Goal: Task Accomplishment & Management: Complete application form

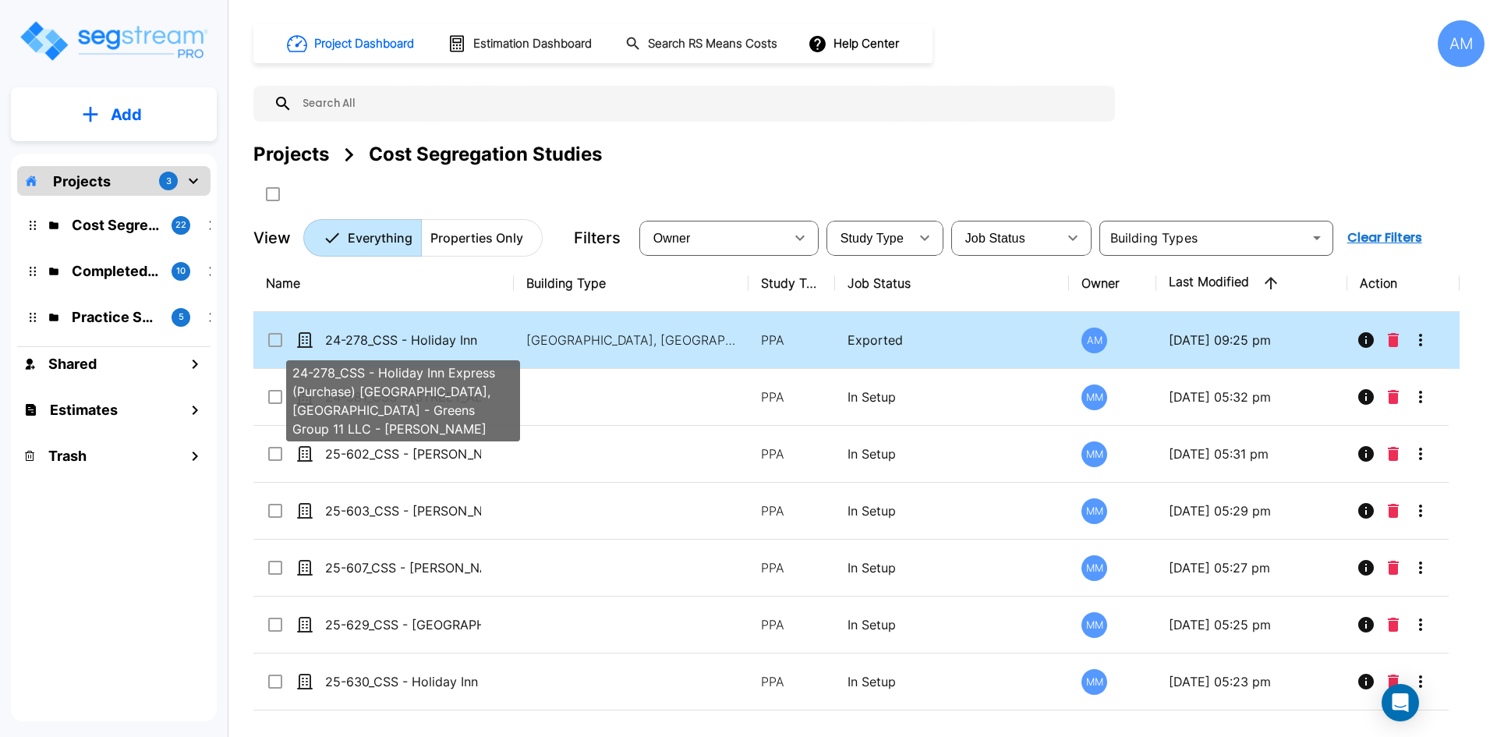
click at [448, 344] on p "24-278_CSS - Holiday Inn Express (Purchase) [GEOGRAPHIC_DATA], [GEOGRAPHIC_DATA…" at bounding box center [403, 340] width 156 height 19
checkbox input "true"
click at [448, 344] on p "24-278_CSS - Holiday Inn Express (Purchase) [GEOGRAPHIC_DATA], [GEOGRAPHIC_DATA…" at bounding box center [403, 340] width 156 height 19
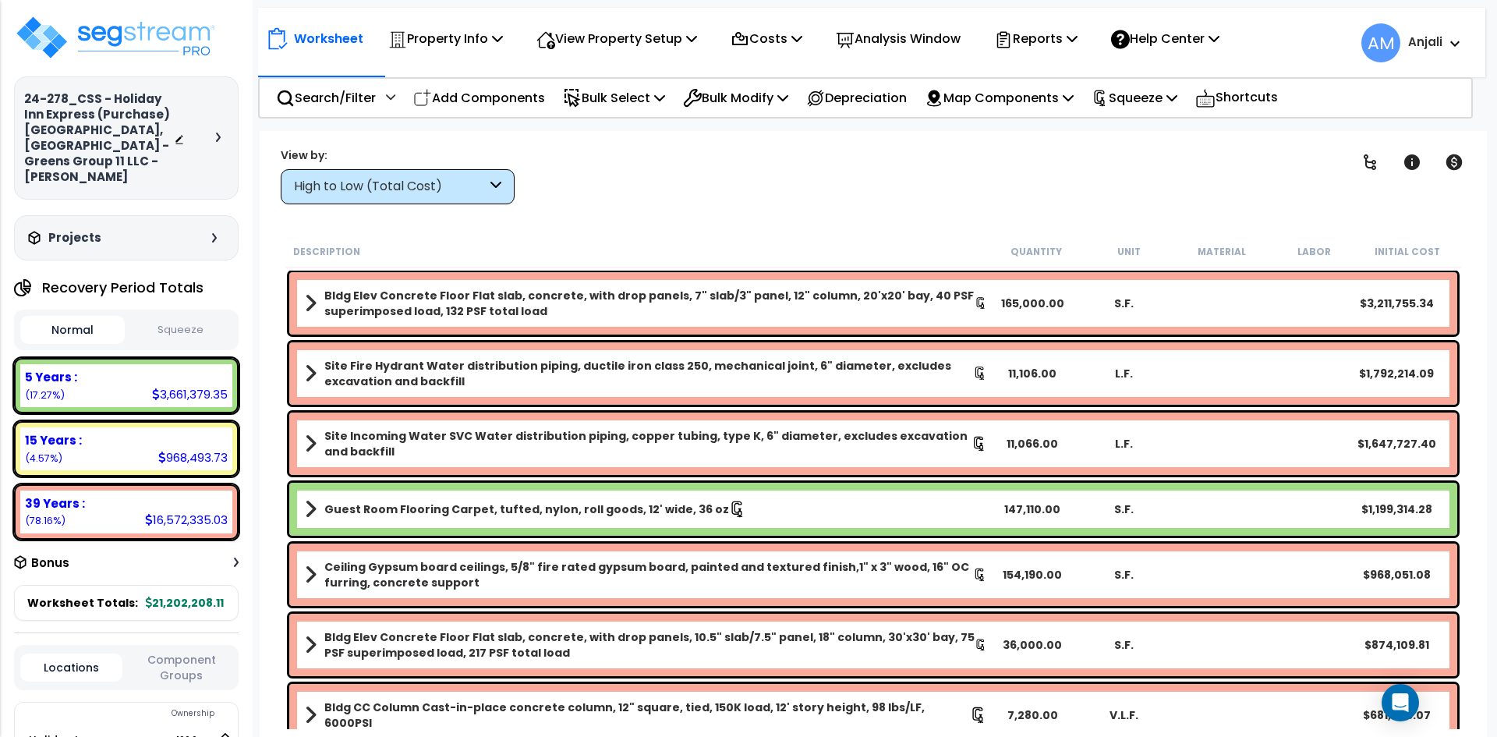
click at [187, 317] on button "Squeeze" at bounding box center [181, 330] width 104 height 27
click at [503, 40] on p "View Property Setup" at bounding box center [445, 38] width 115 height 21
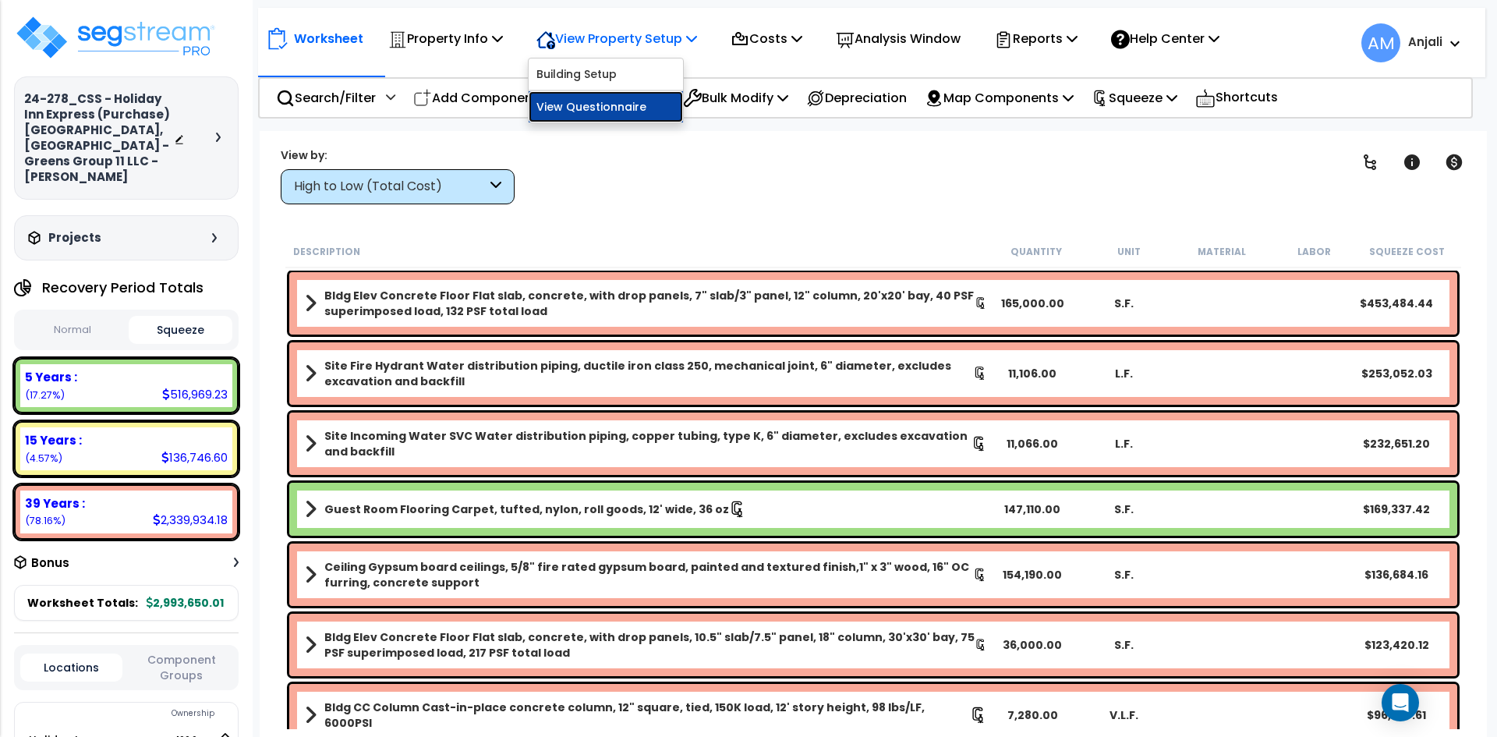
click at [660, 110] on link "View Questionnaire" at bounding box center [606, 106] width 154 height 31
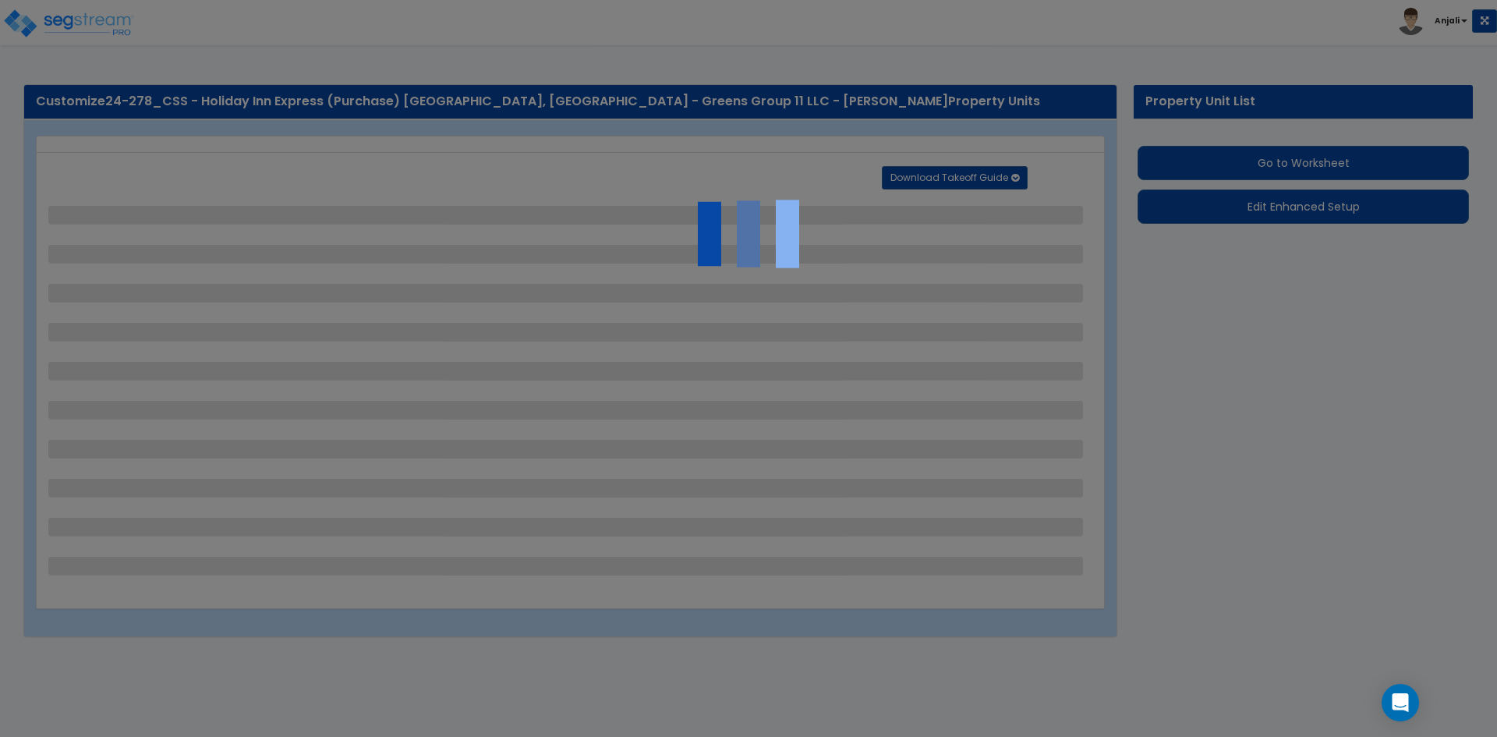
select select "2"
select select "1"
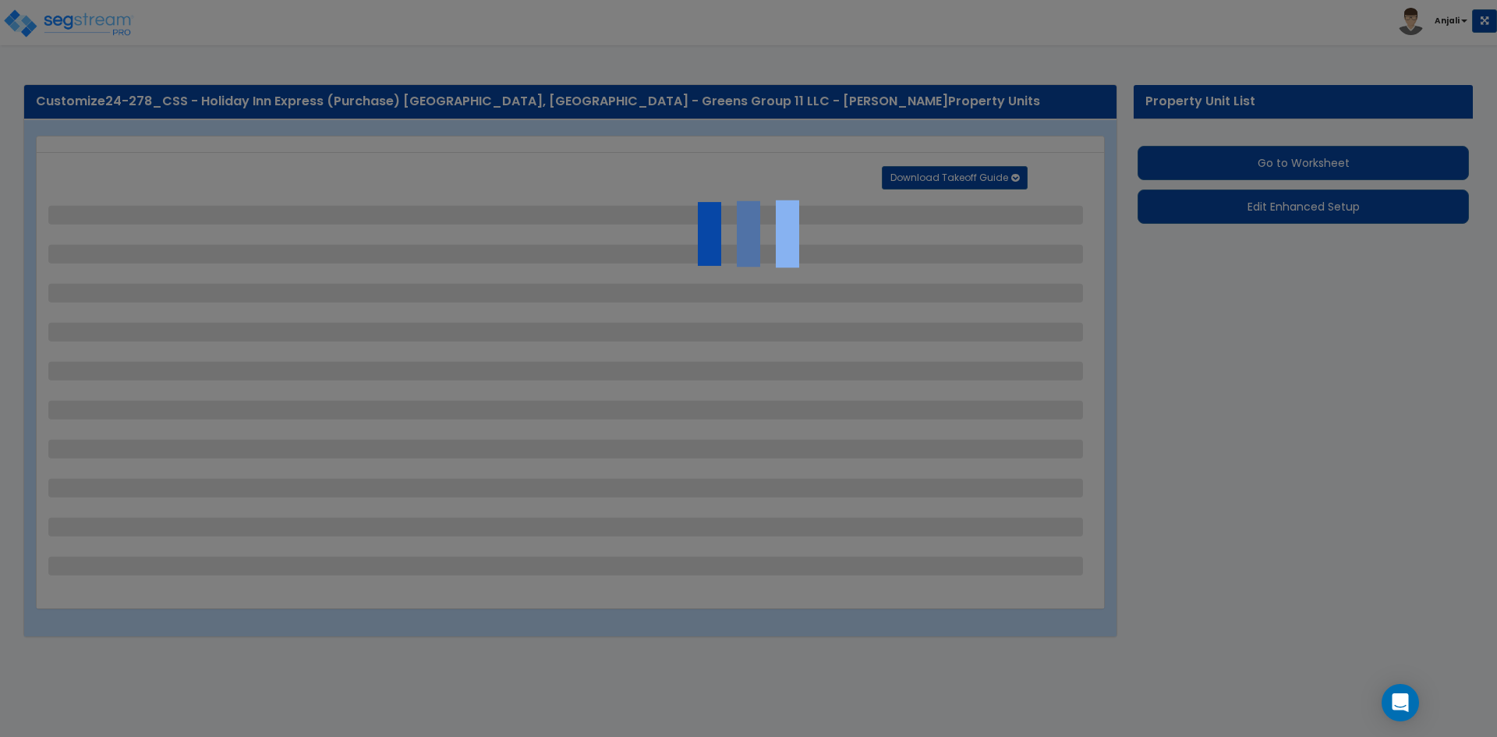
select select "1"
select select "2"
select select "3"
select select "2"
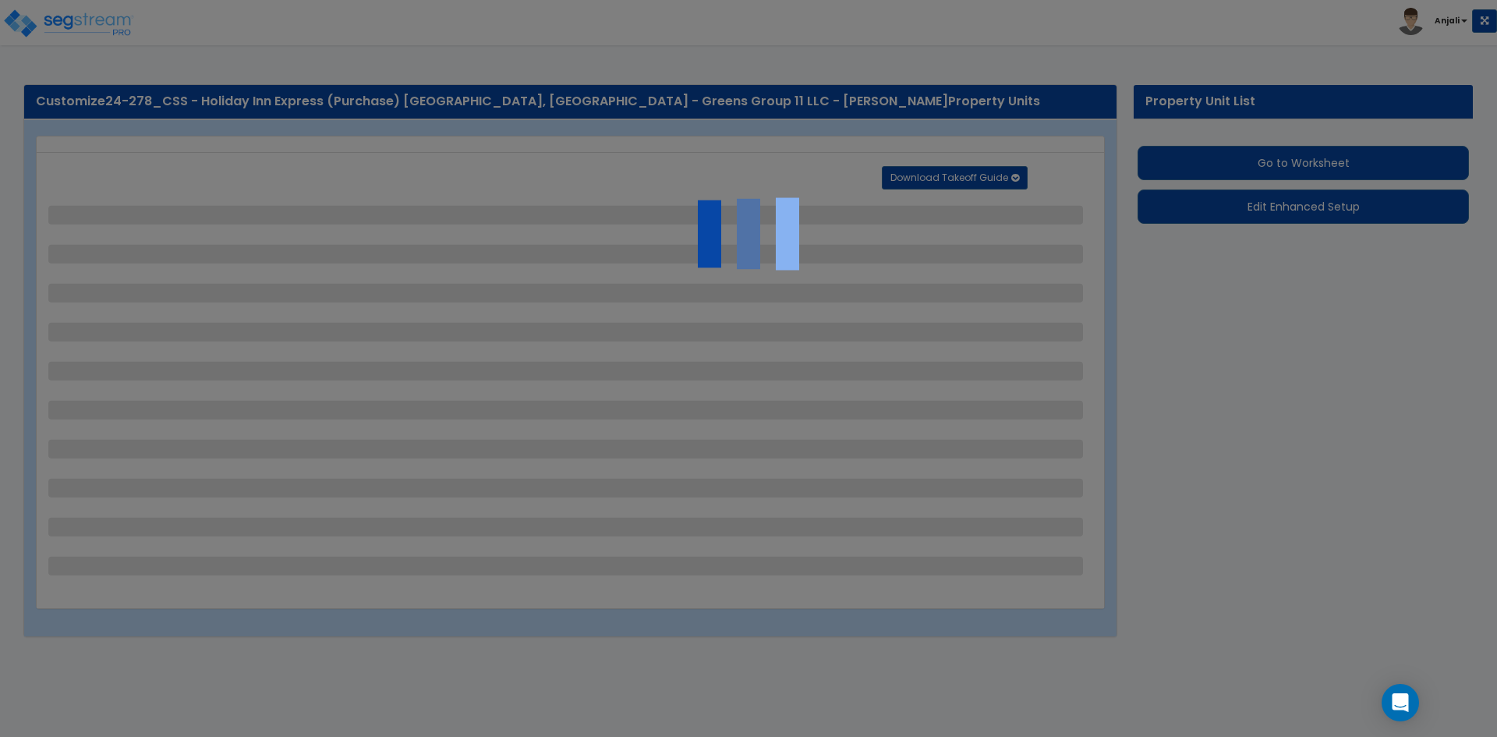
select select "1"
select select "2"
select select "1"
select select "4"
select select "2"
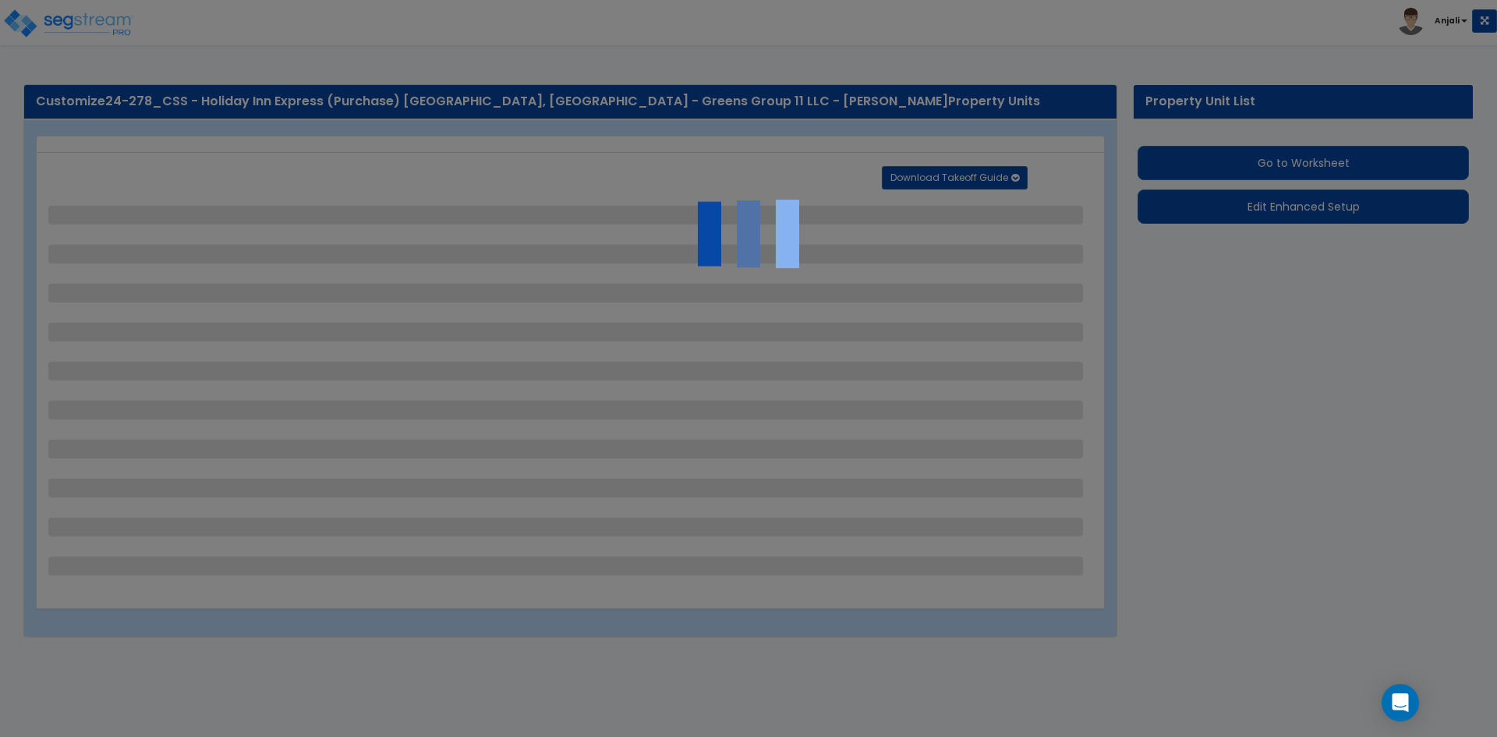
select select "1"
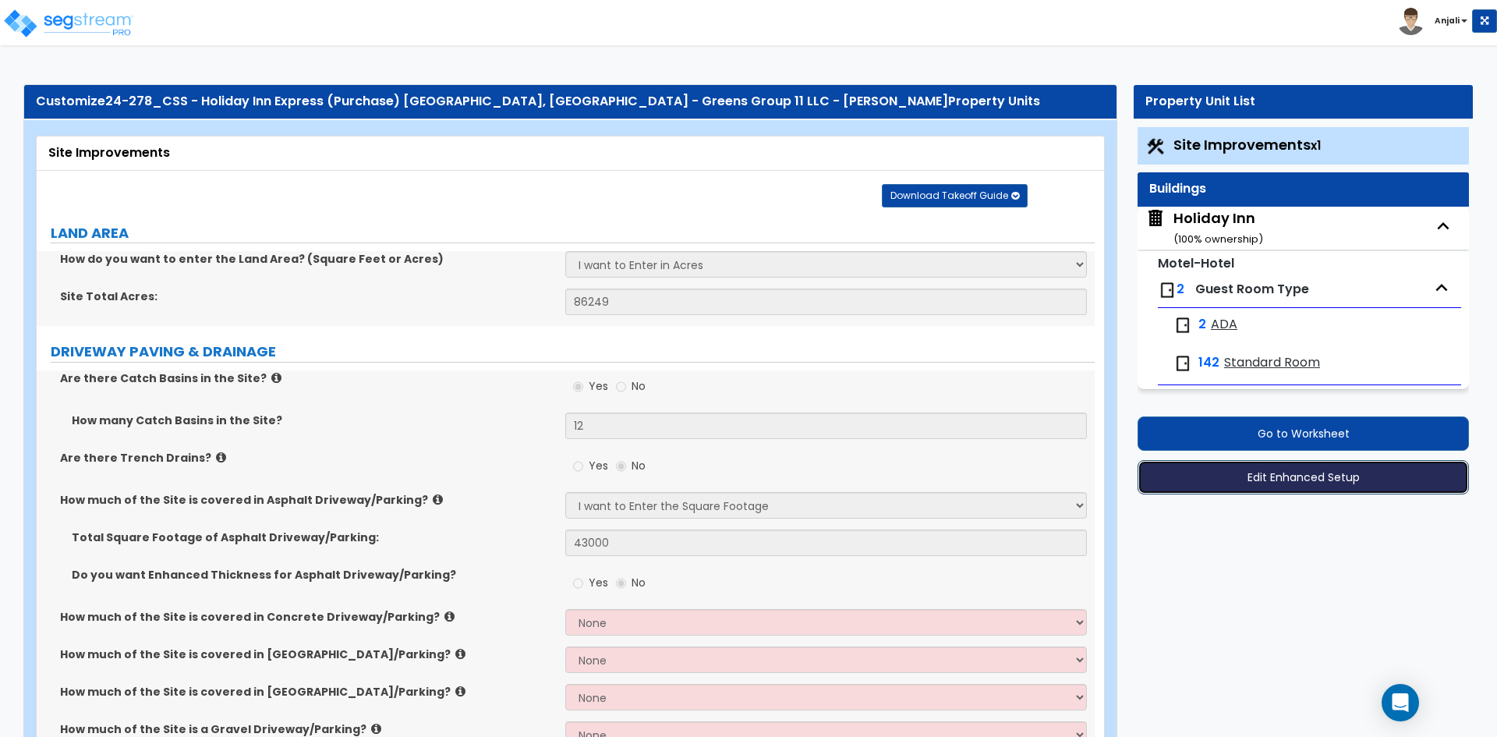
click at [1339, 474] on button "Edit Enhanced Setup" at bounding box center [1303, 477] width 331 height 34
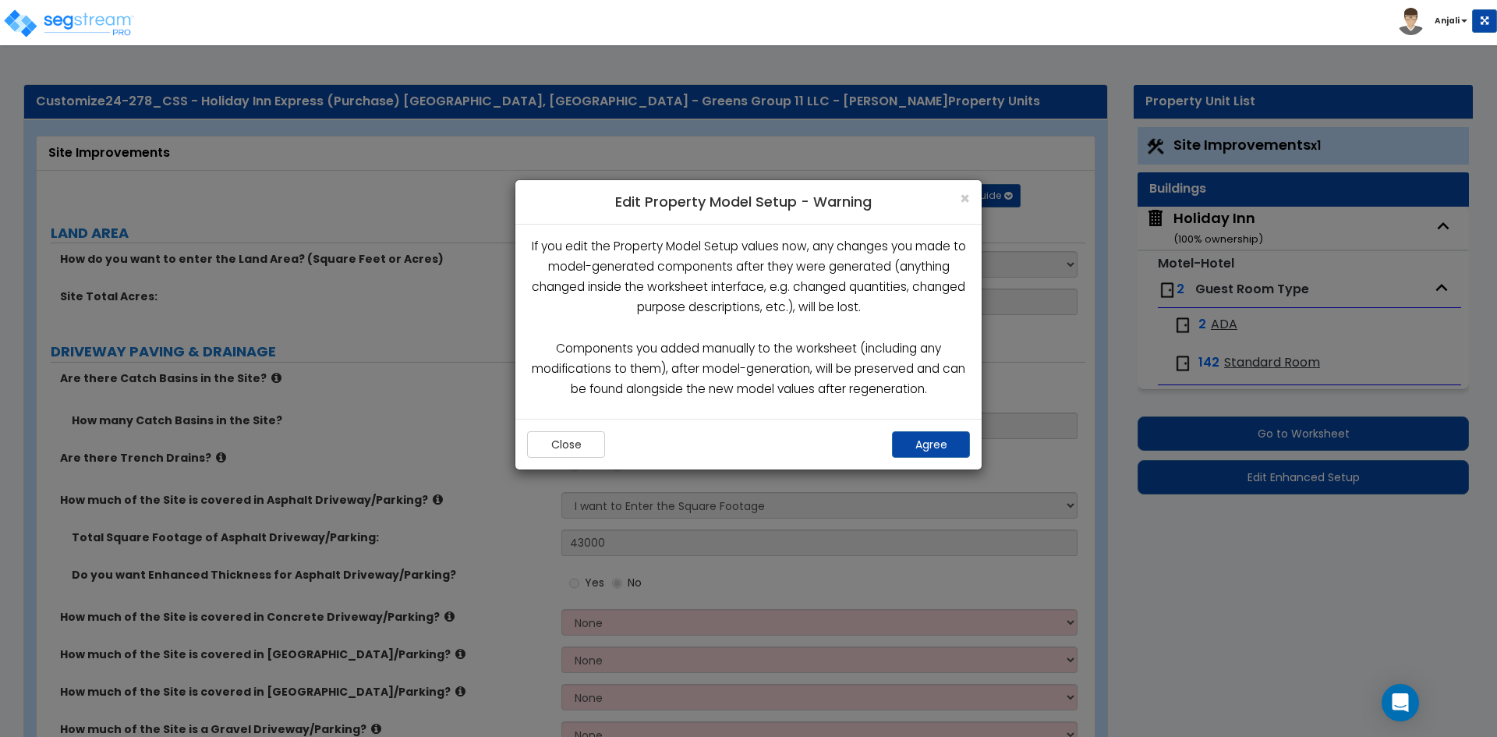
drag, startPoint x: 985, startPoint y: 444, endPoint x: 972, endPoint y: 445, distance: 13.3
click at [981, 444] on div "× Edit Property Model Setup - Warning If you edit the Property Model Setup valu…" at bounding box center [748, 446] width 1497 height 581
click at [964, 446] on button "Agree" at bounding box center [931, 444] width 78 height 27
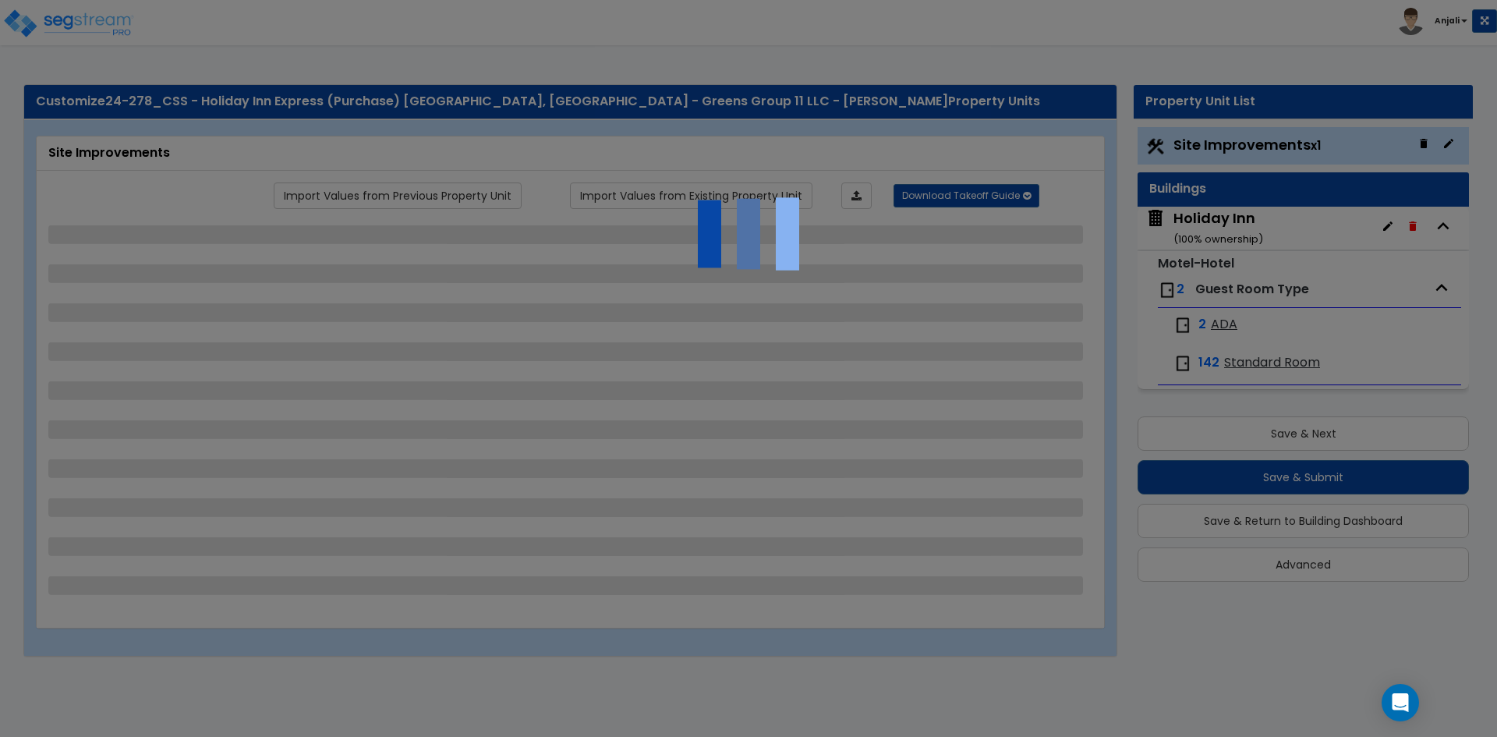
select select "2"
select select "1"
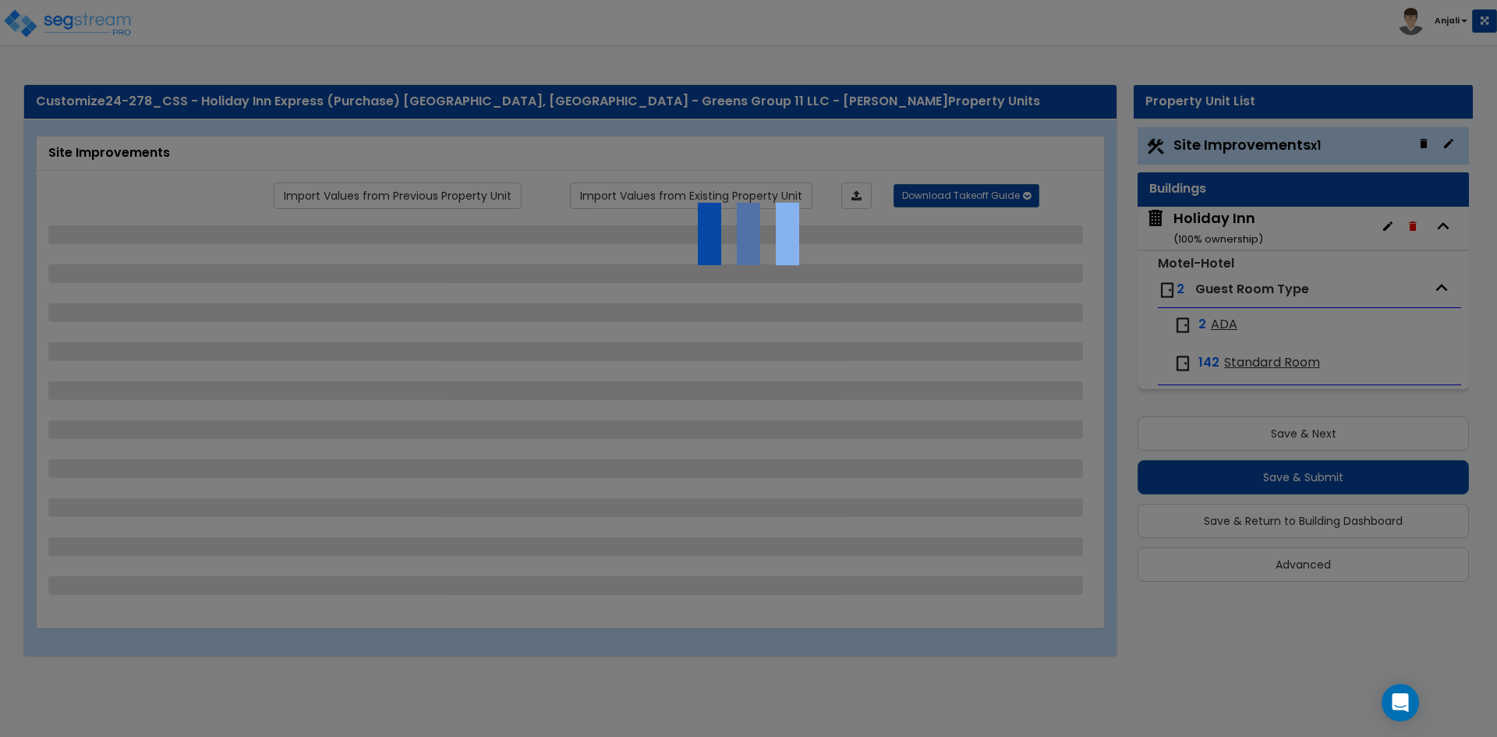
select select "1"
select select "2"
select select "3"
select select "2"
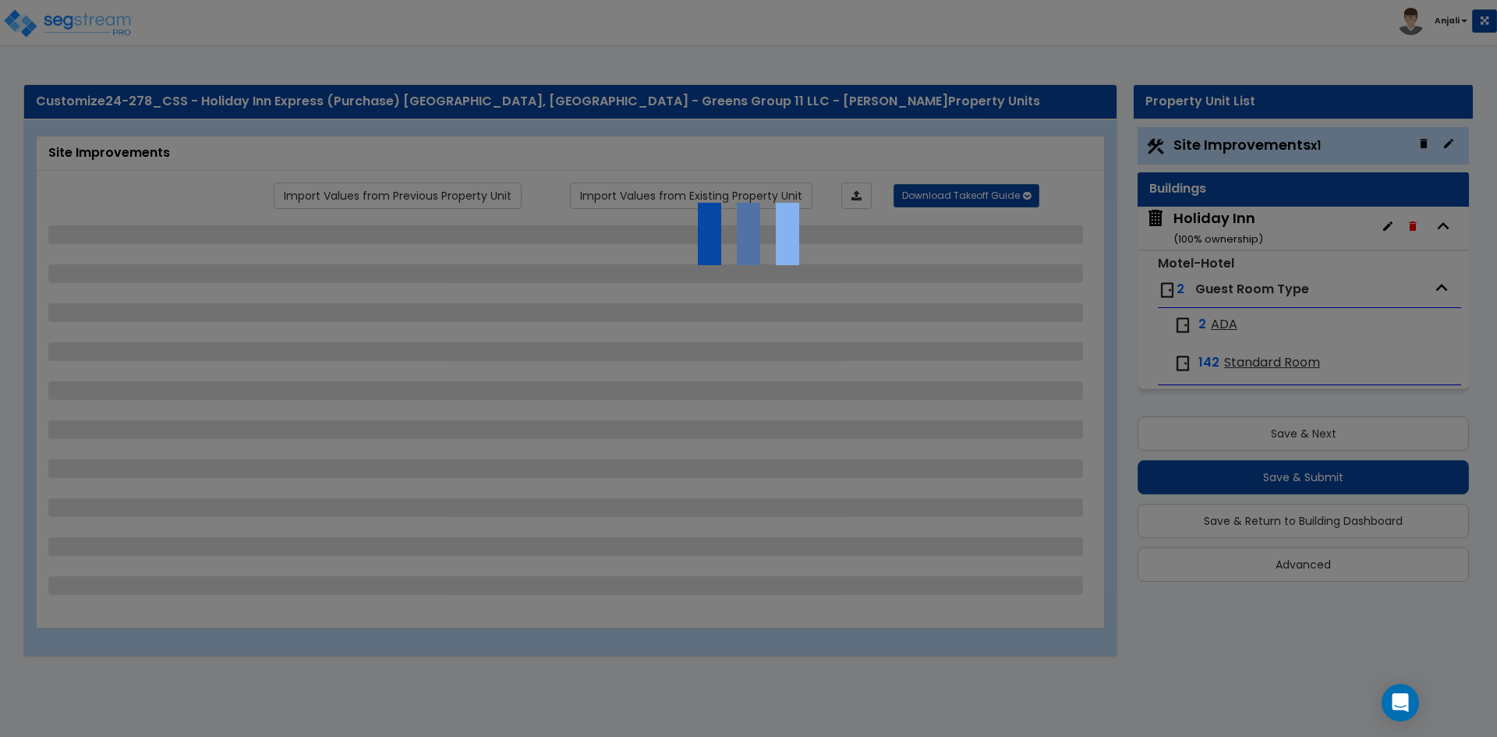
select select "1"
select select "2"
select select "1"
select select "4"
select select "2"
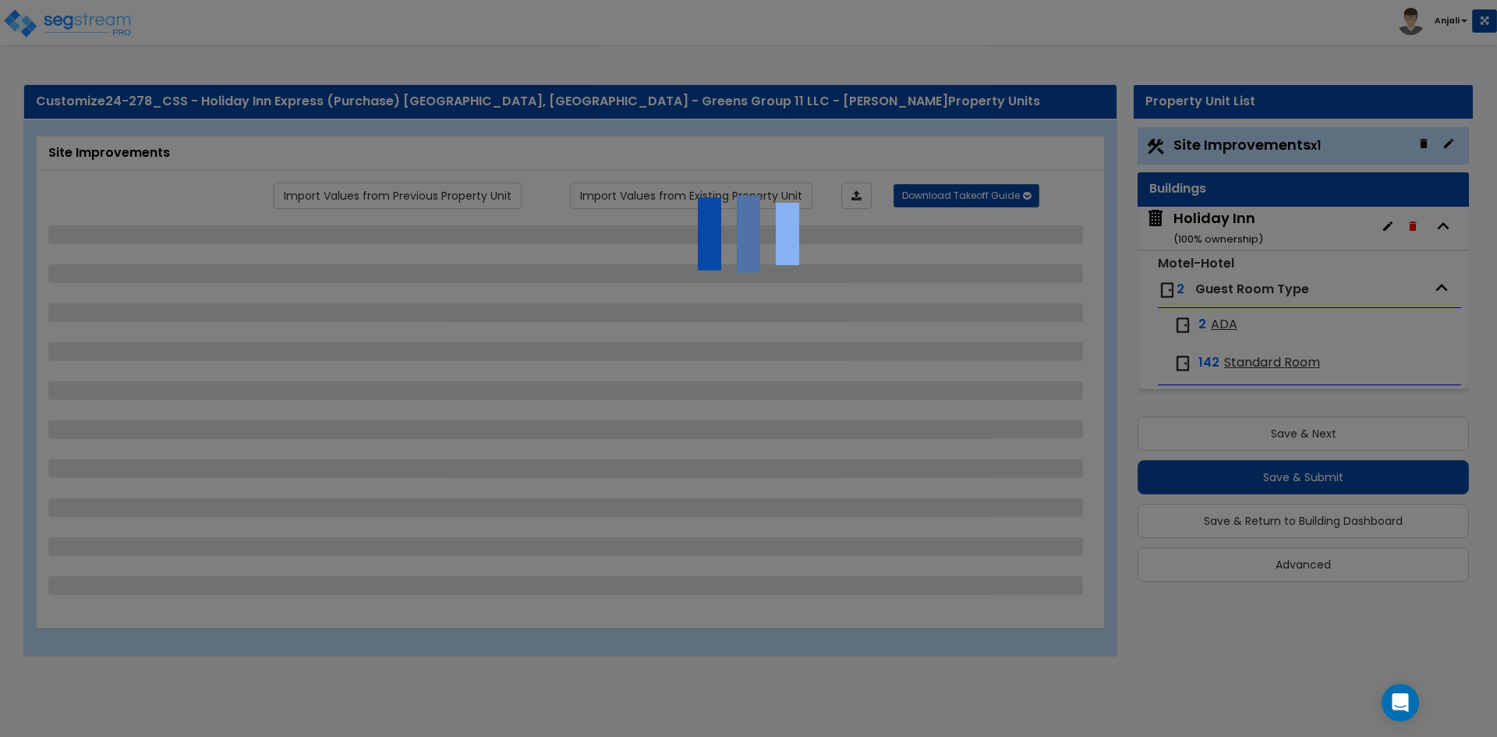
select select "1"
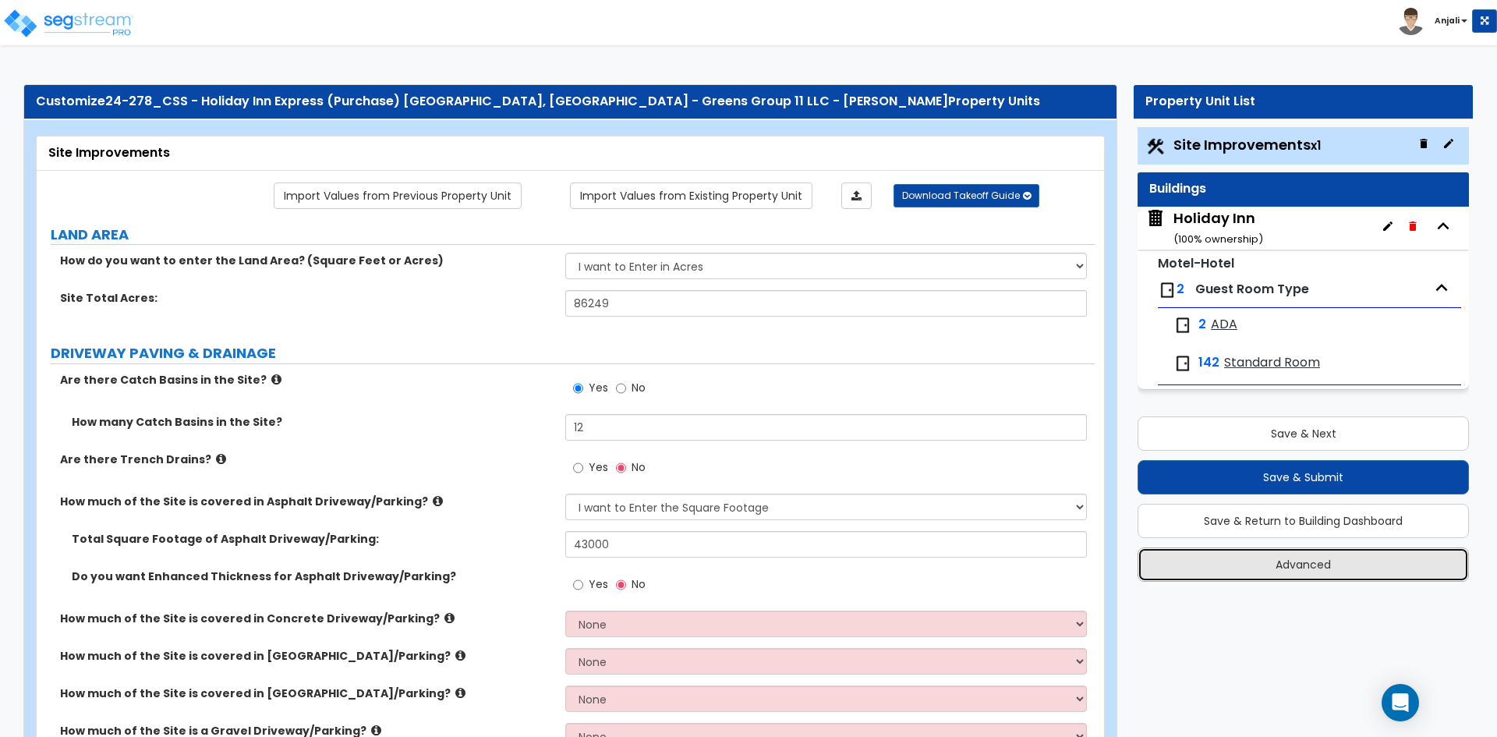
click at [1321, 564] on button "Advanced" at bounding box center [1303, 564] width 331 height 34
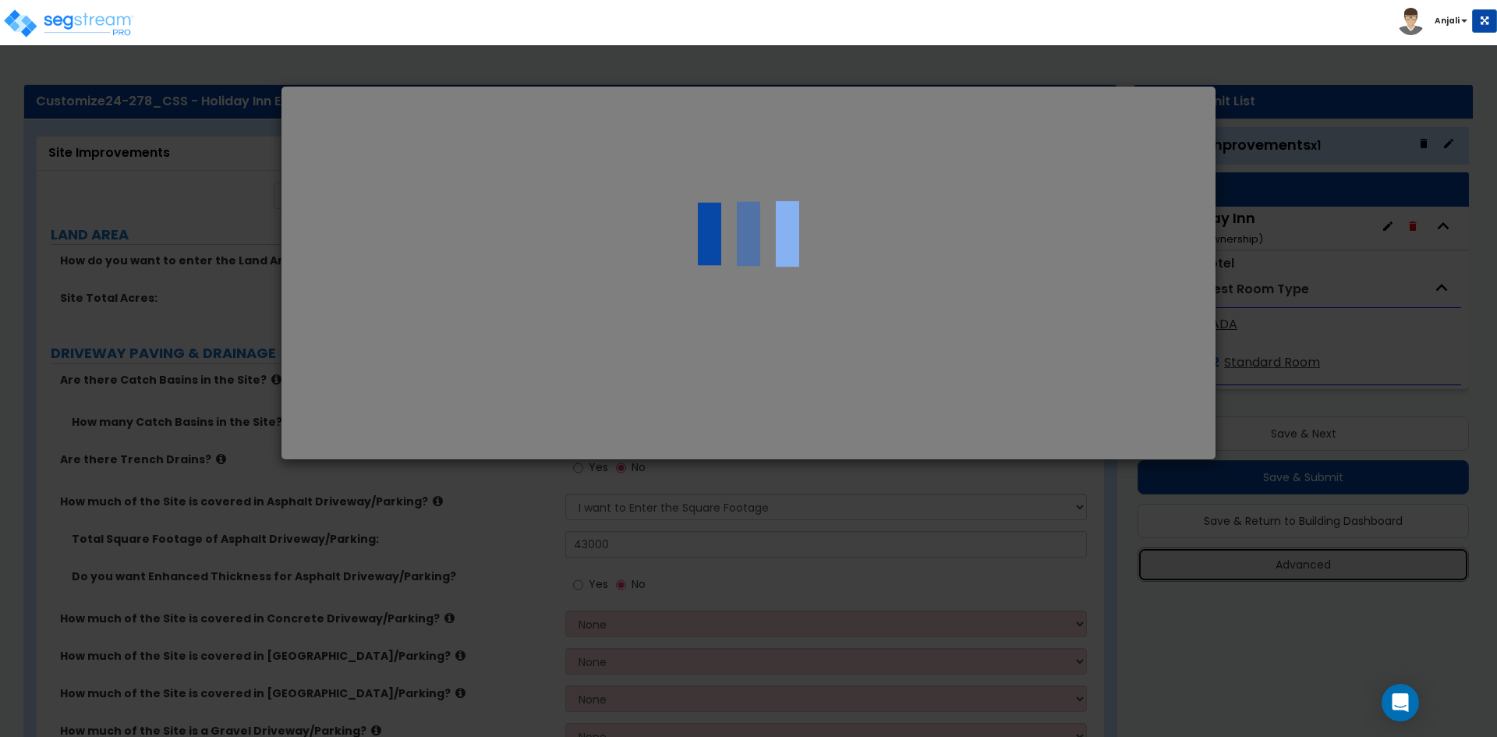
select select "CA"
type input "-794,365.0"
select select "2024"
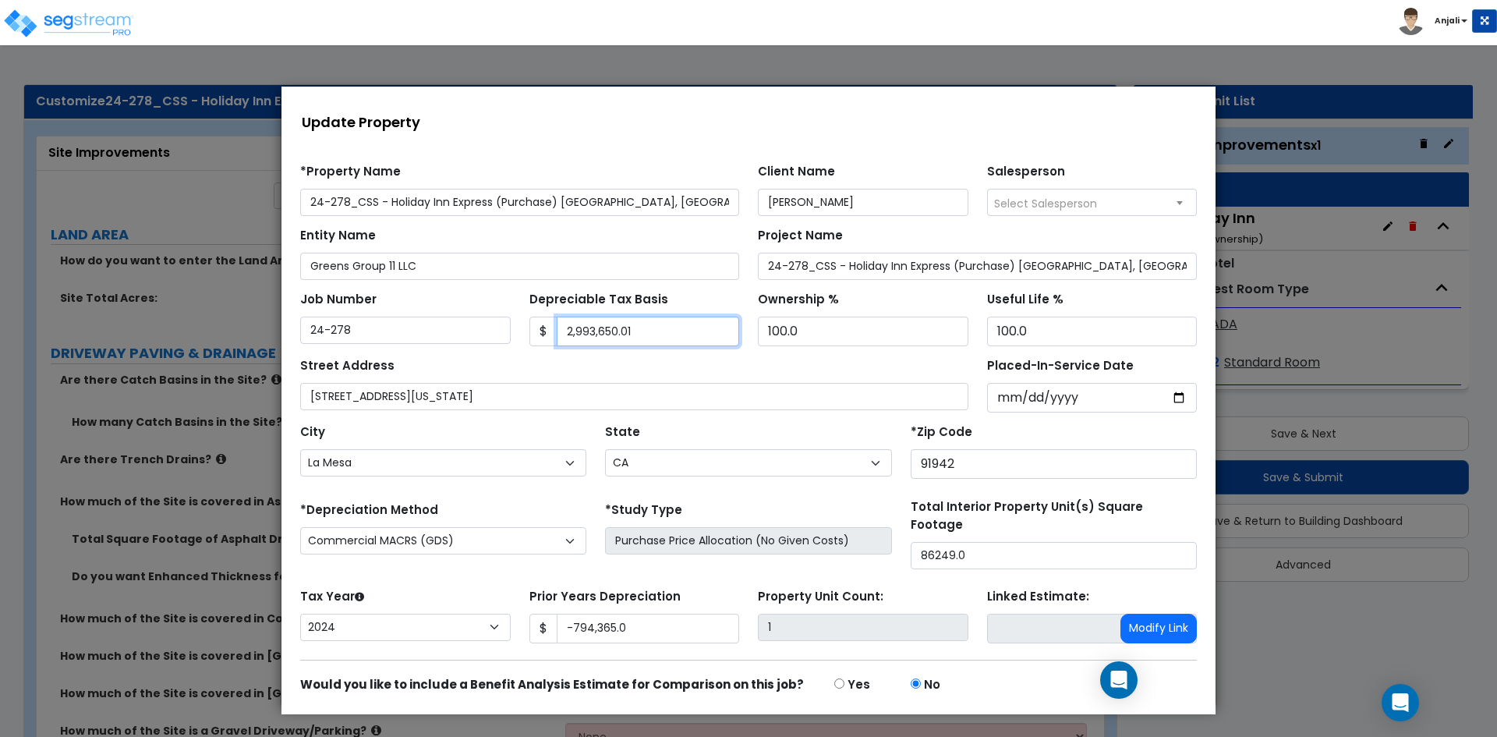
drag, startPoint x: 628, startPoint y: 331, endPoint x: 552, endPoint y: 330, distance: 75.6
click at [552, 330] on div "$ 2,993,650.01" at bounding box center [634, 332] width 211 height 30
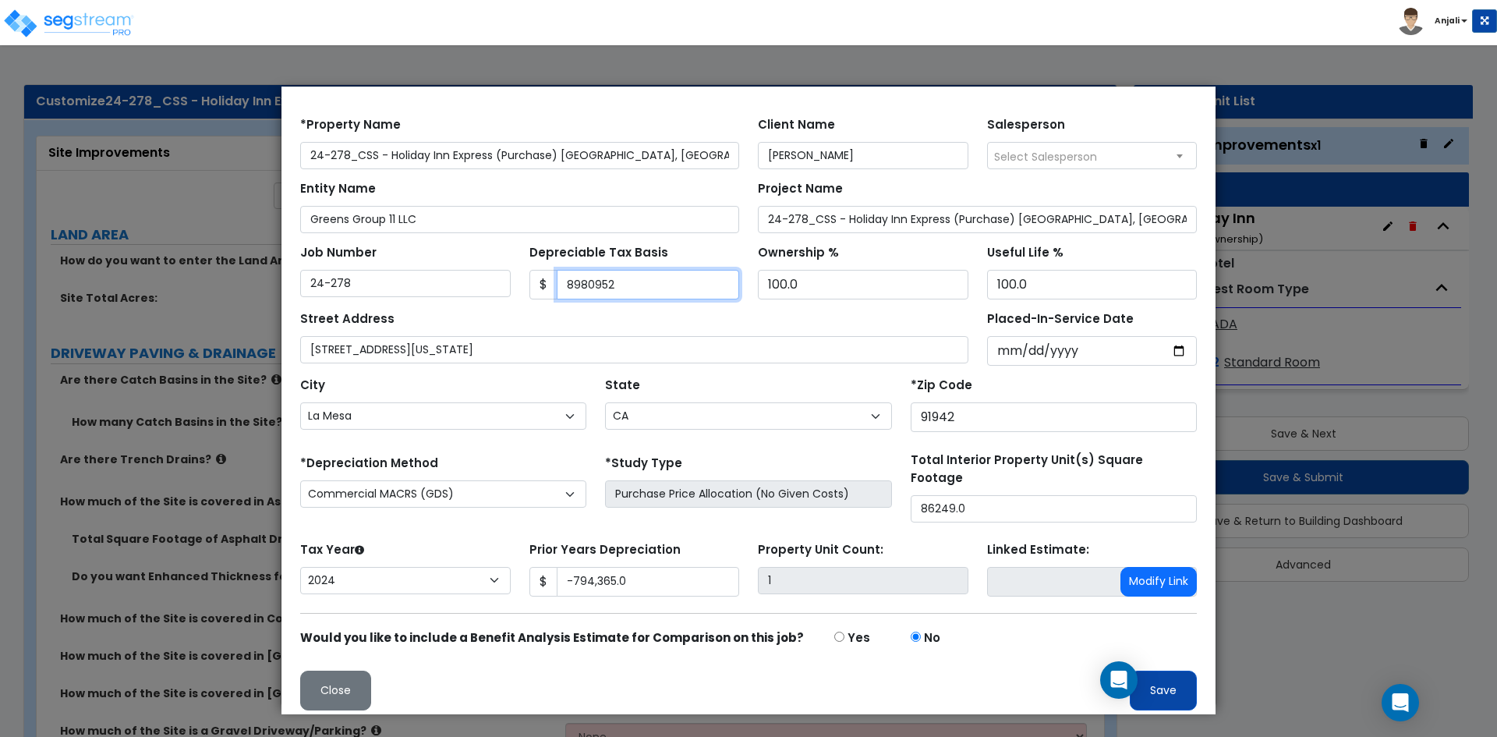
type input "8980952"
click at [1150, 675] on button "Save" at bounding box center [1163, 691] width 67 height 40
type input "-794365"
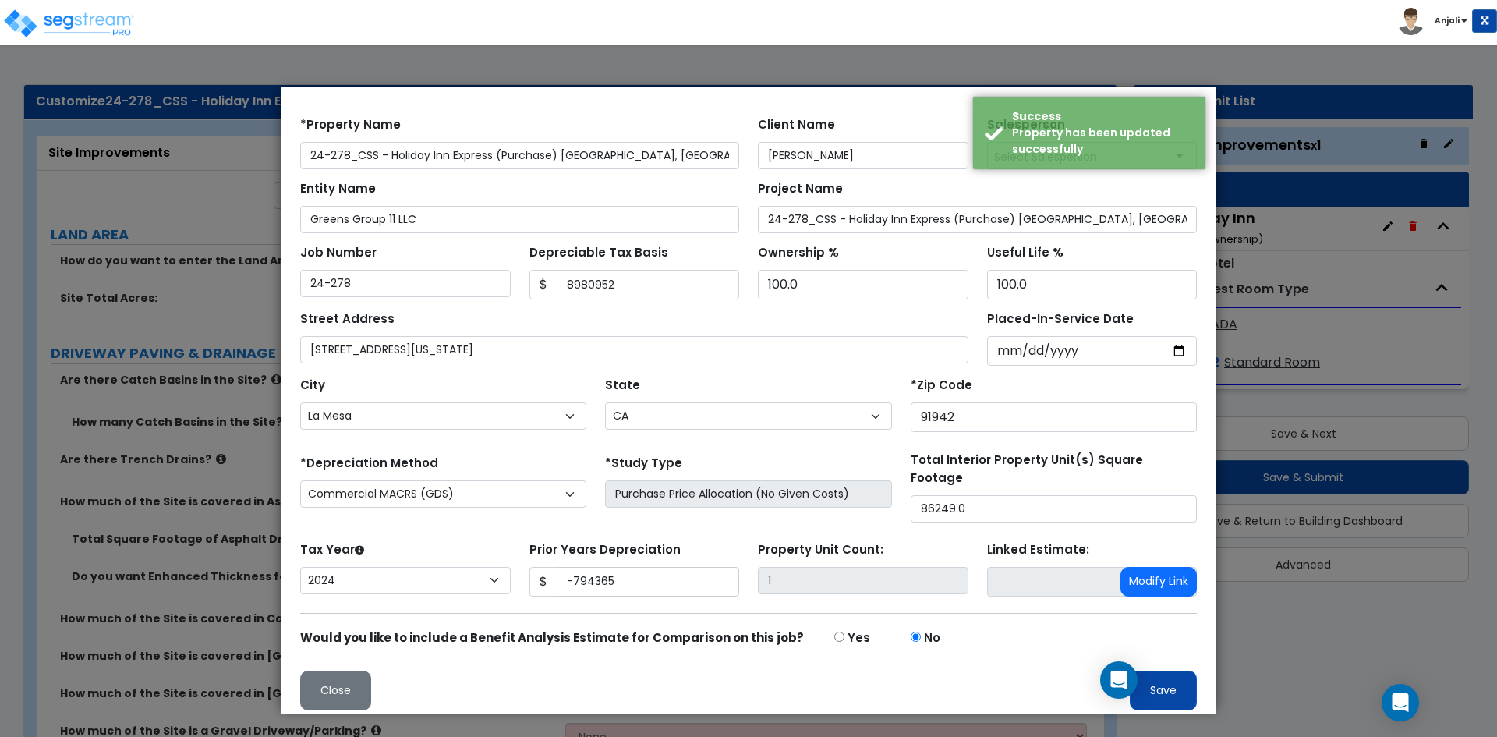
scroll to position [0, 0]
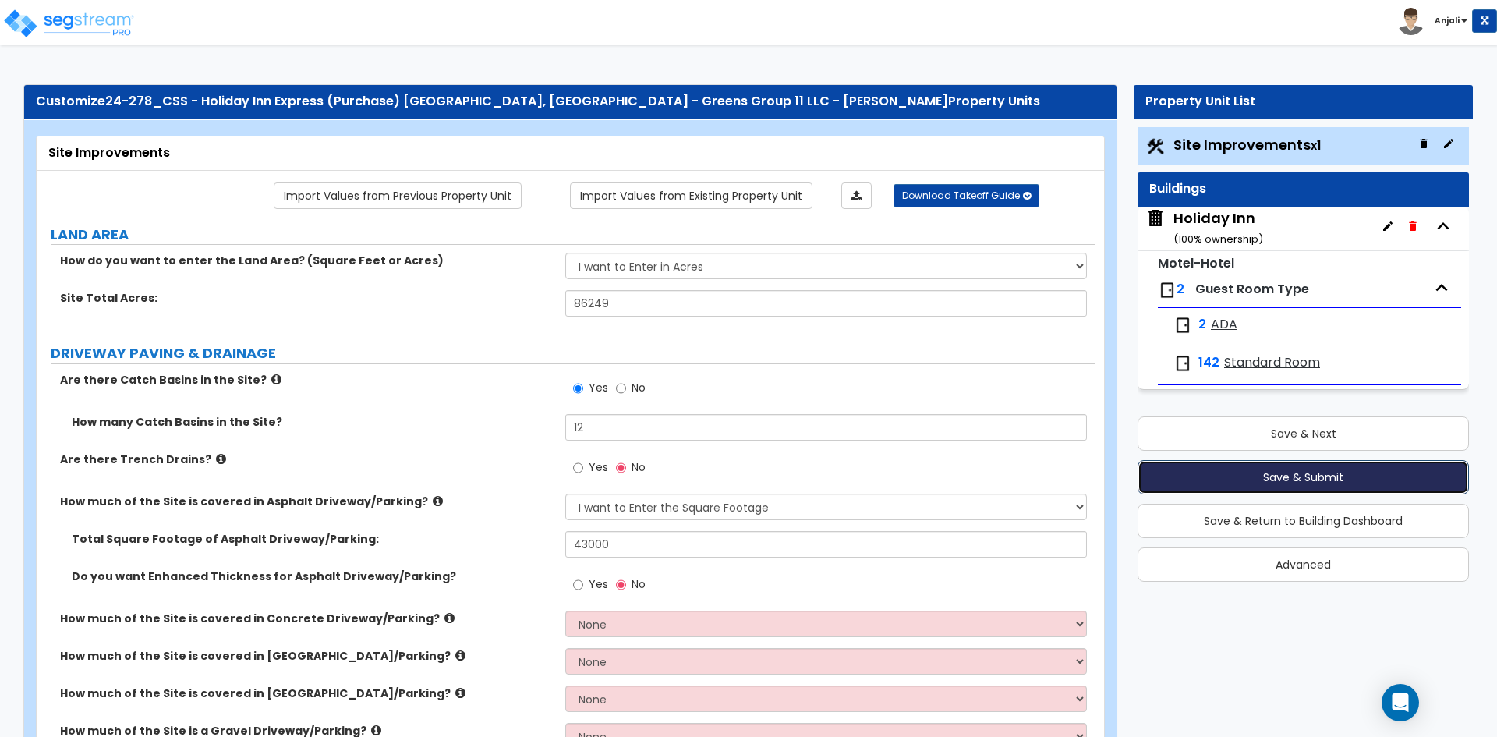
click at [1256, 485] on button "Save & Submit" at bounding box center [1303, 477] width 331 height 34
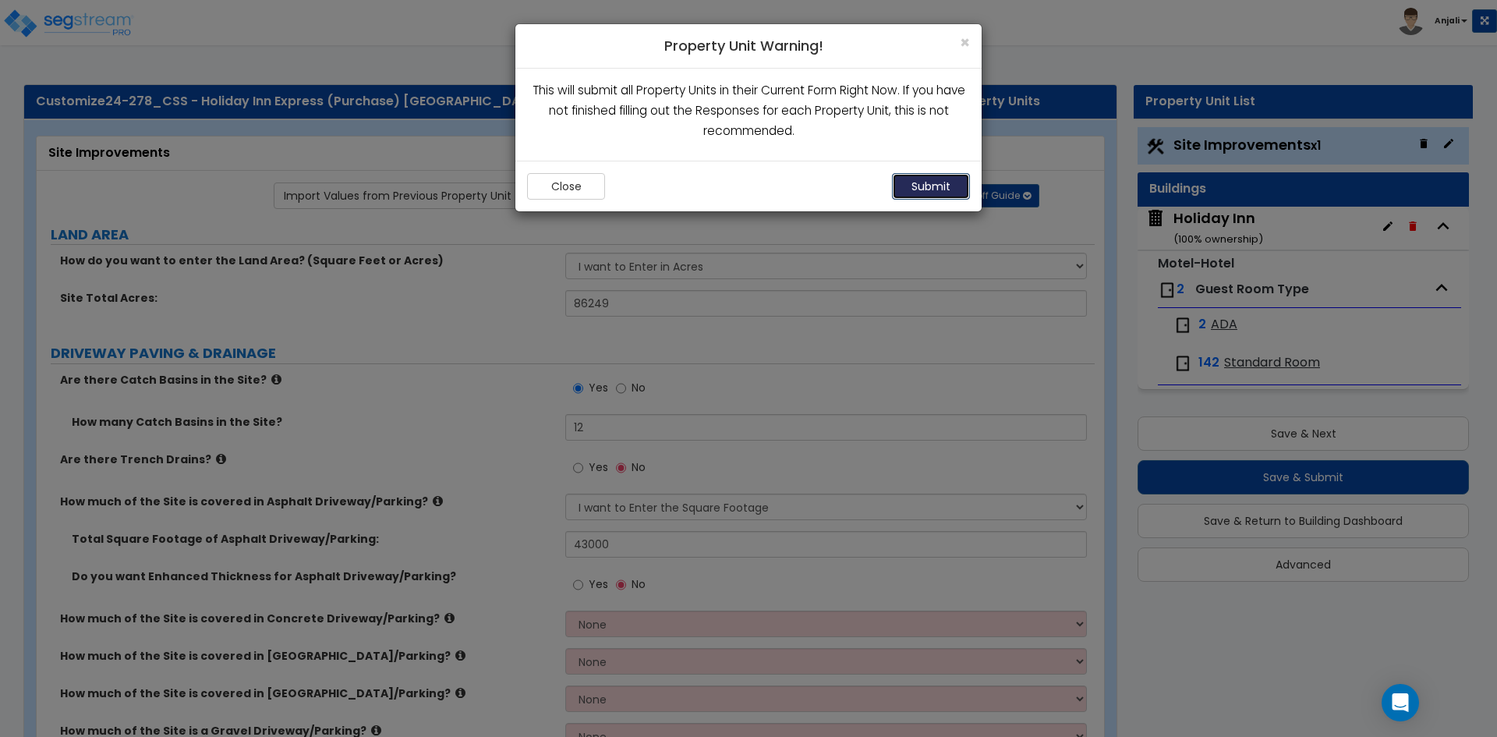
click at [917, 183] on button "Submit" at bounding box center [931, 186] width 78 height 27
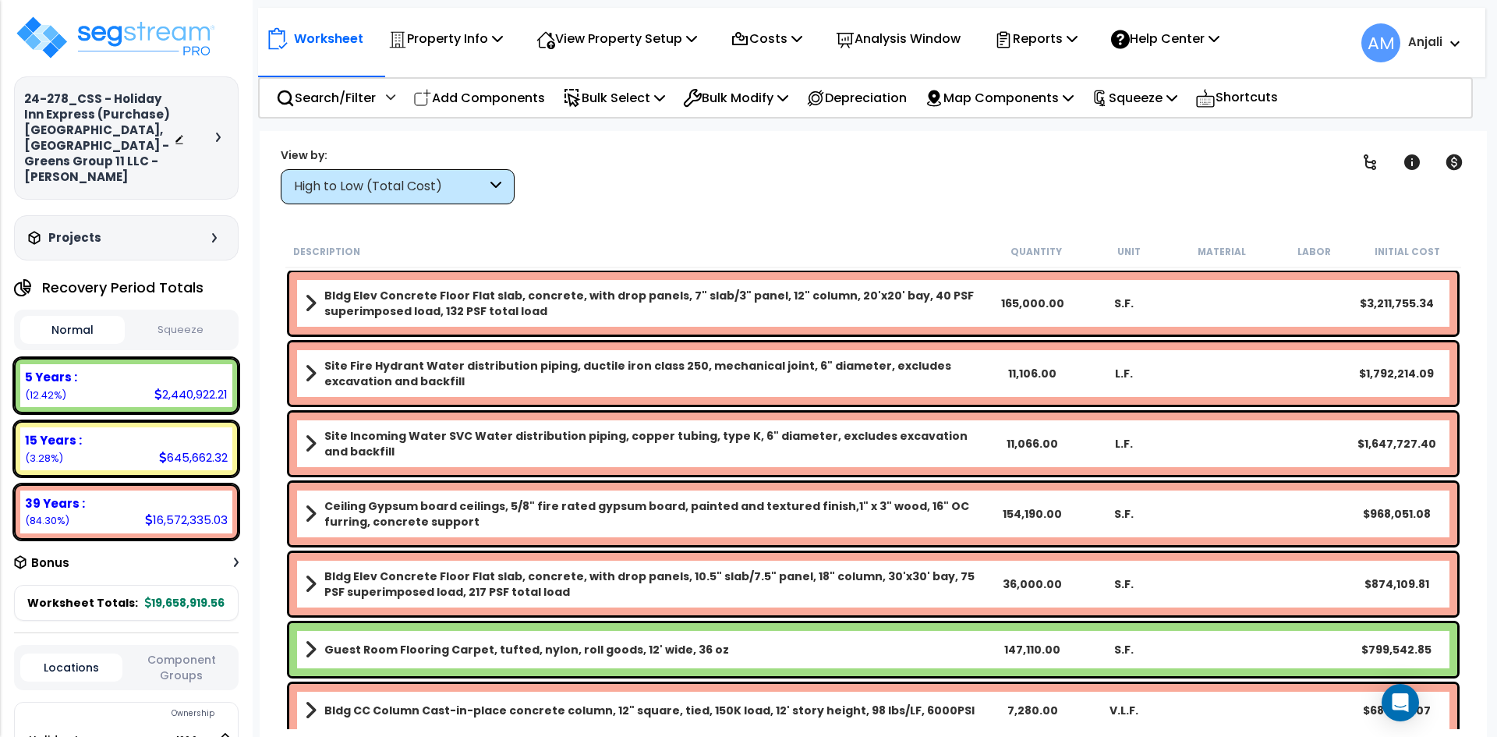
click at [232, 317] on button "Squeeze" at bounding box center [181, 330] width 104 height 27
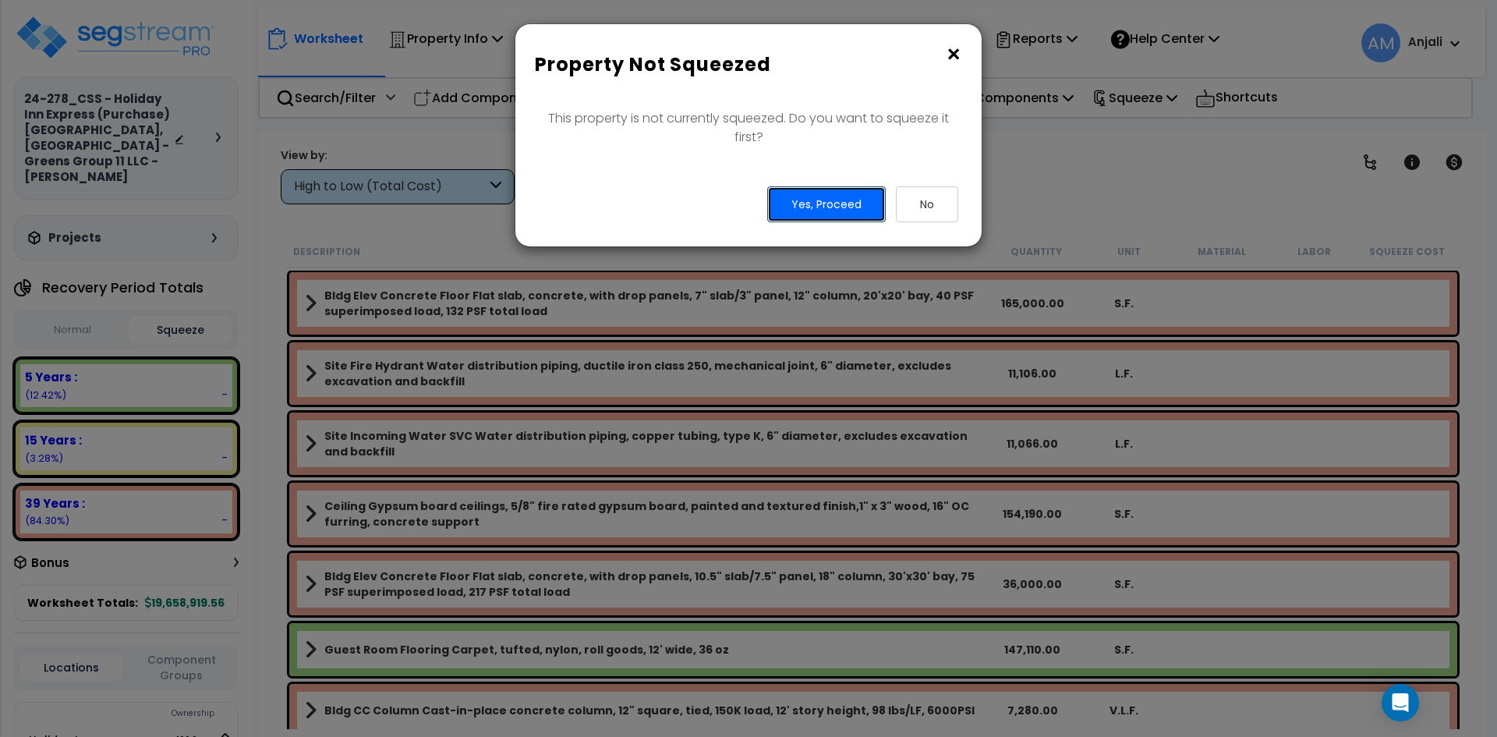
click at [851, 208] on button "Yes, Proceed" at bounding box center [826, 204] width 119 height 36
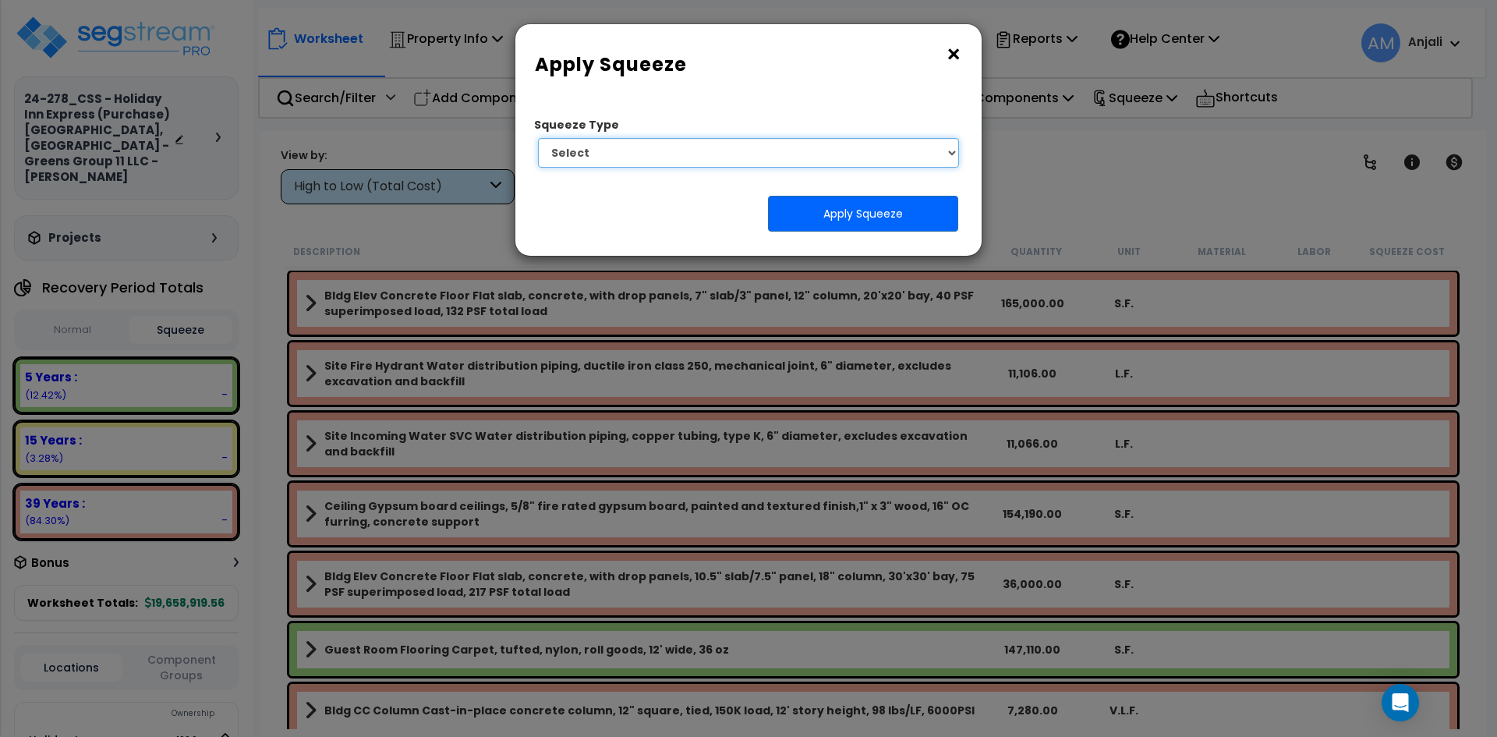
click at [842, 163] on select "Select 1. Squeeze Entire Worksheet 2. Squeeze by Takeoff Cost 3. Squeeze by Uni…" at bounding box center [748, 153] width 421 height 30
select select "squeeze_entire_takeoffsheet"
click at [538, 138] on select "Select 1. Squeeze Entire Worksheet 2. Squeeze by Takeoff Cost 3. Squeeze by Uni…" at bounding box center [748, 153] width 421 height 30
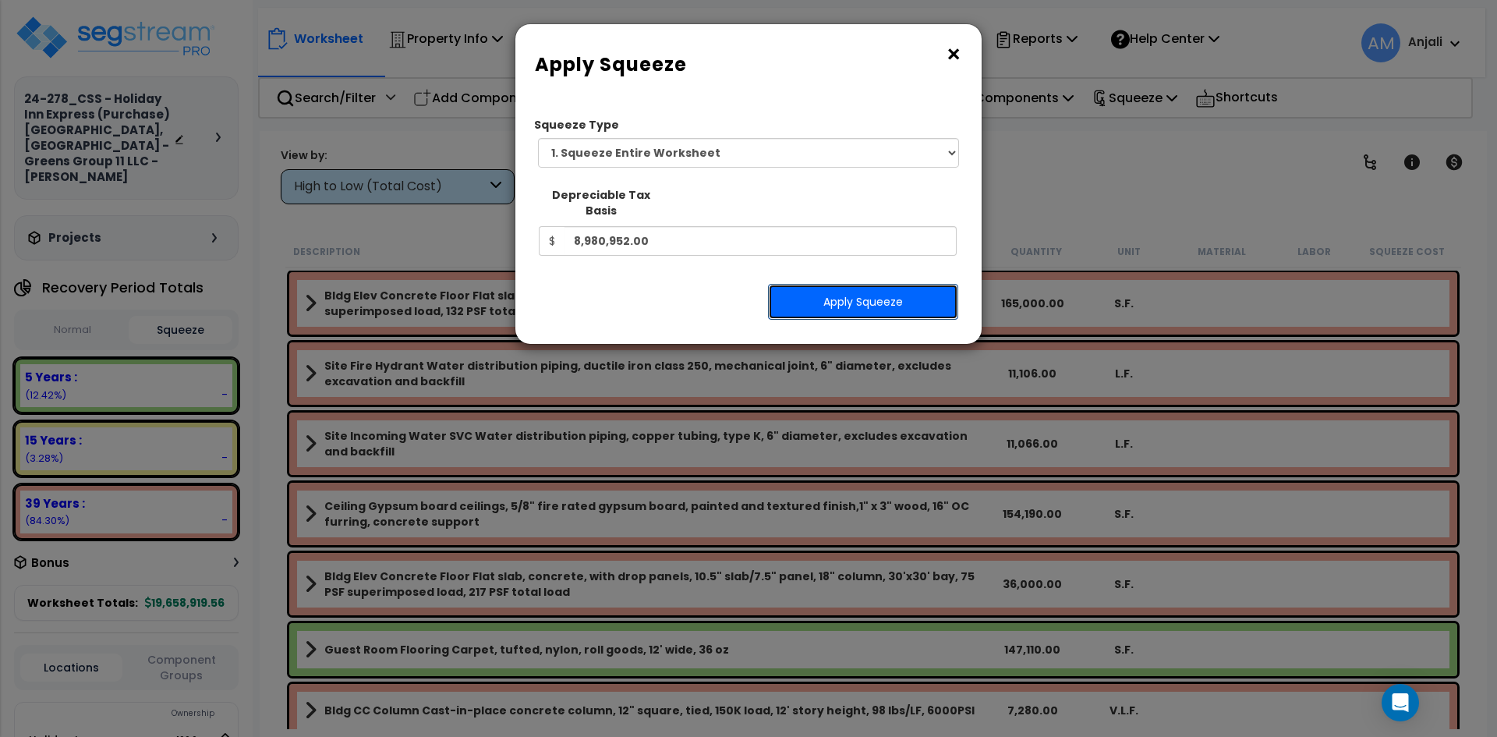
click at [862, 288] on button "Apply Squeeze" at bounding box center [863, 302] width 190 height 36
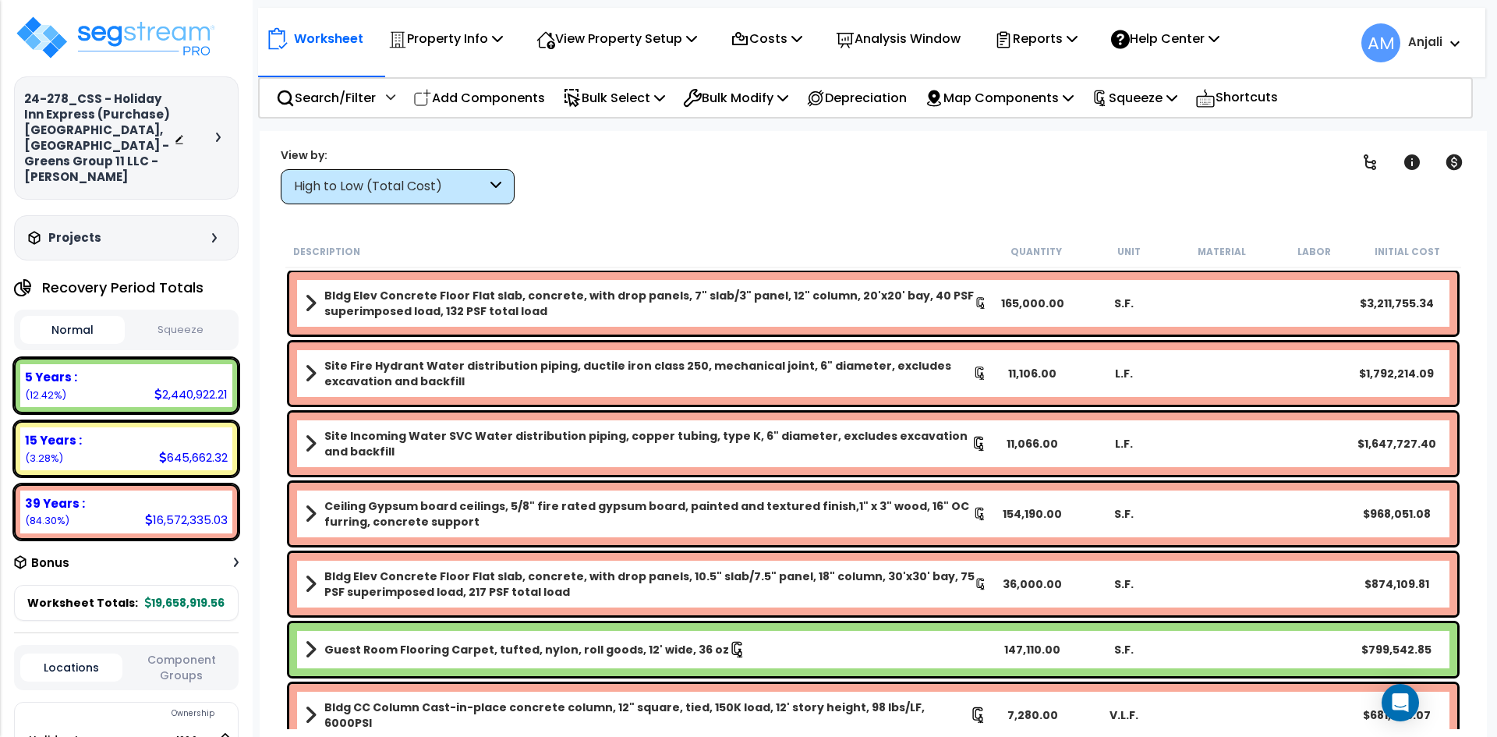
click at [161, 317] on button "Squeeze" at bounding box center [181, 330] width 104 height 27
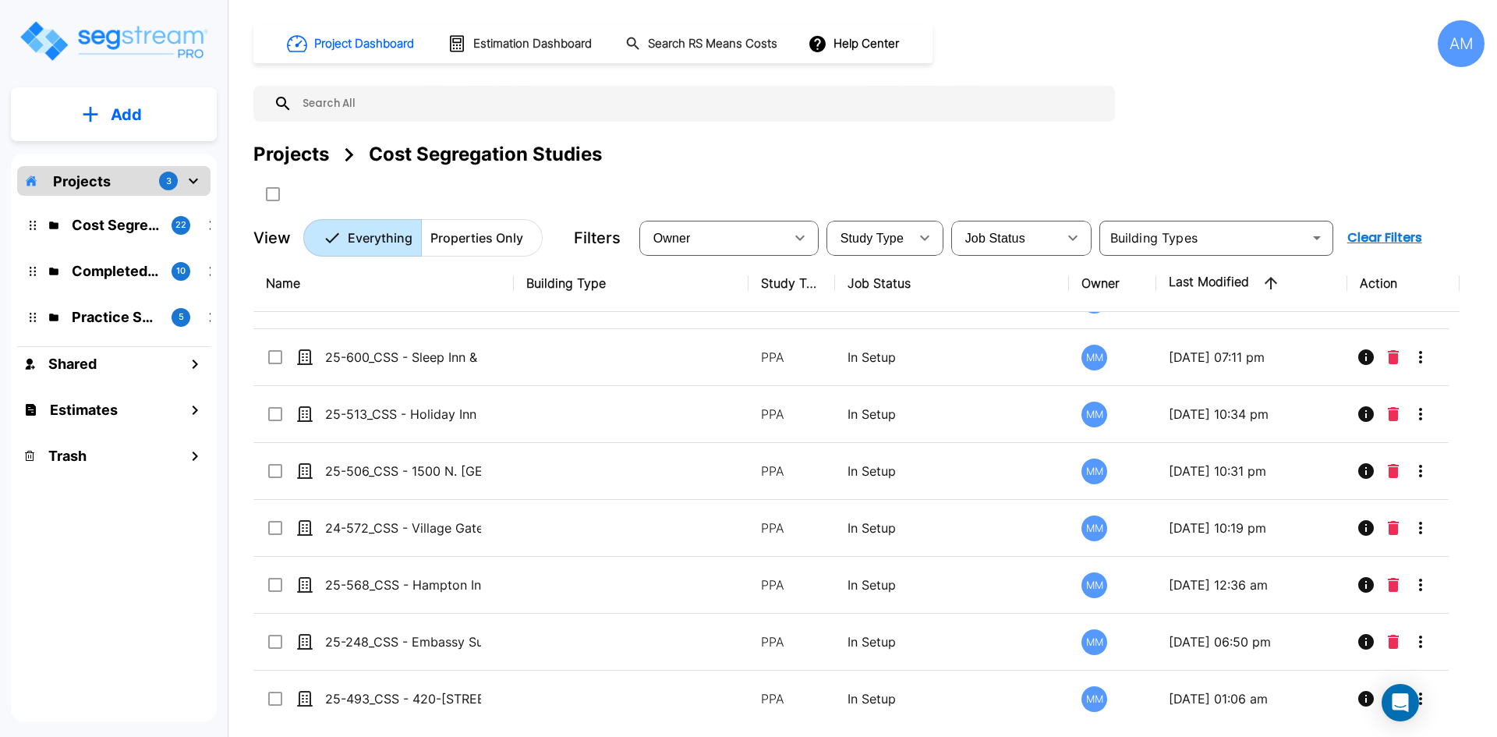
scroll to position [852, 0]
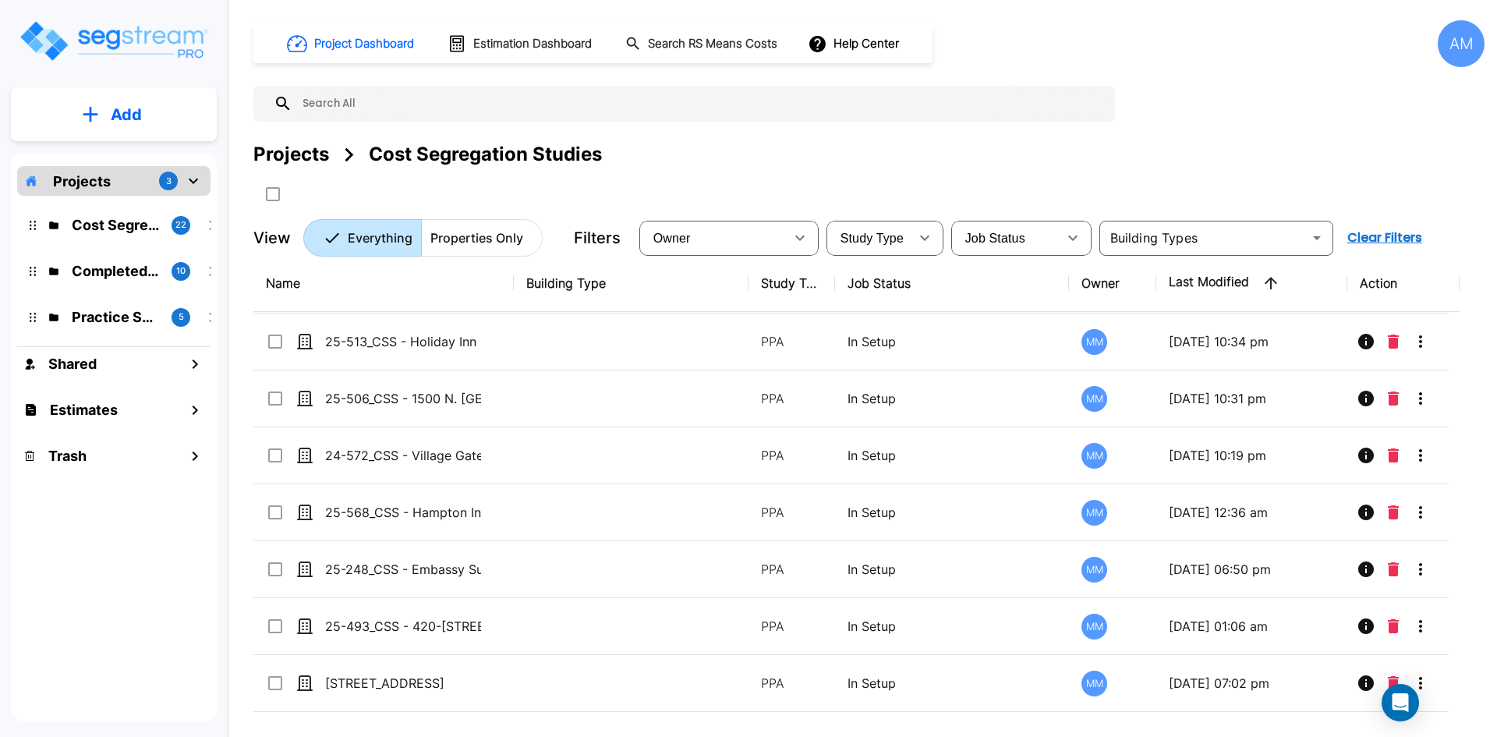
click at [125, 128] on button "Add" at bounding box center [114, 114] width 206 height 45
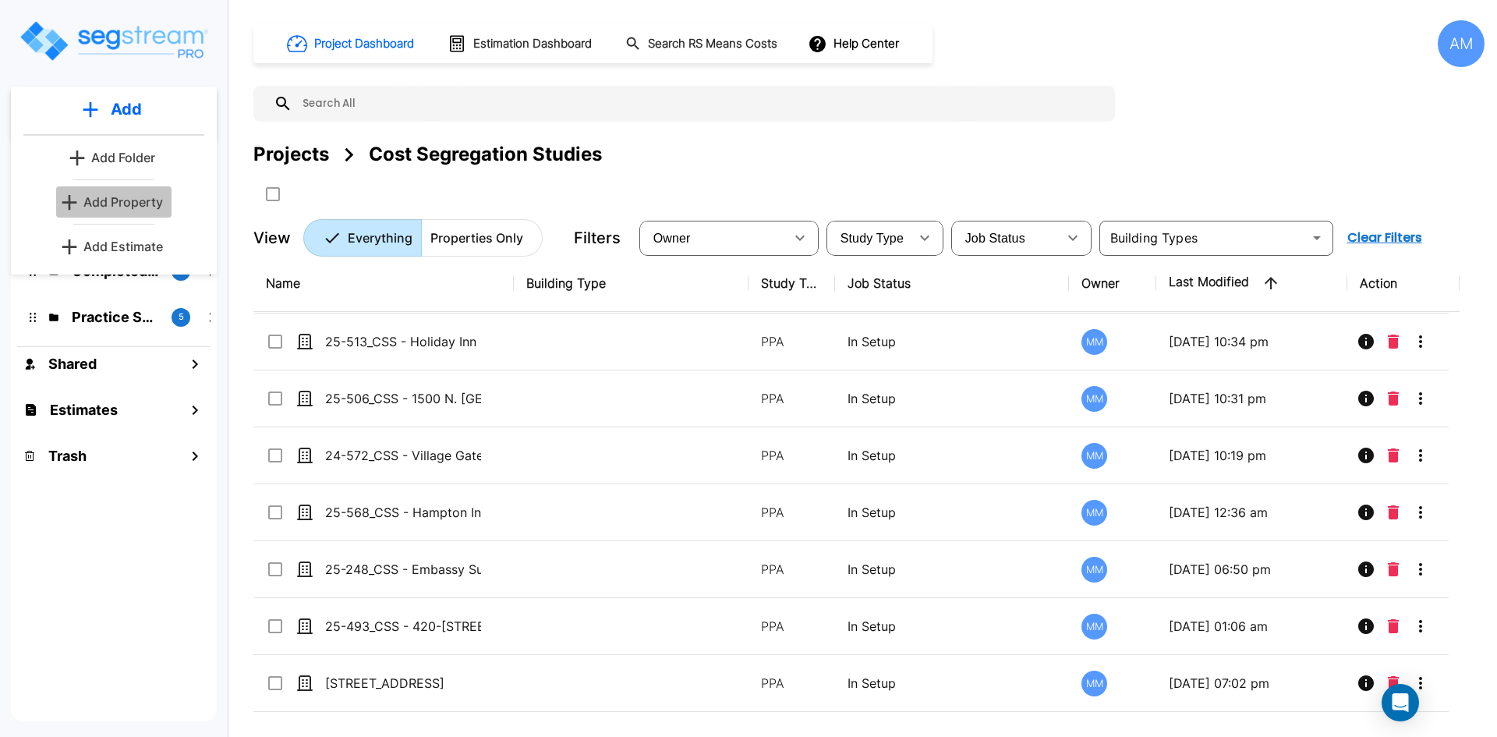
click at [130, 204] on p "Add Property" at bounding box center [123, 202] width 80 height 19
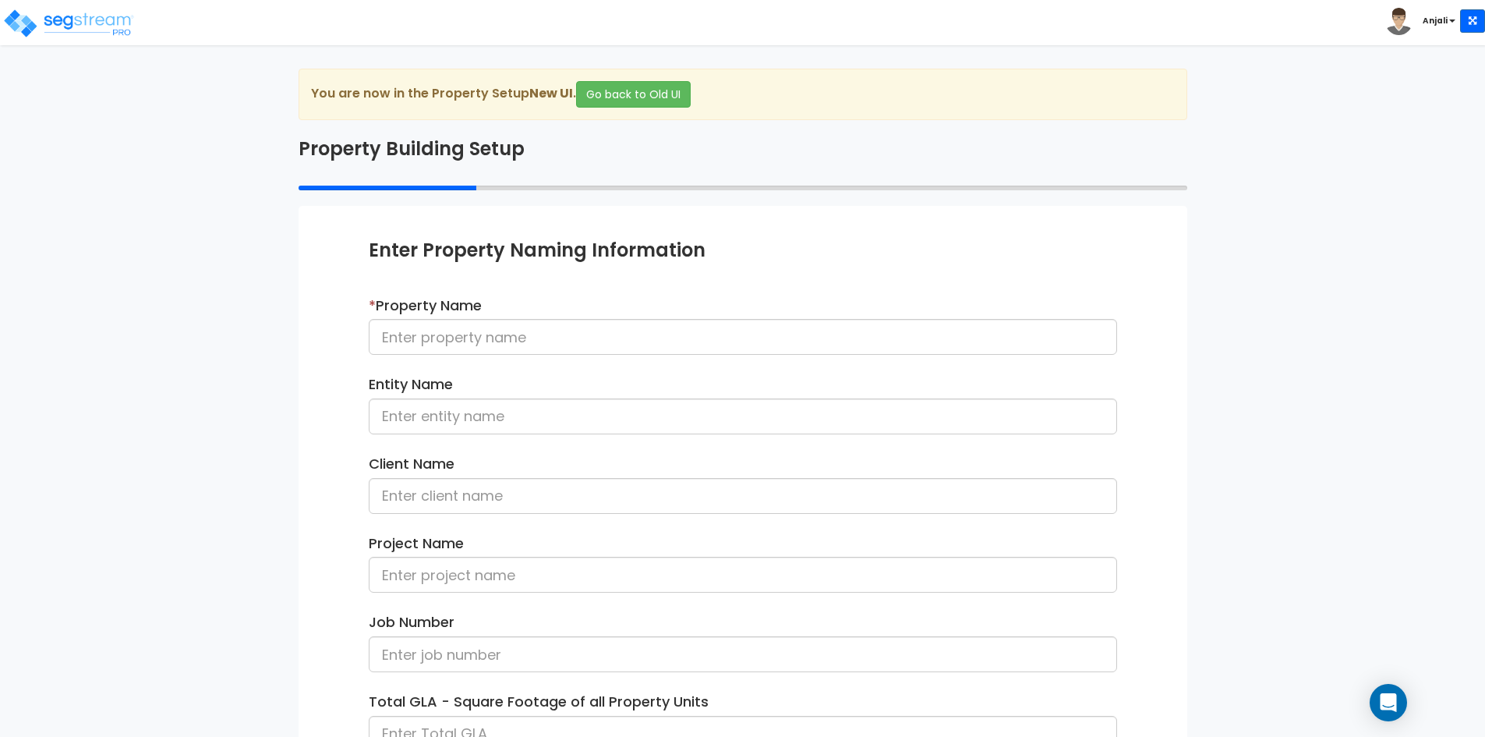
click at [460, 313] on label "* Property Name" at bounding box center [425, 306] width 113 height 20
click at [467, 340] on input at bounding box center [743, 337] width 749 height 36
paste input "24-279_CSS - Holiday Inn Express (Renovation) [GEOGRAPHIC_DATA], [GEOGRAPHIC_DA…"
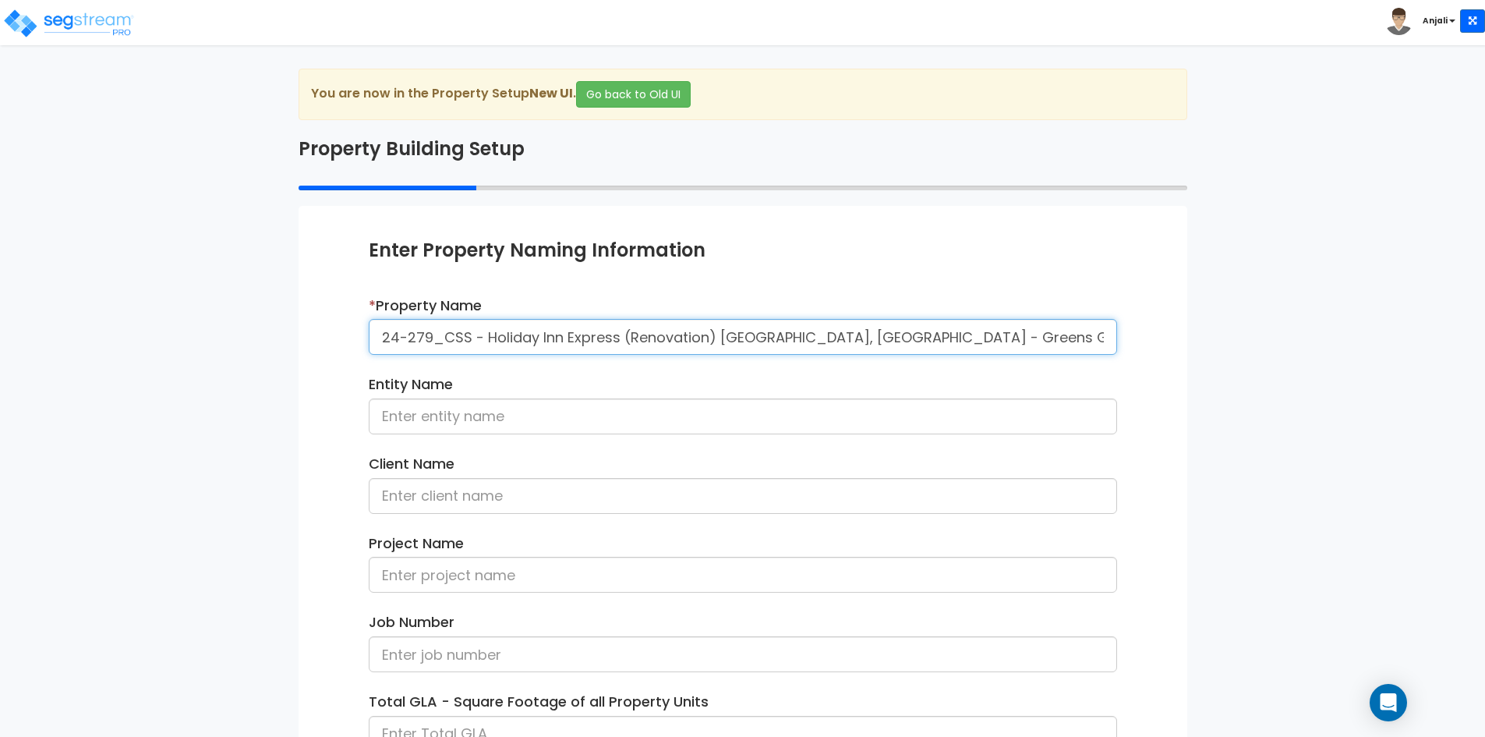
drag, startPoint x: 488, startPoint y: 338, endPoint x: 618, endPoint y: 335, distance: 129.5
click at [618, 335] on input "24-279_CSS - Holiday Inn Express (Renovation) [GEOGRAPHIC_DATA], [GEOGRAPHIC_DA…" at bounding box center [743, 337] width 749 height 36
type input "24-279_CSS - Holiday Inn Express (Renovation) La Mesa, CA - Greens Group 11 LLC…"
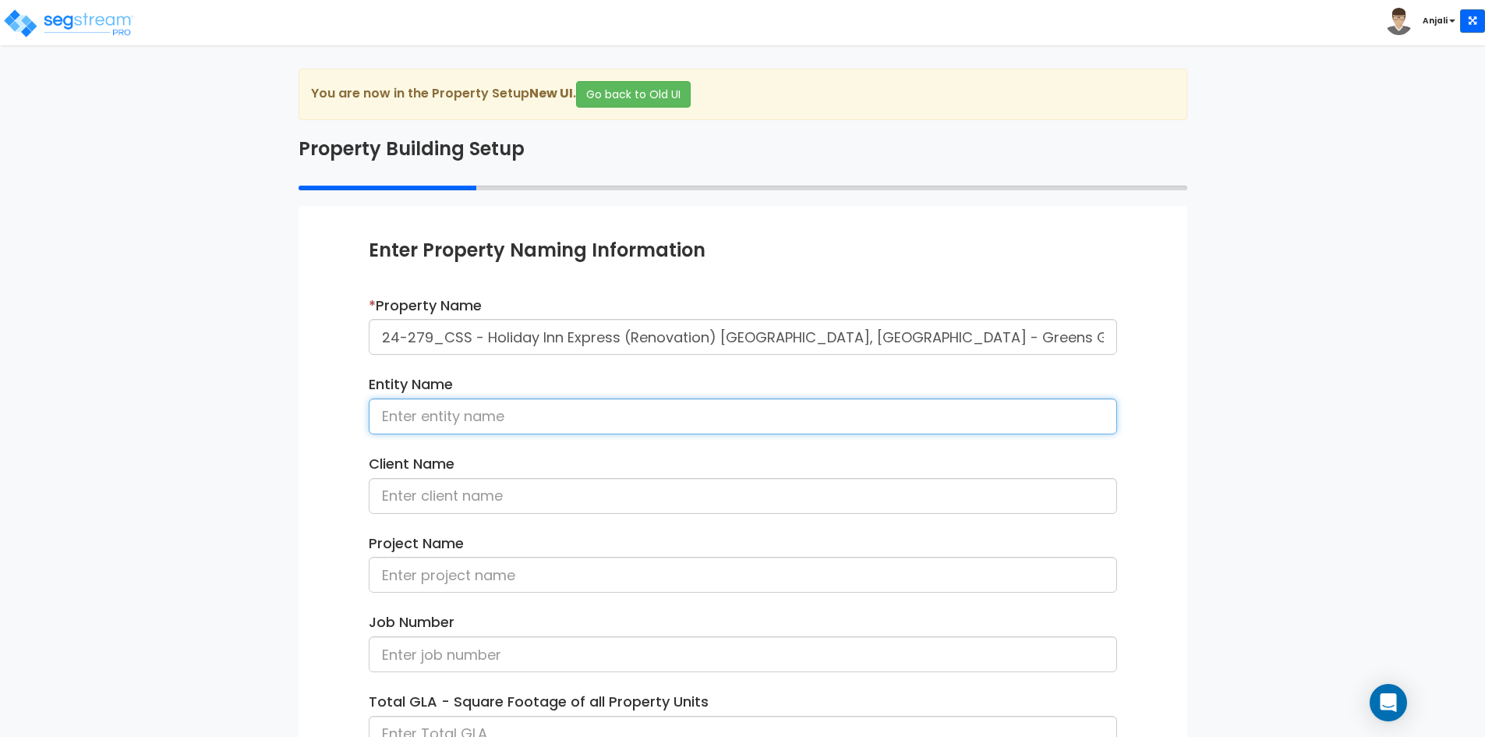
click at [498, 430] on input at bounding box center [743, 416] width 749 height 36
paste input "Holiday Inn Express"
type input "Holiday Inn Express"
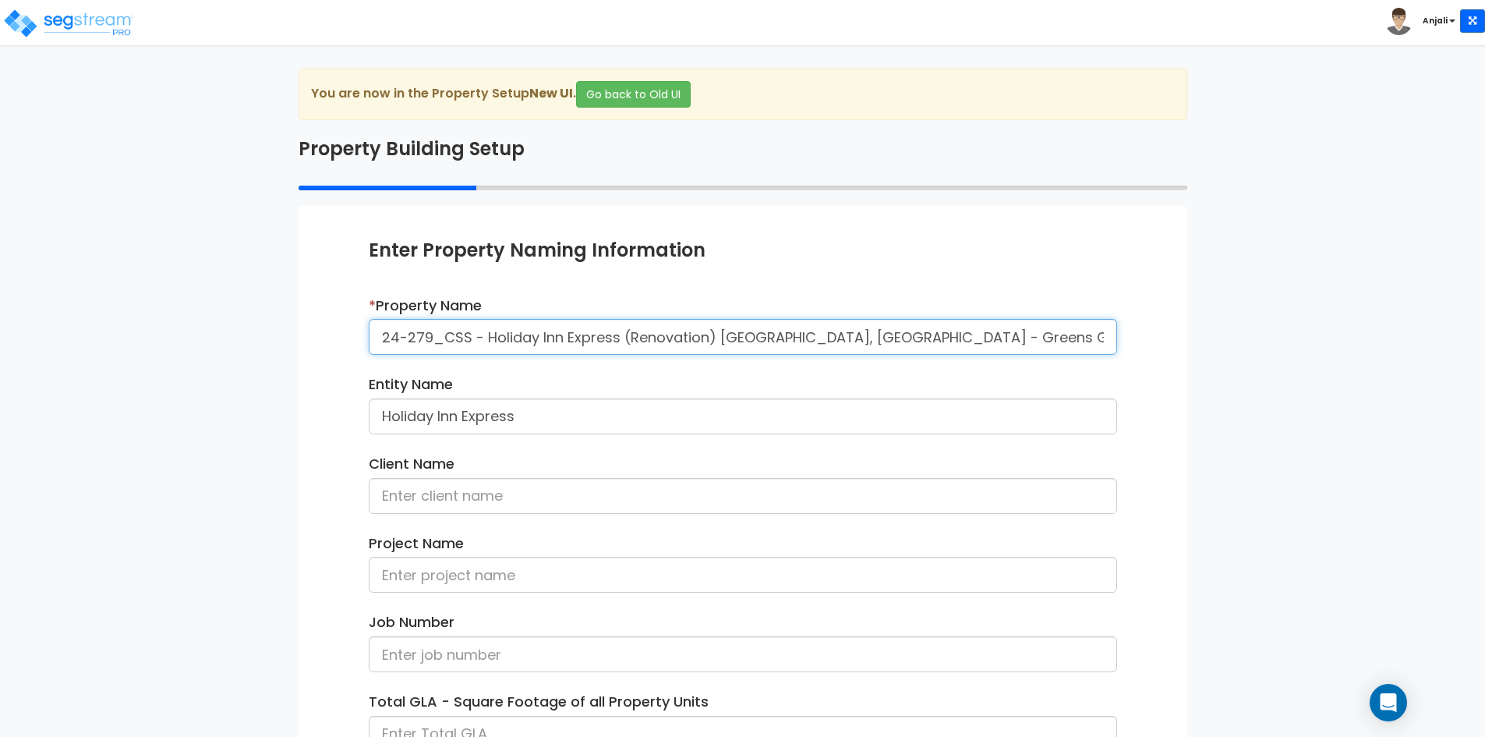
drag, startPoint x: 968, startPoint y: 334, endPoint x: 1089, endPoint y: 327, distance: 121.1
click at [1089, 327] on input "24-279_CSS - Holiday Inn Express (Renovation) La Mesa, CA - Greens Group 11 LLC…" at bounding box center [743, 337] width 749 height 36
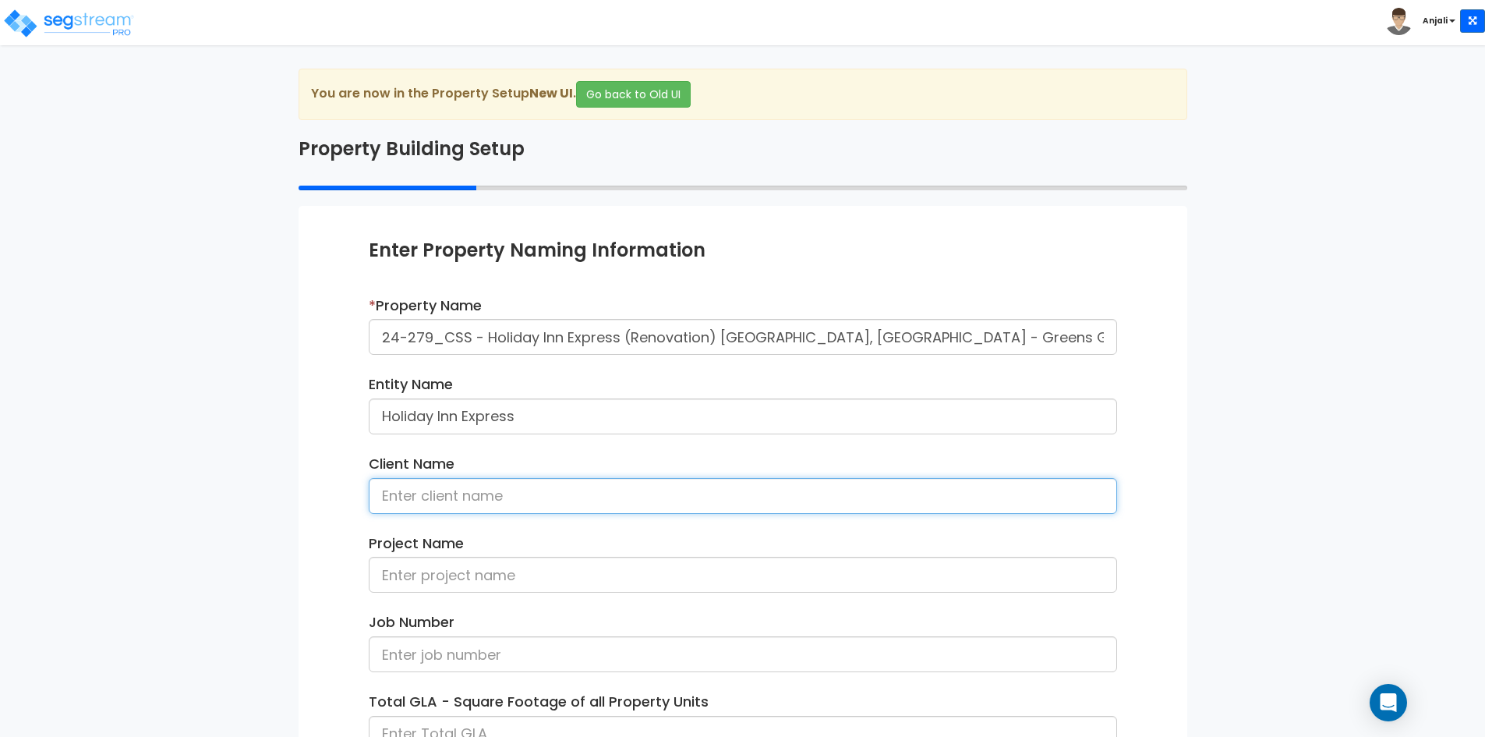
click at [429, 505] on input at bounding box center [743, 496] width 749 height 36
paste input "[PERSON_NAME]"
type input "[PERSON_NAME]"
drag, startPoint x: 366, startPoint y: 333, endPoint x: 704, endPoint y: 333, distance: 337.6
click at [704, 333] on div "* Property Name 24-279_CSS - Holiday Inn Express (Renovation) La Mesa, CA - Gre…" at bounding box center [743, 332] width 772 height 72
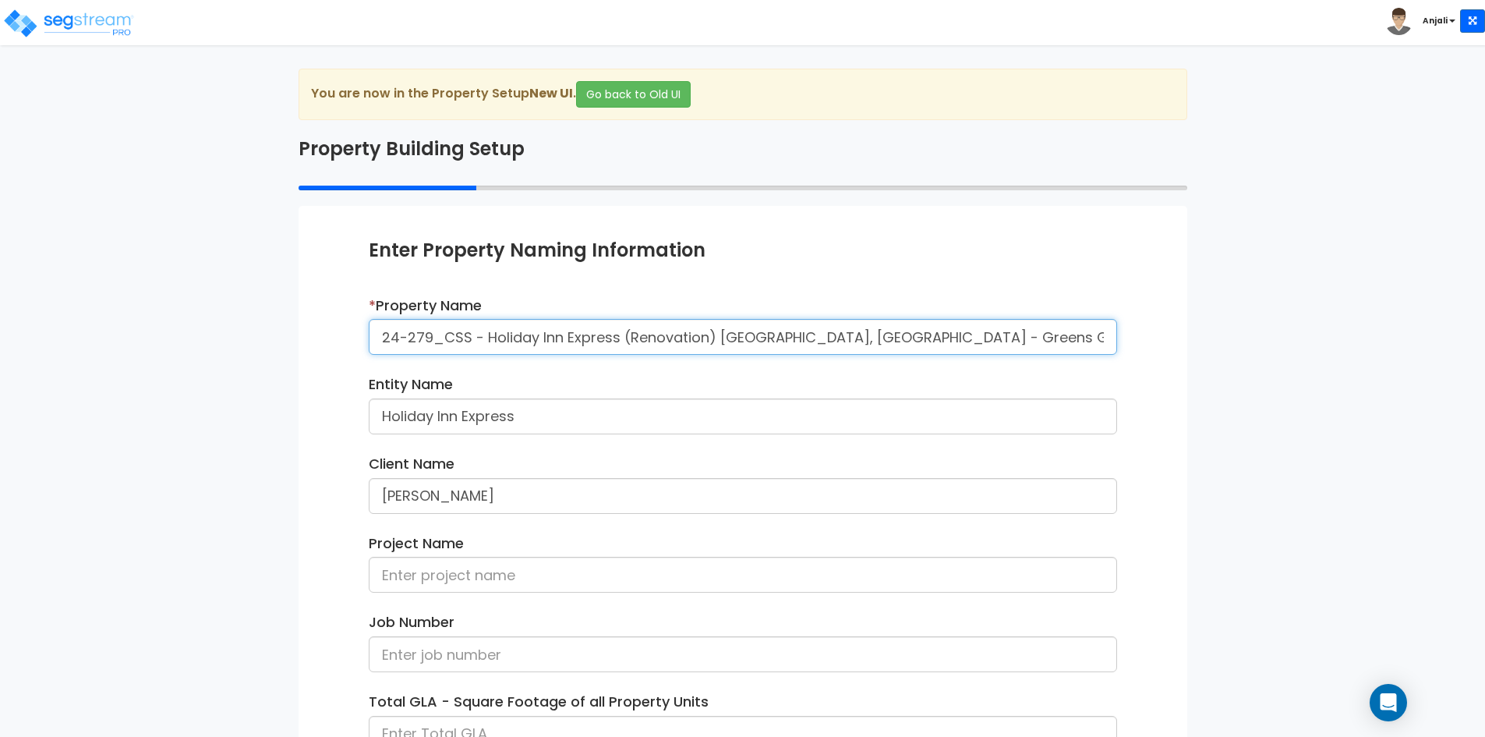
drag, startPoint x: 710, startPoint y: 338, endPoint x: 335, endPoint y: 338, distance: 374.3
click at [335, 338] on div "Enter Property Naming Information * Property Name 24-279_CSS - Holiday Inn Expr…" at bounding box center [743, 569] width 889 height 727
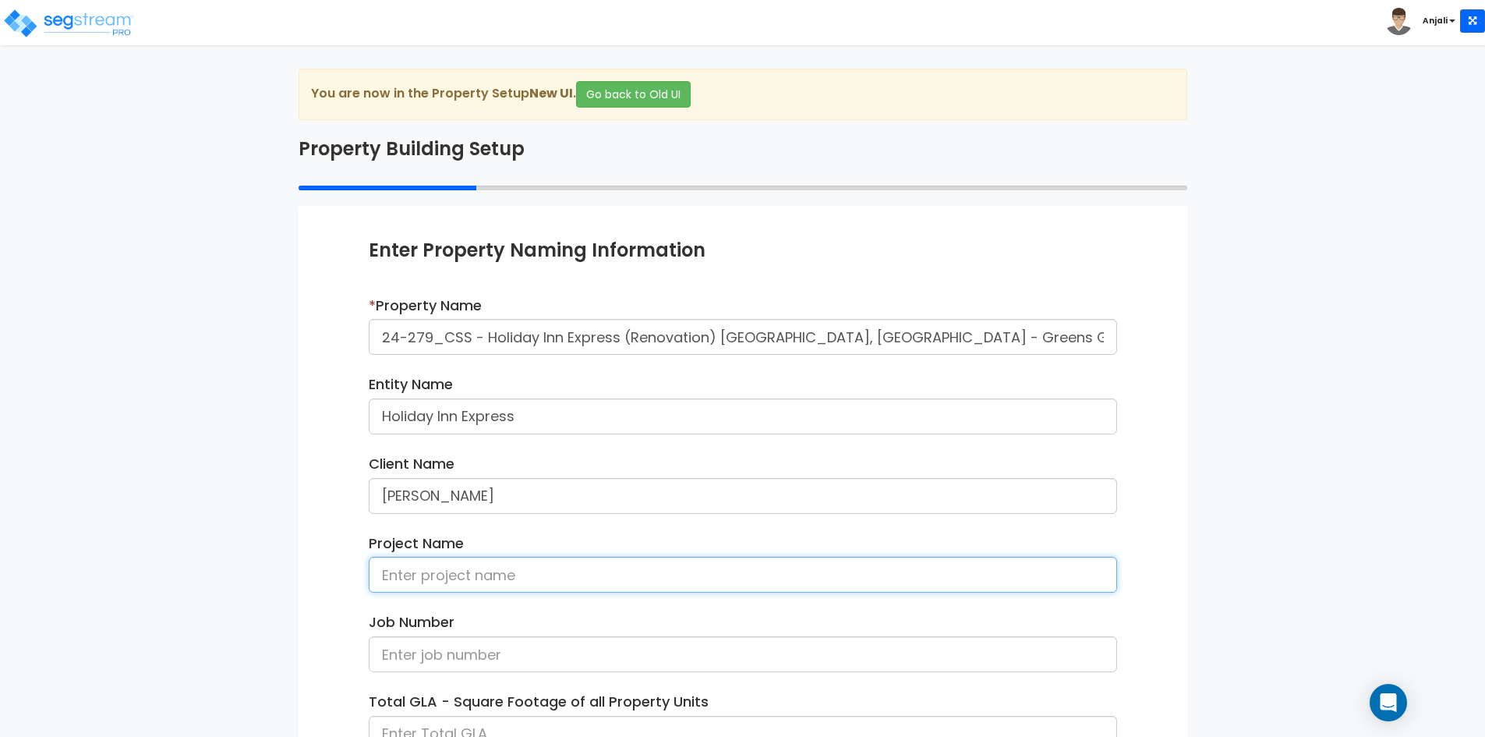
click at [434, 579] on input at bounding box center [743, 575] width 749 height 36
paste input "24-279_CSS - Holiday Inn Express (Renovation)"
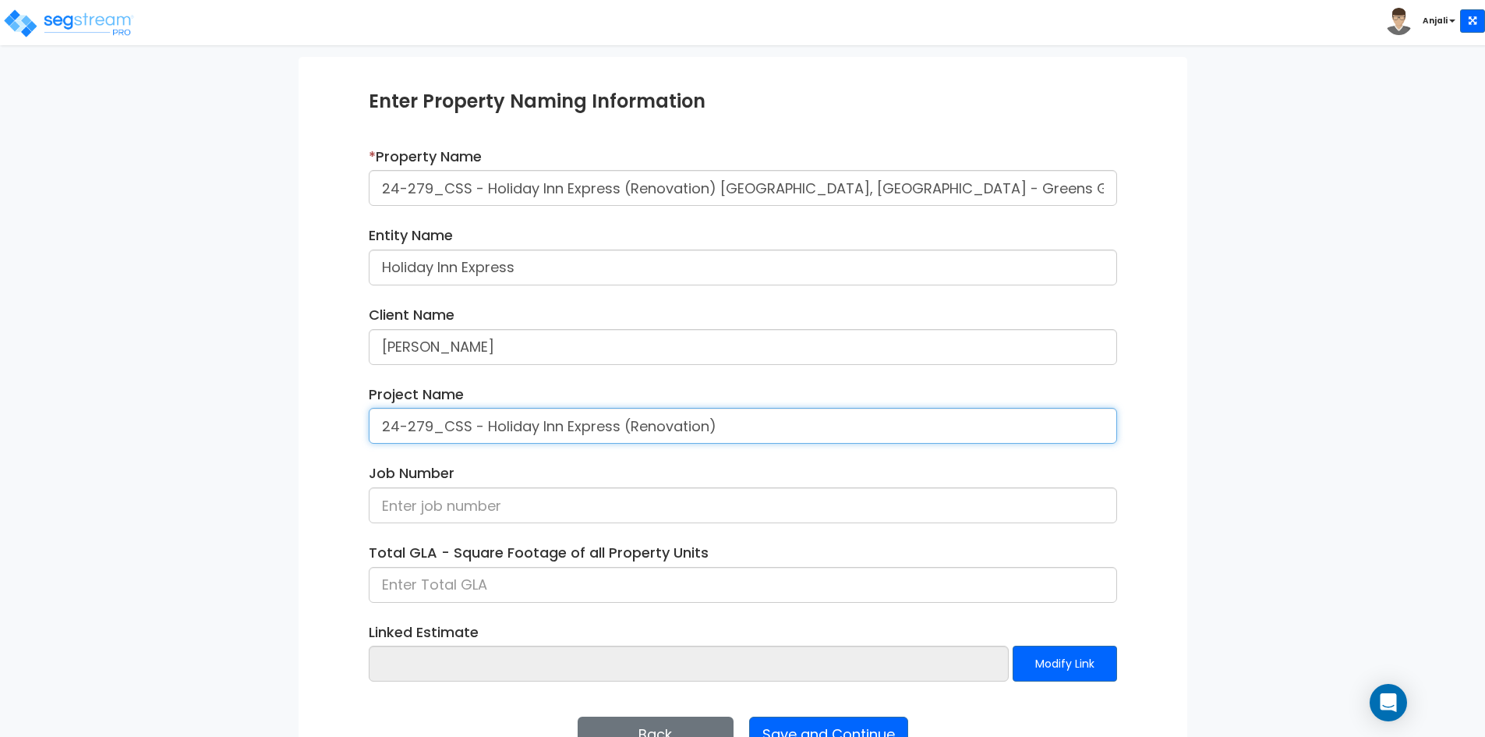
scroll to position [156, 0]
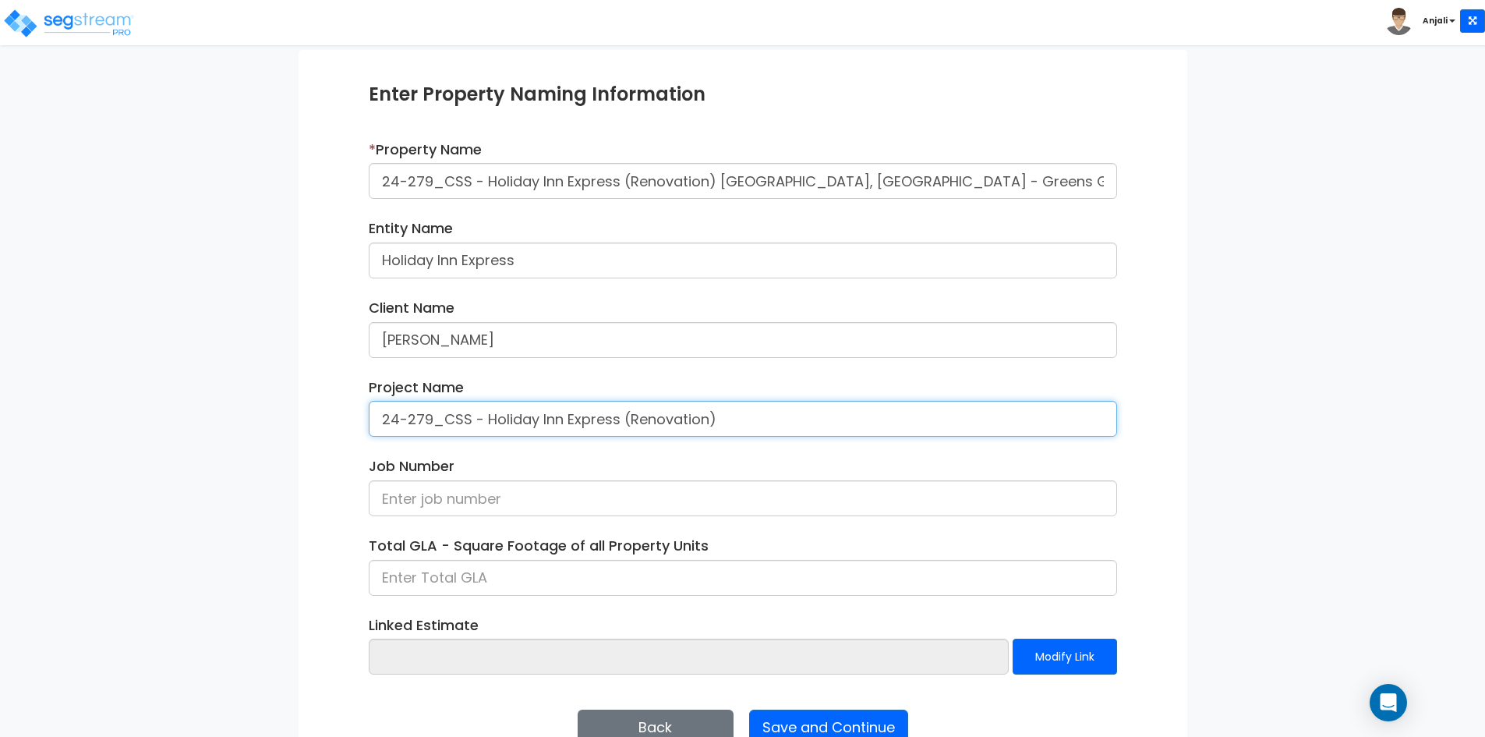
click at [426, 418] on input "24-279_CSS - Holiday Inn Express (Renovation)" at bounding box center [743, 419] width 749 height 36
drag, startPoint x: 428, startPoint y: 418, endPoint x: 380, endPoint y: 418, distance: 48.3
click at [380, 418] on input "24-279_CSS - Holiday Inn Express (Renovation)" at bounding box center [743, 419] width 749 height 36
type input "24-279_CSS - Holiday Inn Express (Renovation)"
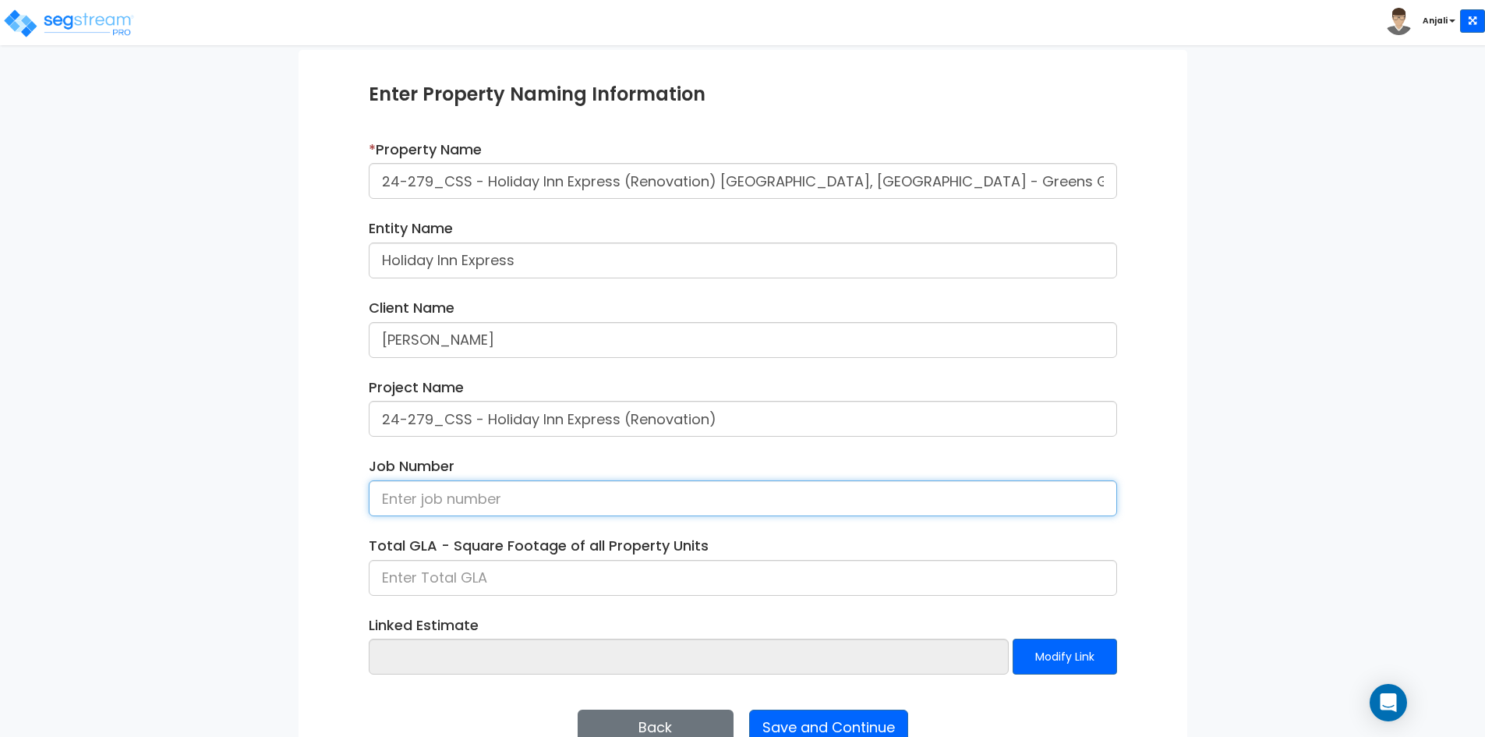
click at [433, 501] on input at bounding box center [743, 498] width 749 height 36
paste input "24-279"
type input "24-279"
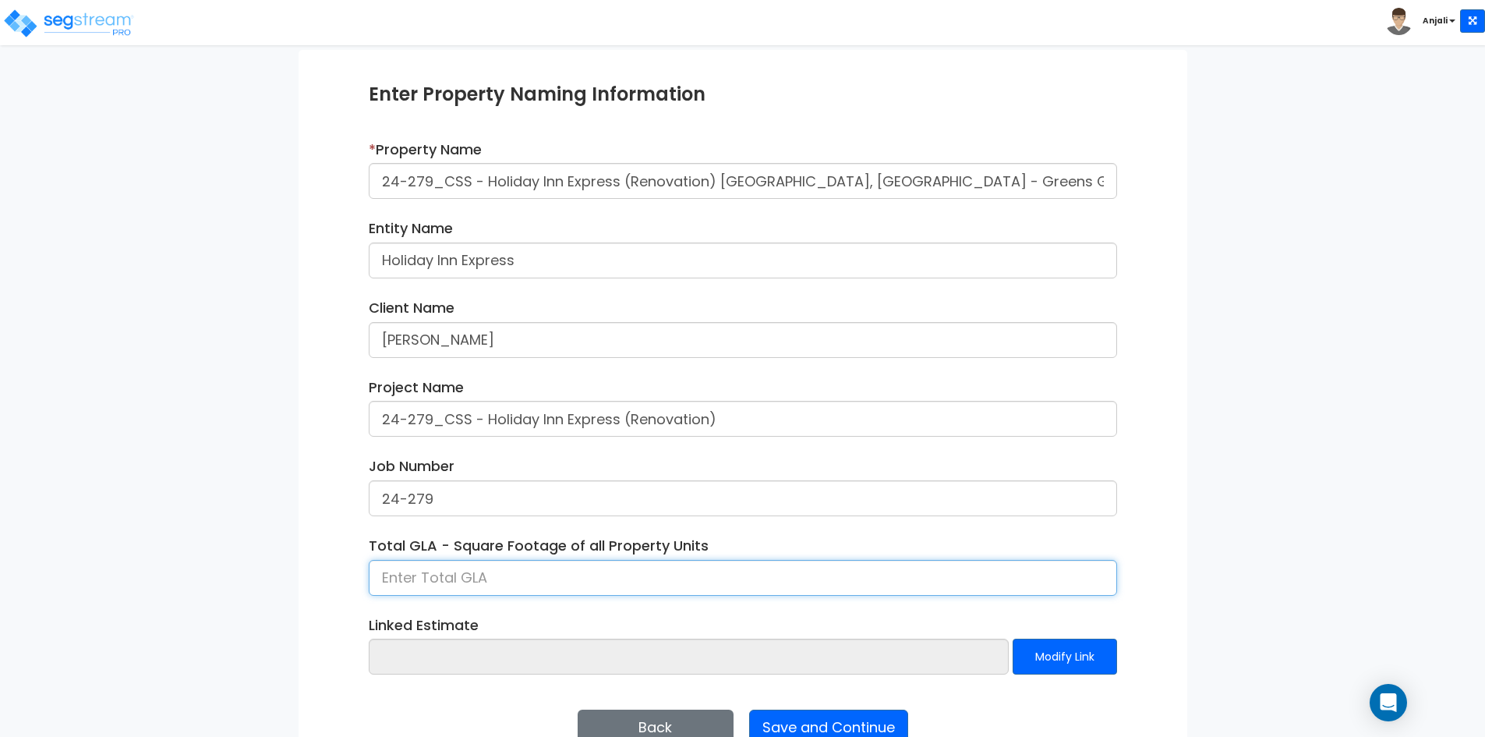
click at [475, 572] on input at bounding box center [743, 578] width 749 height 36
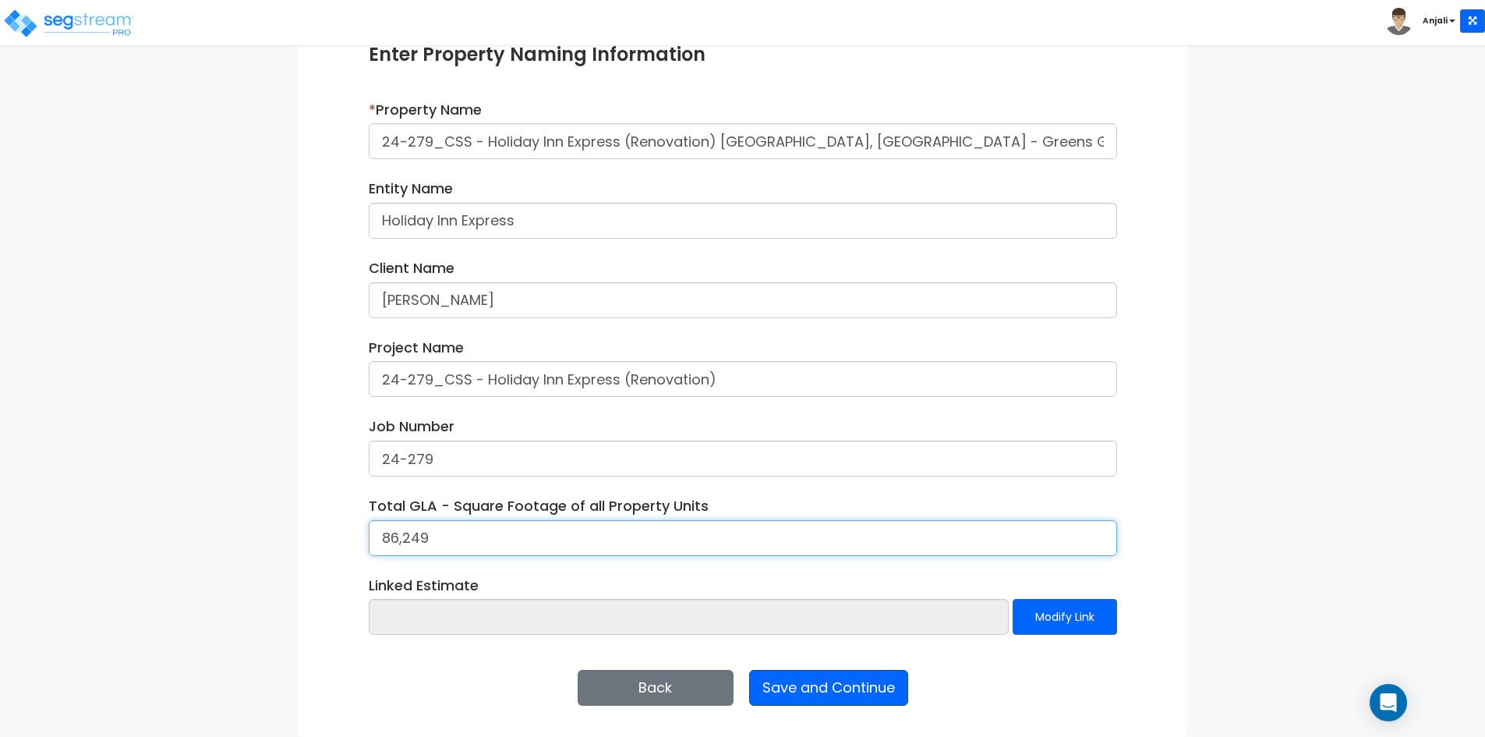
type input "86,249"
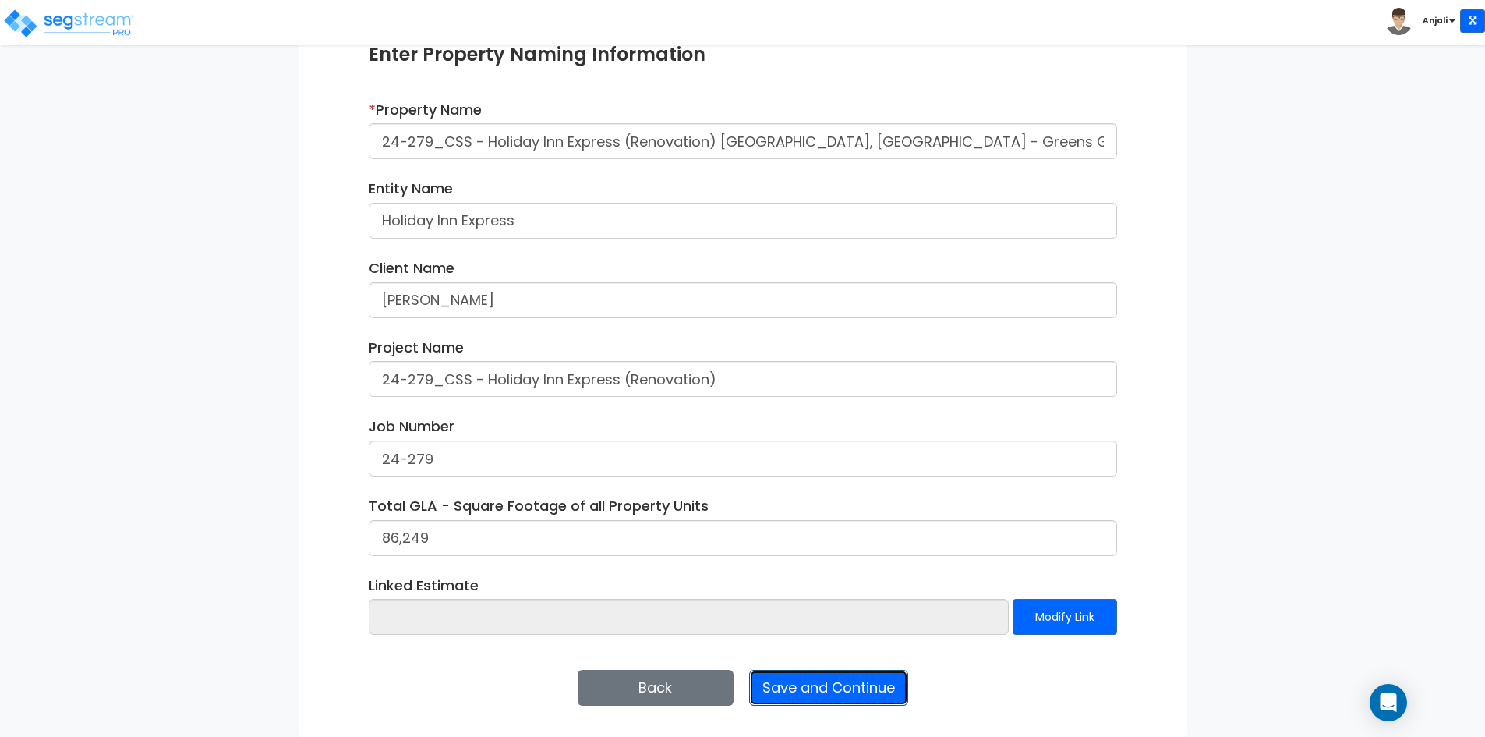
click at [848, 677] on button "Save and Continue" at bounding box center [828, 688] width 159 height 36
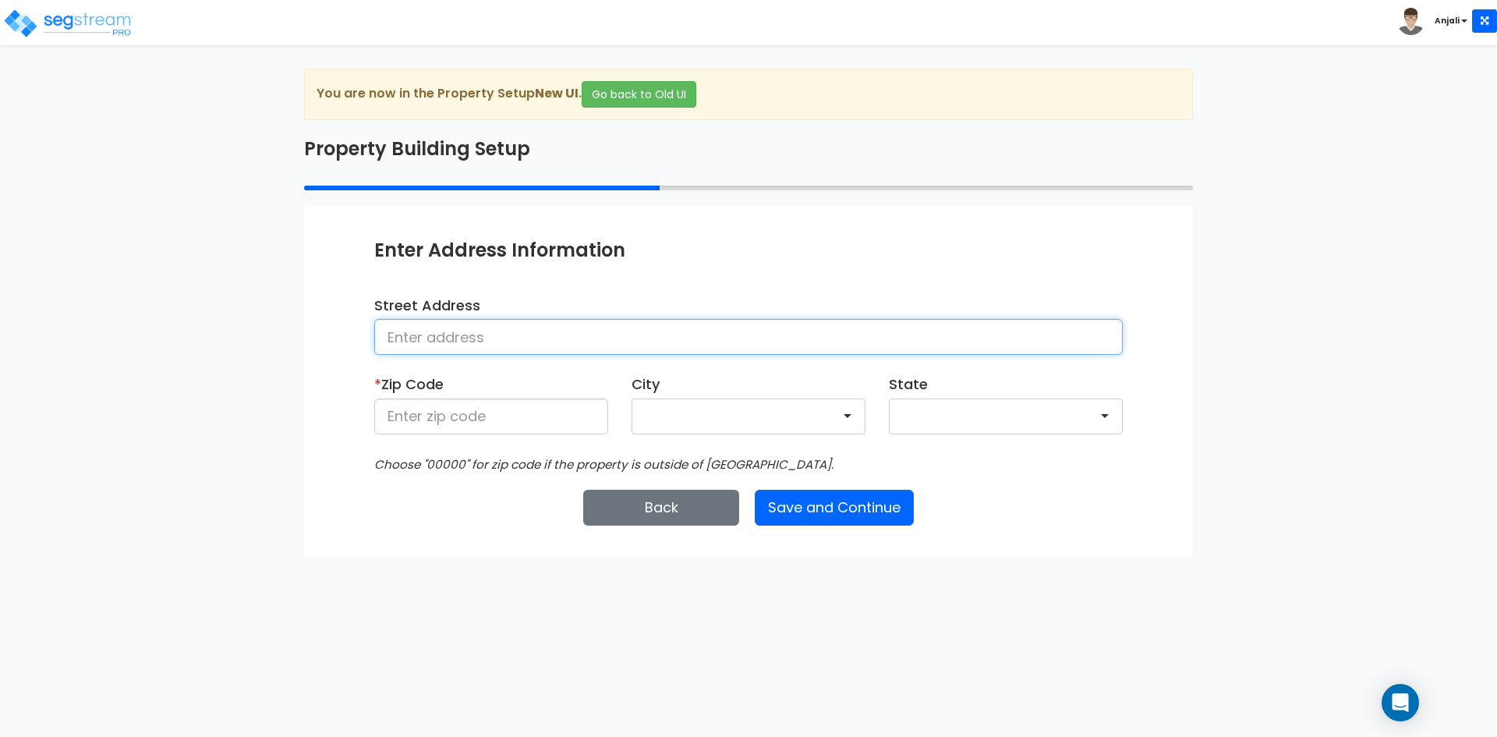
click at [476, 330] on input at bounding box center [748, 337] width 749 height 36
paste input "8000 Parkway Drive La Mesa, California 91942"
type input "8000 Parkway Drive La Mesa, California 91942"
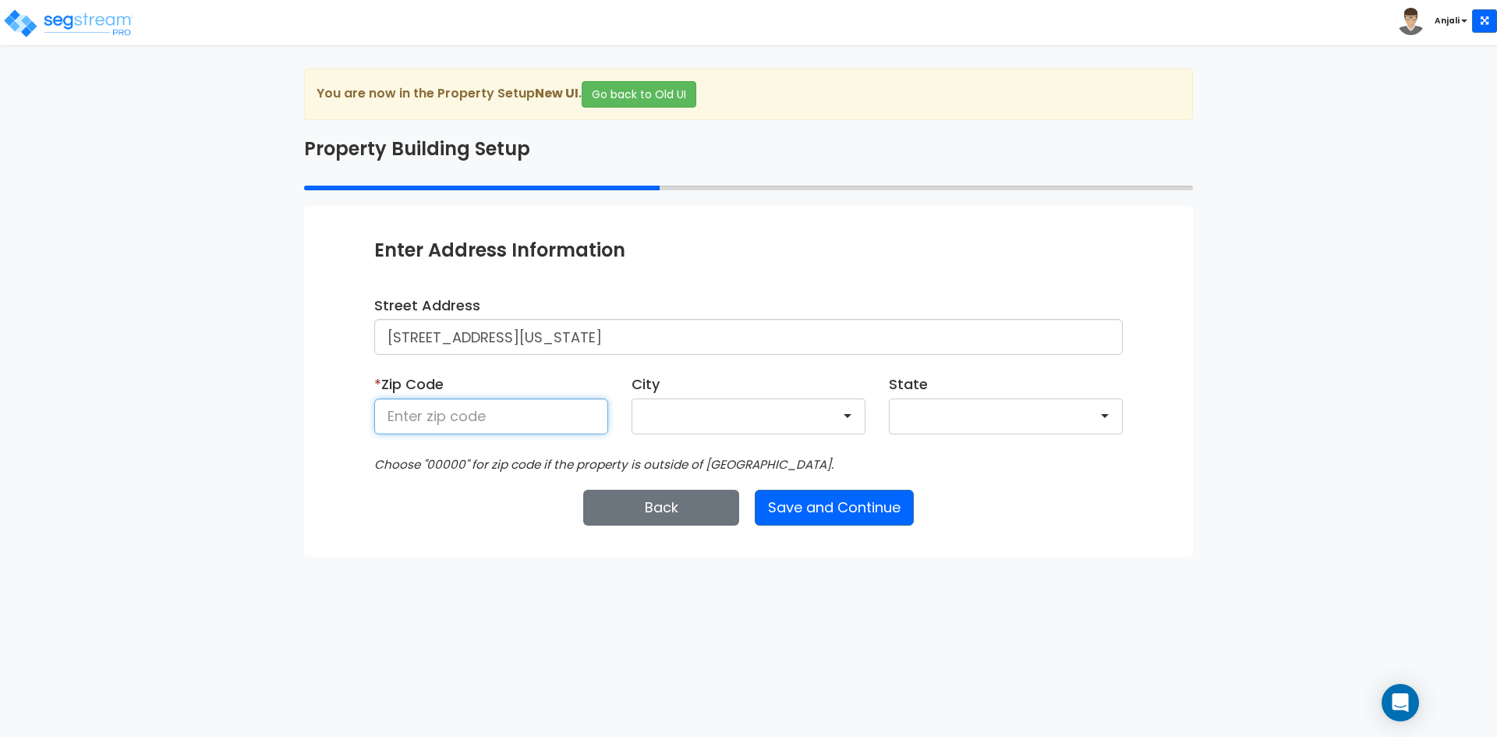
click at [526, 408] on input at bounding box center [491, 416] width 234 height 36
type input "91942"
click at [858, 499] on button "Save and Continue" at bounding box center [834, 508] width 159 height 36
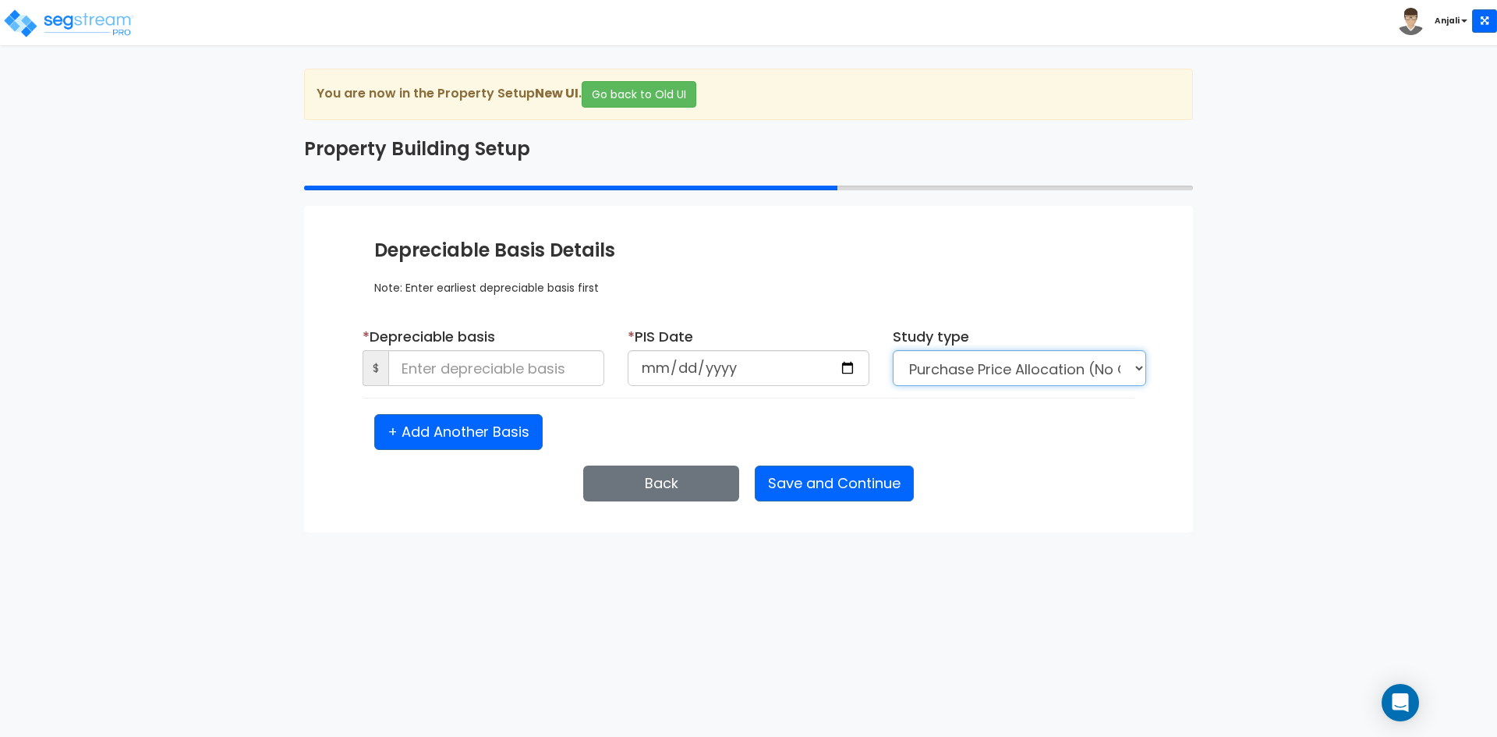
click at [1011, 366] on select "Purchase Price Allocation (No Given Costs) New Construction / Reno / TI's (Give…" at bounding box center [1019, 368] width 253 height 36
select select "NEW"
click at [893, 350] on select "Purchase Price Allocation (No Given Costs) New Construction / Reno / TI's (Give…" at bounding box center [1019, 368] width 253 height 36
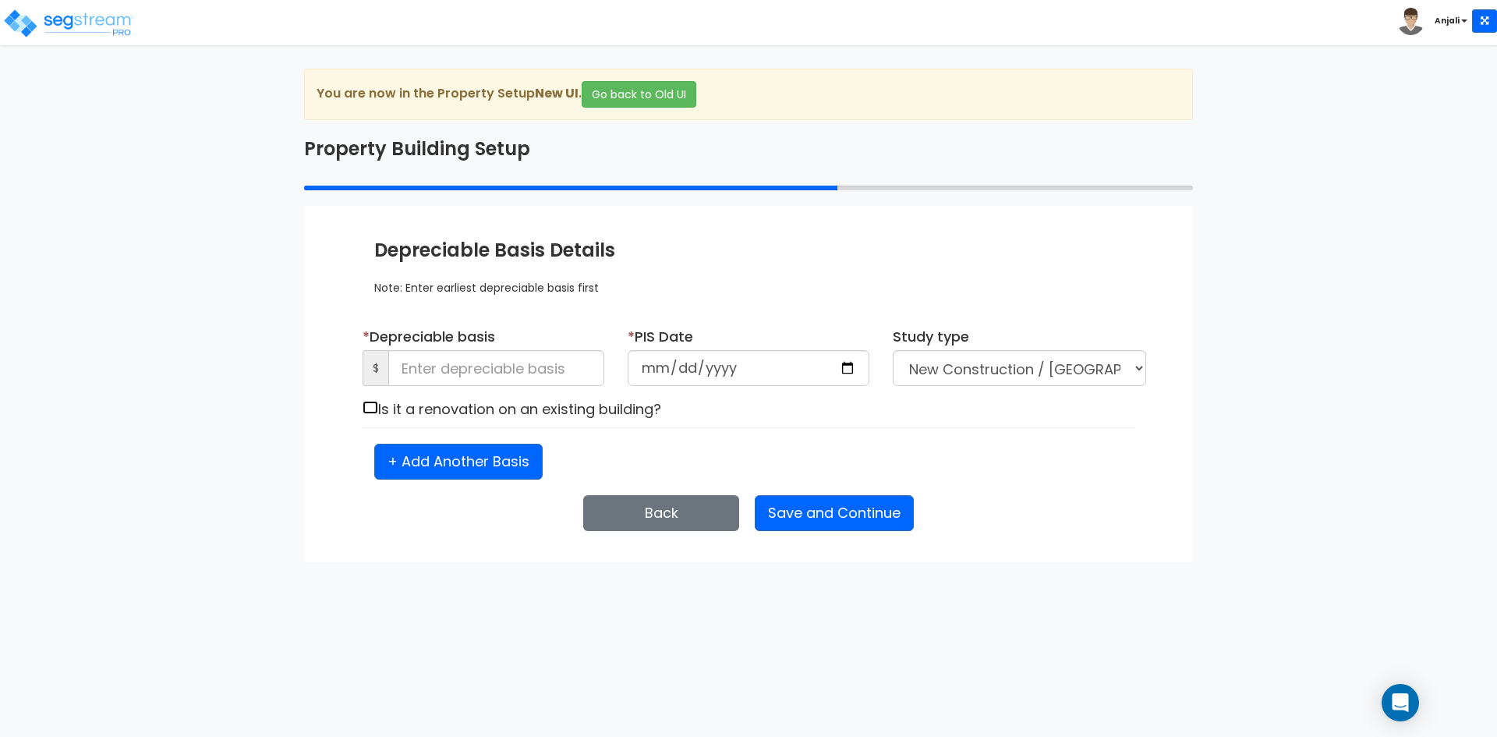
click at [368, 411] on input "checkbox" at bounding box center [371, 407] width 16 height 13
checkbox input "true"
click at [440, 375] on input at bounding box center [496, 368] width 216 height 36
click at [752, 405] on div "Is it a renovation on an existing building?" at bounding box center [748, 409] width 795 height 22
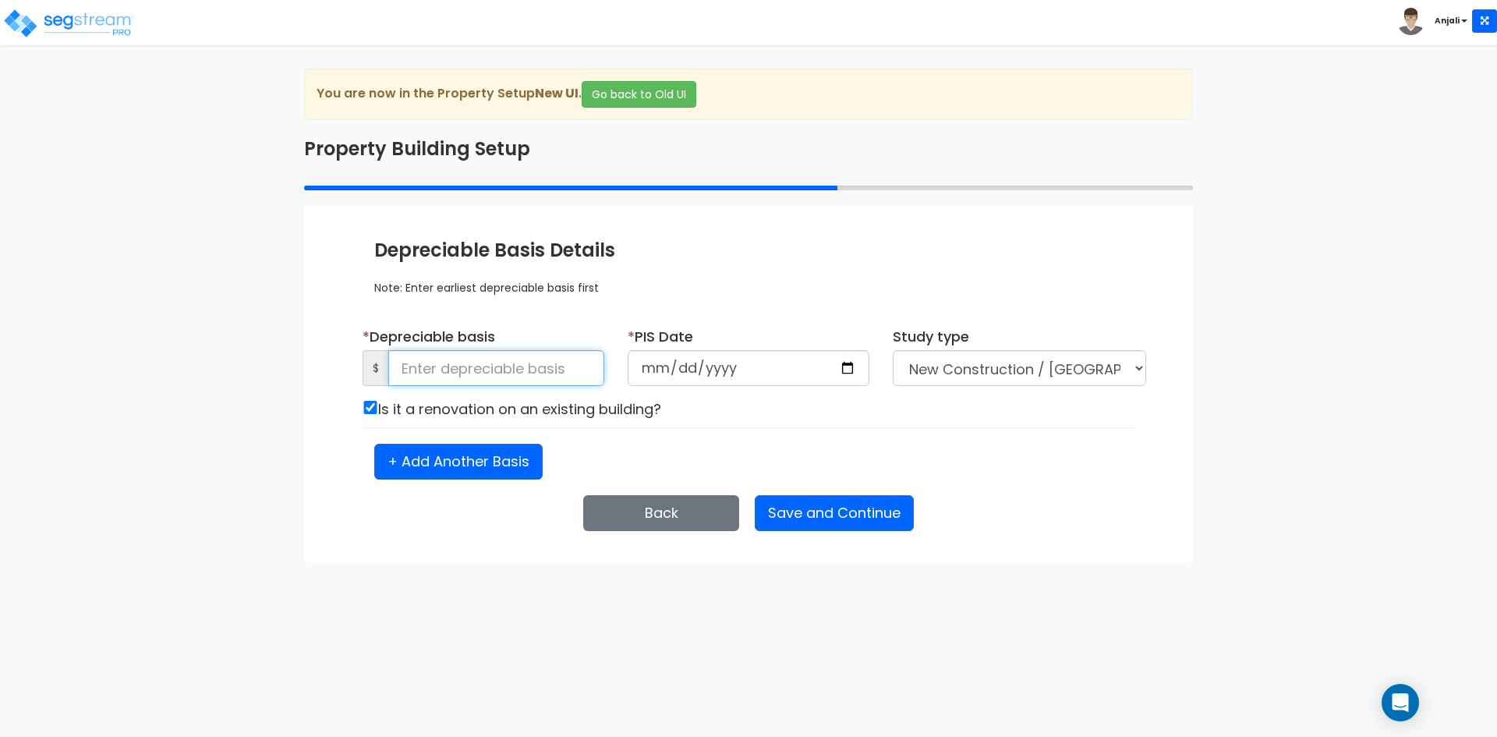
click at [448, 378] on input at bounding box center [496, 368] width 216 height 36
paste input "9,304,371.61"
type input "9,304,371.61"
click at [700, 367] on input "date" at bounding box center [749, 368] width 242 height 36
click at [837, 370] on input "date" at bounding box center [749, 368] width 242 height 36
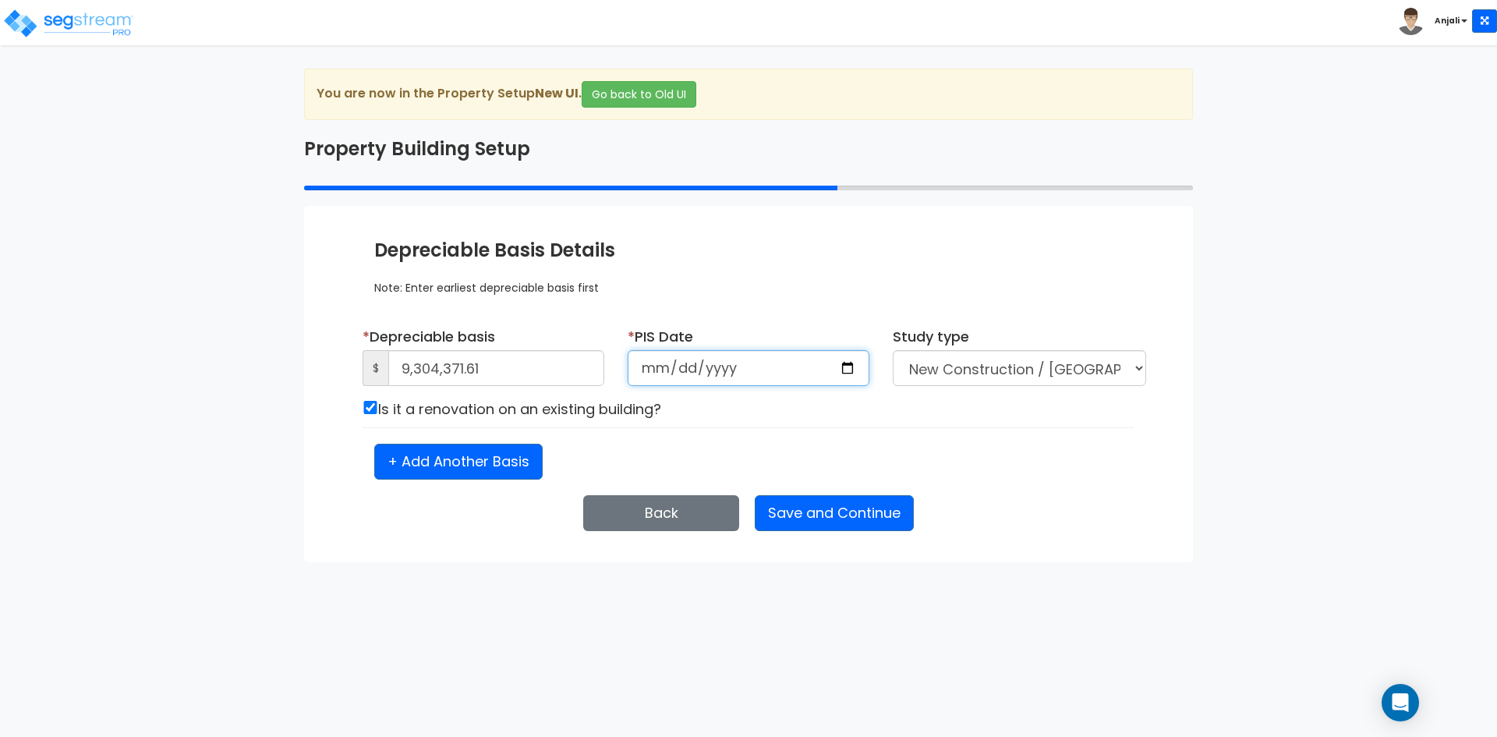
click at [844, 369] on input "date" at bounding box center [749, 368] width 242 height 36
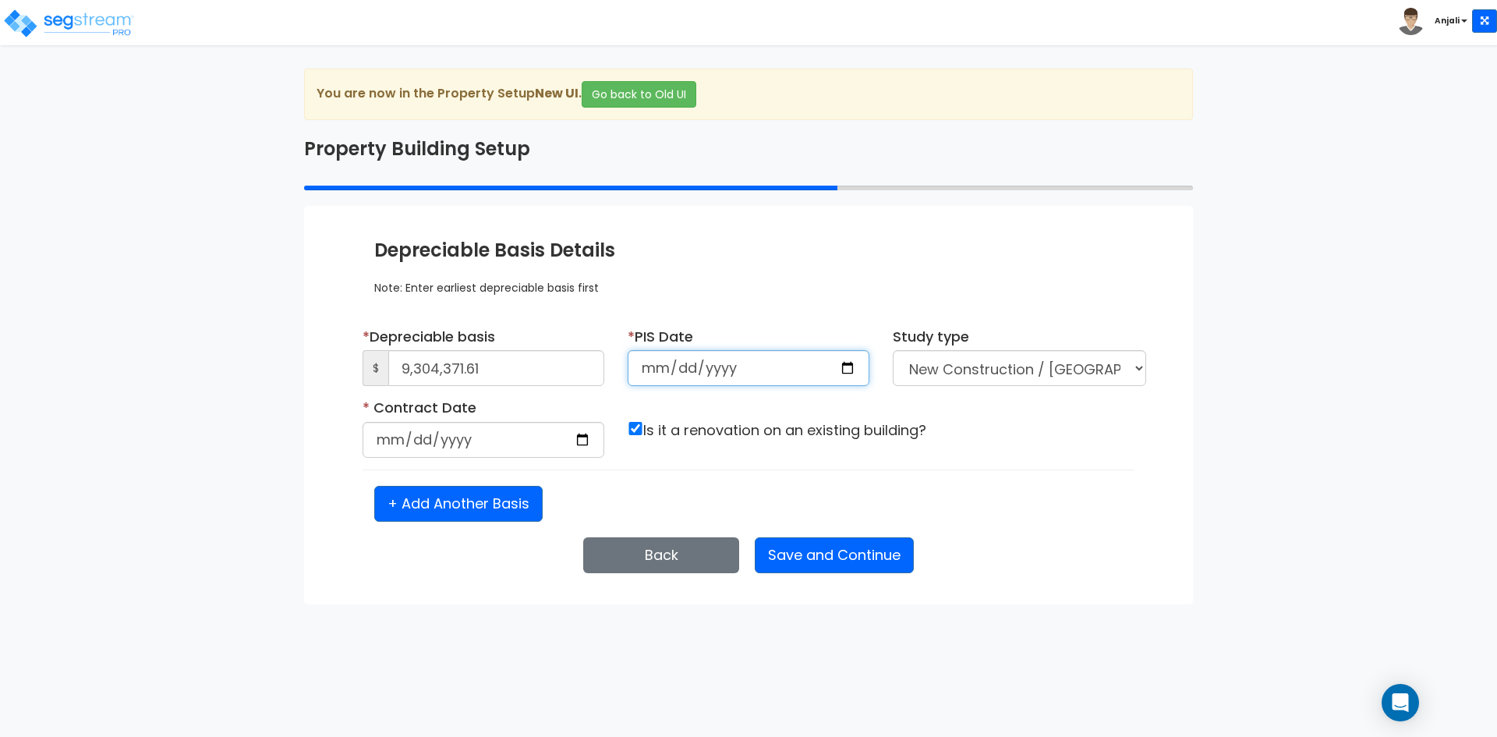
click at [846, 365] on input "2025-04-24" at bounding box center [749, 368] width 242 height 36
type input "2024-06-24"
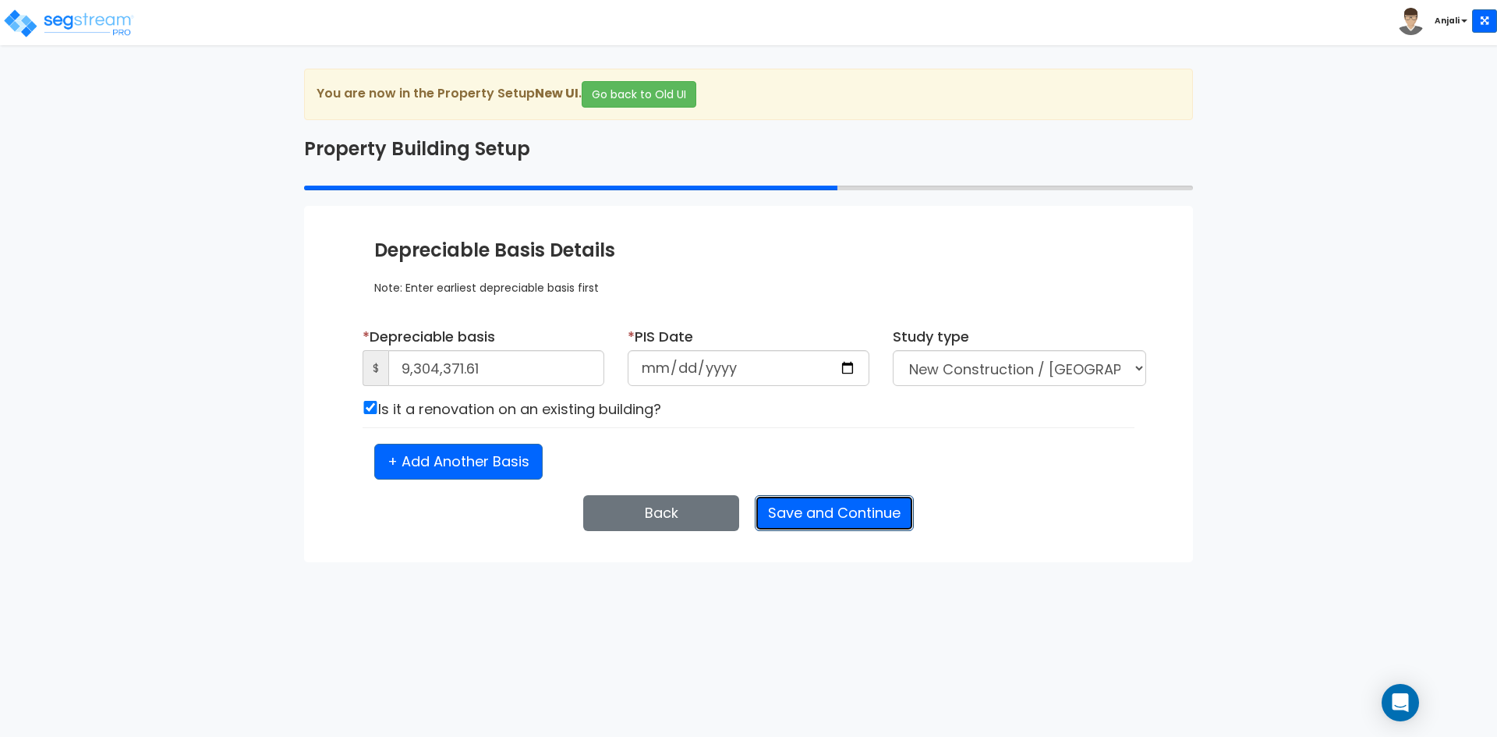
select select "2025"
click at [840, 513] on button "Save and Continue" at bounding box center [834, 513] width 159 height 36
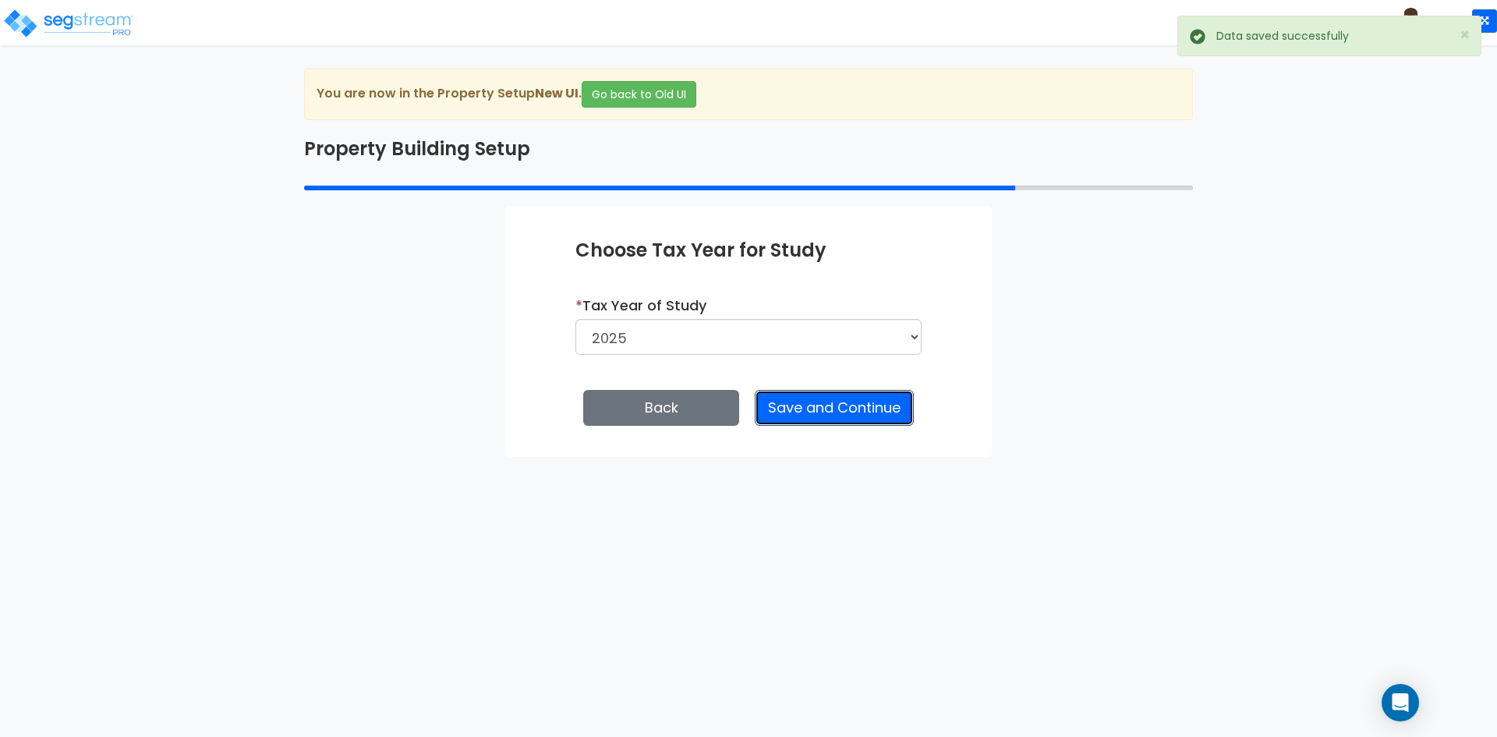
click at [851, 419] on button "Save and Continue" at bounding box center [834, 408] width 159 height 36
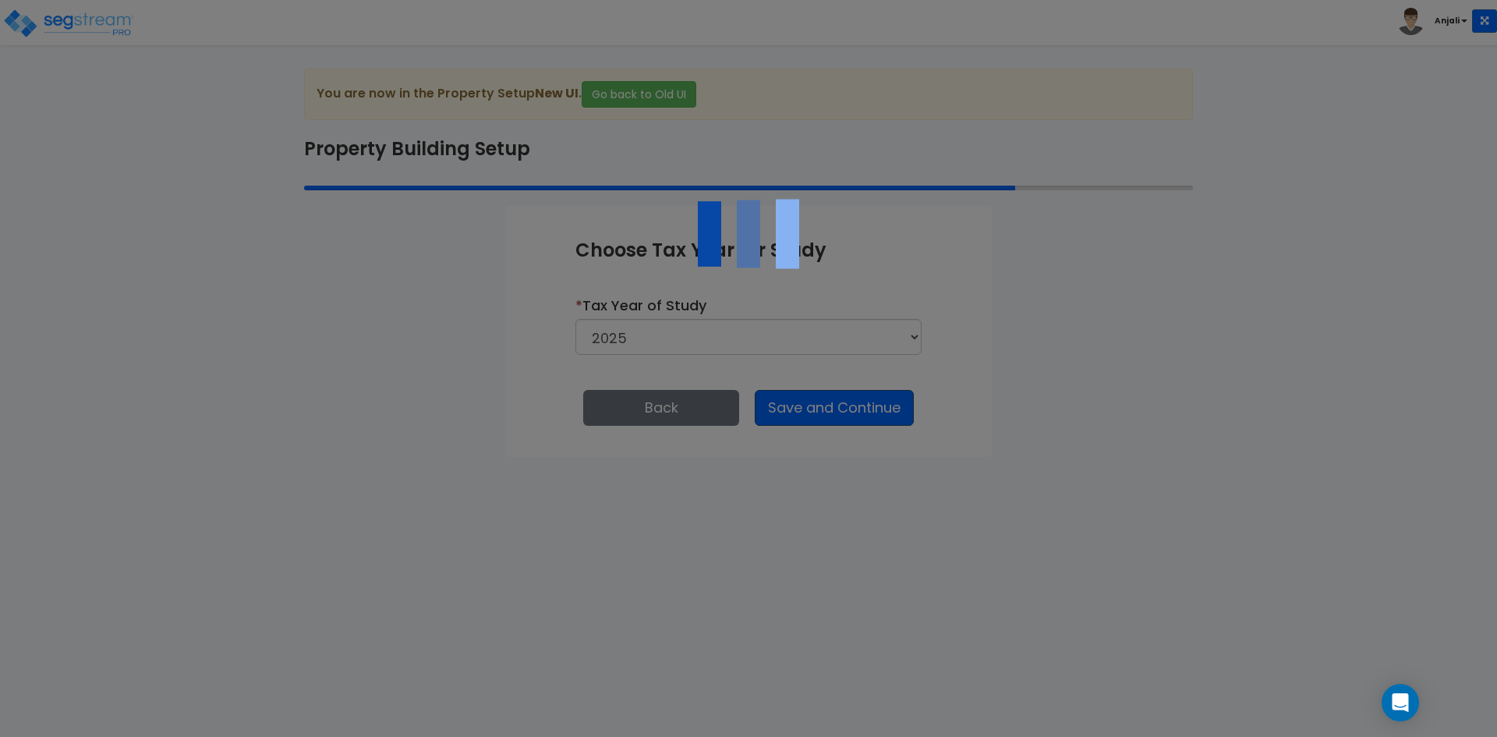
select select "NEW"
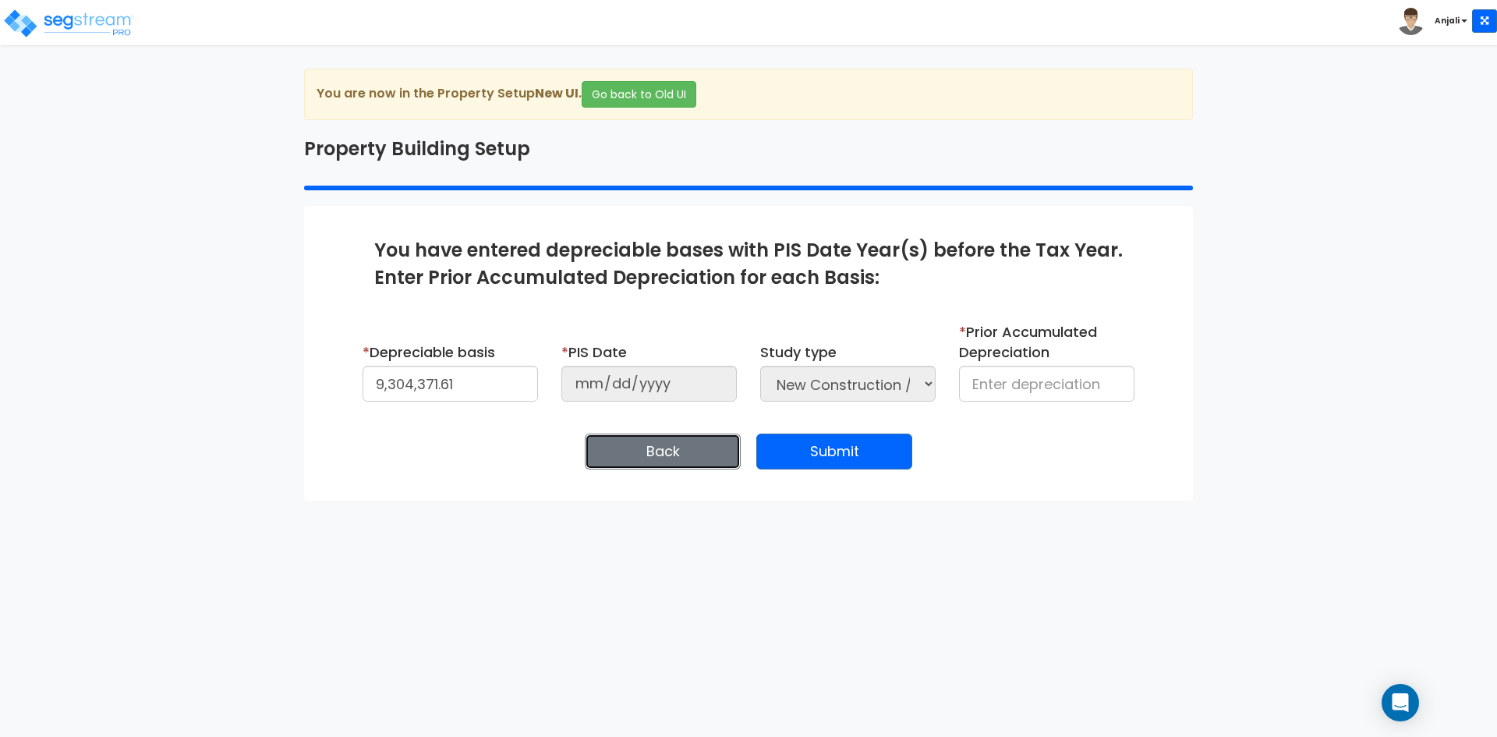
click at [671, 448] on button "Back" at bounding box center [663, 452] width 156 height 36
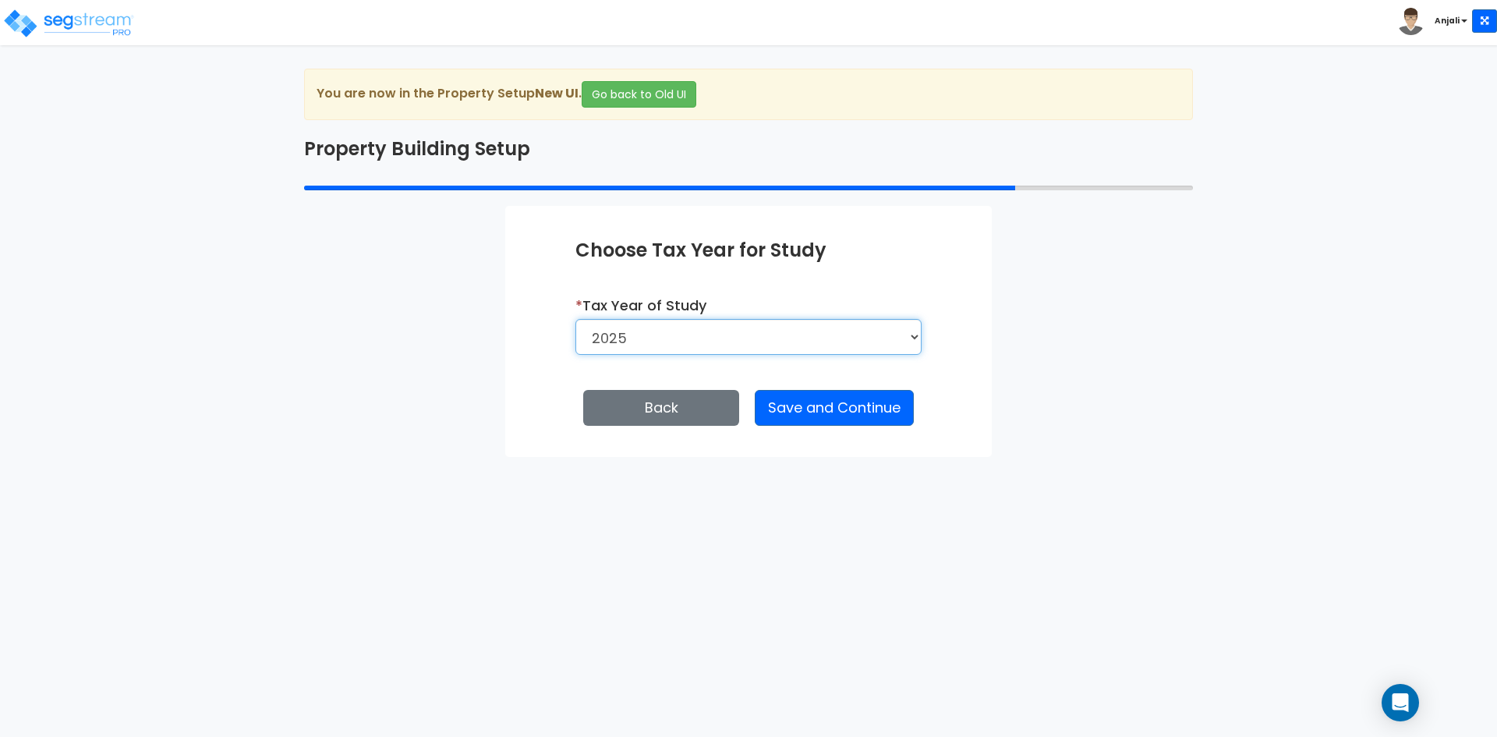
click at [791, 344] on select "2026 2025 2024" at bounding box center [748, 337] width 346 height 36
click at [575, 319] on select "2026 2025 2024" at bounding box center [748, 337] width 346 height 36
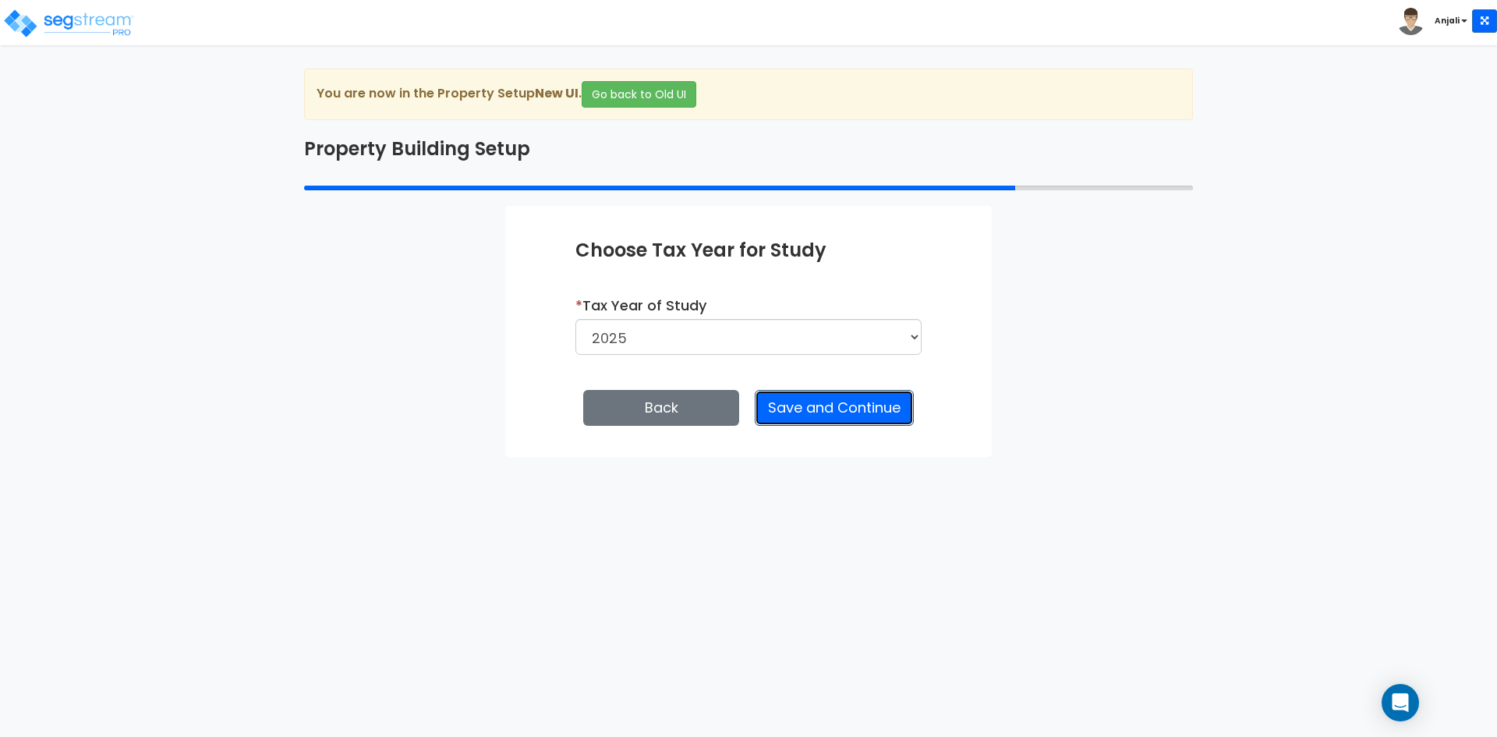
click at [821, 402] on button "Save and Continue" at bounding box center [834, 408] width 159 height 36
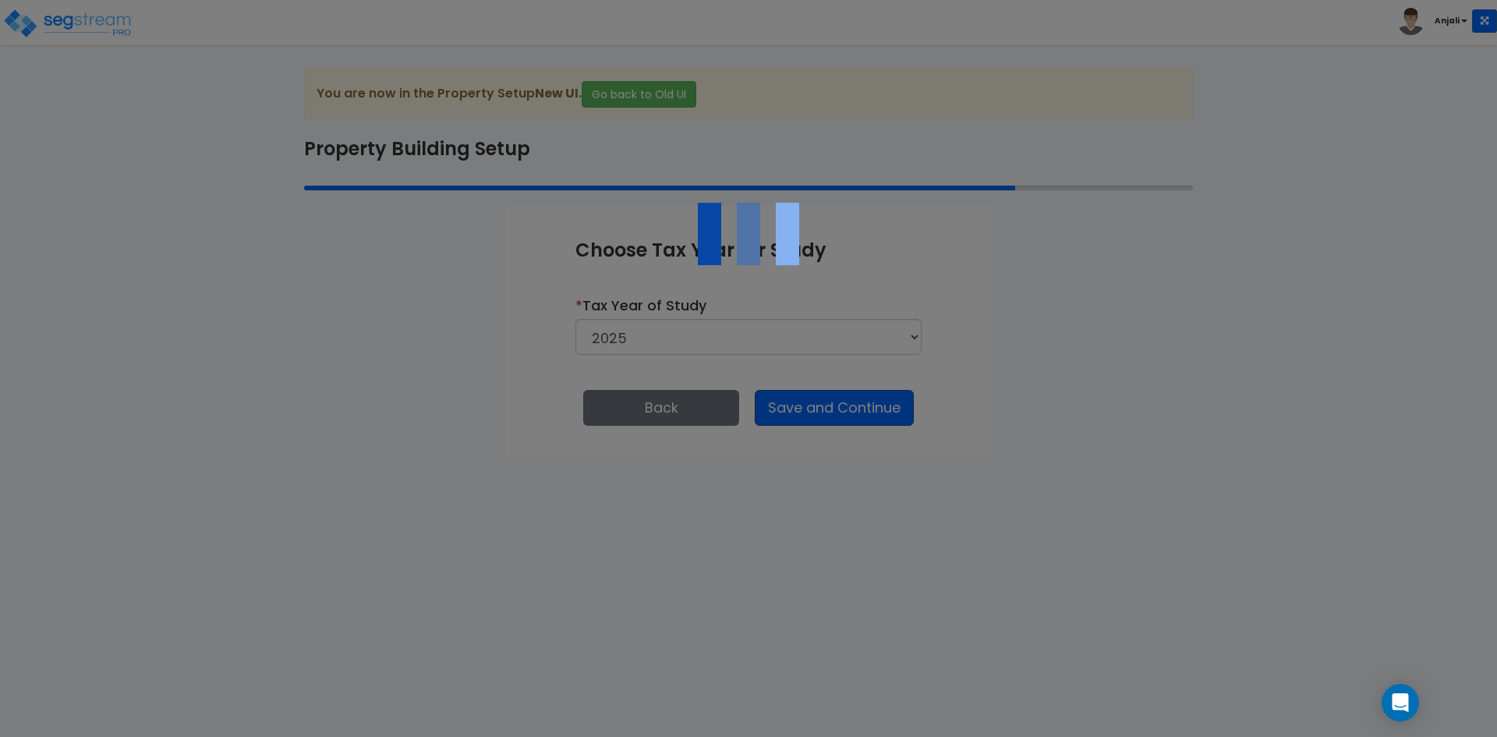
select select "NEW"
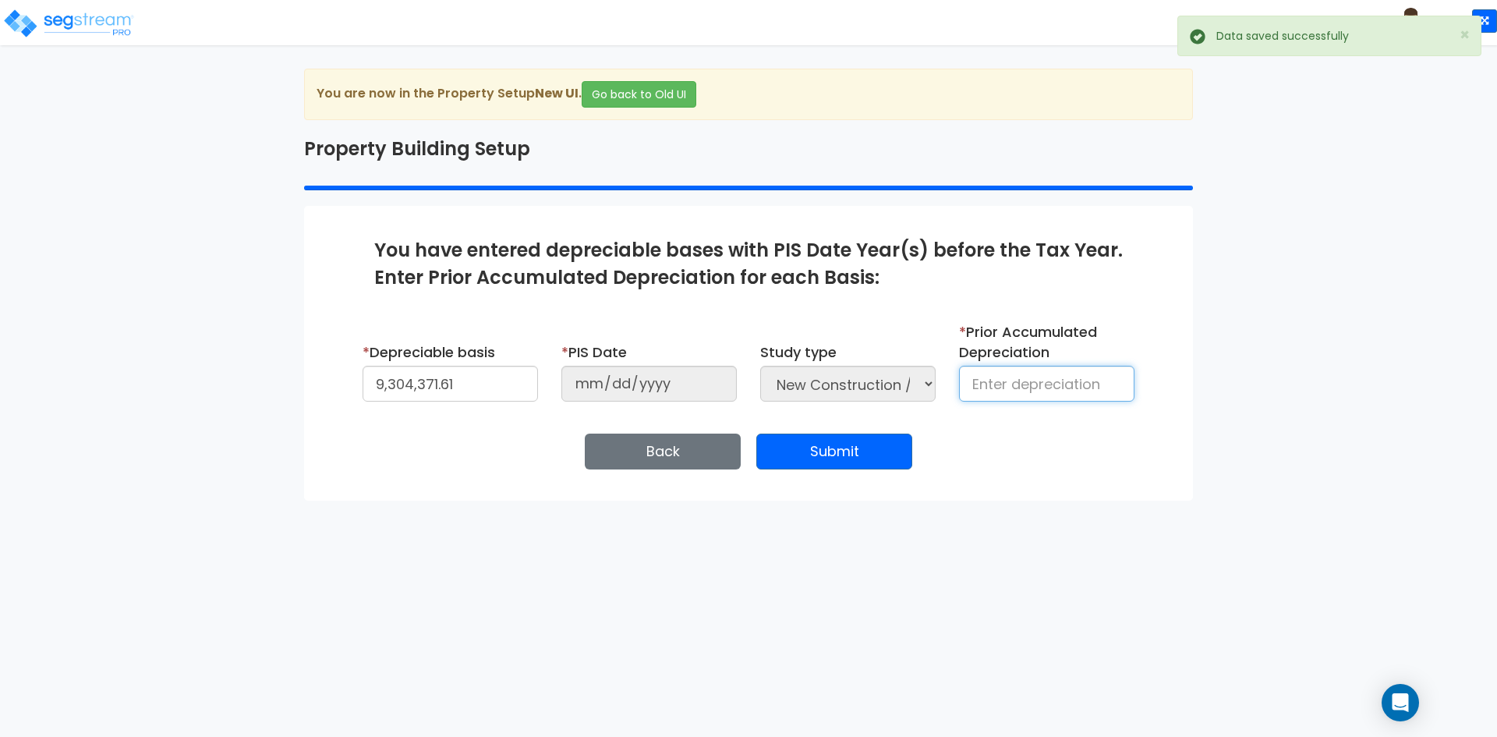
click at [976, 392] on input at bounding box center [1046, 384] width 175 height 36
type input "-794,365"
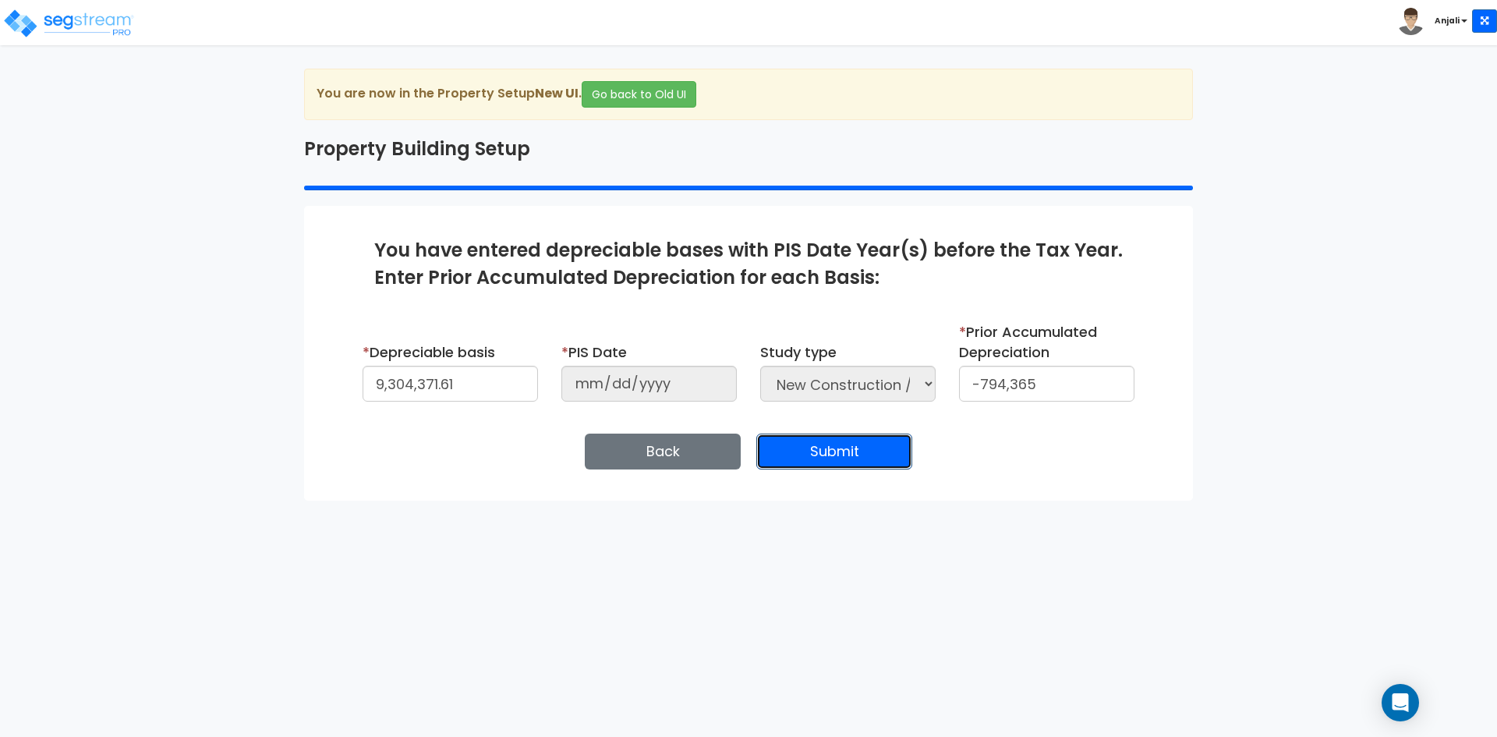
click at [867, 446] on button "Submit" at bounding box center [834, 452] width 156 height 36
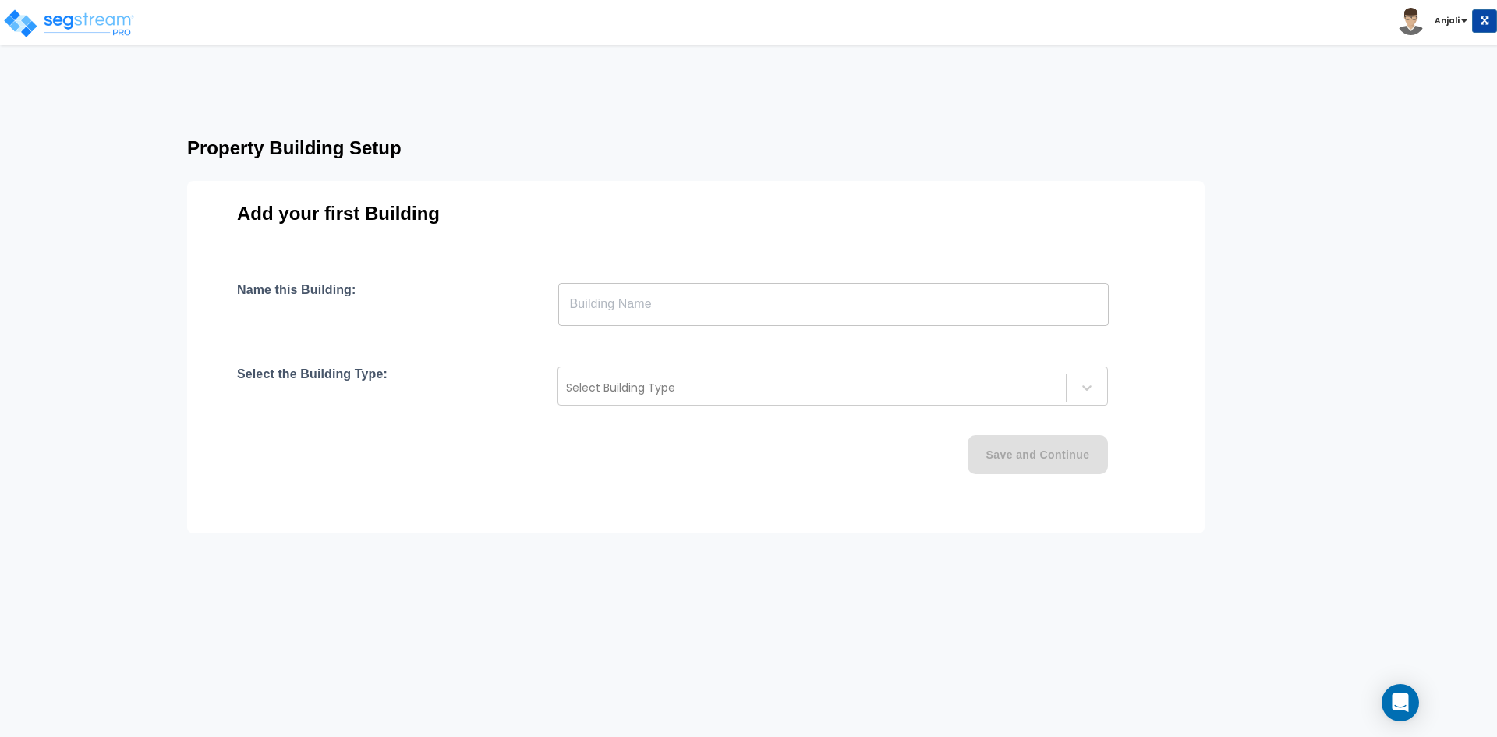
click at [708, 310] on input "text" at bounding box center [833, 304] width 551 height 44
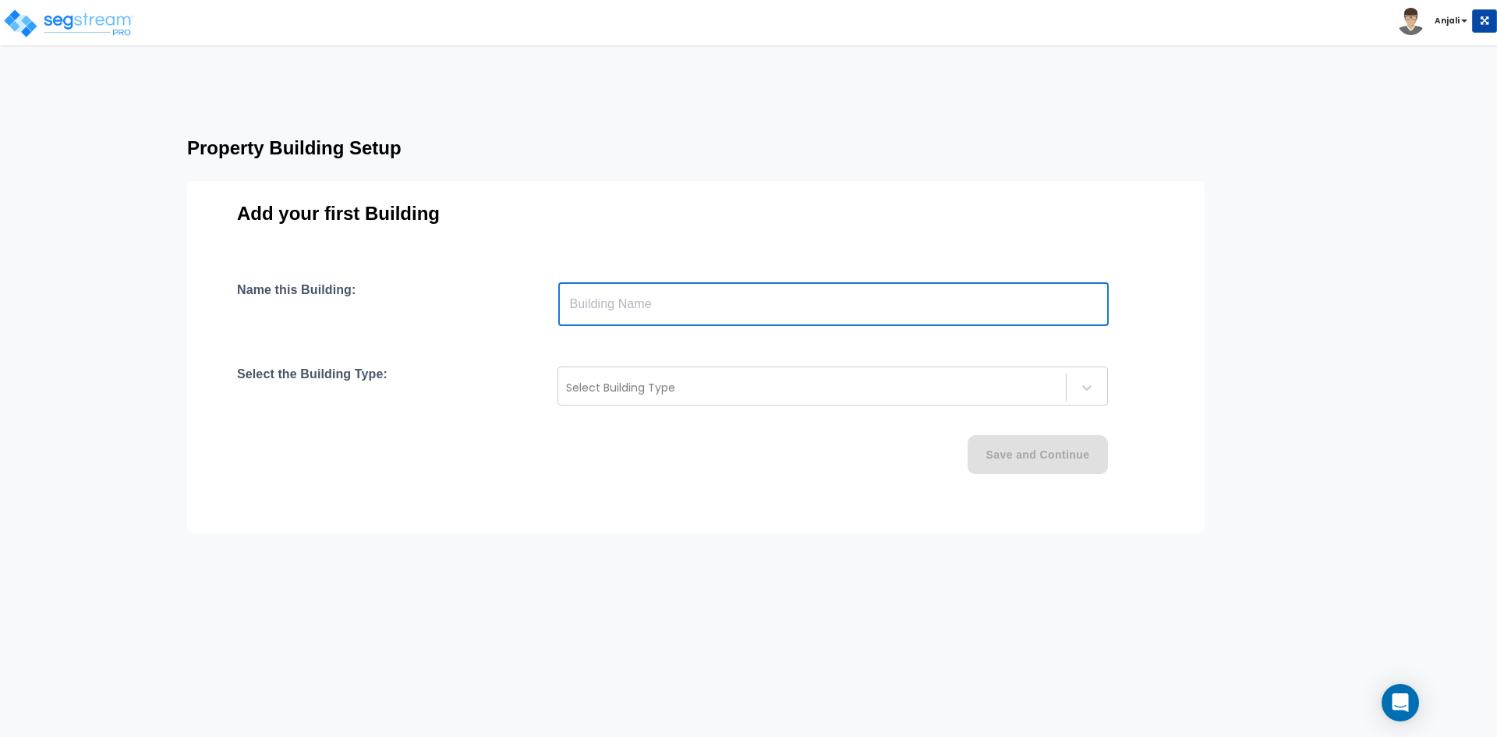
type input "Holiday Inn"
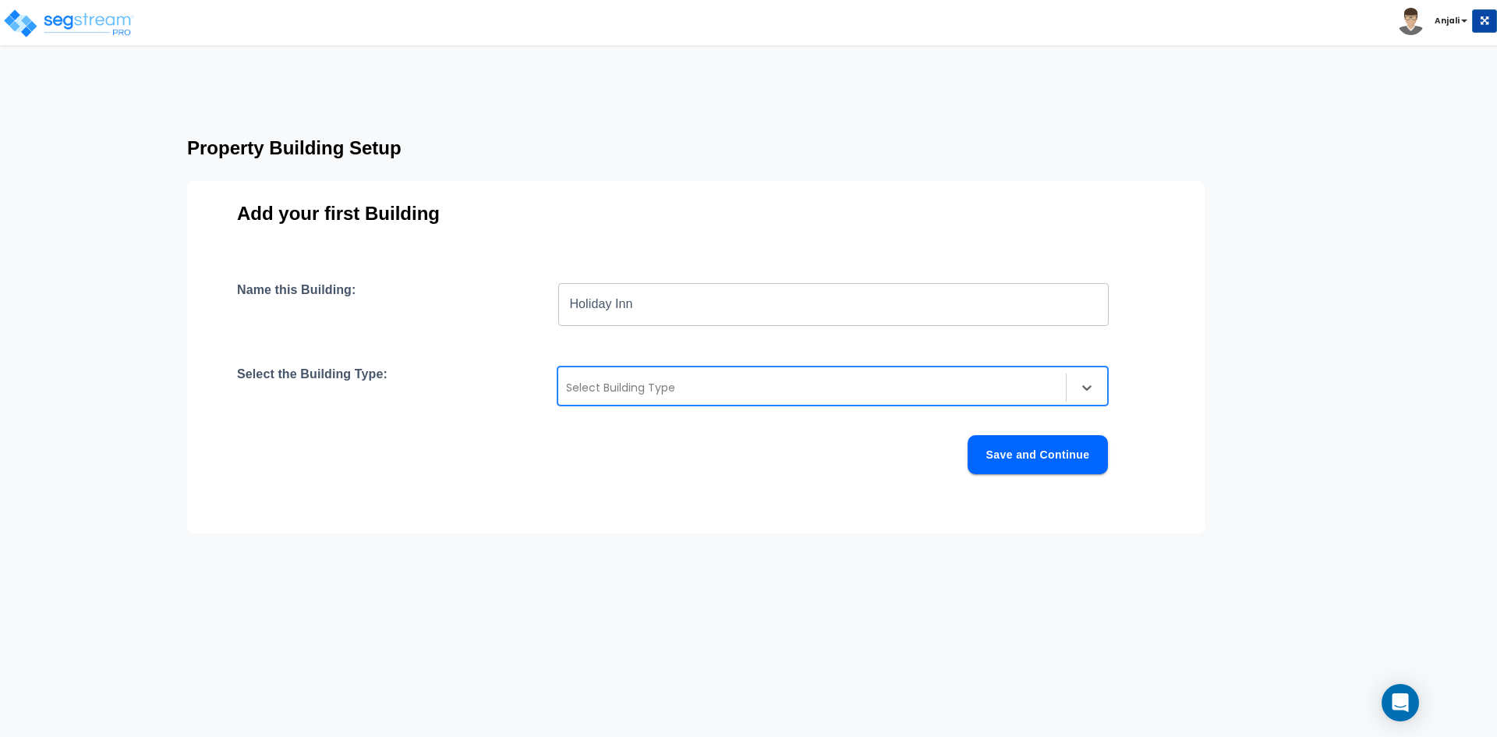
click at [692, 391] on div at bounding box center [812, 387] width 492 height 19
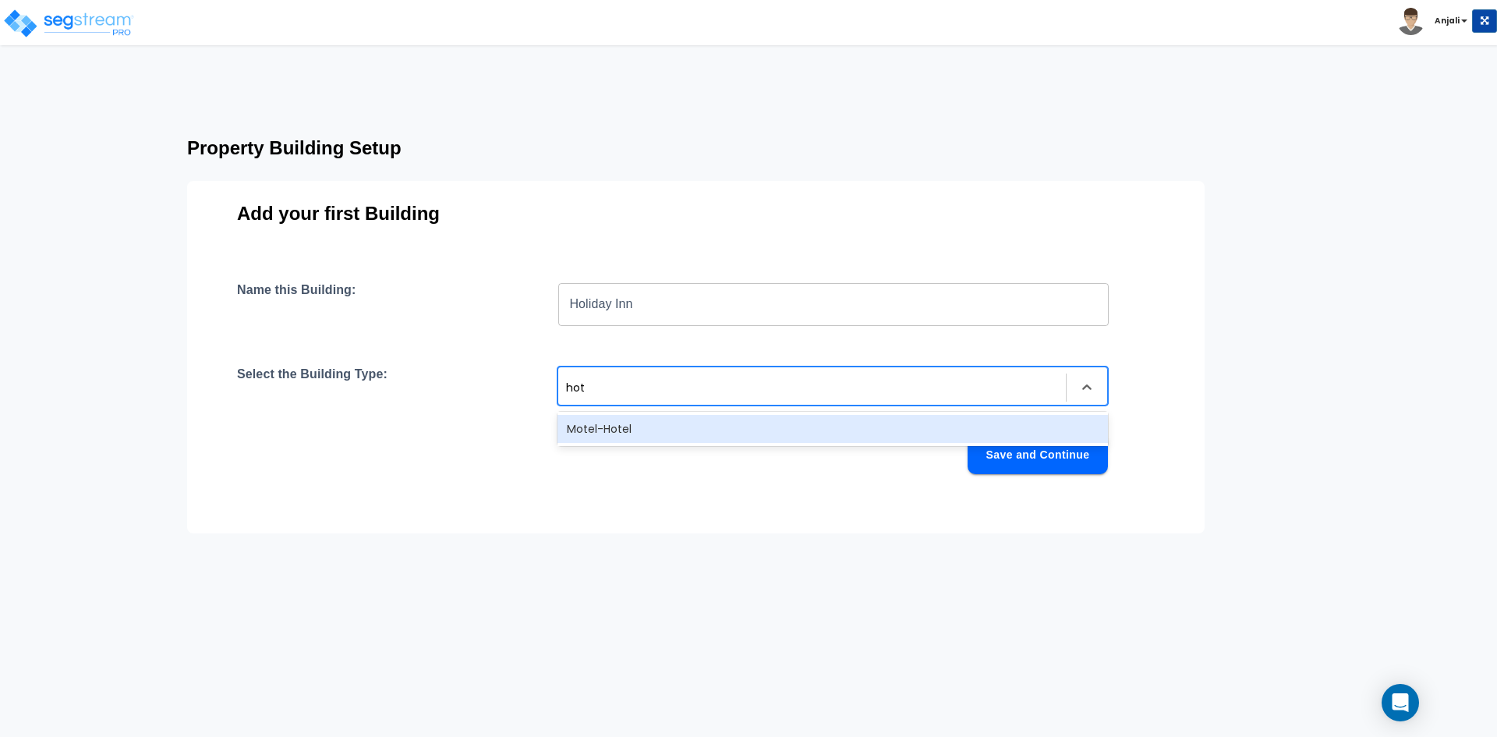
type input "hote"
click at [631, 422] on div "Motel-Hotel" at bounding box center [833, 429] width 551 height 28
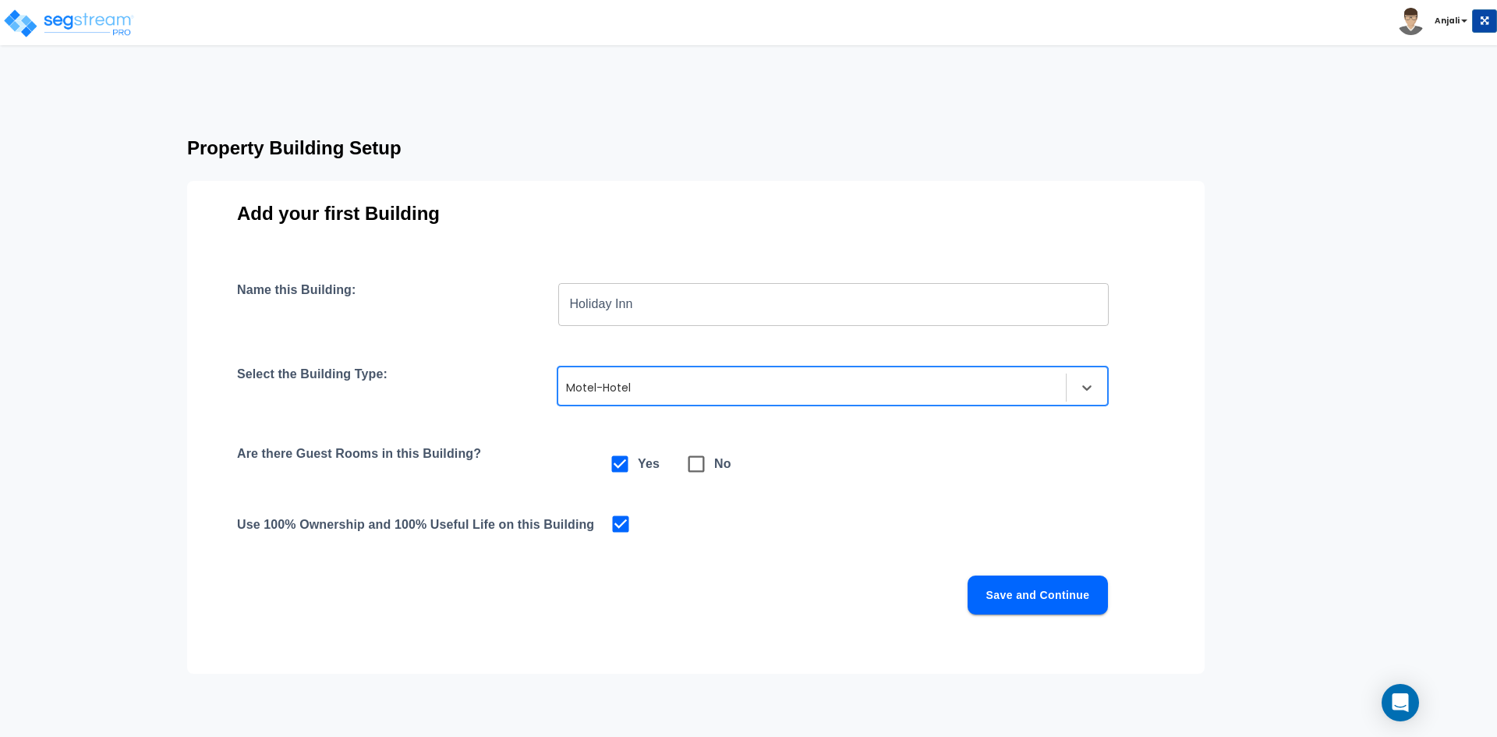
click at [1014, 591] on button "Save and Continue" at bounding box center [1038, 594] width 140 height 39
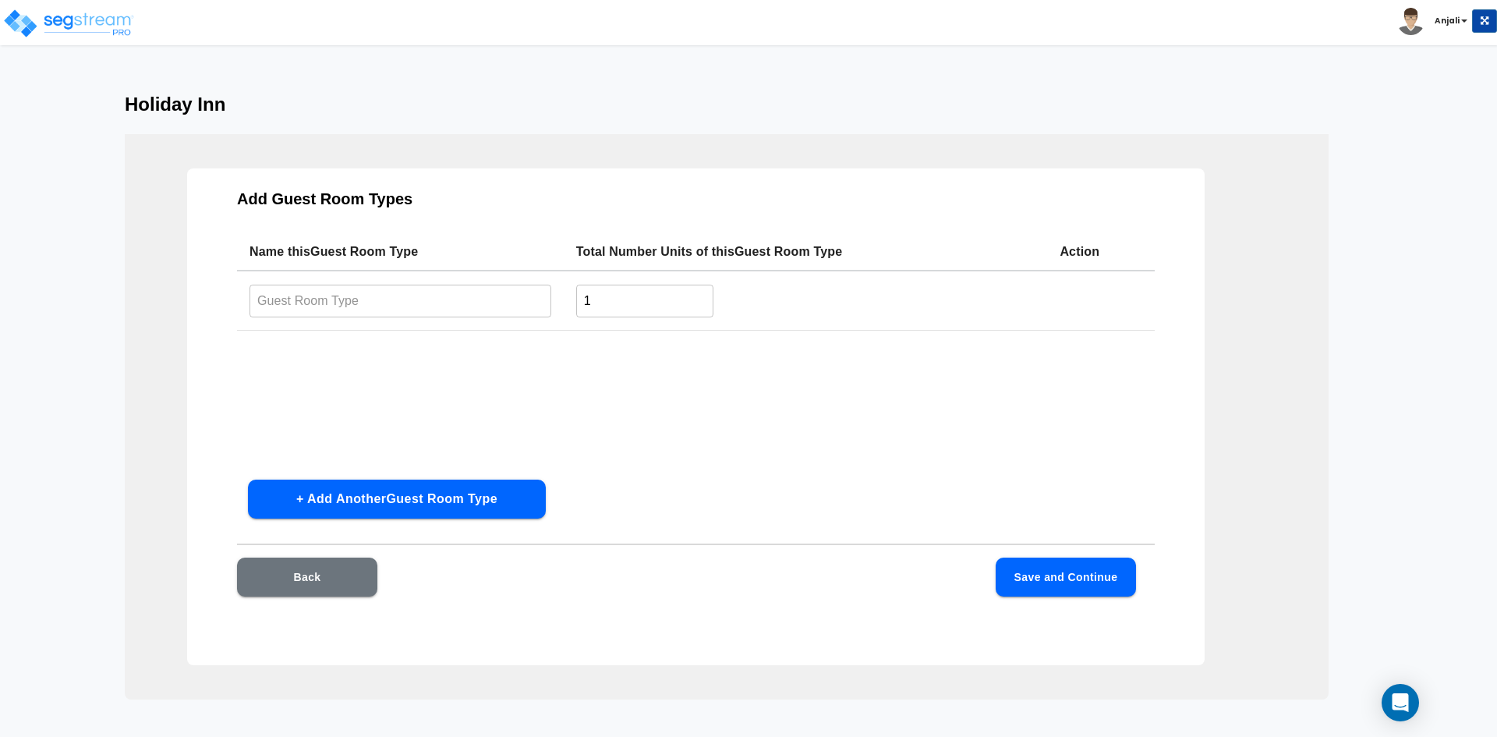
click at [621, 295] on input "1" at bounding box center [645, 301] width 138 height 34
type input "144"
click at [450, 292] on input "text" at bounding box center [401, 301] width 302 height 34
type input "Standard Room"
click at [1019, 572] on button "Save and Continue" at bounding box center [1066, 577] width 140 height 39
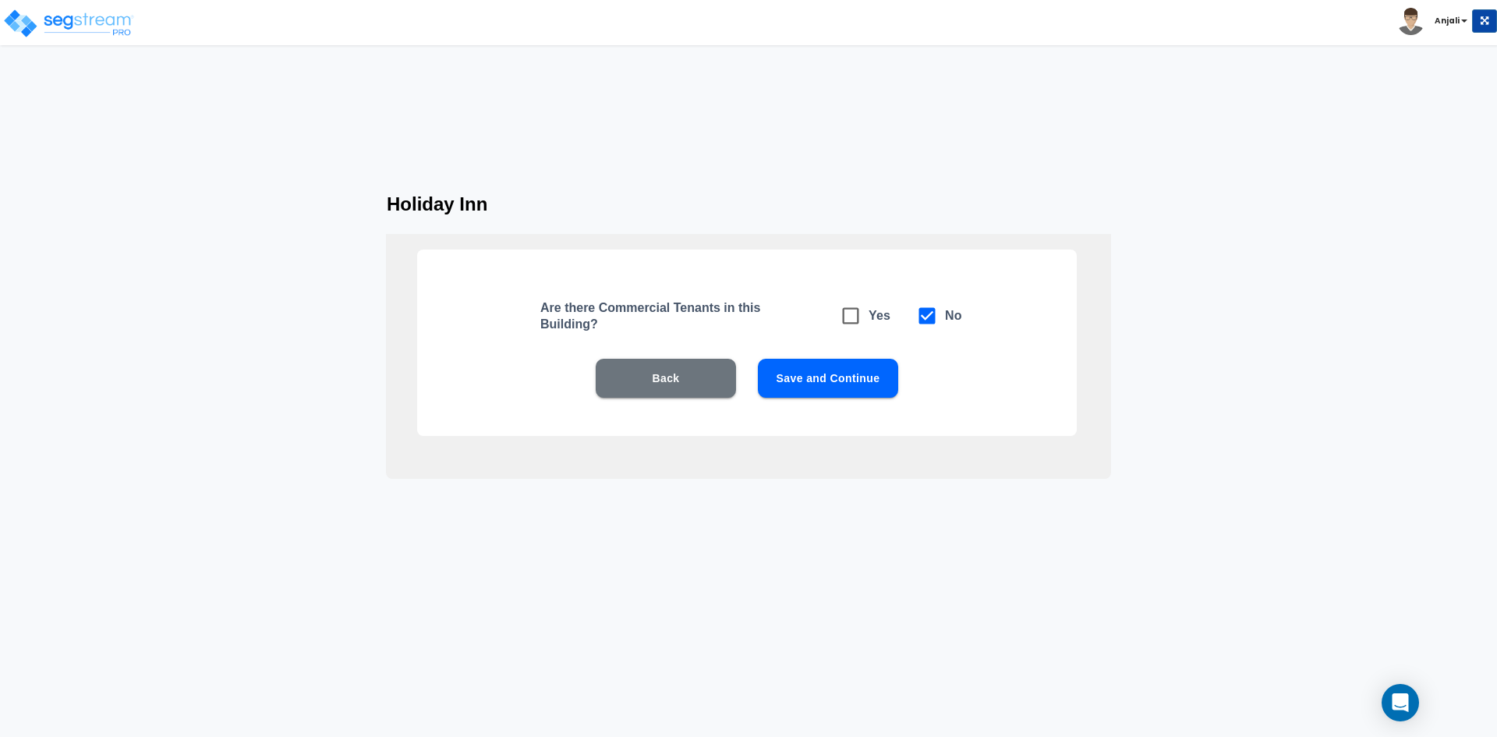
click at [856, 384] on button "Save and Continue" at bounding box center [828, 378] width 140 height 39
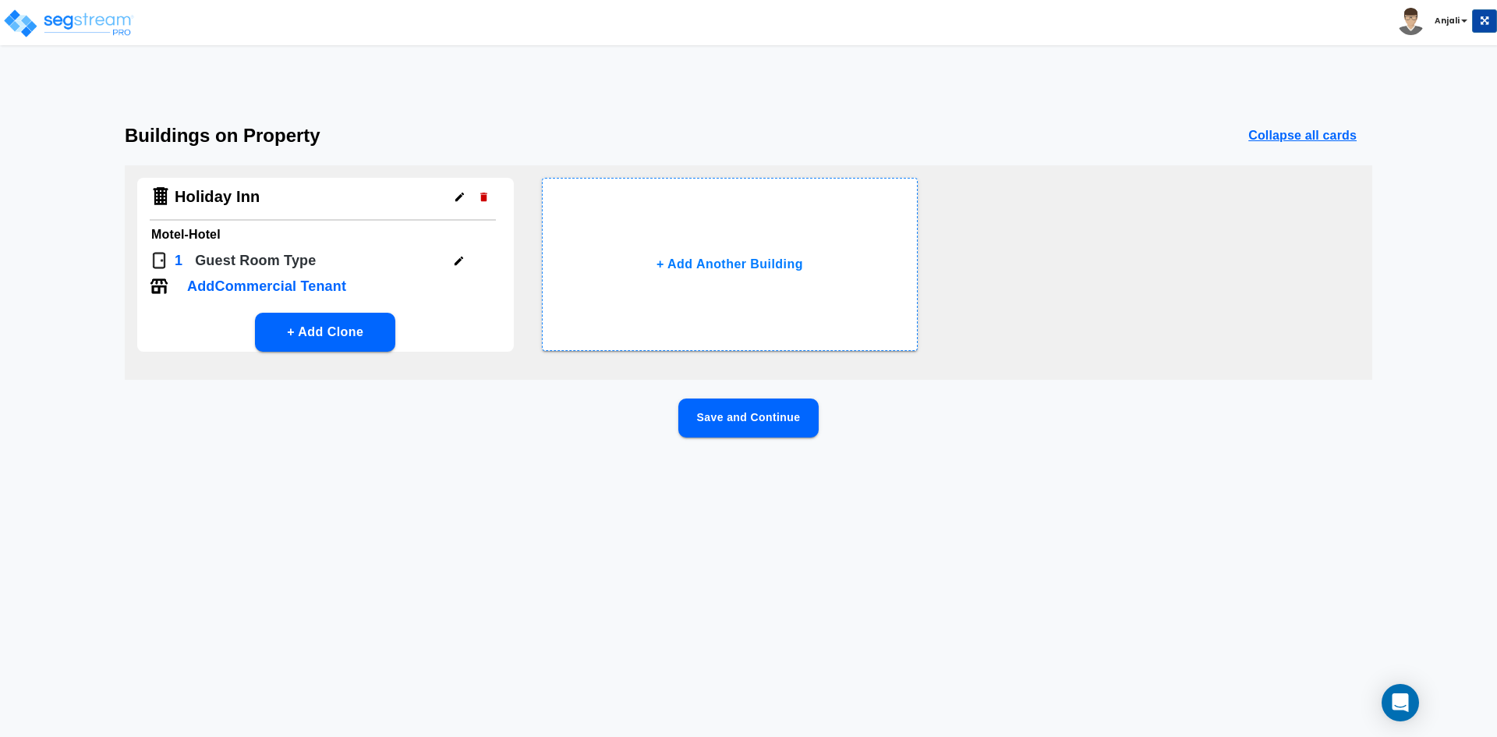
click at [784, 427] on button "Save and Continue" at bounding box center [748, 417] width 140 height 39
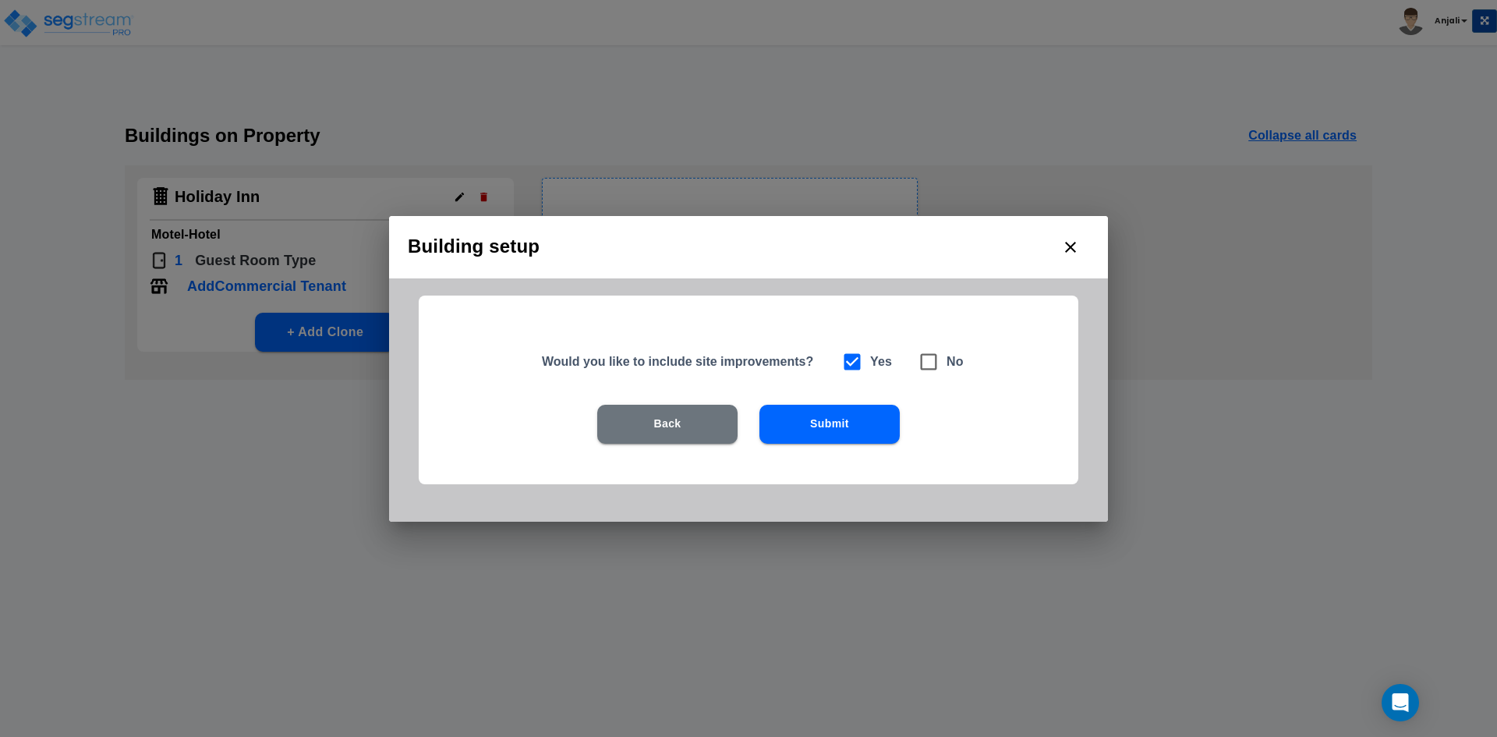
click at [800, 427] on button "Submit" at bounding box center [829, 424] width 140 height 39
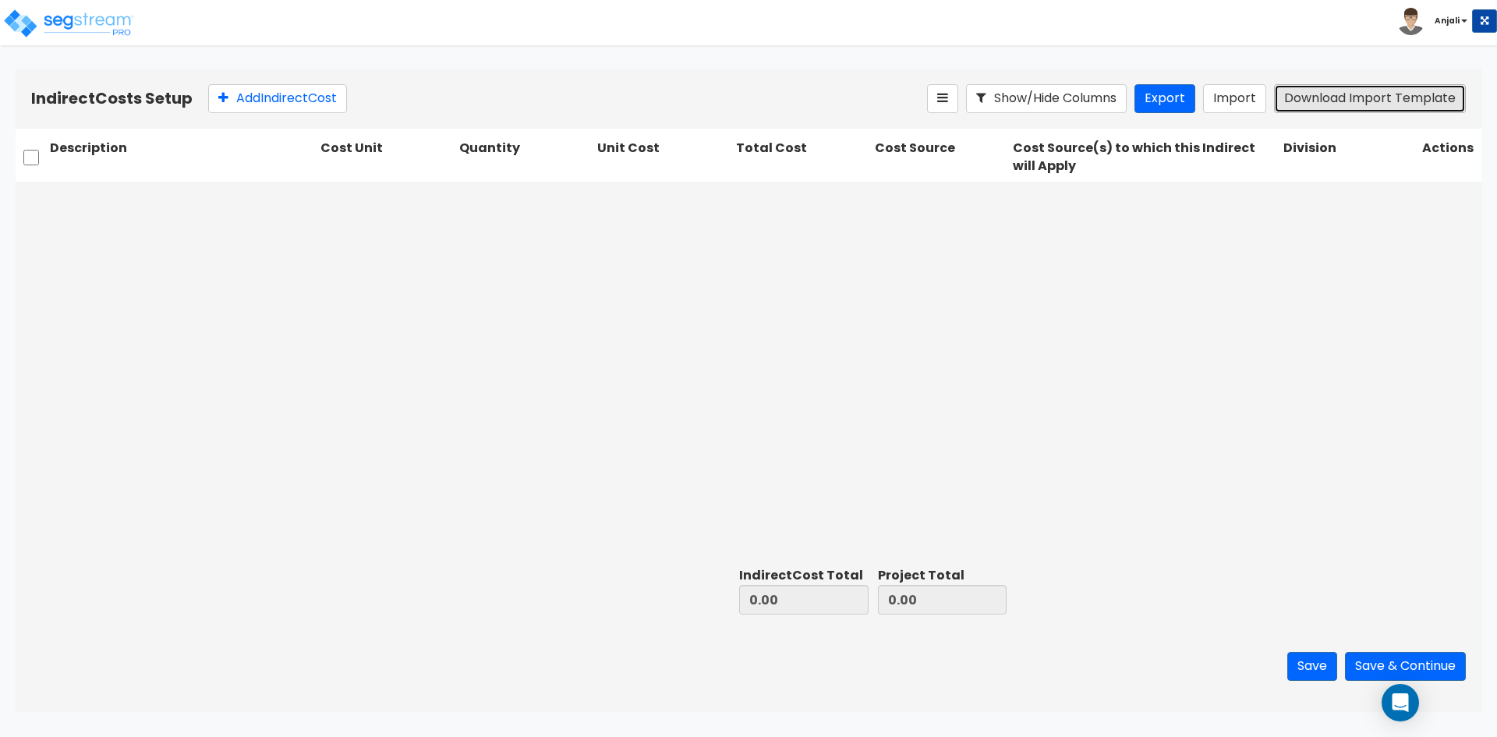
click at [1337, 106] on button "Download Import Template" at bounding box center [1370, 98] width 192 height 29
click at [328, 110] on button "Add Indirect Cost" at bounding box center [277, 98] width 139 height 29
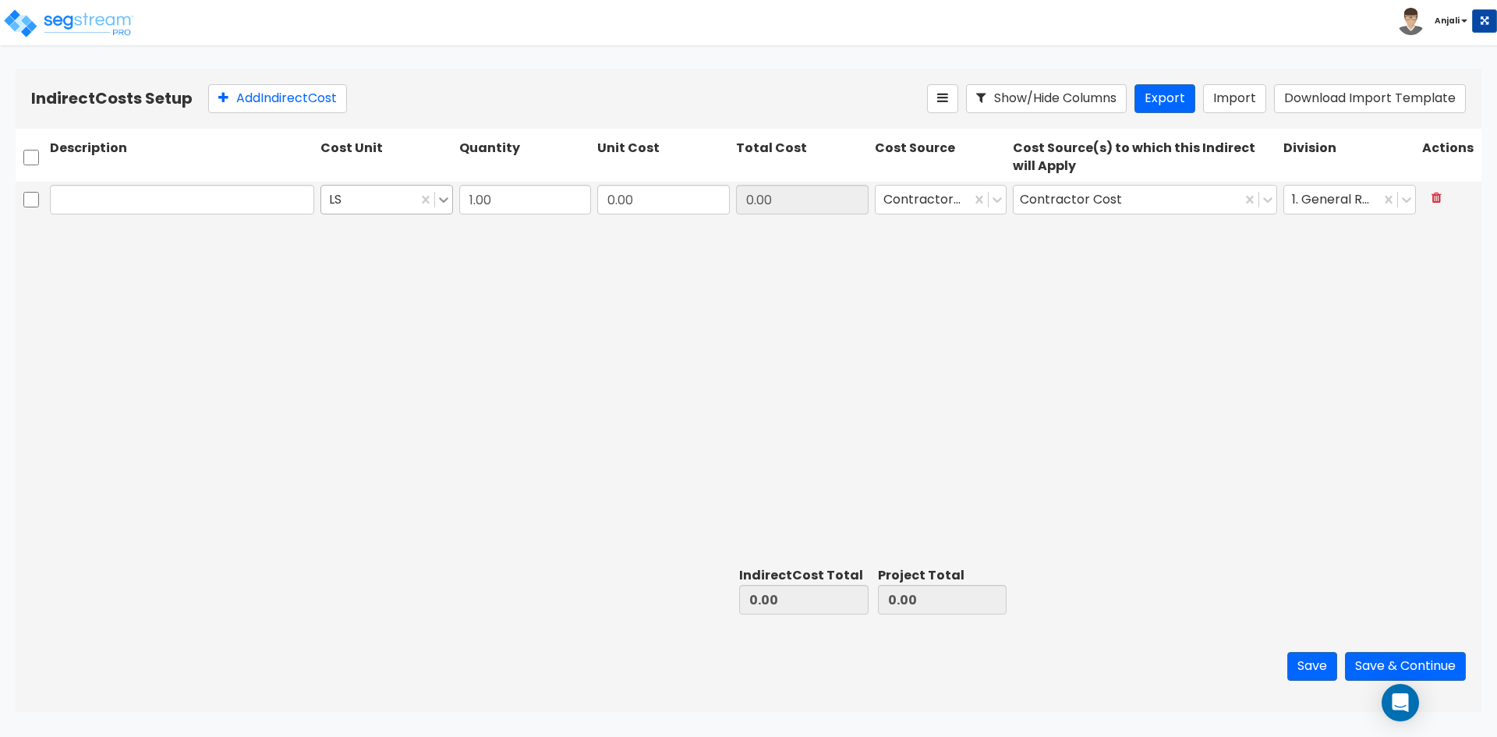
click at [444, 200] on icon at bounding box center [444, 200] width 16 height 16
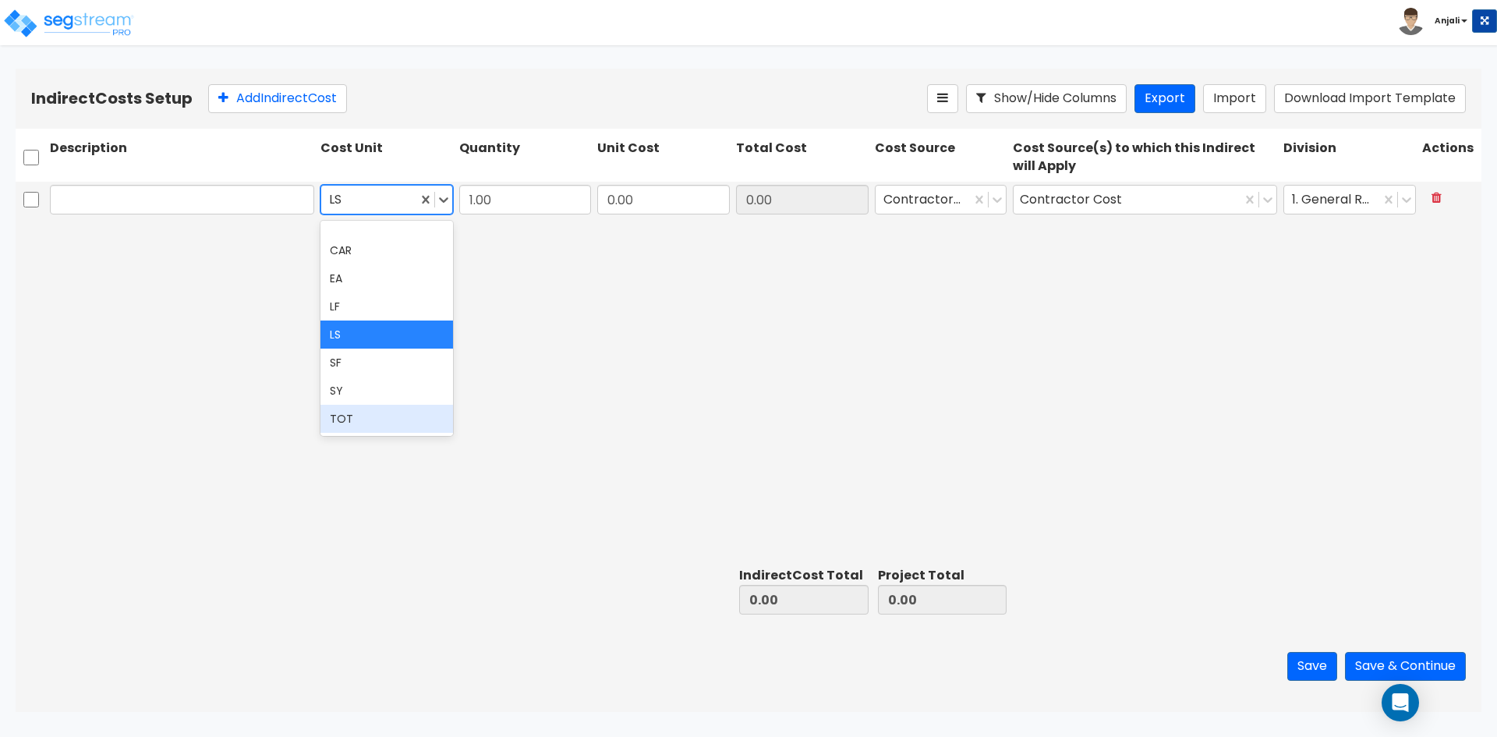
click at [631, 391] on div "8 results available. Use Up and Down to choose options, press Enter to select t…" at bounding box center [749, 371] width 1466 height 379
click at [450, 200] on icon at bounding box center [444, 200] width 16 height 16
click at [374, 424] on div "TOT" at bounding box center [386, 419] width 133 height 28
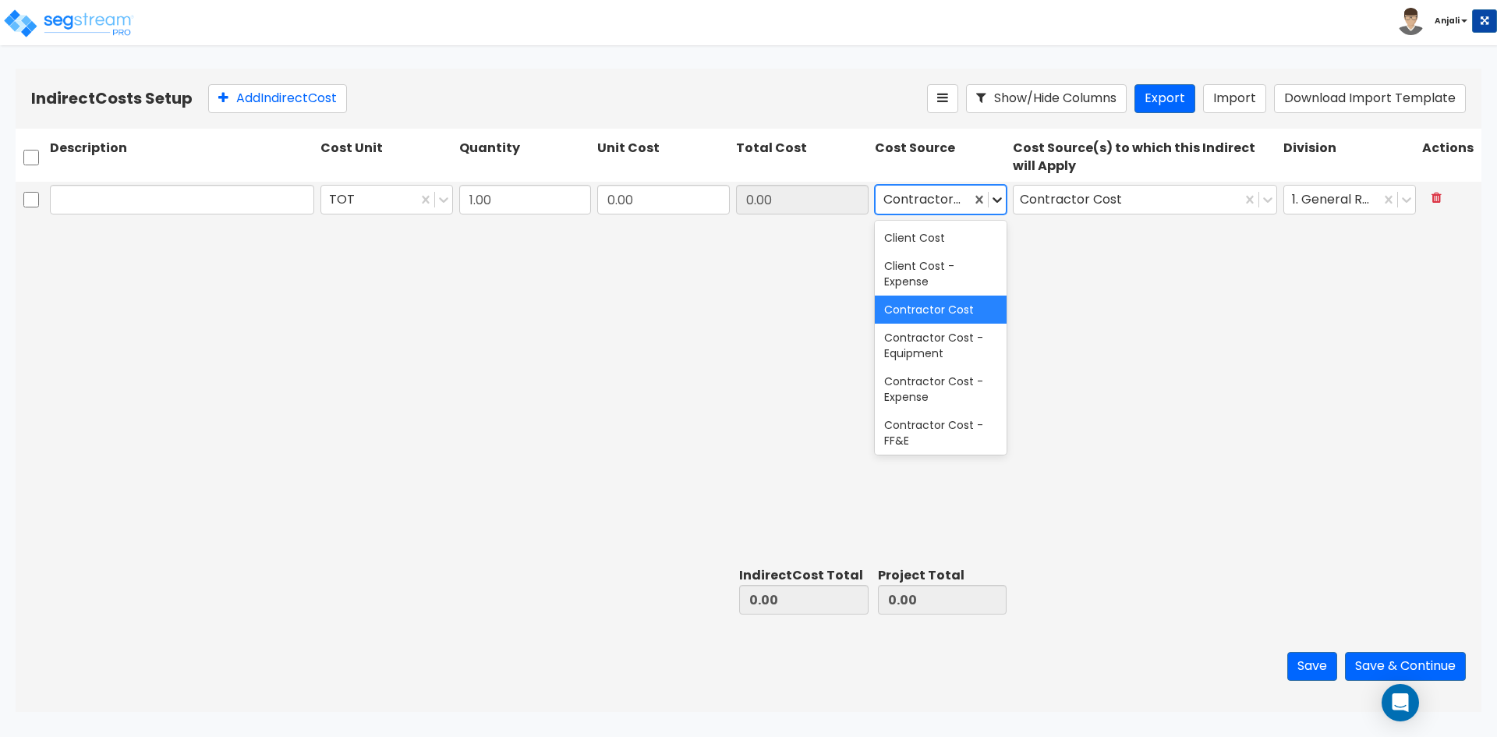
click at [1003, 205] on icon at bounding box center [998, 200] width 16 height 16
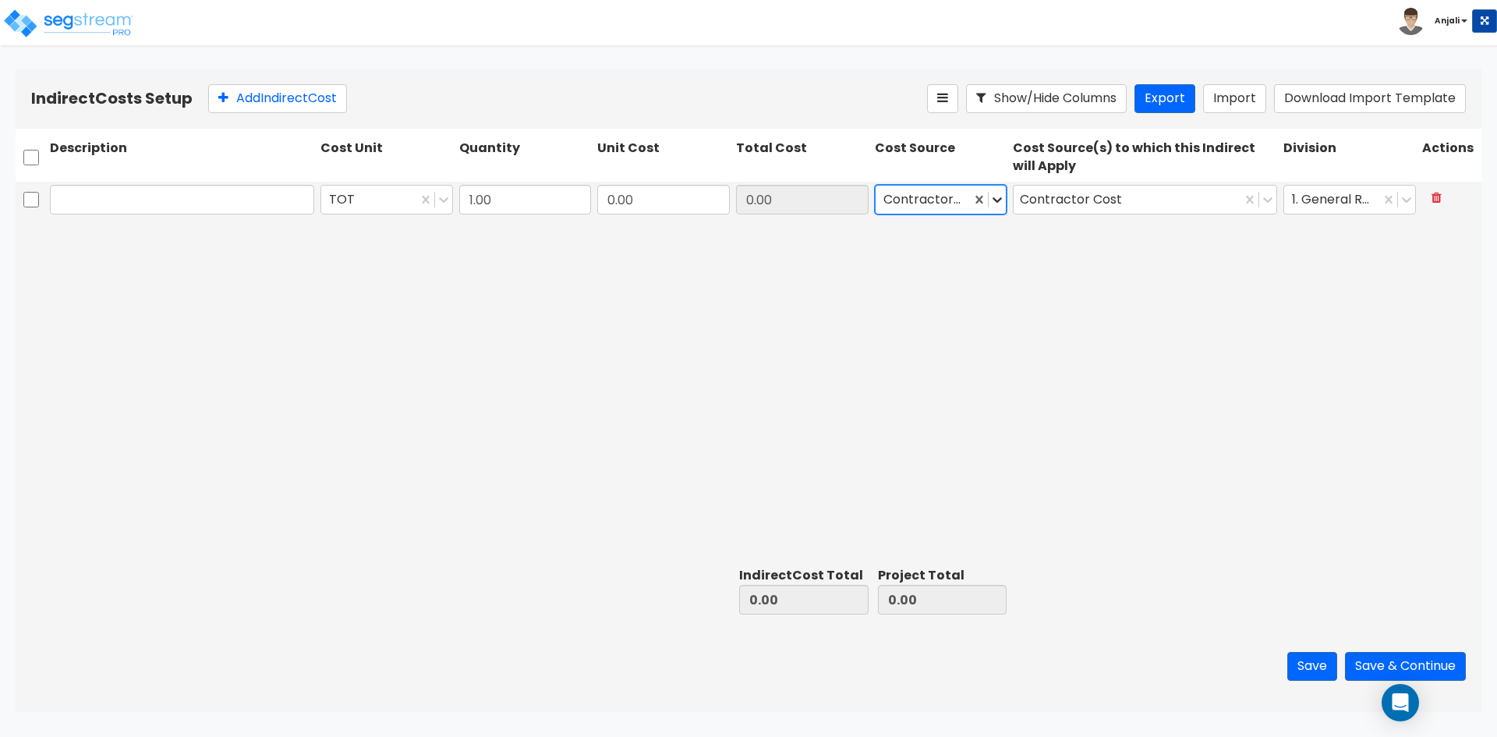
click at [1003, 205] on icon at bounding box center [998, 200] width 16 height 16
click at [1267, 209] on div at bounding box center [1258, 200] width 35 height 28
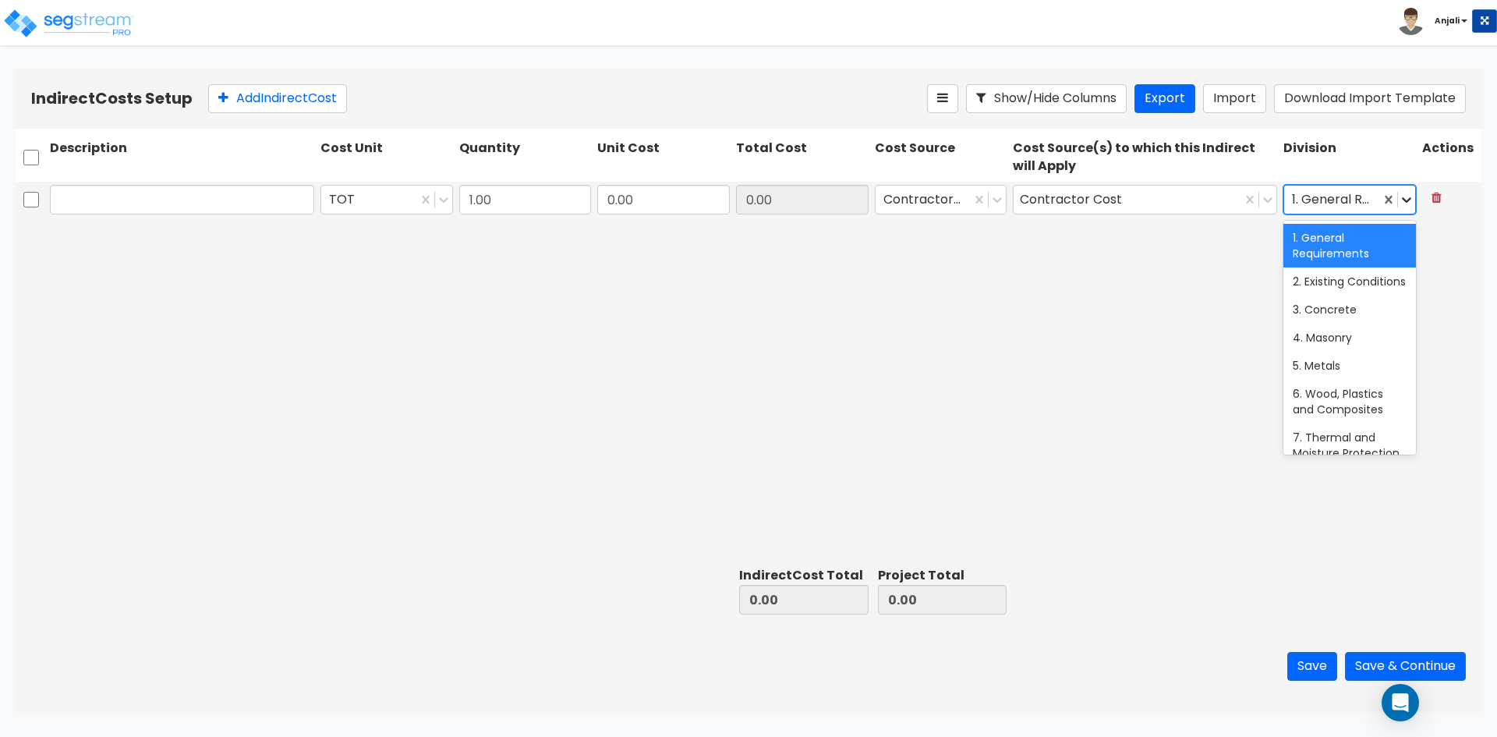
click at [1403, 207] on div at bounding box center [1406, 199] width 17 height 17
click at [1479, 253] on div "TOT 1.00 0.00 0.00 Contractor Cost Contractor Cost 30 results available. Use Up…" at bounding box center [749, 371] width 1466 height 379
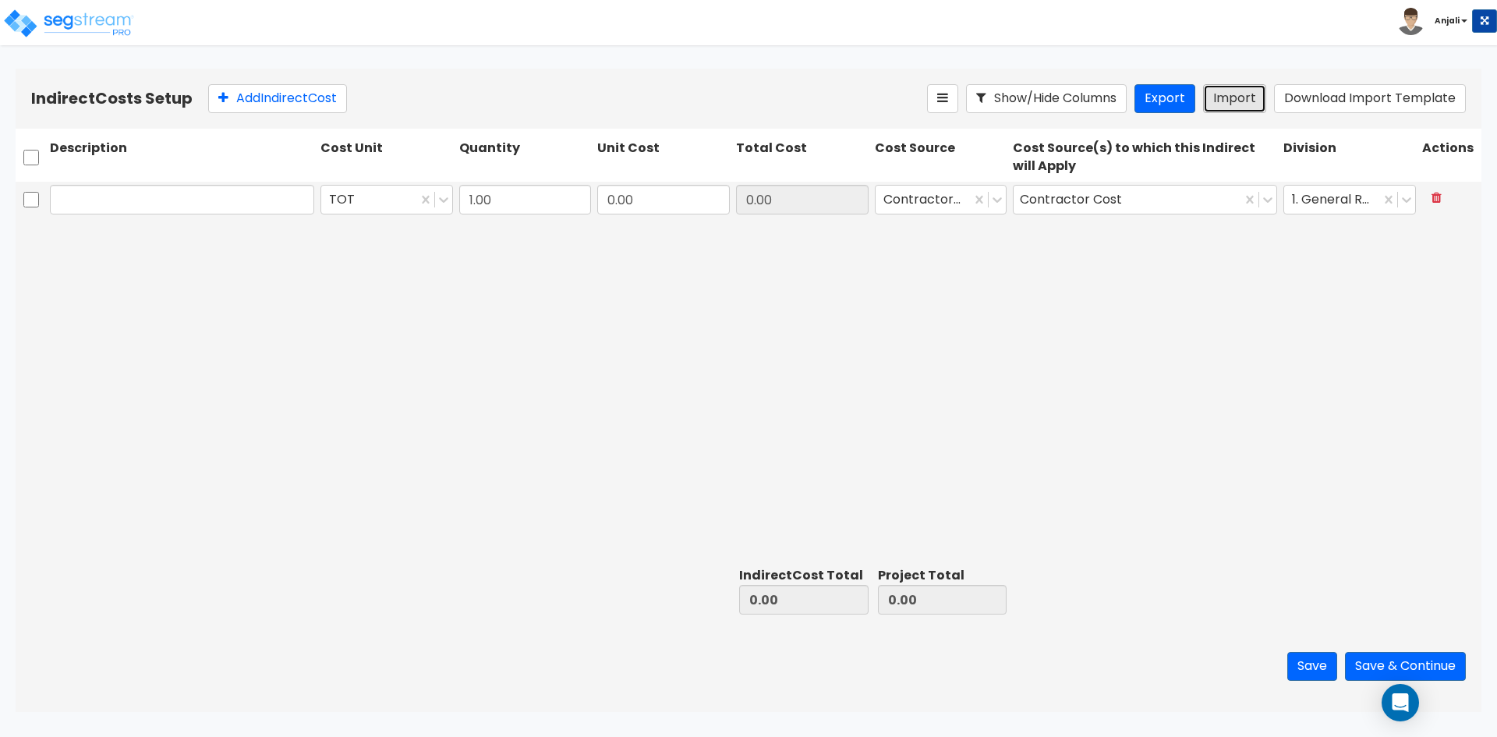
click at [1228, 97] on button "Import" at bounding box center [1234, 98] width 63 height 29
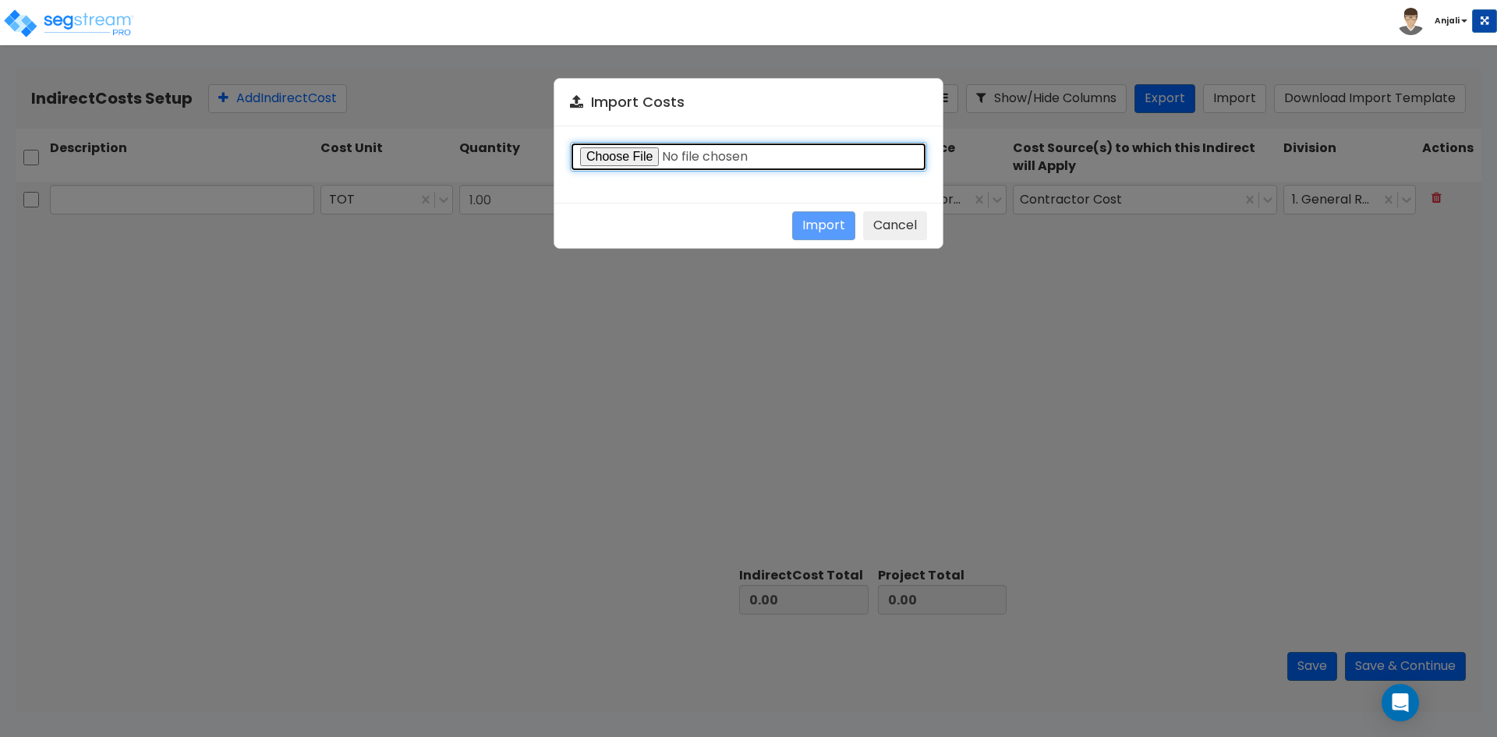
click at [612, 154] on input "file" at bounding box center [748, 157] width 357 height 30
click at [600, 154] on input "file" at bounding box center [748, 157] width 357 height 30
type input "C:\fakepath\Indirect costs import template.csv"
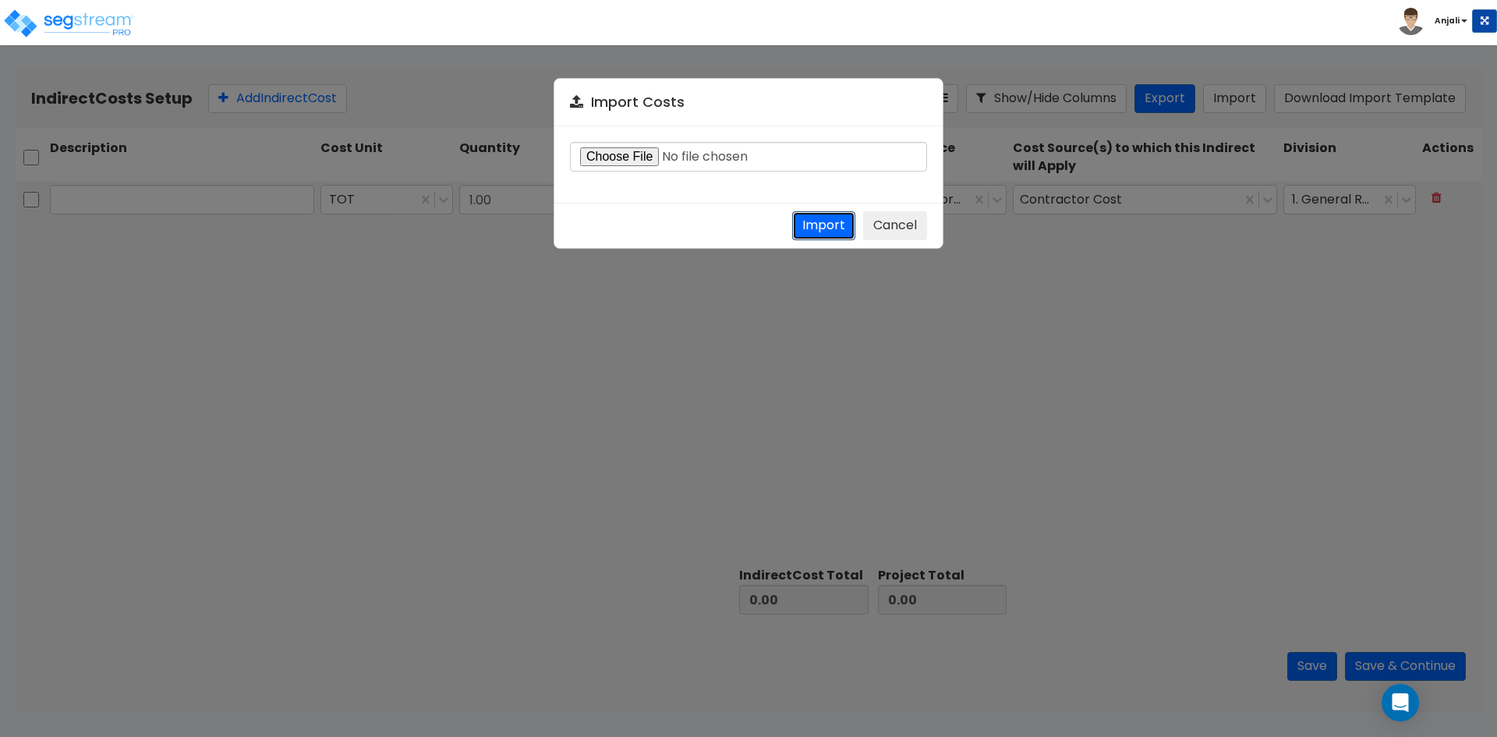
click at [809, 221] on button "Import" at bounding box center [823, 225] width 63 height 29
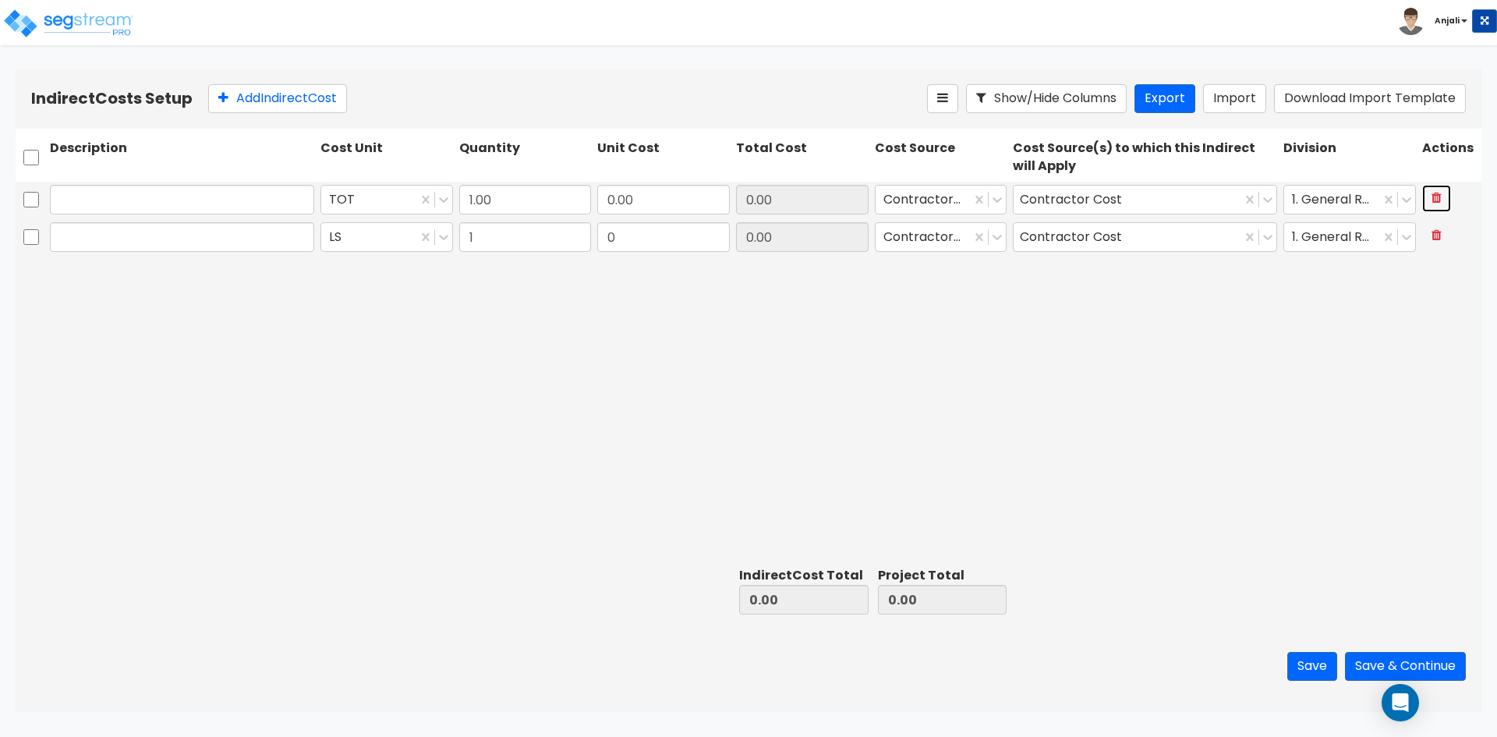
click at [1434, 201] on icon at bounding box center [1437, 197] width 10 height 12
type input "1"
type input "0"
click at [1440, 198] on icon at bounding box center [1437, 197] width 10 height 12
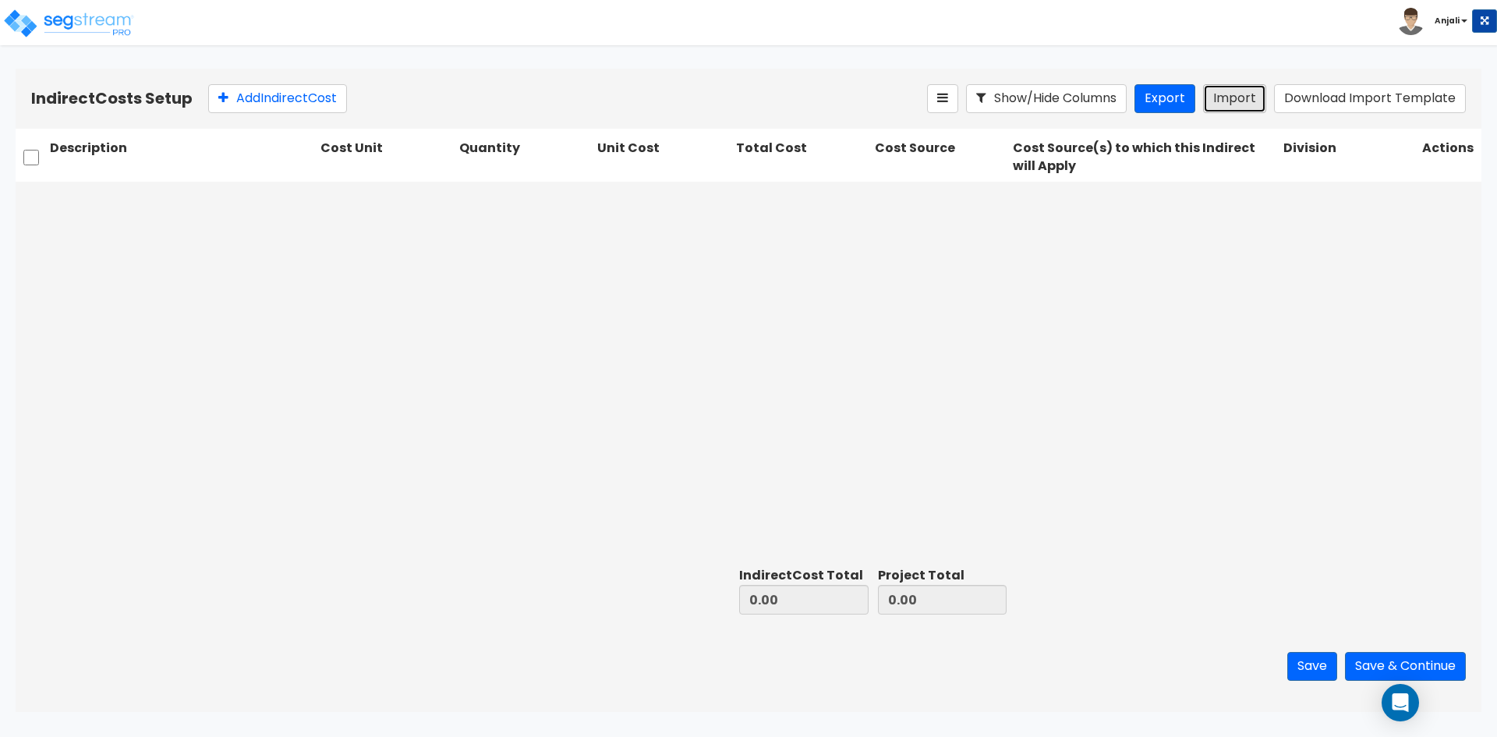
click at [1234, 97] on button "Import" at bounding box center [1234, 98] width 63 height 29
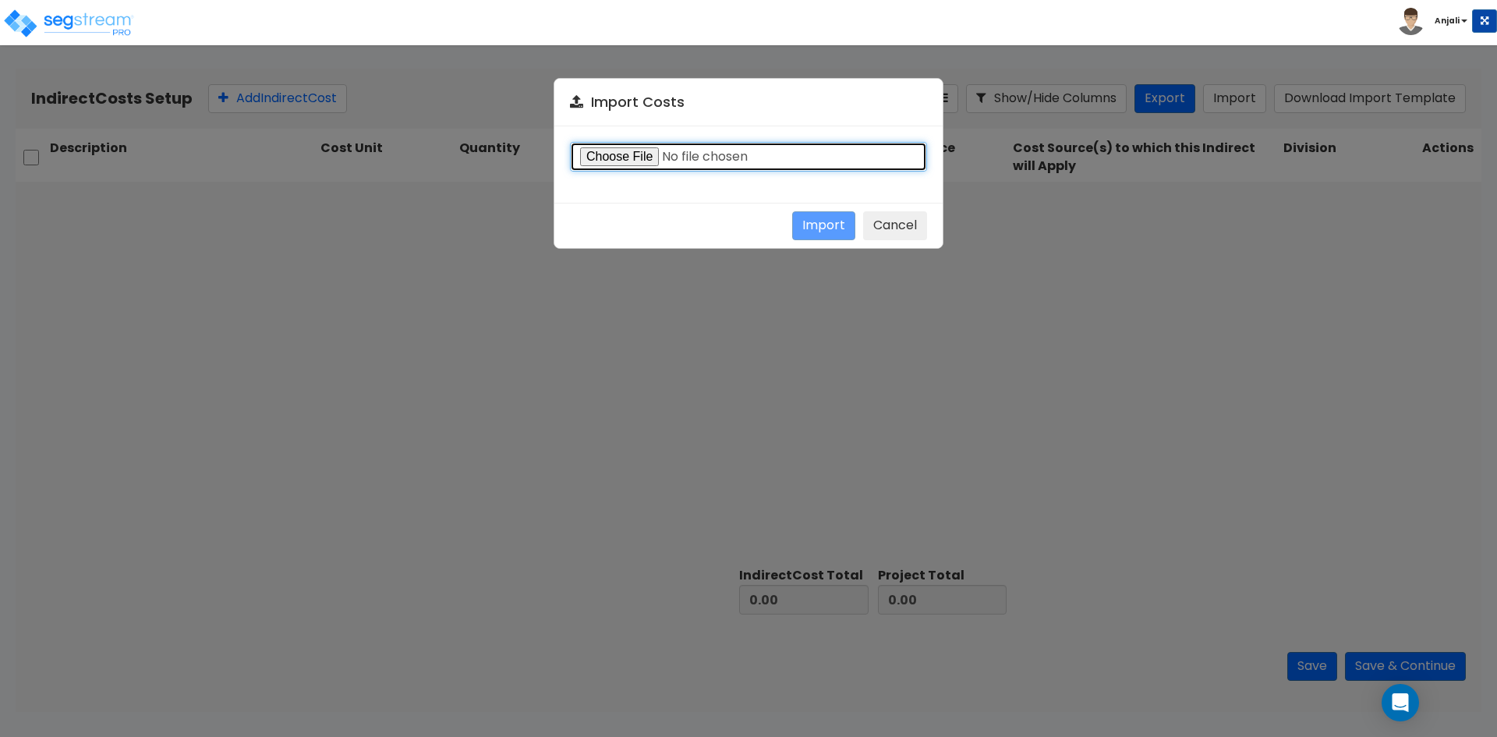
click at [601, 161] on input "file" at bounding box center [748, 157] width 357 height 30
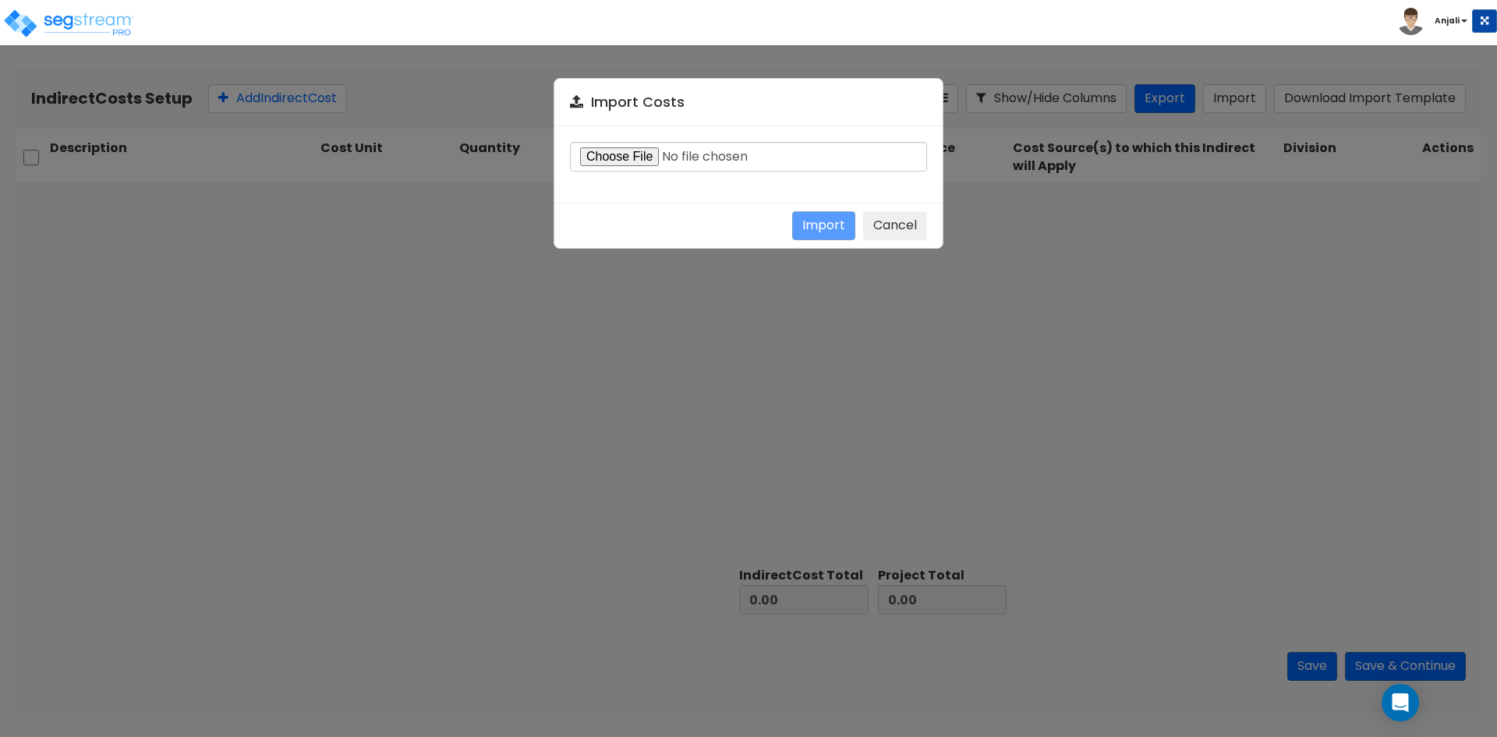
click at [465, 301] on div "Import Costs Import Cancel" at bounding box center [748, 368] width 1497 height 737
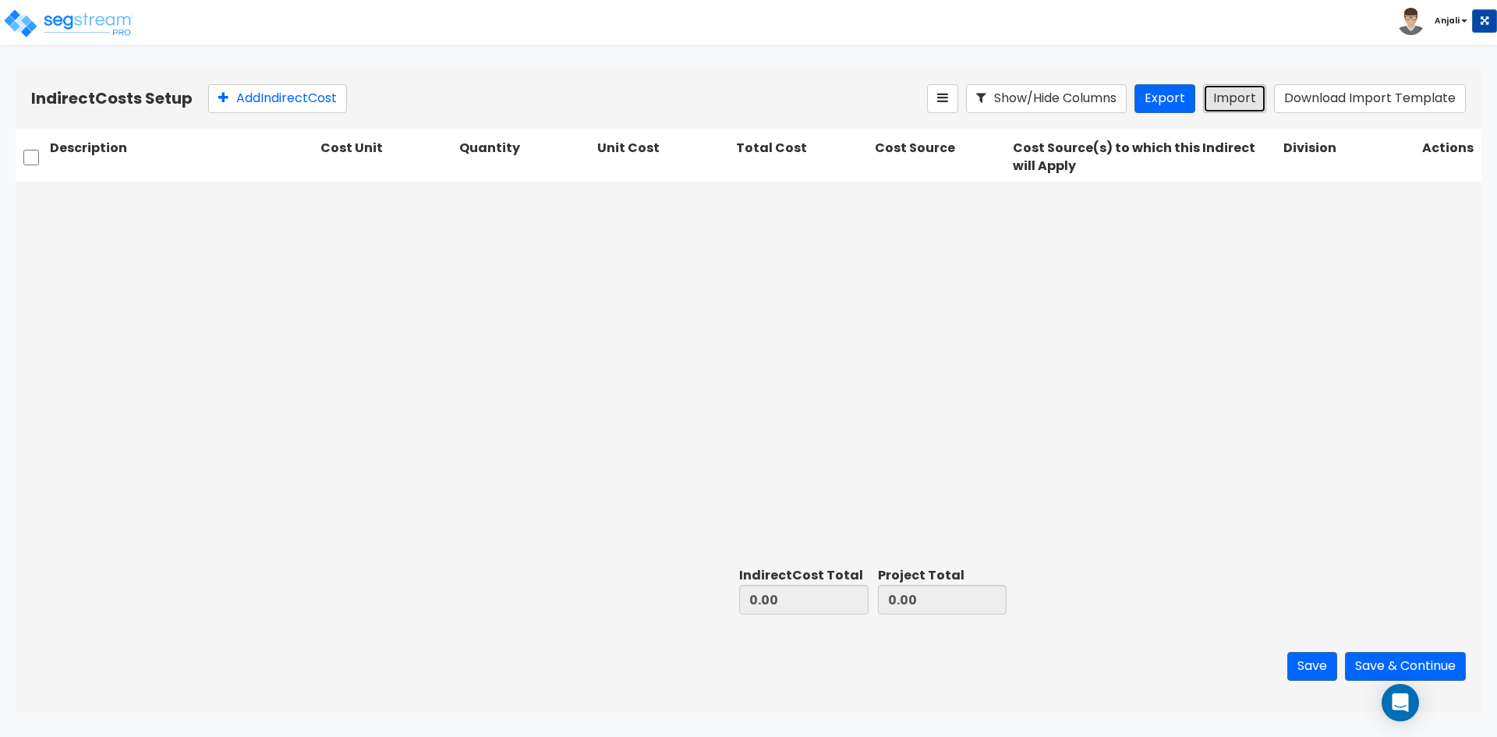
click at [1223, 102] on button "Import" at bounding box center [1234, 98] width 63 height 29
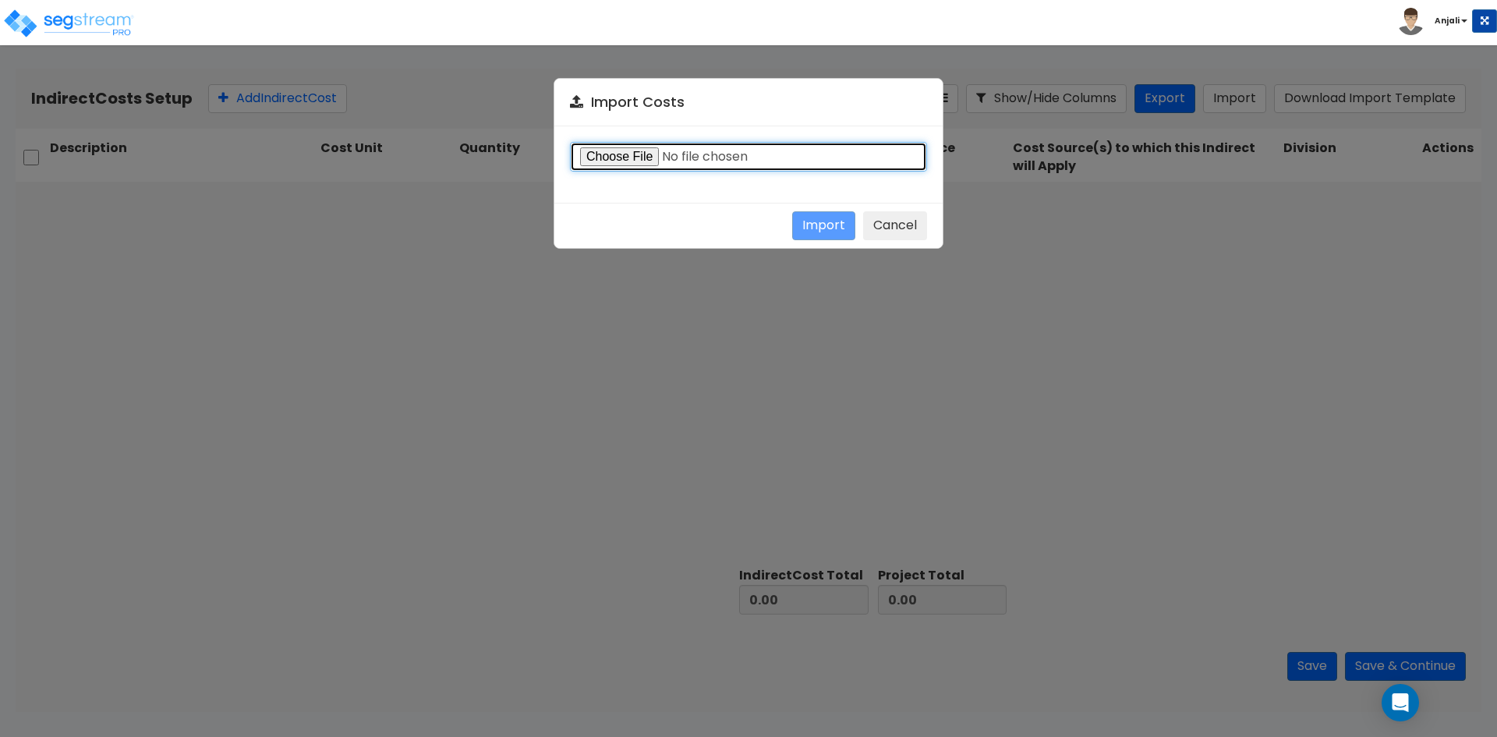
click at [639, 161] on input "file" at bounding box center [748, 157] width 357 height 30
click at [632, 158] on input "file" at bounding box center [748, 157] width 357 height 30
type input "C:\fakepath\Indirect costs import template.csv"
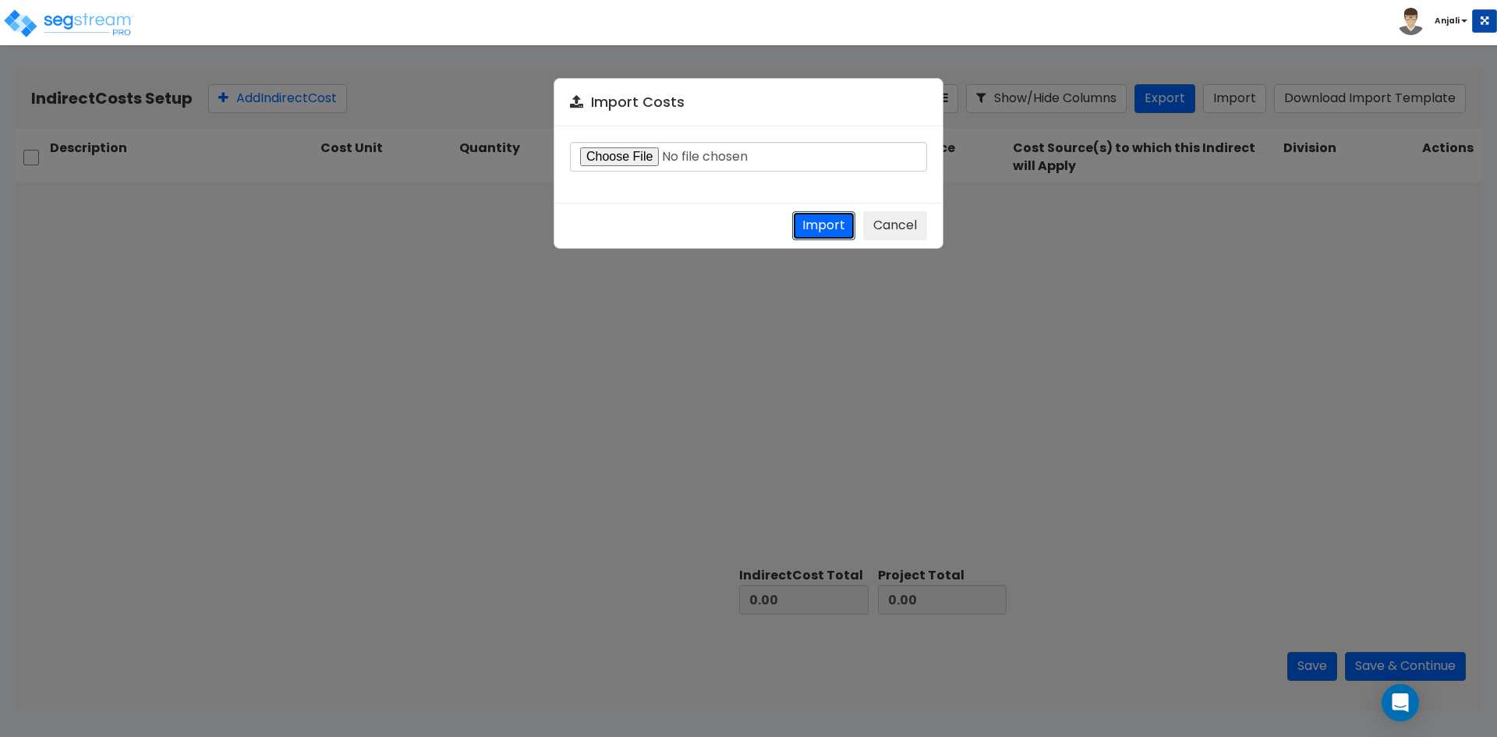
click at [844, 232] on button "Import" at bounding box center [823, 225] width 63 height 29
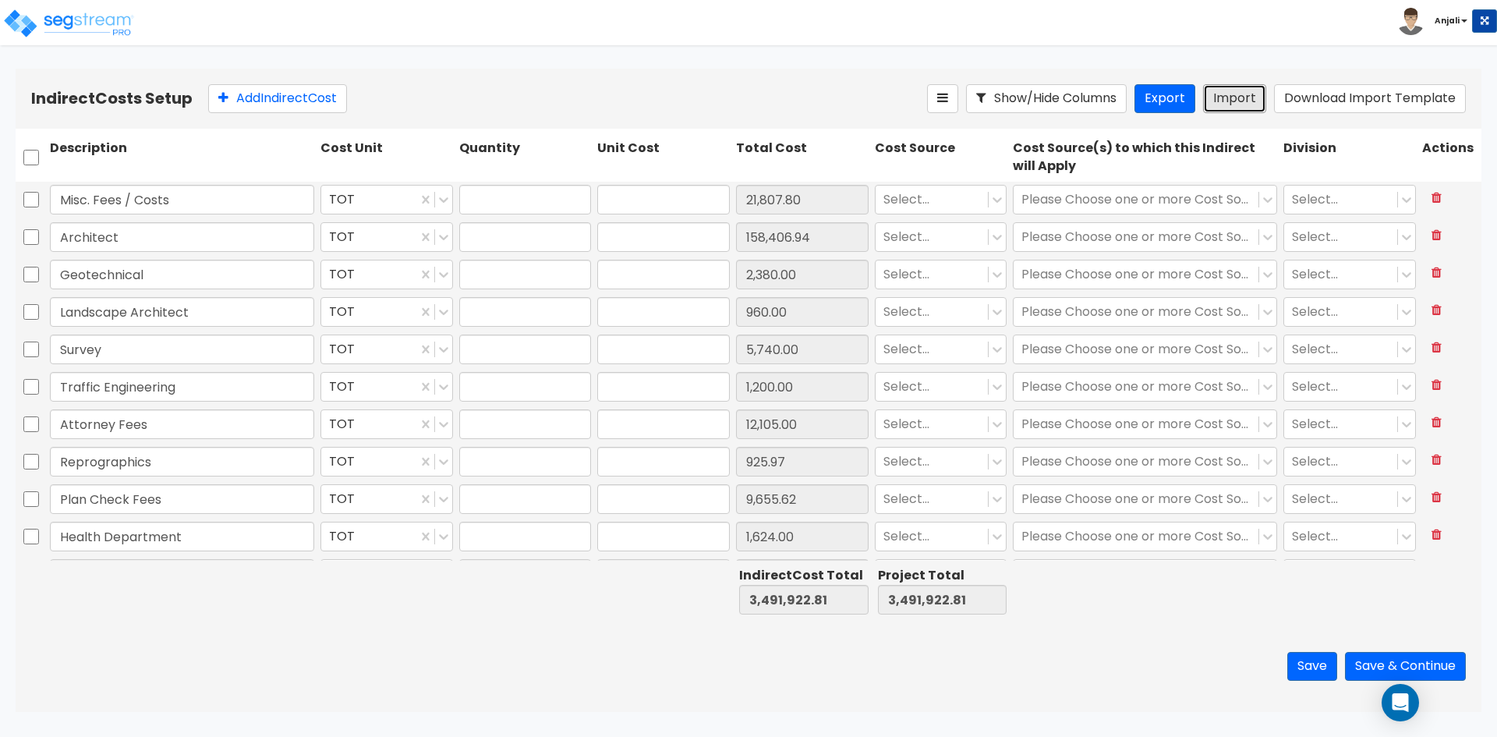
type input "1"
type input "21,807.8"
type input "1"
type input "158,406.94"
type input "1"
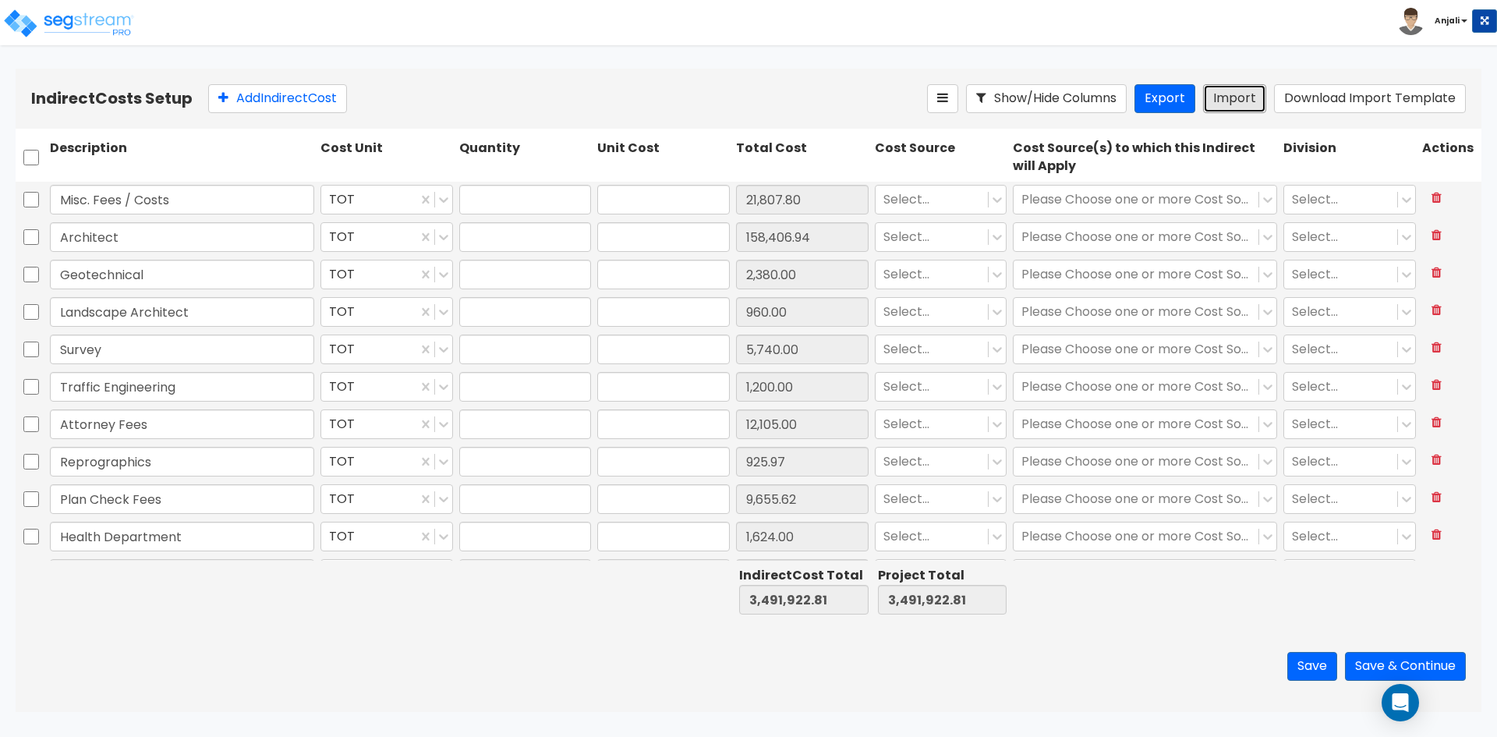
type input "2,380"
type input "1"
type input "960"
type input "1"
type input "5,740"
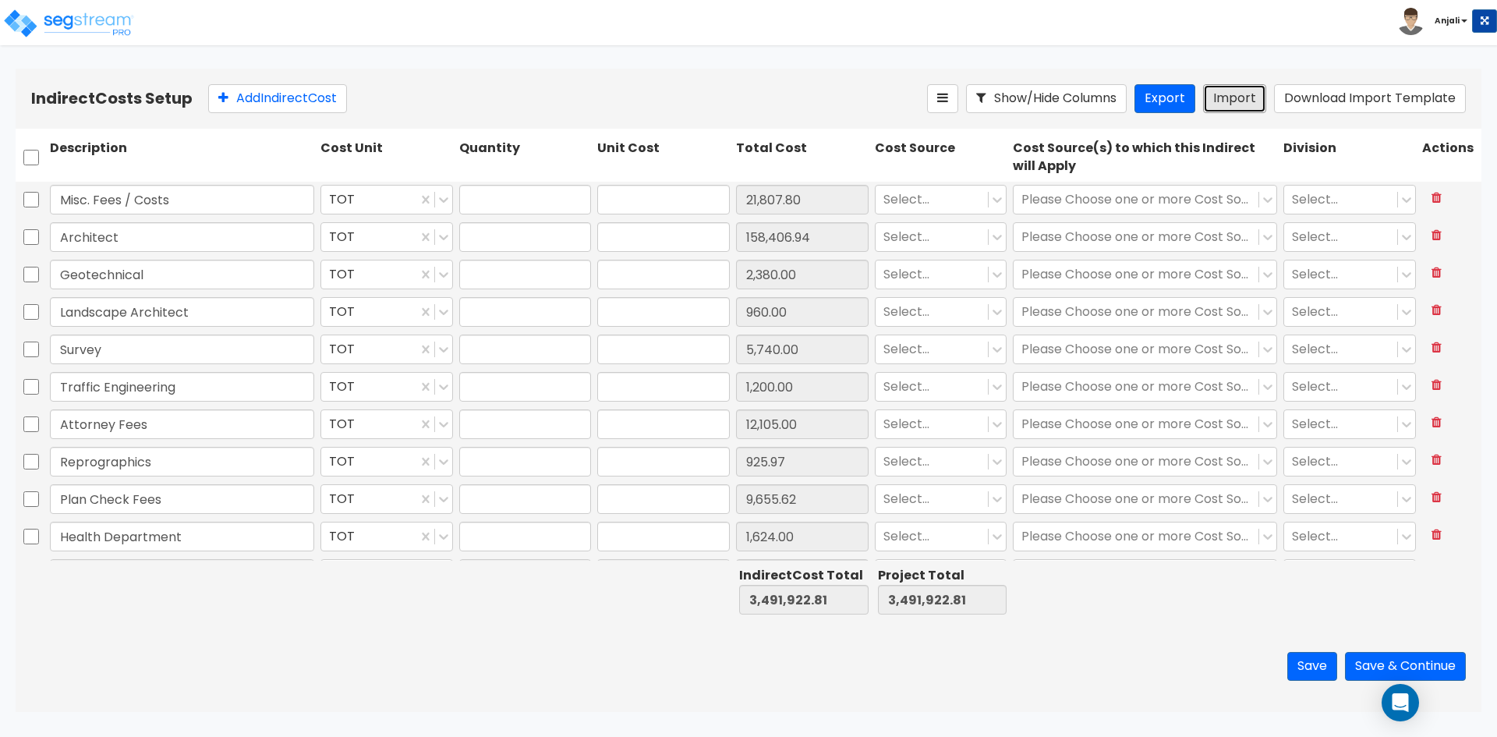
type input "1"
type input "1,200"
type input "1"
type input "12,105"
type input "1"
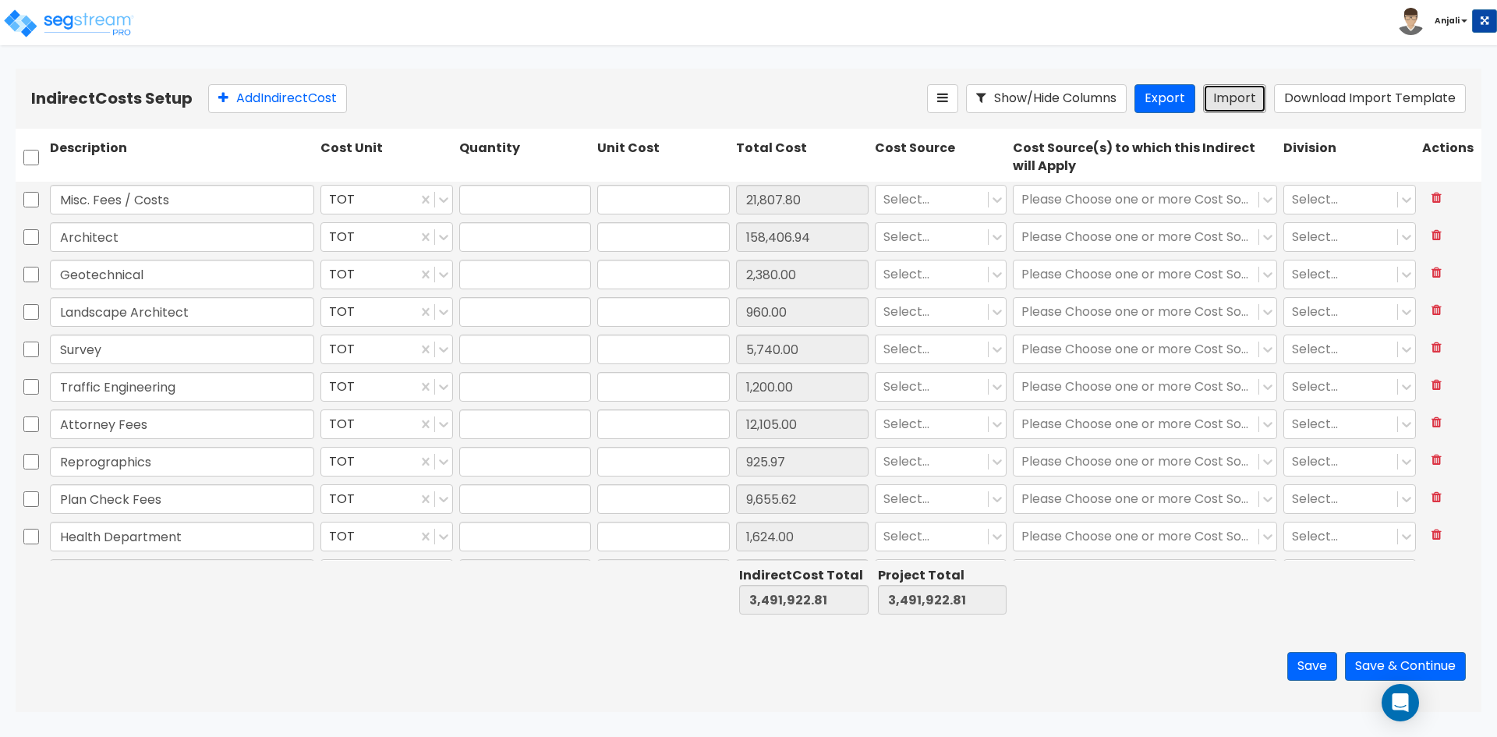
type input "925.97"
type input "1"
type input "9,655.62"
type input "1"
type input "1,624"
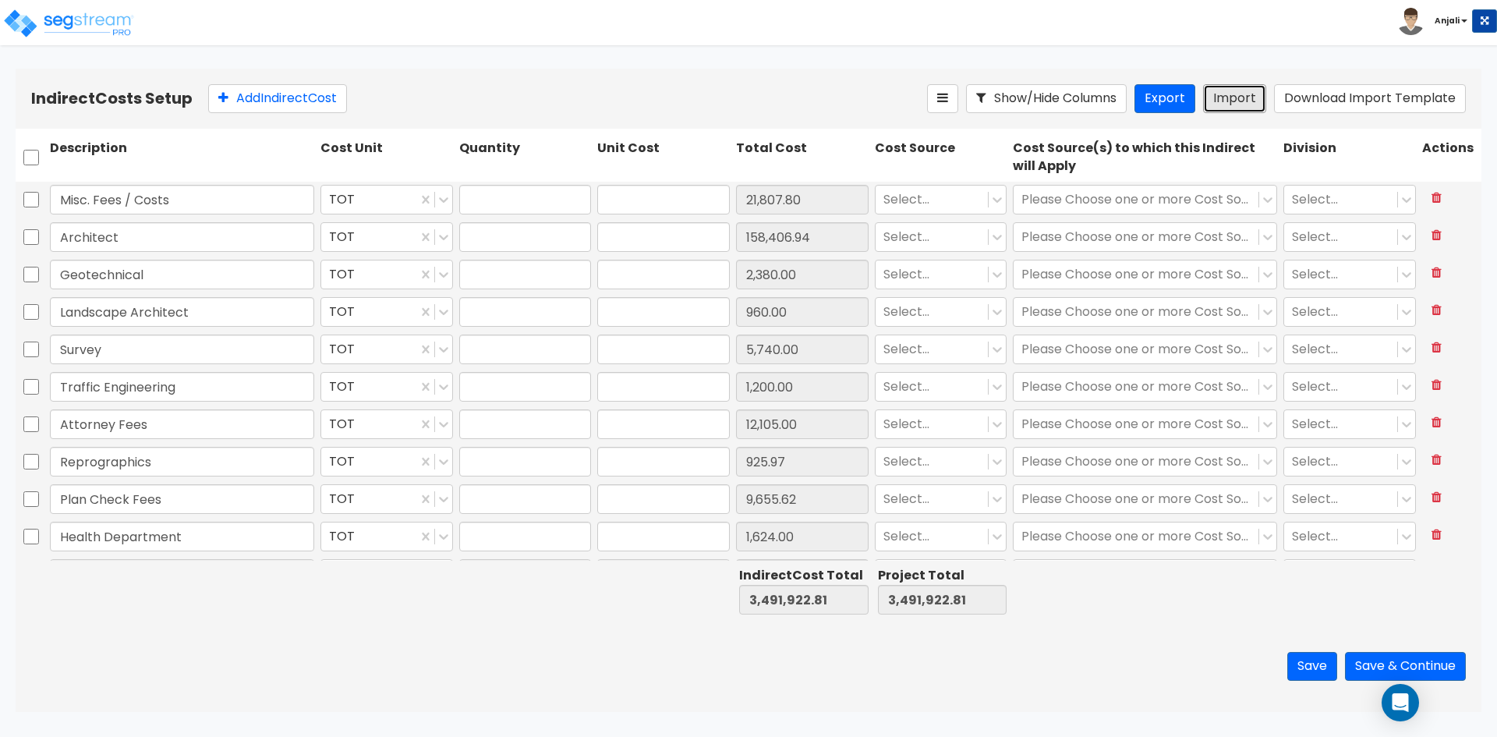
type input "1"
type input "45,000"
type input "1"
type input "32,500"
type input "1"
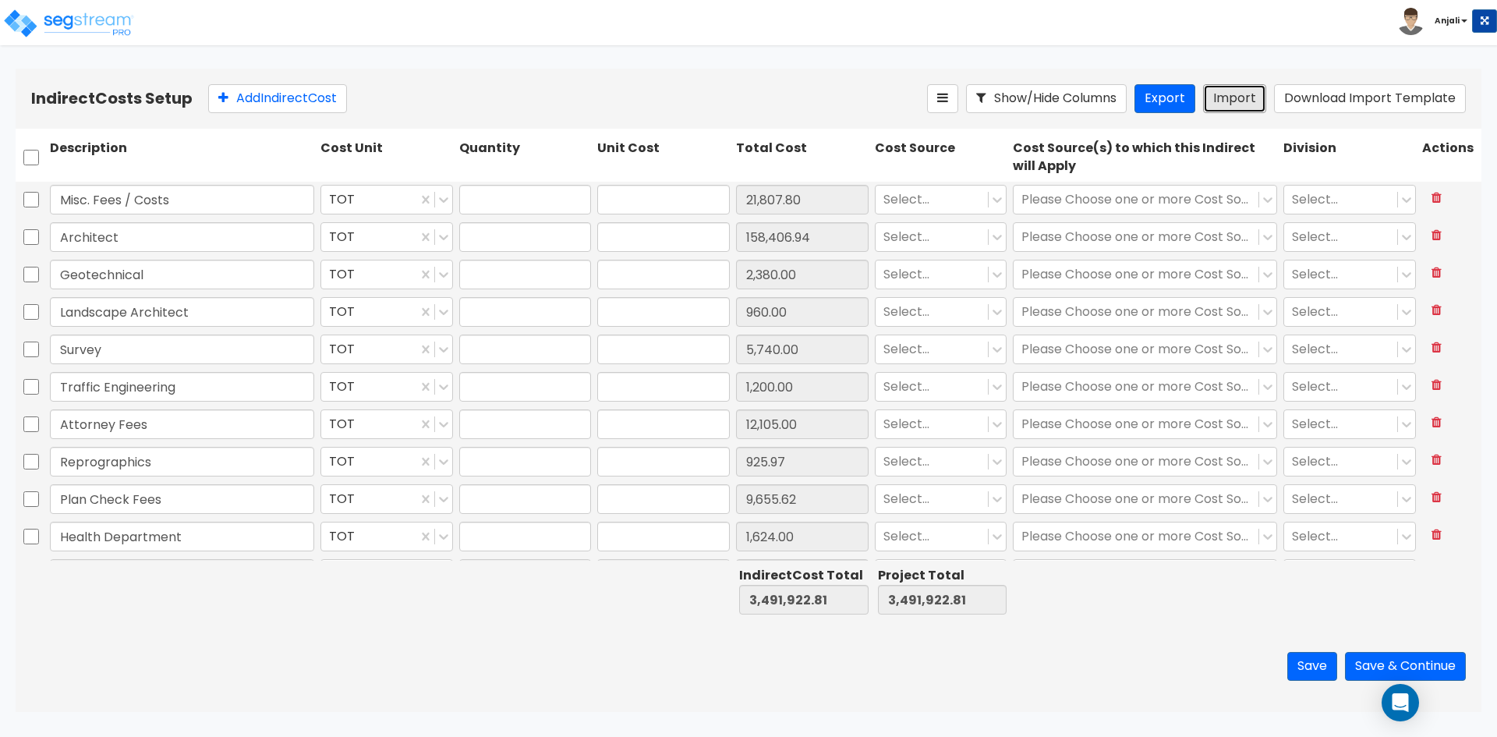
type input "32,500"
type input "1"
type input "250"
type input "1"
type input "10,074"
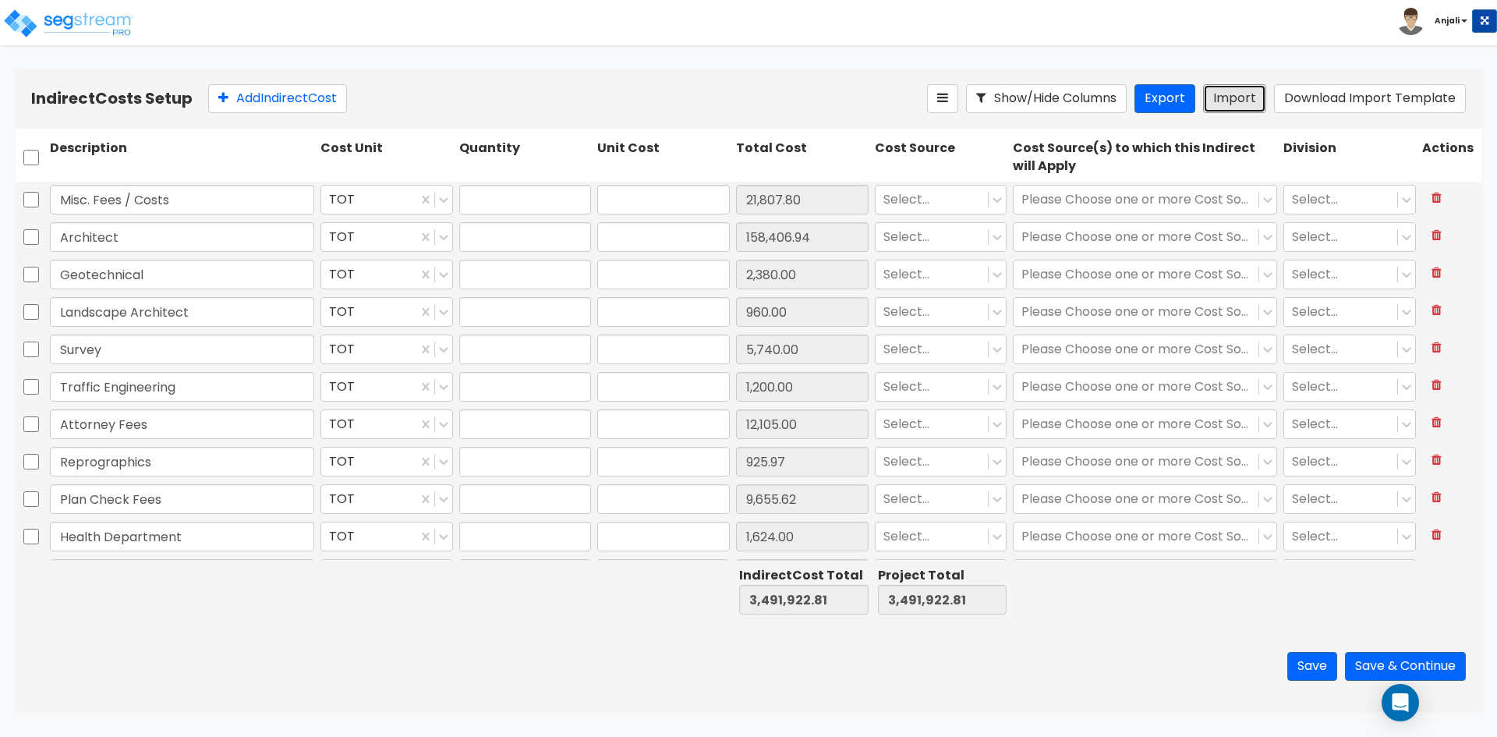
type input "1"
type input "49,875.23"
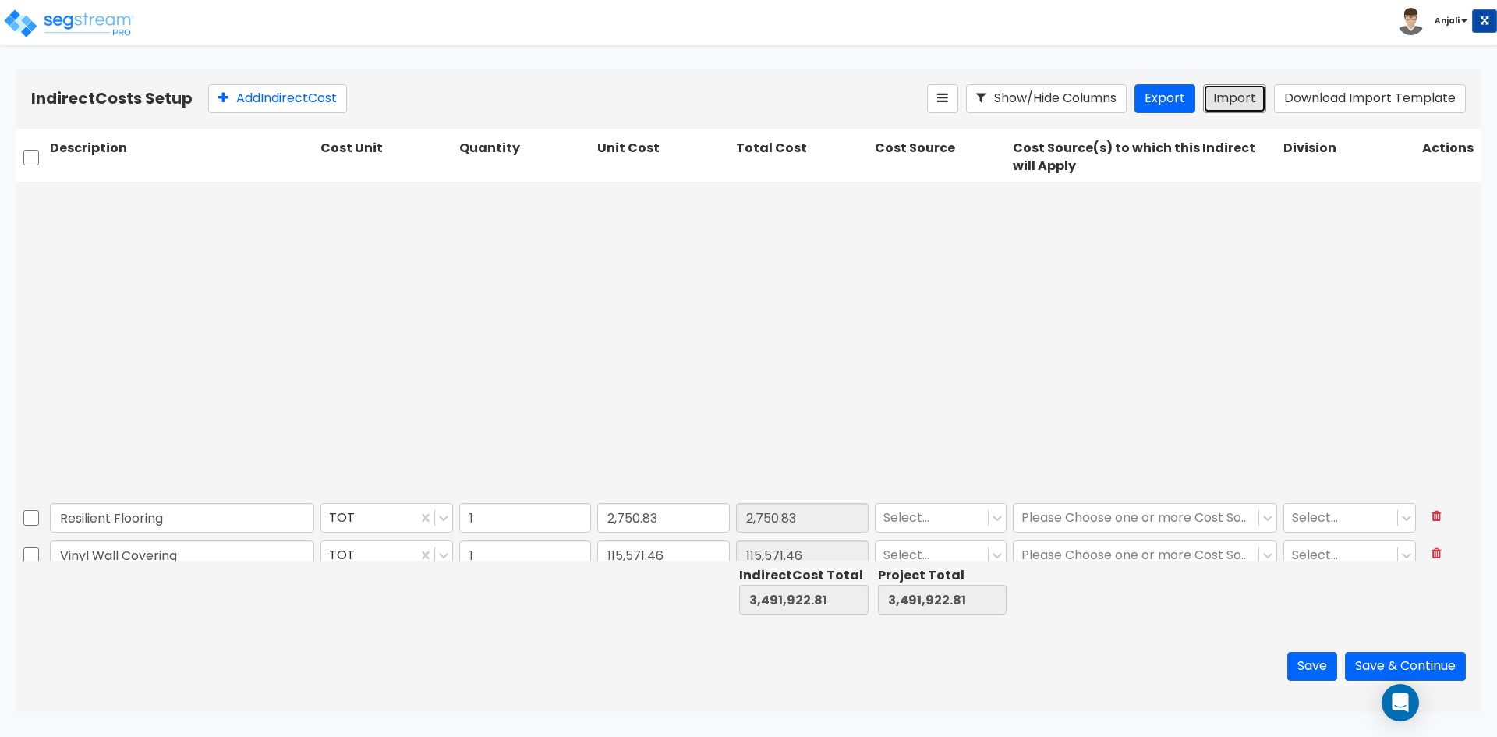
scroll to position [463, 0]
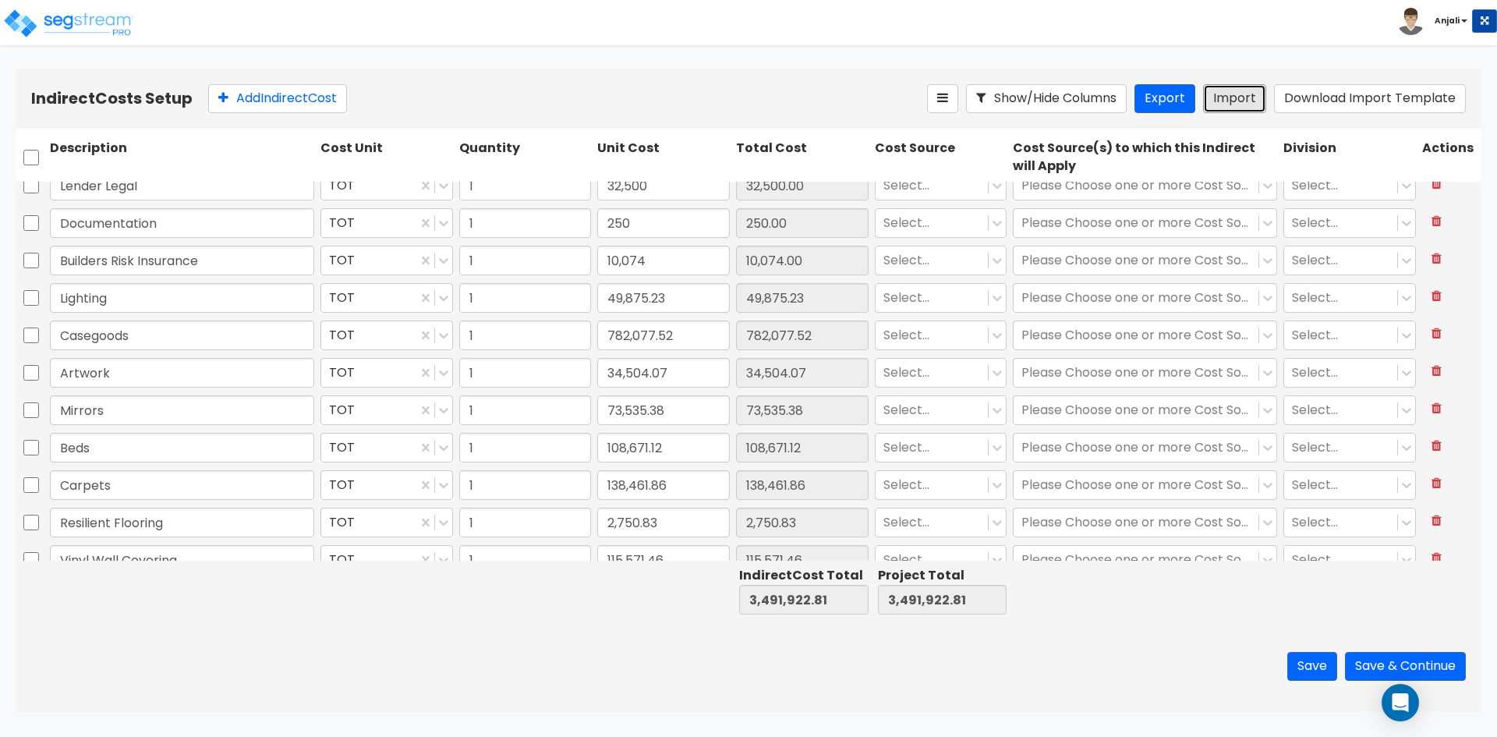
type input "1"
type input "11,521.81"
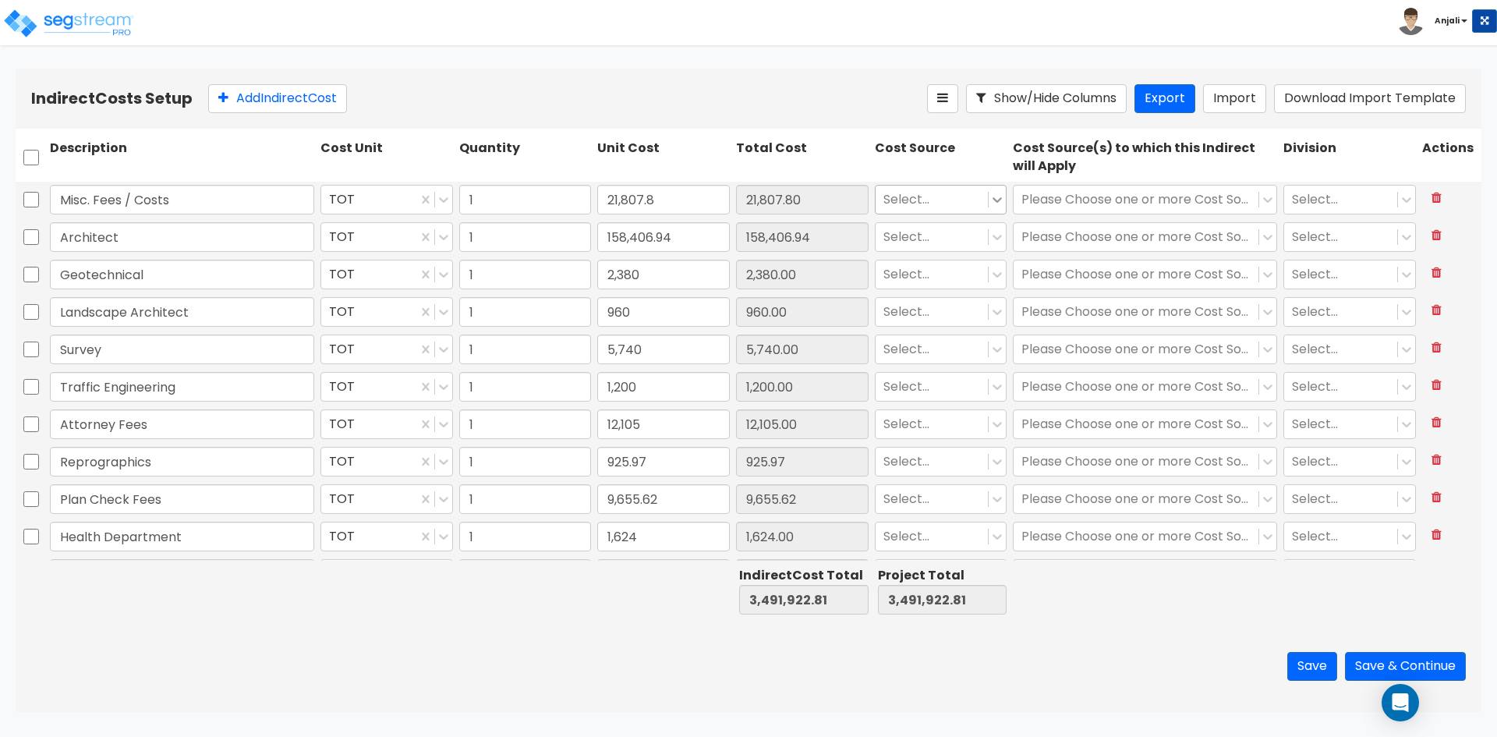
click at [994, 207] on icon at bounding box center [998, 200] width 16 height 16
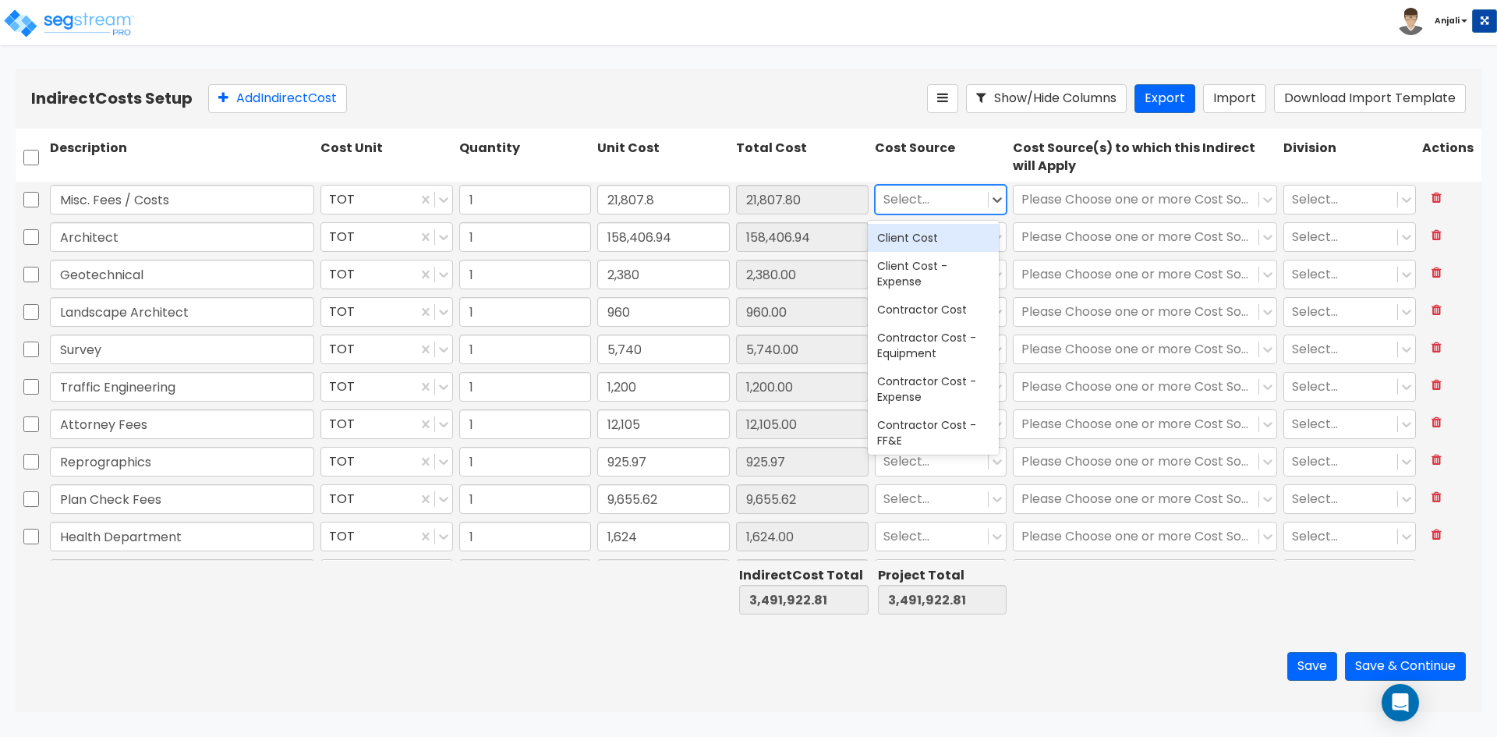
click at [947, 242] on div "Client Cost" at bounding box center [933, 238] width 131 height 28
click at [993, 239] on icon at bounding box center [997, 237] width 9 height 5
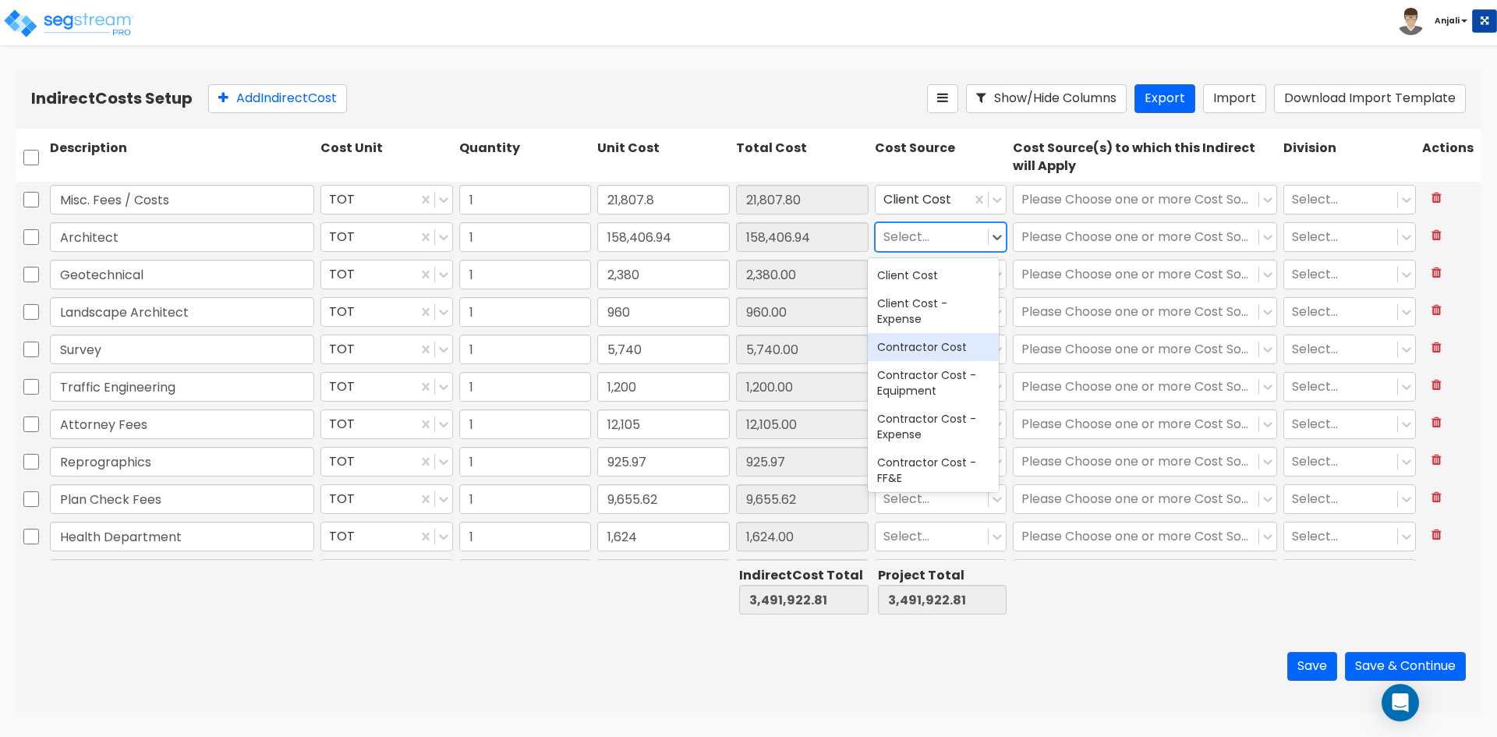
click at [957, 353] on div "Contractor Cost" at bounding box center [933, 347] width 131 height 28
click at [1000, 279] on div "Select..." at bounding box center [941, 275] width 139 height 36
click at [994, 278] on icon at bounding box center [998, 275] width 16 height 16
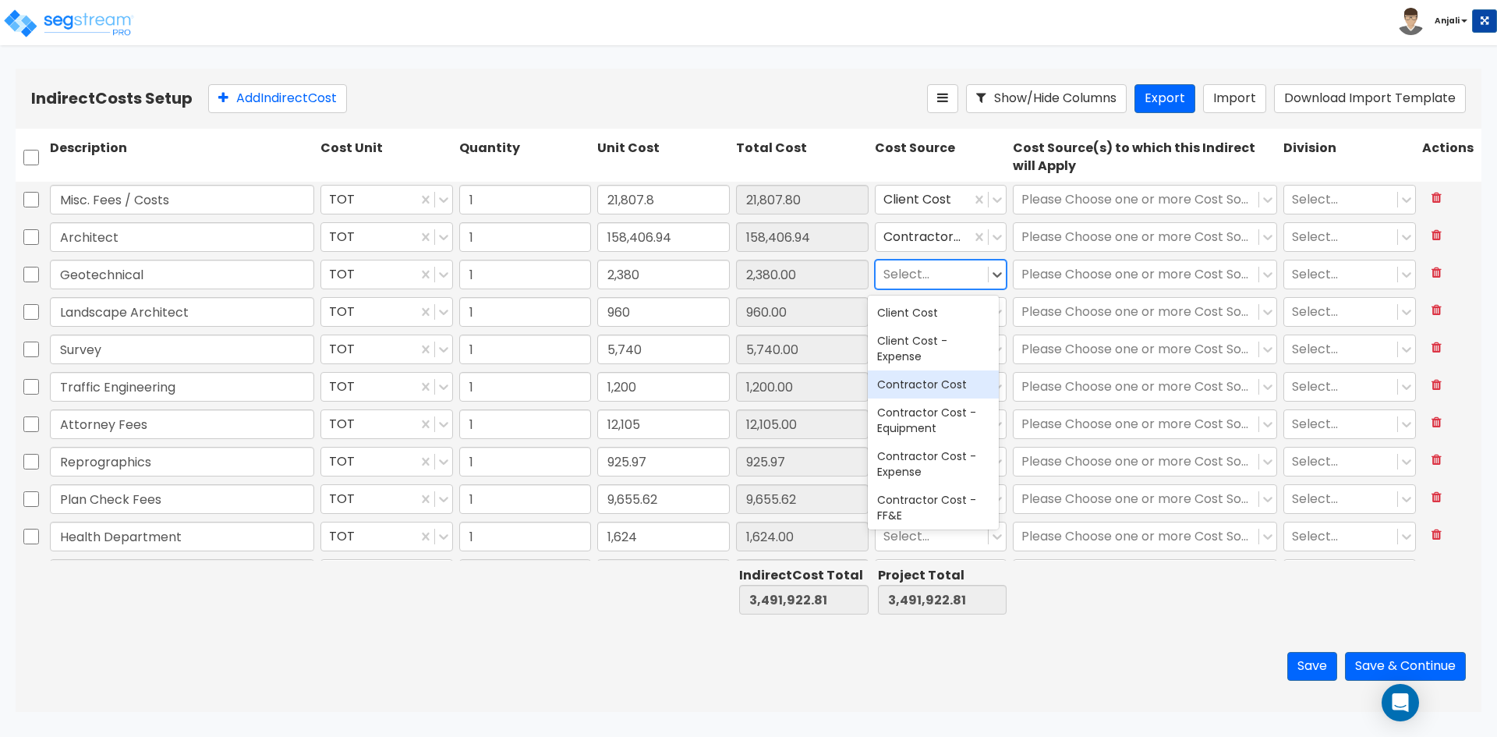
click at [961, 389] on div "Contractor Cost" at bounding box center [933, 384] width 131 height 28
click at [990, 319] on icon at bounding box center [998, 312] width 16 height 16
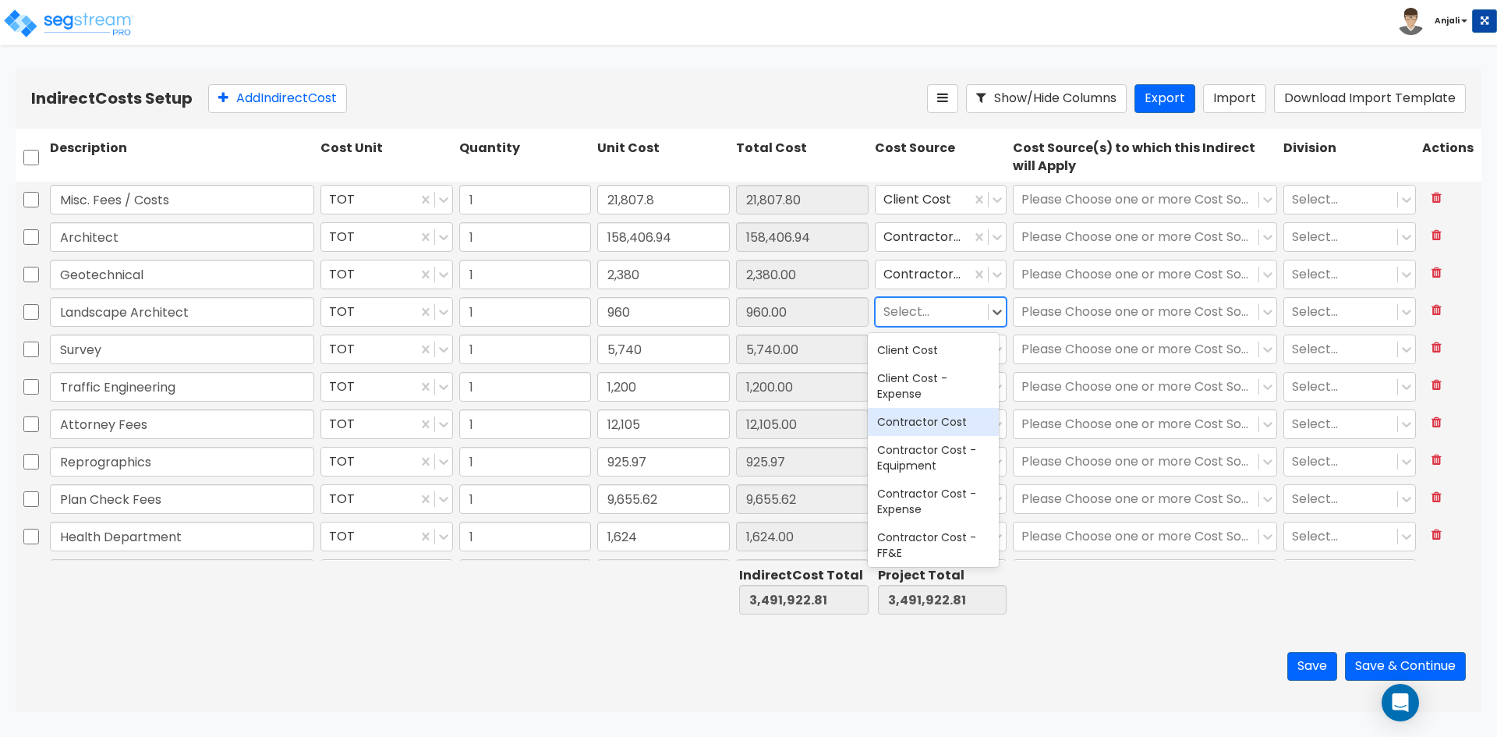
click at [919, 413] on div "Contractor Cost" at bounding box center [933, 422] width 131 height 28
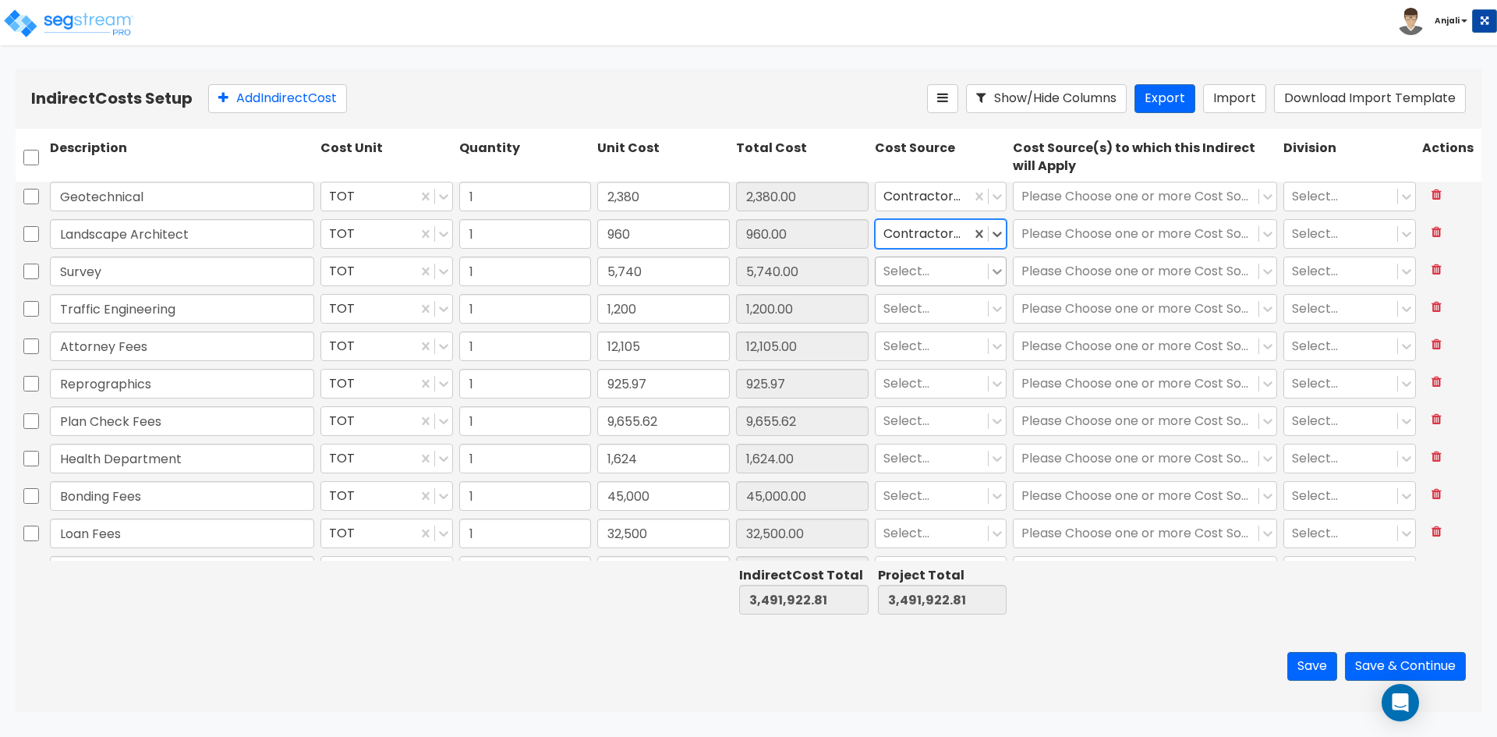
click at [990, 271] on icon at bounding box center [998, 272] width 16 height 16
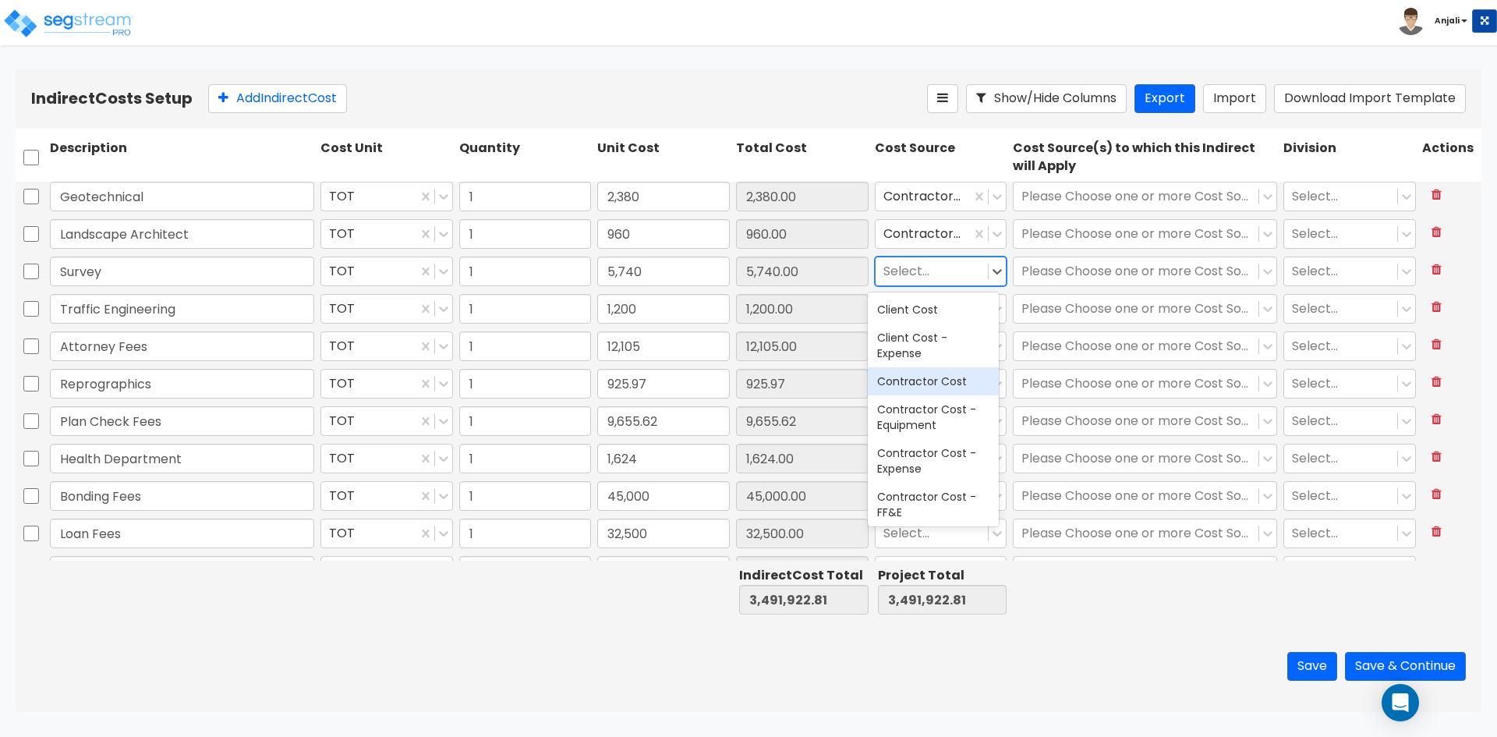
click at [931, 386] on div "Contractor Cost" at bounding box center [933, 381] width 131 height 28
click at [993, 311] on icon at bounding box center [998, 309] width 16 height 16
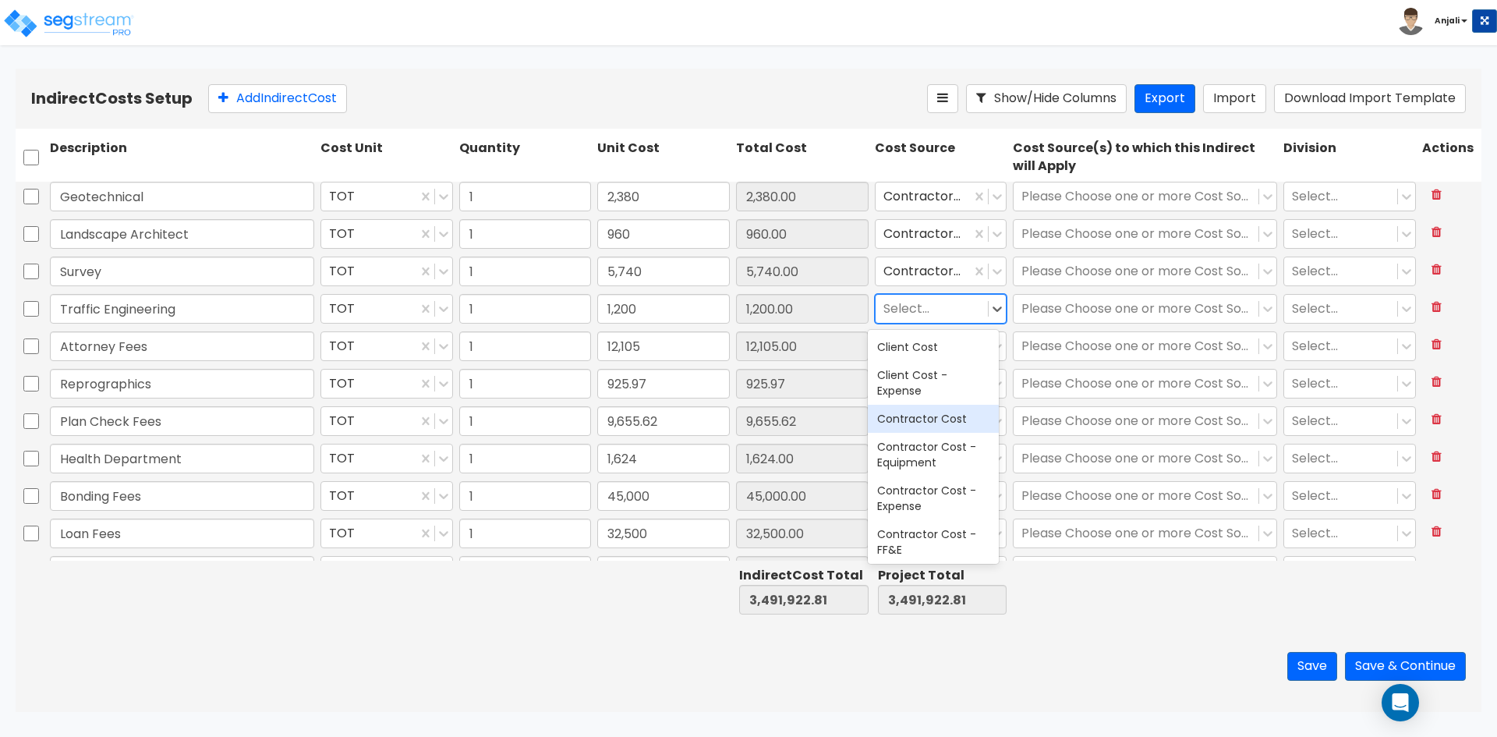
click at [941, 418] on div "Contractor Cost" at bounding box center [933, 419] width 131 height 28
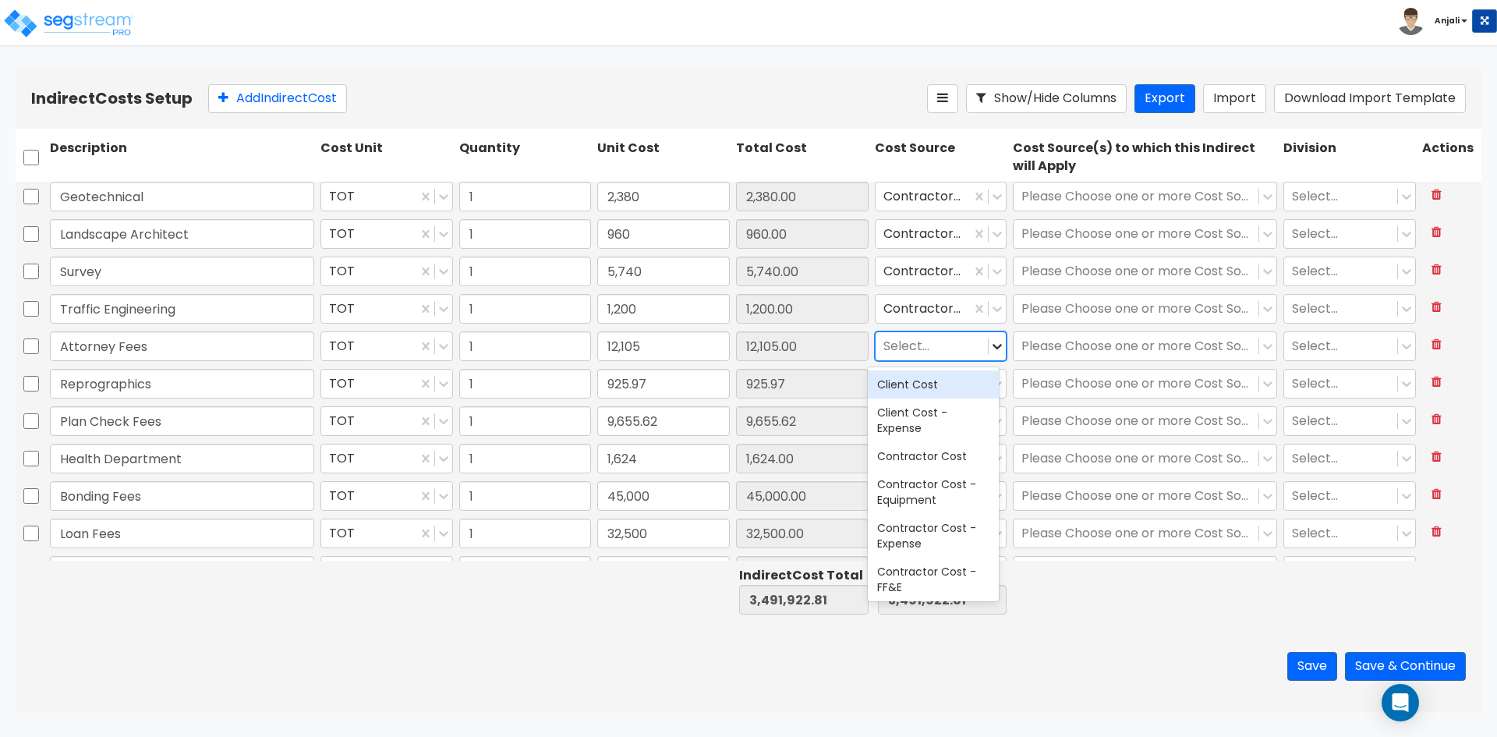
click at [993, 349] on icon at bounding box center [998, 346] width 16 height 16
click at [934, 450] on div "Contractor Cost" at bounding box center [933, 456] width 131 height 28
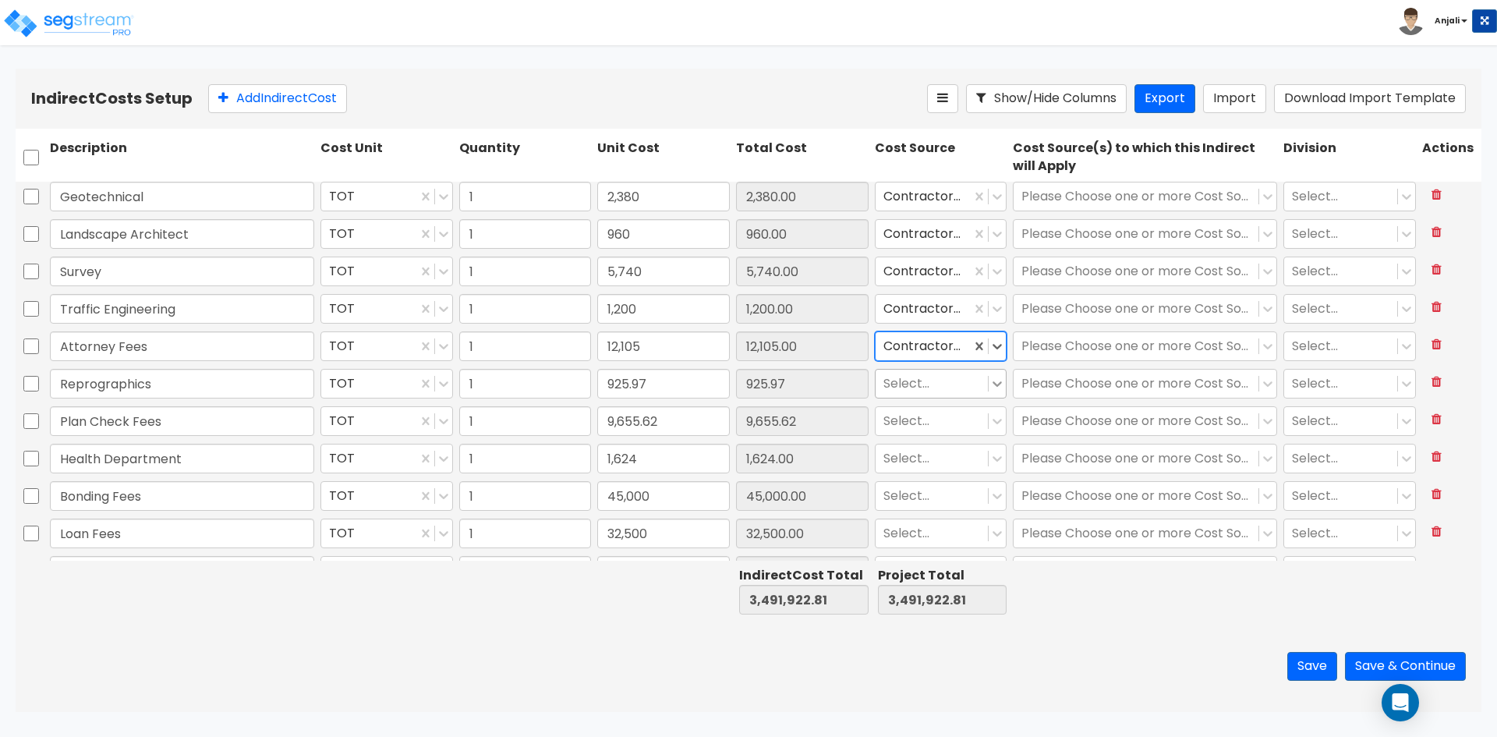
click at [990, 383] on icon at bounding box center [998, 384] width 16 height 16
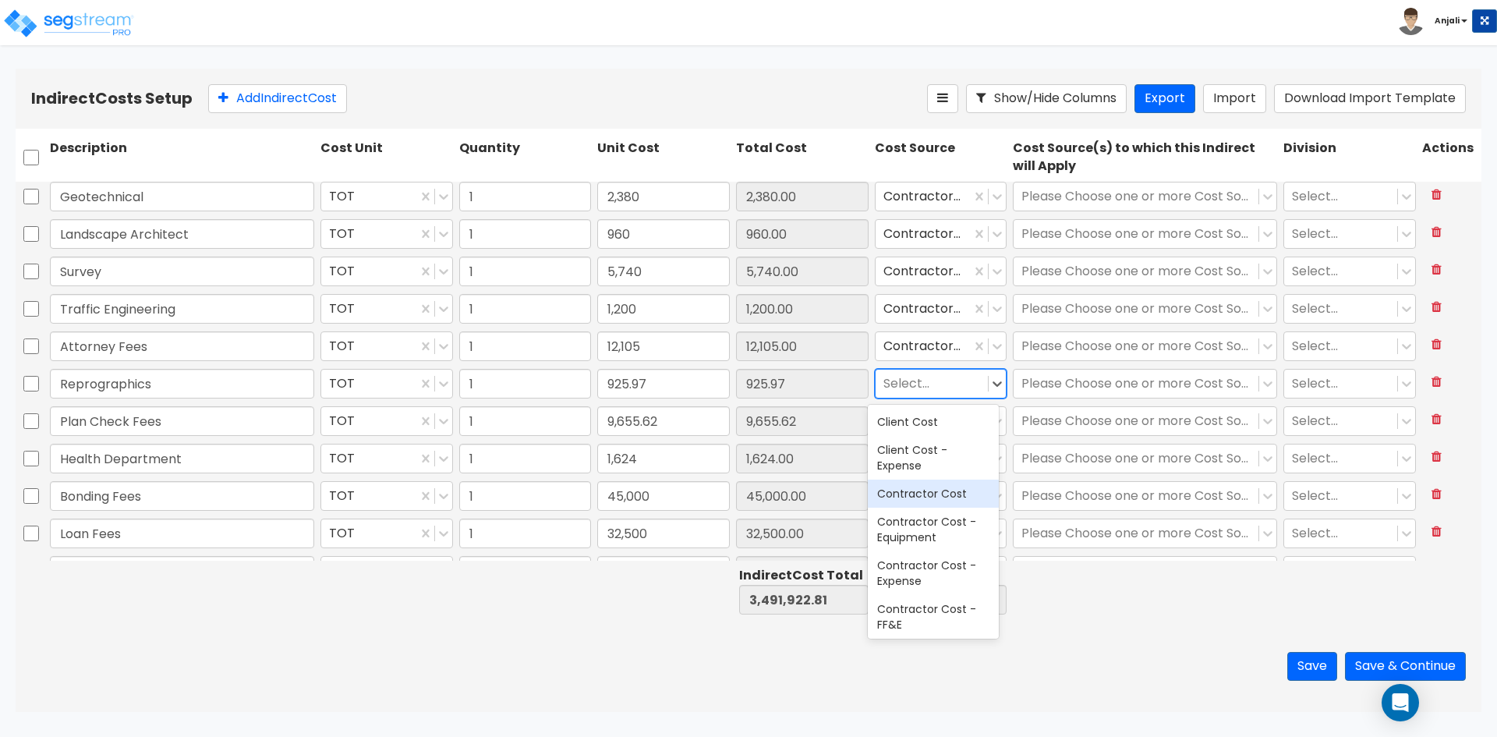
drag, startPoint x: 958, startPoint y: 490, endPoint x: 966, endPoint y: 476, distance: 17.1
click at [959, 487] on div "Contractor Cost" at bounding box center [933, 494] width 131 height 28
click at [990, 423] on icon at bounding box center [998, 421] width 16 height 16
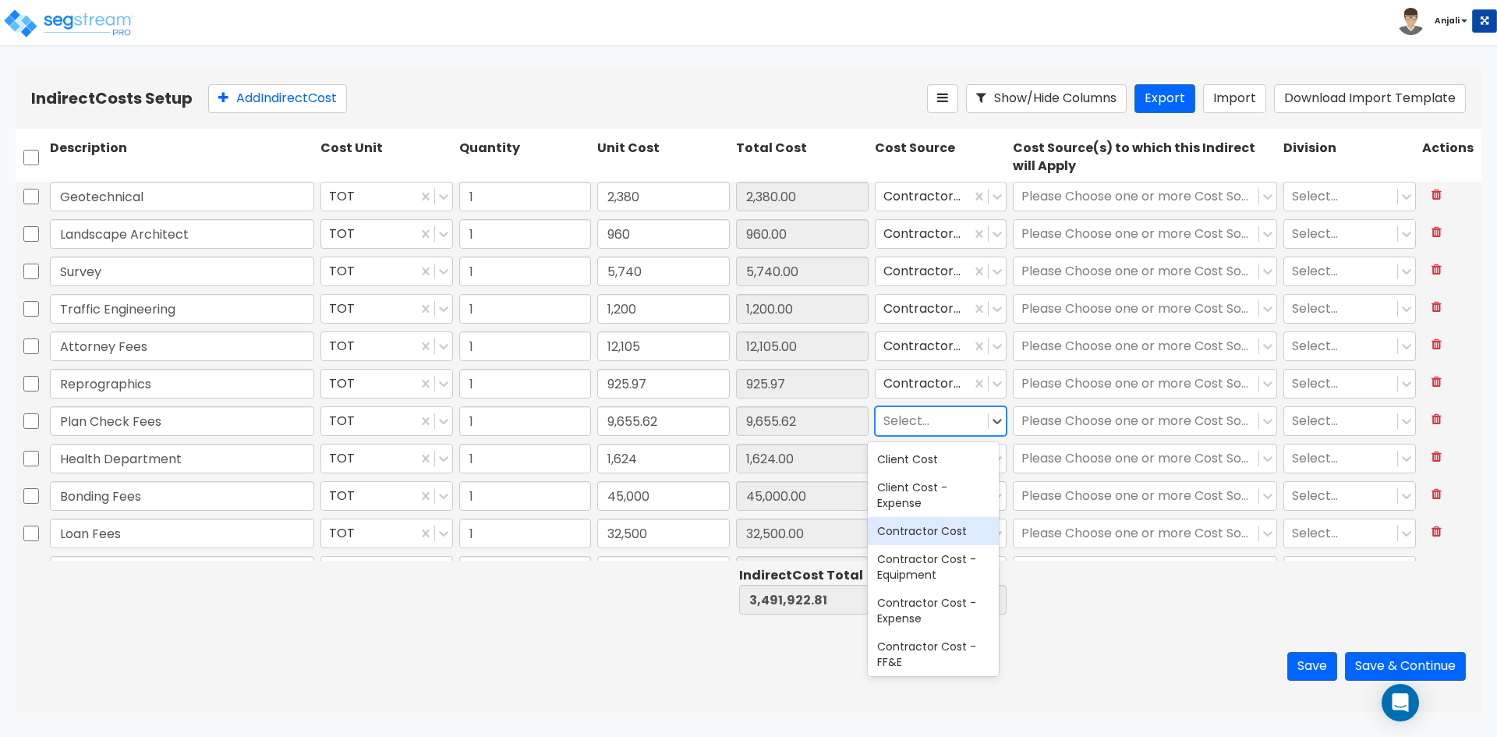
click at [950, 538] on div "Contractor Cost" at bounding box center [933, 531] width 131 height 28
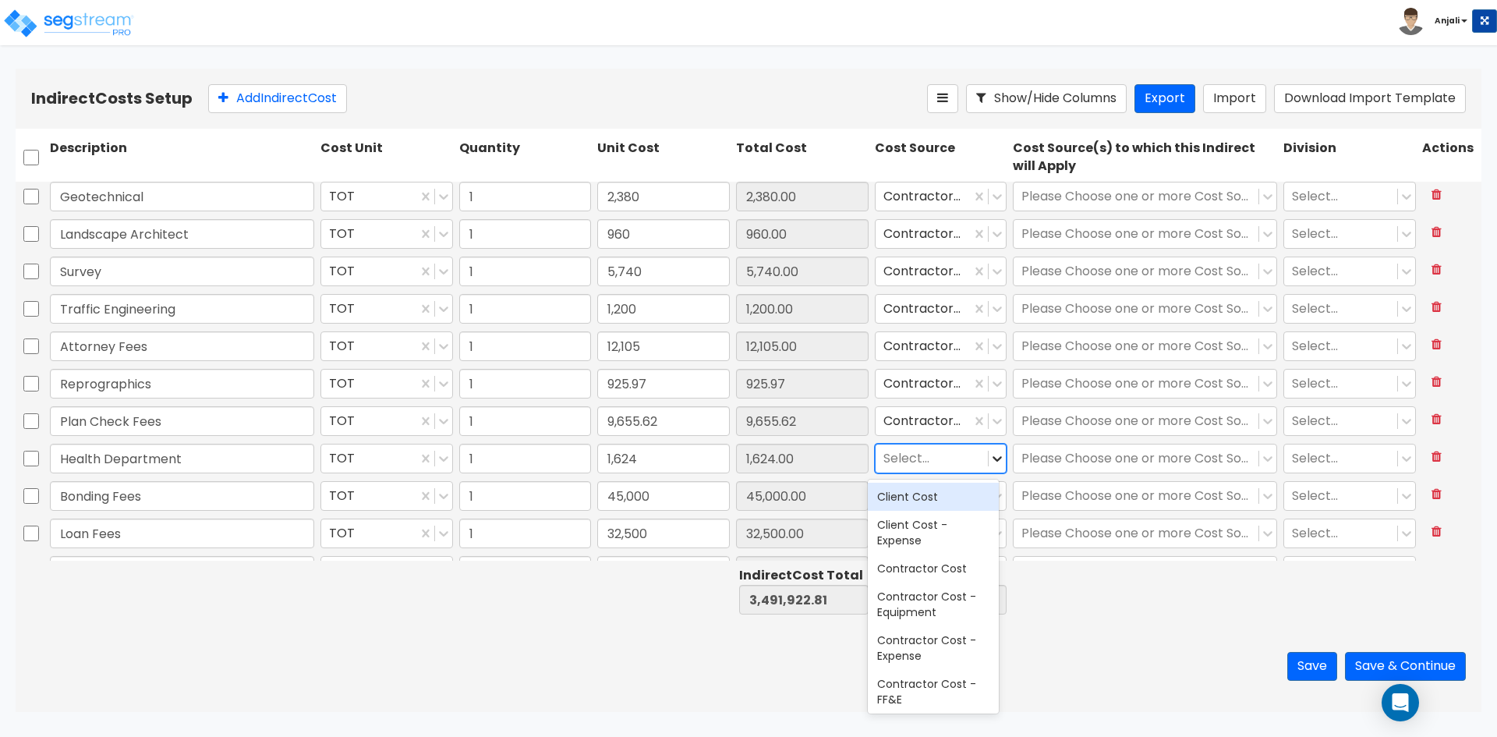
click at [990, 466] on icon at bounding box center [998, 459] width 16 height 16
click at [939, 572] on div "Contractor Cost" at bounding box center [933, 568] width 131 height 28
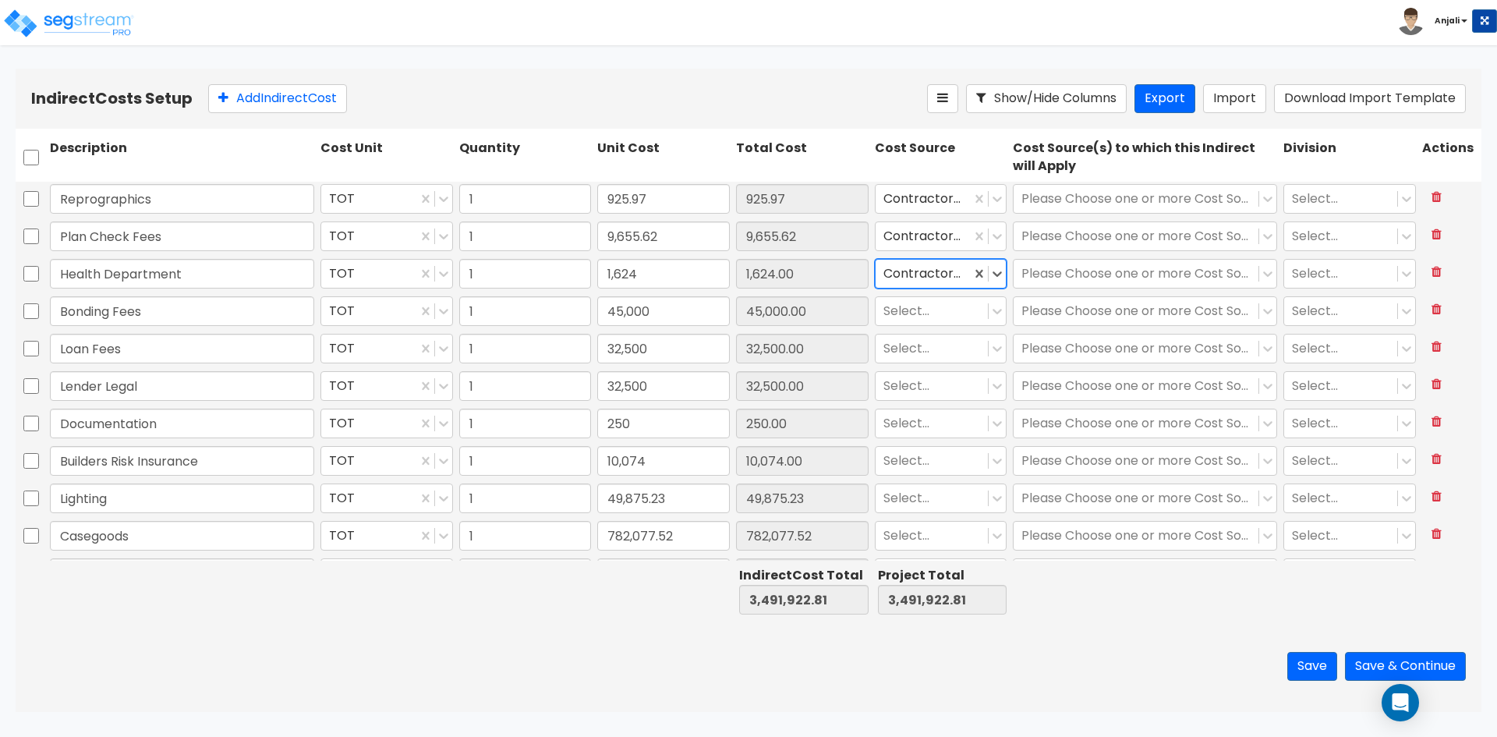
scroll to position [312, 0]
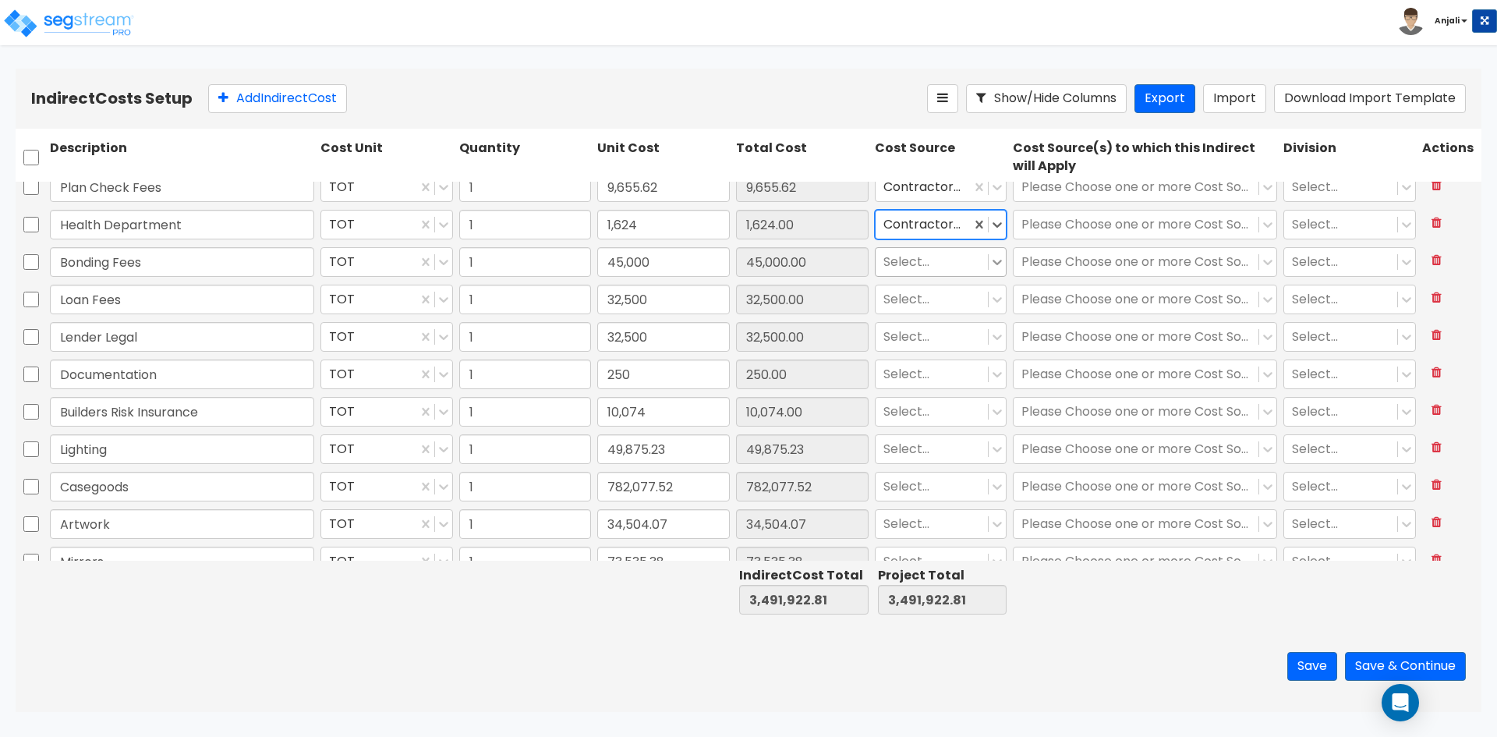
click at [990, 263] on icon at bounding box center [998, 262] width 16 height 16
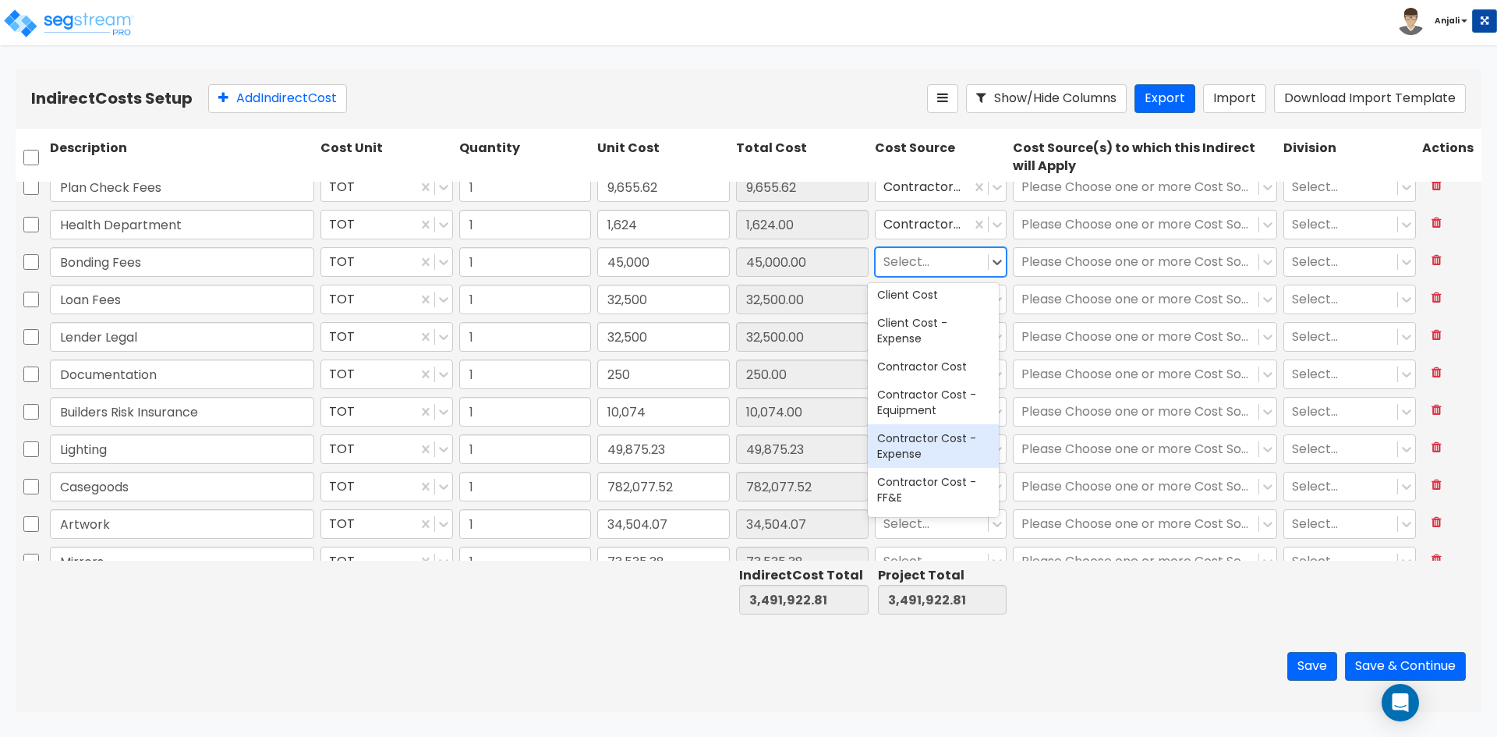
scroll to position [0, 0]
click at [947, 371] on div "Contractor Cost" at bounding box center [933, 372] width 131 height 28
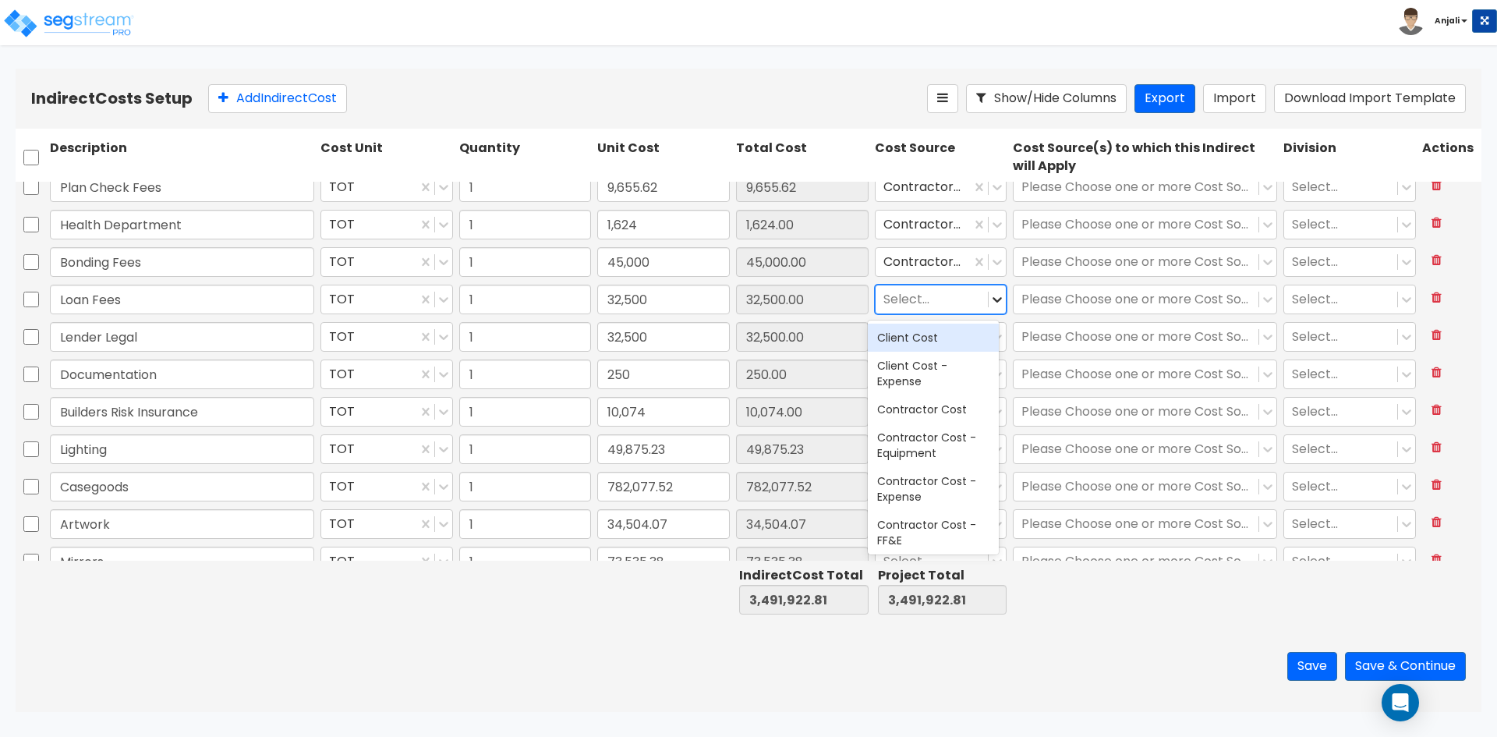
click at [993, 303] on icon at bounding box center [998, 300] width 16 height 16
click at [945, 419] on div "Contractor Cost" at bounding box center [933, 409] width 131 height 28
click at [990, 340] on icon at bounding box center [998, 337] width 16 height 16
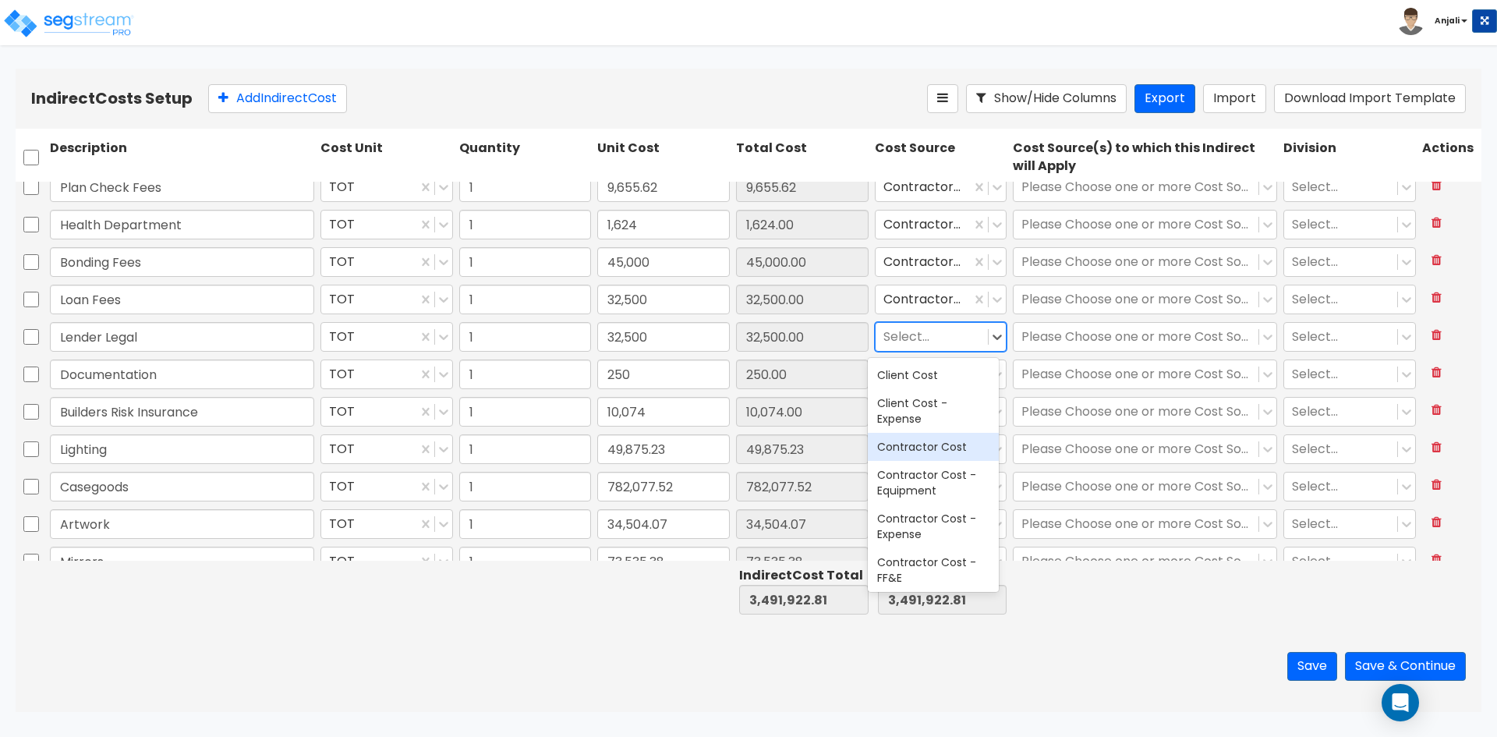
drag, startPoint x: 940, startPoint y: 447, endPoint x: 951, endPoint y: 427, distance: 22.3
click at [941, 444] on div "Contractor Cost" at bounding box center [933, 447] width 131 height 28
click at [990, 374] on icon at bounding box center [998, 374] width 16 height 16
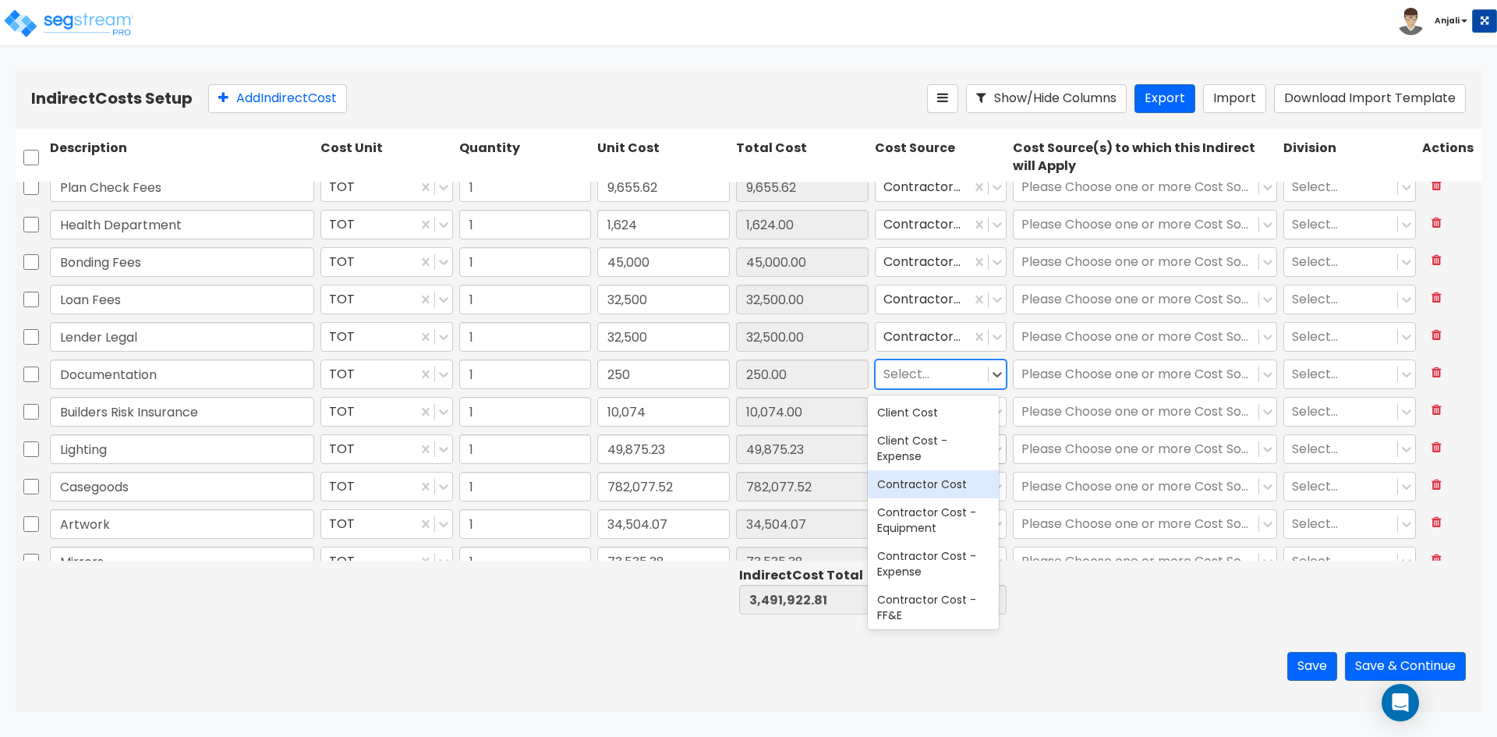
drag, startPoint x: 940, startPoint y: 478, endPoint x: 953, endPoint y: 449, distance: 31.4
click at [940, 470] on div "Contractor Cost" at bounding box center [933, 484] width 131 height 28
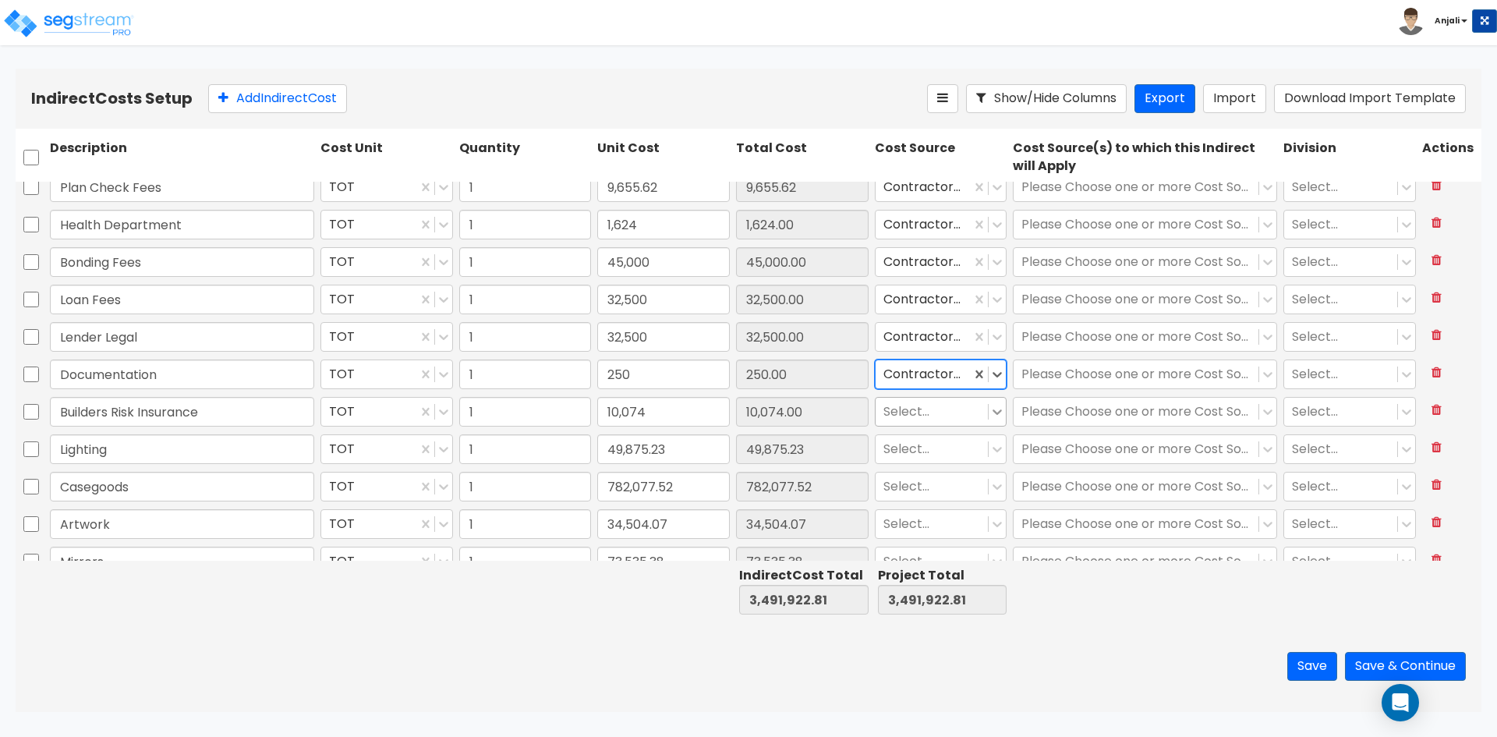
click at [990, 409] on icon at bounding box center [998, 412] width 16 height 16
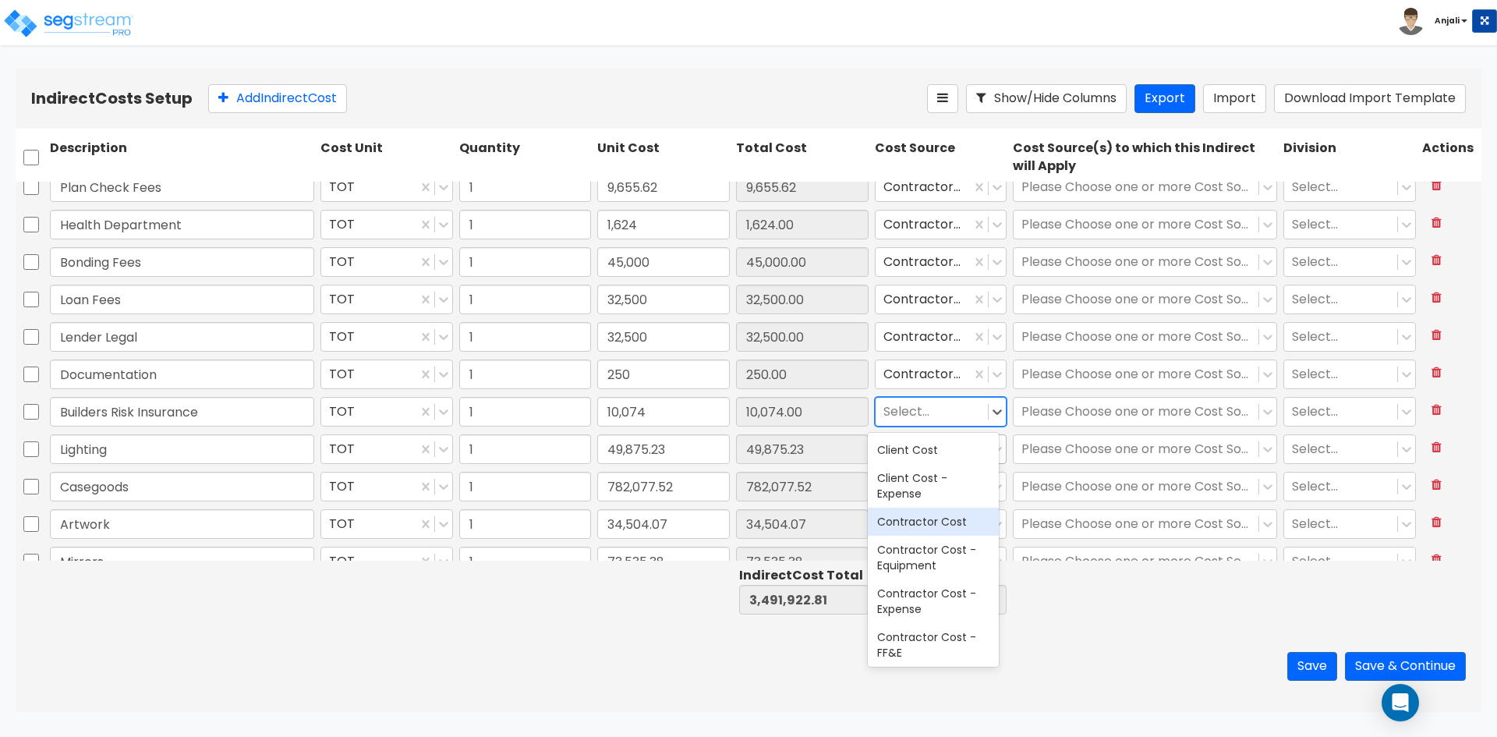
drag, startPoint x: 958, startPoint y: 525, endPoint x: 971, endPoint y: 459, distance: 66.7
click at [960, 522] on div "Contractor Cost" at bounding box center [933, 522] width 131 height 28
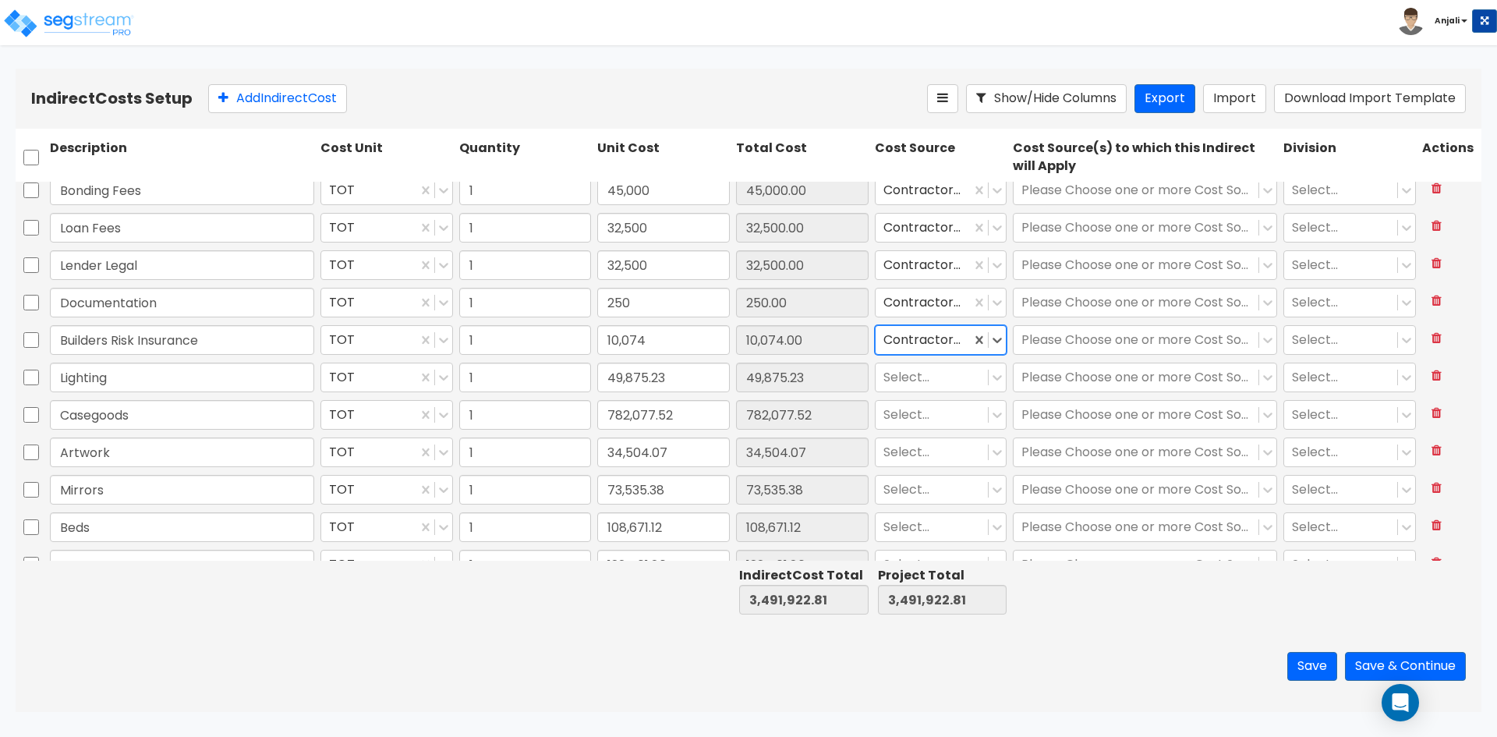
scroll to position [390, 0]
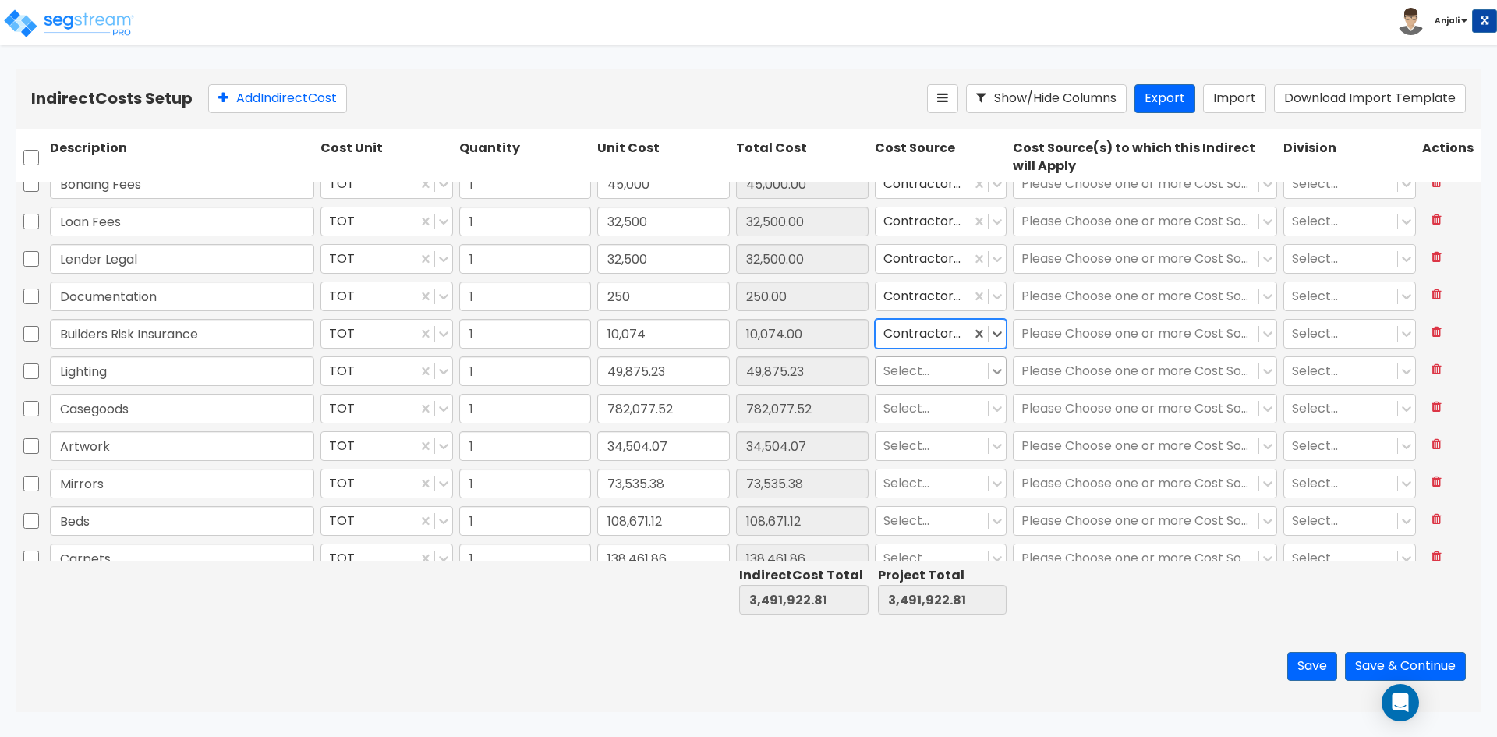
click at [990, 372] on icon at bounding box center [998, 371] width 16 height 16
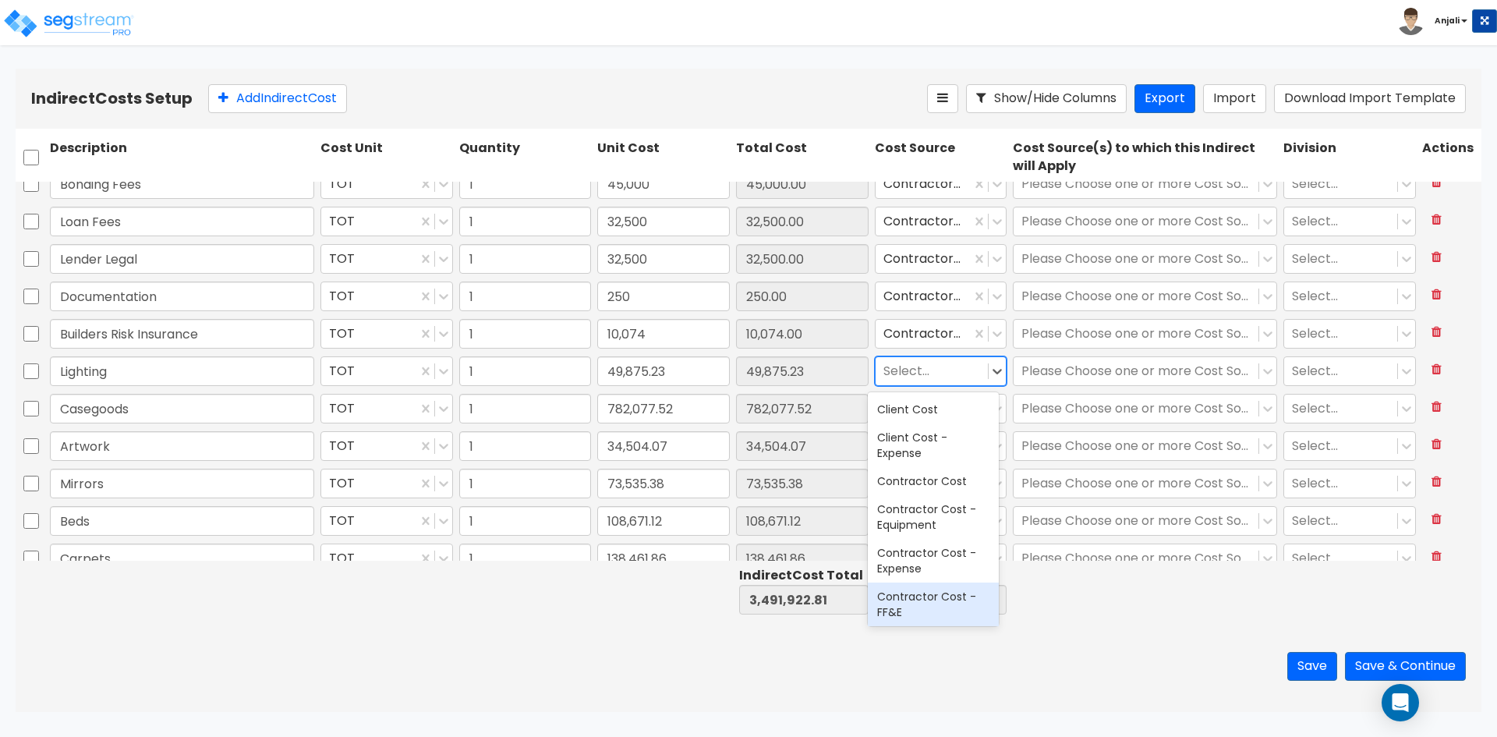
drag, startPoint x: 951, startPoint y: 605, endPoint x: 951, endPoint y: 592, distance: 13.3
click at [951, 605] on div "Contractor Cost - FF&E" at bounding box center [933, 604] width 131 height 44
click at [990, 402] on icon at bounding box center [998, 409] width 16 height 16
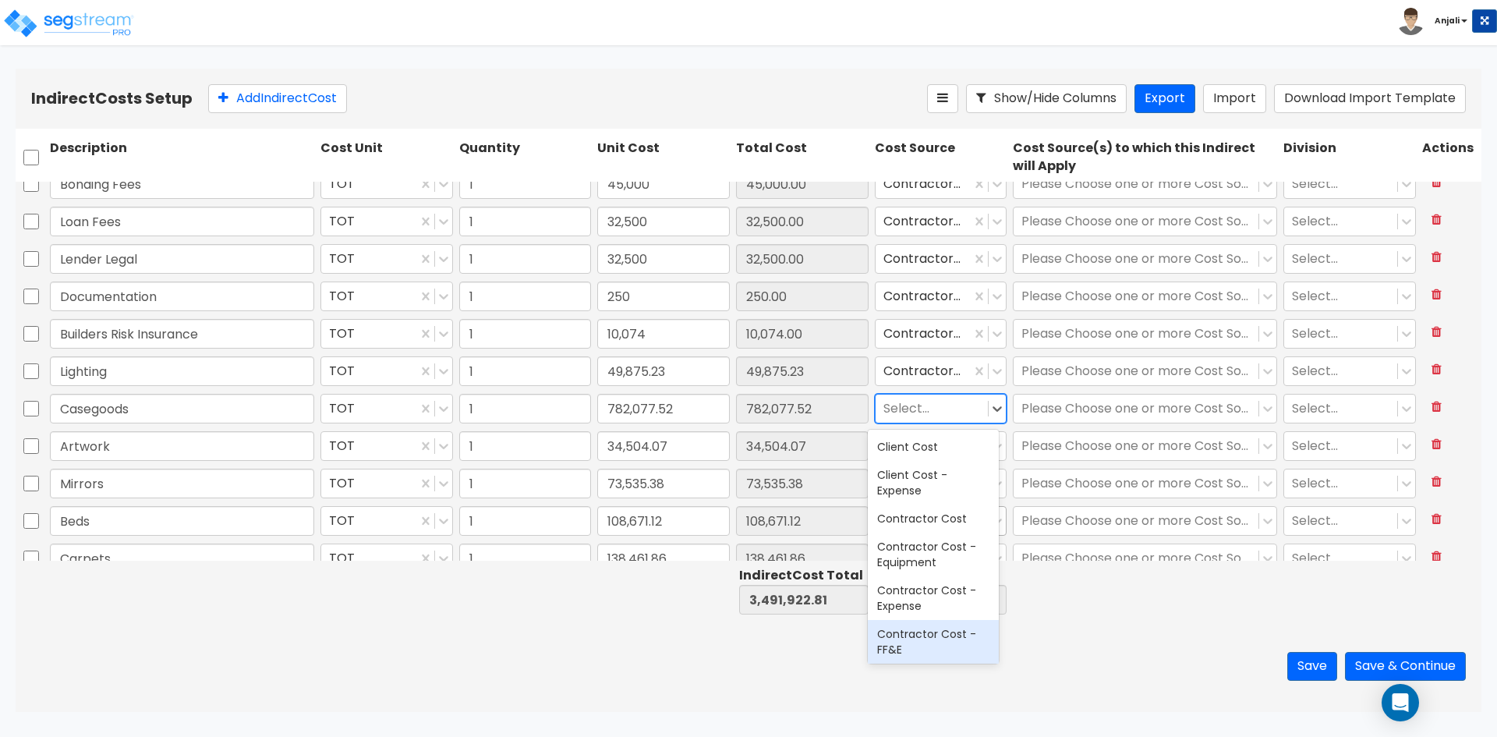
drag, startPoint x: 960, startPoint y: 628, endPoint x: 976, endPoint y: 515, distance: 114.2
click at [960, 625] on div "Contractor Cost - FF&E" at bounding box center [933, 642] width 131 height 44
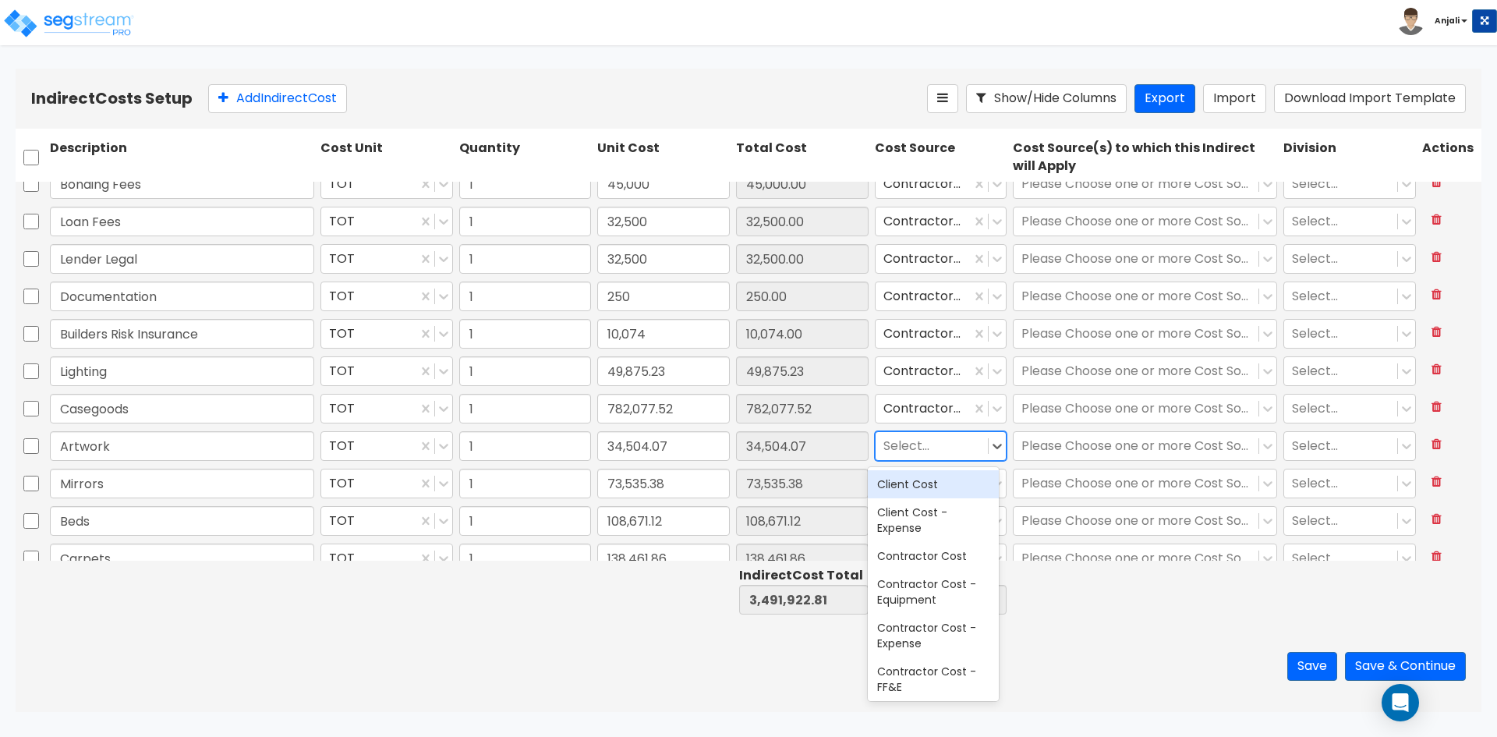
click at [990, 455] on div at bounding box center [997, 446] width 18 height 28
click at [950, 672] on div "Contractor Cost - FF&E" at bounding box center [933, 679] width 131 height 44
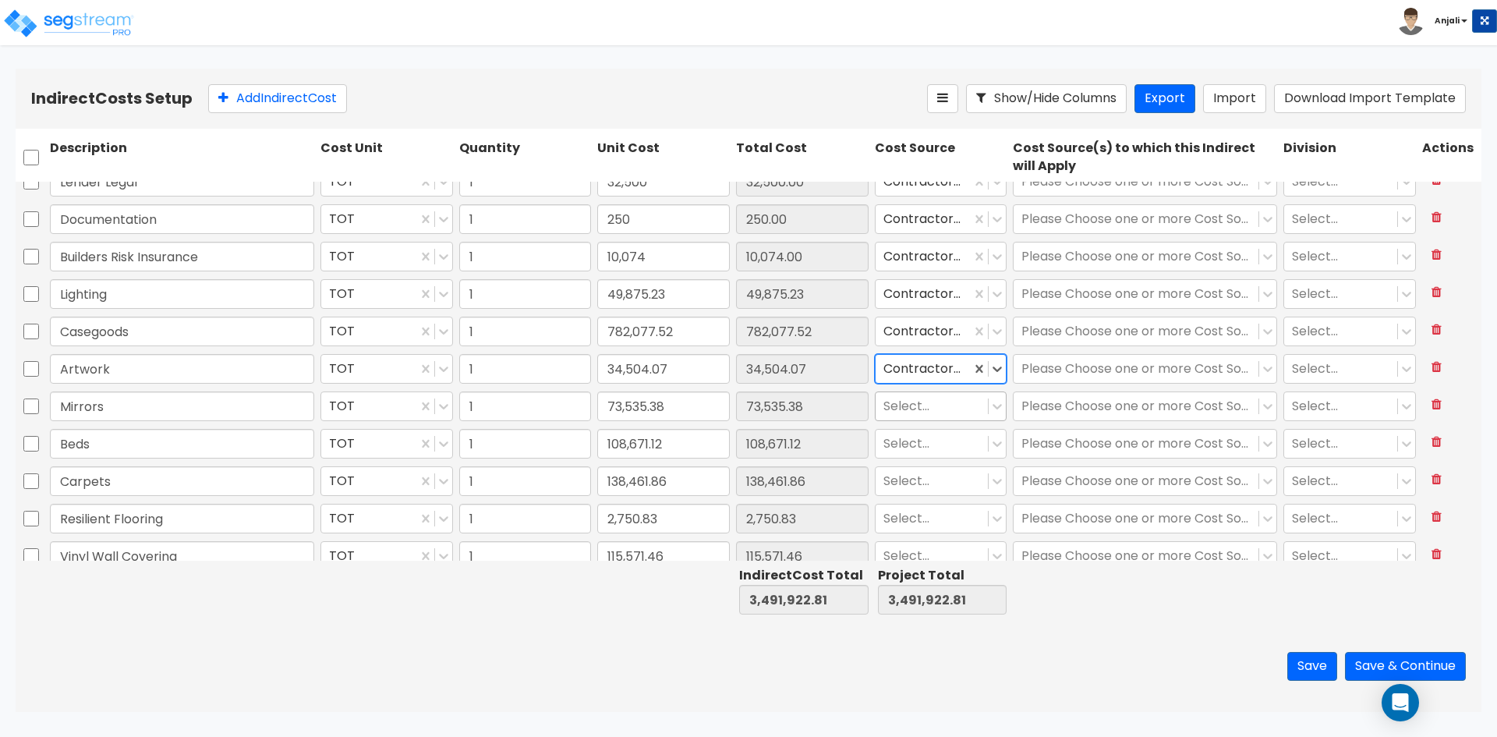
scroll to position [468, 0]
click at [993, 406] on icon at bounding box center [997, 405] width 9 height 5
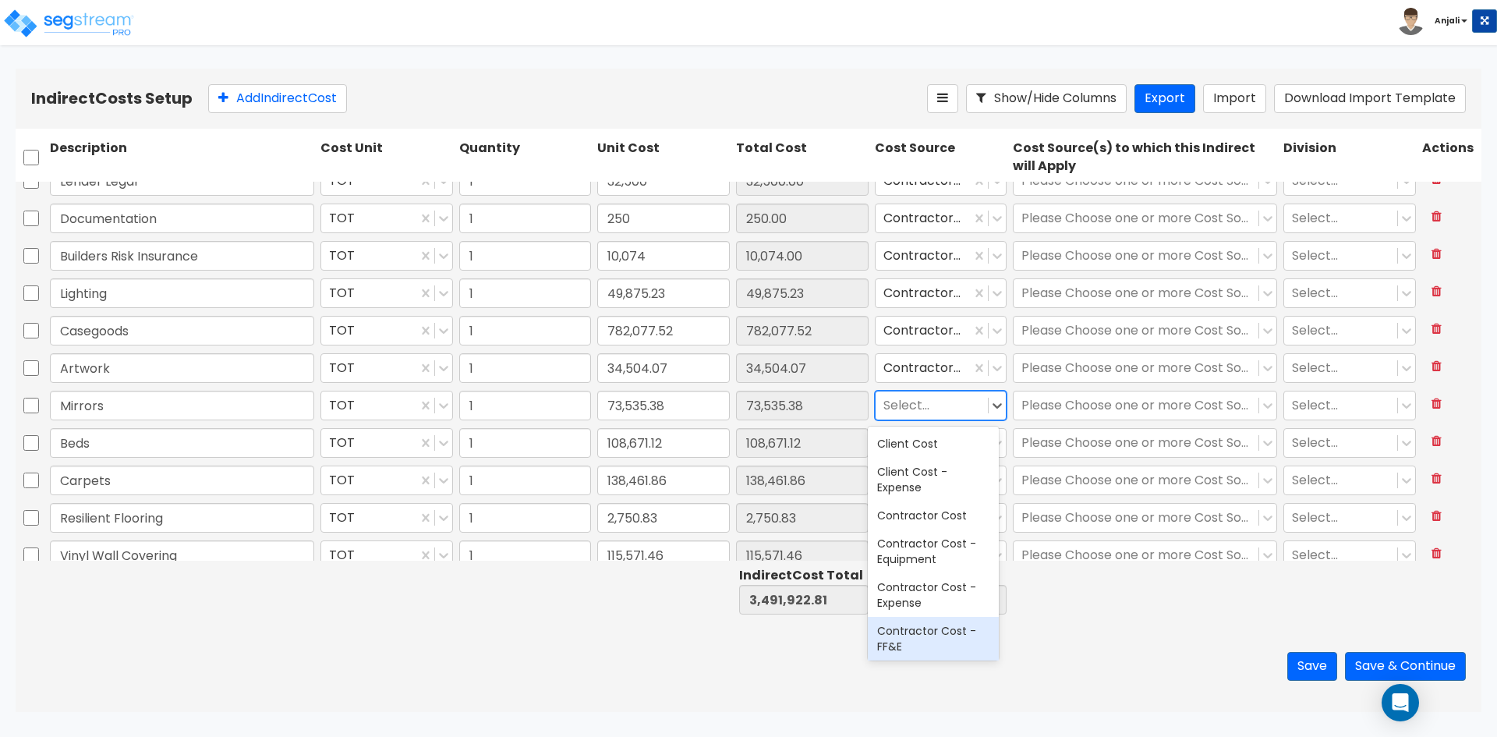
click at [933, 636] on div "Contractor Cost - FF&E" at bounding box center [933, 639] width 131 height 44
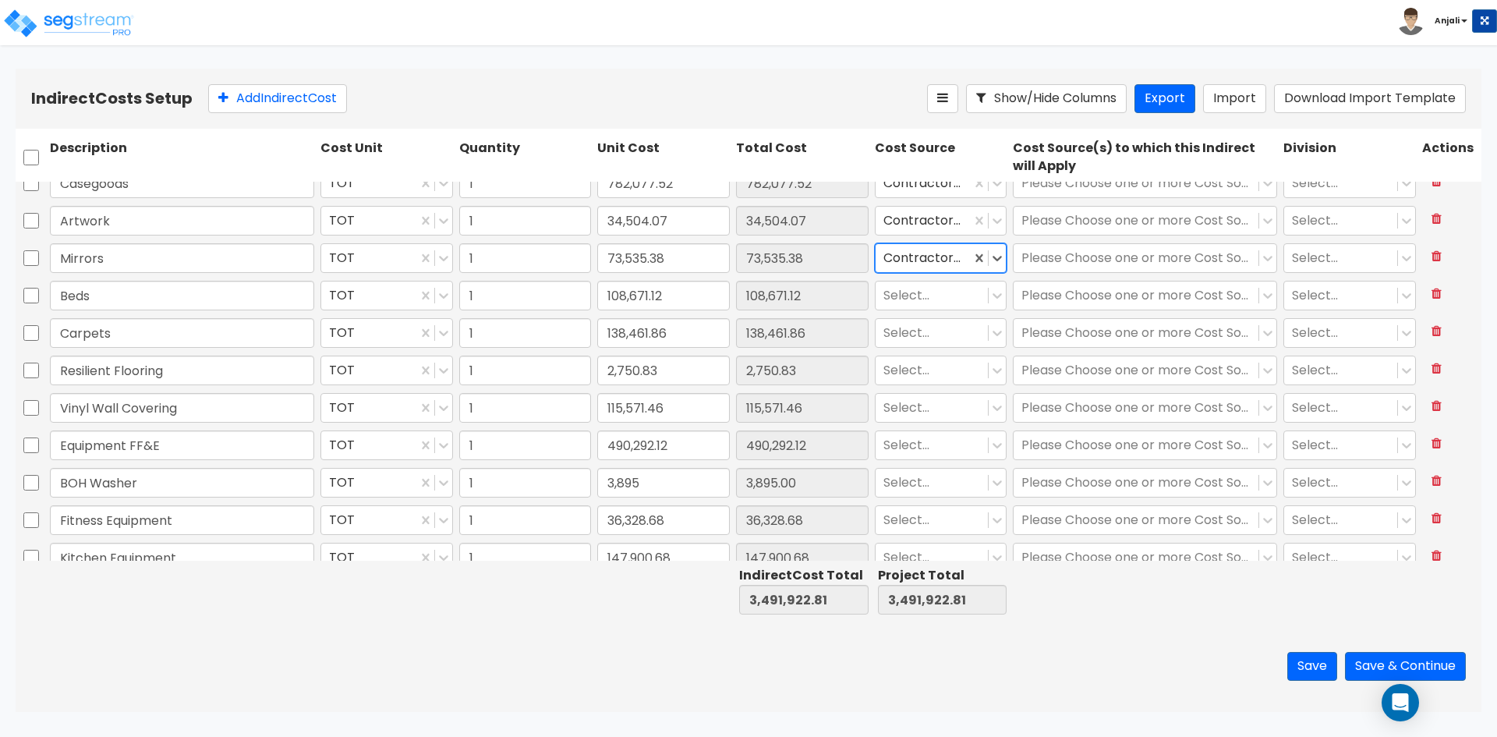
scroll to position [624, 0]
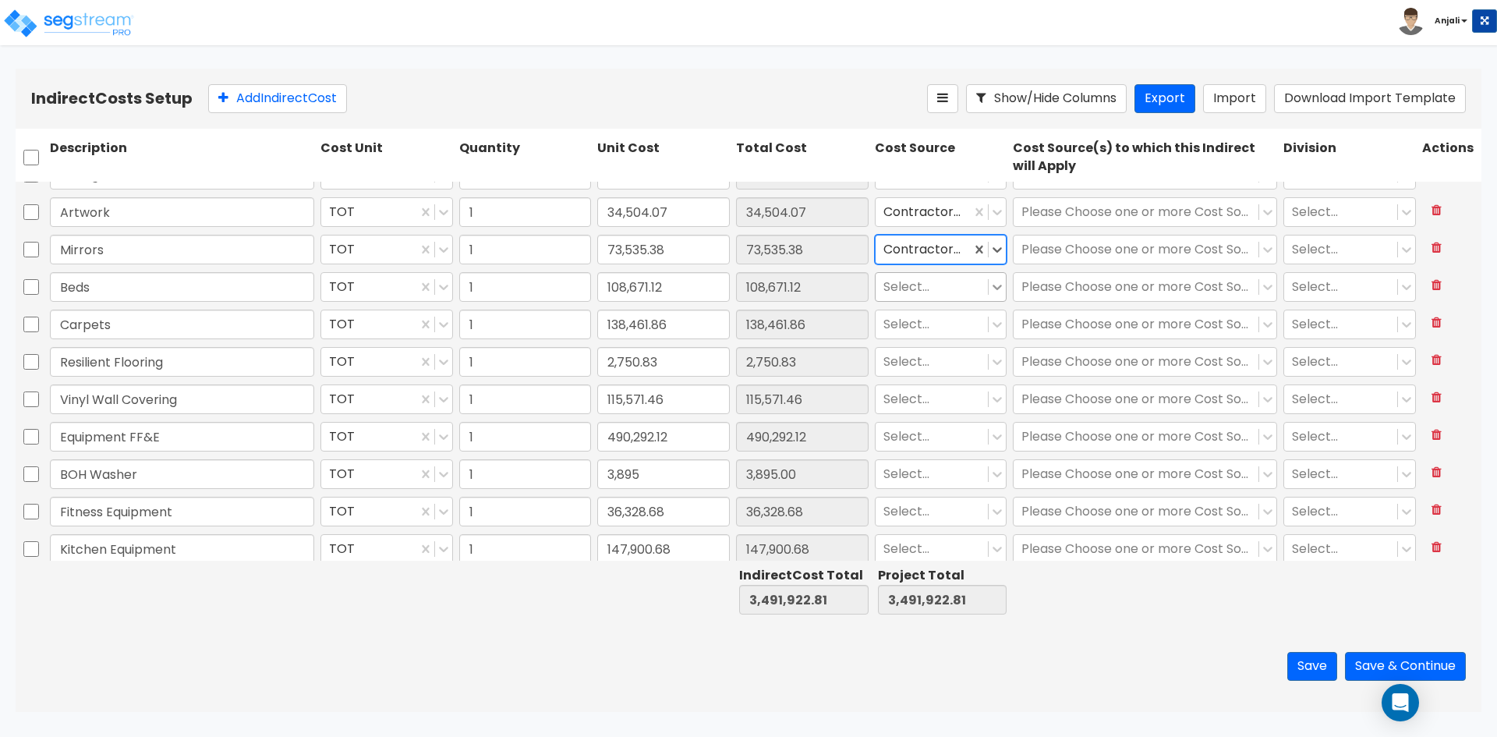
click at [990, 291] on icon at bounding box center [998, 287] width 16 height 16
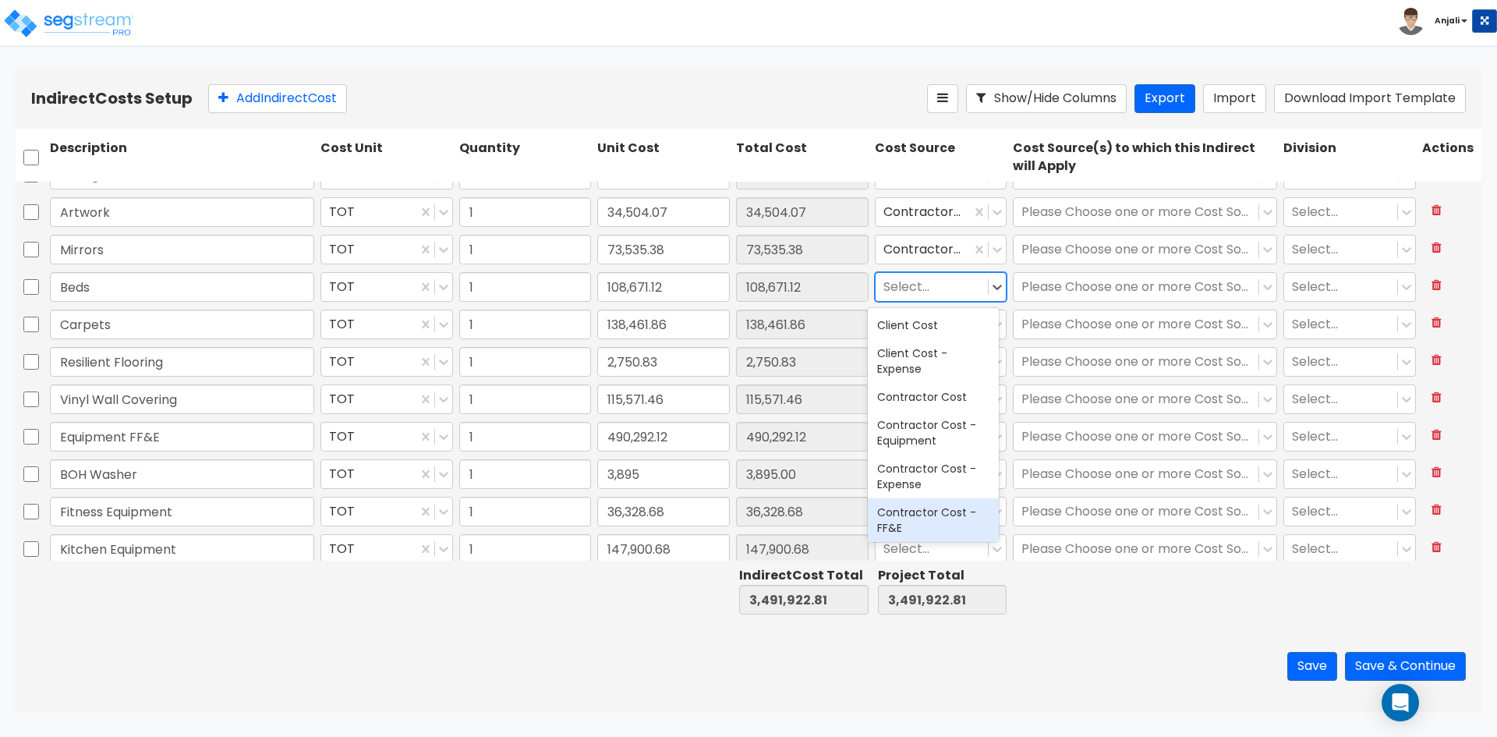
click at [947, 524] on div "Contractor Cost - FF&E" at bounding box center [933, 520] width 131 height 44
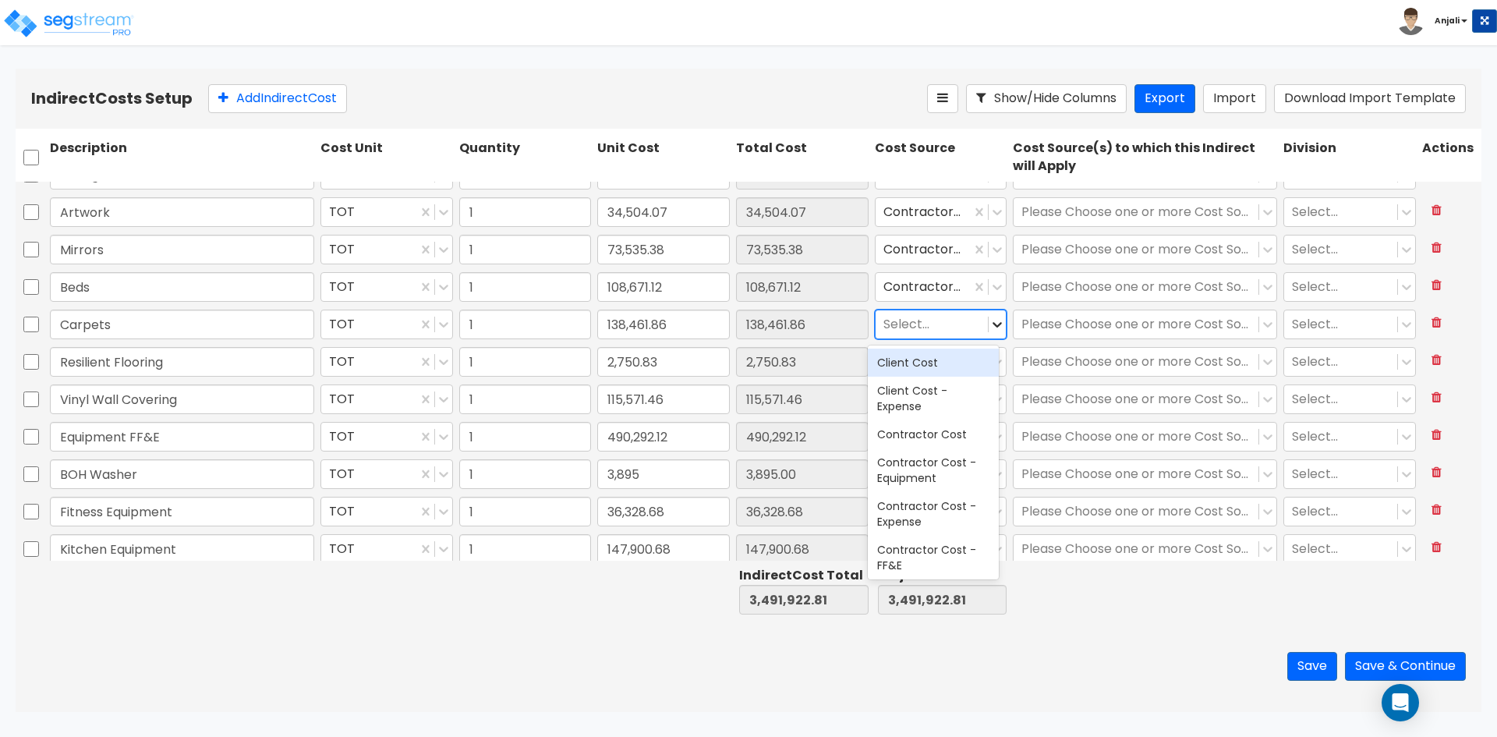
click at [990, 331] on icon at bounding box center [998, 325] width 16 height 16
drag, startPoint x: 930, startPoint y: 561, endPoint x: 960, endPoint y: 467, distance: 98.9
click at [930, 560] on div "Contractor Cost - FF&E" at bounding box center [933, 558] width 131 height 44
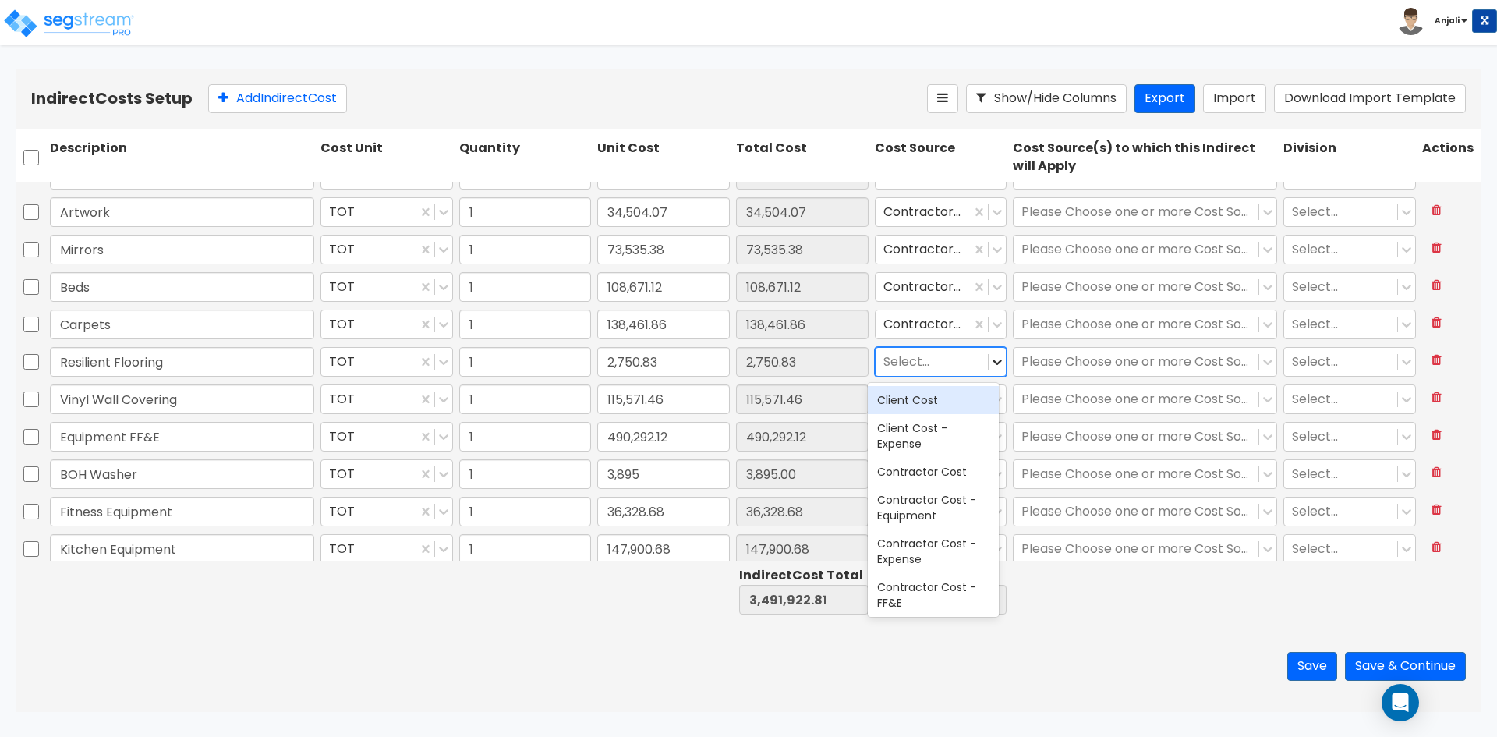
click at [990, 366] on icon at bounding box center [998, 362] width 16 height 16
click at [966, 565] on div "Contractor Cost - Expense" at bounding box center [933, 551] width 131 height 44
drag, startPoint x: 989, startPoint y: 404, endPoint x: 987, endPoint y: 441, distance: 36.7
click at [990, 404] on icon at bounding box center [998, 399] width 16 height 16
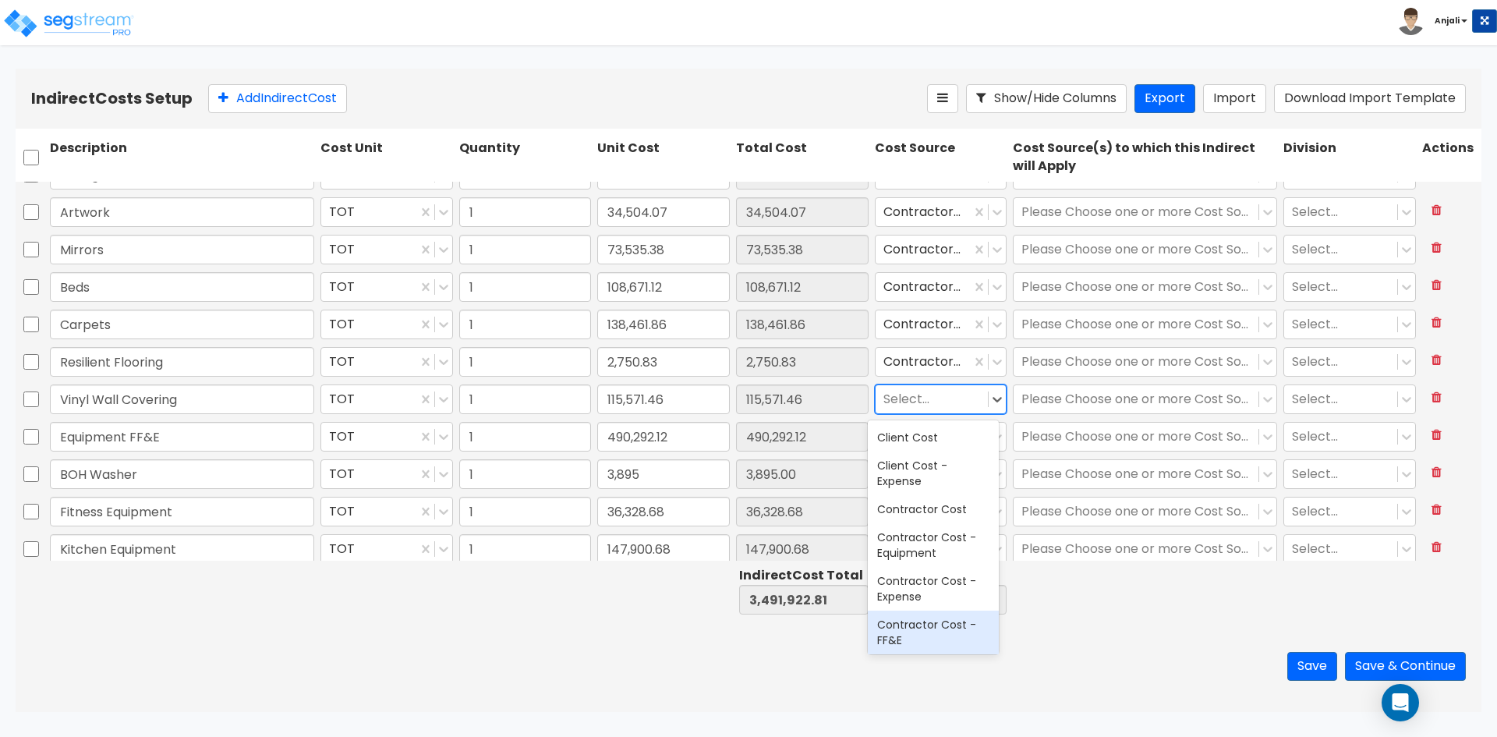
click at [916, 616] on div "Contractor Cost - FF&E" at bounding box center [933, 633] width 131 height 44
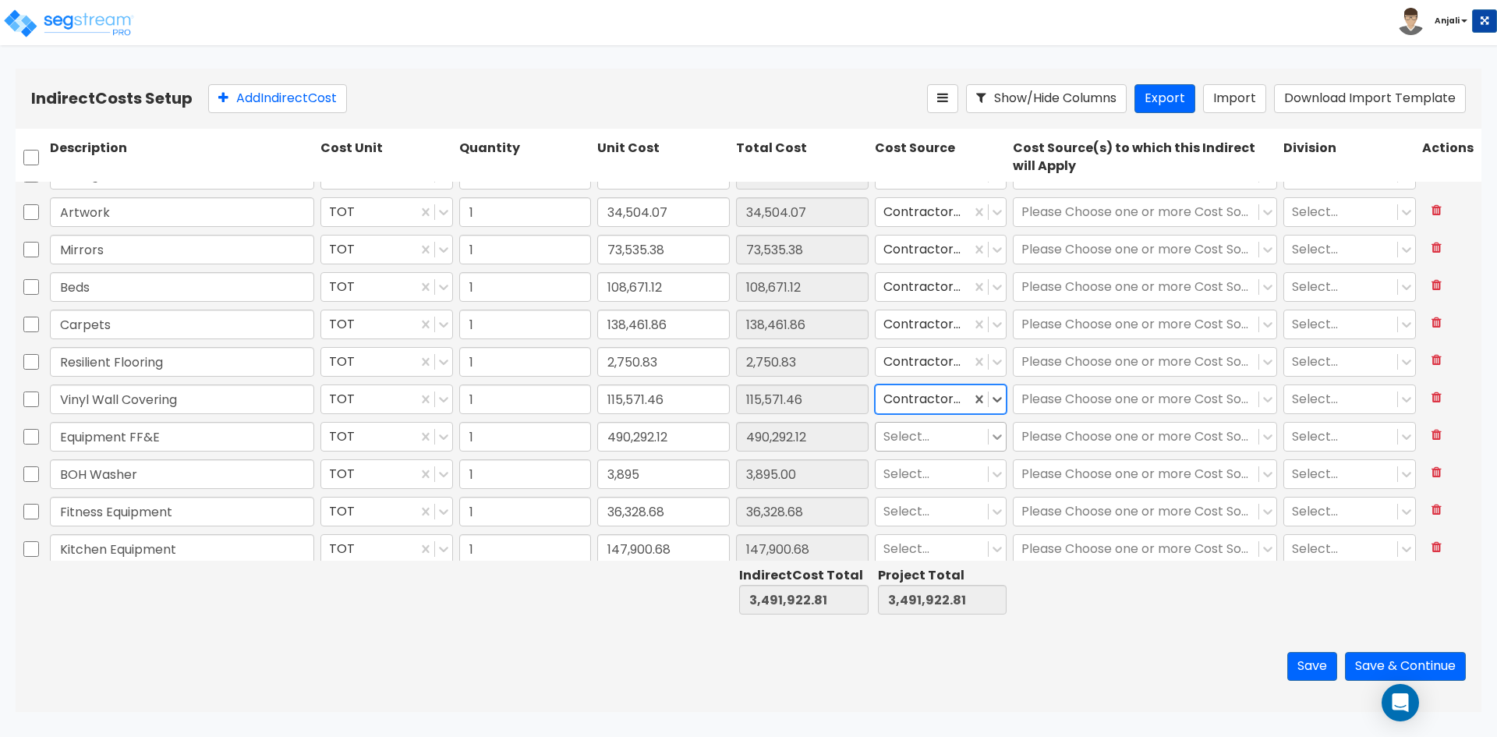
click at [990, 440] on icon at bounding box center [998, 437] width 16 height 16
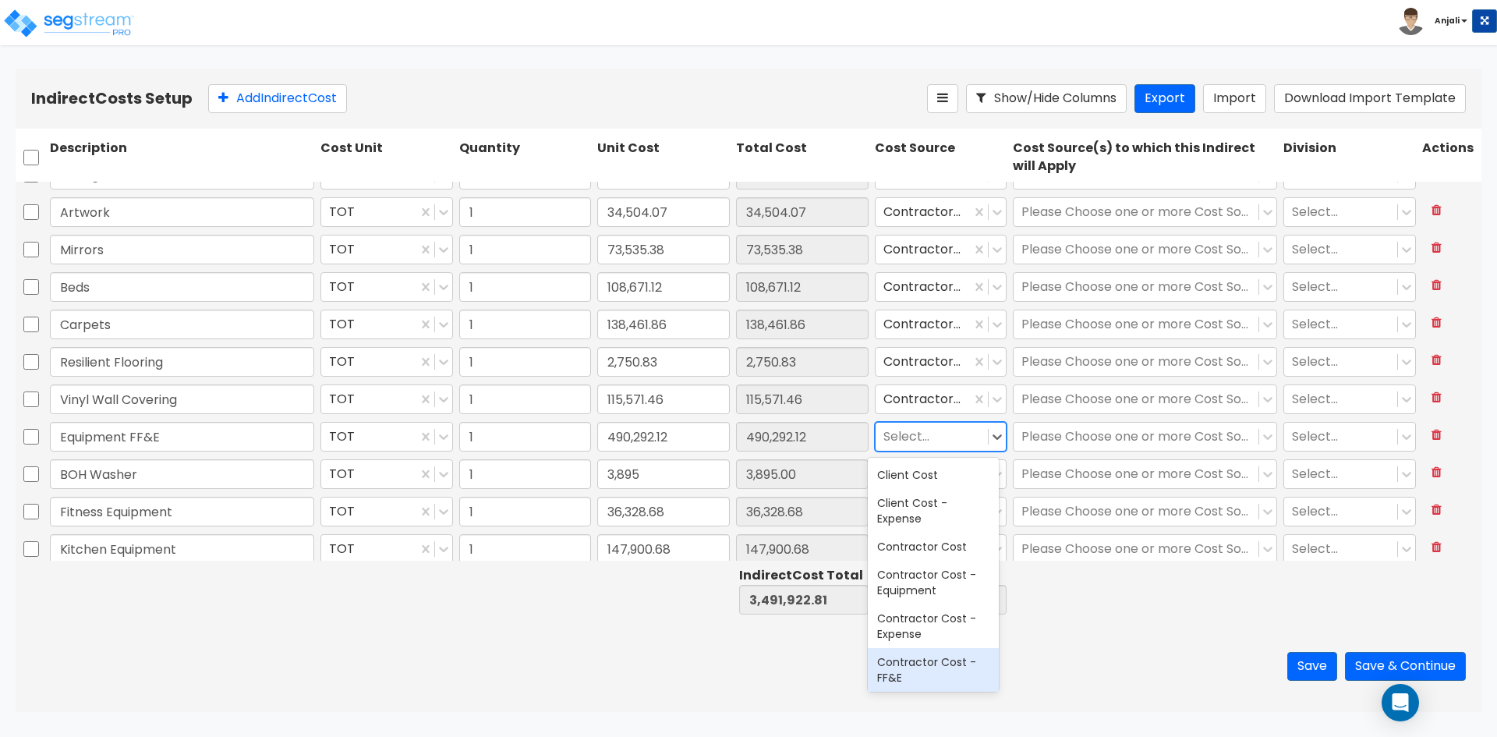
click at [884, 660] on div "Contractor Cost - FF&E" at bounding box center [933, 670] width 131 height 44
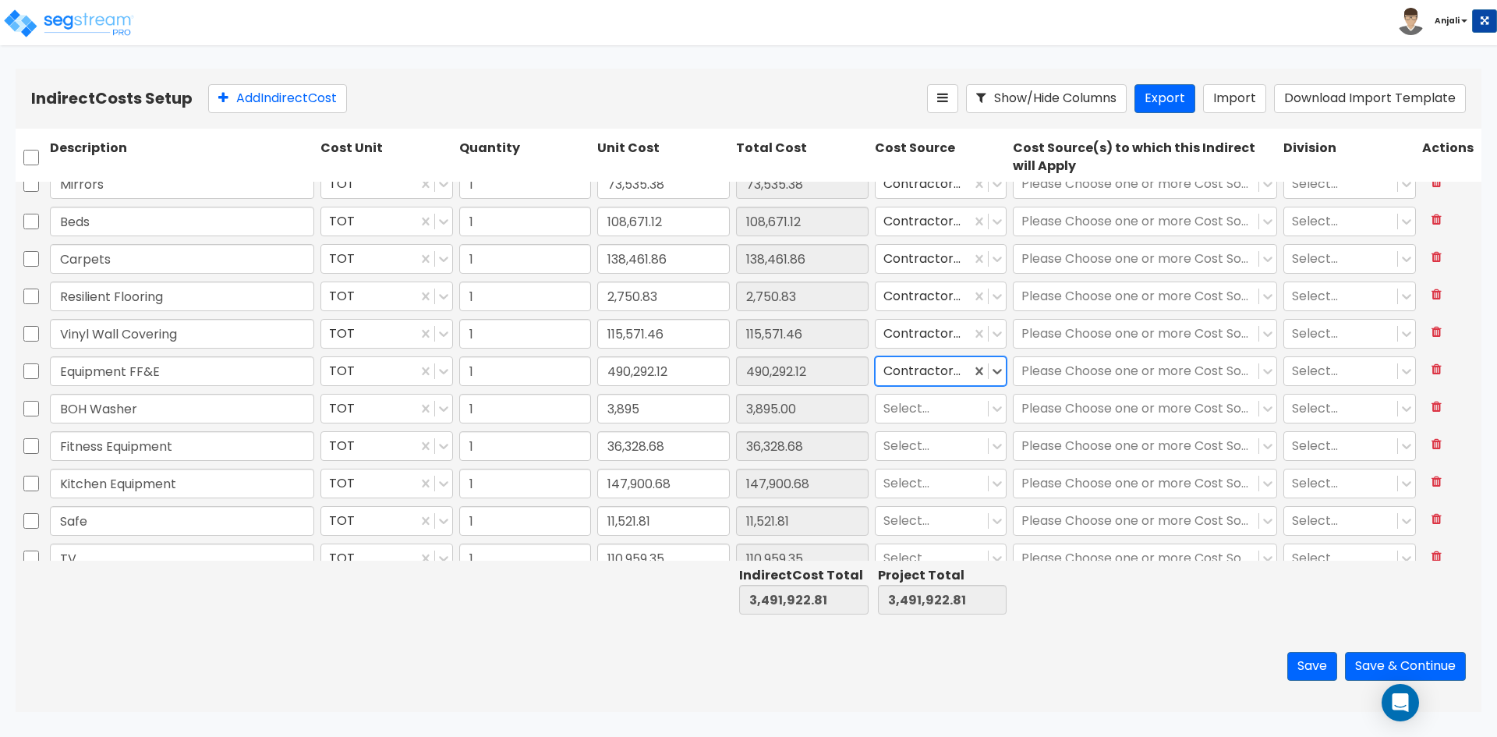
scroll to position [702, 0]
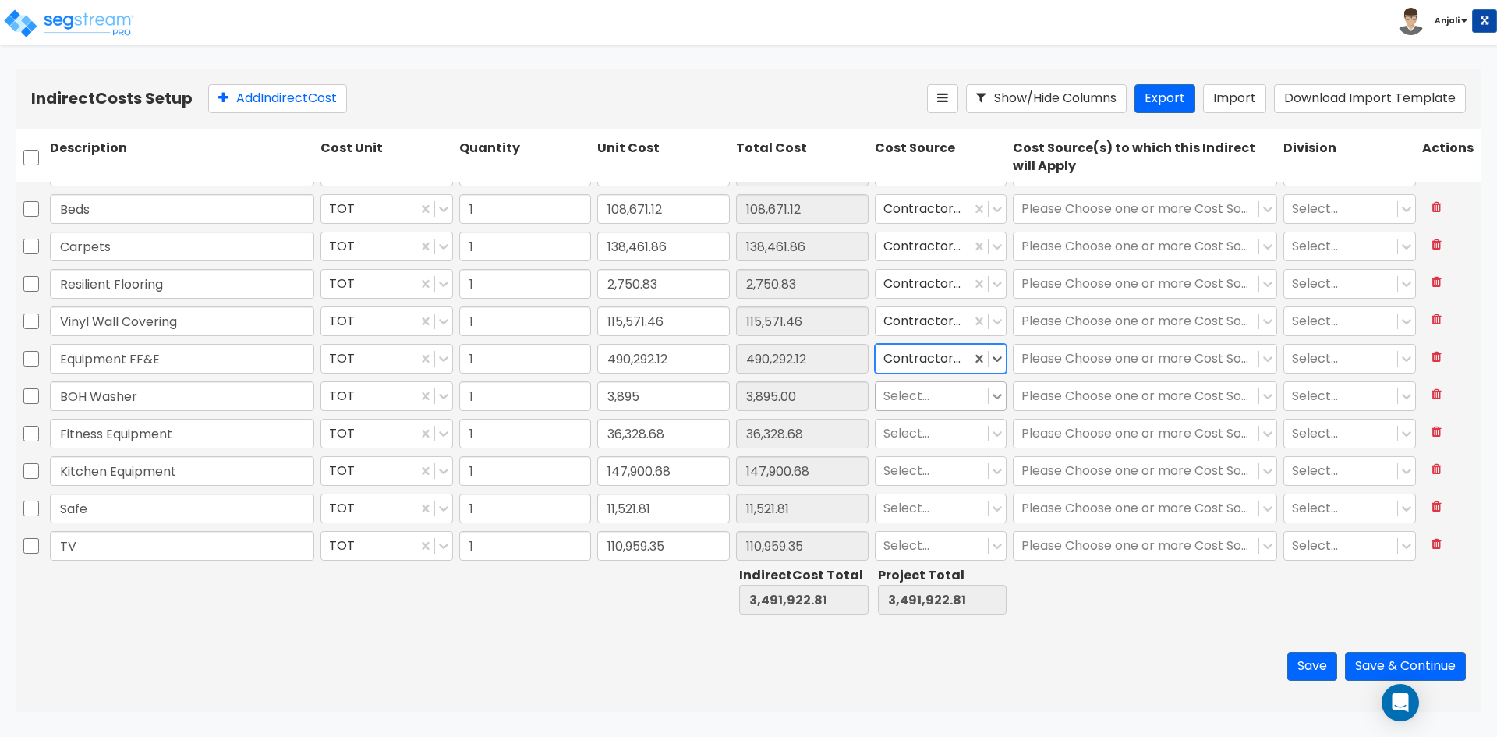
click at [990, 393] on icon at bounding box center [998, 396] width 16 height 16
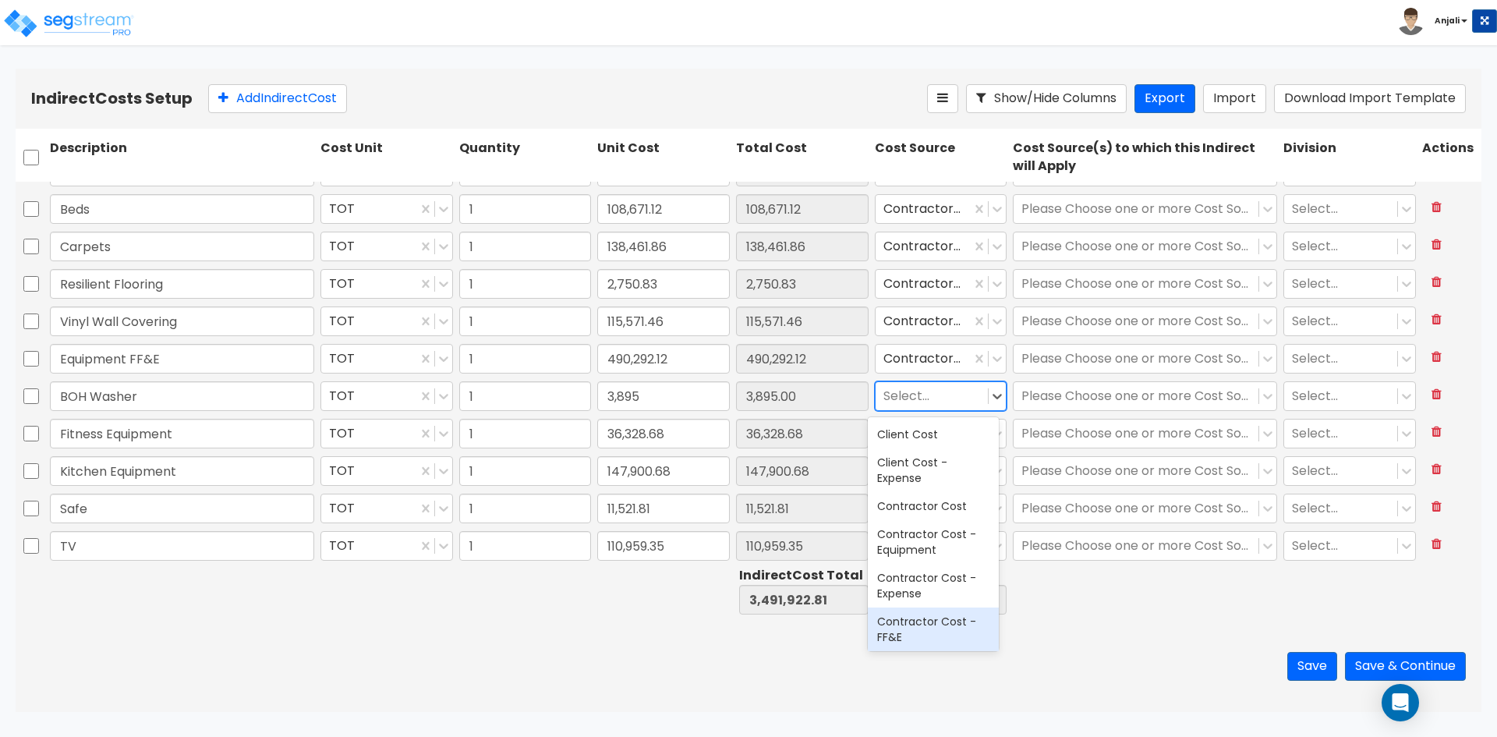
drag, startPoint x: 913, startPoint y: 624, endPoint x: 940, endPoint y: 568, distance: 61.4
click at [915, 621] on div "Contractor Cost - FF&E" at bounding box center [933, 629] width 131 height 44
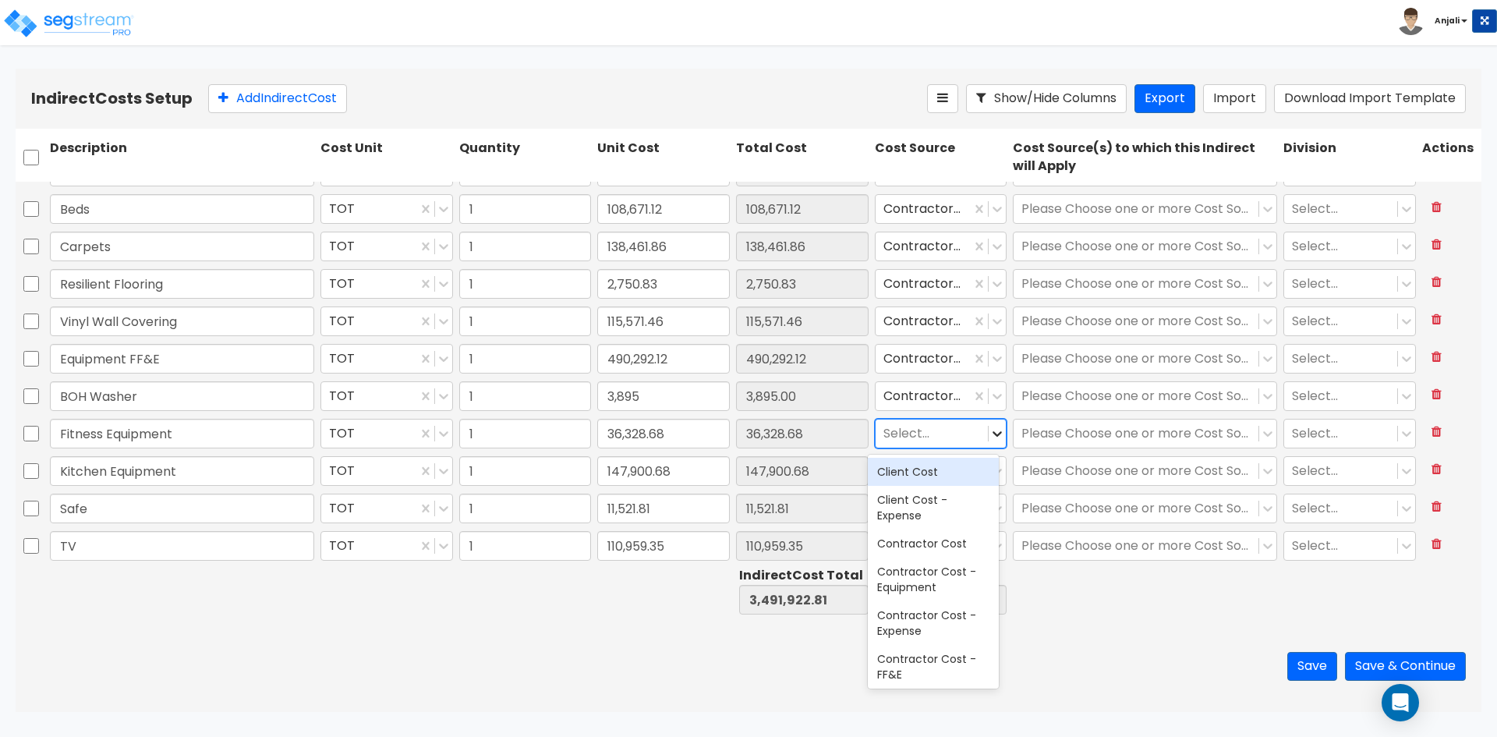
click at [989, 425] on div at bounding box center [997, 433] width 17 height 17
click at [926, 666] on div "Contractor Cost - FF&E" at bounding box center [933, 667] width 131 height 44
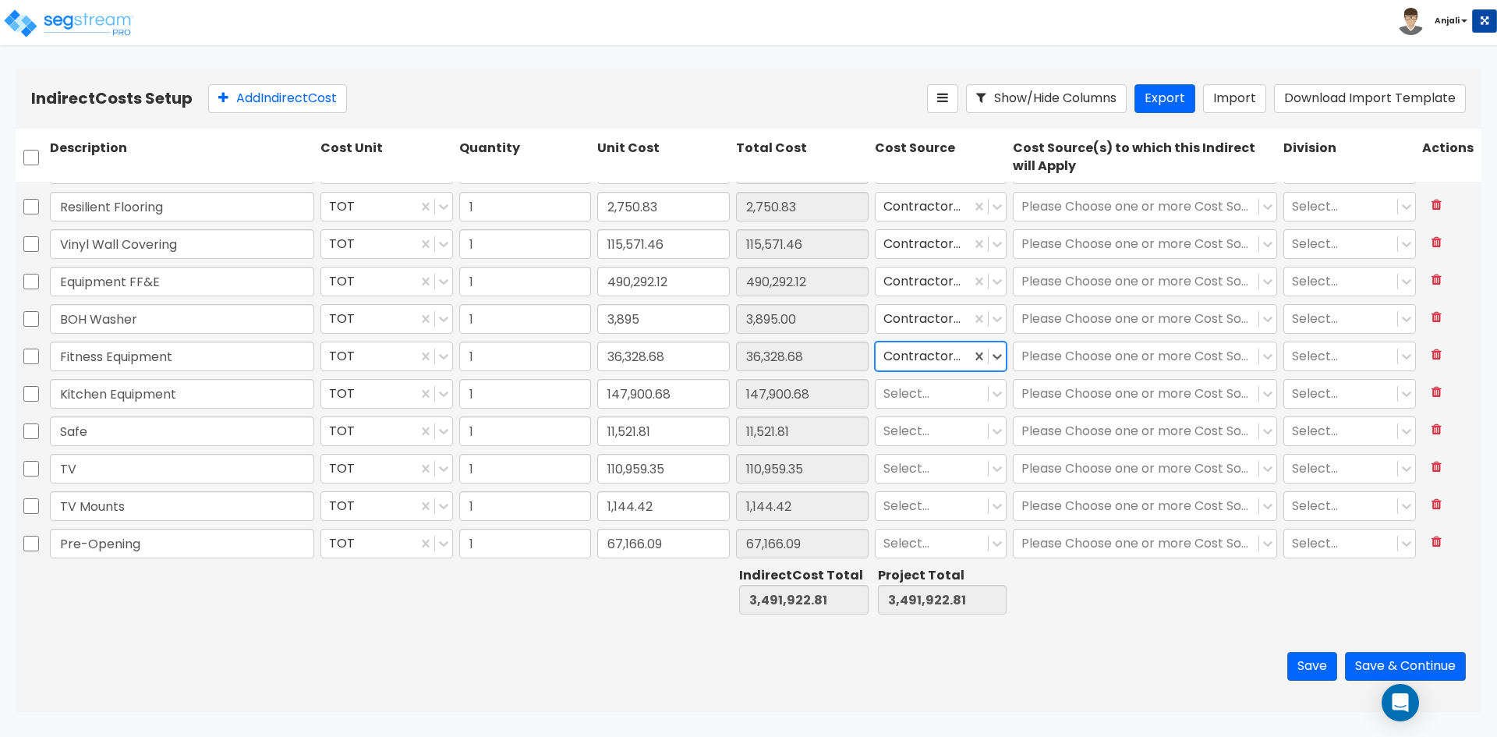
scroll to position [780, 0]
click at [993, 394] on icon at bounding box center [998, 393] width 16 height 16
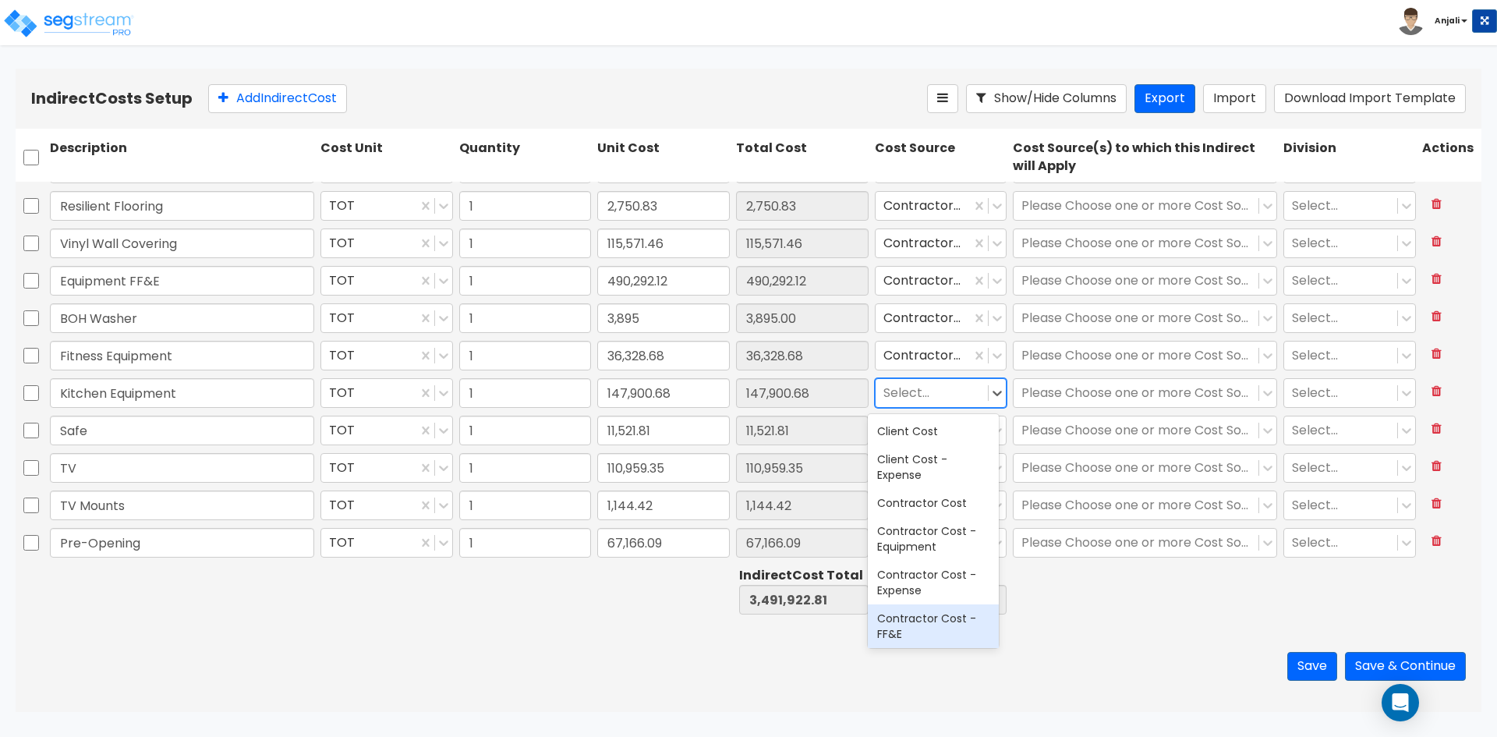
click at [961, 624] on div "Contractor Cost - FF&E" at bounding box center [933, 626] width 131 height 44
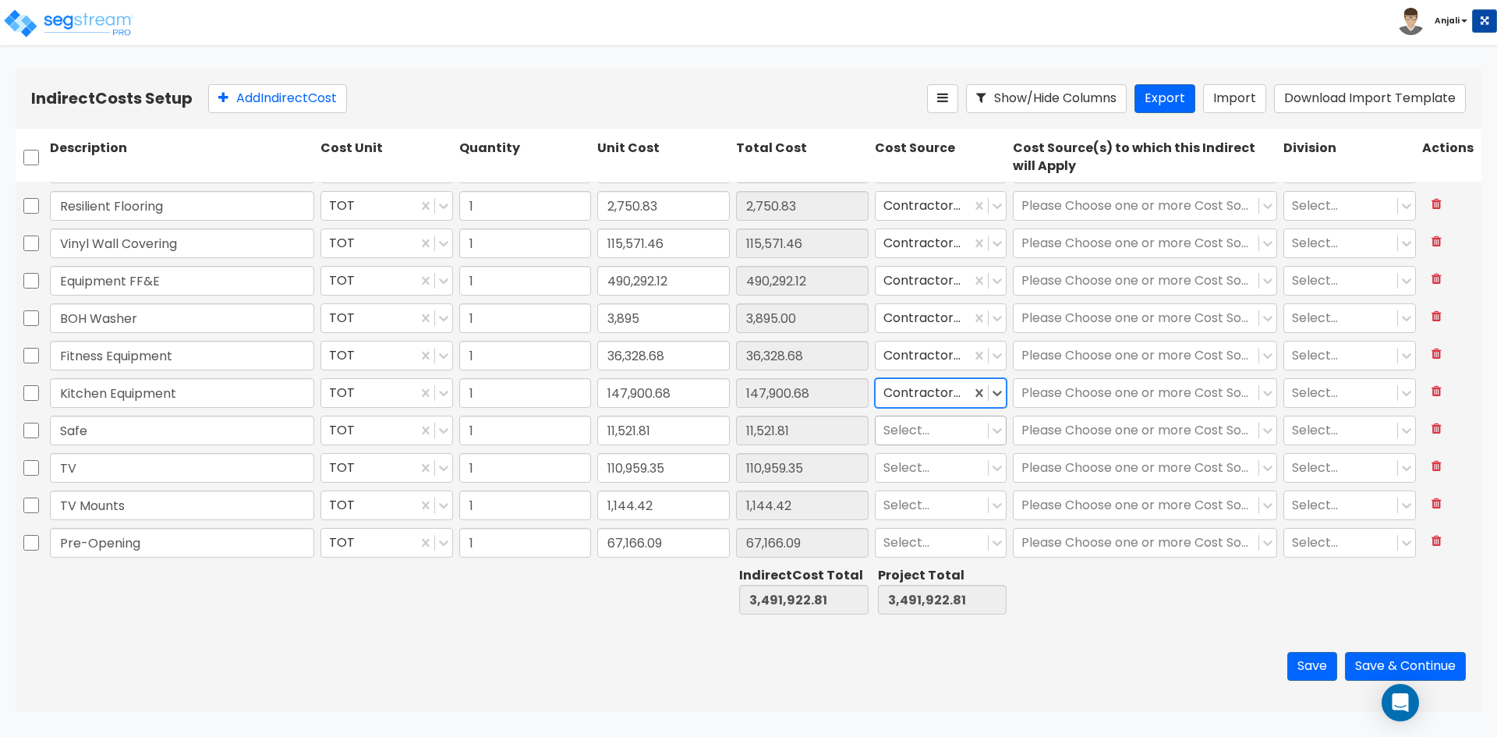
scroll to position [858, 0]
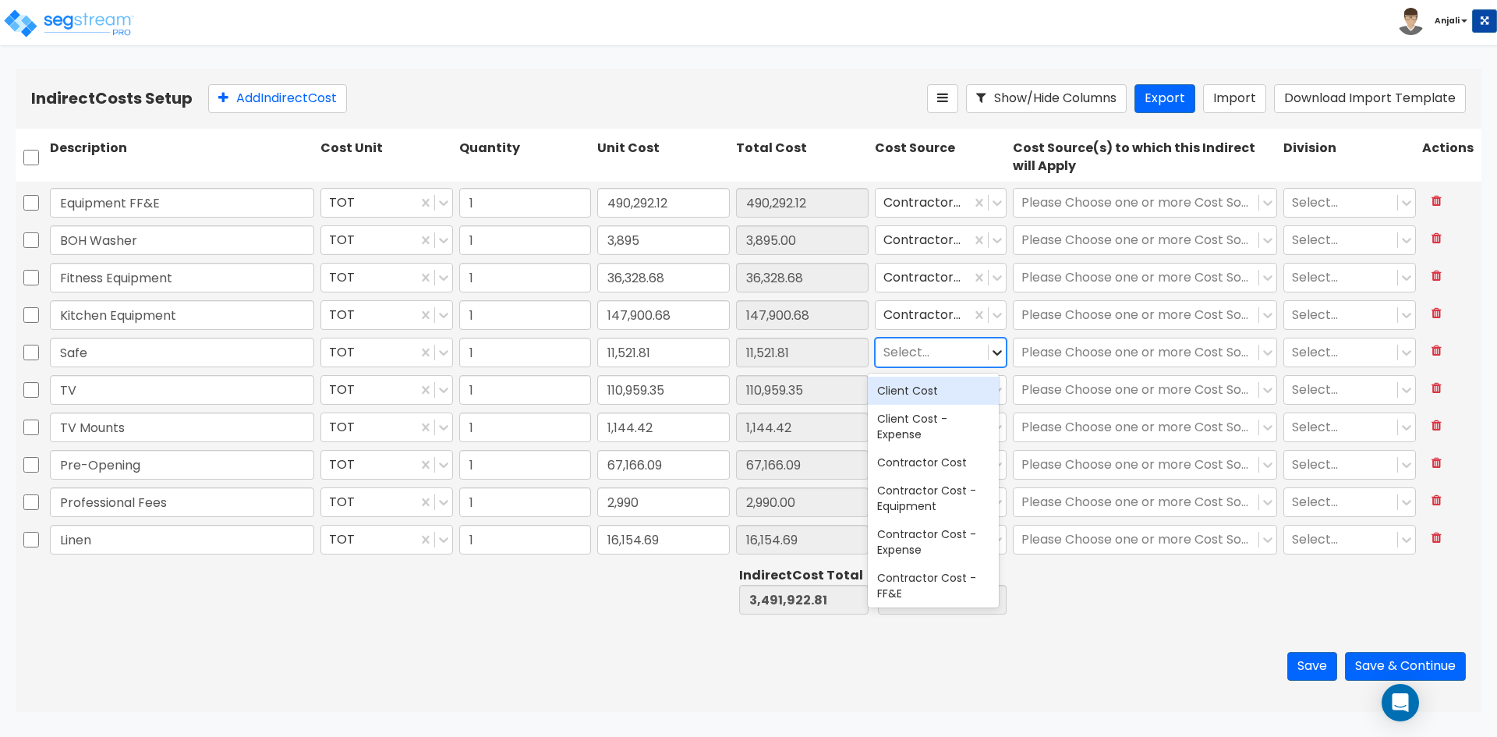
click at [992, 358] on icon at bounding box center [998, 353] width 16 height 16
click at [946, 592] on div "Contractor Cost - FF&E" at bounding box center [933, 586] width 131 height 44
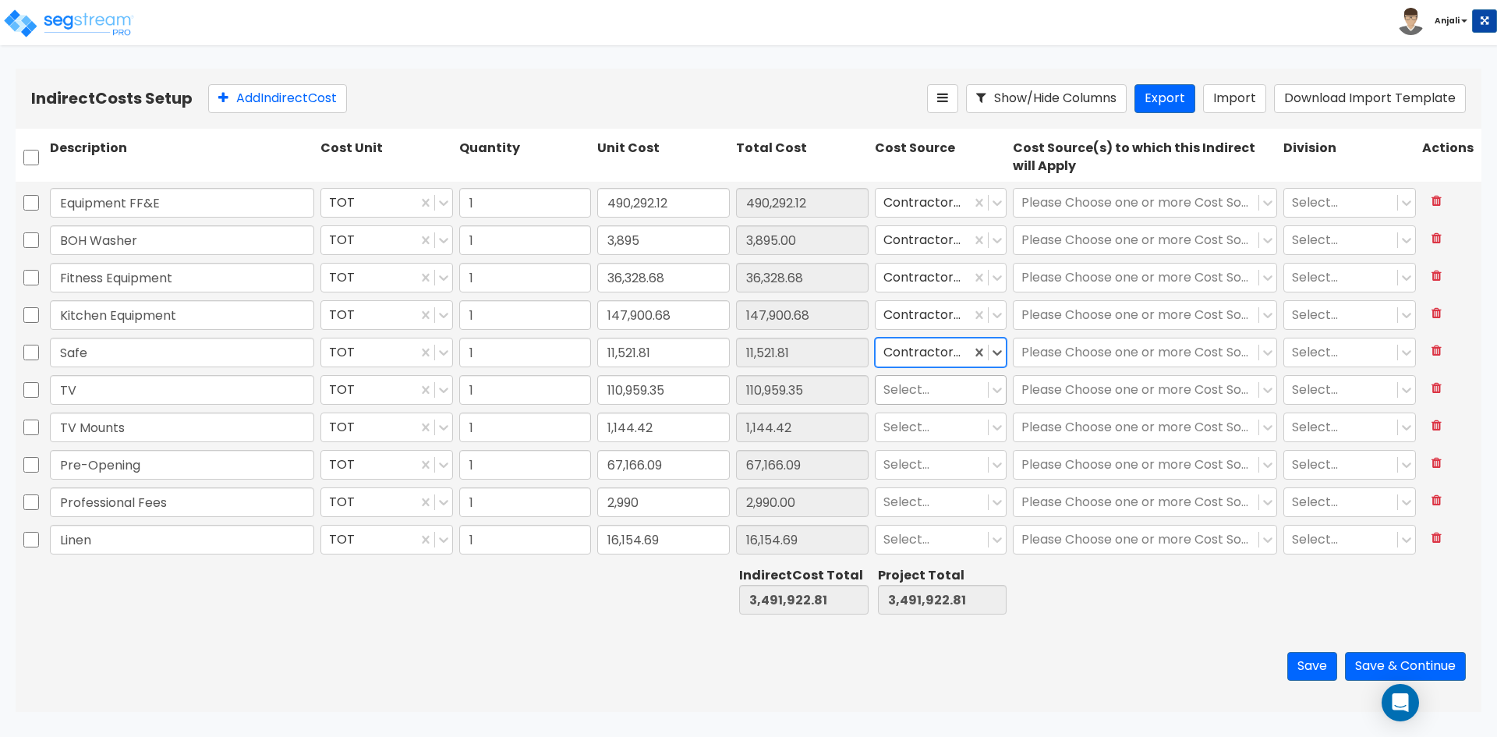
click at [992, 399] on div at bounding box center [997, 390] width 18 height 28
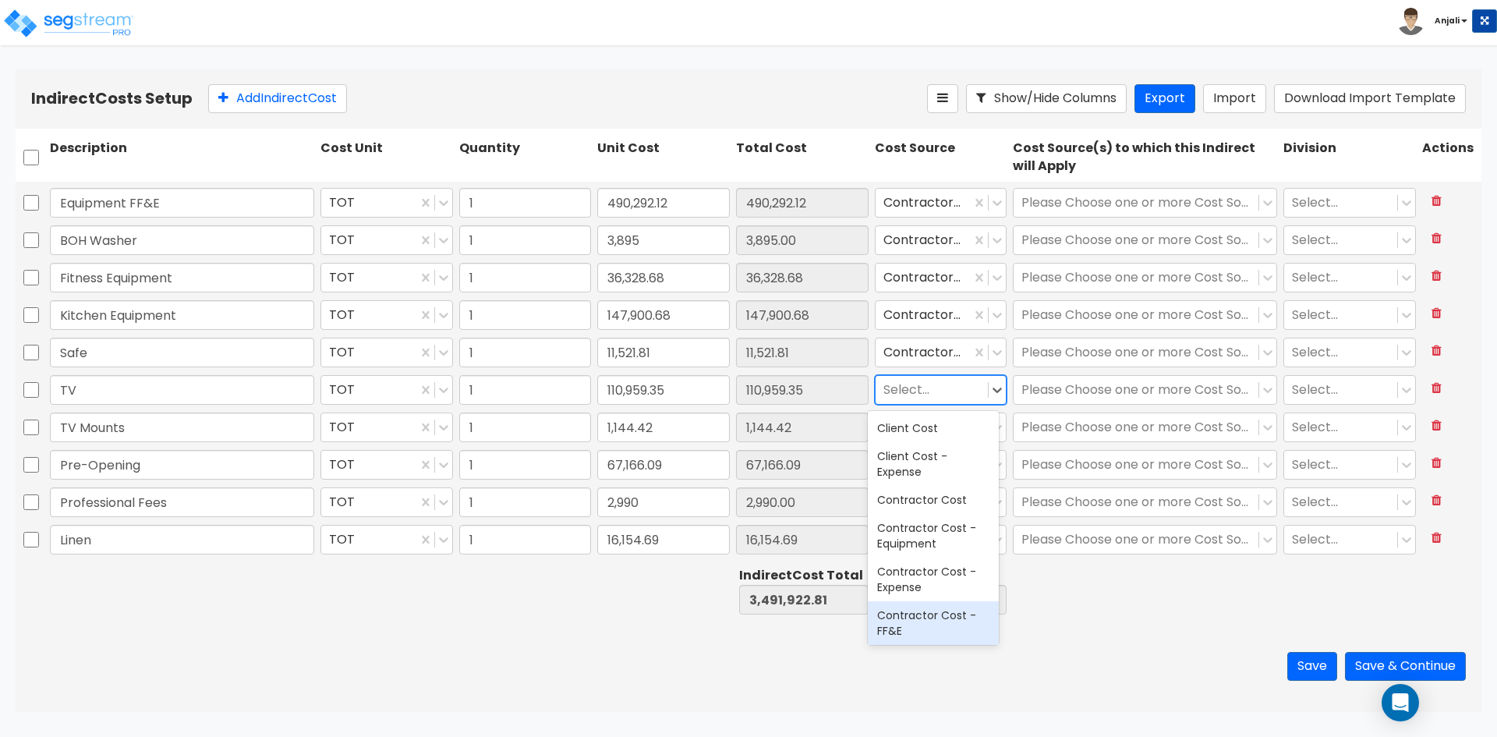
drag, startPoint x: 940, startPoint y: 617, endPoint x: 955, endPoint y: 595, distance: 26.4
click at [947, 607] on div "Contractor Cost - FF&E" at bounding box center [933, 623] width 131 height 44
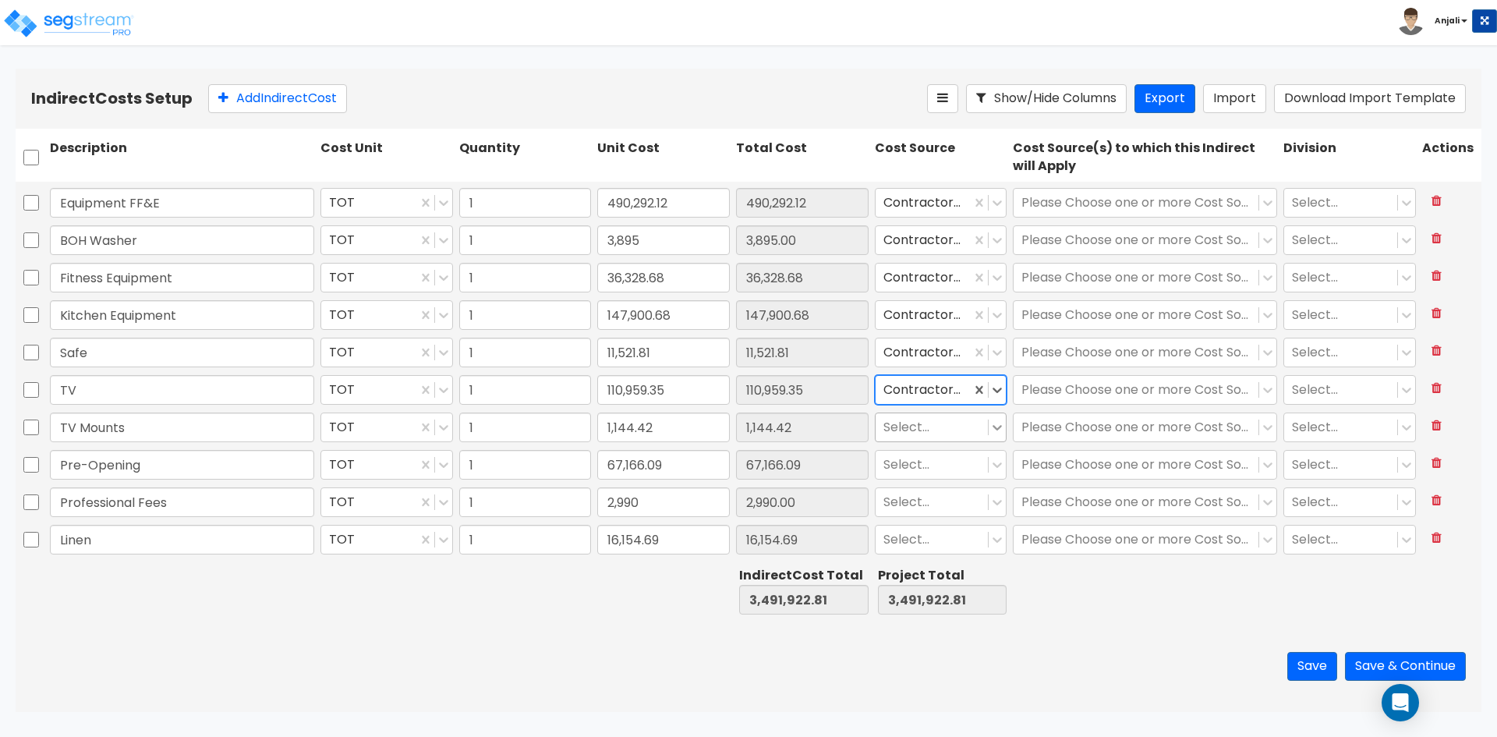
click at [990, 425] on icon at bounding box center [998, 428] width 16 height 16
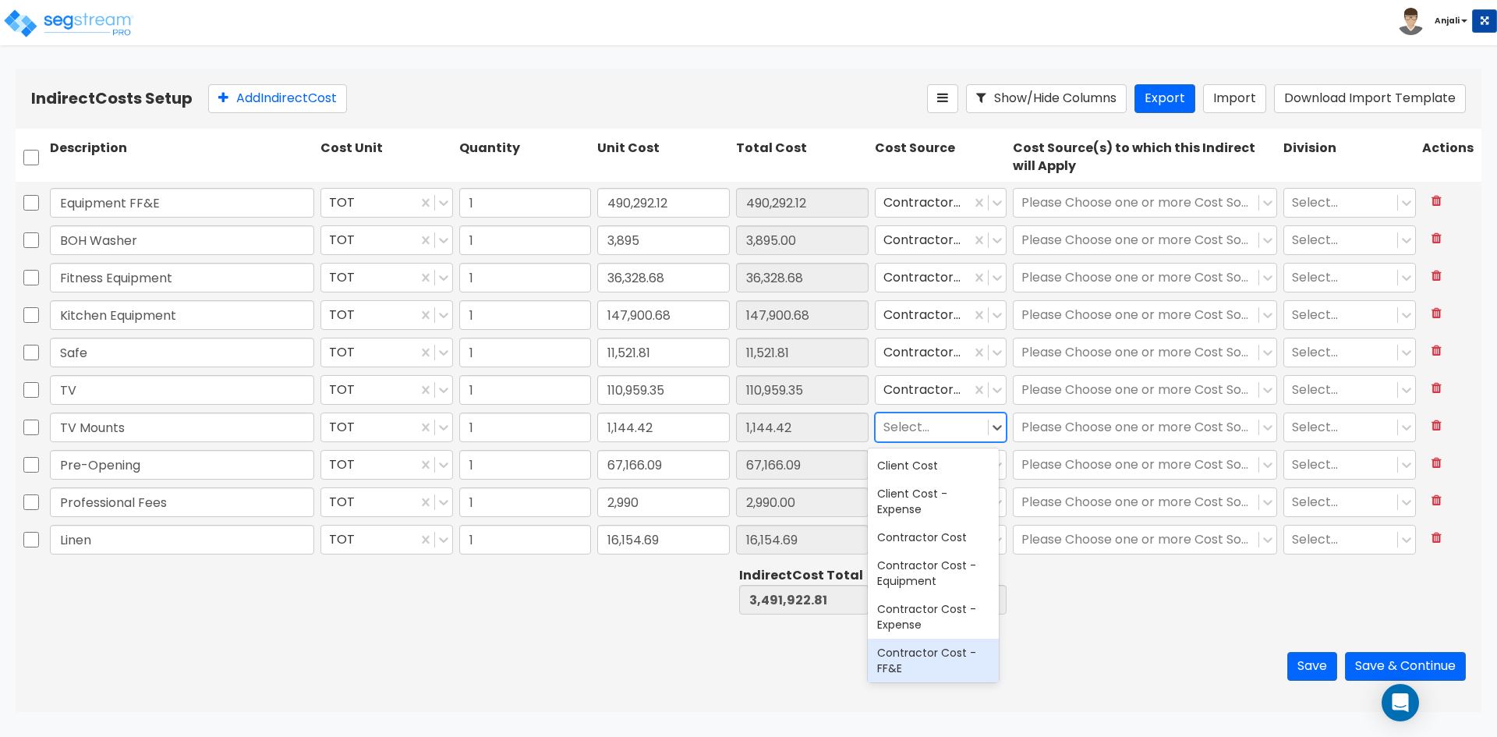
click at [952, 646] on div "Contractor Cost - FF&E" at bounding box center [933, 661] width 131 height 44
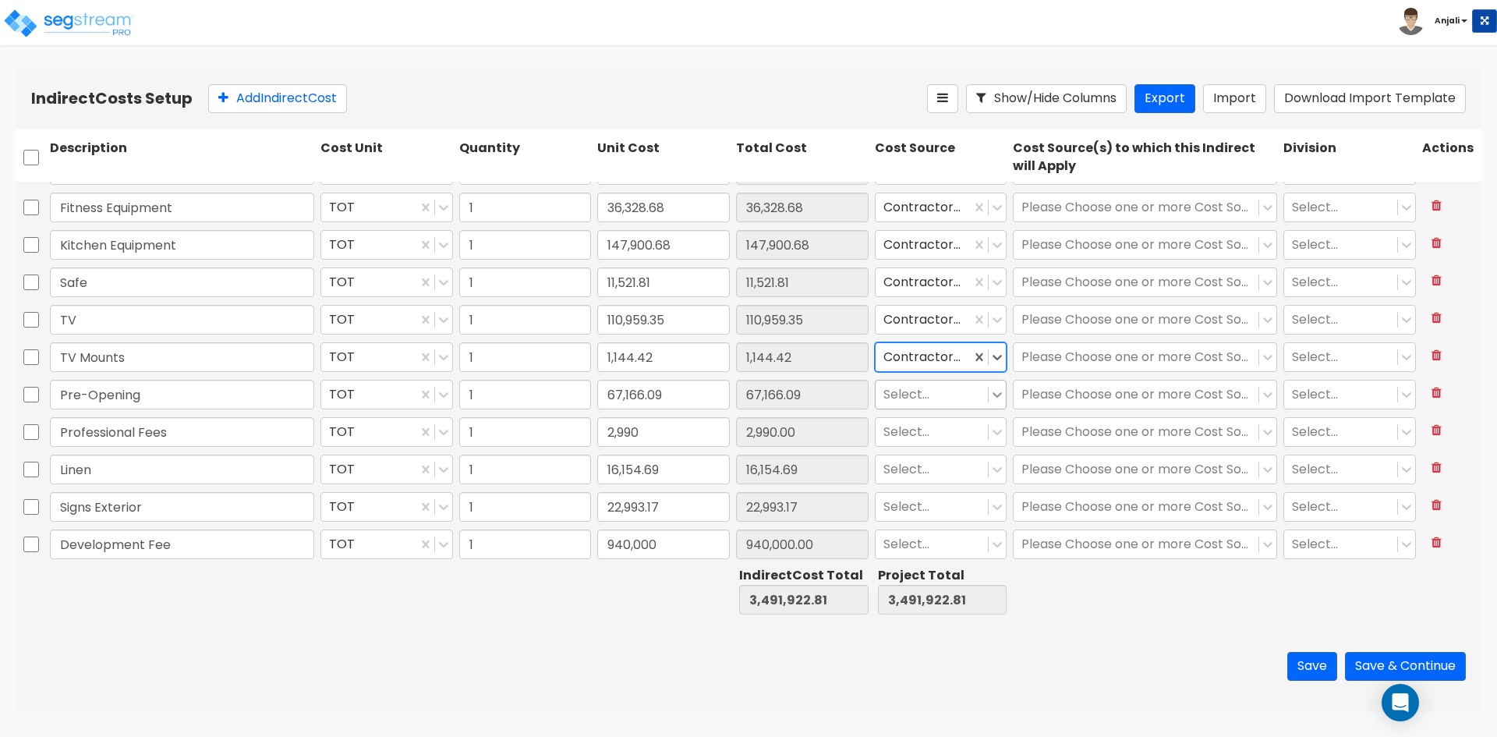
scroll to position [931, 0]
click at [993, 395] on icon at bounding box center [998, 392] width 16 height 16
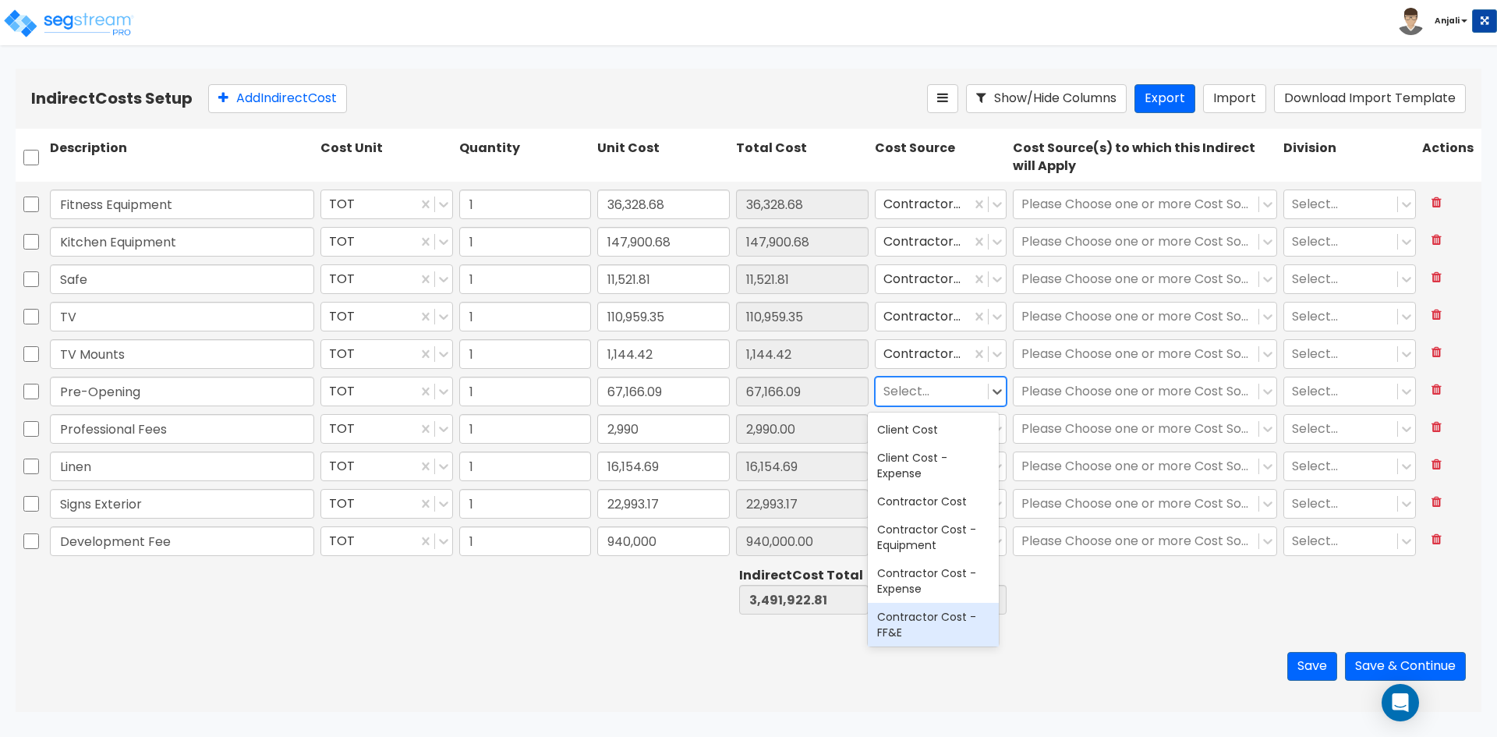
click at [931, 627] on div "Contractor Cost - FF&E" at bounding box center [933, 625] width 131 height 44
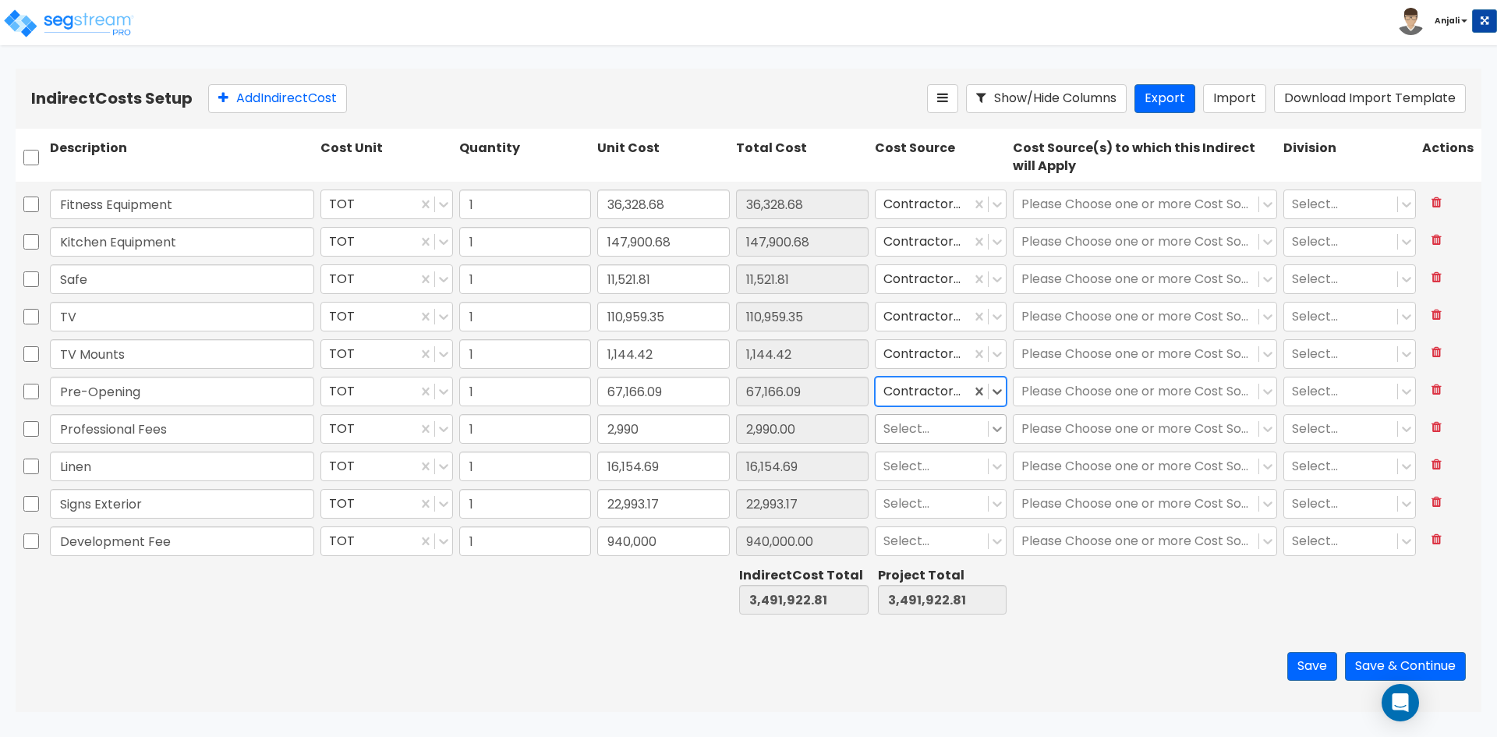
click at [993, 430] on icon at bounding box center [997, 429] width 9 height 5
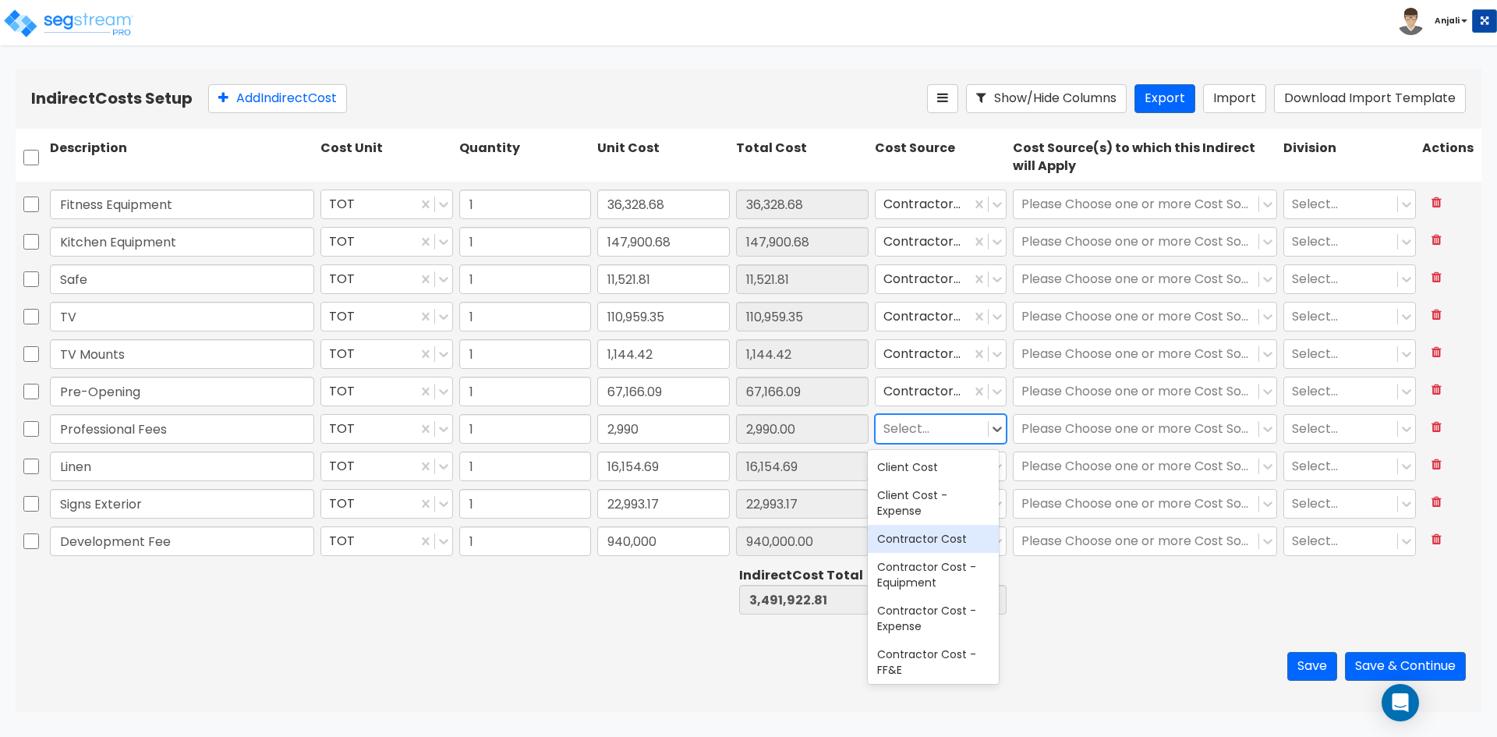
click at [953, 541] on div "Contractor Cost" at bounding box center [933, 539] width 131 height 28
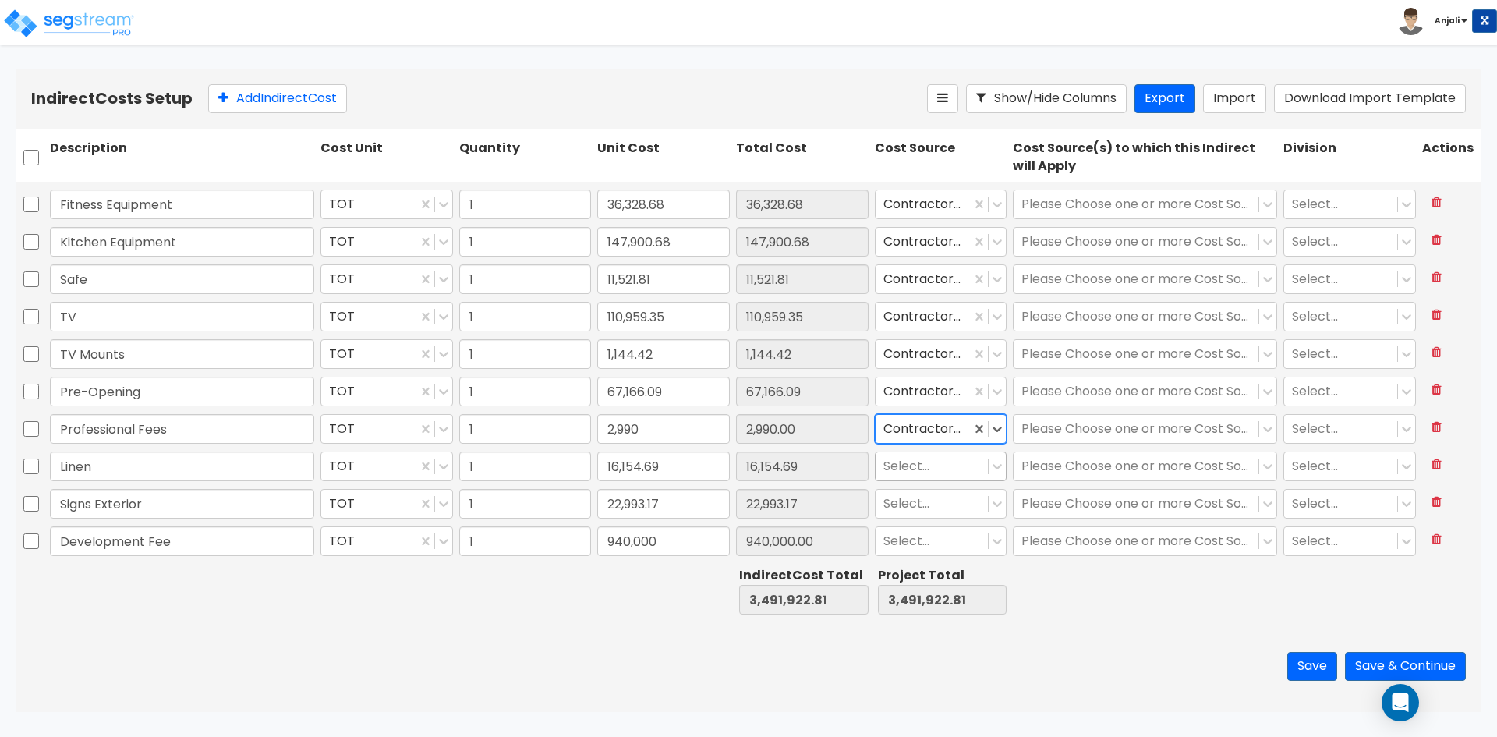
drag, startPoint x: 986, startPoint y: 468, endPoint x: 986, endPoint y: 479, distance: 10.9
click at [990, 469] on icon at bounding box center [998, 467] width 16 height 16
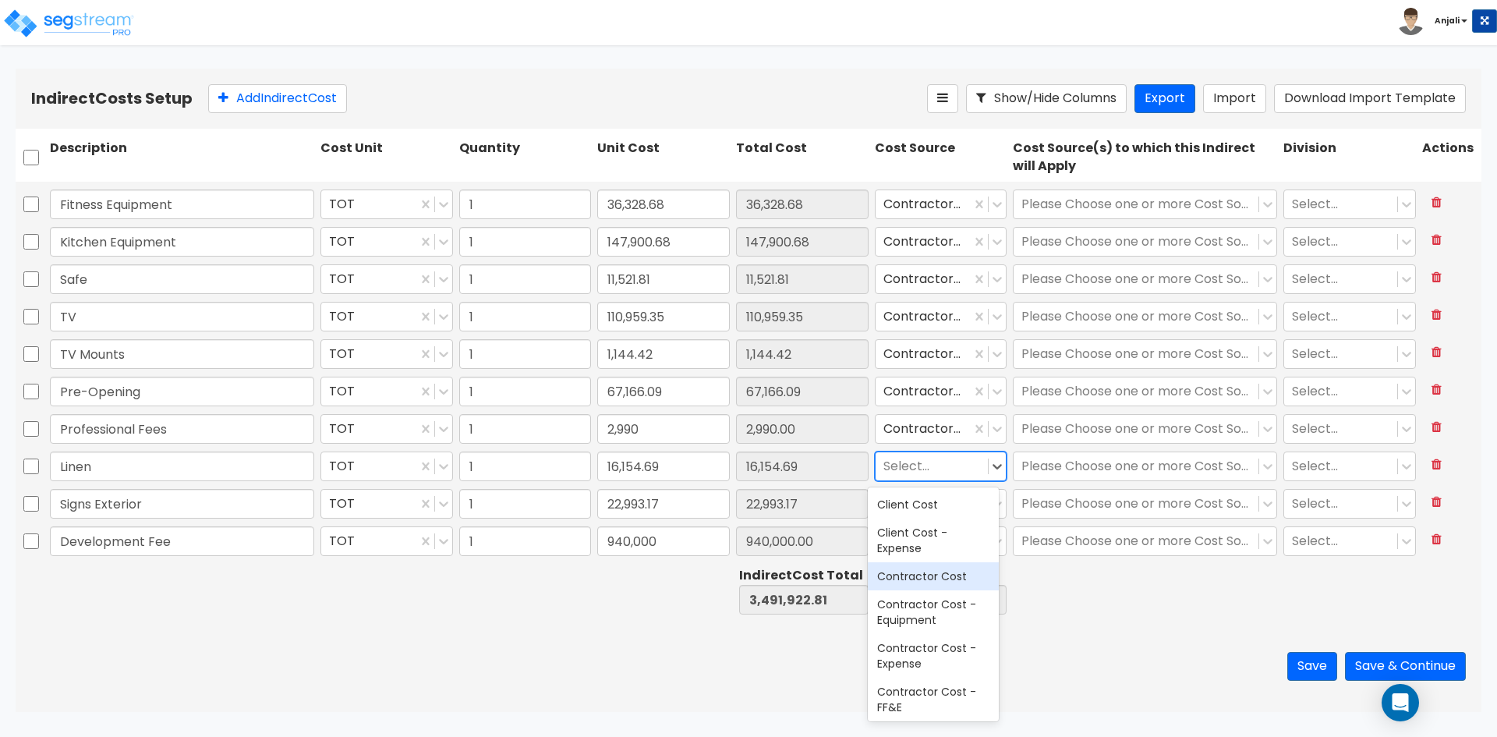
click at [946, 569] on div "Contractor Cost" at bounding box center [933, 576] width 131 height 28
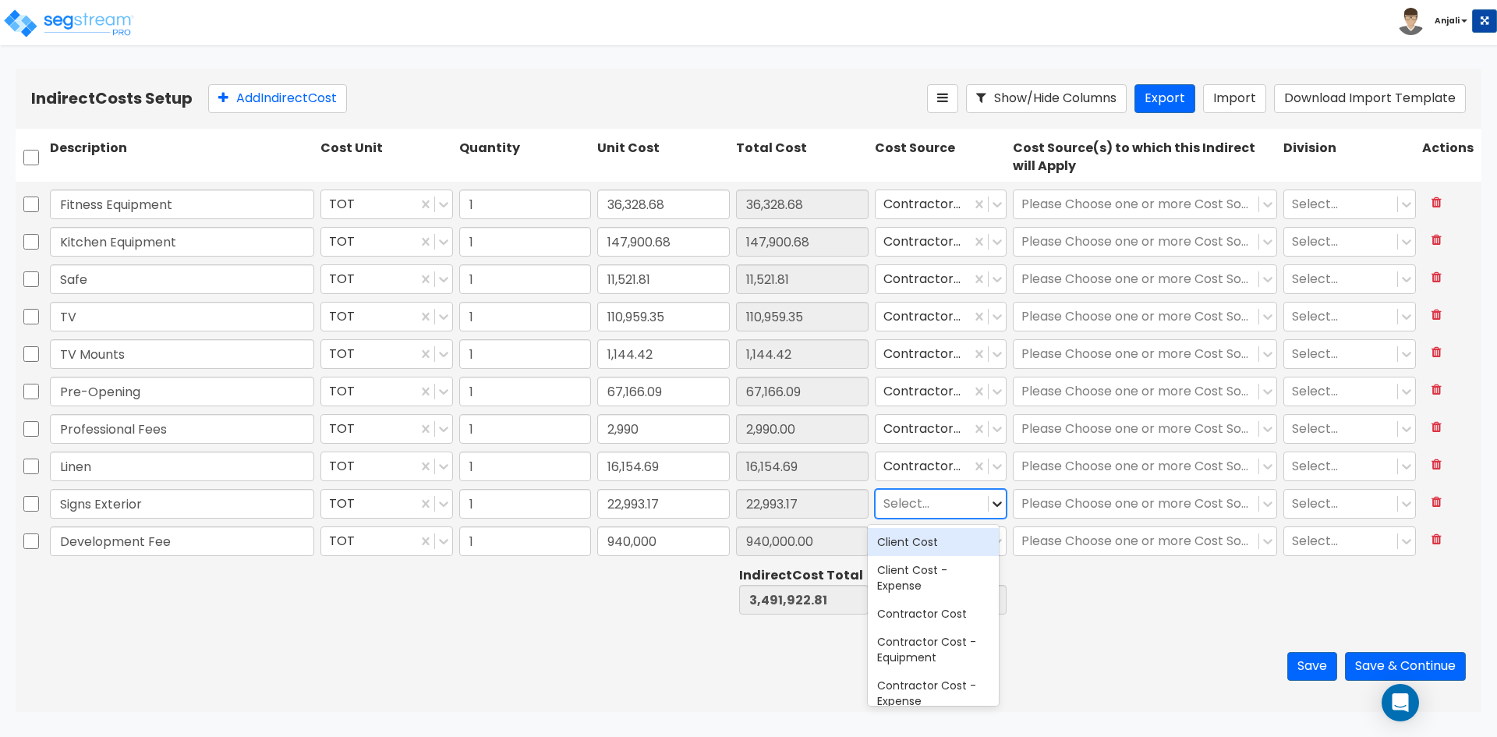
click at [989, 507] on div at bounding box center [997, 503] width 17 height 17
click at [946, 574] on div "Client Cost - Expense" at bounding box center [933, 578] width 131 height 44
click at [990, 539] on icon at bounding box center [998, 541] width 16 height 16
drag, startPoint x: 991, startPoint y: 501, endPoint x: 991, endPoint y: 510, distance: 8.6
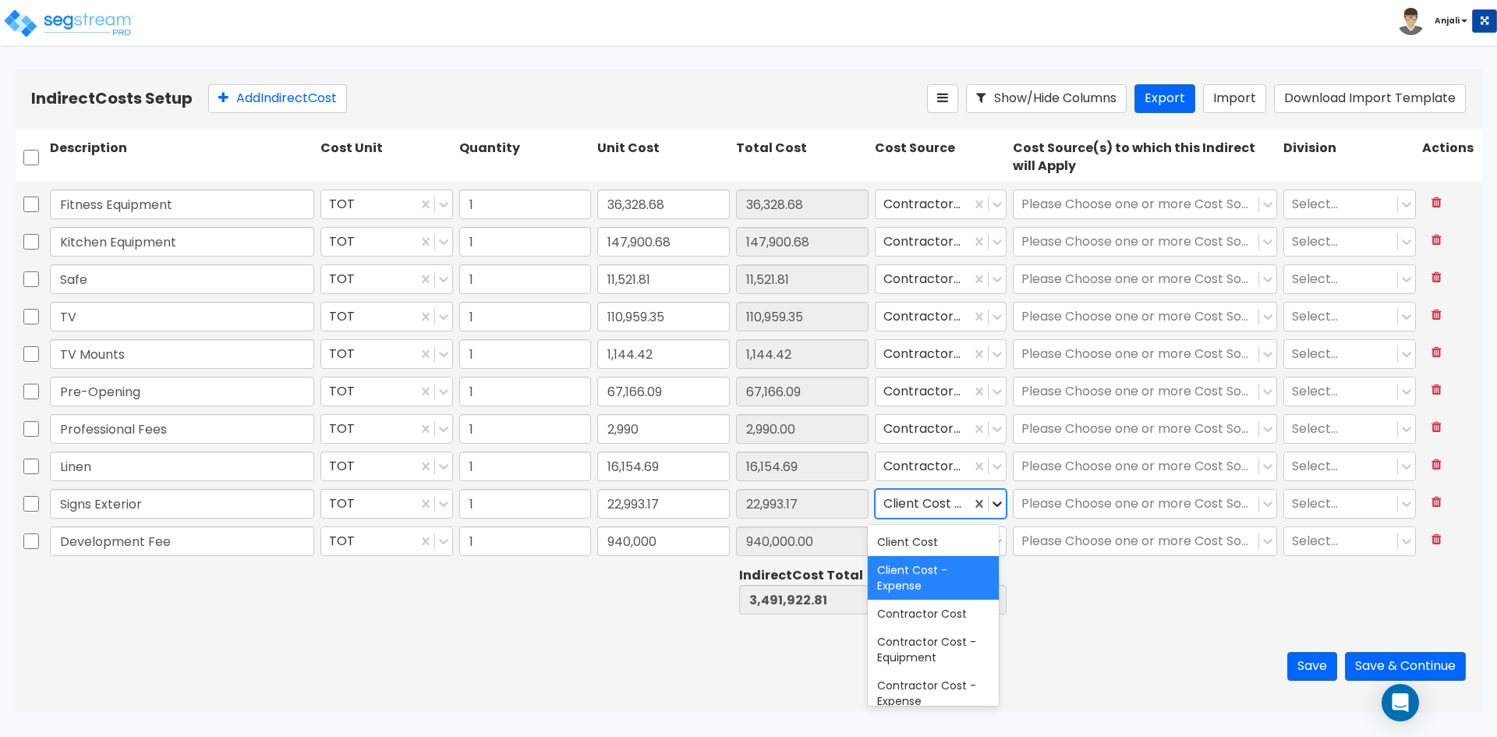
click at [991, 501] on icon at bounding box center [998, 504] width 16 height 16
drag, startPoint x: 952, startPoint y: 626, endPoint x: 968, endPoint y: 591, distance: 38.4
click at [952, 625] on div "Contractor Cost" at bounding box center [933, 614] width 131 height 28
click at [993, 541] on icon at bounding box center [997, 541] width 9 height 5
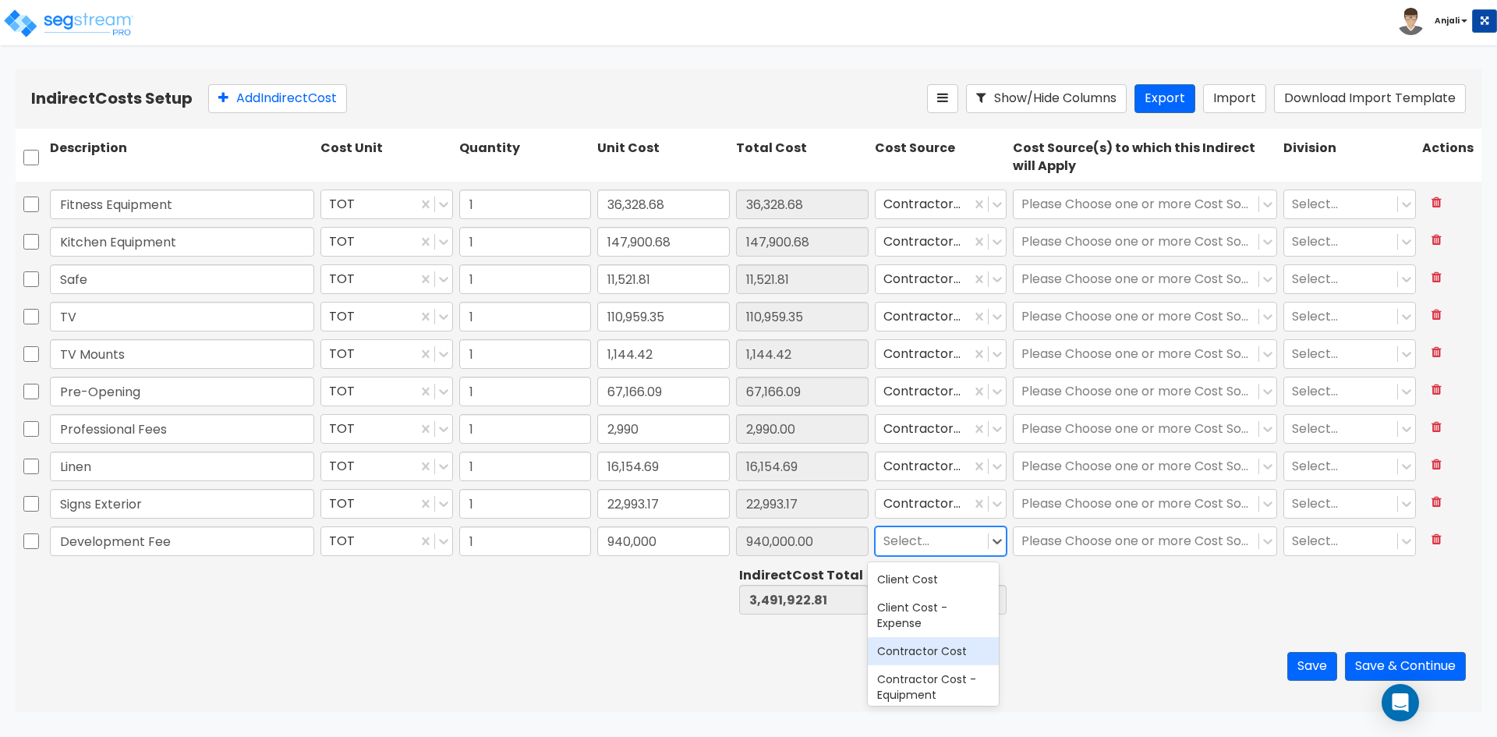
drag, startPoint x: 950, startPoint y: 654, endPoint x: 1135, endPoint y: 412, distance: 304.3
click at [951, 652] on div "Contractor Cost" at bounding box center [933, 651] width 131 height 28
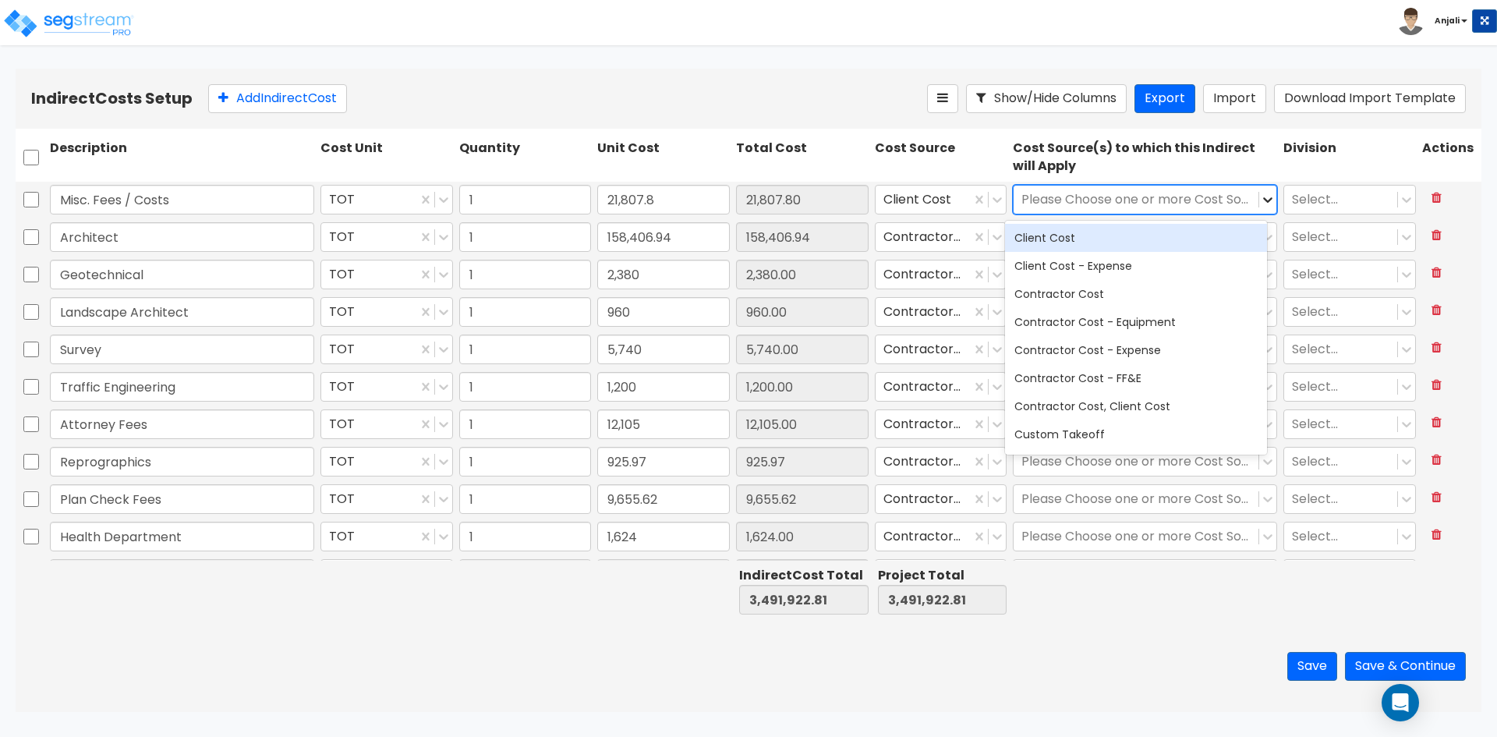
click at [1260, 202] on icon at bounding box center [1268, 200] width 16 height 16
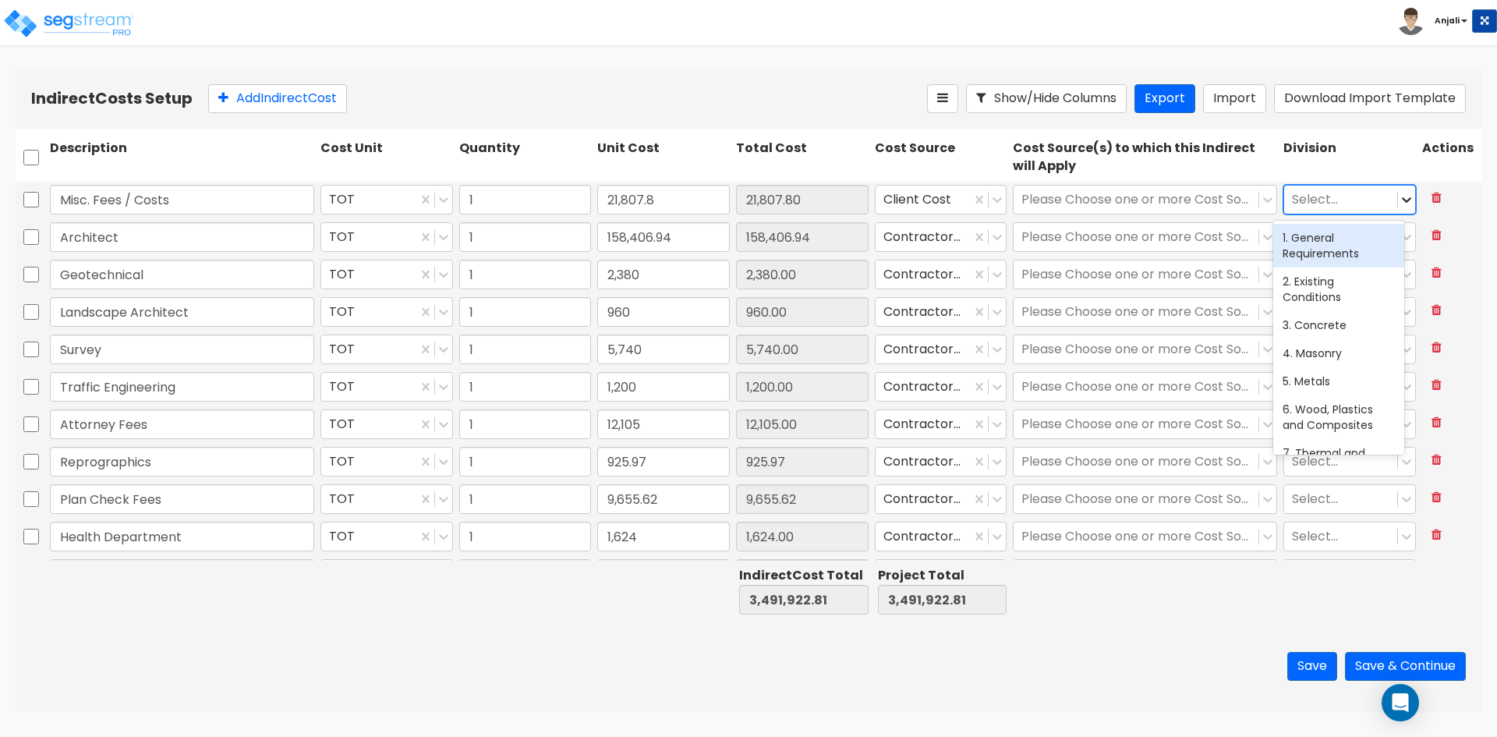
click at [1399, 203] on icon at bounding box center [1407, 200] width 16 height 16
click at [1355, 247] on div "1. General Requirements" at bounding box center [1338, 246] width 131 height 44
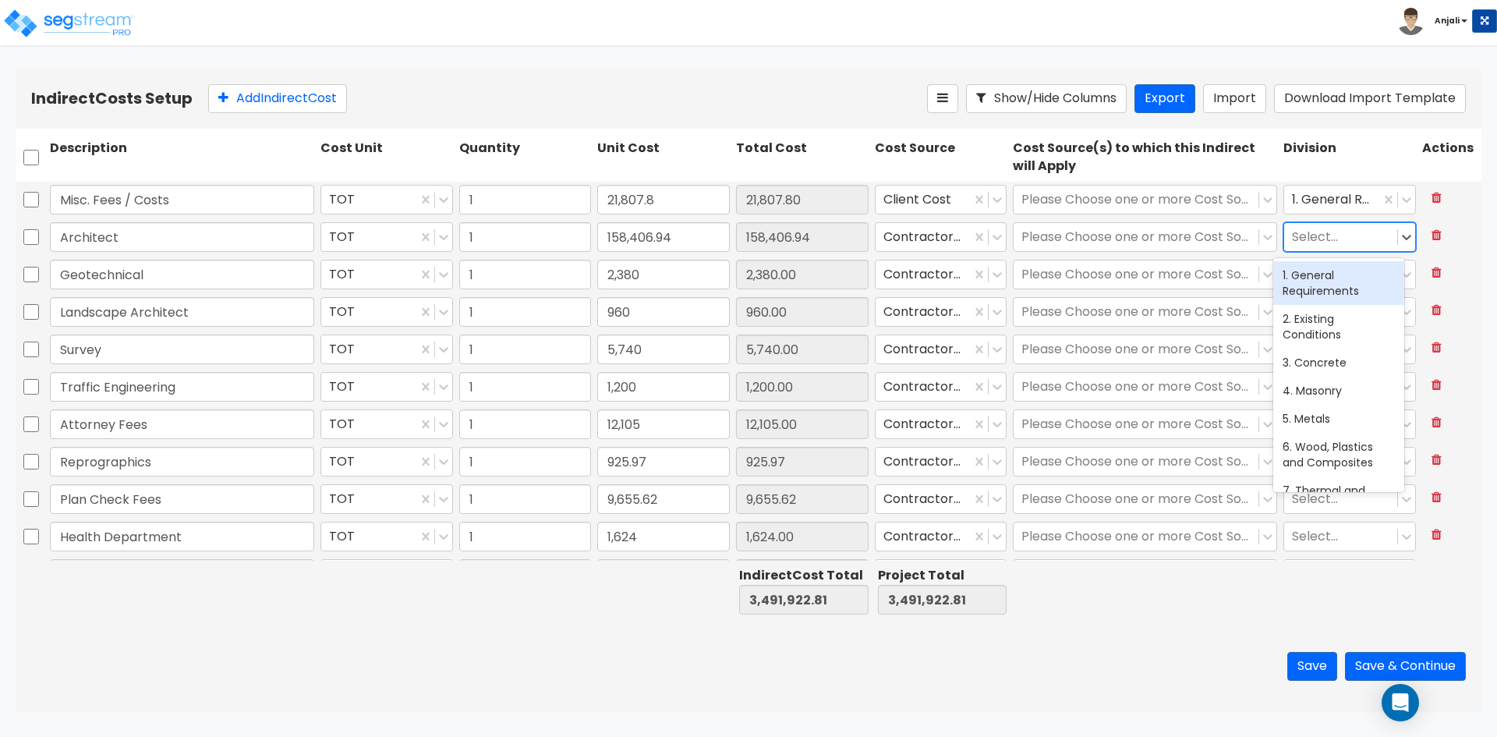
click at [1365, 234] on div at bounding box center [1340, 237] width 97 height 21
click at [1363, 280] on div "1. General Requirements" at bounding box center [1338, 283] width 131 height 44
click at [1344, 284] on div at bounding box center [1340, 274] width 97 height 21
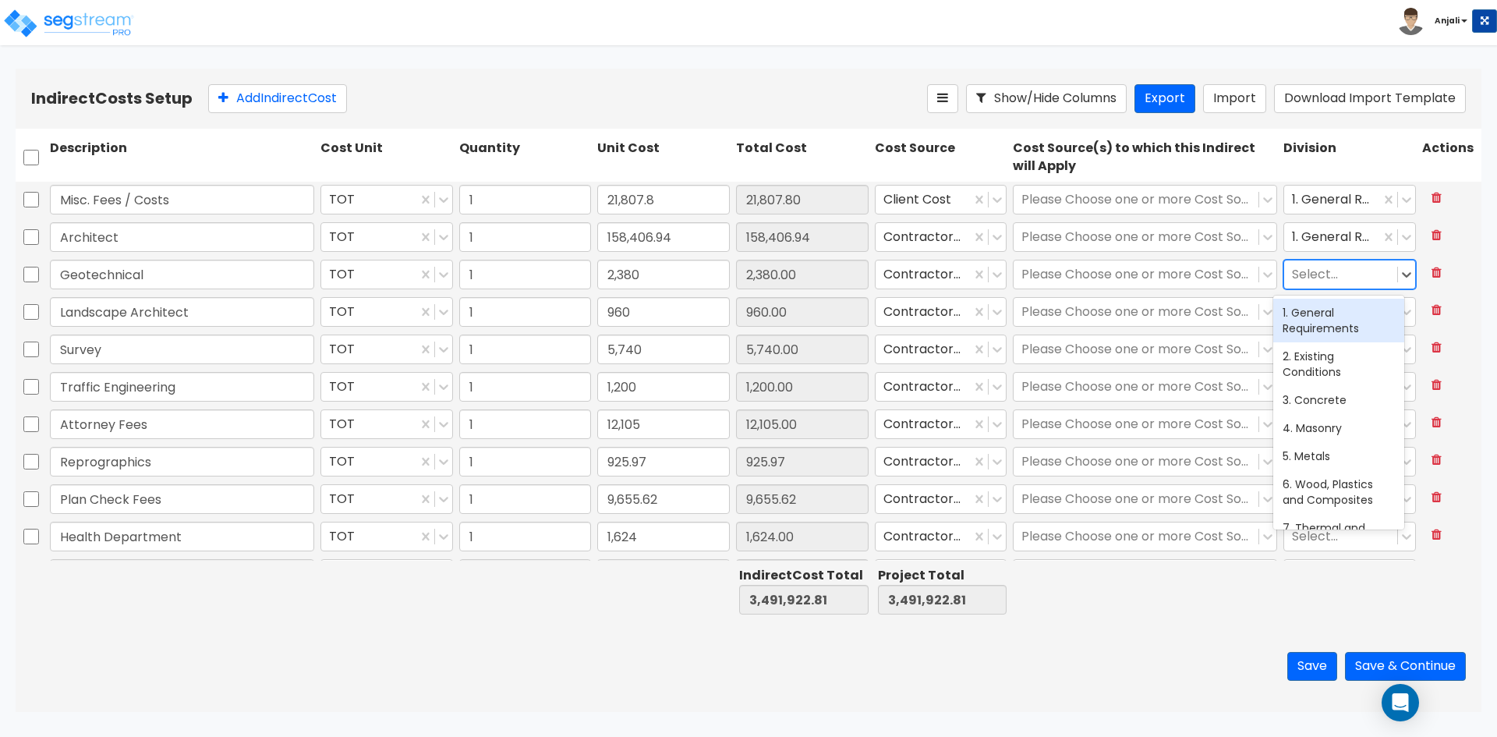
click at [1338, 322] on div "1. General Requirements" at bounding box center [1338, 321] width 131 height 44
click at [1334, 317] on div at bounding box center [1340, 312] width 97 height 21
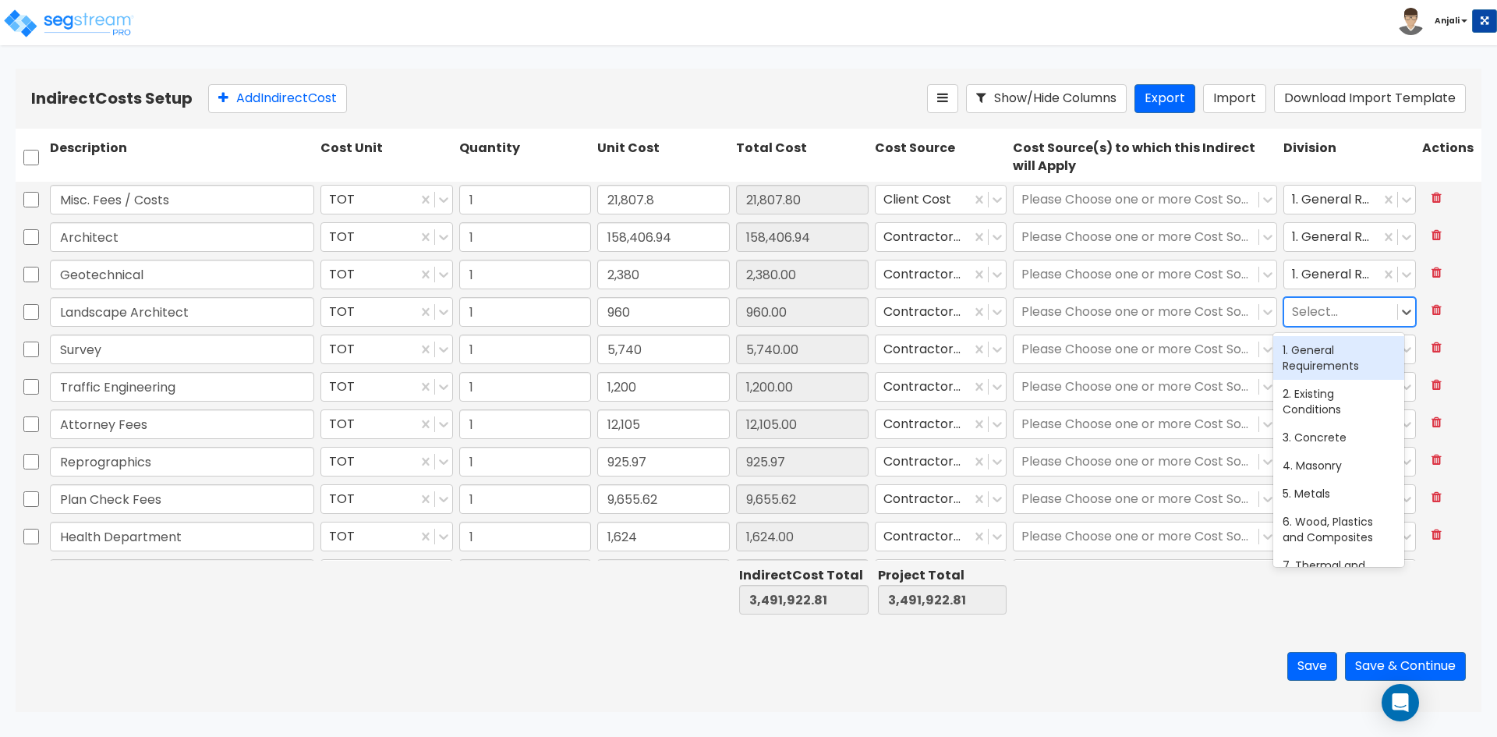
click at [1329, 362] on div "1. General Requirements" at bounding box center [1338, 358] width 131 height 44
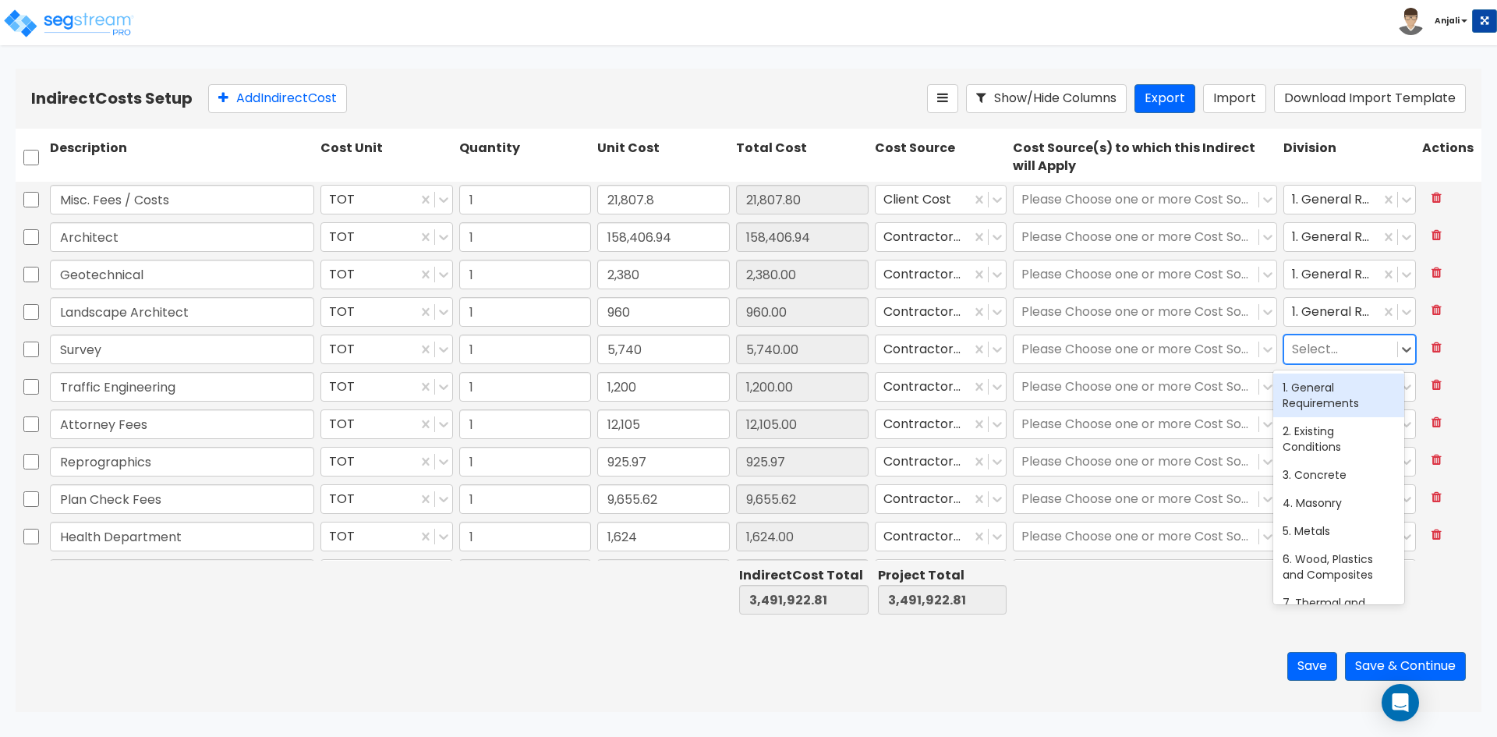
click at [1330, 346] on div at bounding box center [1340, 349] width 97 height 21
click at [1332, 389] on div "1. General Requirements" at bounding box center [1338, 396] width 131 height 44
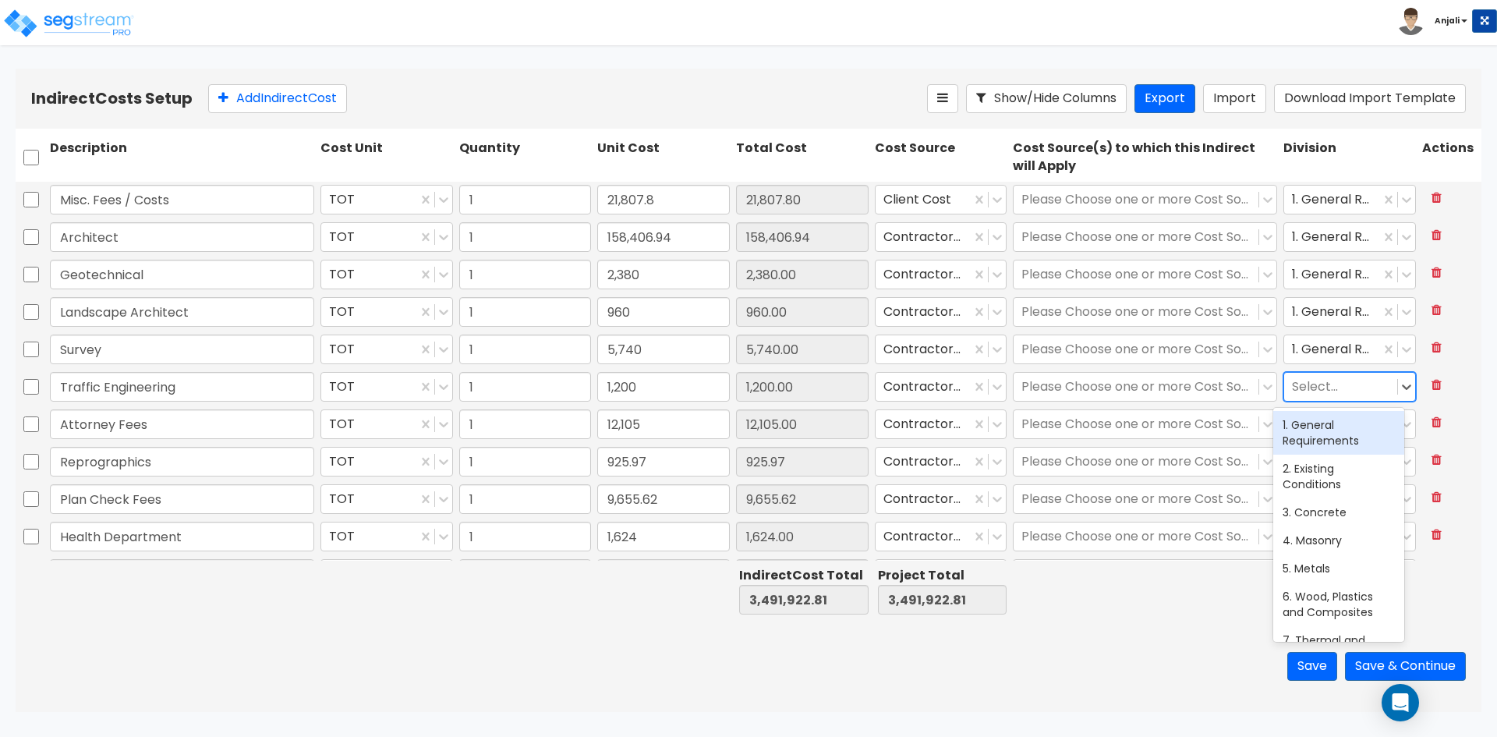
click at [1332, 389] on div at bounding box center [1340, 387] width 97 height 21
click at [1334, 420] on div "1. General Requirements" at bounding box center [1338, 433] width 131 height 44
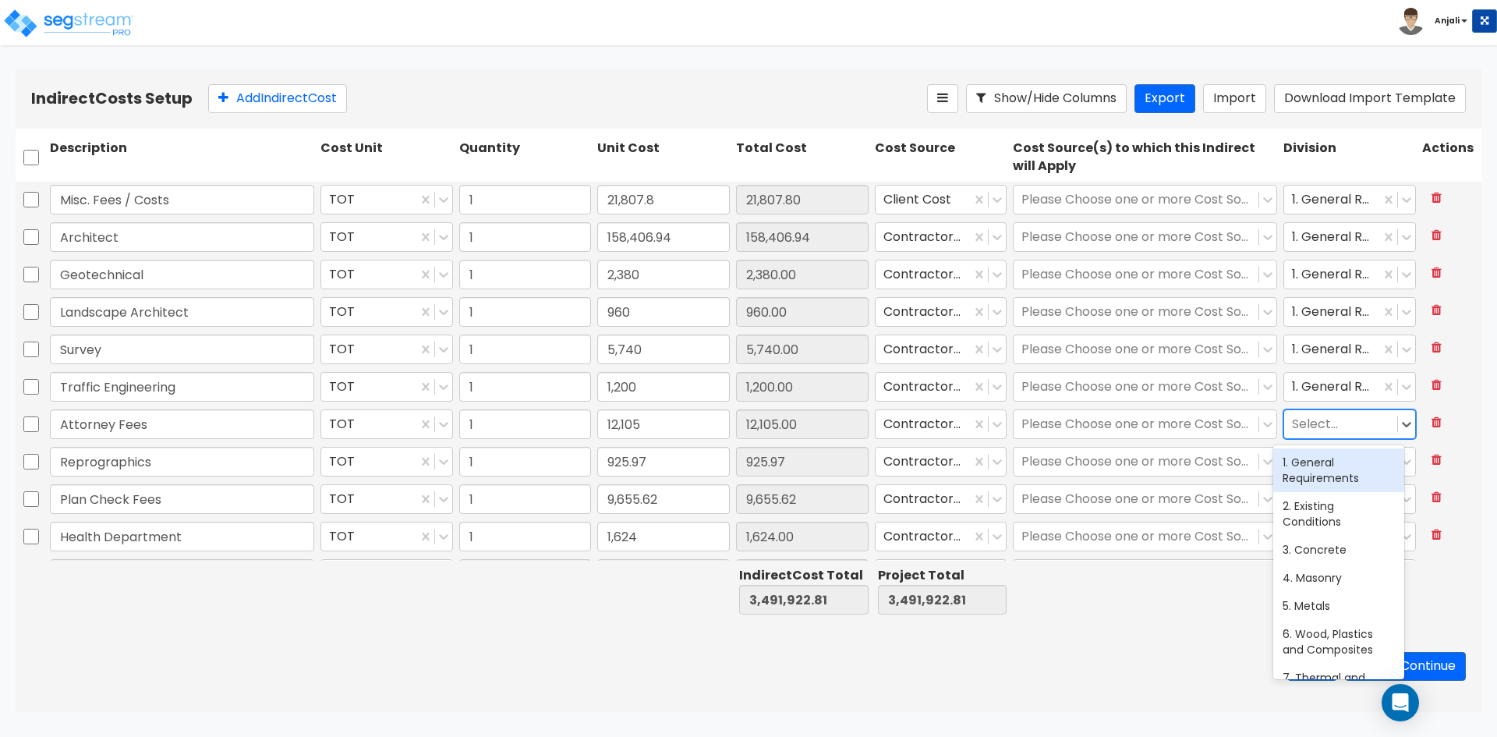
click at [1333, 429] on div at bounding box center [1340, 424] width 97 height 21
click at [1338, 462] on div "1. General Requirements" at bounding box center [1338, 470] width 131 height 44
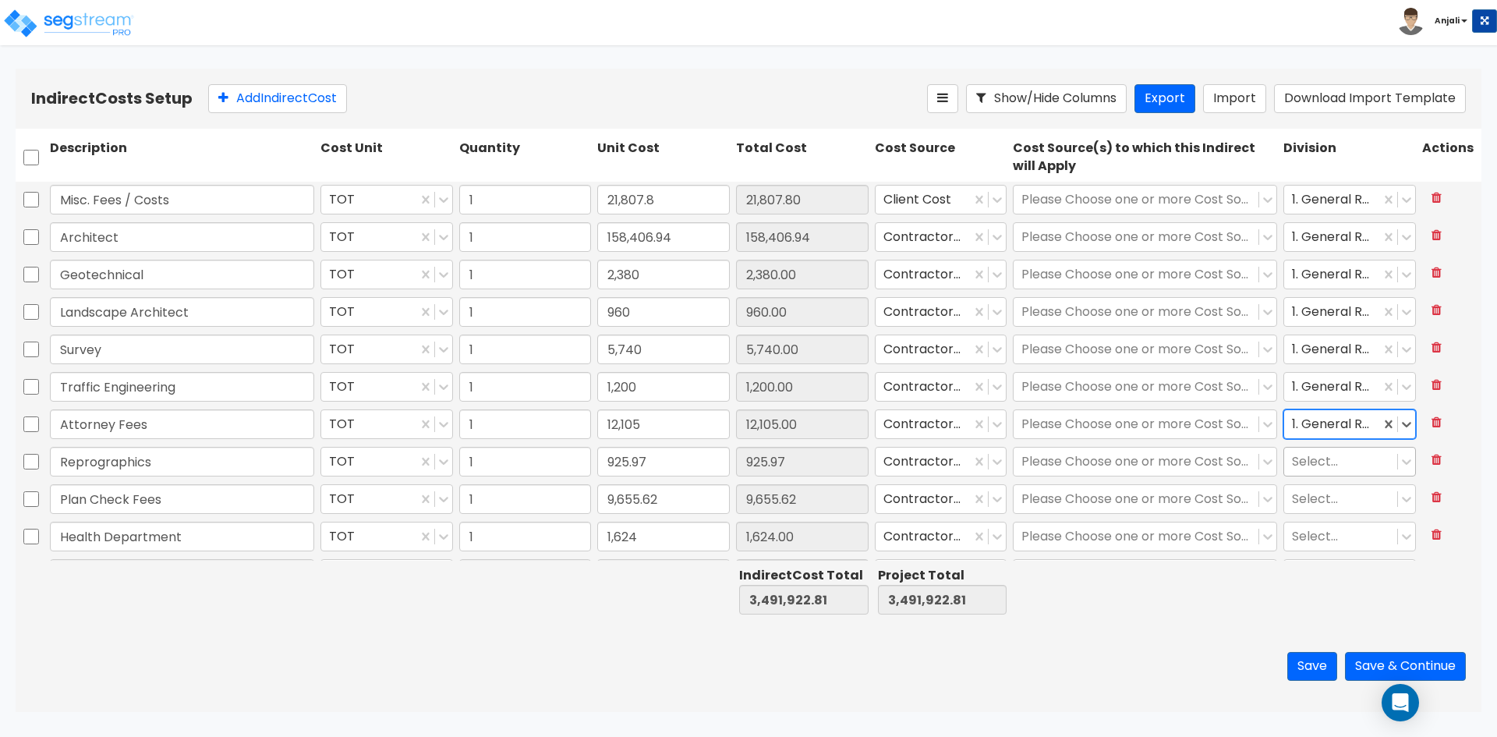
click at [1331, 468] on div at bounding box center [1340, 461] width 97 height 21
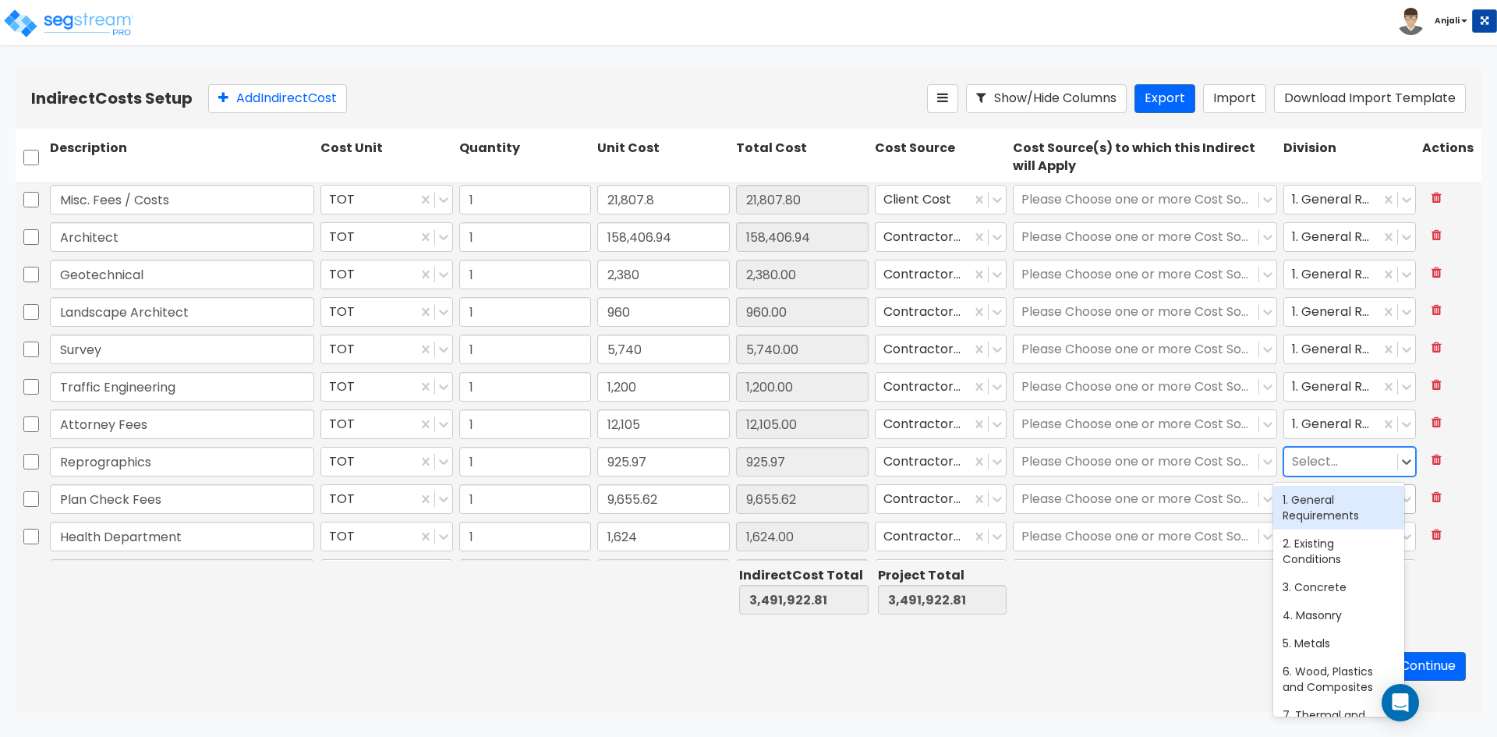
click at [1329, 498] on div "1. General Requirements" at bounding box center [1338, 508] width 131 height 44
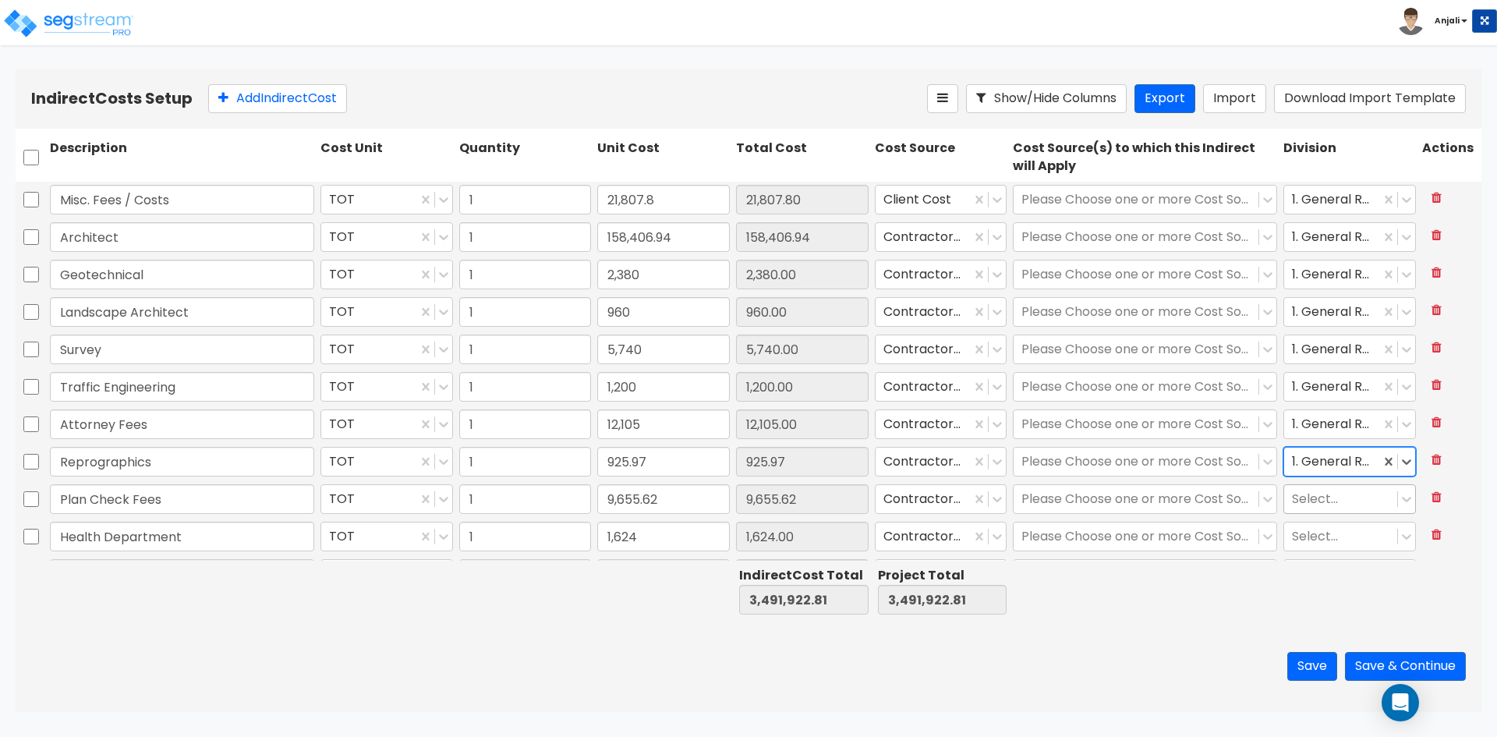
click at [1326, 496] on div at bounding box center [1340, 499] width 97 height 21
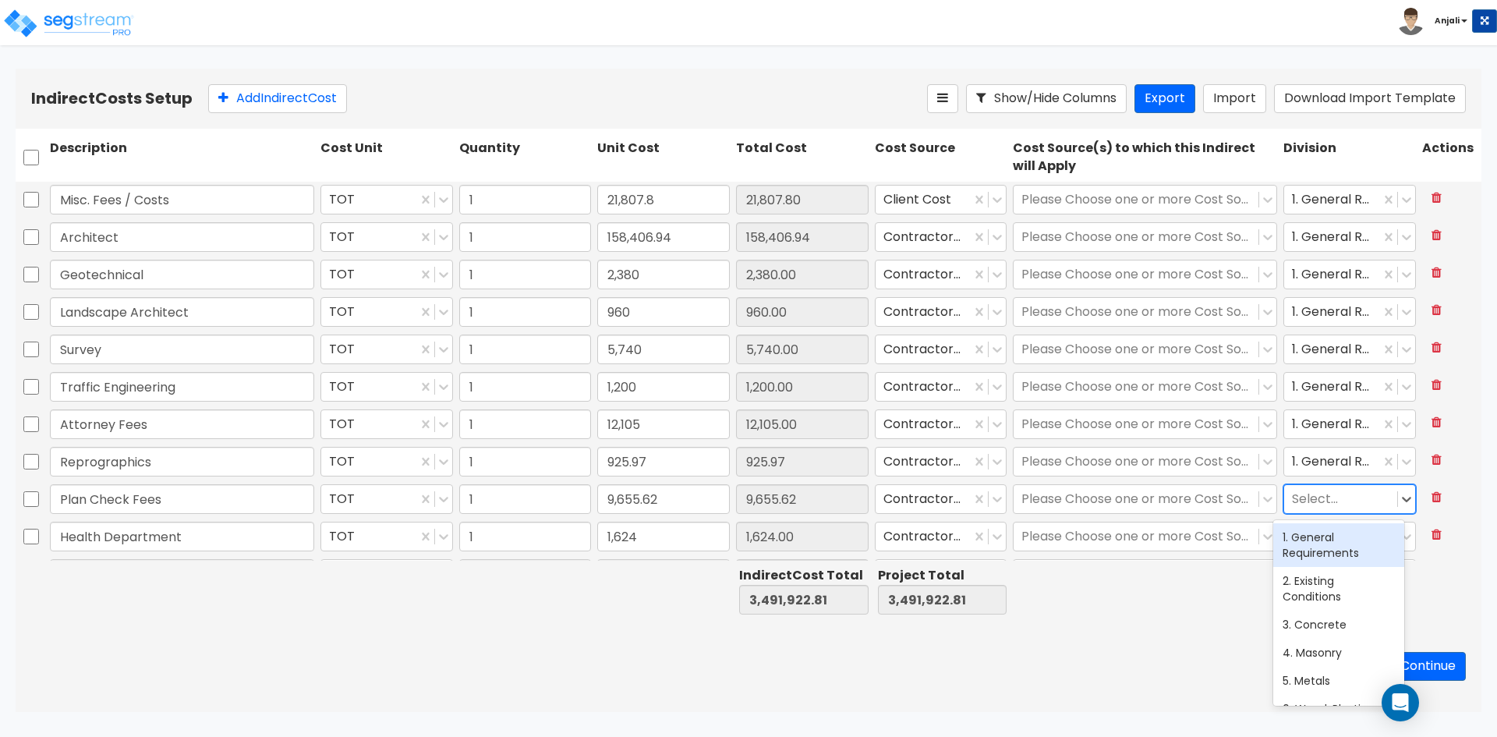
click at [1328, 533] on div "1. General Requirements" at bounding box center [1338, 545] width 131 height 44
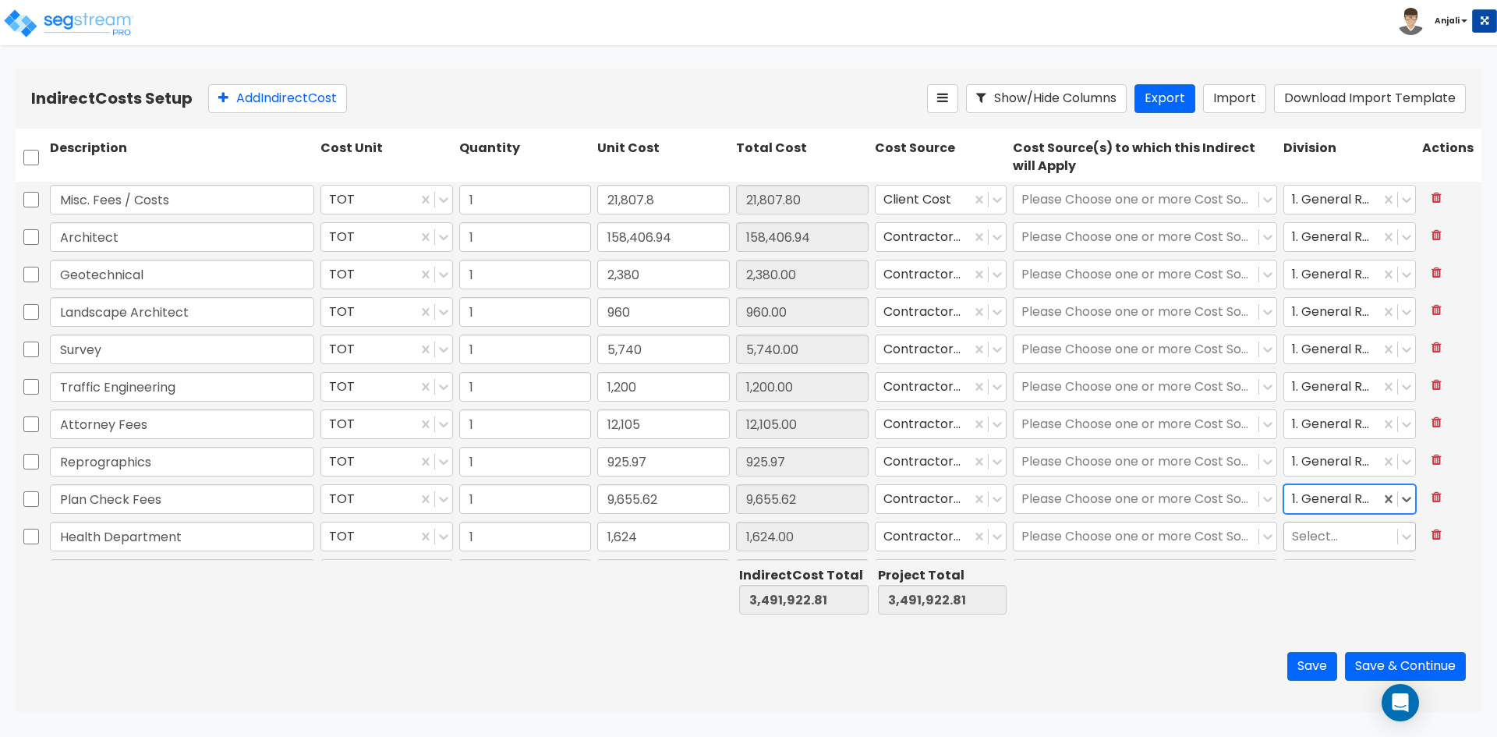
click at [1329, 531] on div at bounding box center [1340, 536] width 97 height 21
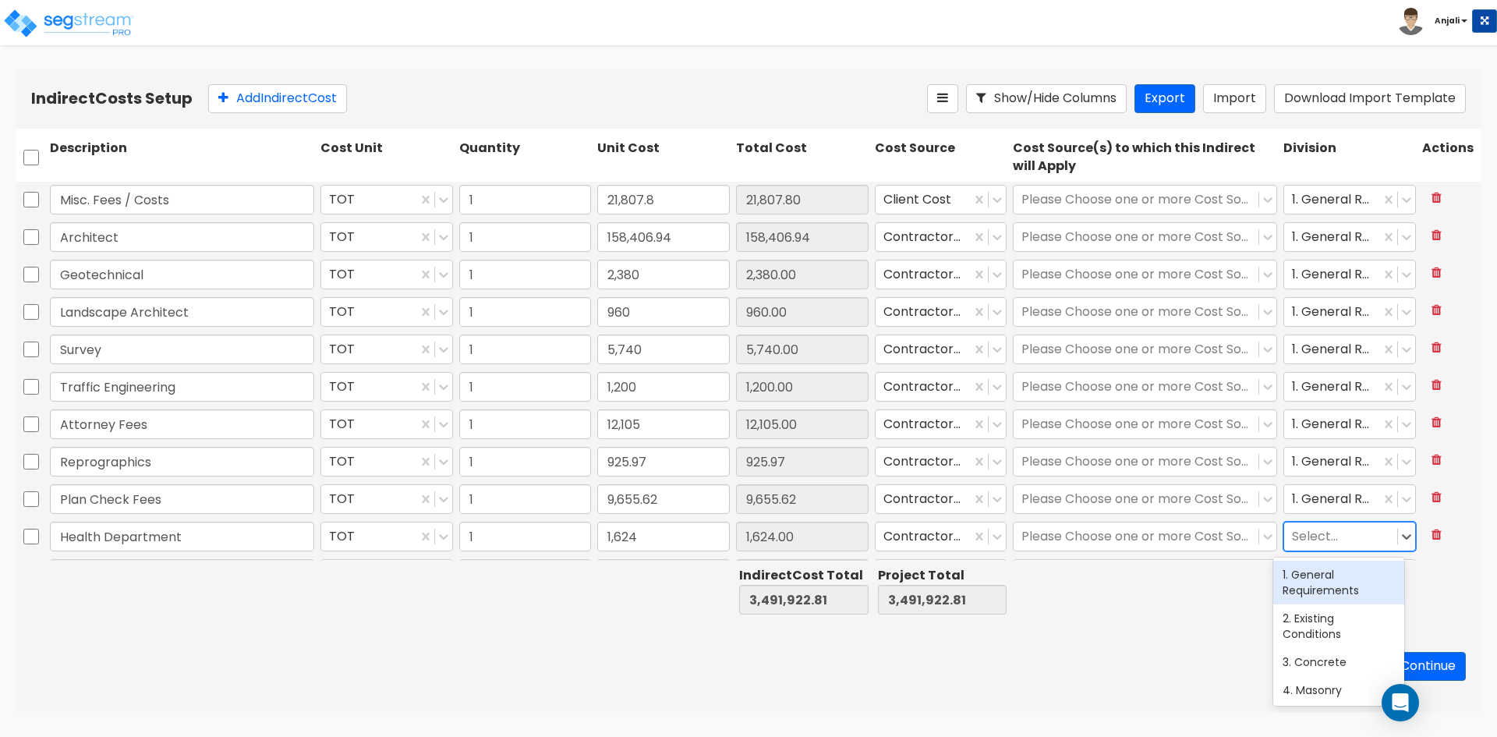
drag, startPoint x: 1337, startPoint y: 579, endPoint x: 1332, endPoint y: 529, distance: 49.4
click at [1337, 577] on div "1. General Requirements" at bounding box center [1338, 583] width 131 height 44
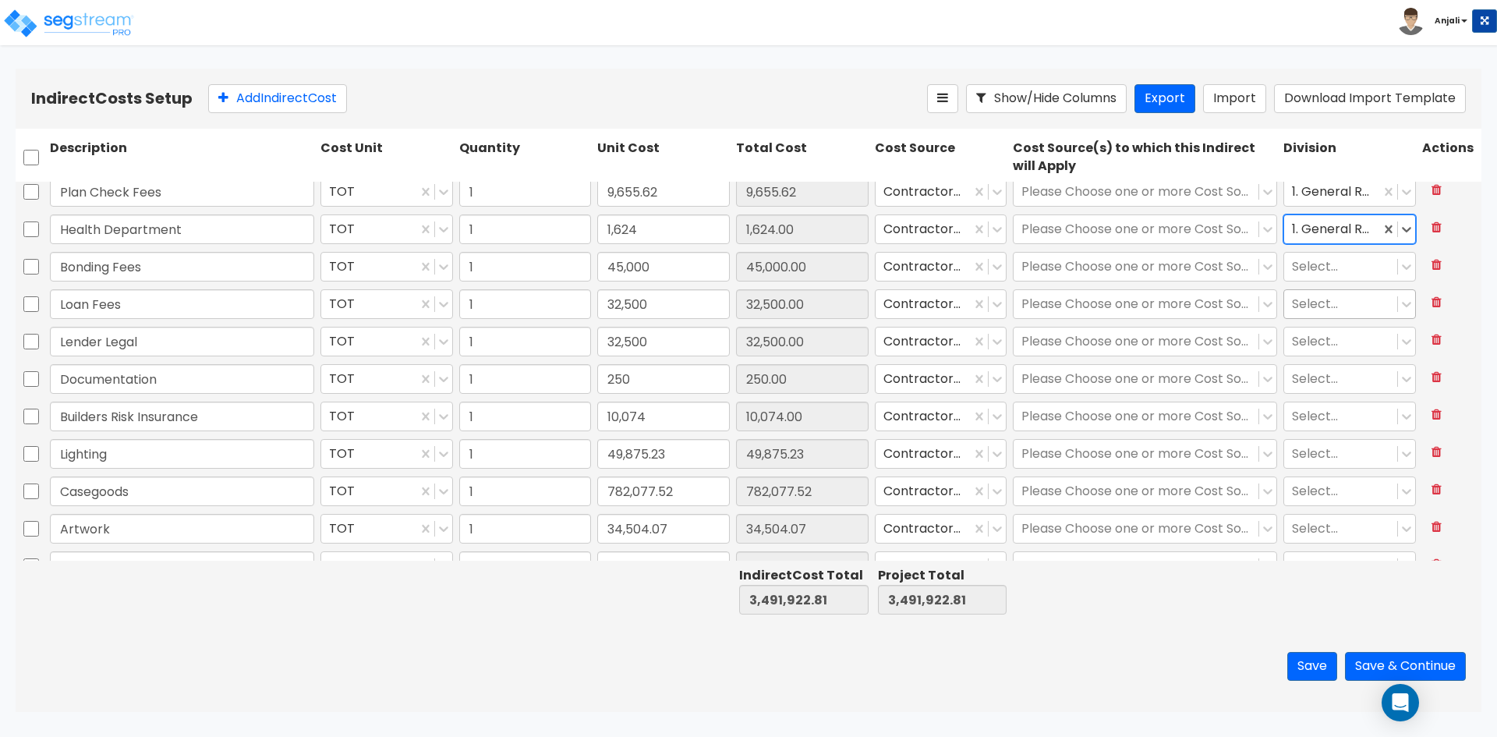
scroll to position [312, 0]
click at [1311, 249] on div "Select..." at bounding box center [1340, 262] width 113 height 27
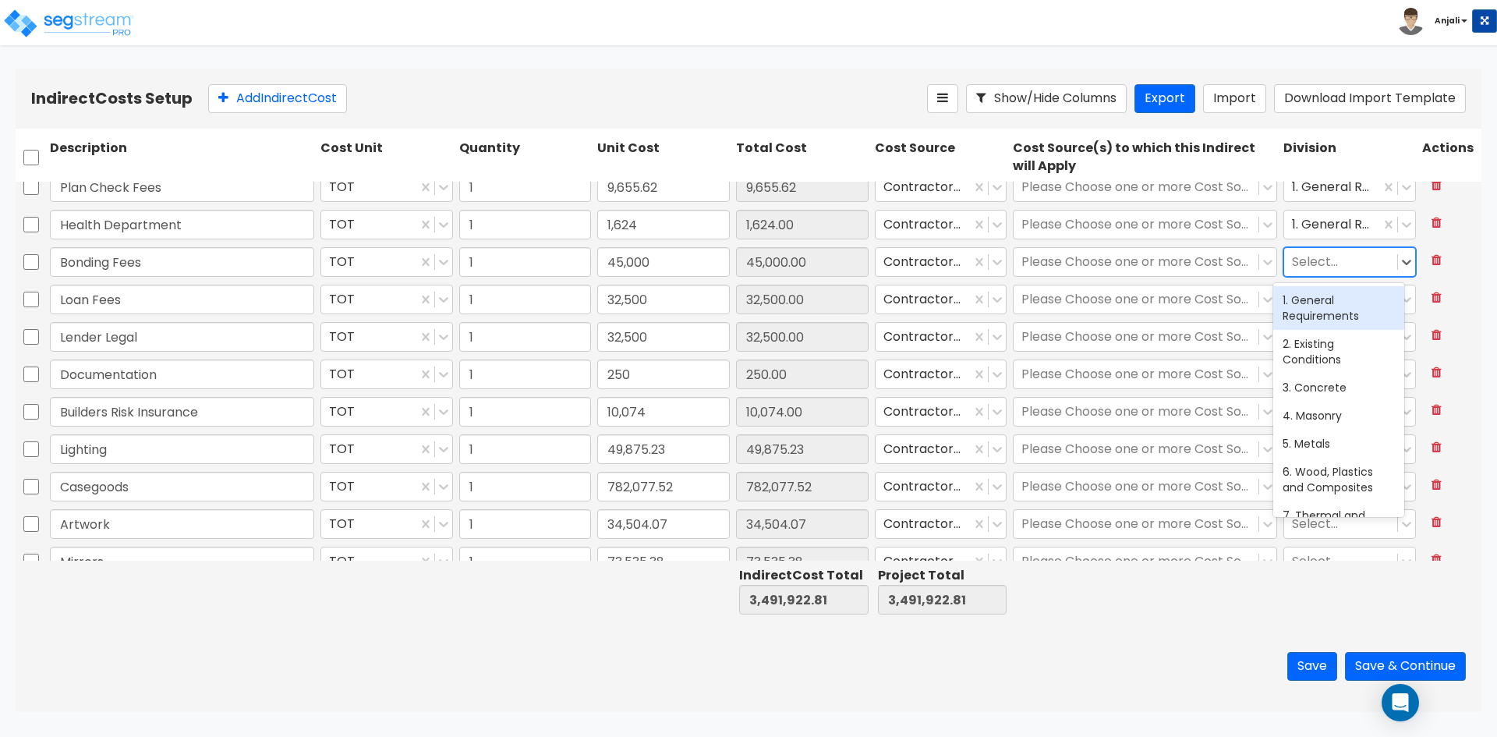
click at [1315, 307] on div "1. General Requirements" at bounding box center [1338, 308] width 131 height 44
click at [1321, 293] on div at bounding box center [1340, 299] width 97 height 21
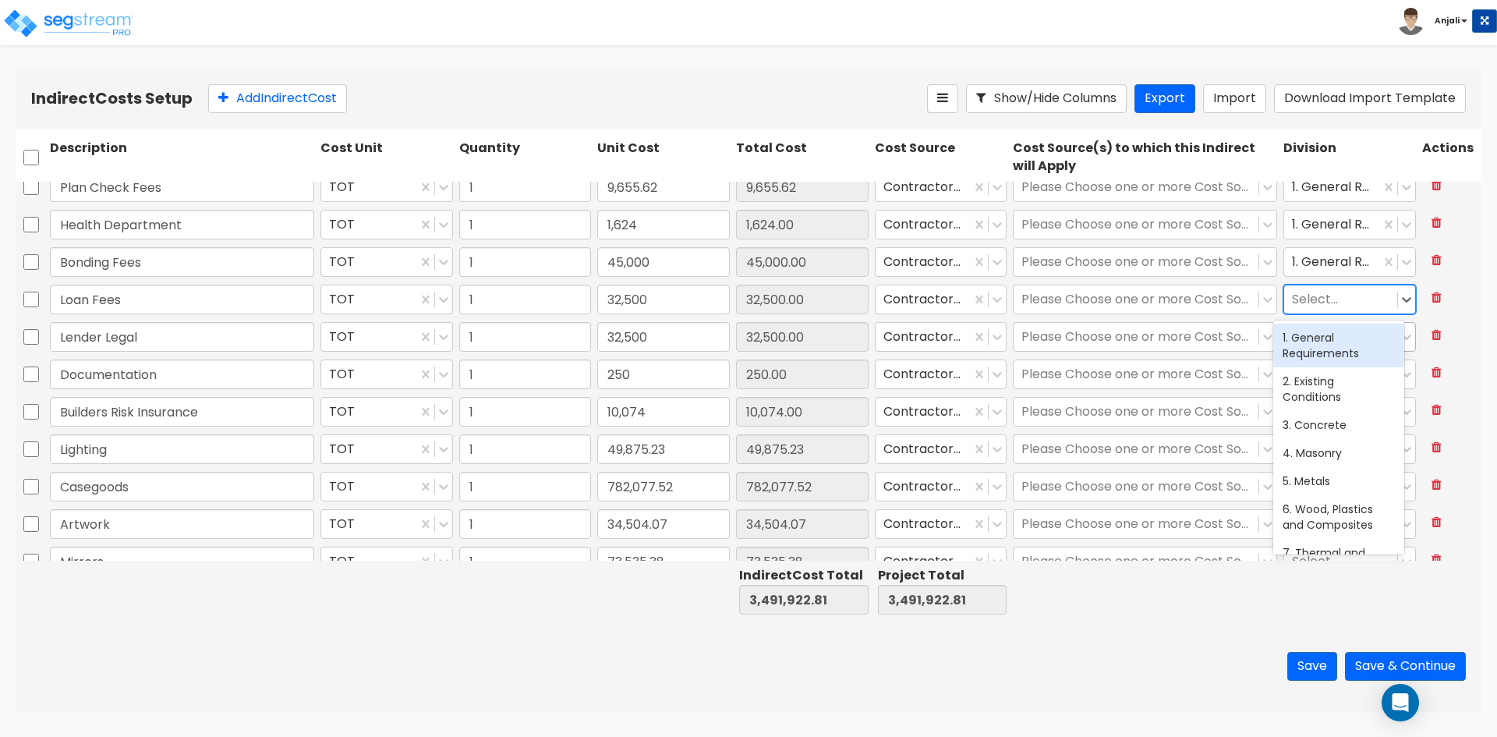
click at [1315, 330] on div "1. General Requirements" at bounding box center [1338, 346] width 131 height 44
click at [1315, 328] on div at bounding box center [1340, 337] width 97 height 21
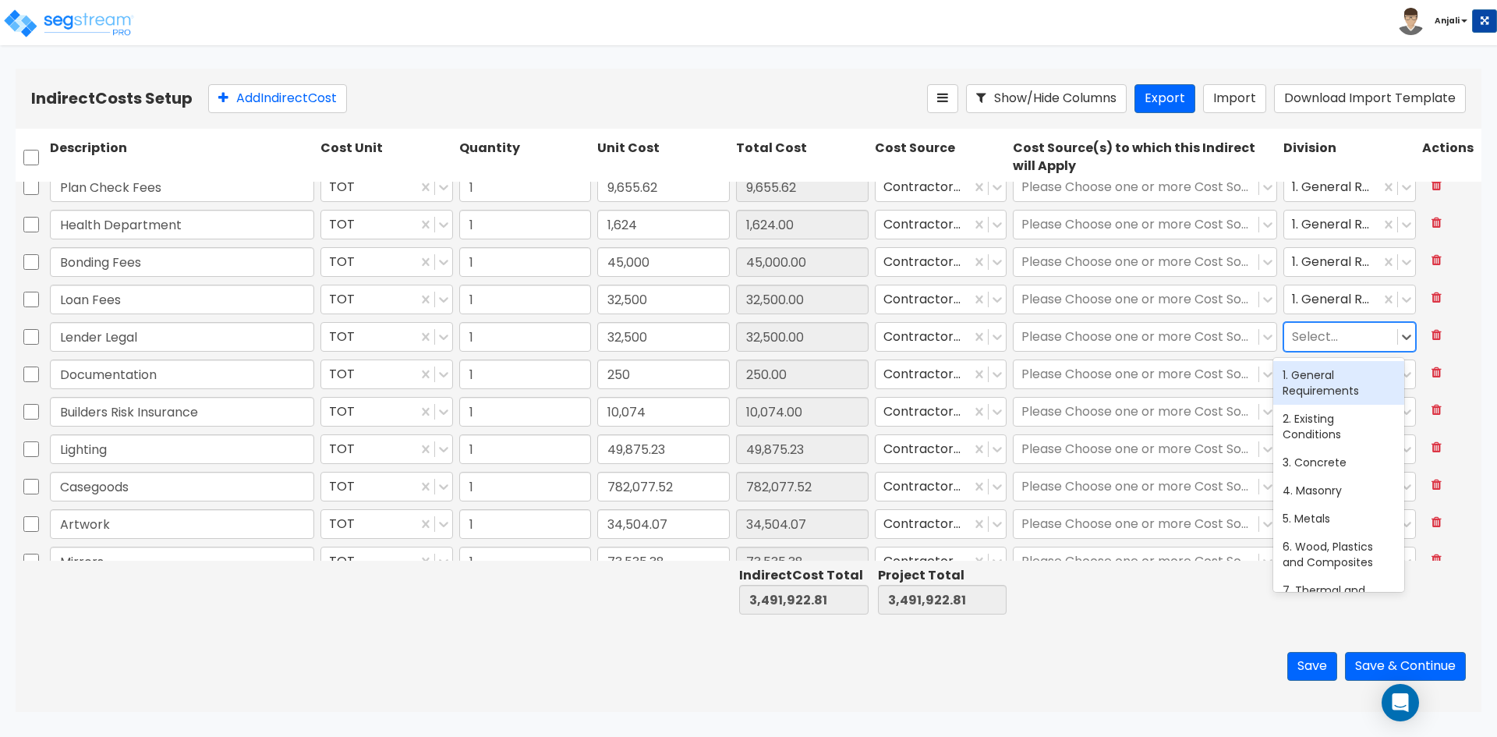
click at [1315, 380] on div "1. General Requirements" at bounding box center [1338, 383] width 131 height 44
click at [1313, 381] on div at bounding box center [1340, 374] width 97 height 21
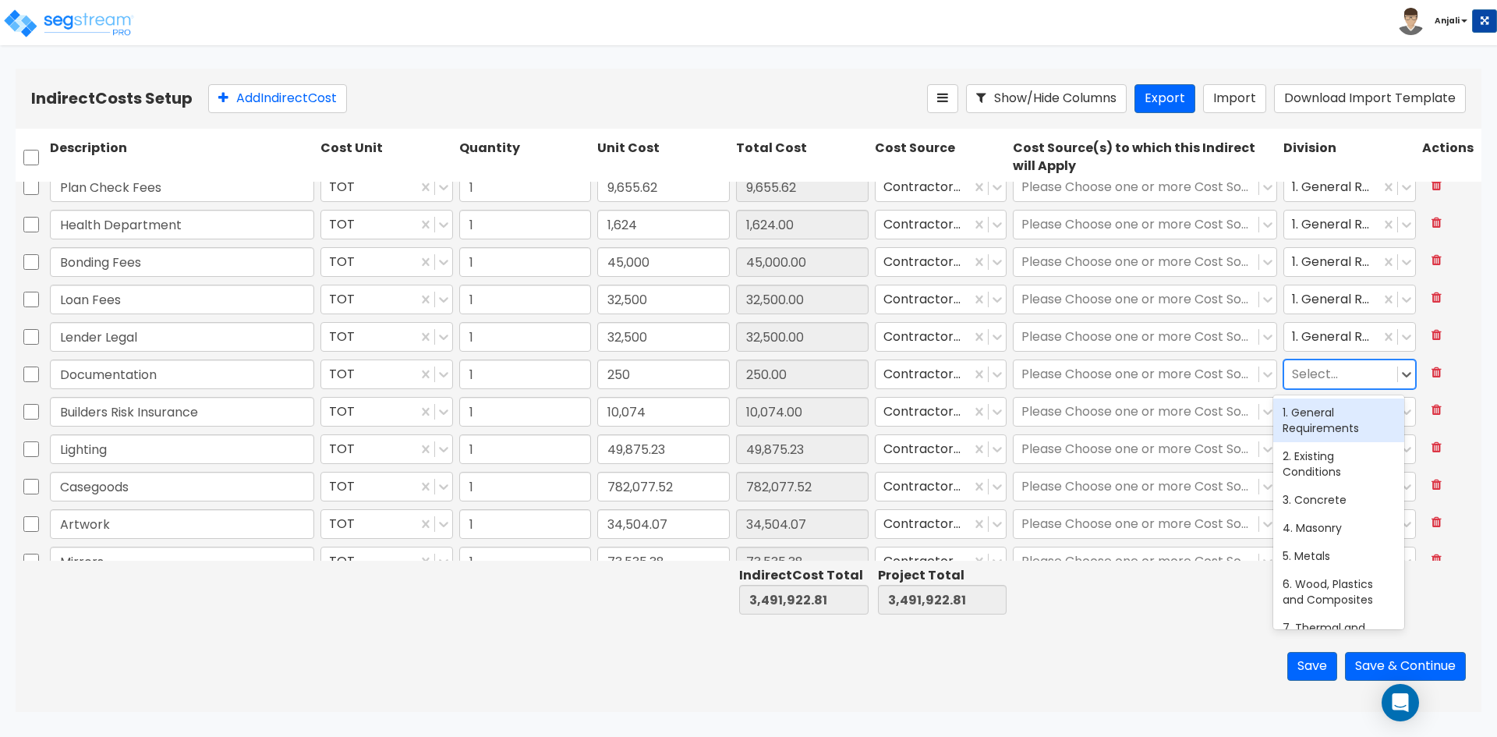
drag, startPoint x: 1321, startPoint y: 416, endPoint x: 1326, endPoint y: 425, distance: 10.2
click at [1322, 416] on div "1. General Requirements" at bounding box center [1338, 420] width 131 height 44
click at [1321, 411] on div at bounding box center [1340, 412] width 97 height 21
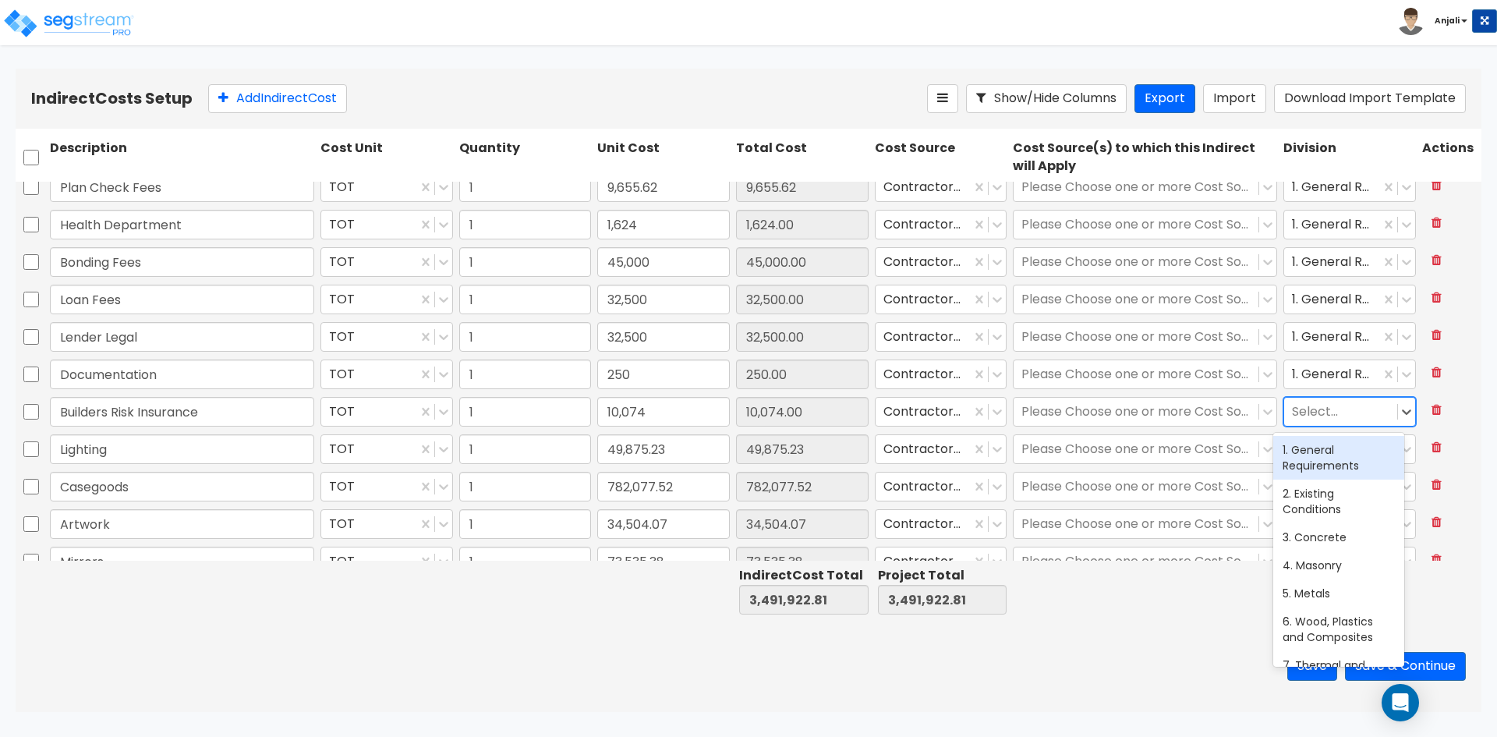
click at [1327, 466] on div "1. General Requirements" at bounding box center [1338, 458] width 131 height 44
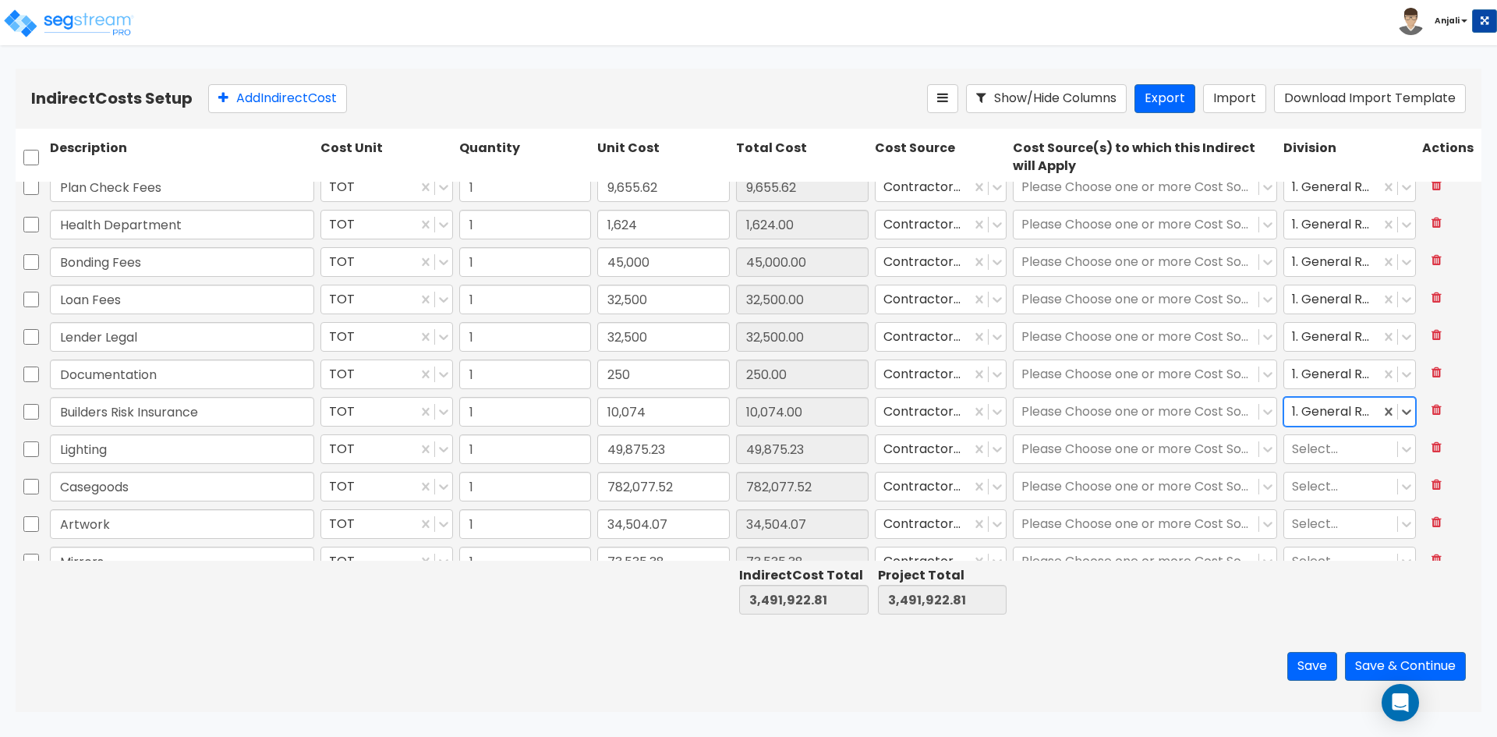
drag, startPoint x: 1320, startPoint y: 448, endPoint x: 1327, endPoint y: 467, distance: 20.0
click at [1321, 451] on div at bounding box center [1340, 449] width 97 height 21
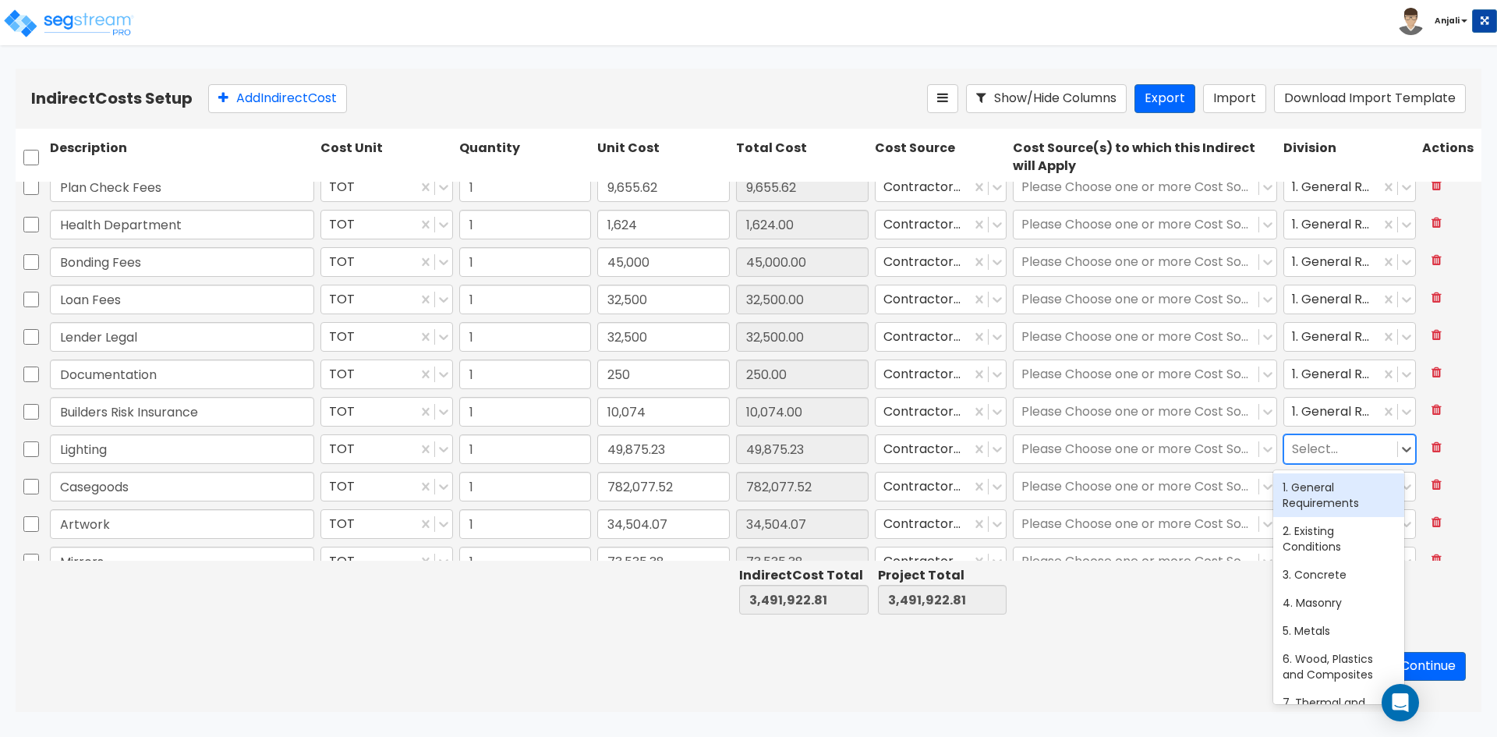
click at [1333, 499] on div "1. General Requirements" at bounding box center [1338, 495] width 131 height 44
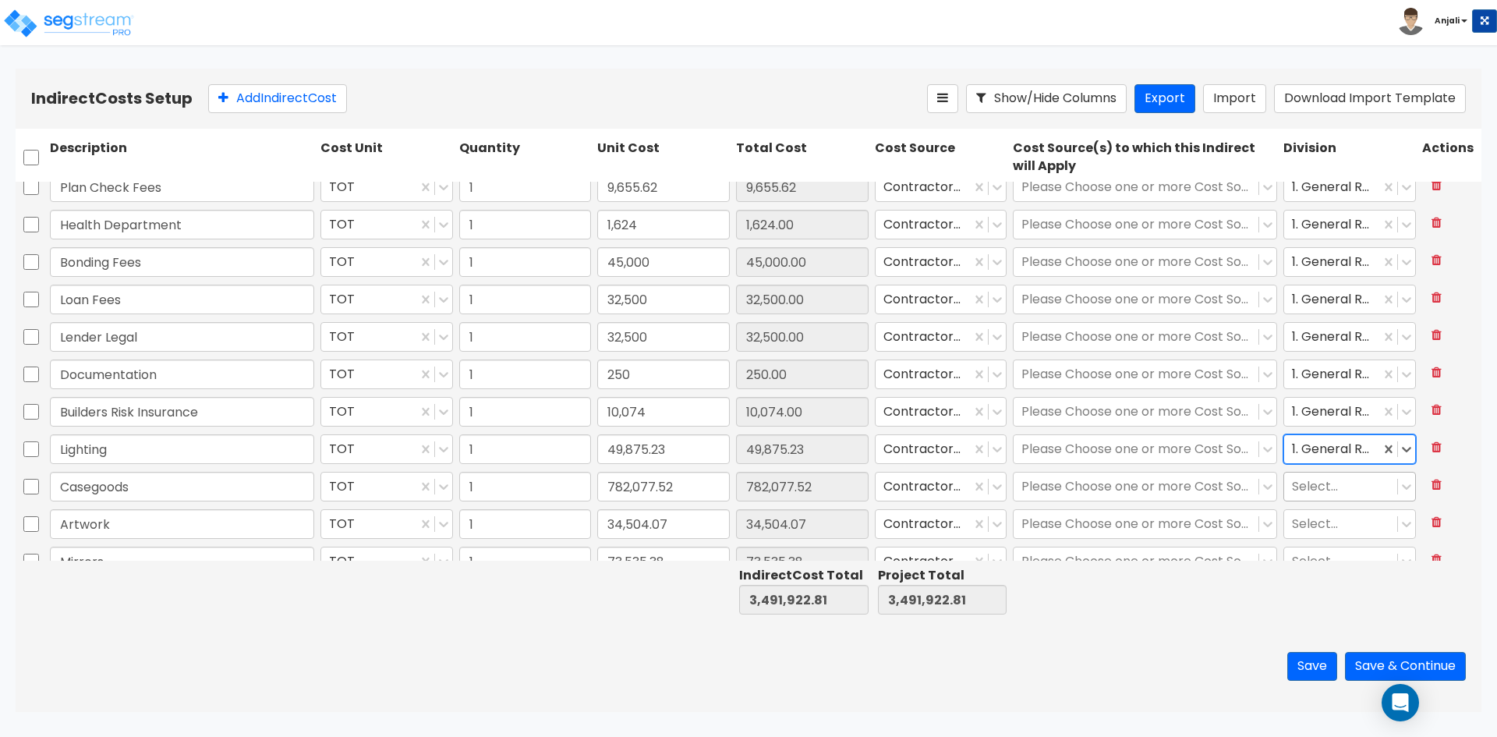
click at [1319, 492] on div at bounding box center [1340, 486] width 97 height 21
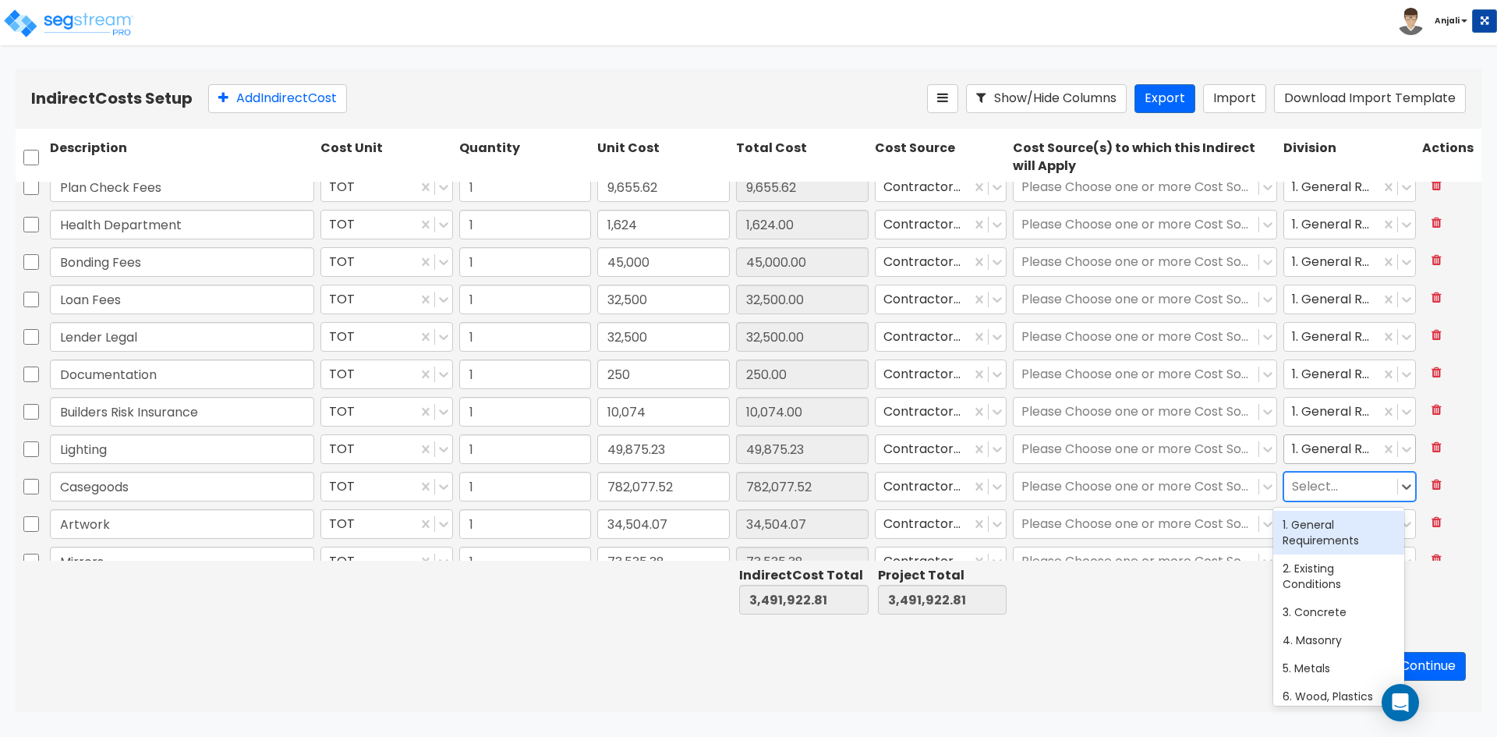
drag, startPoint x: 1333, startPoint y: 526, endPoint x: 1326, endPoint y: 450, distance: 76.7
click at [1333, 524] on div "1. General Requirements" at bounding box center [1338, 533] width 131 height 44
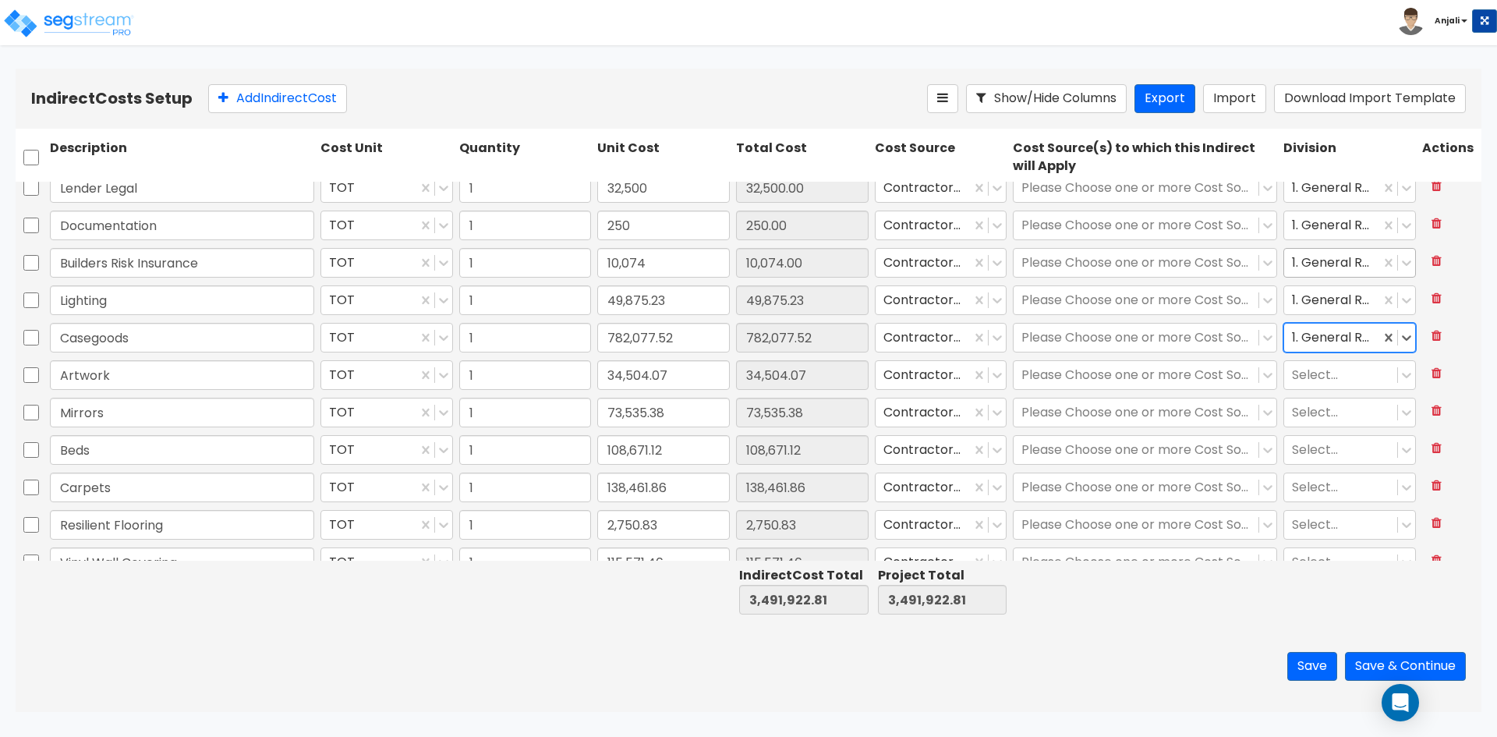
scroll to position [468, 0]
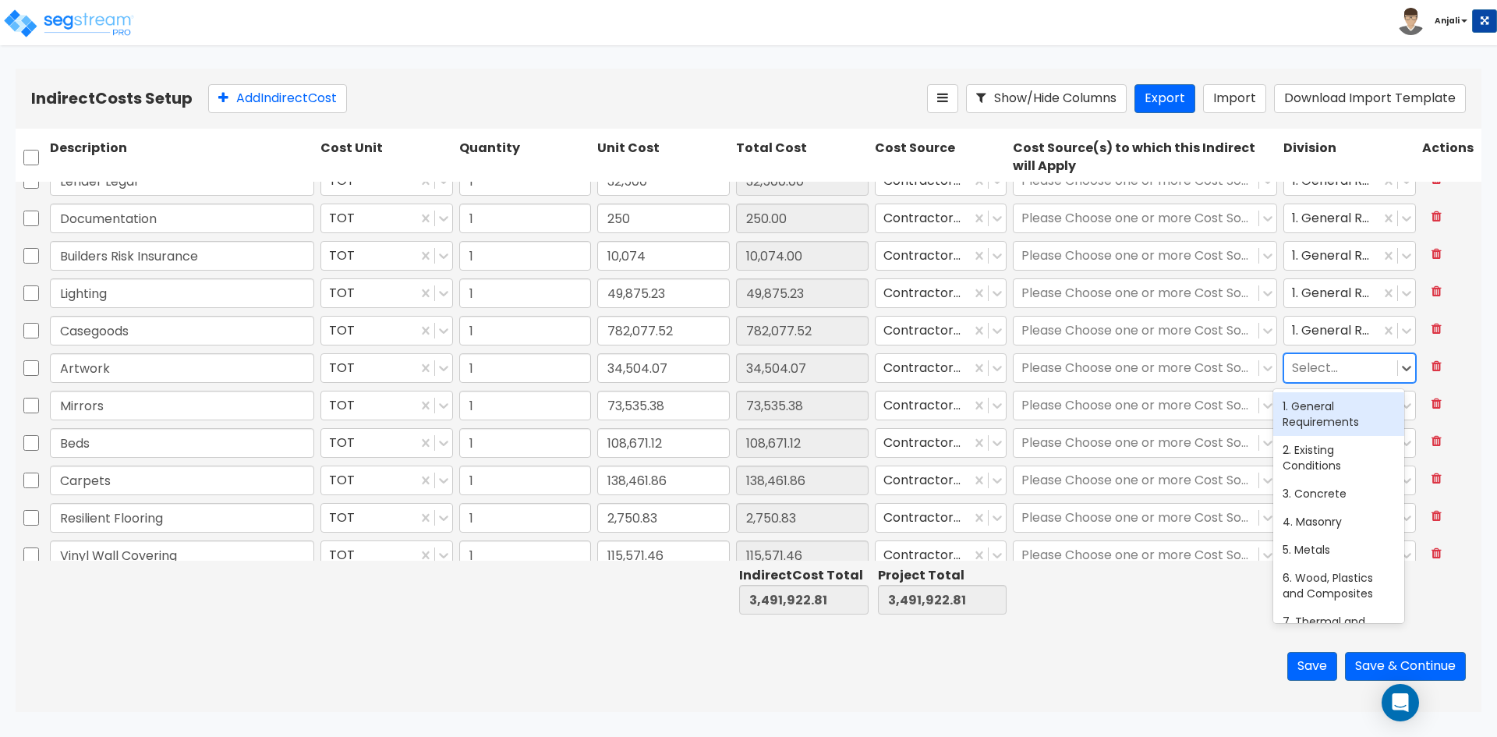
click at [1321, 371] on div at bounding box center [1340, 368] width 97 height 21
click at [1340, 421] on div "1. General Requirements" at bounding box center [1338, 414] width 131 height 44
click at [1333, 404] on div at bounding box center [1340, 405] width 97 height 21
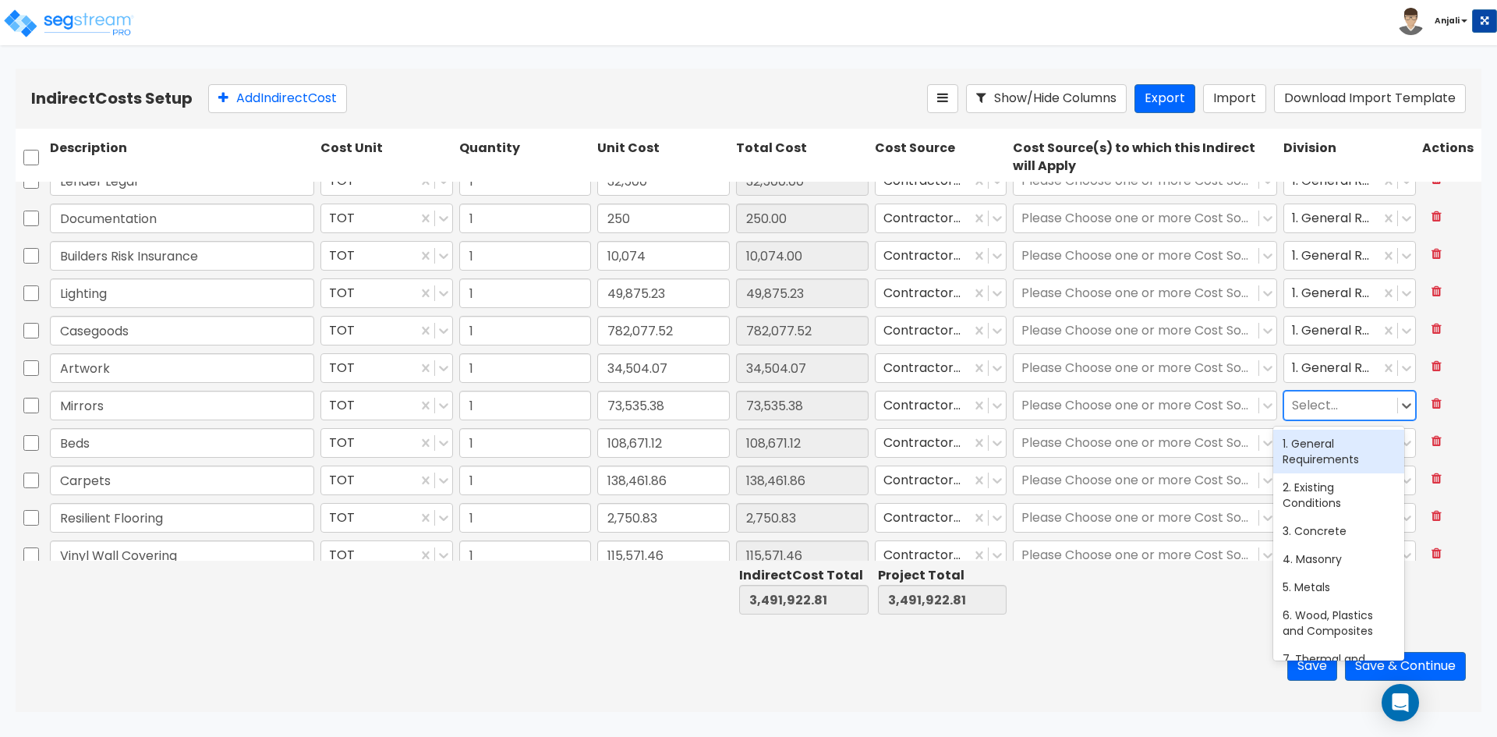
click at [1333, 441] on div "1. General Requirements" at bounding box center [1338, 452] width 131 height 44
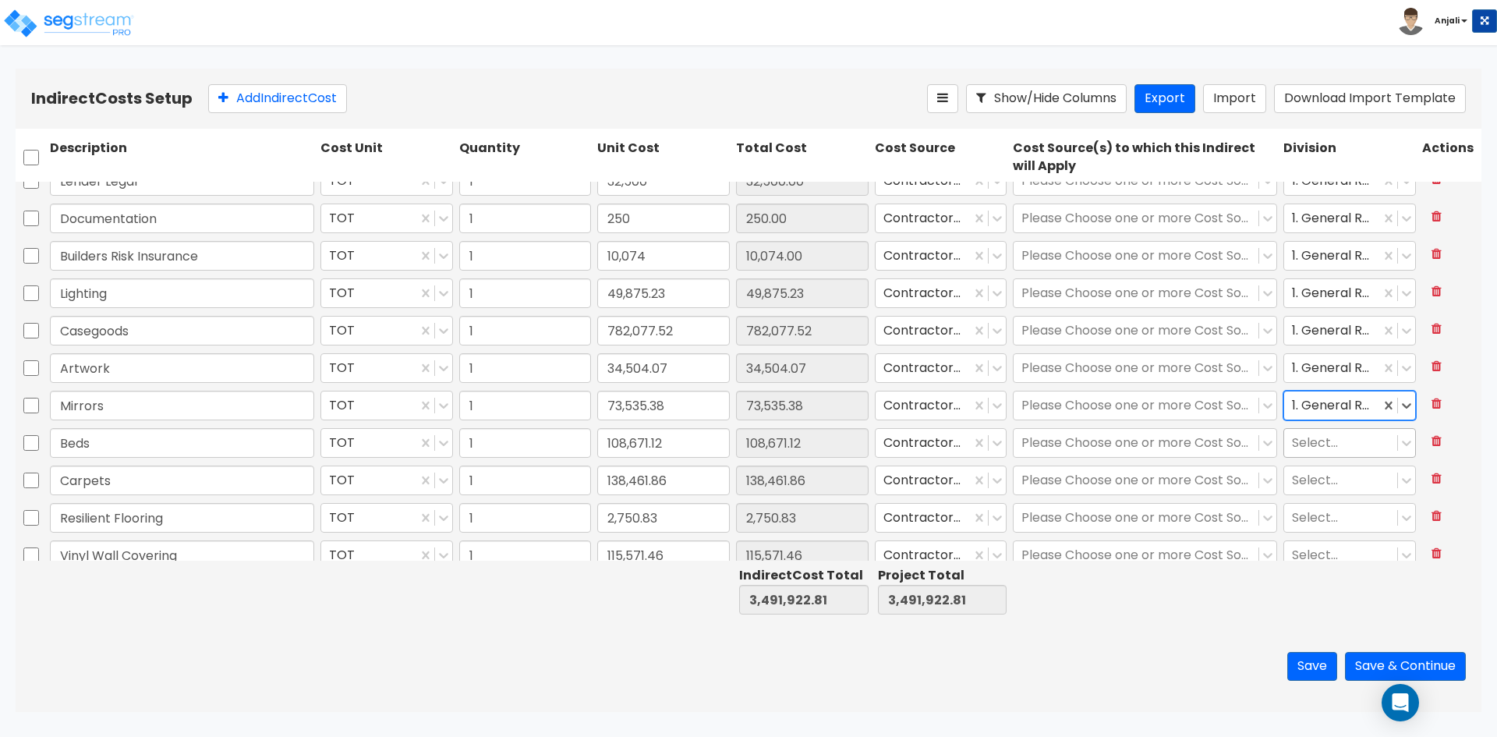
click at [1330, 444] on div at bounding box center [1340, 443] width 97 height 21
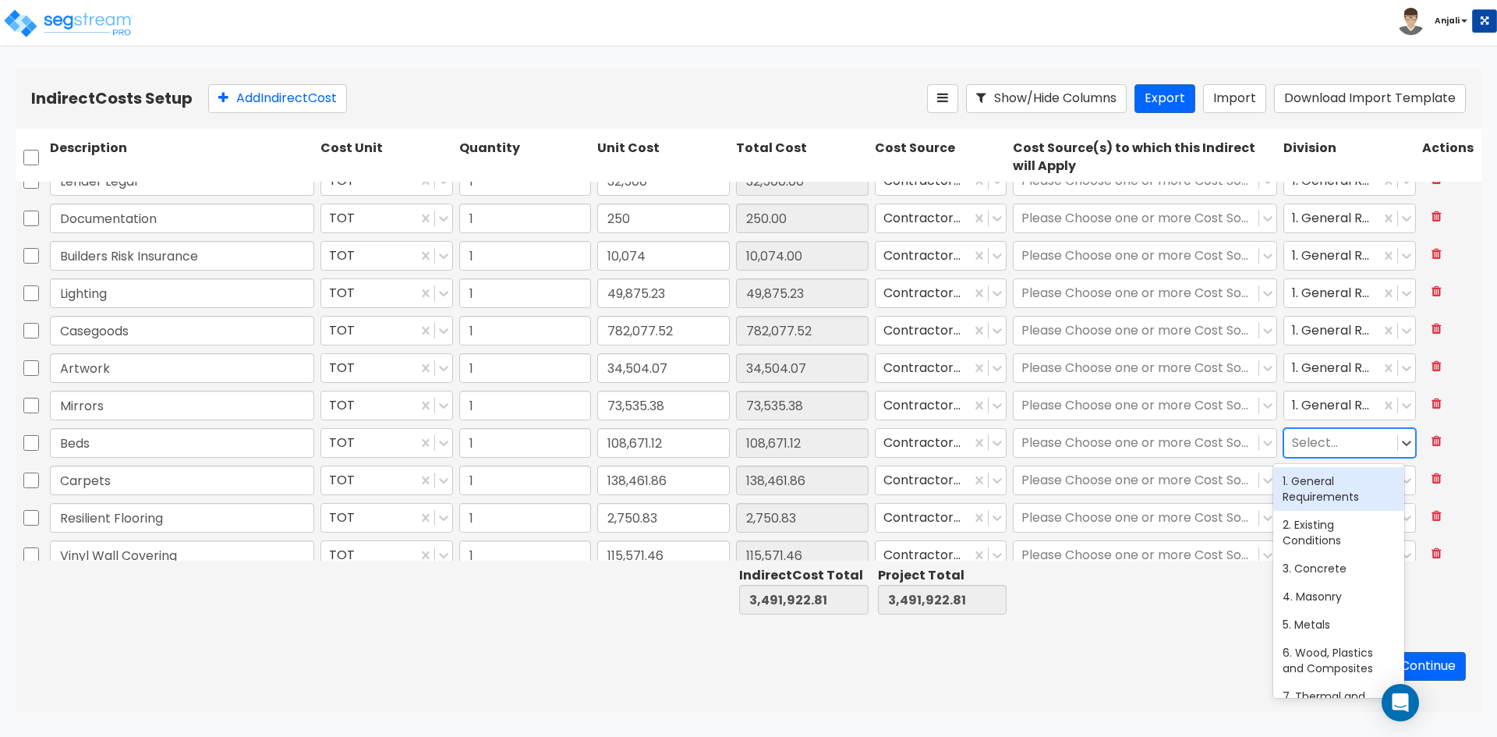
click at [1331, 482] on div "1. General Requirements" at bounding box center [1338, 489] width 131 height 44
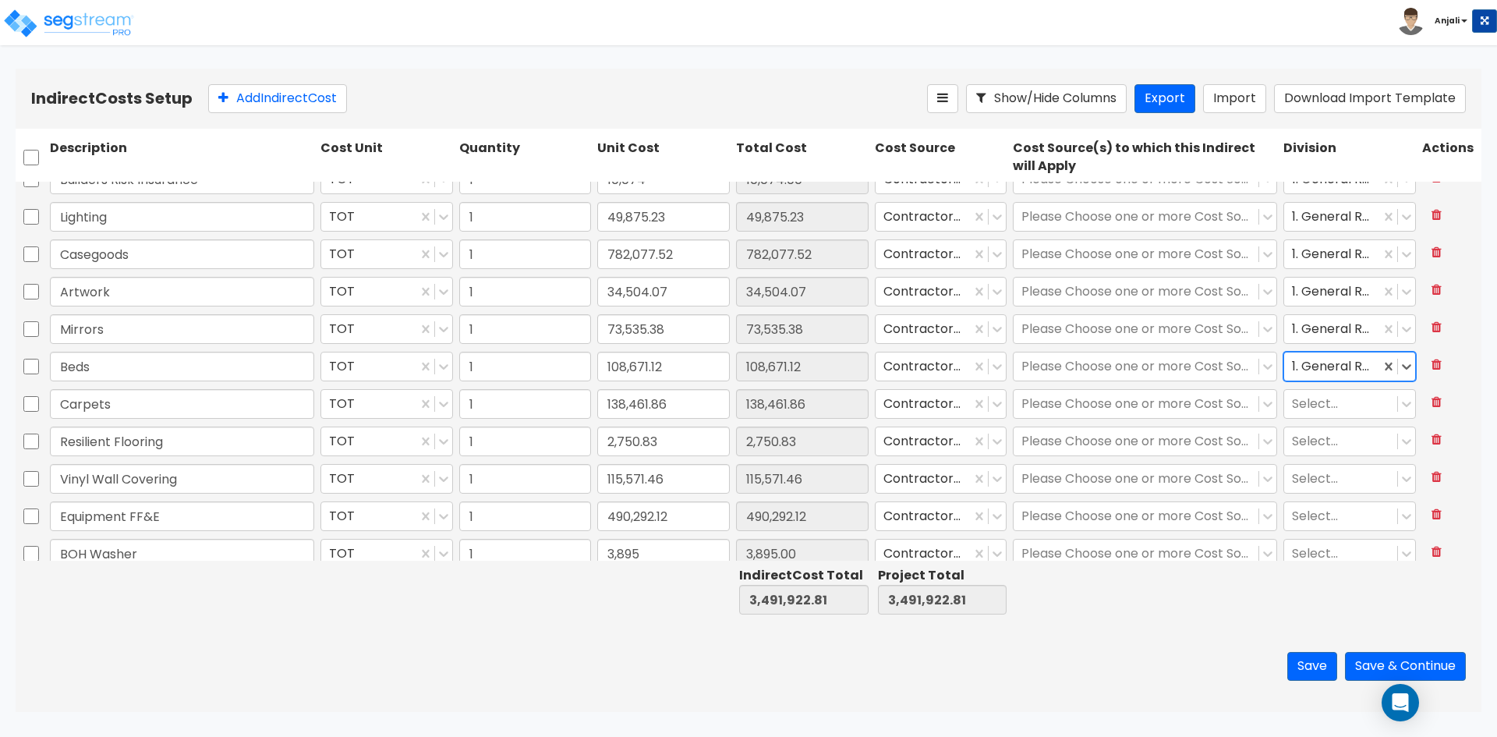
scroll to position [546, 0]
click at [1320, 399] on div at bounding box center [1340, 402] width 97 height 21
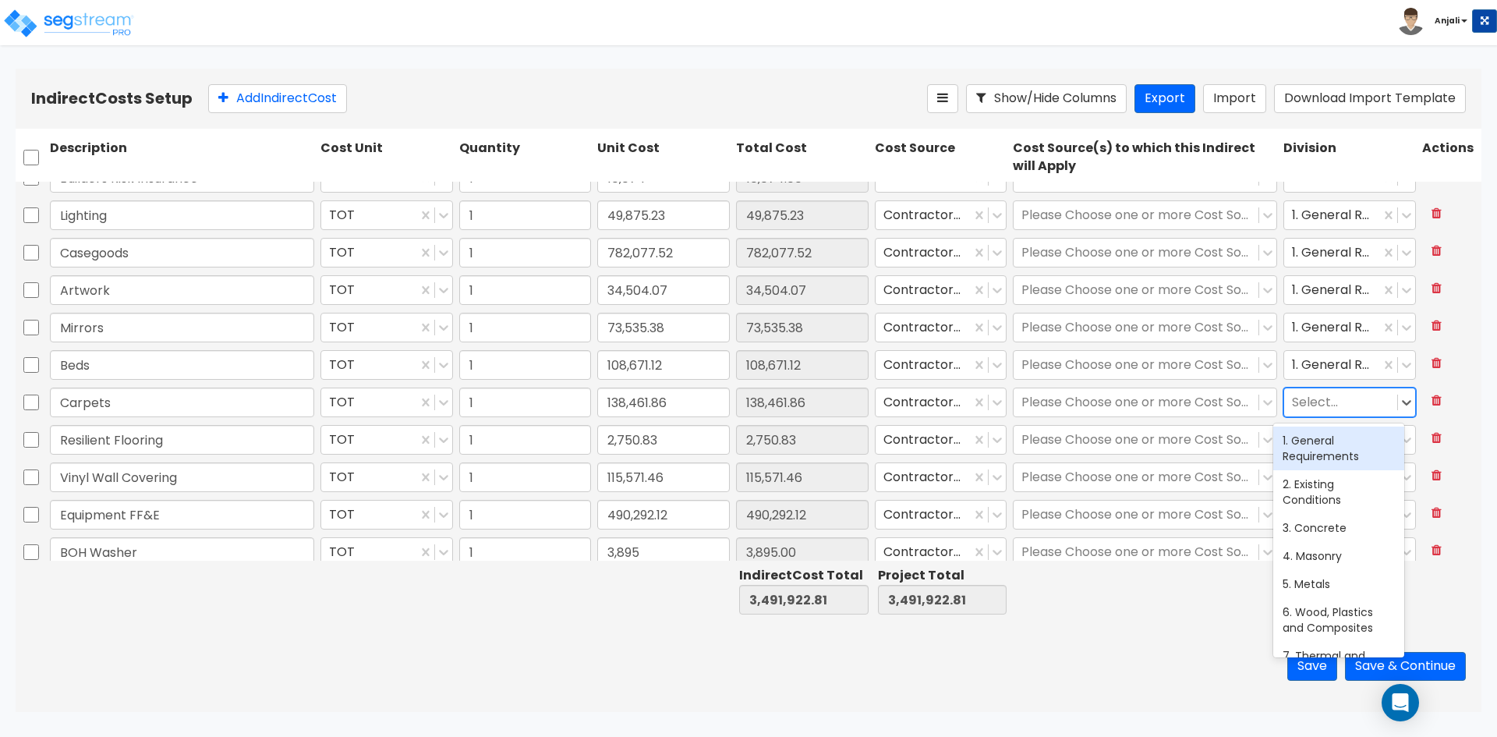
click at [1331, 461] on div "1. General Requirements" at bounding box center [1338, 449] width 131 height 44
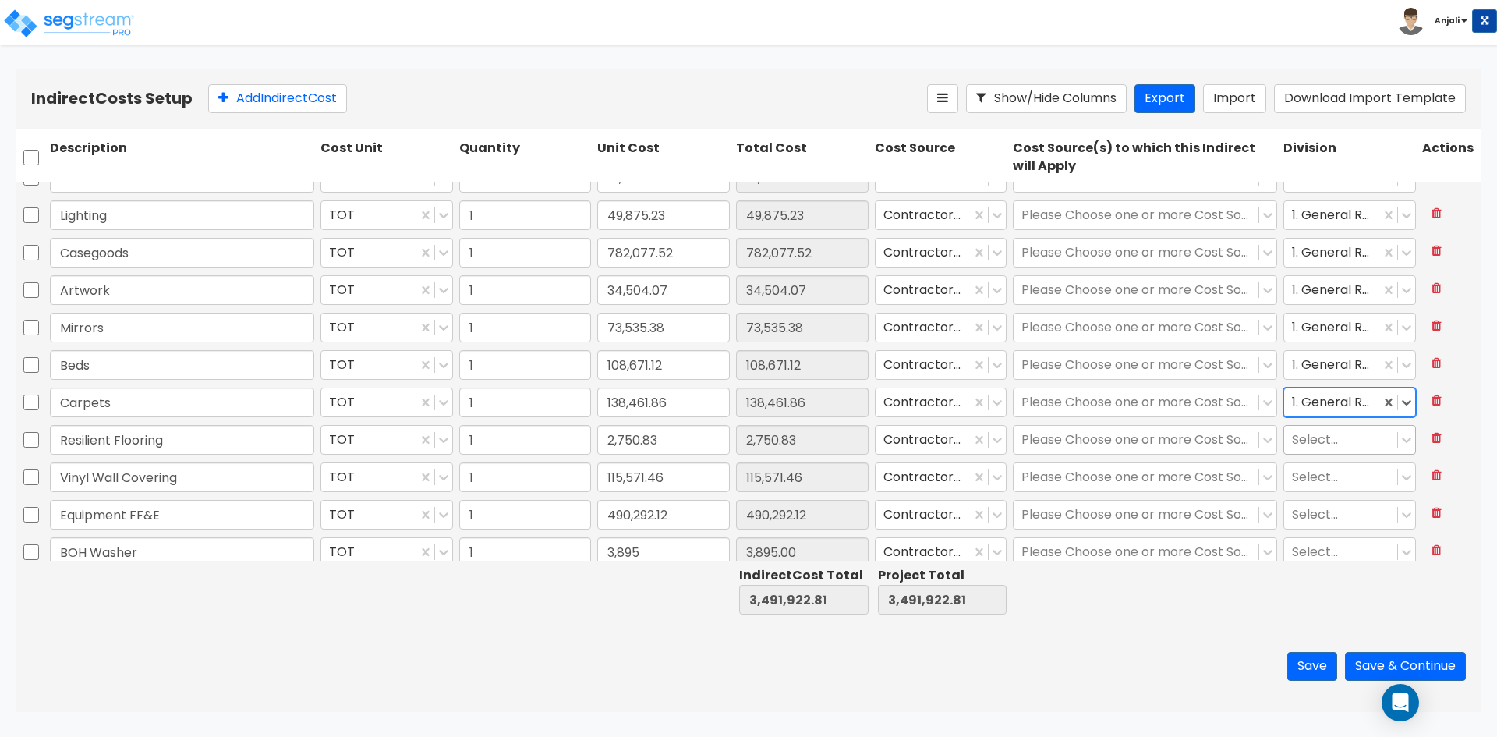
click at [1330, 434] on div at bounding box center [1340, 440] width 97 height 21
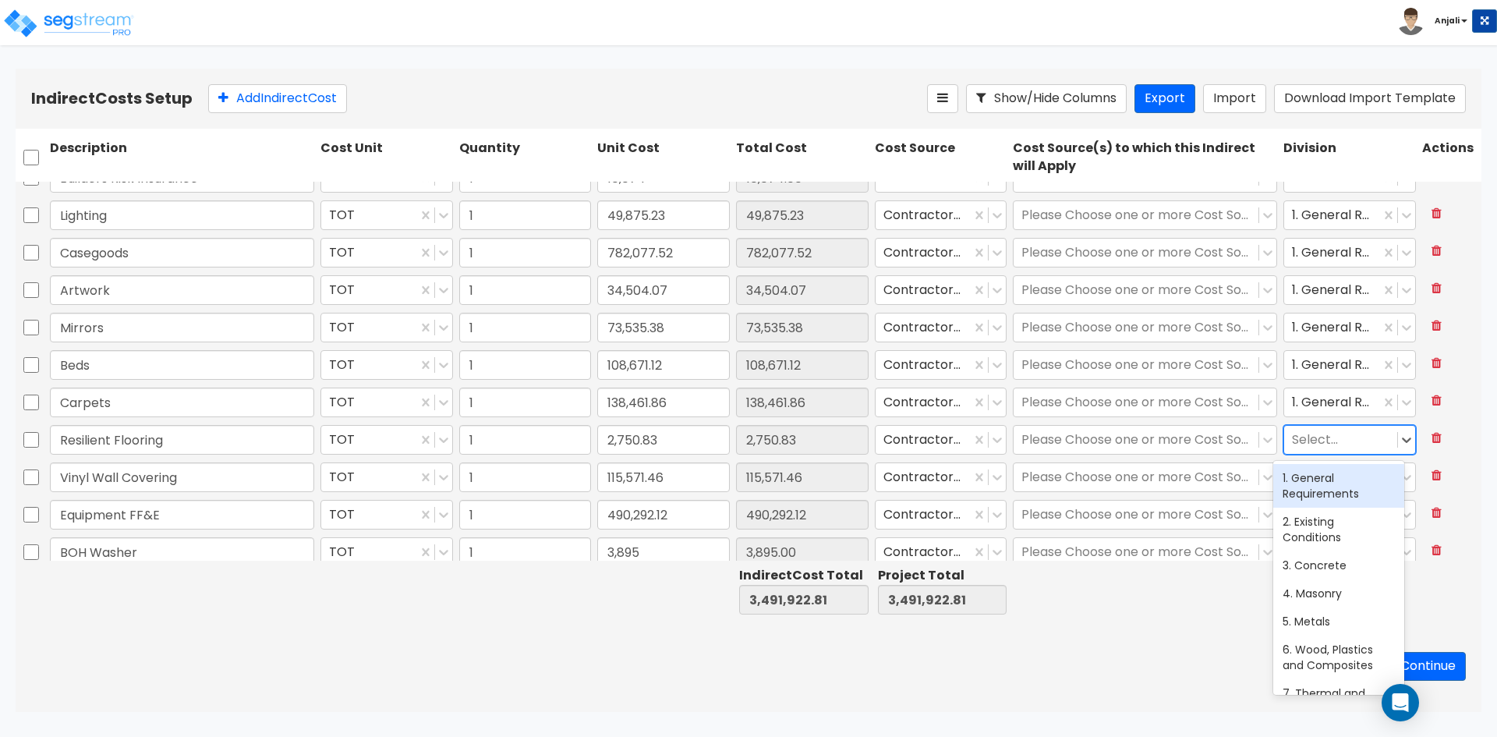
click at [1326, 469] on div "1. General Requirements" at bounding box center [1338, 486] width 131 height 44
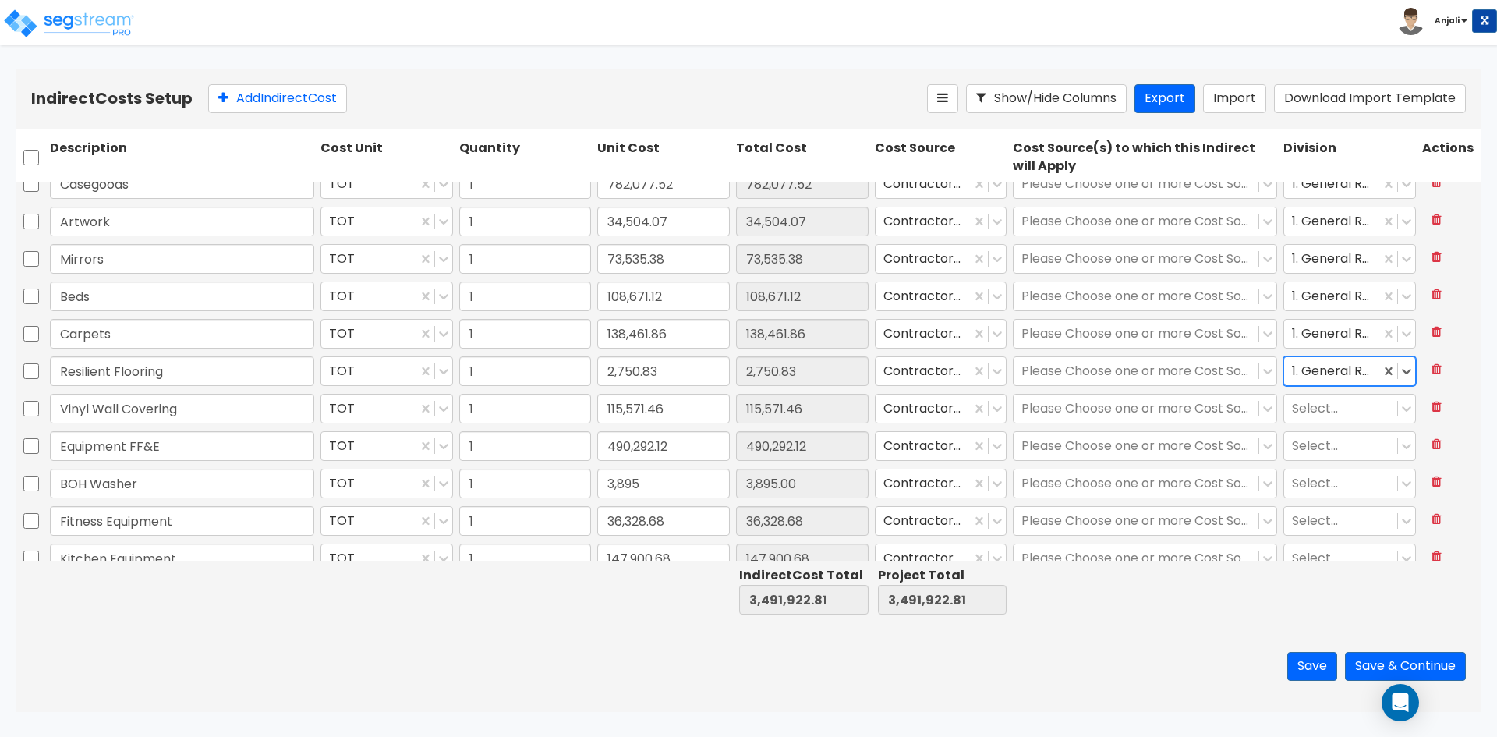
scroll to position [624, 0]
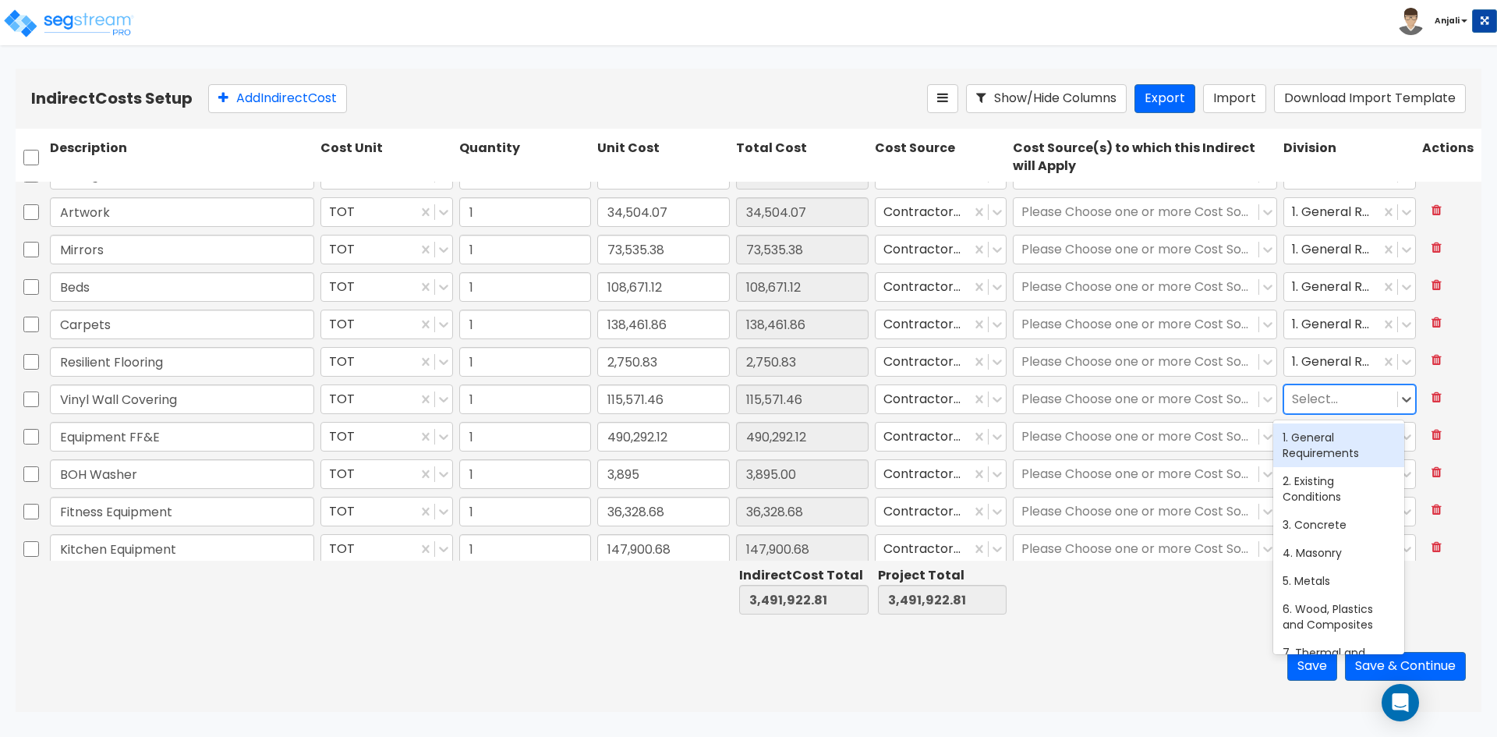
click at [1317, 402] on div at bounding box center [1340, 399] width 97 height 21
drag, startPoint x: 1329, startPoint y: 443, endPoint x: 1334, endPoint y: 416, distance: 27.8
click at [1329, 444] on div "1. General Requirements" at bounding box center [1338, 445] width 131 height 44
click at [1329, 441] on div at bounding box center [1340, 437] width 97 height 21
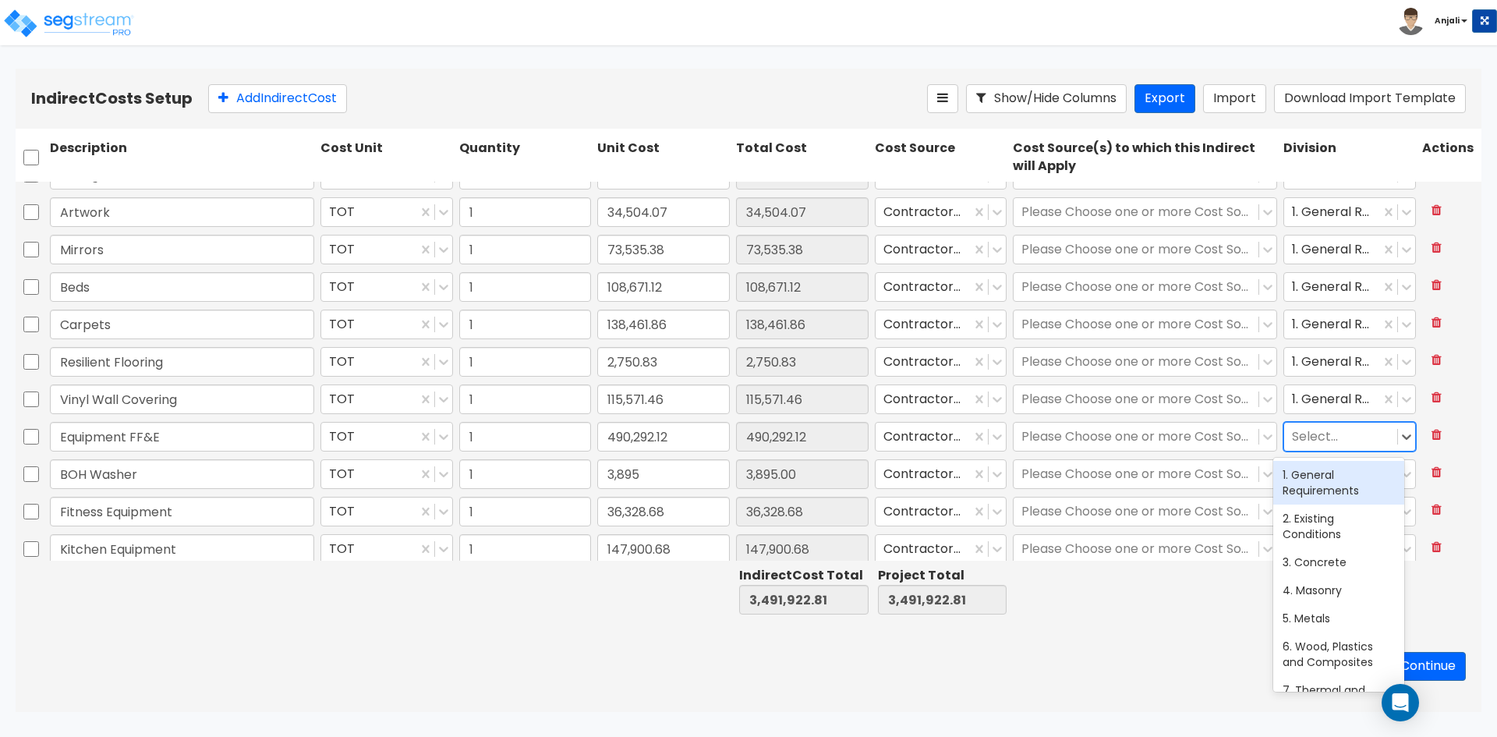
click at [1329, 471] on div "1. General Requirements" at bounding box center [1338, 483] width 131 height 44
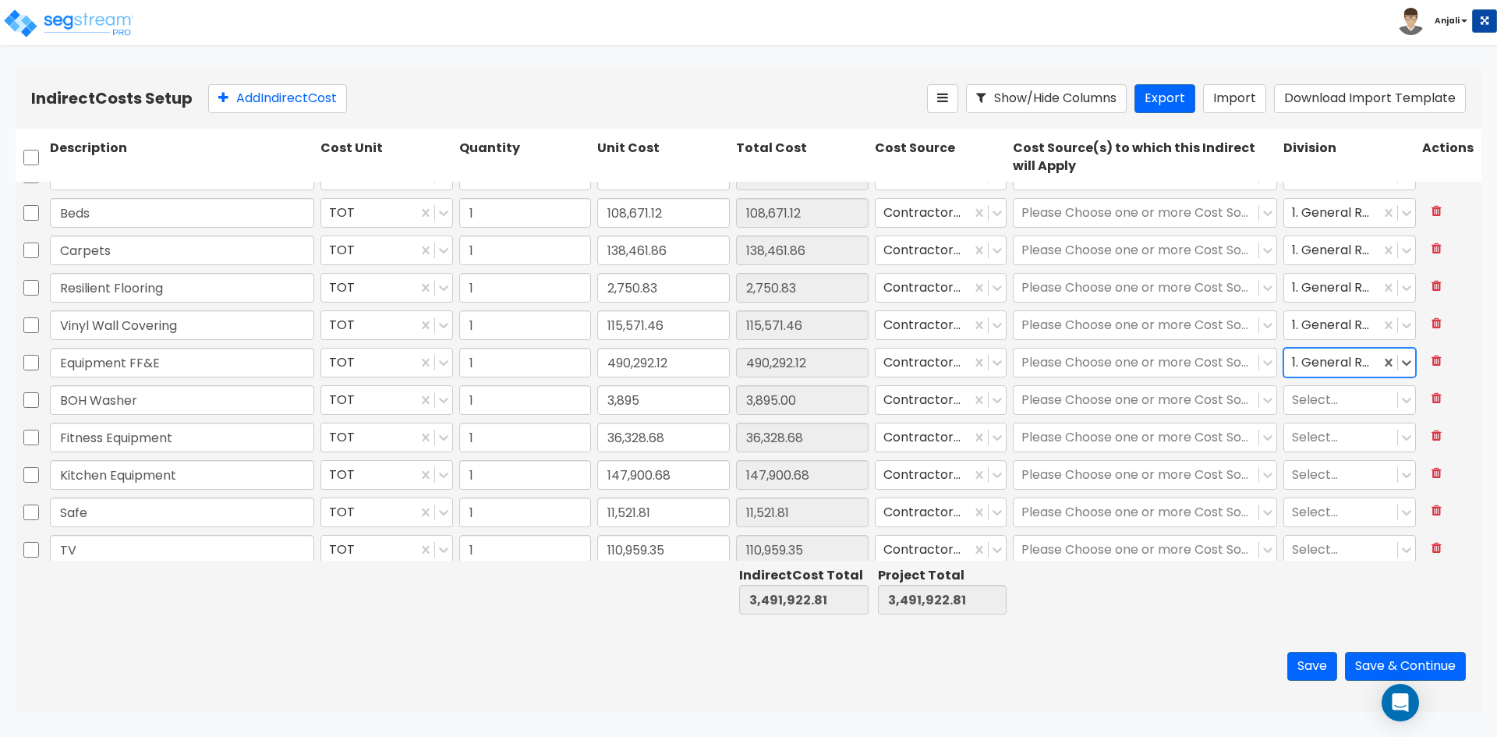
scroll to position [702, 0]
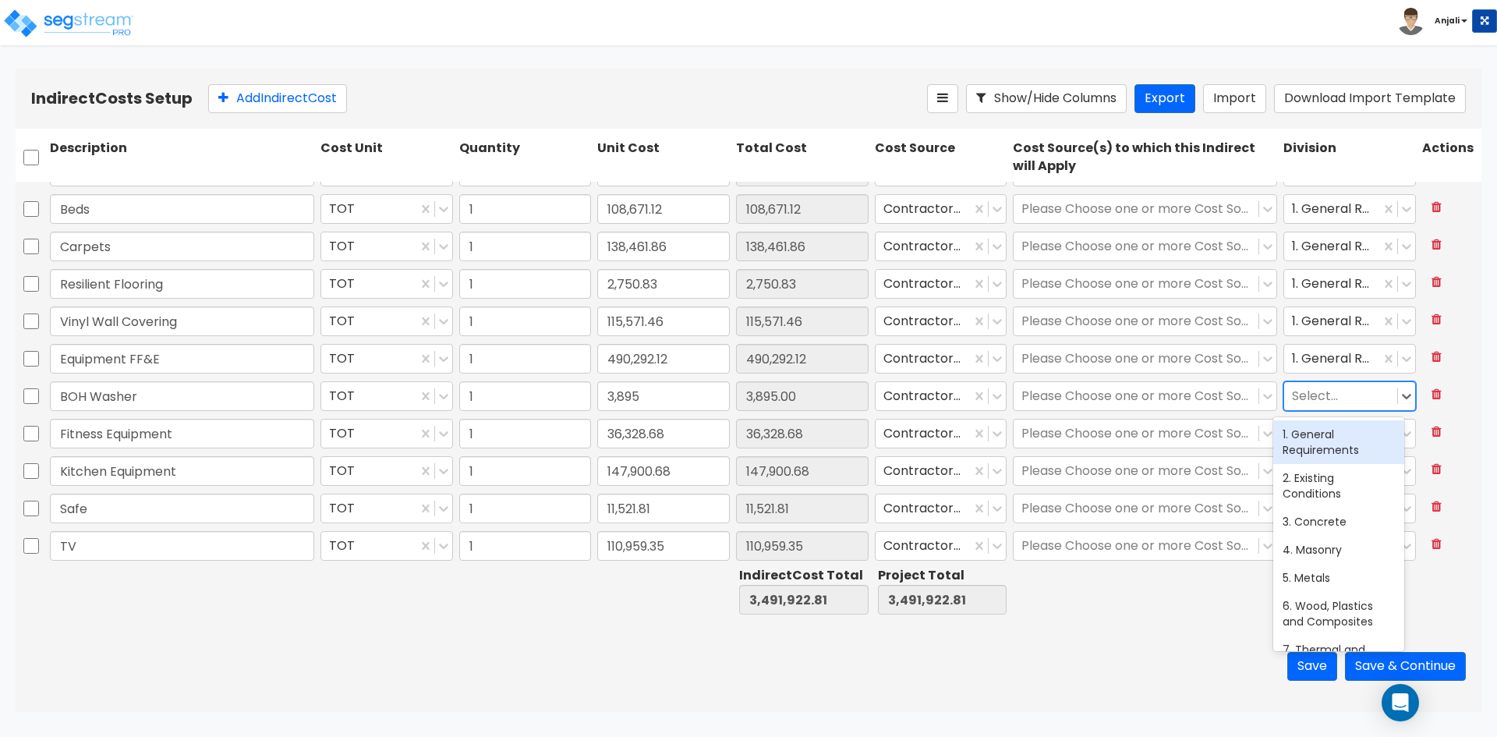
click at [1329, 388] on div at bounding box center [1340, 396] width 97 height 21
click at [1330, 445] on div "1. General Requirements" at bounding box center [1338, 442] width 131 height 44
click at [1331, 431] on div at bounding box center [1340, 433] width 97 height 21
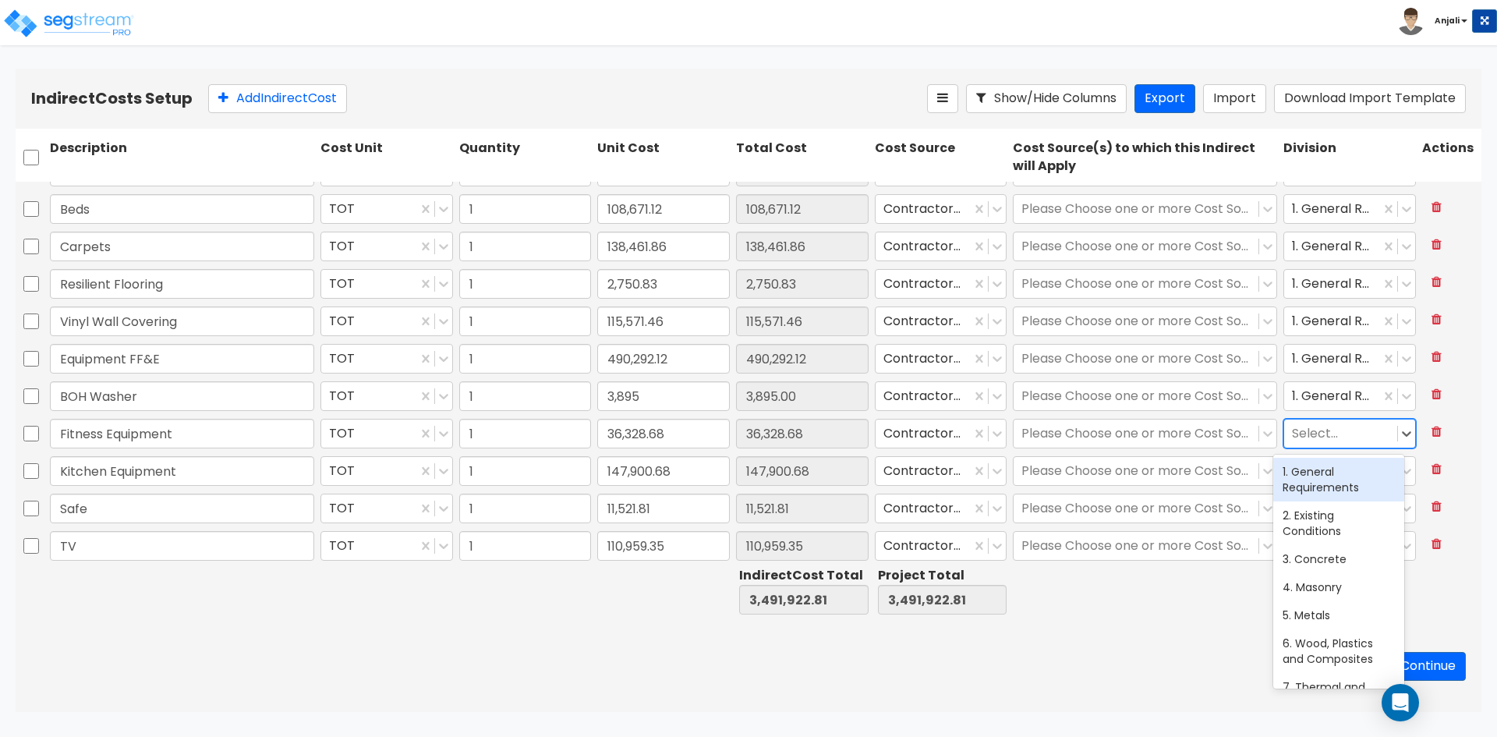
click at [1323, 472] on div "1. General Requirements" at bounding box center [1338, 480] width 131 height 44
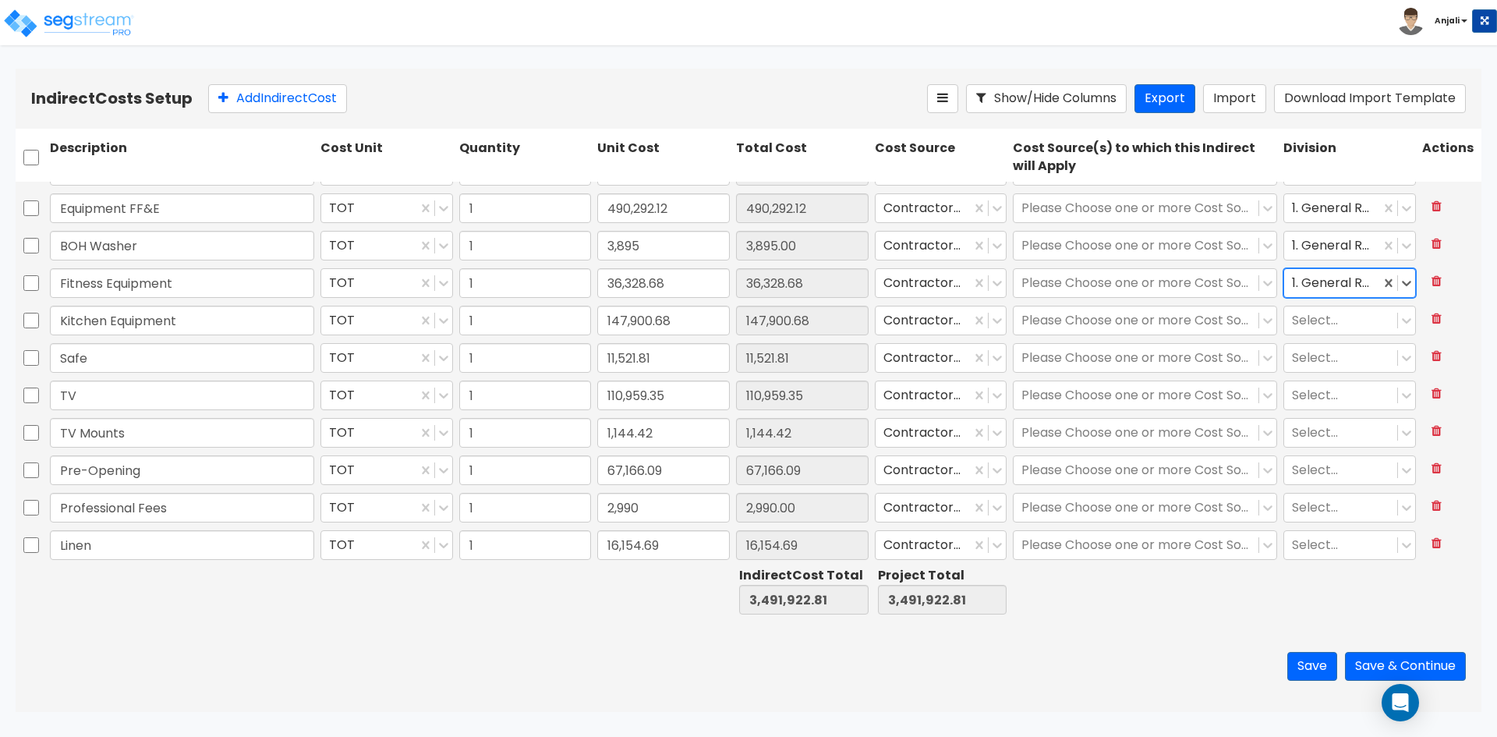
scroll to position [858, 0]
click at [1329, 331] on div "Select..." at bounding box center [1349, 315] width 139 height 36
click at [1333, 306] on div "Select..." at bounding box center [1340, 315] width 113 height 27
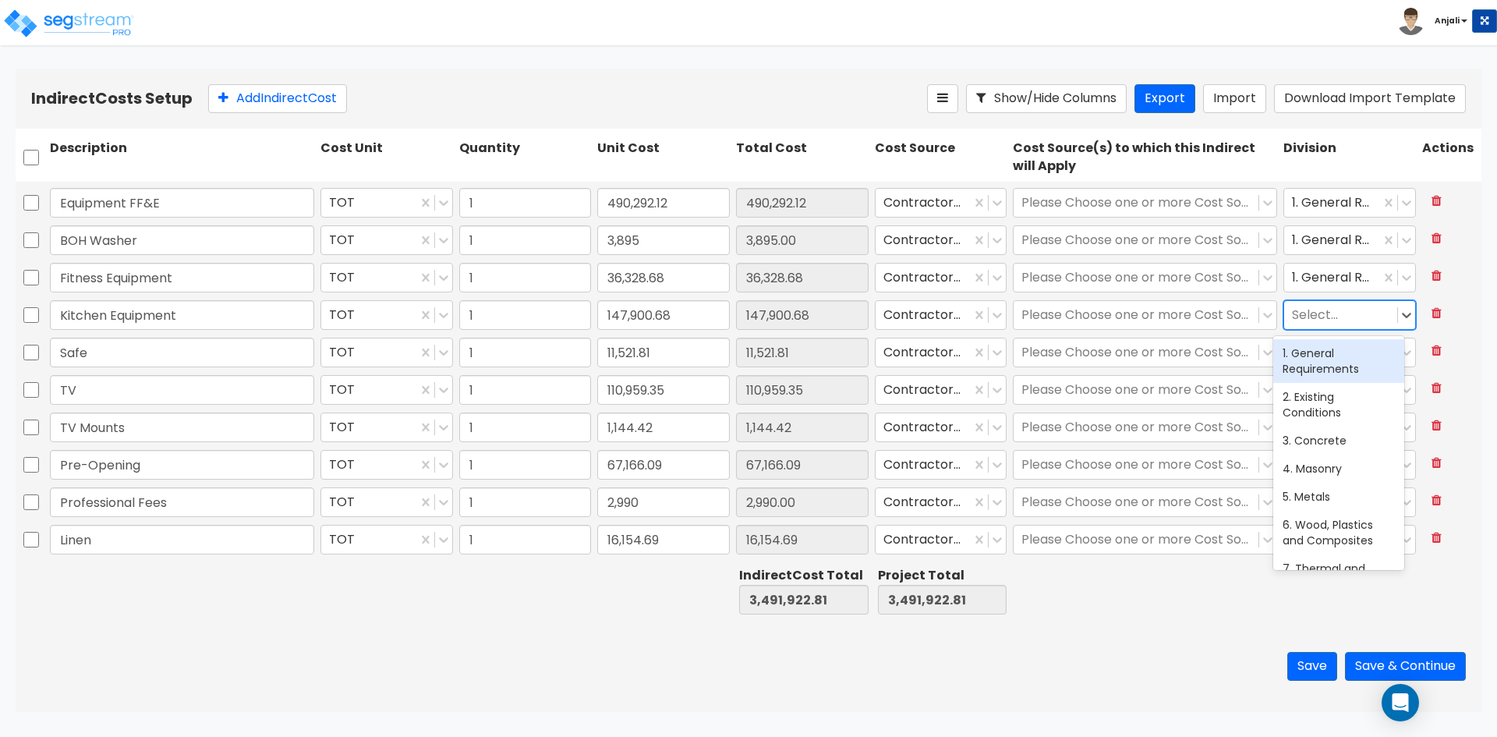
click at [1329, 374] on div "1. General Requirements" at bounding box center [1338, 361] width 131 height 44
click at [1326, 359] on div at bounding box center [1340, 352] width 97 height 21
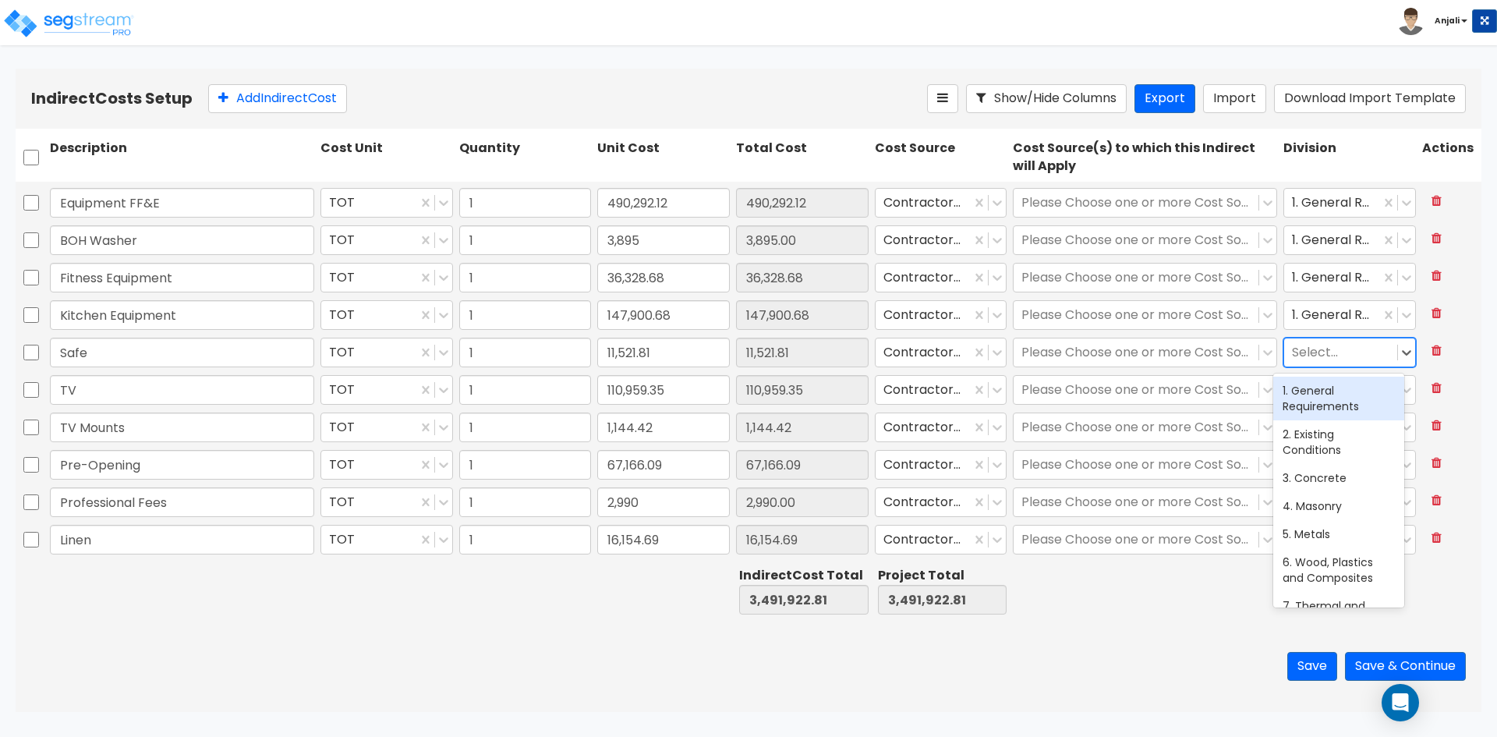
click at [1323, 388] on div "1. General Requirements" at bounding box center [1338, 399] width 131 height 44
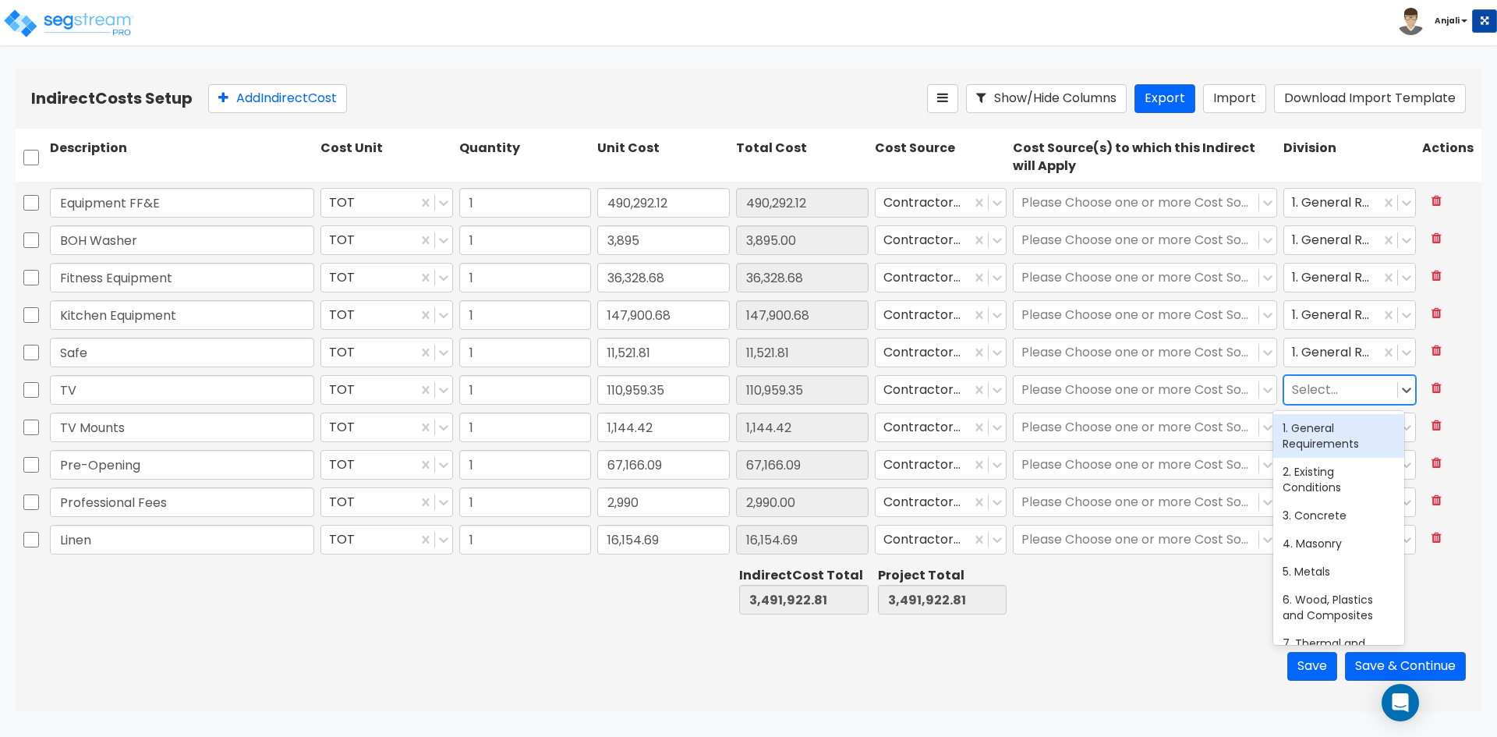
drag, startPoint x: 1320, startPoint y: 391, endPoint x: 1319, endPoint y: 419, distance: 27.3
click at [1320, 394] on div at bounding box center [1340, 390] width 97 height 21
click at [1319, 424] on div "1. General Requirements" at bounding box center [1338, 436] width 131 height 44
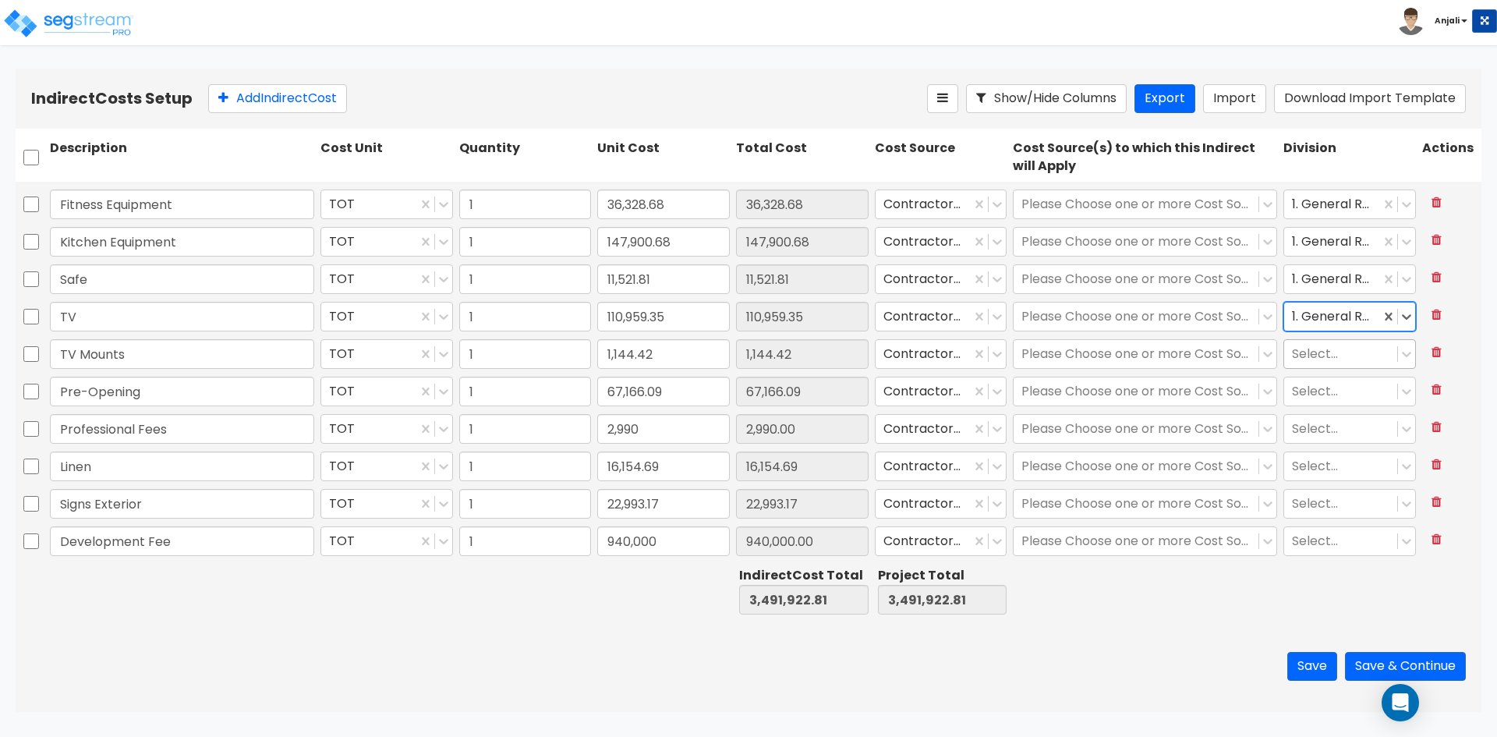
click at [1321, 341] on div "Select..." at bounding box center [1340, 354] width 113 height 27
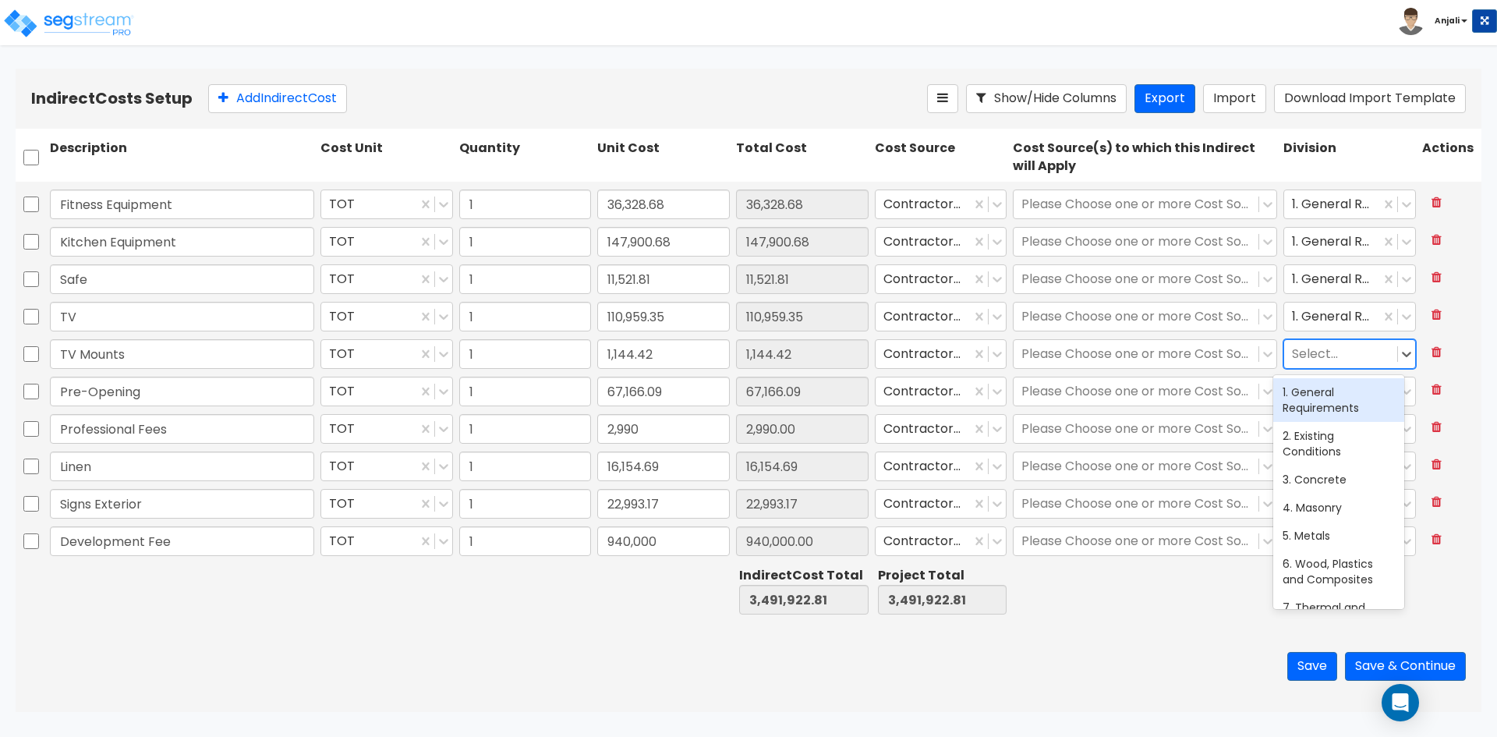
click at [1319, 395] on div "1. General Requirements" at bounding box center [1338, 400] width 131 height 44
click at [1319, 397] on div at bounding box center [1340, 391] width 97 height 21
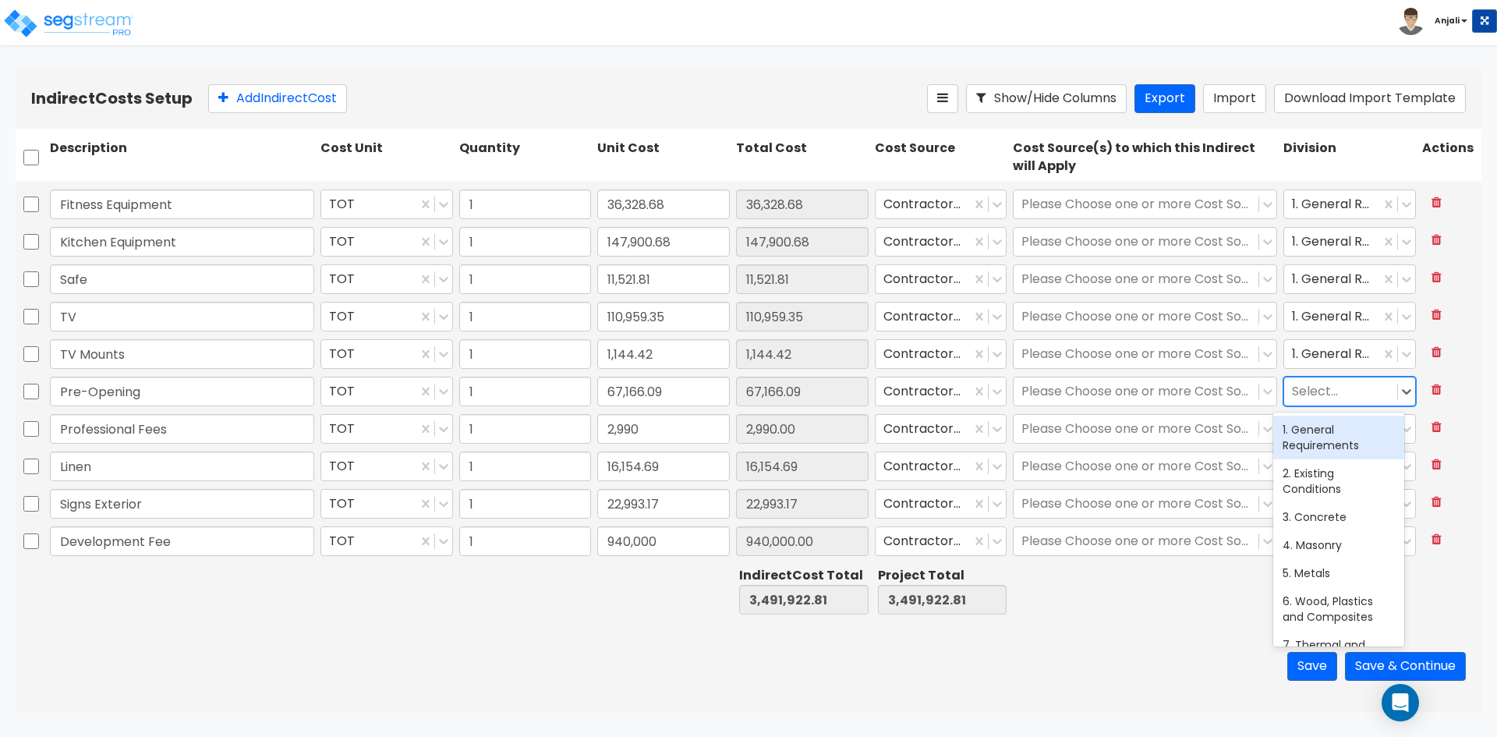
click at [1316, 427] on div "1. General Requirements" at bounding box center [1338, 438] width 131 height 44
click at [1316, 420] on div at bounding box center [1340, 429] width 97 height 21
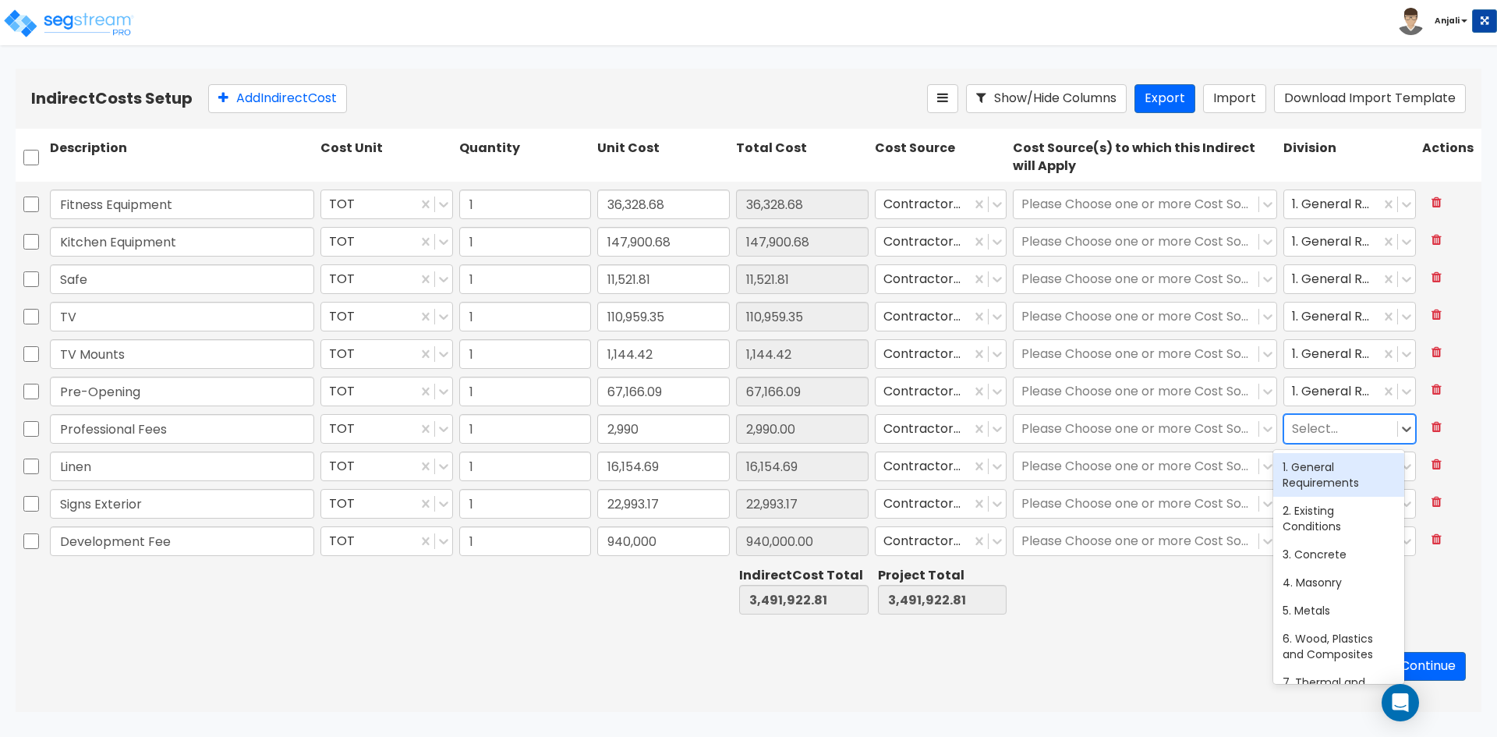
click at [1329, 462] on div "1. General Requirements" at bounding box center [1338, 475] width 131 height 44
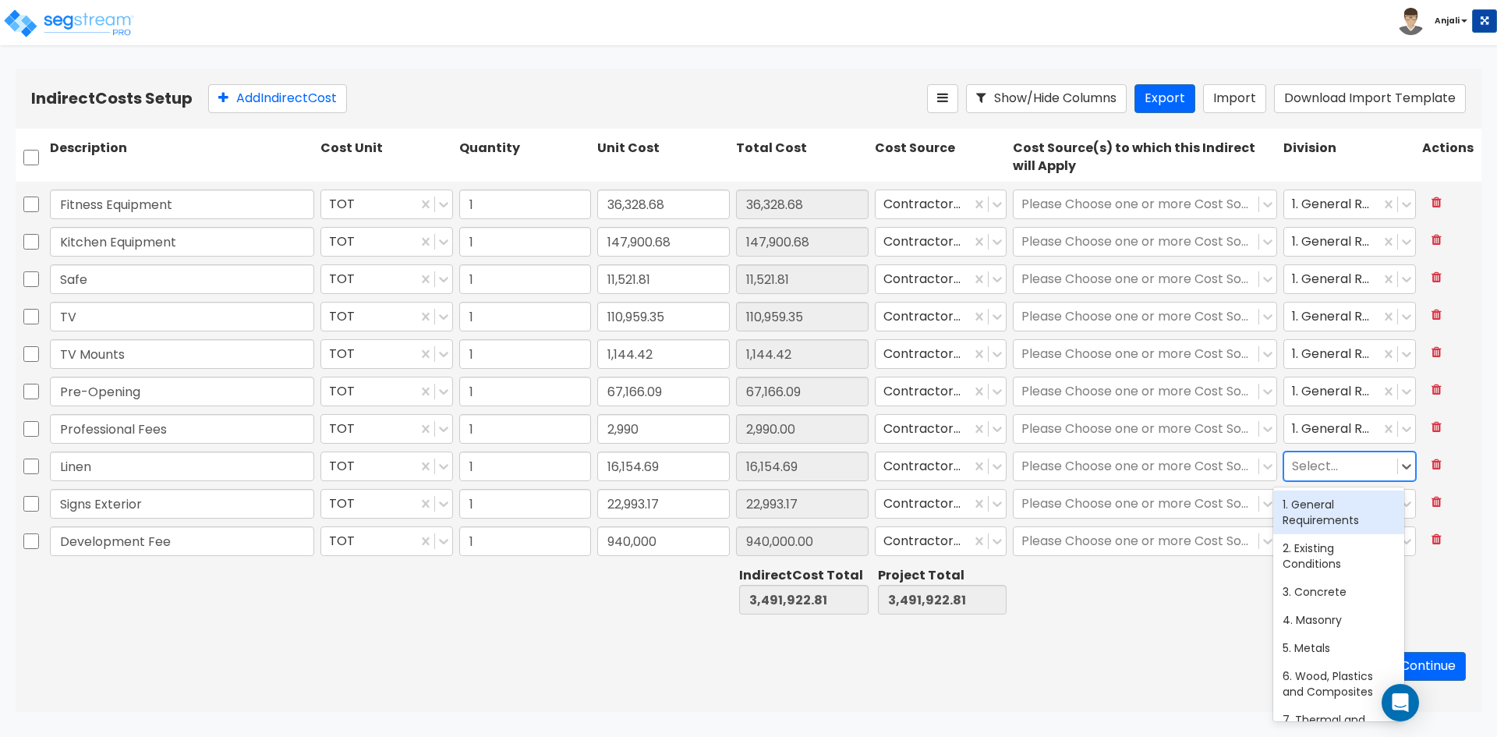
drag, startPoint x: 1324, startPoint y: 466, endPoint x: 1330, endPoint y: 514, distance: 48.0
click at [1326, 469] on div at bounding box center [1340, 466] width 97 height 21
click at [1331, 518] on div "1. General Requirements" at bounding box center [1338, 512] width 131 height 44
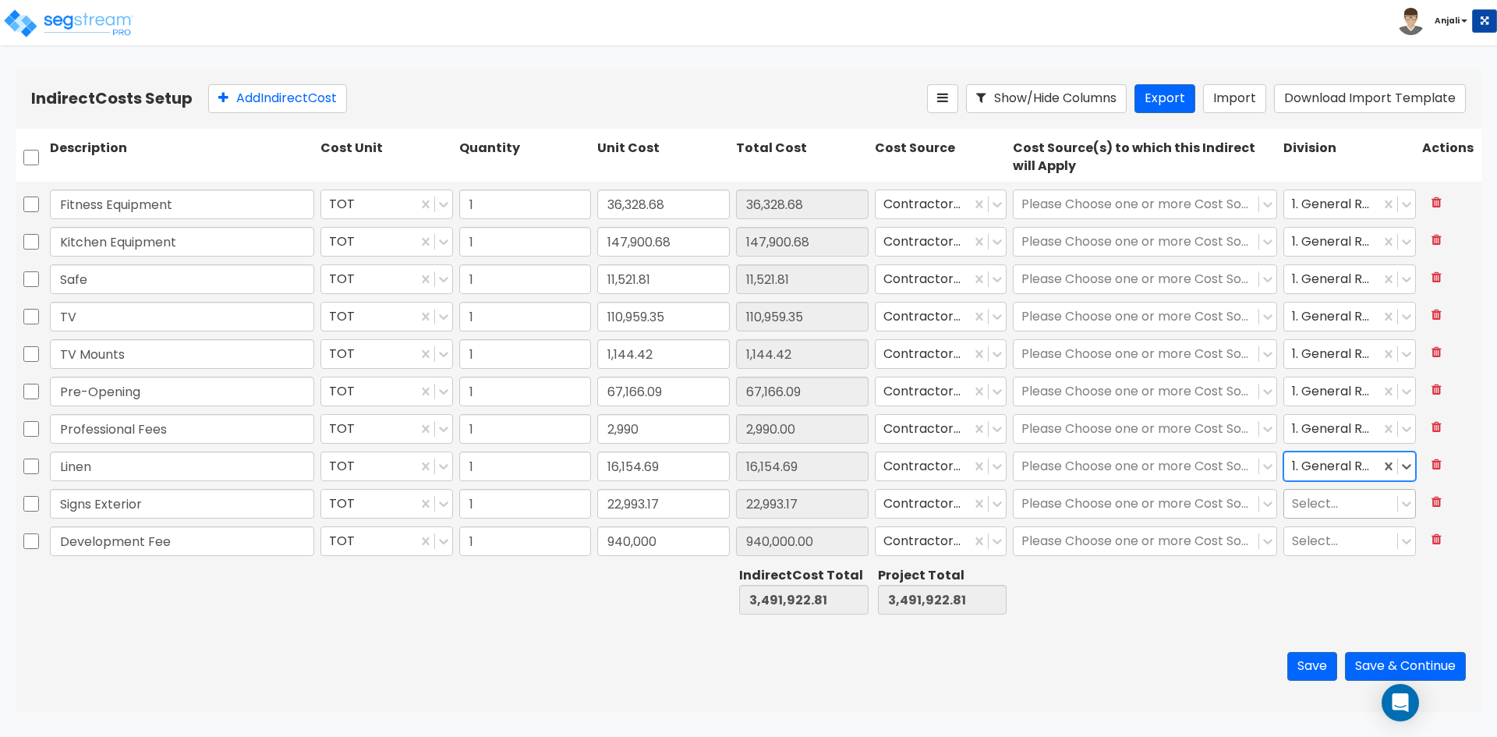
click at [1317, 495] on div at bounding box center [1340, 504] width 97 height 21
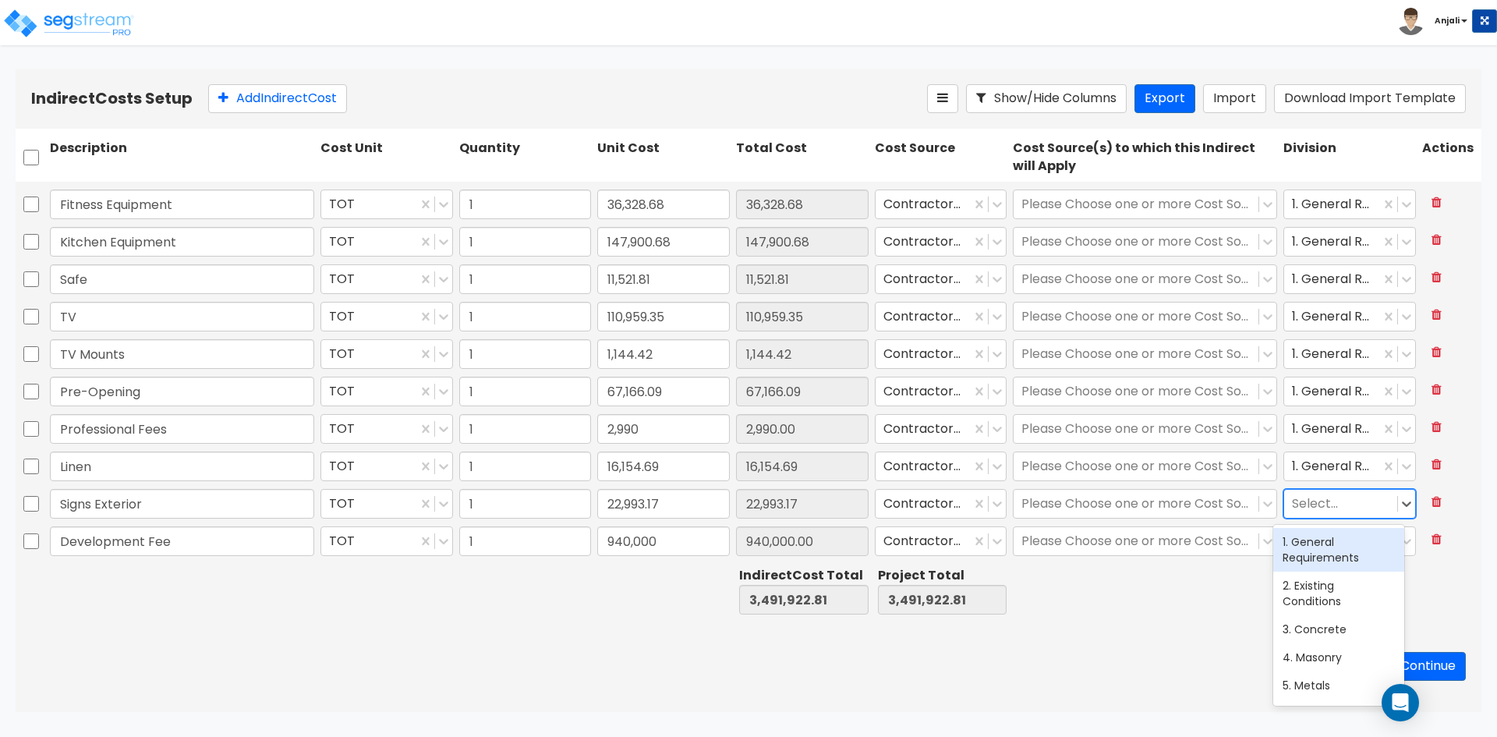
click at [1322, 538] on div "1. General Requirements" at bounding box center [1338, 550] width 131 height 44
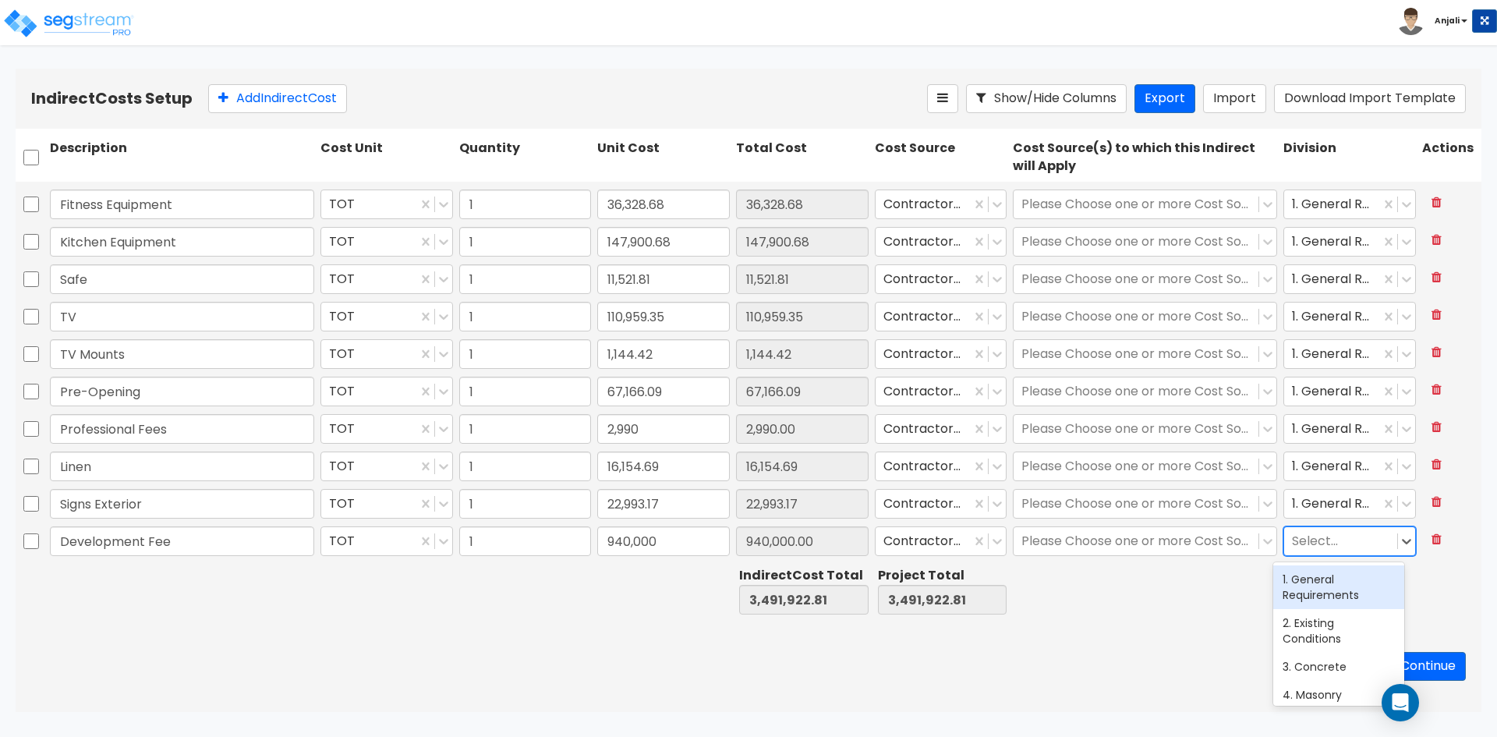
click at [1322, 535] on div at bounding box center [1340, 541] width 97 height 21
click at [1331, 581] on div "1. General Requirements" at bounding box center [1338, 587] width 131 height 44
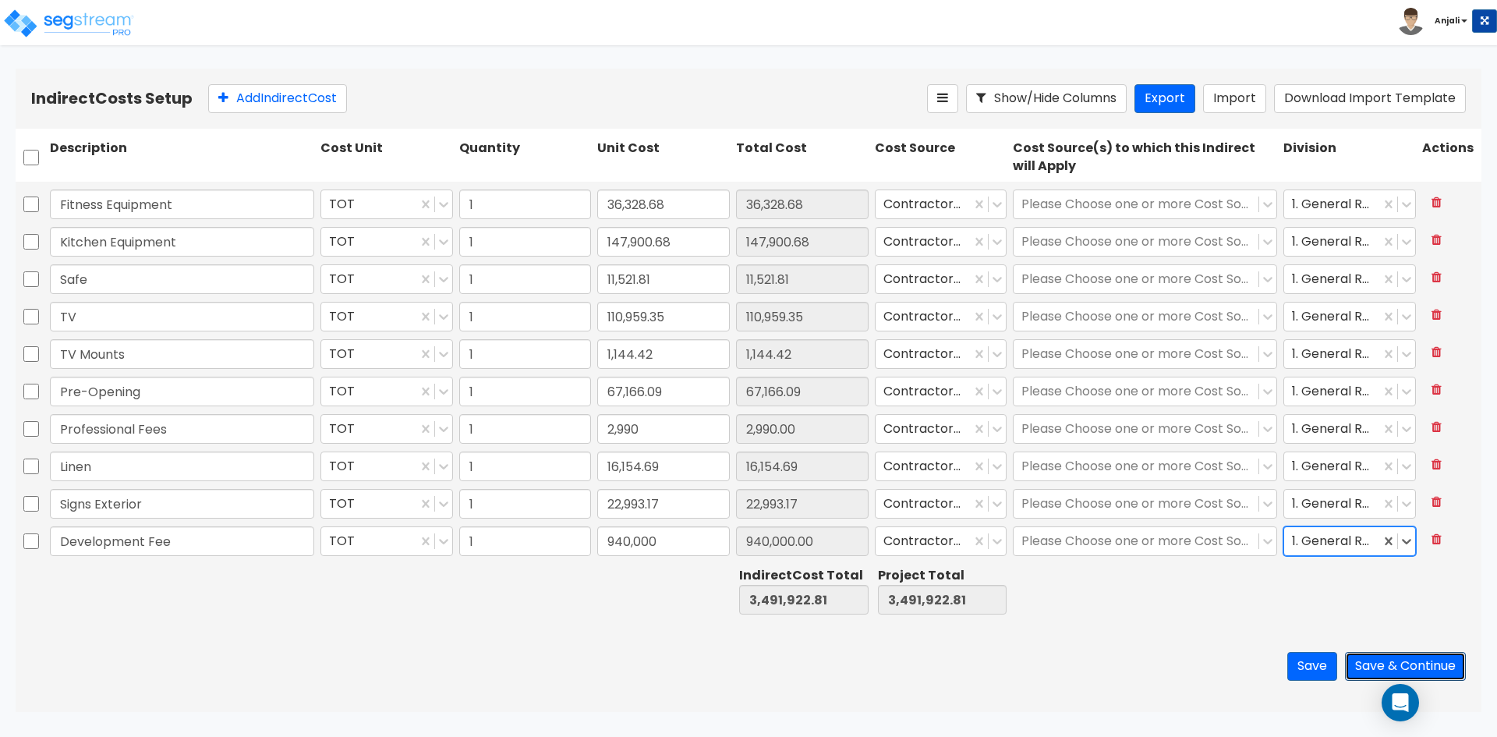
click at [1397, 669] on button "Save & Continue" at bounding box center [1405, 666] width 121 height 29
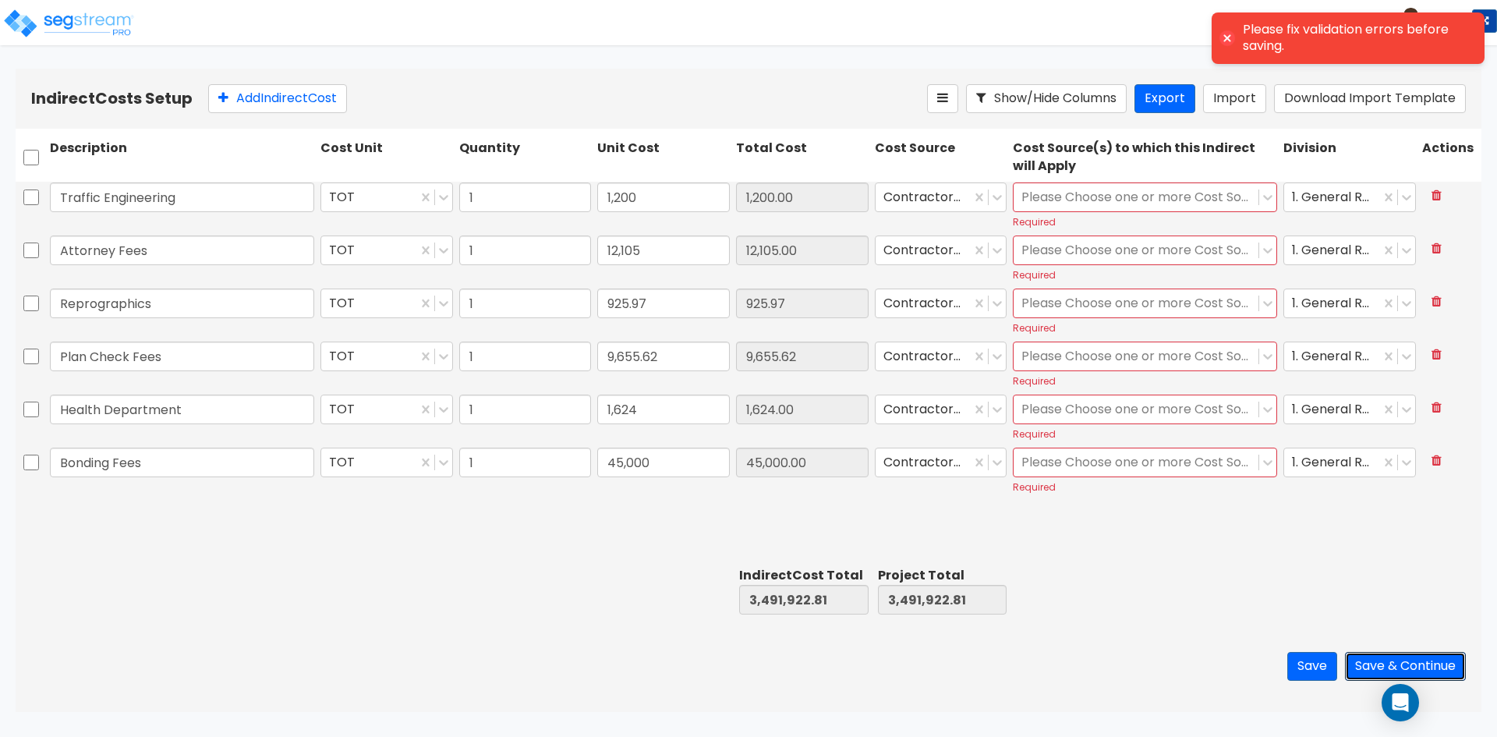
scroll to position [0, 0]
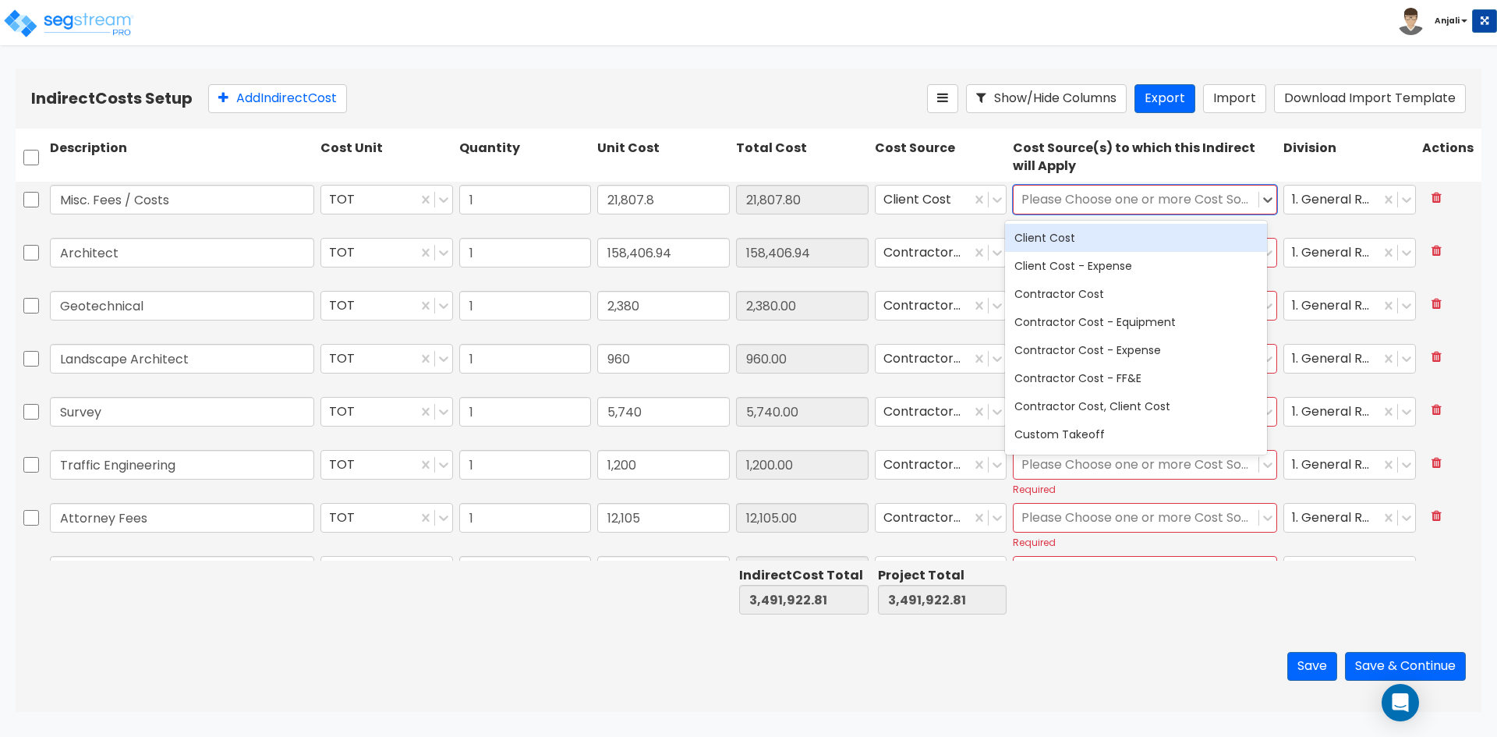
click at [1210, 200] on div at bounding box center [1135, 199] width 229 height 21
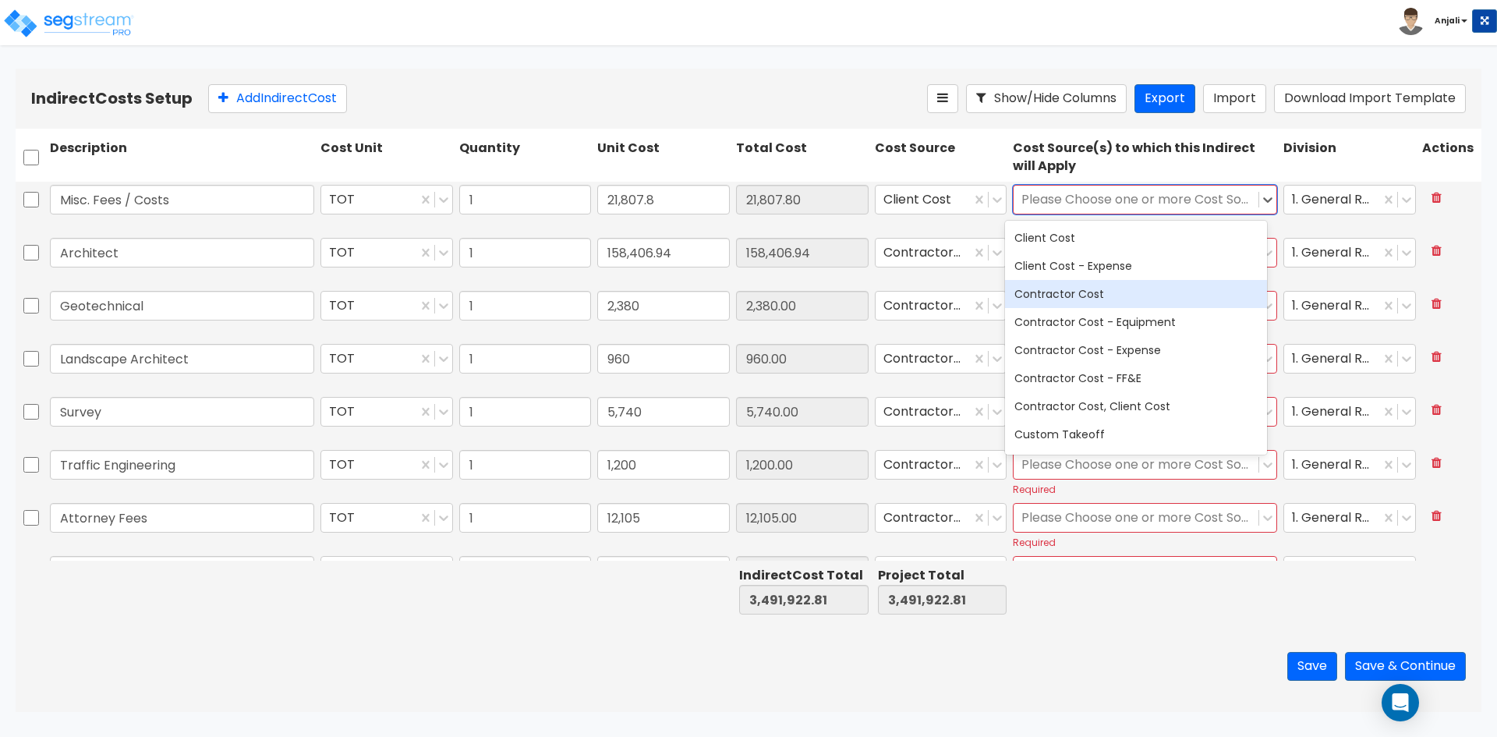
click at [1160, 299] on div "Contractor Cost" at bounding box center [1136, 294] width 262 height 28
click at [1134, 293] on div "Contractor Cost" at bounding box center [1136, 294] width 262 height 28
click at [1114, 296] on div "Contractor Cost" at bounding box center [1136, 294] width 262 height 28
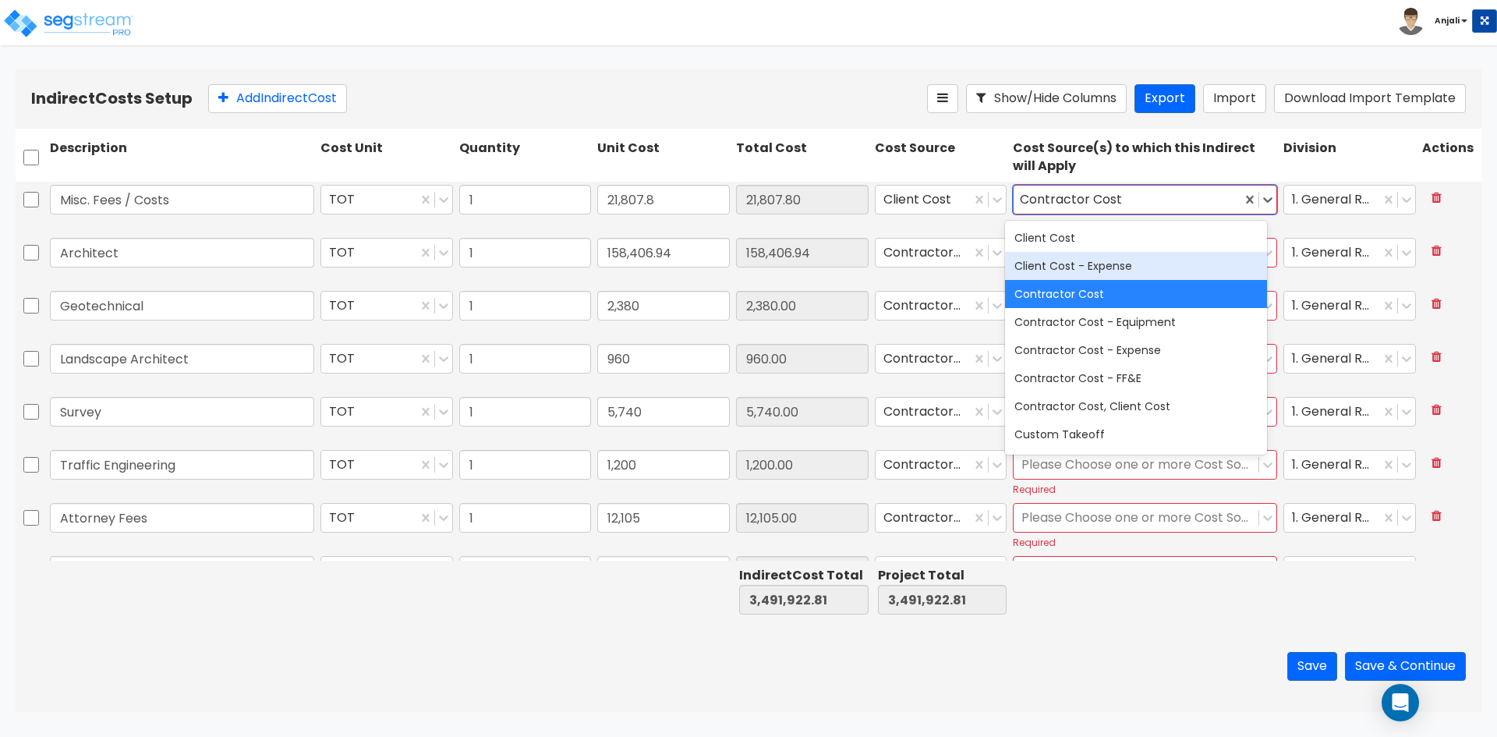
click at [1291, 168] on div "Division" at bounding box center [1349, 157] width 139 height 42
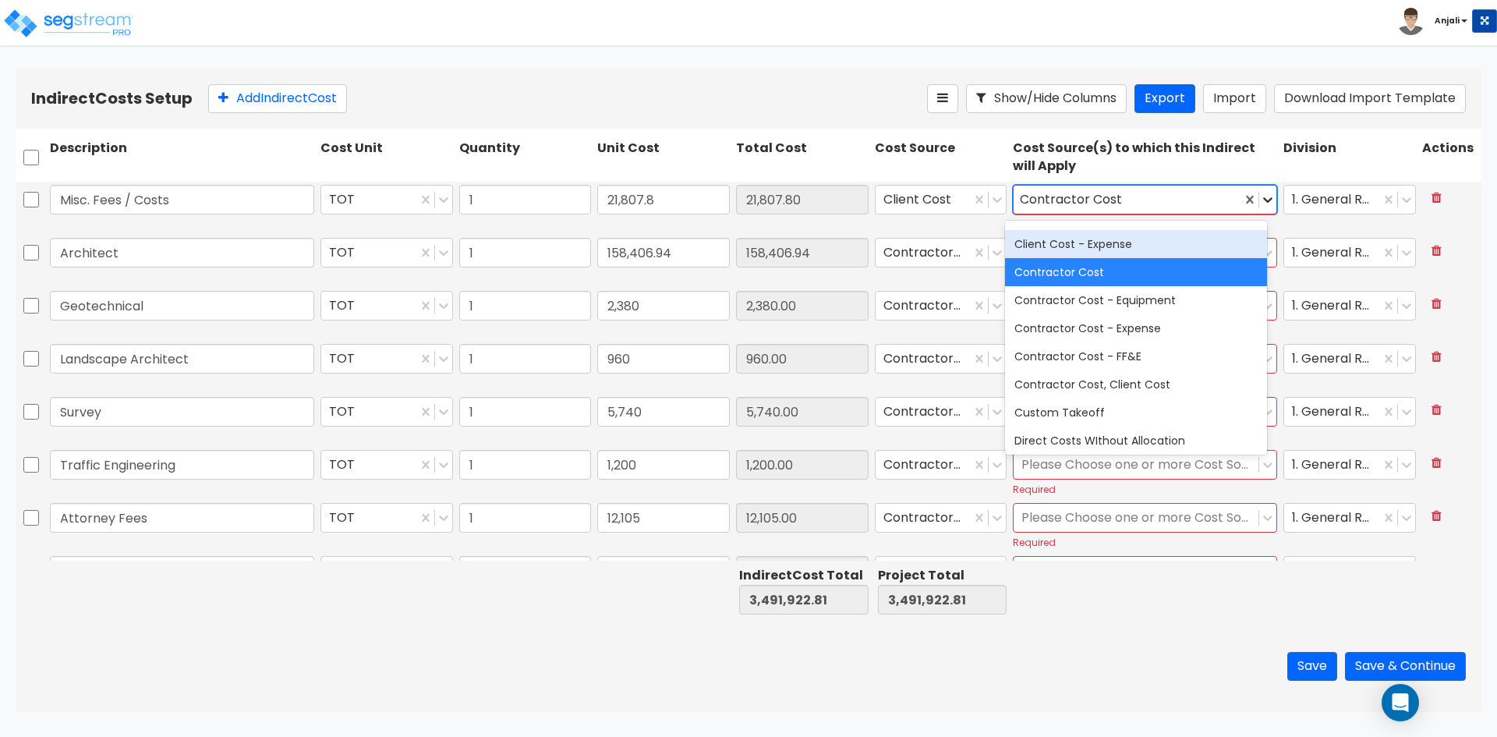
scroll to position [11, 0]
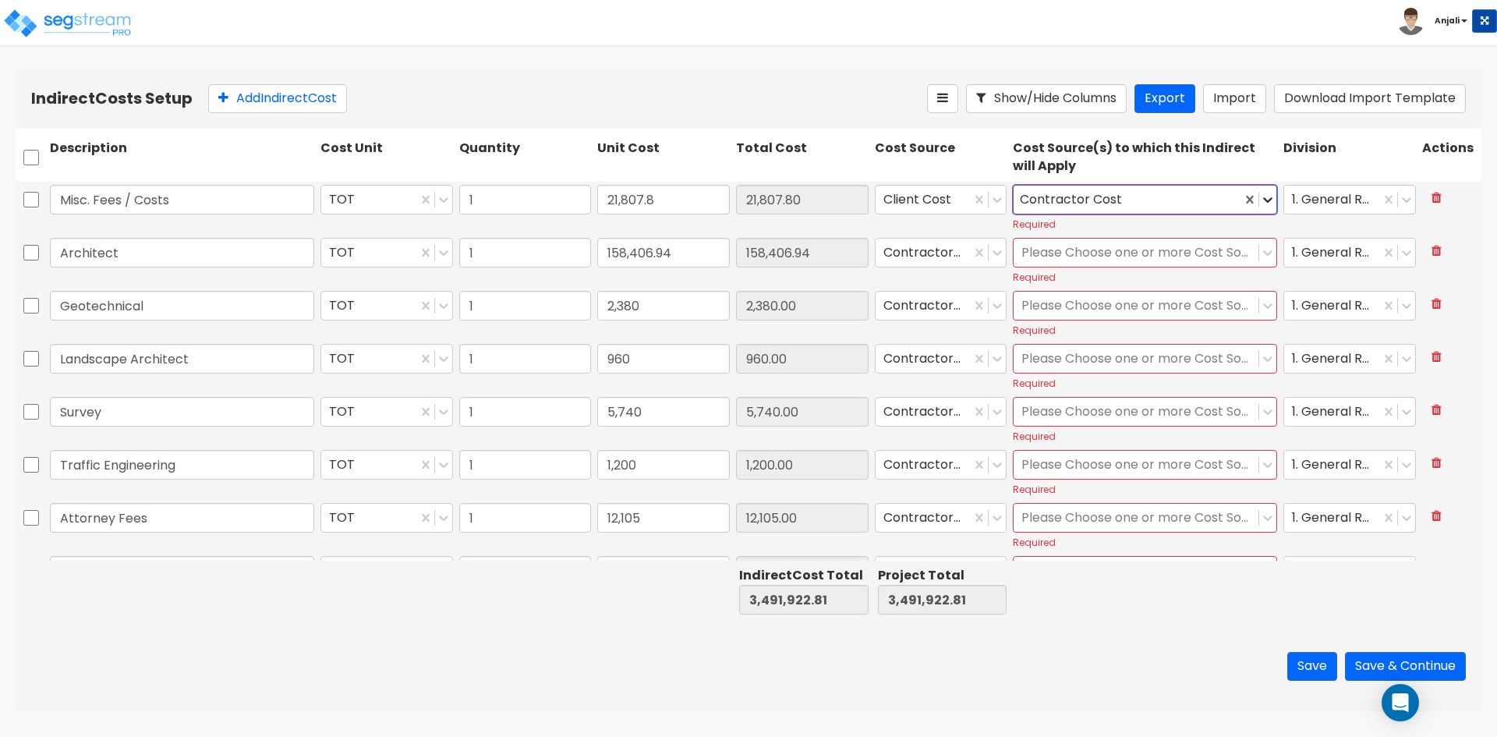
click at [1261, 202] on icon at bounding box center [1268, 200] width 16 height 16
click at [1176, 252] on div at bounding box center [1135, 253] width 229 height 21
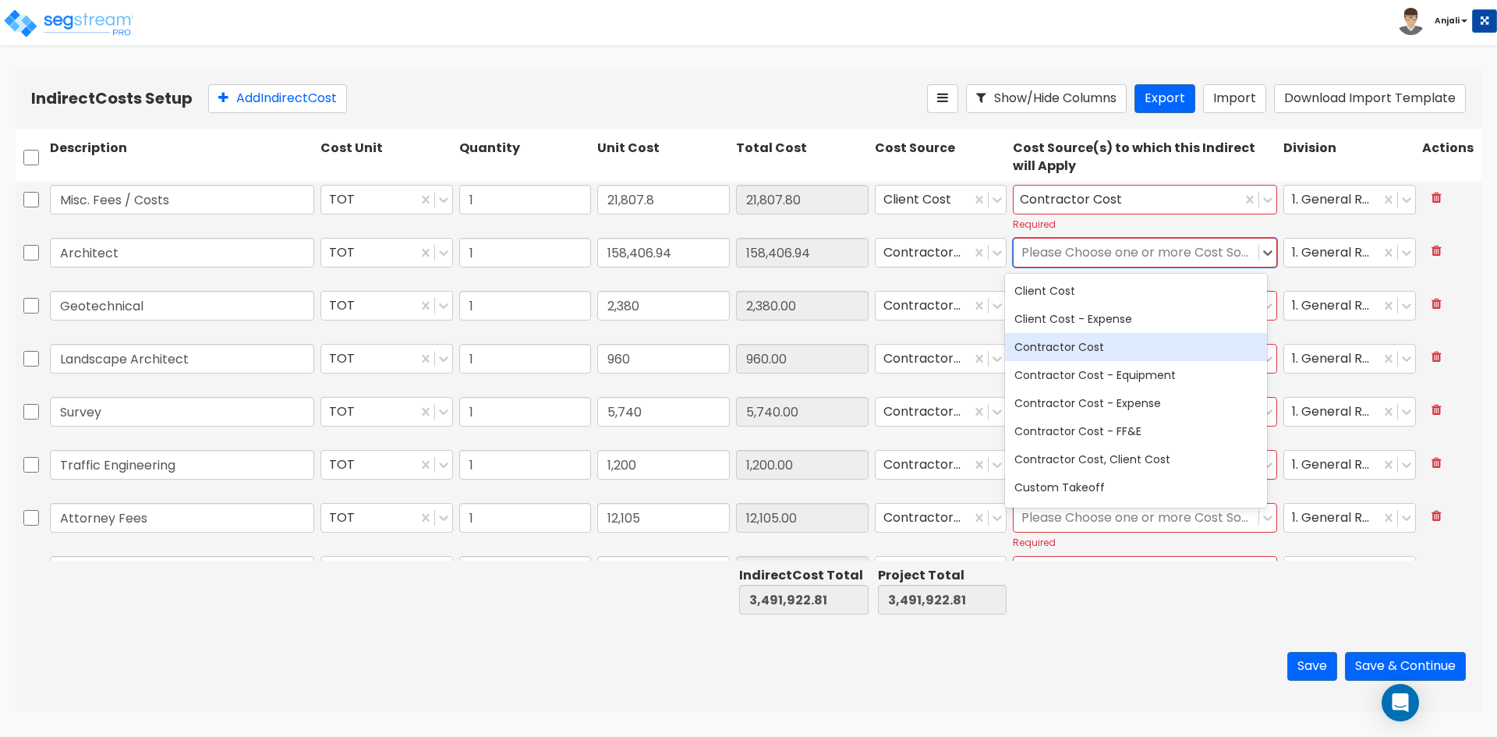
click at [1132, 348] on div "Contractor Cost" at bounding box center [1136, 347] width 262 height 28
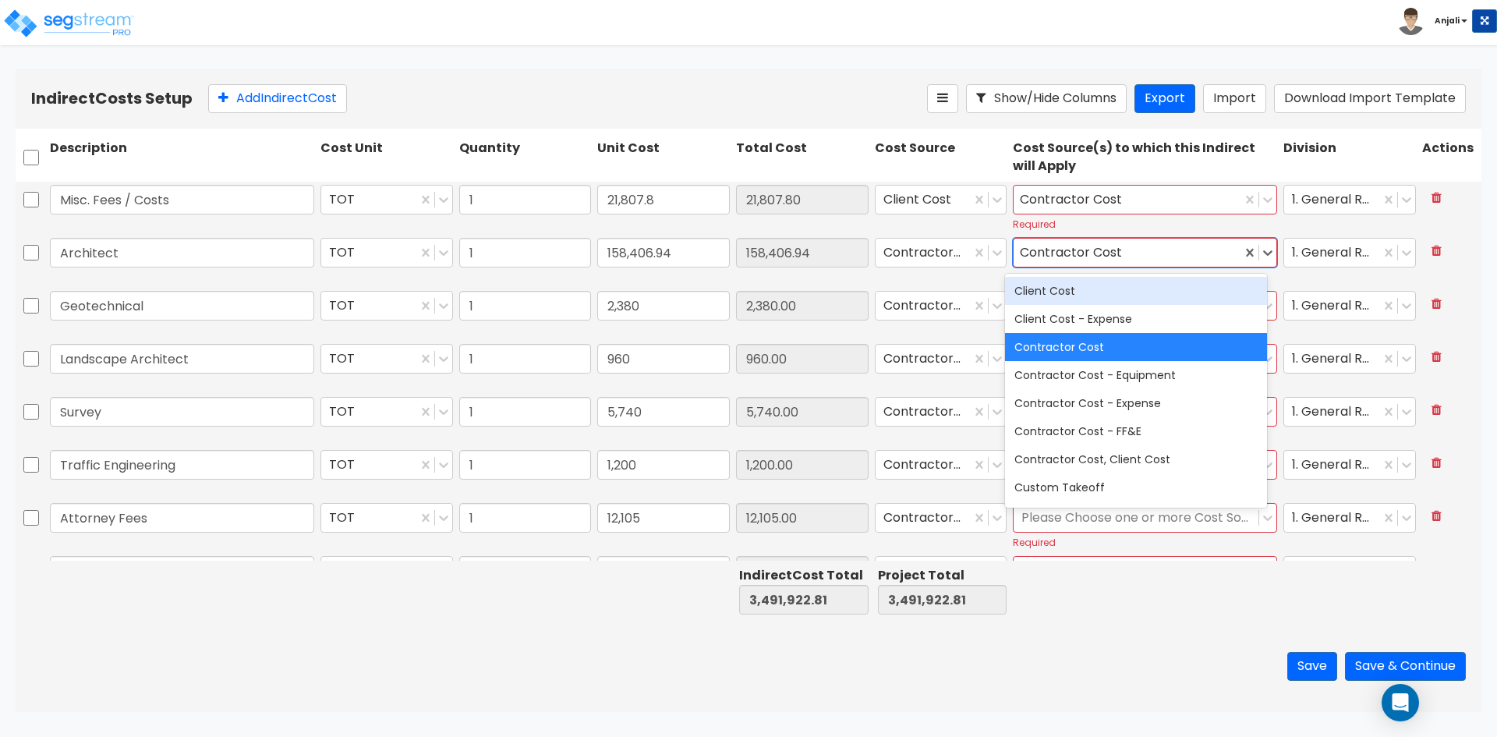
click at [1233, 228] on div "Required" at bounding box center [1145, 224] width 264 height 13
click at [1261, 256] on icon at bounding box center [1268, 253] width 16 height 16
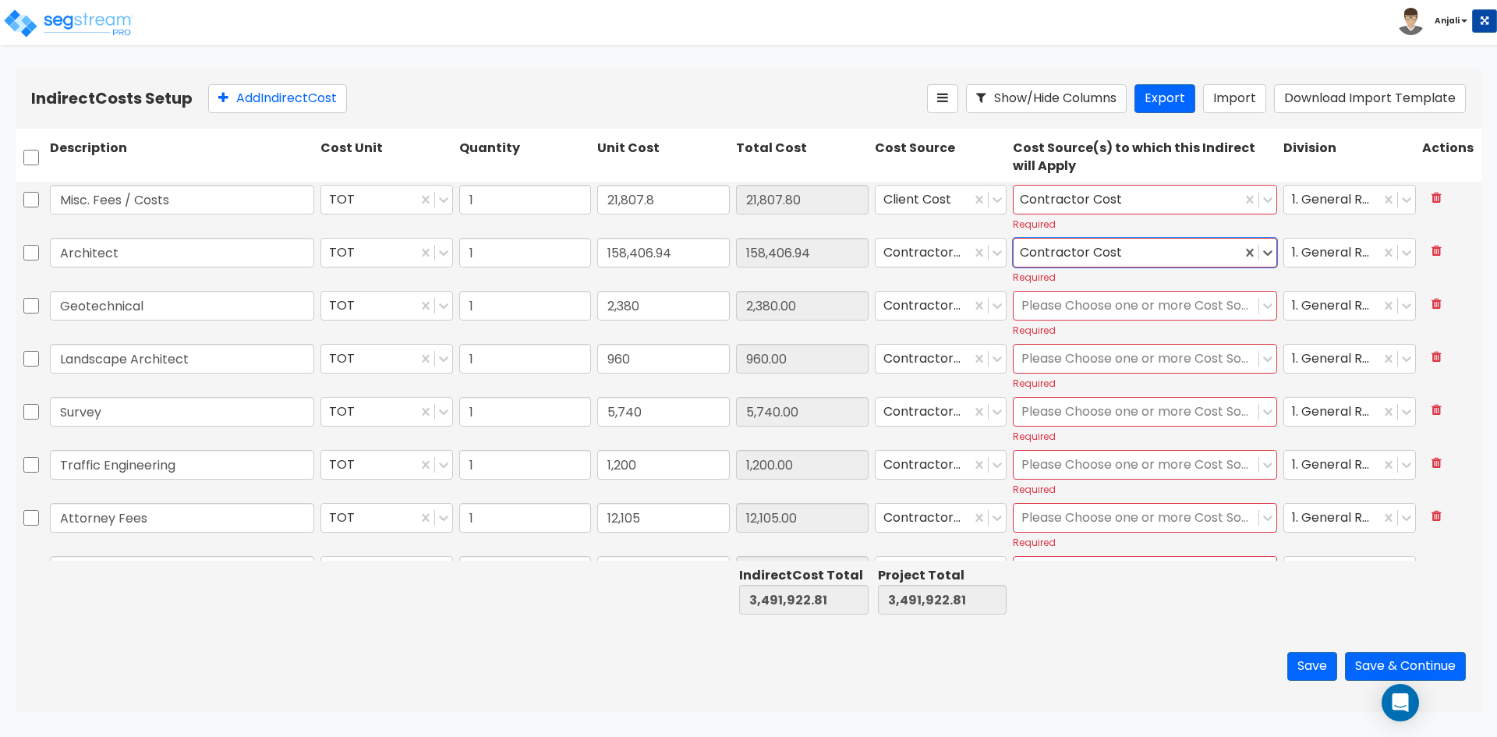
drag, startPoint x: 1094, startPoint y: 315, endPoint x: 1102, endPoint y: 322, distance: 10.5
click at [1096, 315] on div at bounding box center [1135, 306] width 229 height 21
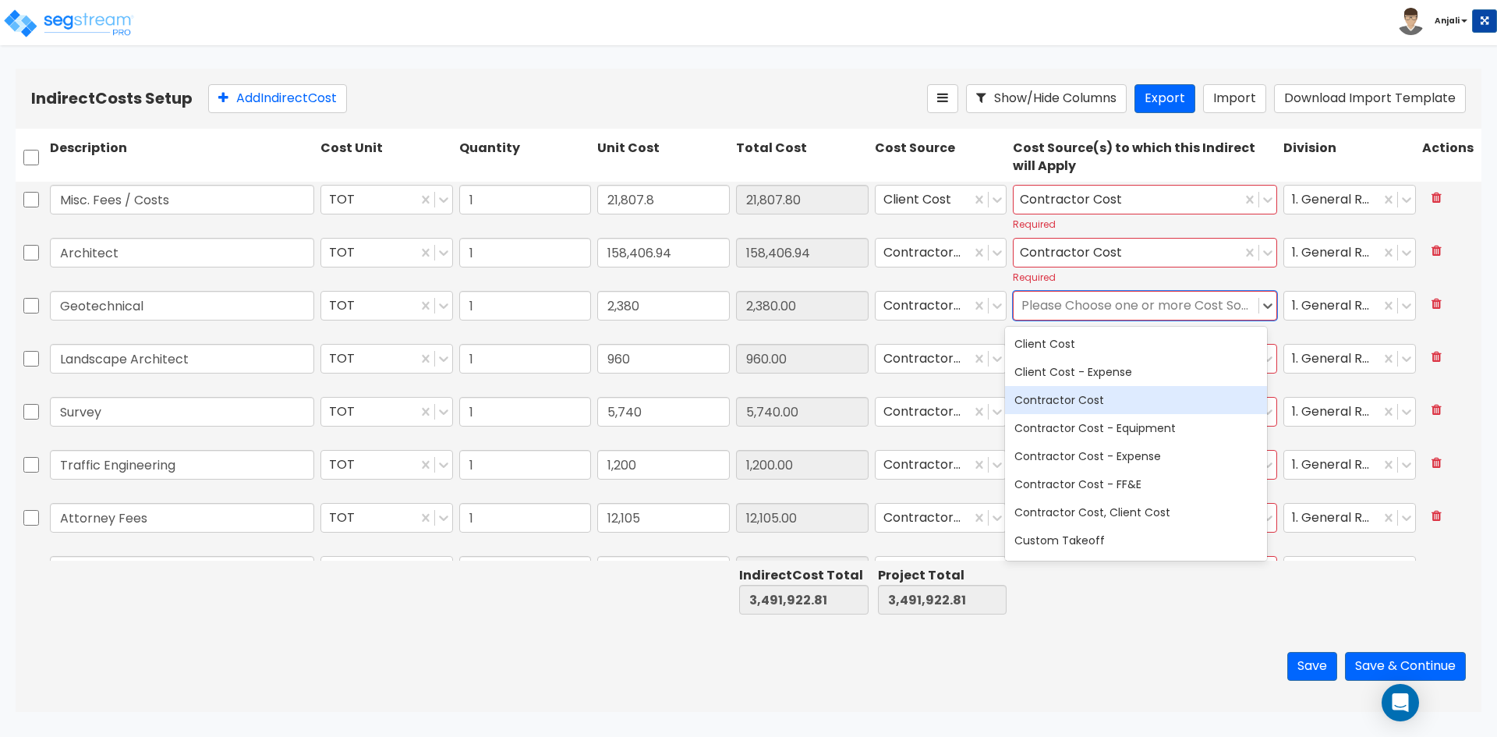
click at [1105, 393] on div "Contractor Cost" at bounding box center [1136, 400] width 262 height 28
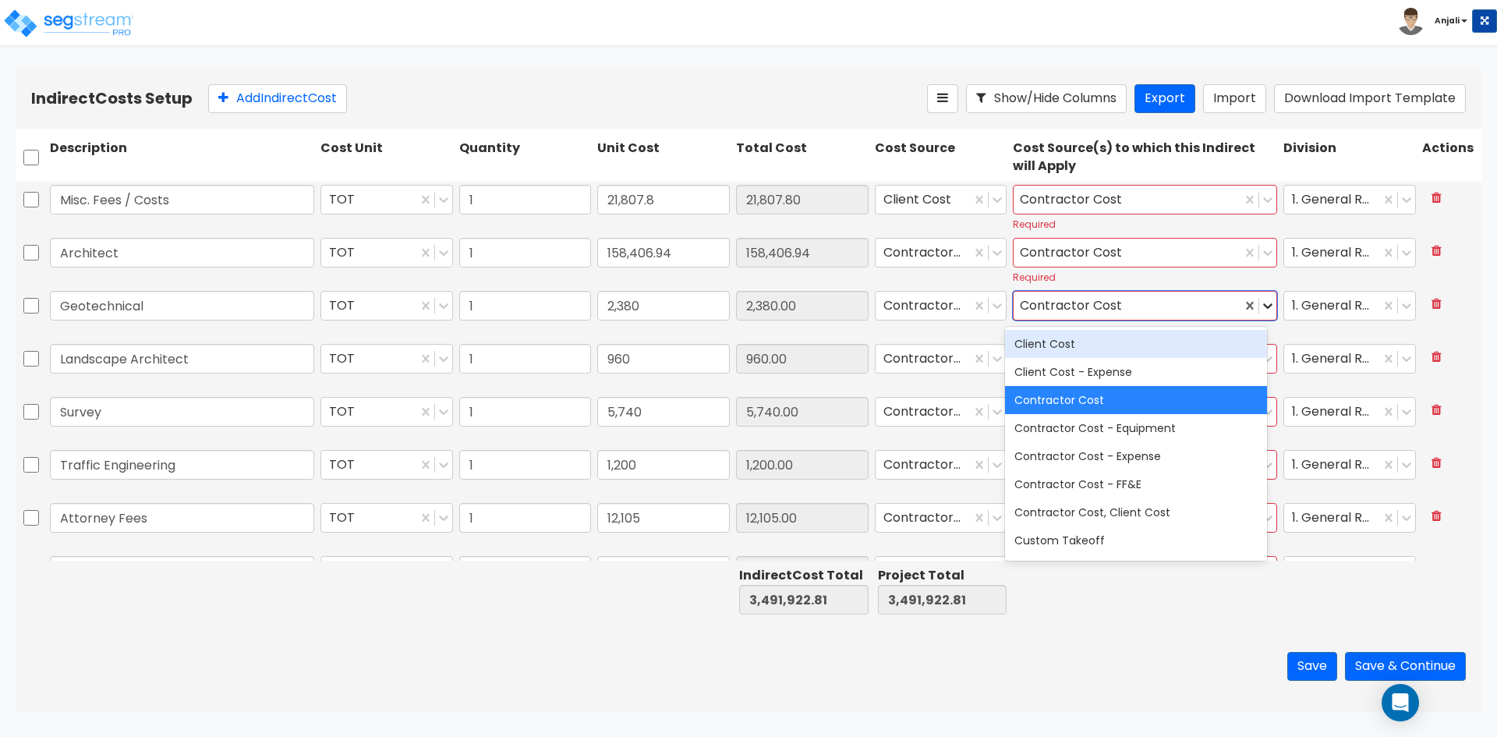
click at [1260, 304] on icon at bounding box center [1268, 306] width 16 height 16
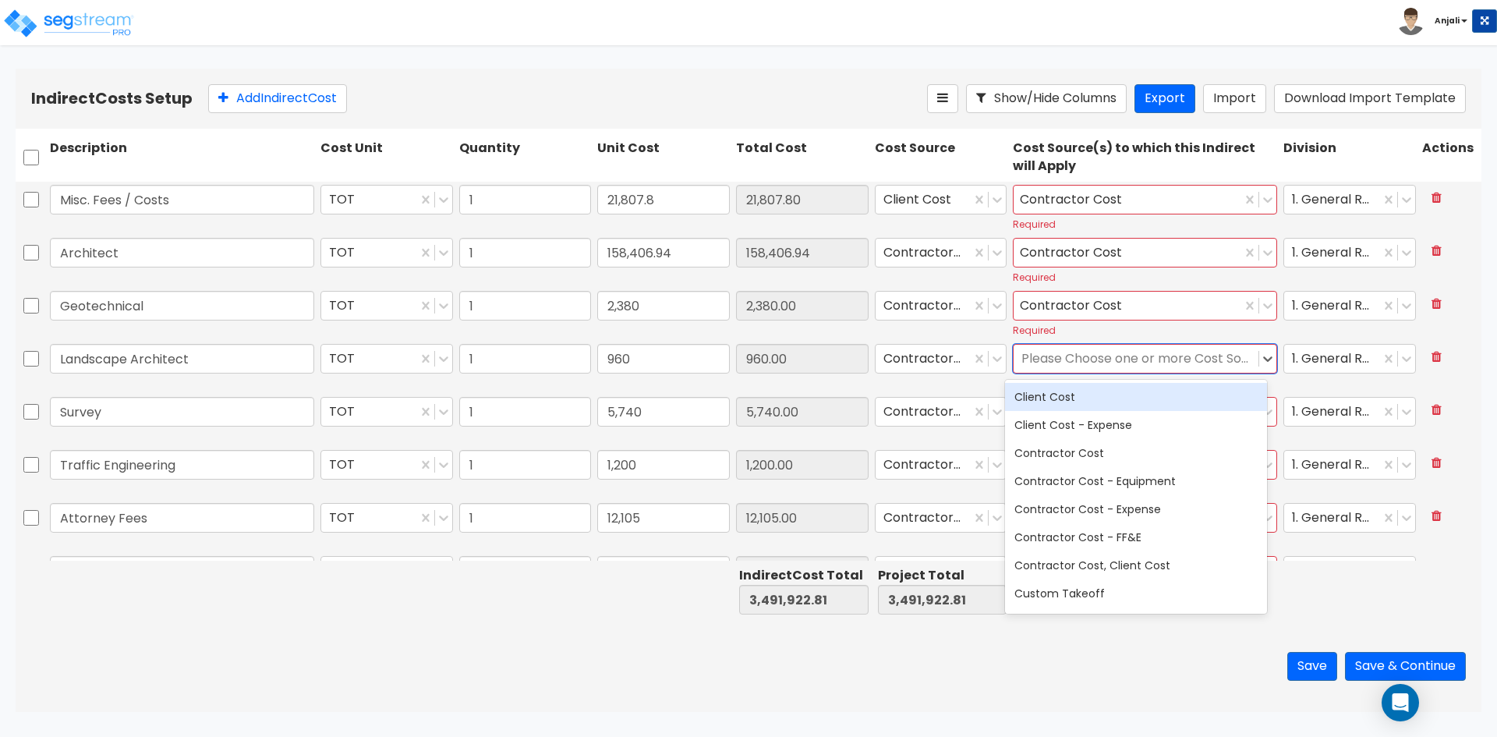
click at [1149, 358] on div at bounding box center [1135, 359] width 229 height 21
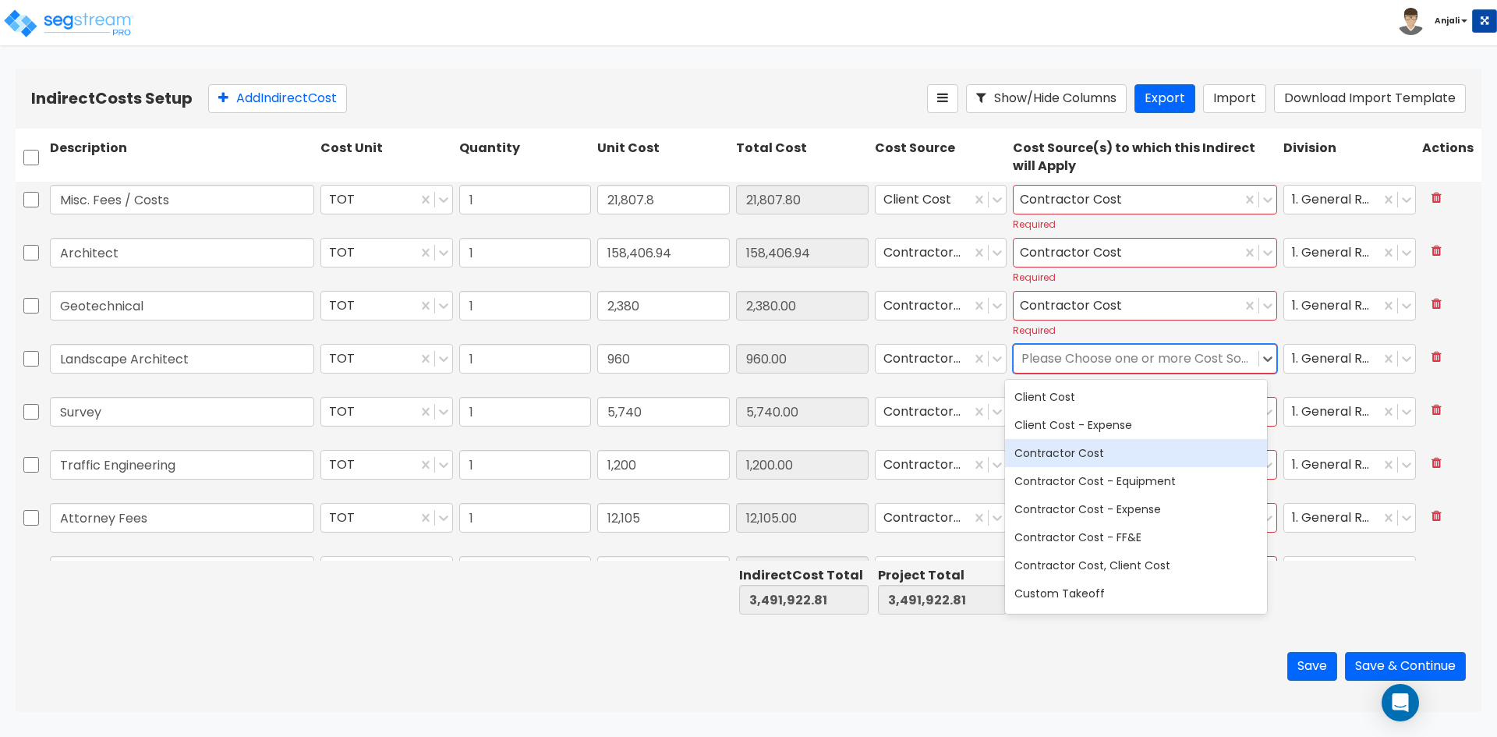
click at [1138, 458] on div "Contractor Cost" at bounding box center [1136, 453] width 262 height 28
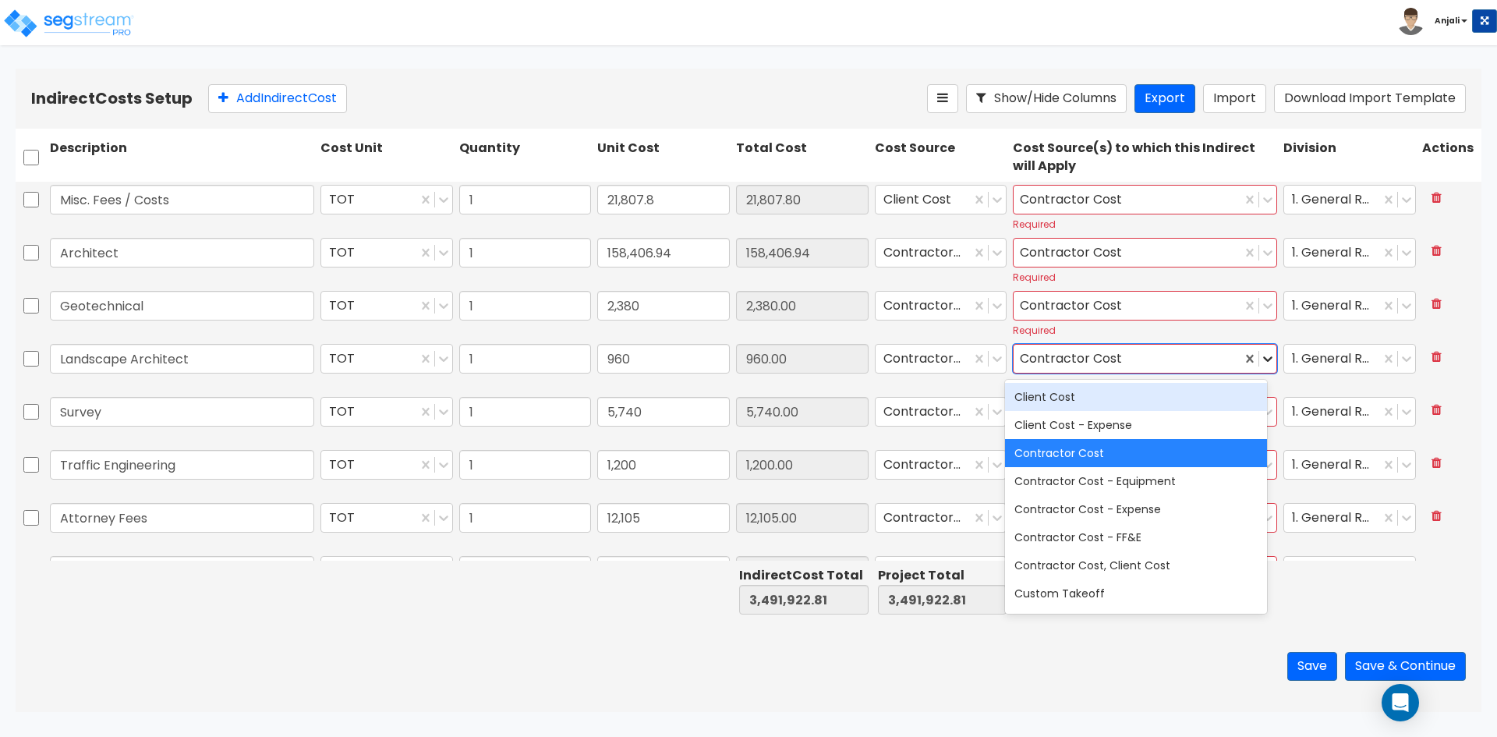
click at [1260, 366] on icon at bounding box center [1268, 359] width 16 height 16
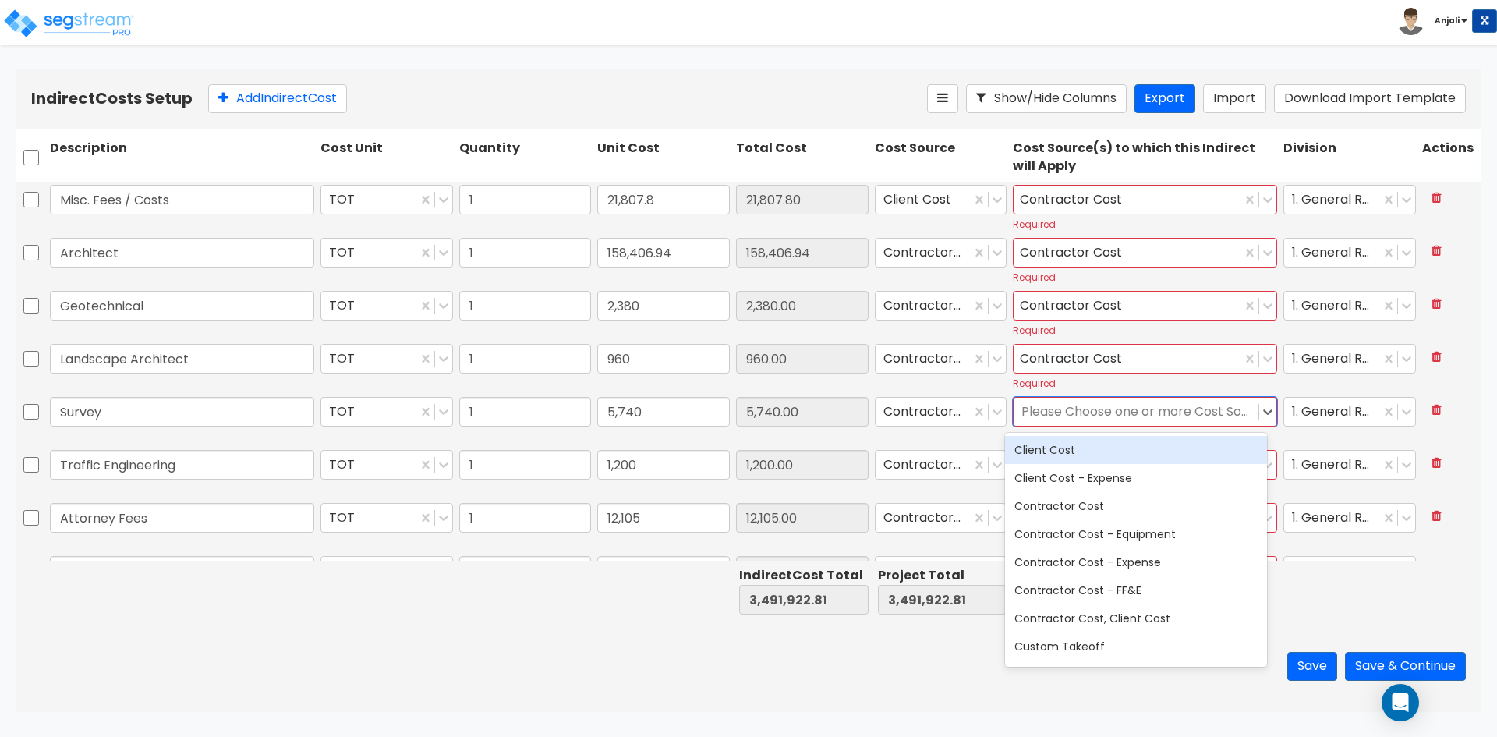
click at [1181, 415] on div at bounding box center [1135, 412] width 229 height 21
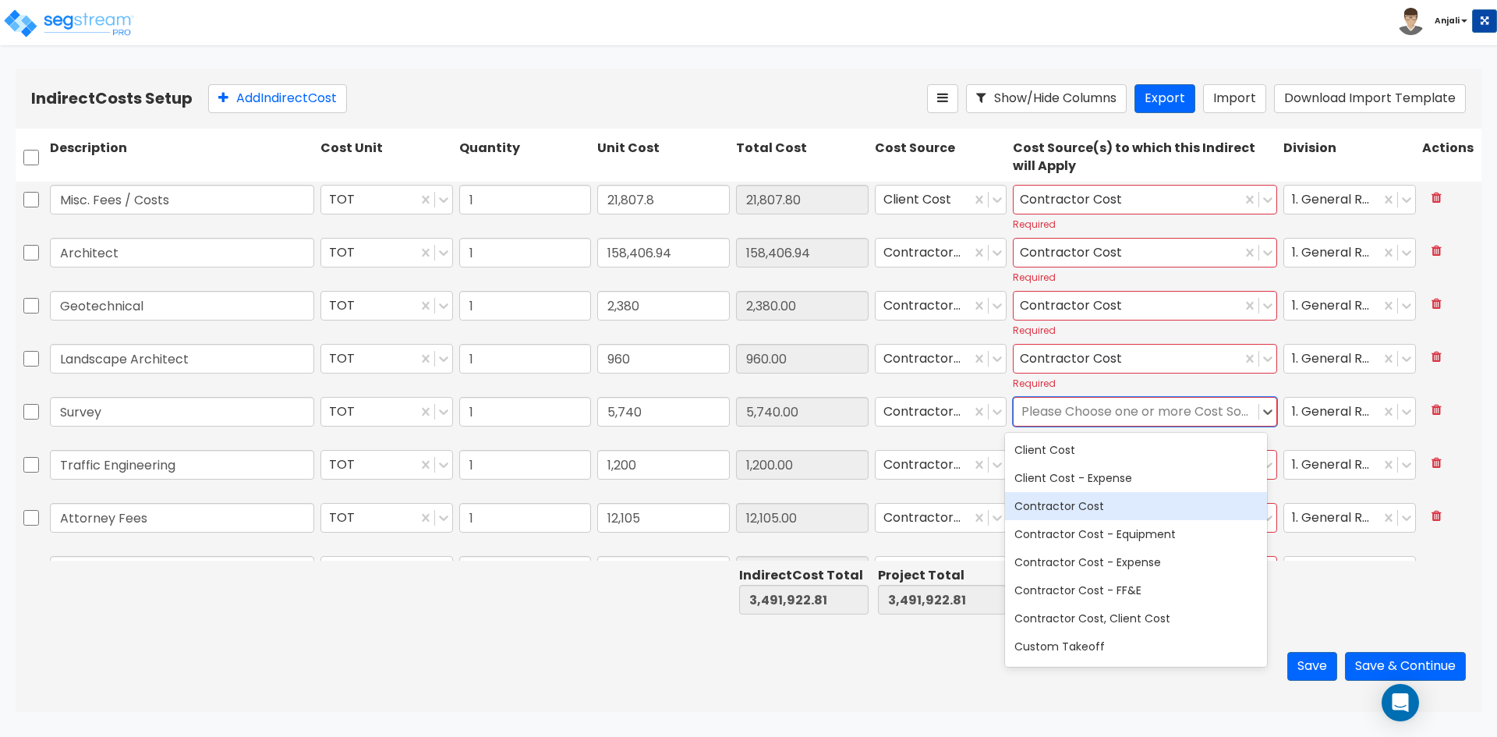
click at [1149, 507] on div "Contractor Cost" at bounding box center [1136, 506] width 262 height 28
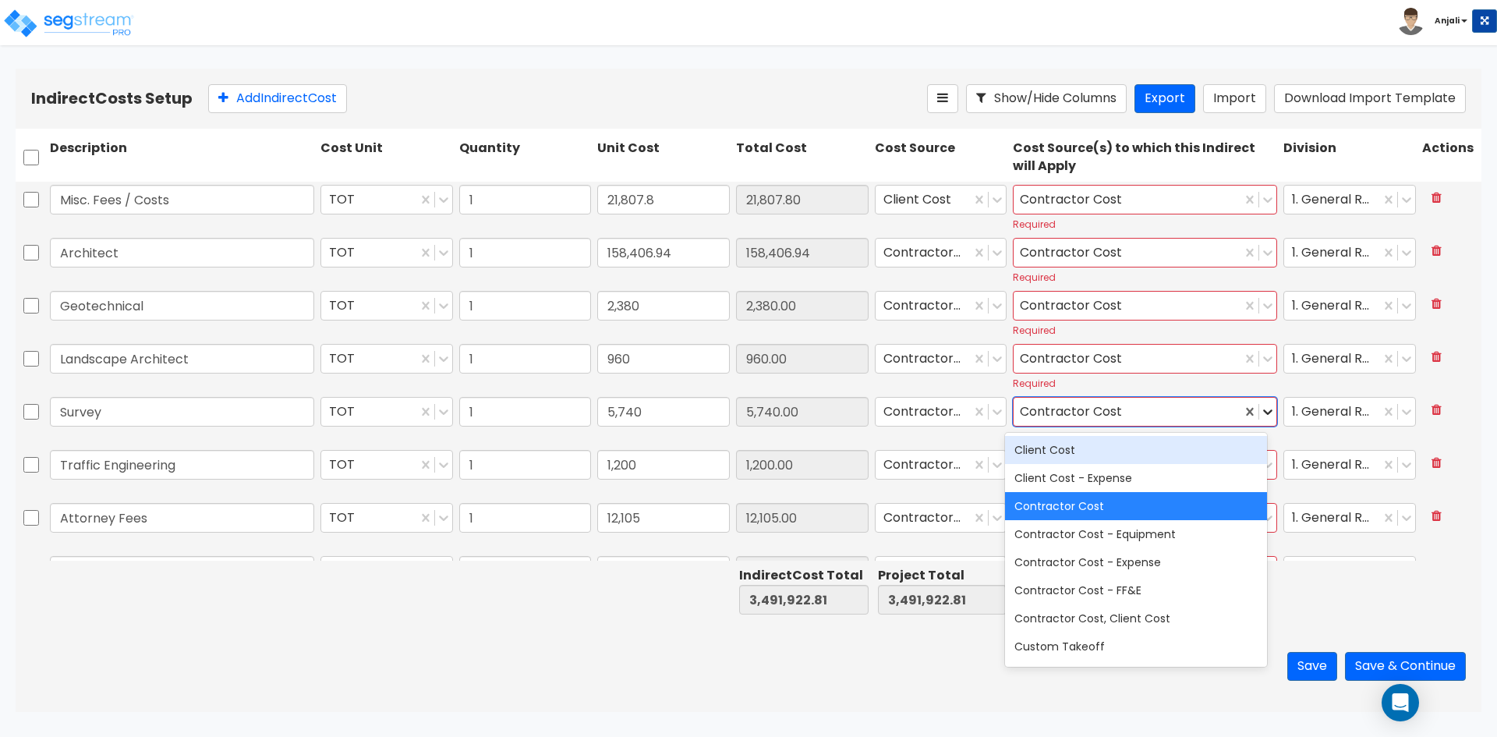
click at [1260, 407] on icon at bounding box center [1268, 412] width 16 height 16
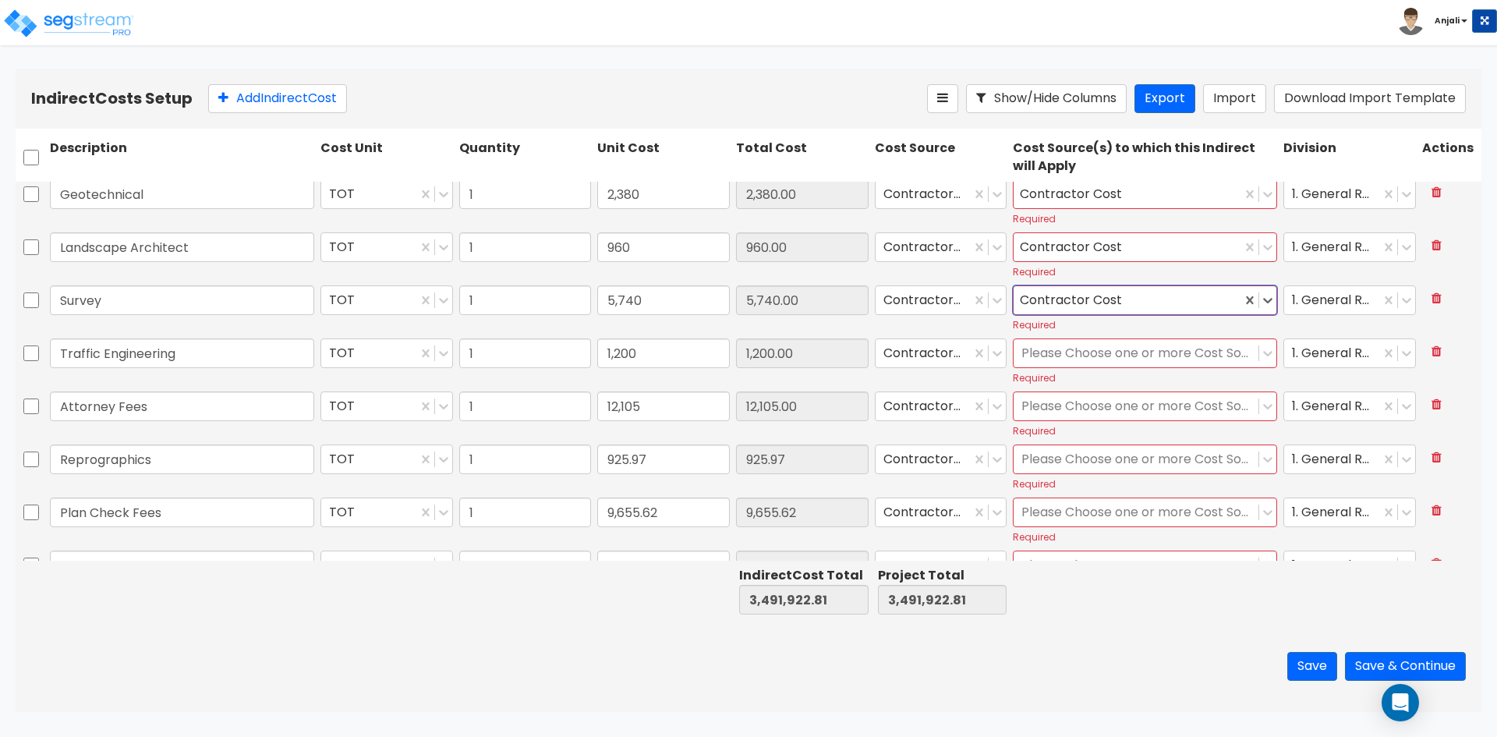
scroll to position [156, 0]
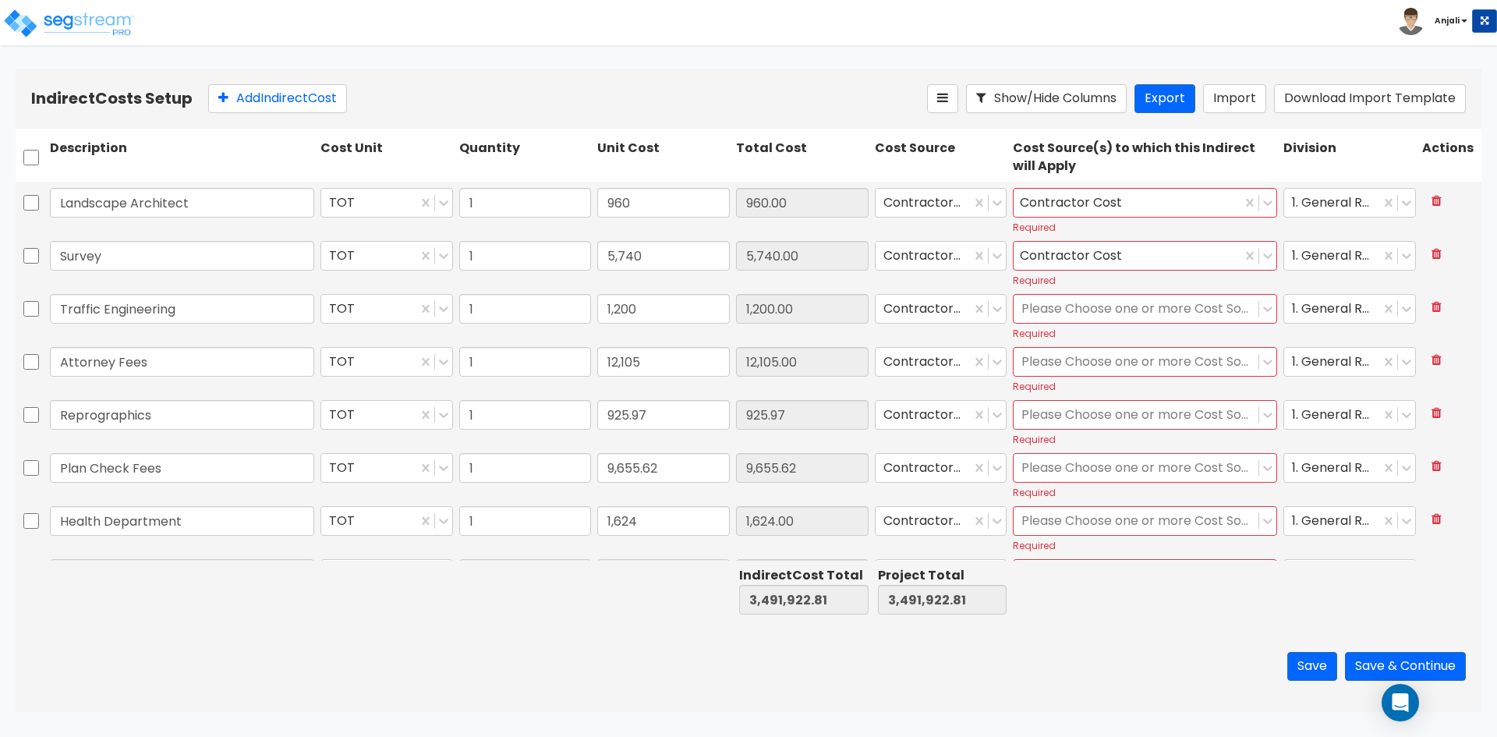
click at [1176, 328] on div "Required" at bounding box center [1145, 333] width 264 height 13
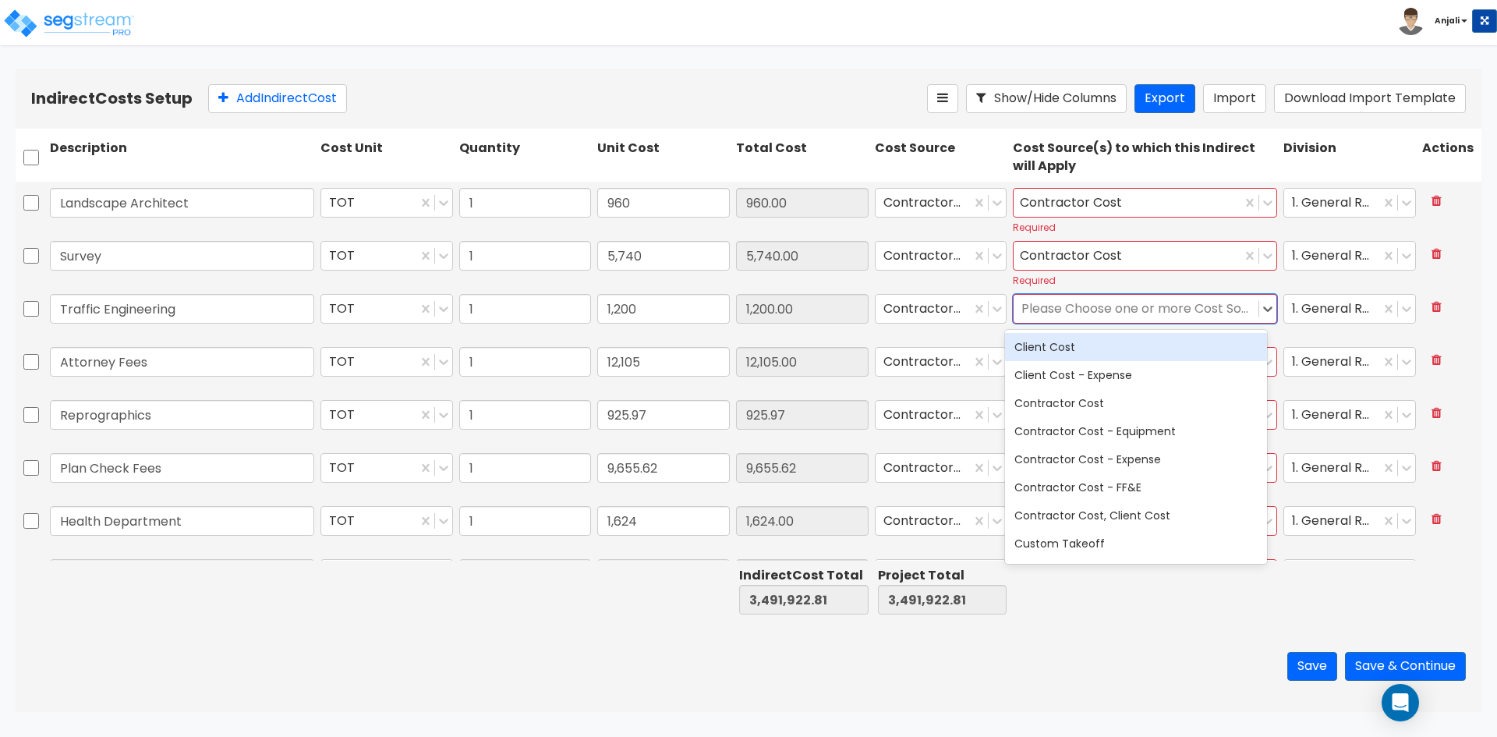
click at [1170, 310] on div at bounding box center [1135, 309] width 229 height 21
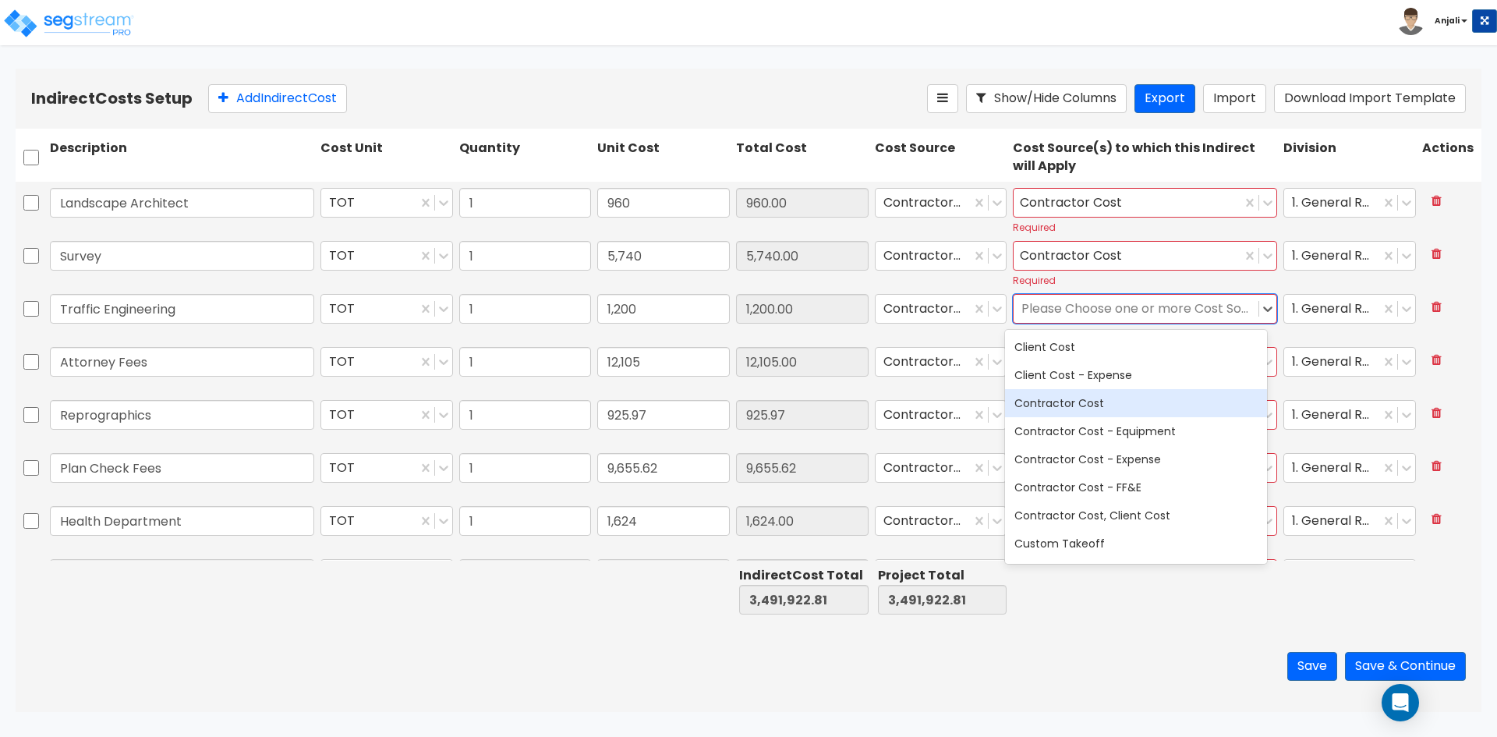
click at [1106, 407] on div "Contractor Cost" at bounding box center [1136, 403] width 262 height 28
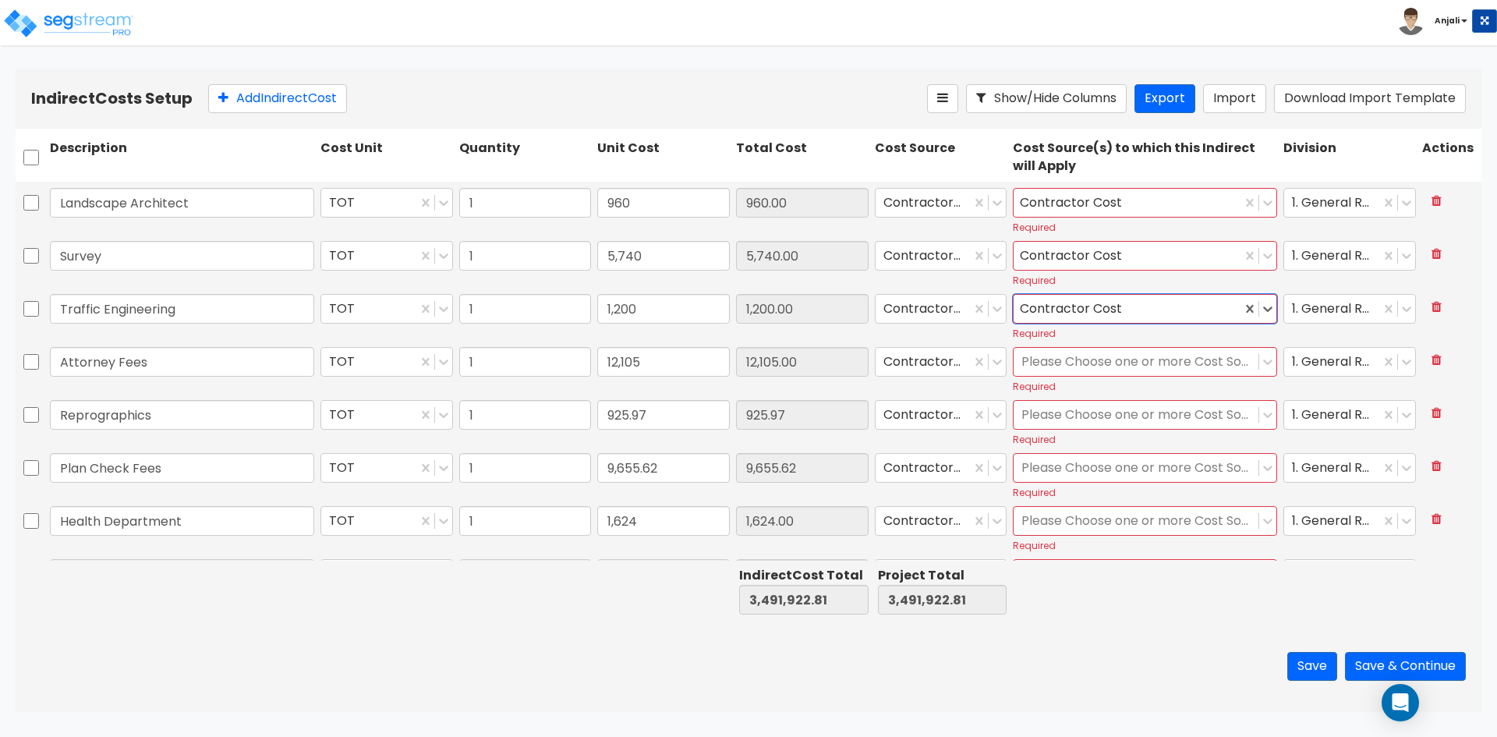
click at [1257, 317] on div at bounding box center [1258, 309] width 35 height 28
click at [1177, 366] on div at bounding box center [1135, 362] width 229 height 21
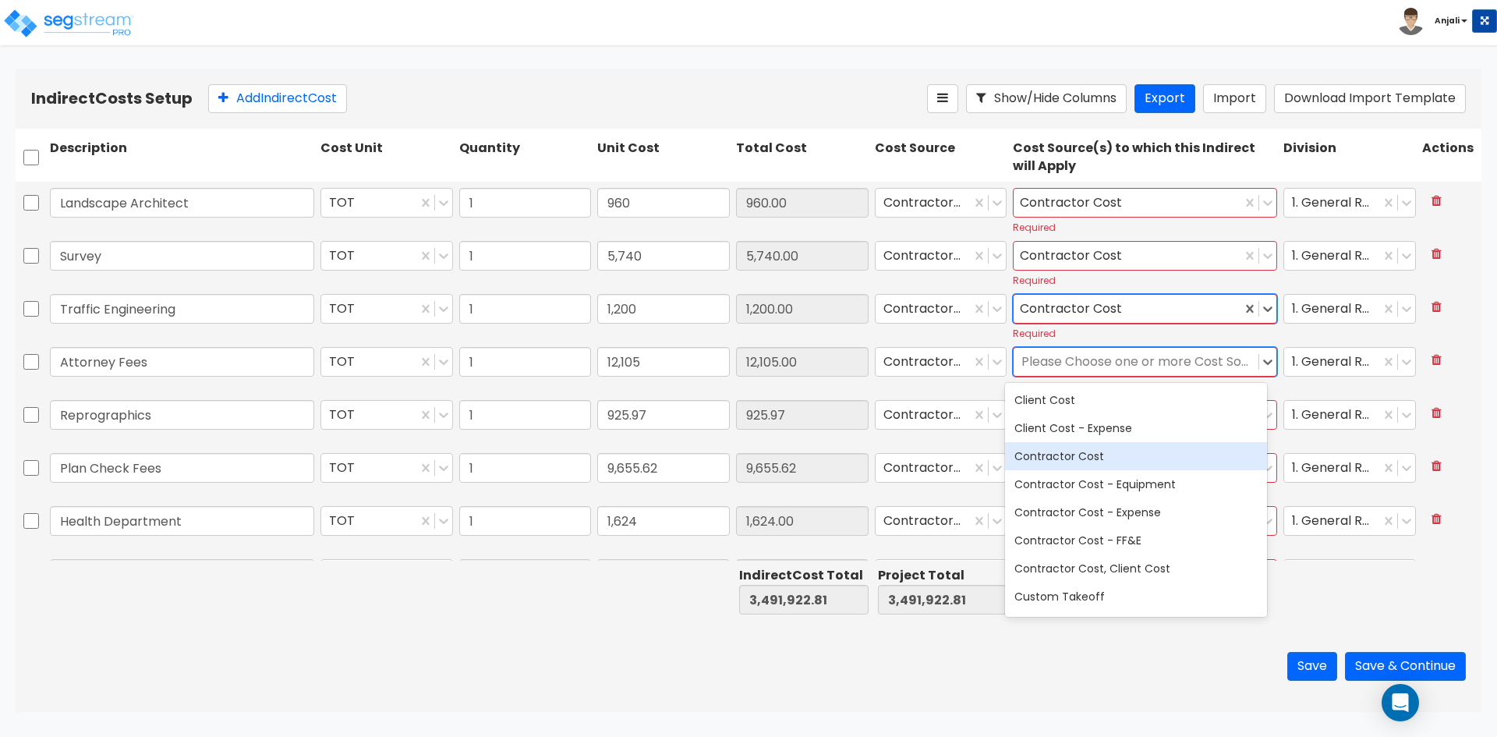
drag, startPoint x: 1157, startPoint y: 458, endPoint x: 1167, endPoint y: 446, distance: 15.0
click at [1158, 455] on div "Contractor Cost" at bounding box center [1136, 456] width 262 height 28
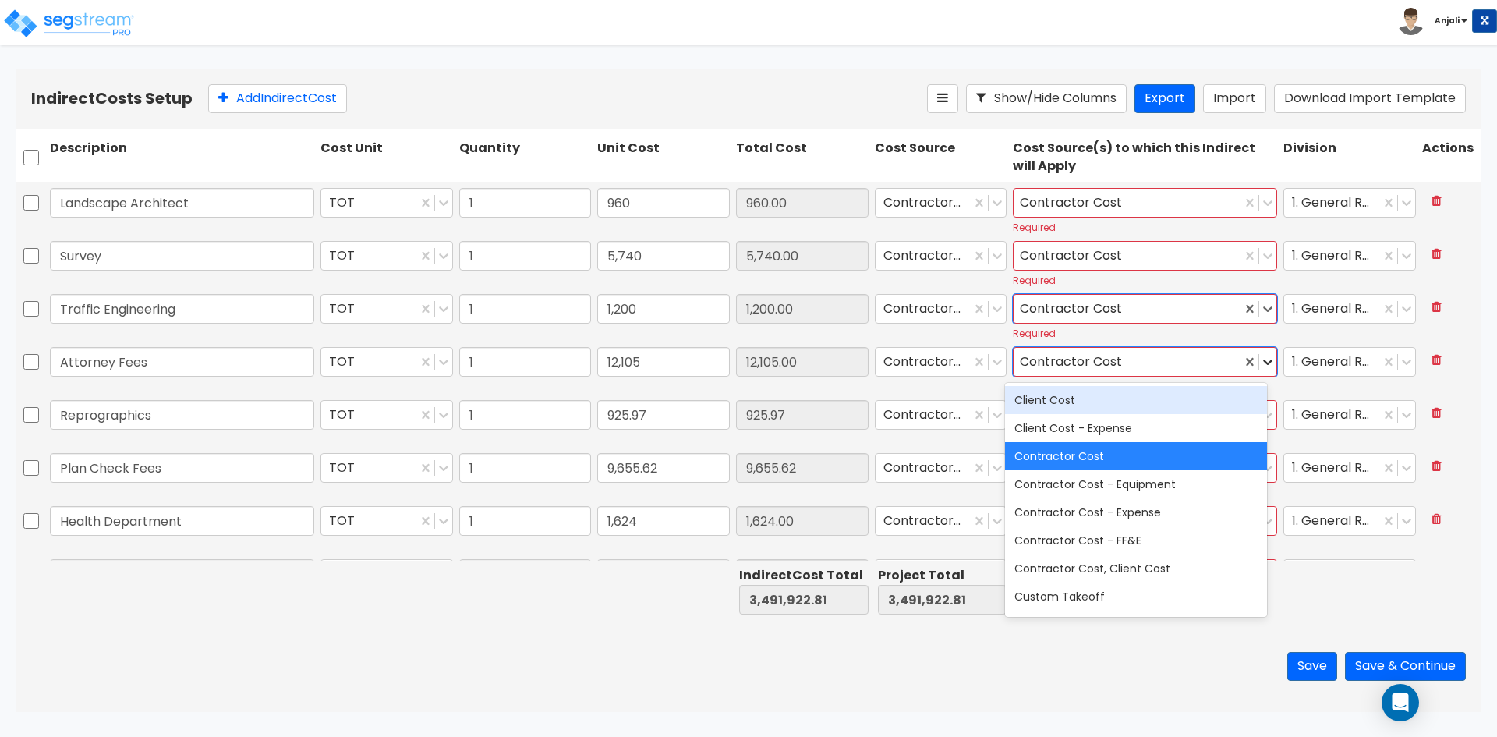
click at [1264, 363] on icon at bounding box center [1268, 361] width 9 height 5
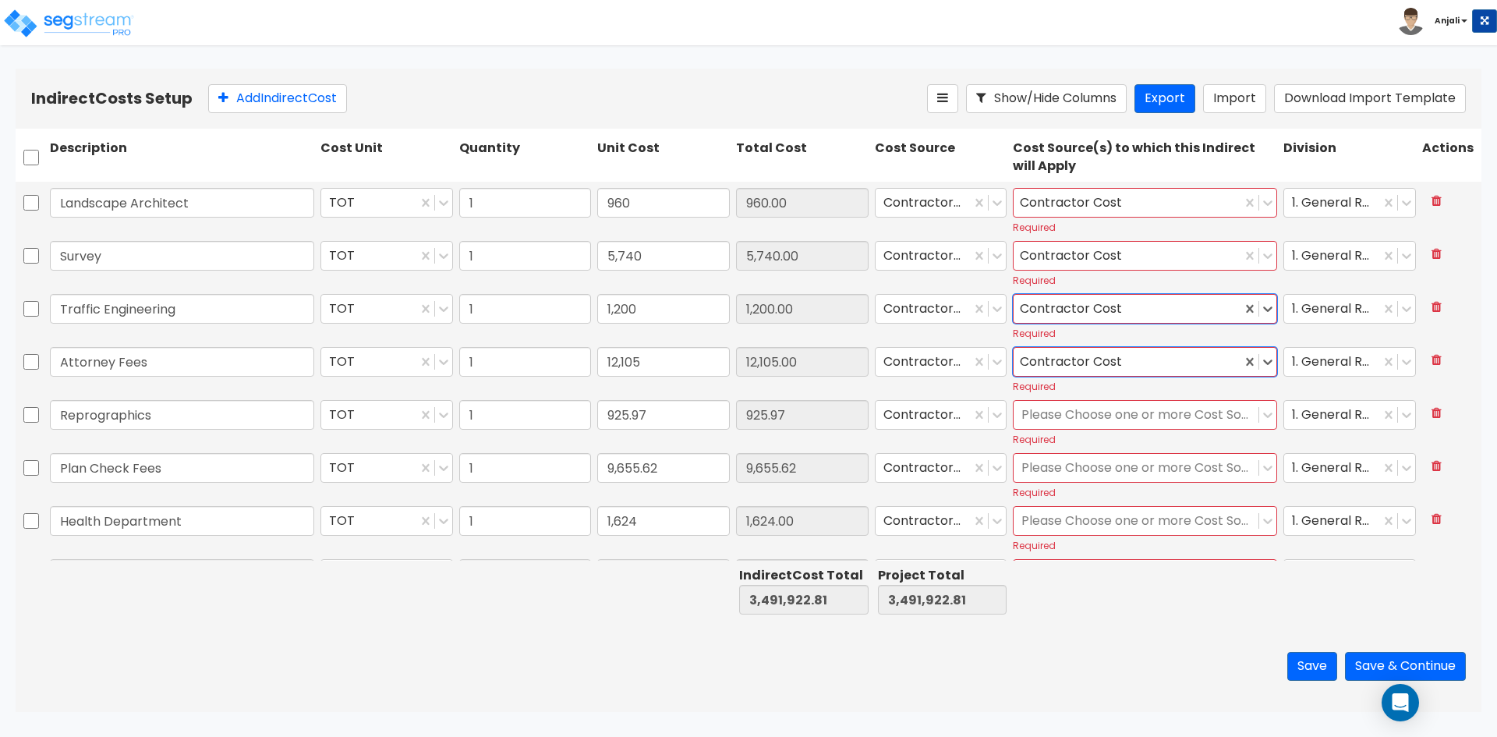
click at [1128, 418] on div at bounding box center [1135, 415] width 229 height 21
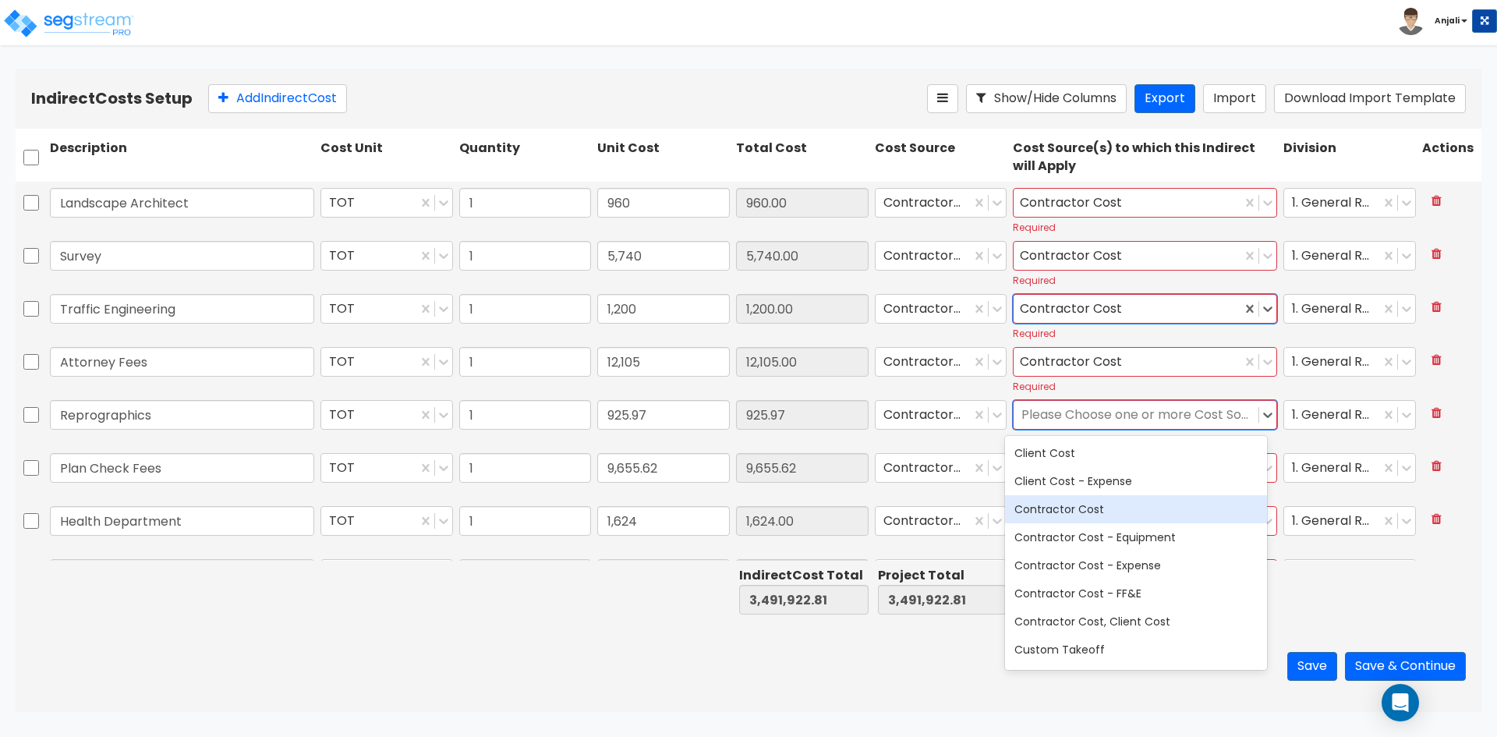
drag, startPoint x: 1142, startPoint y: 512, endPoint x: 1209, endPoint y: 454, distance: 88.4
click at [1157, 495] on div "Contractor Cost" at bounding box center [1136, 509] width 262 height 28
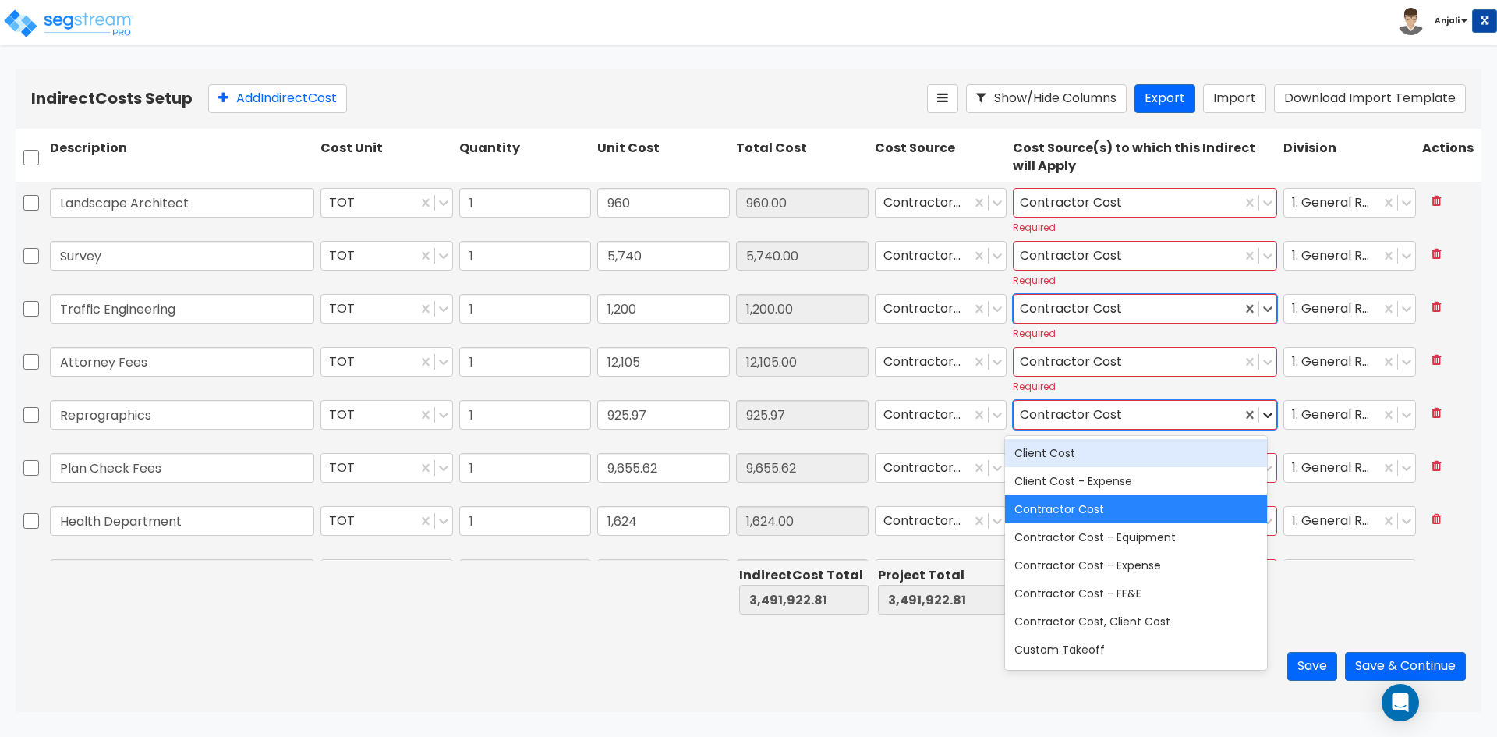
click at [1264, 417] on icon at bounding box center [1268, 414] width 9 height 5
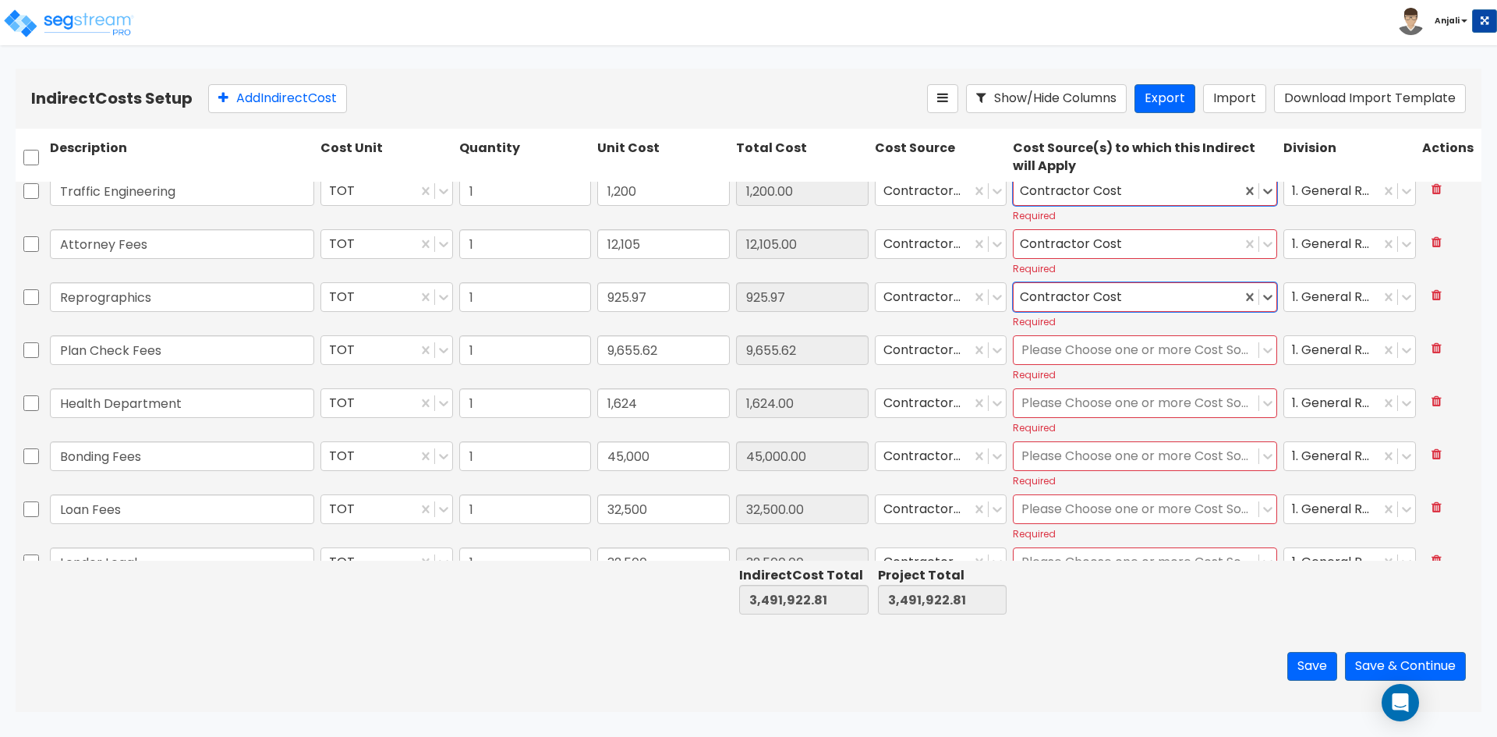
scroll to position [312, 0]
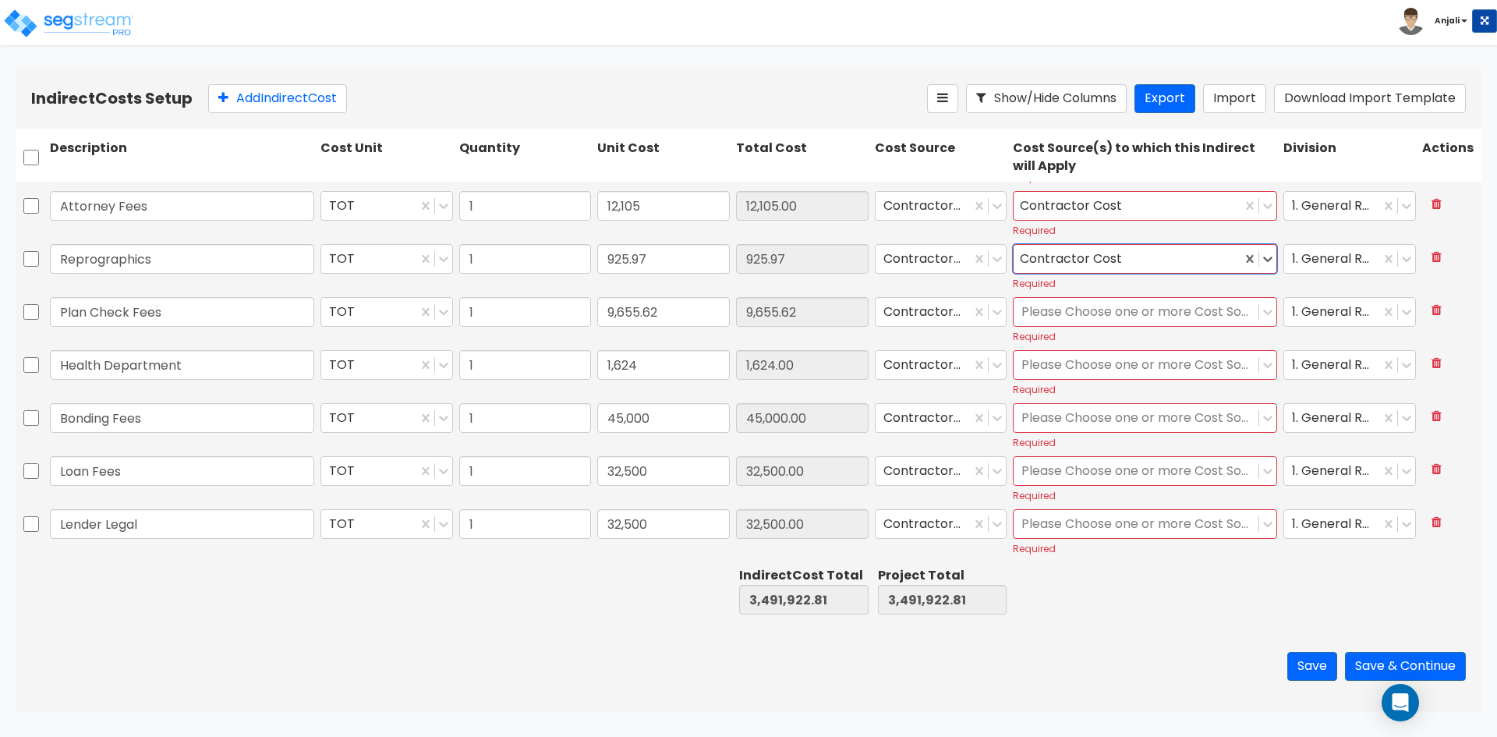
click at [1149, 327] on div "Please Choose one or more Cost Sources Required" at bounding box center [1145, 320] width 271 height 52
click at [1150, 318] on div at bounding box center [1135, 312] width 229 height 21
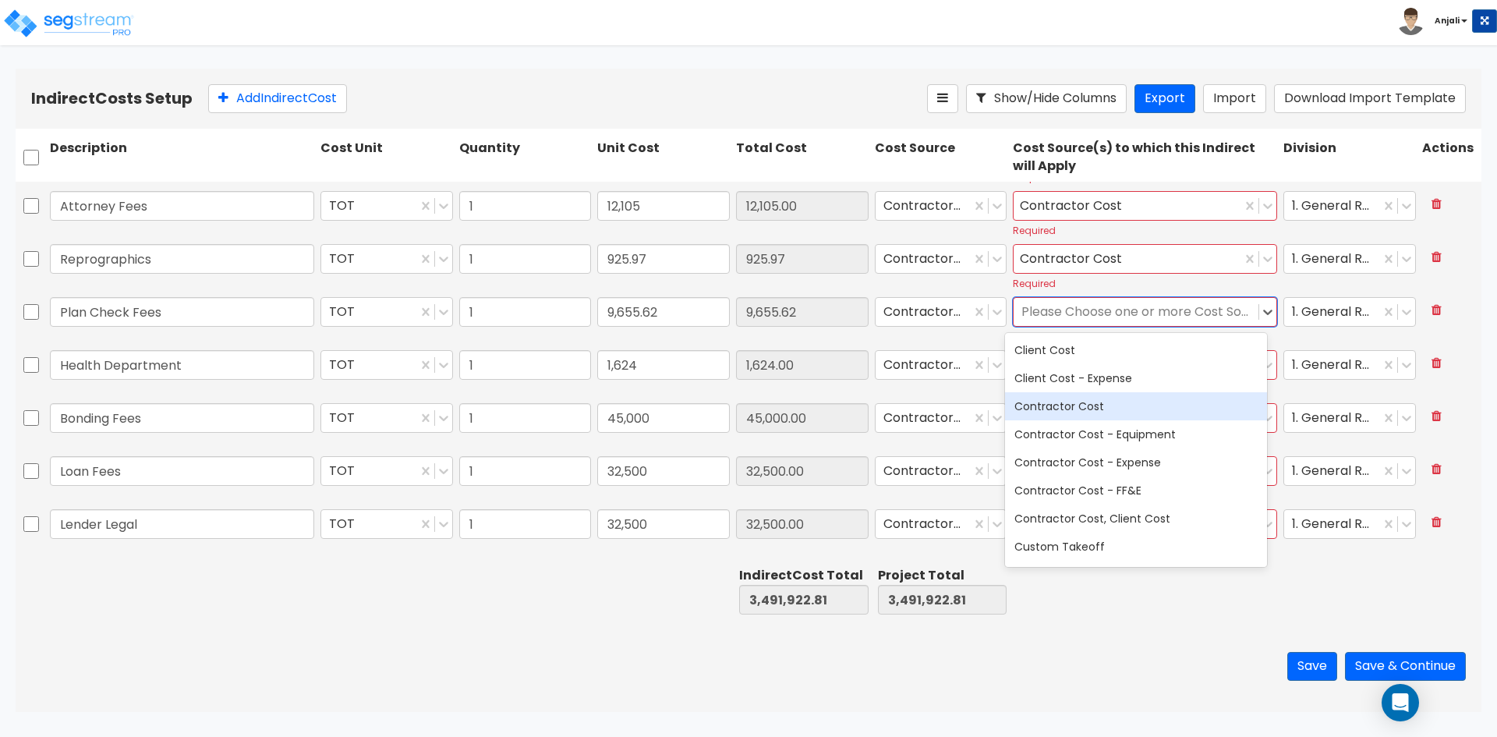
drag, startPoint x: 1138, startPoint y: 403, endPoint x: 1232, endPoint y: 331, distance: 119.0
click at [1139, 401] on div "Contractor Cost" at bounding box center [1136, 406] width 262 height 28
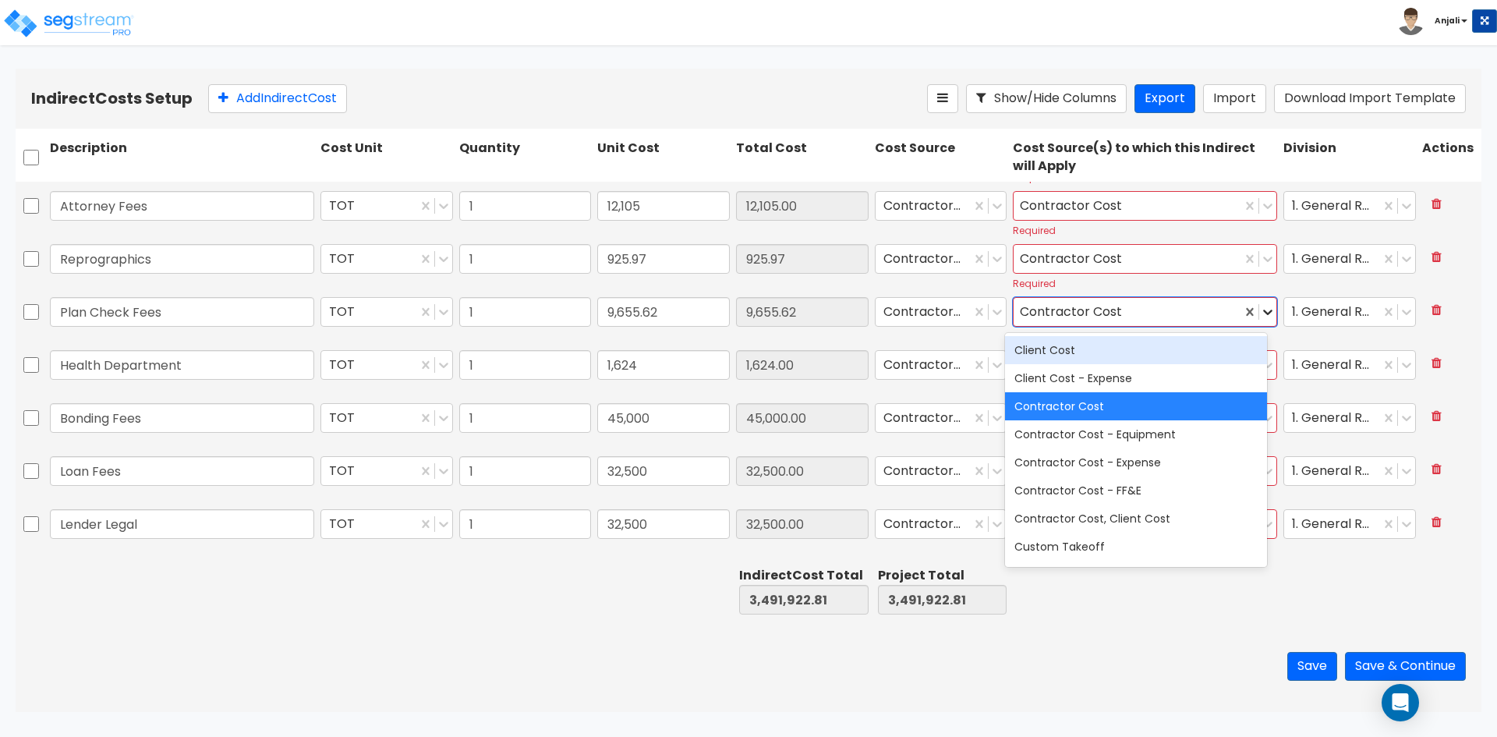
click at [1264, 314] on icon at bounding box center [1268, 312] width 9 height 5
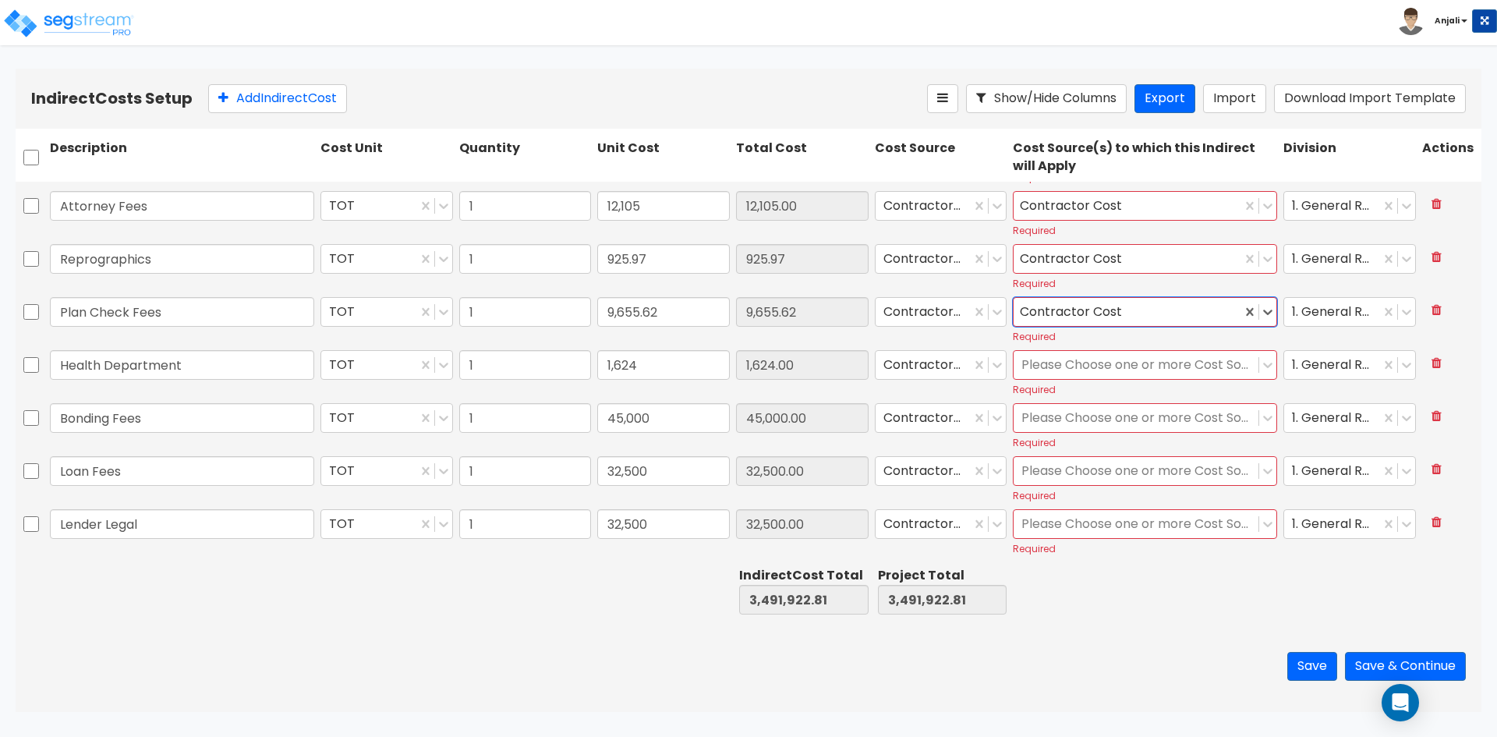
click at [1137, 363] on div at bounding box center [1135, 365] width 229 height 21
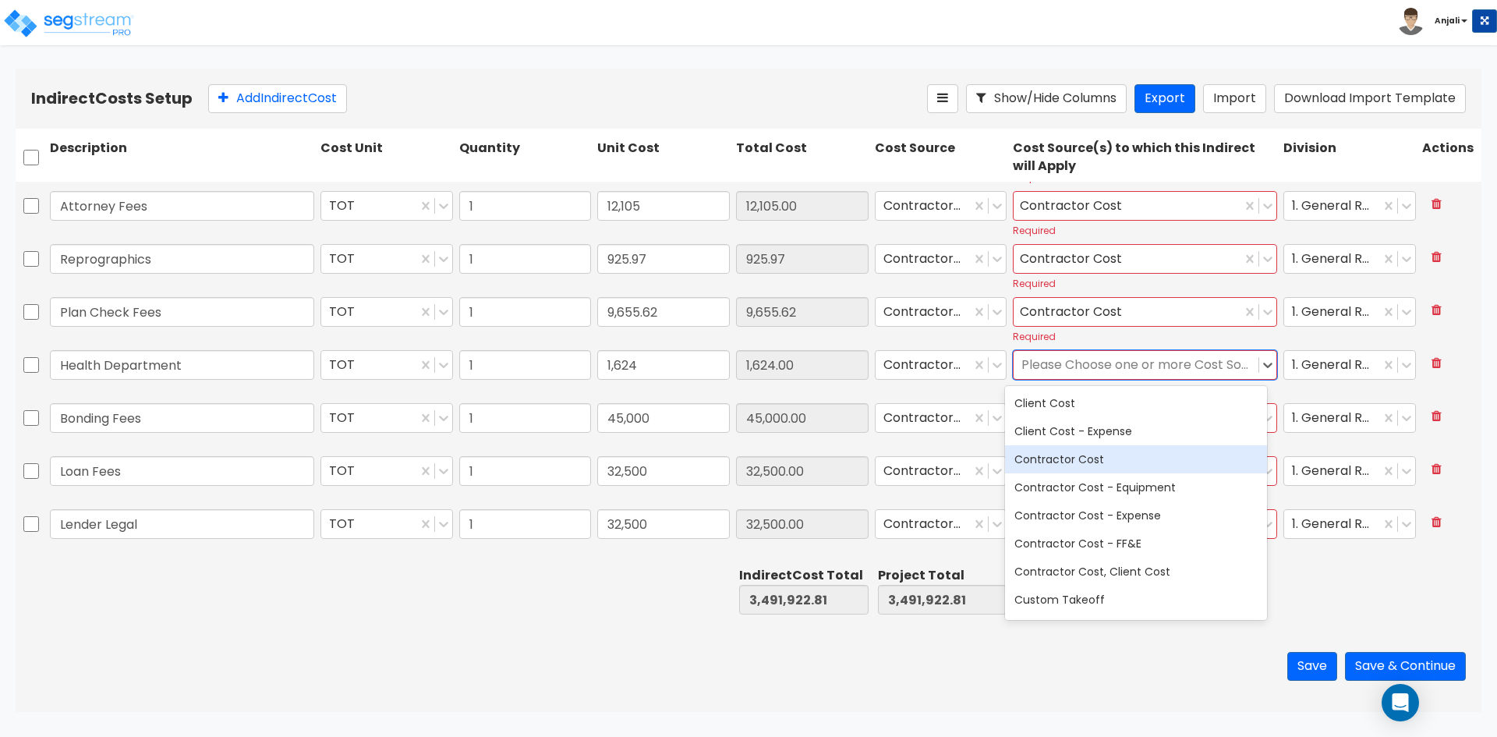
drag, startPoint x: 1115, startPoint y: 459, endPoint x: 1187, endPoint y: 397, distance: 94.6
click at [1116, 459] on div "Contractor Cost" at bounding box center [1136, 459] width 262 height 28
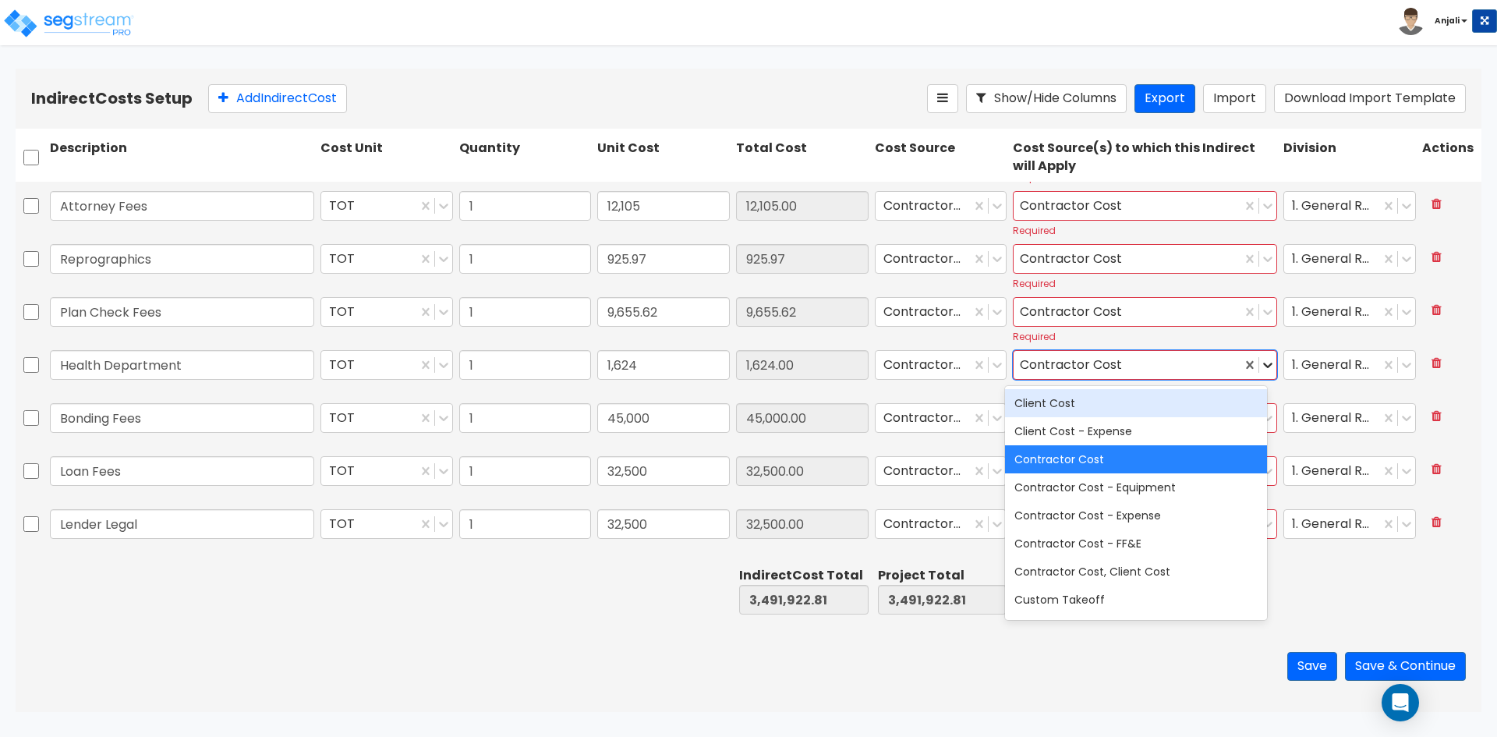
click at [1264, 366] on icon at bounding box center [1268, 365] width 9 height 5
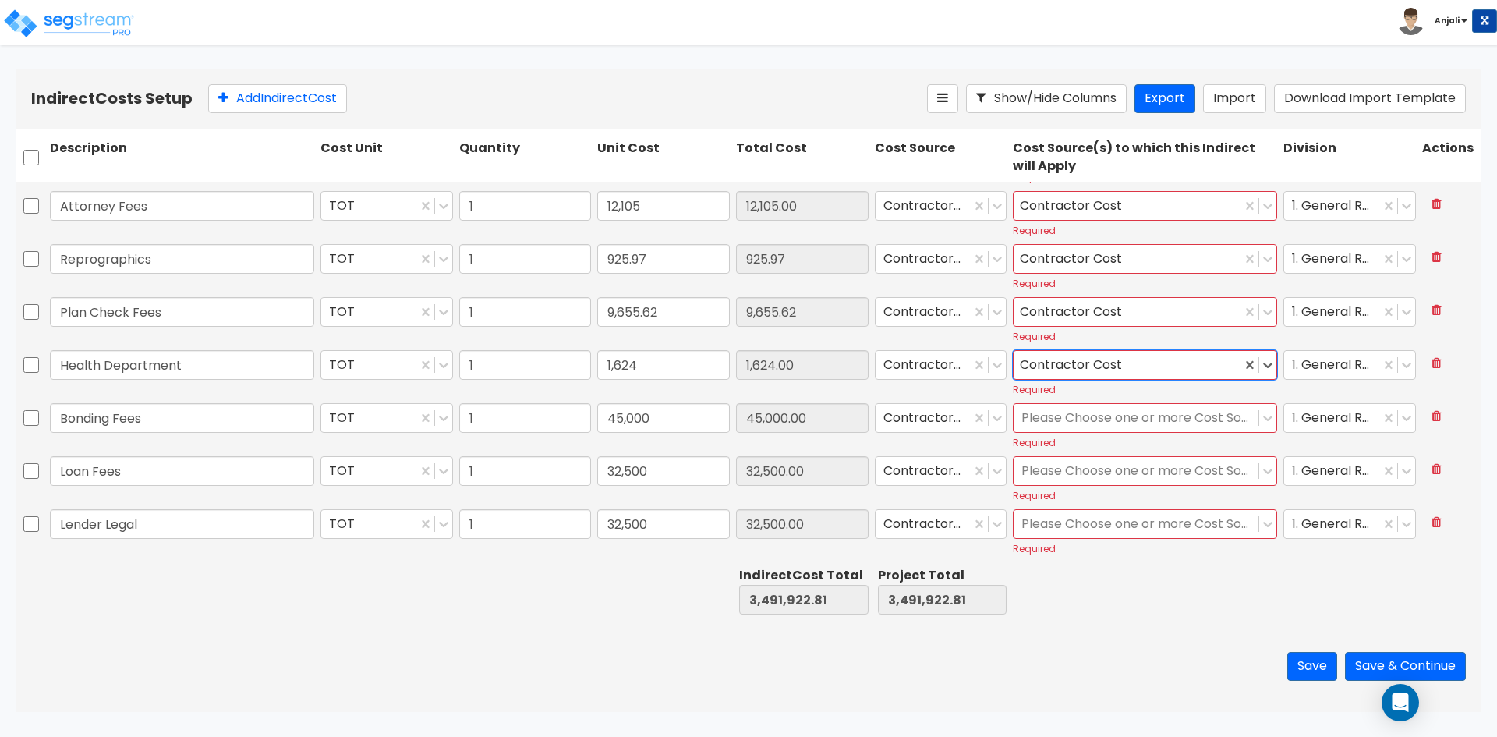
click at [1148, 418] on div at bounding box center [1135, 418] width 229 height 21
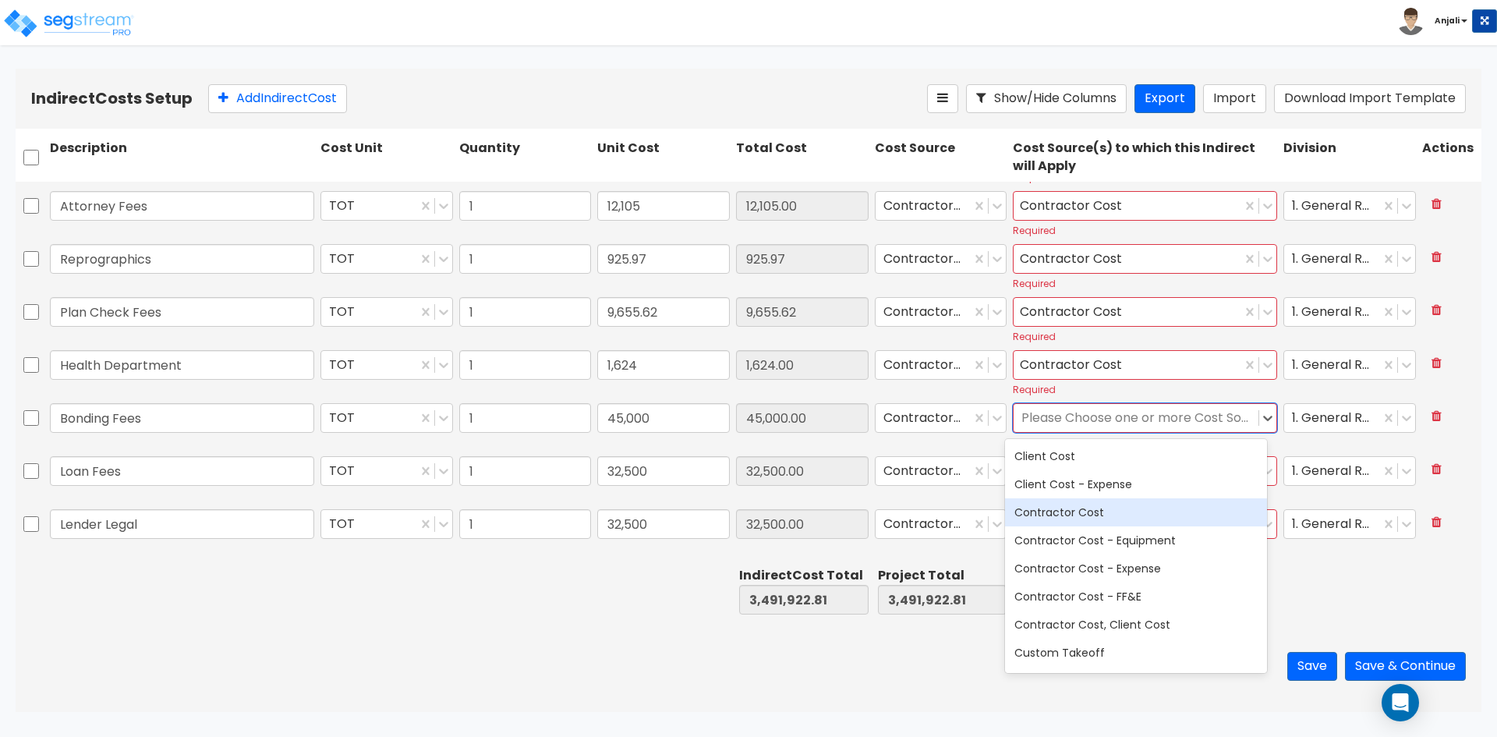
click at [1128, 505] on div "Contractor Cost" at bounding box center [1136, 512] width 262 height 28
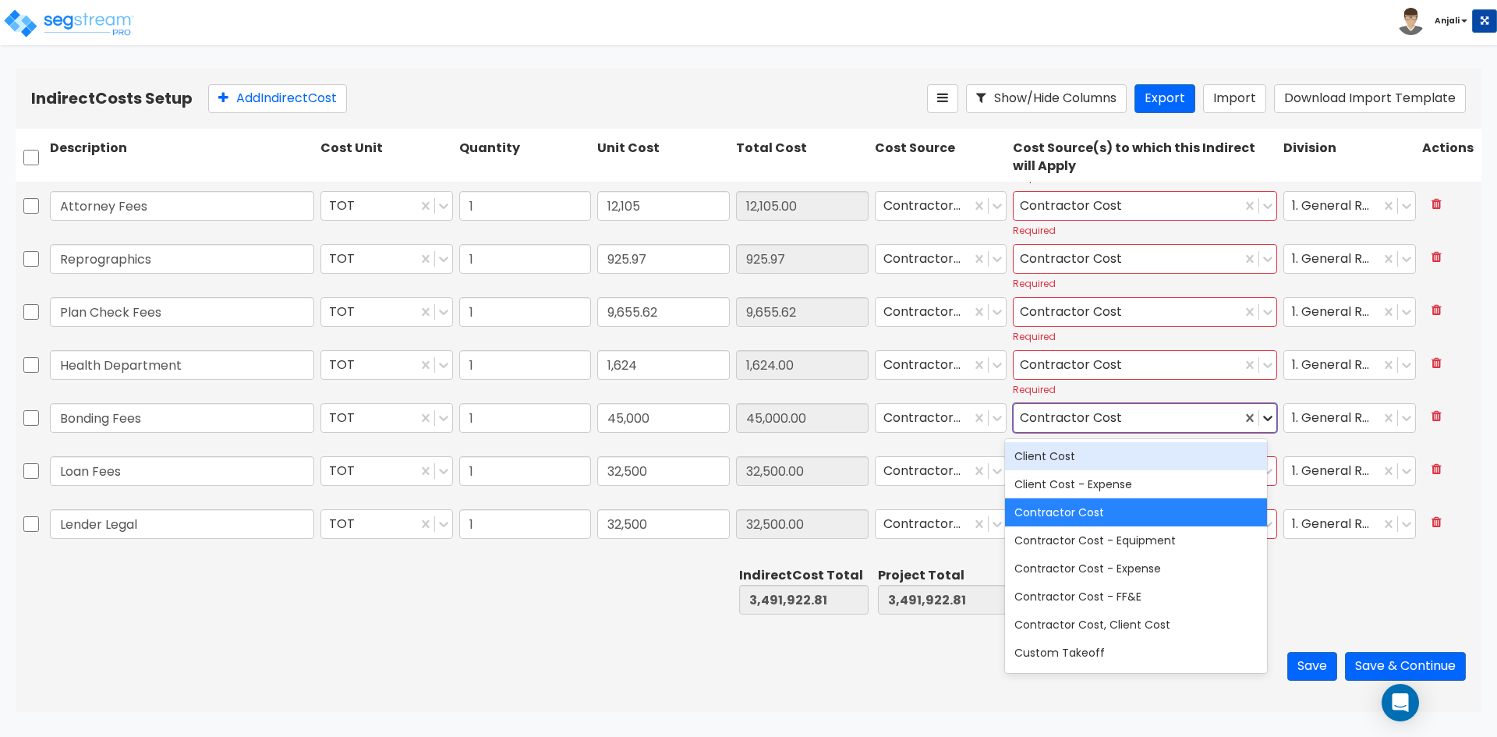
click at [1260, 415] on icon at bounding box center [1268, 418] width 16 height 16
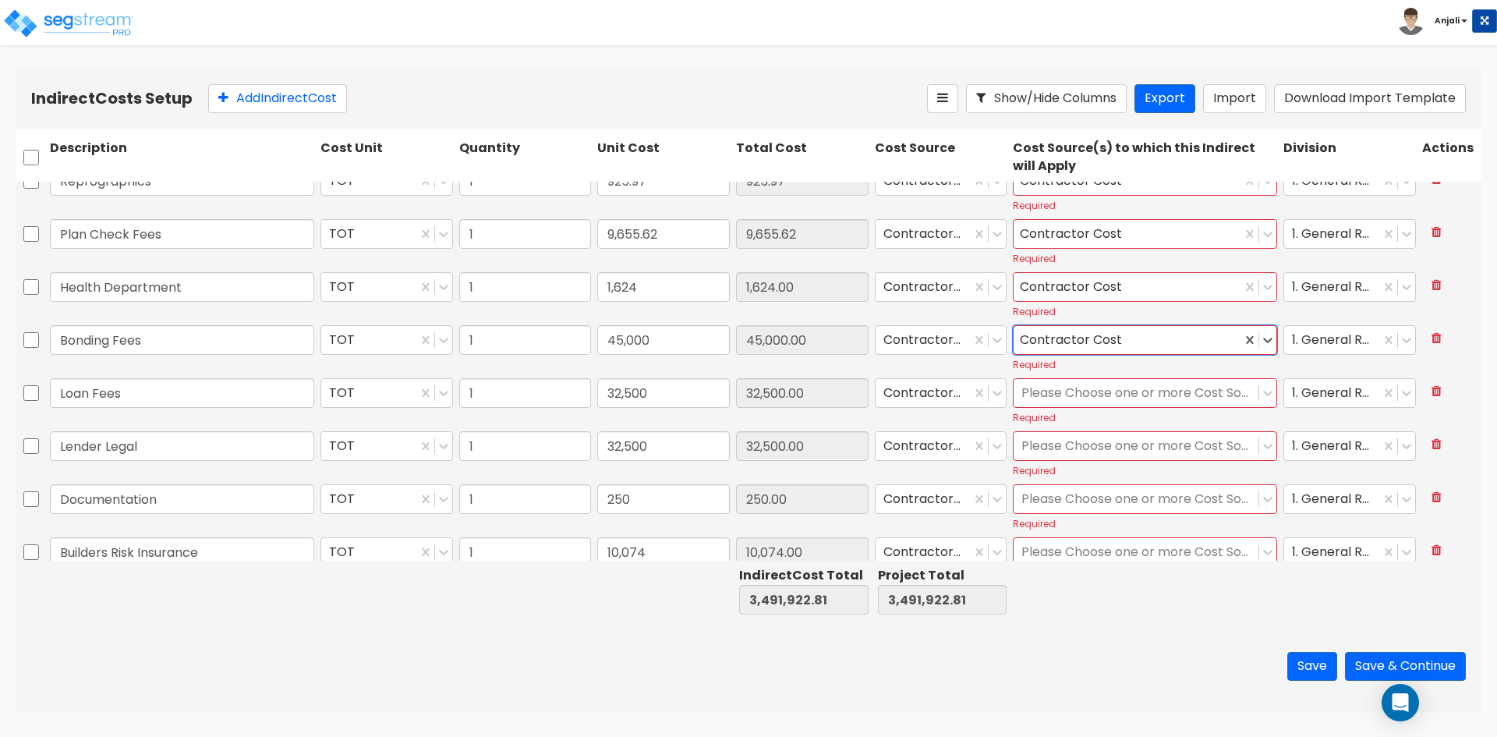
type input "1"
type input "1,200"
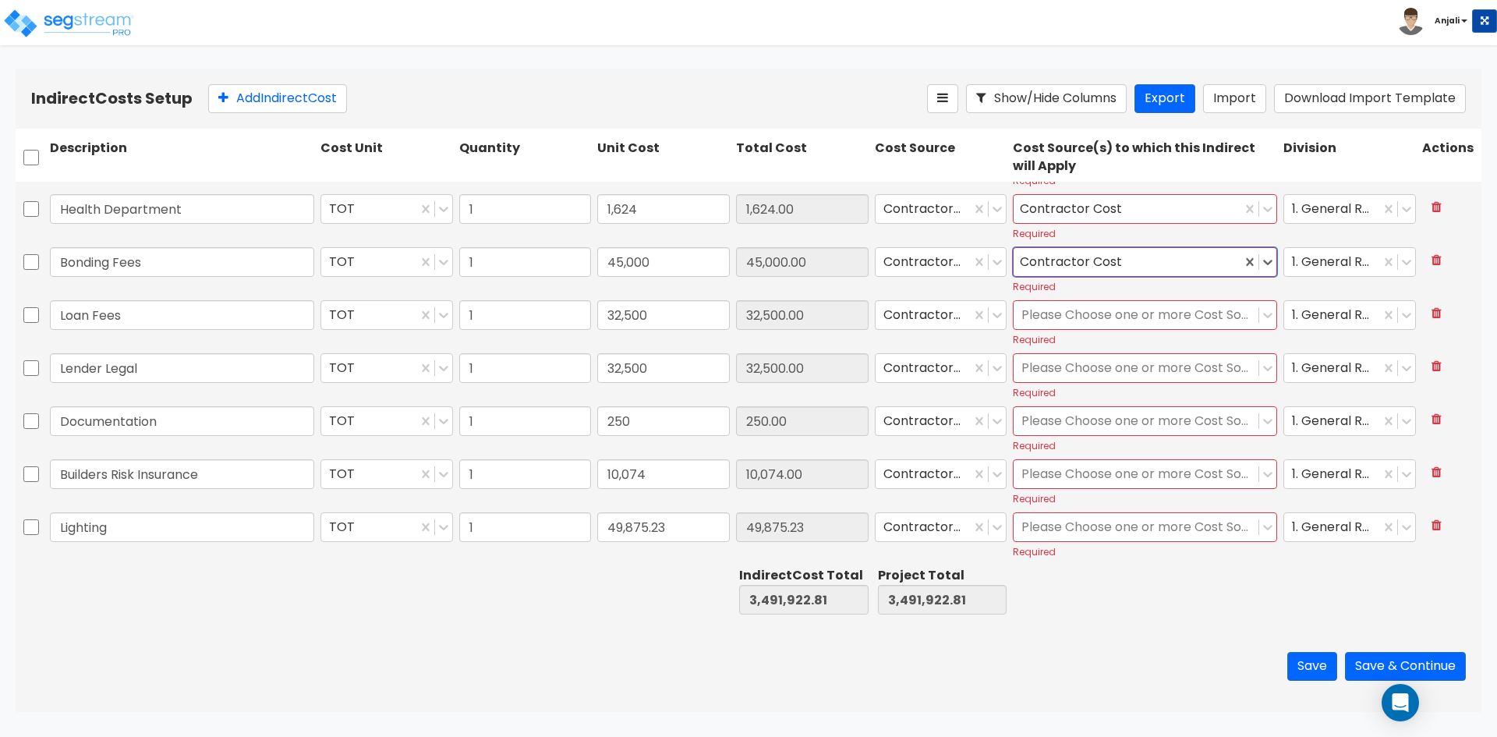
click at [1158, 317] on div at bounding box center [1135, 315] width 229 height 21
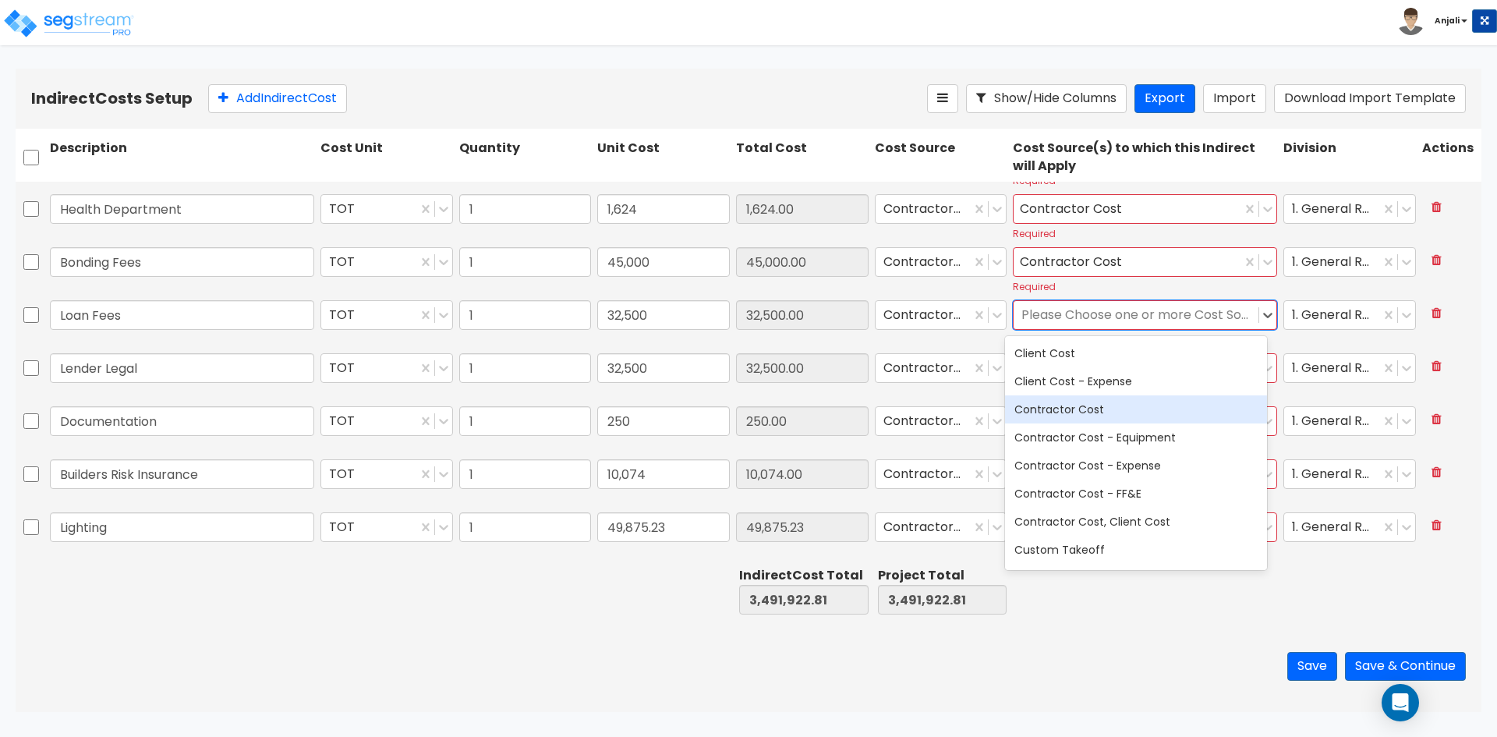
click at [1140, 416] on div "Contractor Cost" at bounding box center [1136, 409] width 262 height 28
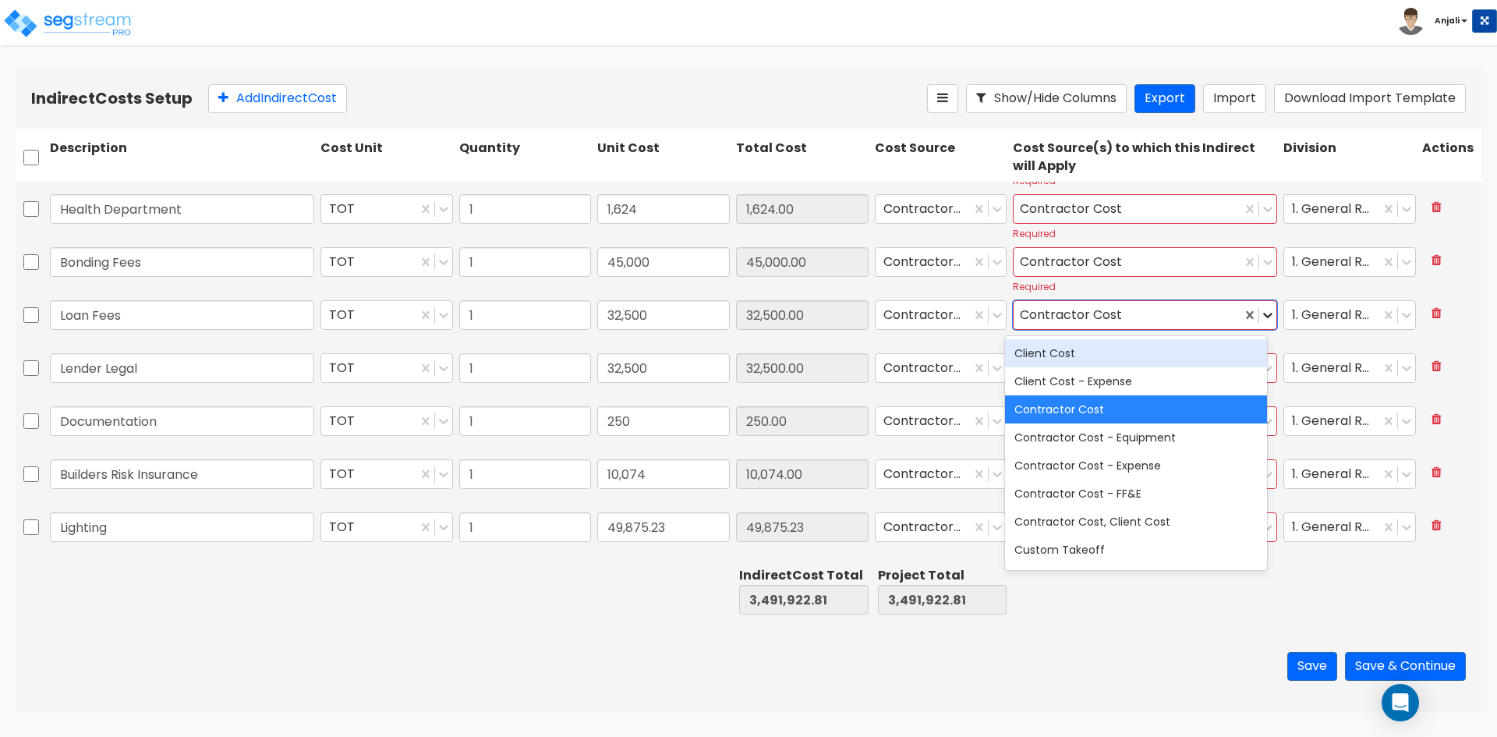
click at [1264, 317] on icon at bounding box center [1268, 315] width 9 height 5
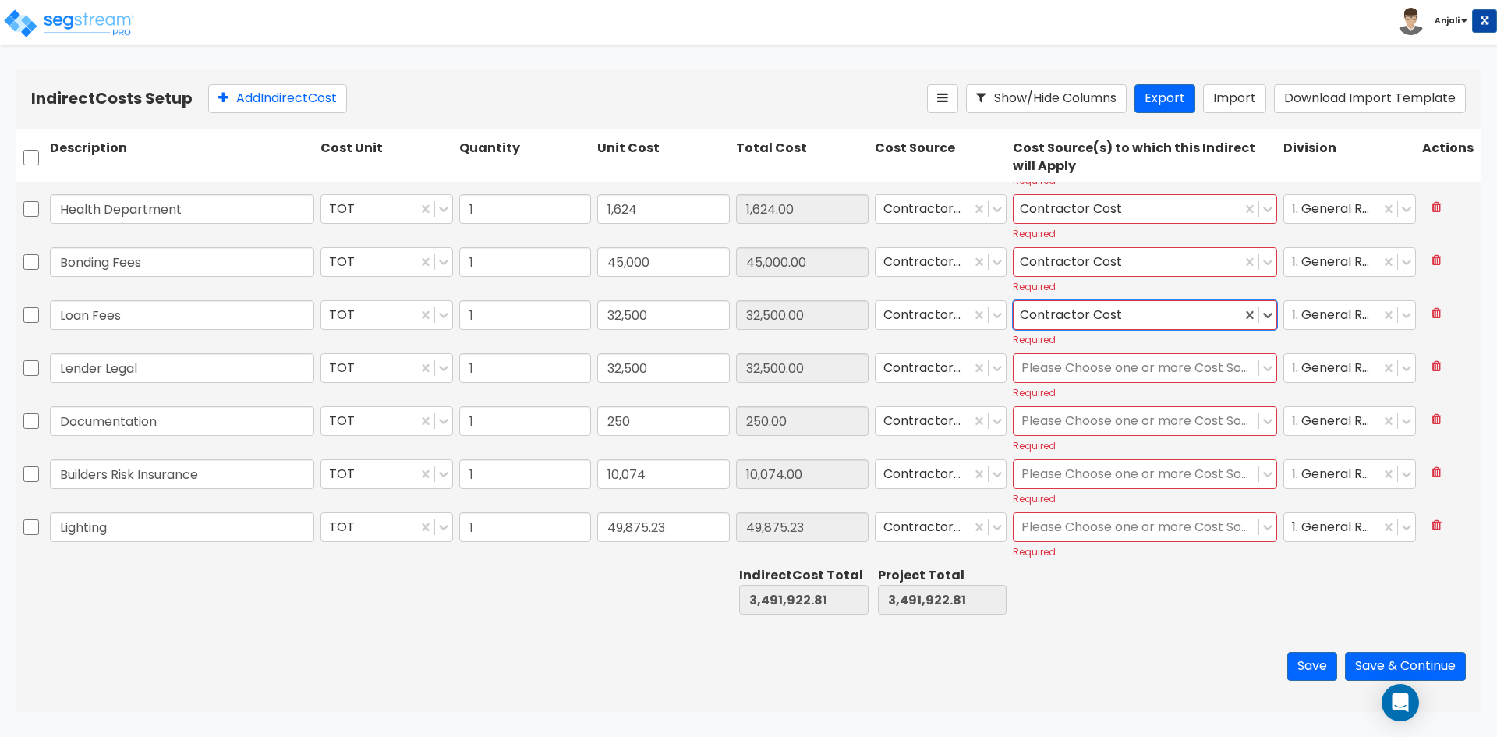
click at [1148, 364] on div at bounding box center [1135, 368] width 229 height 21
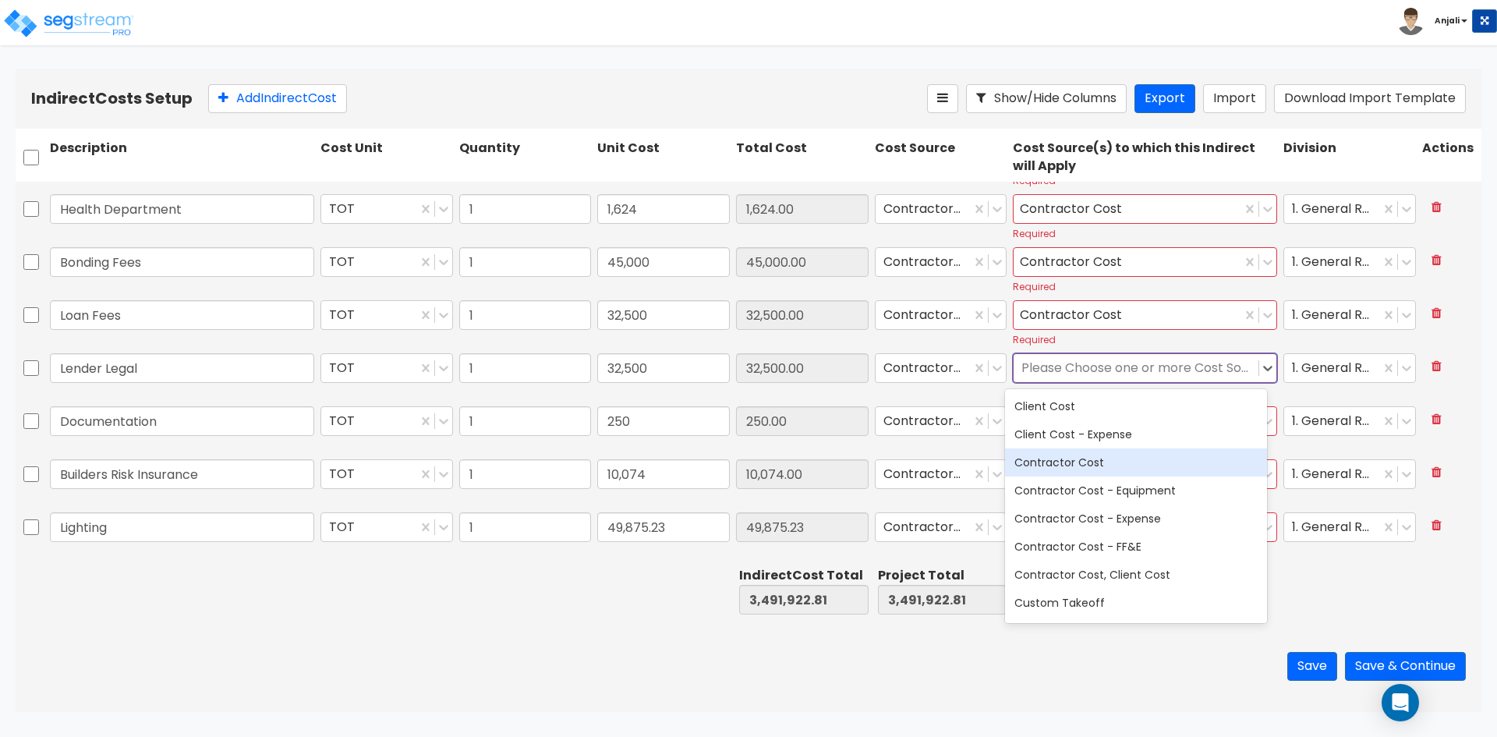
drag, startPoint x: 1113, startPoint y: 462, endPoint x: 1199, endPoint y: 391, distance: 111.9
click at [1116, 462] on div "Contractor Cost" at bounding box center [1136, 462] width 262 height 28
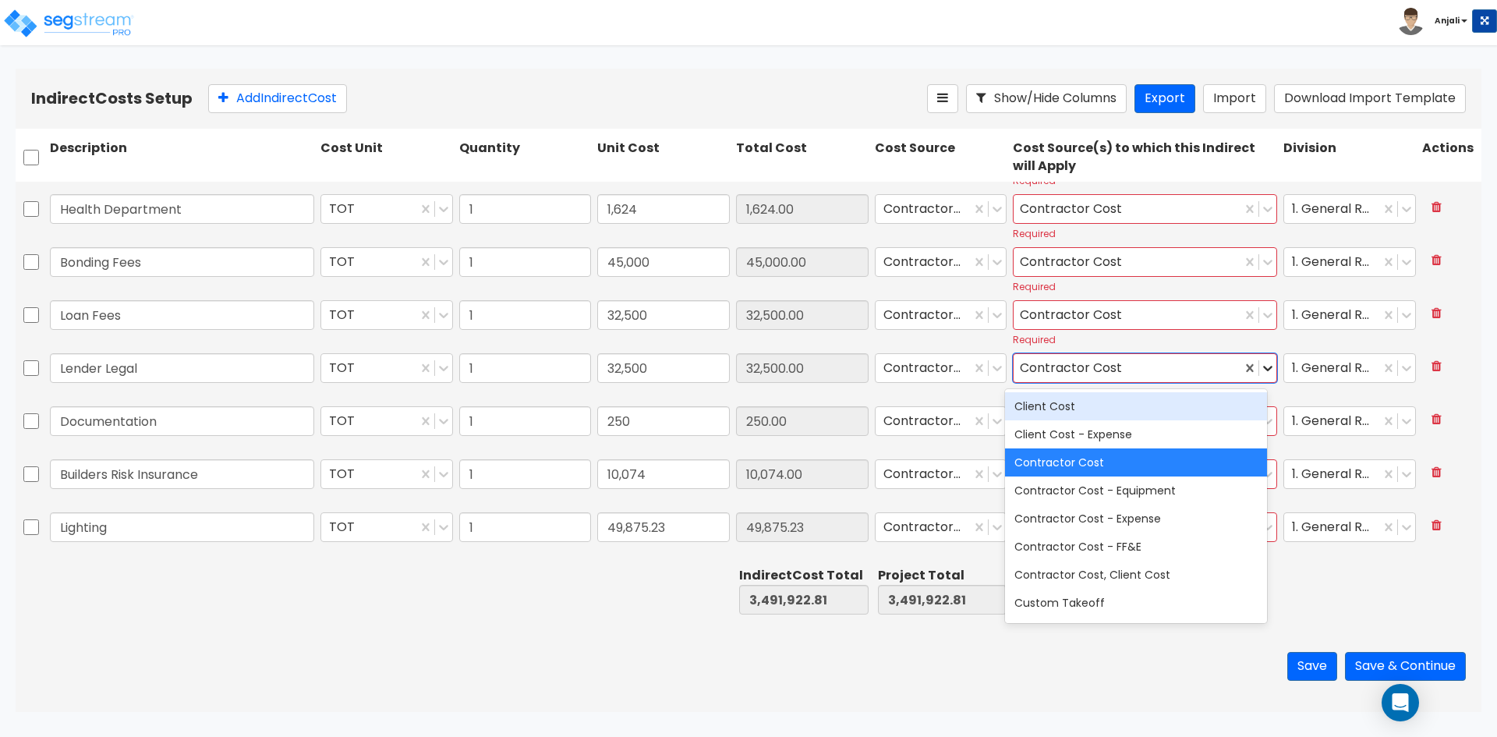
click at [1260, 371] on icon at bounding box center [1268, 368] width 16 height 16
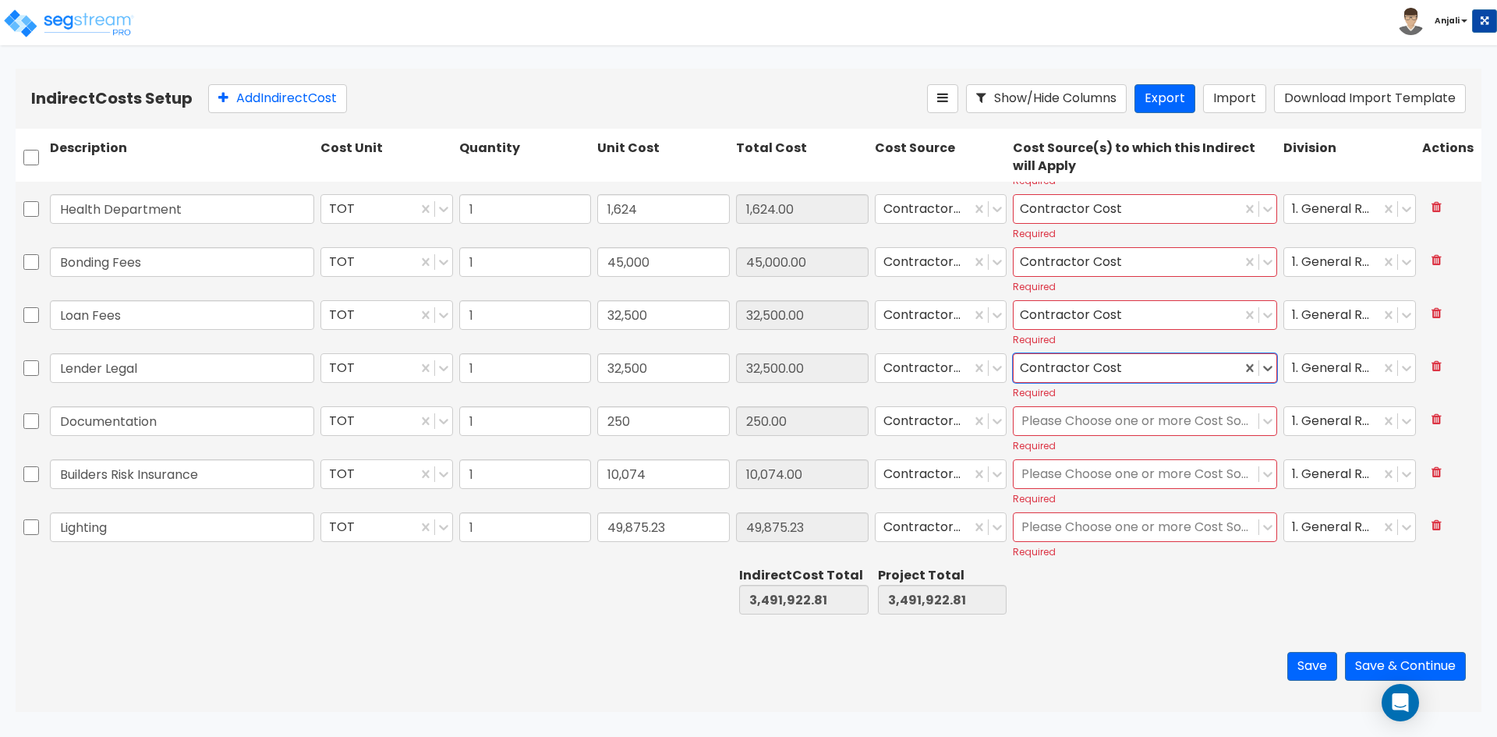
click at [1152, 420] on div at bounding box center [1135, 421] width 229 height 21
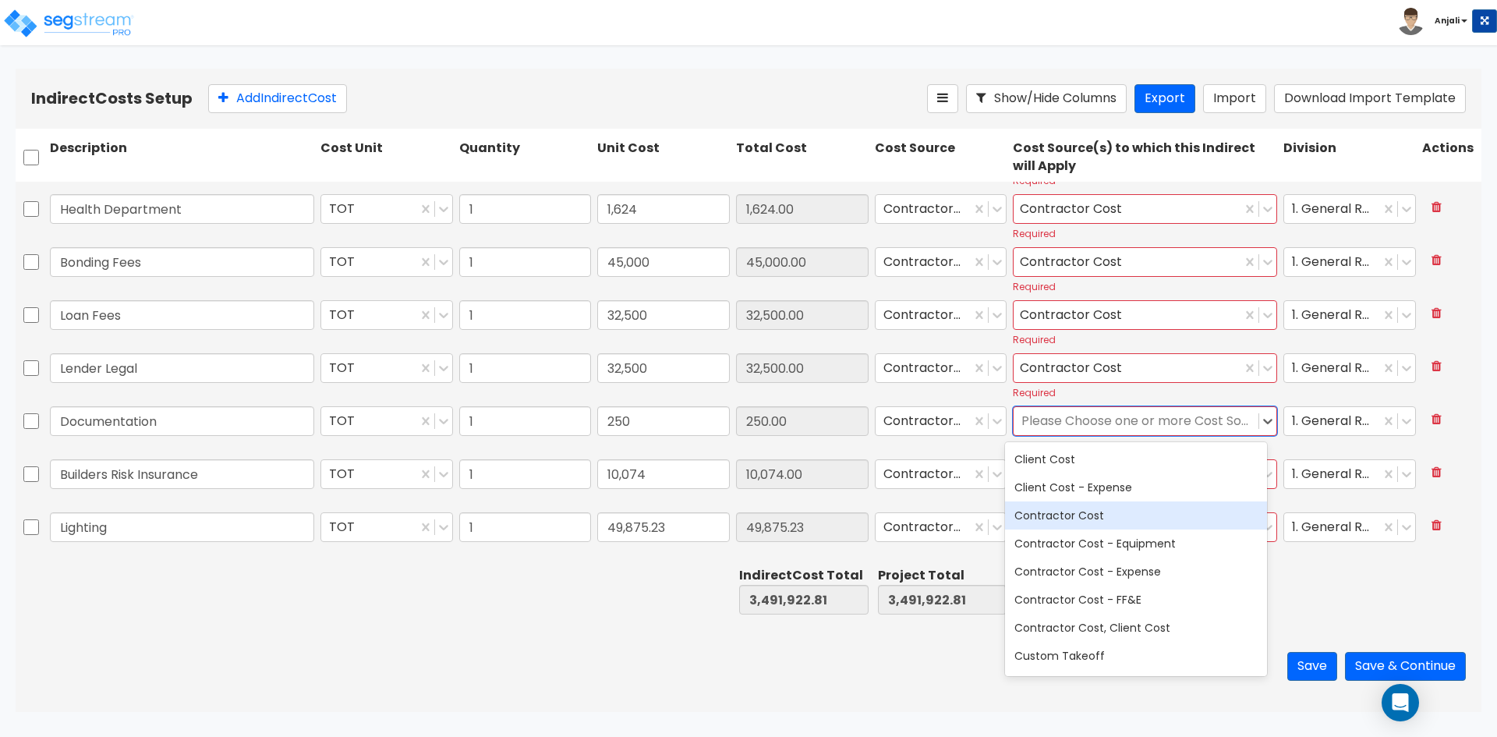
click at [1118, 514] on div "Contractor Cost" at bounding box center [1136, 515] width 262 height 28
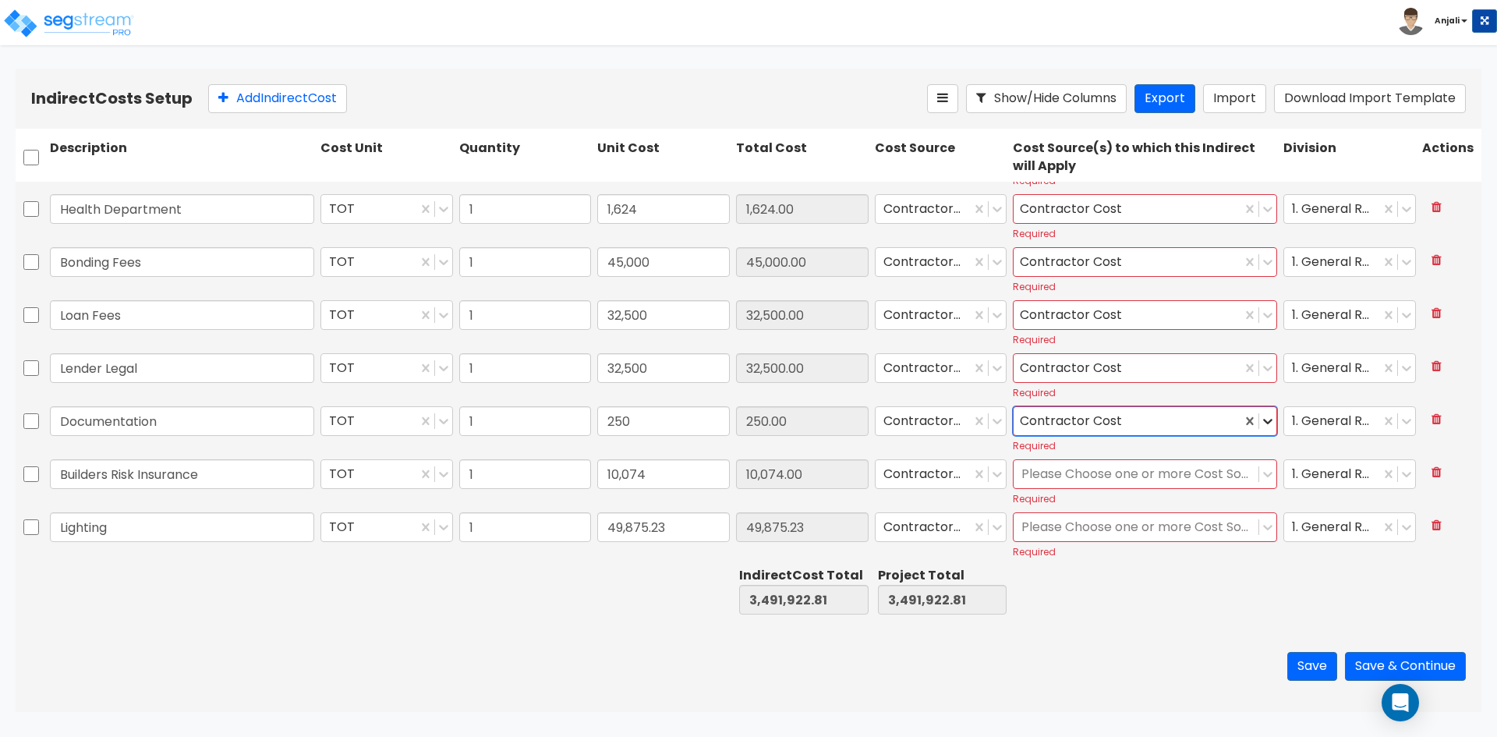
click at [1260, 429] on div at bounding box center [1267, 420] width 17 height 17
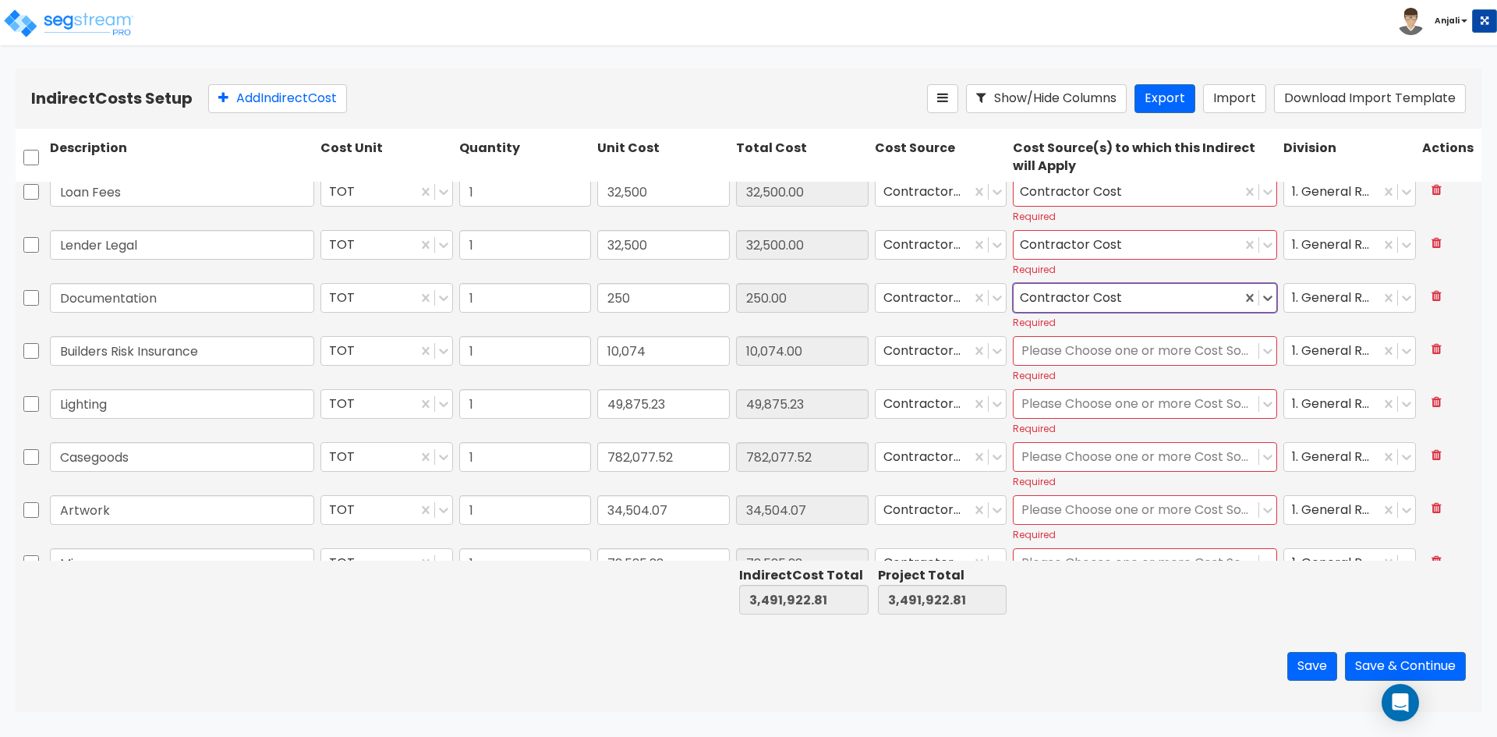
scroll to position [624, 0]
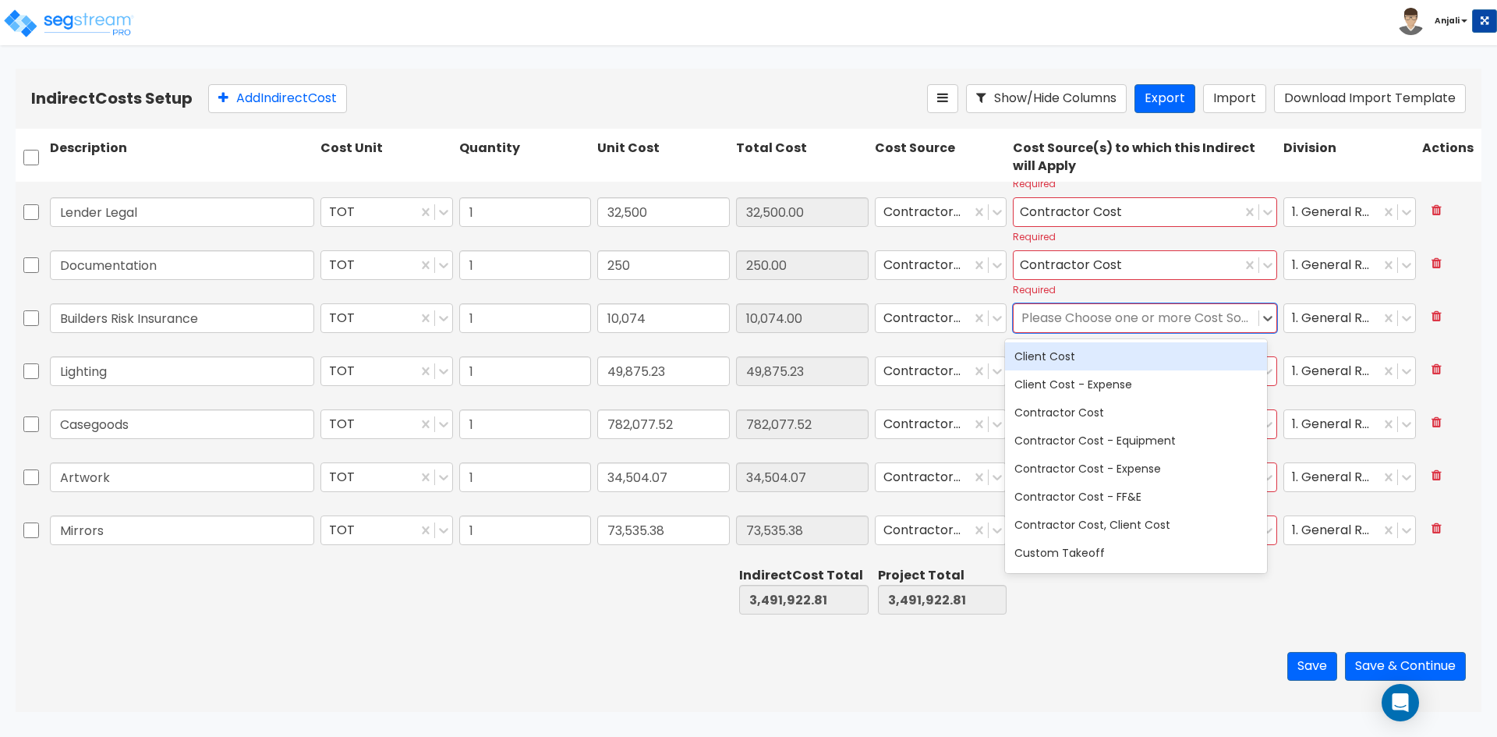
click at [1131, 320] on div at bounding box center [1135, 318] width 229 height 21
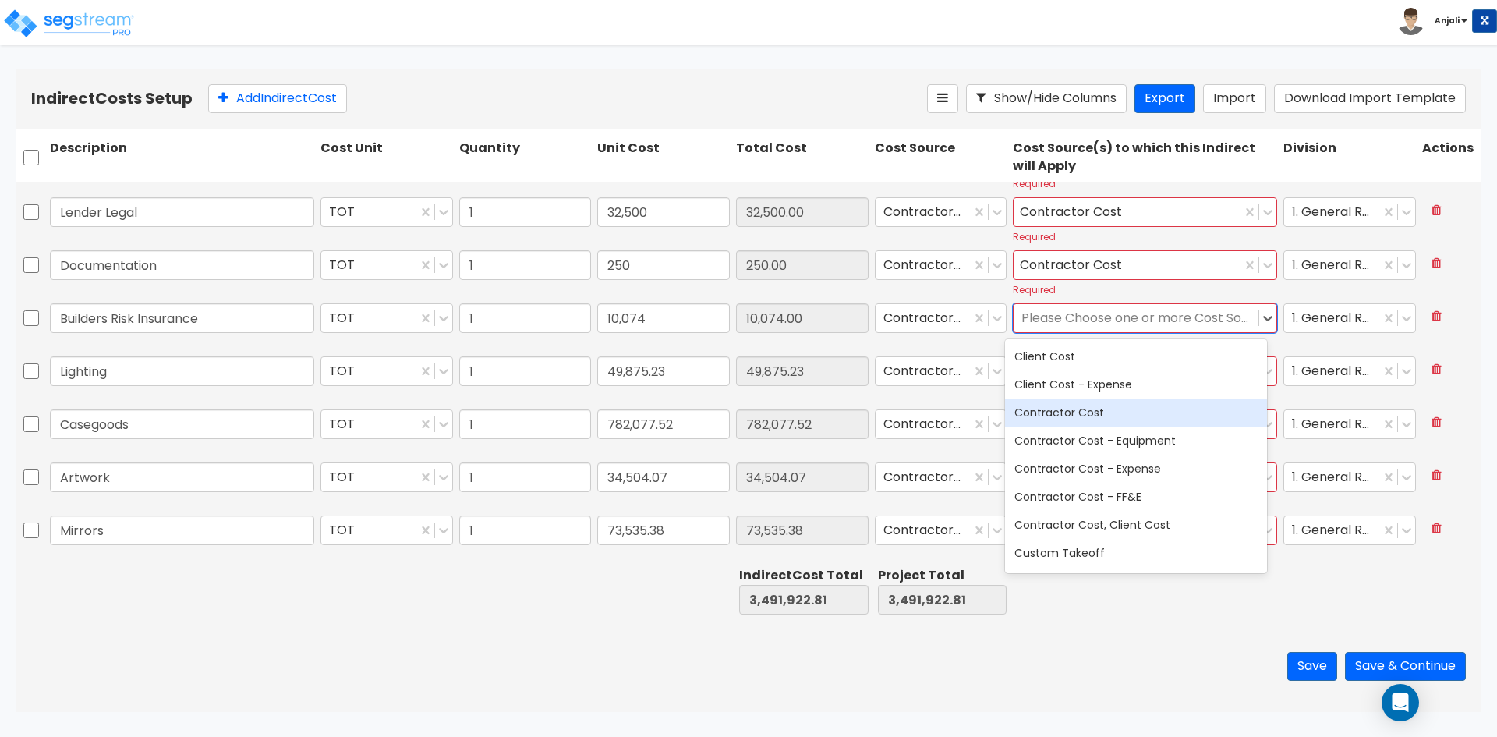
click at [1115, 408] on div "Contractor Cost" at bounding box center [1136, 412] width 262 height 28
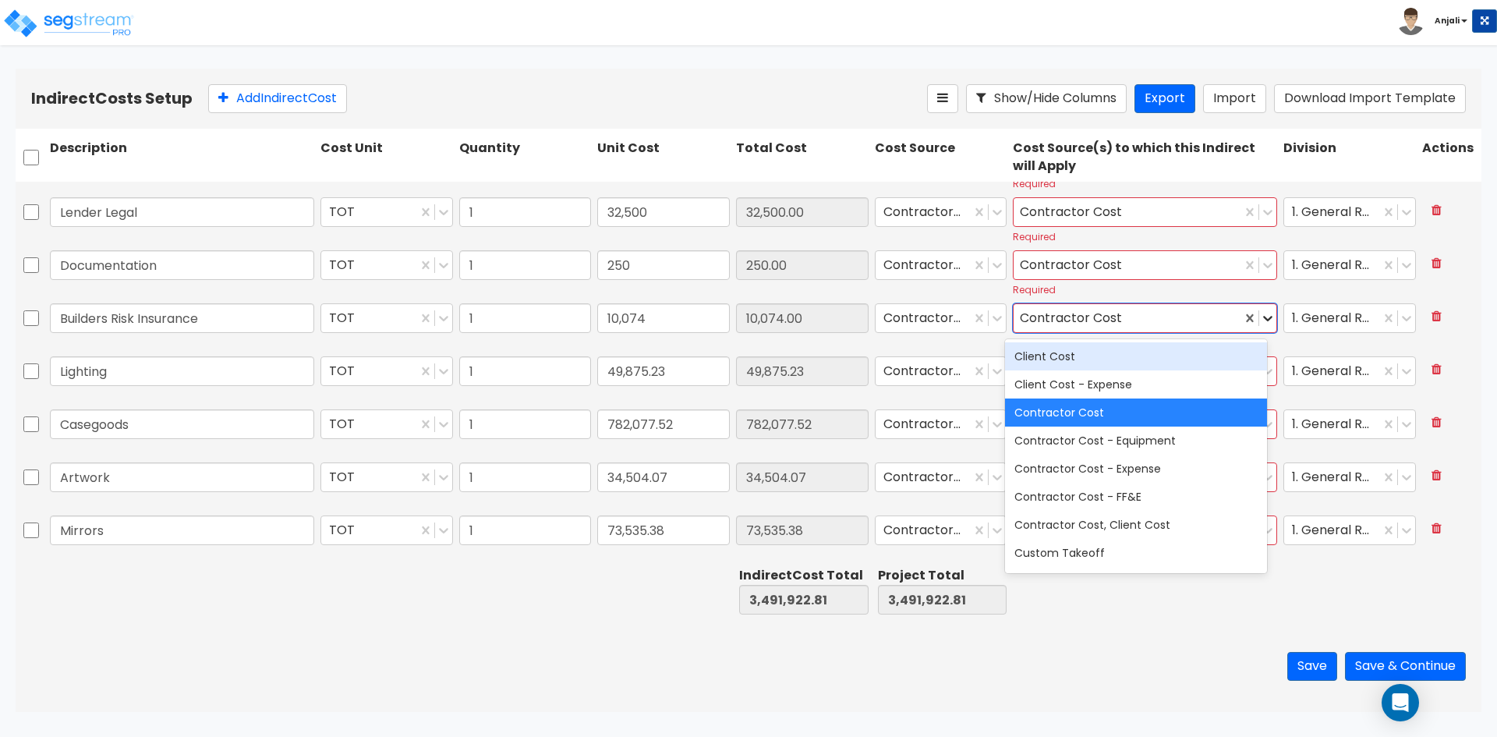
click at [1260, 321] on icon at bounding box center [1268, 318] width 16 height 16
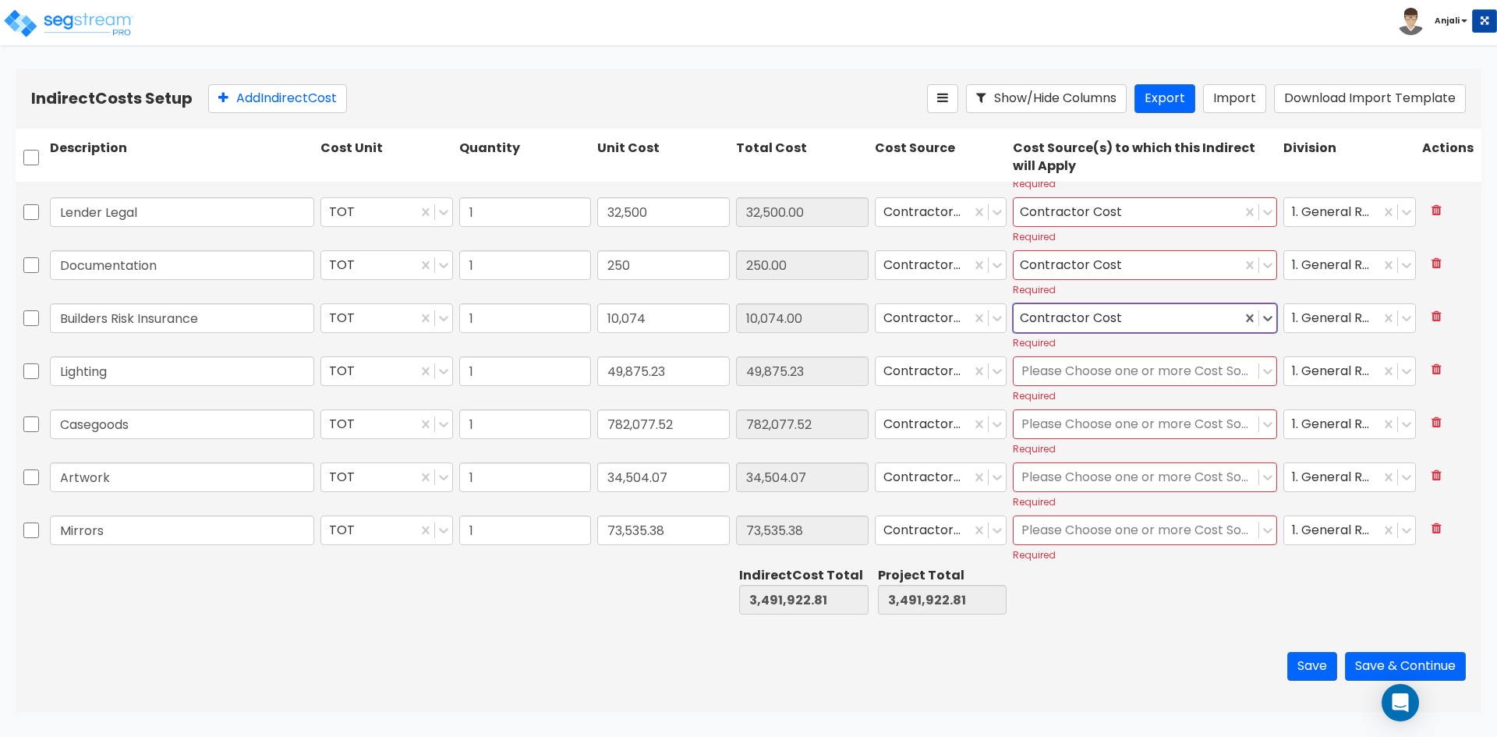
click at [1181, 365] on div at bounding box center [1135, 371] width 229 height 21
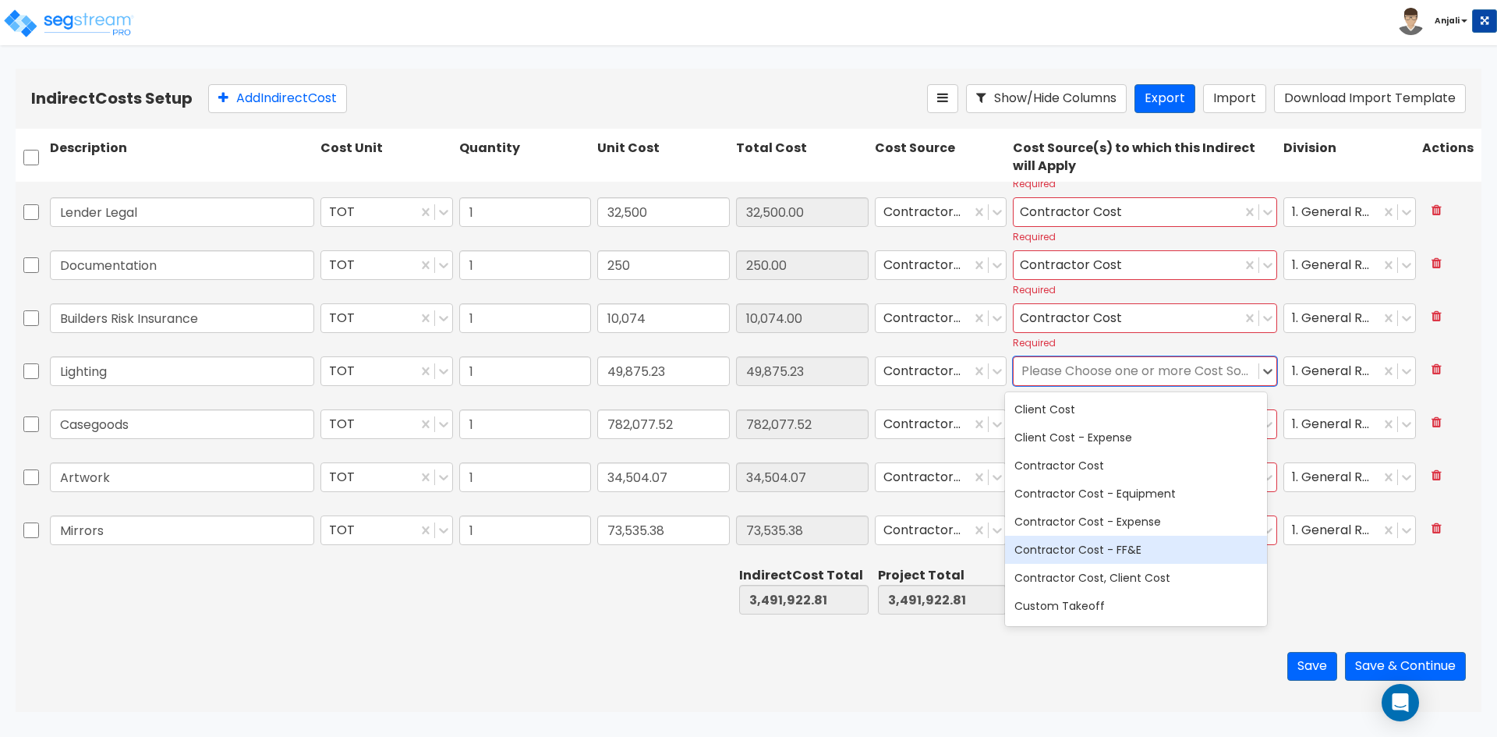
drag, startPoint x: 1120, startPoint y: 544, endPoint x: 1152, endPoint y: 512, distance: 45.8
click at [1127, 541] on div "Contractor Cost - FF&E" at bounding box center [1136, 550] width 262 height 28
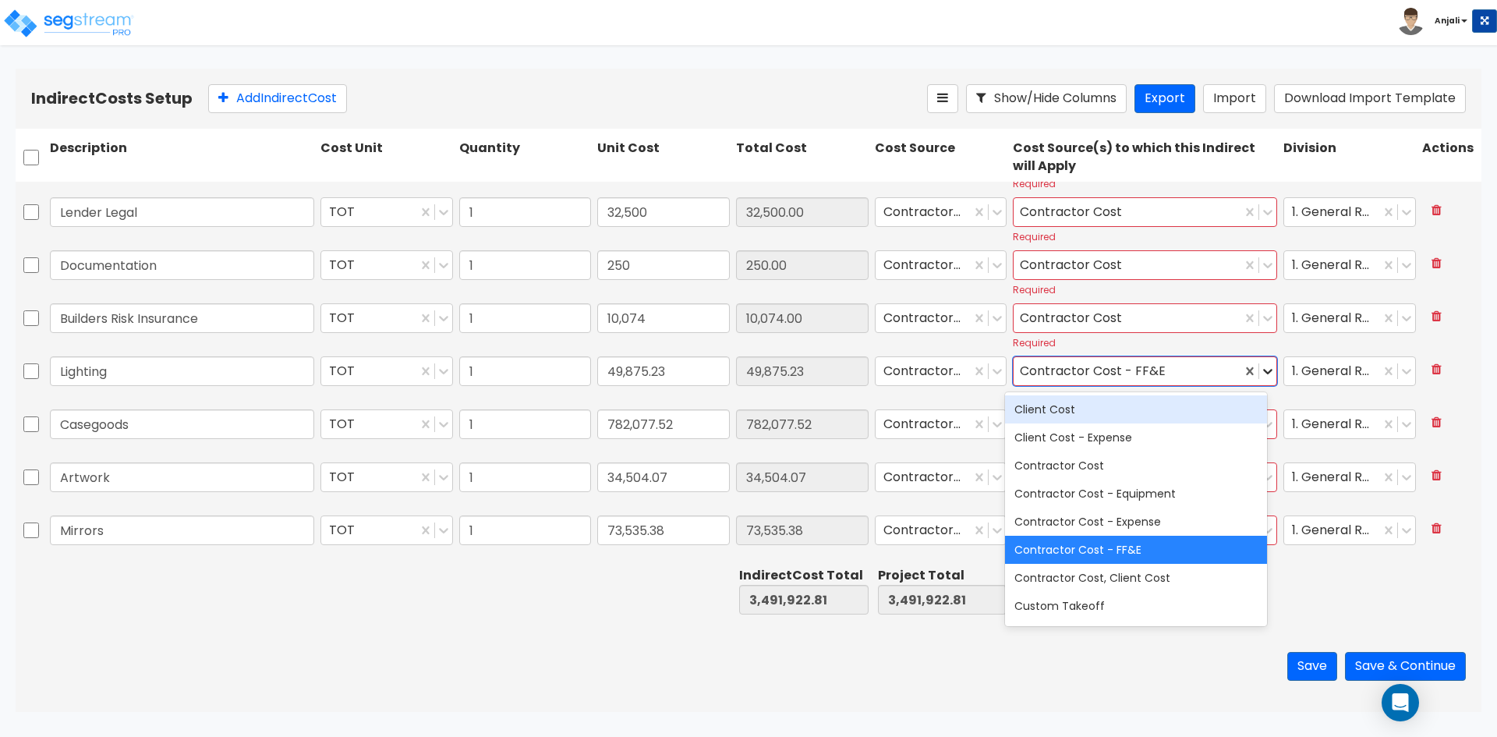
click at [1260, 370] on icon at bounding box center [1268, 371] width 16 height 16
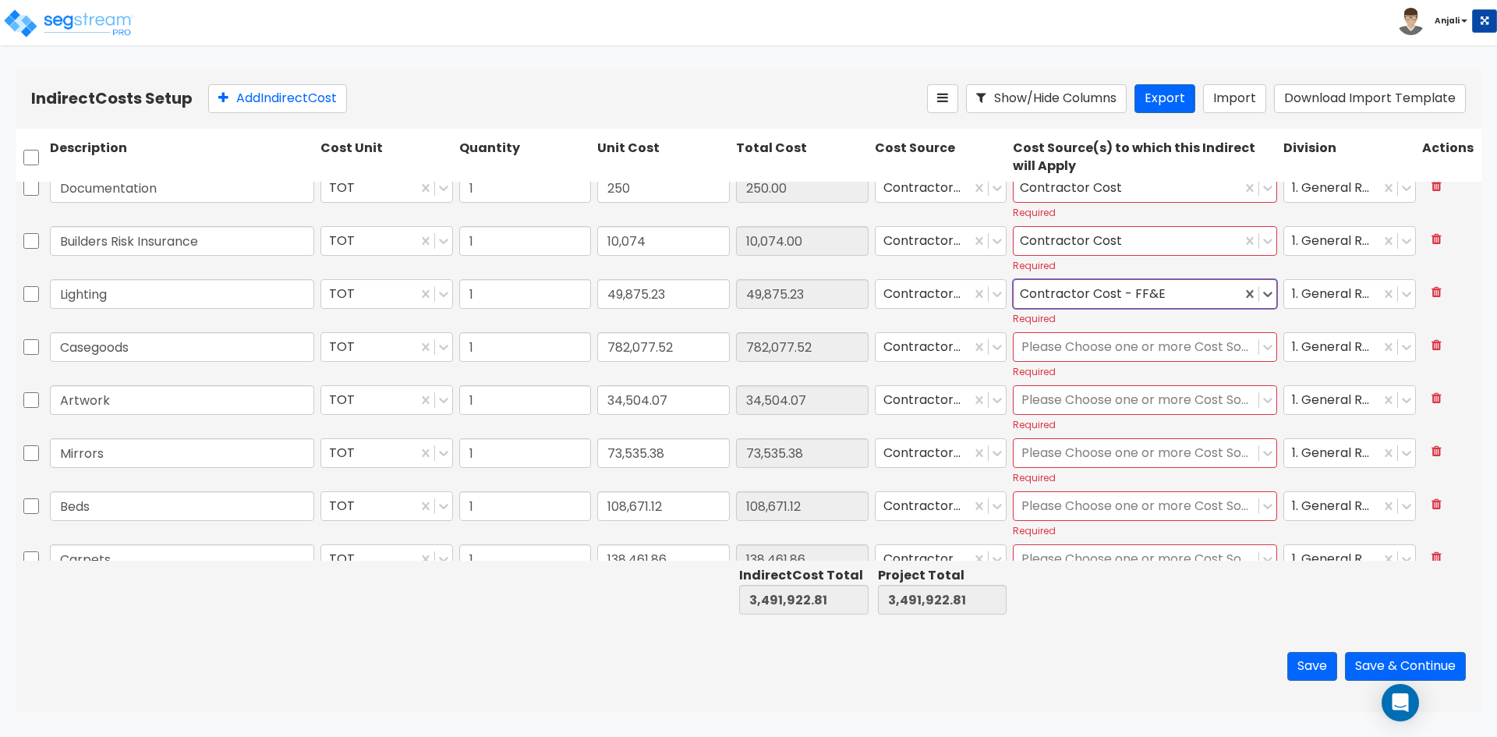
scroll to position [702, 0]
click at [1160, 348] on div at bounding box center [1135, 346] width 229 height 21
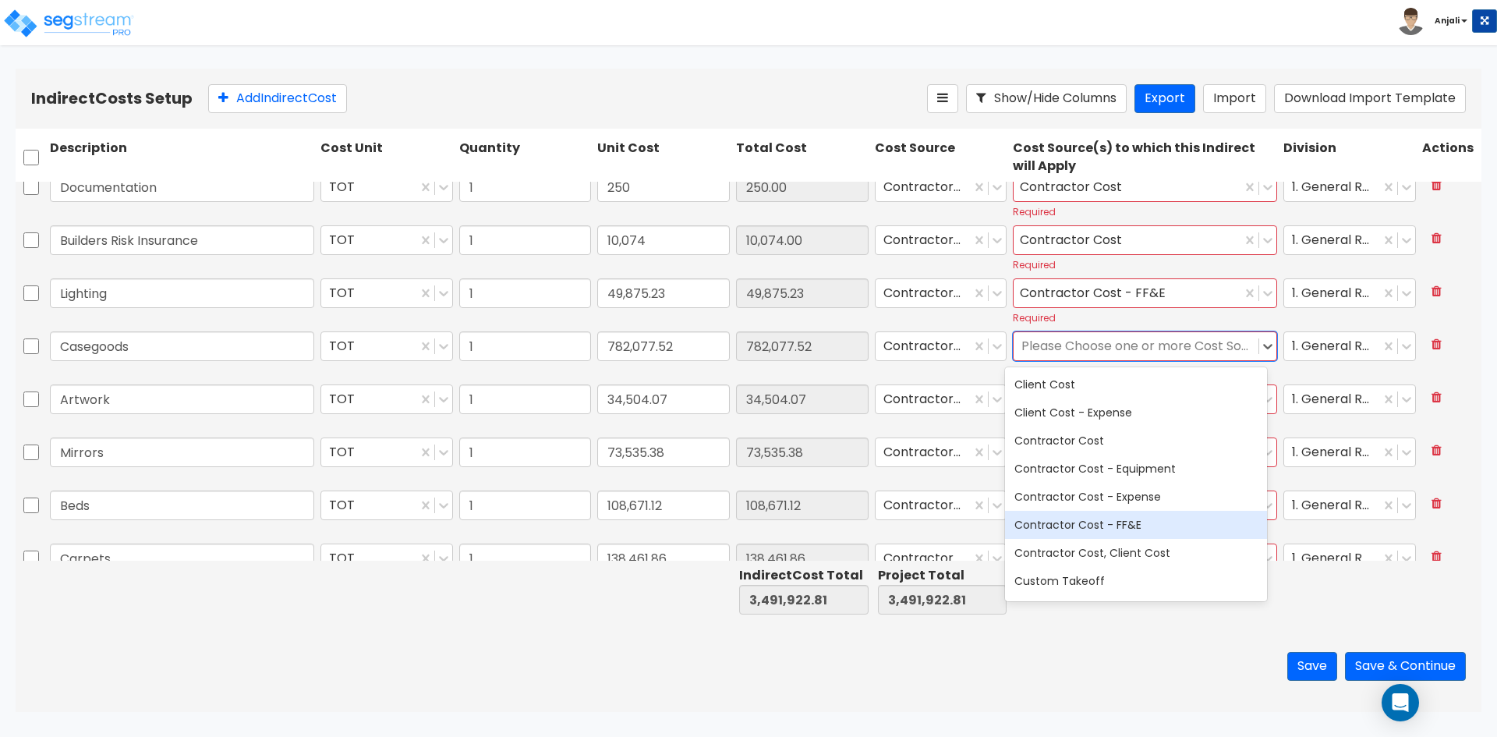
drag, startPoint x: 1148, startPoint y: 519, endPoint x: 1224, endPoint y: 349, distance: 185.7
click at [1148, 512] on div "Contractor Cost - FF&E" at bounding box center [1136, 525] width 262 height 28
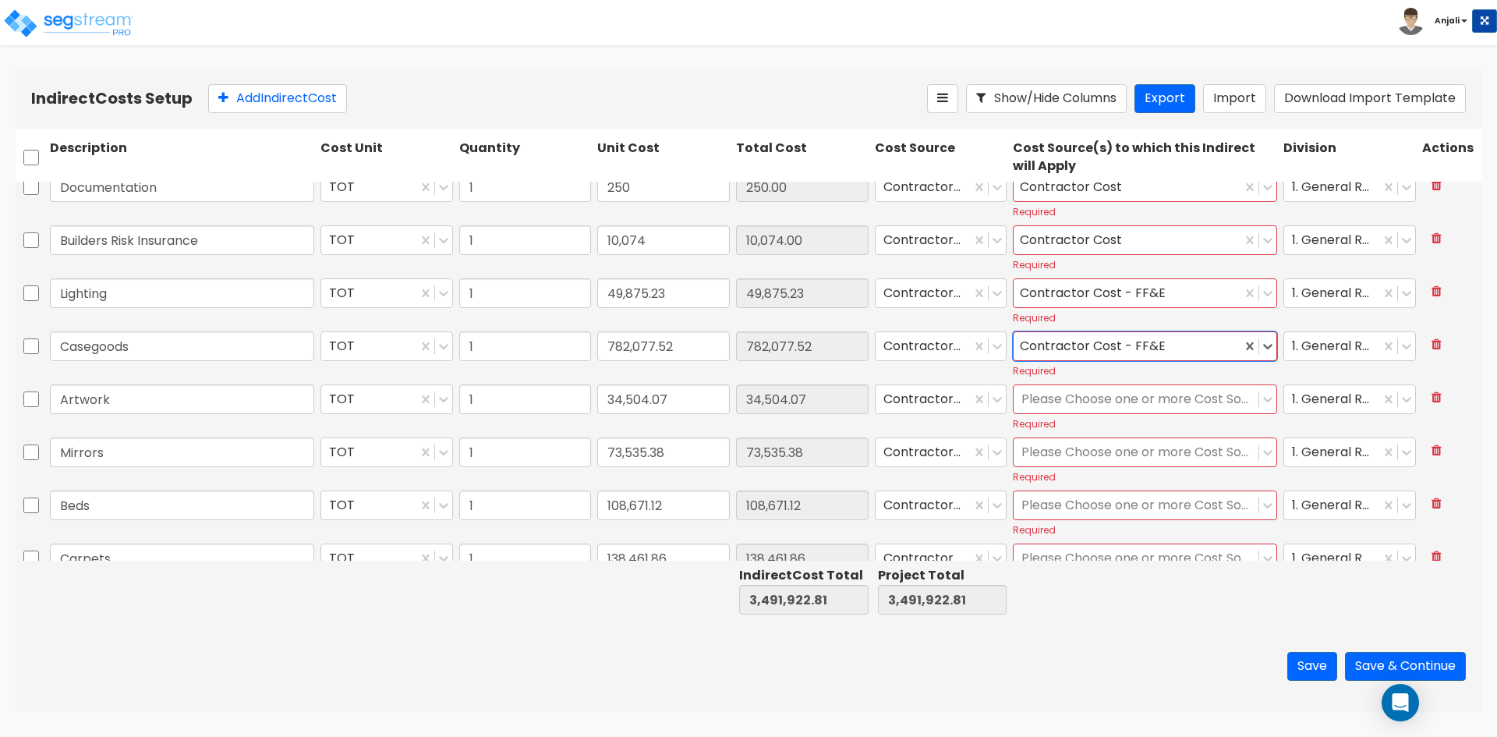
drag, startPoint x: 1254, startPoint y: 344, endPoint x: 1222, endPoint y: 354, distance: 33.5
click at [1260, 344] on icon at bounding box center [1268, 346] width 16 height 16
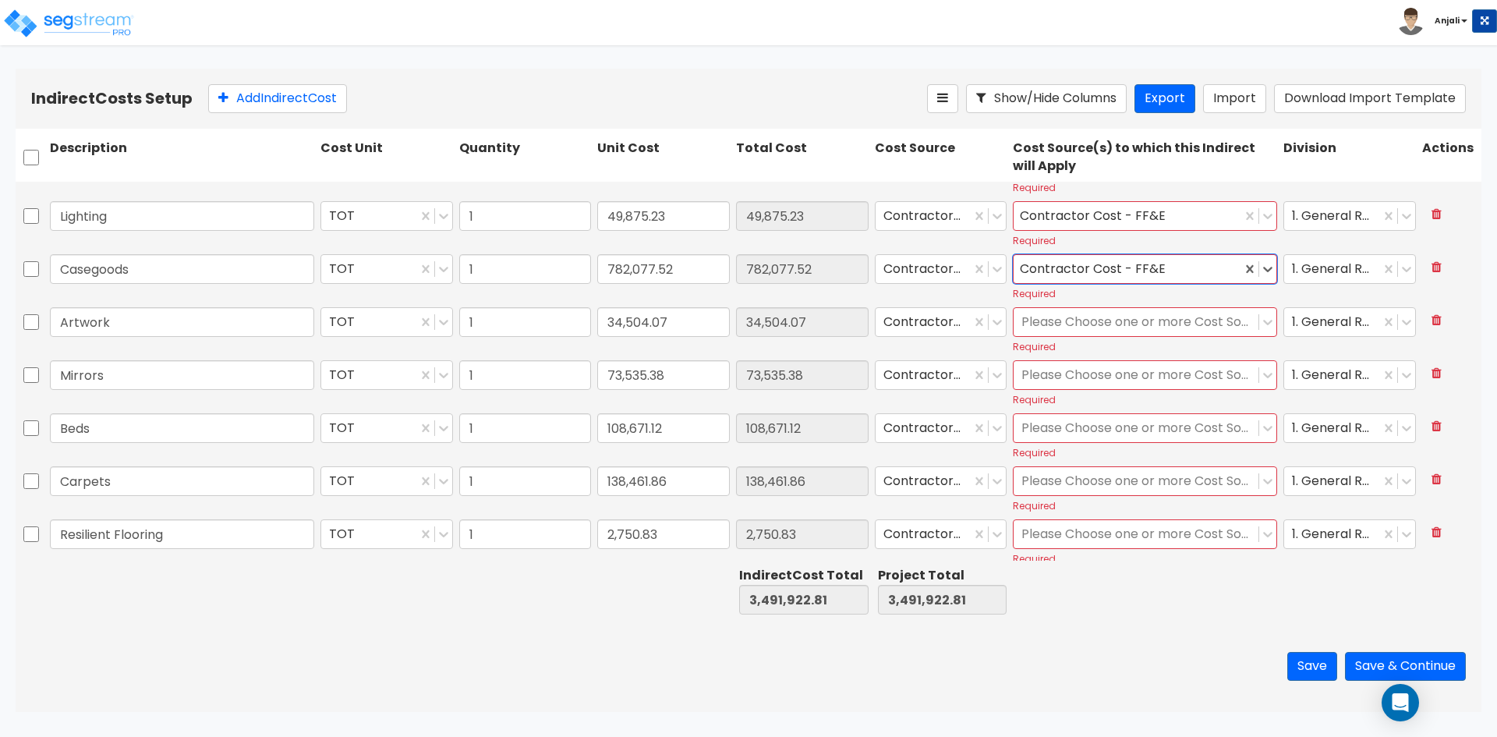
scroll to position [780, 0]
click at [1204, 331] on div at bounding box center [1135, 321] width 229 height 21
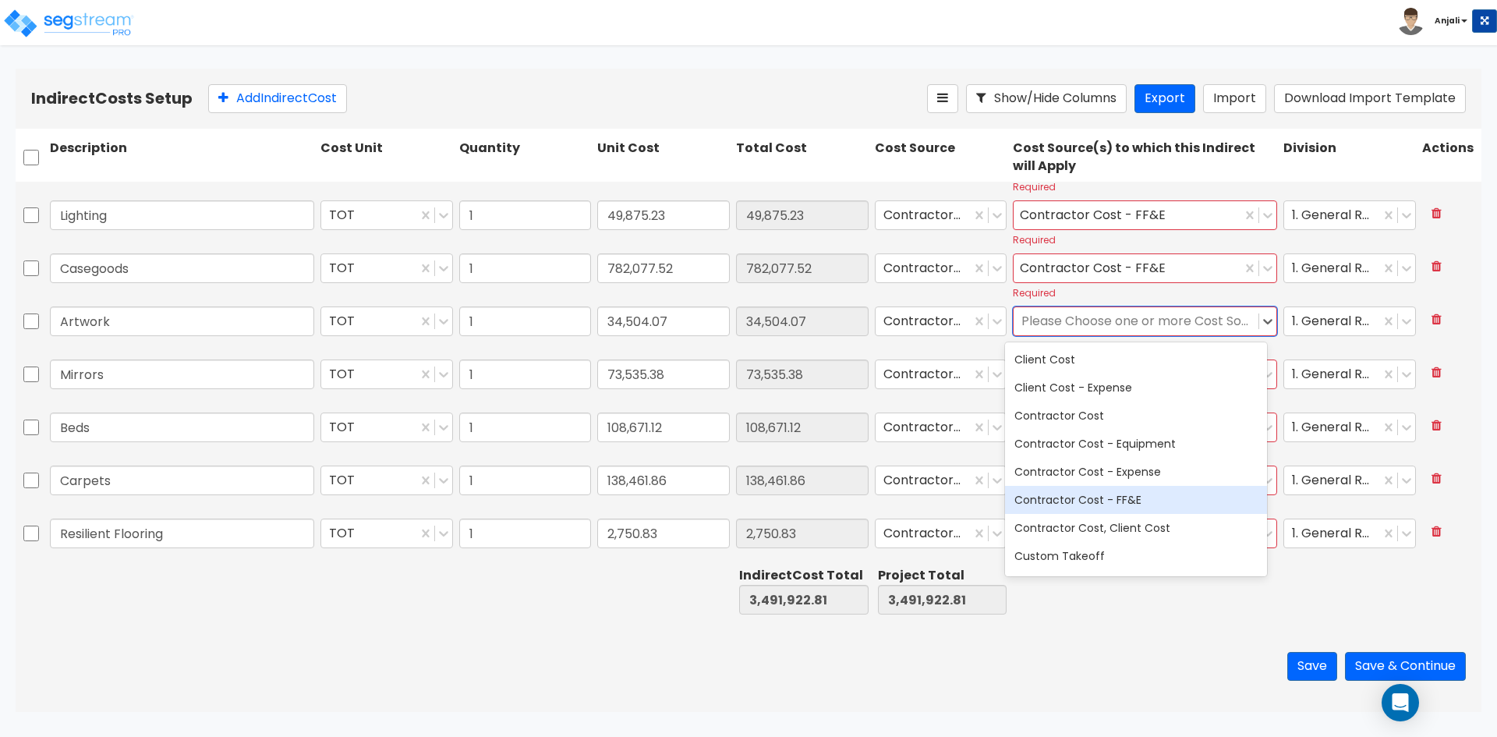
drag, startPoint x: 1179, startPoint y: 505, endPoint x: 1271, endPoint y: 342, distance: 187.2
click at [1179, 504] on div "Contractor Cost - FF&E" at bounding box center [1136, 500] width 262 height 28
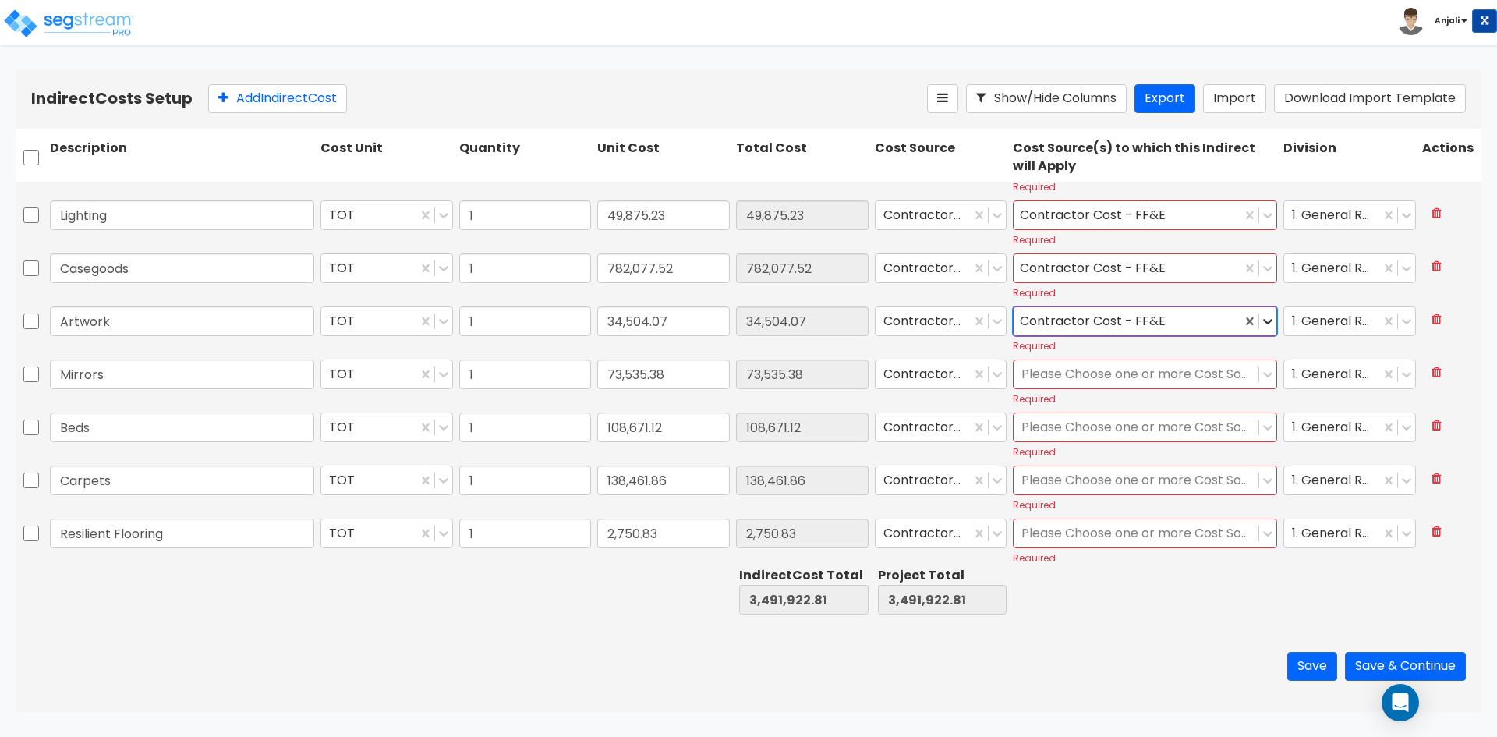
click at [1260, 321] on icon at bounding box center [1268, 321] width 16 height 16
click at [1192, 363] on div "Please Choose one or more Cost Sources" at bounding box center [1136, 374] width 245 height 27
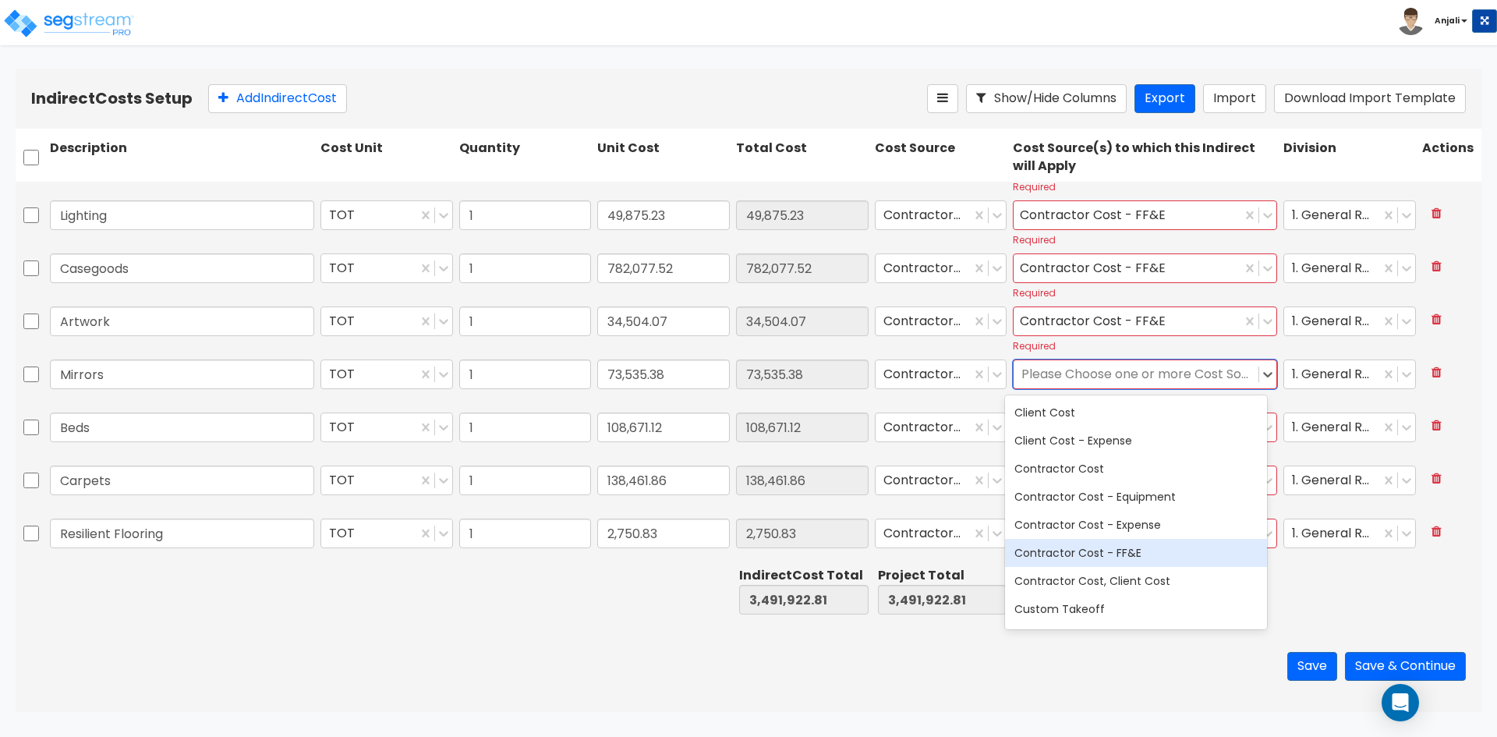
drag, startPoint x: 1148, startPoint y: 550, endPoint x: 1172, endPoint y: 529, distance: 31.5
click at [1150, 550] on div "Contractor Cost - FF&E" at bounding box center [1136, 553] width 262 height 28
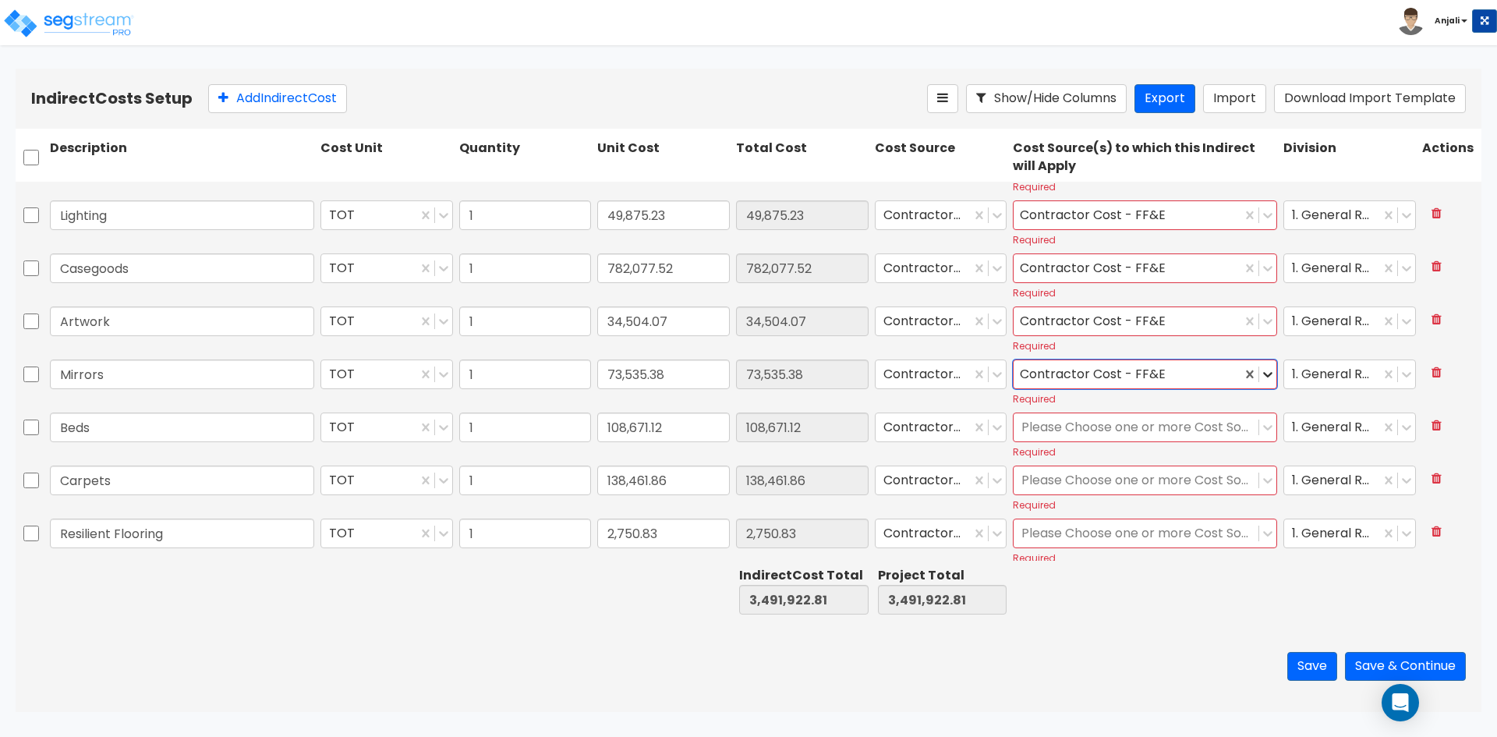
click at [1260, 378] on icon at bounding box center [1268, 374] width 16 height 16
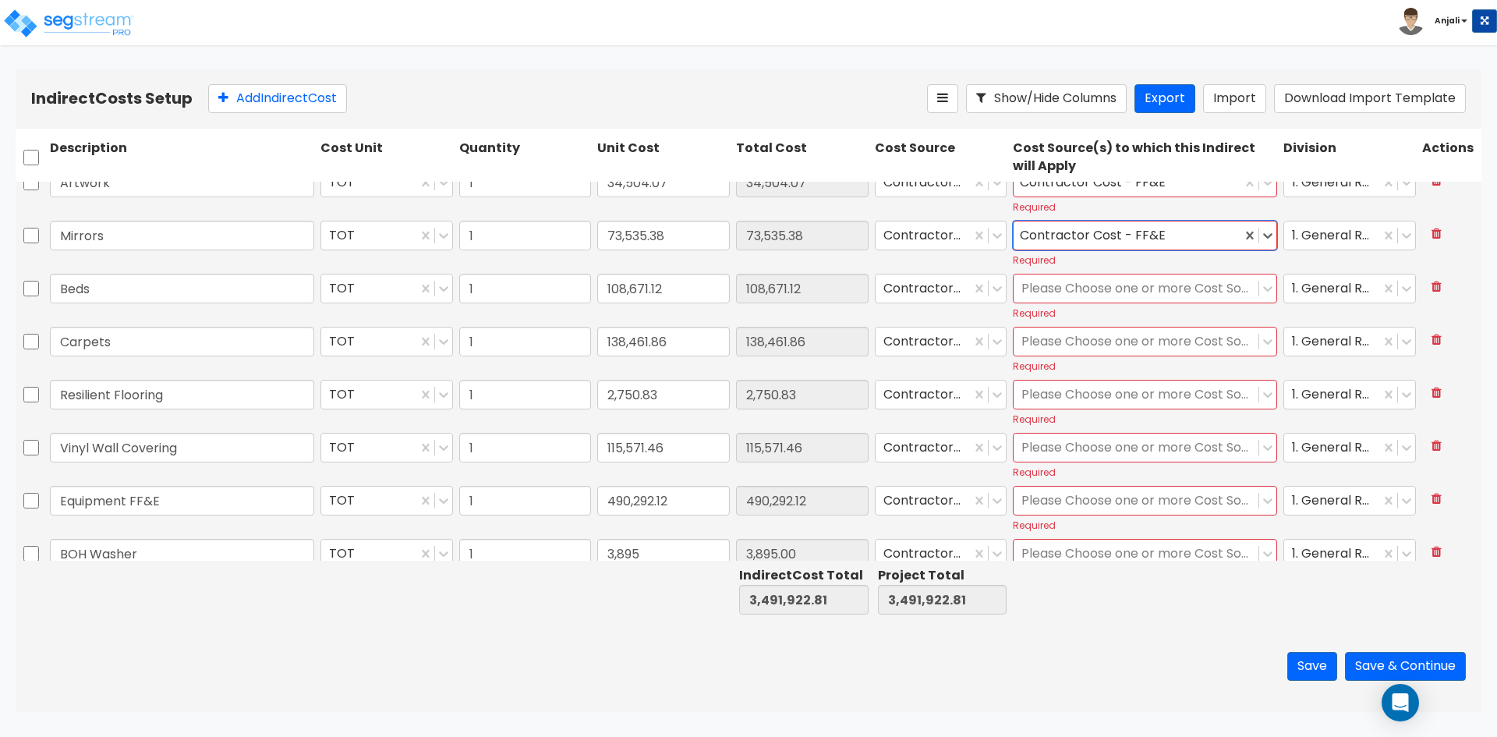
scroll to position [936, 0]
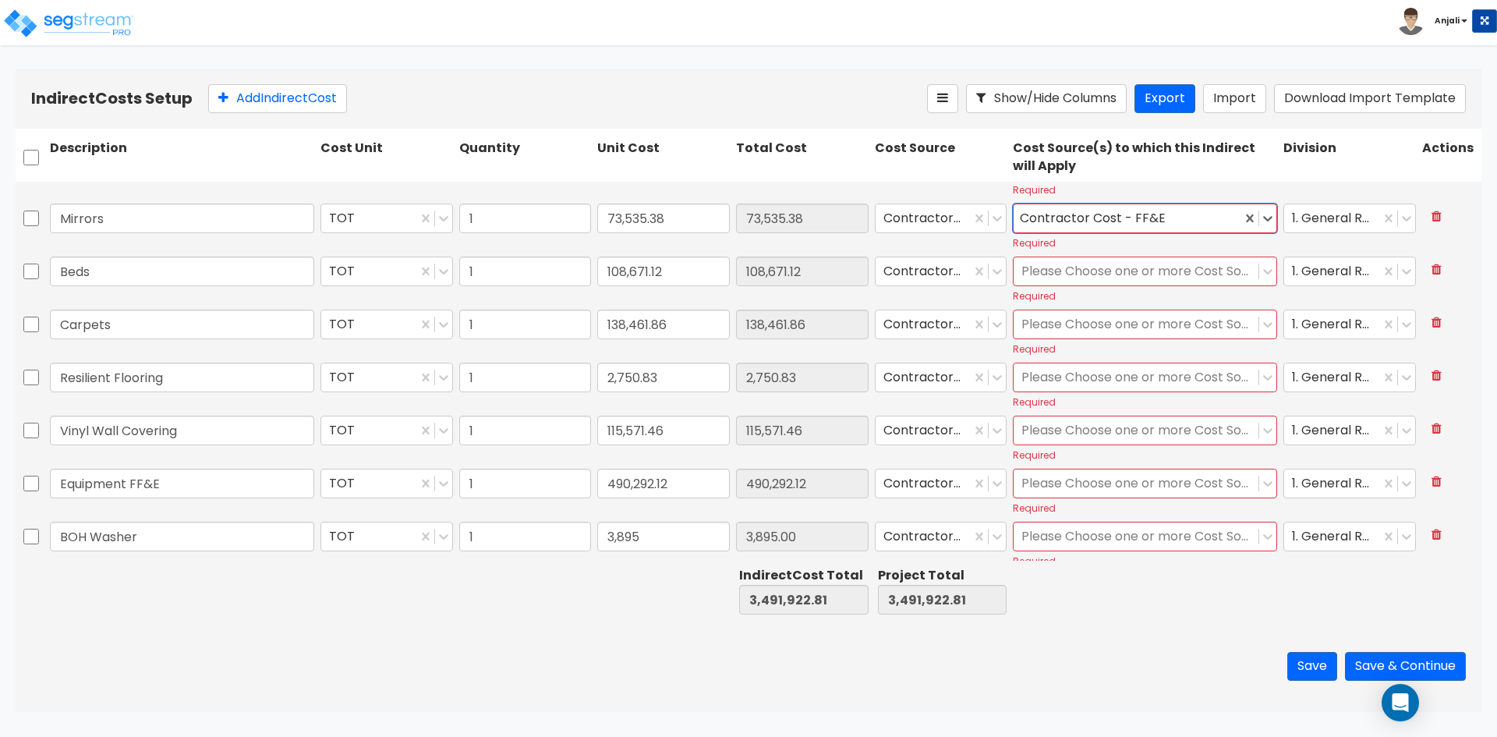
drag, startPoint x: 1193, startPoint y: 267, endPoint x: 1201, endPoint y: 288, distance: 21.7
click at [1194, 267] on div at bounding box center [1135, 271] width 229 height 21
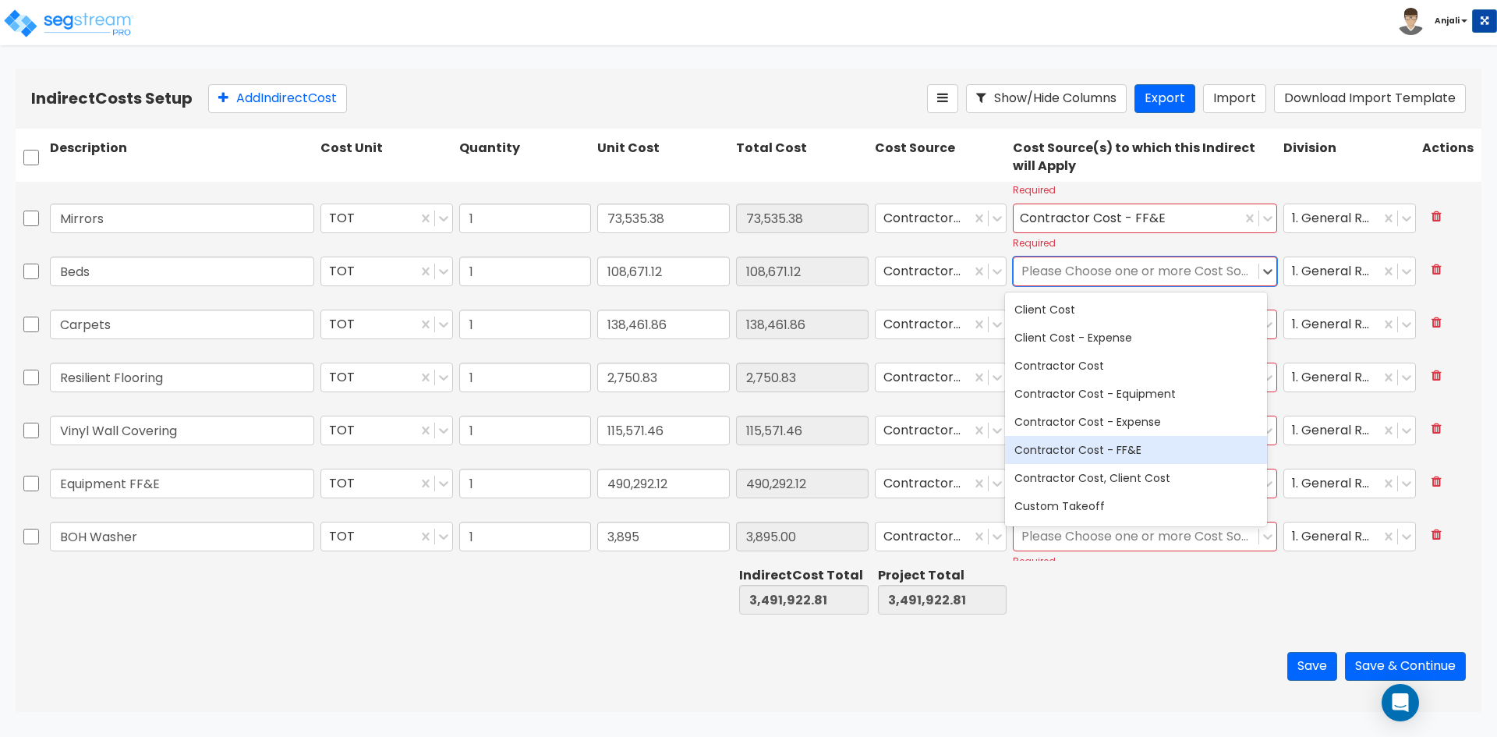
click at [1174, 453] on div "Contractor Cost - FF&E" at bounding box center [1136, 450] width 262 height 28
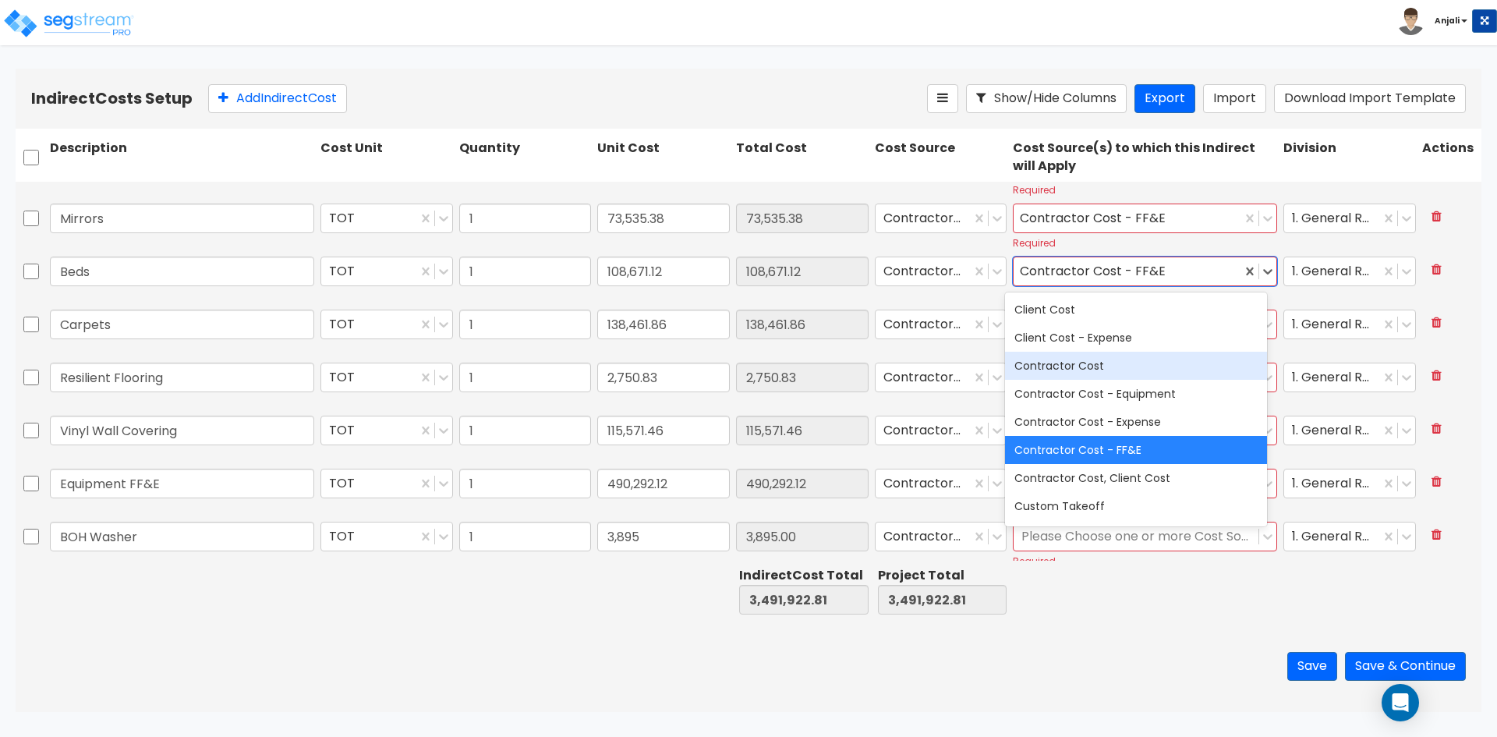
click at [1266, 278] on div "Contractor Cost - FF&E" at bounding box center [1145, 272] width 264 height 30
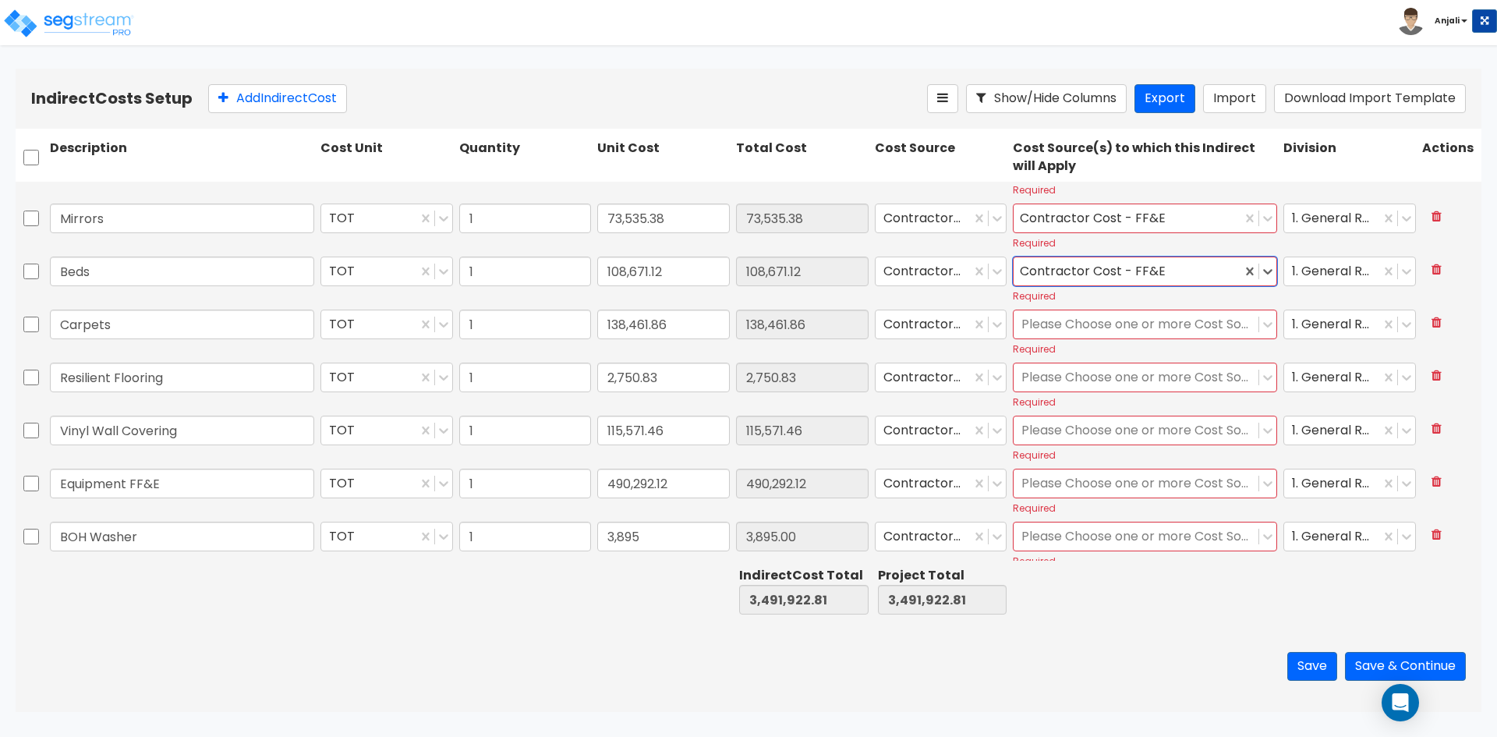
click at [1197, 322] on div at bounding box center [1135, 324] width 229 height 21
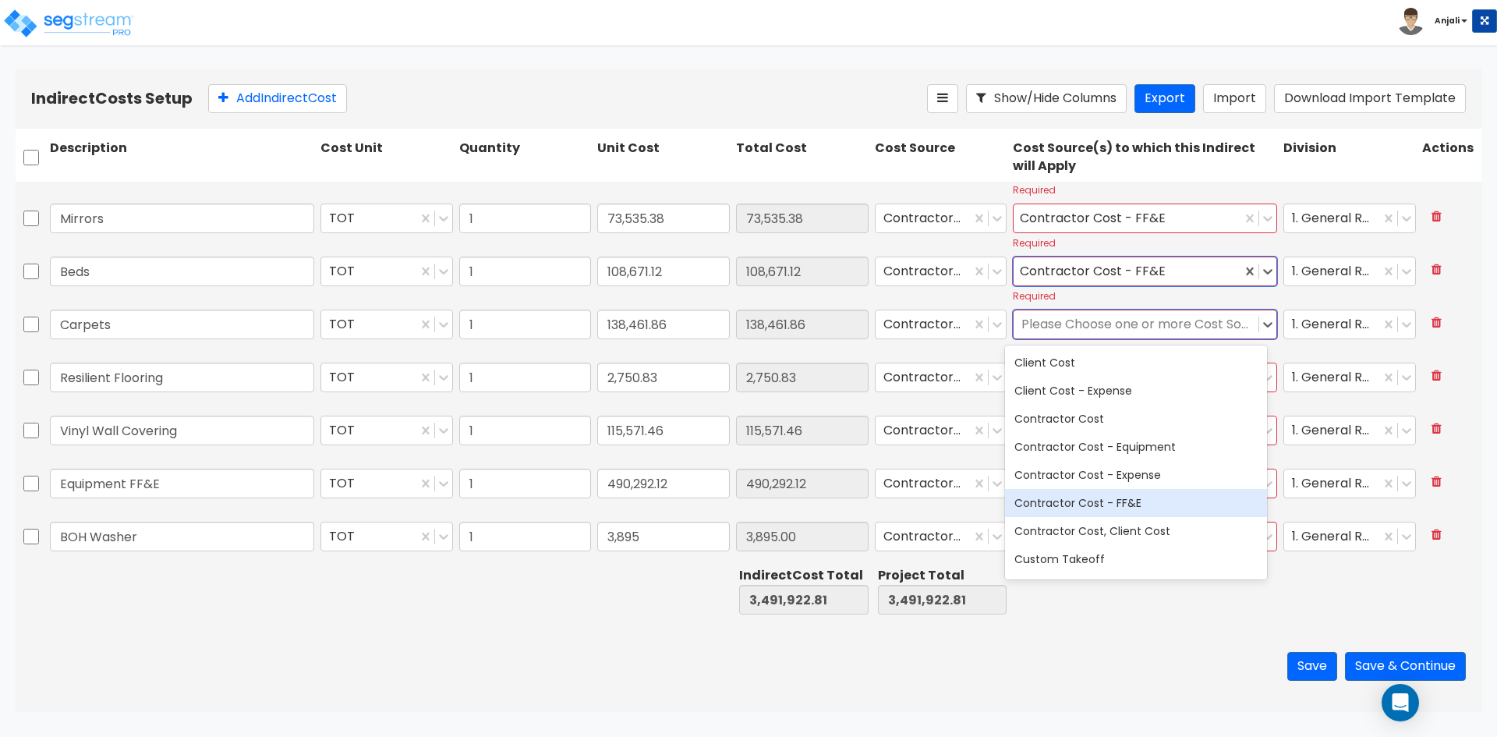
drag, startPoint x: 1152, startPoint y: 497, endPoint x: 1205, endPoint y: 454, distance: 68.1
click at [1161, 490] on div "Contractor Cost - FF&E" at bounding box center [1136, 503] width 262 height 28
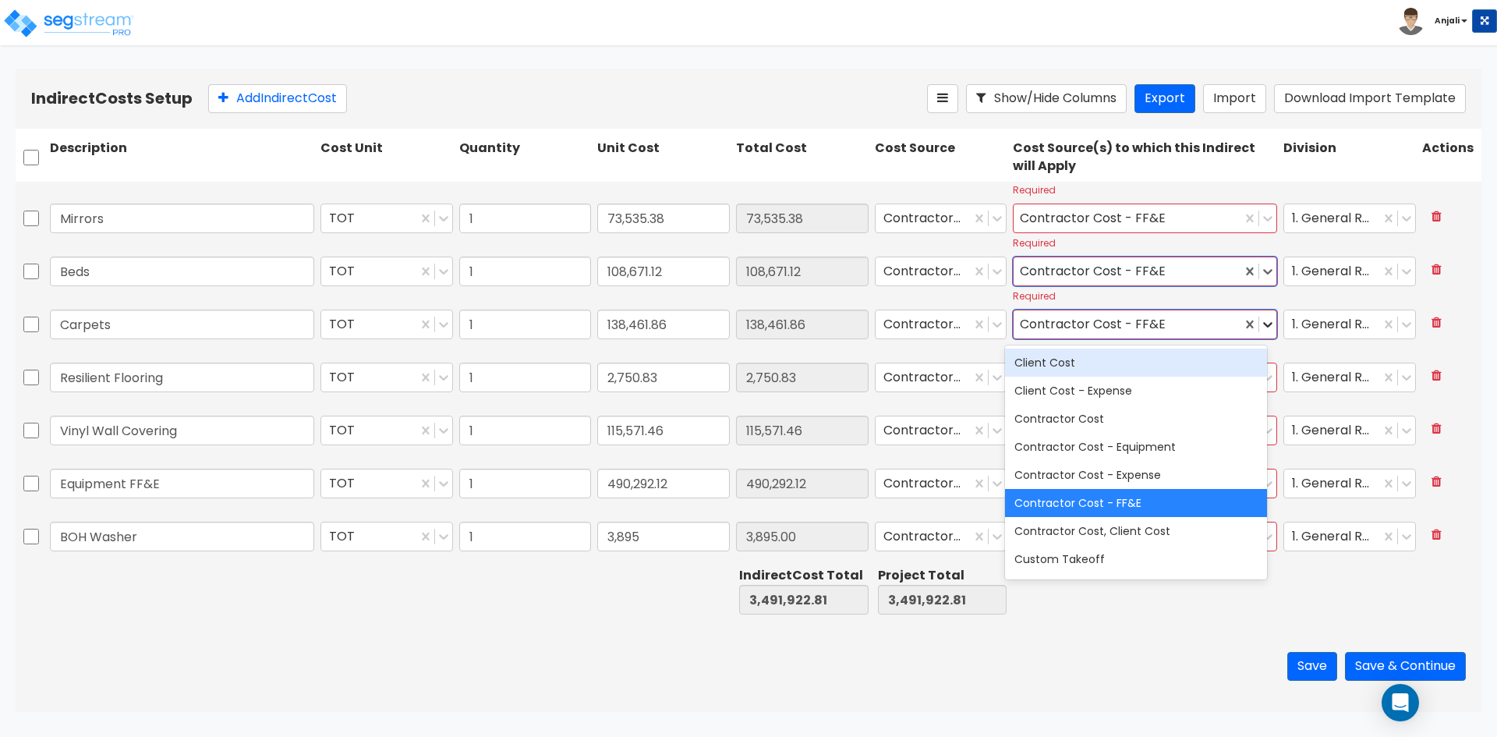
click at [1261, 331] on icon at bounding box center [1268, 325] width 16 height 16
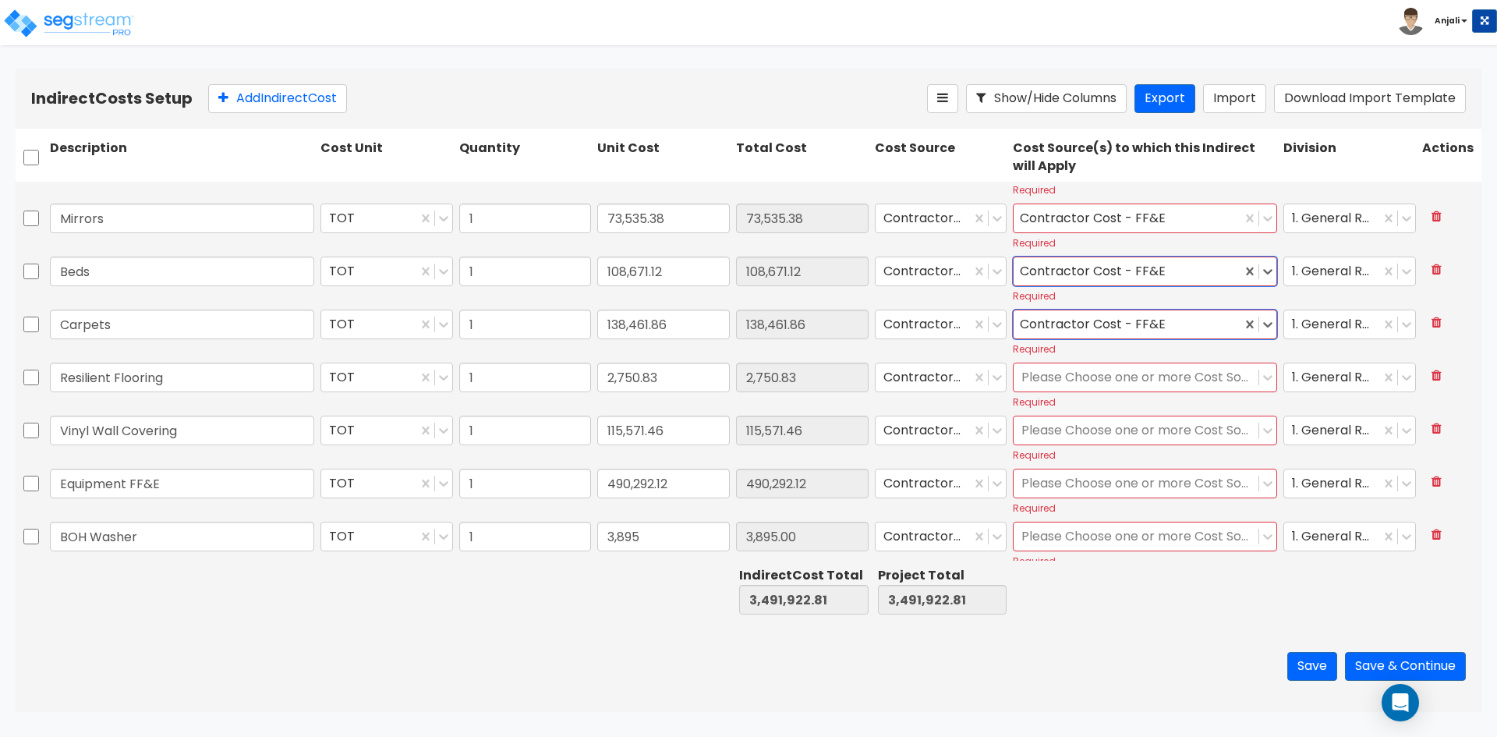
click at [1173, 377] on div at bounding box center [1135, 377] width 229 height 21
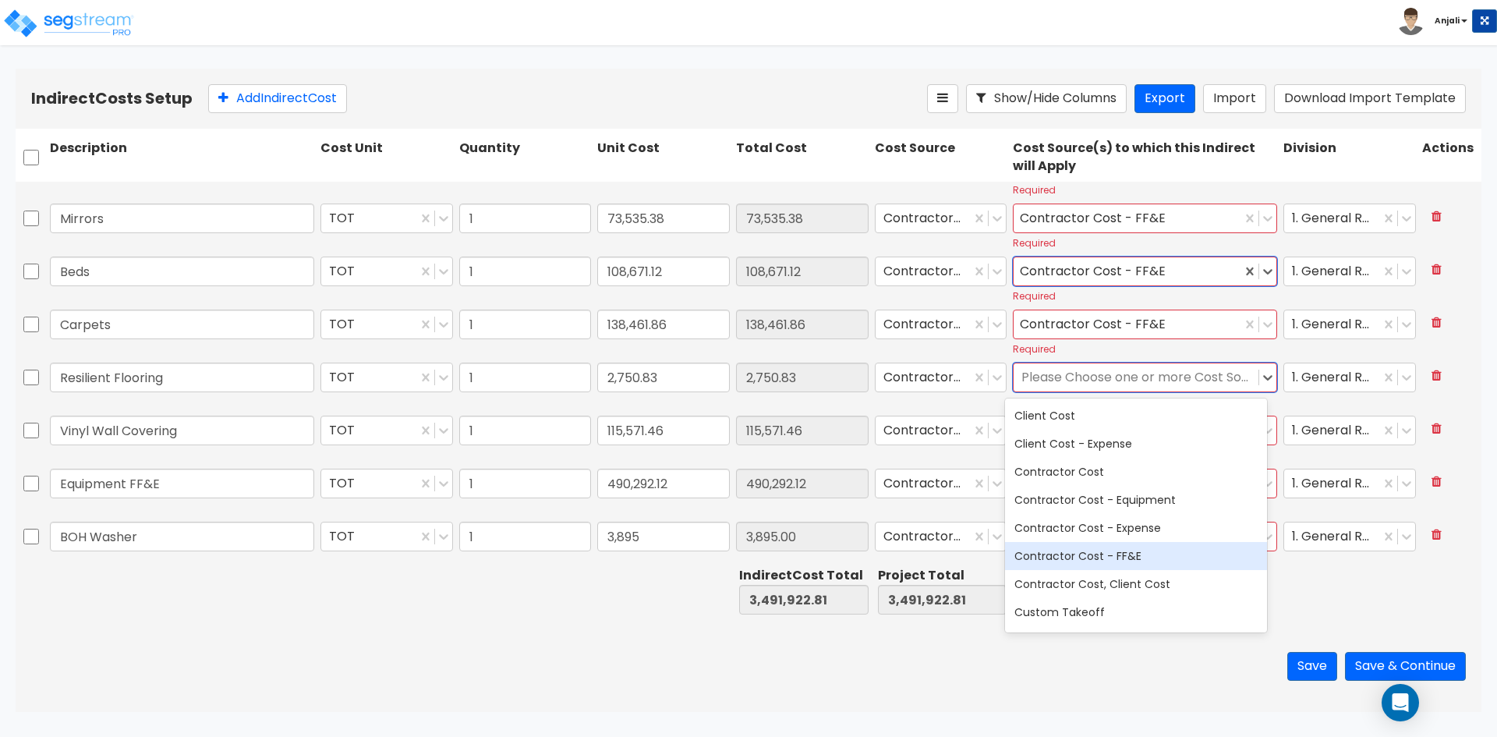
drag, startPoint x: 1145, startPoint y: 544, endPoint x: 1207, endPoint y: 434, distance: 126.0
click at [1150, 542] on div "Contractor Cost - FF&E" at bounding box center [1136, 556] width 262 height 28
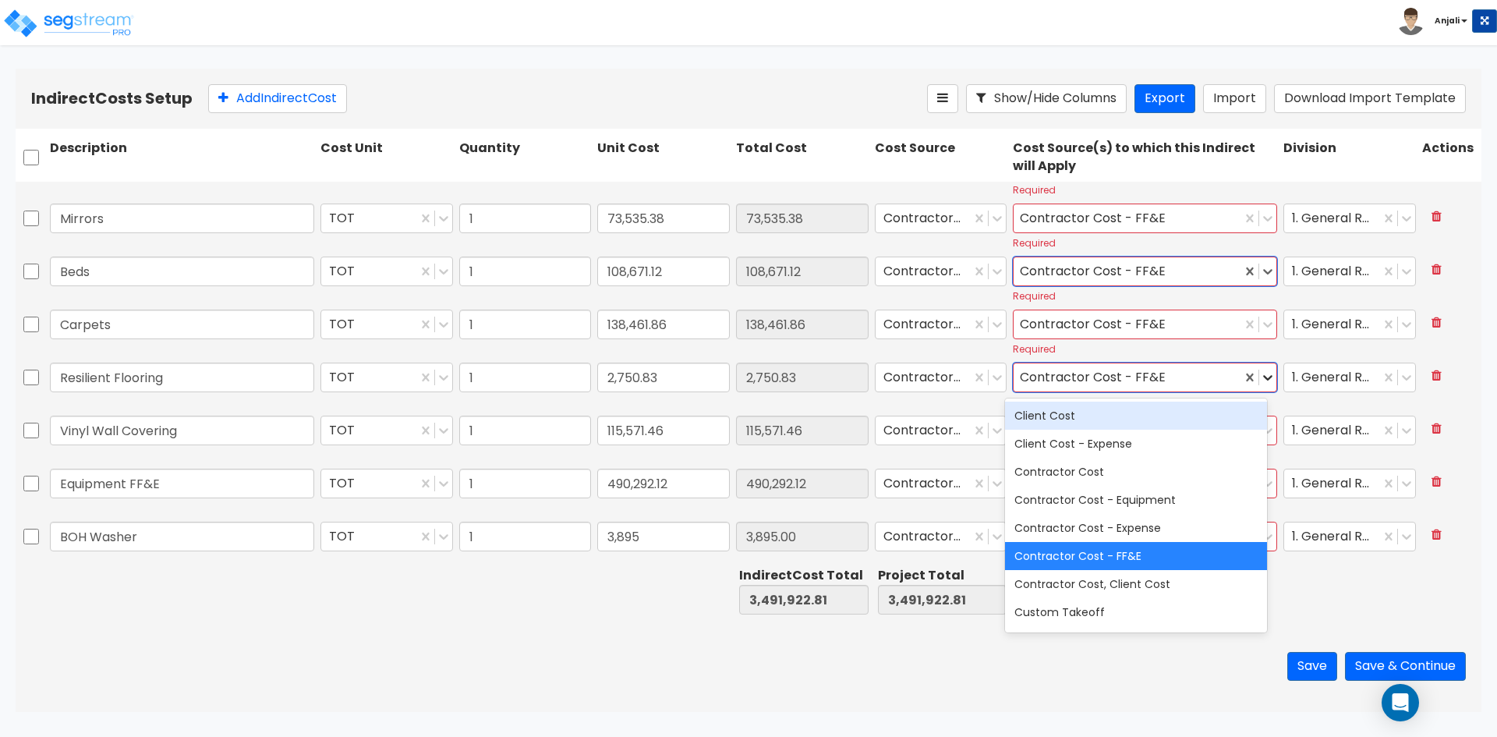
click at [1260, 371] on icon at bounding box center [1268, 378] width 16 height 16
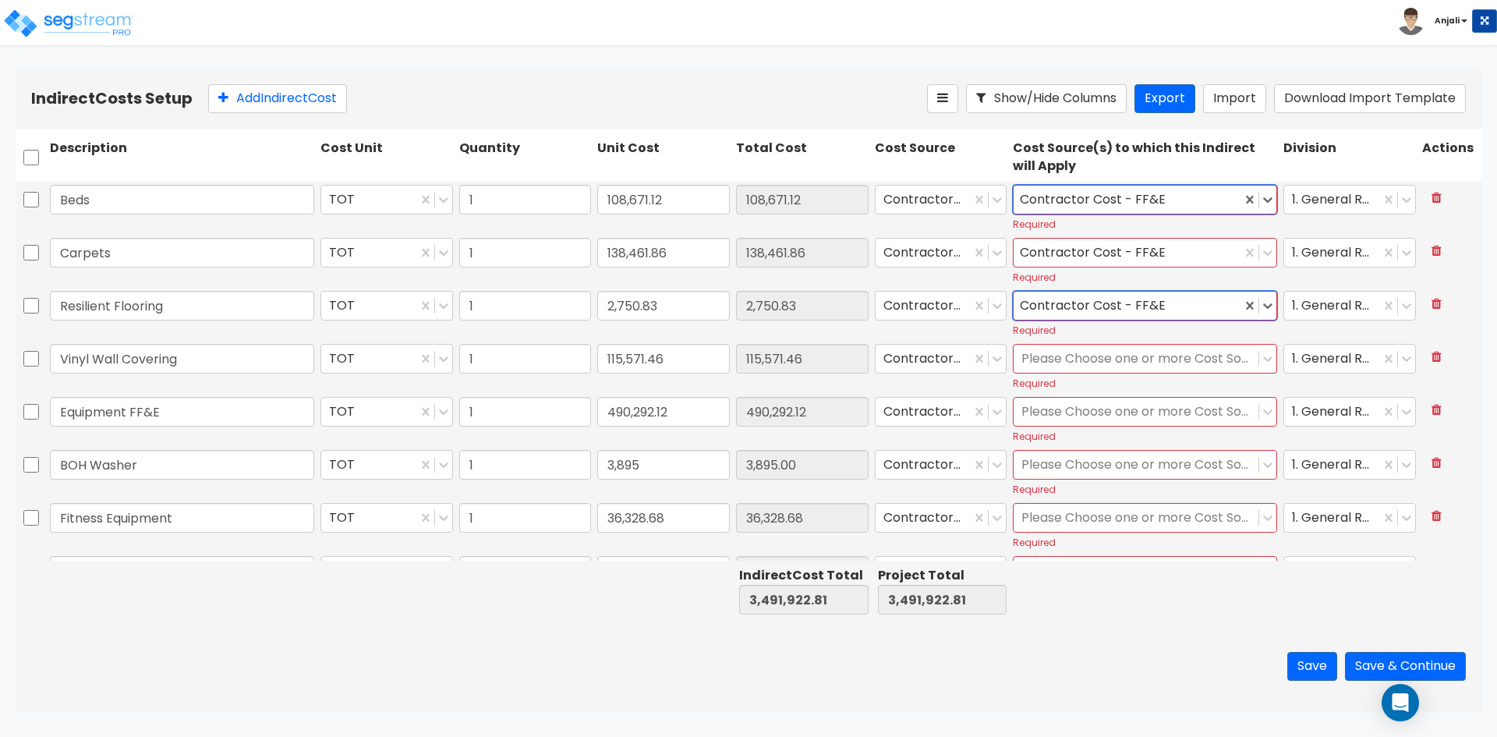
scroll to position [1014, 0]
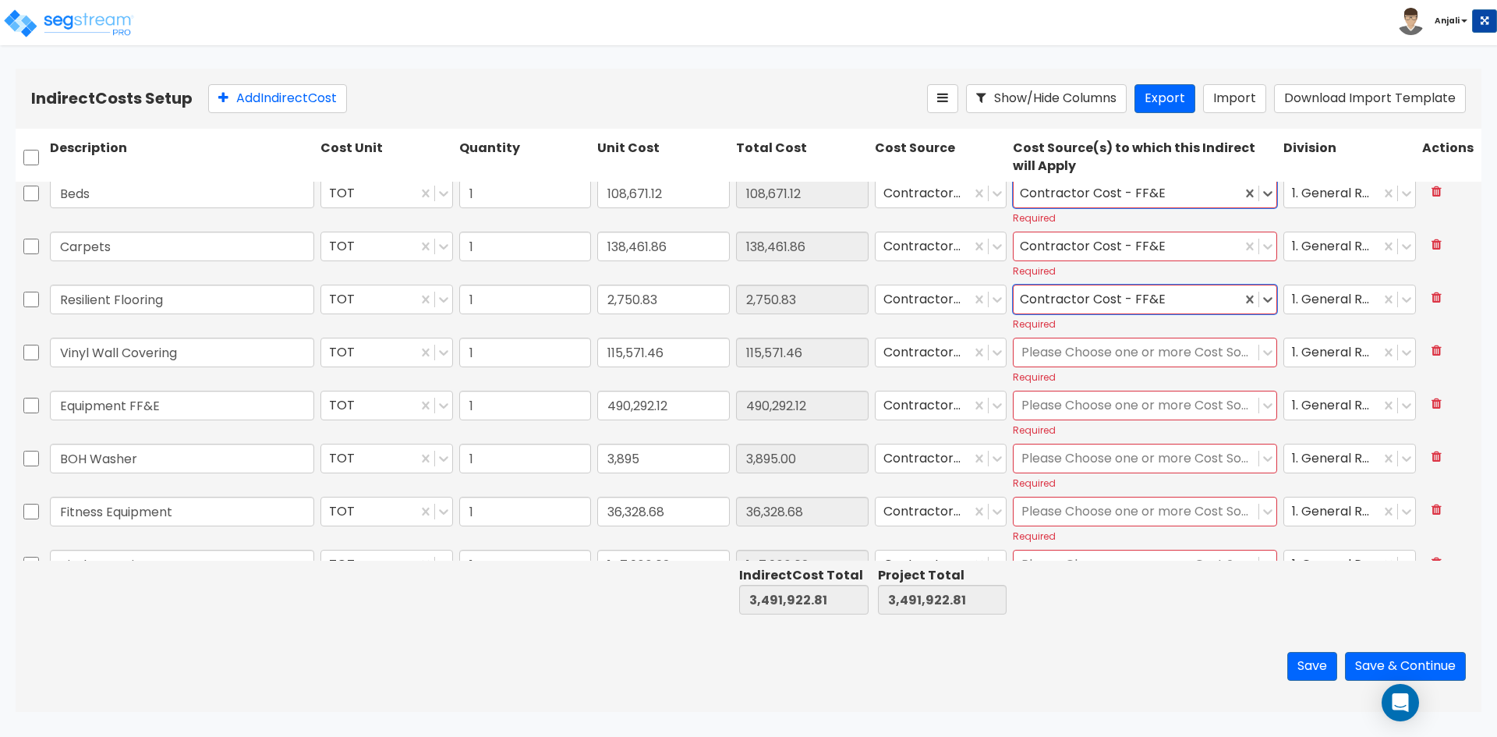
click at [1174, 352] on div at bounding box center [1135, 352] width 229 height 21
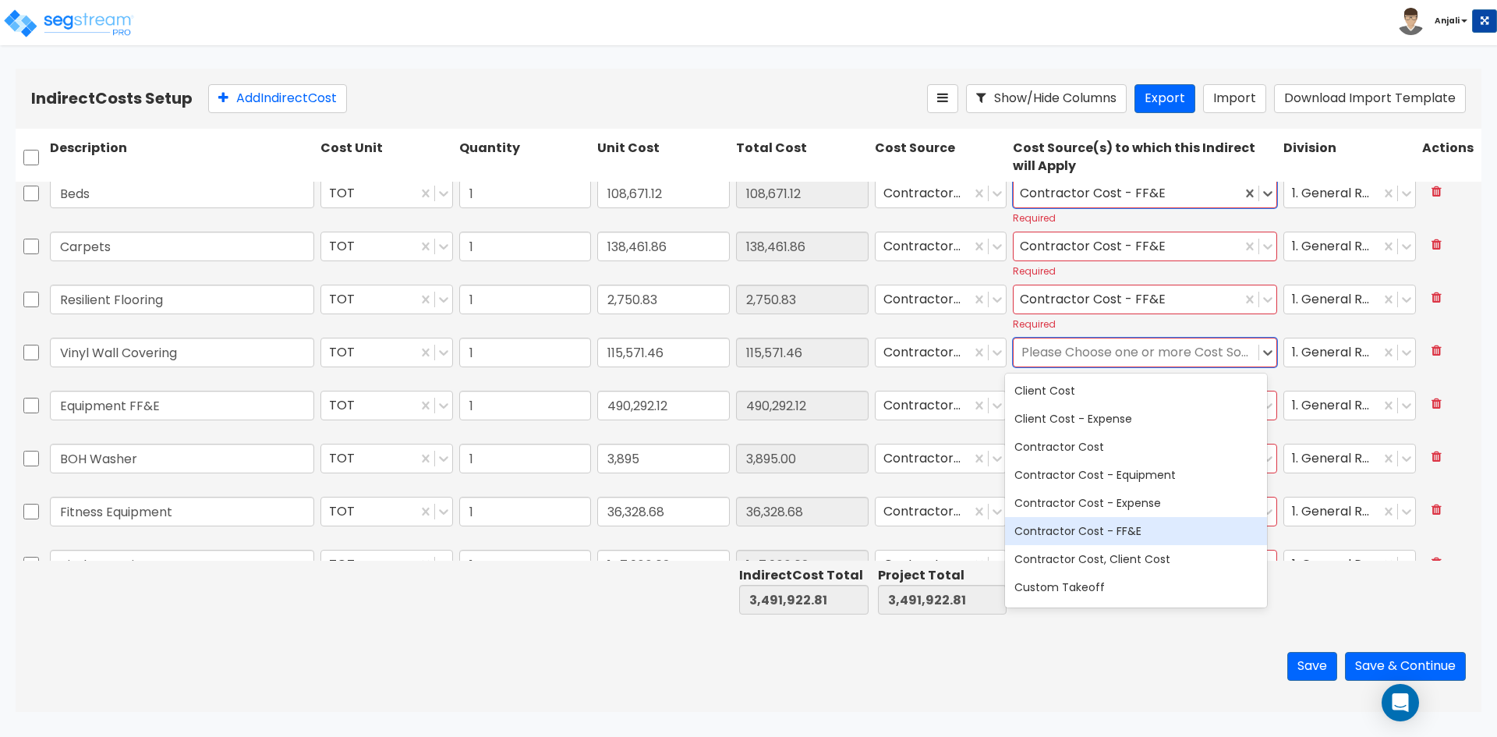
click at [1126, 527] on div "Contractor Cost - FF&E" at bounding box center [1136, 531] width 262 height 28
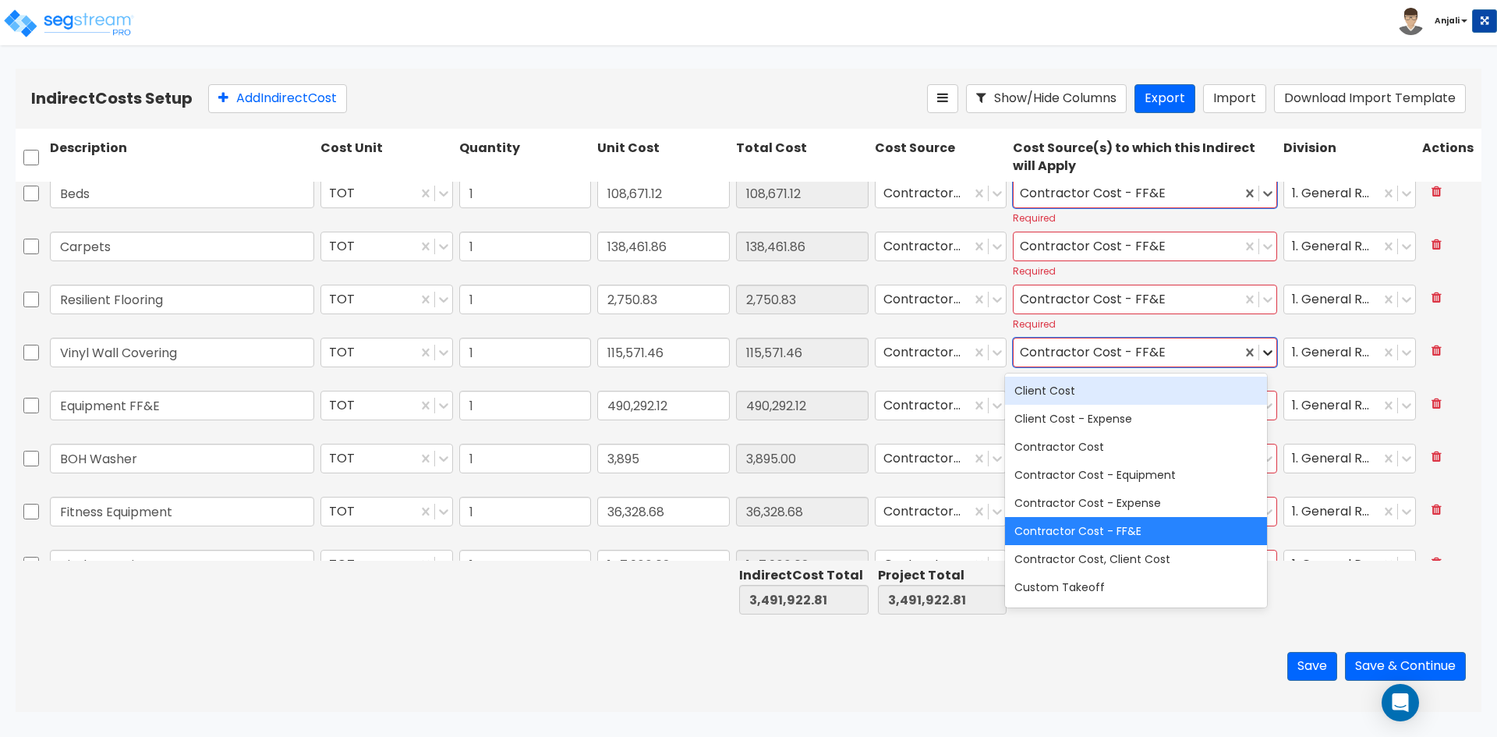
click at [1261, 357] on icon at bounding box center [1268, 353] width 16 height 16
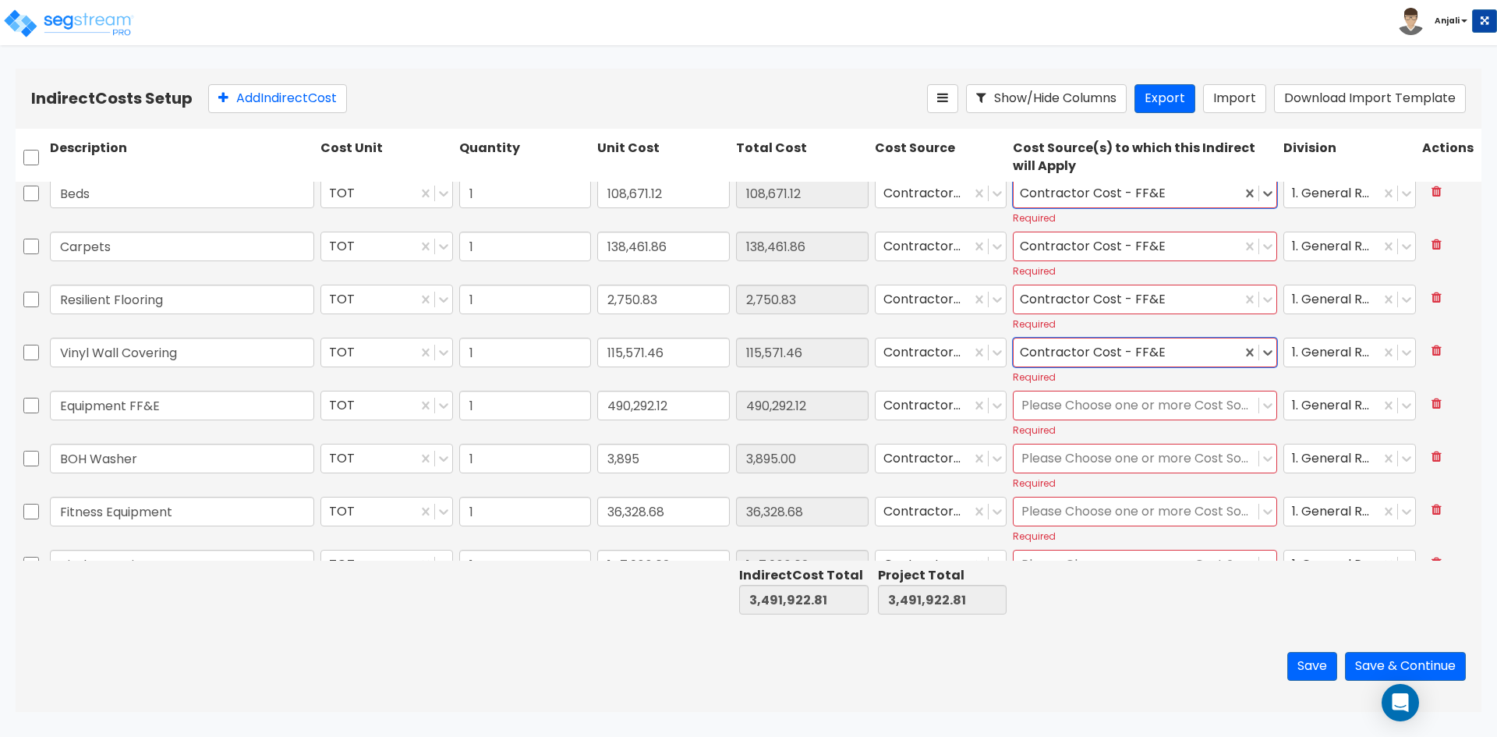
click at [1177, 398] on div at bounding box center [1135, 405] width 229 height 21
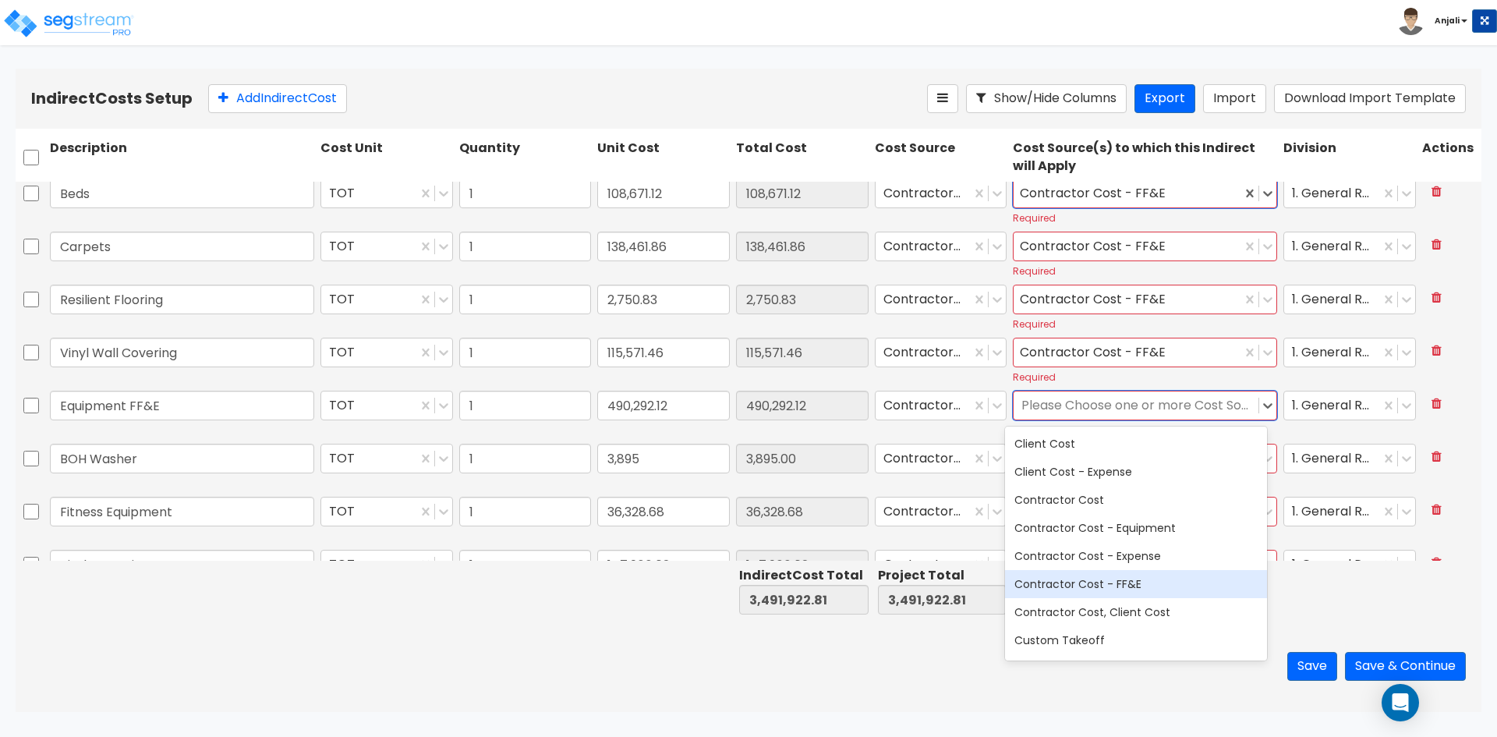
drag, startPoint x: 1142, startPoint y: 577, endPoint x: 1183, endPoint y: 494, distance: 92.4
click at [1144, 573] on div "Contractor Cost - FF&E" at bounding box center [1136, 584] width 262 height 28
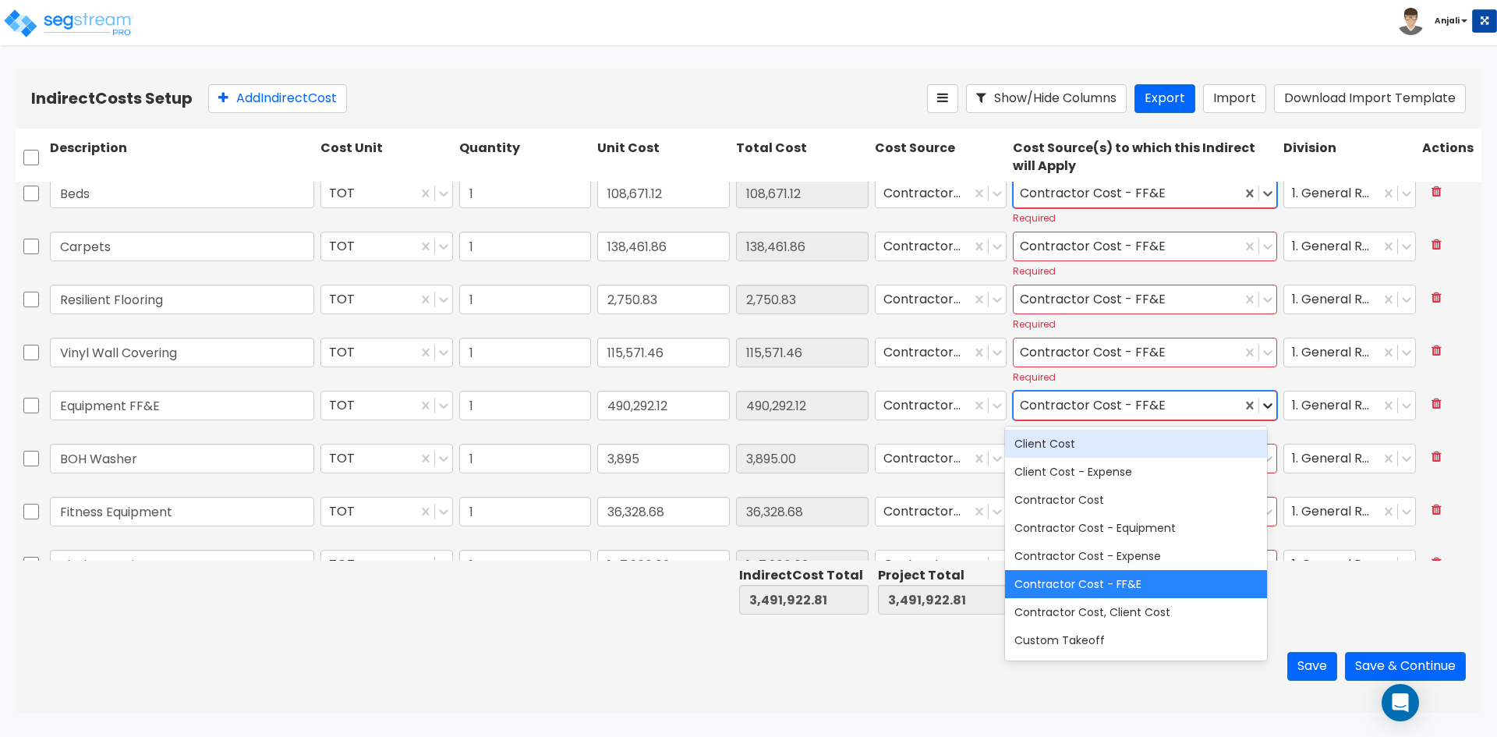
click at [1260, 405] on icon at bounding box center [1268, 406] width 16 height 16
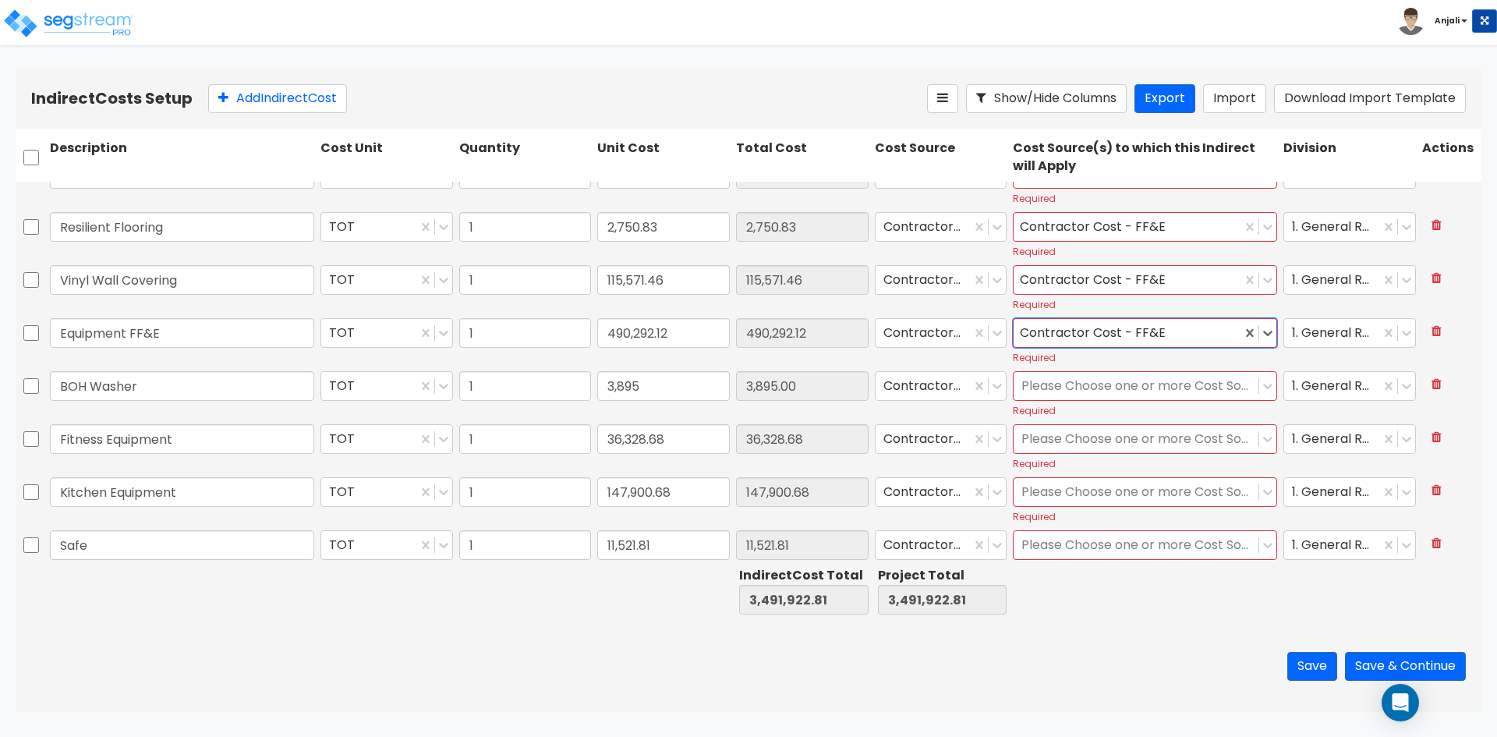
scroll to position [1092, 0]
click at [1150, 384] on div at bounding box center [1135, 380] width 229 height 21
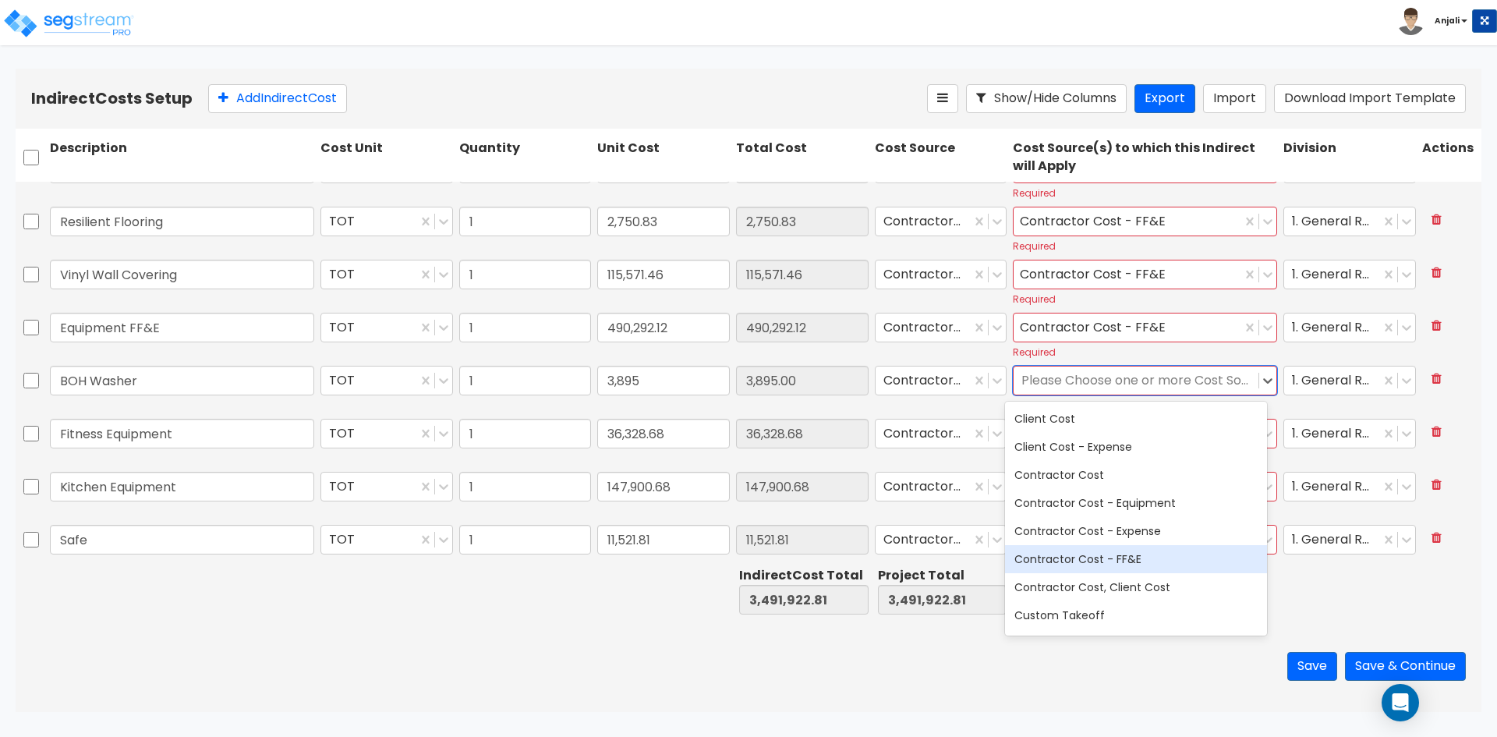
click at [1138, 554] on div "Contractor Cost - FF&E" at bounding box center [1136, 559] width 262 height 28
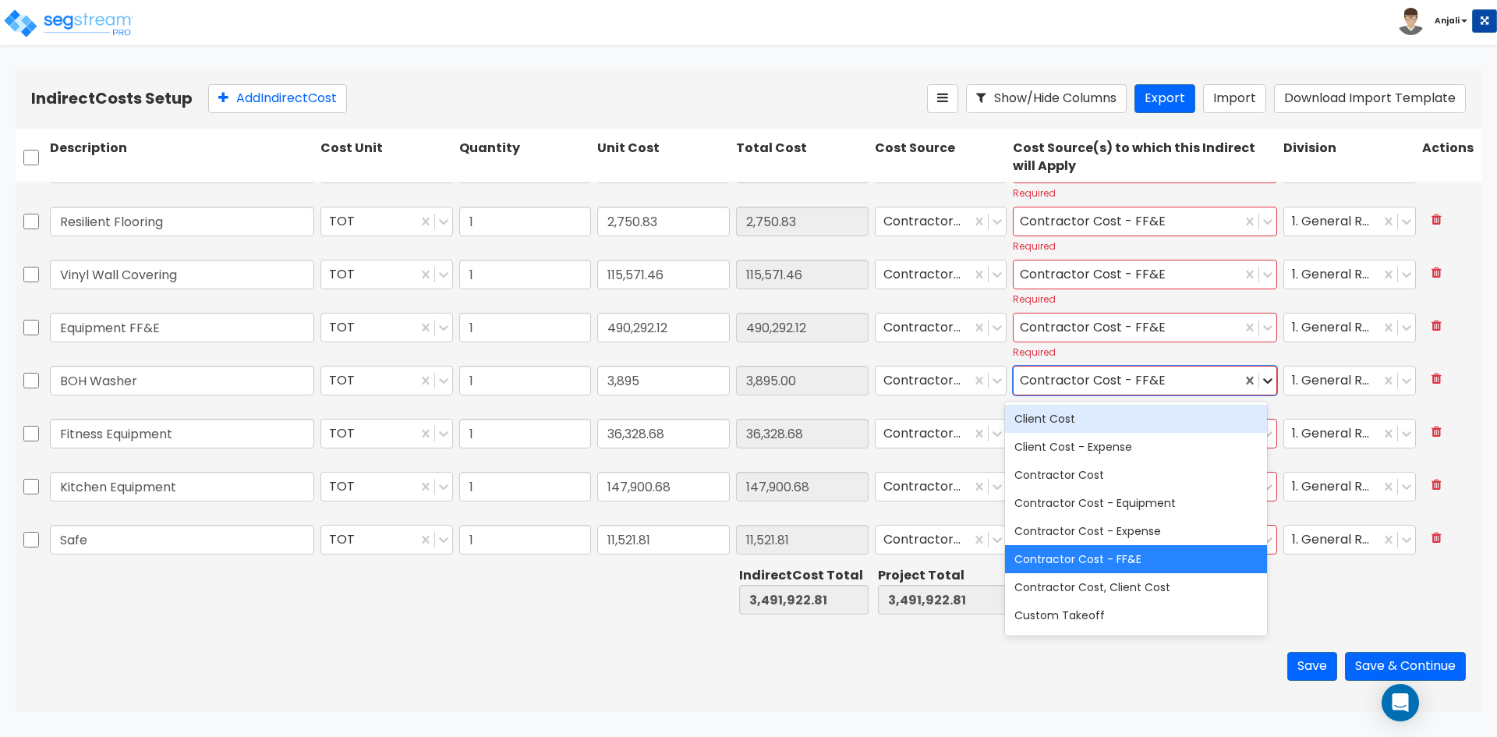
click at [1260, 385] on icon at bounding box center [1268, 381] width 16 height 16
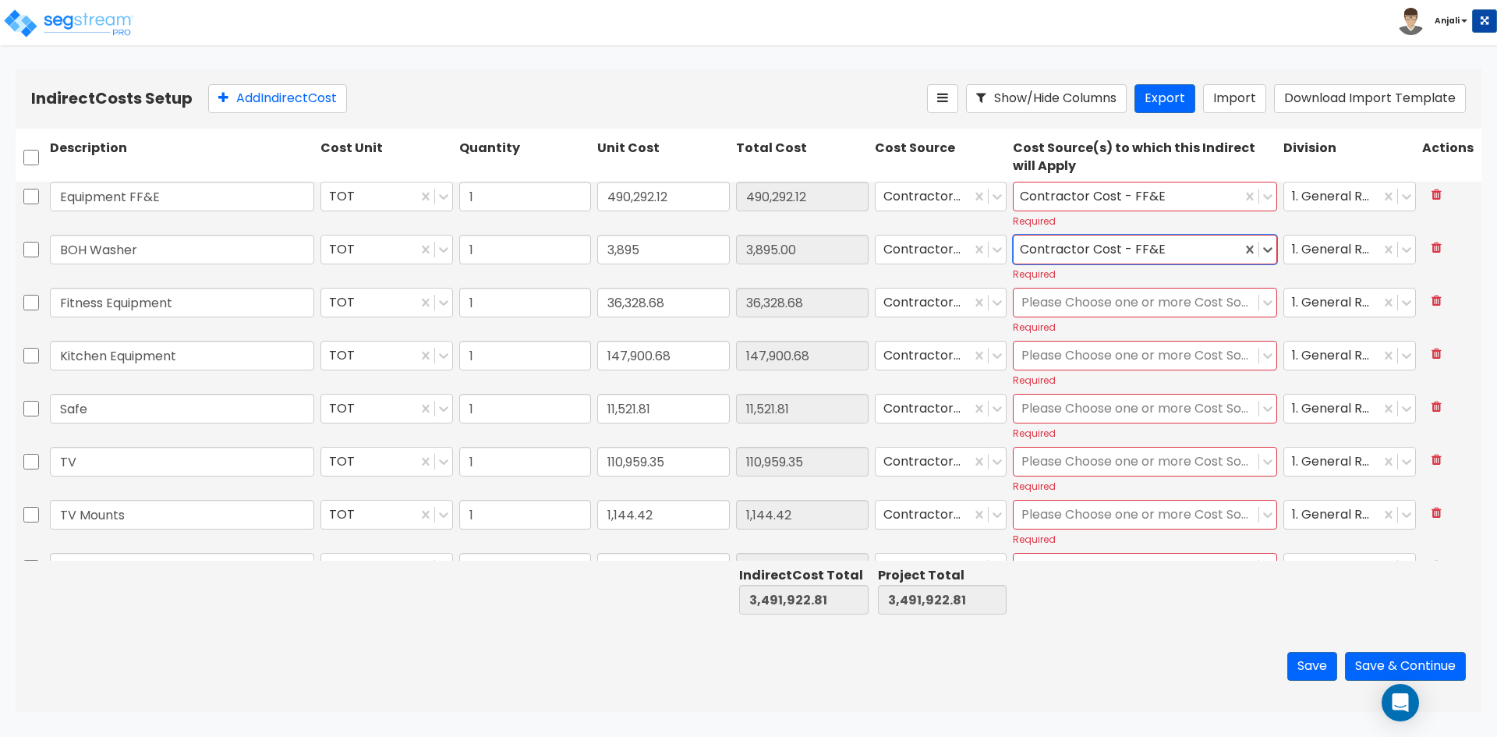
scroll to position [1248, 0]
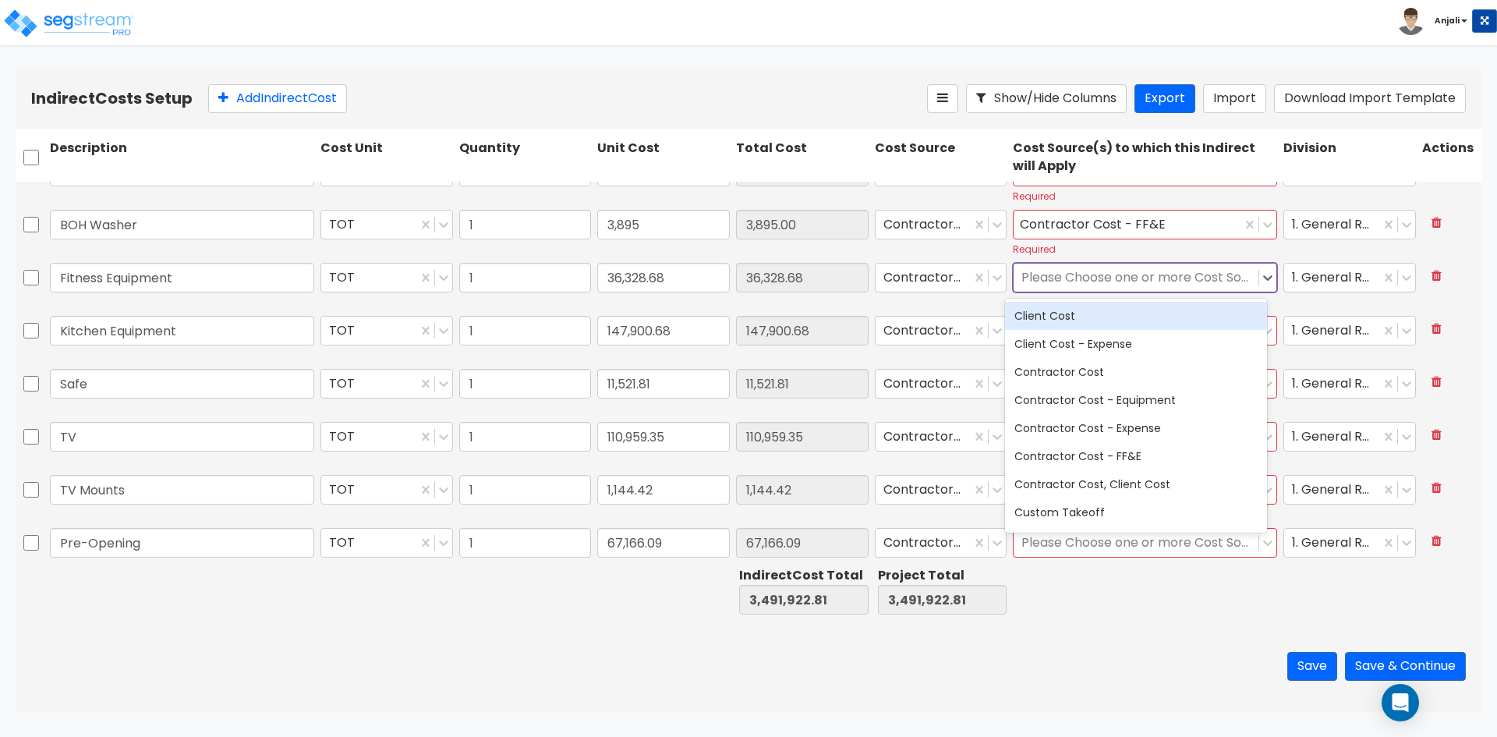
click at [1166, 274] on div at bounding box center [1135, 277] width 229 height 21
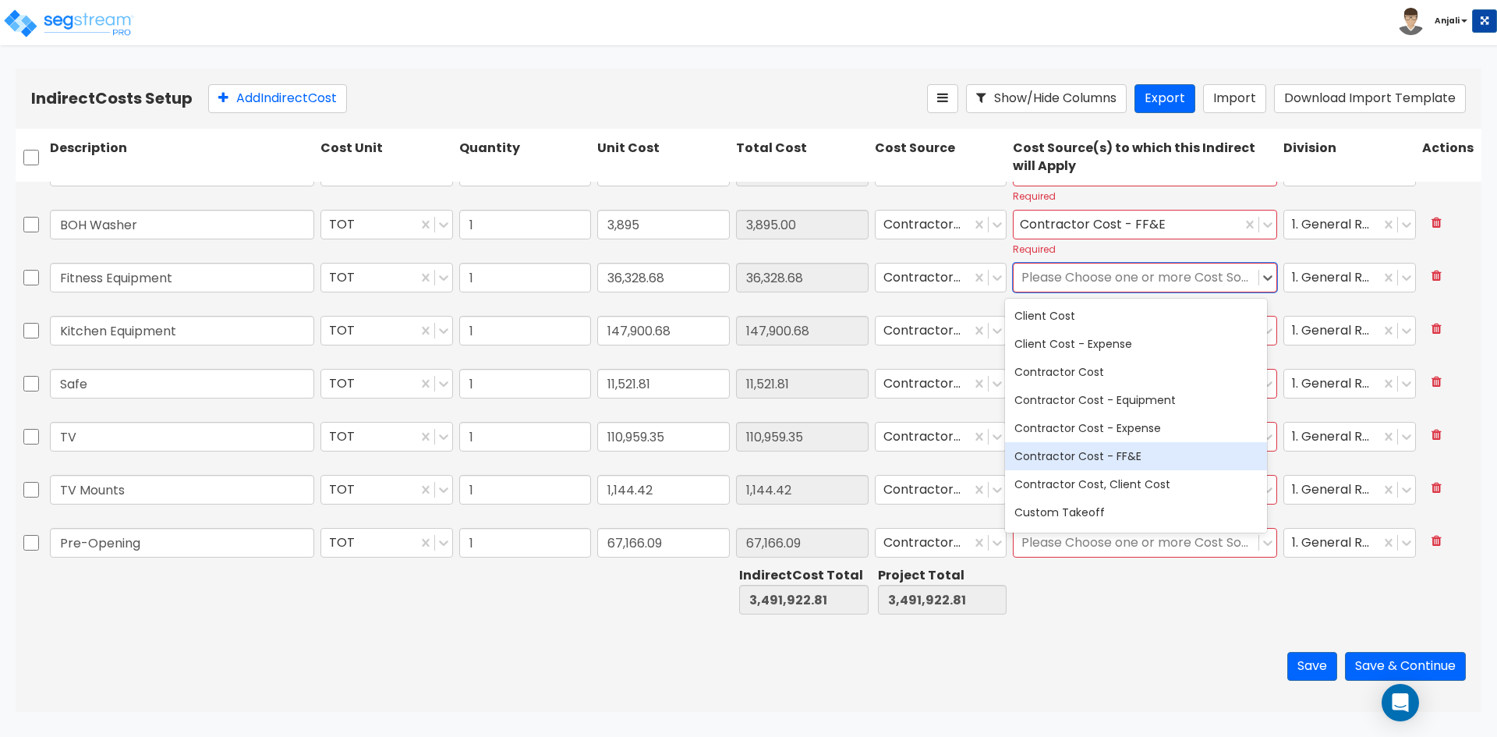
click at [1152, 461] on div "Contractor Cost - FF&E" at bounding box center [1136, 456] width 262 height 28
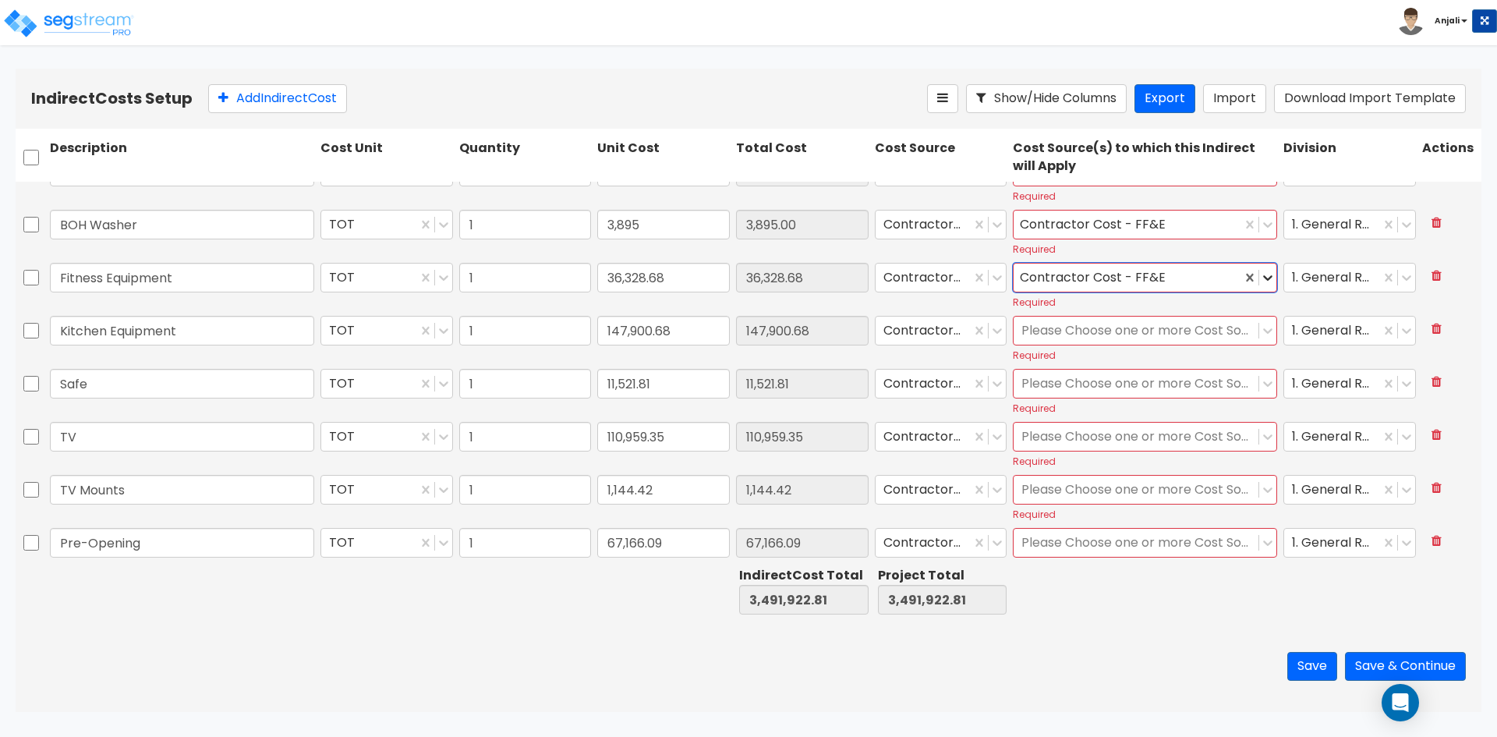
click at [1262, 285] on div at bounding box center [1267, 277] width 17 height 17
drag, startPoint x: 1209, startPoint y: 339, endPoint x: 1209, endPoint y: 350, distance: 10.9
click at [1209, 341] on div at bounding box center [1135, 330] width 229 height 21
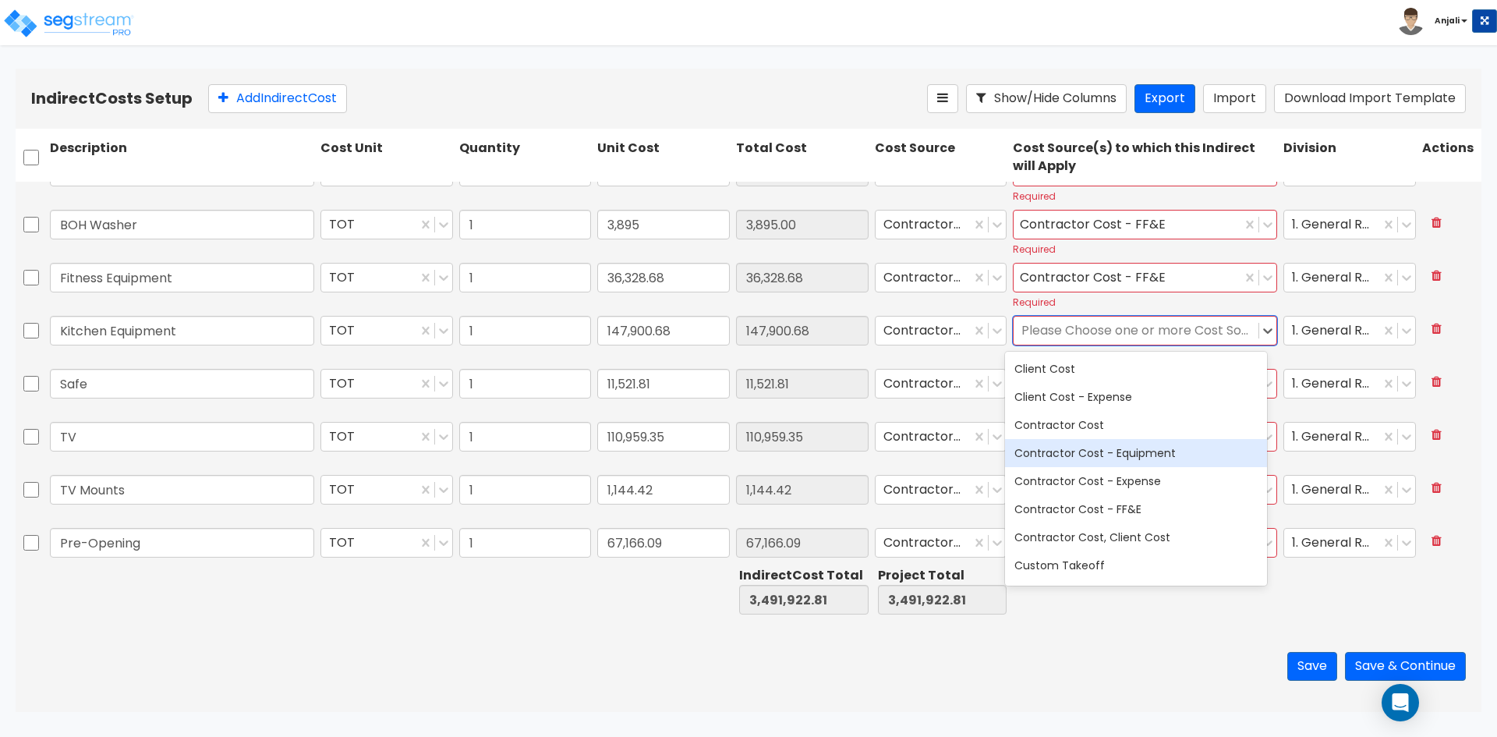
click at [1171, 455] on div "Contractor Cost - Equipment" at bounding box center [1136, 453] width 262 height 28
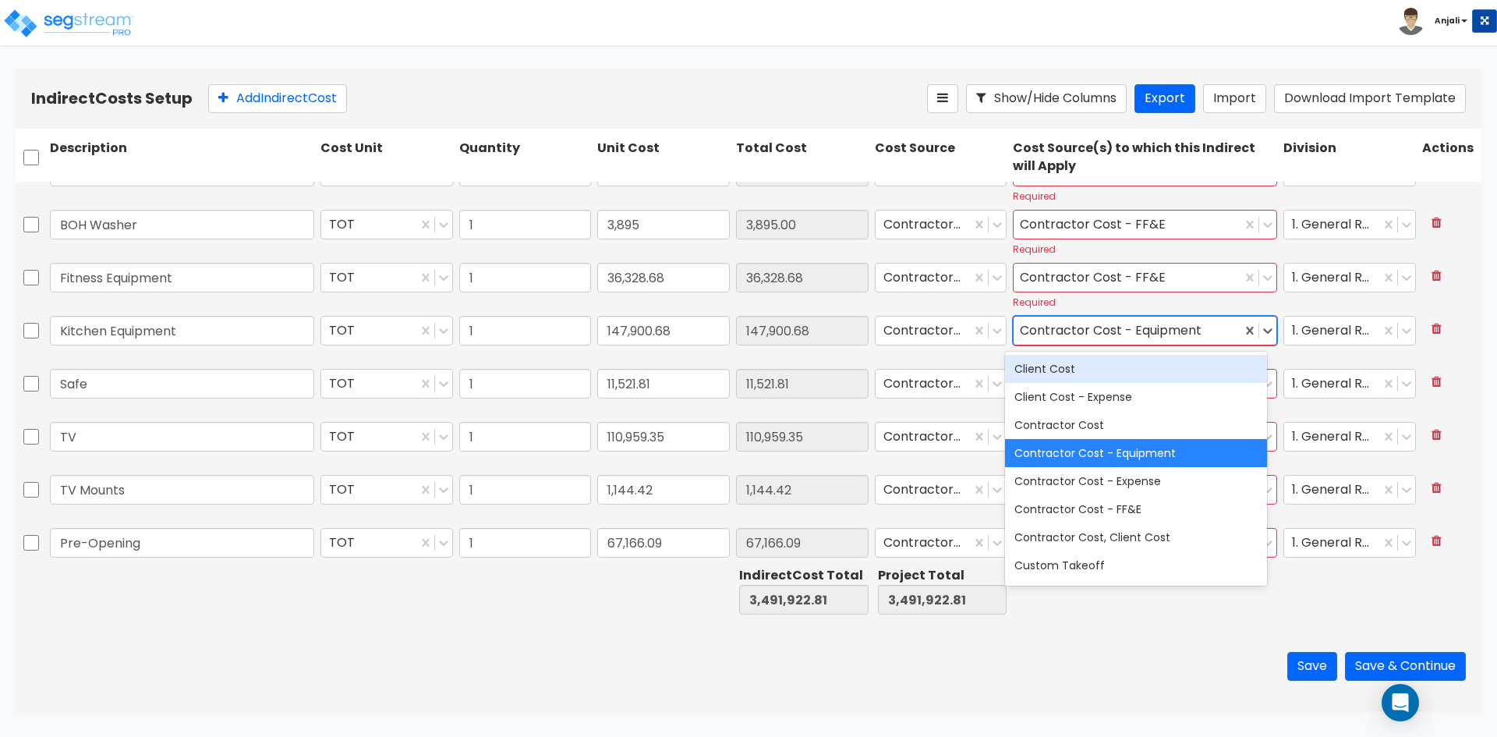
click at [1259, 341] on div at bounding box center [1258, 331] width 35 height 28
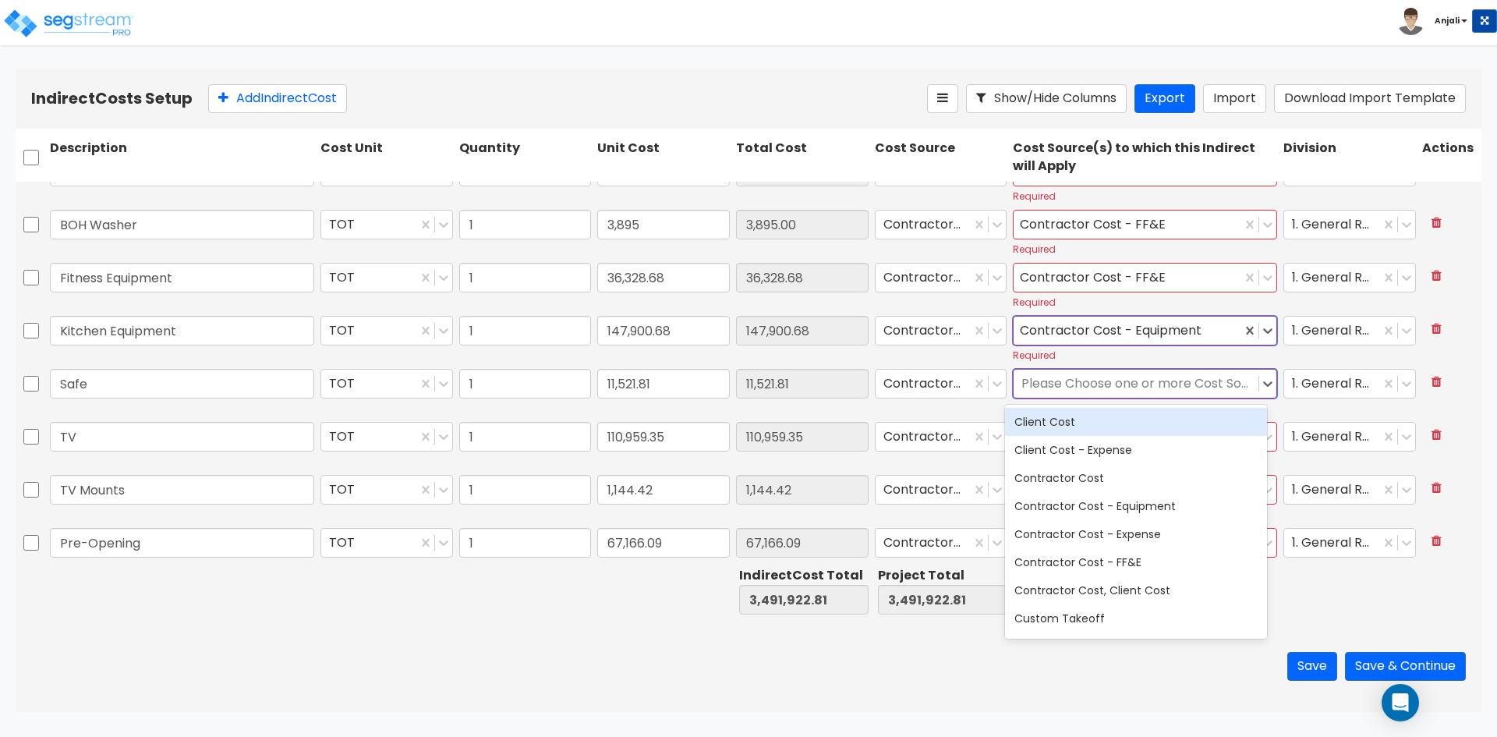
click at [1227, 385] on div at bounding box center [1135, 384] width 229 height 21
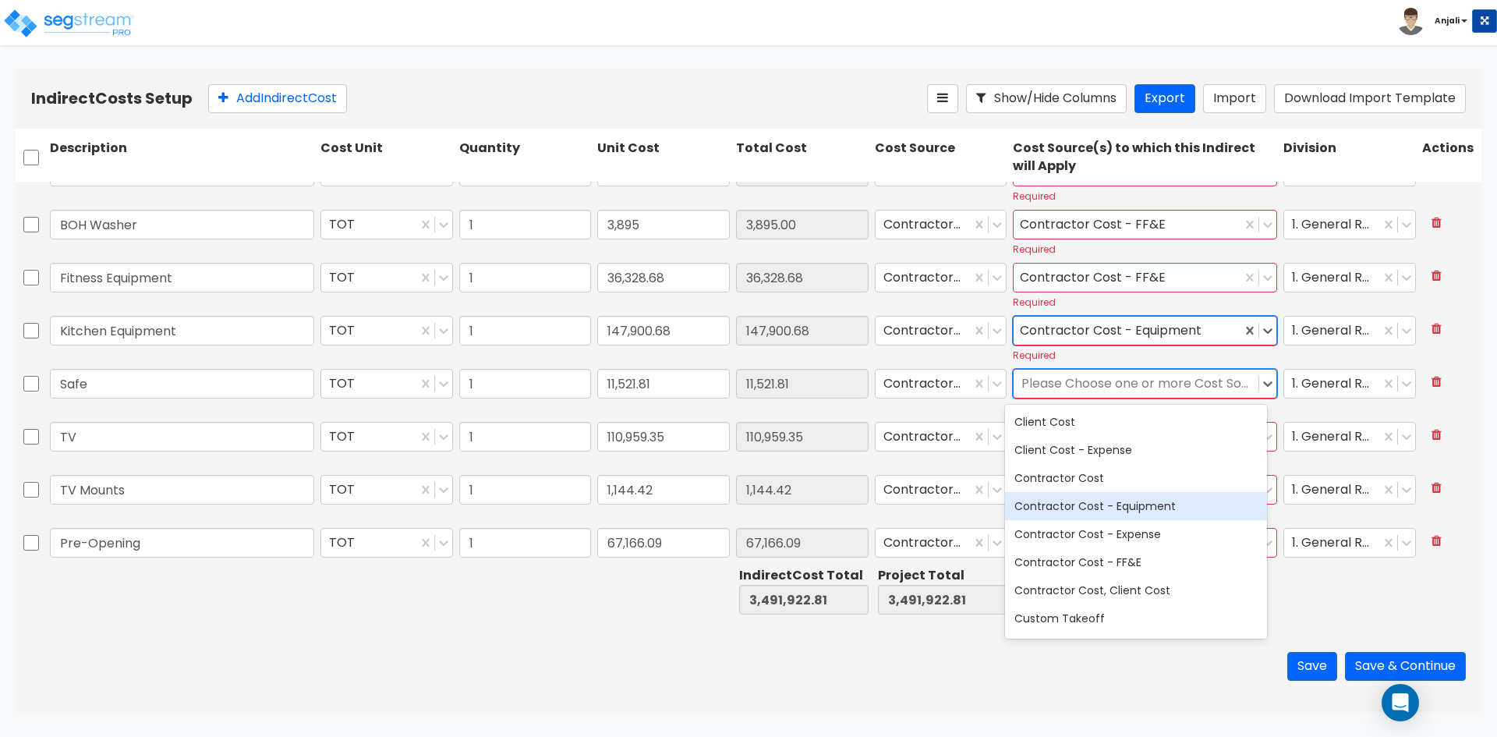
drag, startPoint x: 1153, startPoint y: 508, endPoint x: 1165, endPoint y: 501, distance: 13.3
click at [1156, 506] on div "Contractor Cost - Equipment" at bounding box center [1136, 506] width 262 height 28
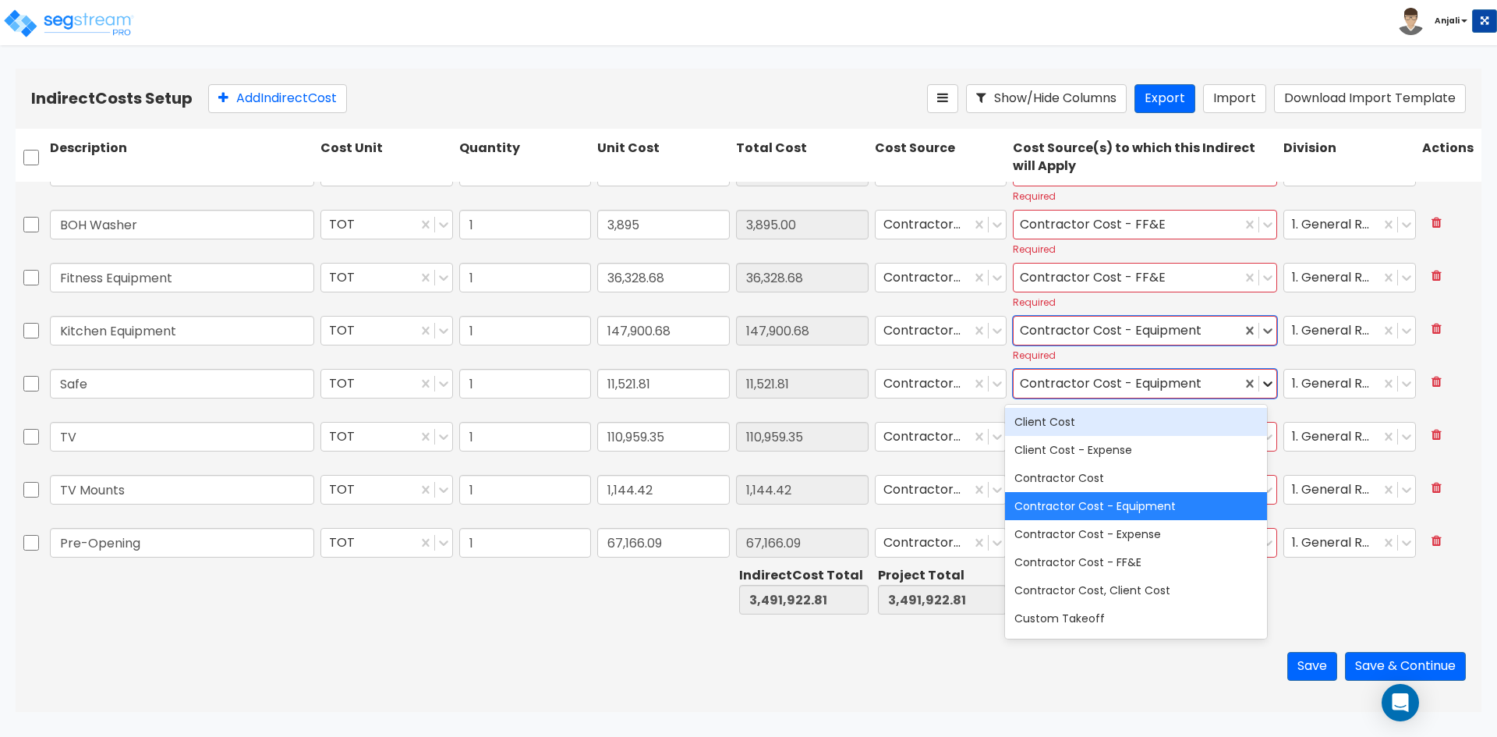
click at [1261, 381] on icon at bounding box center [1268, 384] width 16 height 16
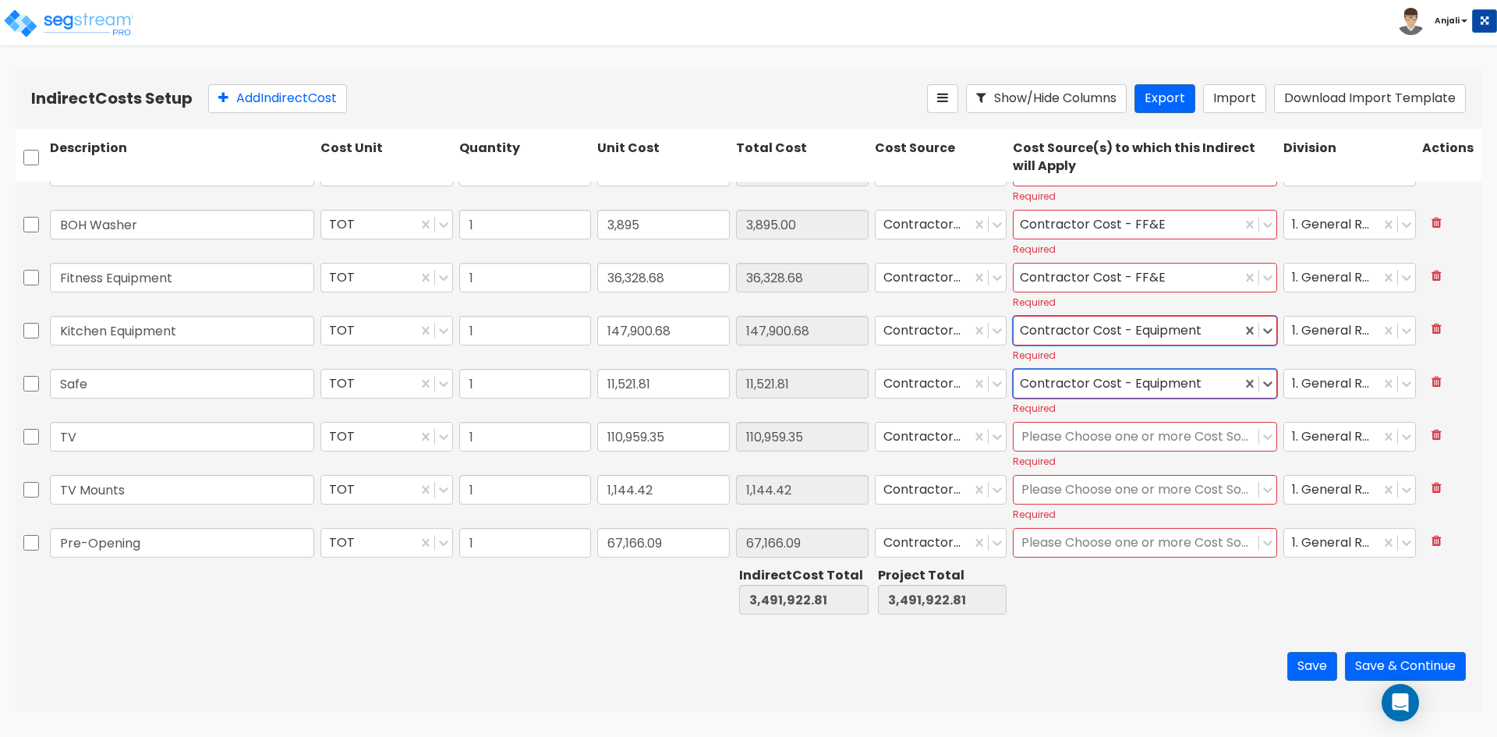
drag, startPoint x: 1178, startPoint y: 444, endPoint x: 1177, endPoint y: 455, distance: 11.8
click at [1178, 444] on div at bounding box center [1135, 437] width 229 height 21
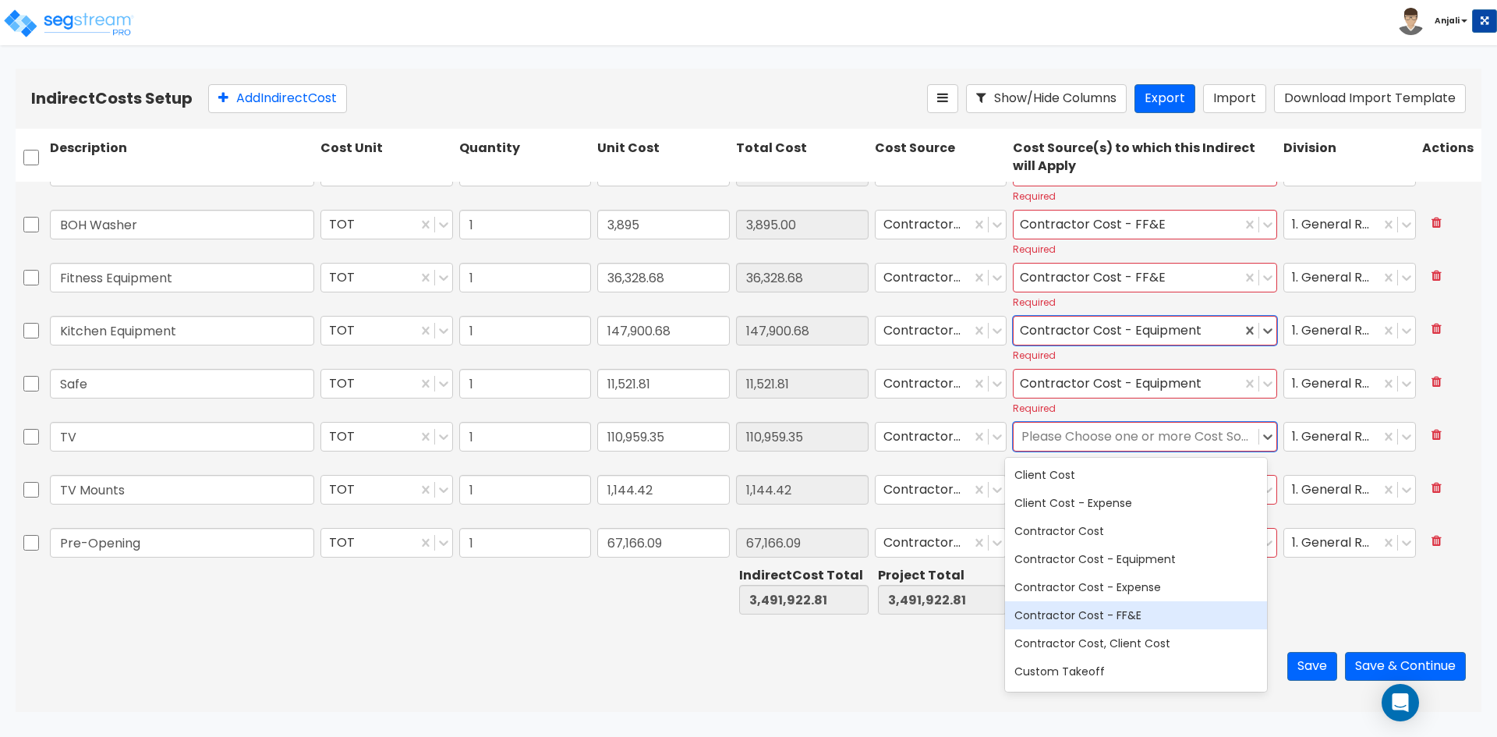
drag, startPoint x: 1155, startPoint y: 606, endPoint x: 1203, endPoint y: 490, distance: 125.8
click at [1156, 599] on div "Client Cost Client Cost - Expense Contractor Cost Contractor Cost - Equipment C…" at bounding box center [1136, 575] width 262 height 234
click at [1158, 607] on div "Contractor Cost - FF&E" at bounding box center [1136, 615] width 262 height 28
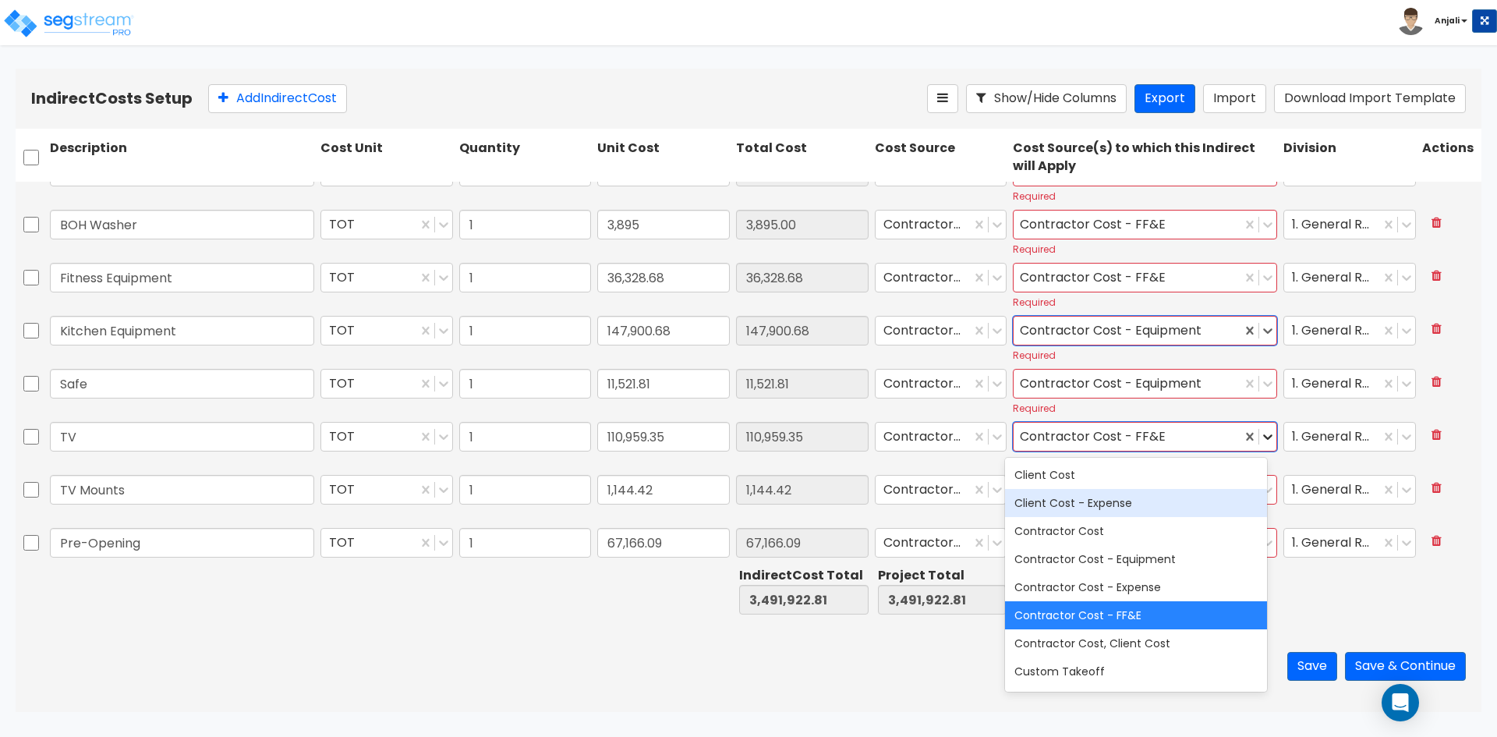
click at [1263, 441] on icon at bounding box center [1268, 437] width 16 height 16
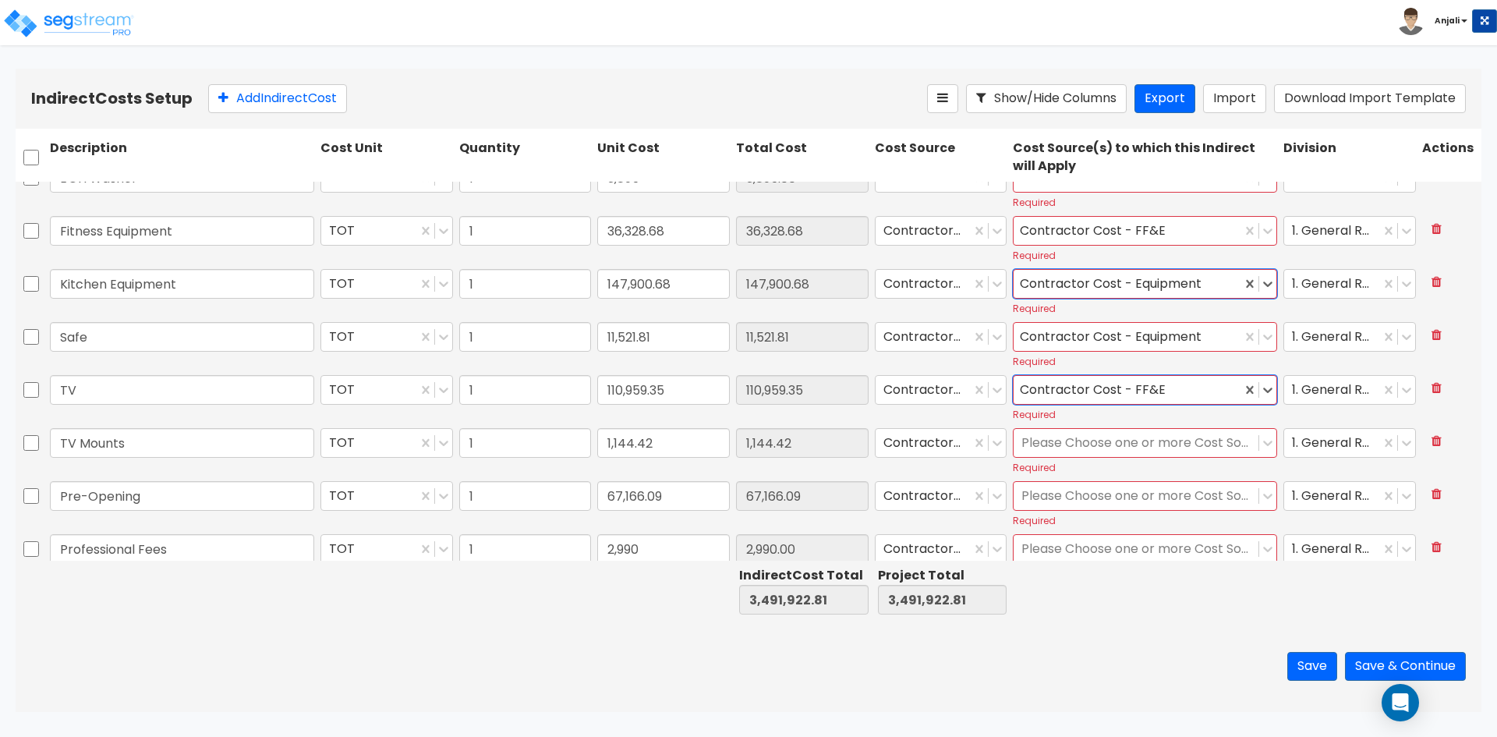
scroll to position [1326, 0]
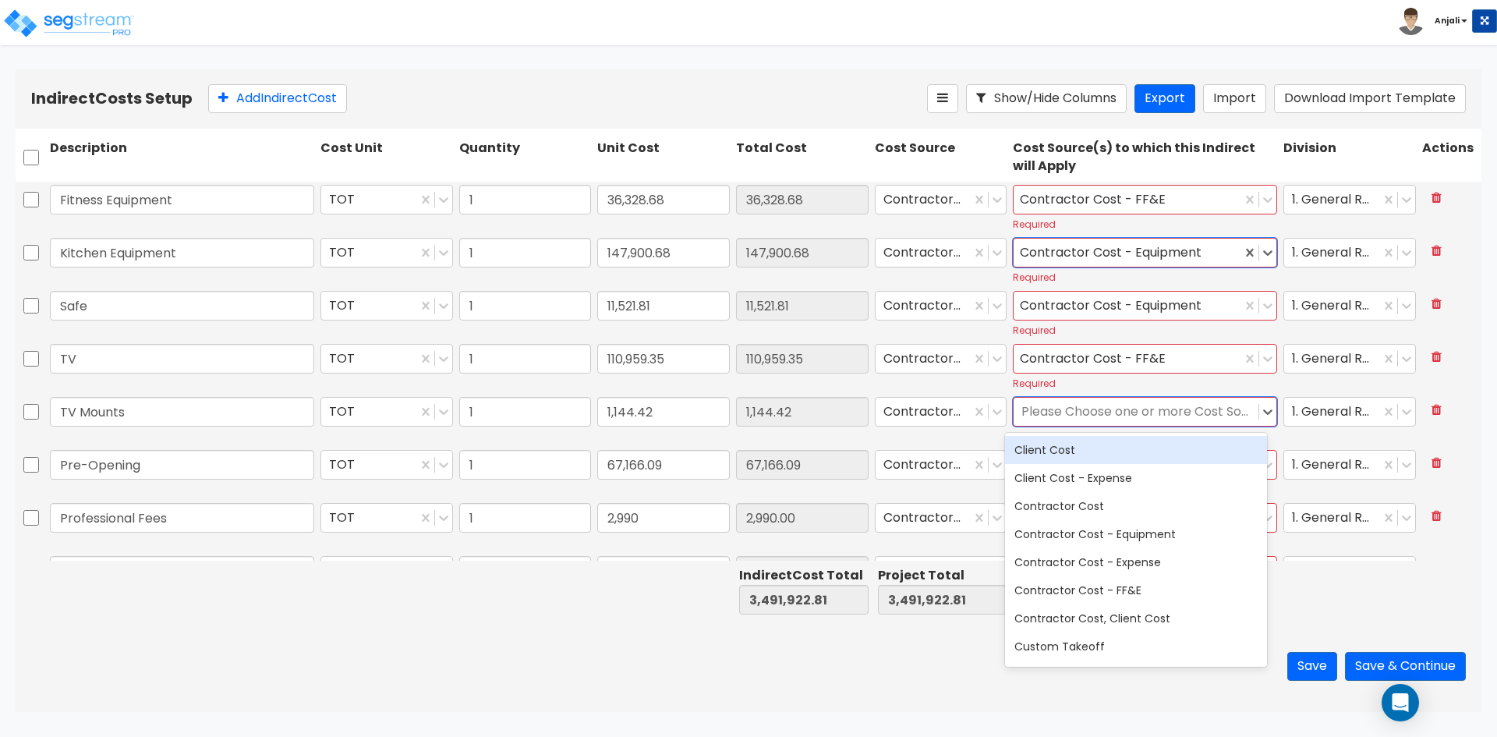
click at [1124, 421] on div at bounding box center [1135, 412] width 229 height 21
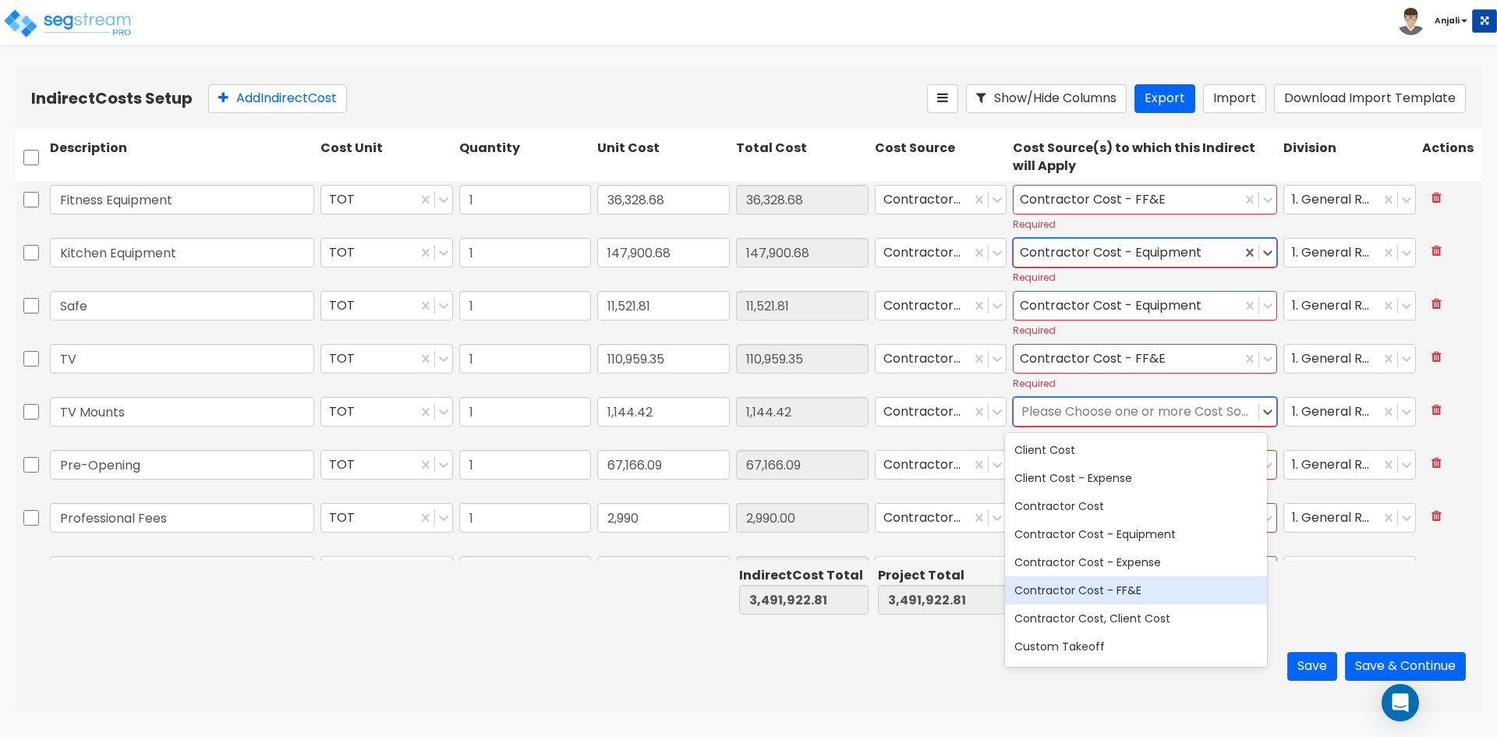
click at [1131, 590] on div "Contractor Cost - FF&E" at bounding box center [1136, 590] width 262 height 28
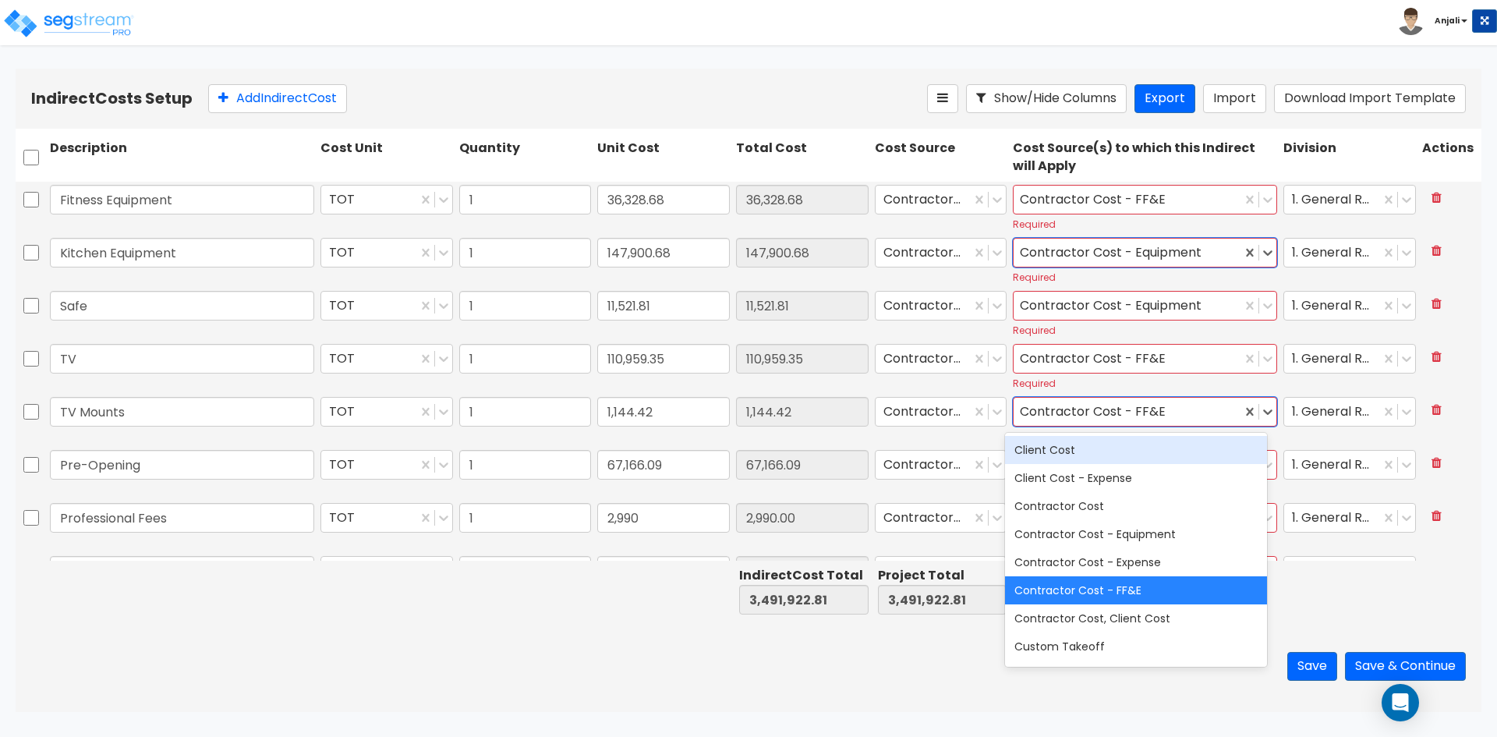
click at [1260, 422] on div at bounding box center [1258, 412] width 35 height 28
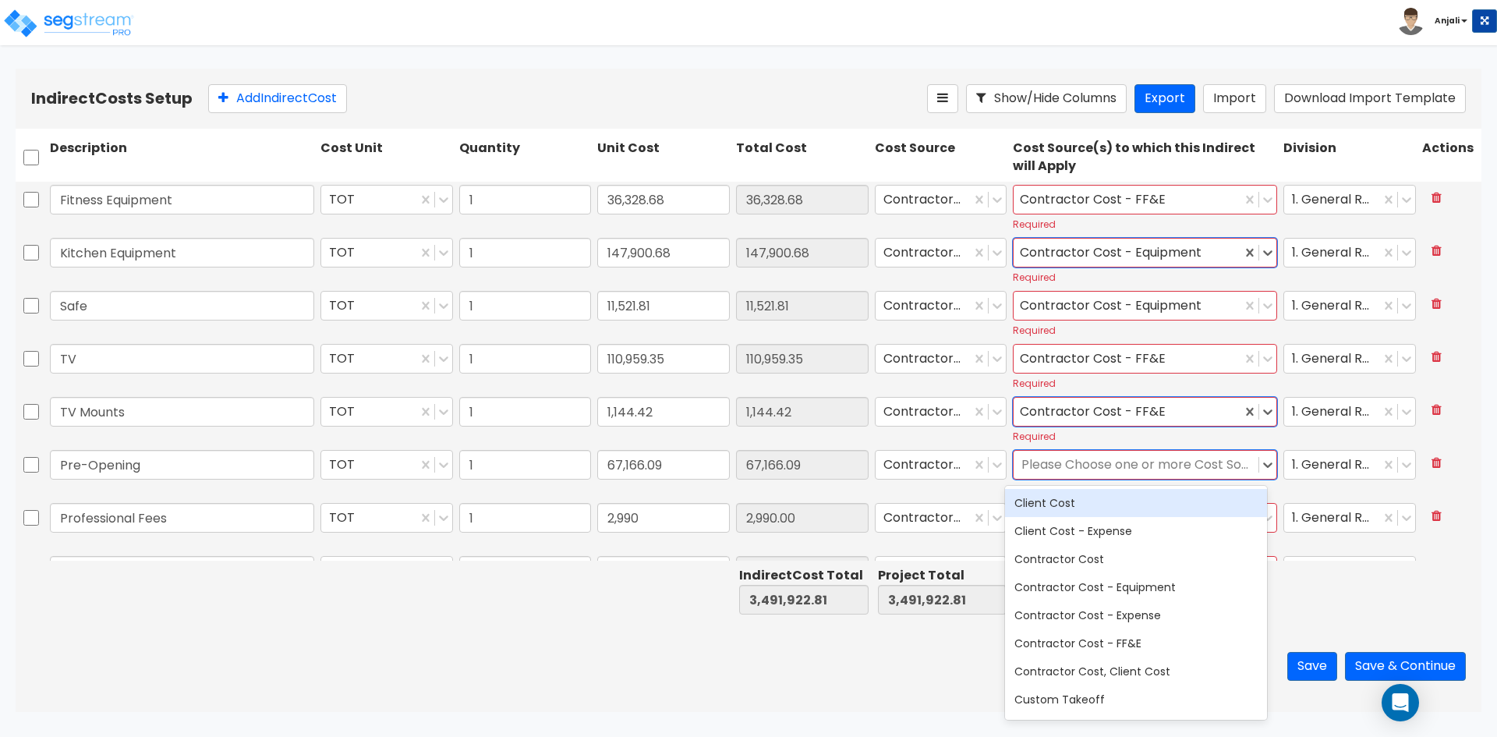
click at [1167, 475] on div at bounding box center [1135, 465] width 229 height 21
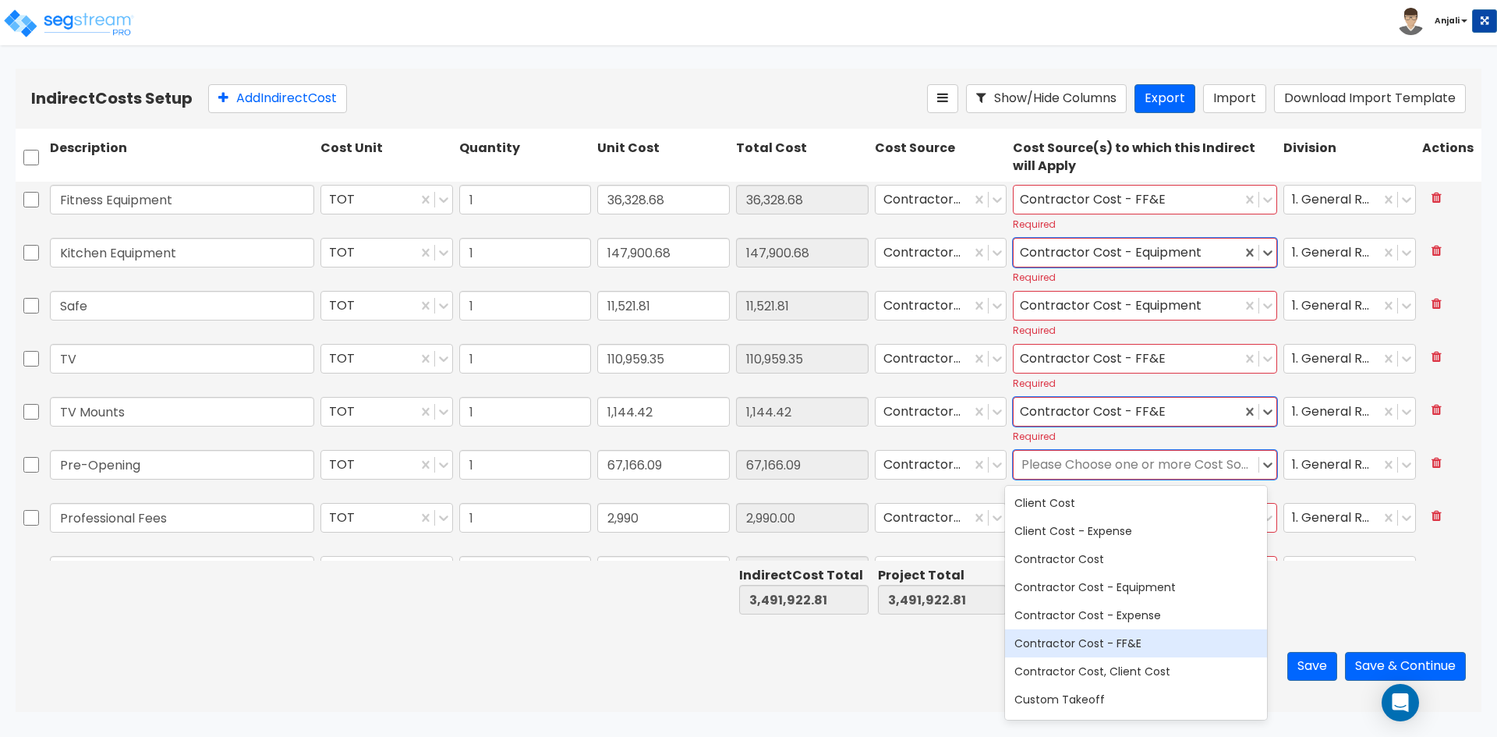
click at [1156, 637] on div "Contractor Cost - FF&E" at bounding box center [1136, 643] width 262 height 28
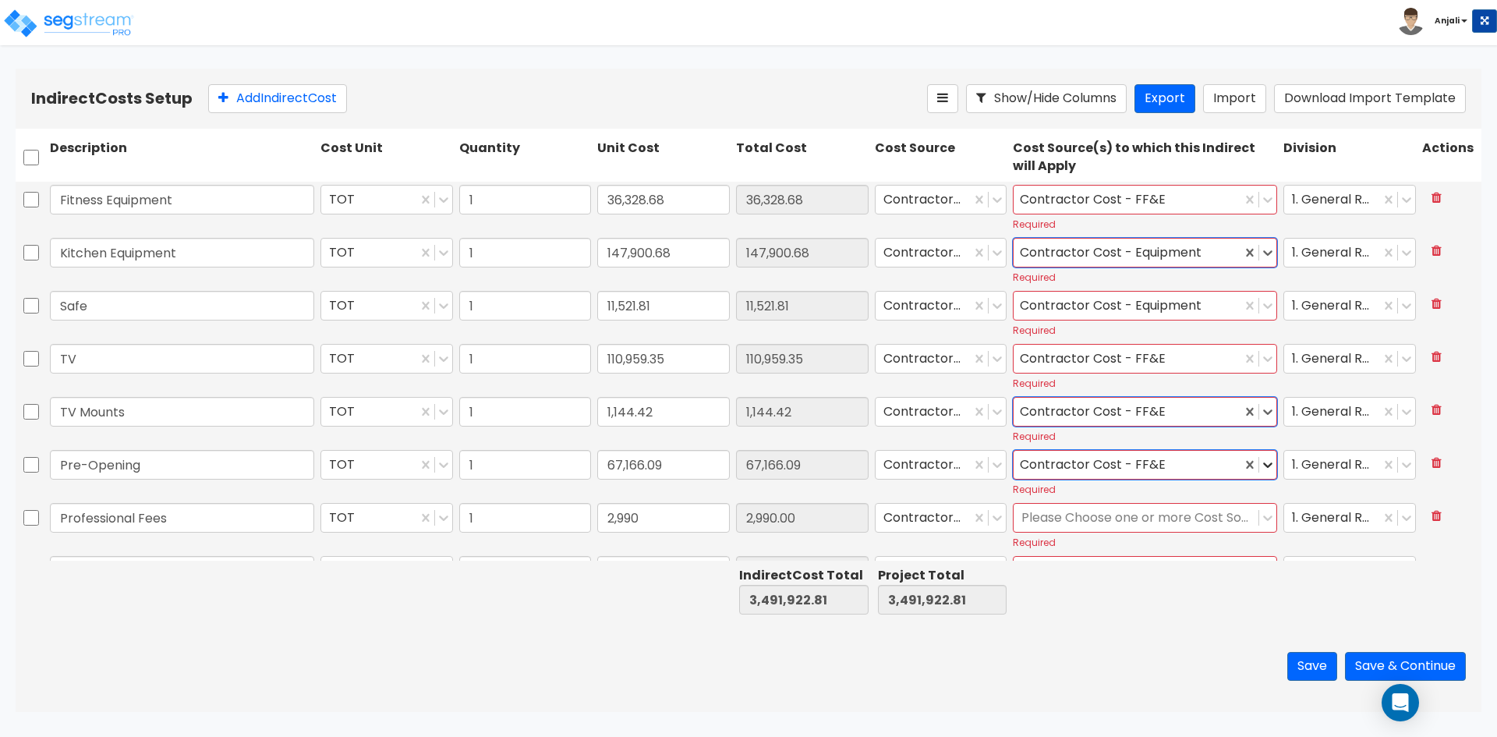
click at [1260, 463] on icon at bounding box center [1268, 465] width 16 height 16
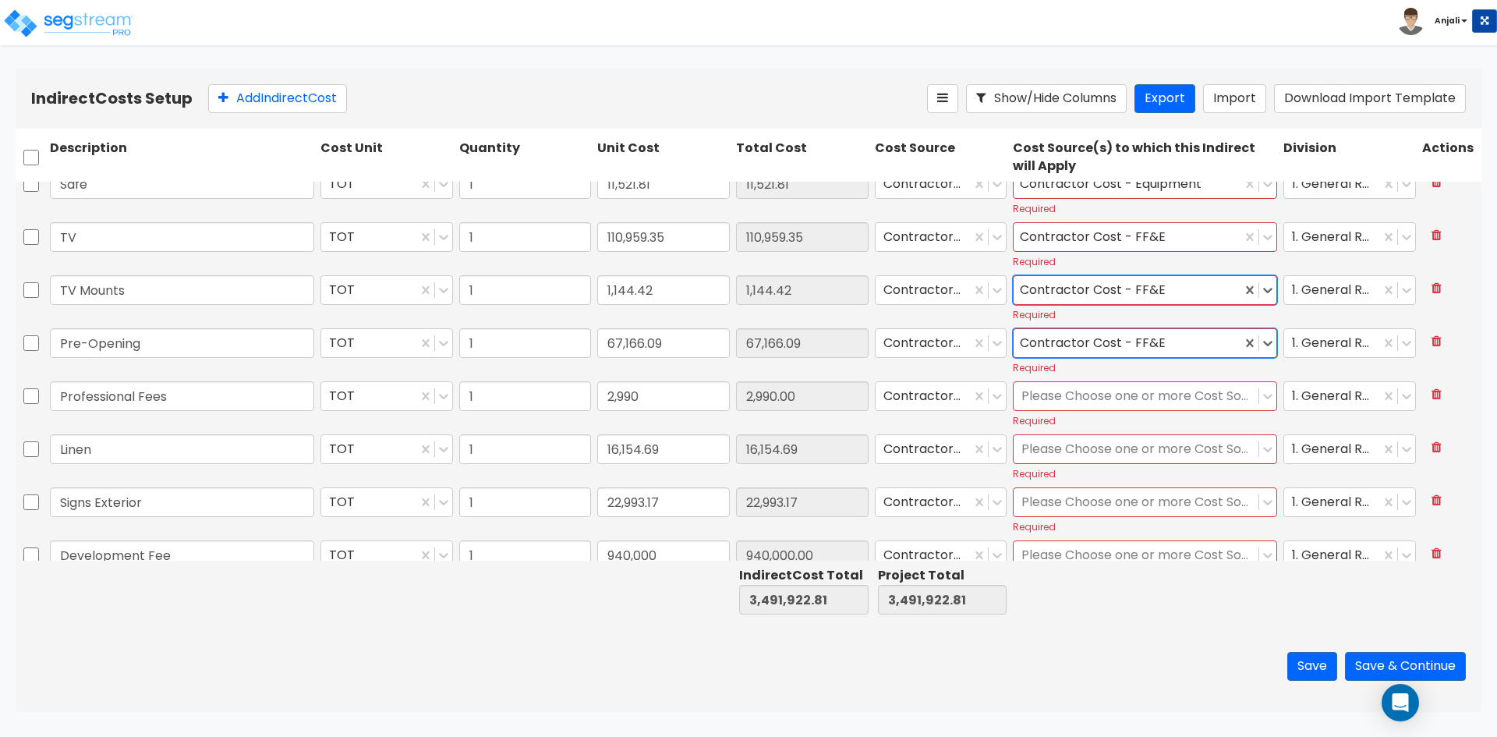
scroll to position [1477, 0]
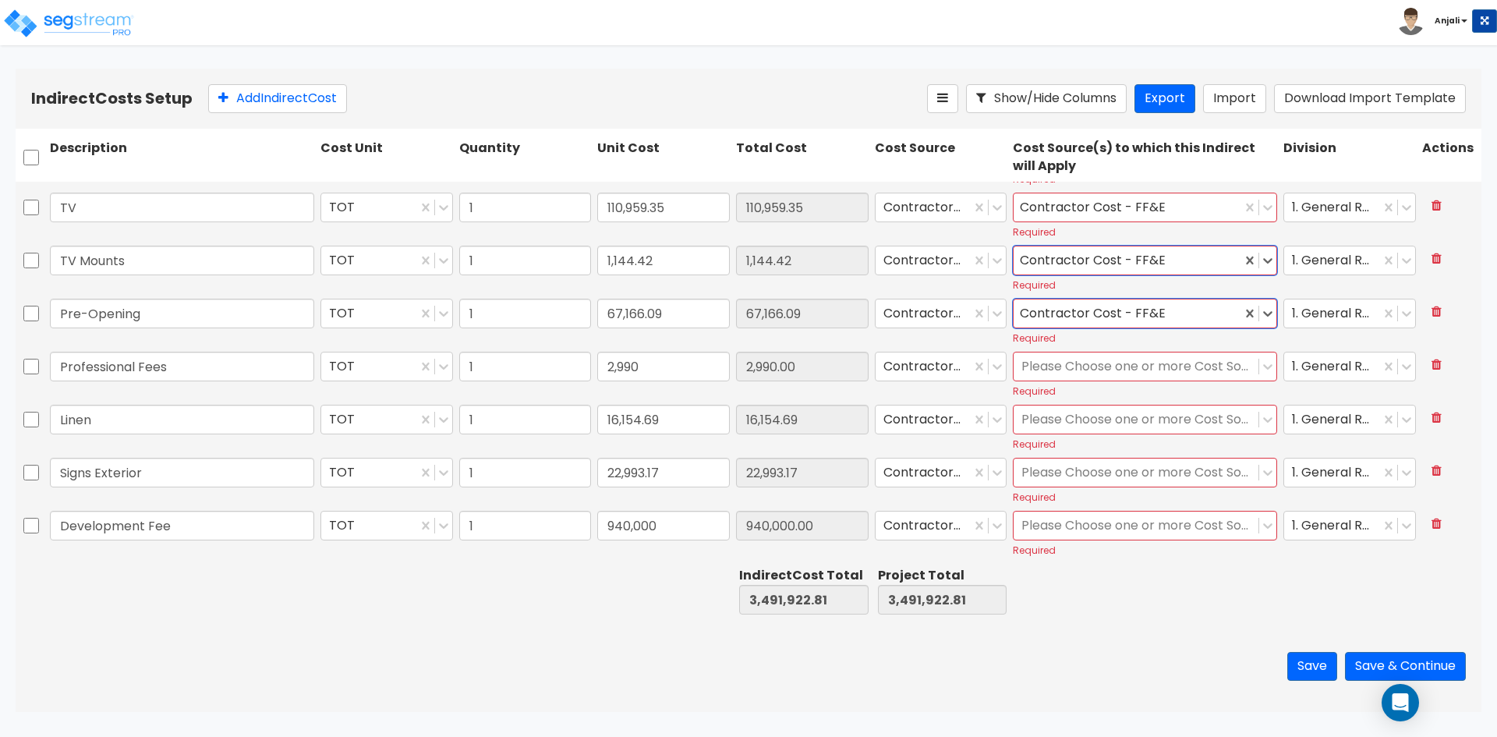
click at [1164, 377] on div "Please Choose one or more Cost Sources" at bounding box center [1136, 366] width 245 height 27
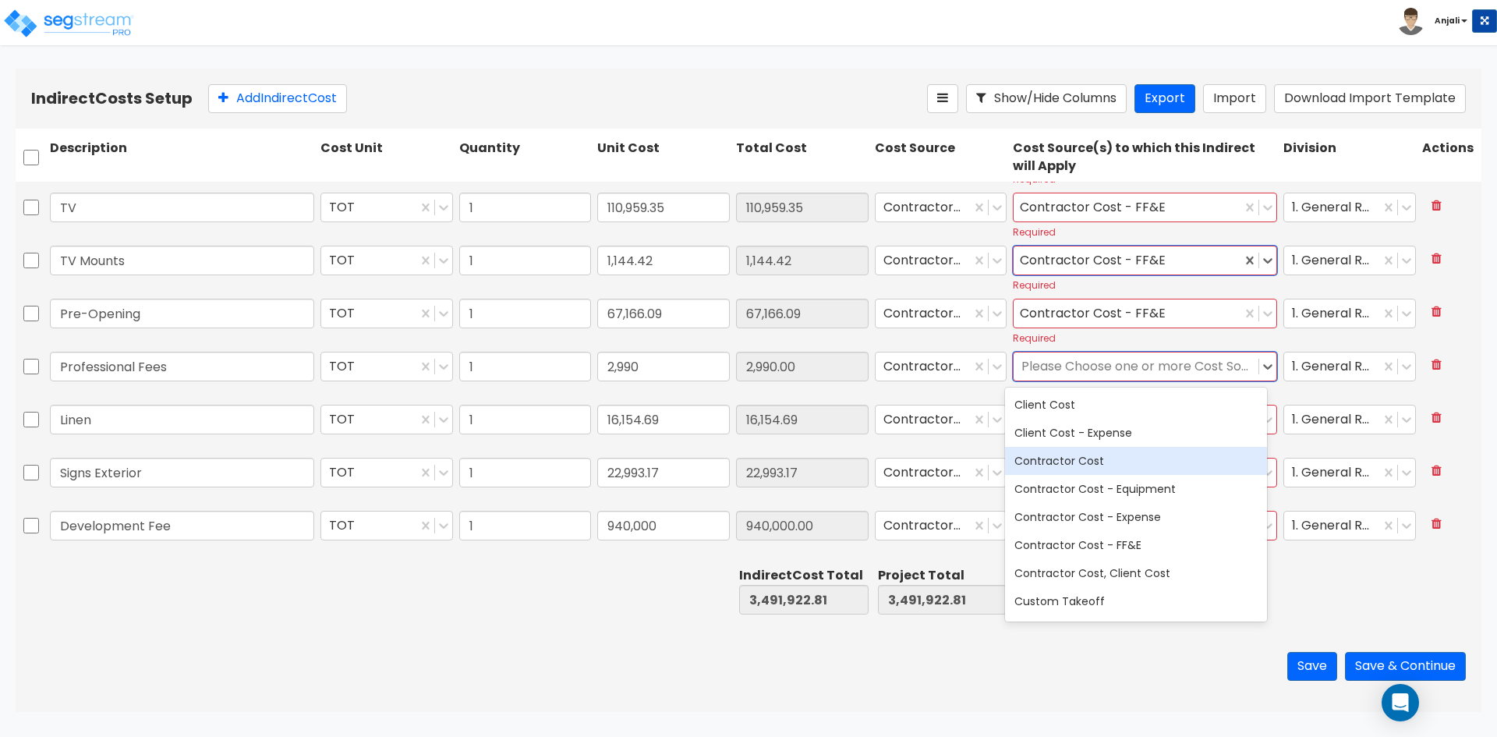
click at [1145, 464] on div "Contractor Cost" at bounding box center [1136, 461] width 262 height 28
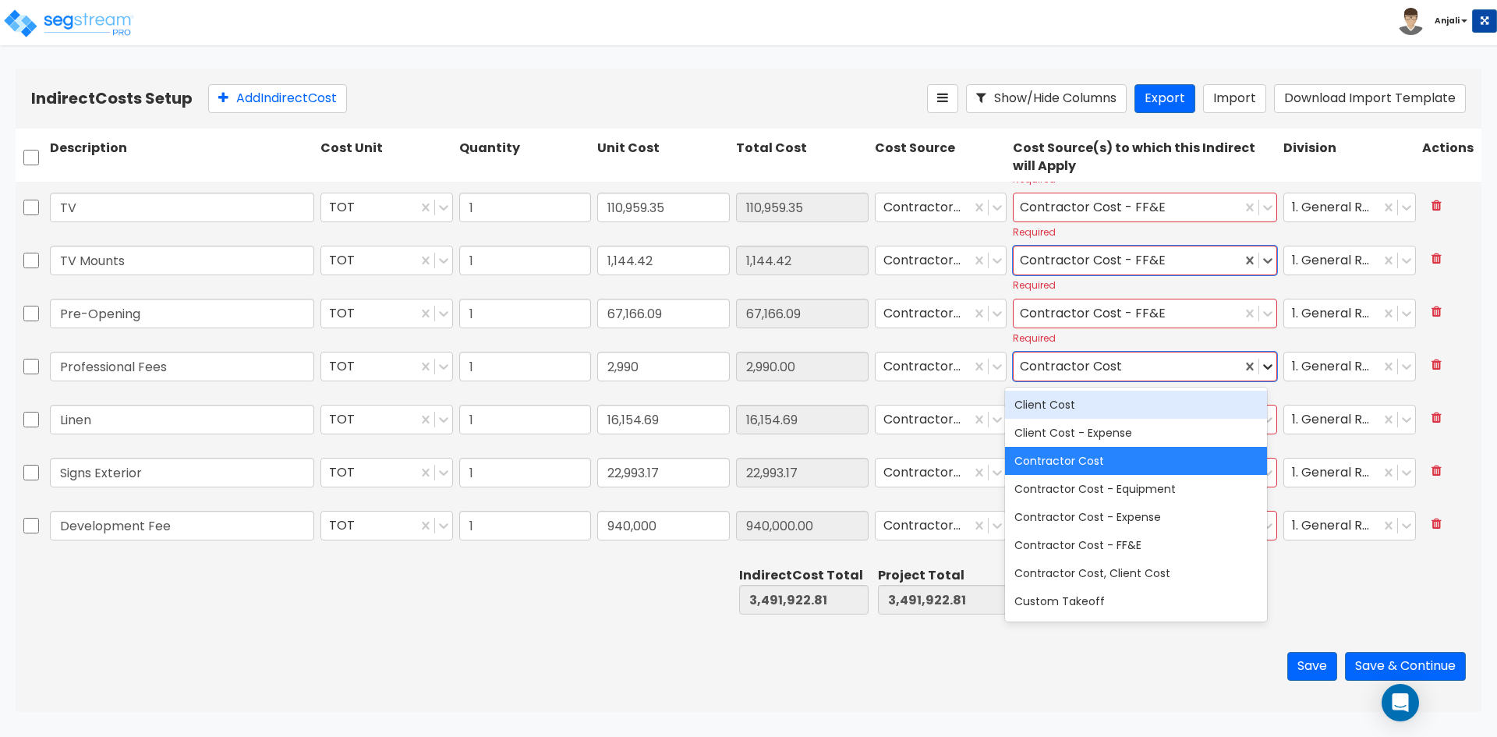
click at [1260, 374] on icon at bounding box center [1268, 367] width 16 height 16
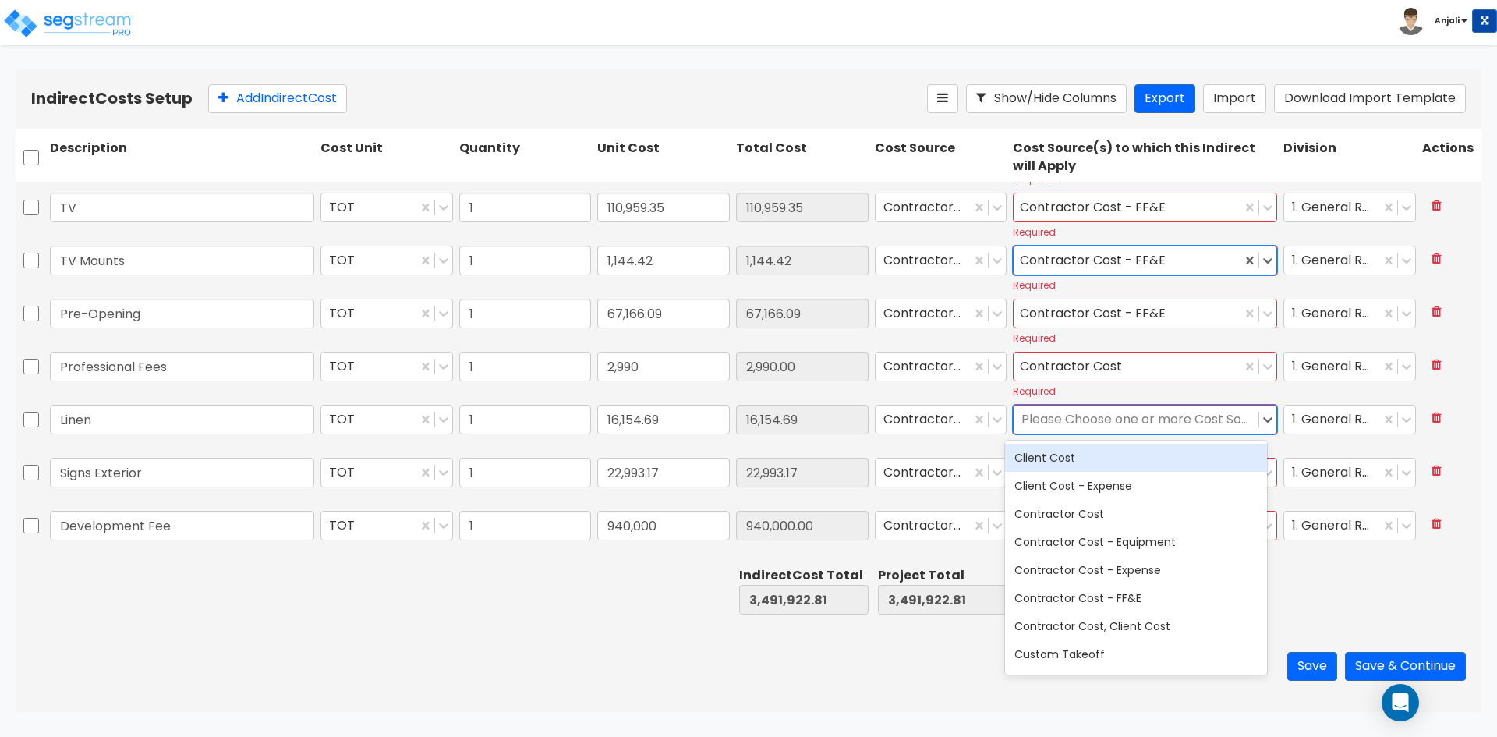
click at [1190, 415] on div at bounding box center [1135, 419] width 229 height 21
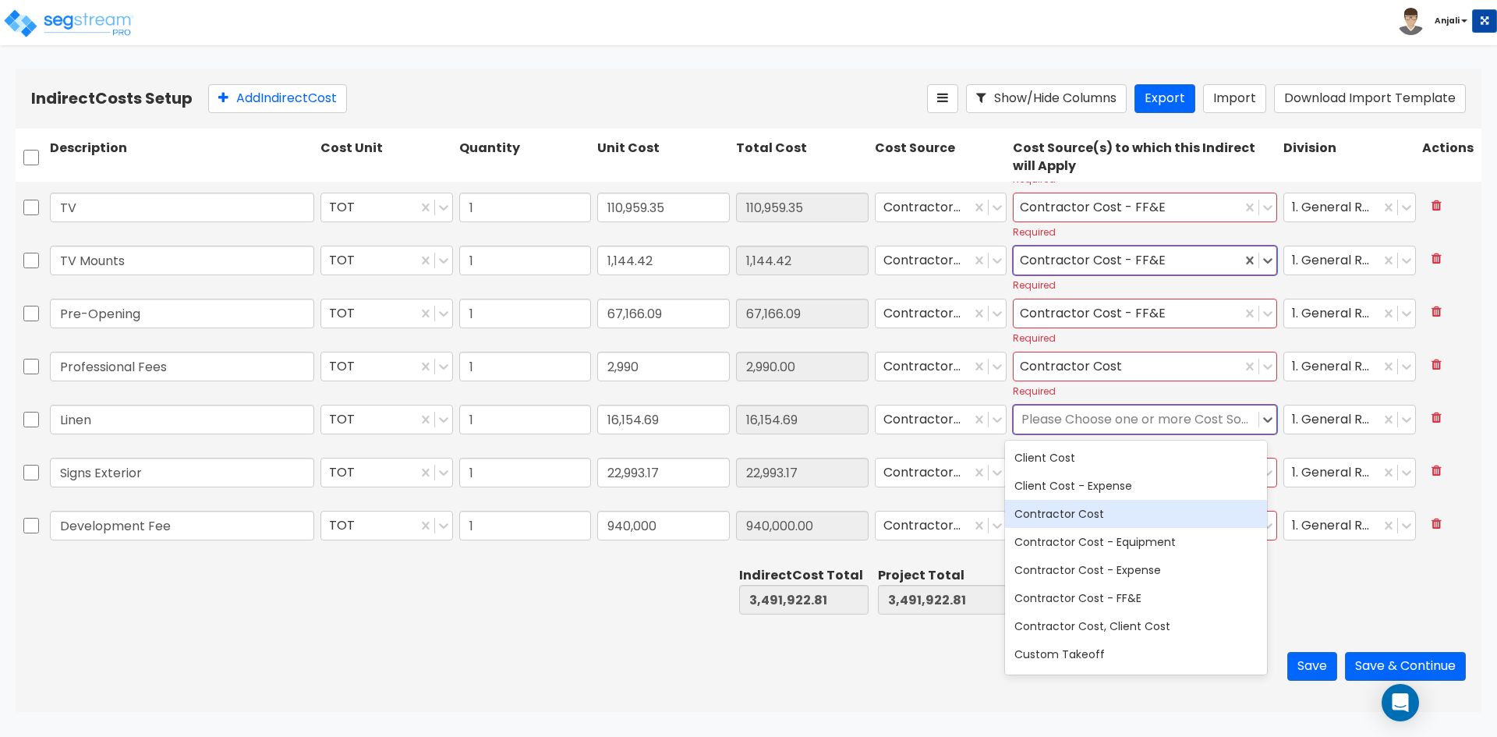
drag, startPoint x: 1141, startPoint y: 513, endPoint x: 1153, endPoint y: 502, distance: 16.6
click at [1142, 512] on div "Contractor Cost" at bounding box center [1136, 514] width 262 height 28
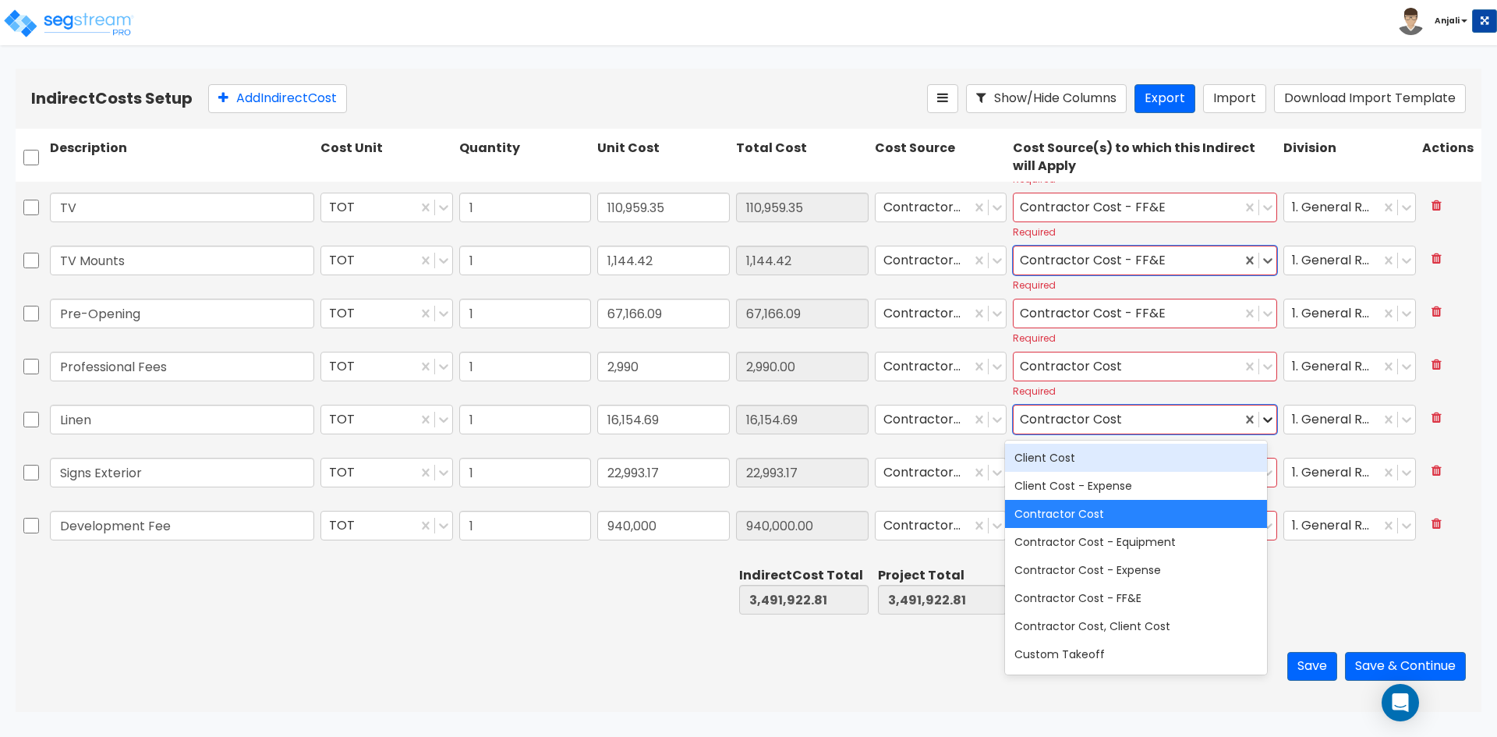
click at [1260, 423] on icon at bounding box center [1268, 420] width 16 height 16
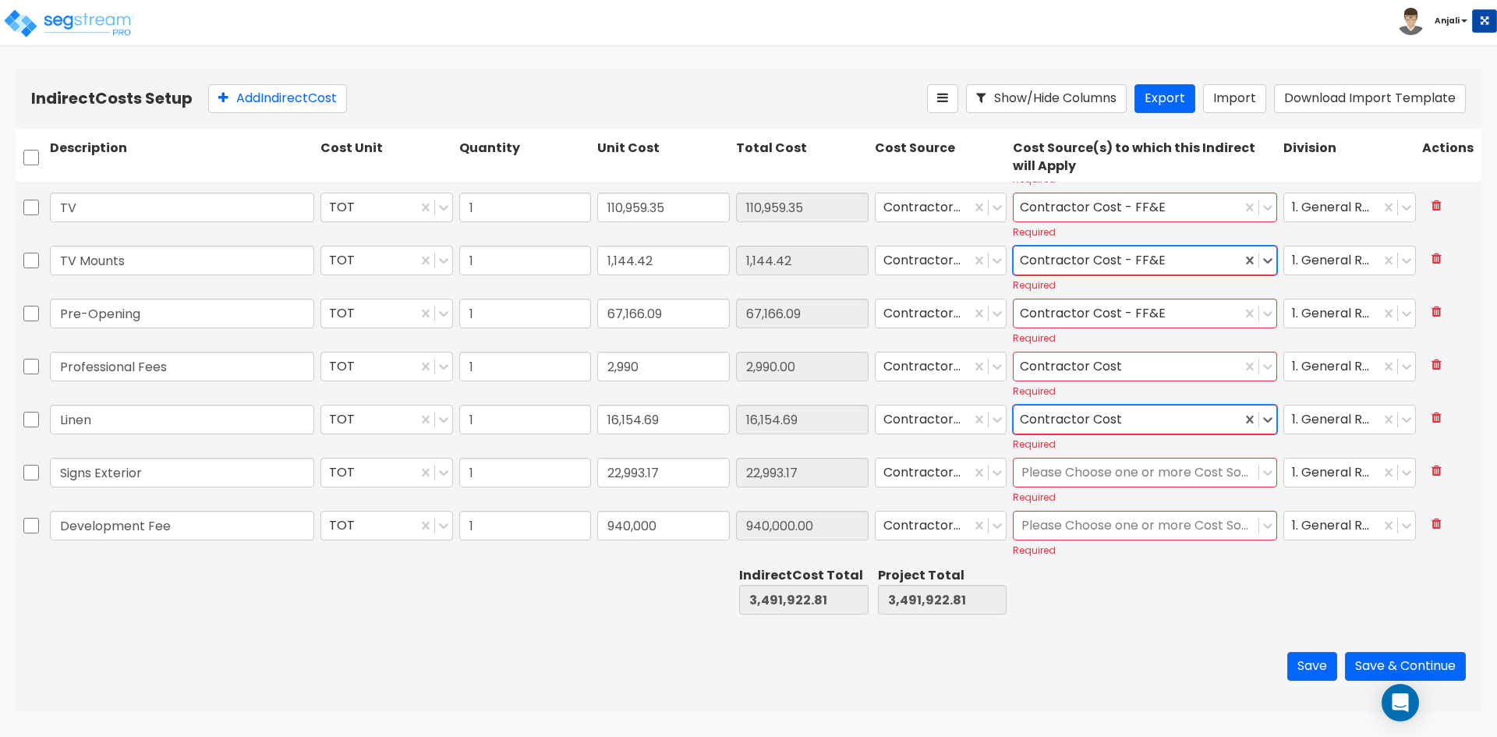
click at [1203, 478] on div at bounding box center [1135, 472] width 229 height 21
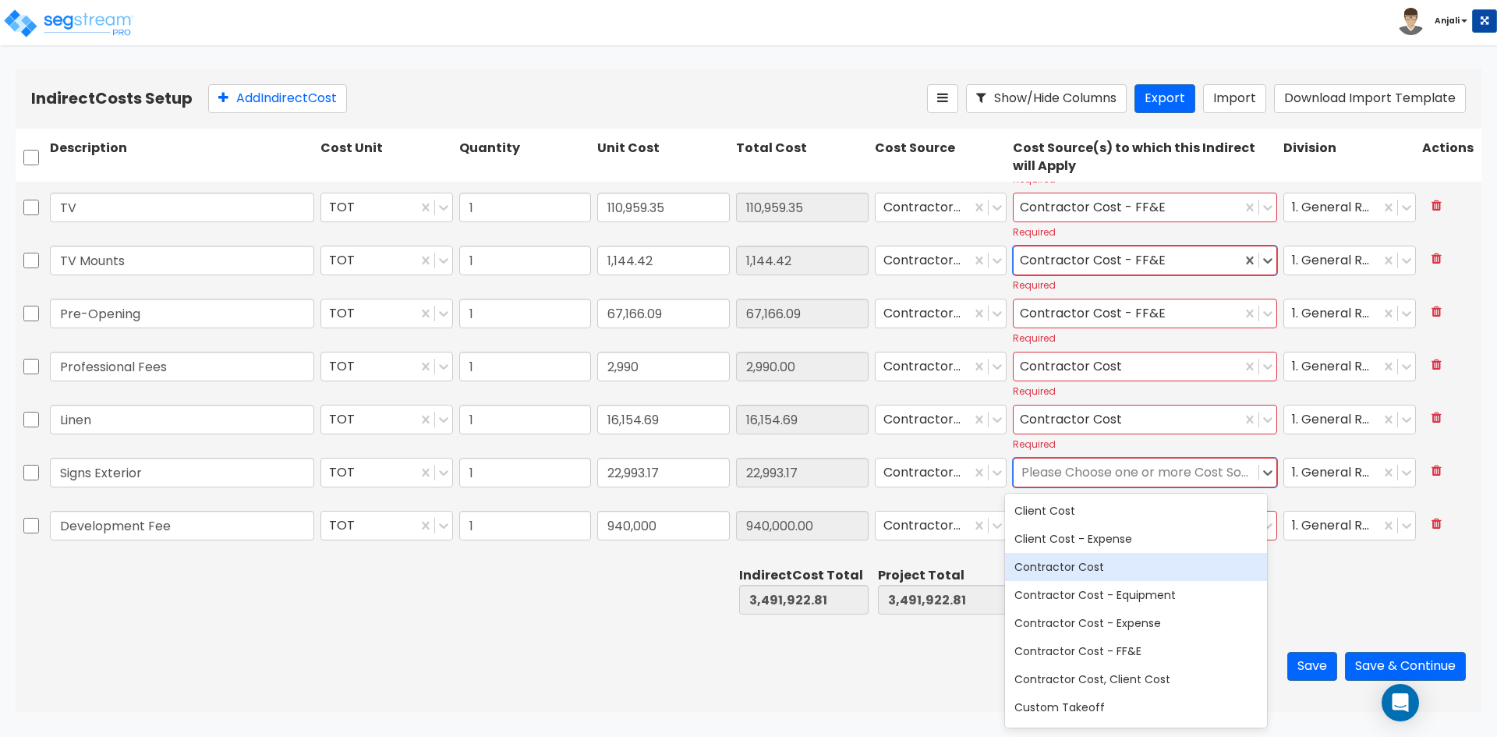
click at [1170, 570] on div "Contractor Cost" at bounding box center [1136, 567] width 262 height 28
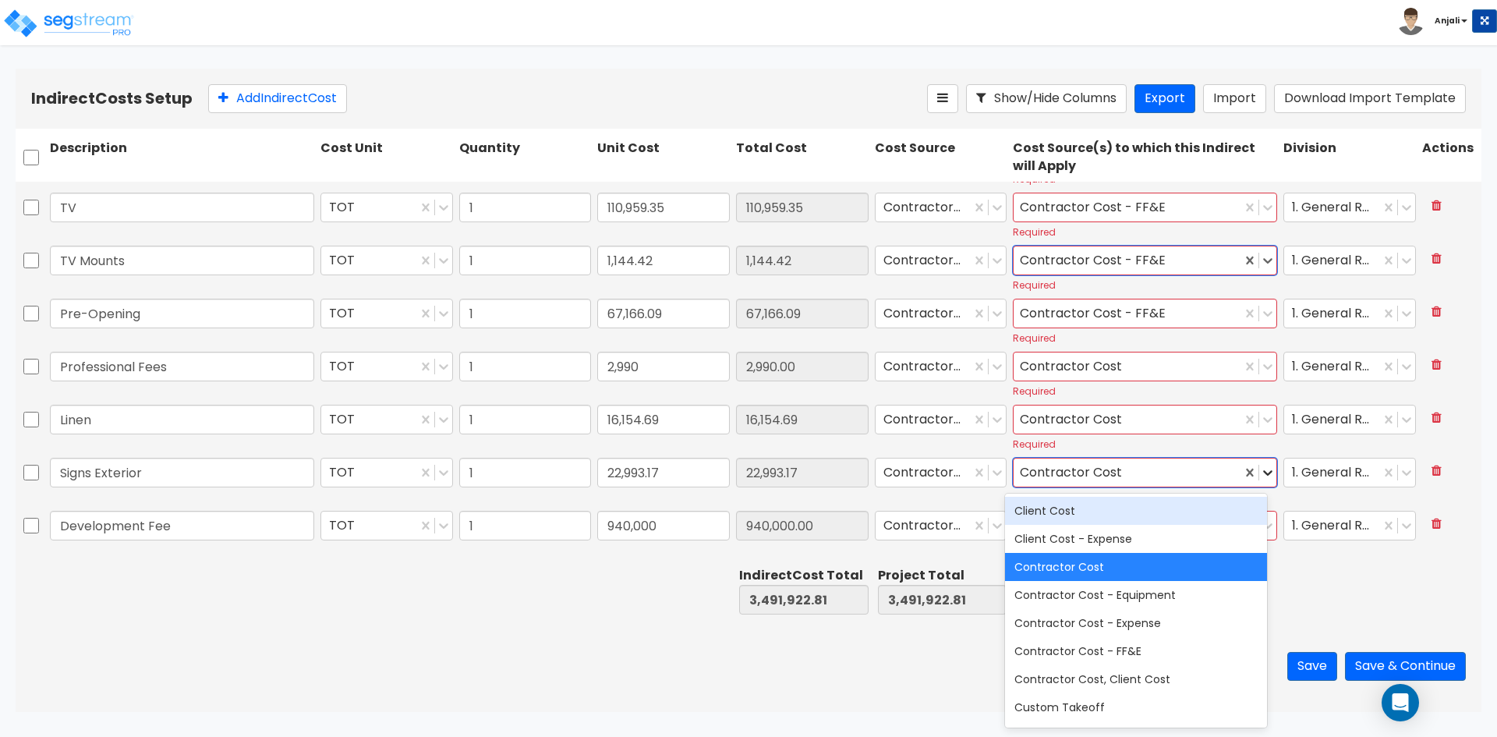
click at [1260, 480] on icon at bounding box center [1268, 473] width 16 height 16
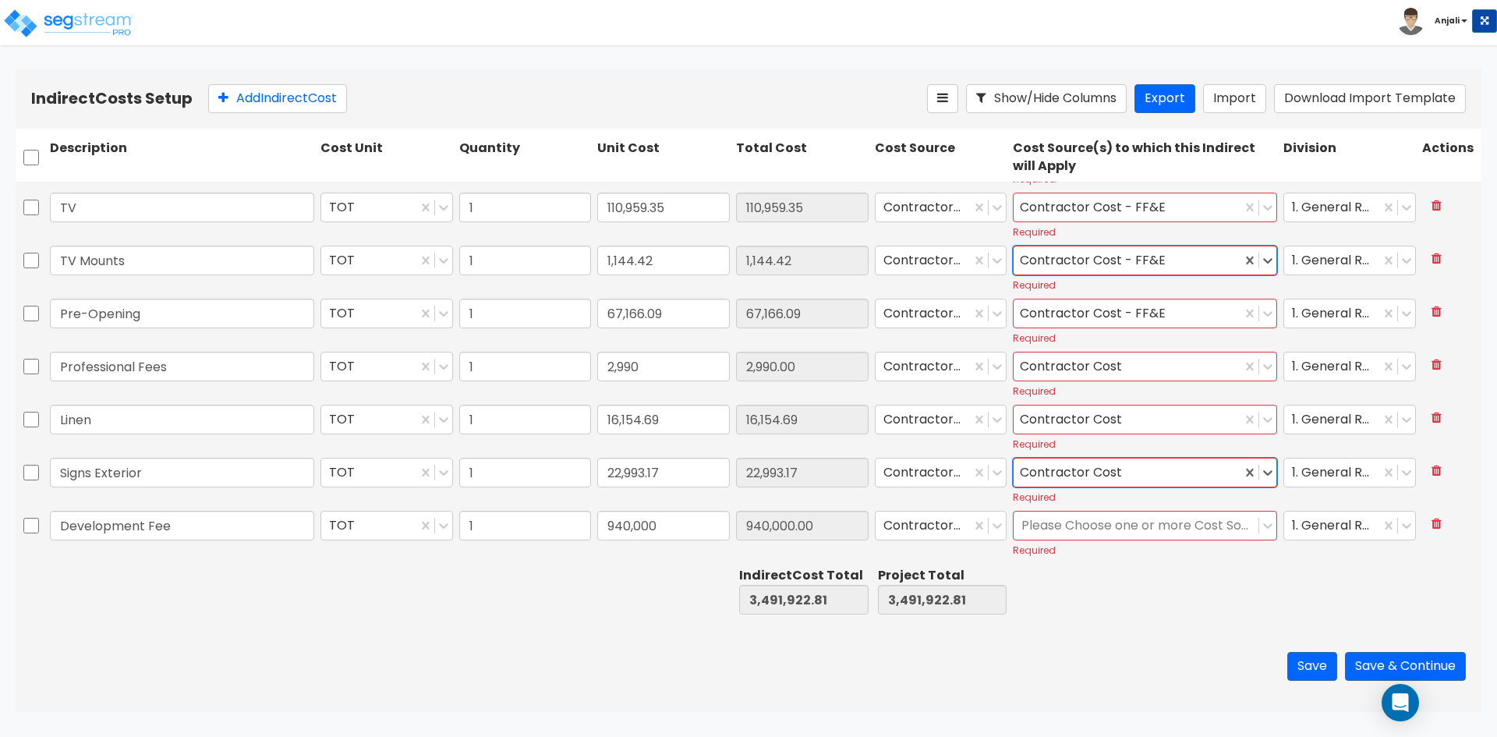
click at [1145, 524] on div at bounding box center [1135, 525] width 229 height 21
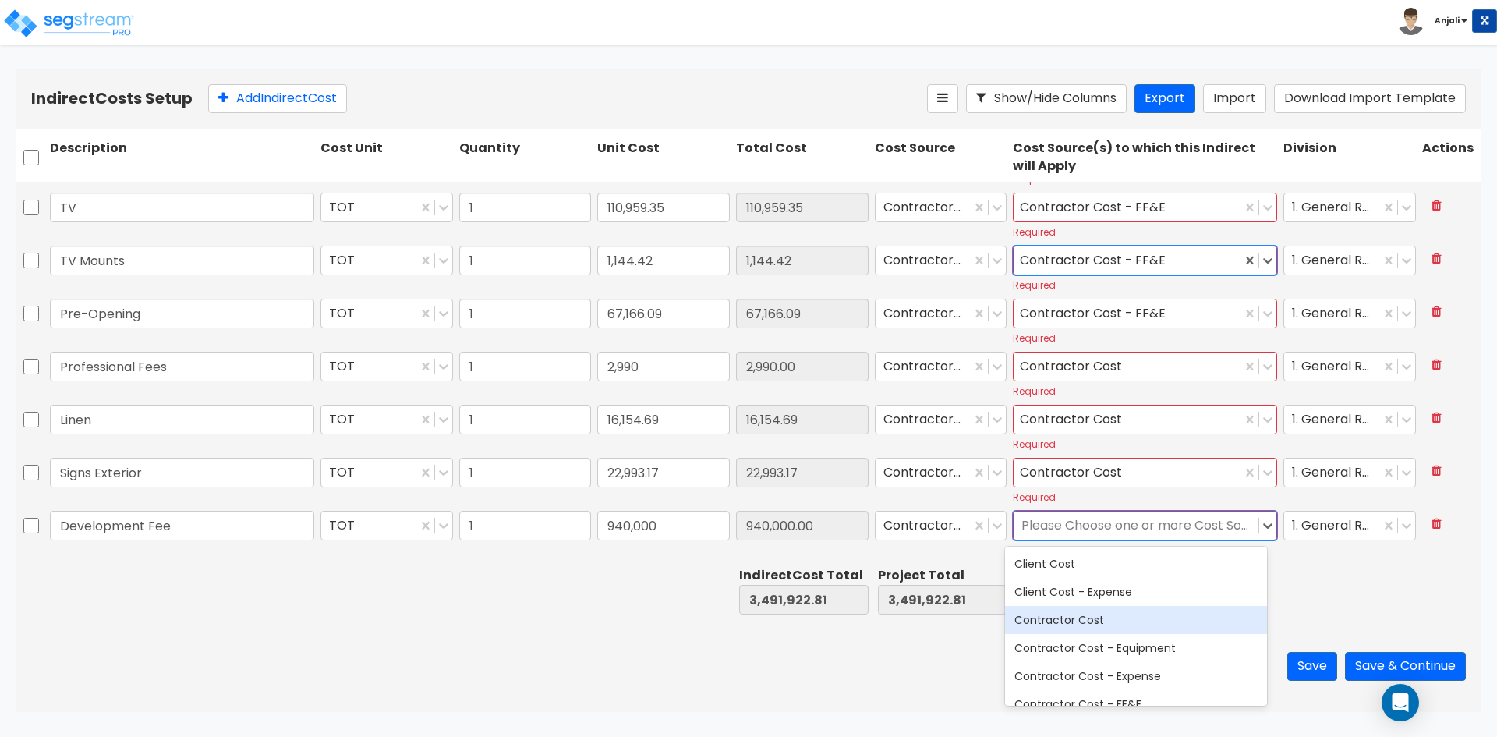
drag, startPoint x: 1149, startPoint y: 616, endPoint x: 1205, endPoint y: 558, distance: 80.5
click at [1150, 614] on div "Contractor Cost" at bounding box center [1136, 620] width 262 height 28
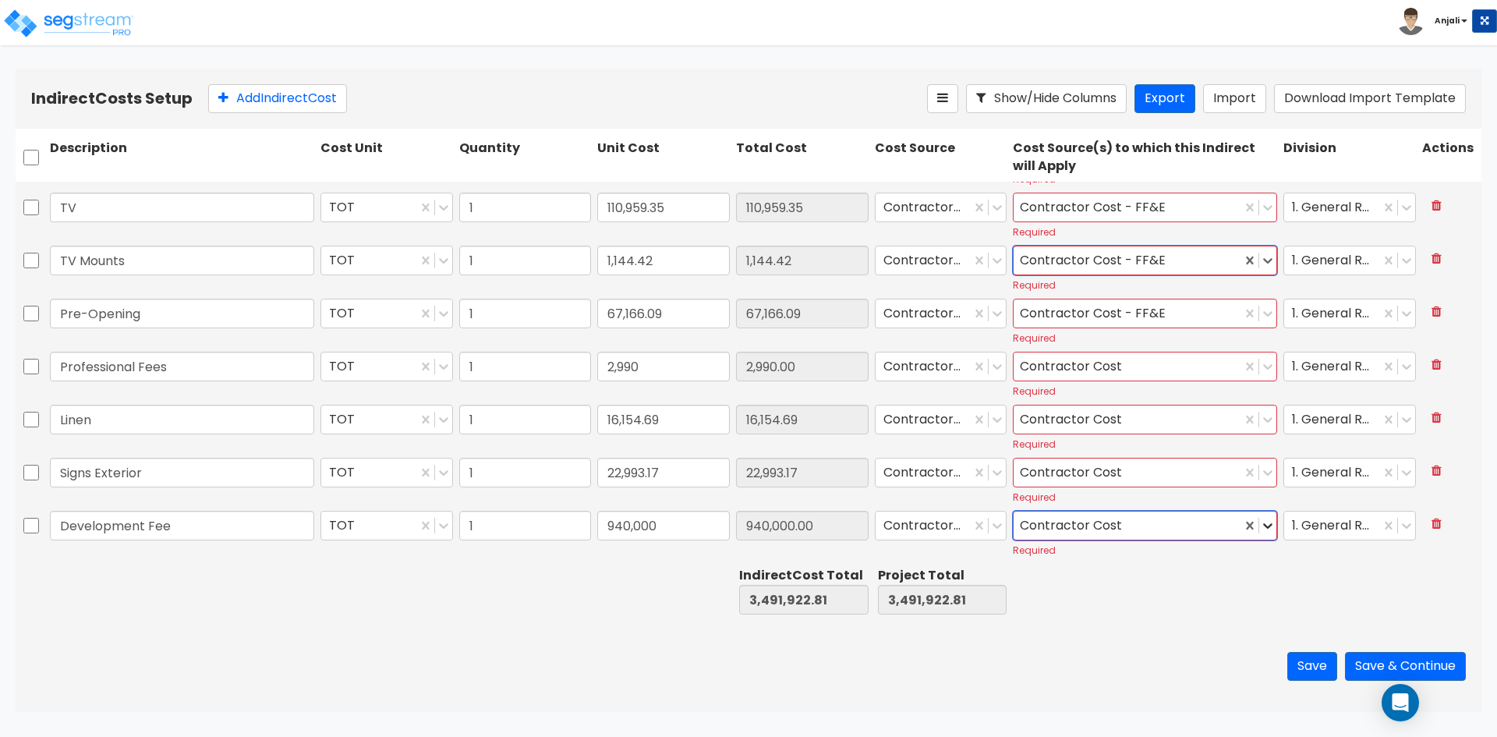
click at [1260, 531] on icon at bounding box center [1268, 526] width 16 height 16
click at [1391, 657] on button "Save & Continue" at bounding box center [1405, 666] width 121 height 29
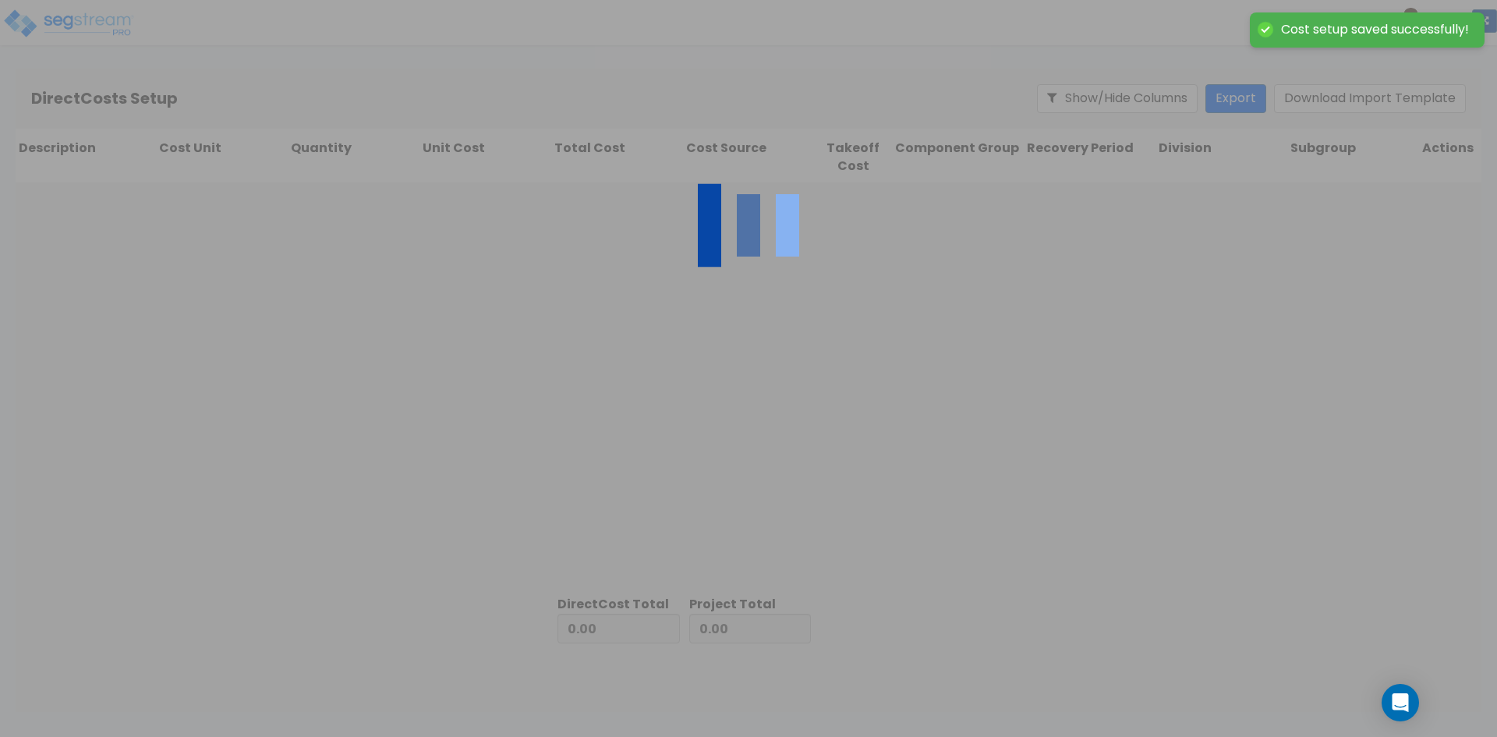
type input "3,491,922.81"
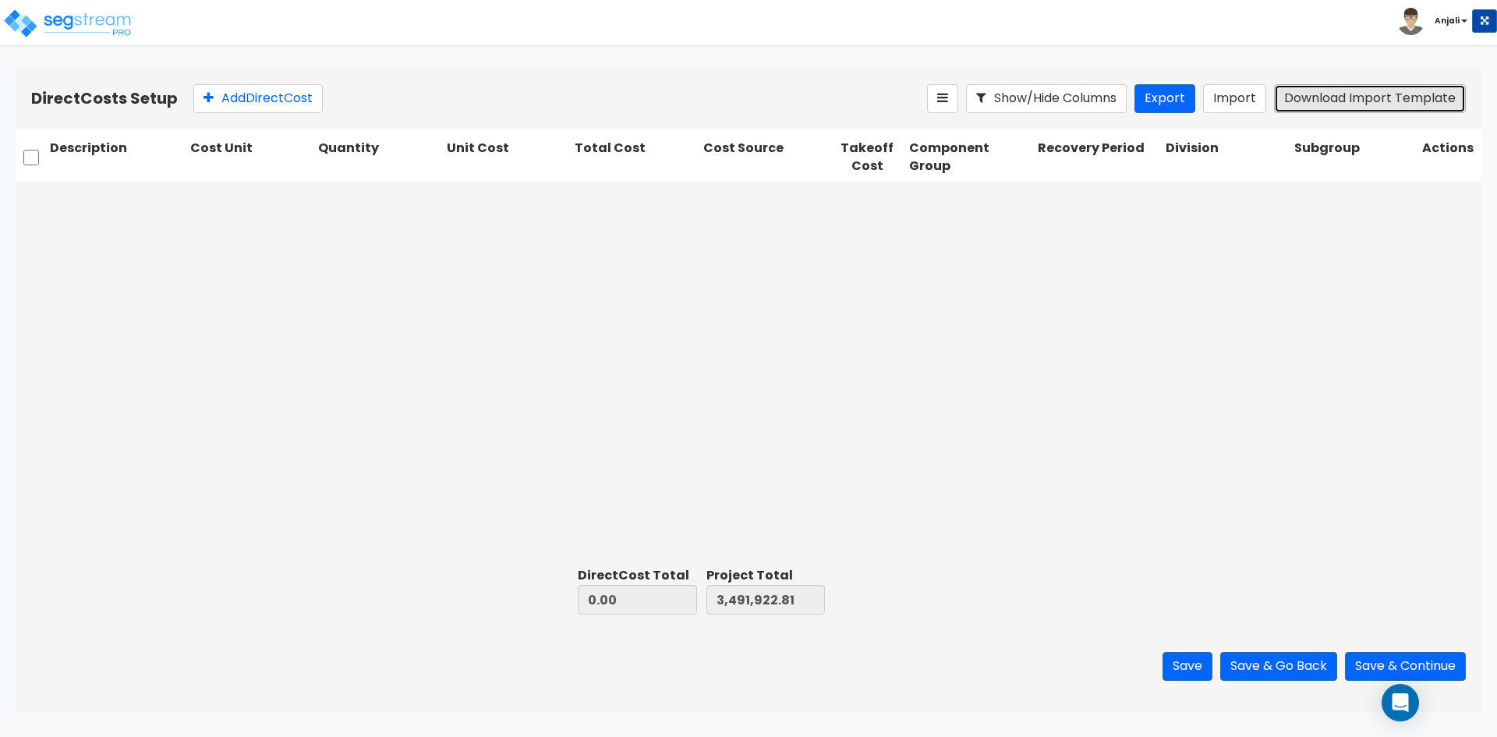
click at [1374, 109] on button "Download Import Template" at bounding box center [1370, 98] width 192 height 29
click at [239, 98] on button "Add Direct Cost" at bounding box center [257, 98] width 129 height 29
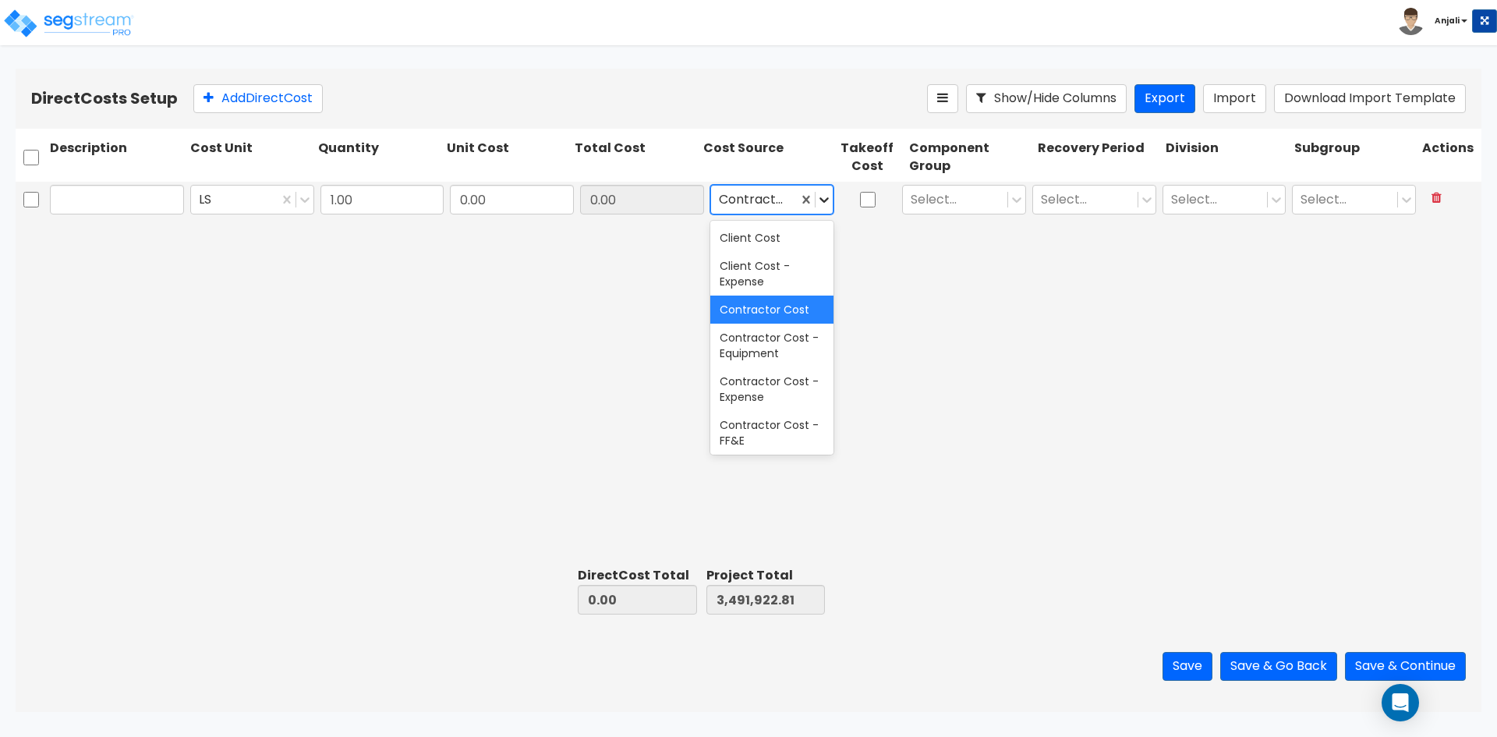
click at [827, 202] on icon at bounding box center [824, 200] width 16 height 16
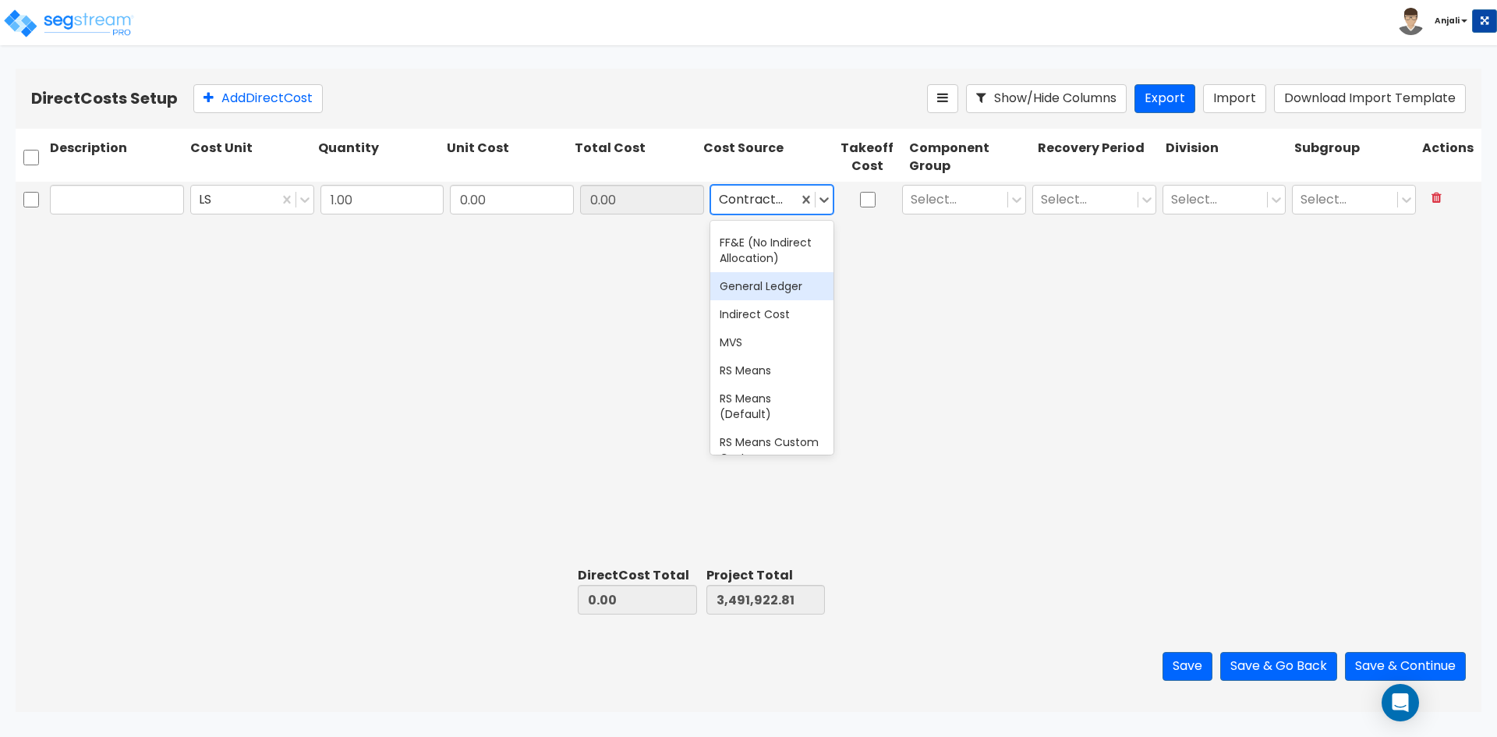
drag, startPoint x: 805, startPoint y: 307, endPoint x: 771, endPoint y: 306, distance: 34.3
click at [771, 300] on div "General Ledger" at bounding box center [772, 286] width 124 height 28
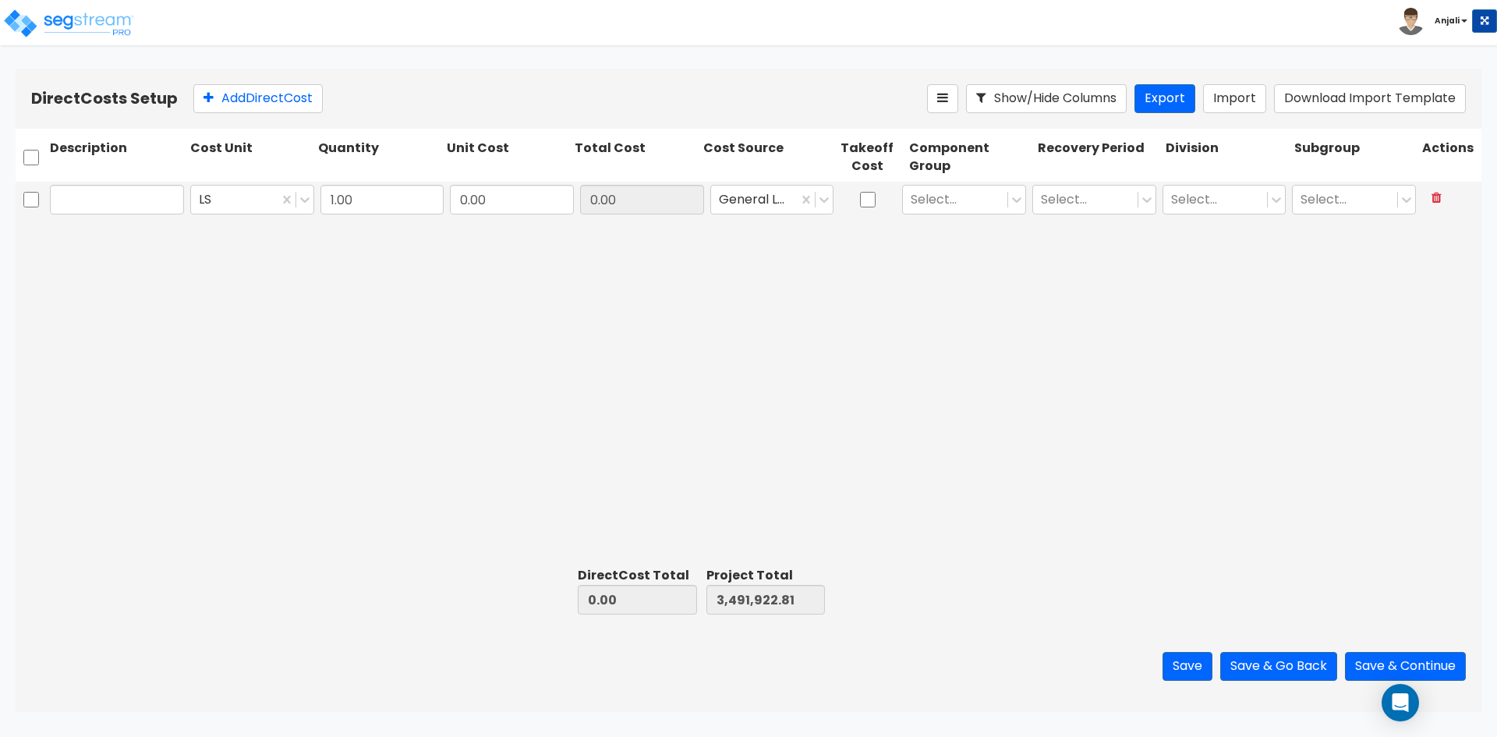
click at [771, 306] on div "LS 1.00 0.00 0.00 General Ledger Select... Select... Select... Select..." at bounding box center [749, 371] width 1466 height 379
click at [742, 200] on div at bounding box center [755, 199] width 72 height 21
drag, startPoint x: 721, startPoint y: 197, endPoint x: 774, endPoint y: 197, distance: 52.2
click at [774, 197] on div at bounding box center [755, 199] width 72 height 21
drag, startPoint x: 717, startPoint y: 197, endPoint x: 773, endPoint y: 196, distance: 55.4
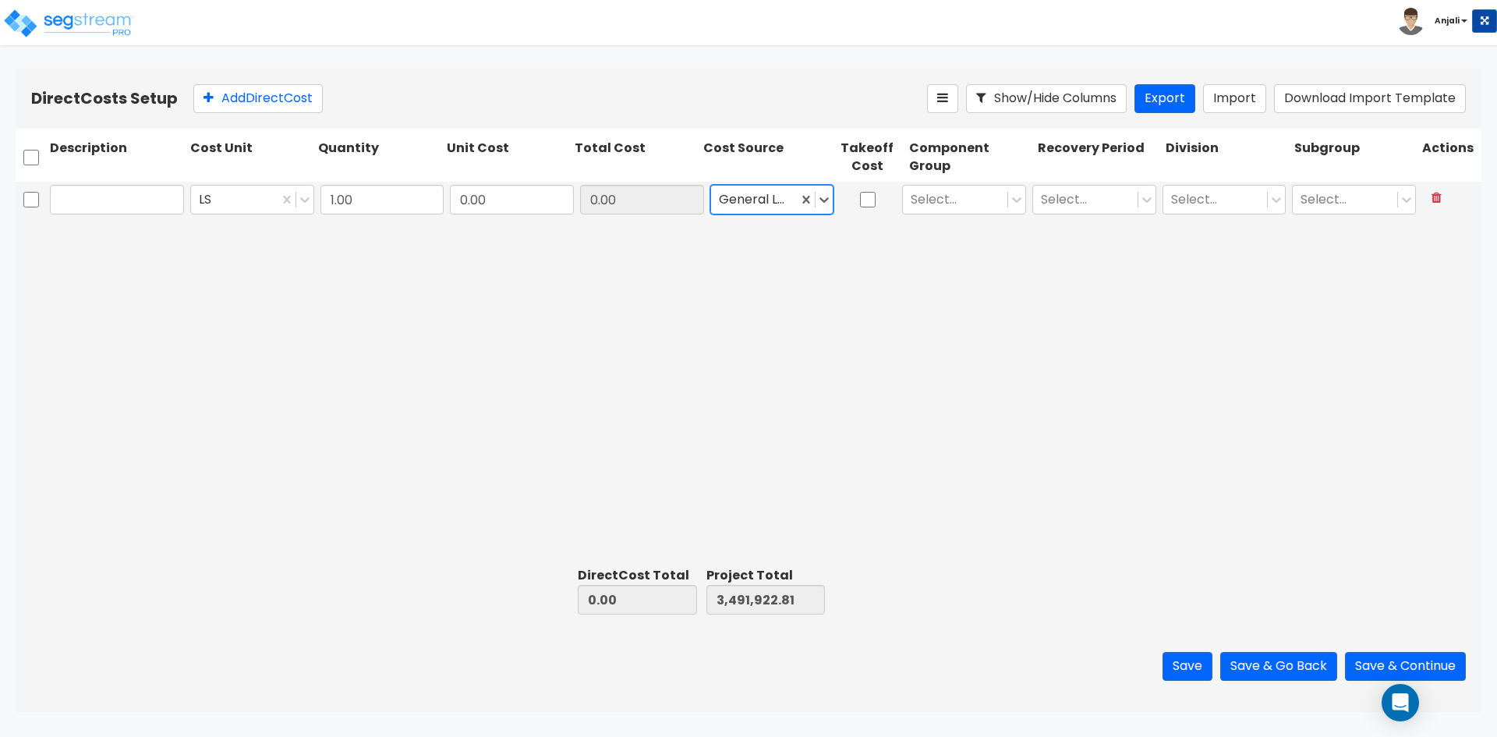
click at [773, 196] on div "General Ledger" at bounding box center [754, 199] width 87 height 27
click at [867, 197] on input "checkbox" at bounding box center [868, 200] width 16 height 30
checkbox input "true"
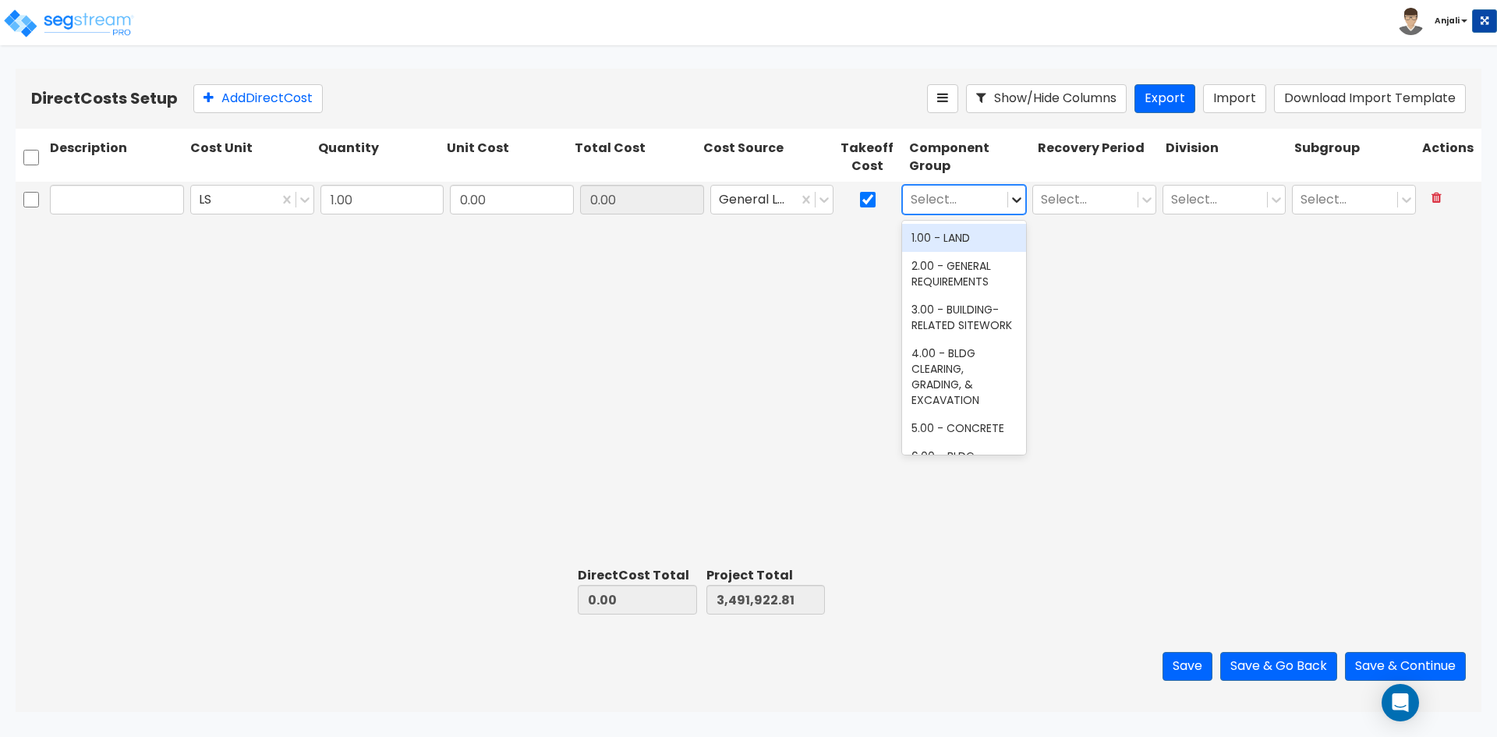
click at [1022, 201] on icon at bounding box center [1017, 200] width 16 height 16
click at [991, 263] on div "2.00 - GENERAL REQUIREMENTS" at bounding box center [964, 274] width 124 height 44
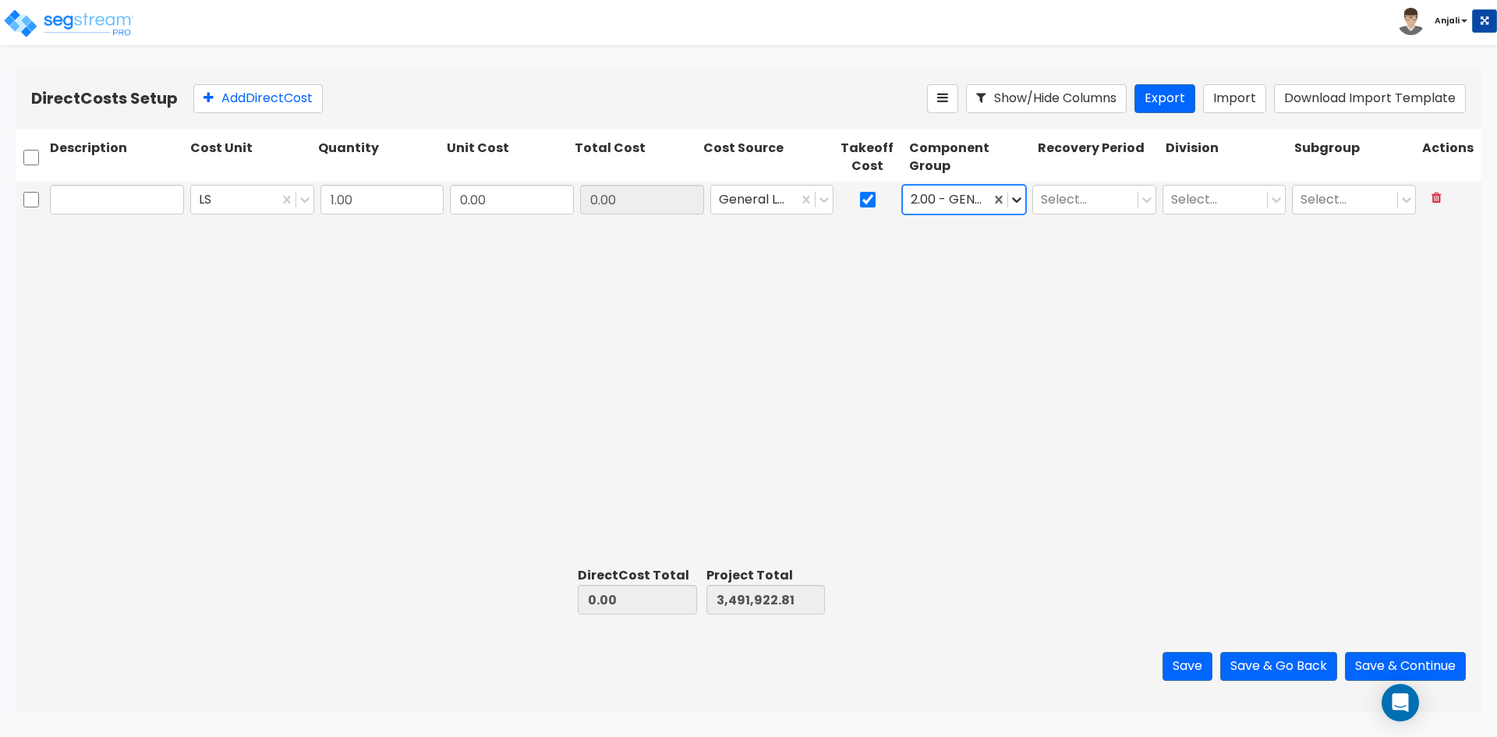
click at [1021, 200] on icon at bounding box center [1017, 200] width 16 height 16
click at [1015, 203] on icon at bounding box center [1017, 200] width 16 height 16
click at [1078, 266] on div "LS 1.00 0.00 0.00 General Ledger 553 results available. Use Up and Down to choo…" at bounding box center [749, 371] width 1466 height 379
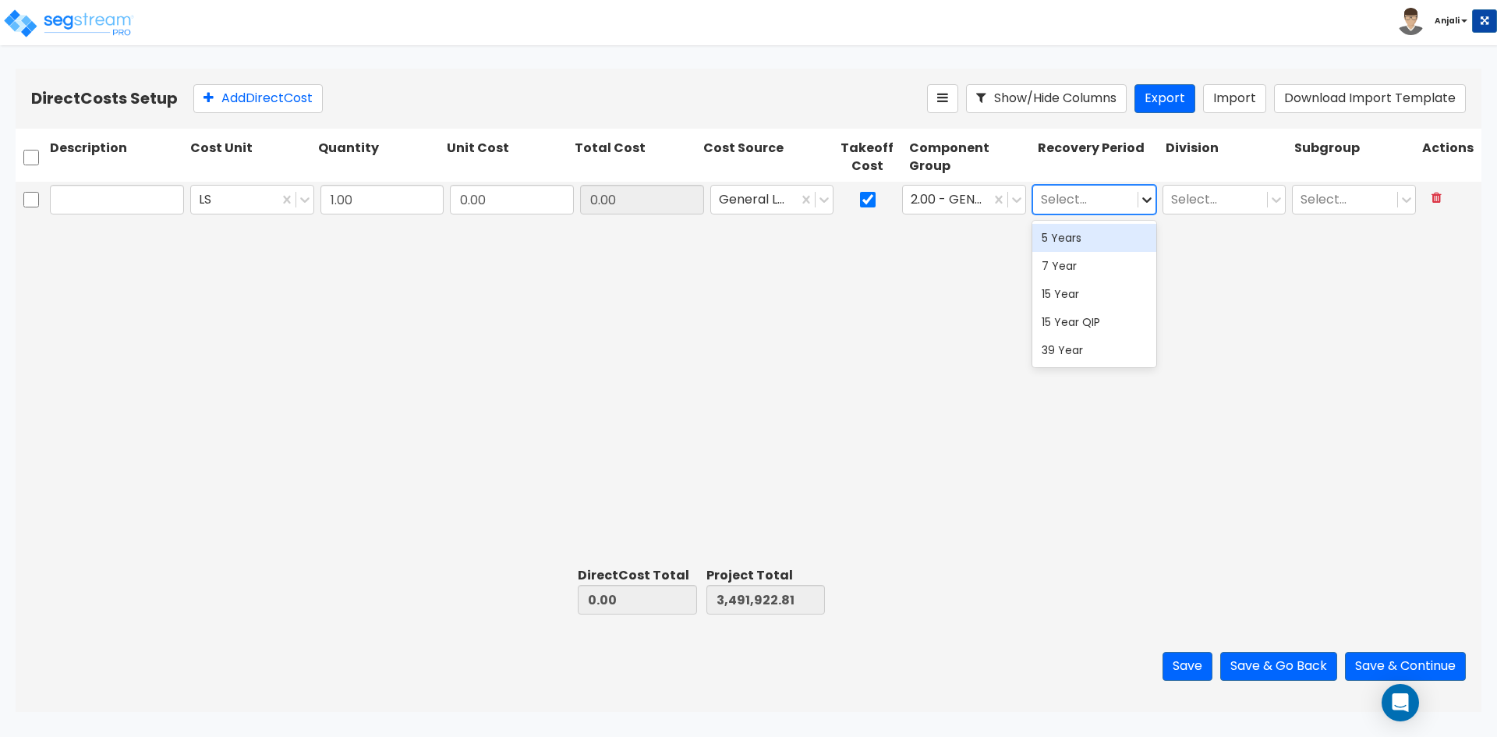
click at [1139, 195] on icon at bounding box center [1147, 200] width 16 height 16
drag, startPoint x: 1222, startPoint y: 264, endPoint x: 1257, endPoint y: 220, distance: 56.6
click at [1222, 264] on div "LS 1.00 0.00 0.00 General Ledger 2.00 - GENERAL REQUIREMENTS 5 results availabl…" at bounding box center [749, 371] width 1466 height 379
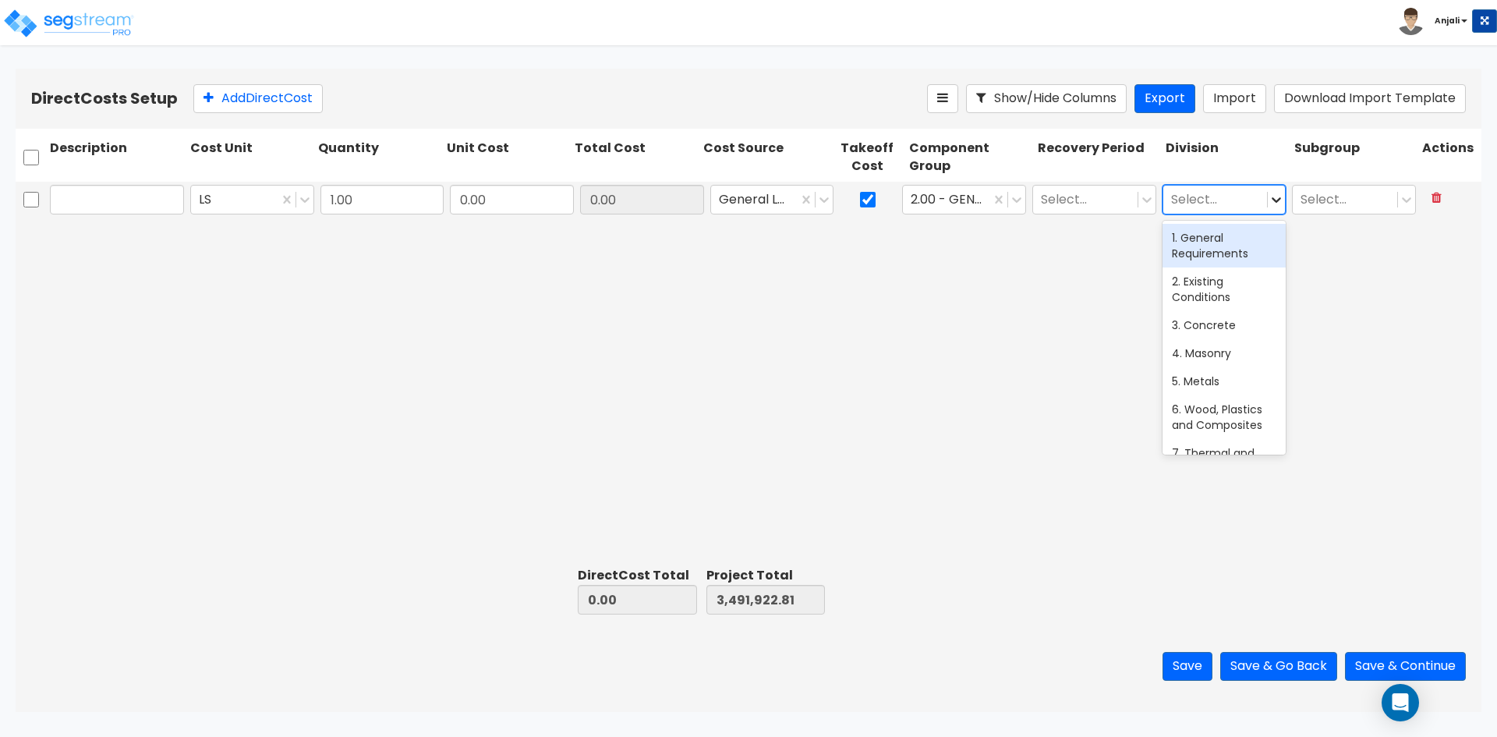
click at [1276, 199] on icon at bounding box center [1277, 200] width 16 height 16
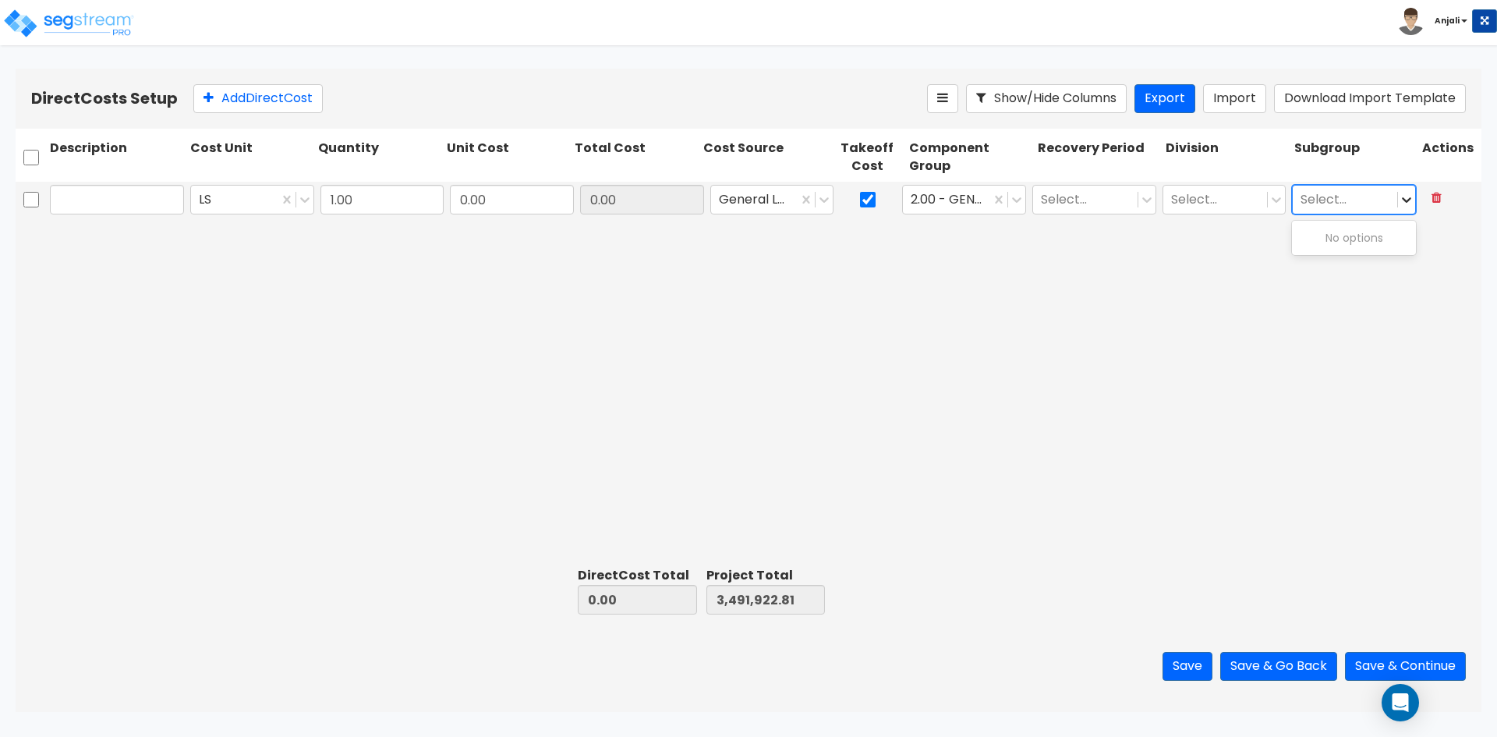
click at [1404, 200] on icon at bounding box center [1407, 200] width 16 height 16
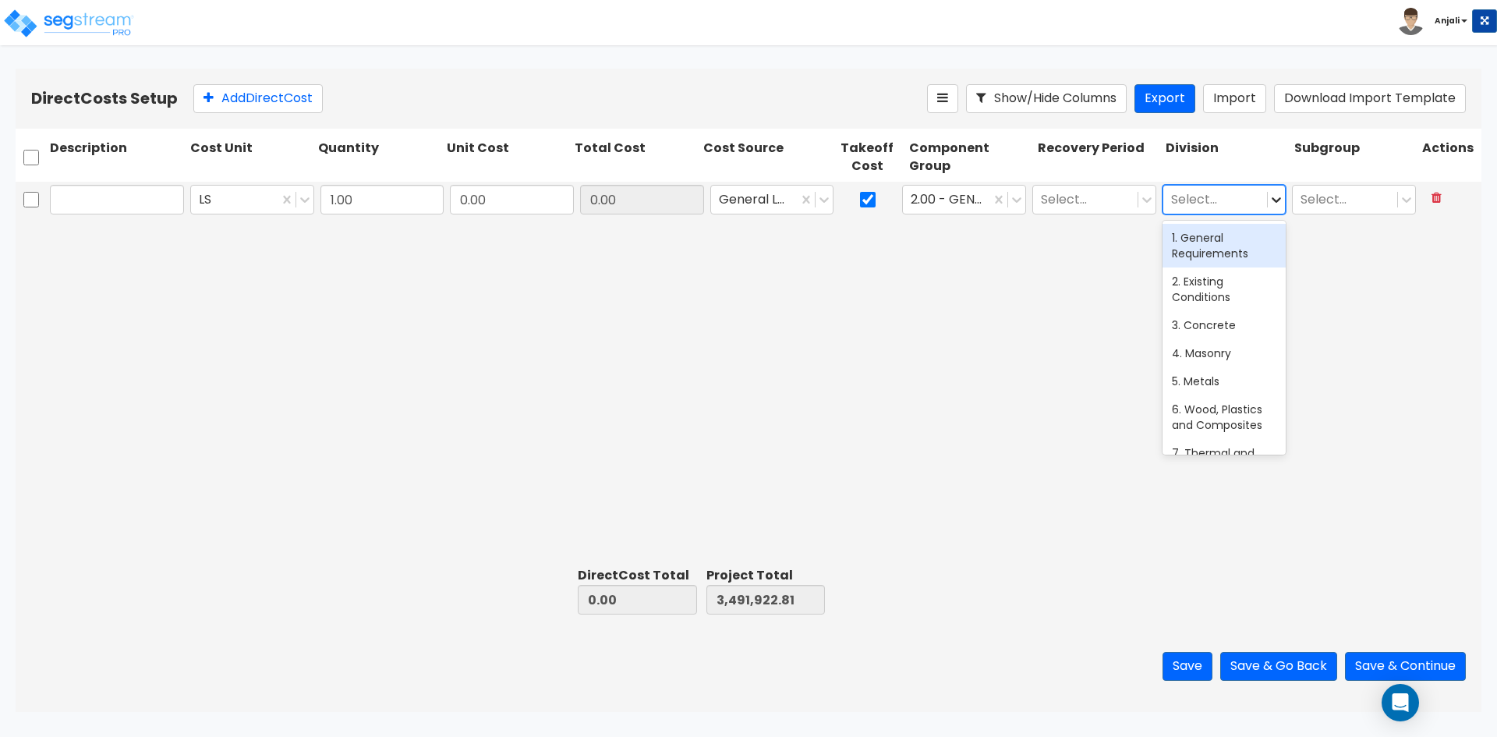
click at [1272, 203] on icon at bounding box center [1277, 200] width 16 height 16
click at [1006, 341] on div "LS 1.00 0.00 0.00 General Ledger 2.00 - GENERAL REQUIREMENTS Select... 30 resul…" at bounding box center [749, 371] width 1466 height 379
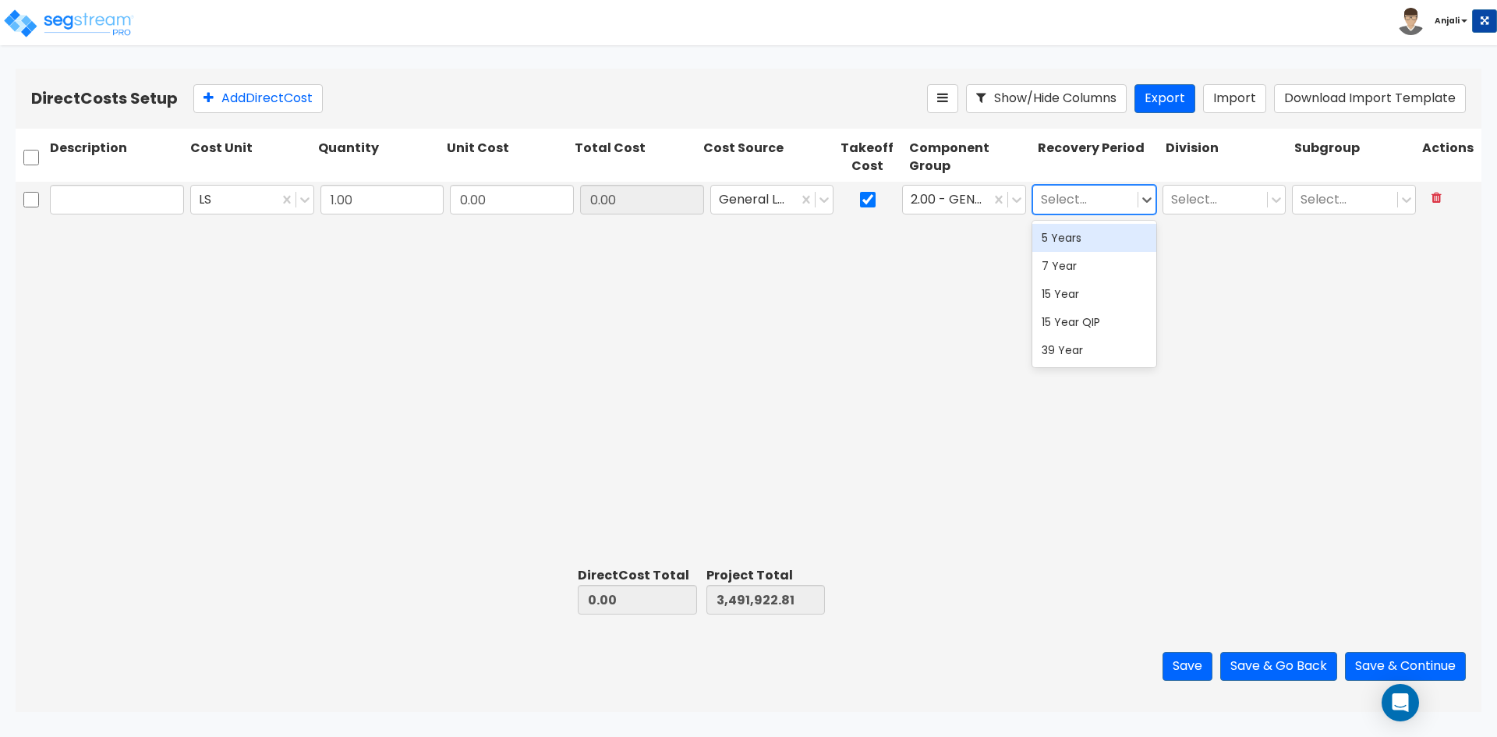
click at [1090, 202] on div at bounding box center [1085, 199] width 89 height 21
drag, startPoint x: 1175, startPoint y: 241, endPoint x: 1166, endPoint y: 218, distance: 25.2
click at [1175, 241] on div "LS 1.00 0.00 0.00 General Ledger 2.00 - GENERAL REQUIREMENTS Select... Select..…" at bounding box center [749, 371] width 1466 height 379
click at [1150, 206] on icon at bounding box center [1147, 200] width 16 height 16
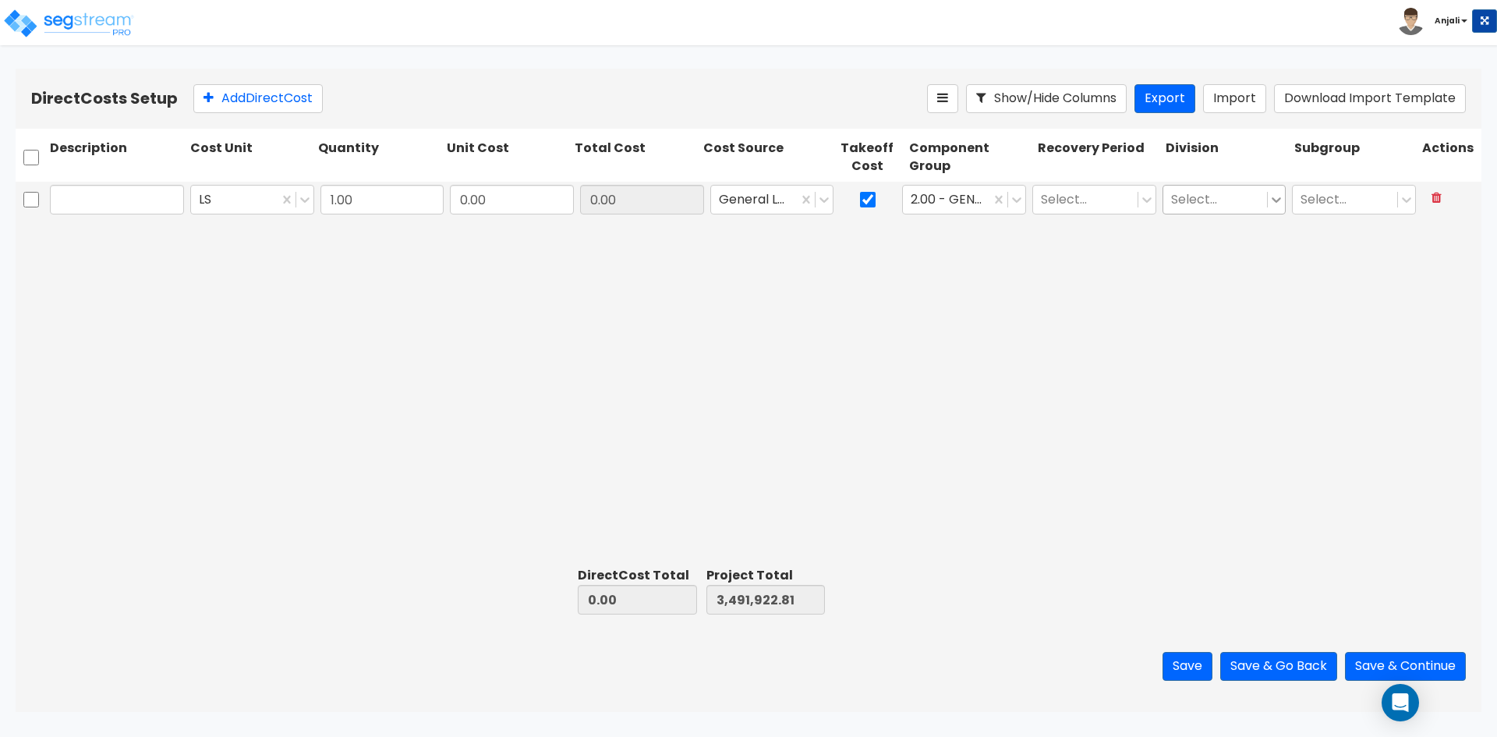
click at [1272, 204] on icon at bounding box center [1277, 200] width 16 height 16
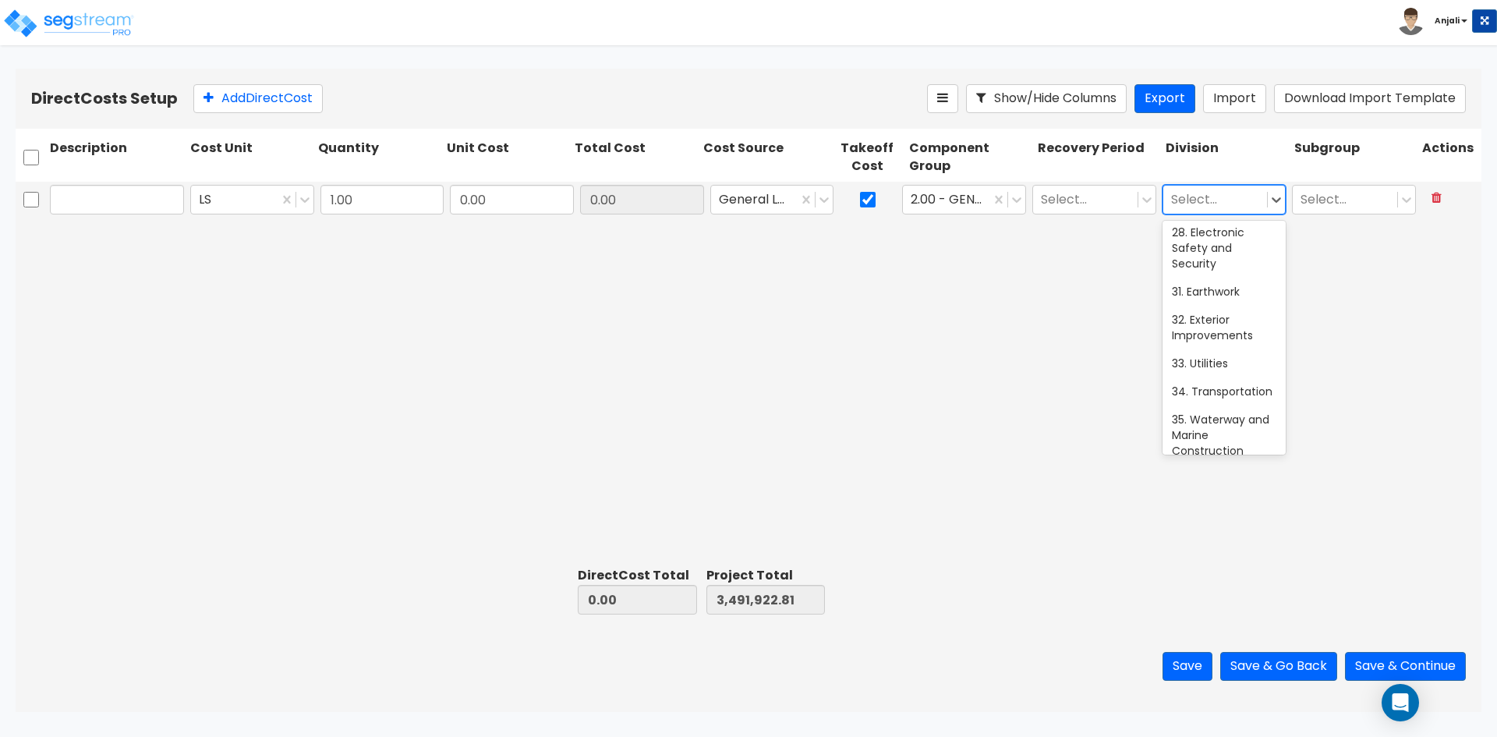
scroll to position [764, 0]
click at [1282, 208] on div at bounding box center [1276, 200] width 18 height 28
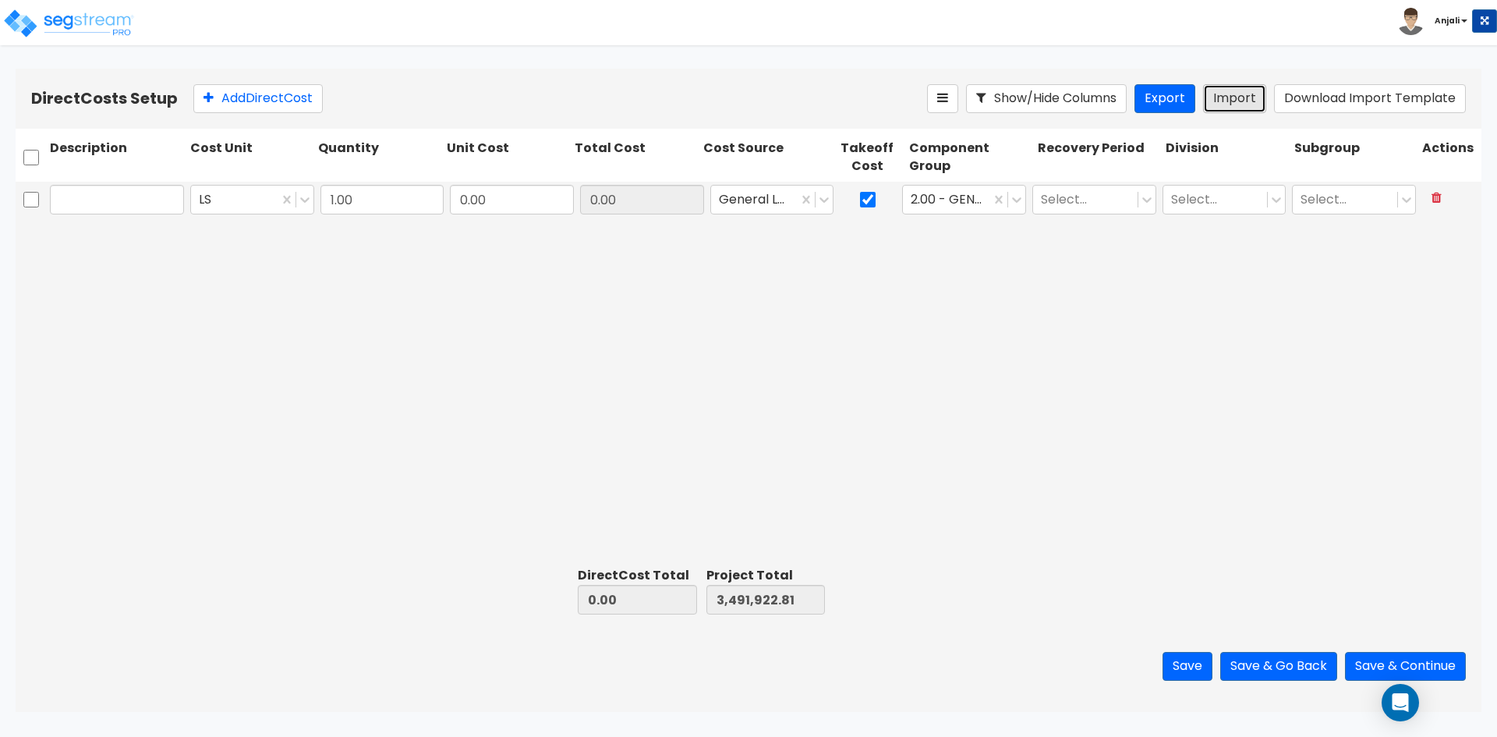
click at [1260, 95] on button "Import" at bounding box center [1234, 98] width 63 height 29
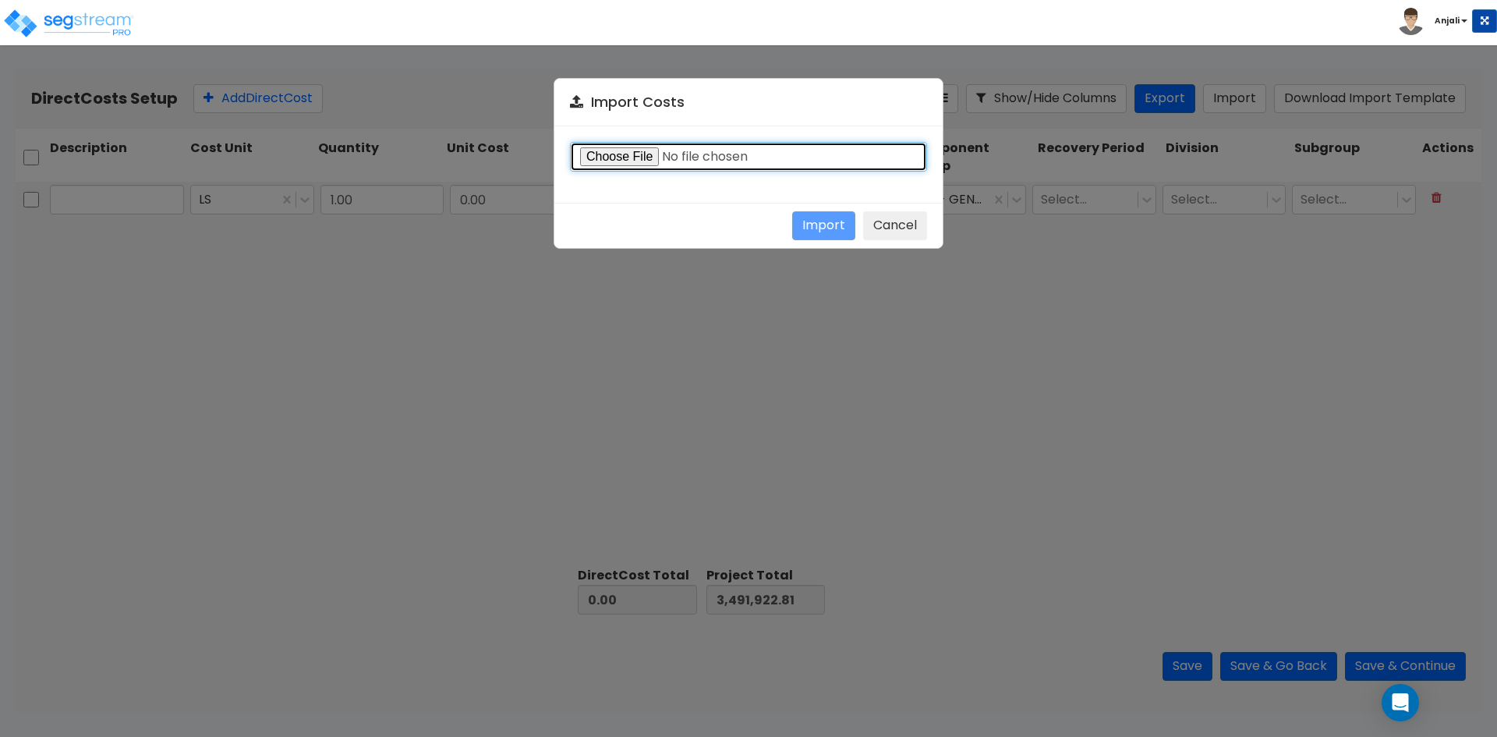
click at [646, 158] on input "file" at bounding box center [748, 157] width 357 height 30
type input "C:\fakepath\Direct costs import template.csv"
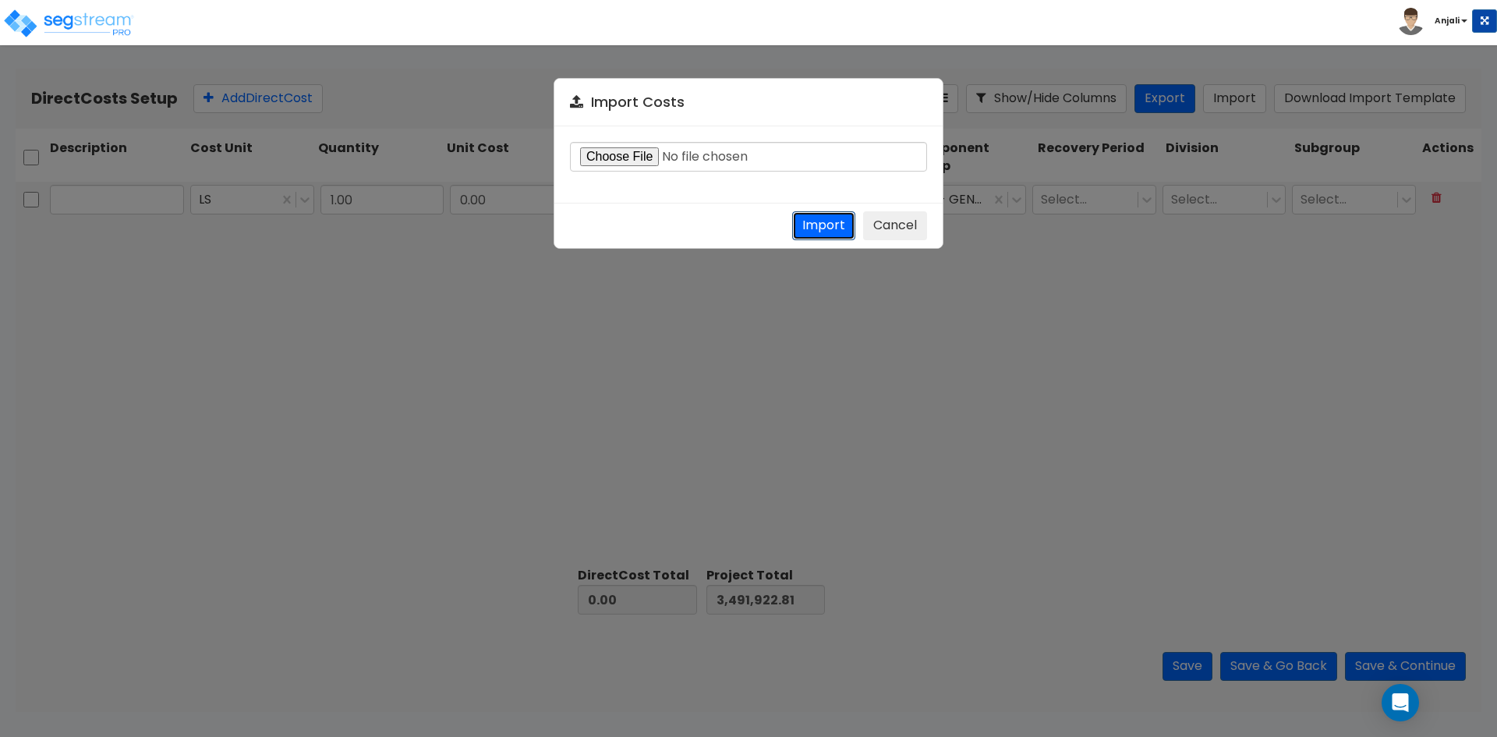
click at [814, 224] on button "Import" at bounding box center [823, 225] width 63 height 29
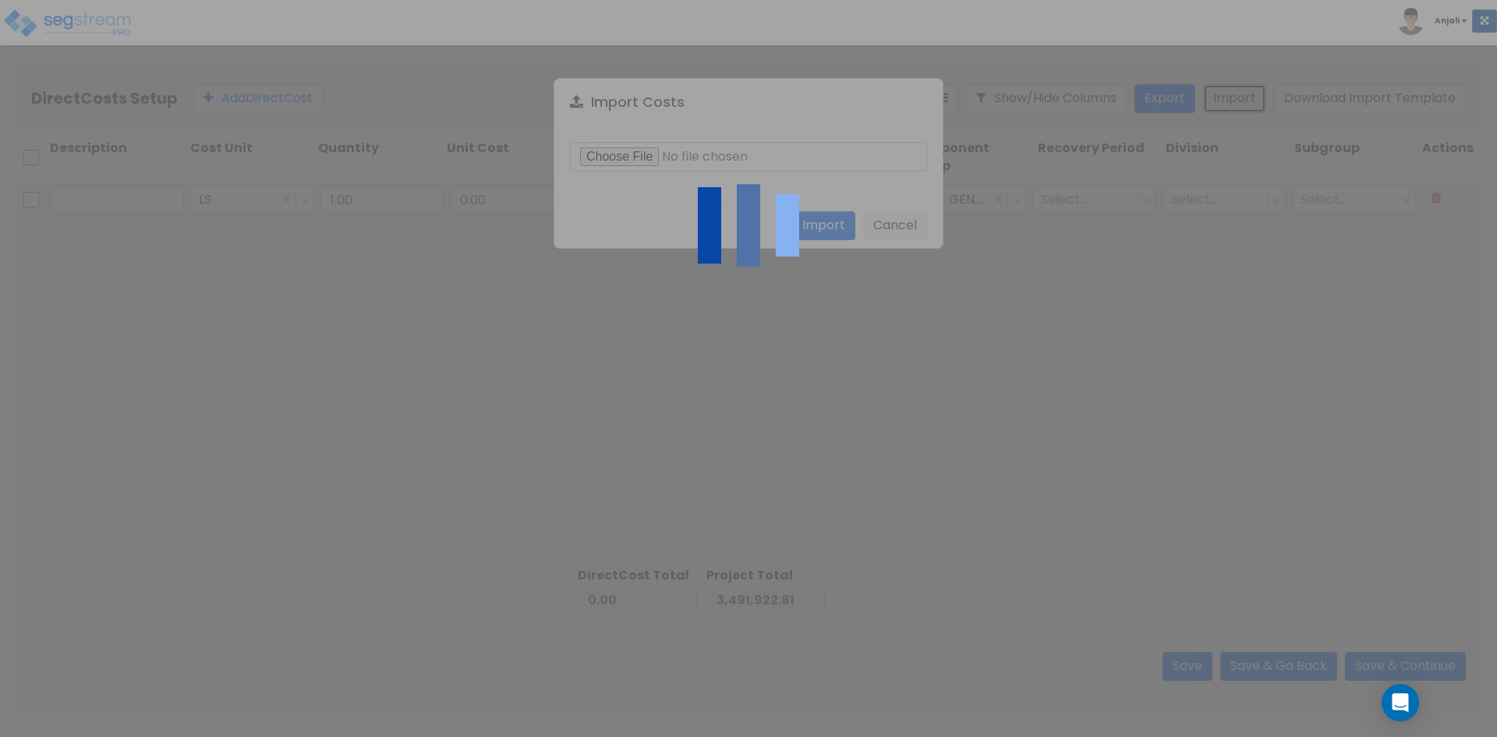
type input "5,591,880.70"
type input "9,083,803.51"
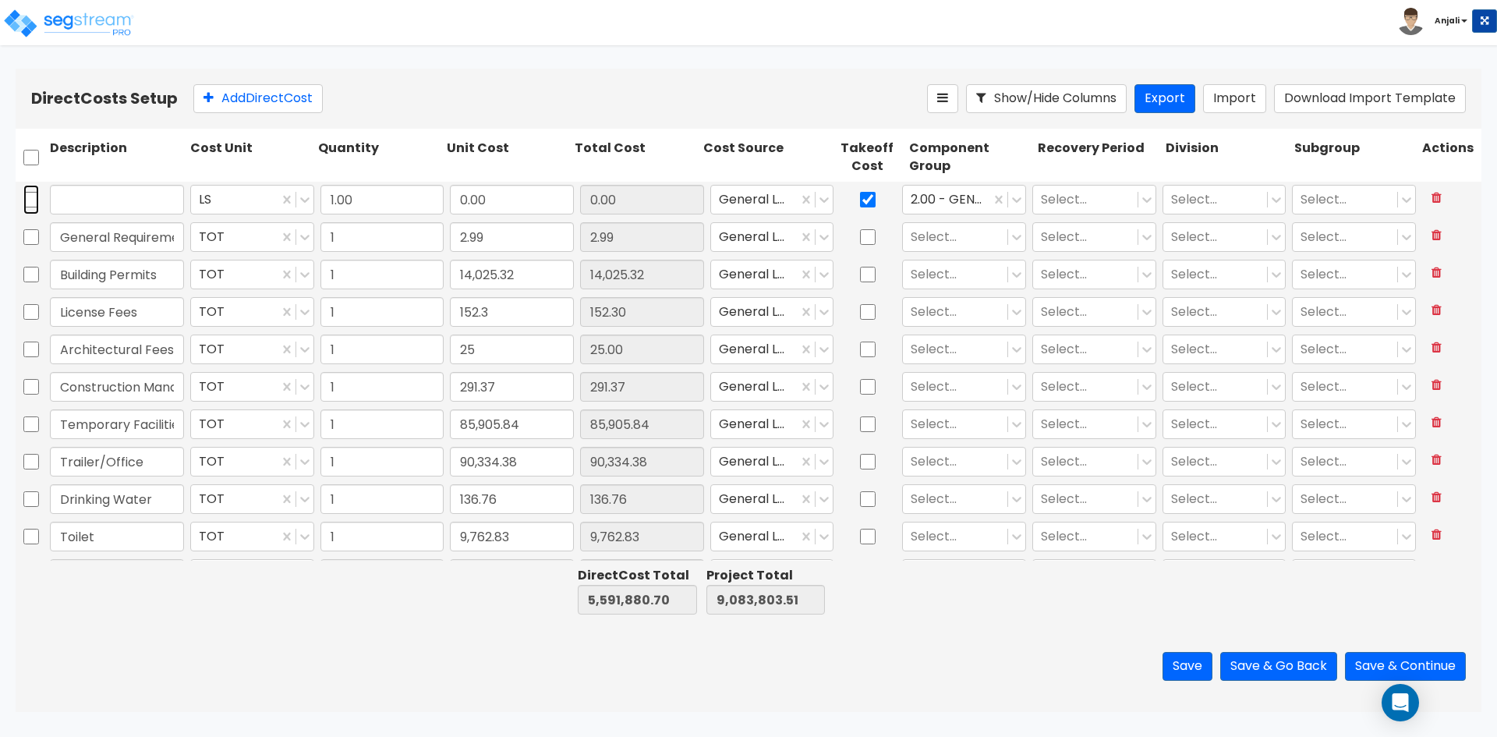
click at [37, 205] on input "checkbox" at bounding box center [31, 200] width 16 height 30
click at [1433, 200] on button at bounding box center [1436, 198] width 29 height 27
checkbox input "false"
type input "General Requirements"
type input "2.99"
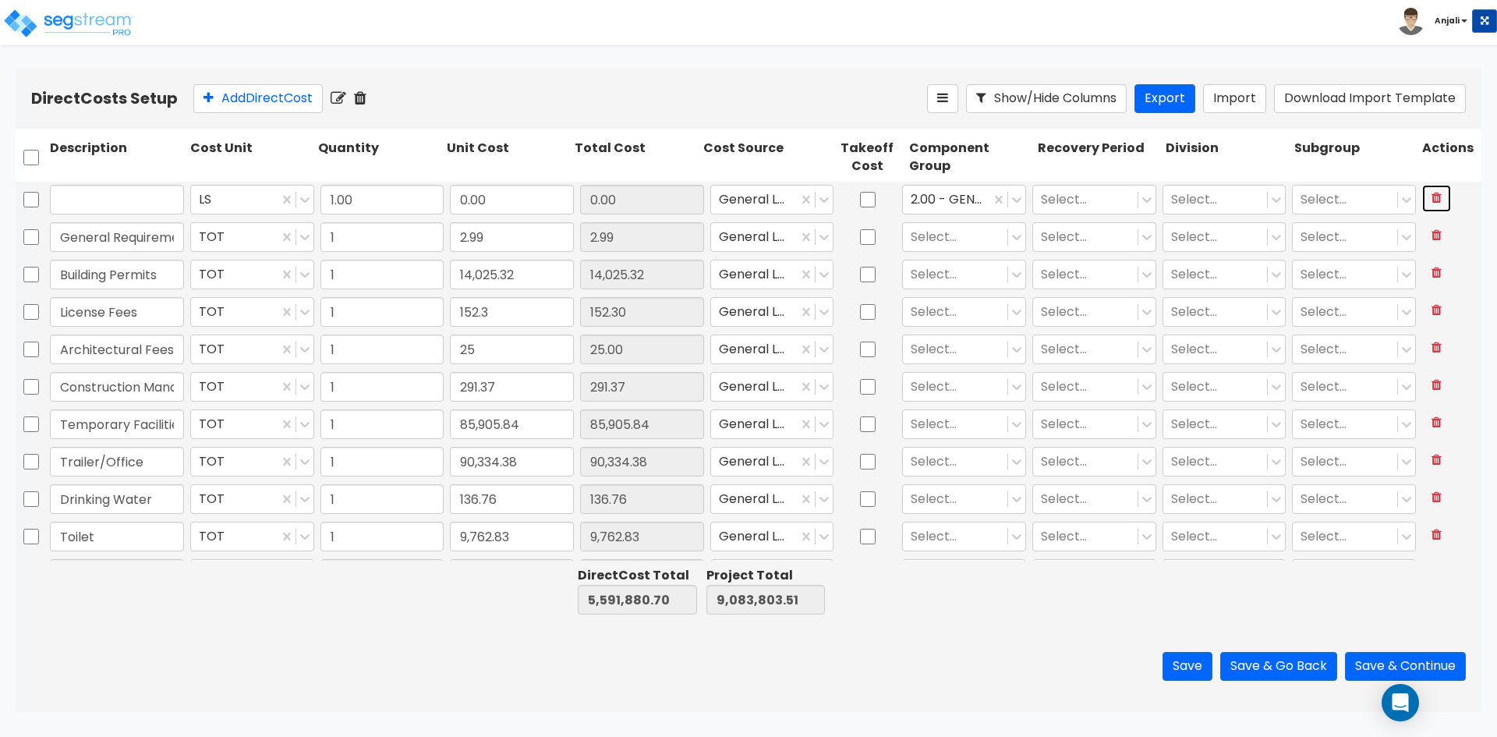
checkbox input "false"
type input "Building Permits"
type input "14,025.32"
type input "License Fees"
type input "152.30"
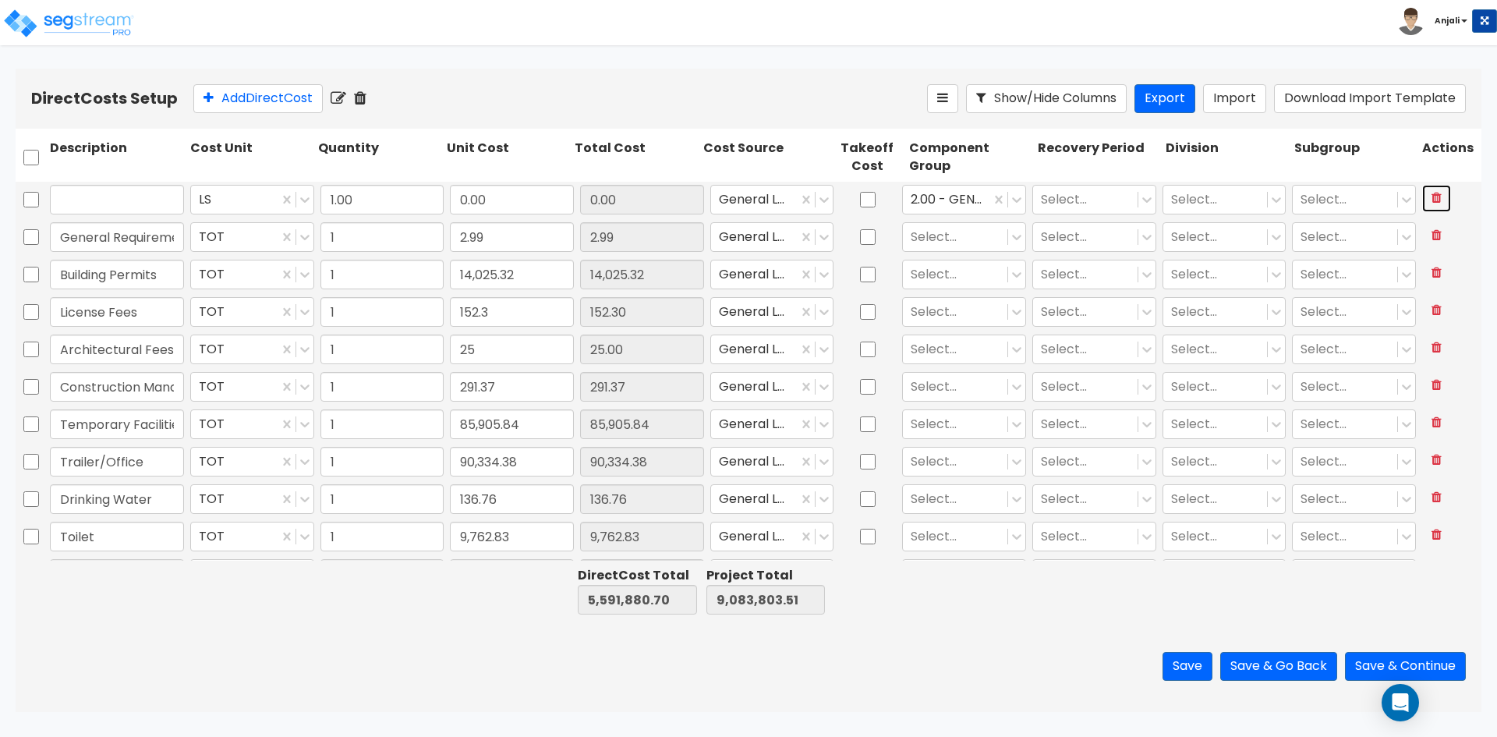
type input "Architectural Fees"
type input "25.00"
type input "Construction Management"
type input "291.37"
type input "Temporary Facilities"
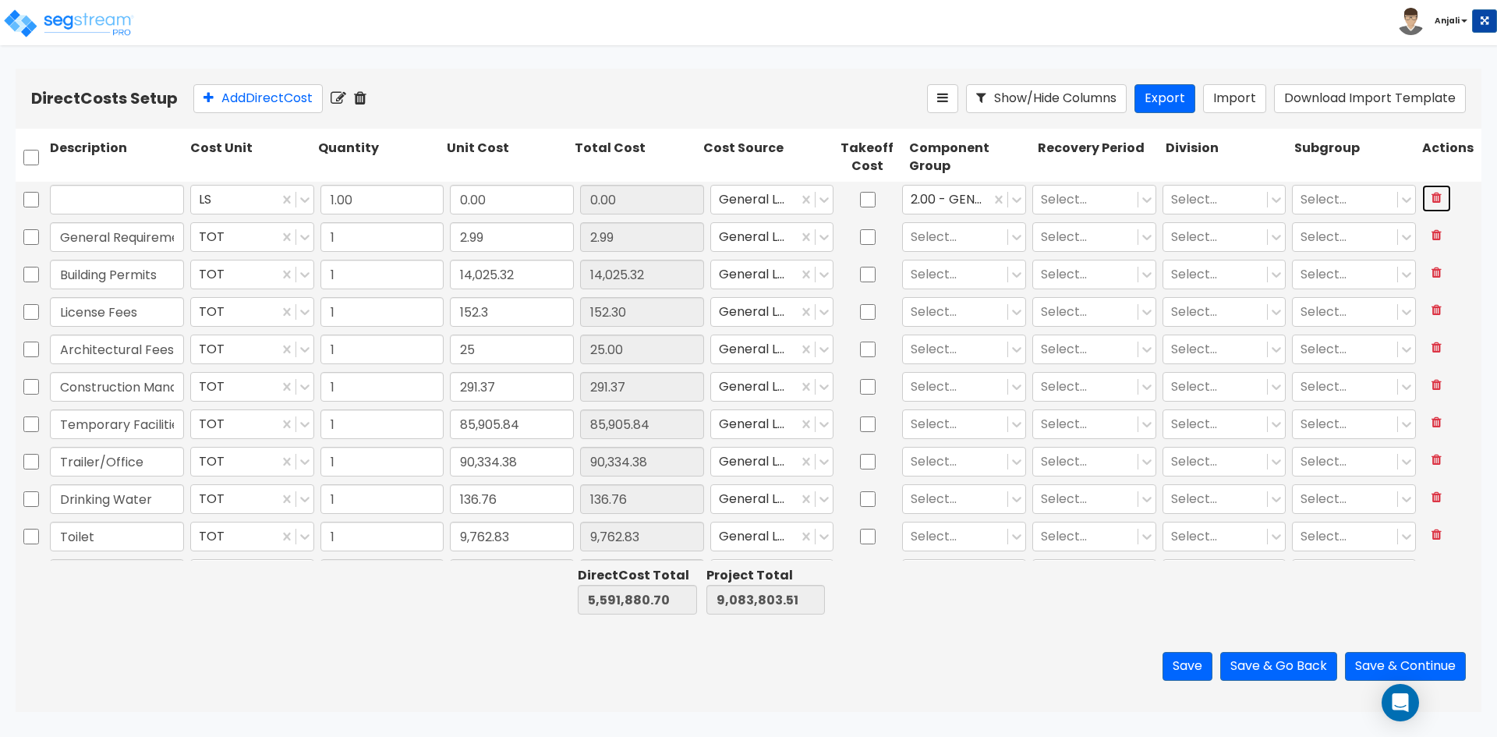
type input "85,905.84"
type input "Trailer/Office"
type input "90,334.38"
type input "Drinking Water"
type input "136.76"
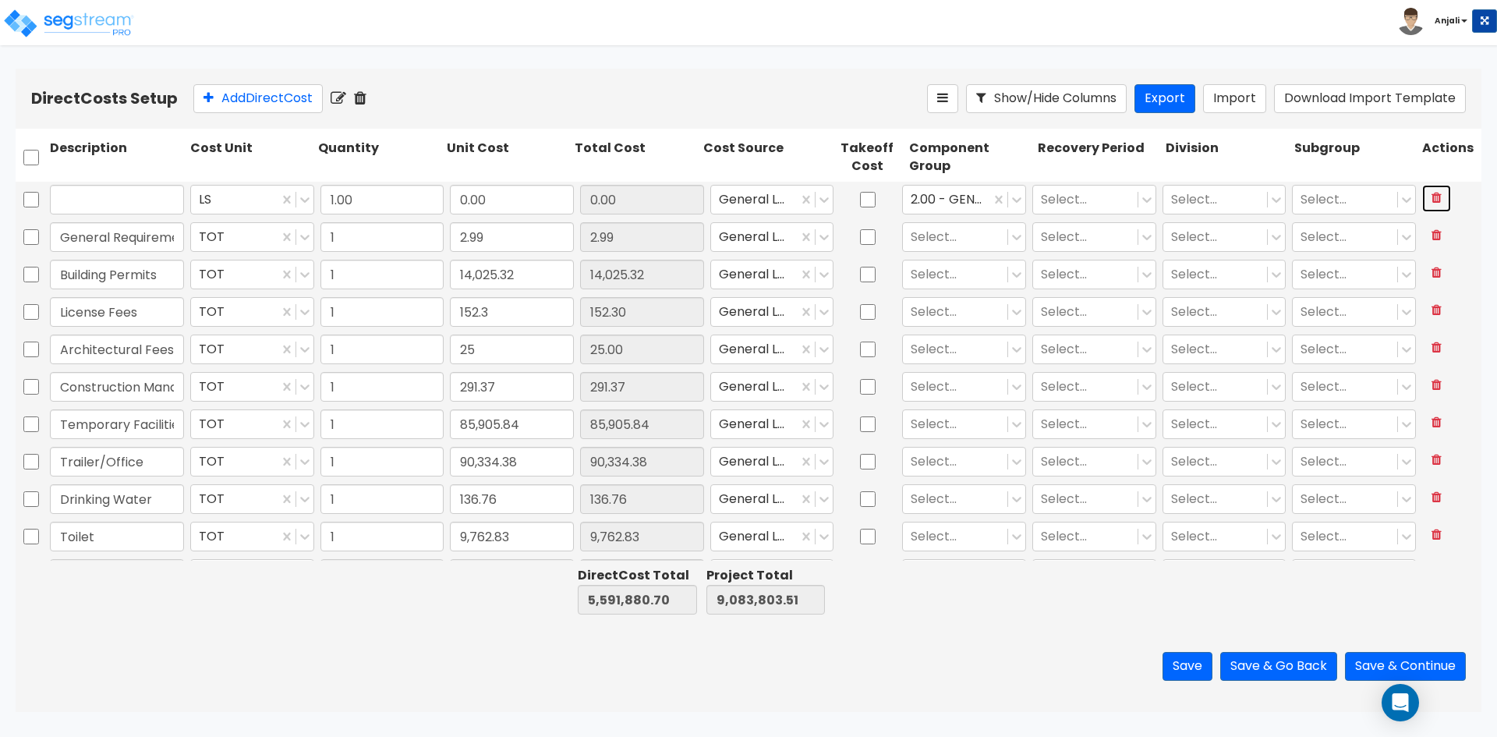
type input "Toilet"
type input "9,762.83"
type input "Office Equipment"
type input "690.59"
type input "Stationery/Supplies"
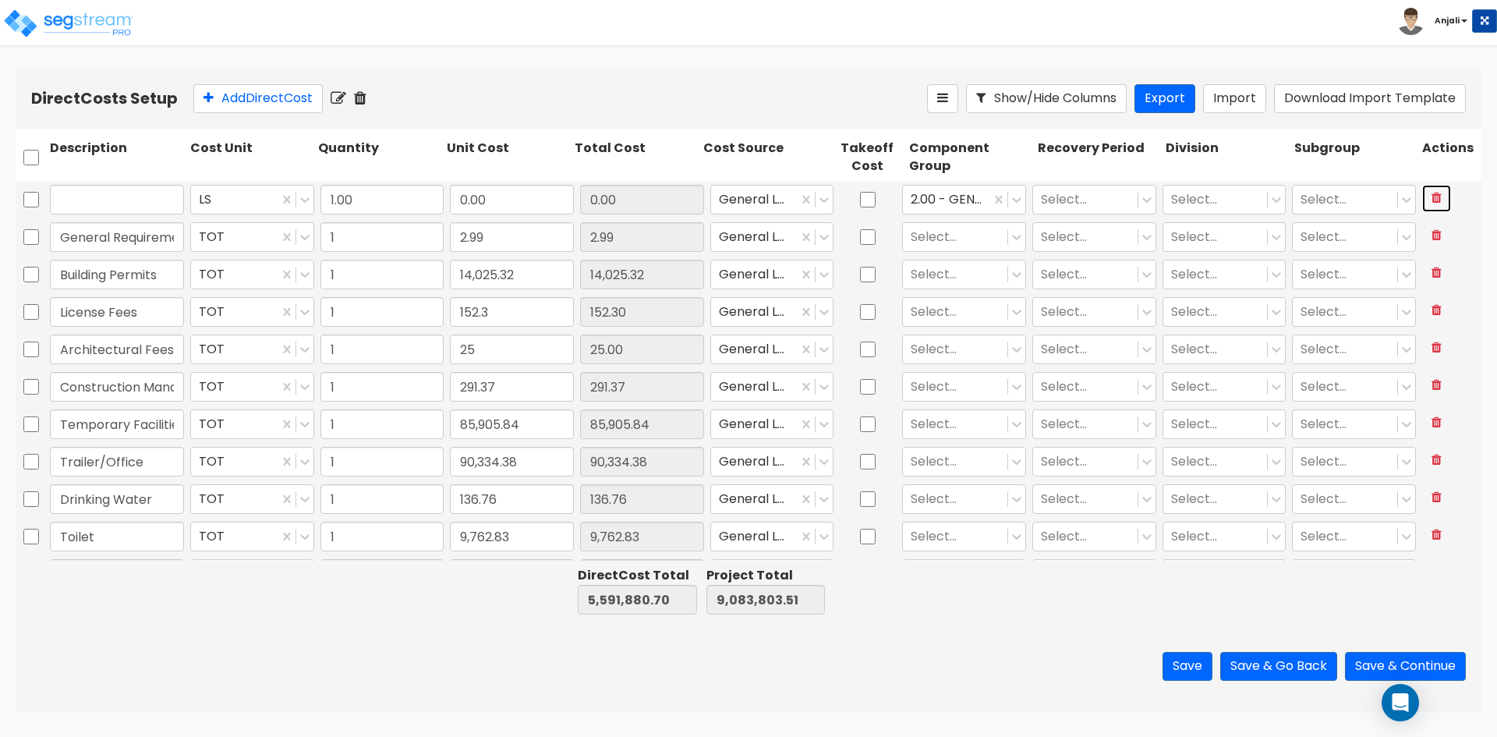
type input "1,387.63"
type input "Small Tools/Supplies"
type input "46,656.06"
type input "Fuel-Oil"
type input "1,232.53"
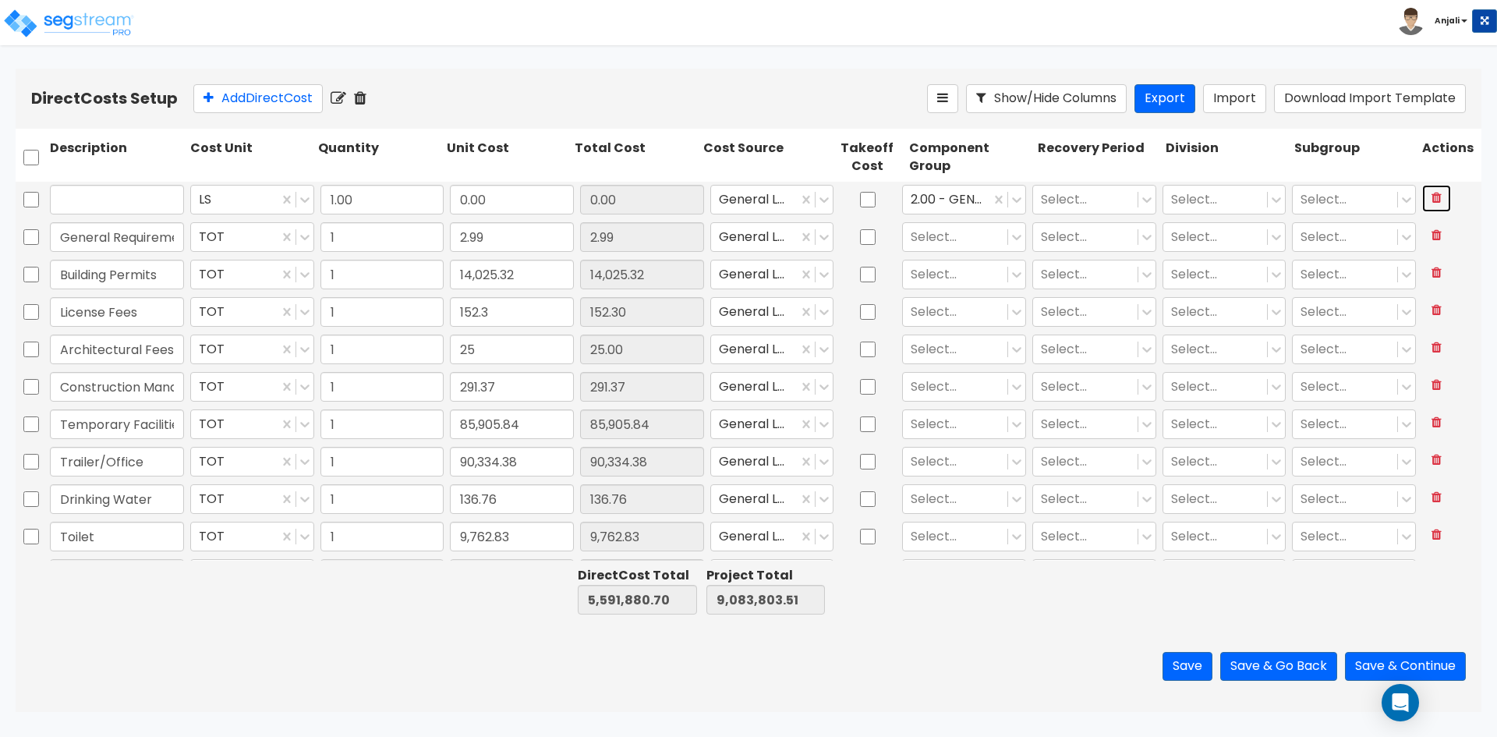
type input "Subsistence"
type input "157,289.69"
type input "Lodging"
type input "8,092.13"
type input "Travel"
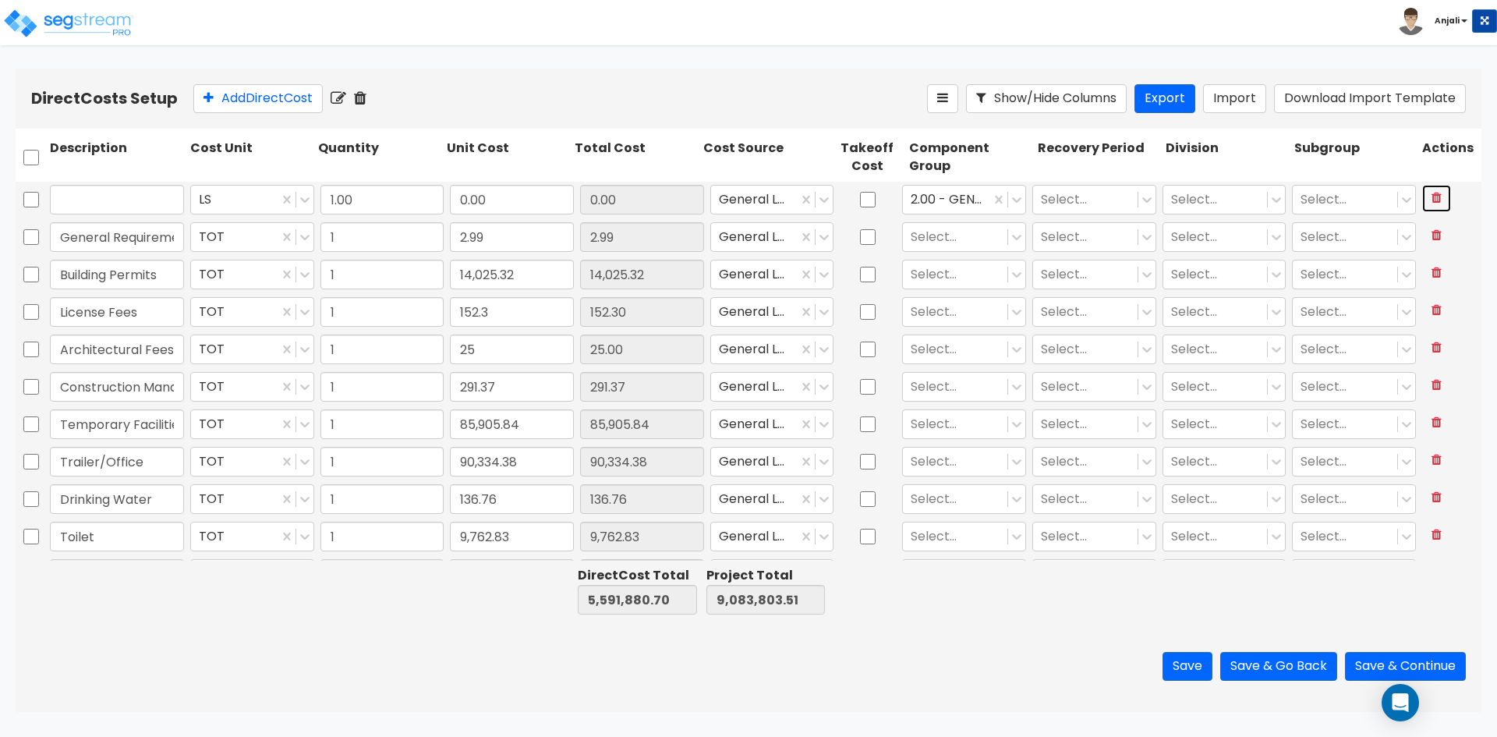
type input "61,312.23"
type input "1"
type input "2.99"
type input "14,025.32"
type input "152.3"
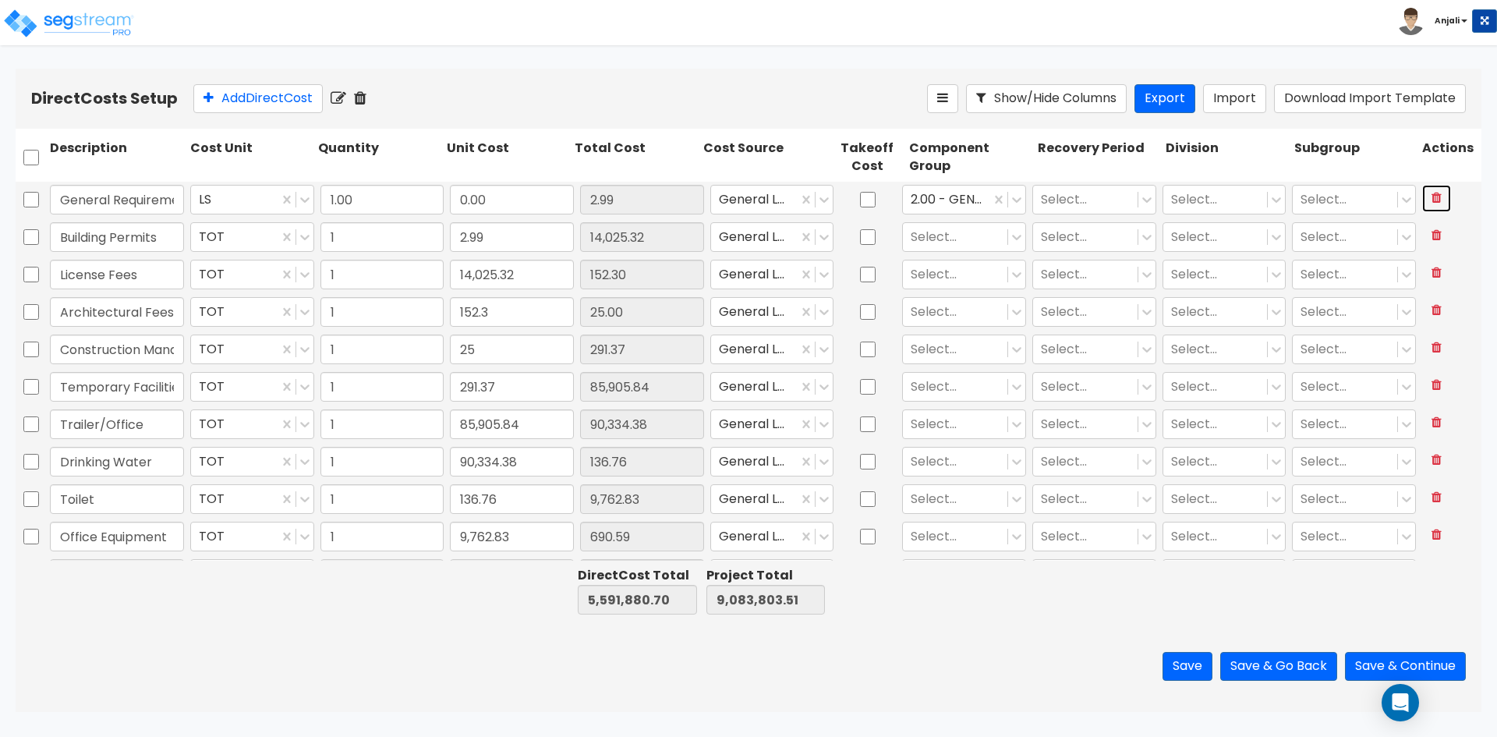
type input "25"
type input "291.37"
type input "85,905.84"
type input "90,334.38"
type input "136.76"
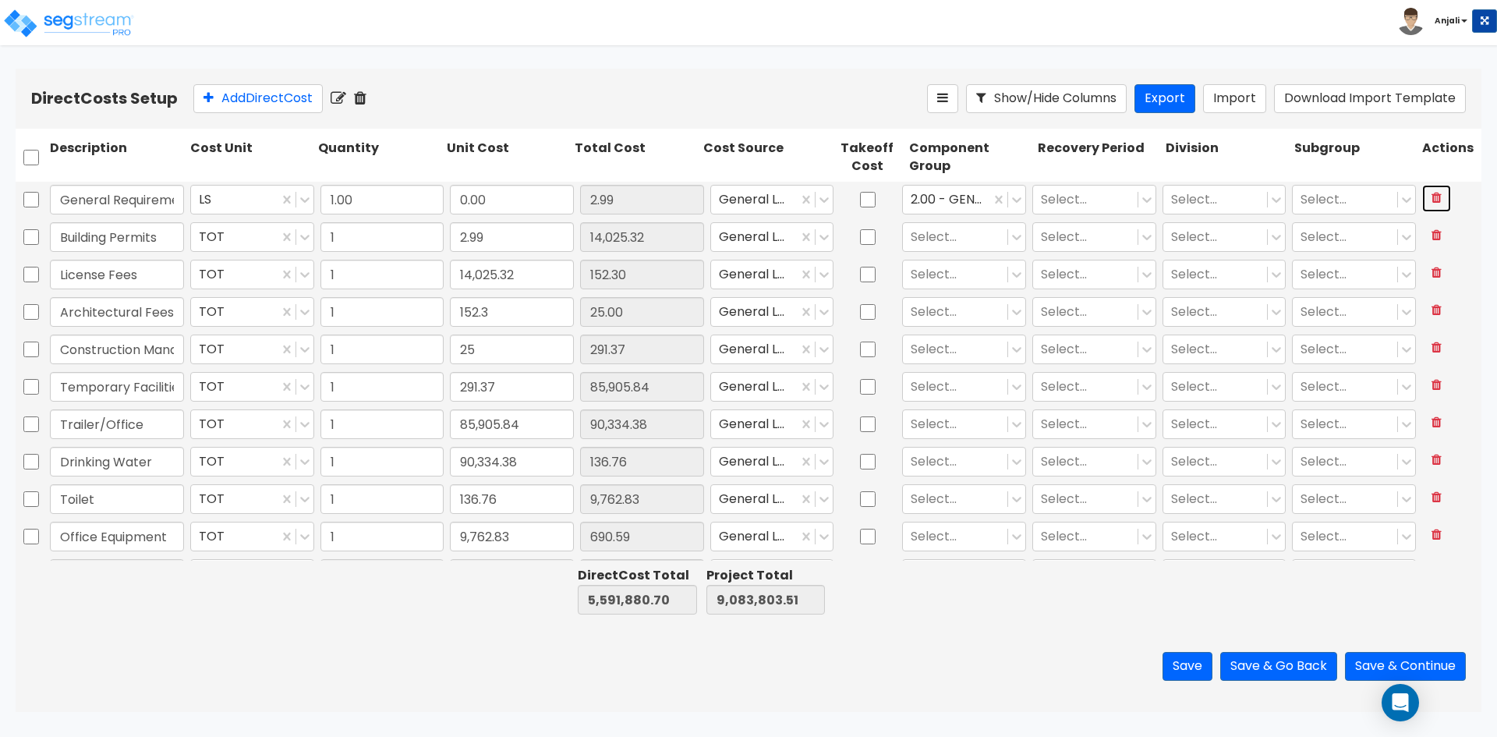
type input "9,762.83"
type input "690.59"
type input "1,387.63"
type input "46,656.06"
type input "1,232.53"
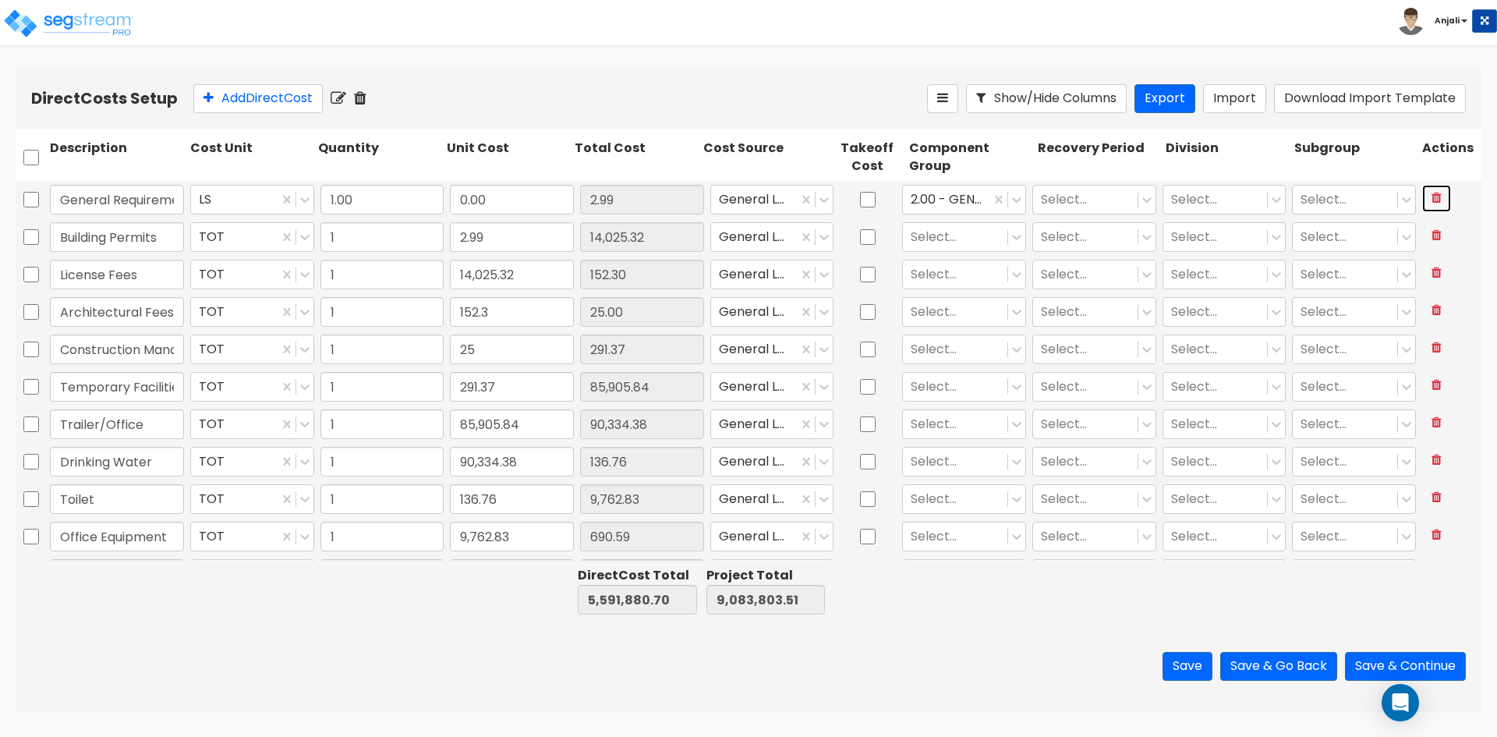
type input "157,289.69"
type input "8,092.13"
type input "61,312.23"
click at [868, 209] on input "checkbox" at bounding box center [868, 200] width 16 height 30
checkbox input "true"
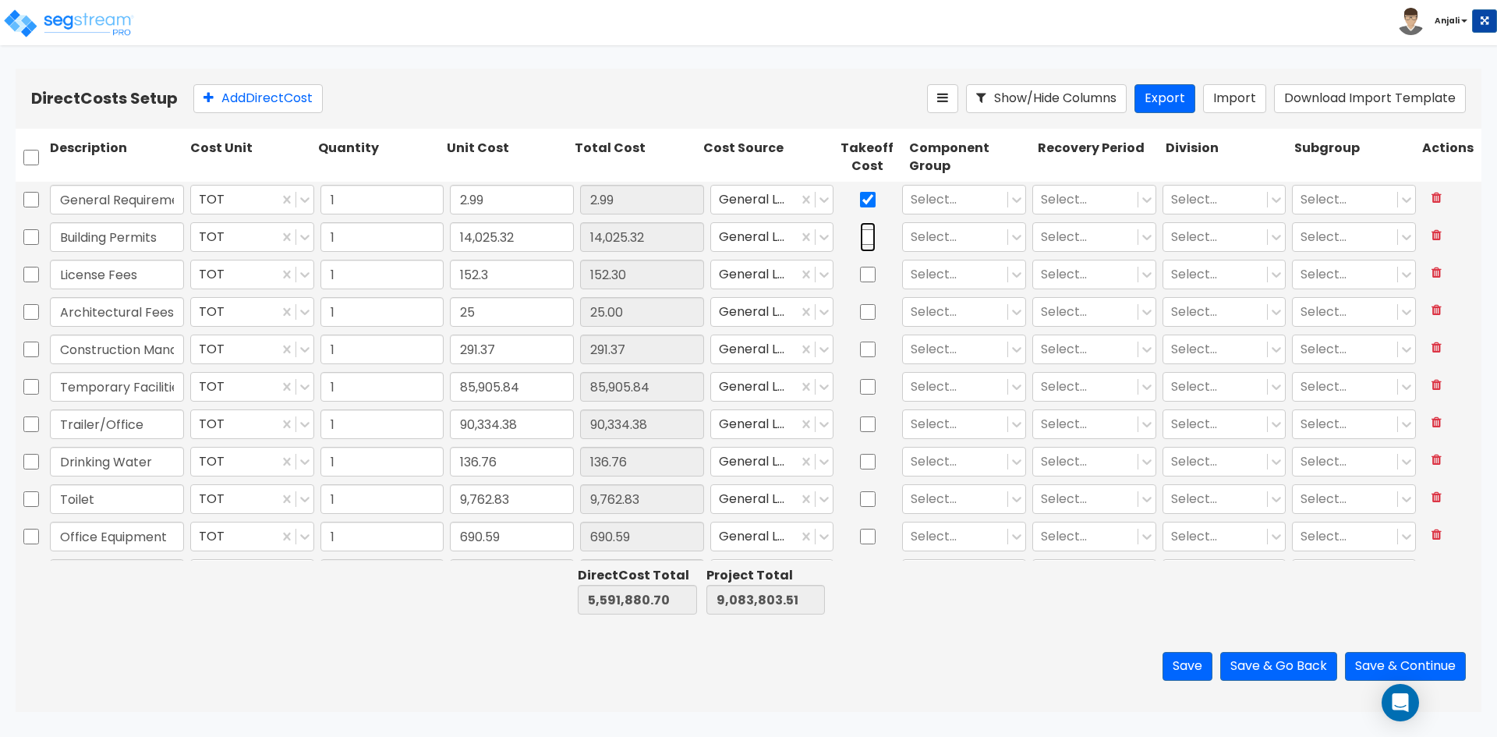
click at [866, 243] on input "checkbox" at bounding box center [868, 237] width 16 height 30
checkbox input "true"
click at [864, 274] on input "checkbox" at bounding box center [868, 275] width 16 height 30
checkbox input "true"
click at [861, 304] on input "checkbox" at bounding box center [868, 312] width 16 height 30
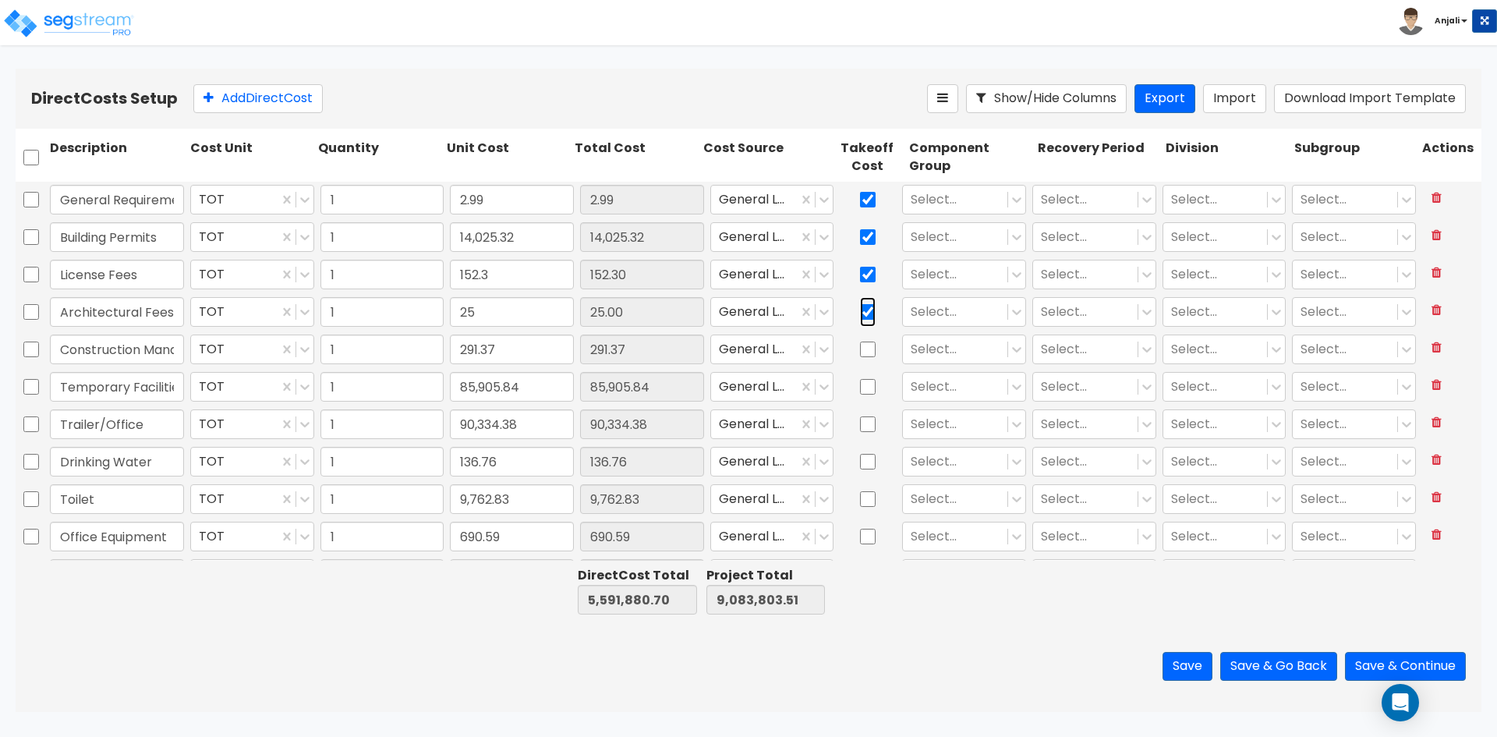
checkbox input "true"
drag, startPoint x: 863, startPoint y: 348, endPoint x: 858, endPoint y: 387, distance: 39.4
click at [863, 349] on input "checkbox" at bounding box center [868, 350] width 16 height 30
checkbox input "true"
click at [860, 390] on input "checkbox" at bounding box center [868, 387] width 16 height 30
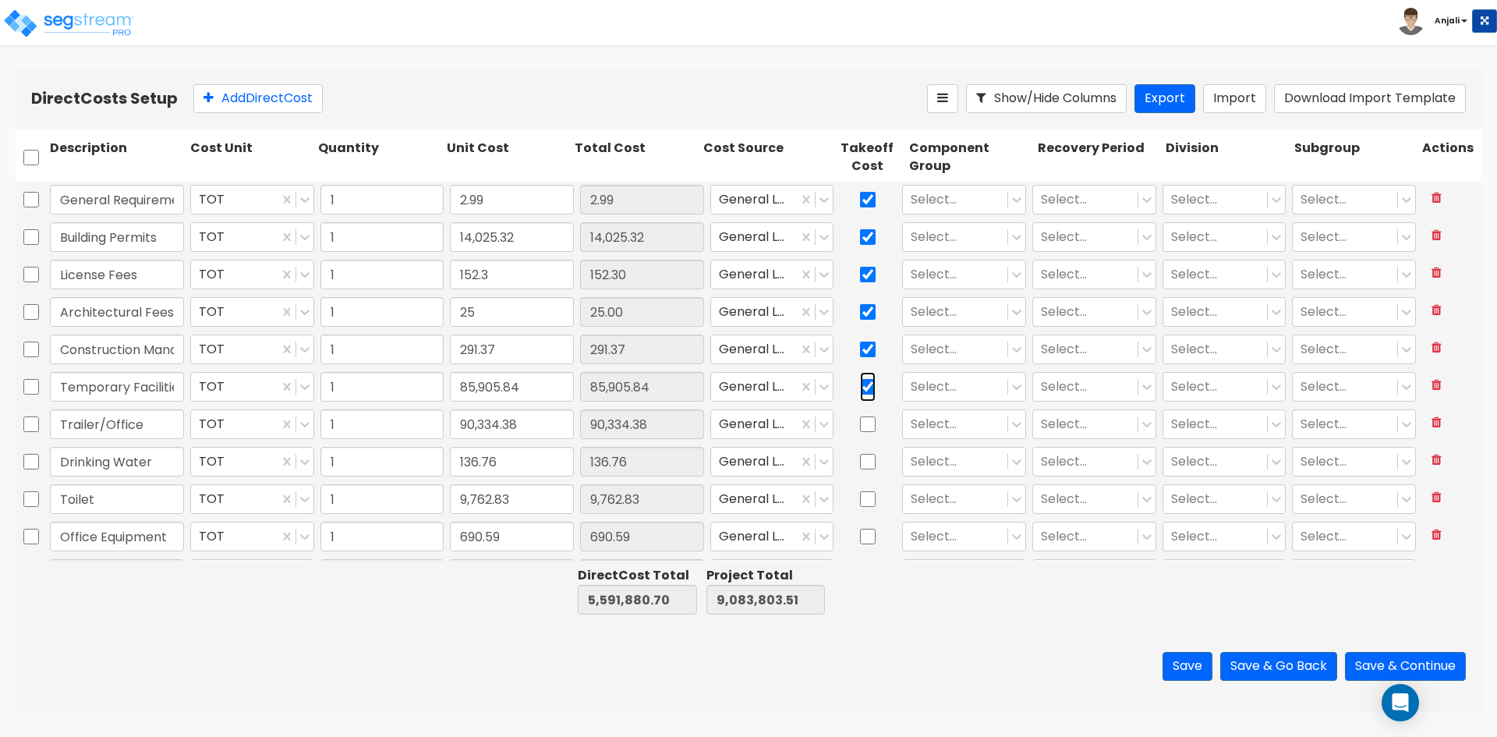
checkbox input "true"
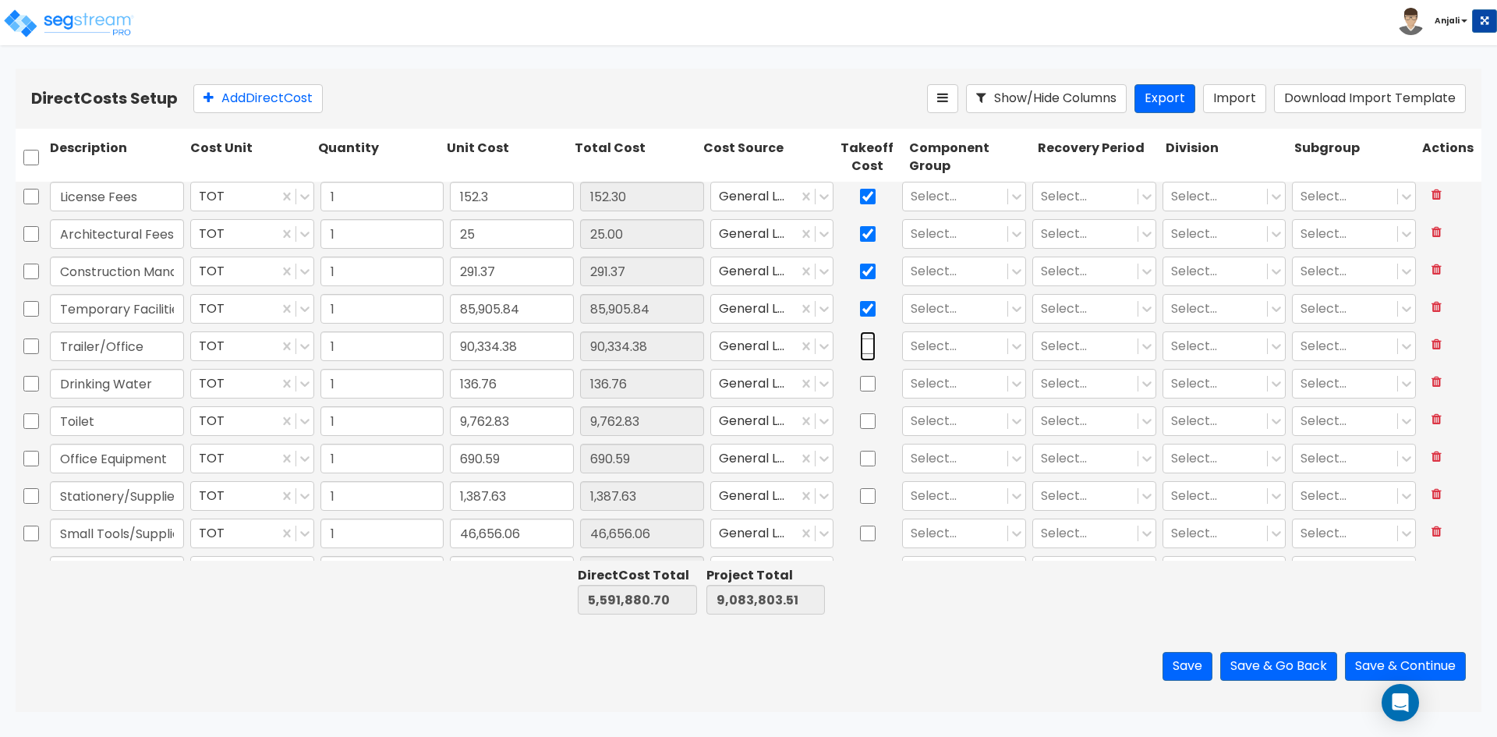
click at [863, 349] on input "checkbox" at bounding box center [868, 346] width 16 height 30
checkbox input "true"
click at [860, 395] on input "checkbox" at bounding box center [868, 384] width 16 height 30
checkbox input "true"
click at [862, 425] on input "checkbox" at bounding box center [868, 421] width 16 height 30
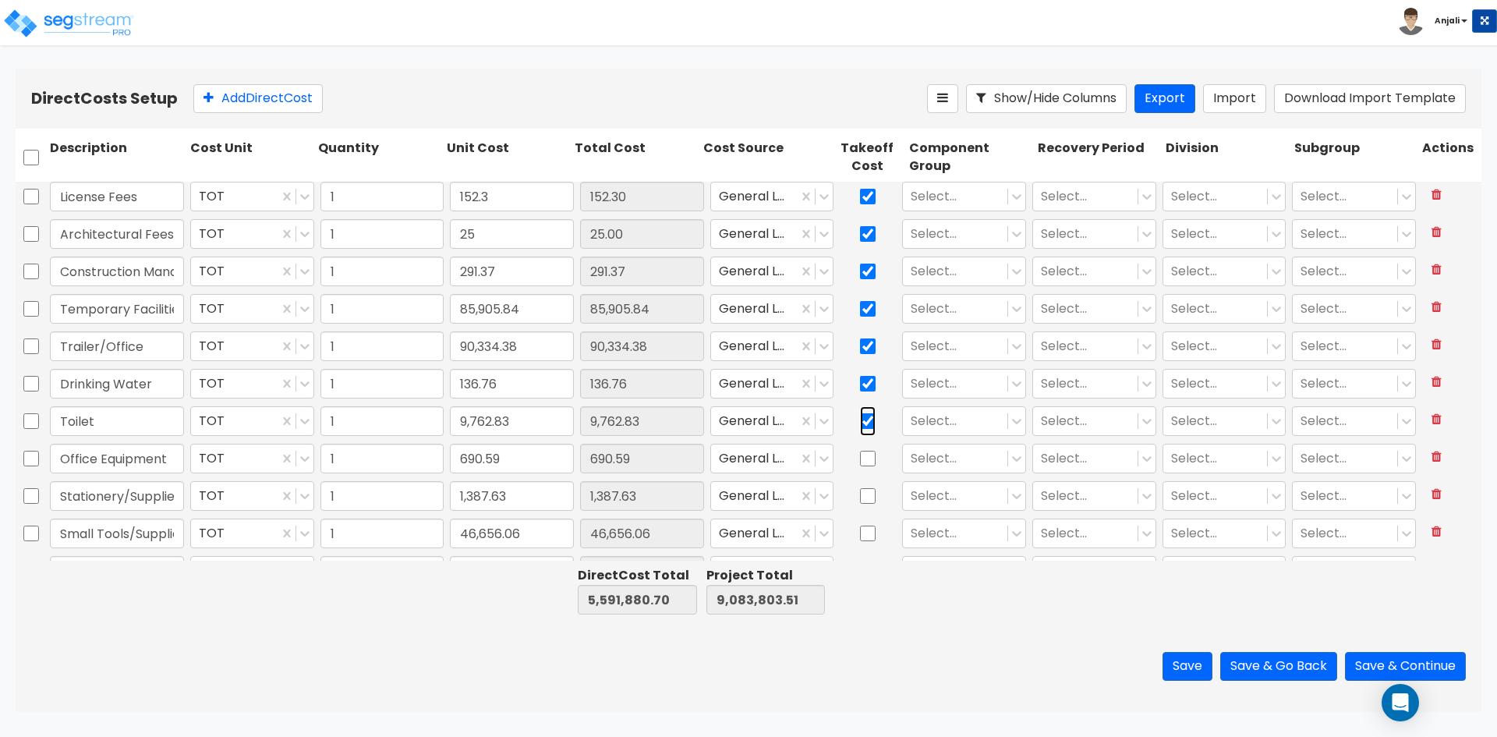
checkbox input "true"
drag, startPoint x: 859, startPoint y: 463, endPoint x: 860, endPoint y: 490, distance: 27.3
click at [860, 468] on input "checkbox" at bounding box center [868, 459] width 16 height 30
checkbox input "true"
drag, startPoint x: 859, startPoint y: 494, endPoint x: 859, endPoint y: 501, distance: 7.8
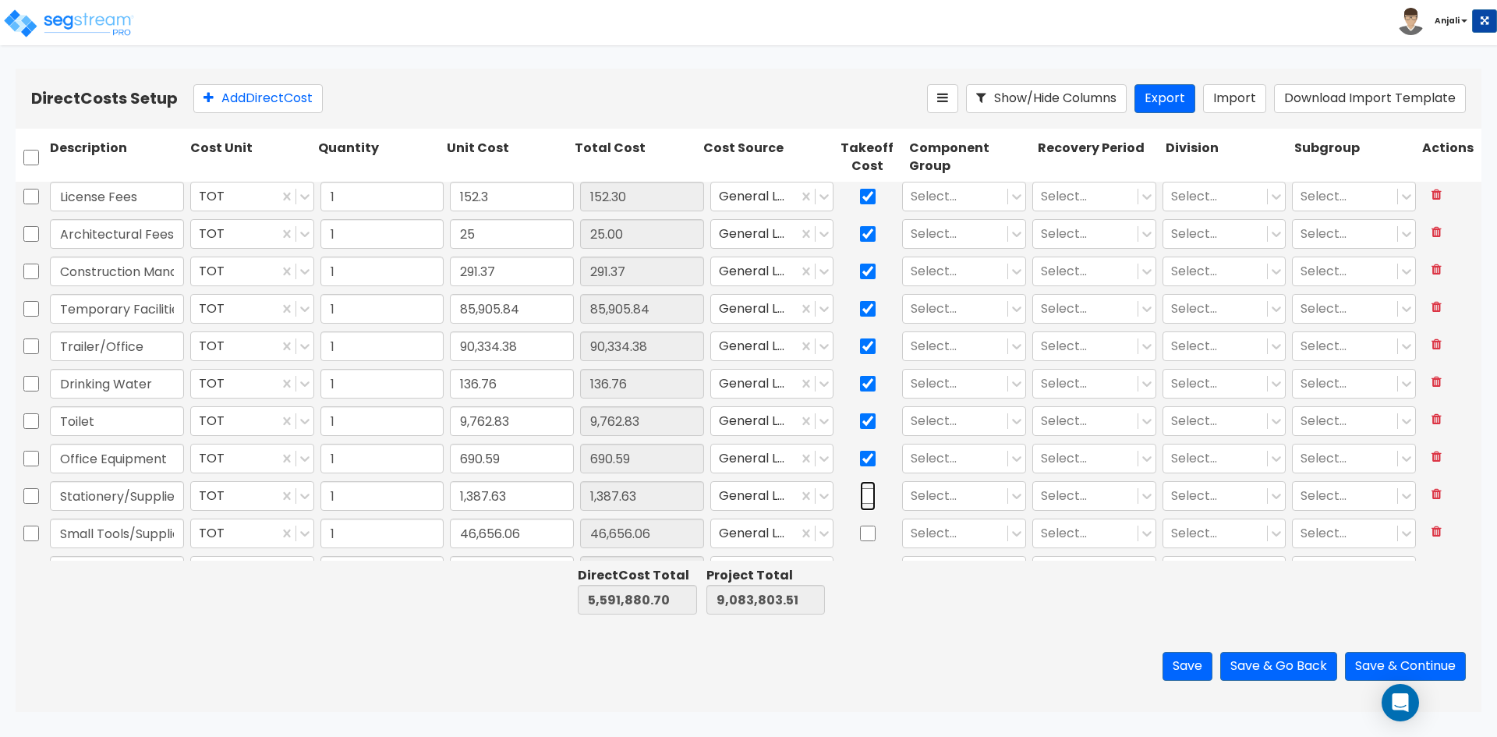
click at [860, 494] on input "checkbox" at bounding box center [868, 496] width 16 height 30
checkbox input "true"
click at [853, 526] on div at bounding box center [868, 533] width 62 height 36
click at [860, 526] on input "checkbox" at bounding box center [868, 534] width 16 height 30
checkbox input "true"
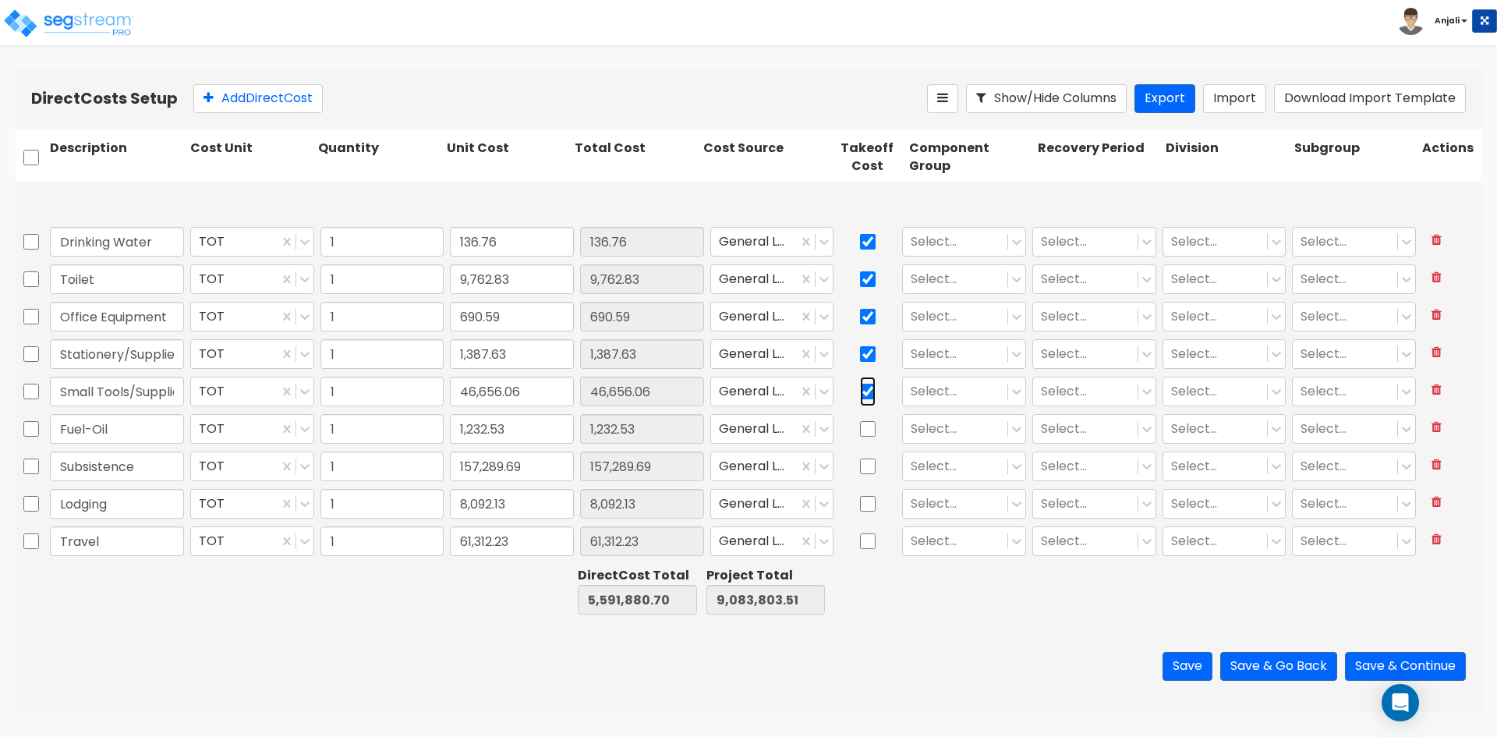
type input "1"
type input "43,299.44"
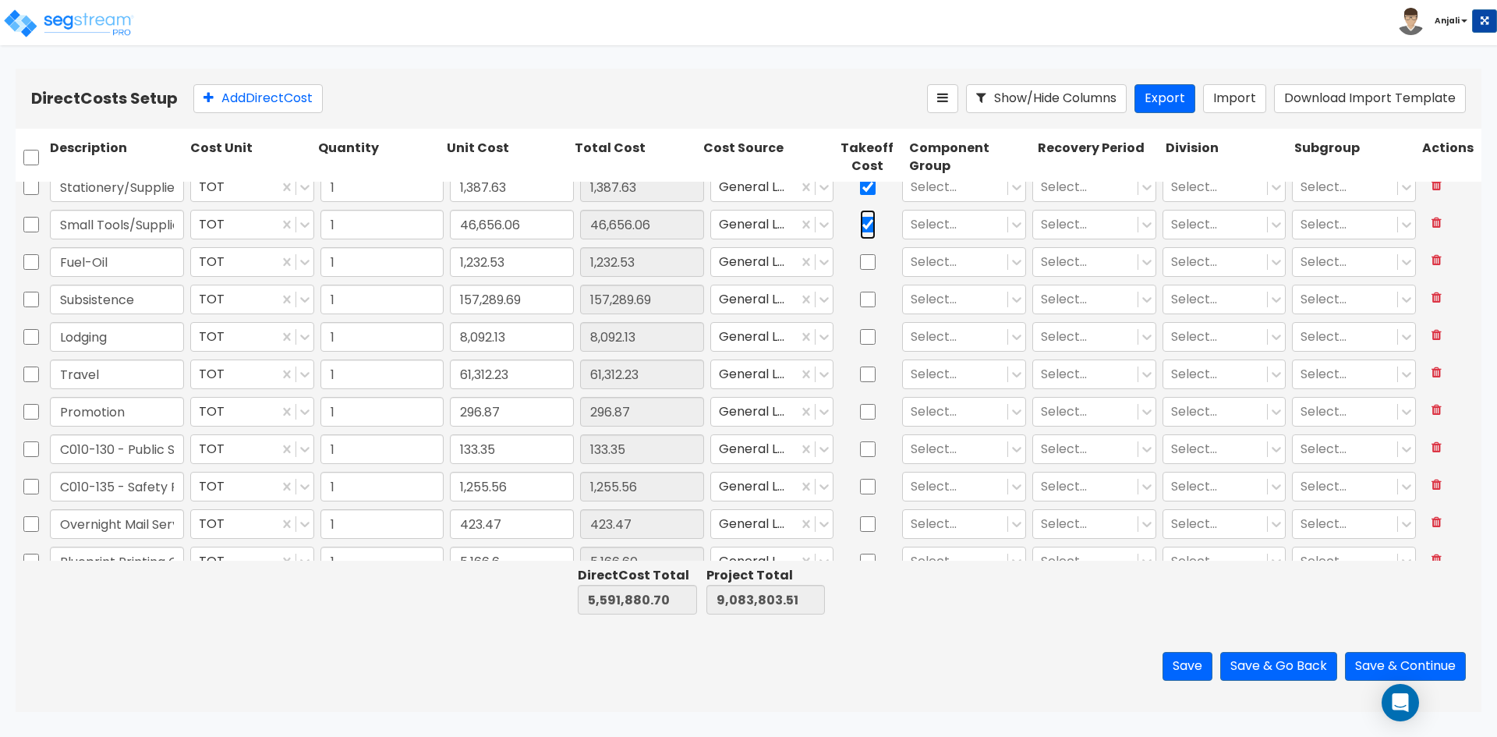
scroll to position [390, 0]
drag, startPoint x: 857, startPoint y: 264, endPoint x: 863, endPoint y: 297, distance: 33.3
click at [860, 264] on input "checkbox" at bounding box center [868, 259] width 16 height 30
checkbox input "true"
click at [864, 296] on input "checkbox" at bounding box center [868, 296] width 16 height 30
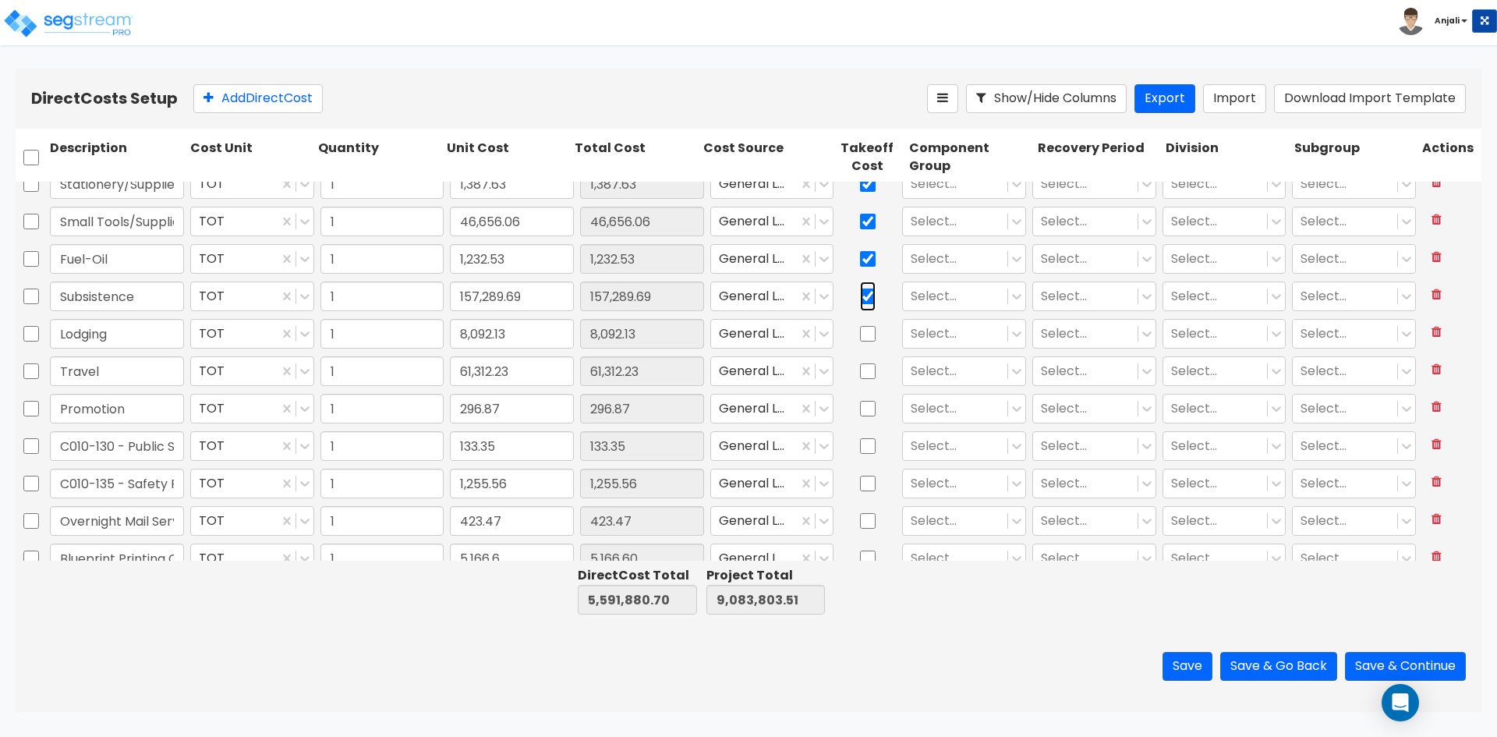
checkbox input "true"
click at [861, 330] on input "checkbox" at bounding box center [868, 334] width 16 height 30
checkbox input "true"
click at [862, 368] on input "checkbox" at bounding box center [868, 371] width 16 height 30
checkbox input "true"
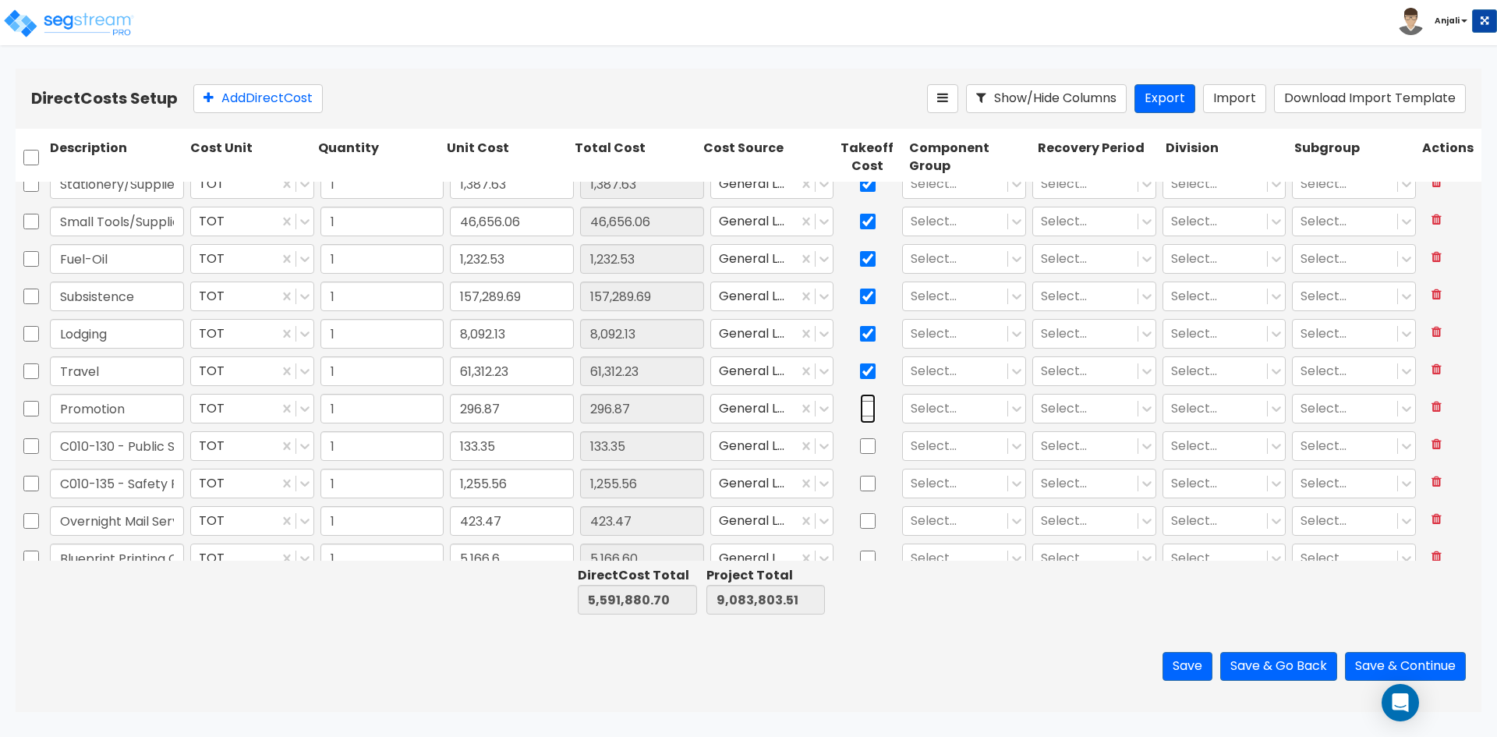
drag, startPoint x: 858, startPoint y: 402, endPoint x: 864, endPoint y: 440, distance: 38.7
click at [860, 402] on input "checkbox" at bounding box center [868, 409] width 16 height 30
checkbox input "true"
click at [862, 449] on input "checkbox" at bounding box center [868, 446] width 16 height 30
checkbox input "true"
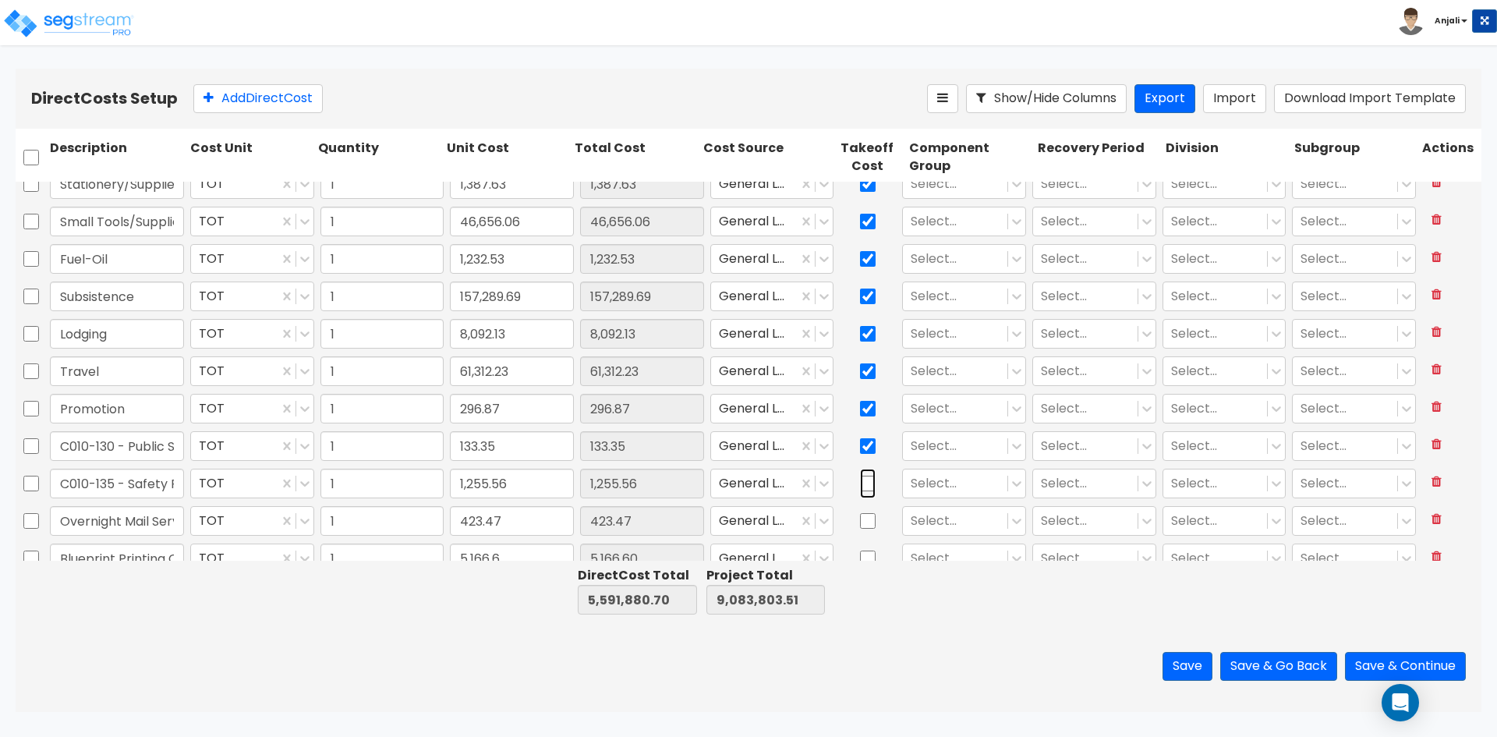
click at [860, 489] on input "checkbox" at bounding box center [868, 484] width 16 height 30
checkbox input "true"
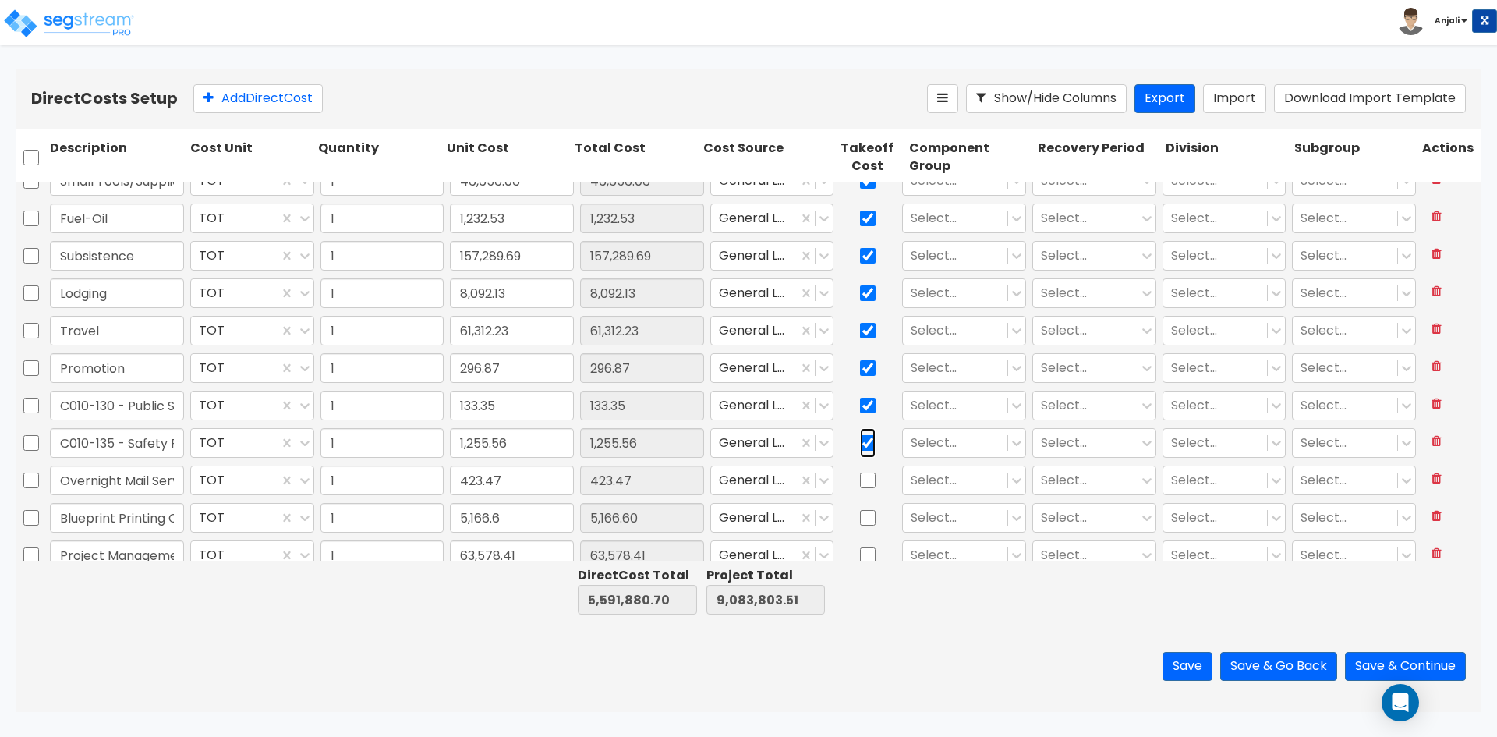
scroll to position [468, 0]
click at [862, 444] on input "checkbox" at bounding box center [868, 443] width 16 height 30
checkbox input "true"
click at [862, 490] on input "checkbox" at bounding box center [868, 481] width 16 height 30
checkbox input "true"
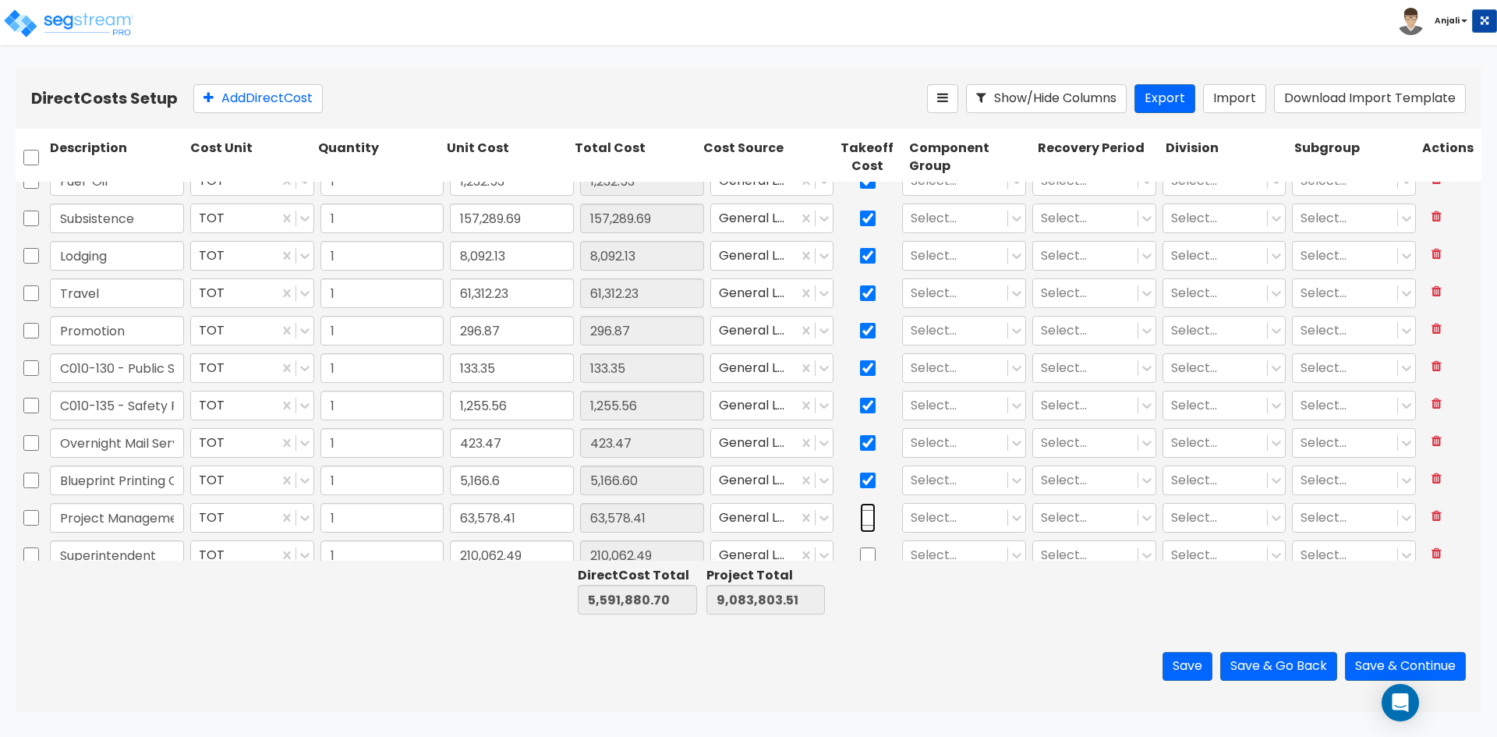
click at [862, 530] on input "checkbox" at bounding box center [868, 518] width 16 height 30
checkbox input "true"
drag, startPoint x: 863, startPoint y: 556, endPoint x: 886, endPoint y: 475, distance: 84.2
click at [863, 555] on input "checkbox" at bounding box center [868, 555] width 16 height 30
checkbox input "true"
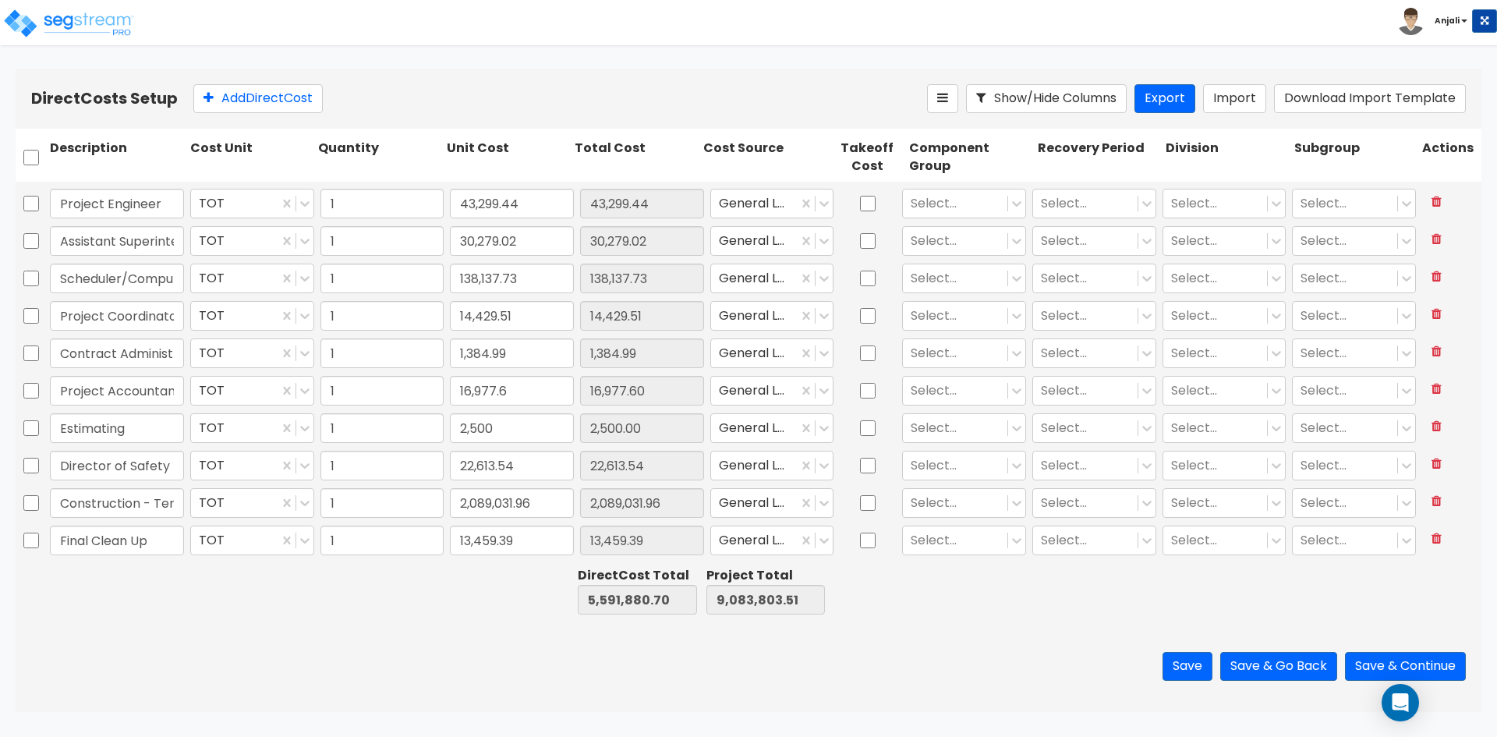
type input "Construction - Temp Agency"
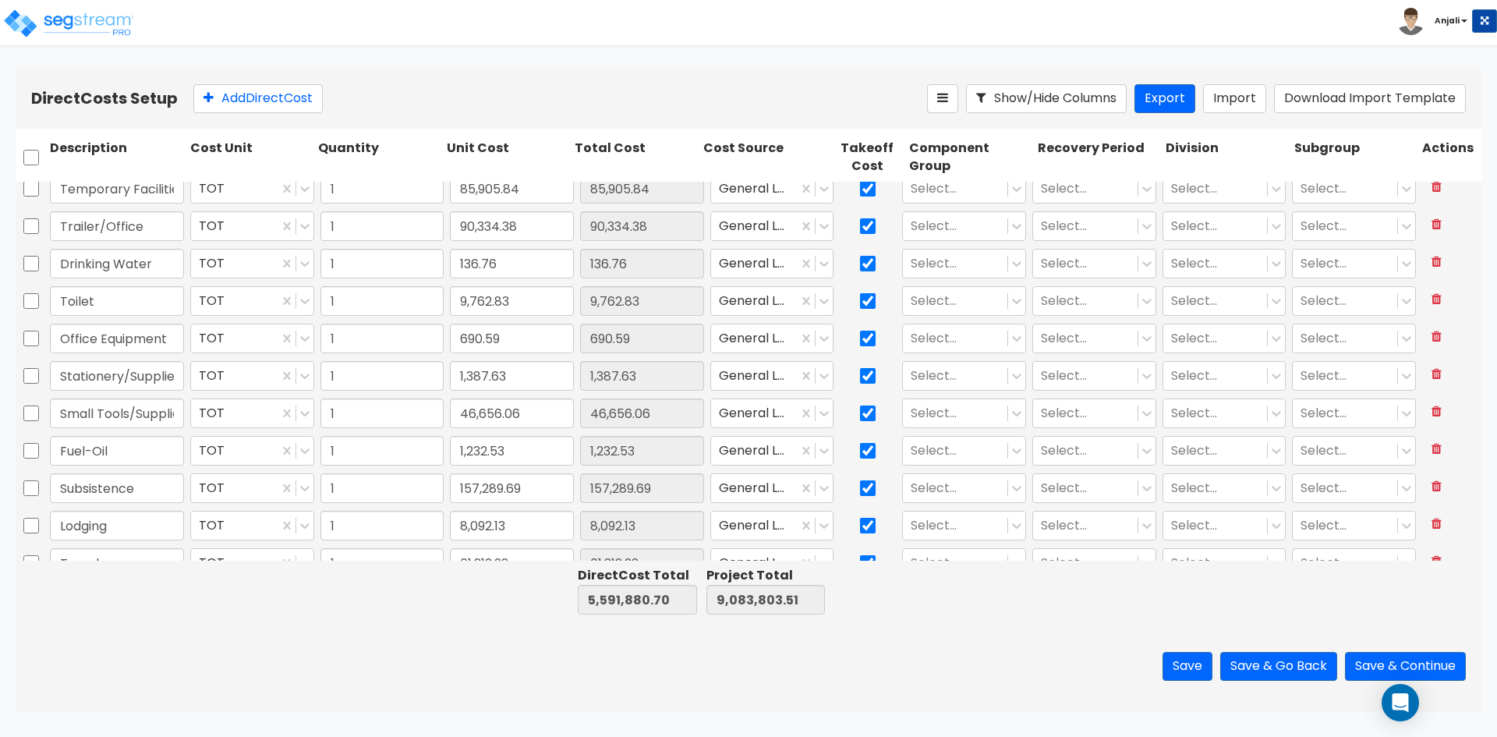
scroll to position [0, 0]
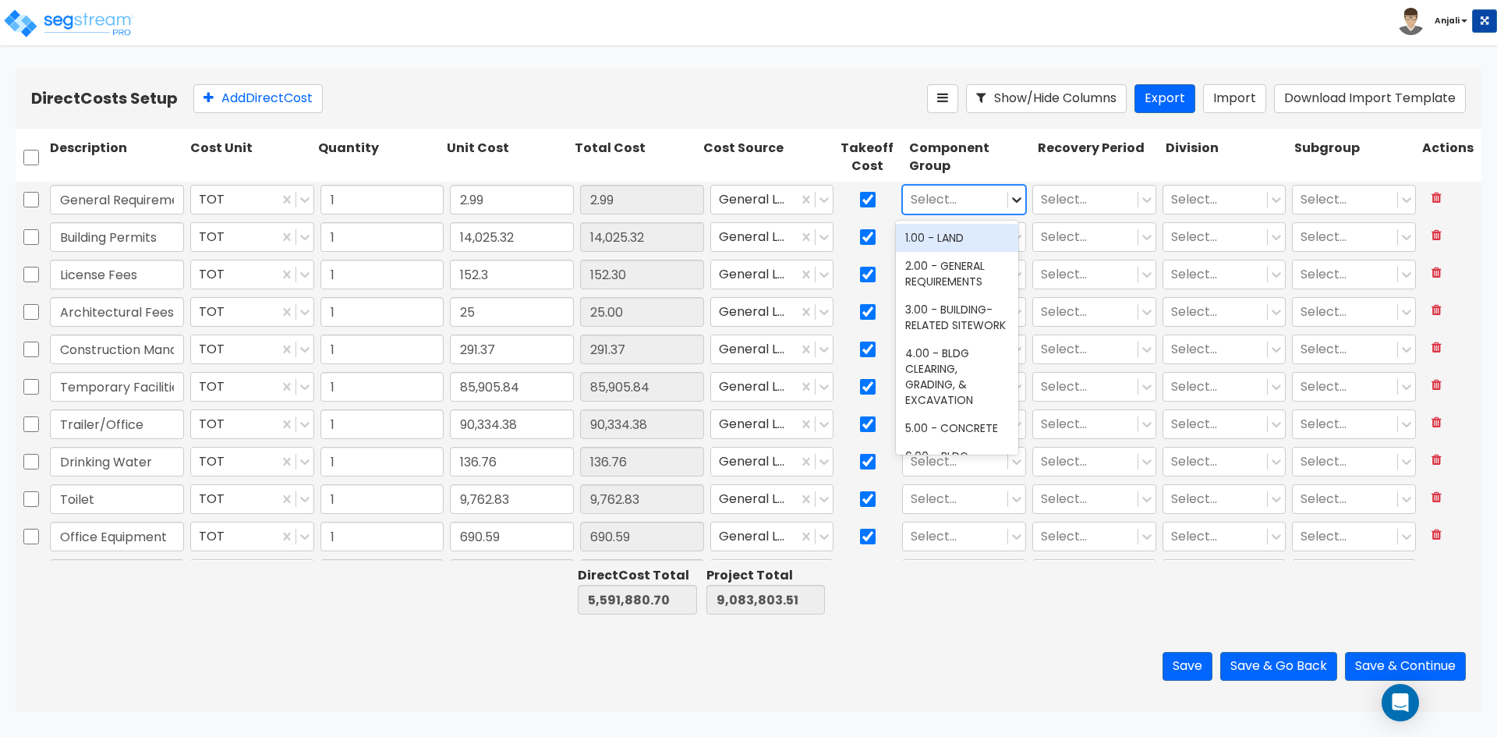
click at [1010, 204] on icon at bounding box center [1017, 200] width 16 height 16
click at [994, 271] on div "2.00 - GENERAL REQUIREMENTS" at bounding box center [957, 274] width 122 height 44
click at [1142, 201] on icon at bounding box center [1146, 199] width 9 height 5
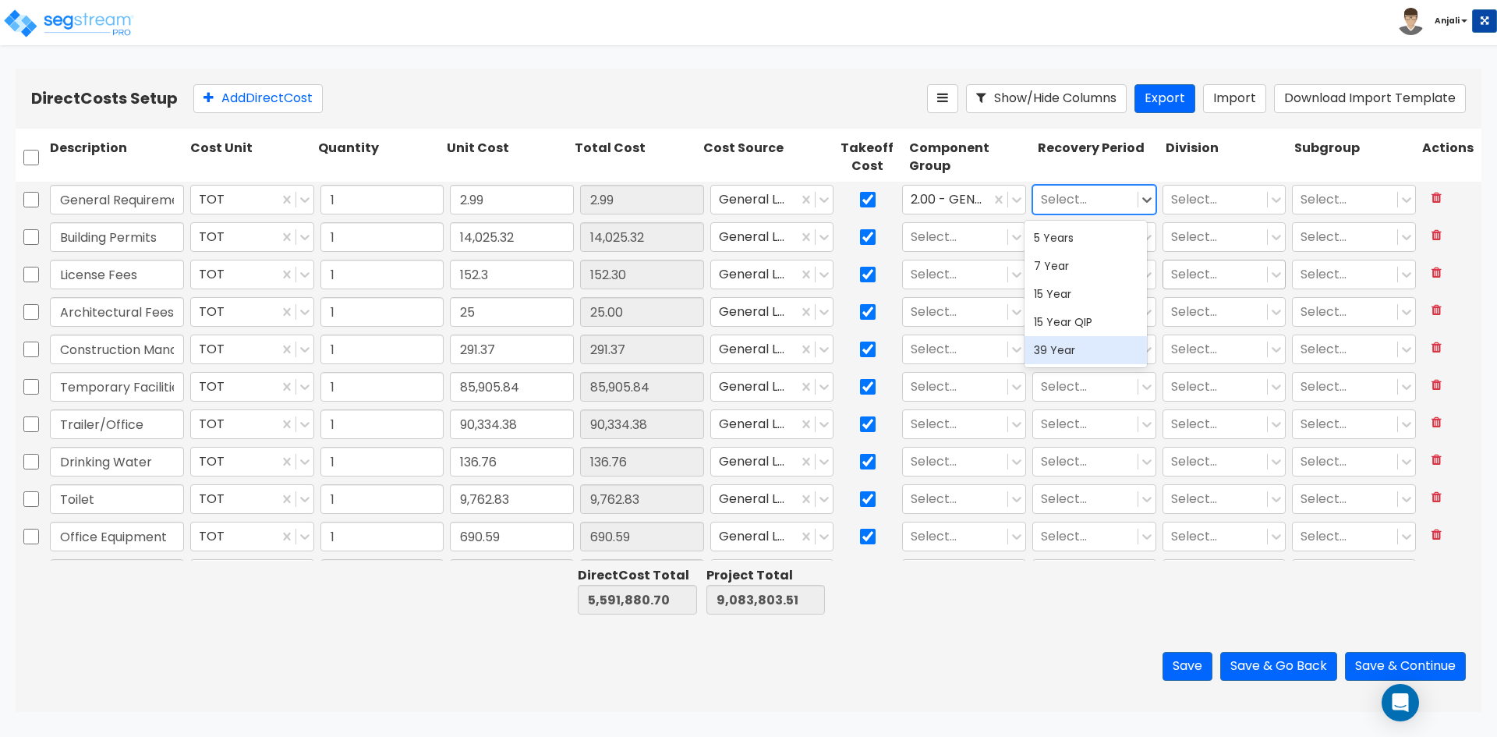
drag, startPoint x: 1101, startPoint y: 344, endPoint x: 1176, endPoint y: 287, distance: 94.0
click at [1103, 342] on div "39 Year" at bounding box center [1086, 350] width 122 height 28
click at [1269, 200] on icon at bounding box center [1277, 200] width 16 height 16
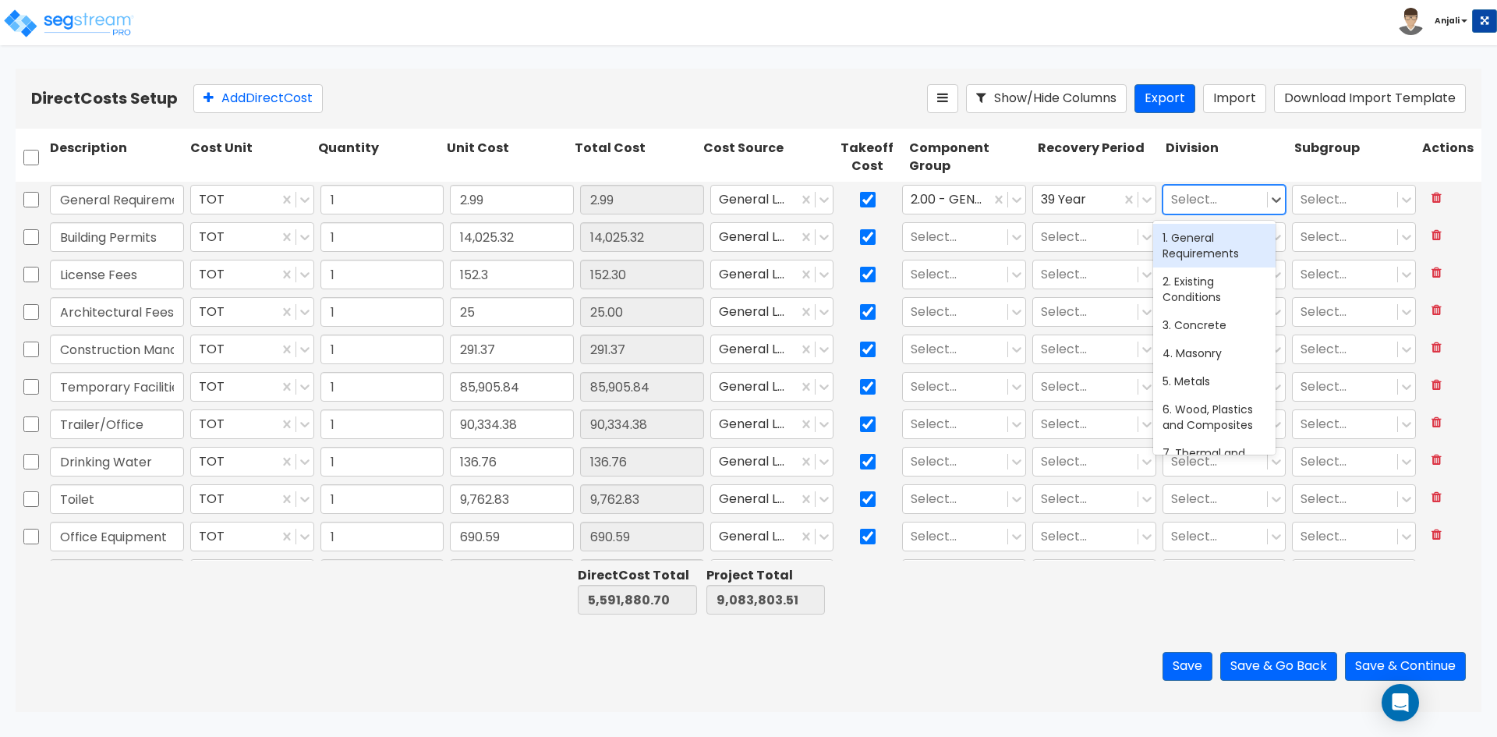
click at [1242, 238] on div "1. General Requirements" at bounding box center [1214, 246] width 122 height 44
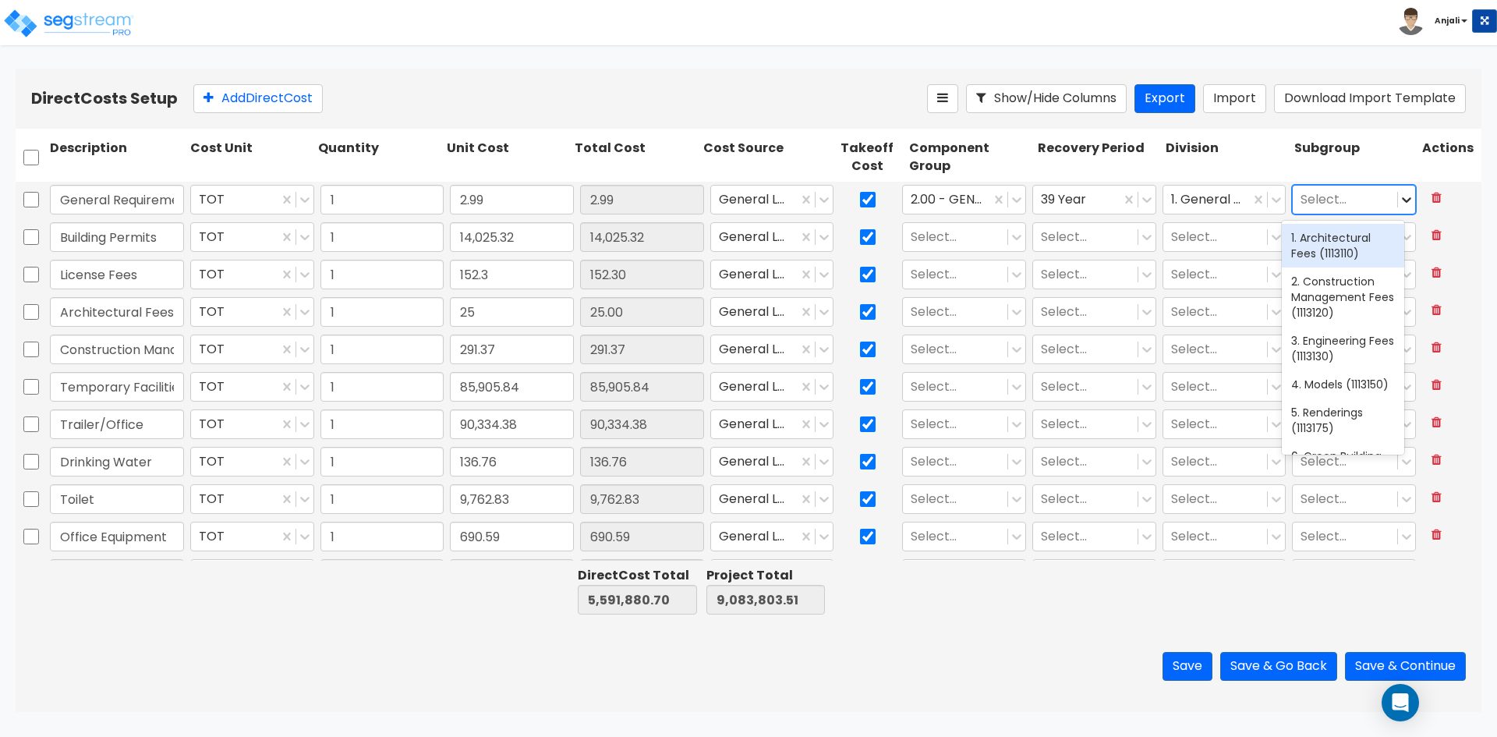
click at [1399, 201] on icon at bounding box center [1407, 200] width 16 height 16
click at [1341, 233] on div "17. General Contractor's Mark-Up (1311350)" at bounding box center [1343, 203] width 122 height 59
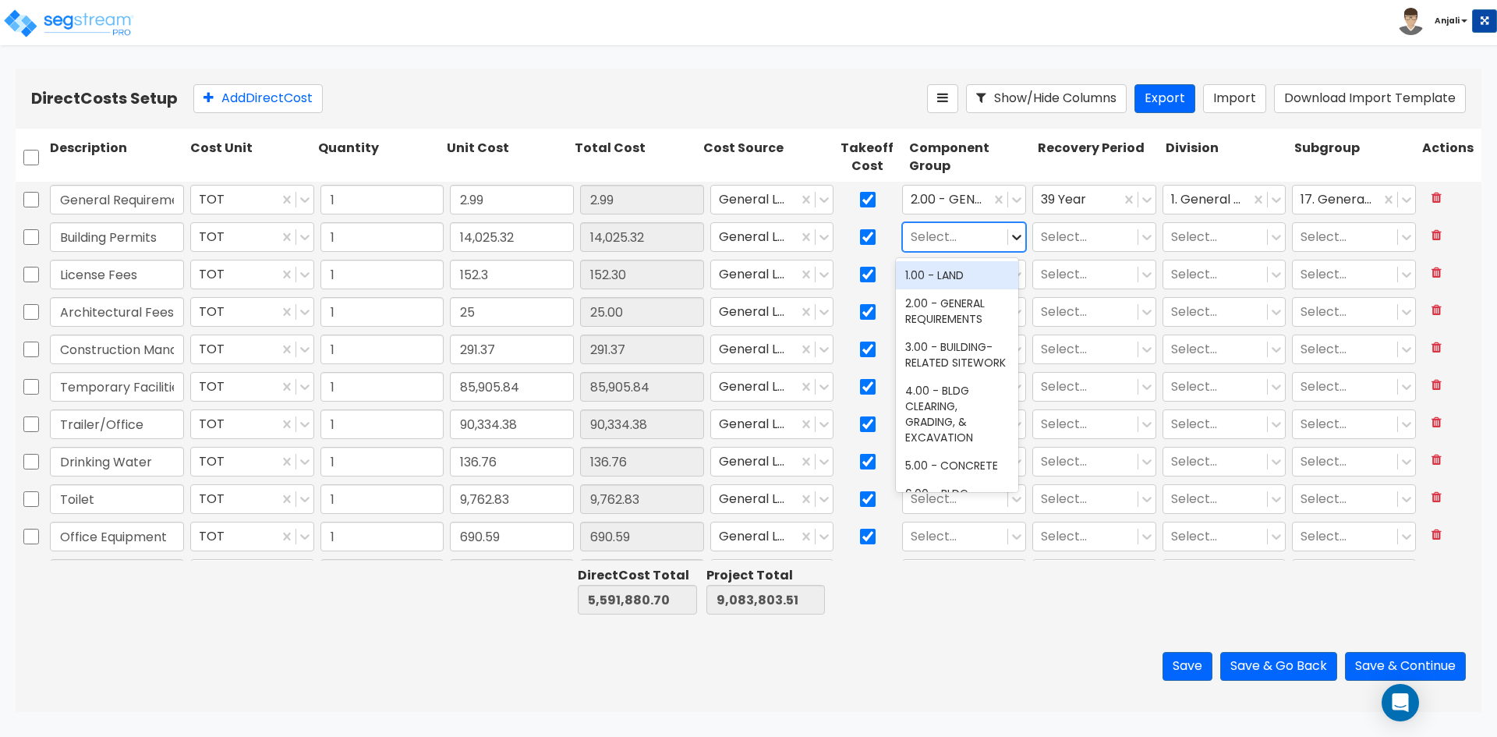
click at [1011, 240] on icon at bounding box center [1017, 237] width 16 height 16
click at [967, 314] on div "2.00 - GENERAL REQUIREMENTS" at bounding box center [957, 311] width 122 height 44
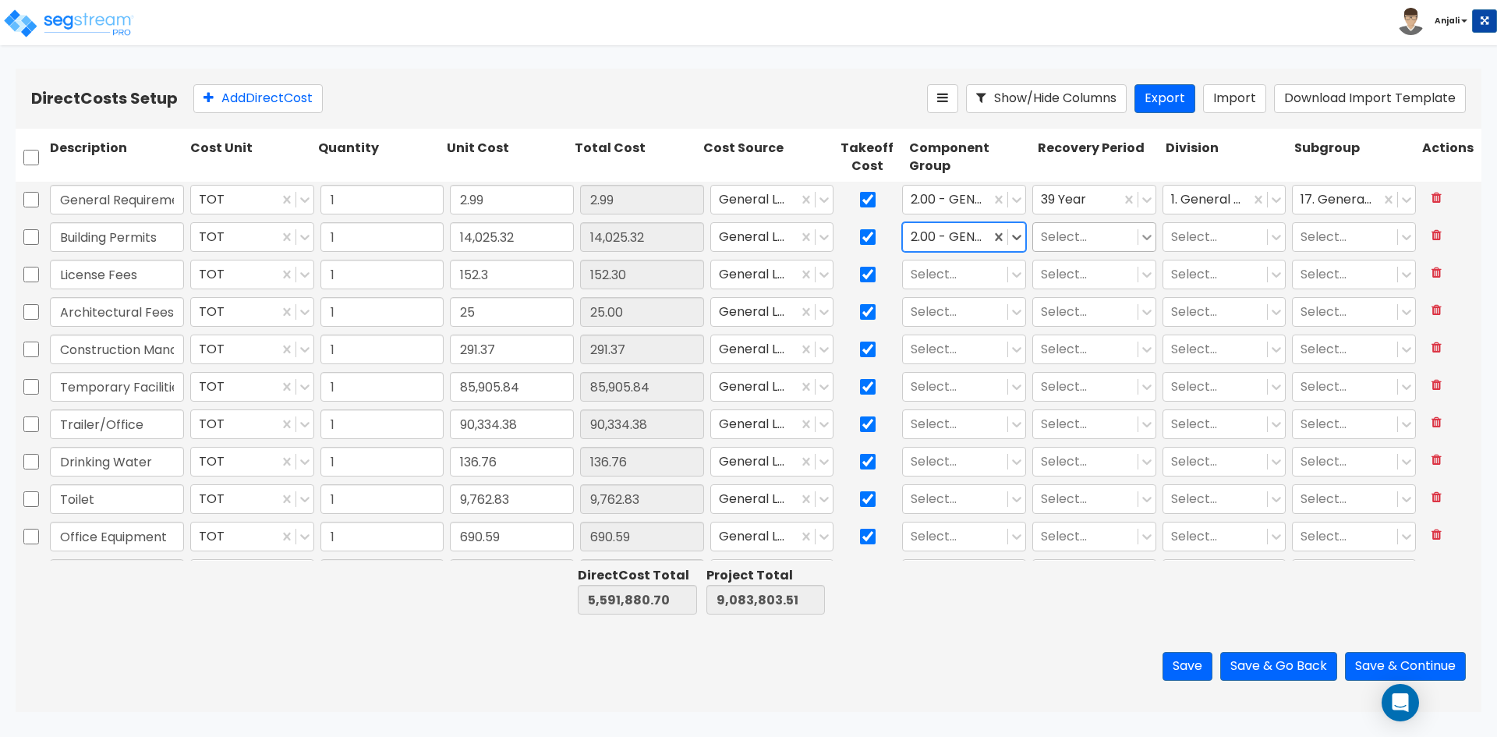
click at [1139, 239] on icon at bounding box center [1147, 237] width 16 height 16
drag, startPoint x: 1032, startPoint y: 388, endPoint x: 1086, endPoint y: 338, distance: 74.0
click at [1032, 387] on div "39 Year" at bounding box center [1086, 388] width 122 height 28
click at [1267, 237] on span at bounding box center [1267, 237] width 1 height 16
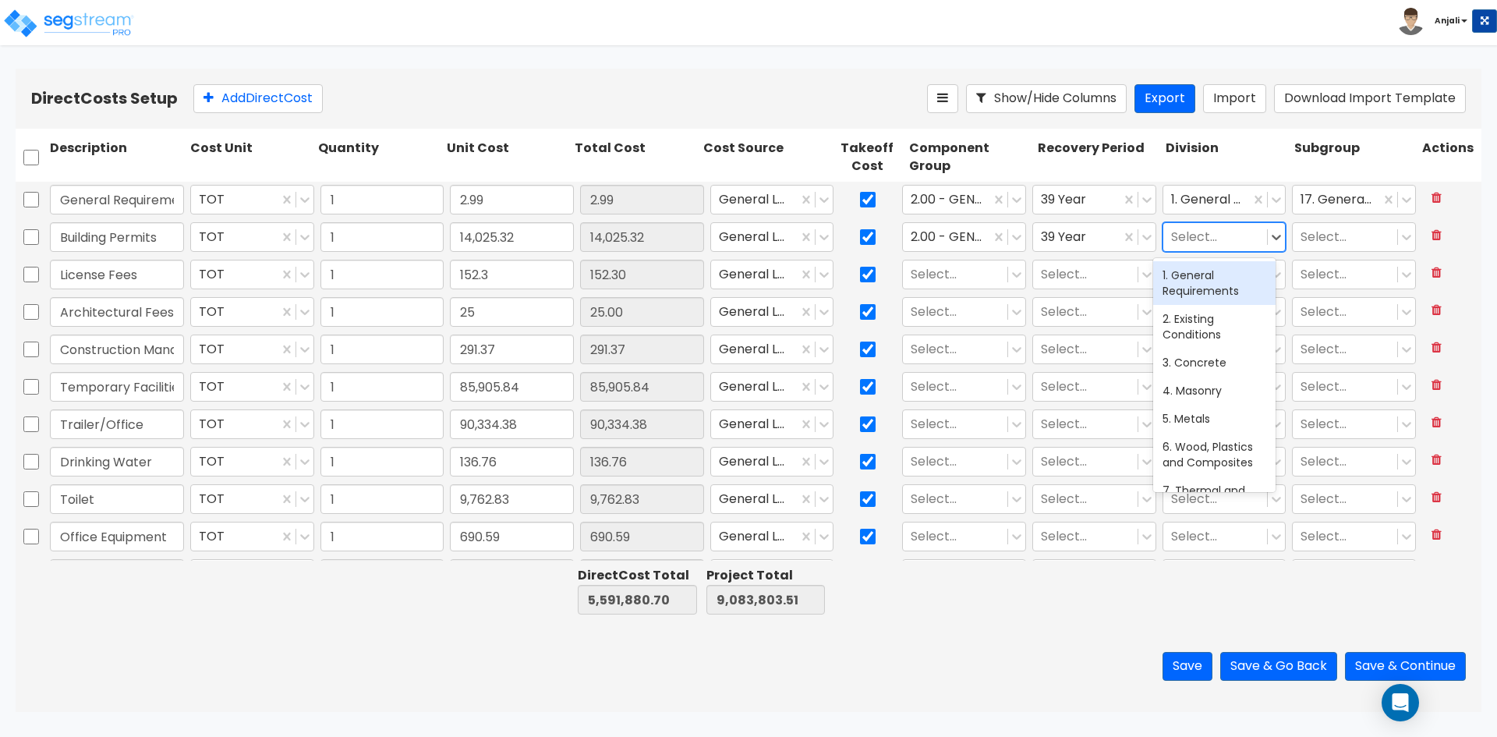
click at [1236, 279] on div "1. General Requirements" at bounding box center [1214, 283] width 122 height 44
click at [1399, 236] on icon at bounding box center [1407, 237] width 16 height 16
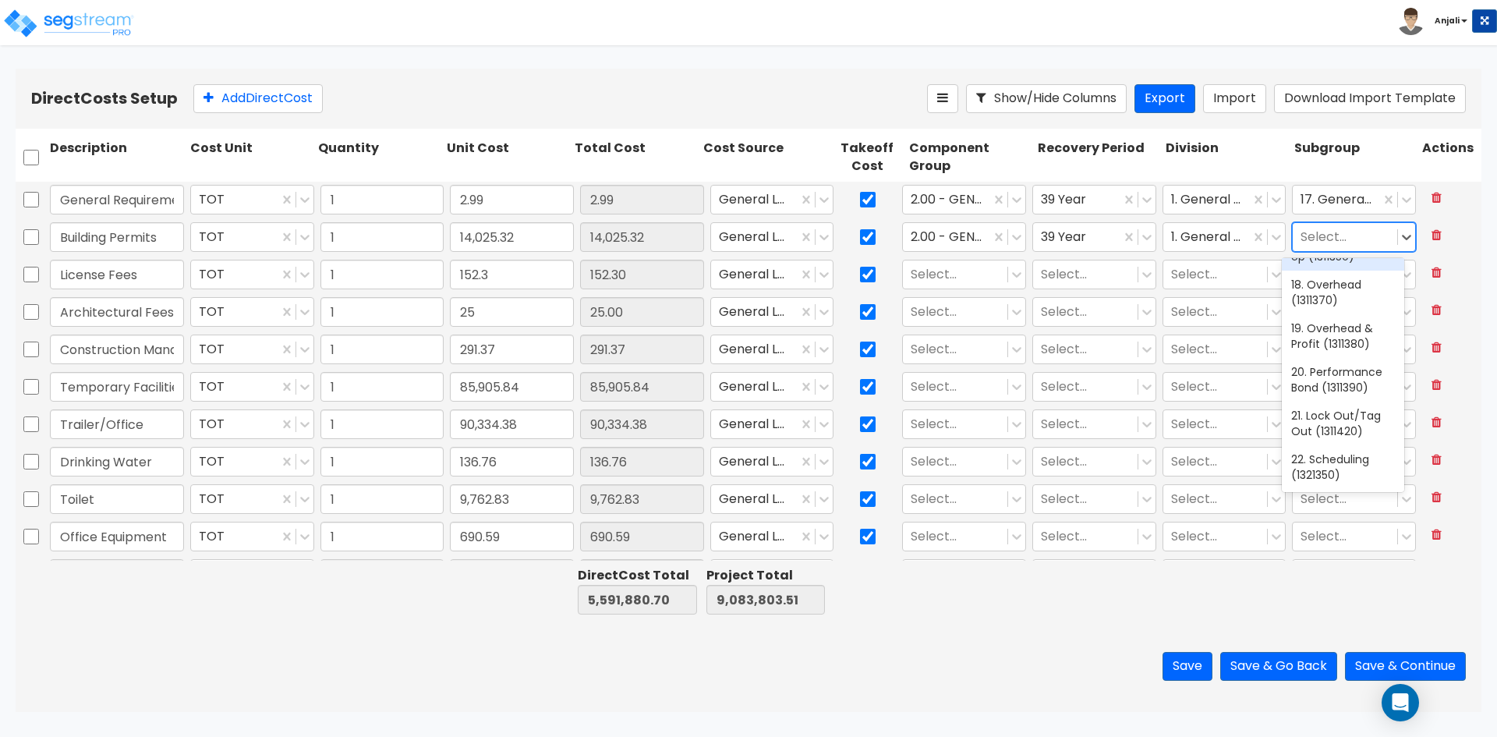
click at [1344, 271] on div "17. General Contractor's Mark-Up (1311350)" at bounding box center [1343, 240] width 122 height 59
click at [1011, 271] on icon at bounding box center [1017, 275] width 16 height 16
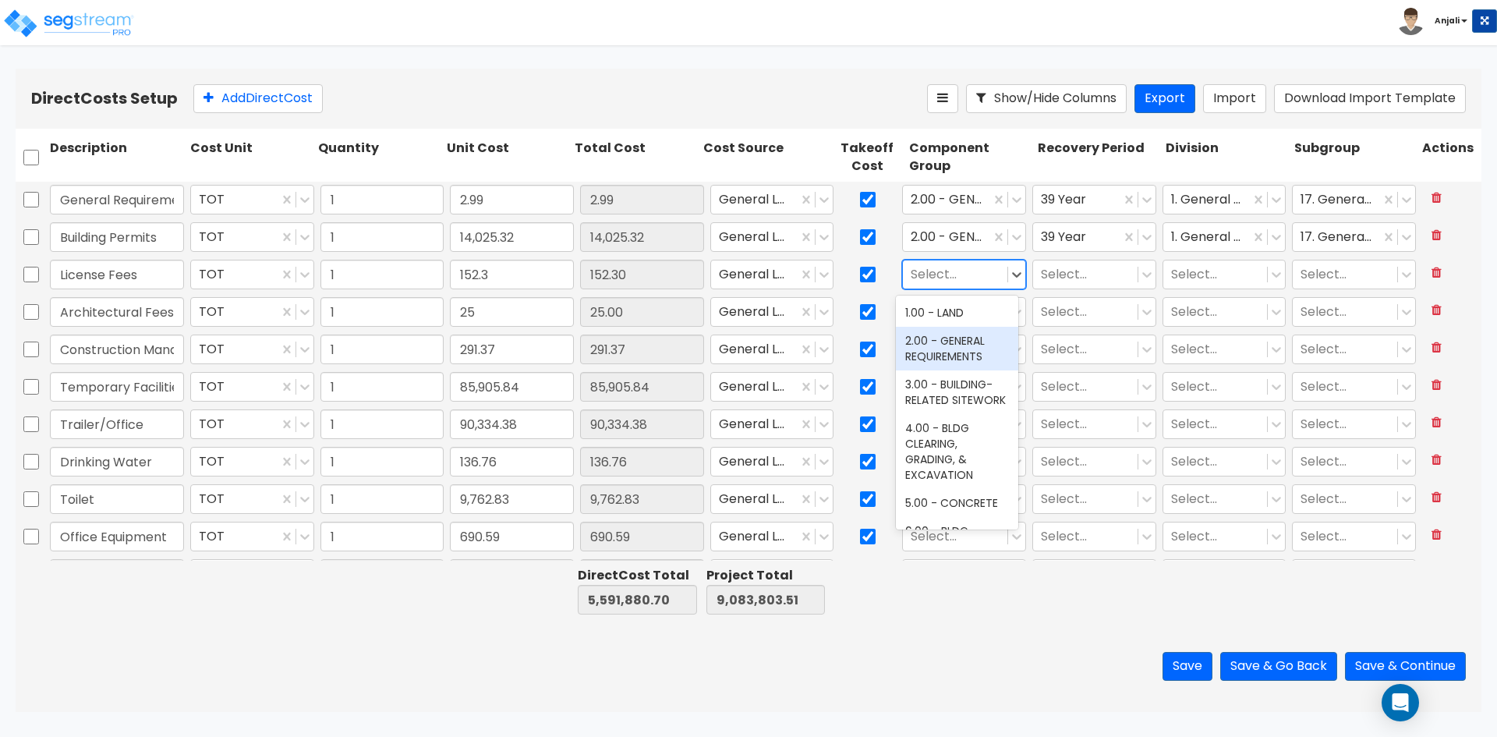
click at [995, 355] on div "2.00 - GENERAL REQUIREMENTS" at bounding box center [957, 349] width 122 height 44
click at [1142, 274] on icon at bounding box center [1146, 274] width 9 height 5
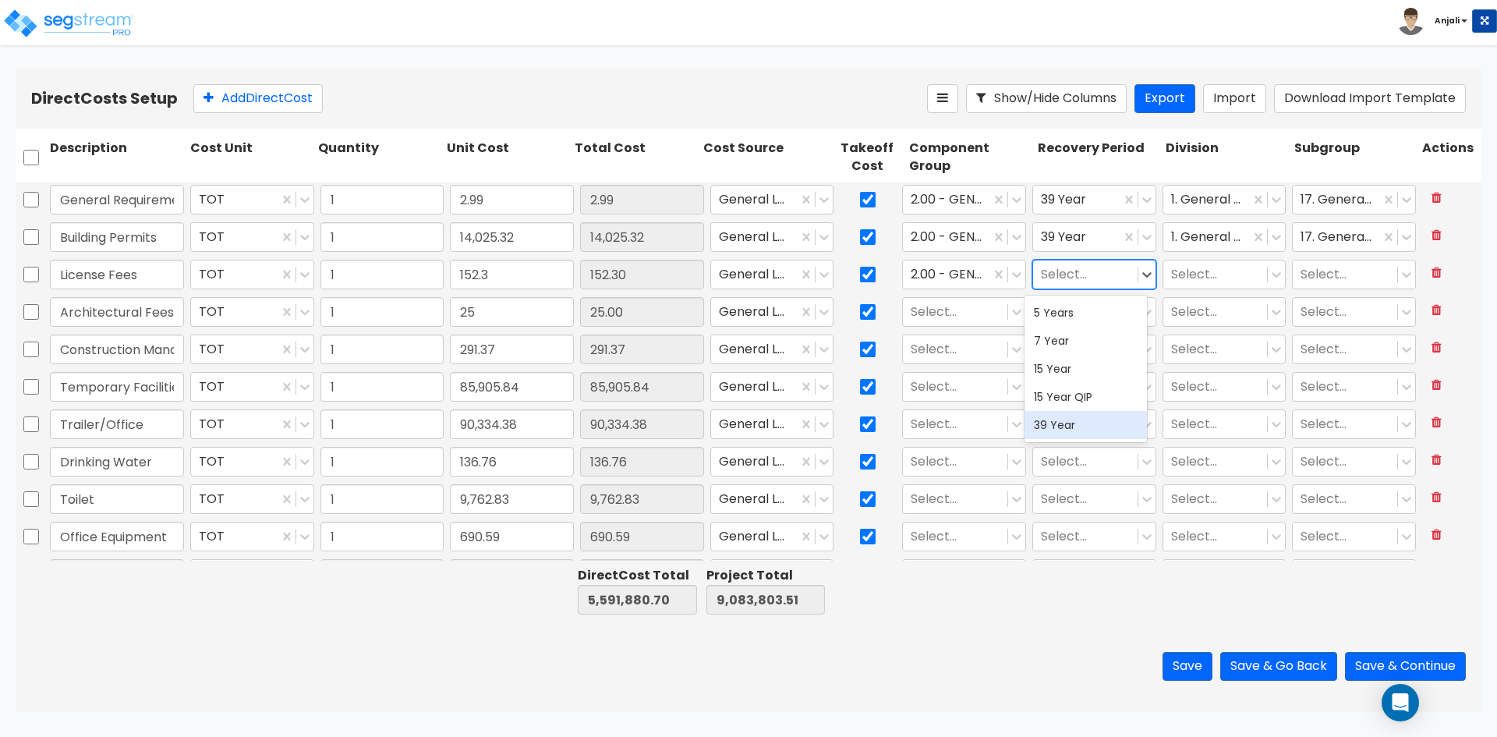
click at [1085, 420] on div "39 Year" at bounding box center [1086, 425] width 122 height 28
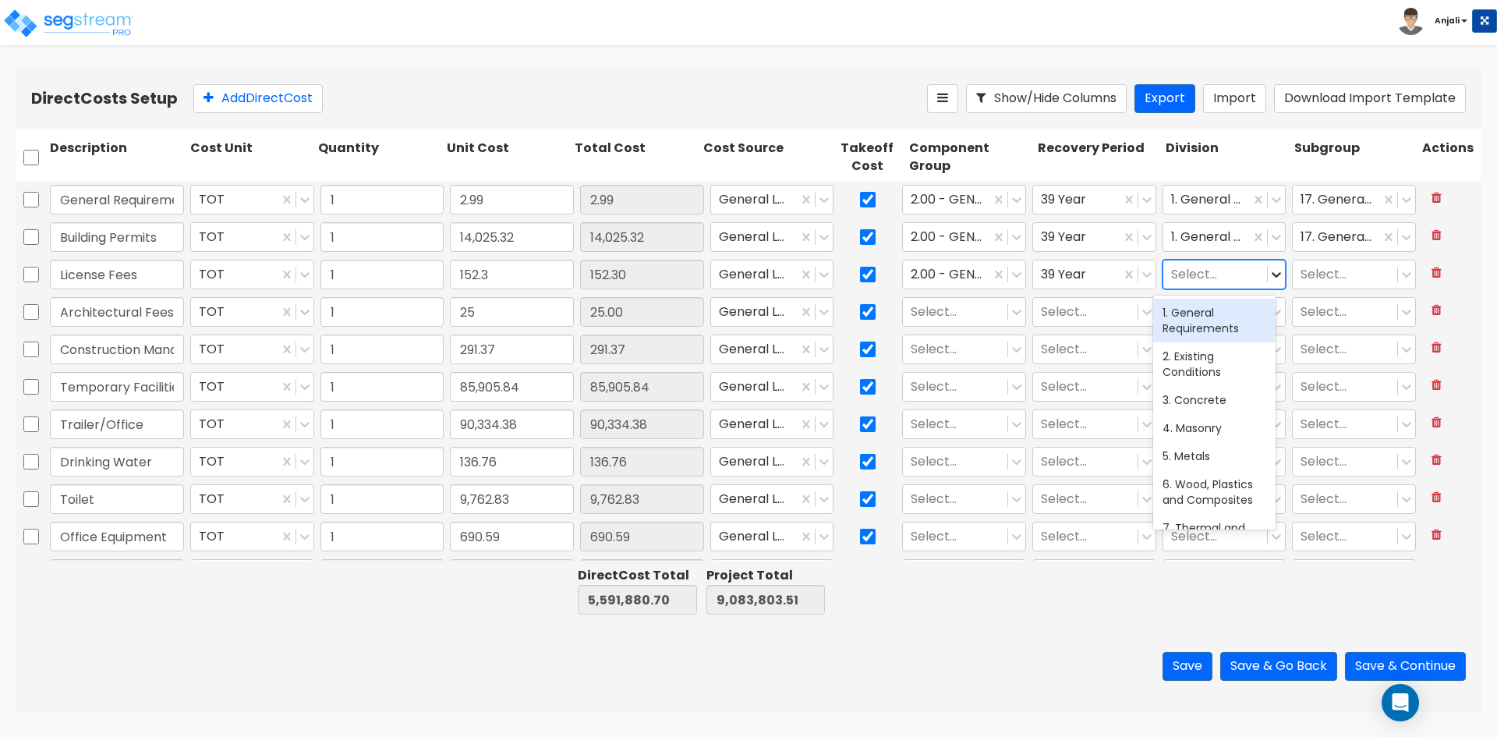
click at [1269, 272] on icon at bounding box center [1277, 275] width 16 height 16
click at [1212, 324] on div "1. General Requirements" at bounding box center [1214, 321] width 122 height 44
click at [1399, 275] on icon at bounding box center [1407, 275] width 16 height 16
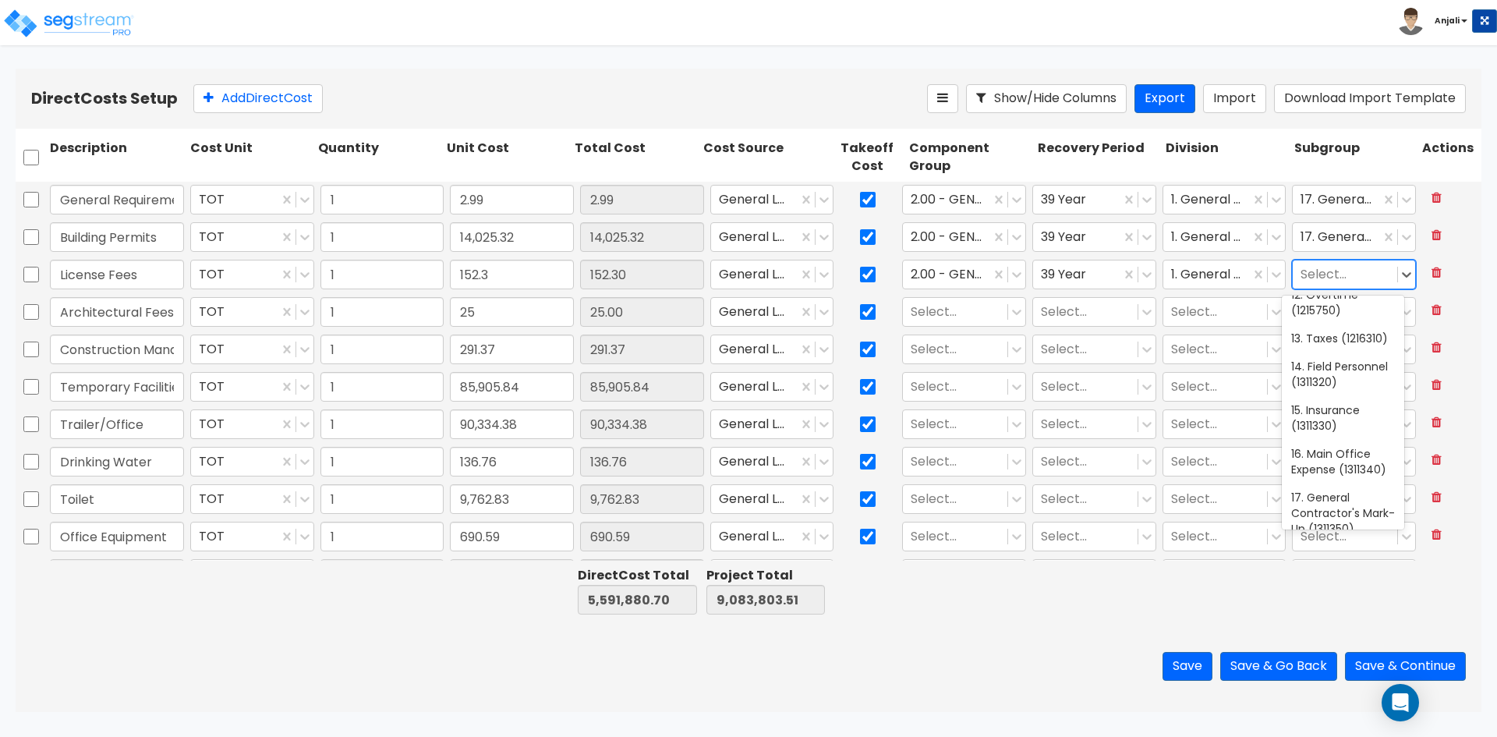
scroll to position [546, 0]
click at [1326, 352] on div "13. Taxes (1216310)" at bounding box center [1343, 338] width 122 height 28
click at [1011, 320] on div at bounding box center [1016, 311] width 17 height 17
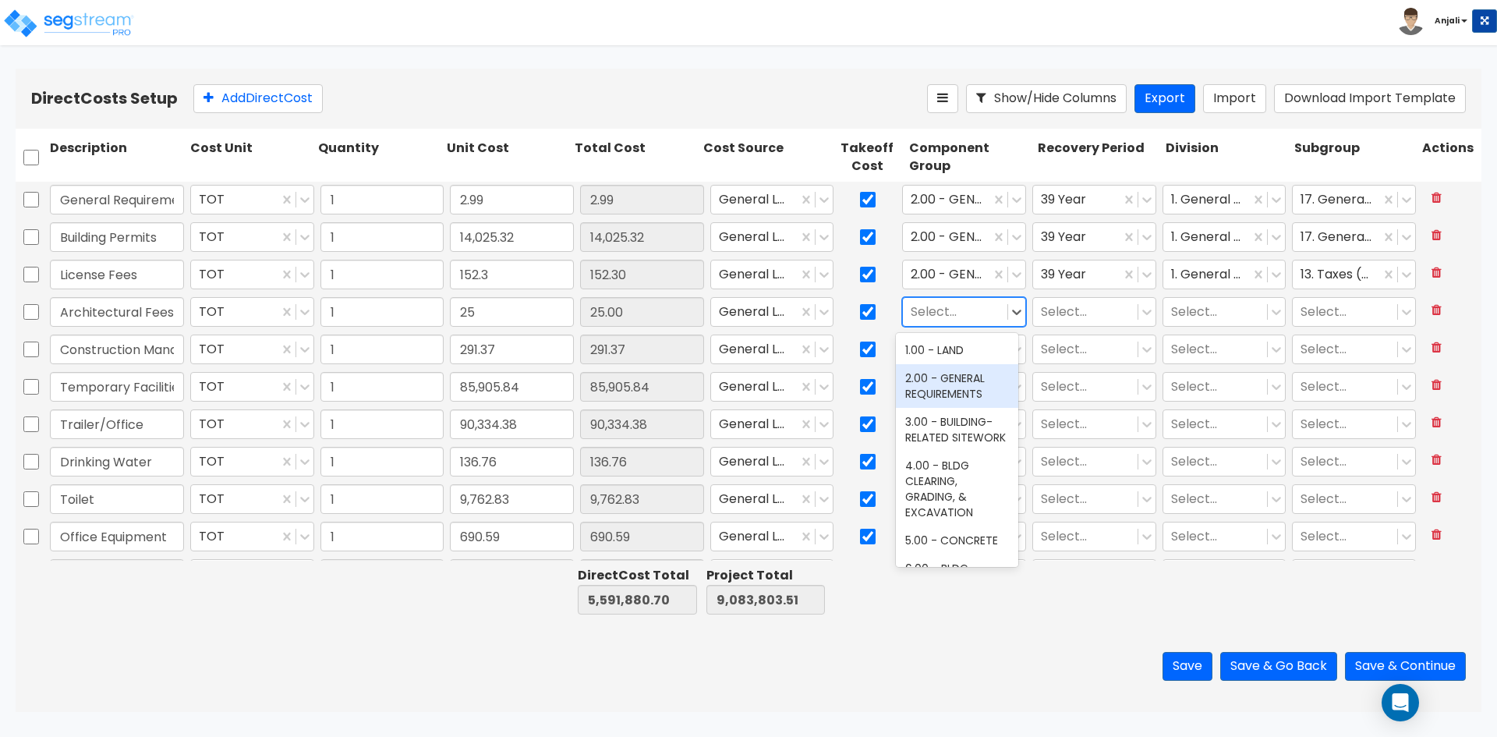
click at [976, 391] on div "2.00 - GENERAL REQUIREMENTS" at bounding box center [957, 386] width 122 height 44
click at [1139, 311] on icon at bounding box center [1147, 312] width 16 height 16
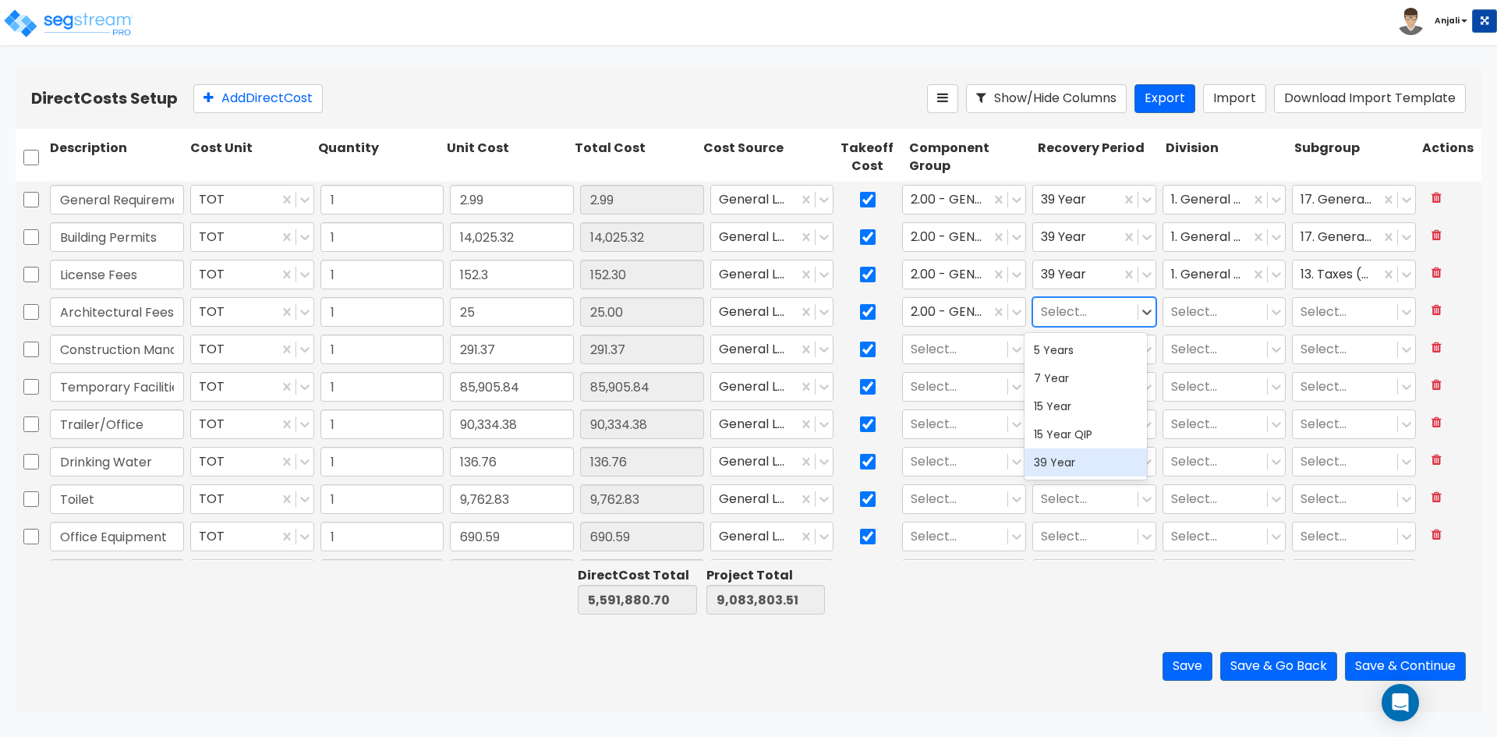
drag, startPoint x: 1069, startPoint y: 460, endPoint x: 1161, endPoint y: 370, distance: 128.5
click at [1071, 455] on div "39 Year" at bounding box center [1086, 462] width 122 height 28
click at [1269, 308] on icon at bounding box center [1277, 312] width 16 height 16
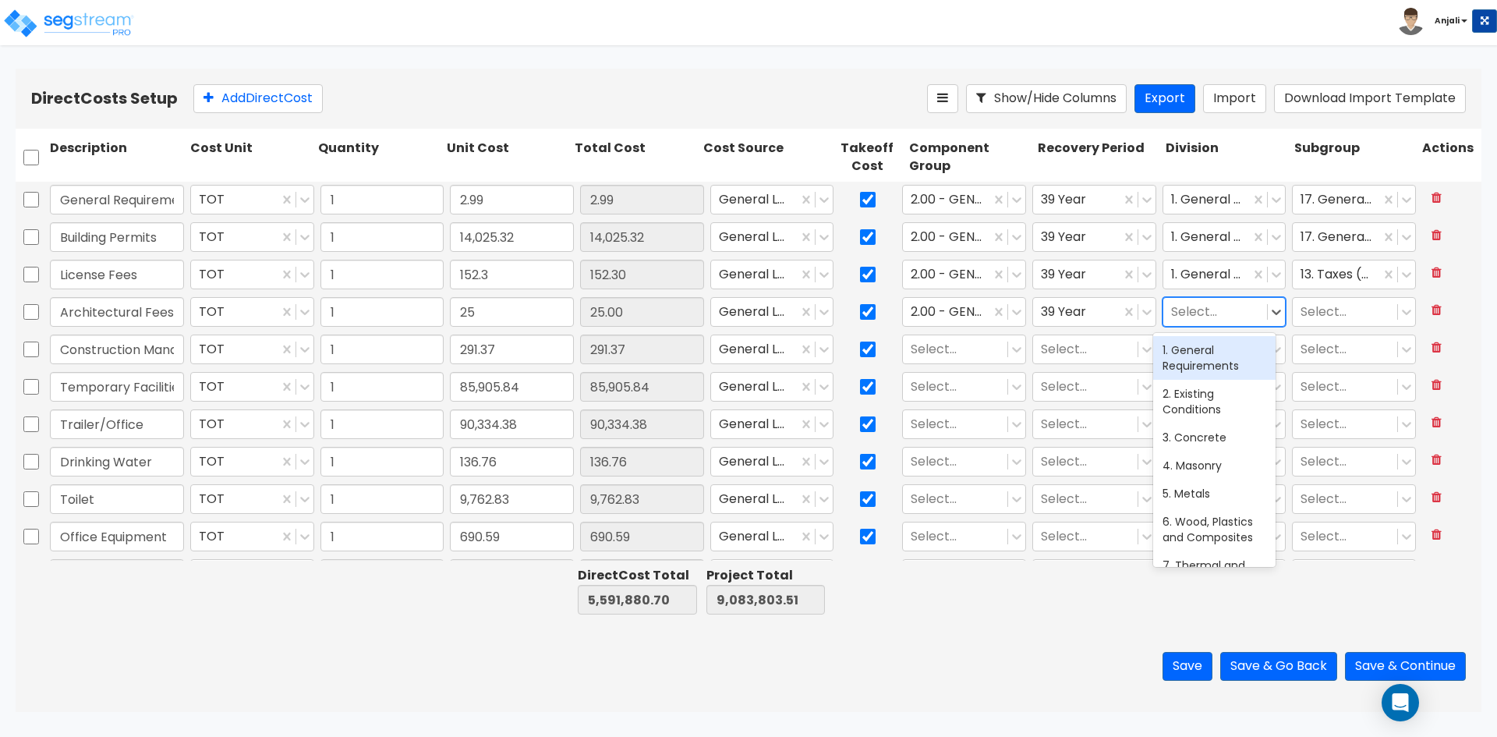
click at [1207, 368] on div "1. General Requirements" at bounding box center [1214, 358] width 122 height 44
click at [1399, 309] on icon at bounding box center [1407, 312] width 16 height 16
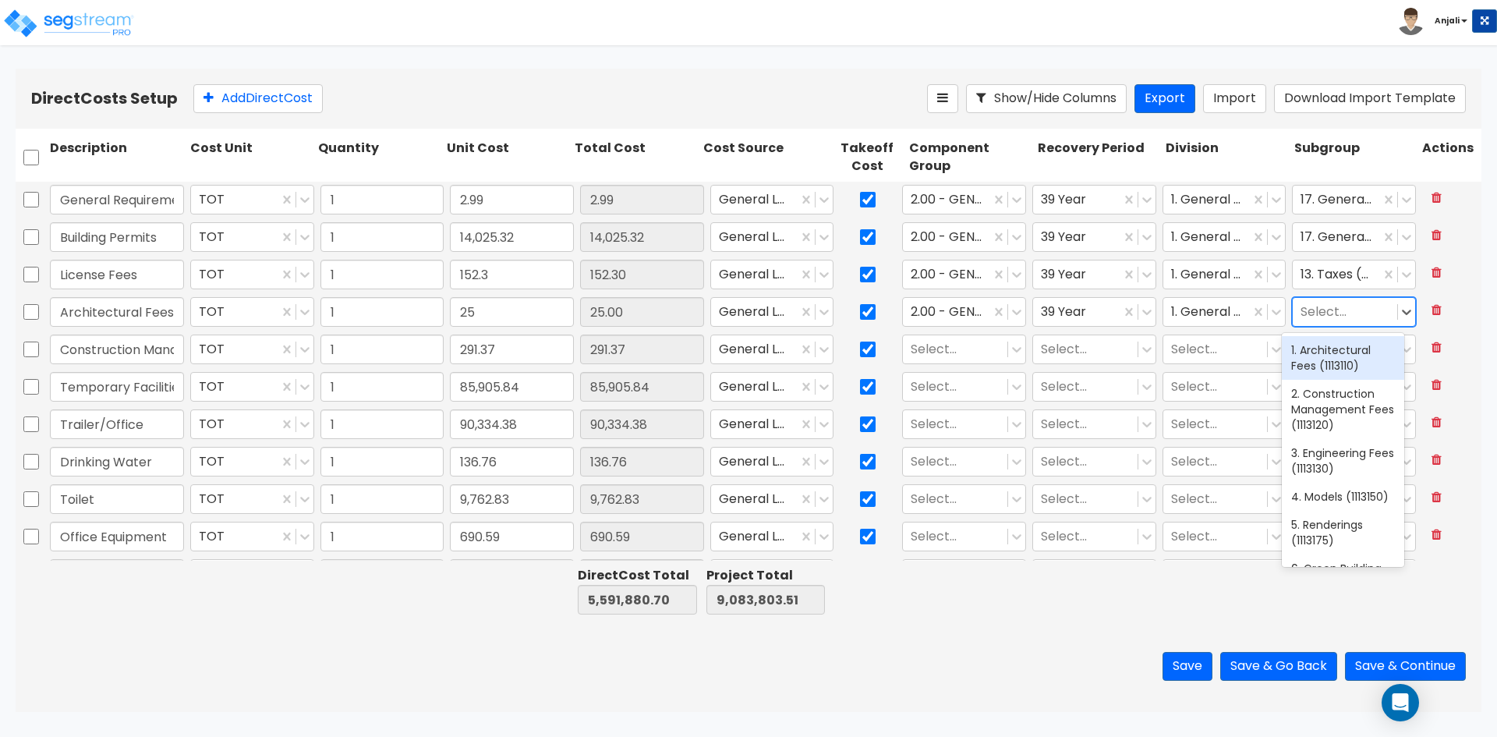
click at [1362, 363] on div "1. Architectural Fees (1113110)" at bounding box center [1343, 358] width 122 height 44
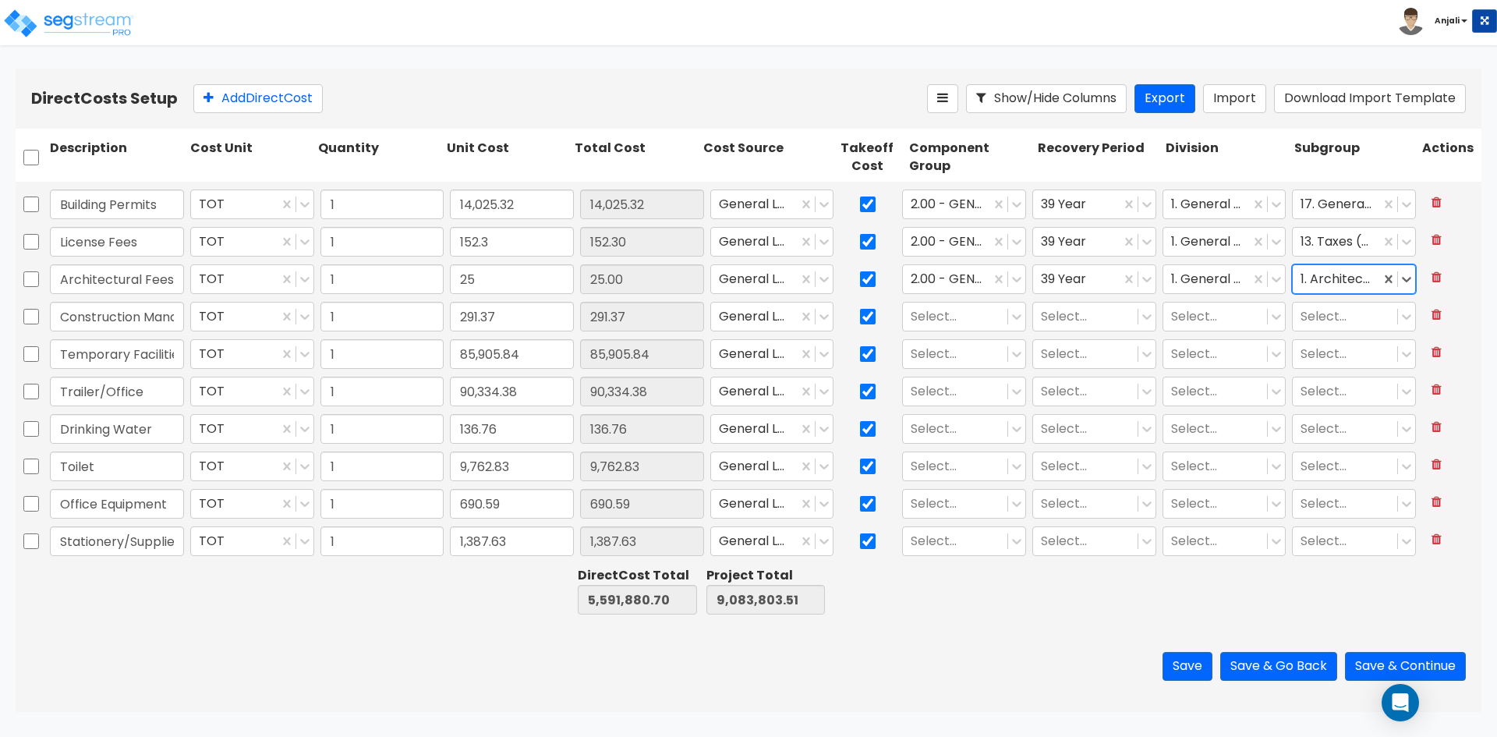
scroll to position [0, 0]
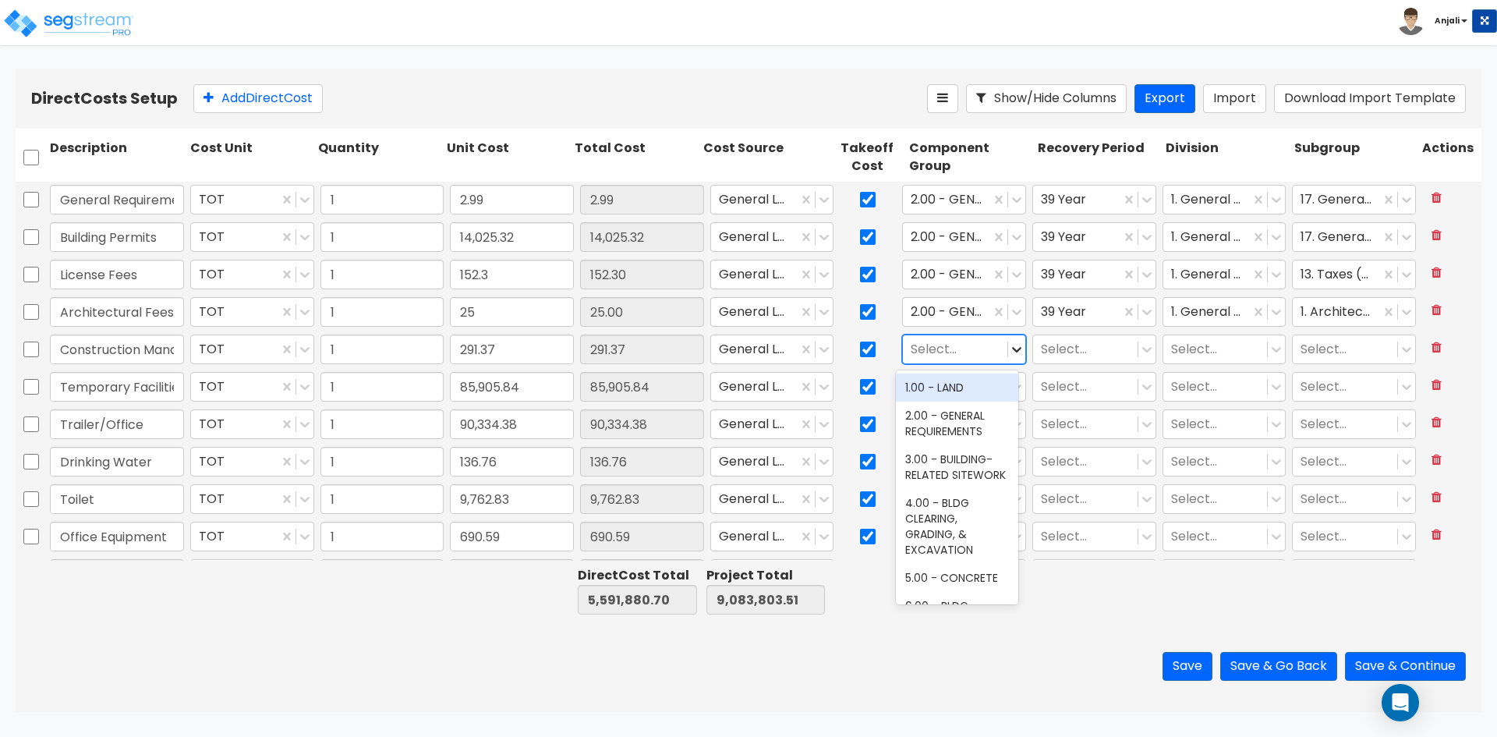
click at [1009, 342] on icon at bounding box center [1017, 350] width 16 height 16
click at [986, 412] on div "2.00 - GENERAL REQUIREMENTS" at bounding box center [957, 424] width 122 height 44
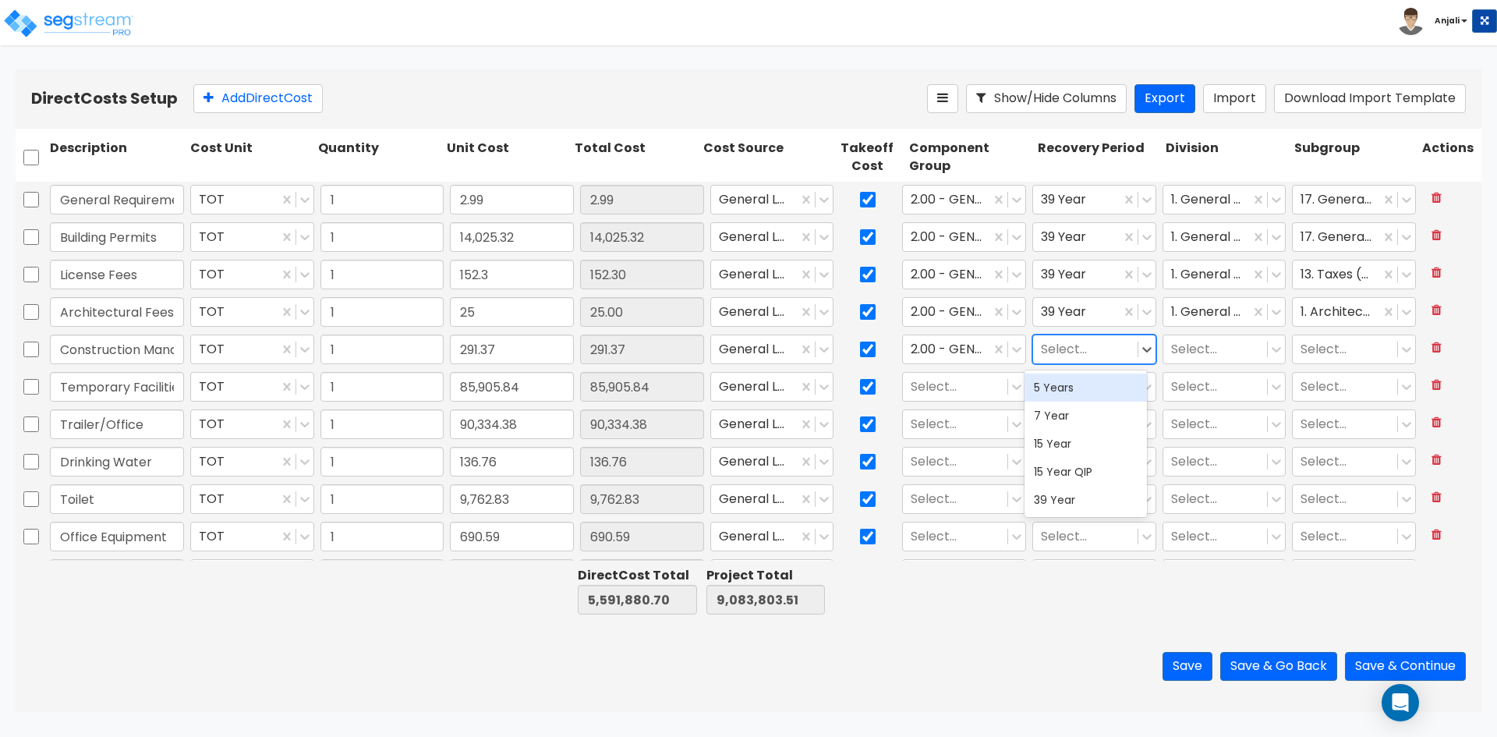
drag, startPoint x: 1134, startPoint y: 352, endPoint x: 1112, endPoint y: 390, distance: 43.3
click at [1139, 353] on icon at bounding box center [1147, 350] width 16 height 16
drag, startPoint x: 1066, startPoint y: 504, endPoint x: 1100, endPoint y: 457, distance: 58.0
click at [1066, 503] on div "39 Year" at bounding box center [1086, 500] width 122 height 28
click at [1271, 356] on icon at bounding box center [1277, 350] width 16 height 16
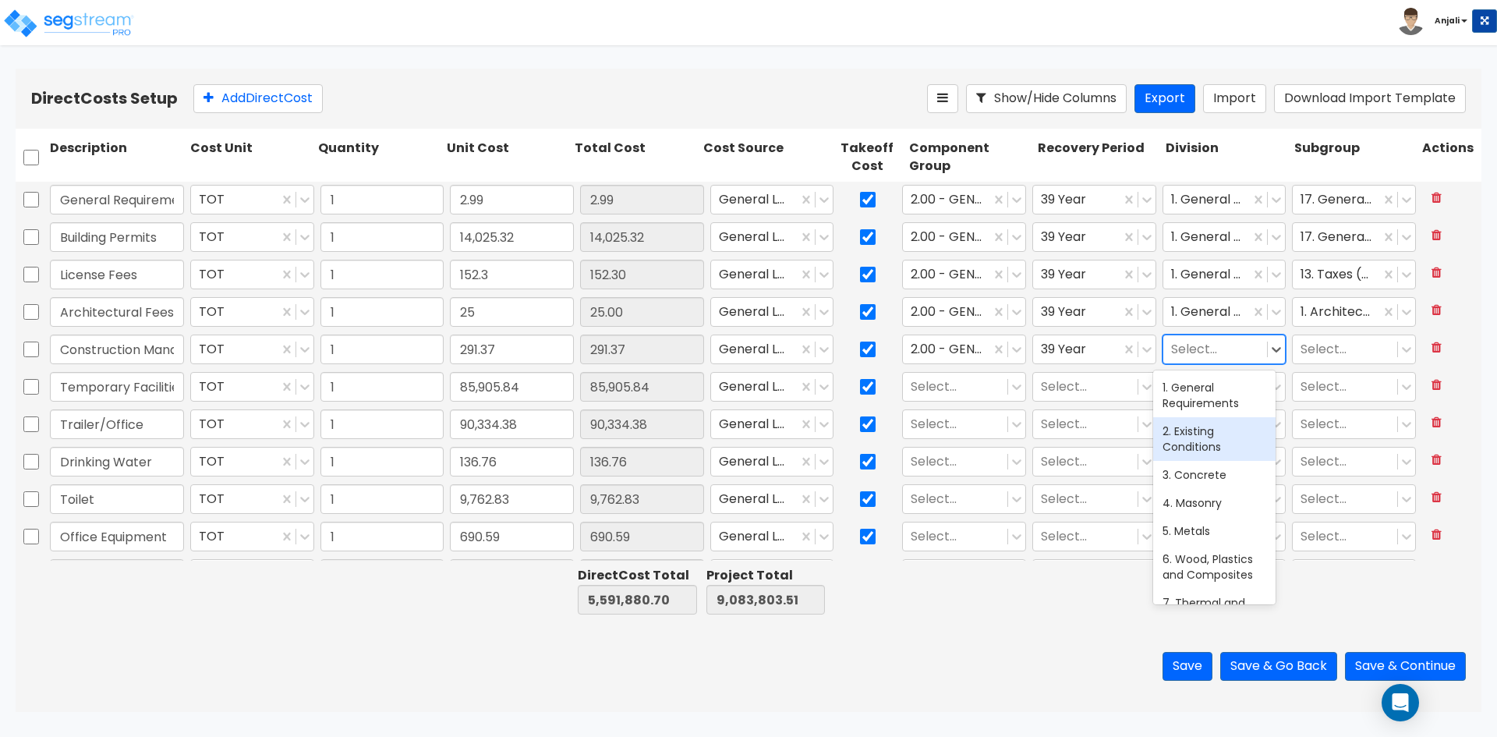
click at [1220, 436] on div "2. Existing Conditions" at bounding box center [1214, 439] width 122 height 44
click at [1269, 345] on icon at bounding box center [1277, 350] width 16 height 16
click at [1217, 404] on div "1. General Requirements" at bounding box center [1214, 396] width 122 height 44
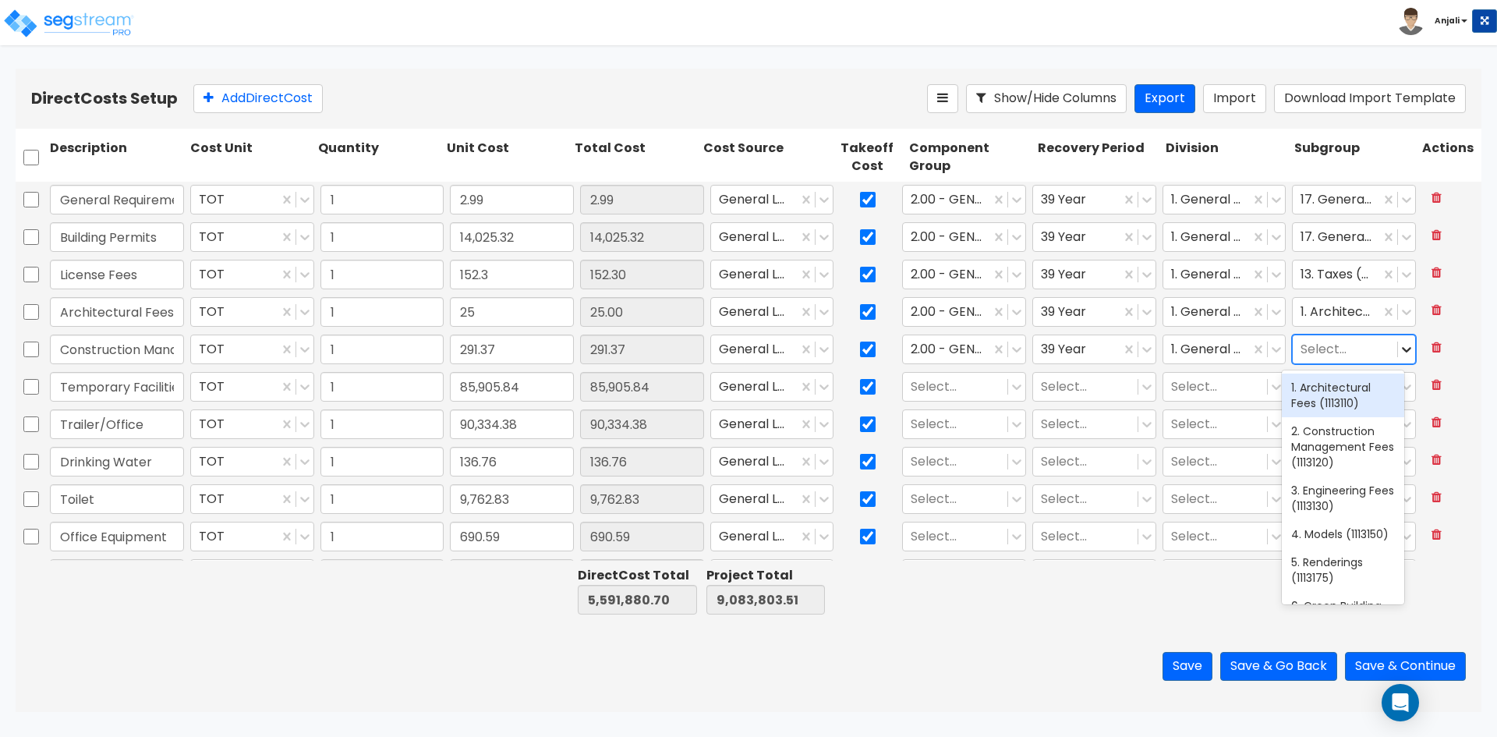
click at [1398, 357] on div at bounding box center [1406, 349] width 17 height 17
click at [1347, 437] on div "2. Construction Management Fees (1113120)" at bounding box center [1343, 446] width 122 height 59
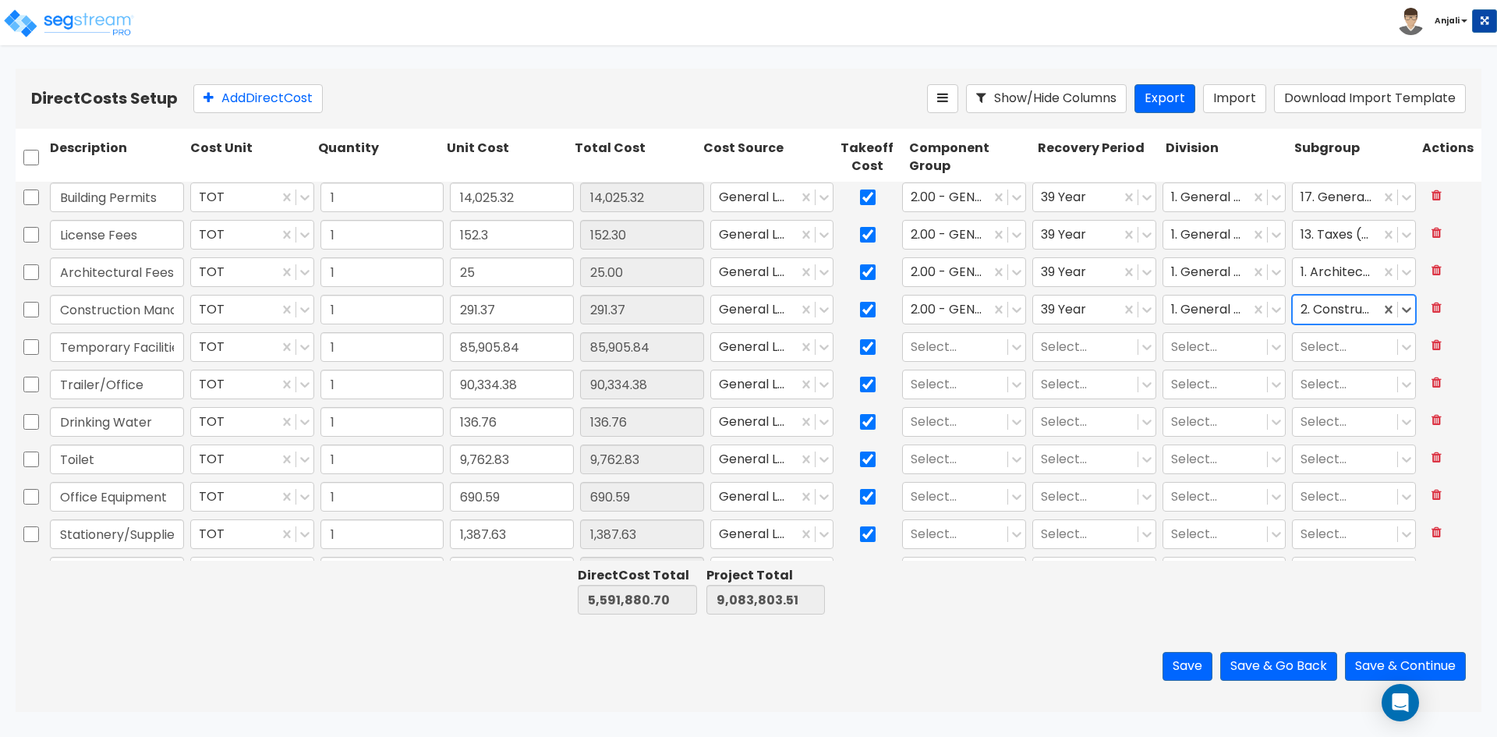
scroll to position [78, 0]
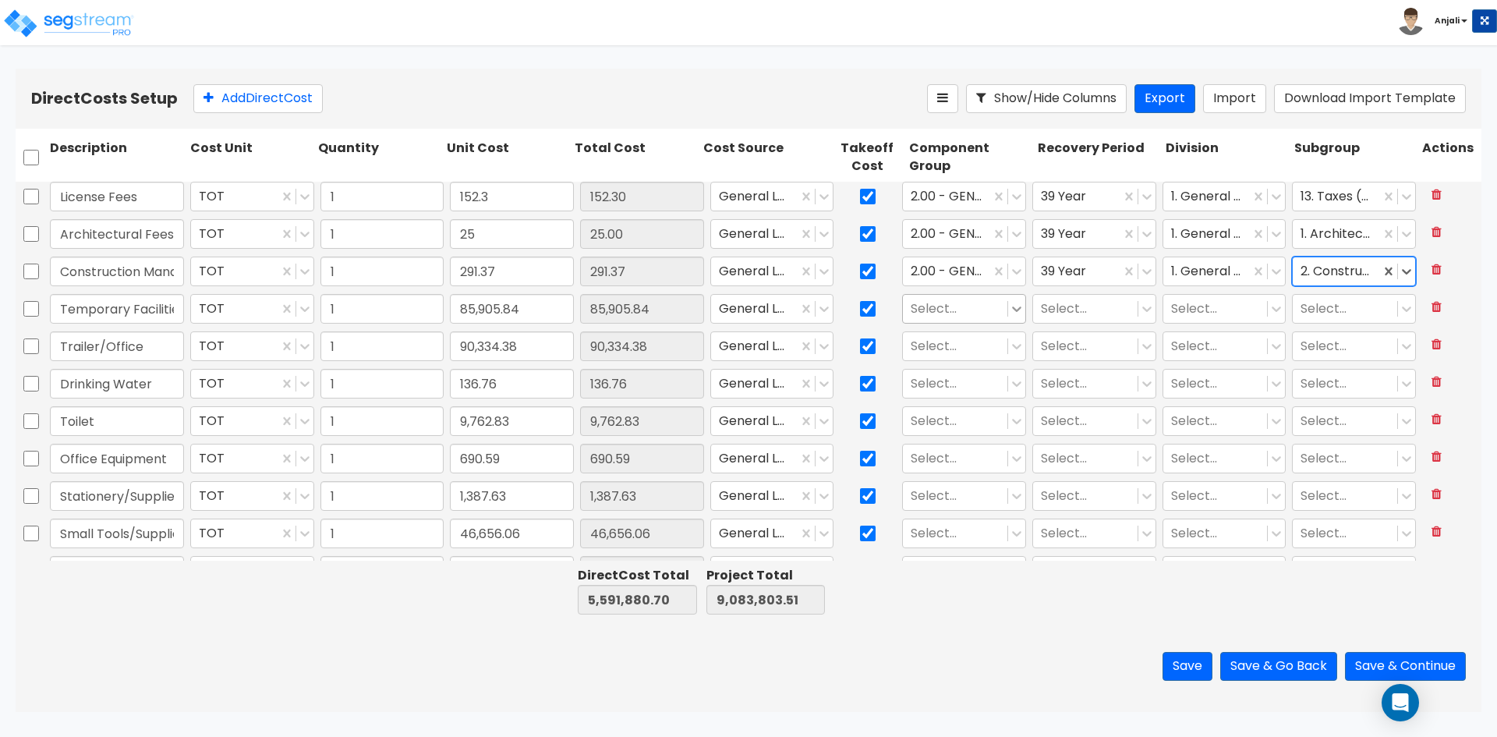
click at [1009, 312] on icon at bounding box center [1017, 309] width 16 height 16
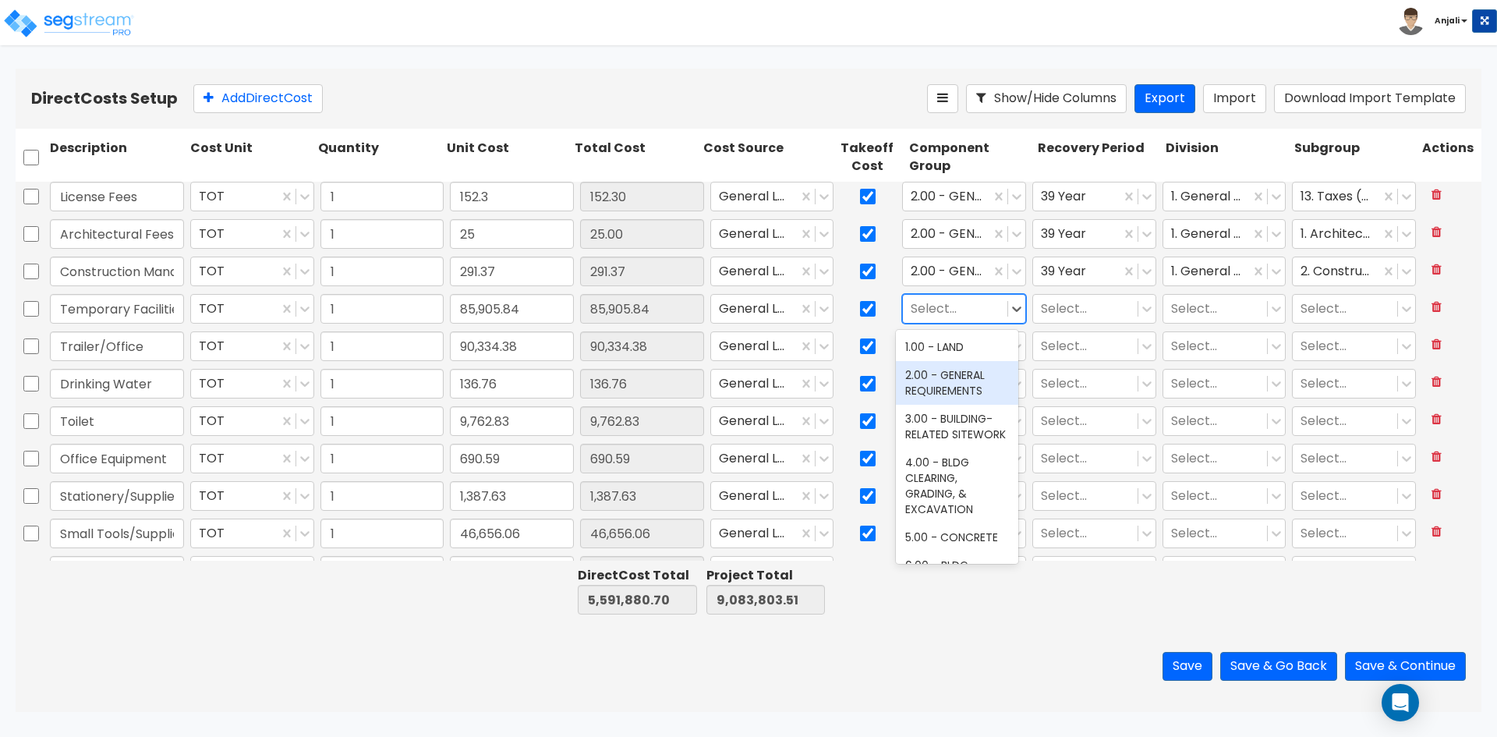
click at [1000, 381] on div "2.00 - GENERAL REQUIREMENTS" at bounding box center [957, 383] width 122 height 44
click at [1139, 315] on icon at bounding box center [1147, 309] width 16 height 16
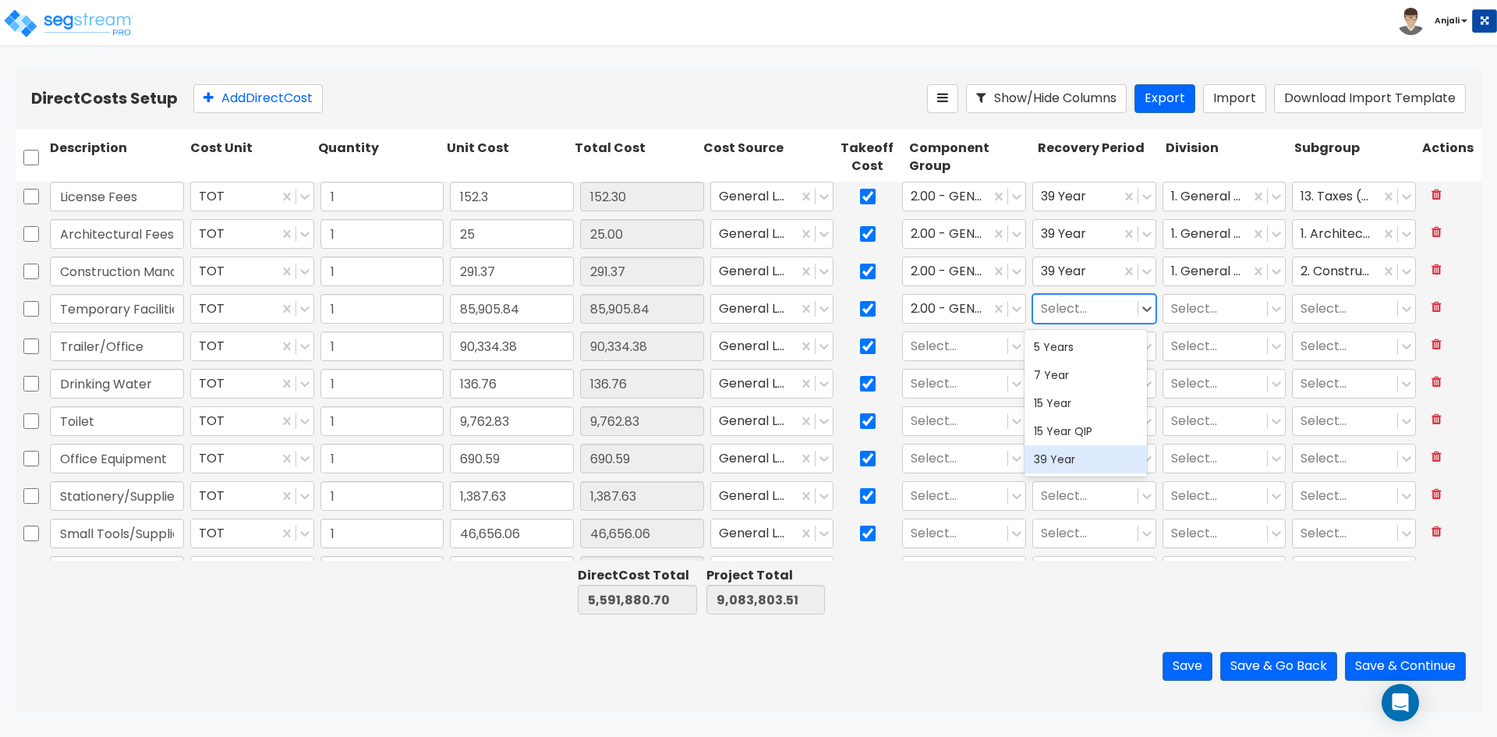
click at [1082, 457] on div "39 Year" at bounding box center [1086, 459] width 122 height 28
click at [1243, 323] on div "Select..." at bounding box center [1225, 309] width 124 height 30
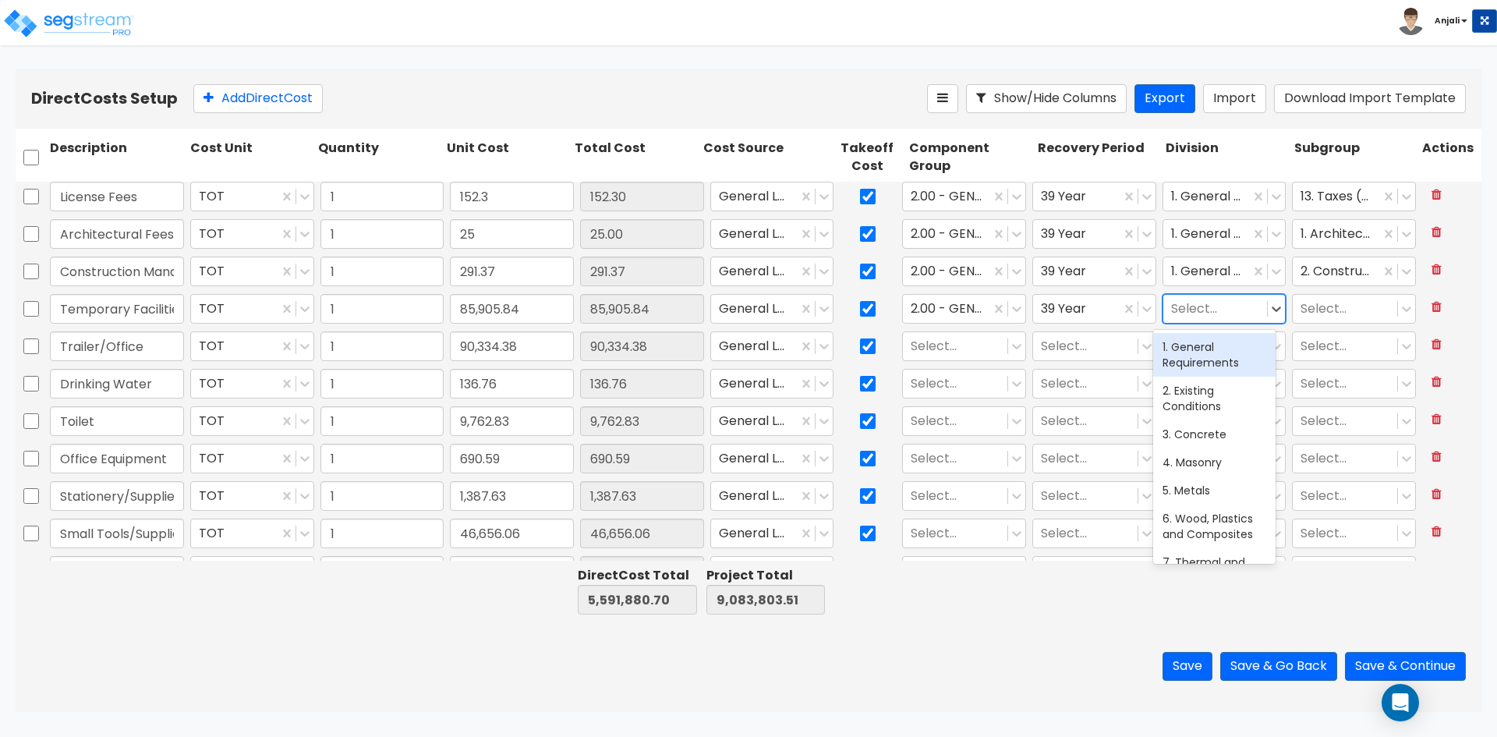
click at [1223, 357] on div "1. General Requirements" at bounding box center [1214, 355] width 122 height 44
click at [1349, 292] on div "Select..." at bounding box center [1354, 309] width 130 height 36
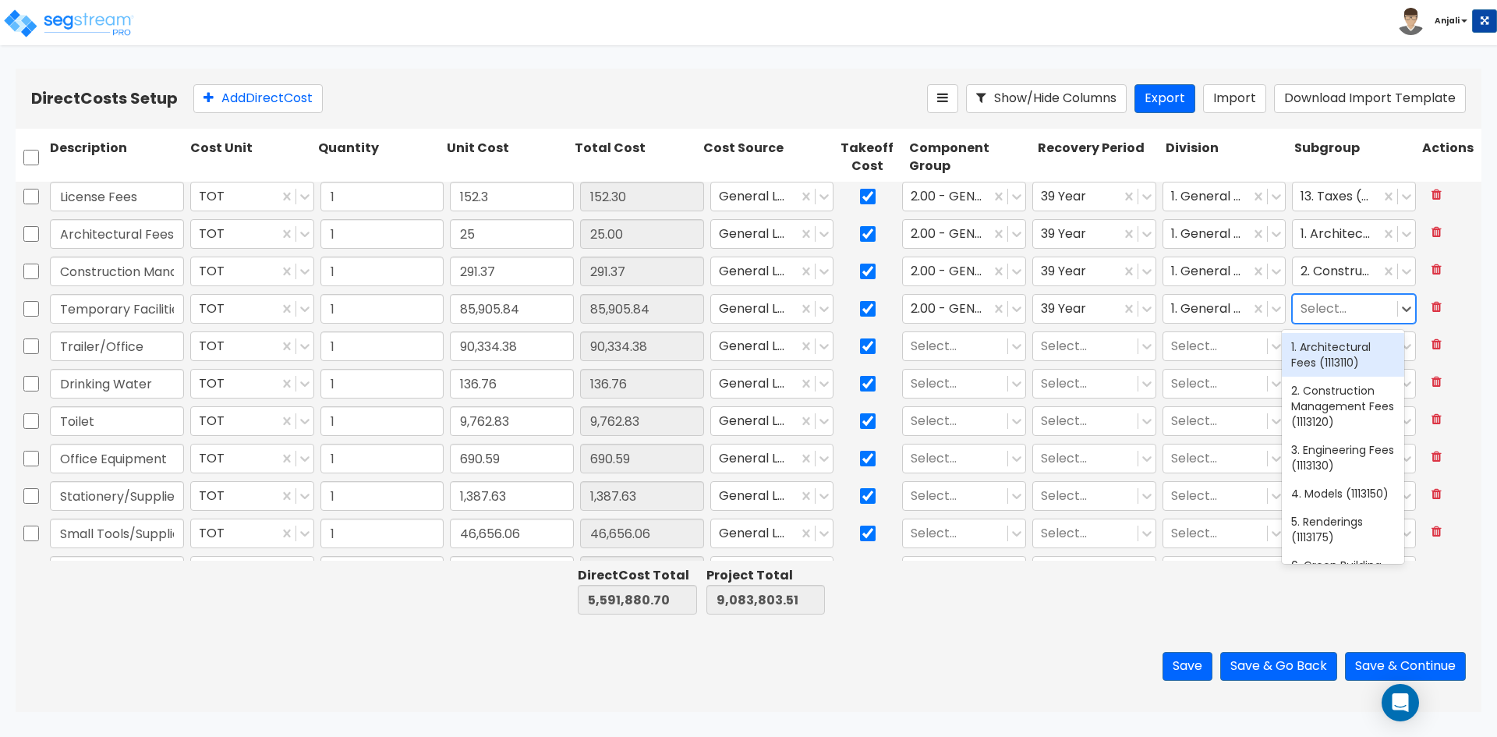
click at [1347, 306] on div at bounding box center [1345, 309] width 89 height 21
type input "TEM"
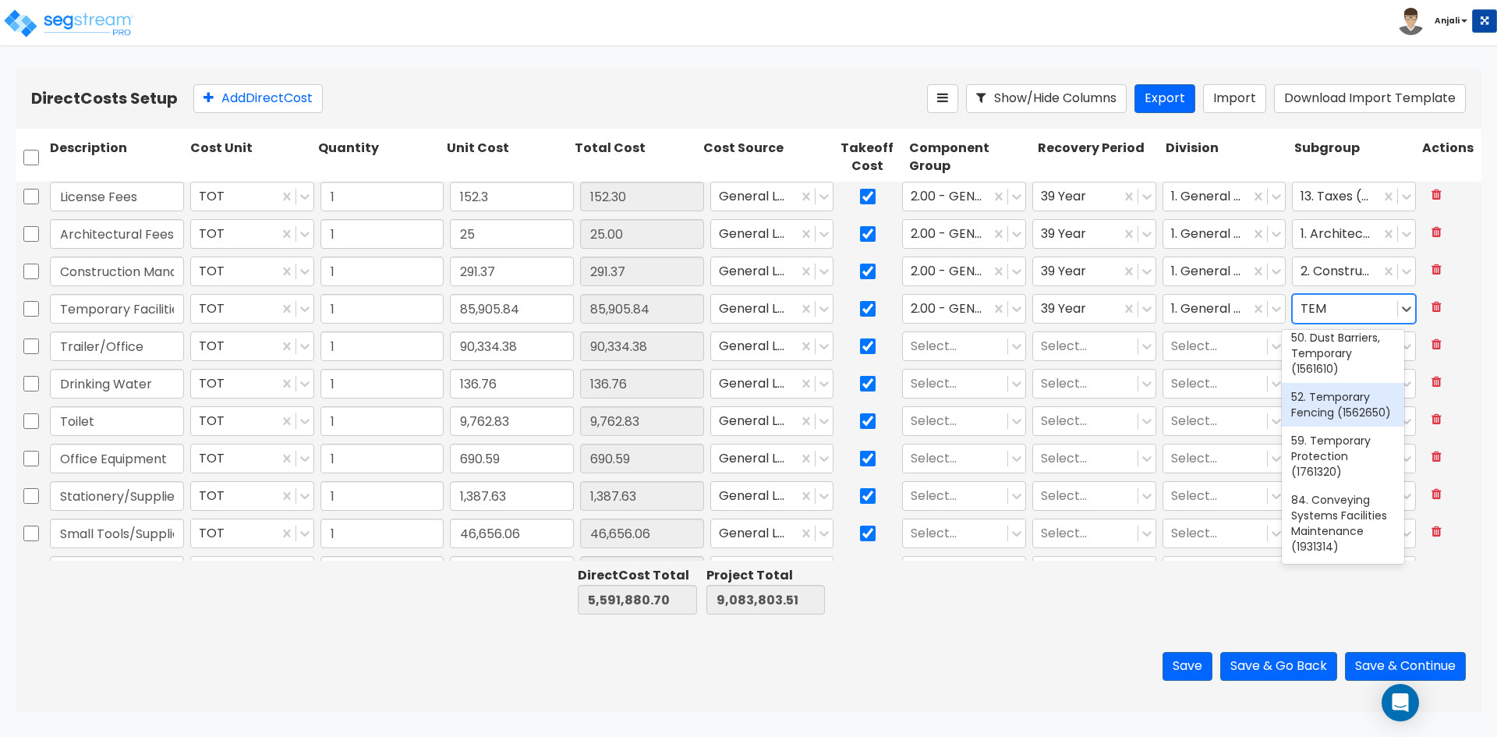
scroll to position [159, 0]
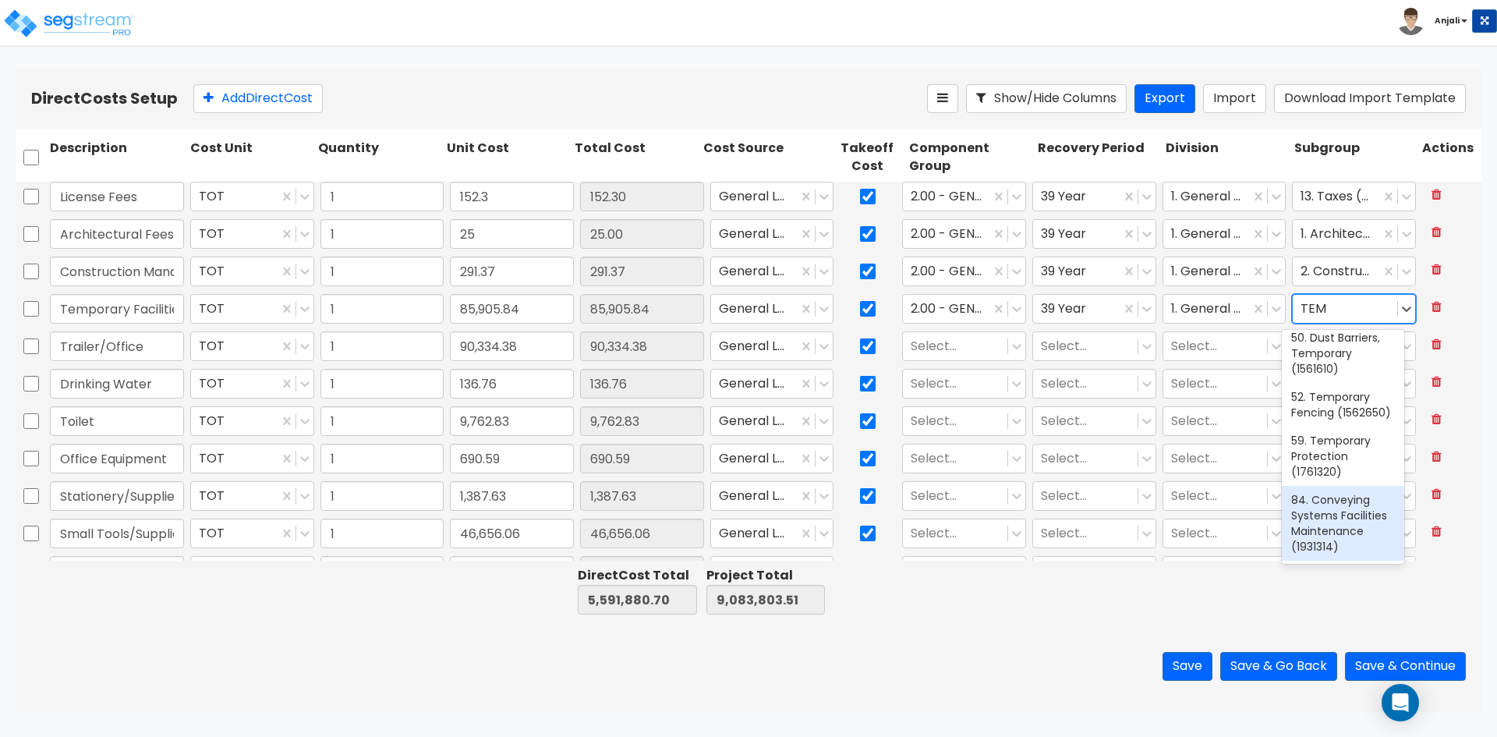
click at [1344, 497] on div "84. Conveying Systems Facilities Maintenance (1931314)" at bounding box center [1343, 523] width 122 height 75
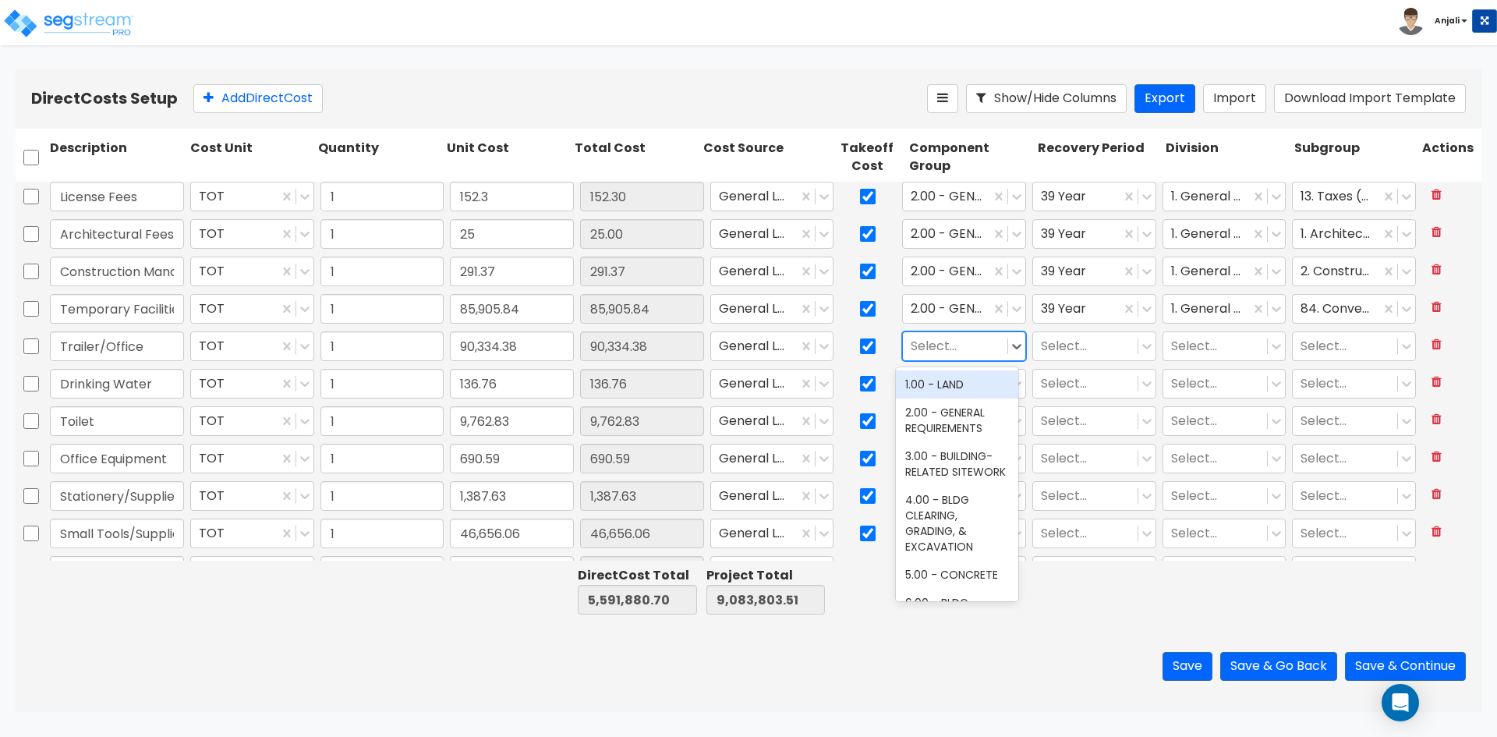
click at [995, 349] on div "Select..." at bounding box center [955, 346] width 104 height 27
click at [958, 414] on div "2.00 - GENERAL REQUIREMENTS" at bounding box center [957, 420] width 122 height 44
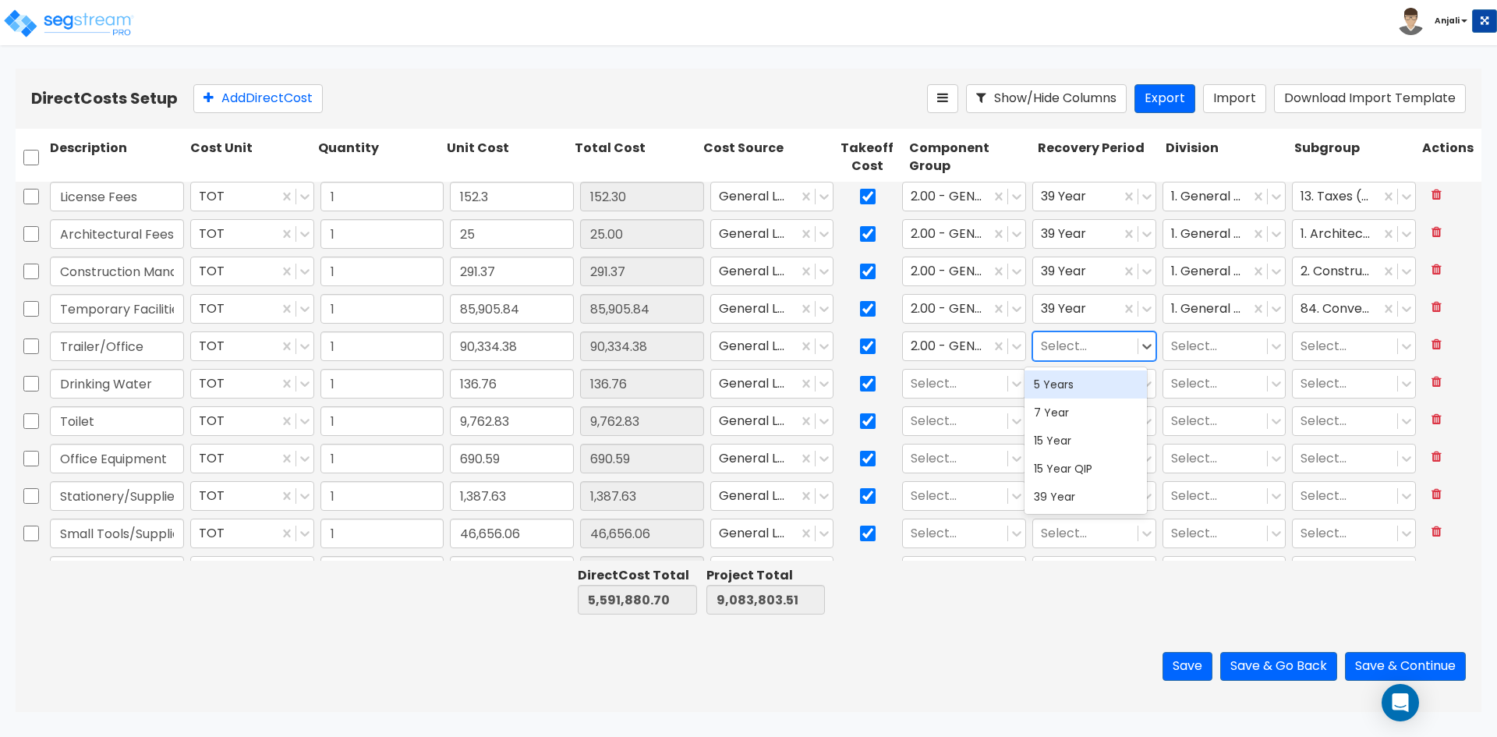
click at [1061, 338] on div at bounding box center [1085, 346] width 89 height 21
click at [1078, 487] on div "39 Year" at bounding box center [1086, 497] width 122 height 28
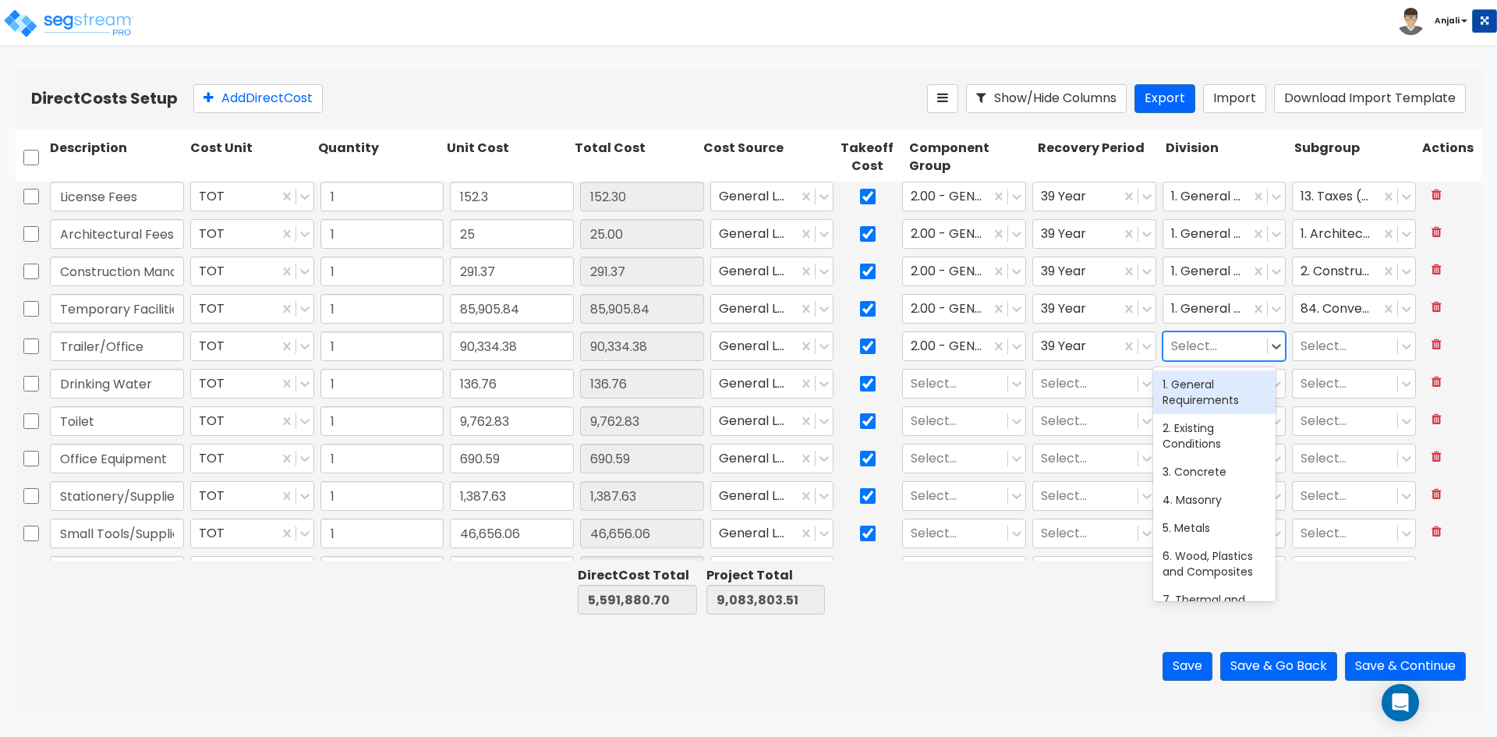
click at [1210, 339] on div at bounding box center [1215, 346] width 89 height 21
click at [1195, 399] on div "1. General Requirements" at bounding box center [1214, 392] width 122 height 44
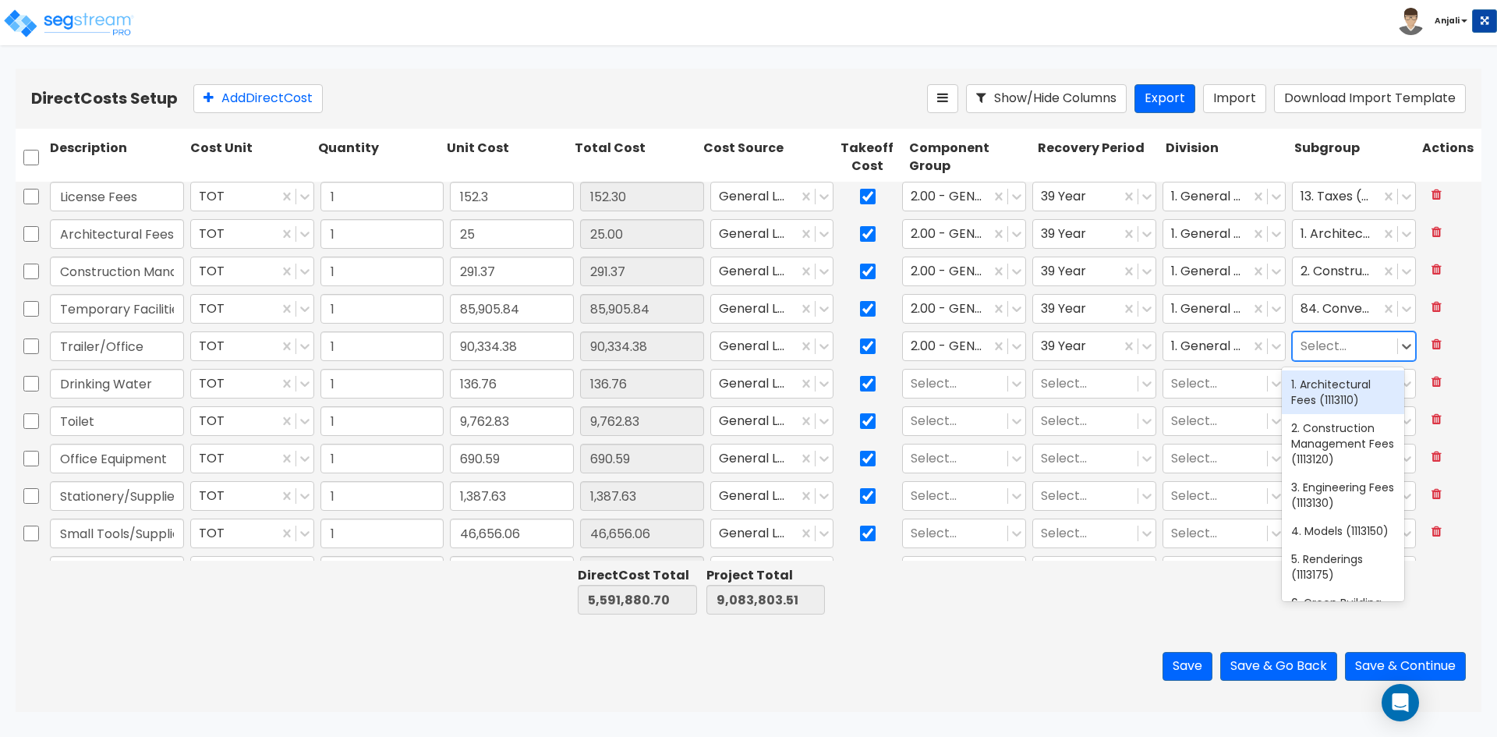
click at [1315, 348] on div at bounding box center [1345, 346] width 89 height 21
type input "TRA"
click at [1365, 385] on div "17. General Contractor's Mark-Up (1311350)" at bounding box center [1343, 399] width 122 height 59
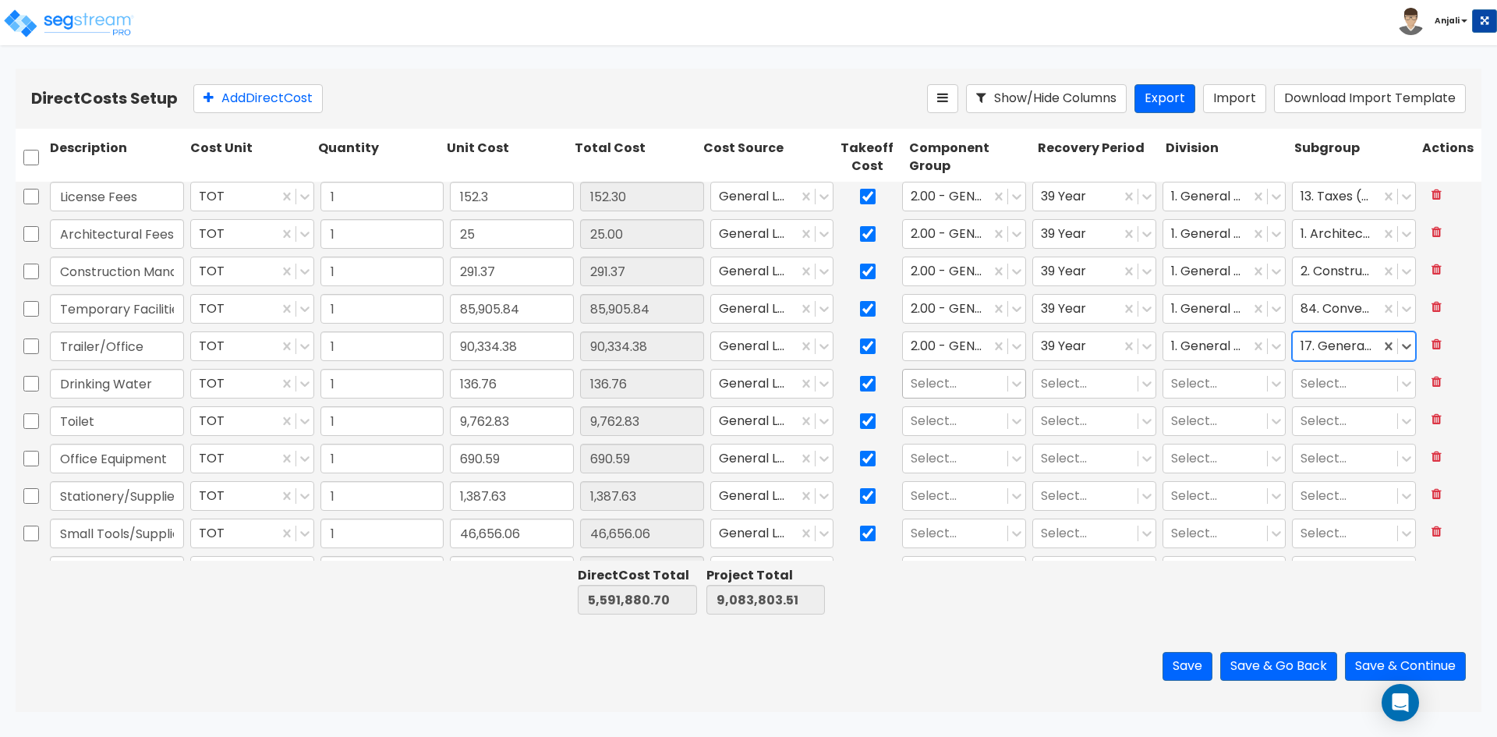
click at [958, 384] on div at bounding box center [955, 384] width 89 height 21
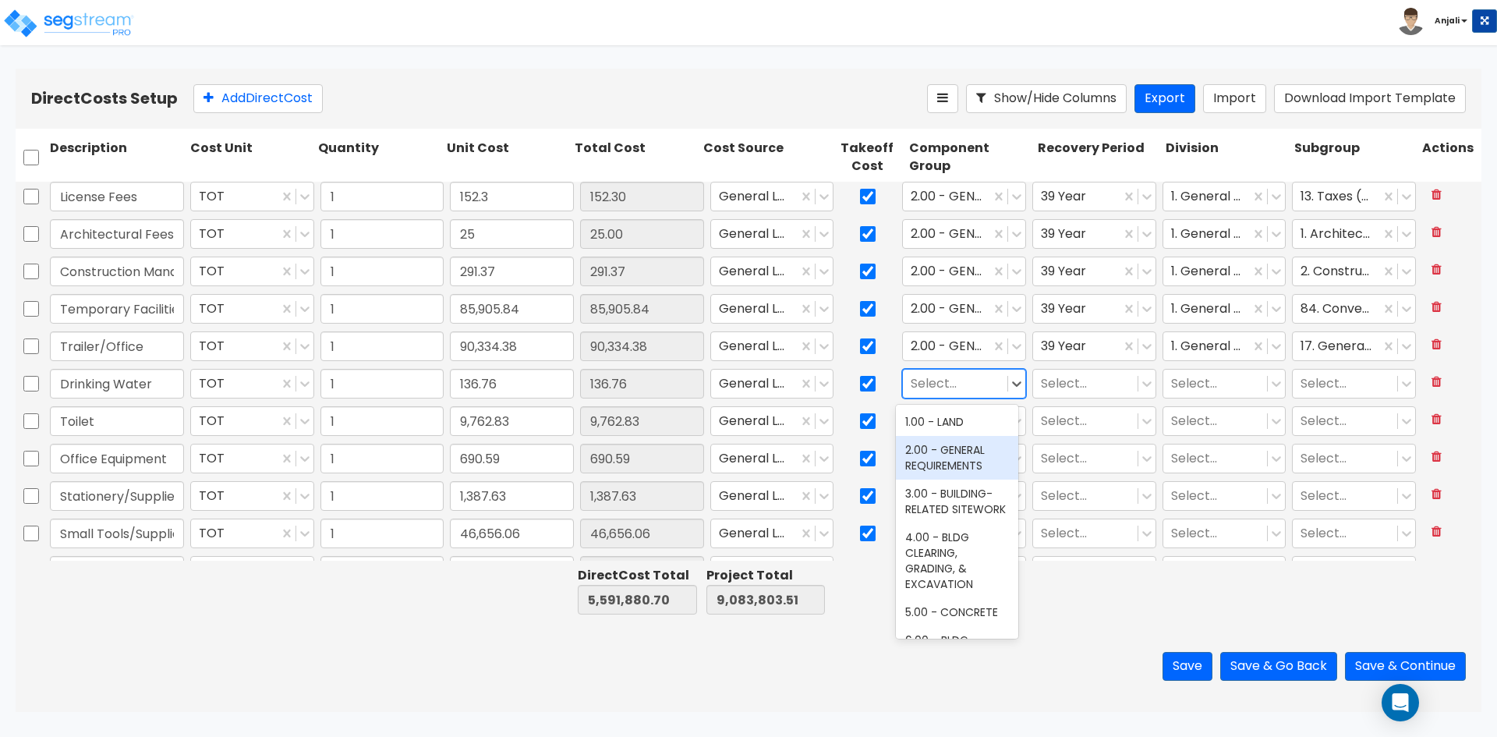
click at [954, 444] on div "2.00 - GENERAL REQUIREMENTS" at bounding box center [957, 458] width 122 height 44
click at [1050, 384] on div at bounding box center [1085, 384] width 89 height 21
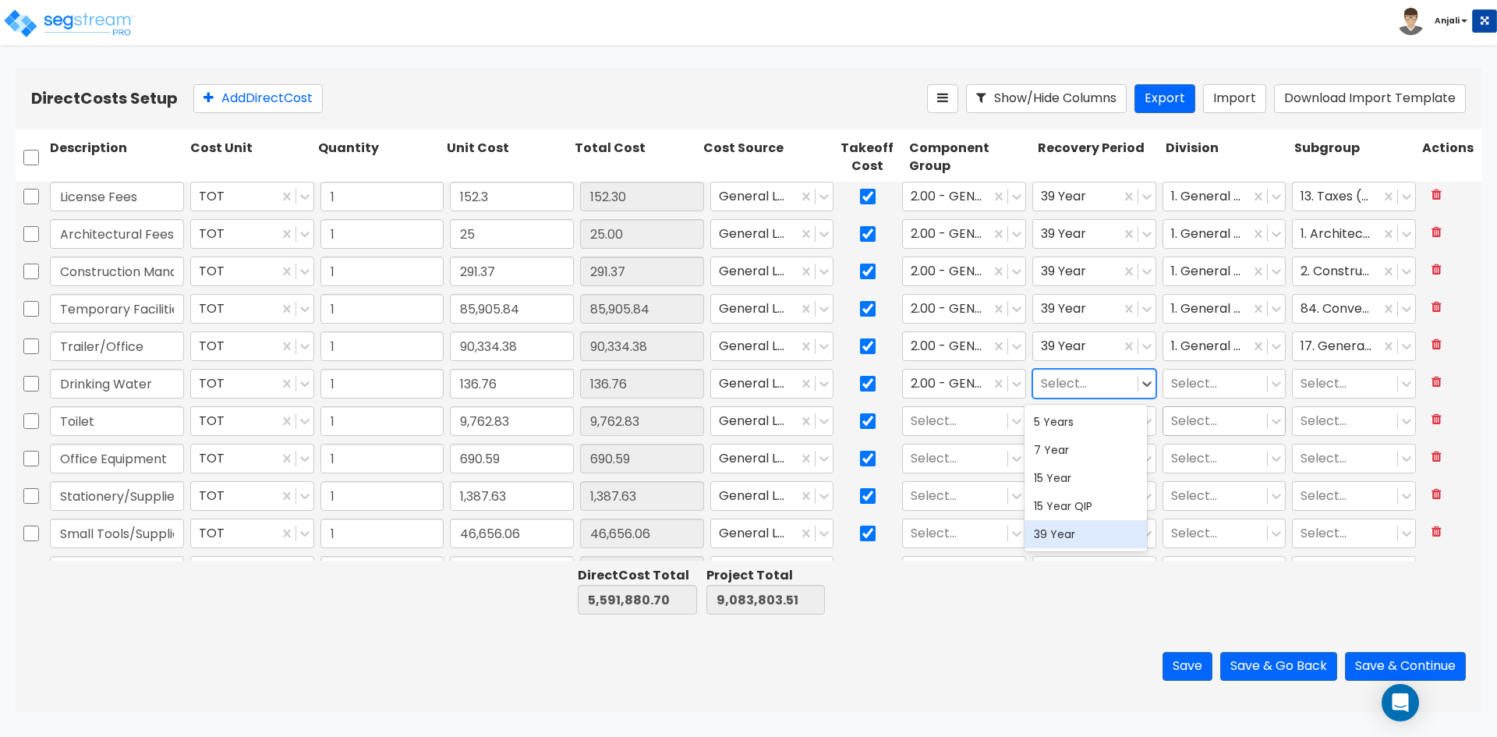
drag, startPoint x: 1068, startPoint y: 521, endPoint x: 1155, endPoint y: 434, distance: 123.0
click at [1068, 519] on div "5 Years 7 Year 15 Year 15 Year QIP 39 Year" at bounding box center [1086, 478] width 122 height 147
drag, startPoint x: 1069, startPoint y: 547, endPoint x: 1090, endPoint y: 510, distance: 42.3
click at [1069, 543] on div "39 Year" at bounding box center [1086, 534] width 122 height 28
click at [1237, 387] on div at bounding box center [1215, 384] width 89 height 21
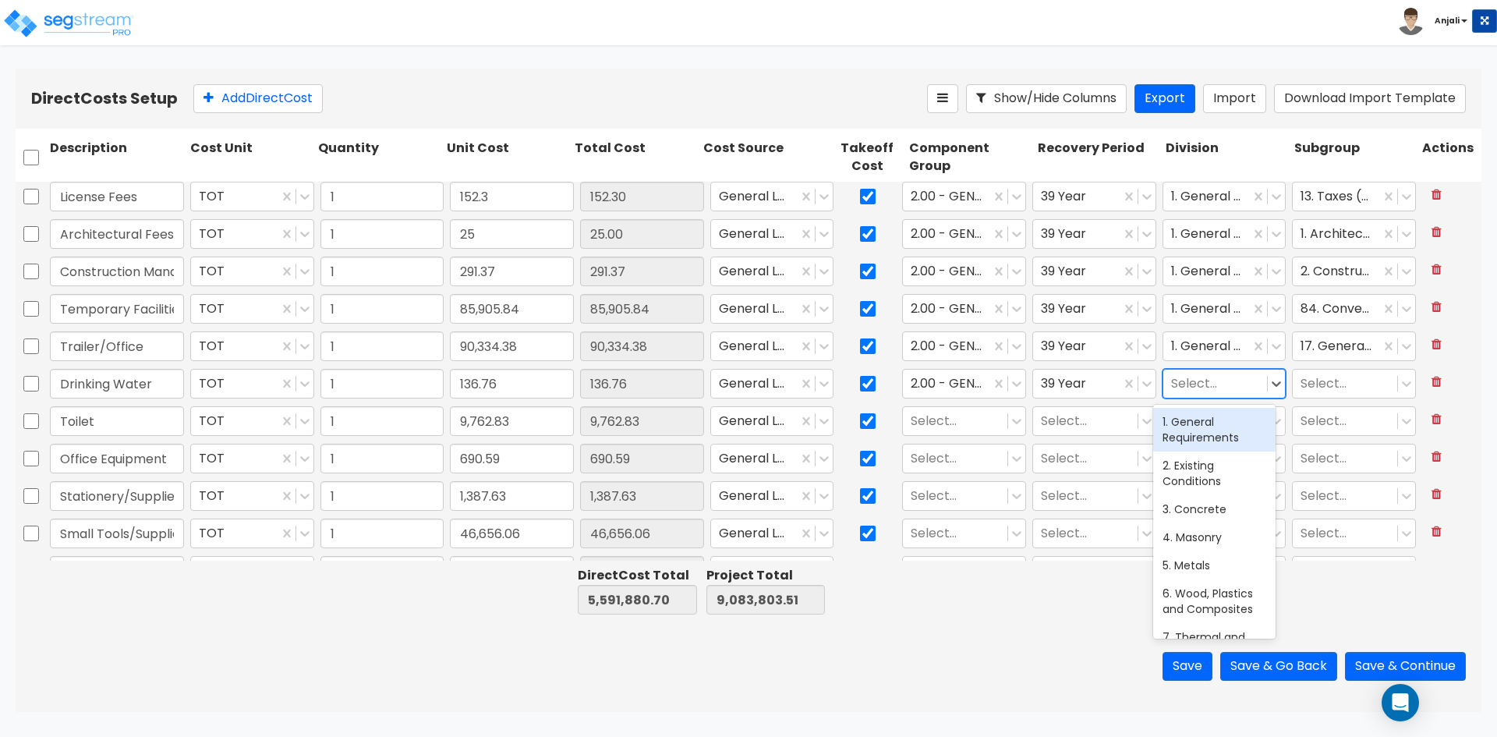
click at [1205, 430] on div "1. General Requirements" at bounding box center [1214, 430] width 122 height 44
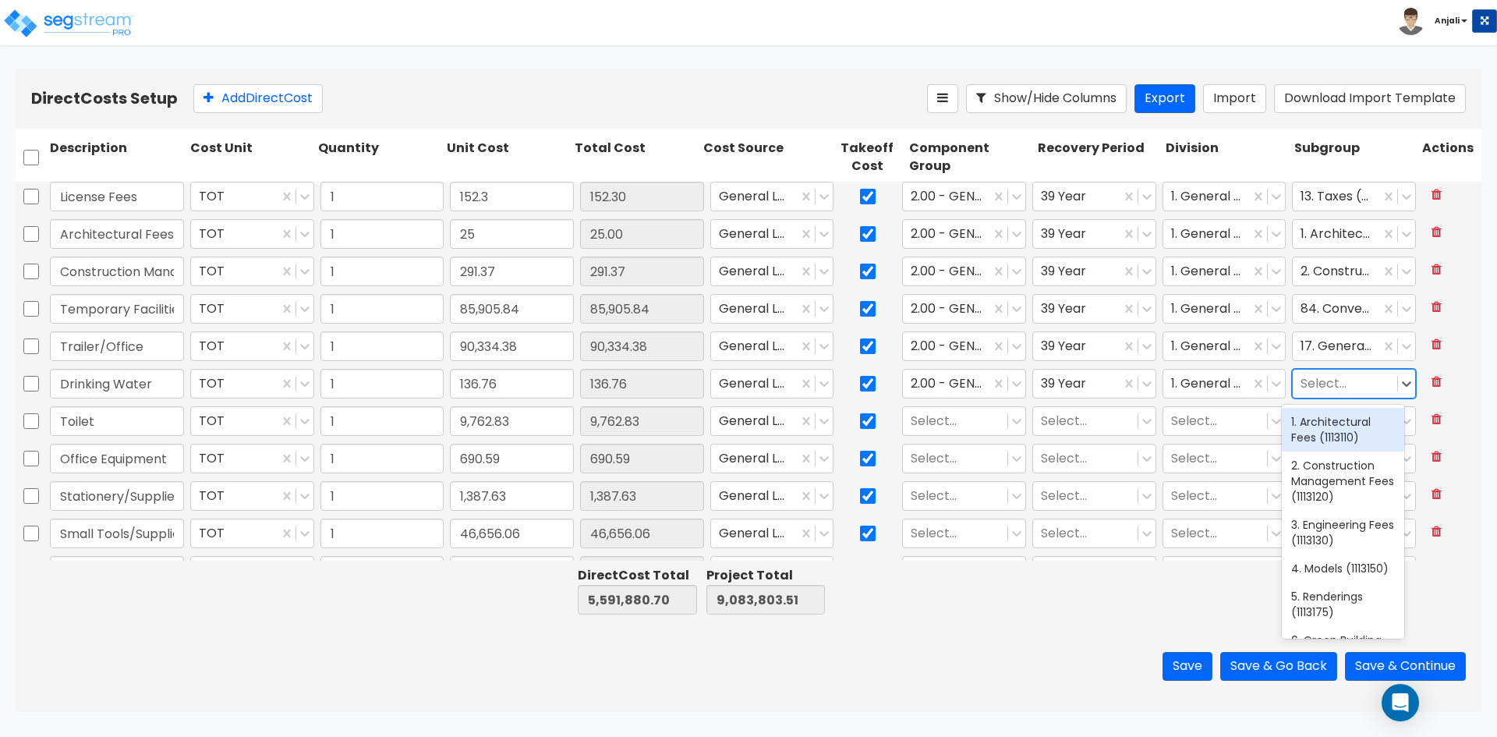
click at [1340, 393] on div at bounding box center [1345, 384] width 89 height 21
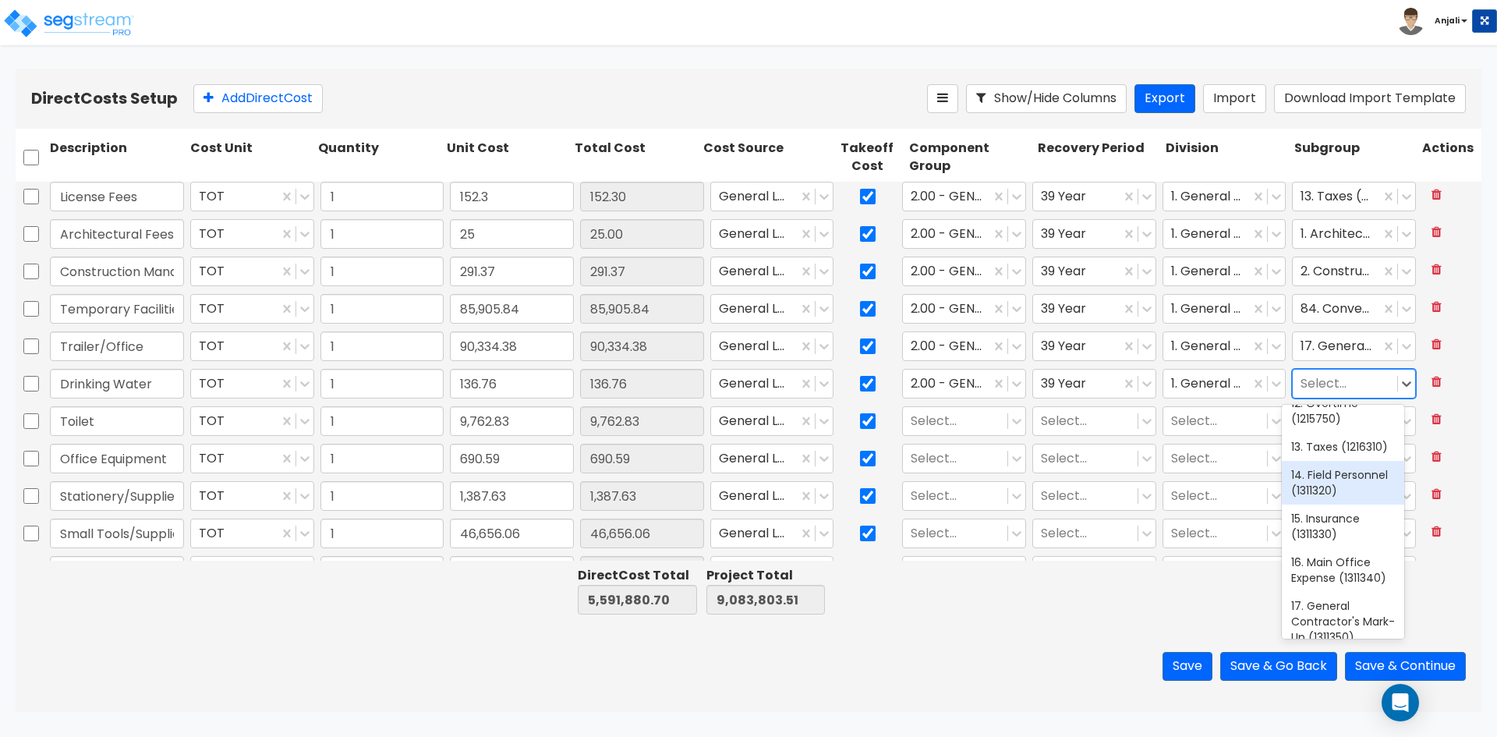
click at [1340, 505] on div "14. Field Personnel (1311320)" at bounding box center [1343, 483] width 122 height 44
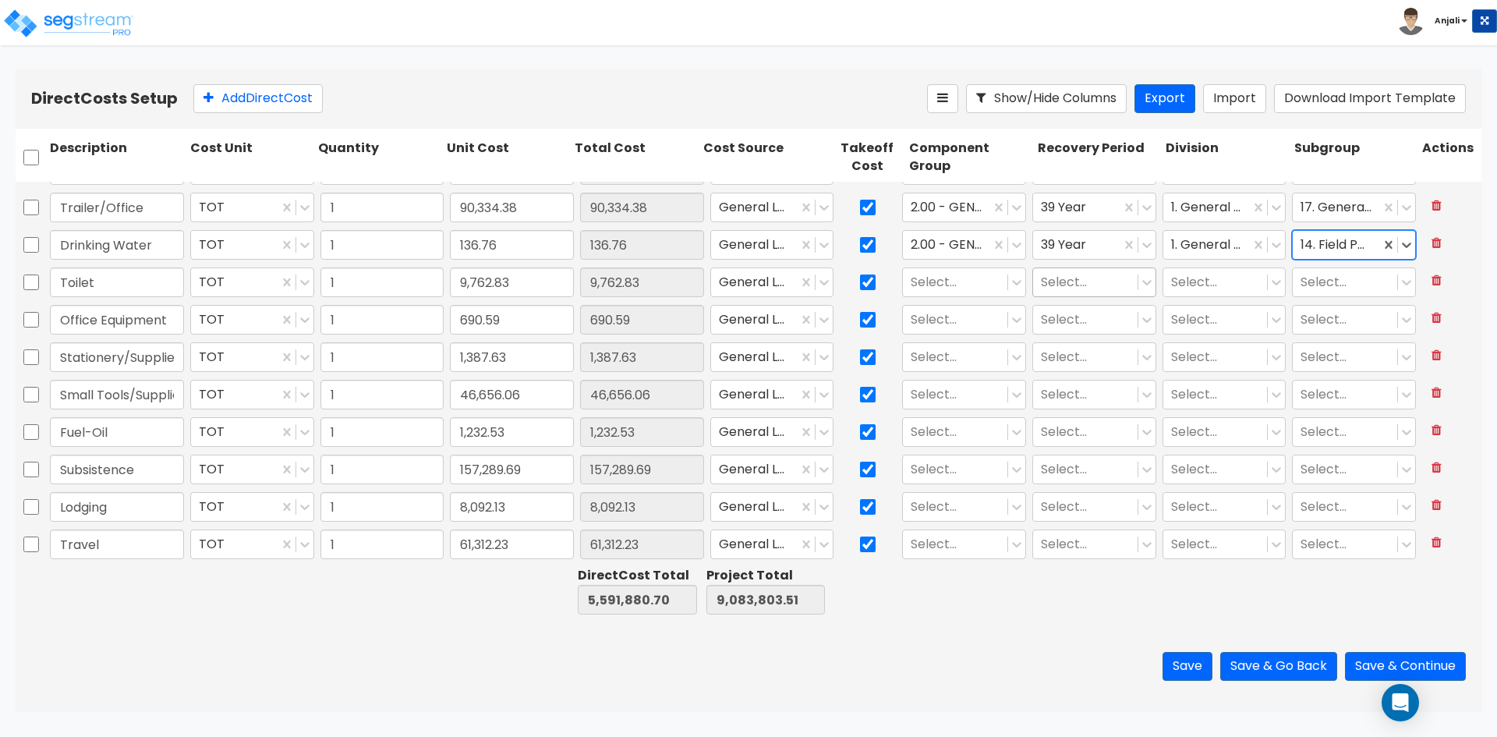
scroll to position [234, 0]
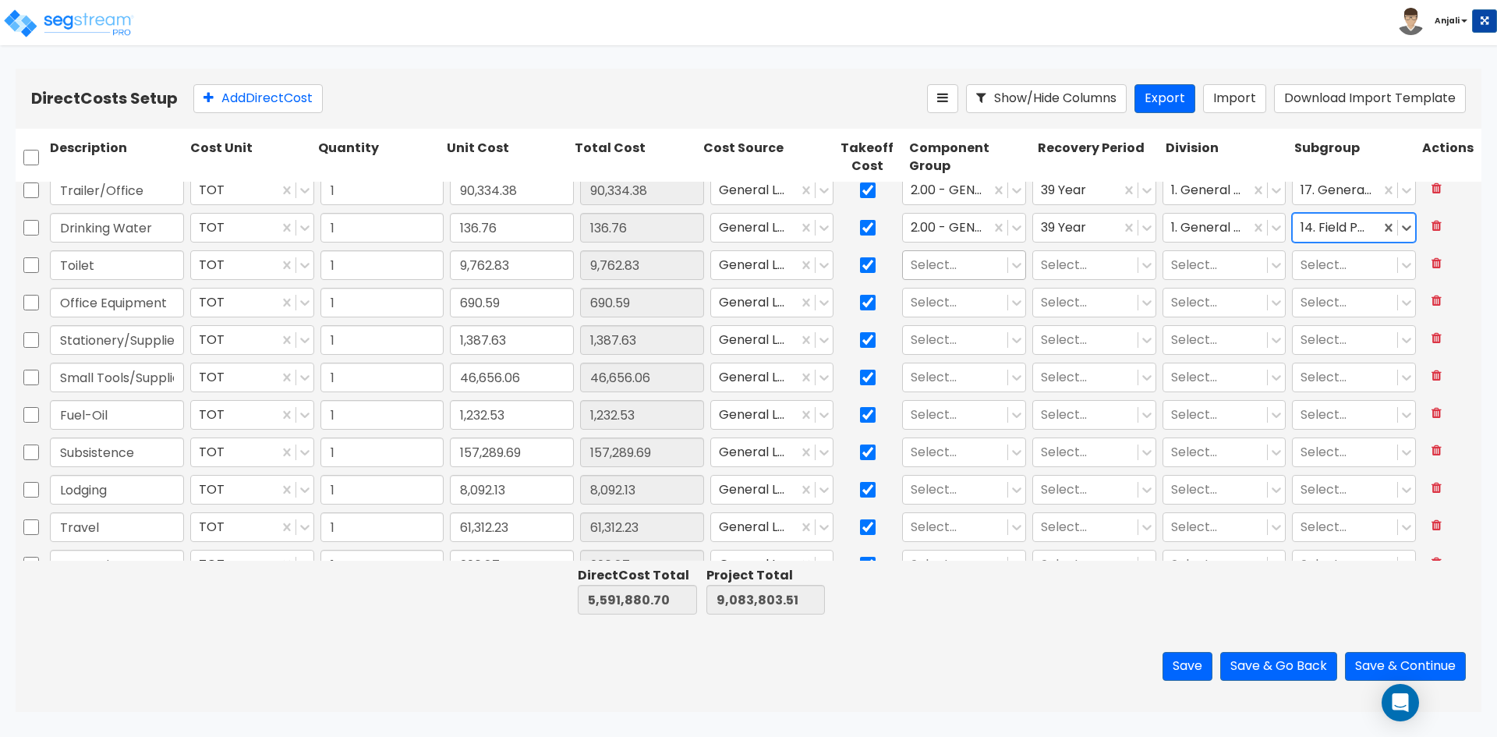
click at [926, 265] on div at bounding box center [955, 265] width 89 height 21
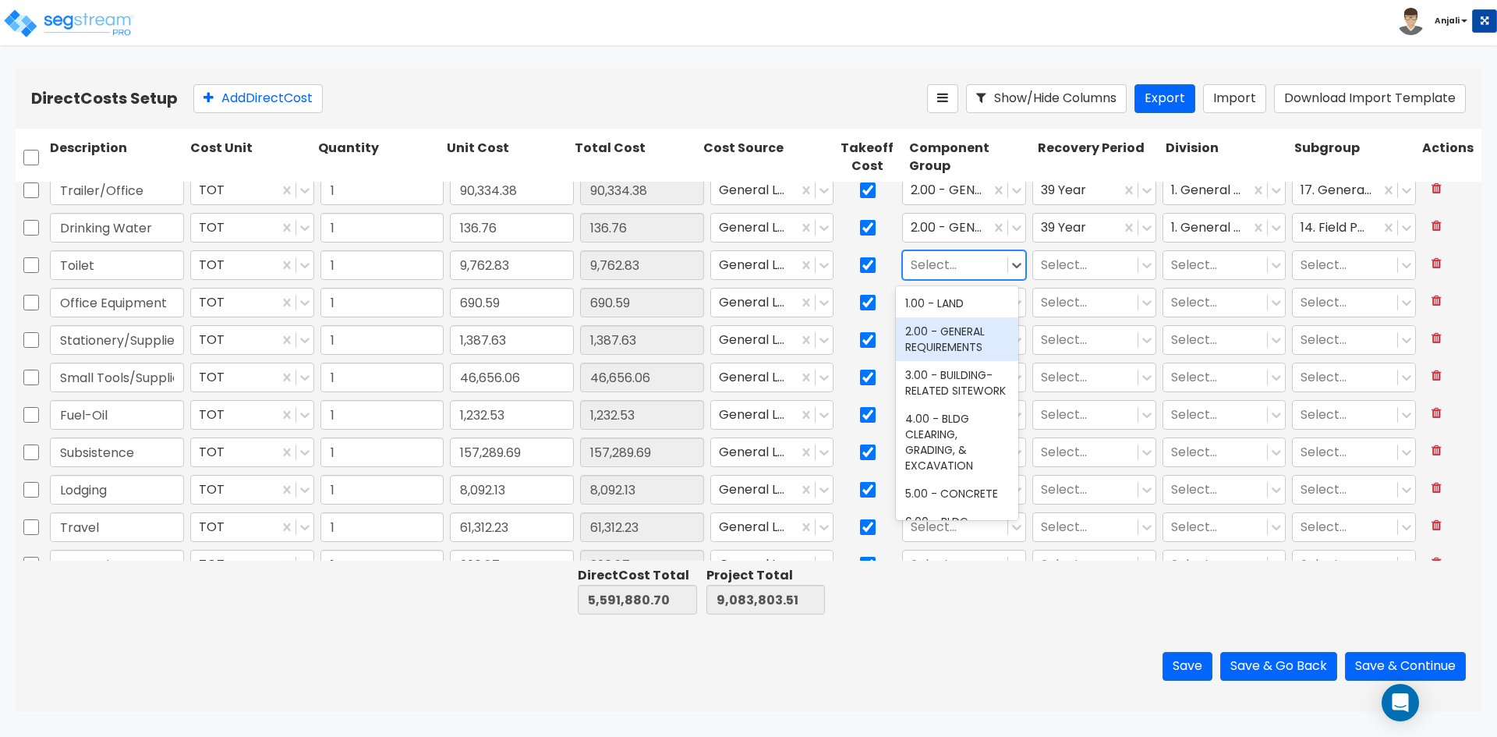
click at [938, 338] on div "2.00 - GENERAL REQUIREMENTS" at bounding box center [957, 339] width 122 height 44
click at [1098, 264] on div at bounding box center [1085, 265] width 89 height 21
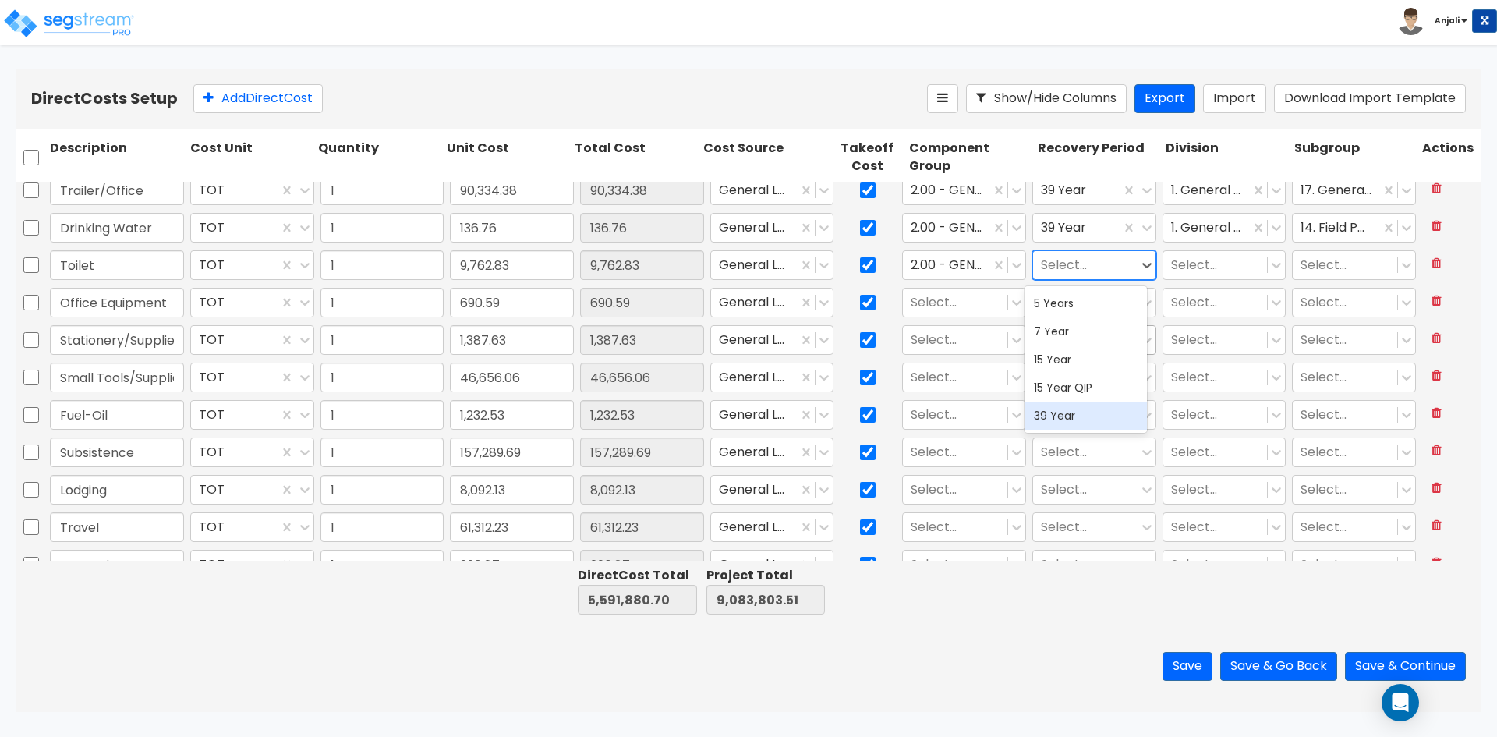
drag, startPoint x: 1082, startPoint y: 419, endPoint x: 1145, endPoint y: 329, distance: 109.7
click at [1082, 418] on div "39 Year" at bounding box center [1086, 416] width 122 height 28
click at [1163, 263] on div "Select..." at bounding box center [1215, 265] width 104 height 27
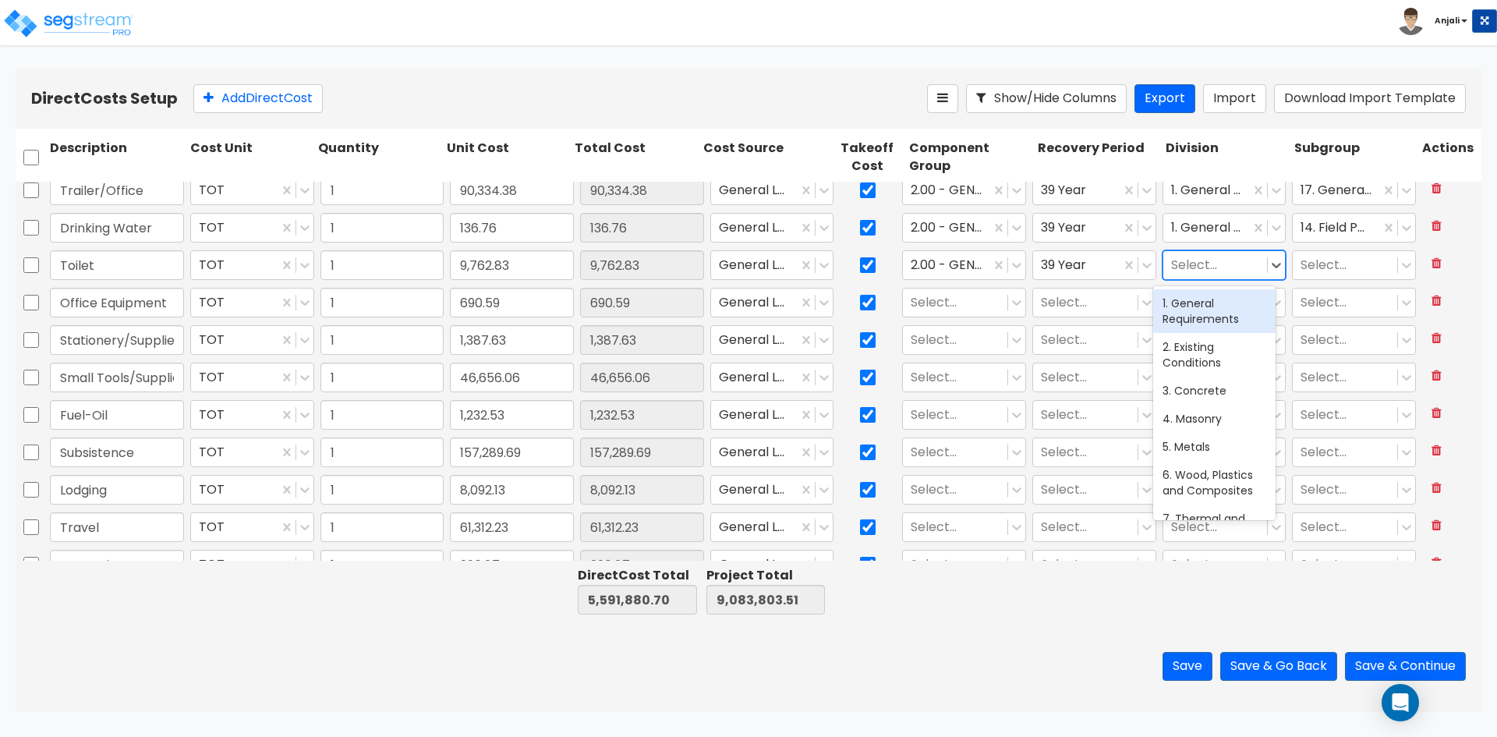
click at [1198, 321] on div "1. General Requirements" at bounding box center [1214, 311] width 122 height 44
click at [1337, 285] on div "Select..." at bounding box center [1354, 303] width 130 height 36
click at [1340, 274] on div at bounding box center [1345, 265] width 89 height 21
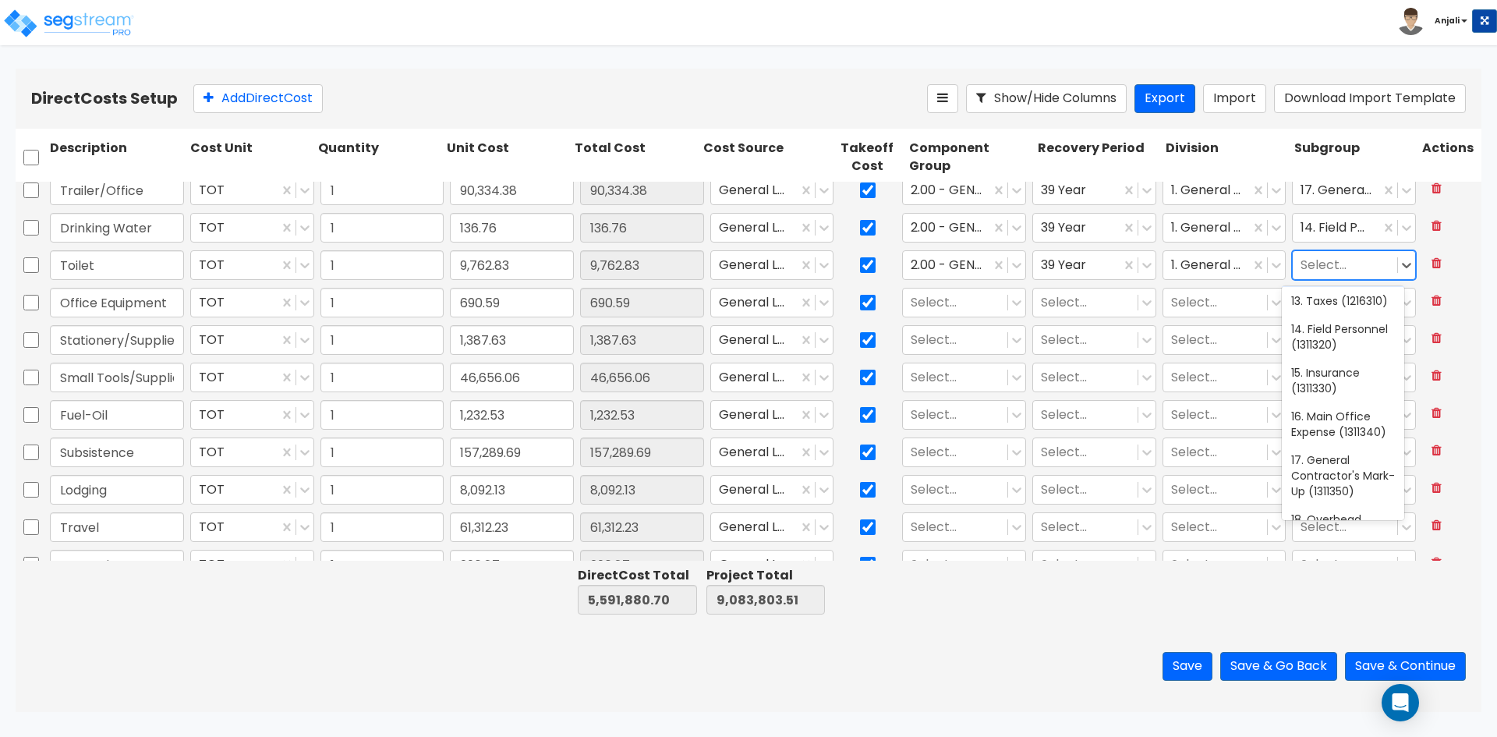
scroll to position [651, 0]
click at [1345, 281] on div "14. Field Personnel (1311320)" at bounding box center [1343, 259] width 122 height 44
click at [915, 303] on div at bounding box center [955, 302] width 89 height 21
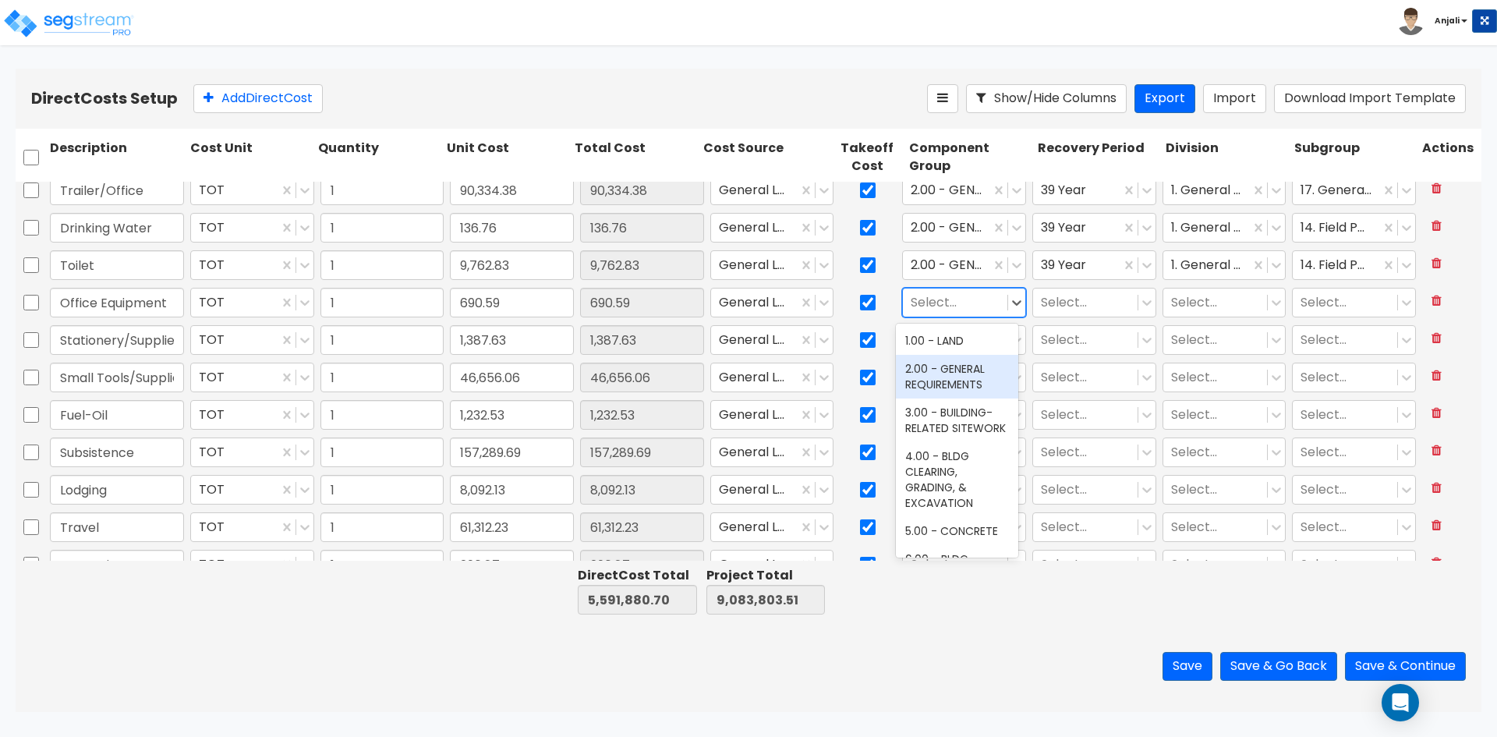
drag, startPoint x: 950, startPoint y: 391, endPoint x: 969, endPoint y: 362, distance: 35.5
click at [950, 391] on div "2.00 - GENERAL REQUIREMENTS" at bounding box center [957, 377] width 122 height 44
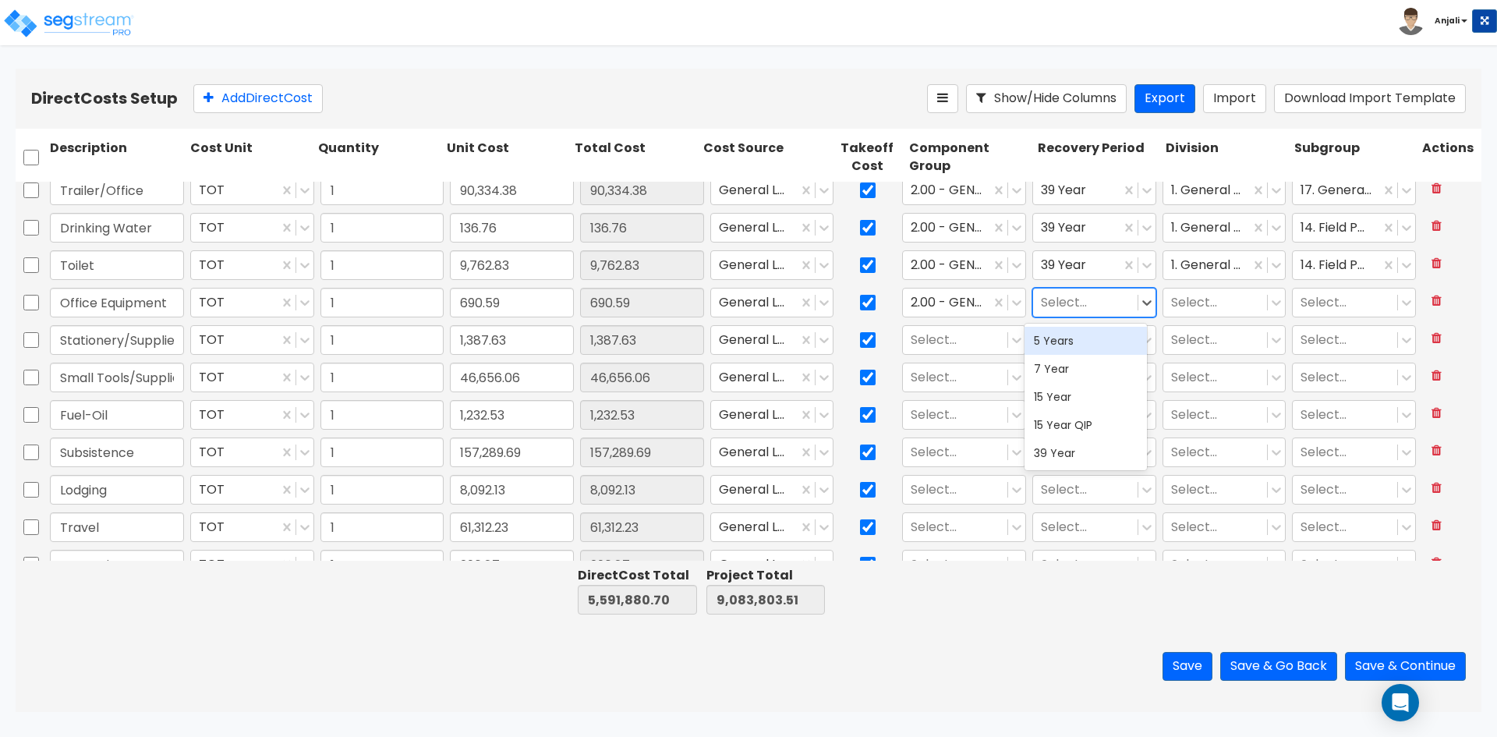
click at [1050, 303] on div at bounding box center [1085, 302] width 89 height 21
click at [1062, 451] on div "39 Year" at bounding box center [1086, 453] width 122 height 28
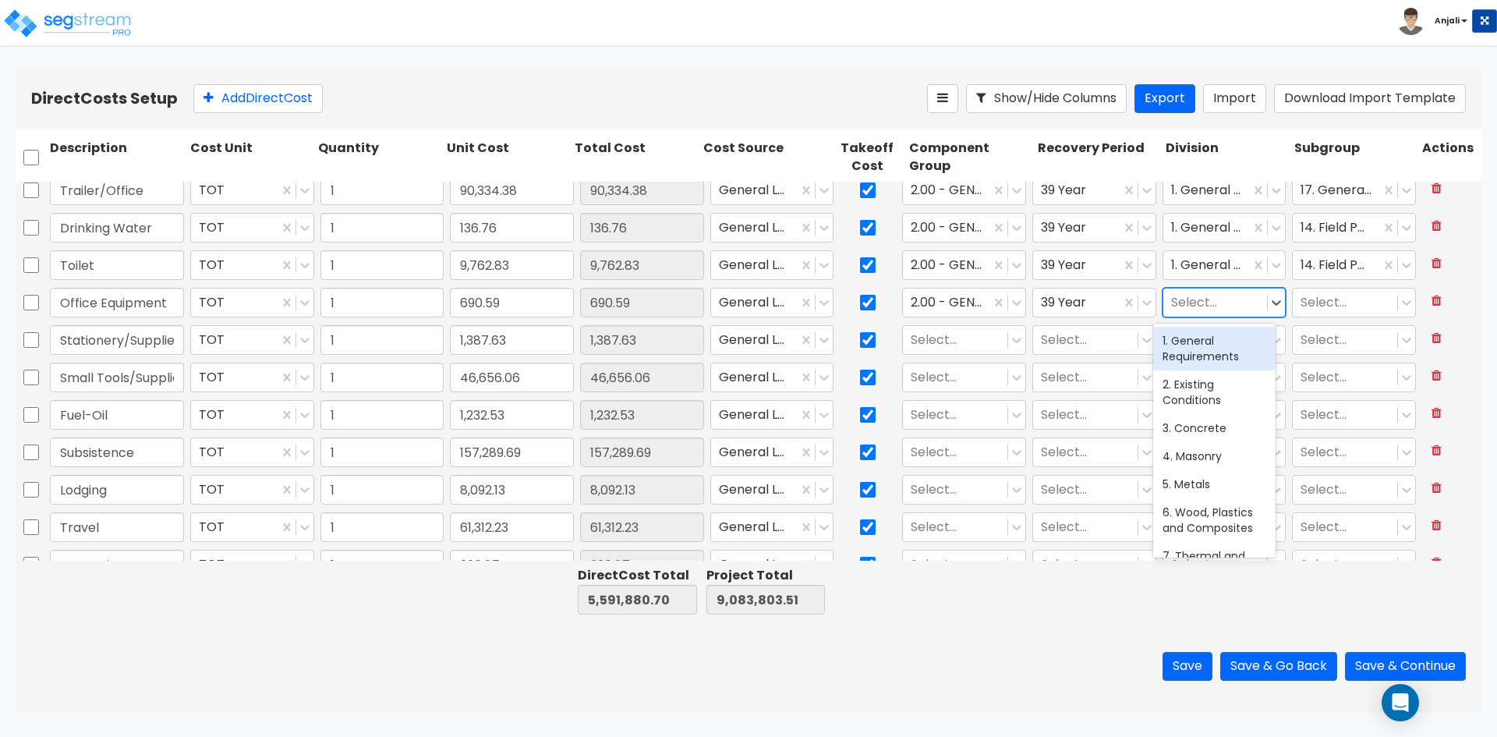
click at [1204, 316] on div "Select..." at bounding box center [1215, 302] width 104 height 27
click at [1195, 355] on div "1. General Requirements" at bounding box center [1214, 349] width 122 height 44
click at [1371, 315] on div "Select..." at bounding box center [1345, 302] width 104 height 27
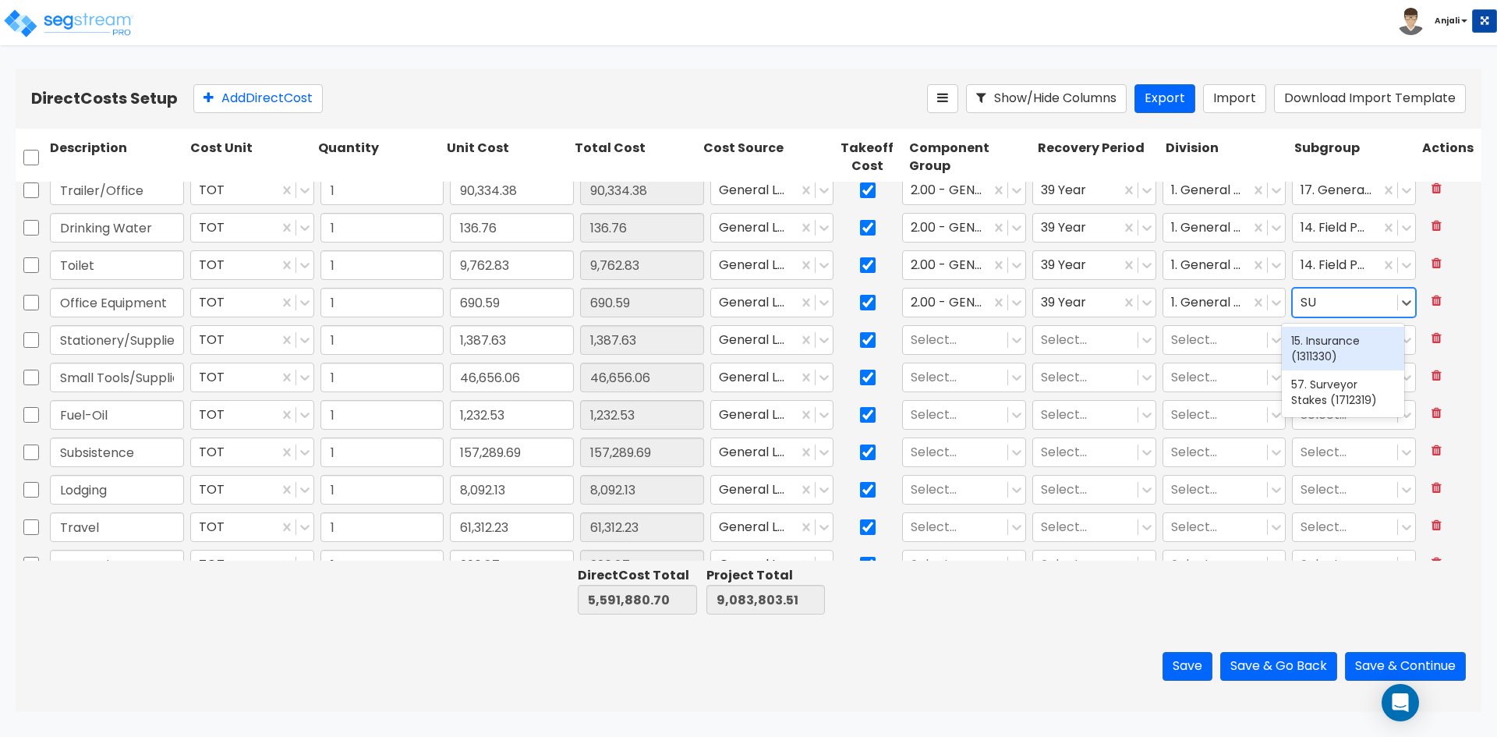
type input "S"
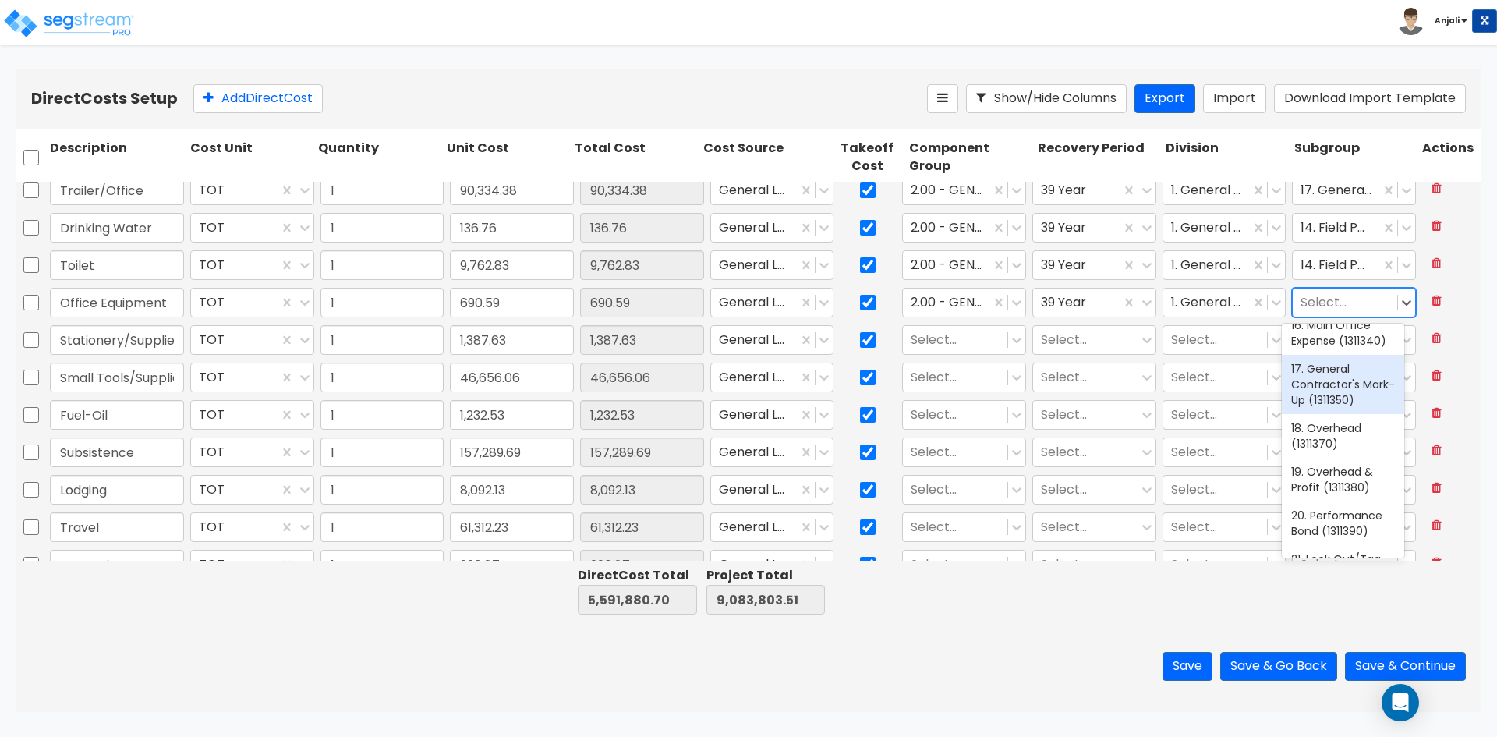
click at [1334, 414] on div "17. General Contractor's Mark-Up (1311350)" at bounding box center [1343, 384] width 122 height 59
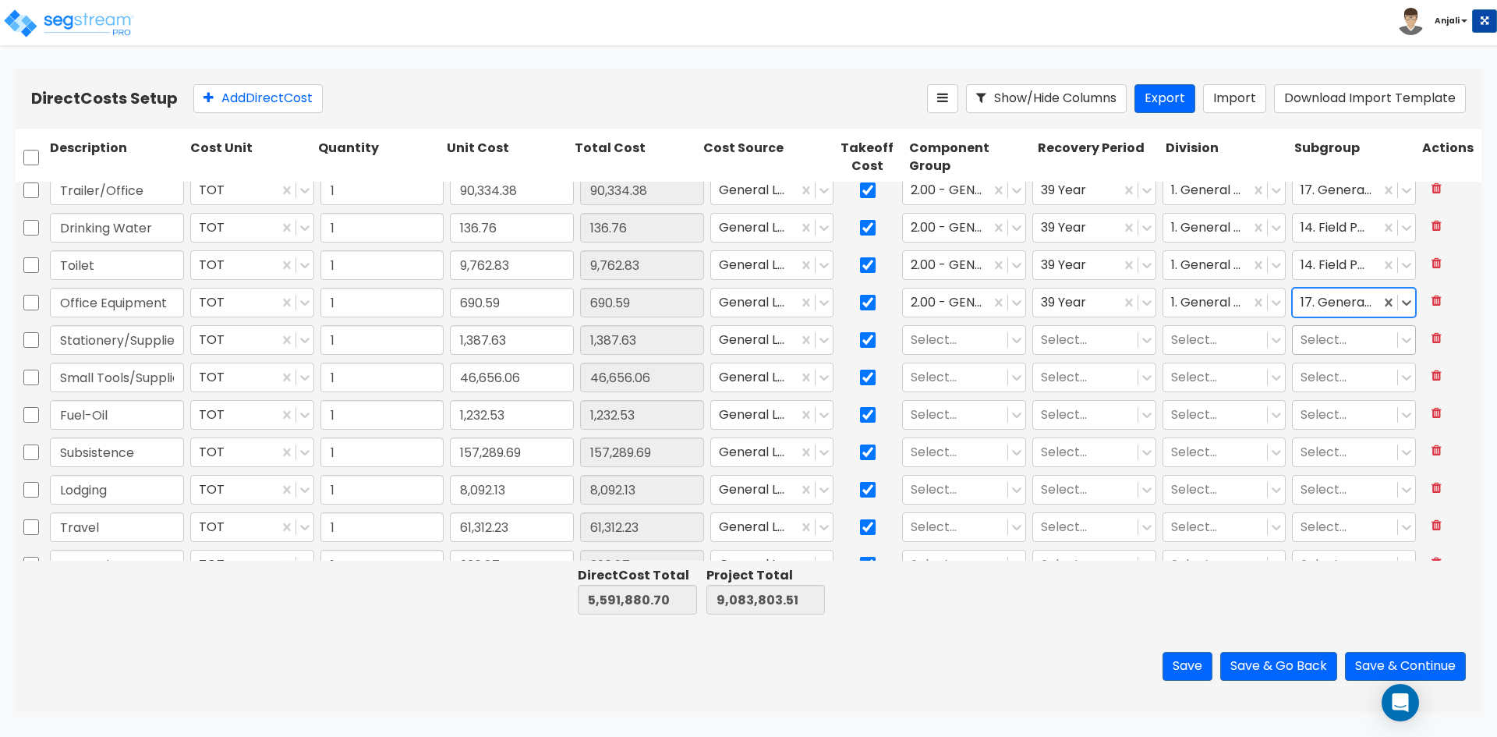
click at [1340, 349] on div at bounding box center [1345, 340] width 89 height 21
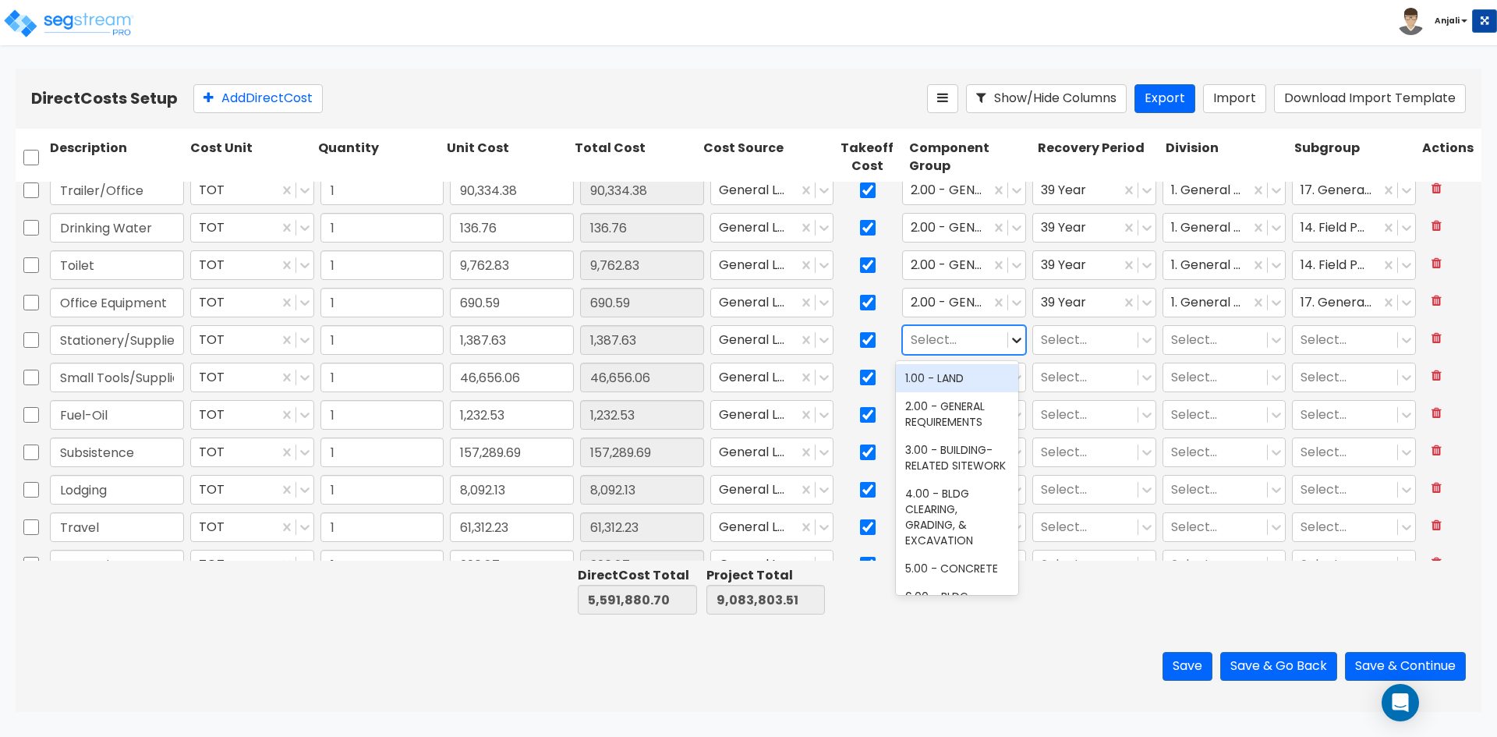
click at [1011, 338] on icon at bounding box center [1017, 340] width 16 height 16
click at [967, 405] on div "2.00 - GENERAL REQUIREMENTS" at bounding box center [957, 414] width 122 height 44
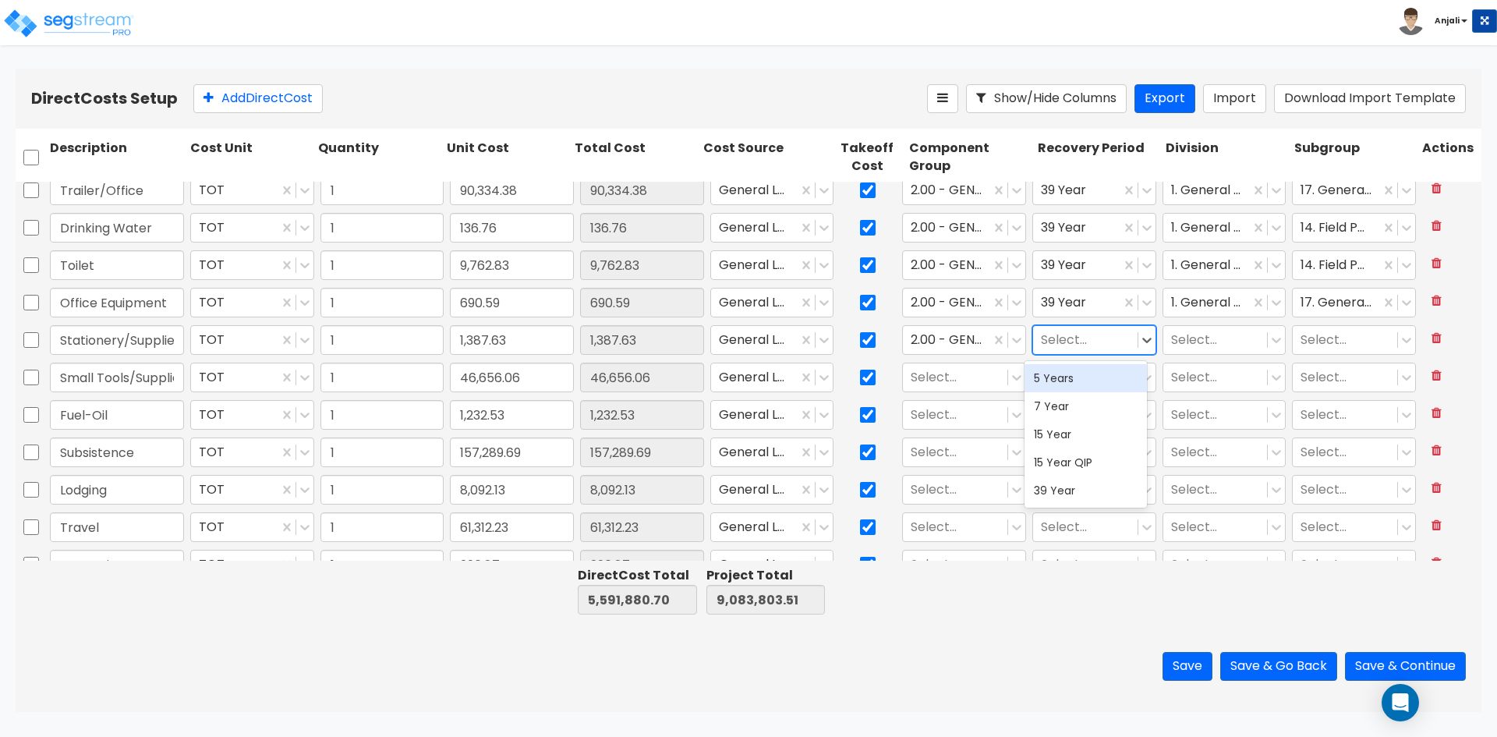
click at [1121, 346] on div "Select..." at bounding box center [1085, 340] width 104 height 27
drag, startPoint x: 1080, startPoint y: 492, endPoint x: 1100, endPoint y: 467, distance: 32.2
click at [1082, 488] on div "39 Year" at bounding box center [1086, 490] width 122 height 28
click at [1268, 324] on div "Select..." at bounding box center [1225, 340] width 130 height 36
click at [1269, 329] on div at bounding box center [1276, 340] width 18 height 28
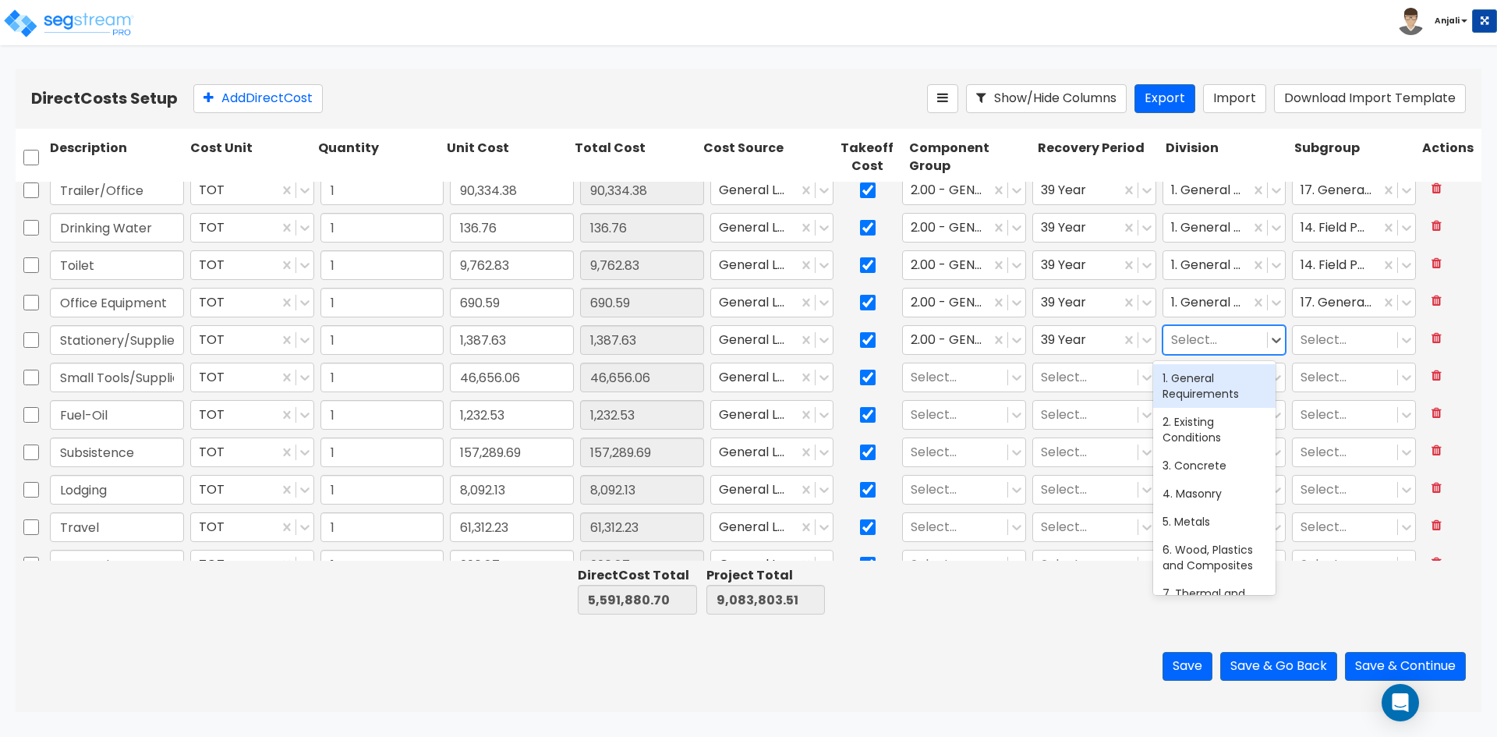
click at [1217, 381] on div "1. General Requirements" at bounding box center [1214, 386] width 122 height 44
click at [1365, 342] on div at bounding box center [1345, 340] width 89 height 21
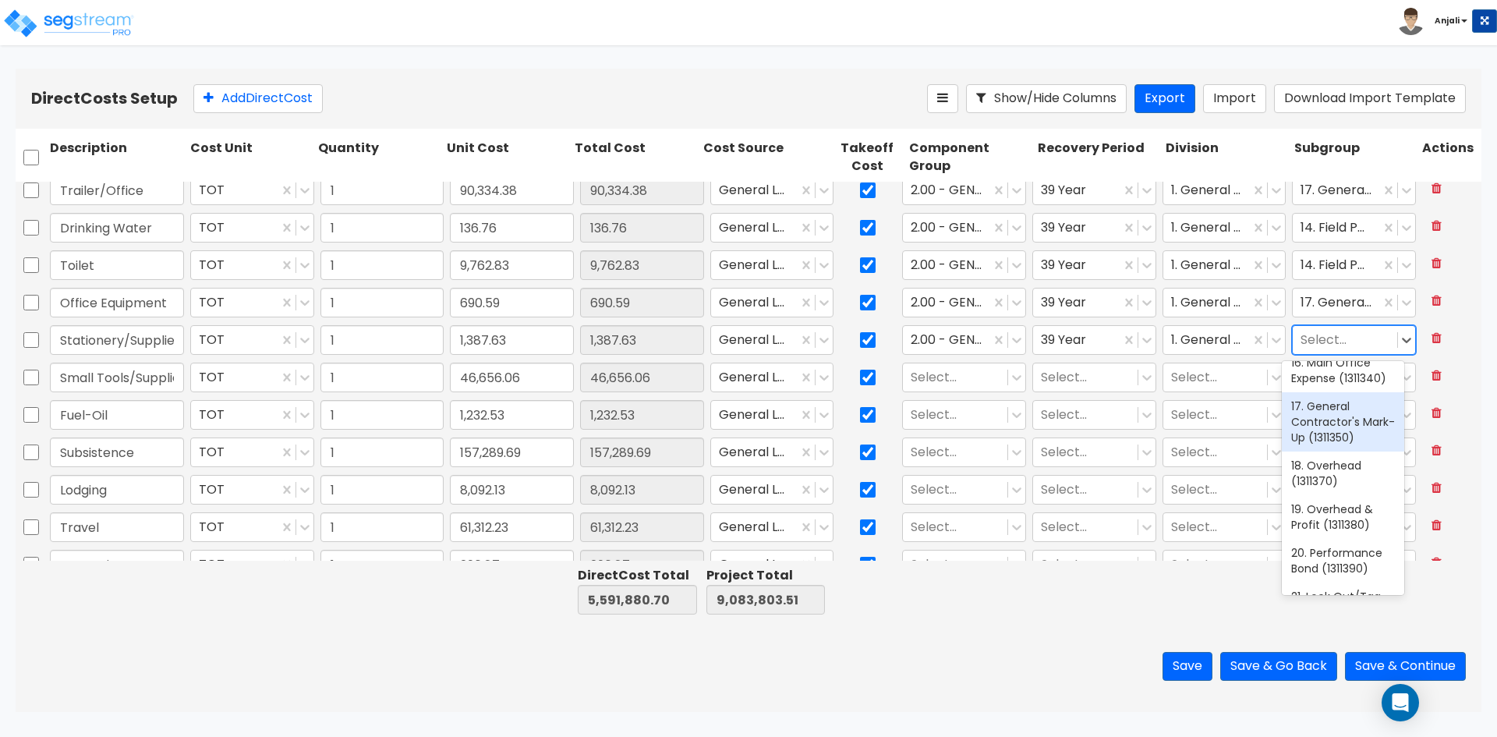
click at [1324, 451] on div "17. General Contractor's Mark-Up (1311350)" at bounding box center [1343, 421] width 122 height 59
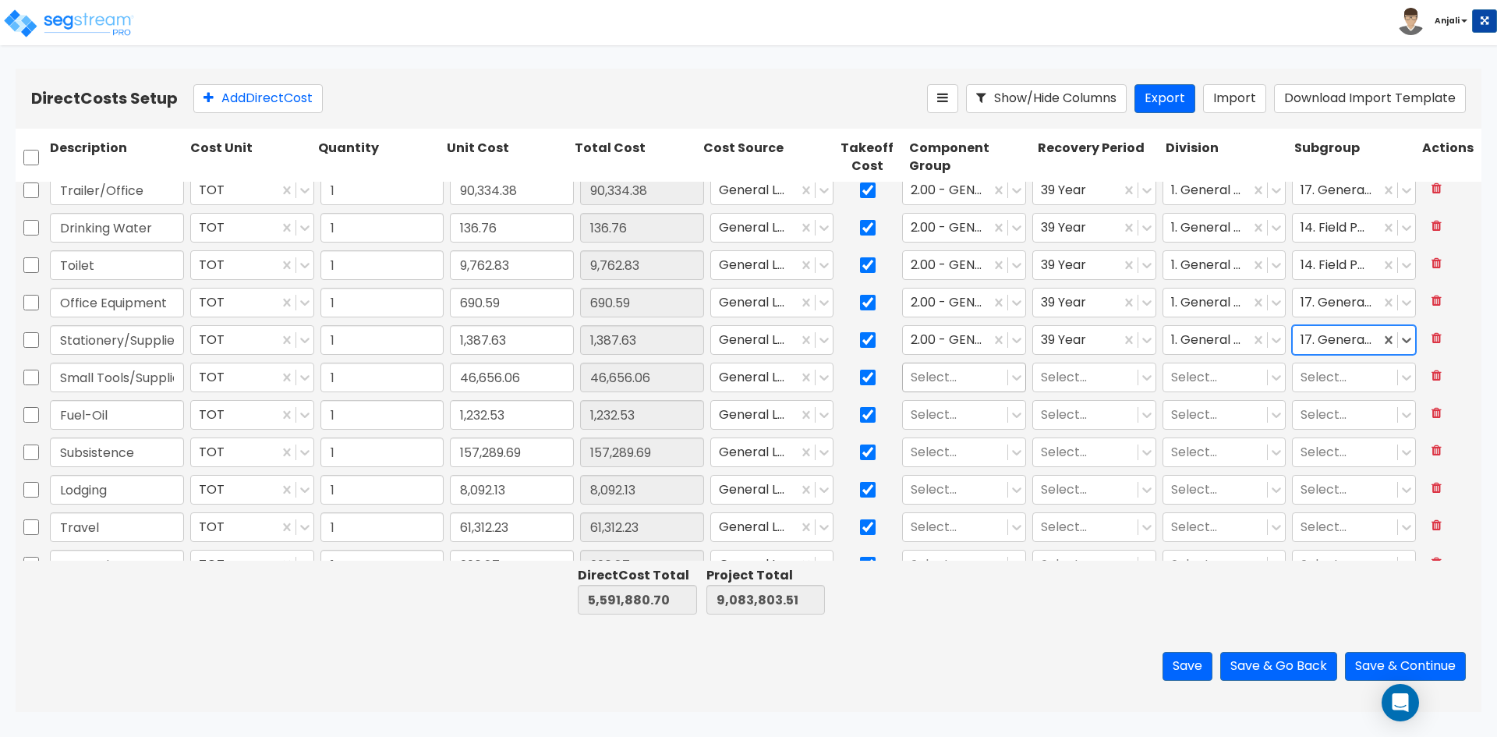
click at [962, 381] on div at bounding box center [955, 377] width 89 height 21
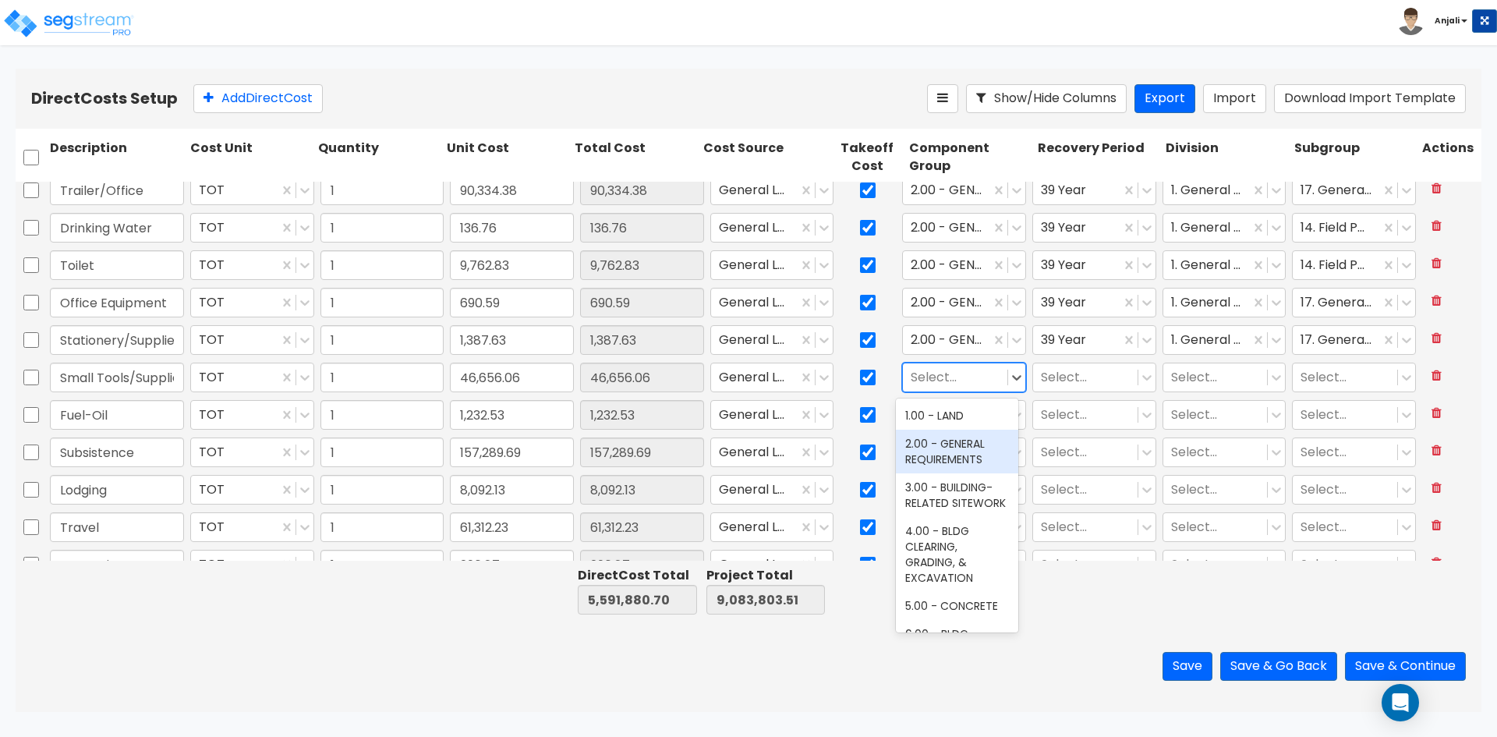
click at [959, 451] on div "2.00 - GENERAL REQUIREMENTS" at bounding box center [957, 452] width 122 height 44
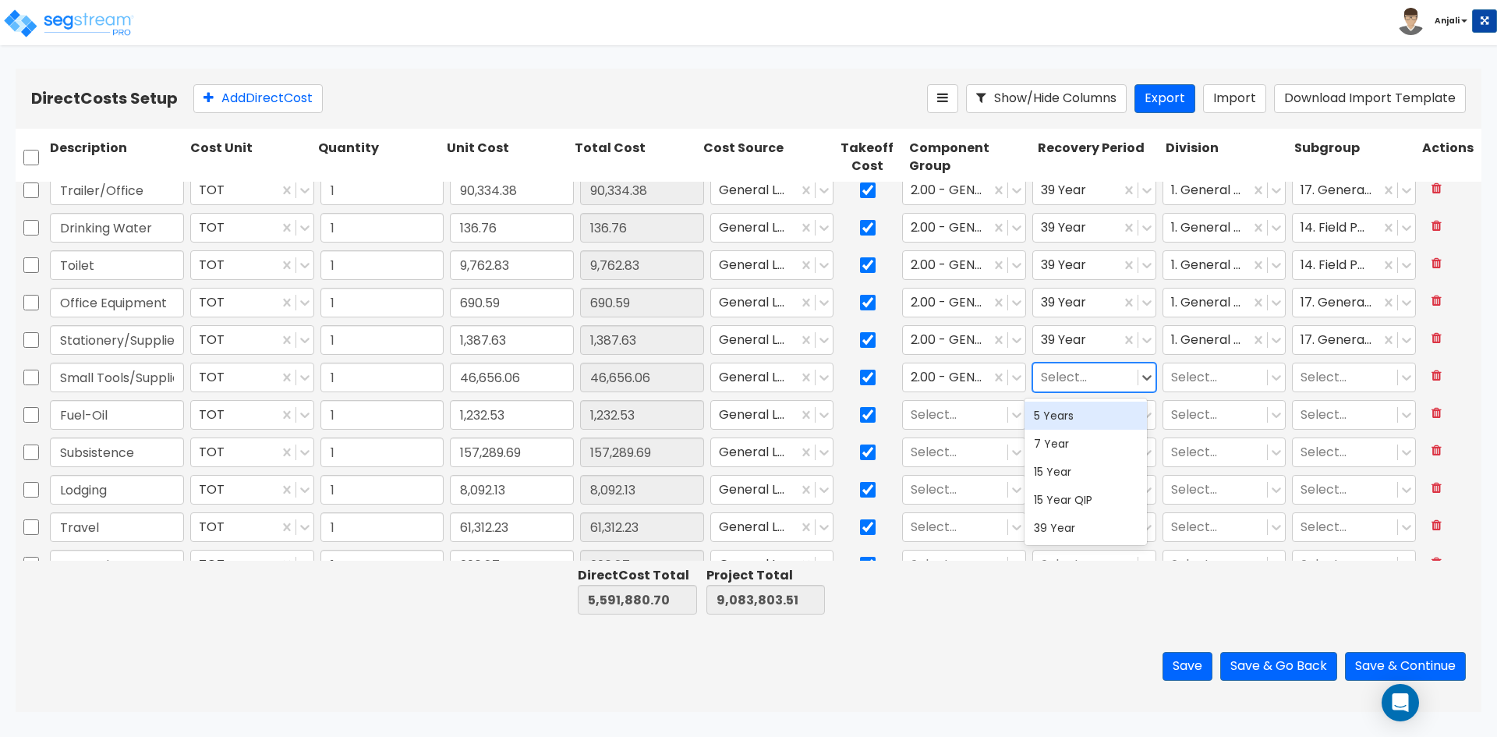
click at [1056, 386] on div at bounding box center [1085, 377] width 89 height 21
drag, startPoint x: 1061, startPoint y: 519, endPoint x: 1040, endPoint y: 466, distance: 56.3
click at [1061, 515] on div "39 Year" at bounding box center [1086, 528] width 122 height 28
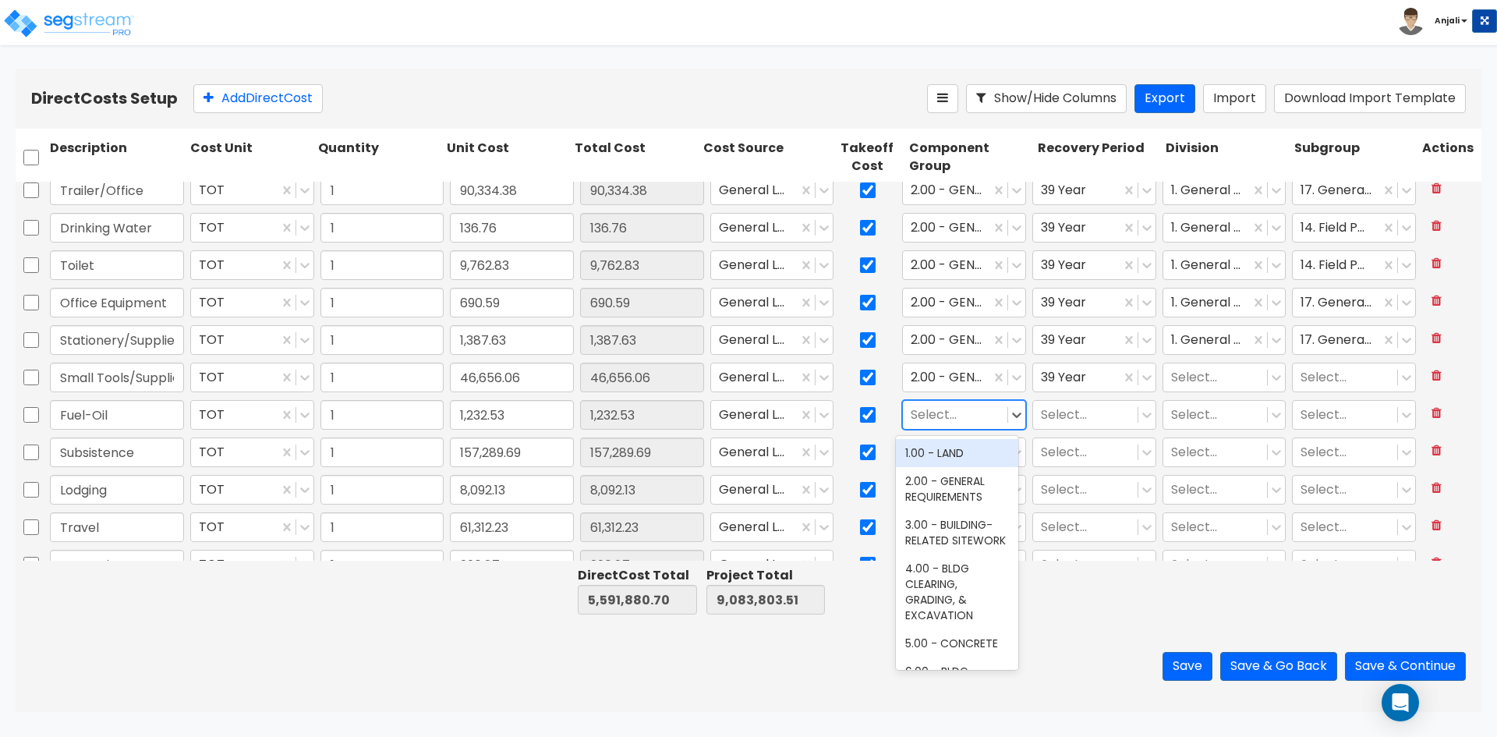
click at [986, 410] on div at bounding box center [955, 415] width 89 height 21
click at [961, 512] on div "3.00 - BUILDING-RELATED SITEWORK" at bounding box center [957, 533] width 122 height 44
click at [977, 409] on div "3.00 - BUILDING-RELATED SITEWORK" at bounding box center [946, 415] width 87 height 27
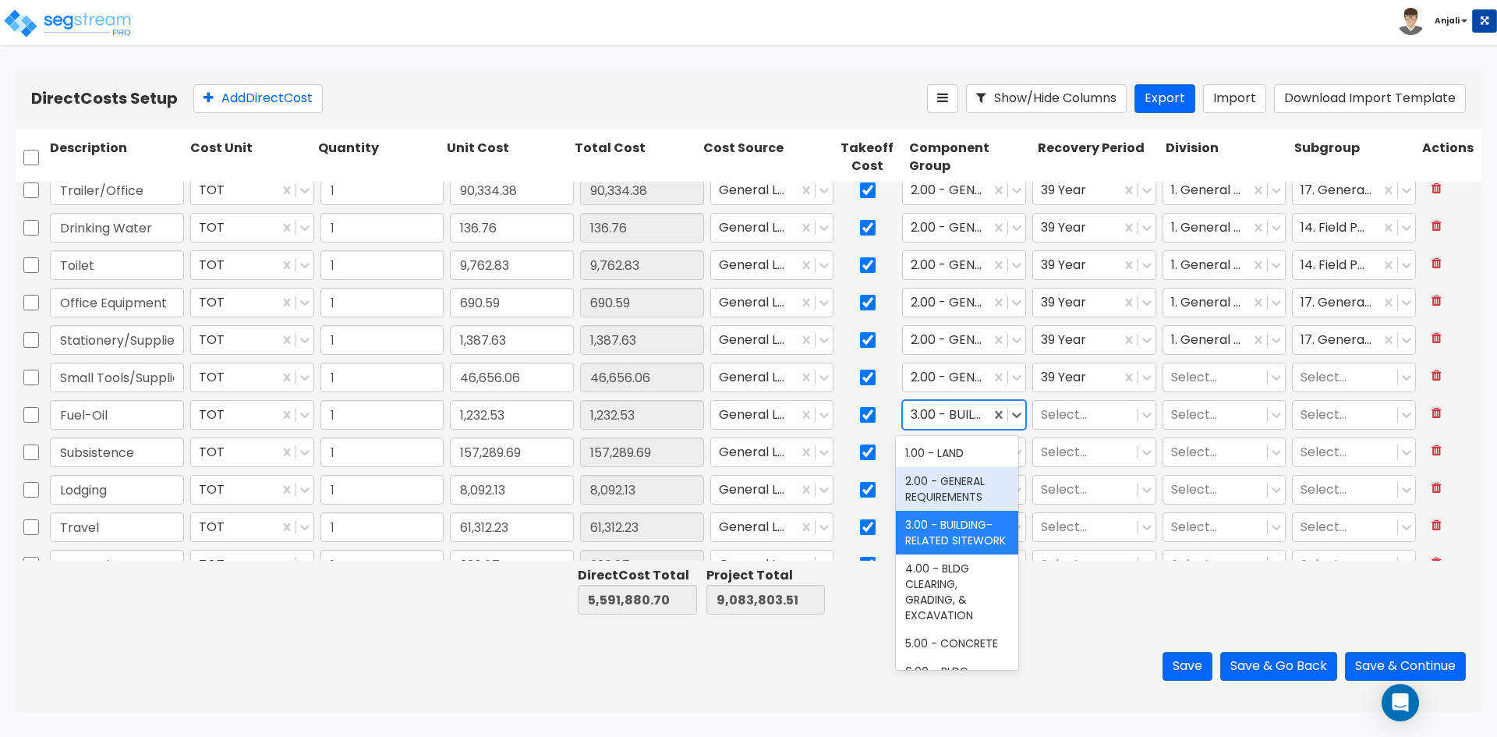
click at [944, 494] on div "2.00 - GENERAL REQUIREMENTS" at bounding box center [957, 489] width 122 height 44
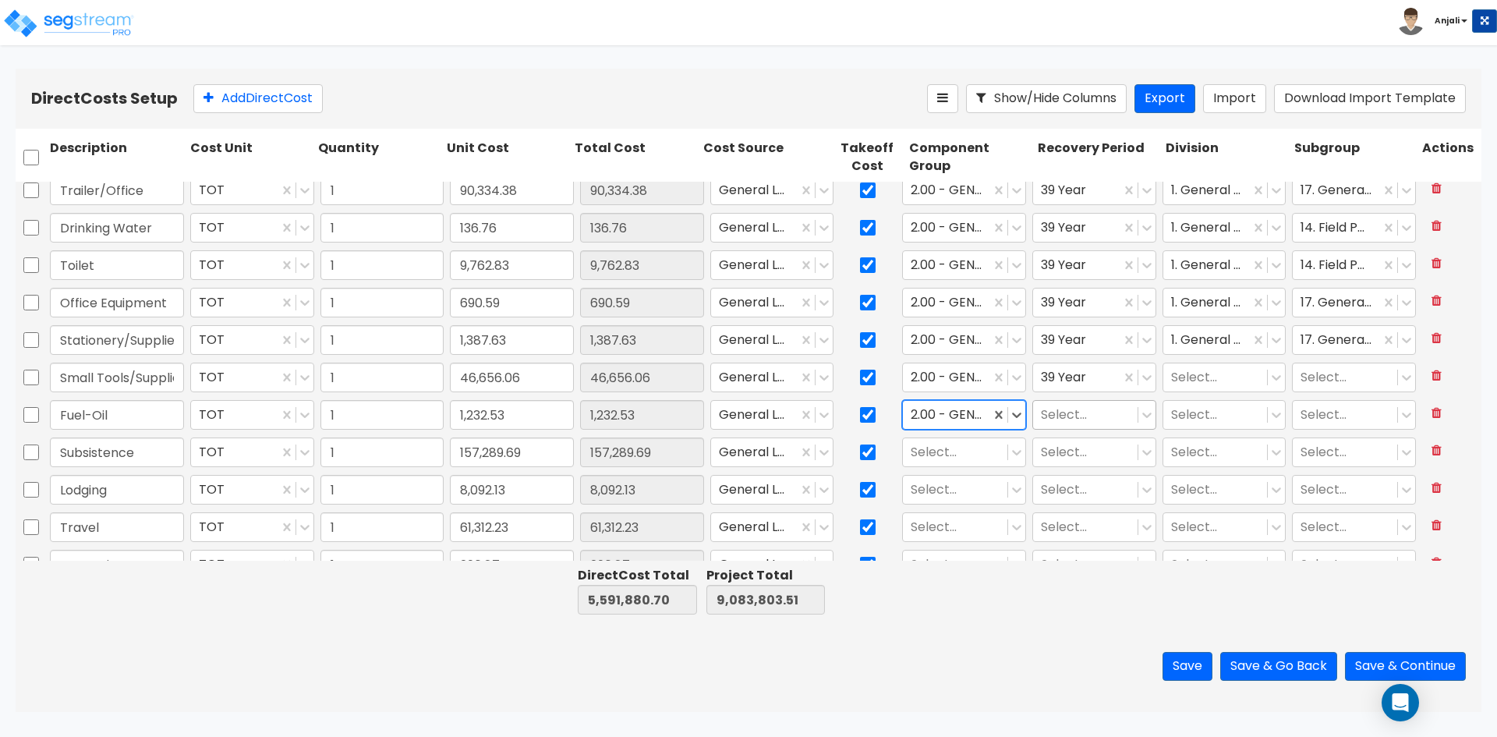
click at [1050, 412] on div at bounding box center [1085, 415] width 89 height 21
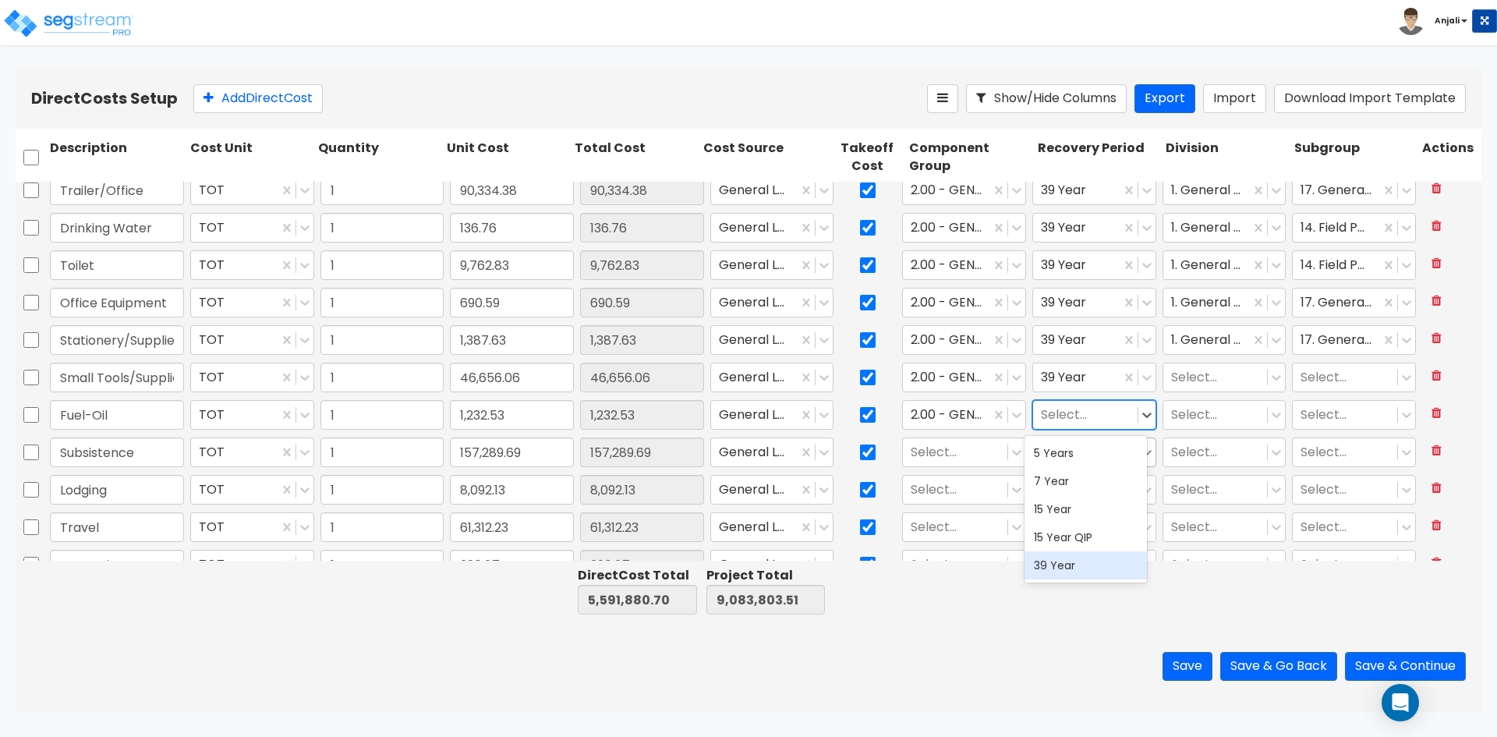
drag, startPoint x: 1055, startPoint y: 567, endPoint x: 1145, endPoint y: 446, distance: 150.5
click at [1056, 560] on div "39 Year" at bounding box center [1086, 565] width 122 height 28
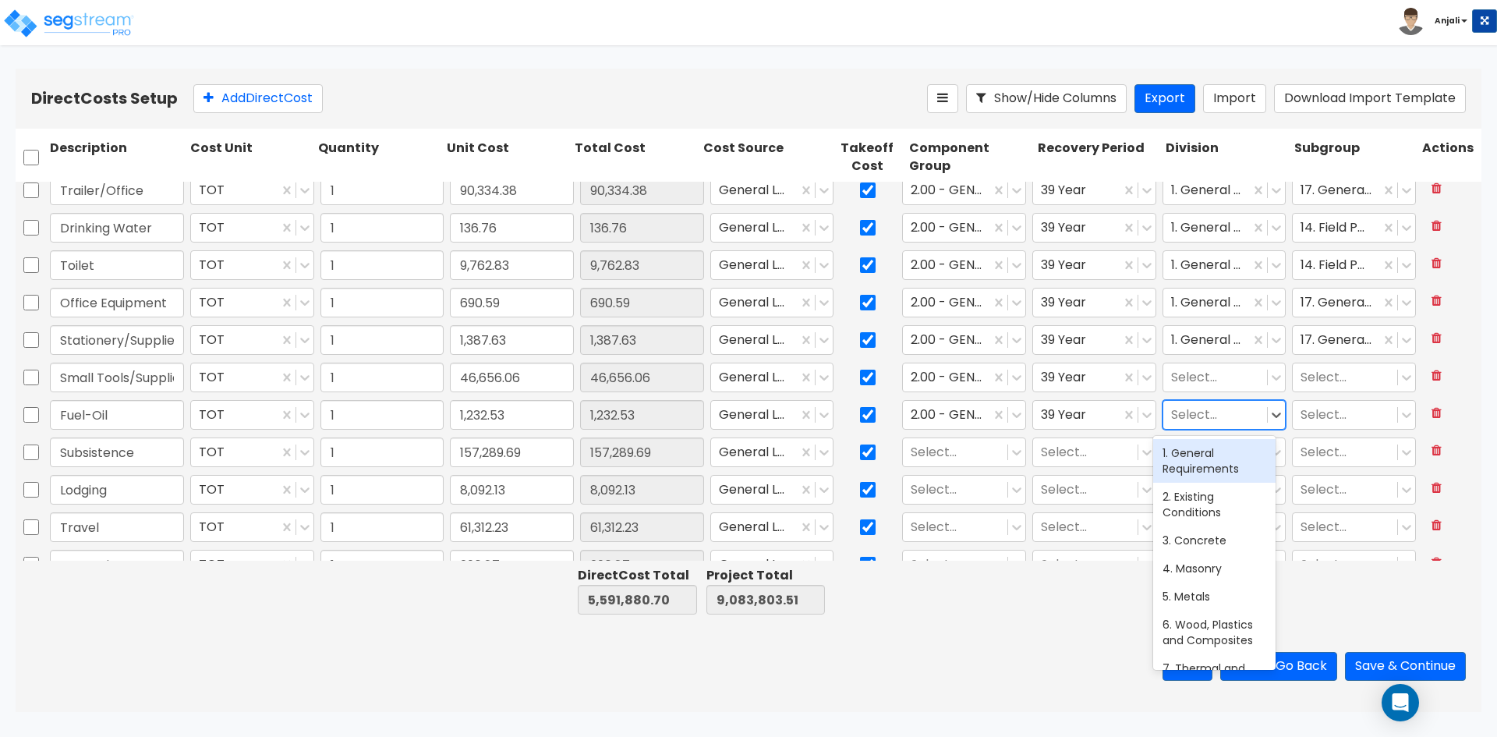
click at [1171, 424] on div at bounding box center [1215, 415] width 89 height 21
click at [1207, 455] on div "1. General Requirements" at bounding box center [1214, 461] width 122 height 44
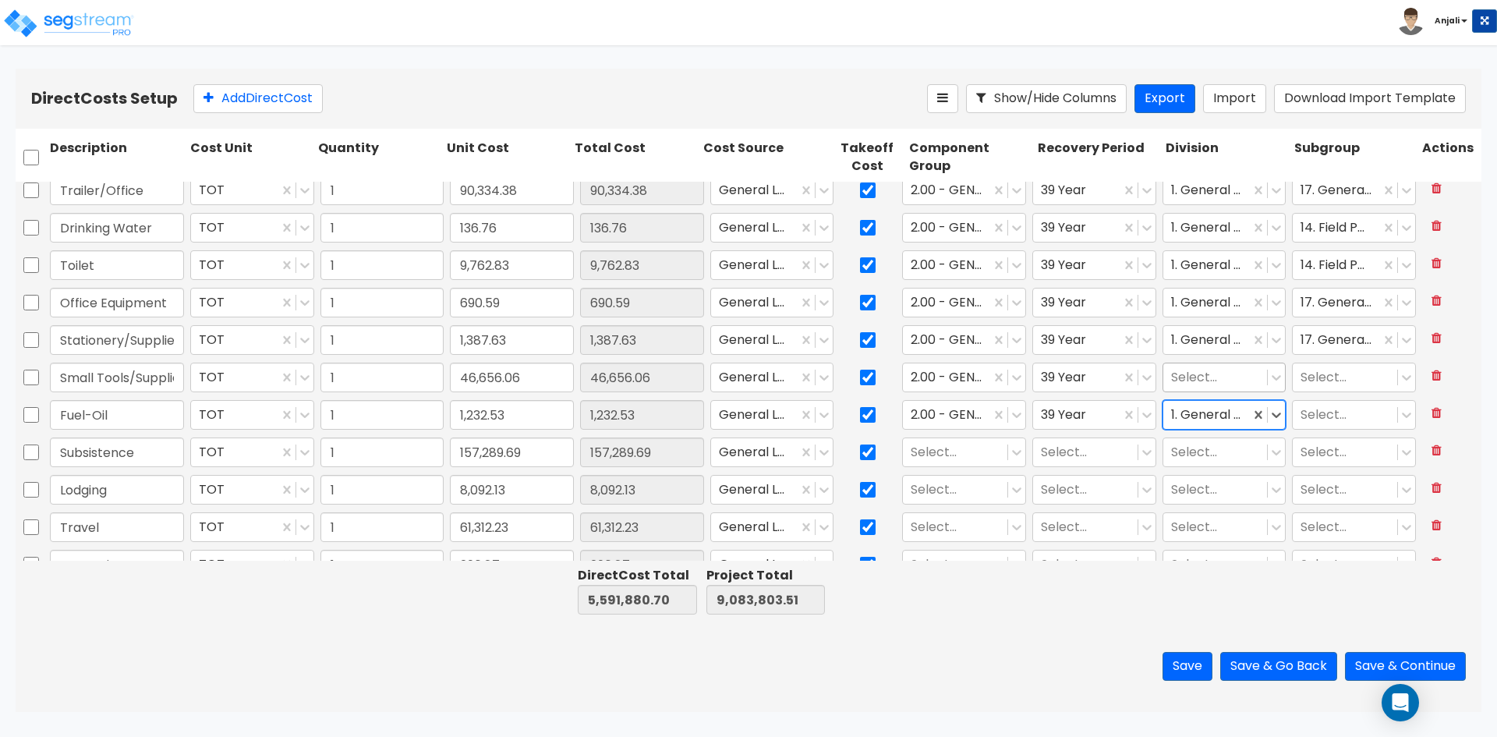
click at [1209, 380] on div at bounding box center [1215, 377] width 89 height 21
click at [1207, 425] on div "1. General Requirements" at bounding box center [1214, 424] width 122 height 44
click at [1327, 377] on div at bounding box center [1345, 377] width 89 height 21
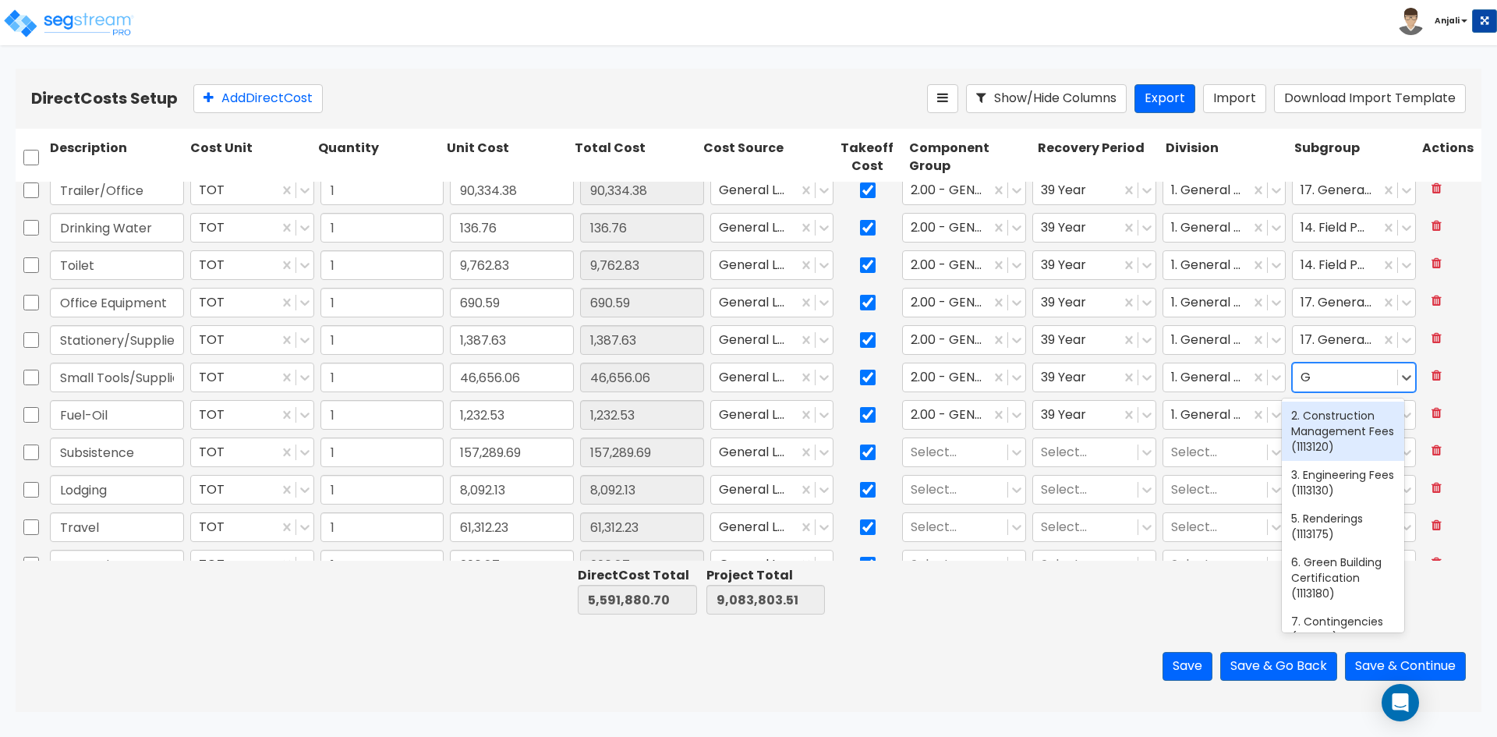
type input "GE"
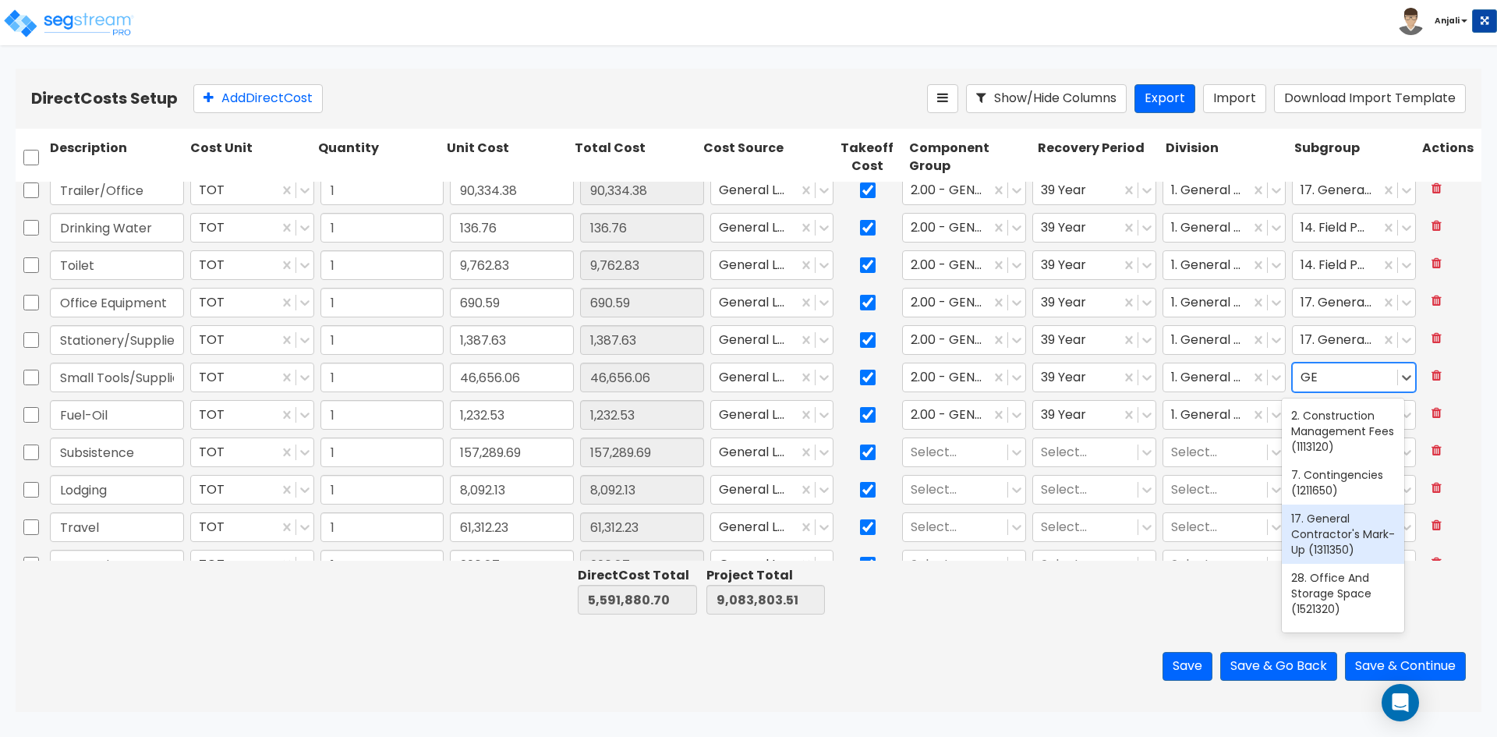
click at [1307, 564] on div "17. General Contractor's Mark-Up (1311350)" at bounding box center [1343, 534] width 122 height 59
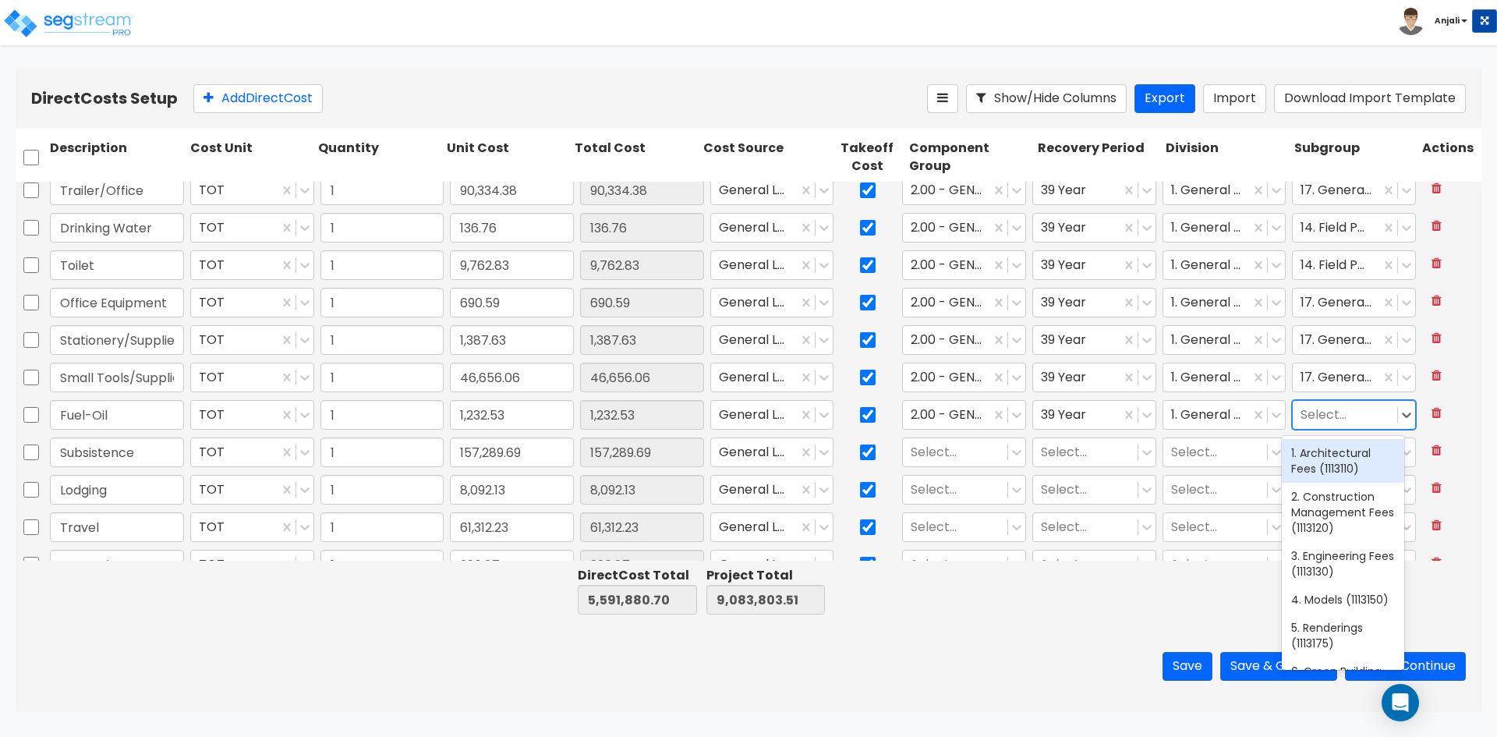
click at [1311, 409] on div at bounding box center [1345, 415] width 89 height 21
type input "GEN"
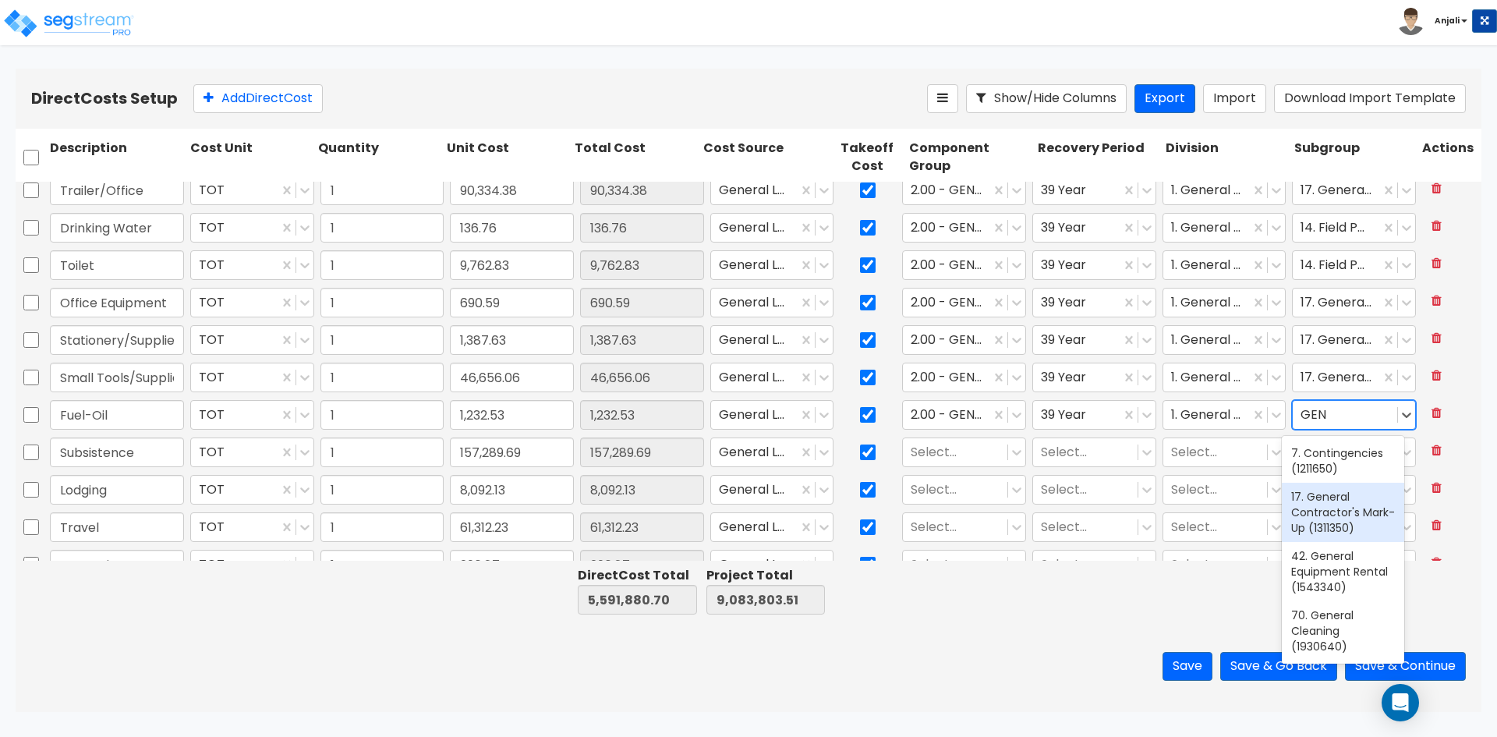
click at [1330, 536] on div "17. General Contractor's Mark-Up (1311350)" at bounding box center [1343, 512] width 122 height 59
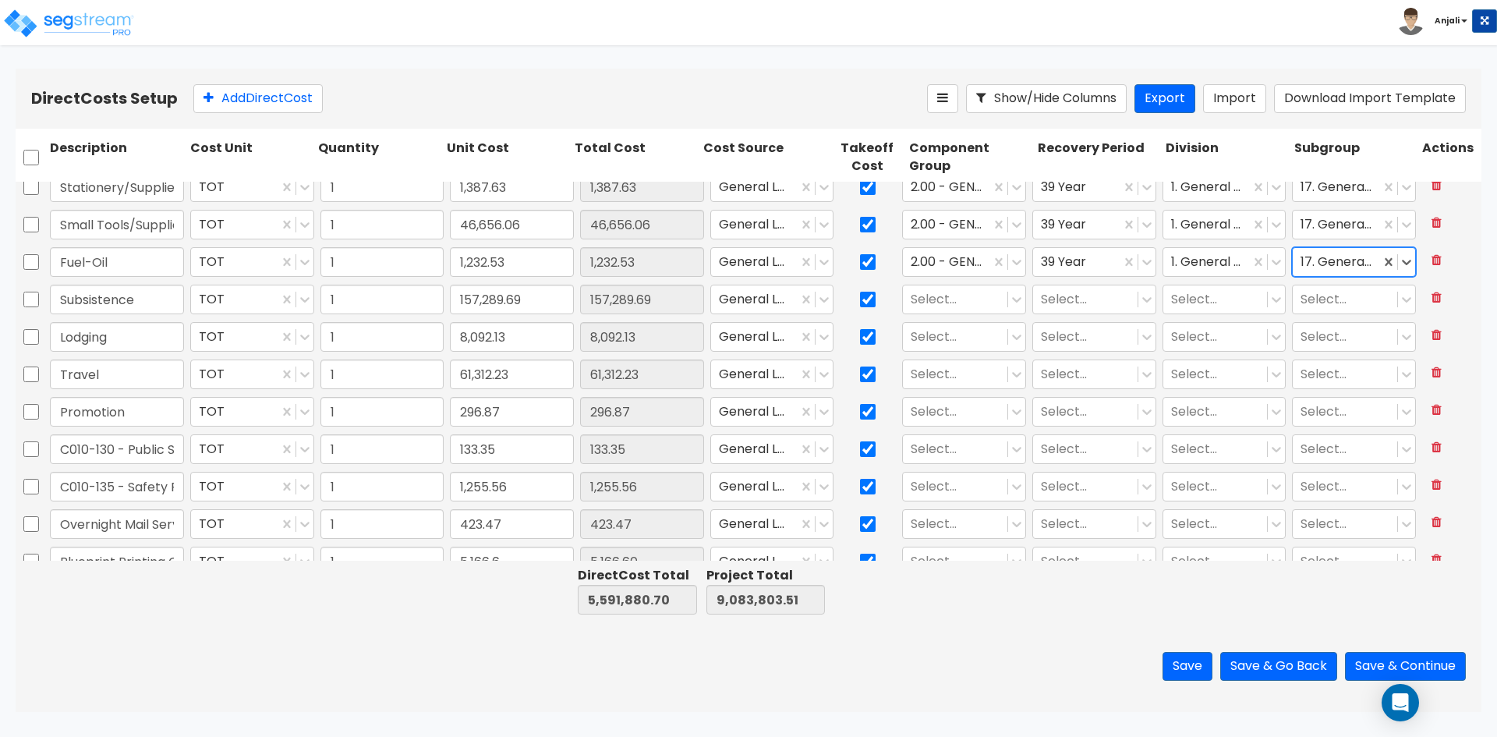
scroll to position [390, 0]
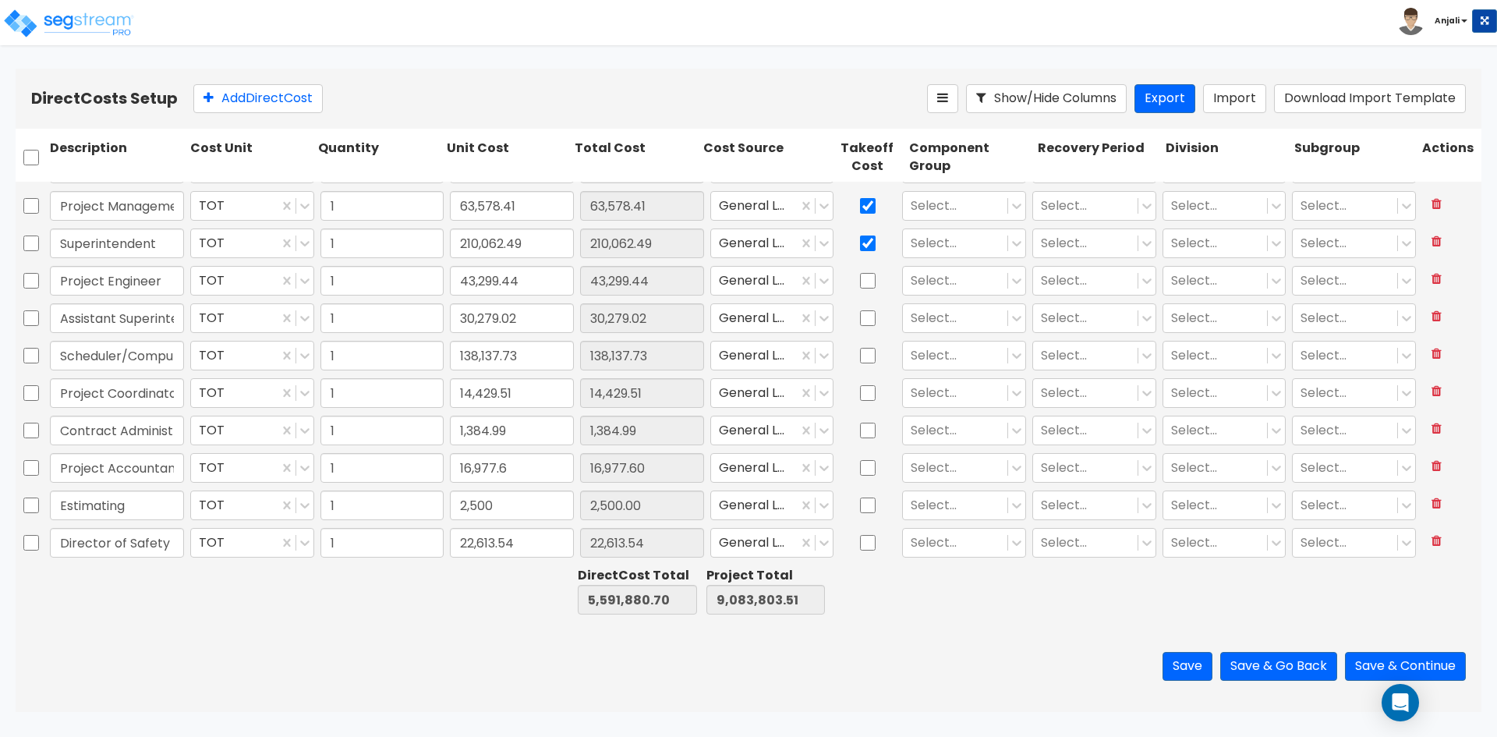
type input "1"
type input "4,932.28"
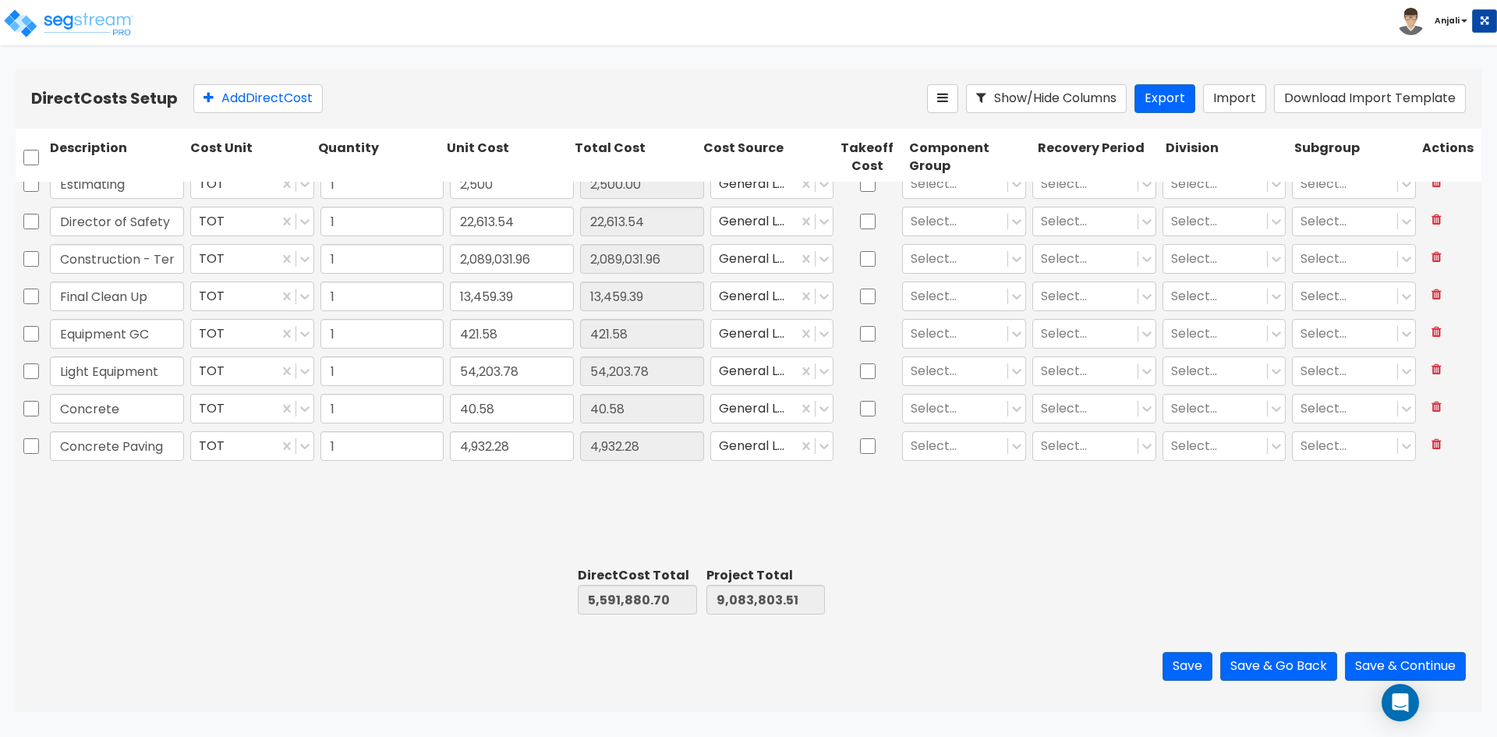
type input "Construction - Temp Agency"
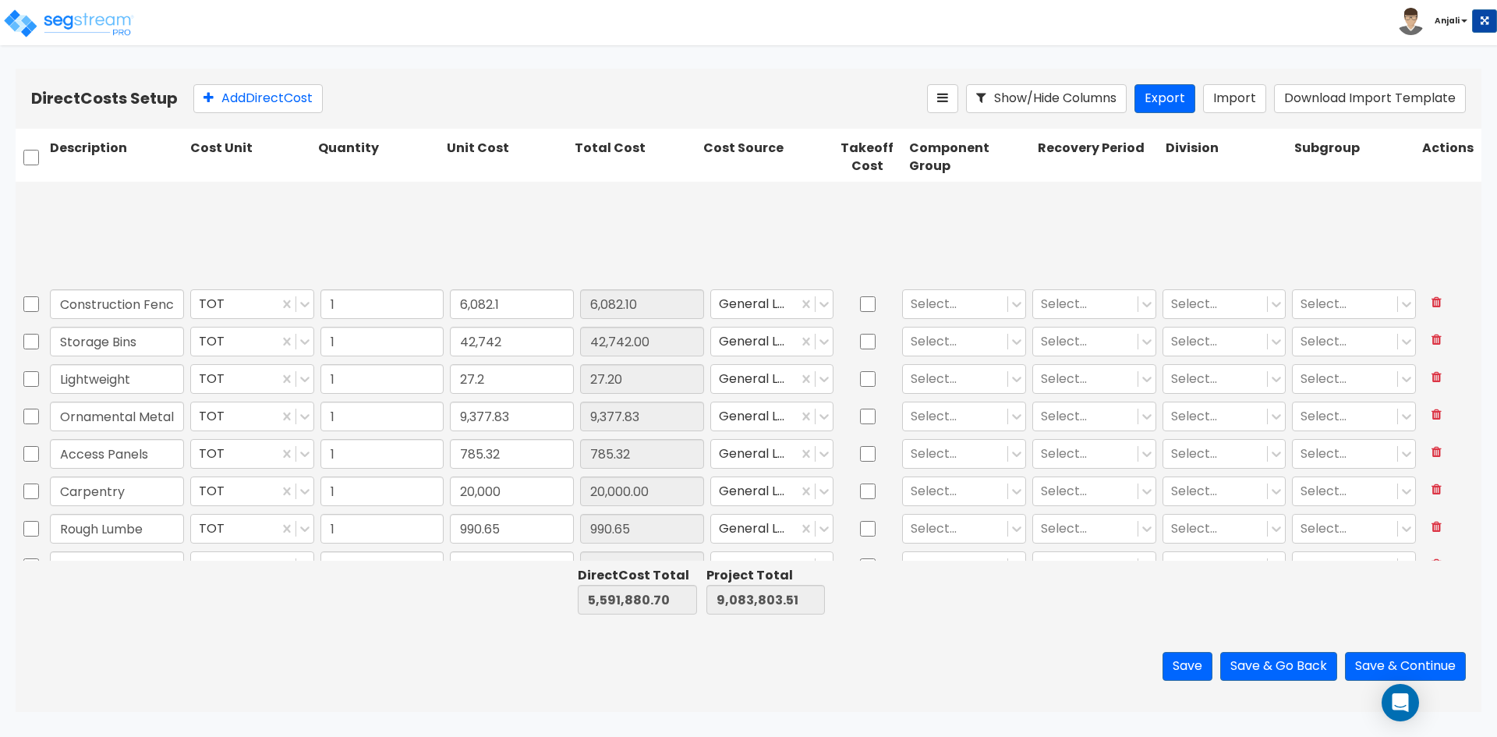
type input "1"
type input "416.39"
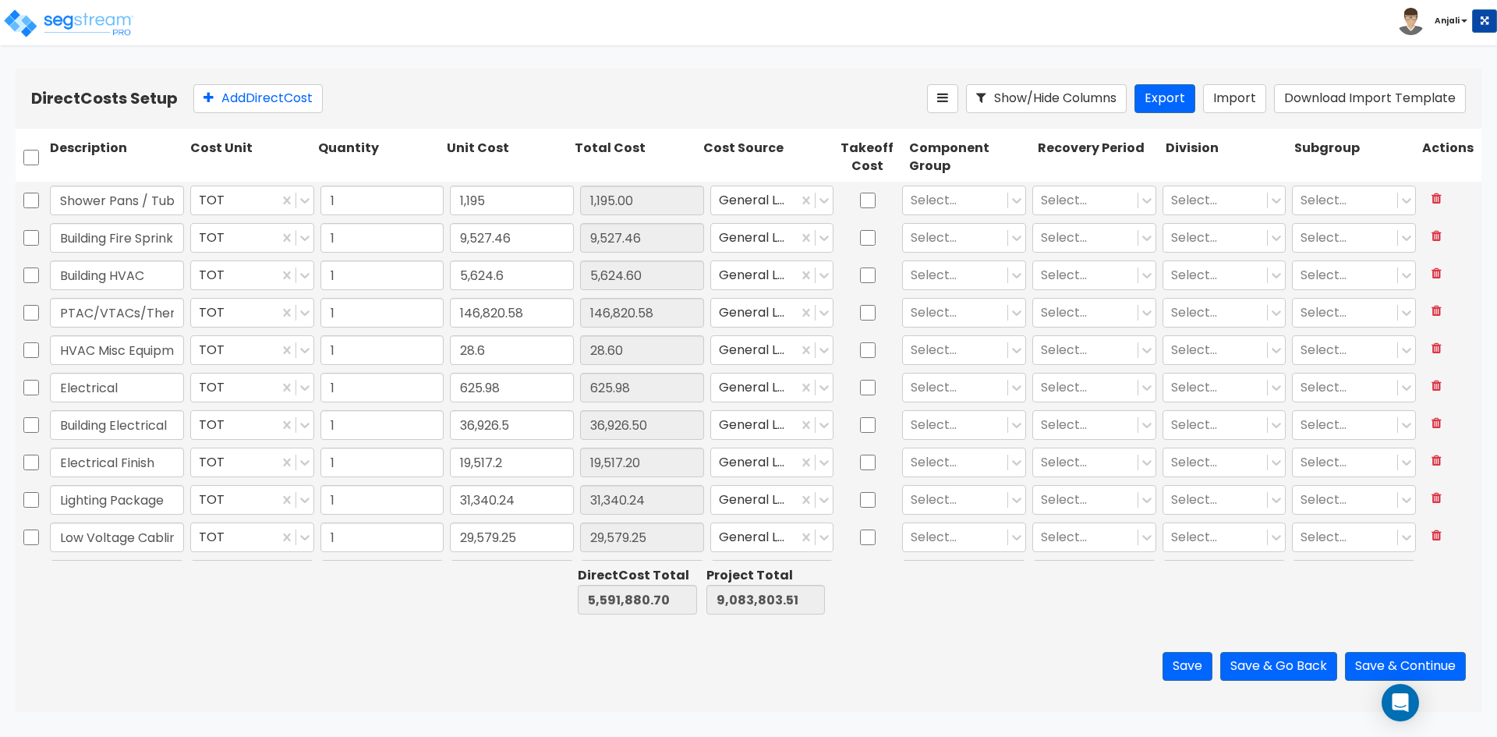
scroll to position [3738, 0]
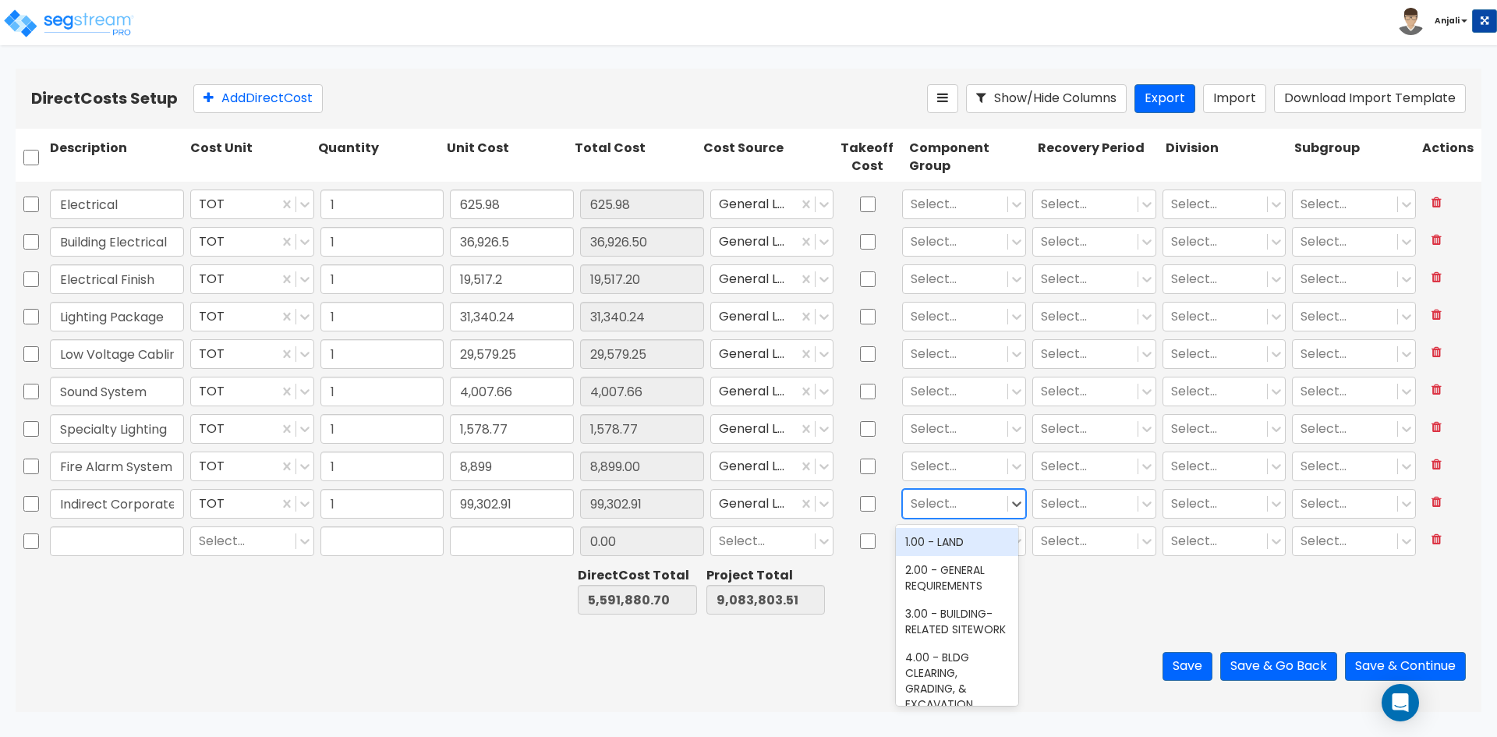
click at [948, 508] on div at bounding box center [955, 504] width 89 height 21
click at [944, 567] on div "2.00 - GENERAL REQUIREMENTS" at bounding box center [957, 578] width 122 height 44
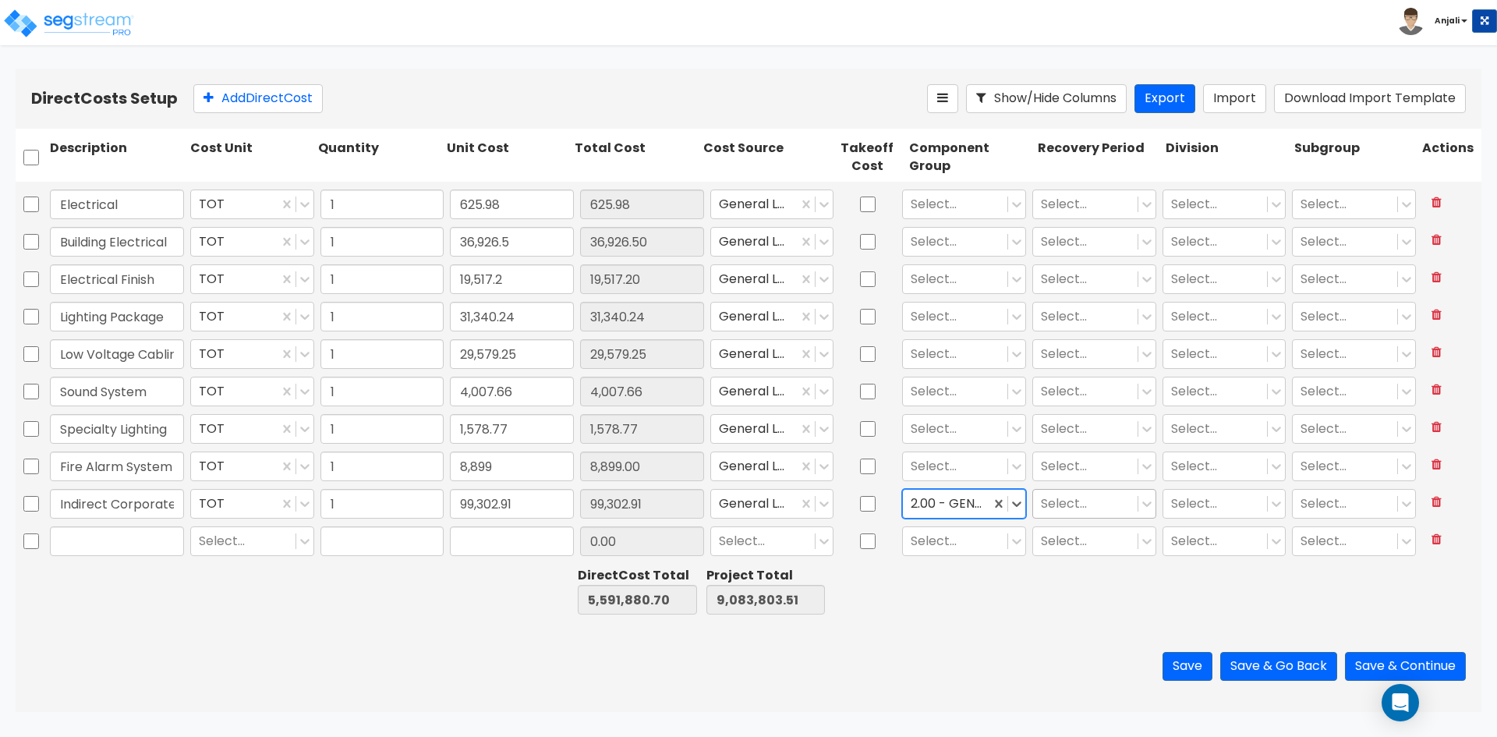
click at [1073, 508] on div at bounding box center [1085, 504] width 89 height 21
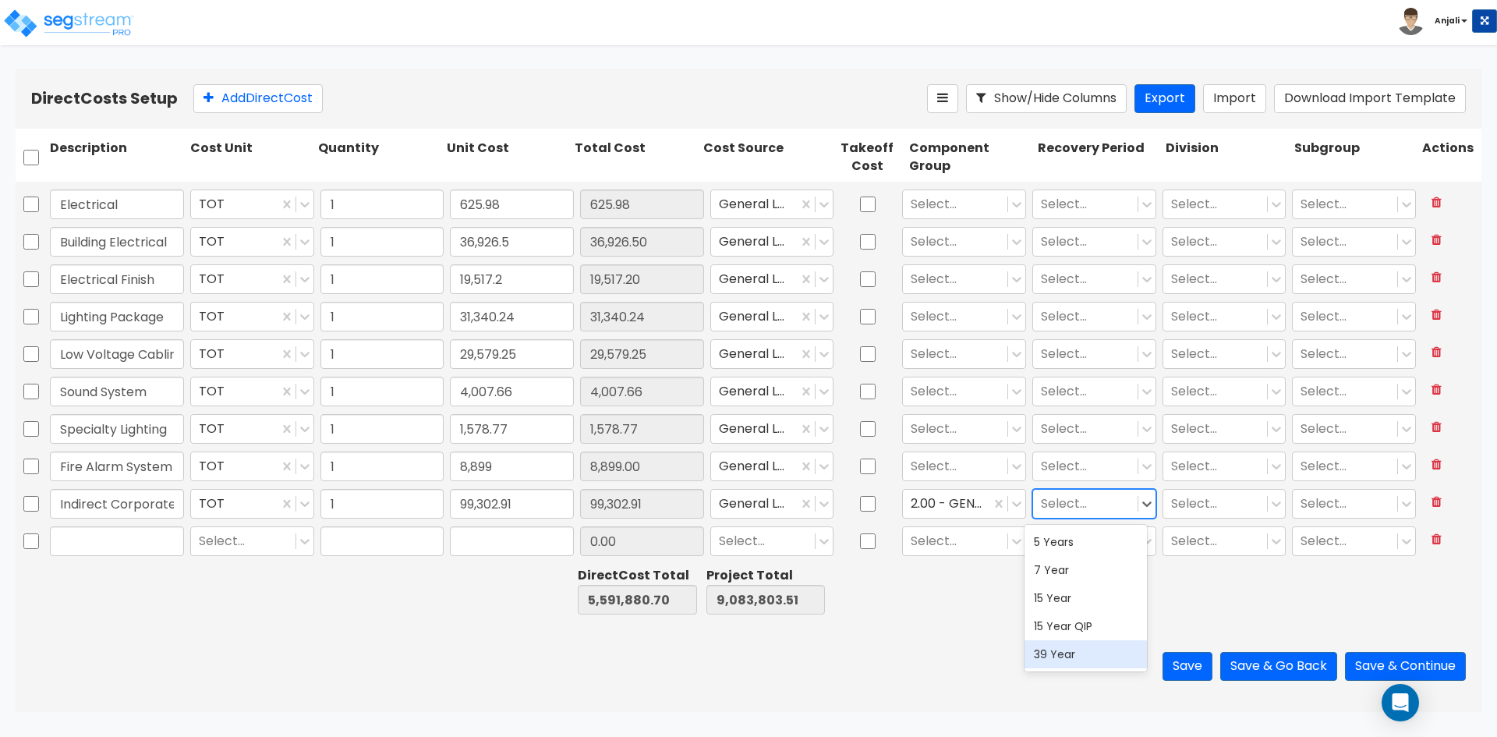
click at [1050, 655] on div "39 Year" at bounding box center [1086, 654] width 122 height 28
click at [1212, 506] on div at bounding box center [1215, 504] width 89 height 21
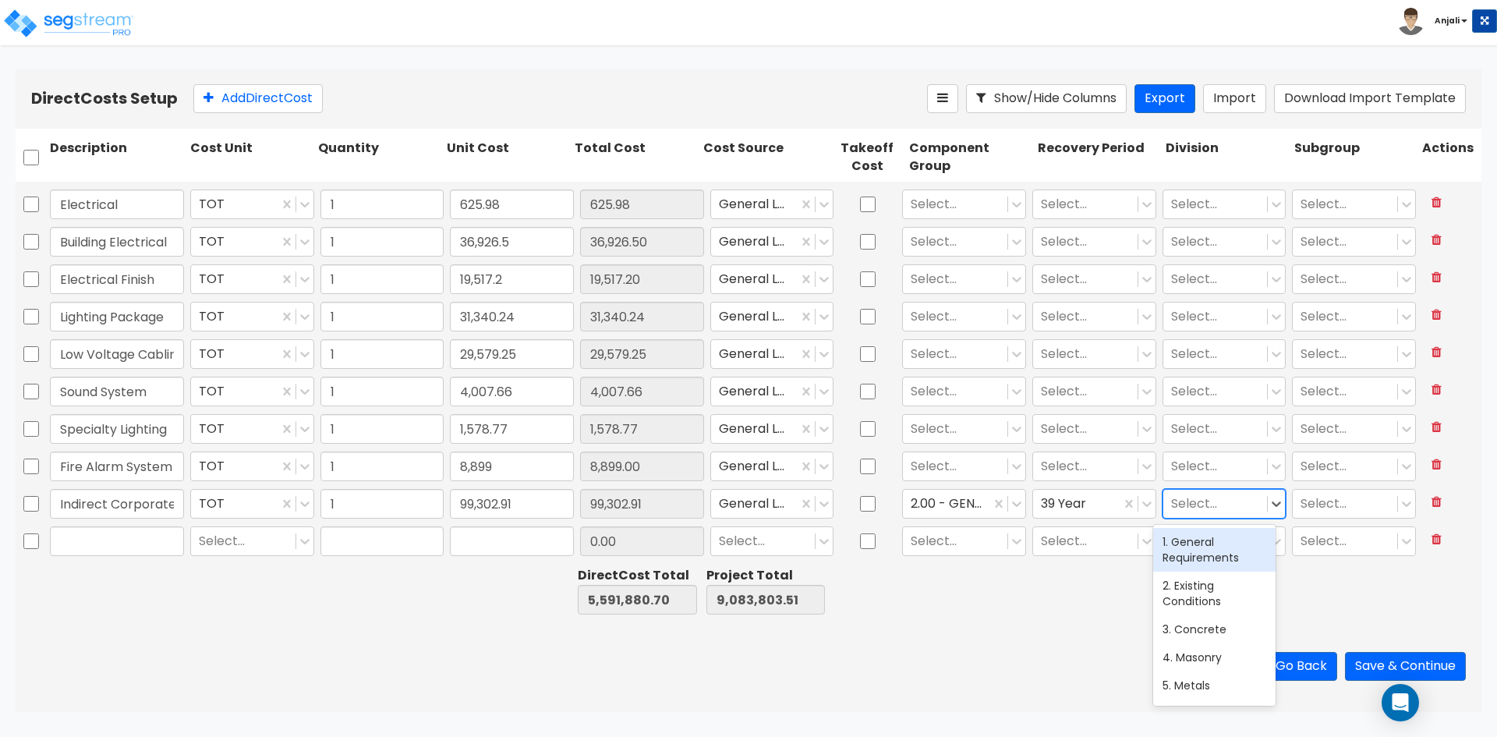
click at [1234, 534] on div "1. General Requirements" at bounding box center [1214, 550] width 122 height 44
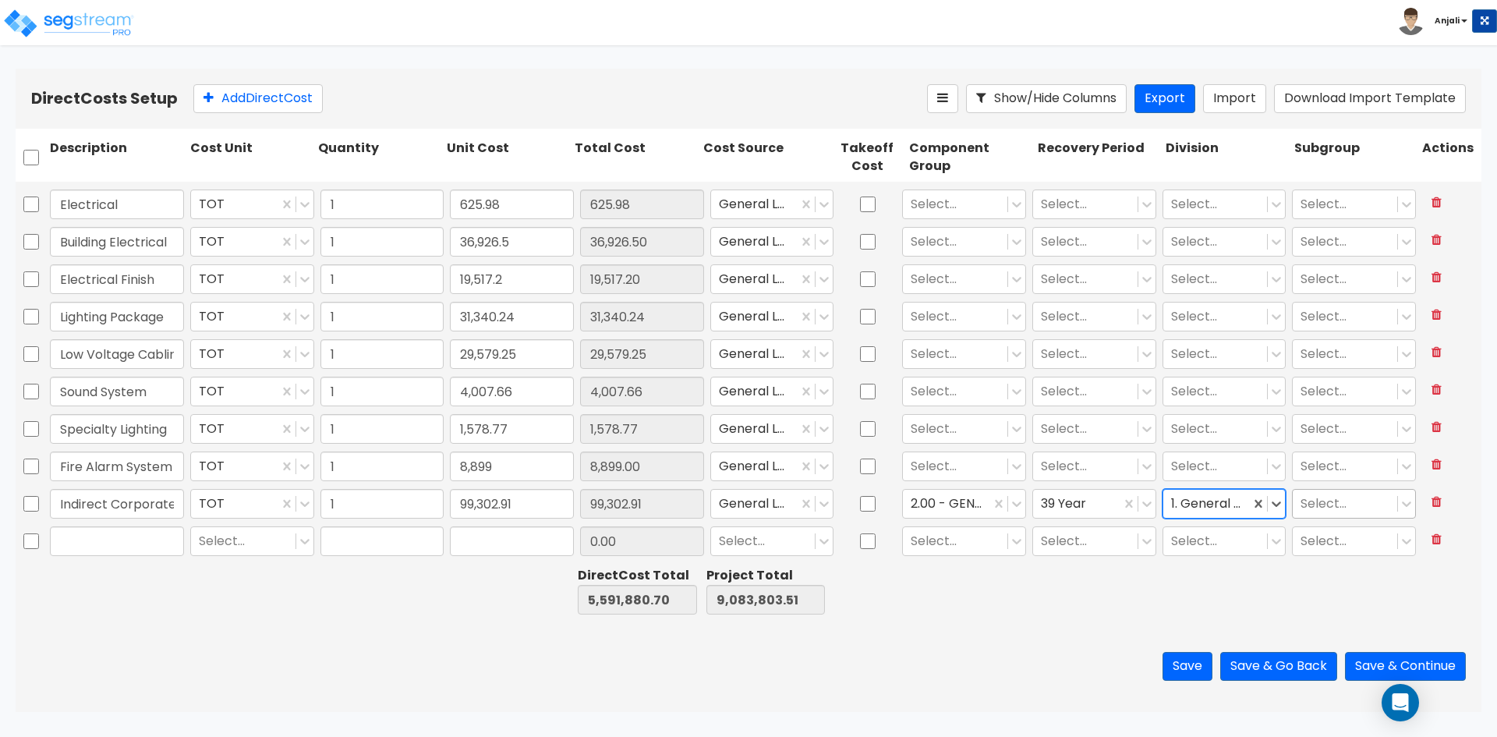
click at [1331, 498] on div at bounding box center [1345, 504] width 89 height 21
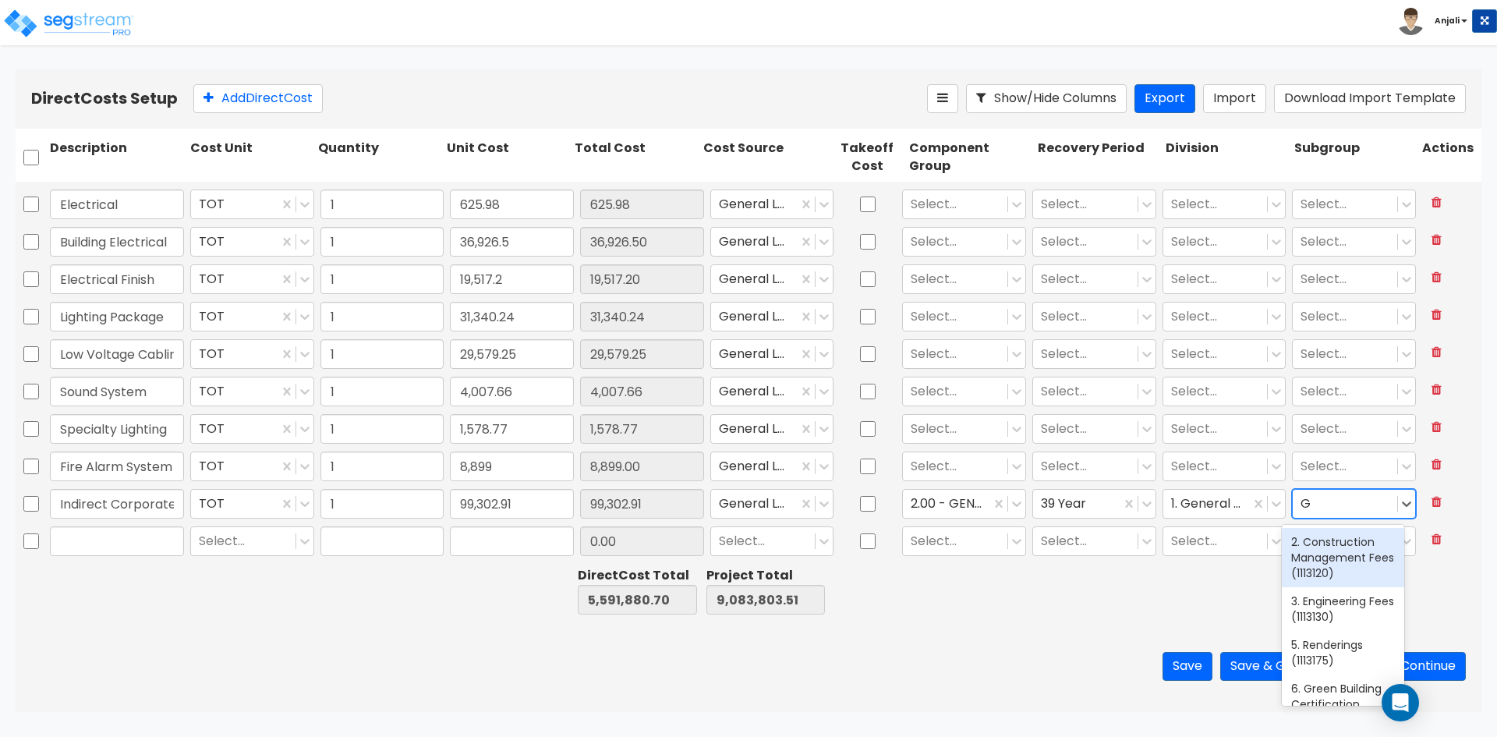
type input "GE"
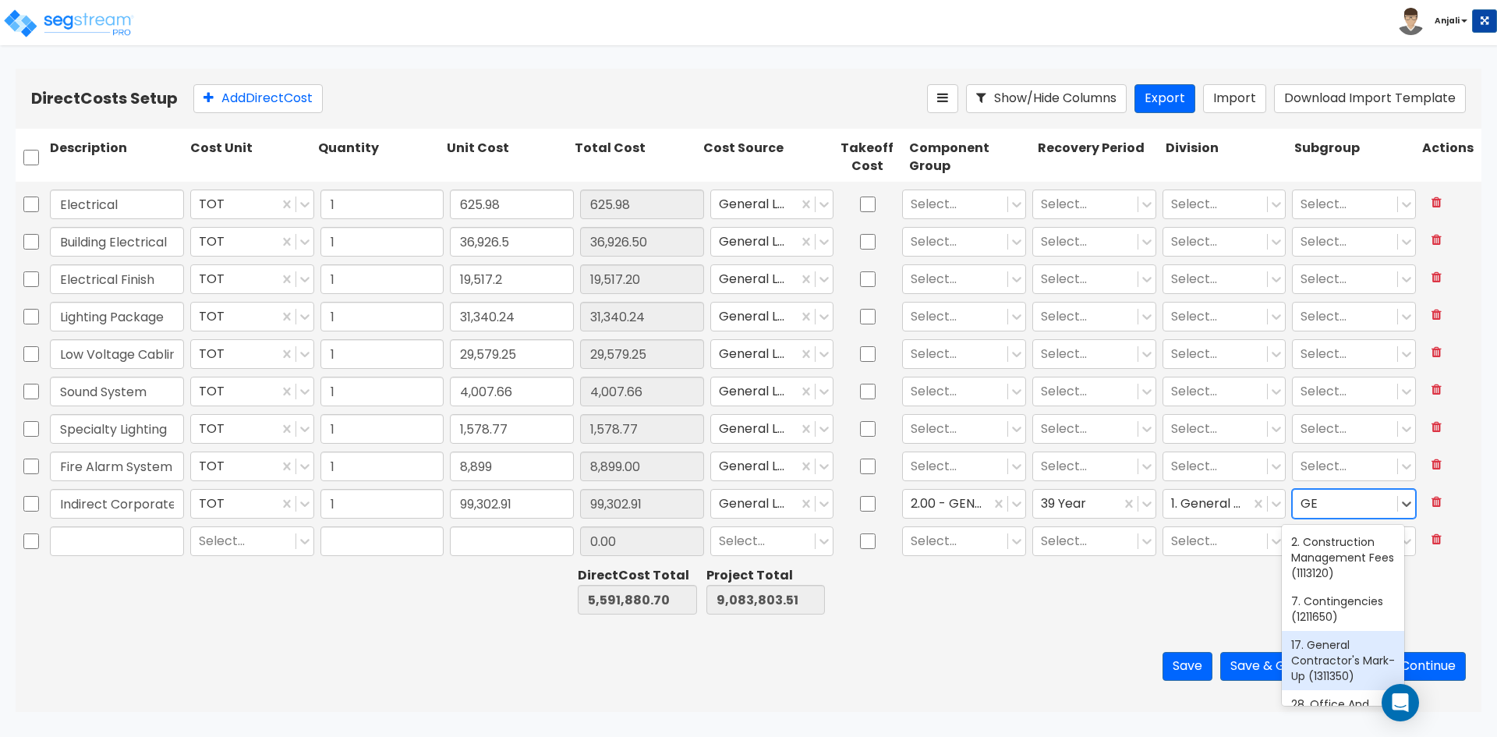
click at [1326, 679] on div "17. General Contractor's Mark-Up (1311350)" at bounding box center [1343, 660] width 122 height 59
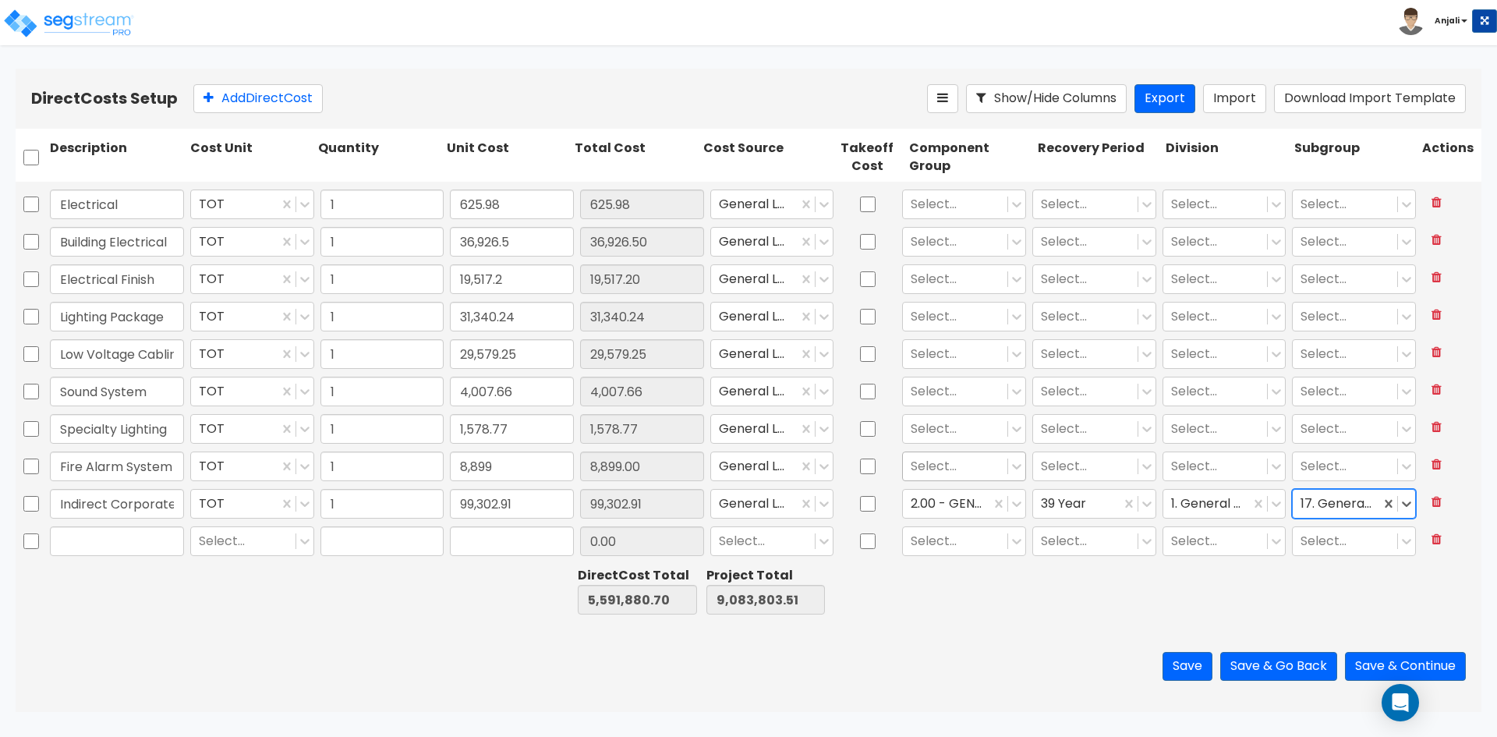
click at [972, 476] on div at bounding box center [955, 466] width 89 height 21
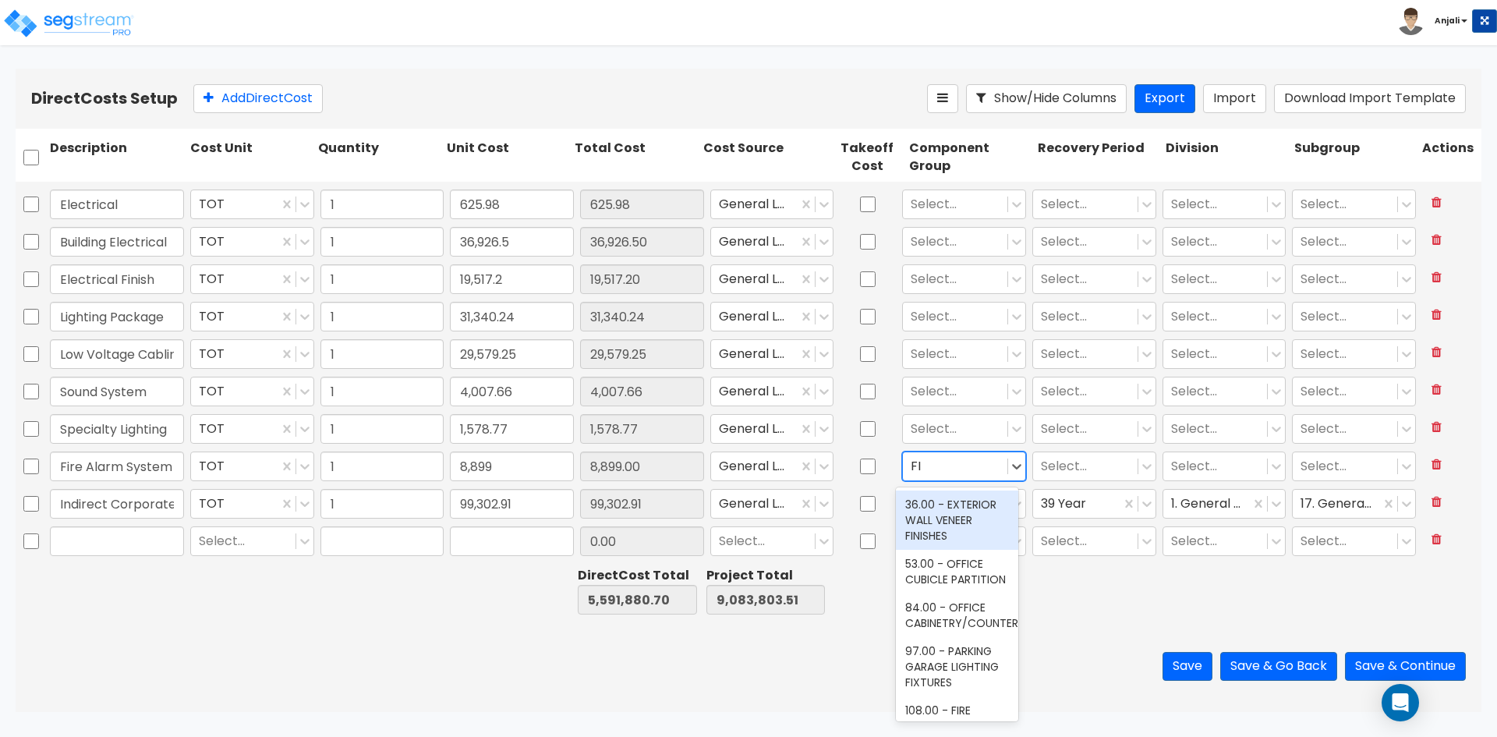
type input "FIR"
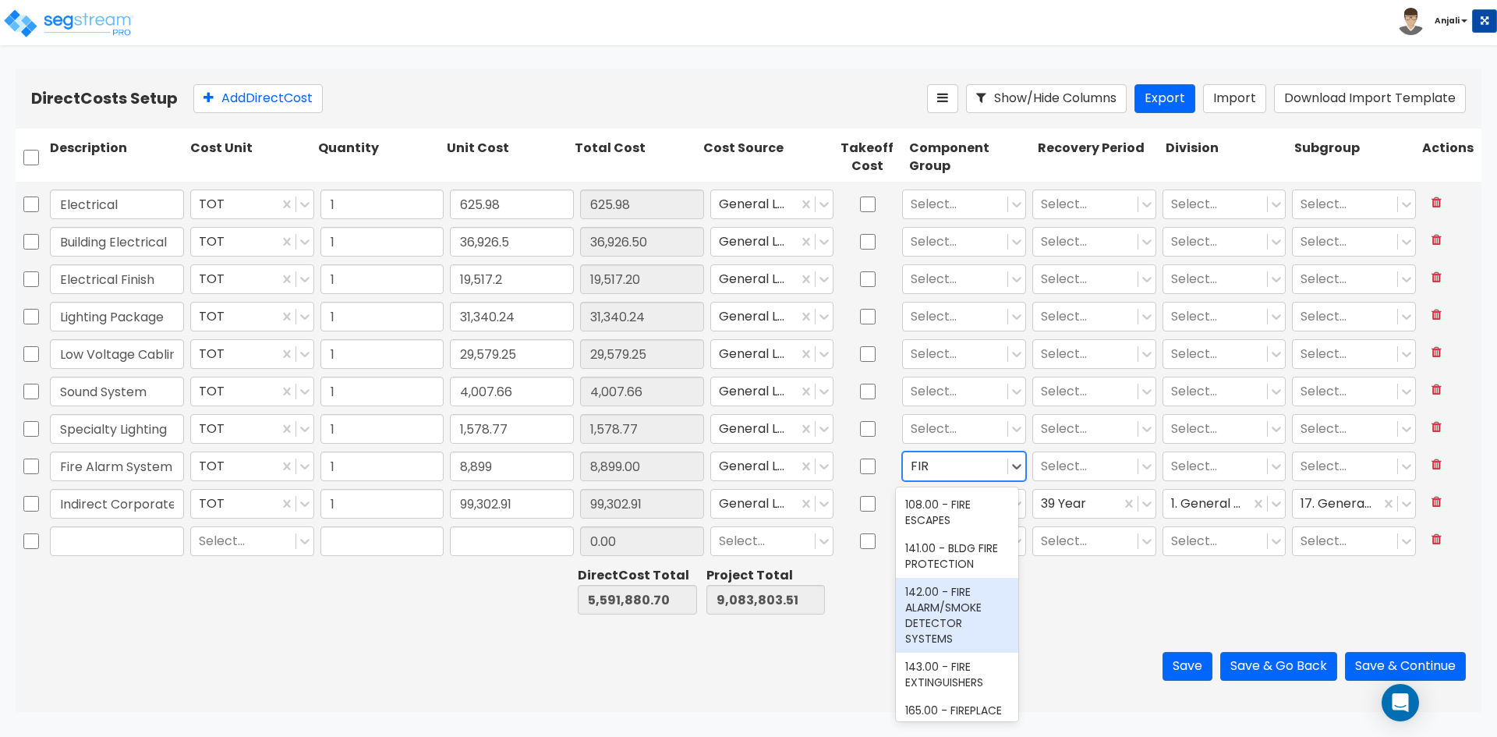
click at [955, 617] on div "142.00 - FIRE ALARM/SMOKE DETECTOR SYSTEMS" at bounding box center [957, 615] width 122 height 75
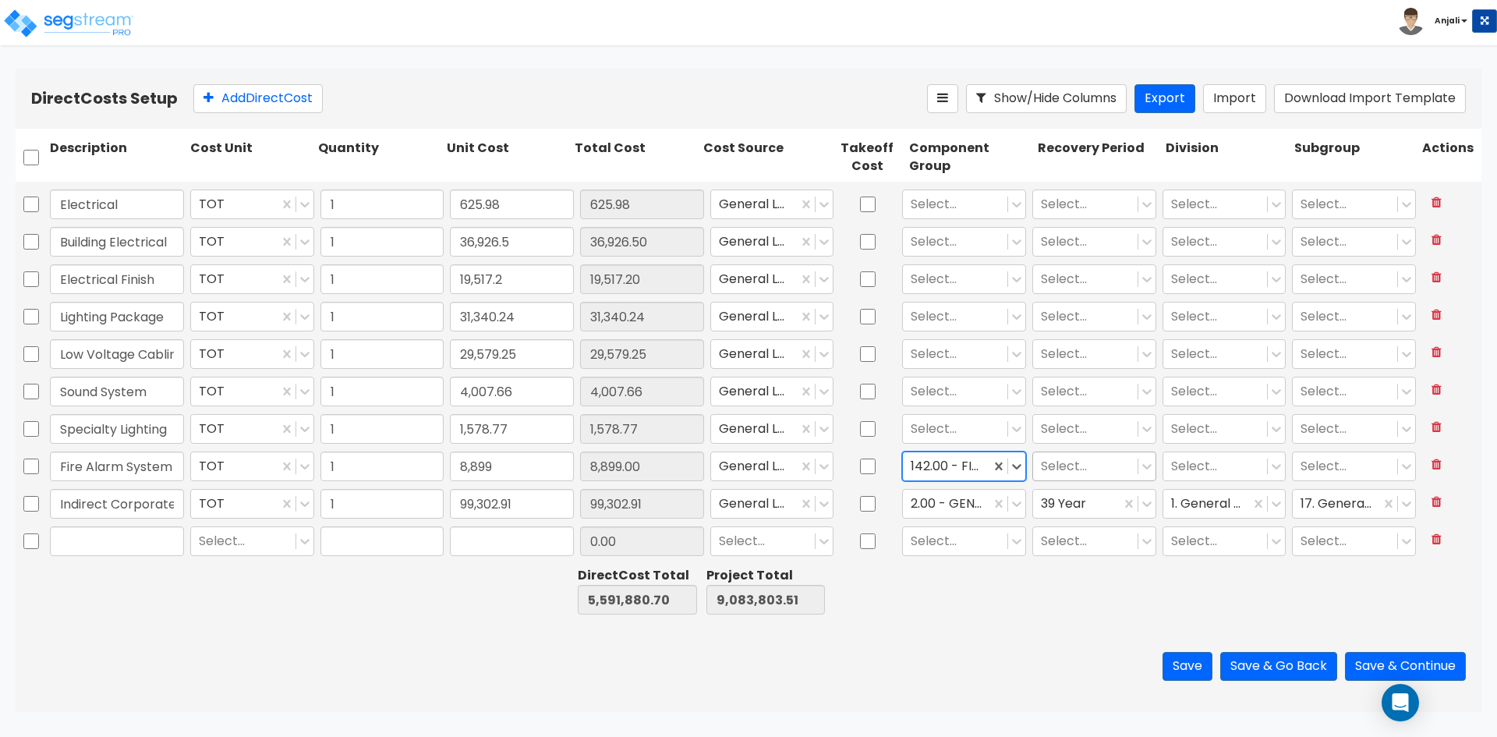
click at [1096, 476] on div at bounding box center [1085, 466] width 89 height 21
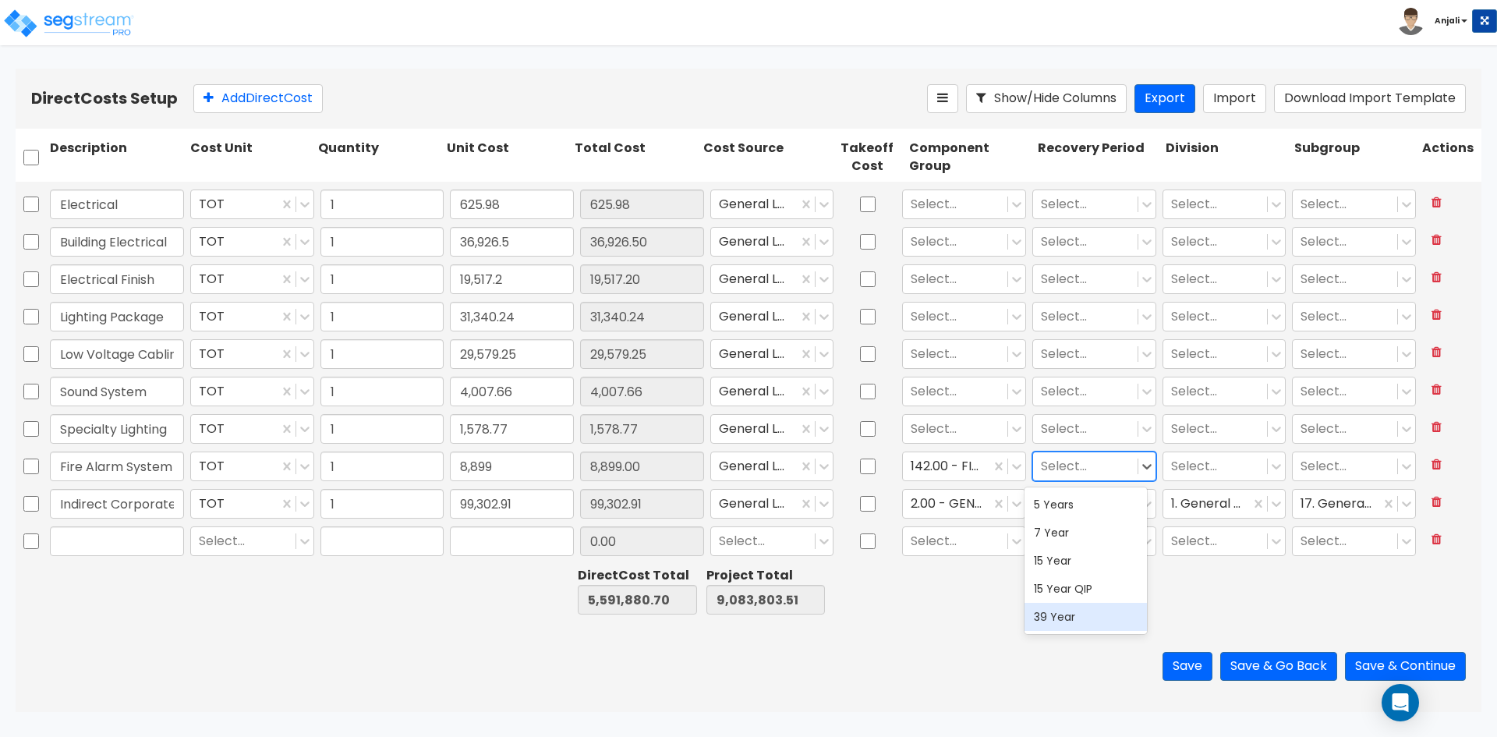
drag, startPoint x: 1066, startPoint y: 628, endPoint x: 1099, endPoint y: 579, distance: 59.0
click at [1067, 626] on div "39 Year" at bounding box center [1086, 617] width 122 height 28
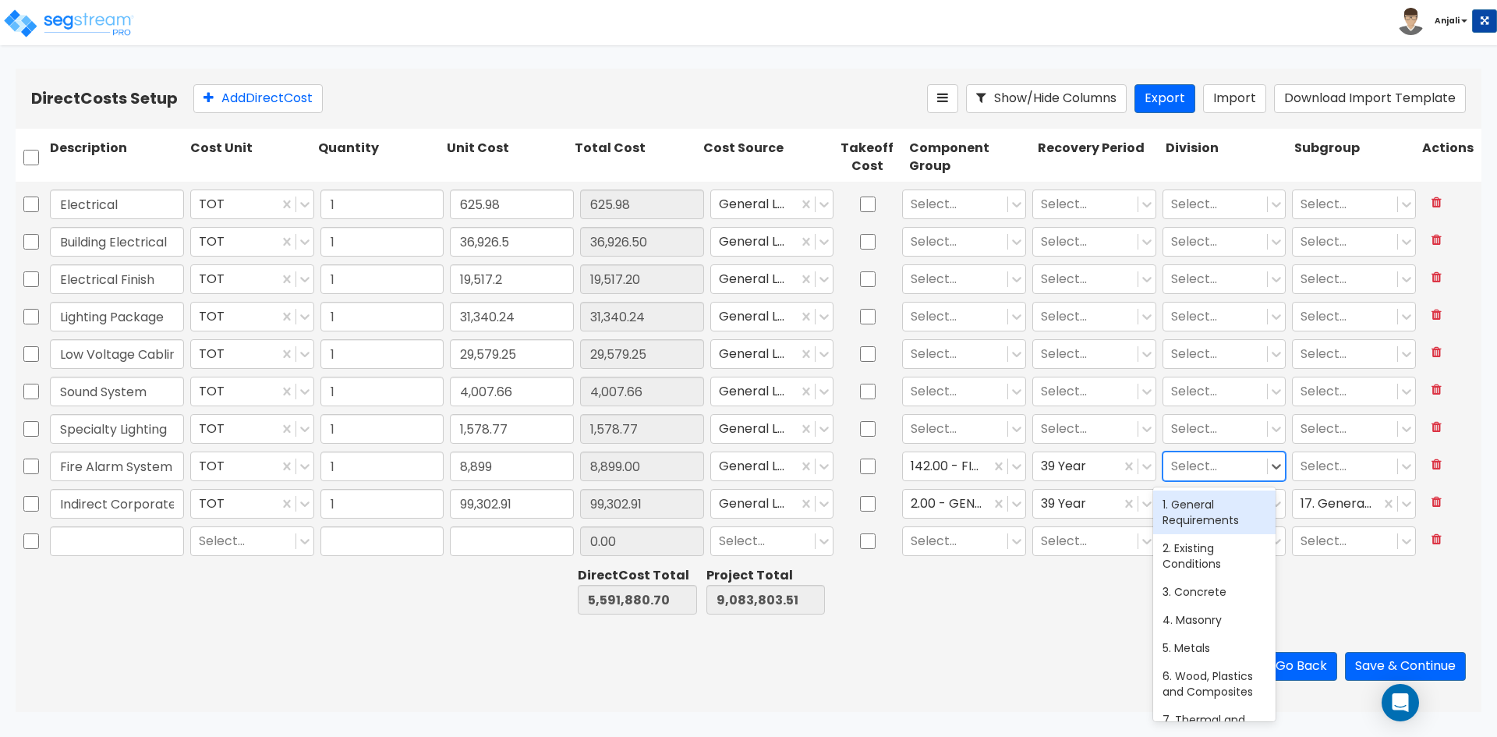
click at [1216, 468] on div at bounding box center [1215, 466] width 89 height 21
type input "FI"
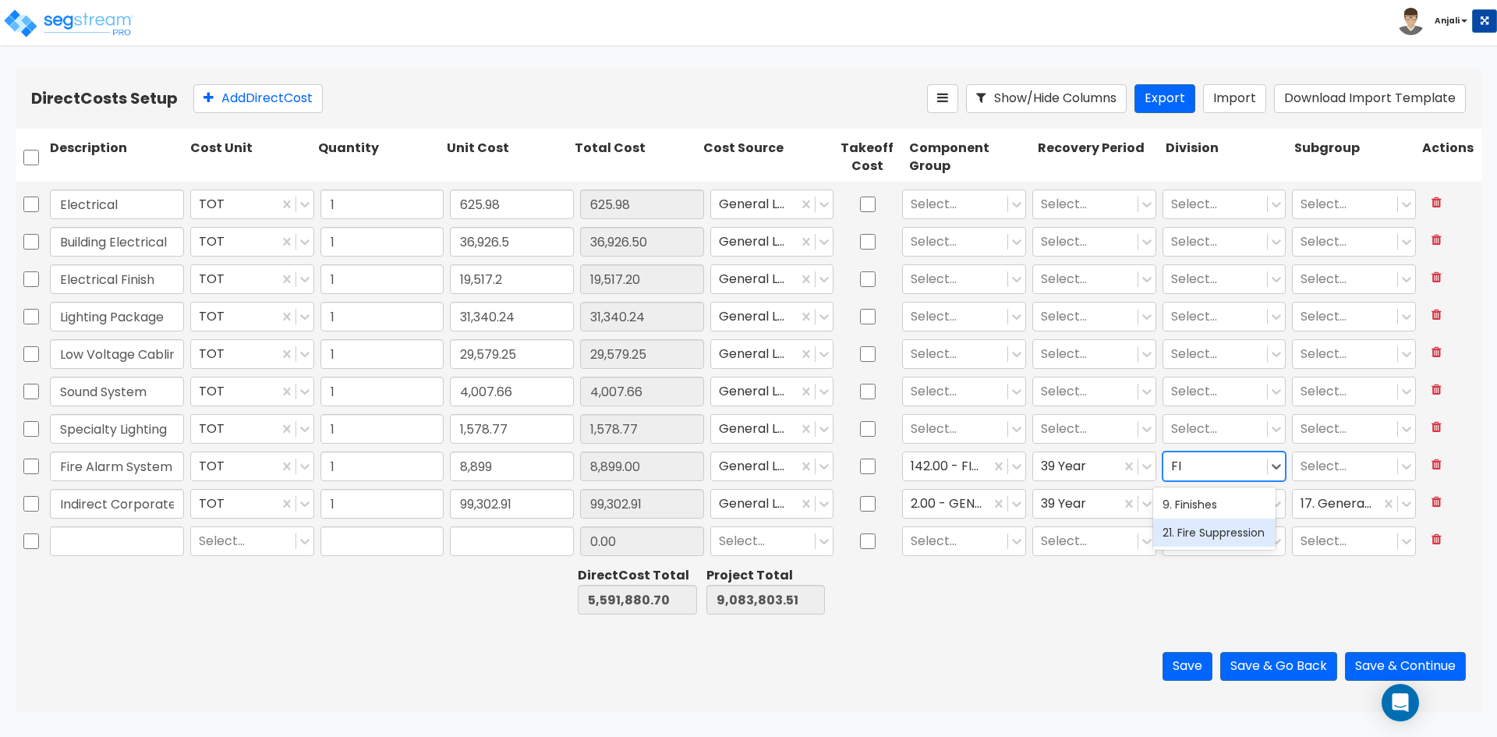
click at [1194, 533] on div "21. Fire Suppression" at bounding box center [1214, 533] width 122 height 28
click at [1314, 466] on div at bounding box center [1345, 466] width 89 height 21
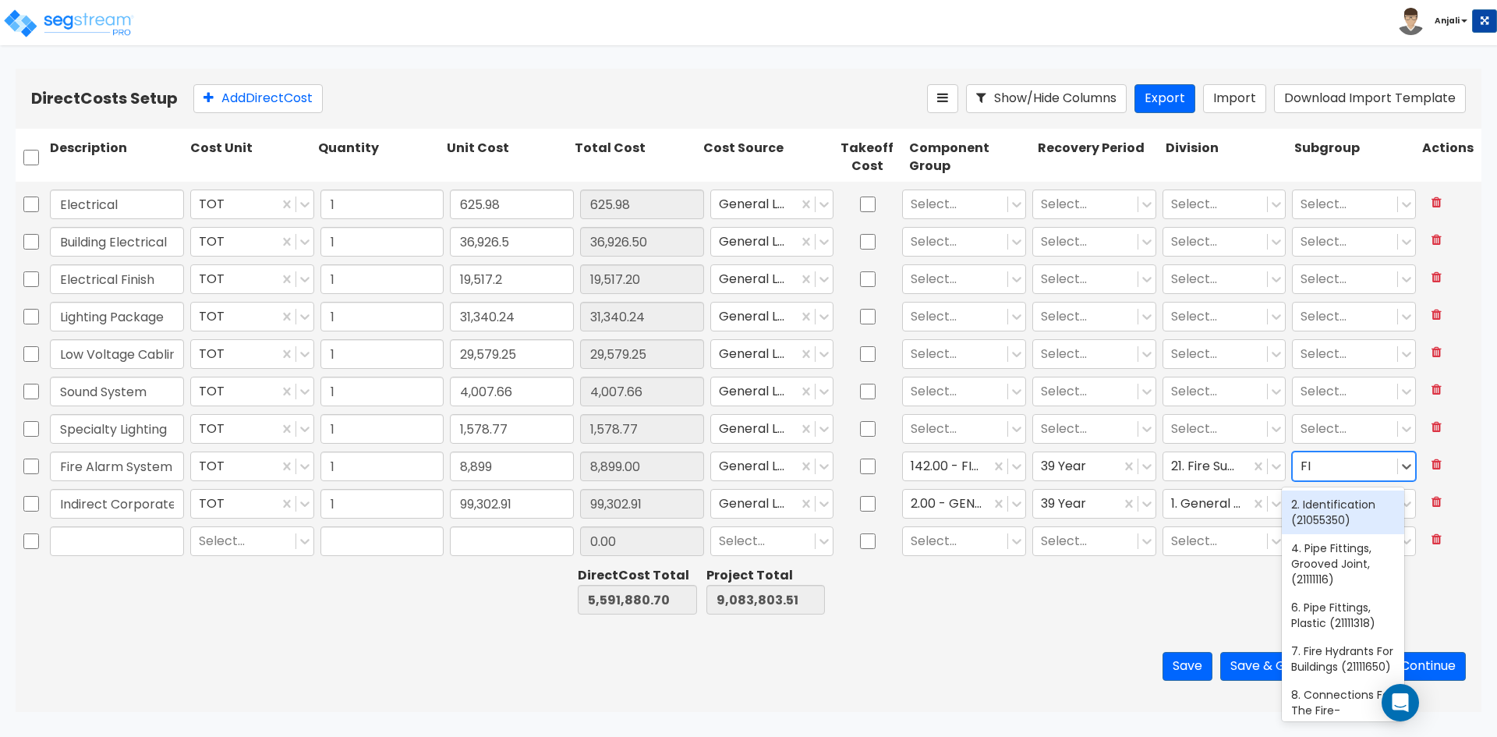
type input "FIR"
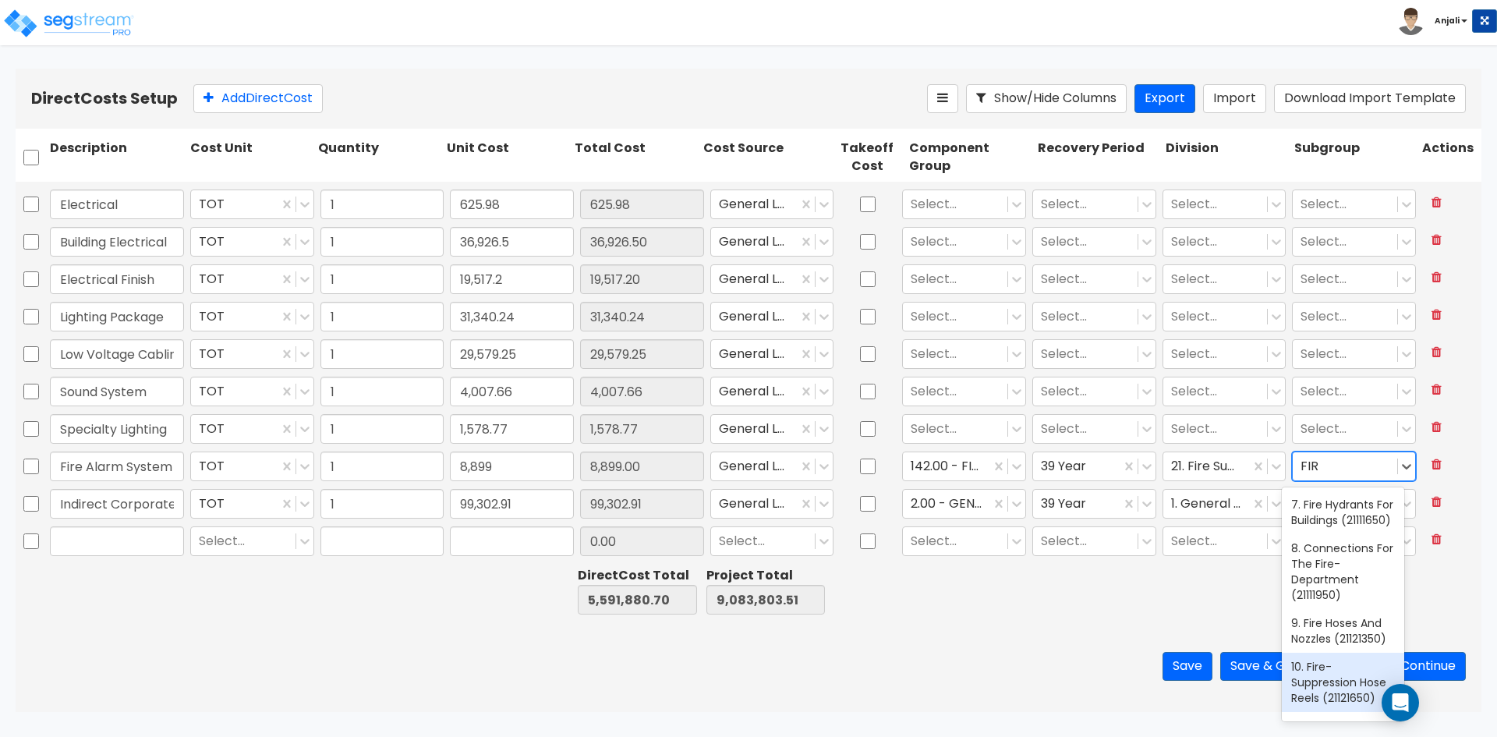
click at [1306, 702] on div "10. Fire-Suppression Hose Reels (21121650)" at bounding box center [1343, 682] width 122 height 59
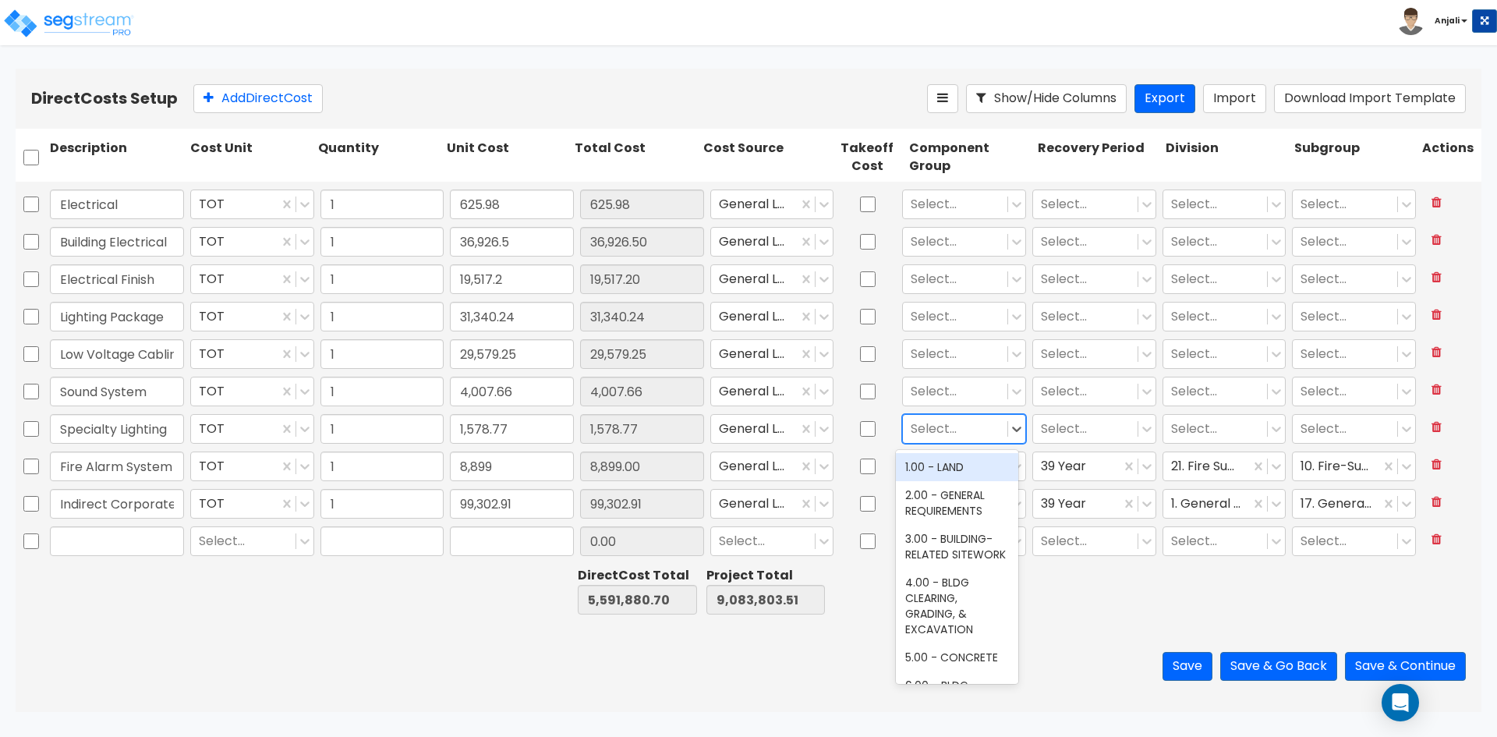
click at [951, 427] on div at bounding box center [955, 429] width 89 height 21
type input "LIGH"
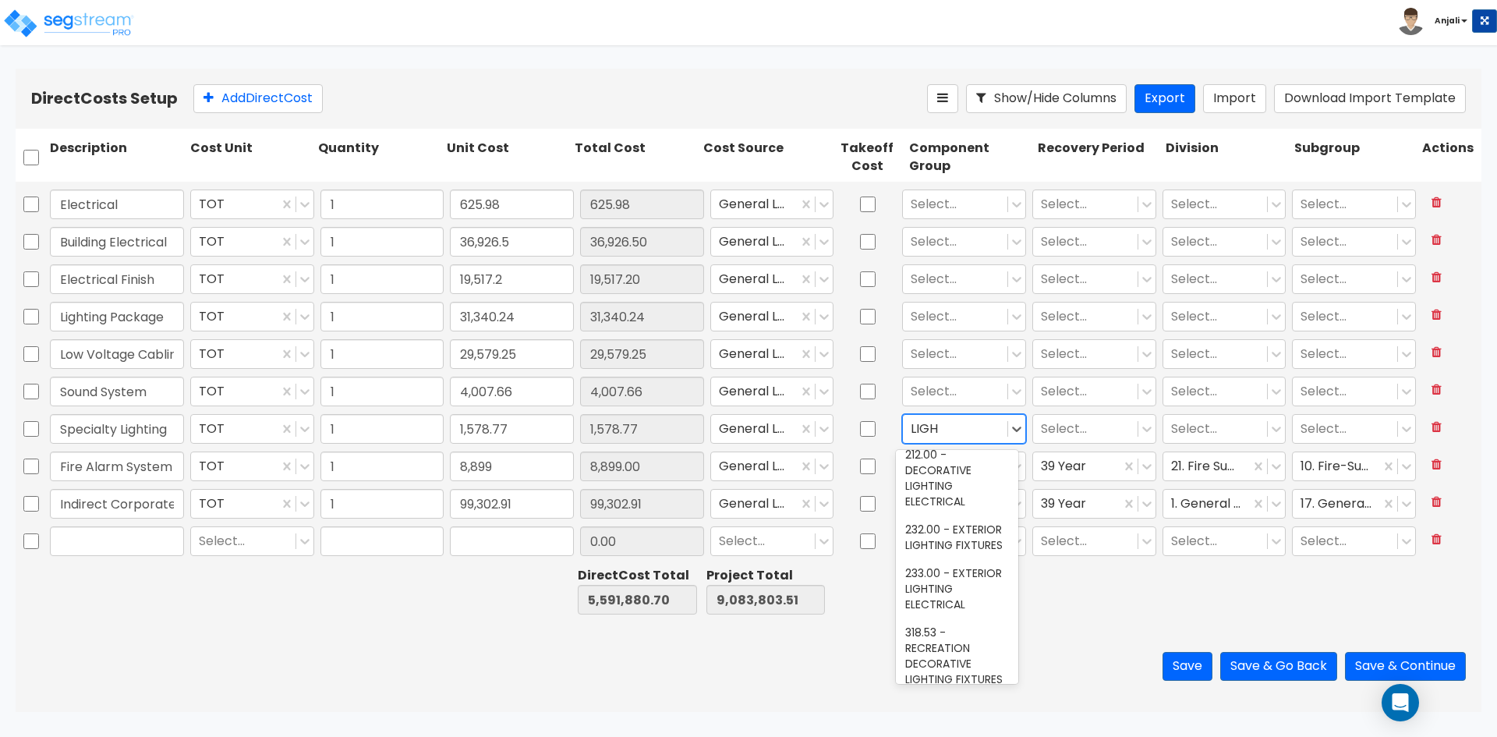
drag, startPoint x: 961, startPoint y: 483, endPoint x: 1020, endPoint y: 443, distance: 71.8
click at [961, 441] on div "211.00 - DECORATIVE LIGHTING FIXTURES" at bounding box center [957, 410] width 122 height 59
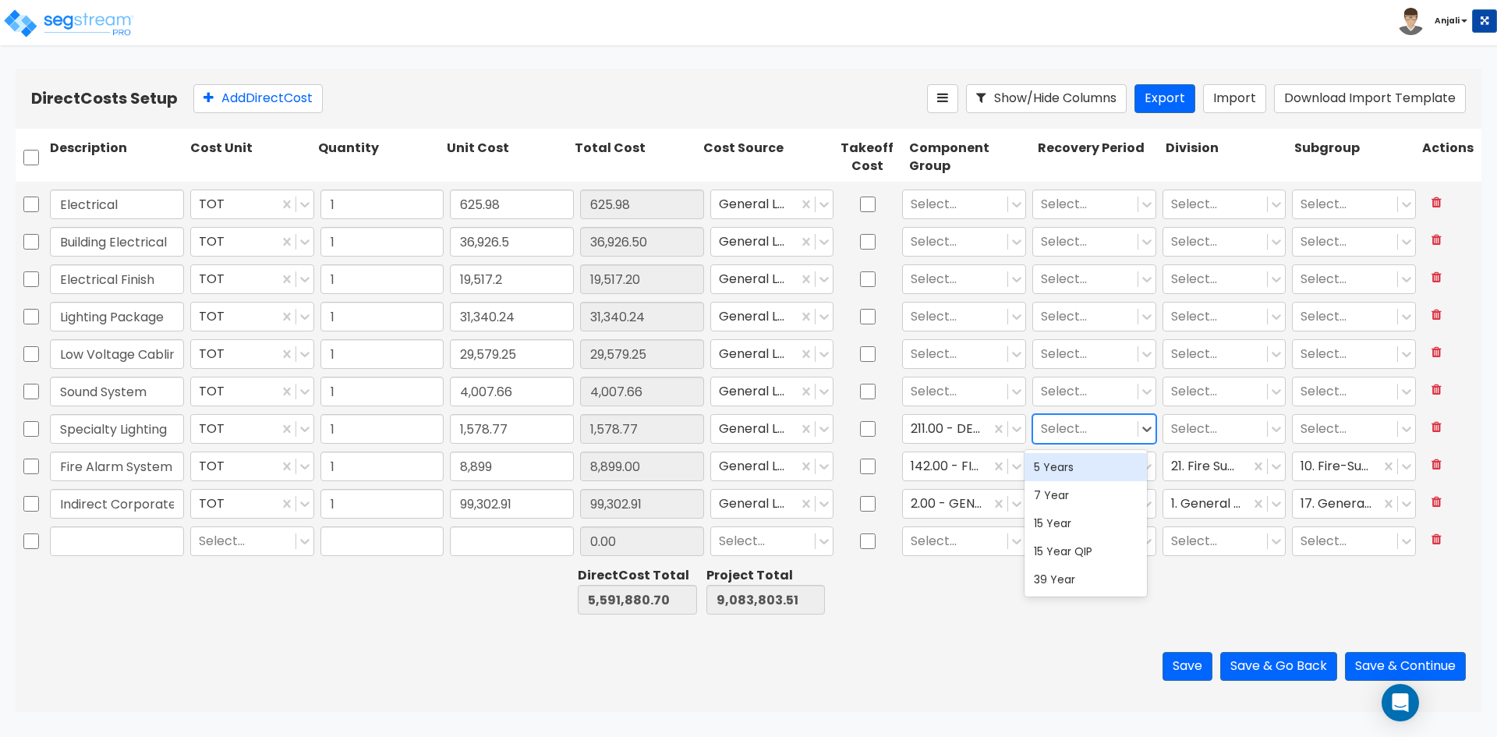
drag, startPoint x: 1057, startPoint y: 429, endPoint x: 1070, endPoint y: 459, distance: 33.2
click at [1057, 429] on div at bounding box center [1085, 429] width 89 height 21
click at [1064, 483] on div "7 Year" at bounding box center [1086, 495] width 122 height 28
click at [1080, 435] on div at bounding box center [1077, 429] width 72 height 21
click at [1068, 469] on div "5 Years" at bounding box center [1086, 467] width 122 height 28
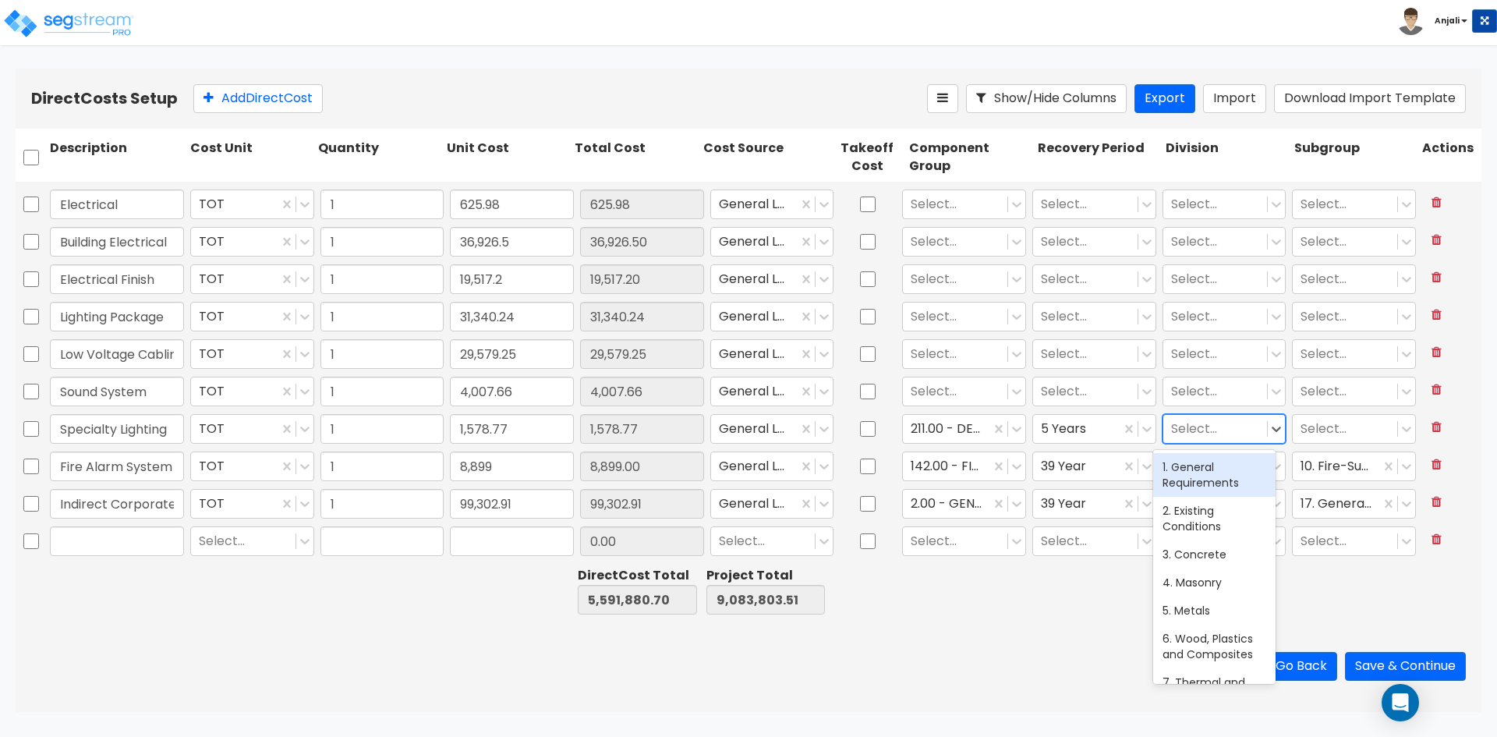
click at [1202, 431] on div at bounding box center [1215, 429] width 89 height 21
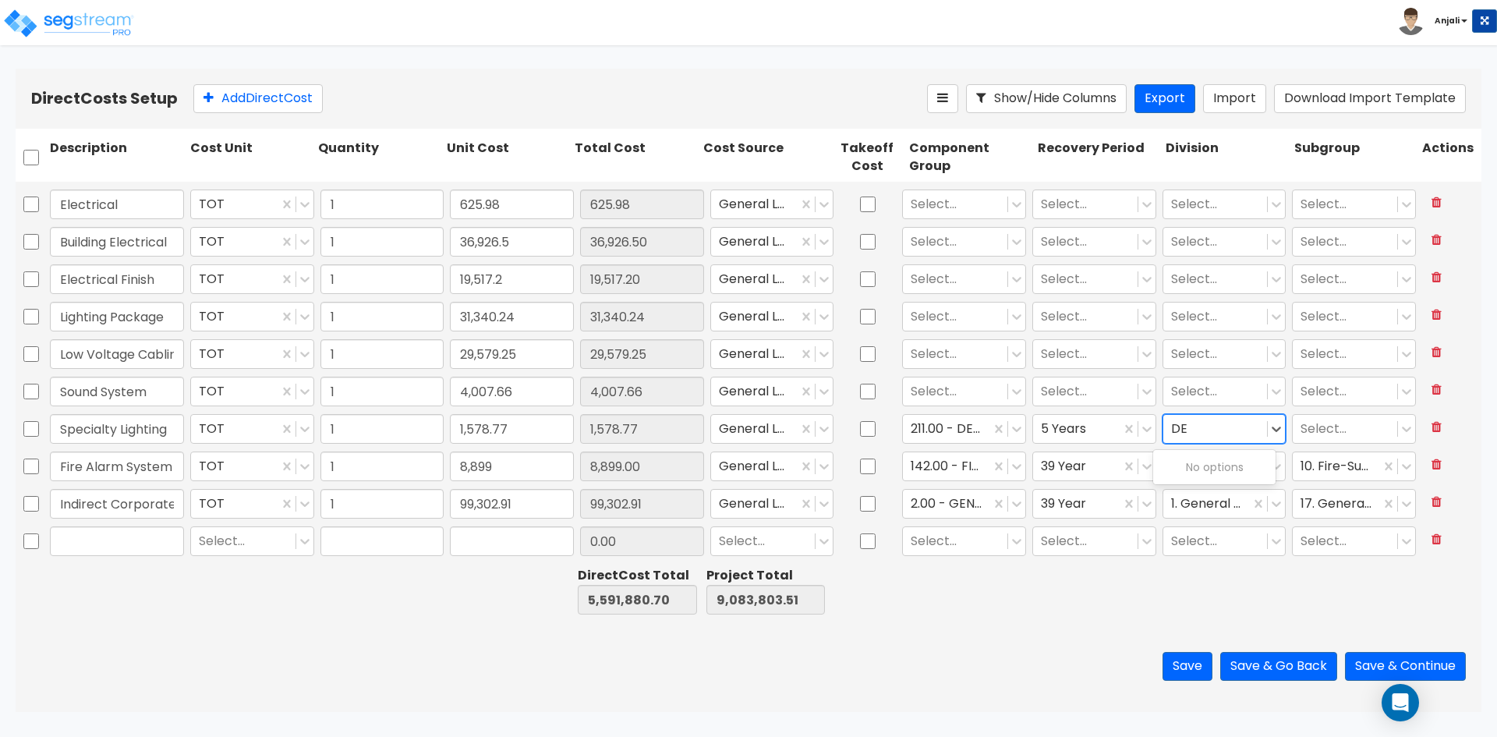
type input "D"
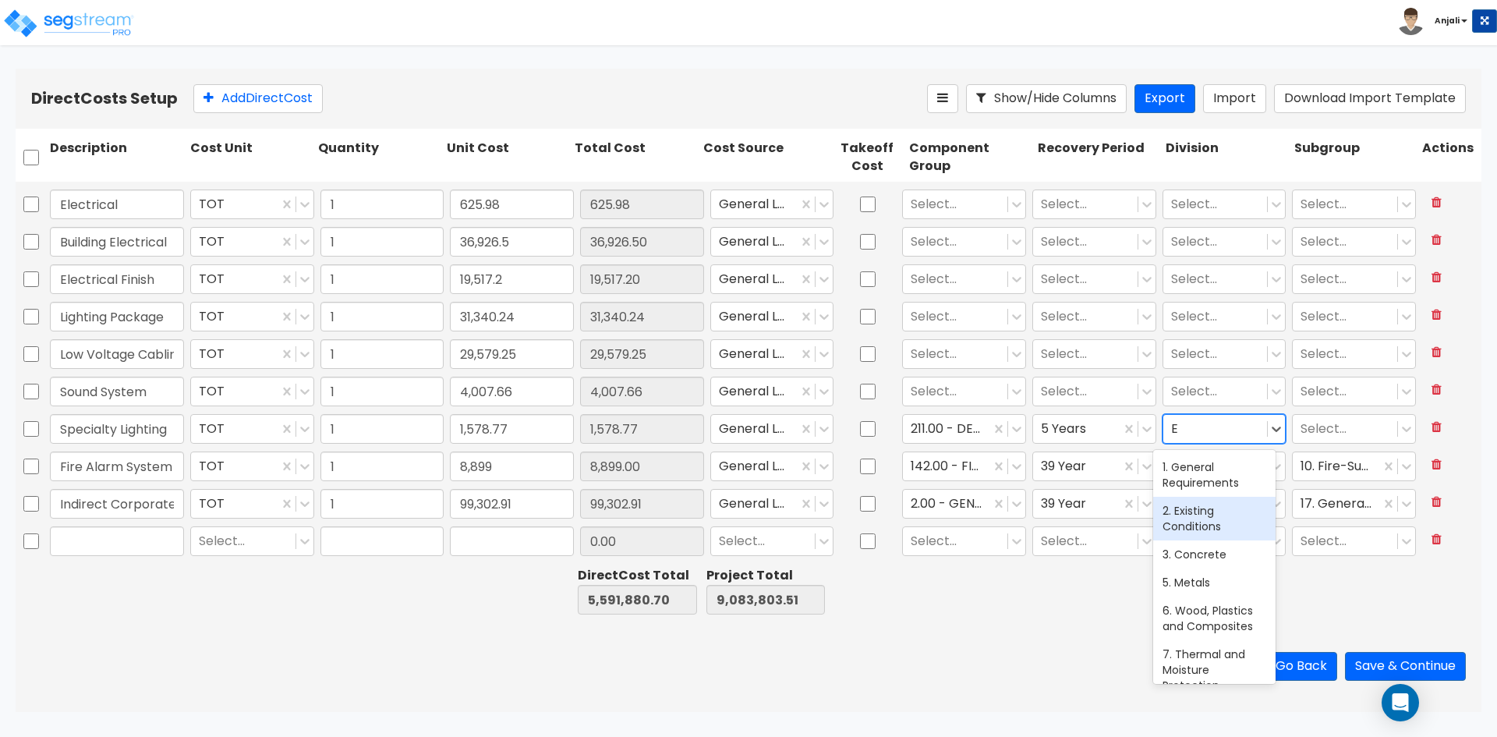
type input "EL"
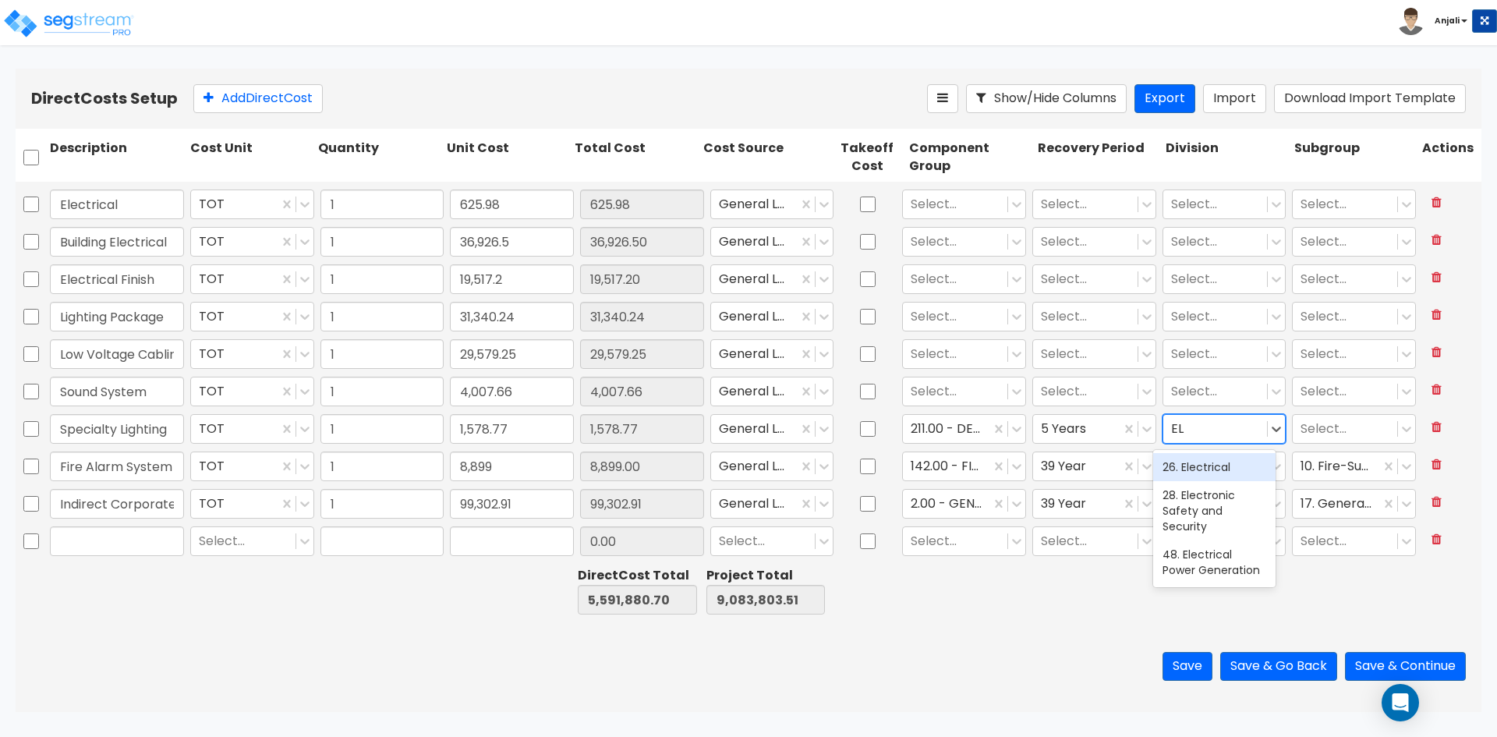
click at [1221, 466] on div "26. Electrical" at bounding box center [1214, 467] width 122 height 28
click at [944, 391] on div at bounding box center [955, 391] width 89 height 21
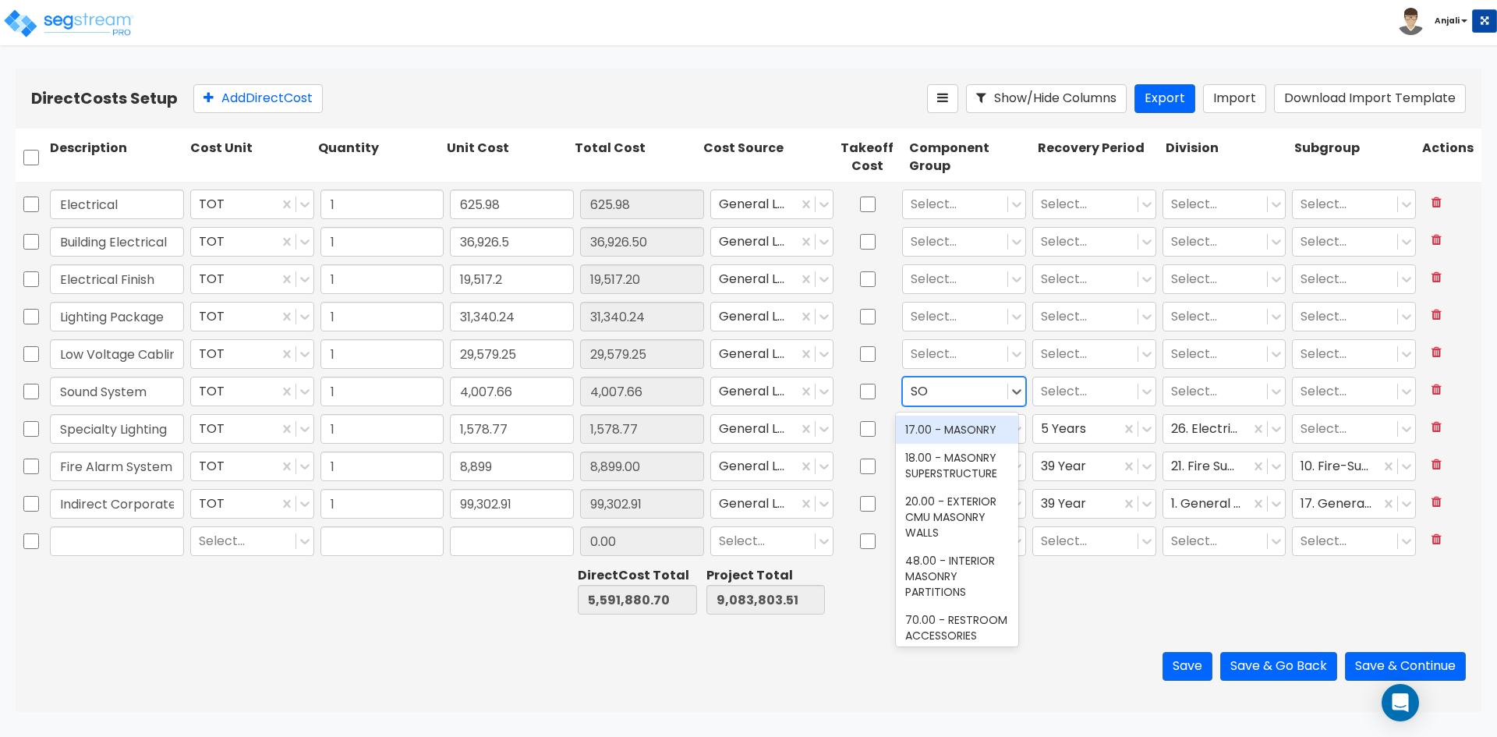
type input "S"
type input "AU"
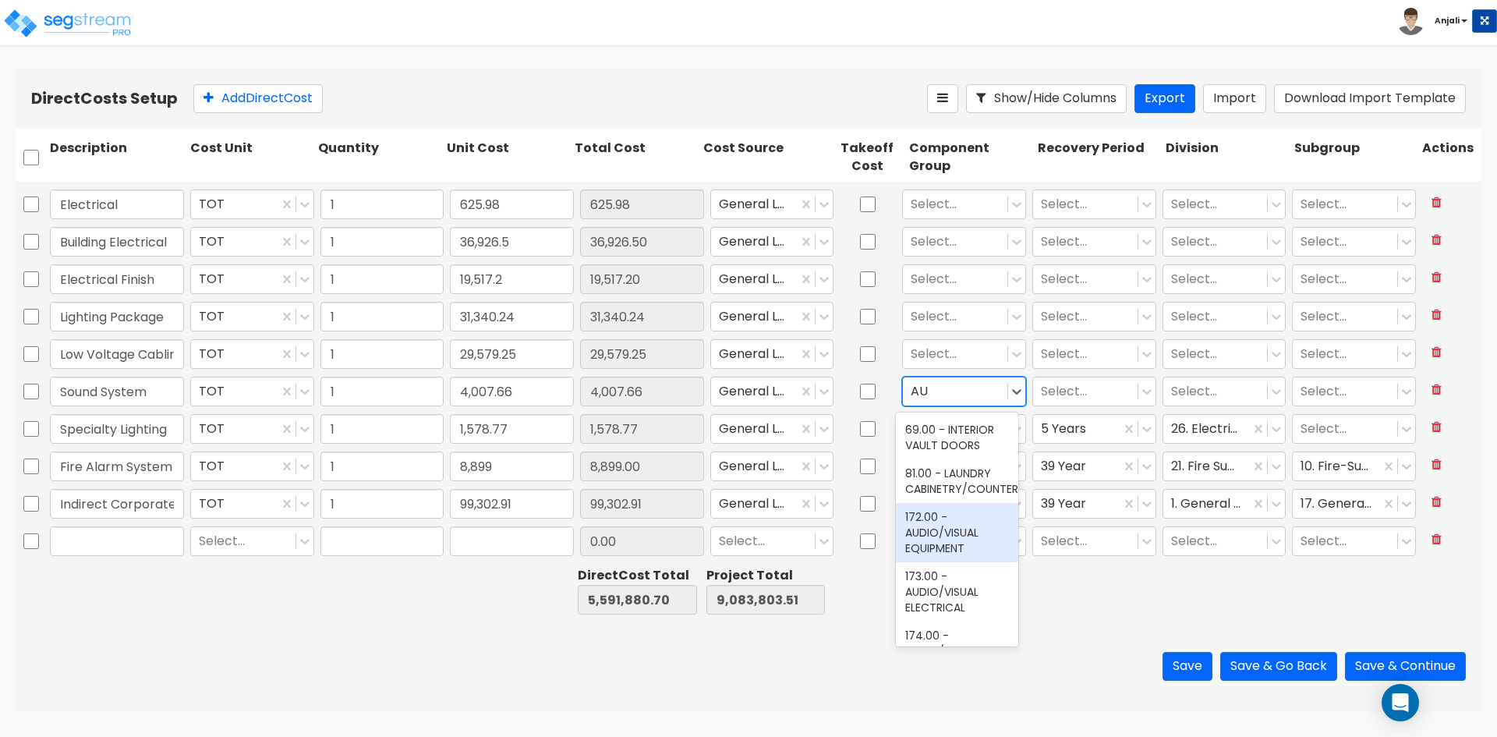
click at [968, 542] on div "172.00 - AUDIO/VISUAL EQUIPMENT" at bounding box center [957, 532] width 122 height 59
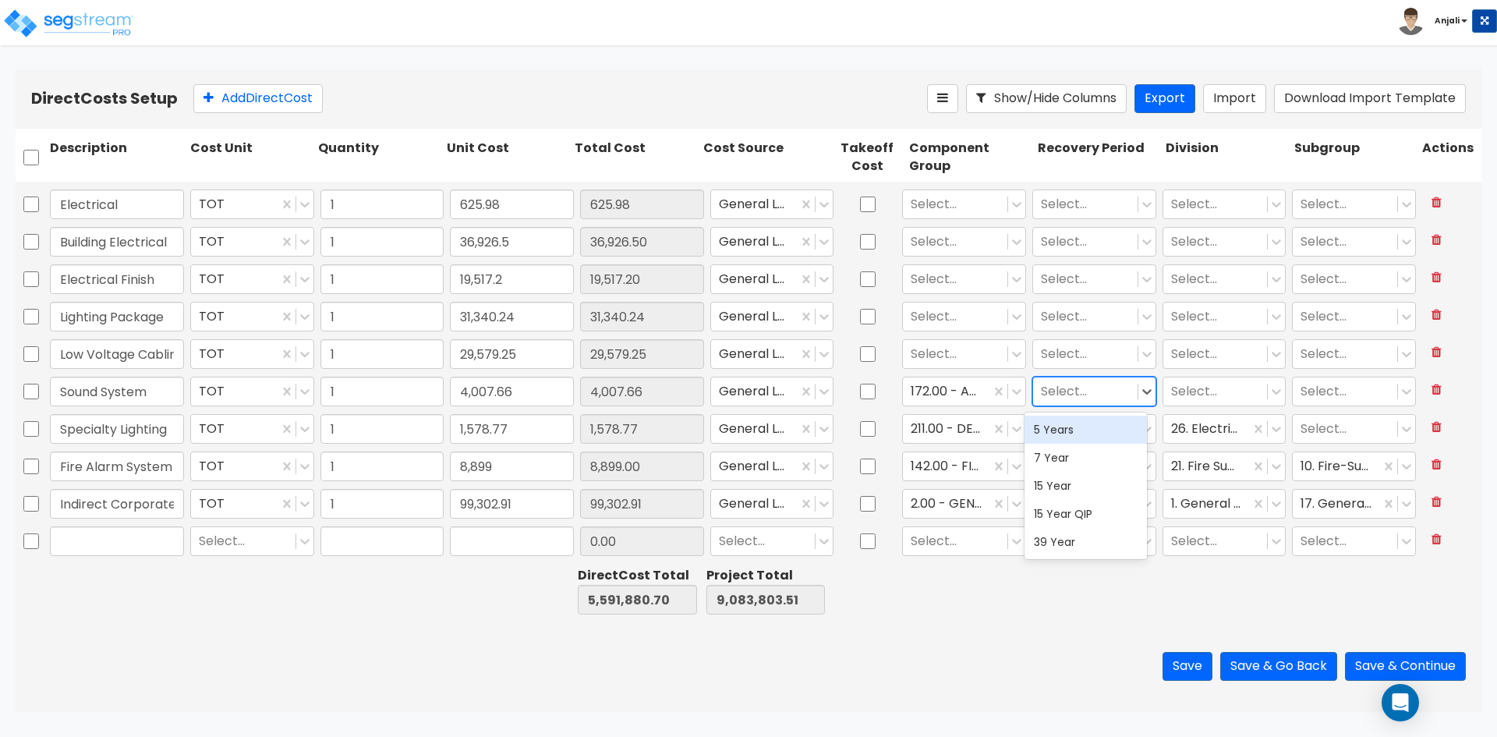
click at [1106, 383] on div at bounding box center [1085, 391] width 89 height 21
click at [1082, 433] on div "5 Years" at bounding box center [1086, 430] width 122 height 28
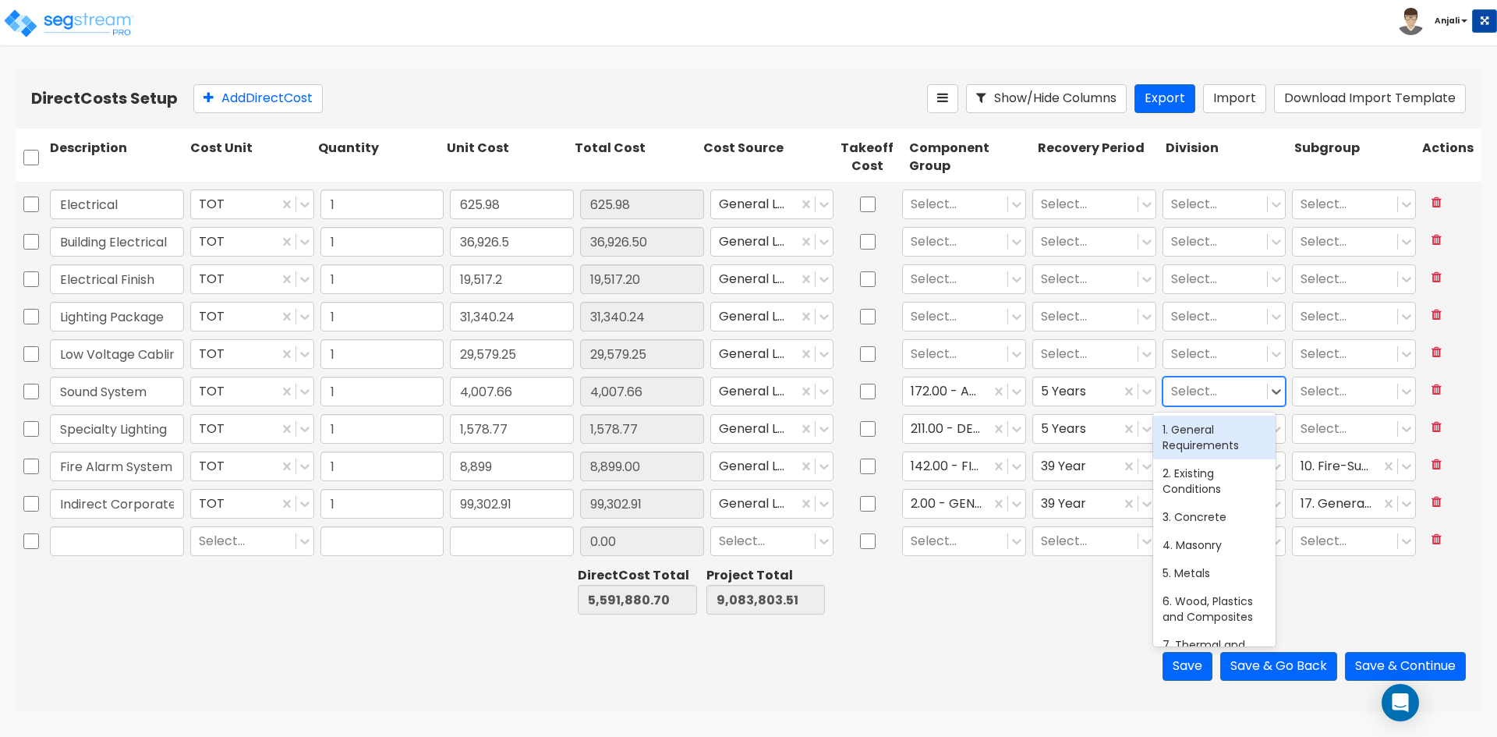
click at [1216, 397] on div at bounding box center [1215, 391] width 89 height 21
type input "AU"
click at [1218, 428] on div "25. Integrated Automation" at bounding box center [1214, 438] width 122 height 44
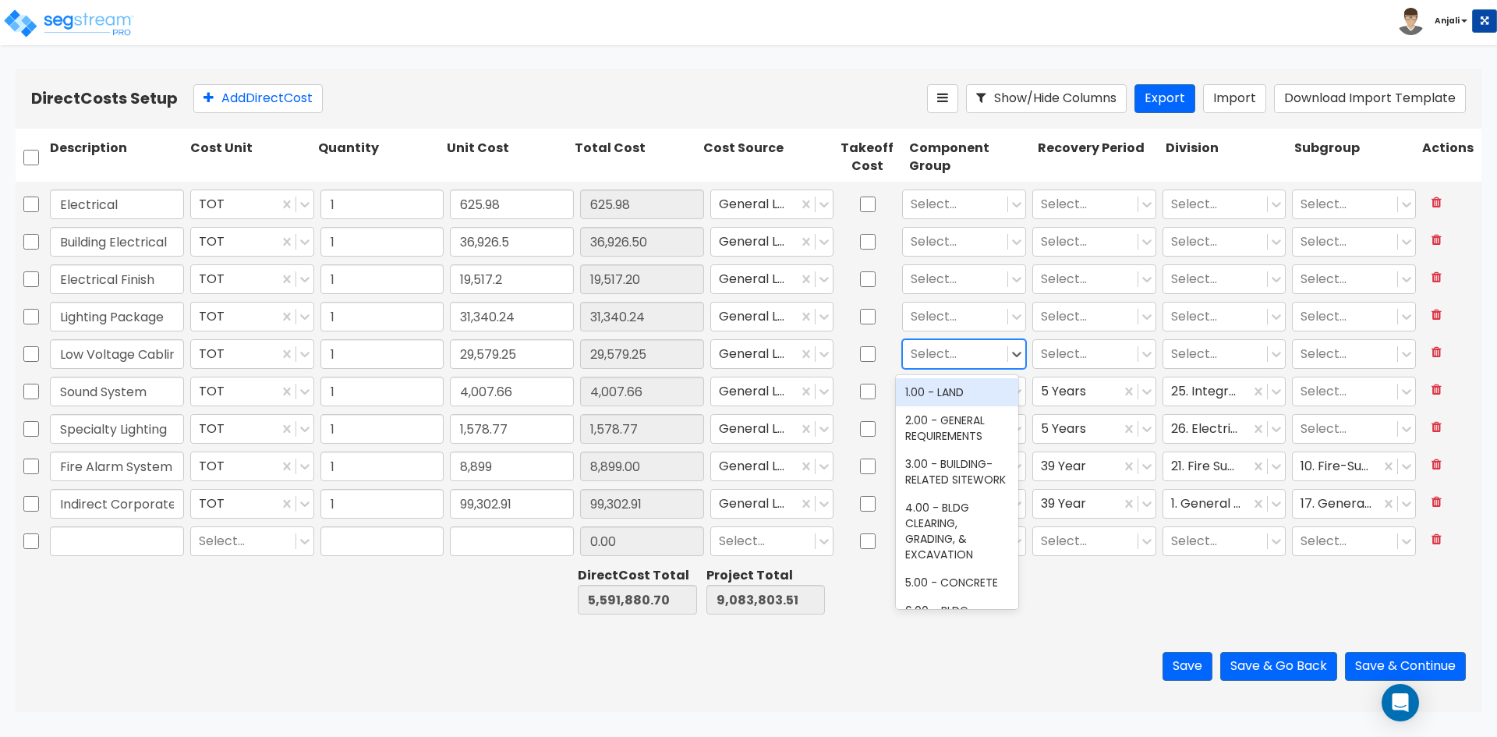
click at [949, 355] on div at bounding box center [955, 354] width 89 height 21
type input "DATA"
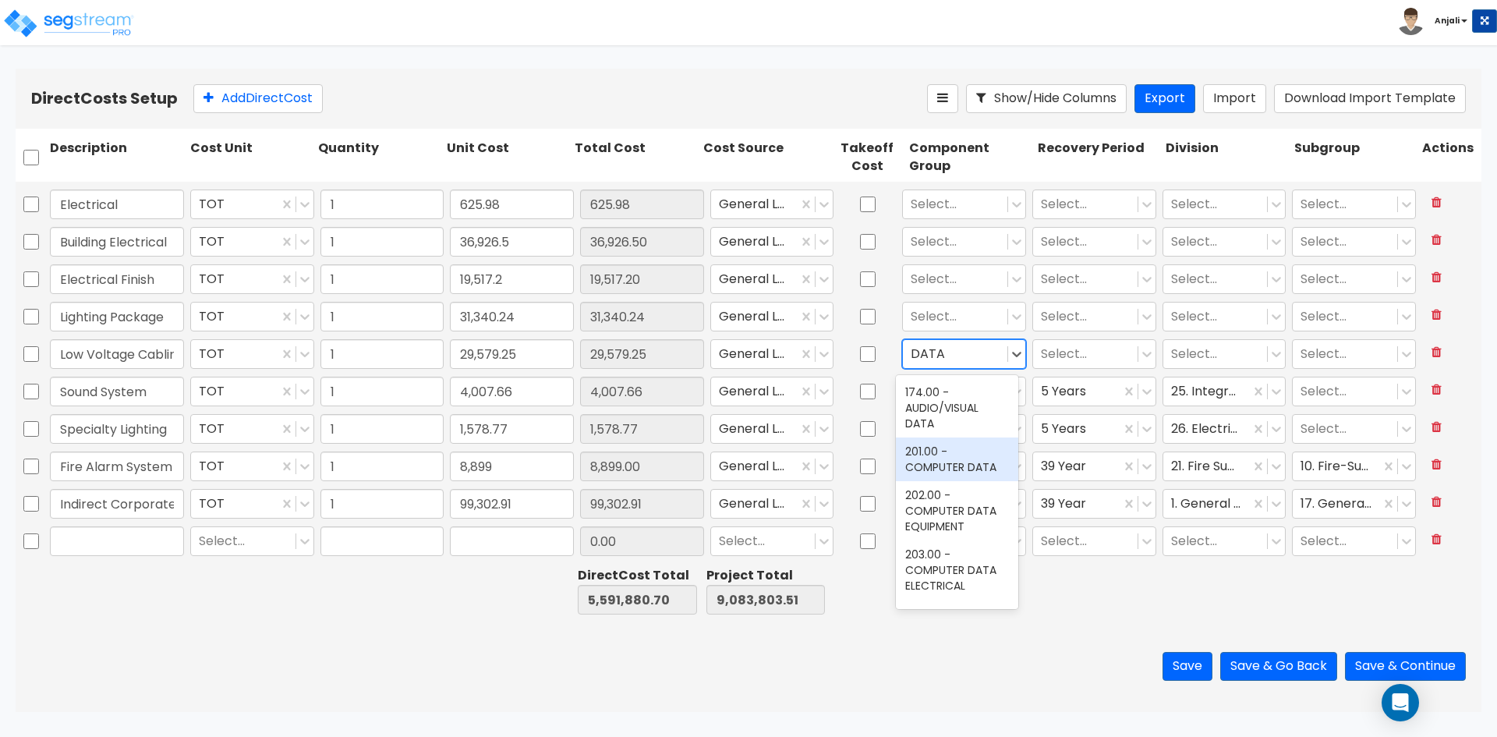
click at [938, 464] on div "201.00 - COMPUTER DATA" at bounding box center [957, 459] width 122 height 44
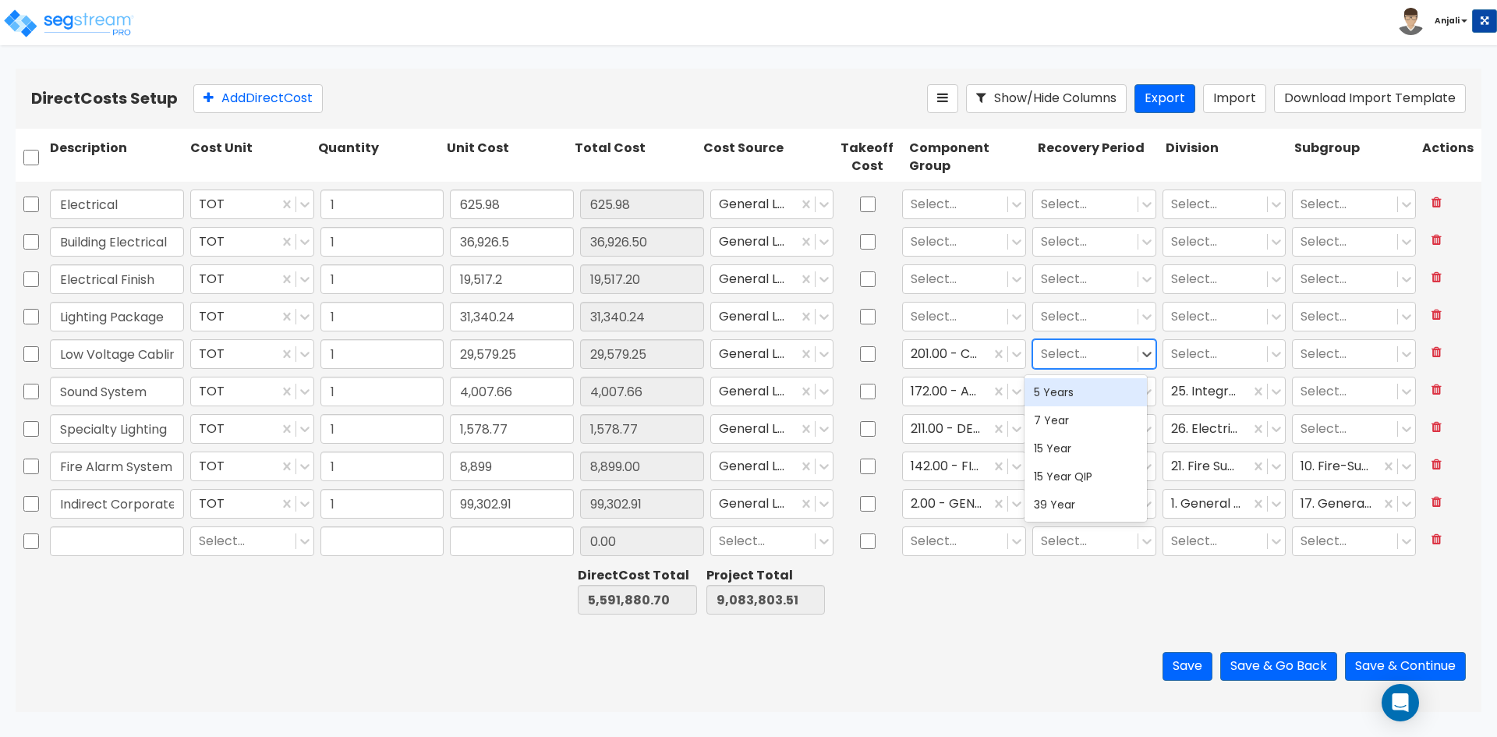
click at [1057, 356] on div at bounding box center [1085, 354] width 89 height 21
click at [1064, 396] on div "5 Years" at bounding box center [1086, 392] width 122 height 28
click at [1179, 353] on div at bounding box center [1215, 354] width 89 height 21
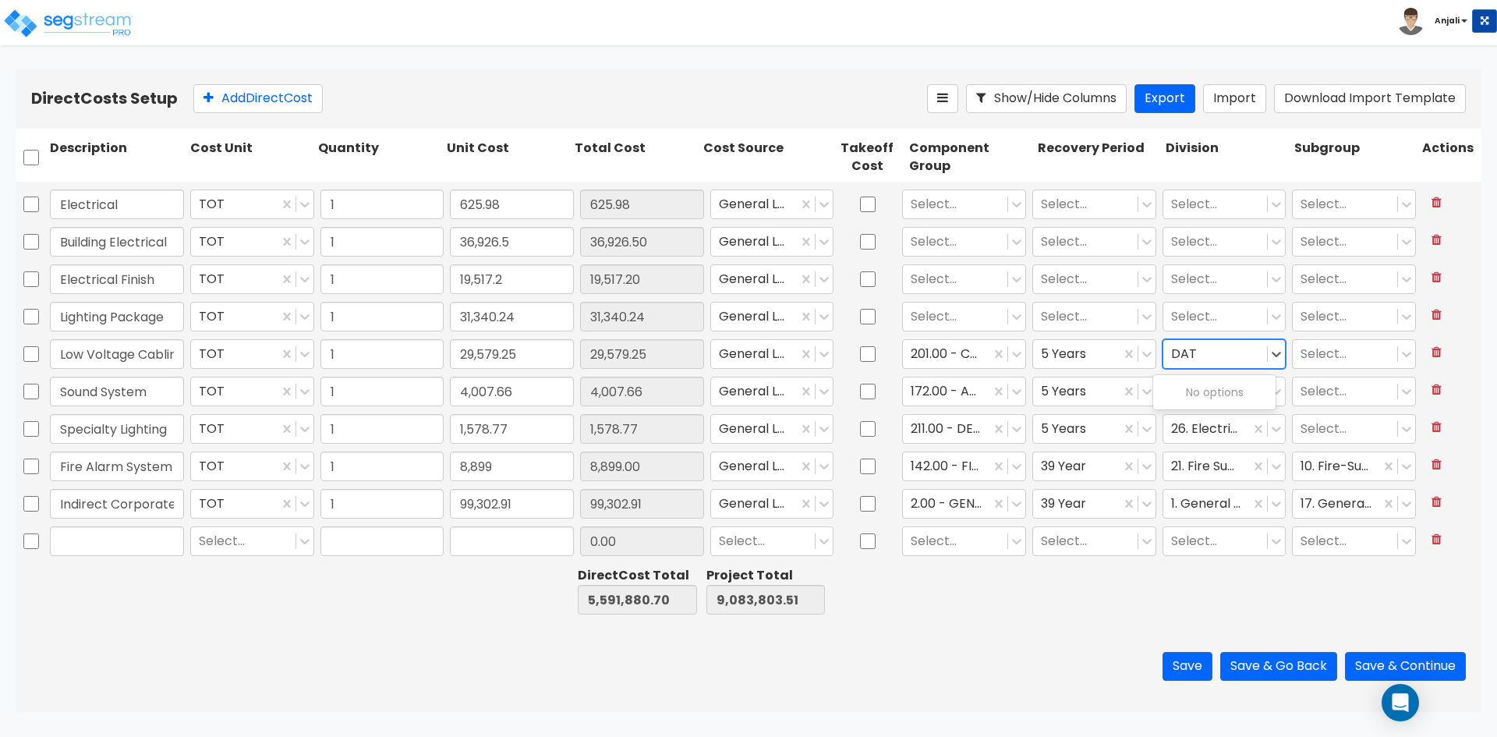
type input "DATA"
drag, startPoint x: 1182, startPoint y: 354, endPoint x: 1155, endPoint y: 353, distance: 27.3
click at [1163, 353] on div "Select..." at bounding box center [1215, 354] width 104 height 27
type input "TE"
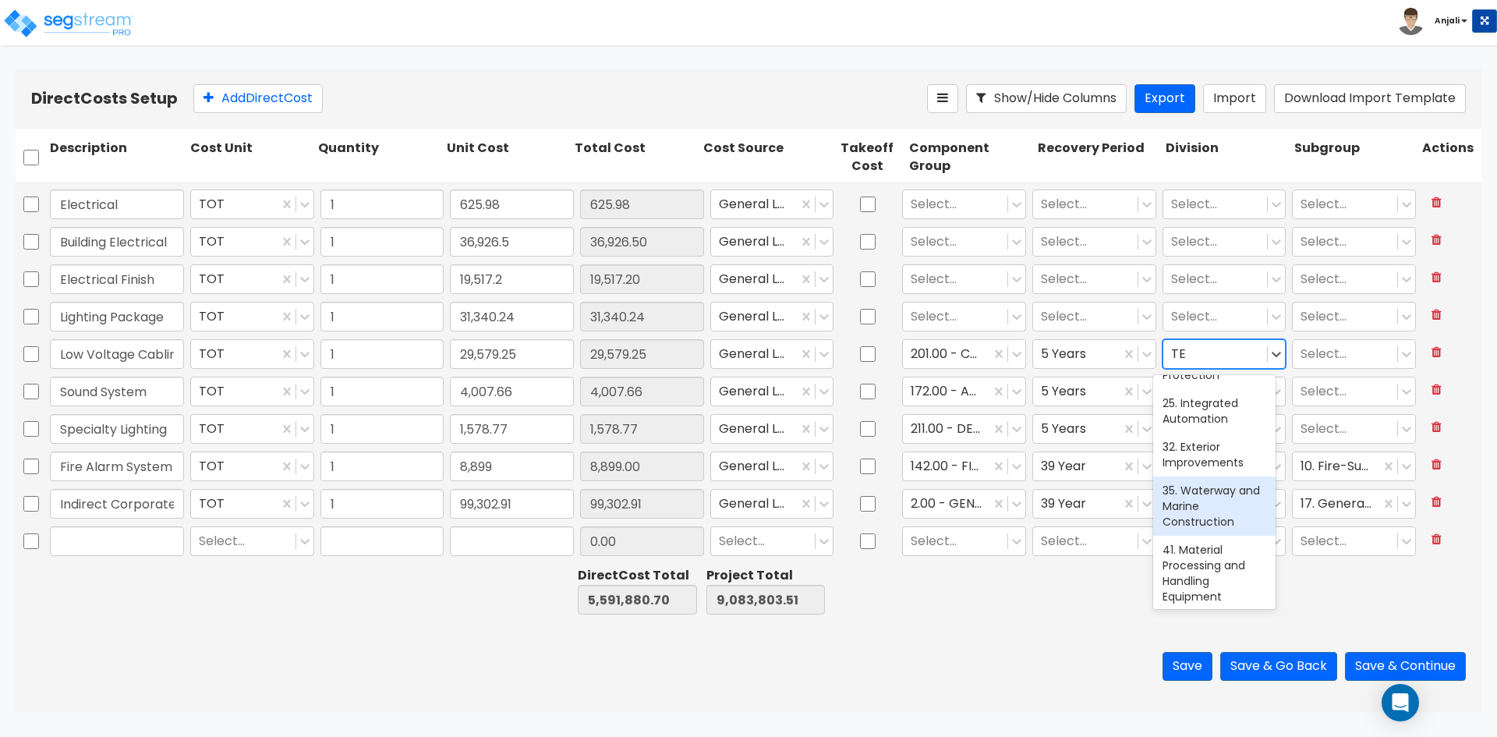
scroll to position [78, 0]
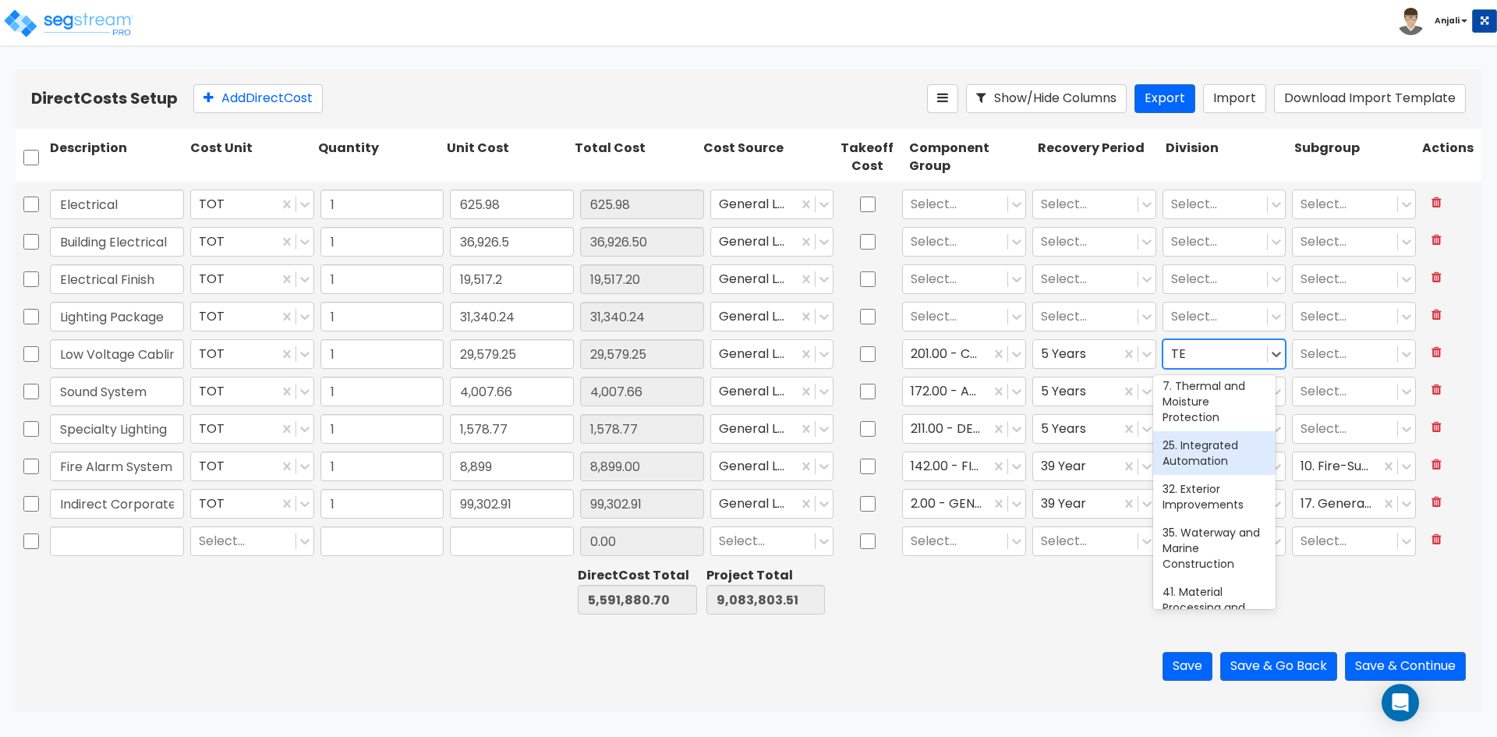
click at [1232, 445] on div "25. Integrated Automation" at bounding box center [1214, 453] width 122 height 44
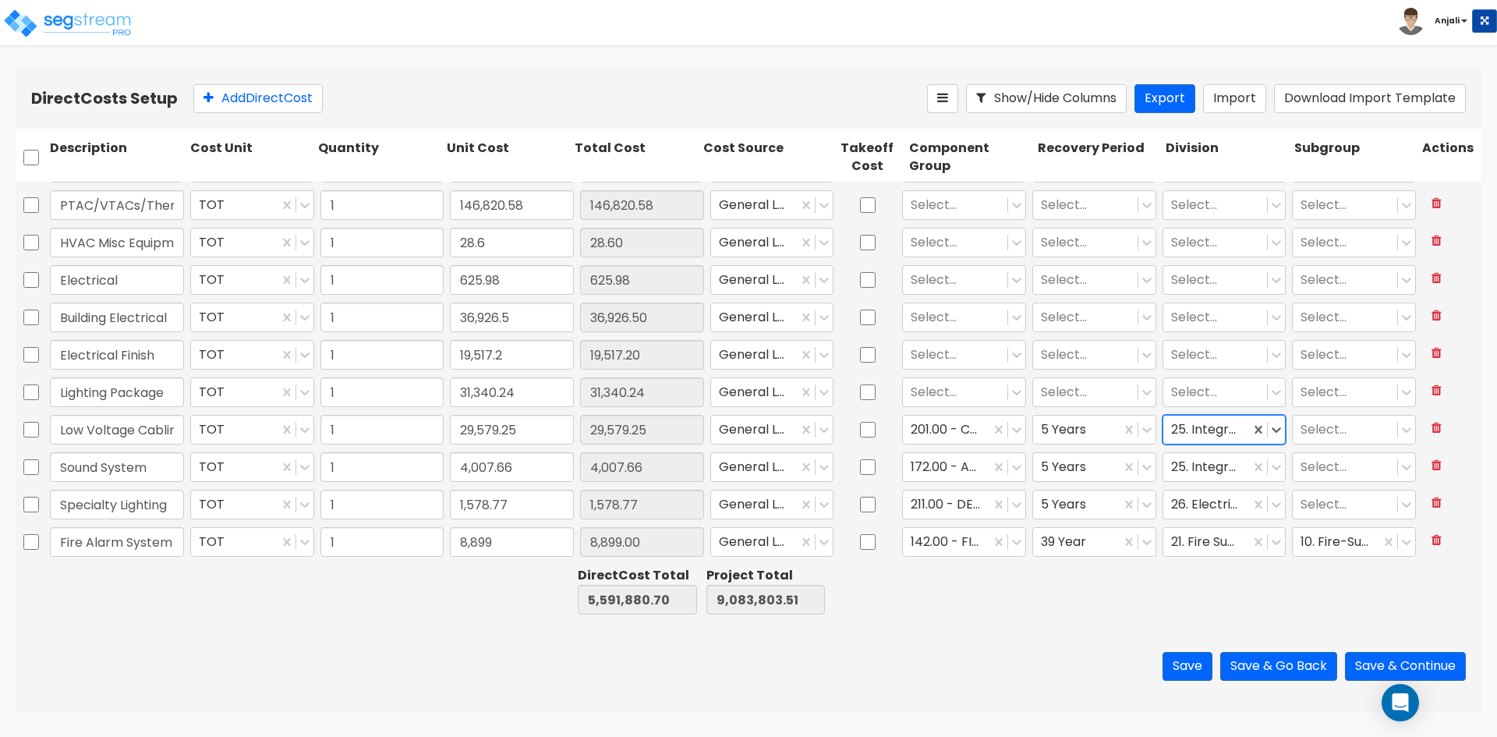
scroll to position [3660, 0]
click at [949, 393] on div at bounding box center [955, 394] width 89 height 21
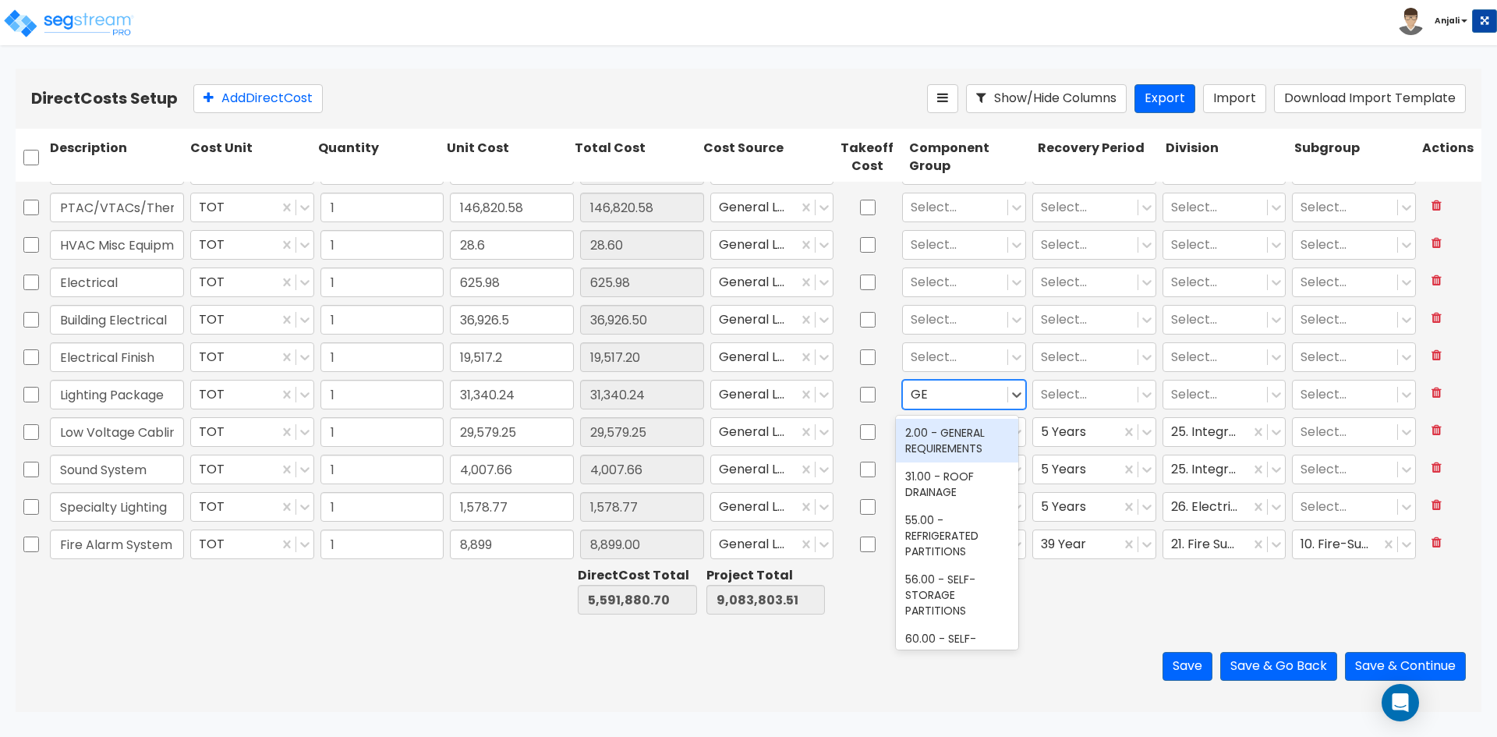
type input "GEN"
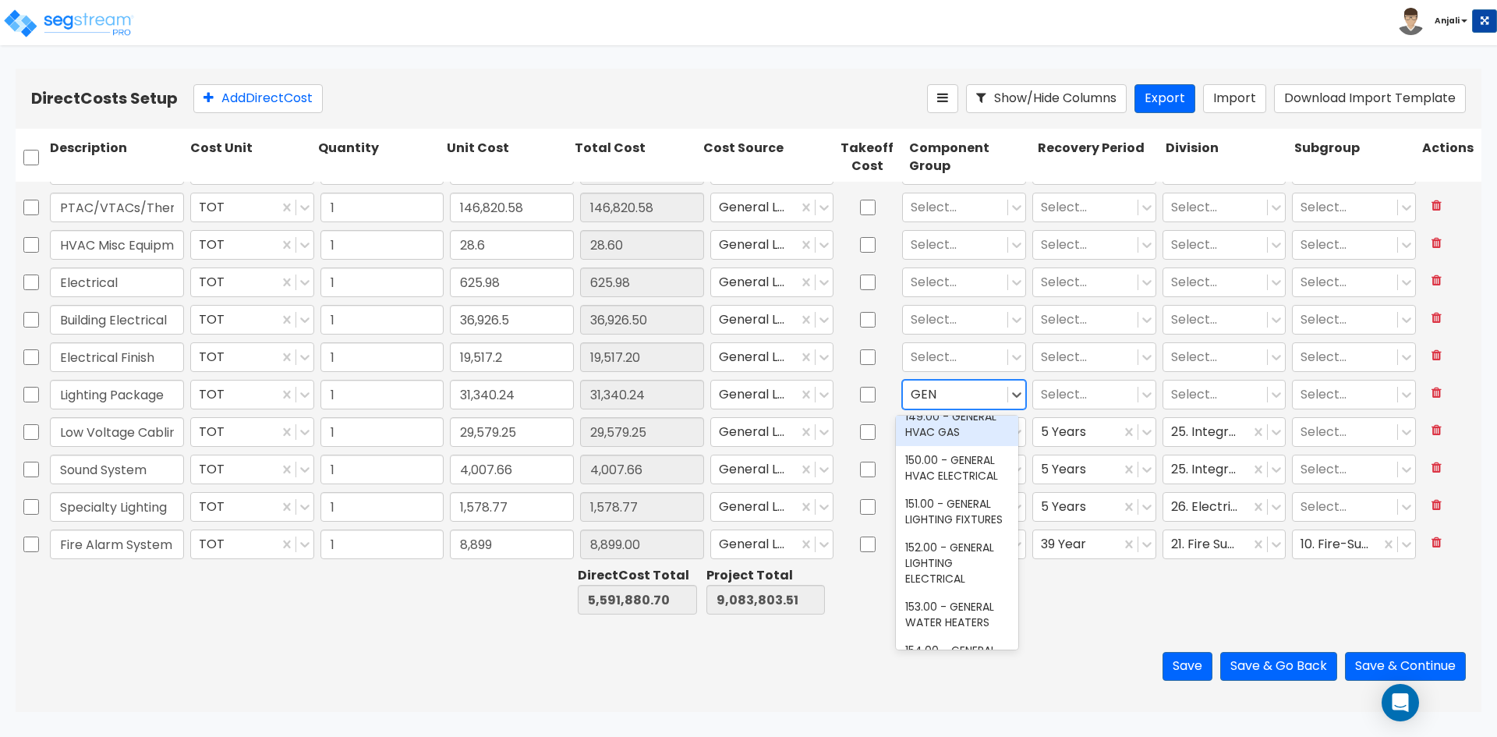
scroll to position [312, 0]
click at [942, 531] on div "151.00 - GENERAL LIGHTING FIXTURES" at bounding box center [957, 509] width 122 height 44
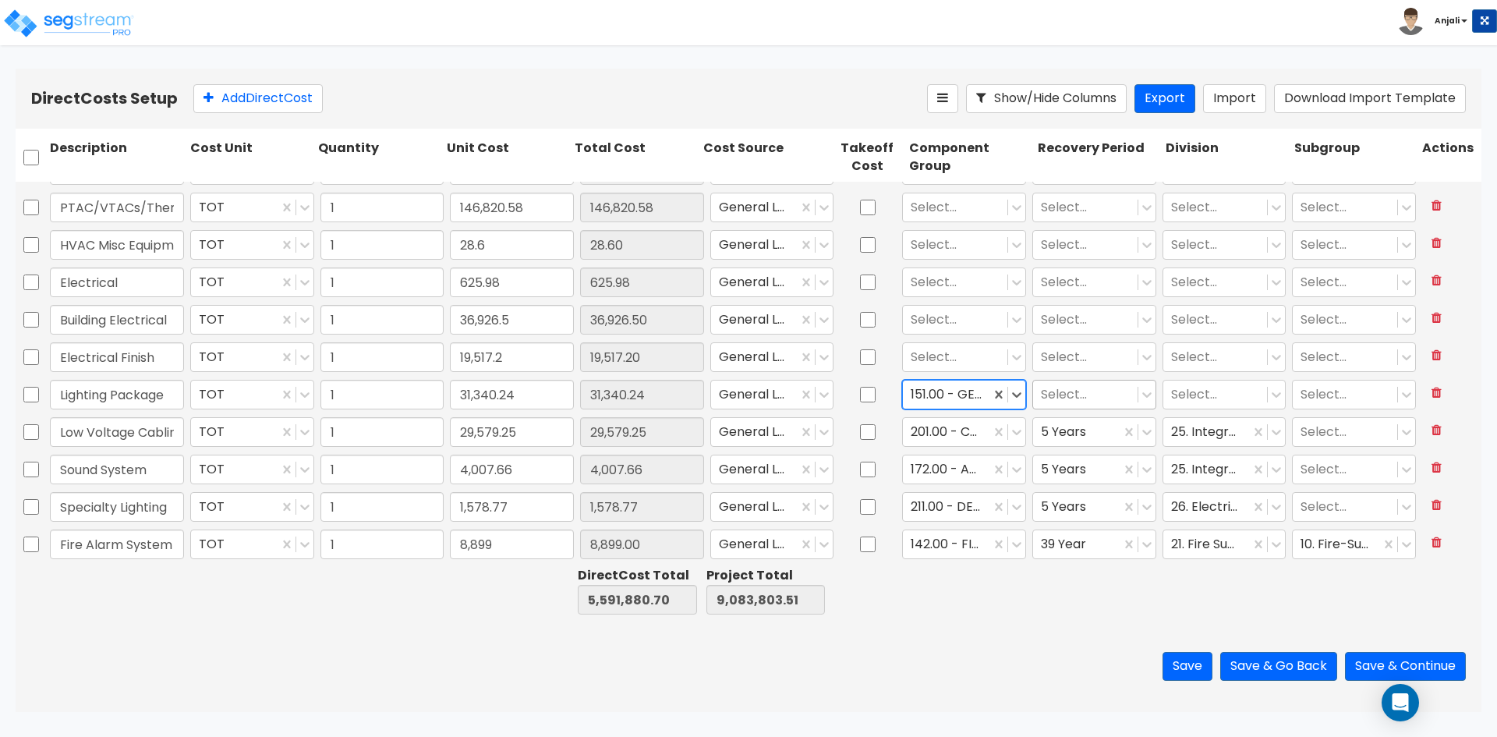
click at [1044, 399] on div at bounding box center [1085, 394] width 89 height 21
click at [1065, 519] on div "15 Year QIP" at bounding box center [1086, 517] width 122 height 28
click at [1199, 402] on div at bounding box center [1215, 394] width 89 height 21
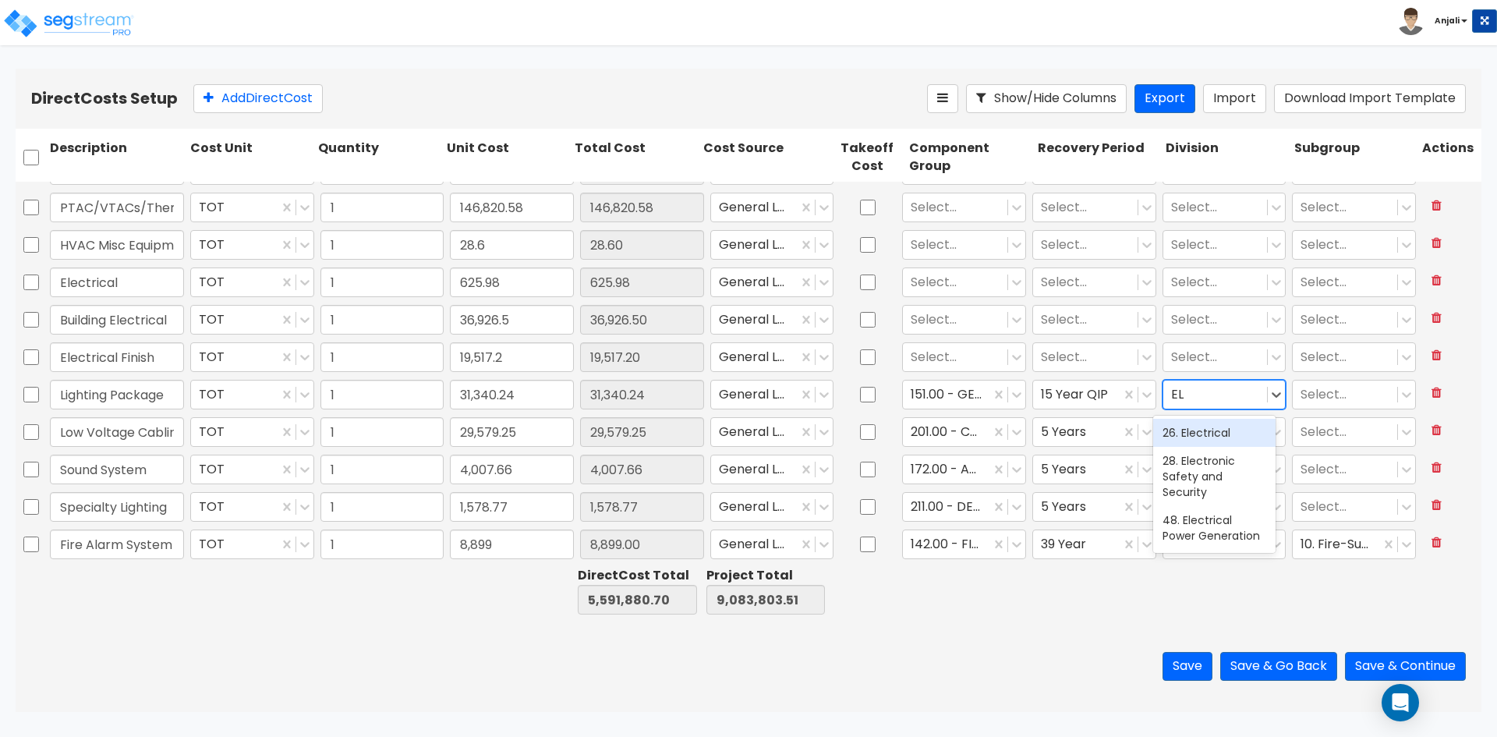
type input "ELE"
click at [1209, 426] on div "26. Electrical" at bounding box center [1214, 433] width 122 height 28
click at [949, 357] on div at bounding box center [955, 357] width 89 height 21
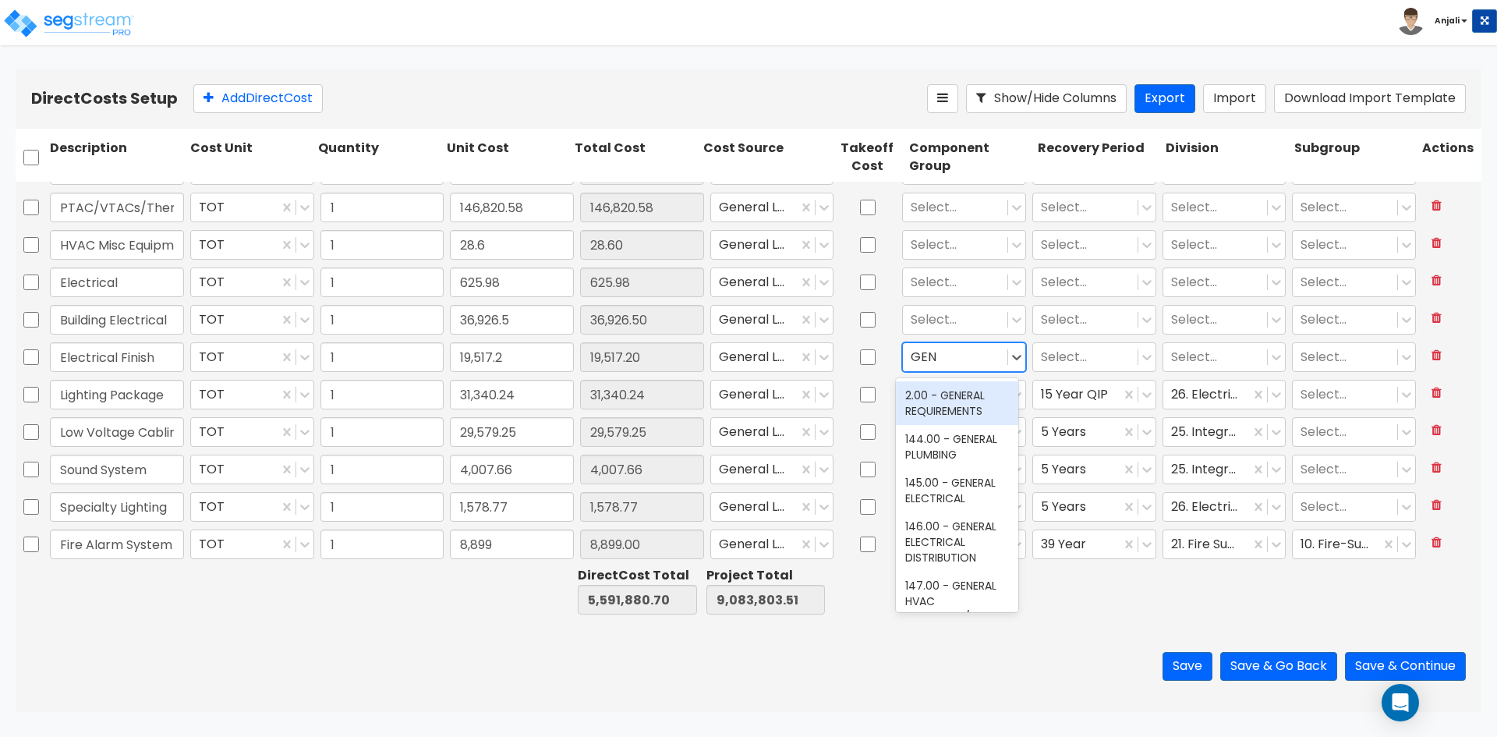
type input "GENE"
click at [979, 491] on div "145.00 - GENERAL ELECTRICAL" at bounding box center [957, 491] width 122 height 44
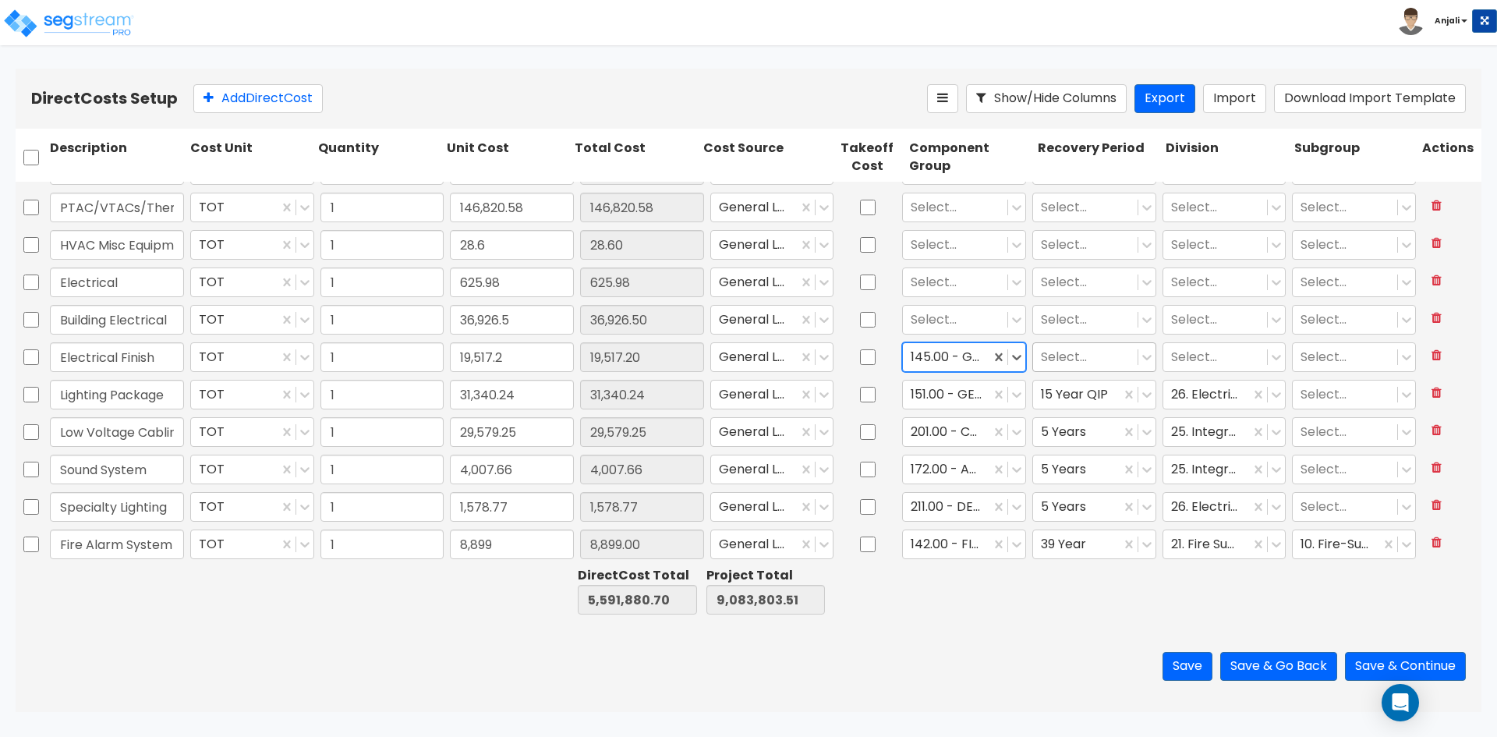
click at [1086, 365] on div at bounding box center [1085, 357] width 89 height 21
click at [1069, 480] on div "15 Year QIP" at bounding box center [1086, 480] width 122 height 28
click at [1231, 358] on div at bounding box center [1215, 357] width 89 height 21
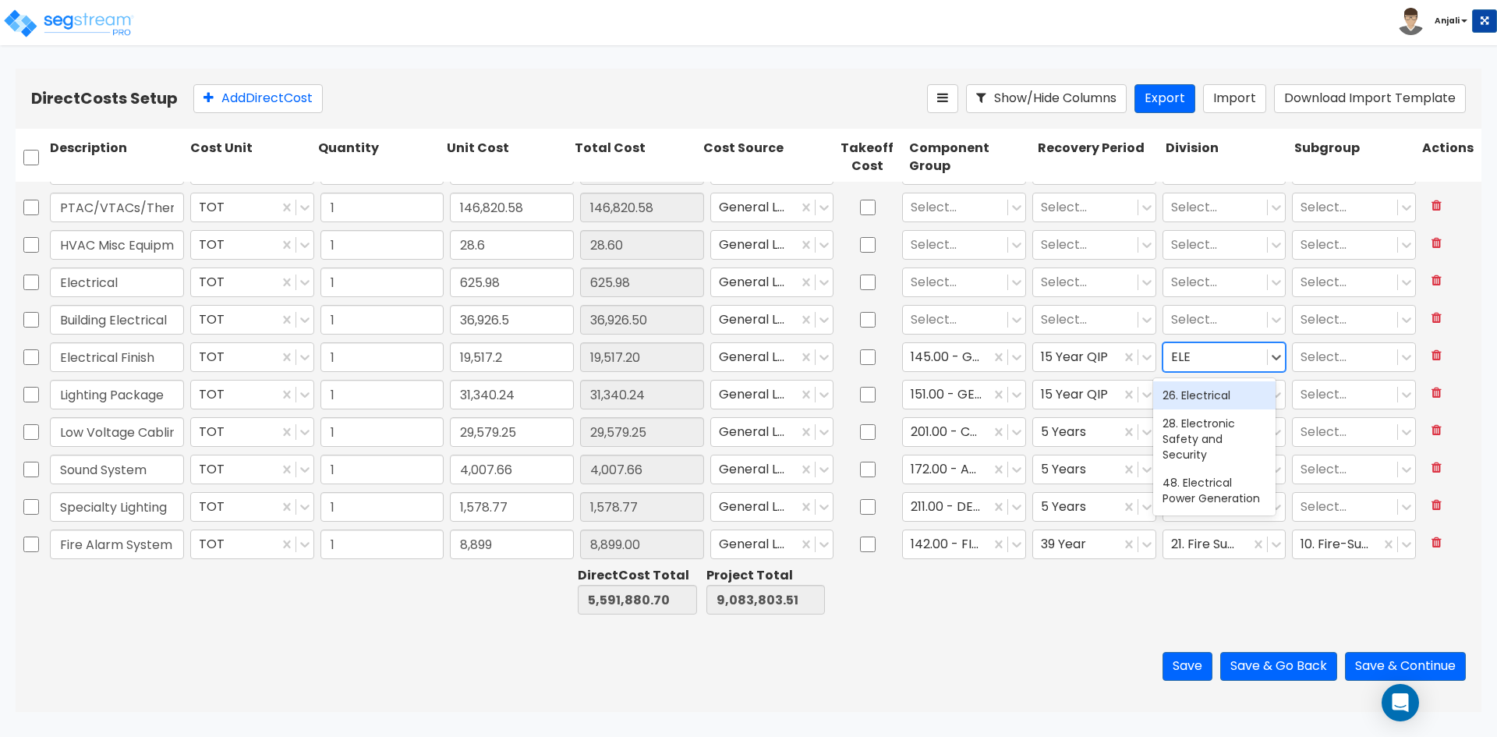
type input "ELEC"
click at [1238, 387] on div "26. Electrical" at bounding box center [1214, 395] width 122 height 28
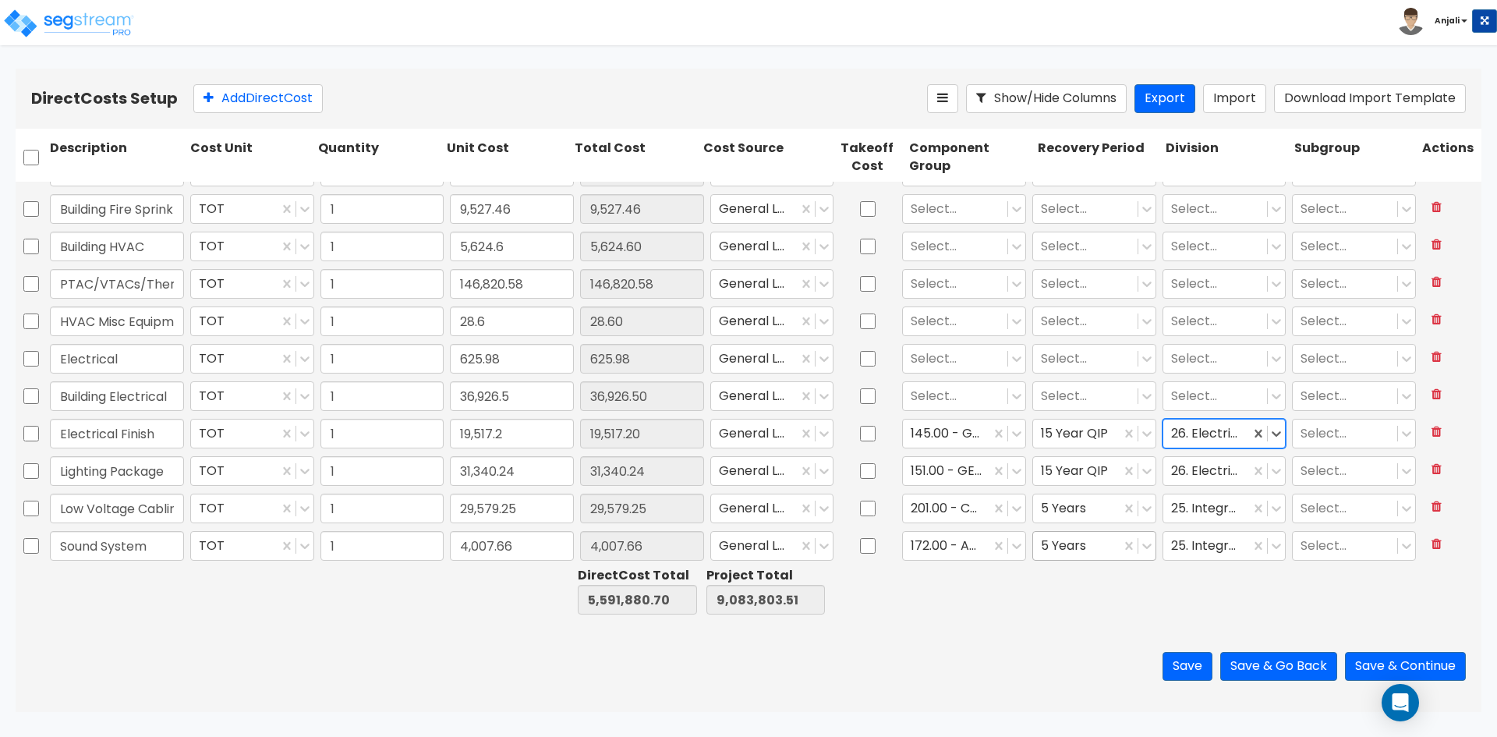
scroll to position [3582, 0]
click at [951, 397] on div at bounding box center [955, 398] width 89 height 21
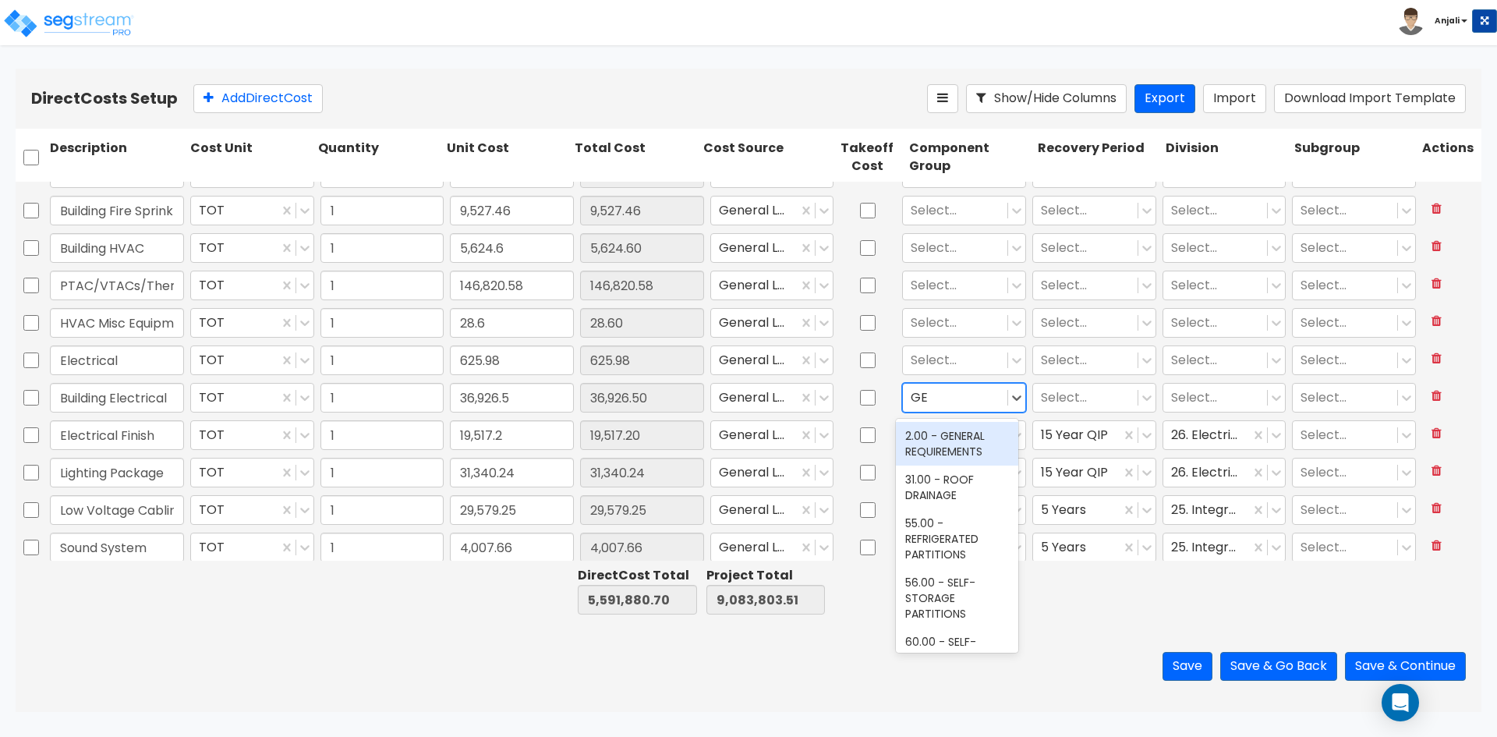
type input "GEN"
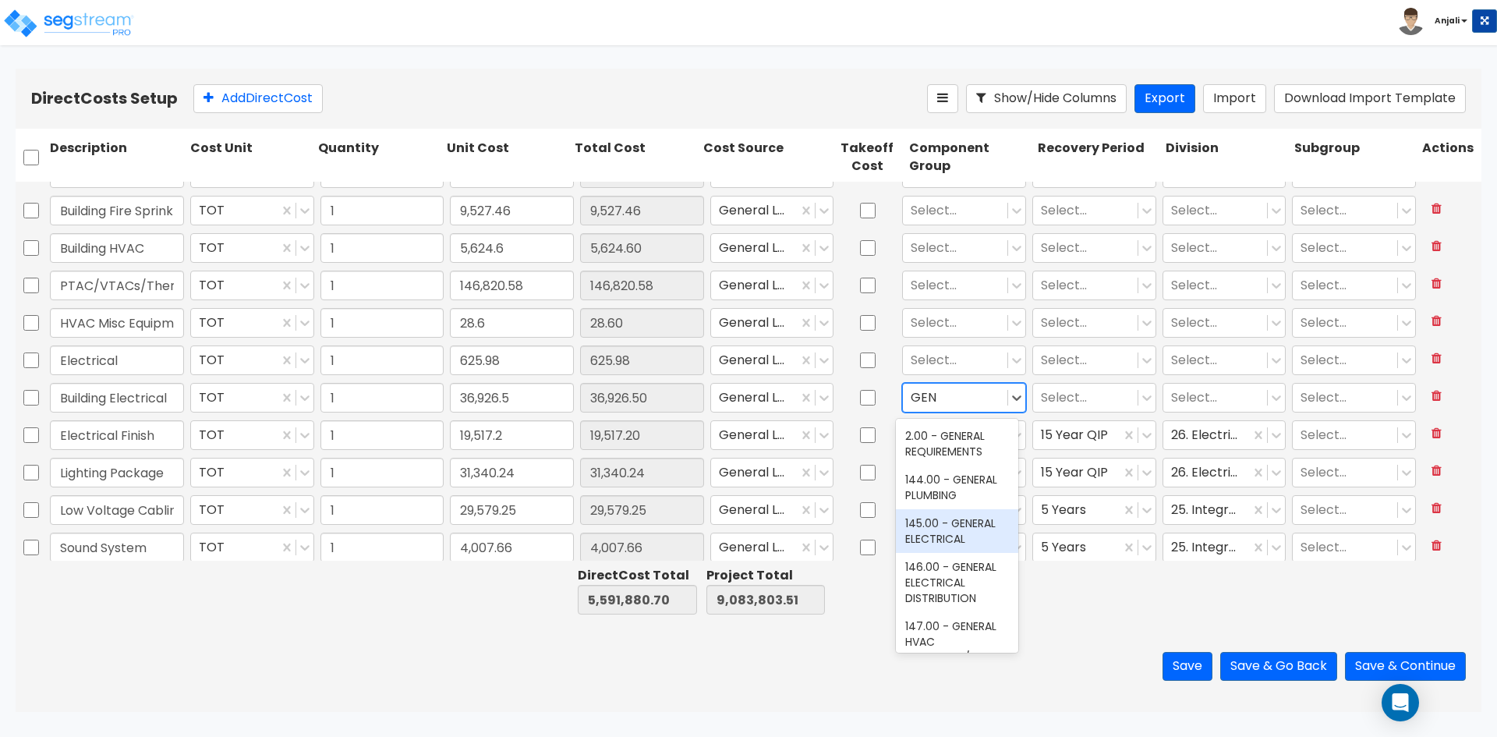
click at [961, 529] on div "145.00 - GENERAL ELECTRICAL" at bounding box center [957, 531] width 122 height 44
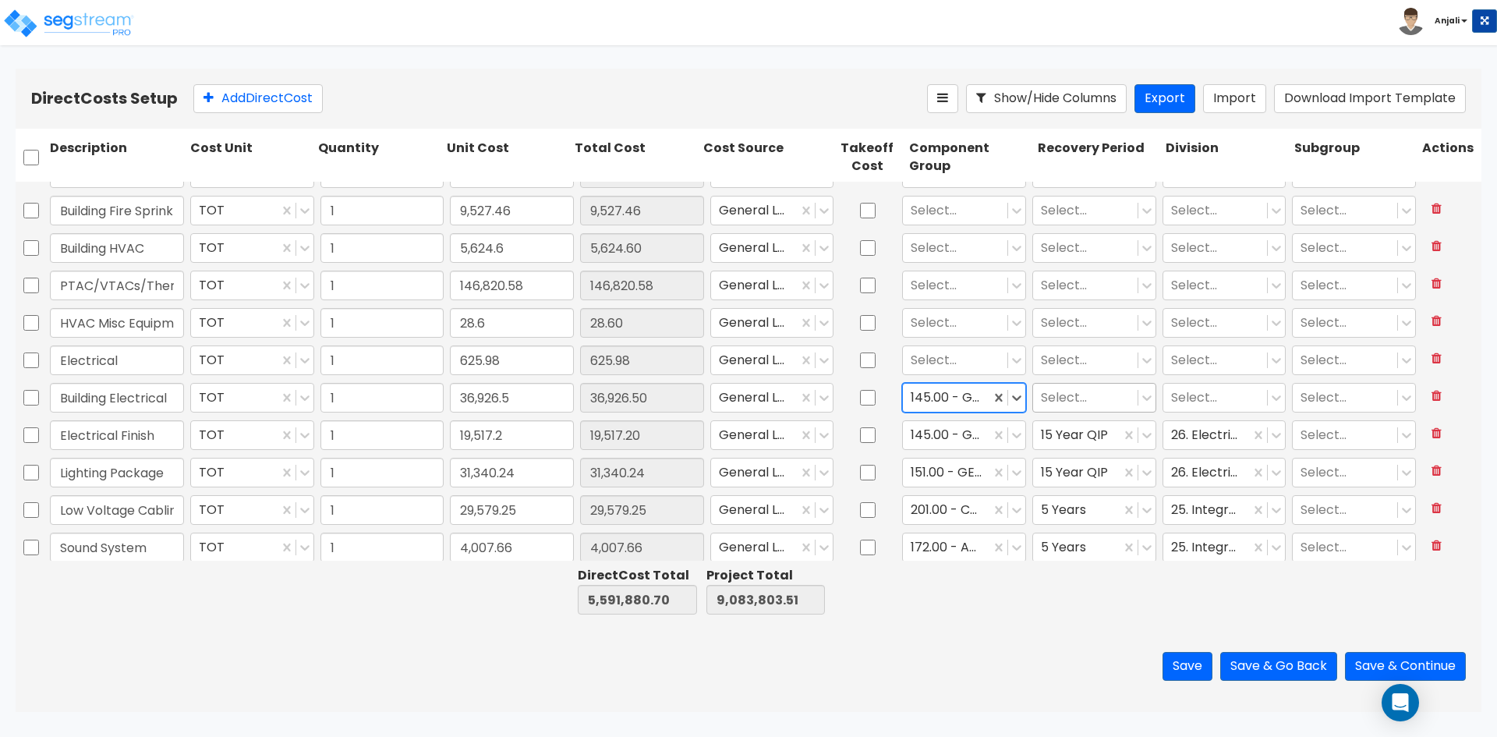
click at [1077, 404] on div at bounding box center [1085, 398] width 89 height 21
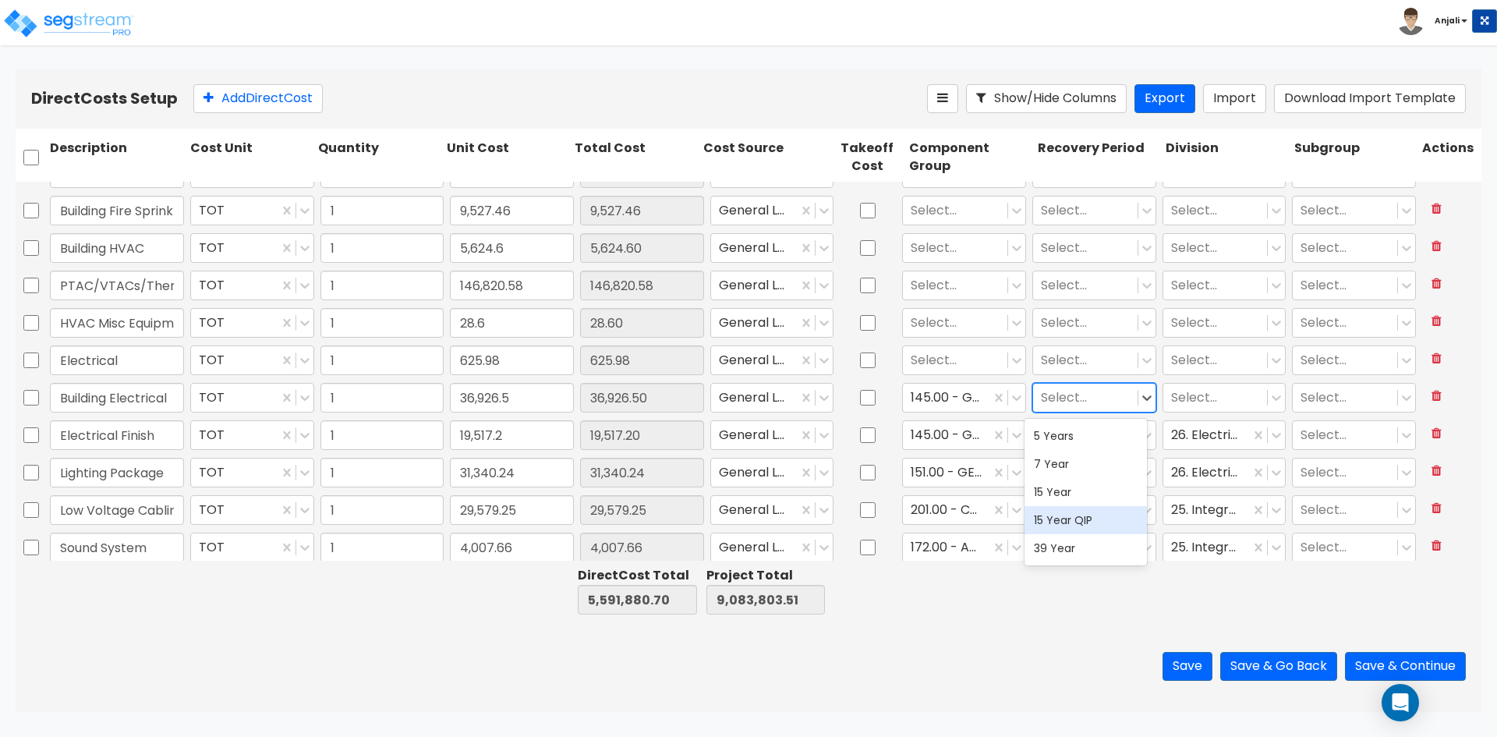
click at [1092, 519] on div "15 Year QIP" at bounding box center [1086, 520] width 122 height 28
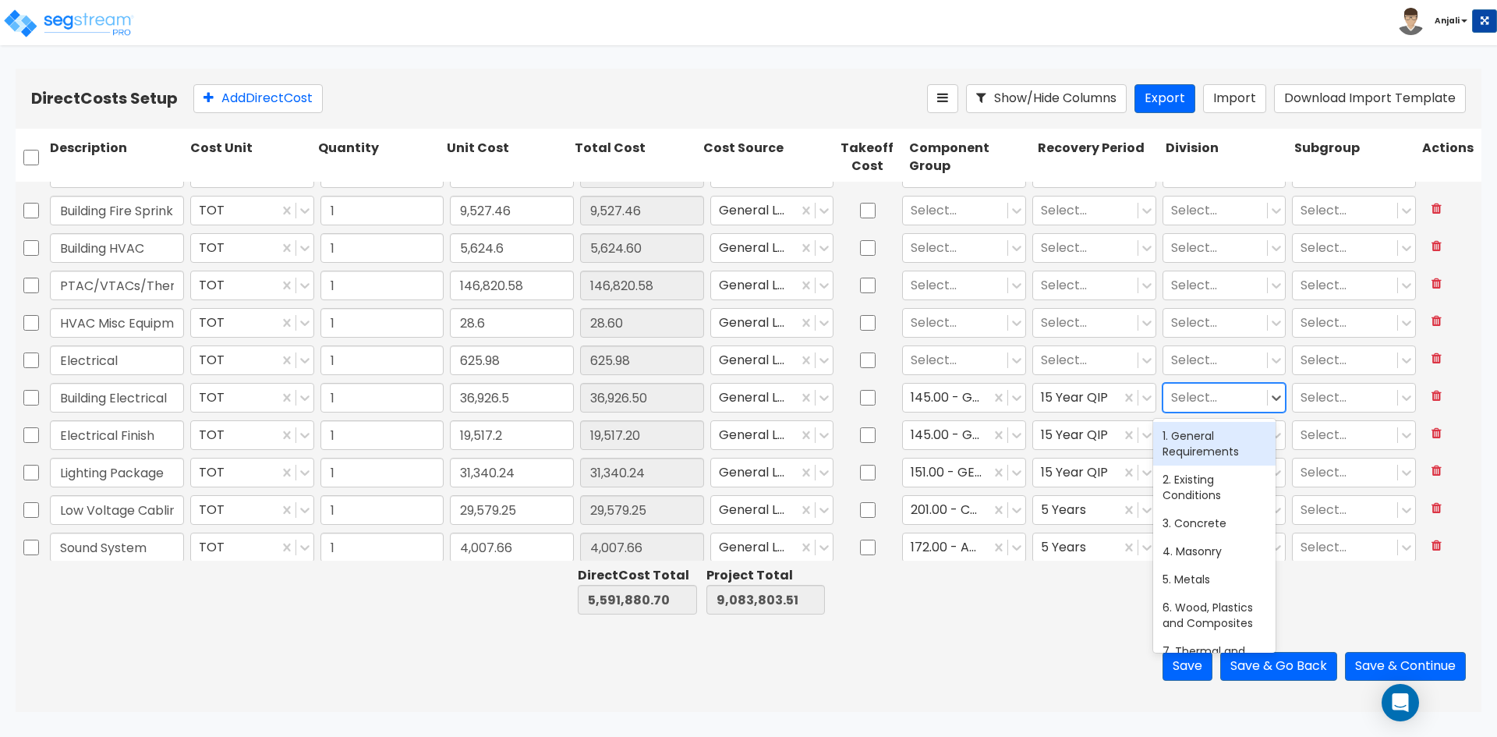
click at [1195, 391] on div at bounding box center [1215, 398] width 89 height 21
type input "ELE"
click at [1201, 439] on div "26. Electrical" at bounding box center [1214, 436] width 122 height 28
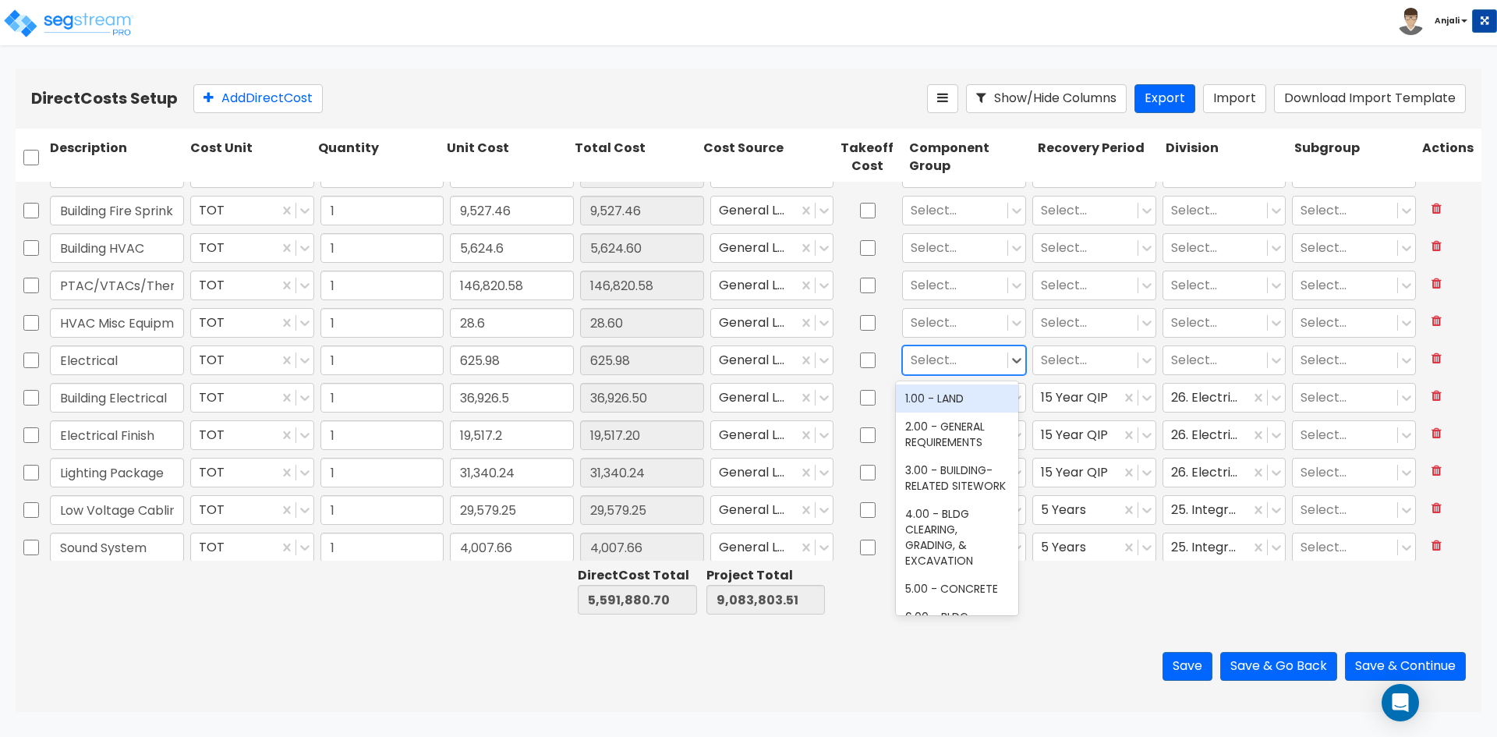
click at [927, 350] on div at bounding box center [955, 360] width 89 height 21
type input "GEN"
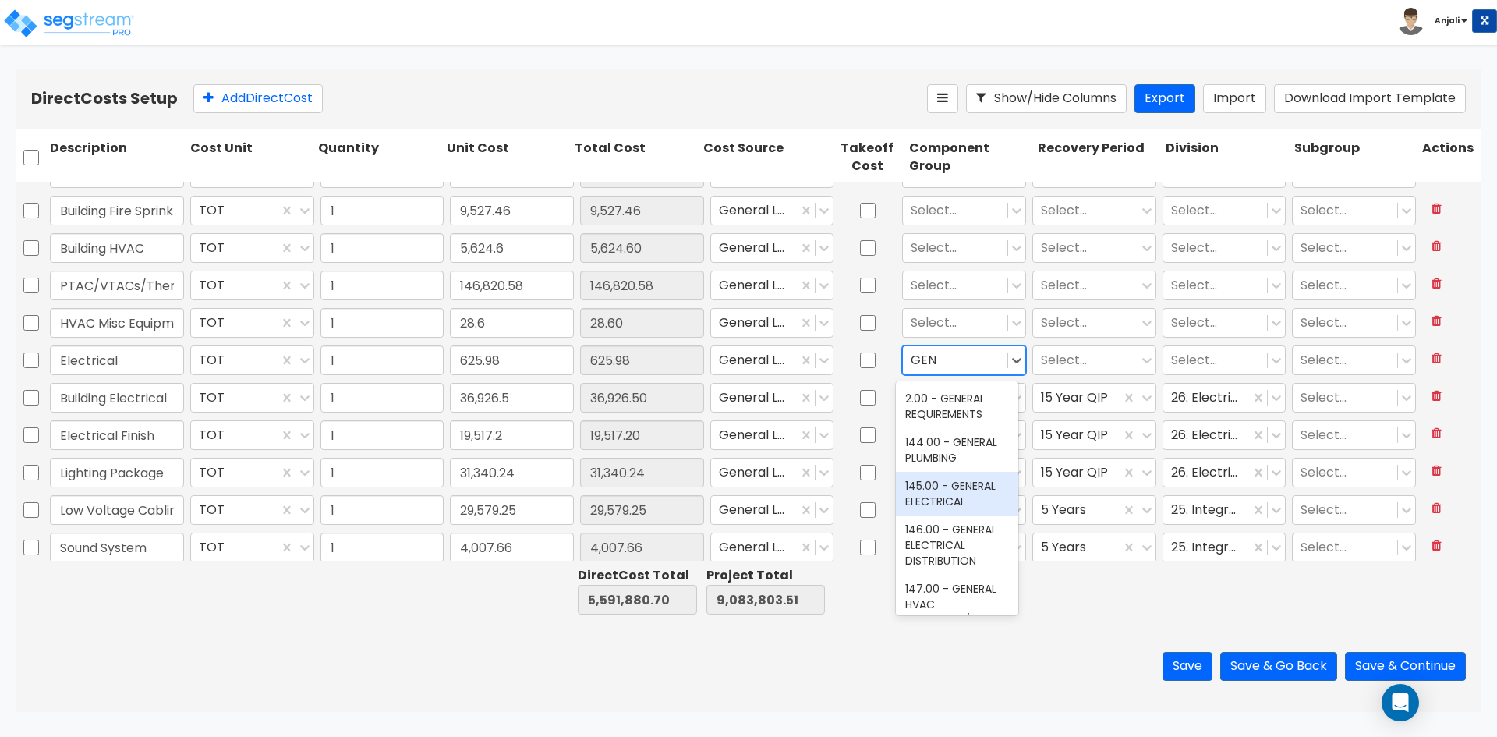
drag, startPoint x: 968, startPoint y: 503, endPoint x: 1053, endPoint y: 408, distance: 127.1
click at [968, 502] on div "145.00 - GENERAL ELECTRICAL" at bounding box center [957, 494] width 122 height 44
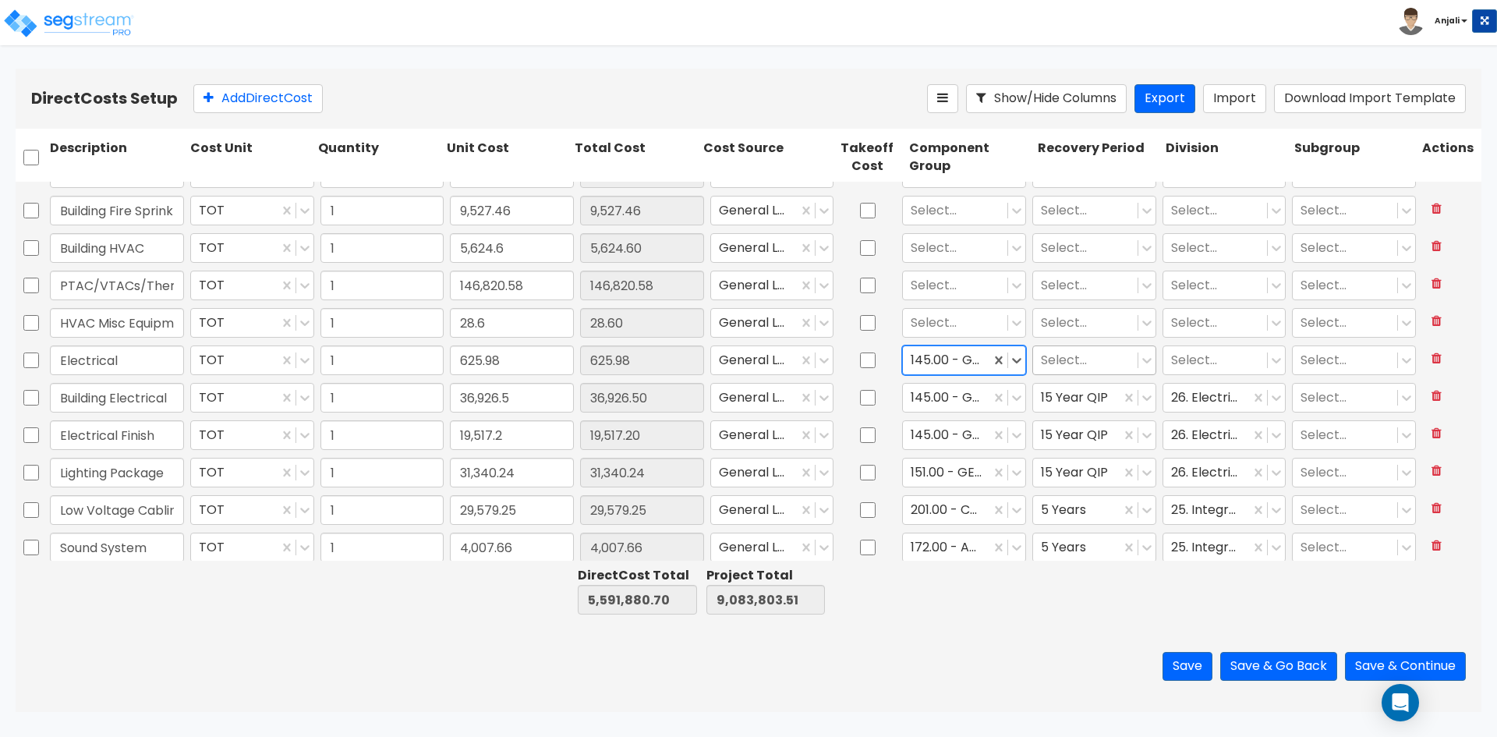
click at [1083, 355] on div at bounding box center [1085, 360] width 89 height 21
click at [1073, 490] on div "15 Year QIP" at bounding box center [1086, 483] width 122 height 28
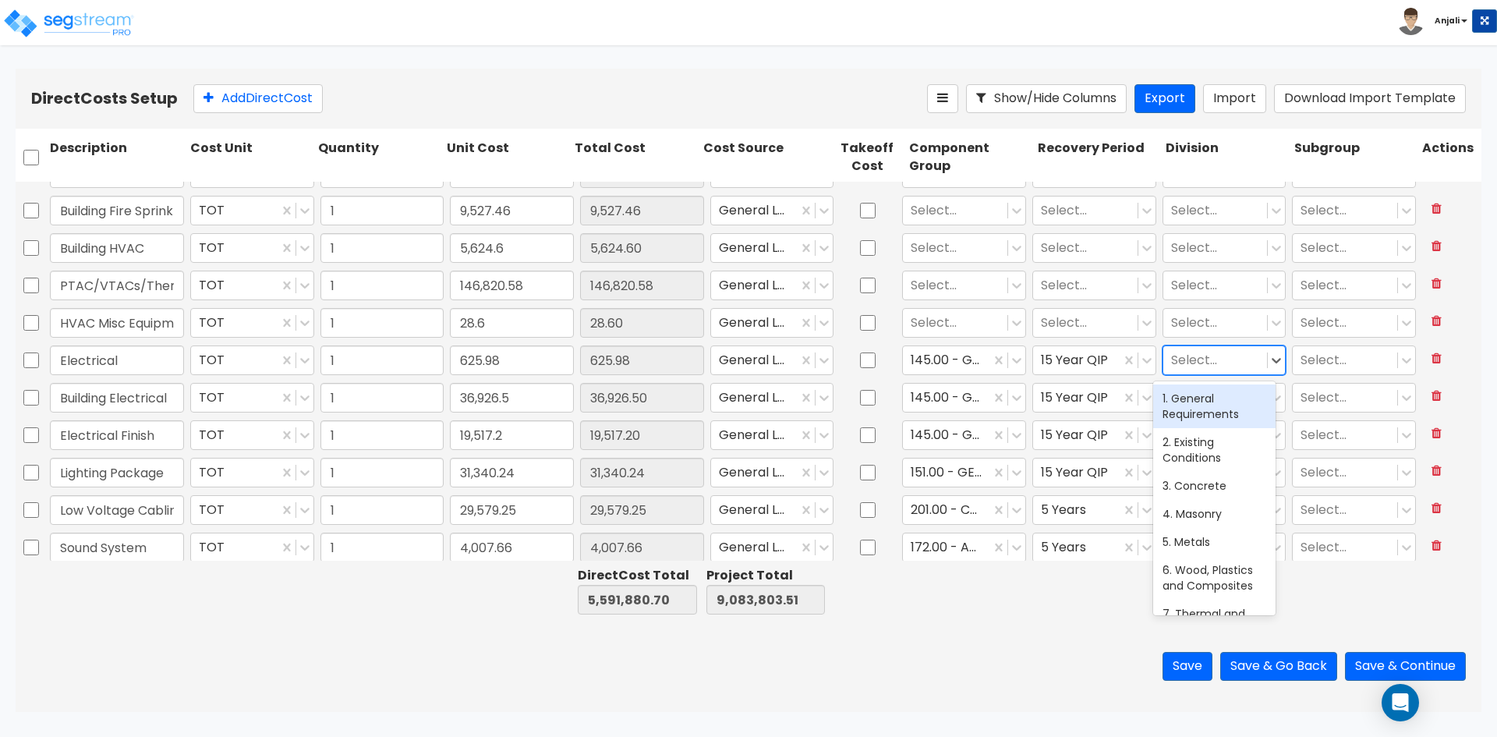
click at [1219, 359] on div at bounding box center [1215, 360] width 89 height 21
type input "ELE"
click at [1227, 402] on div "26. Electrical" at bounding box center [1214, 398] width 122 height 28
click at [915, 328] on div at bounding box center [955, 323] width 89 height 21
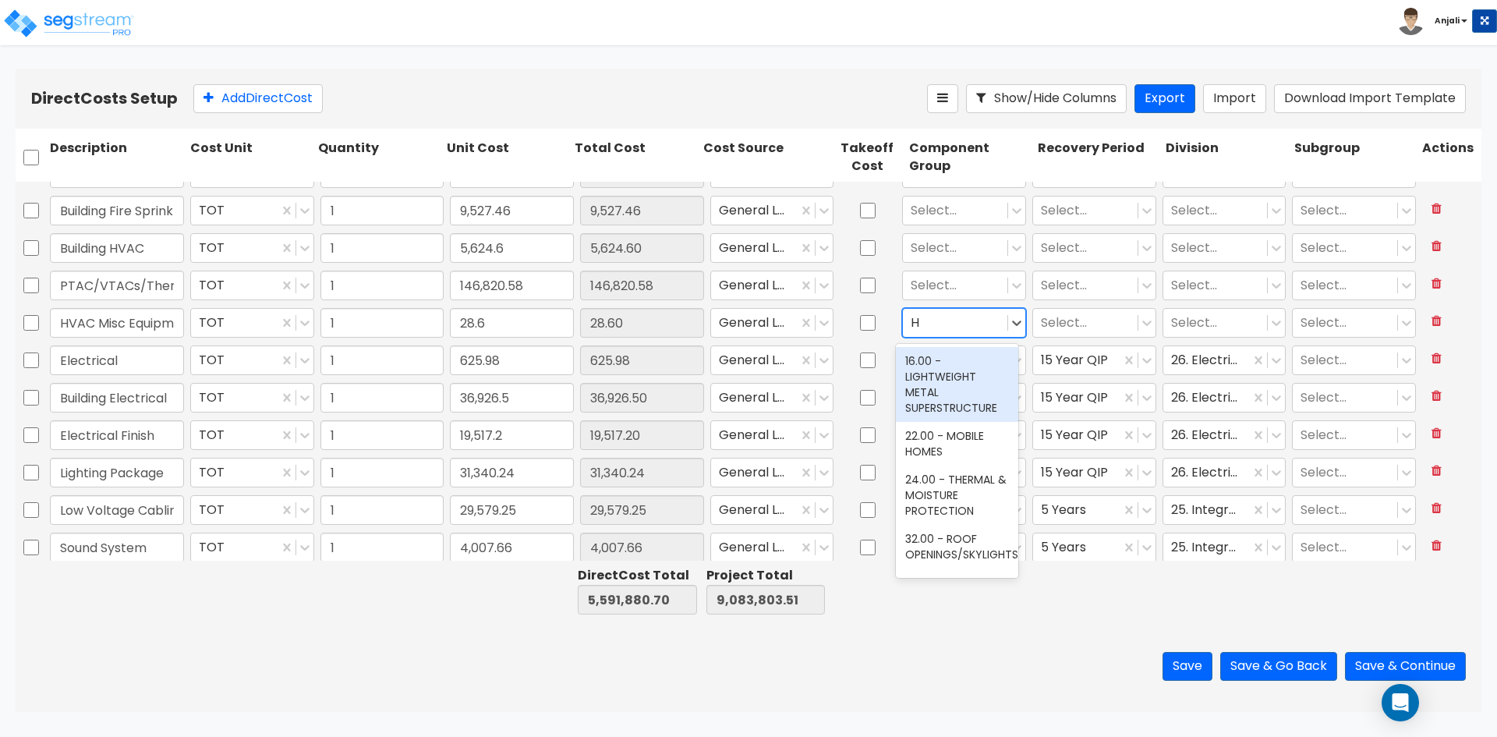
type input "HV"
click at [963, 384] on div "147.00 - GENERAL HVAC EQUIPMENT/DUCTWORK" at bounding box center [957, 376] width 122 height 59
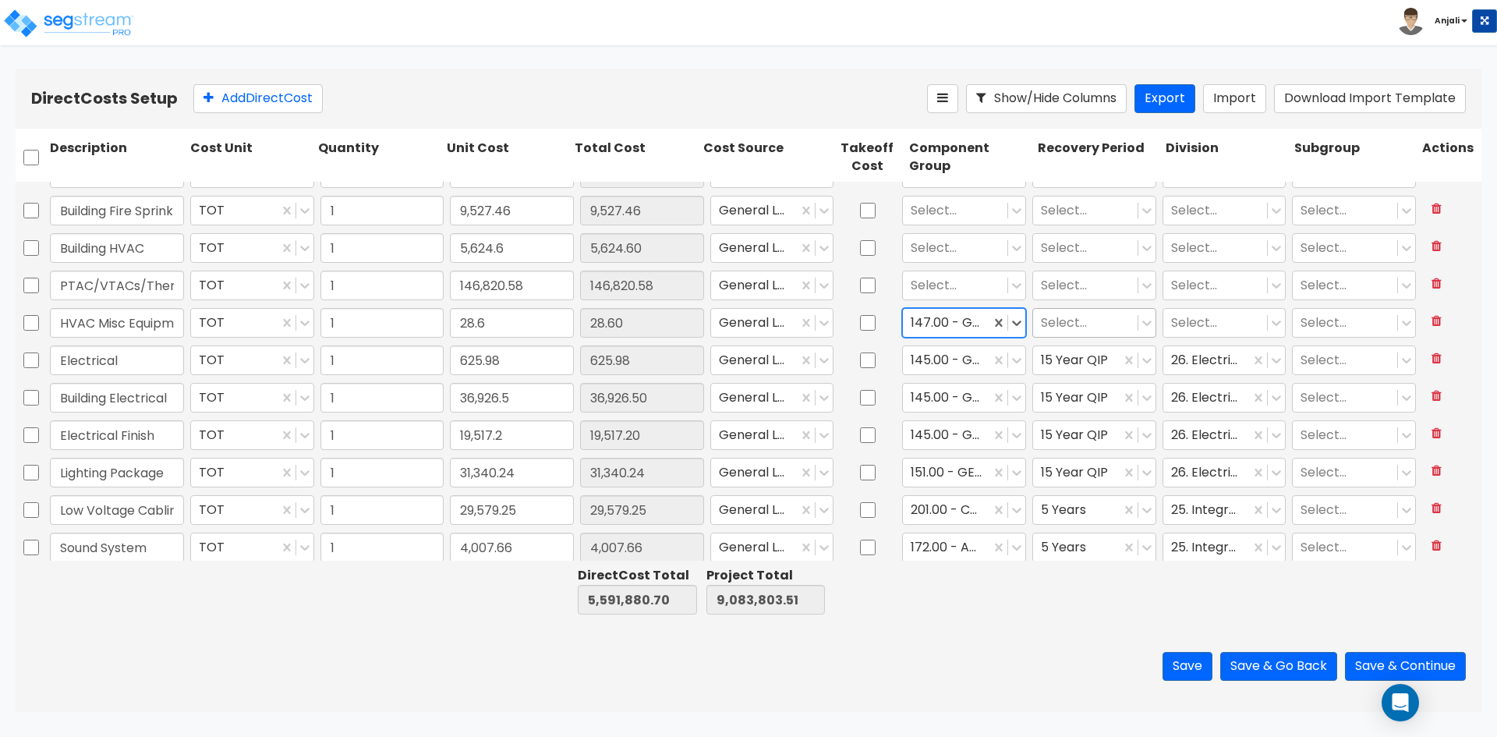
click at [1075, 317] on div at bounding box center [1085, 323] width 89 height 21
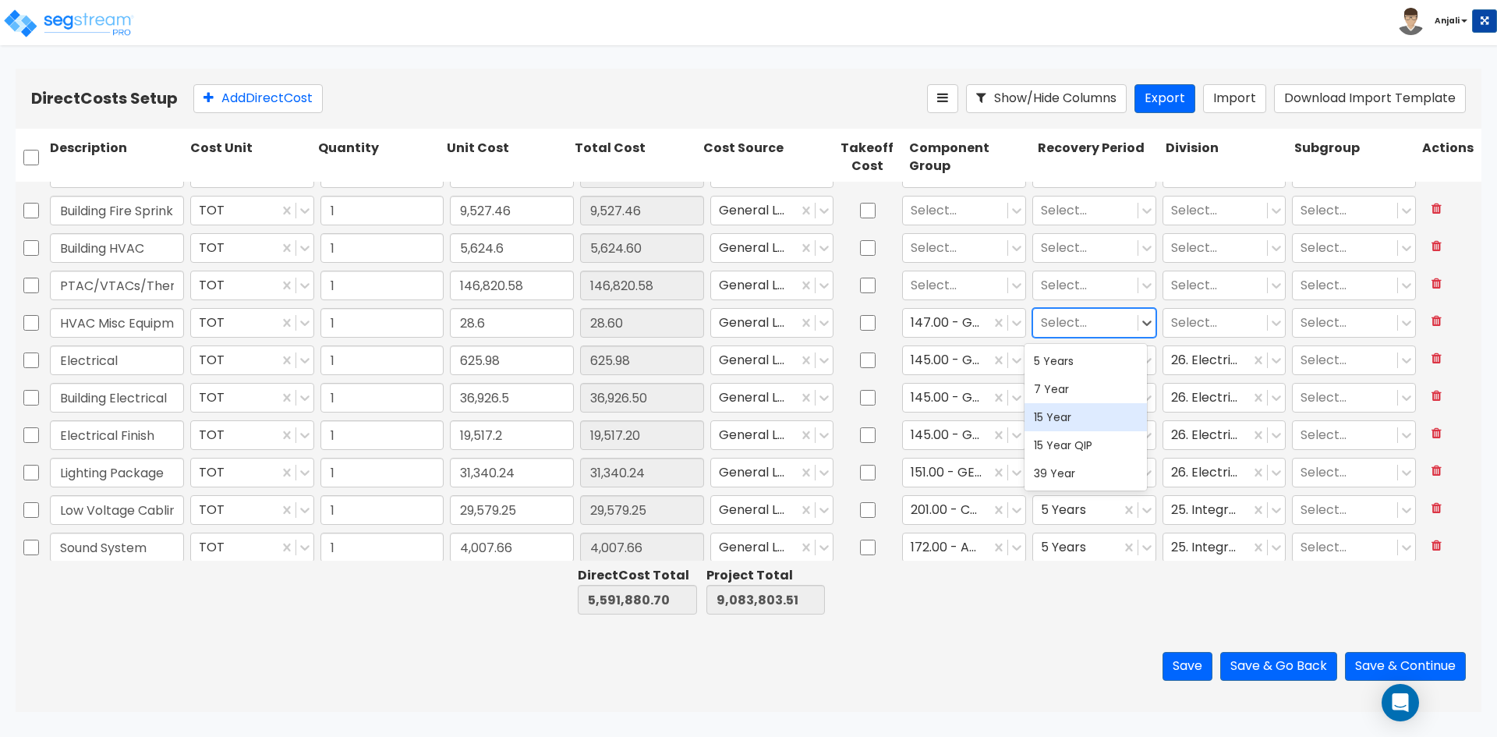
click at [1072, 420] on div "15 Year" at bounding box center [1086, 417] width 122 height 28
click at [1189, 304] on div "PTAC/VTACs/Thermostat TOT 1 146,820.58 146,820.58 General Ledger Select... Sele…" at bounding box center [749, 285] width 1466 height 37
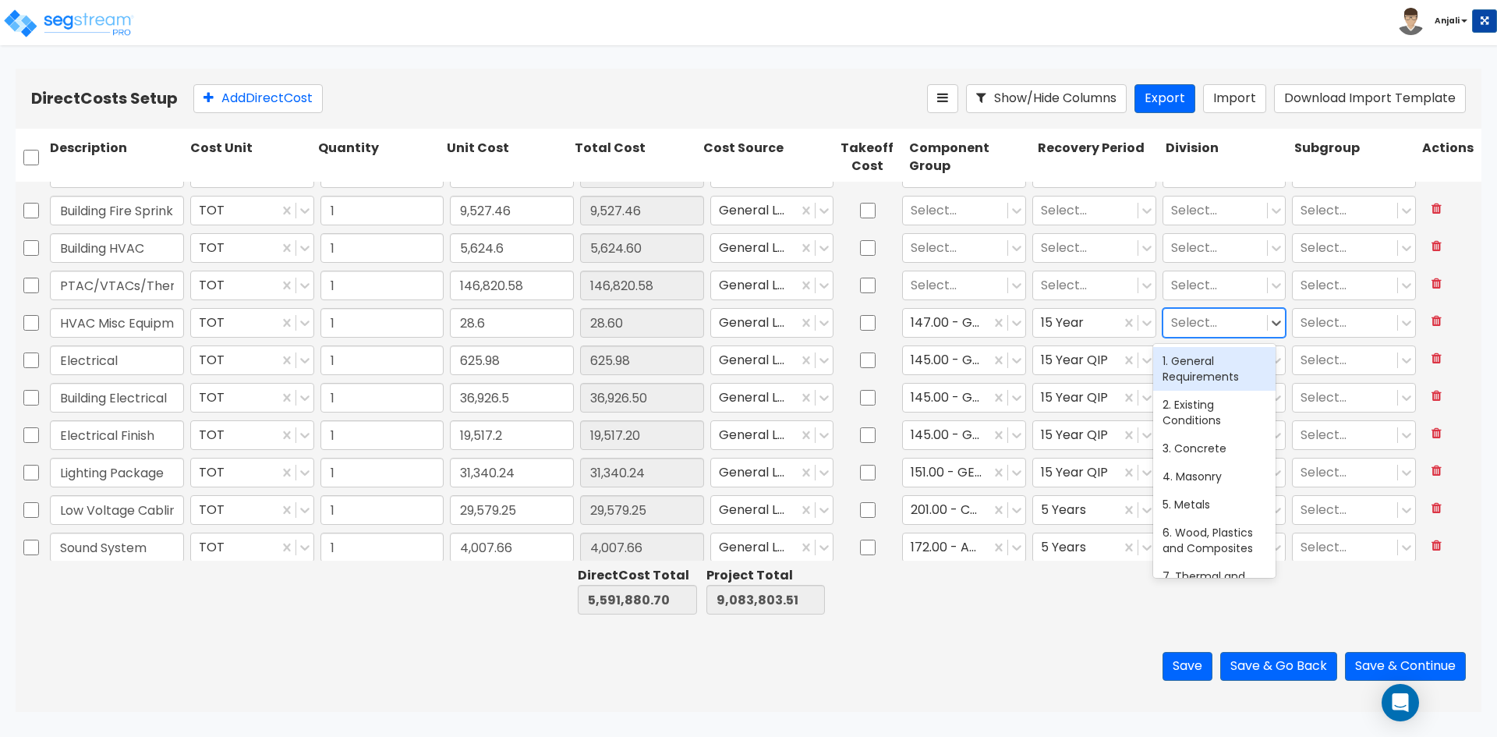
click at [1188, 310] on div "Select..." at bounding box center [1215, 323] width 104 height 27
type input "HV"
click at [1191, 362] on div "23. Heating, Ventilating, and Air Conditioning (HVAC)" at bounding box center [1214, 384] width 122 height 75
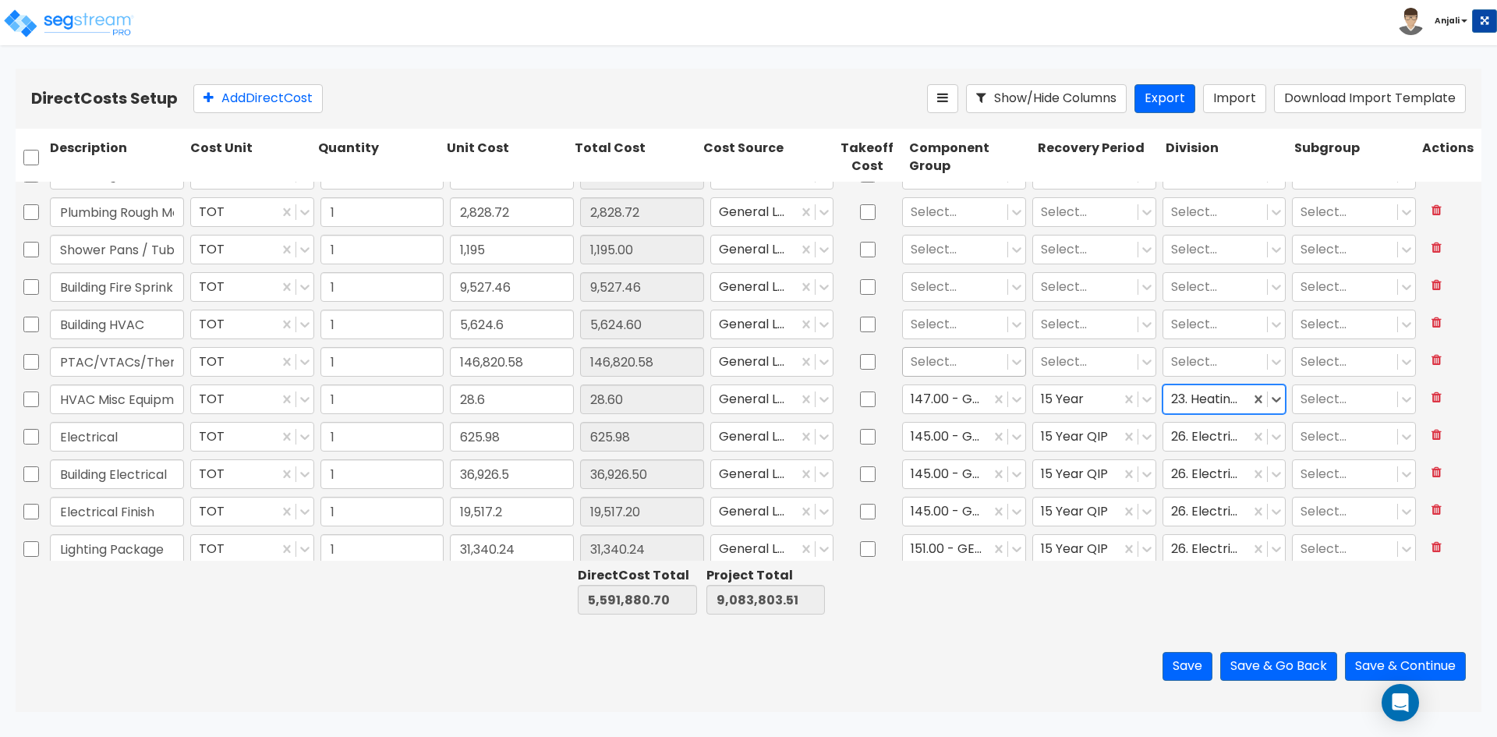
scroll to position [3504, 0]
type input "1"
type input "99,302.91"
click at [932, 358] on div at bounding box center [955, 363] width 89 height 21
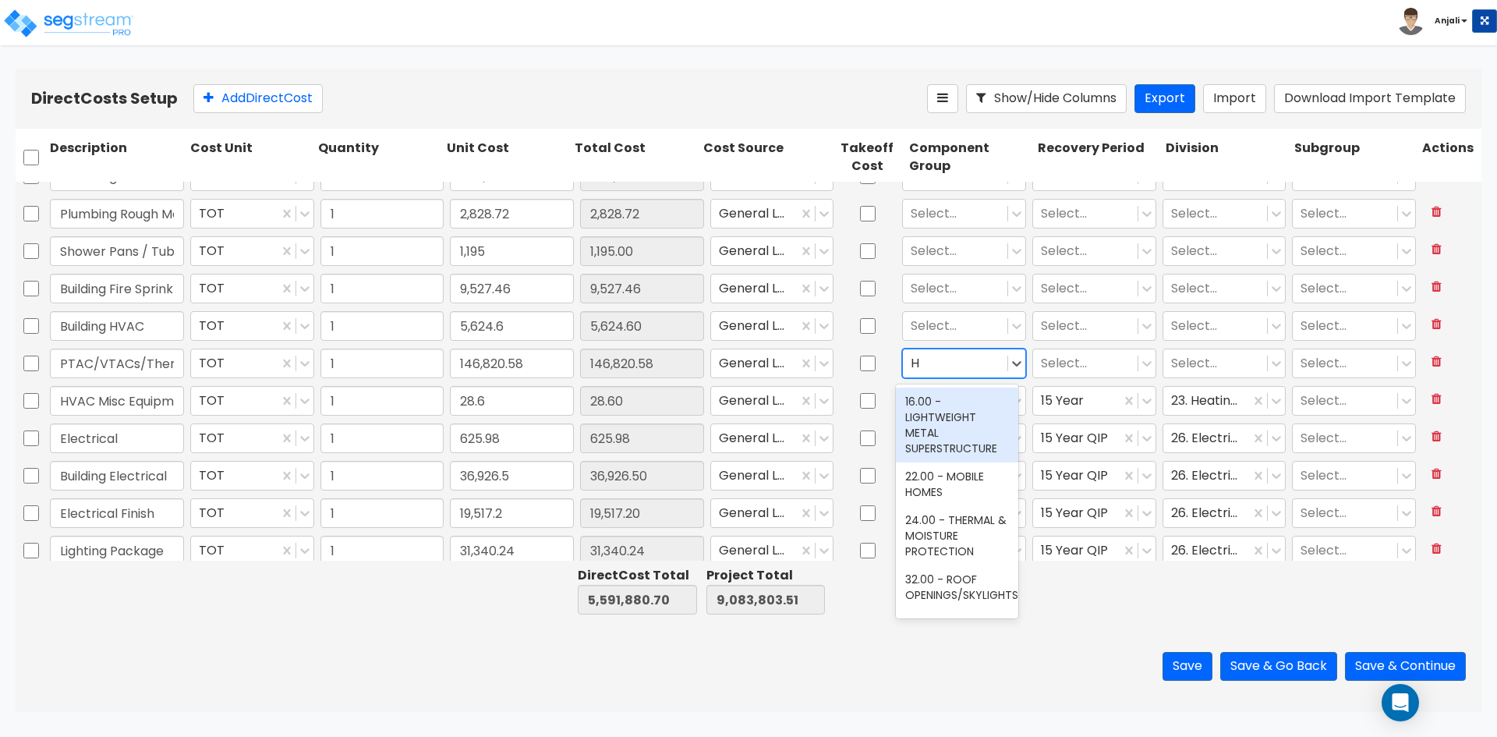
type input "HV"
click at [961, 412] on div "147.00 - GENERAL HVAC EQUIPMENT/DUCTWORK" at bounding box center [957, 417] width 122 height 59
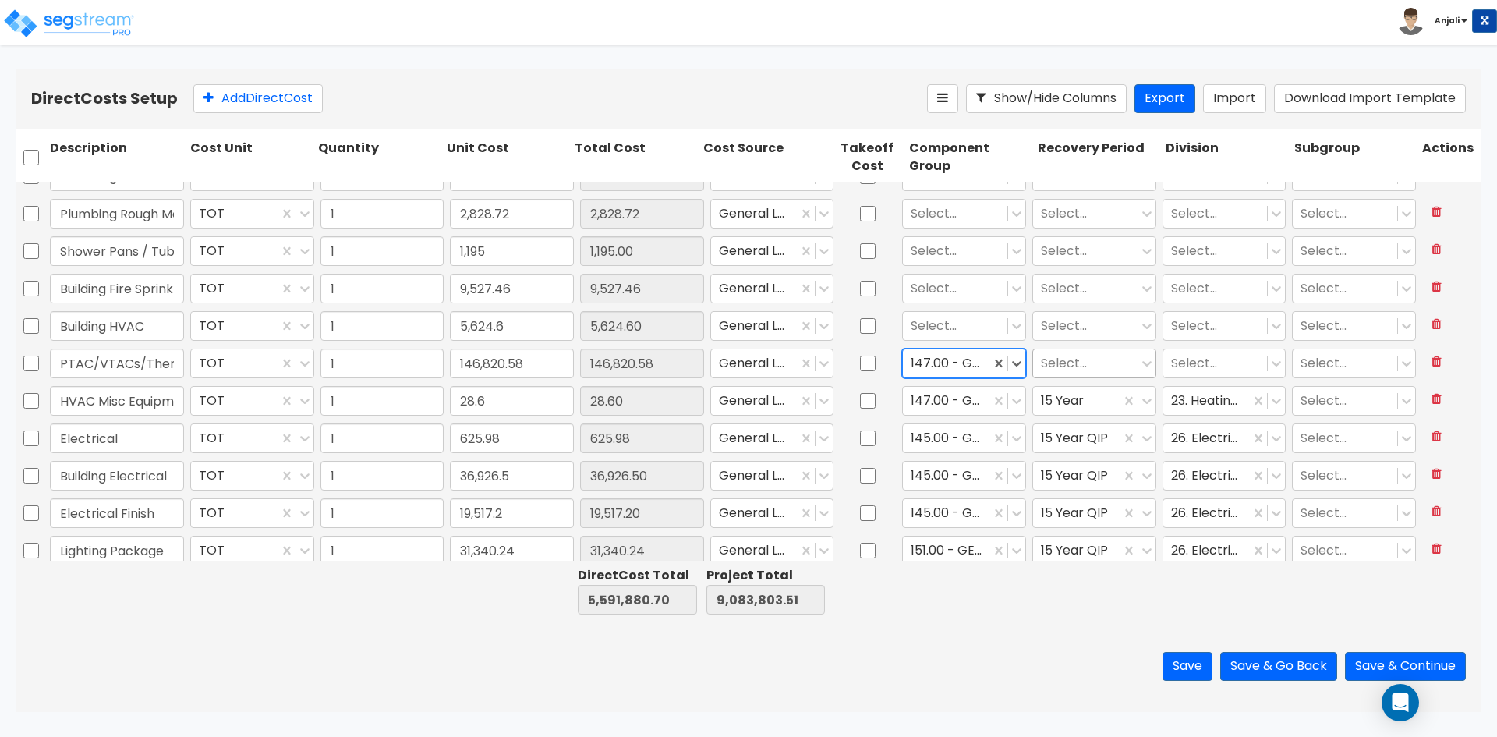
click at [1107, 362] on div at bounding box center [1085, 363] width 89 height 21
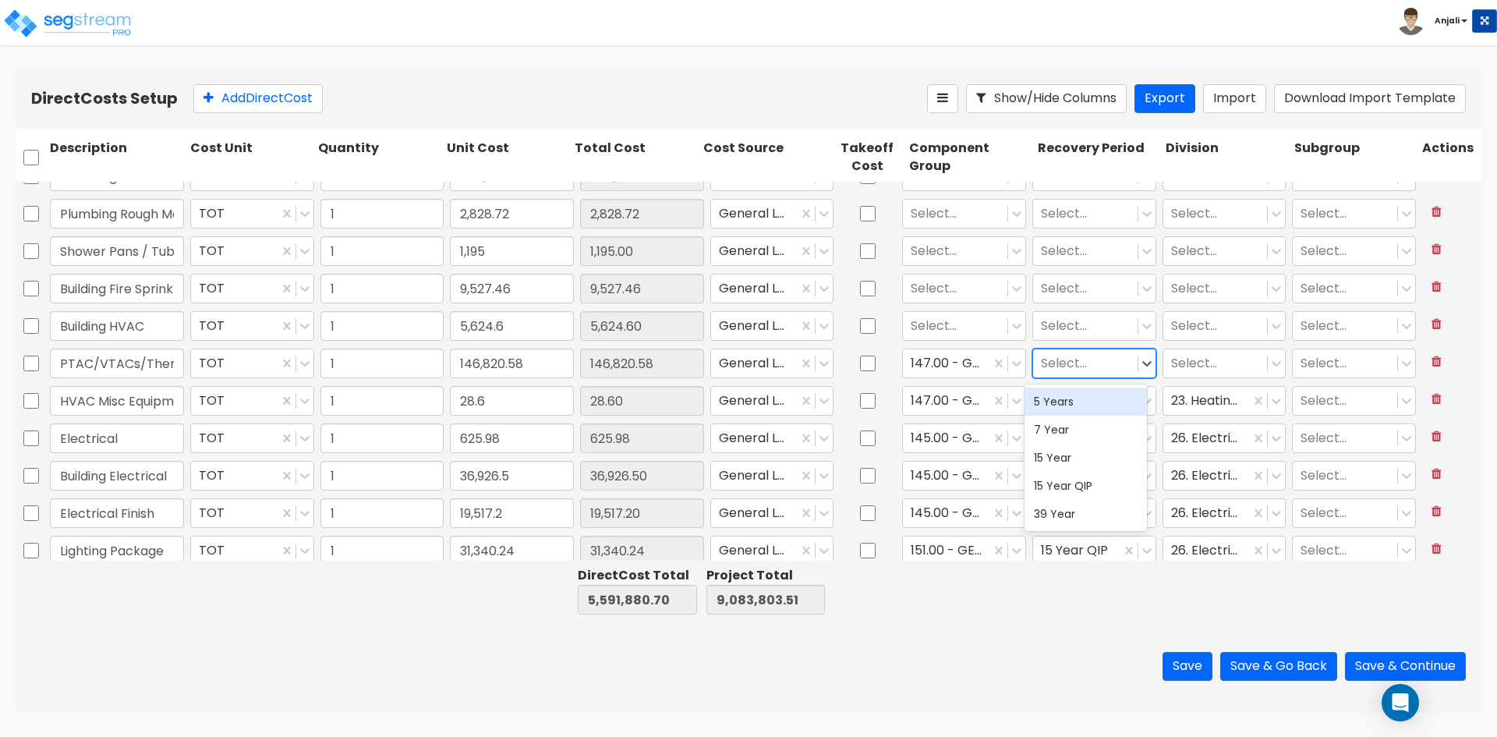
click at [1090, 403] on div "5 Years" at bounding box center [1086, 402] width 122 height 28
click at [1090, 402] on div at bounding box center [1077, 401] width 72 height 21
drag, startPoint x: 1082, startPoint y: 526, endPoint x: 1087, endPoint y: 519, distance: 8.9
click at [1082, 526] on div "15 Year QIP" at bounding box center [1086, 523] width 122 height 28
click at [1190, 363] on div at bounding box center [1215, 363] width 89 height 21
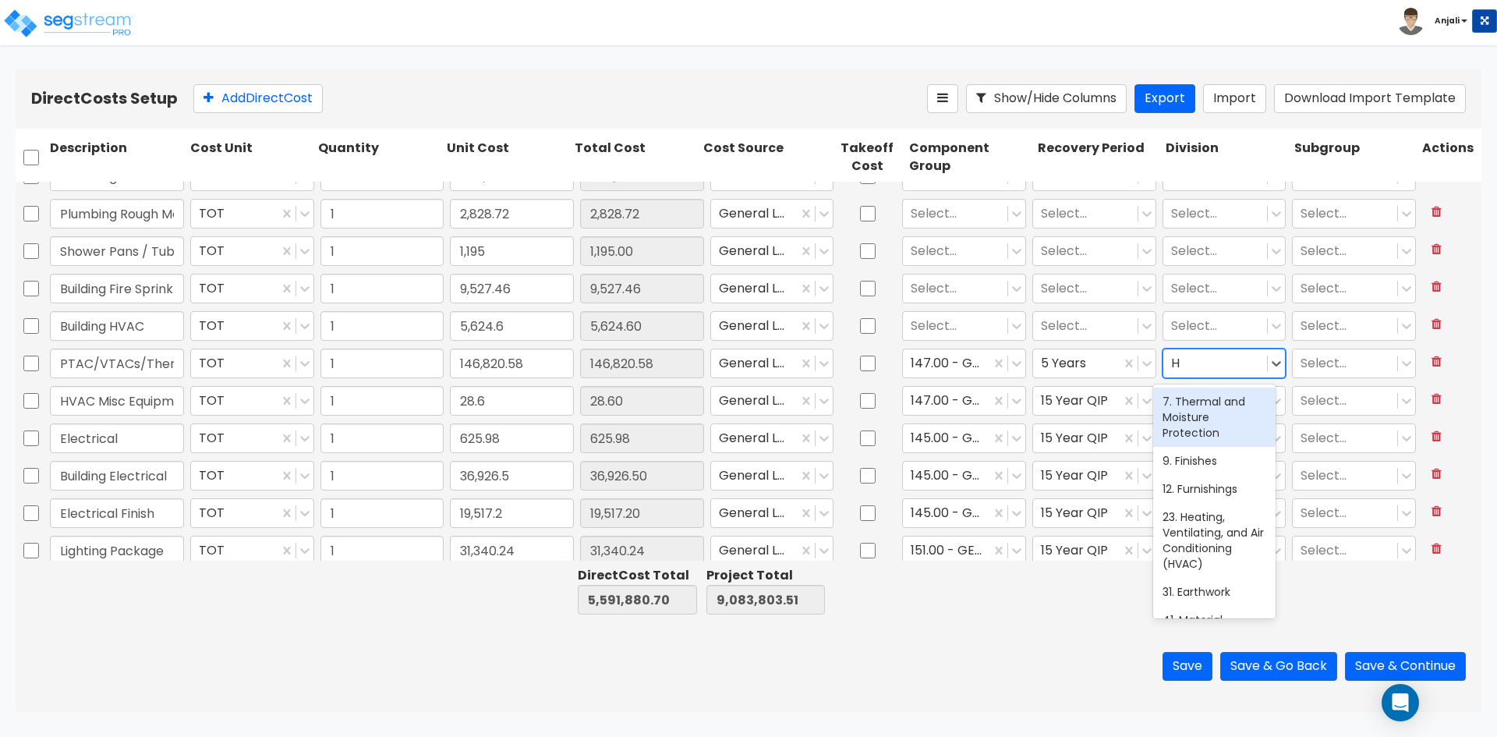
type input "HV"
click at [1198, 427] on div "23. Heating, Ventilating, and Air Conditioning (HVAC)" at bounding box center [1214, 425] width 122 height 75
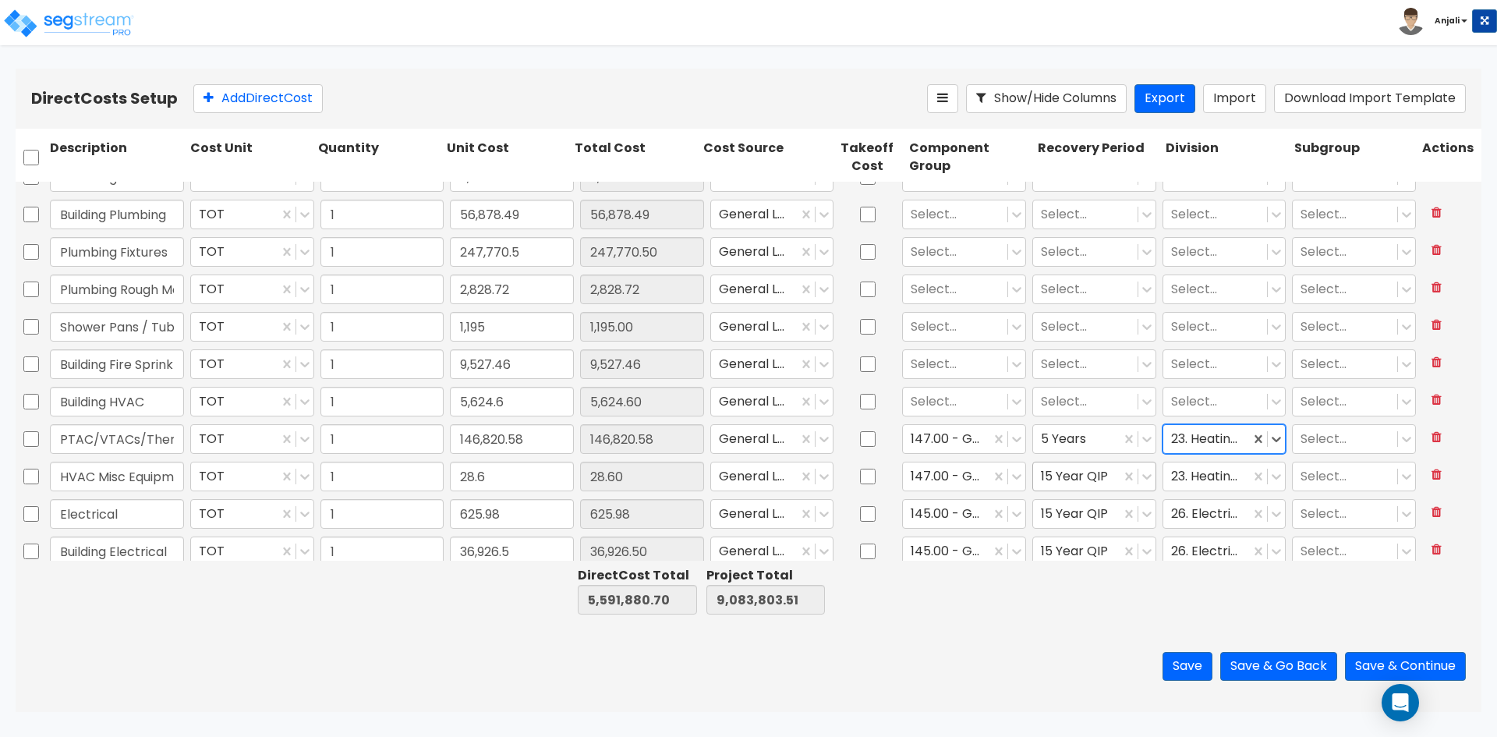
scroll to position [3426, 0]
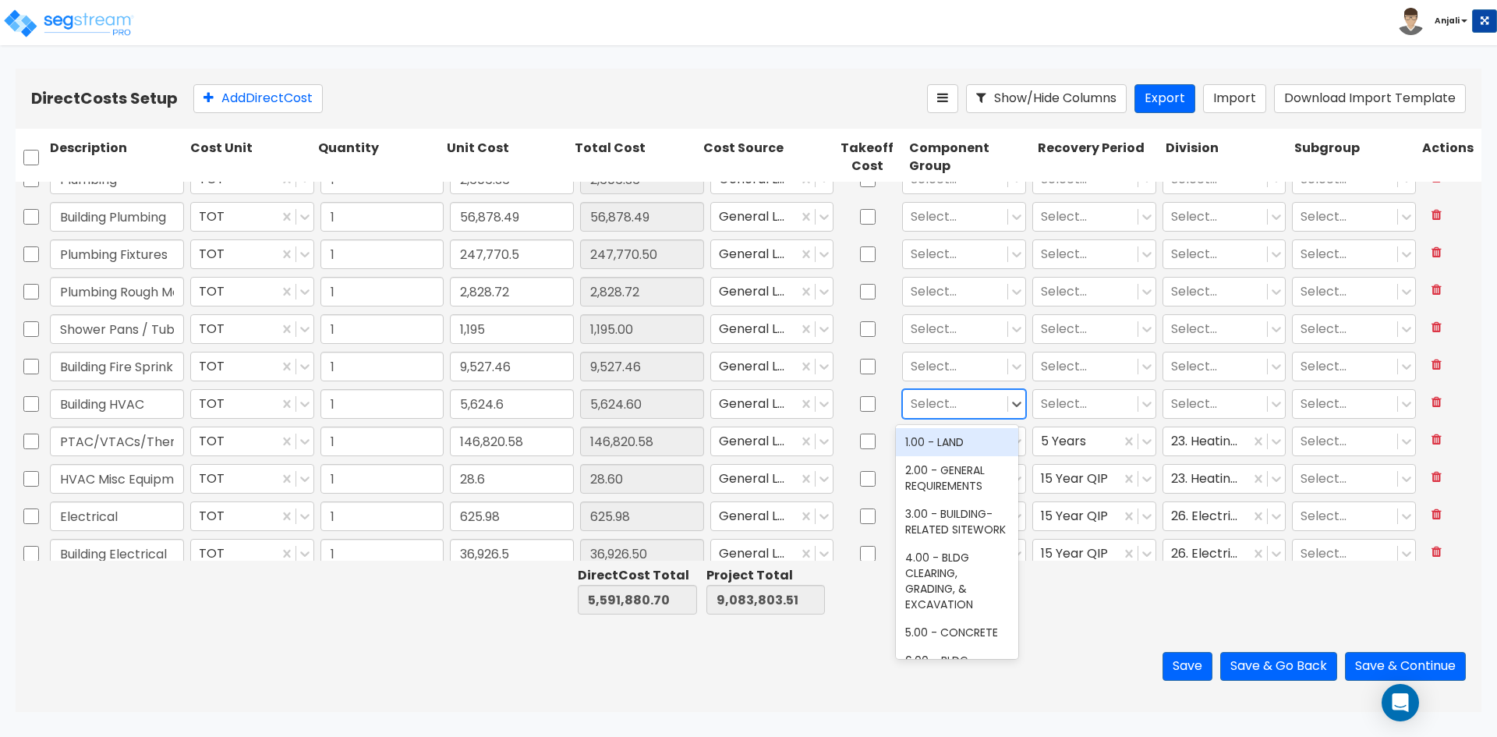
click at [935, 399] on div at bounding box center [955, 404] width 89 height 21
type input "HV"
click at [944, 453] on div "147.00 - GENERAL HVAC EQUIPMENT/DUCTWORK" at bounding box center [957, 457] width 122 height 59
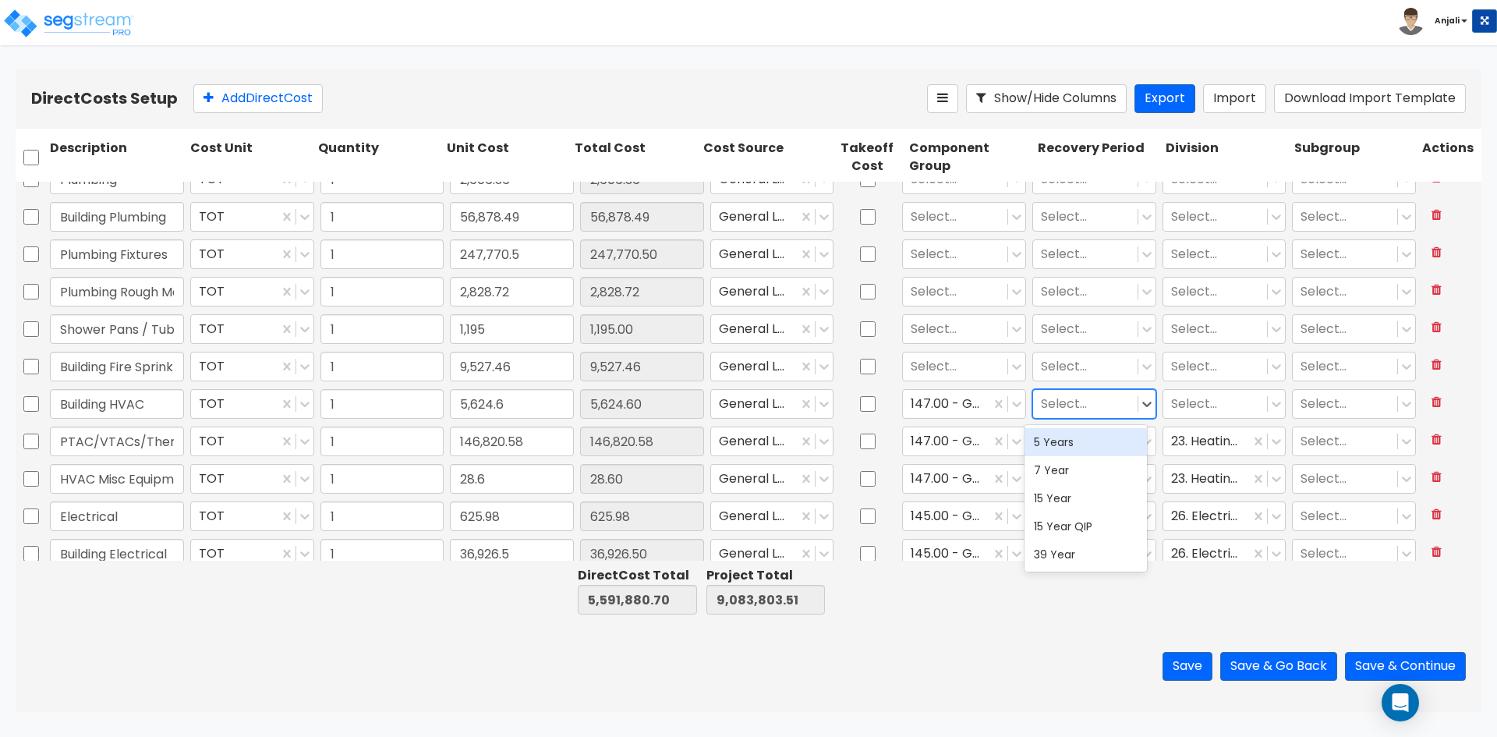
click at [1081, 402] on div at bounding box center [1085, 404] width 89 height 21
click at [1053, 525] on div "15 Year QIP" at bounding box center [1086, 526] width 122 height 28
click at [1198, 395] on div at bounding box center [1215, 404] width 89 height 21
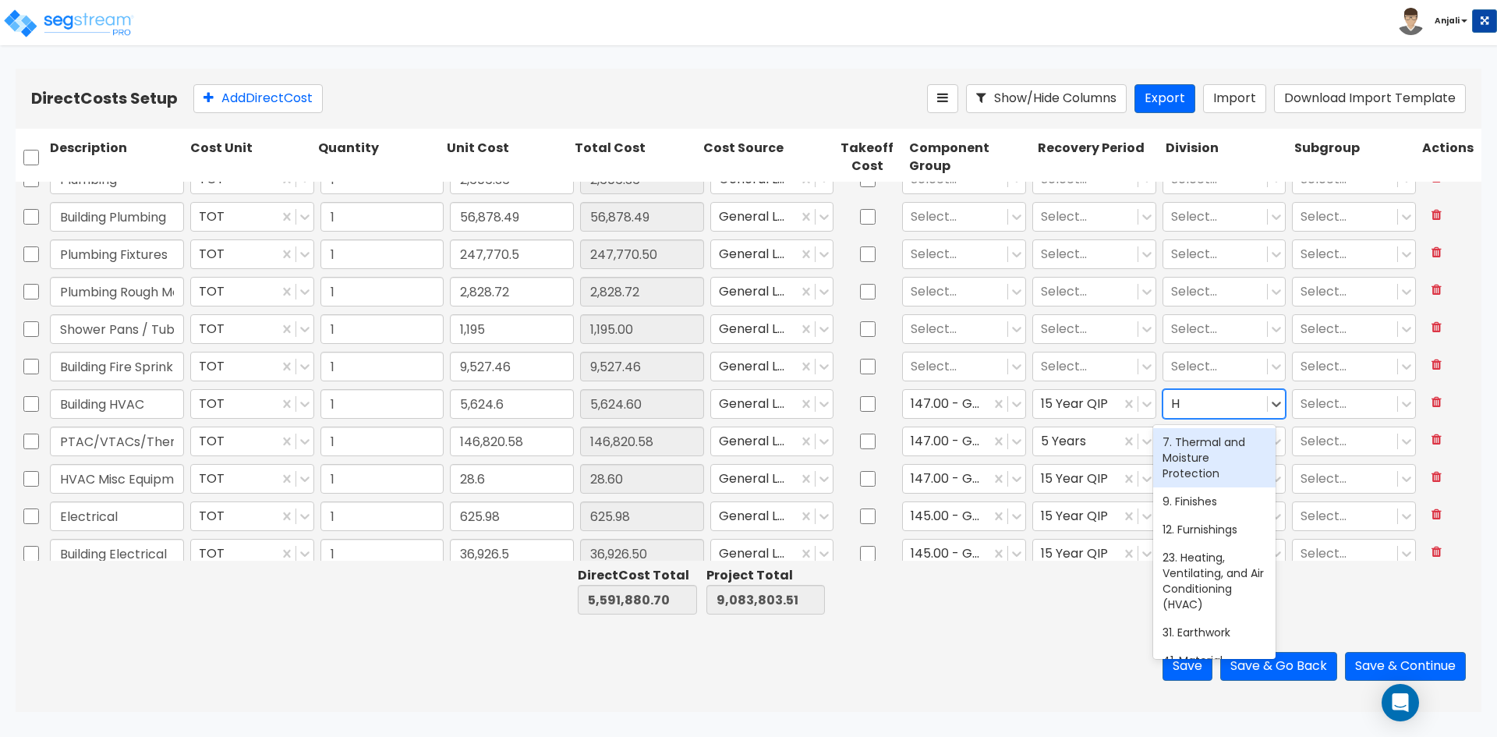
type input "HV"
click at [1189, 460] on div "23. Heating, Ventilating, and Air Conditioning (HVAC)" at bounding box center [1214, 465] width 122 height 75
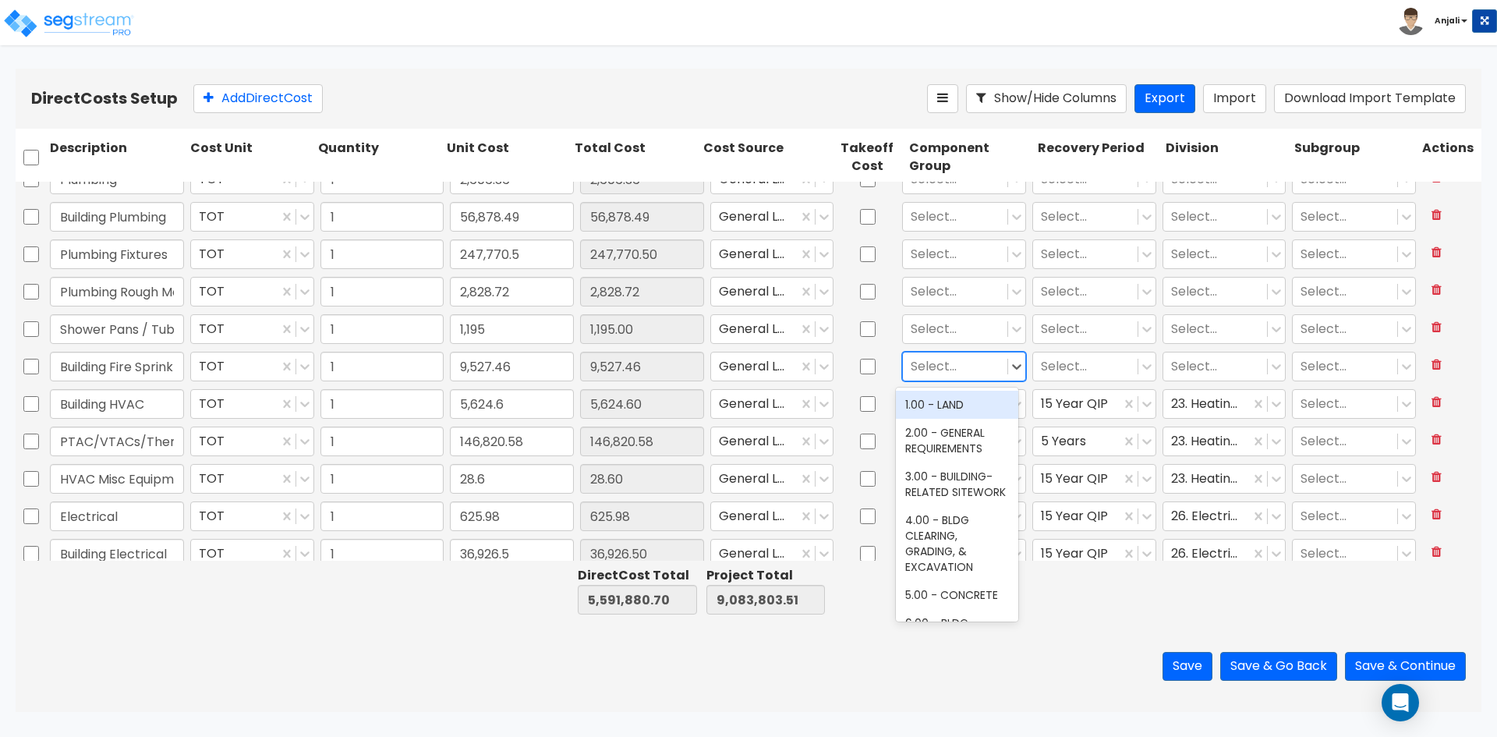
click at [953, 365] on div at bounding box center [955, 366] width 89 height 21
type input "FIRE"
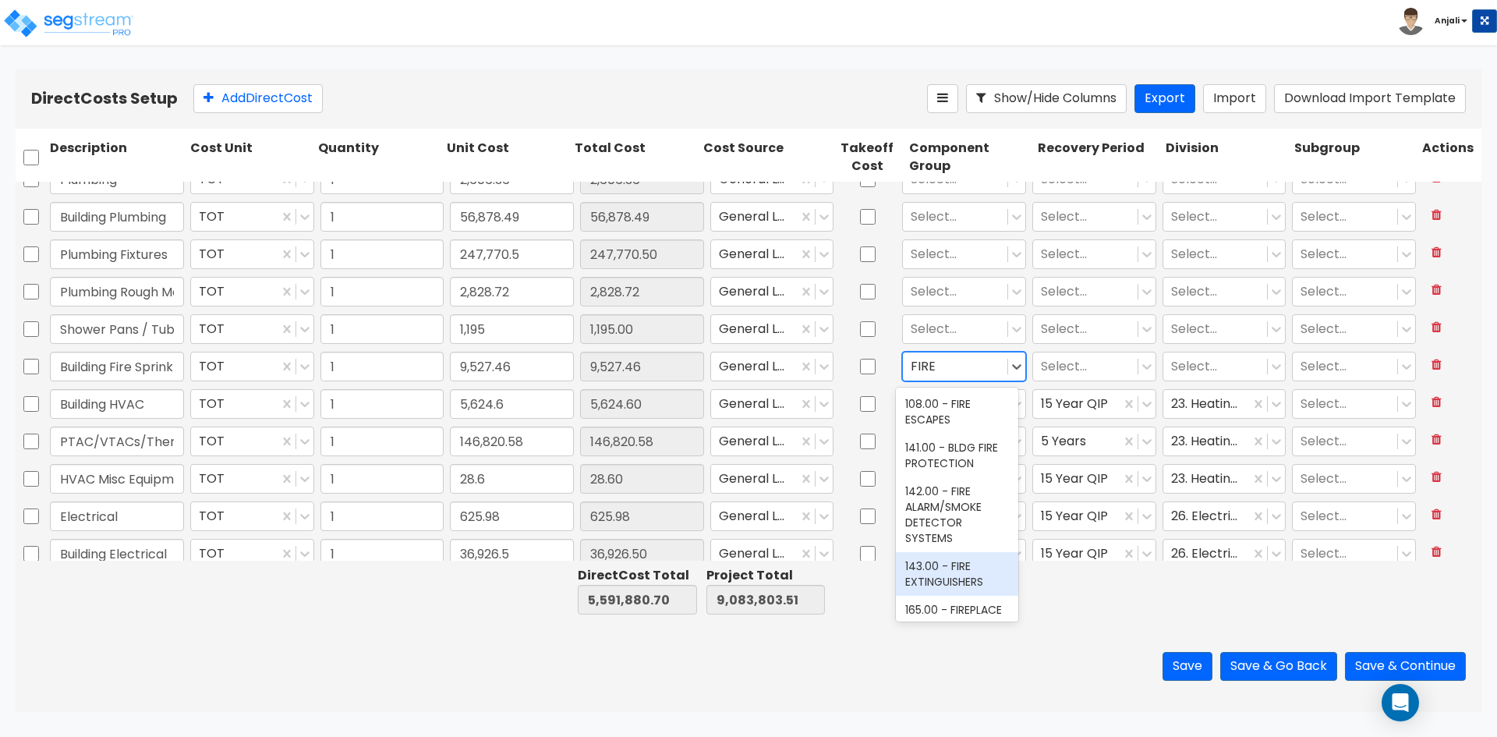
scroll to position [0, 0]
click at [968, 420] on div "108.00 - FIRE ESCAPES" at bounding box center [957, 413] width 122 height 44
type input "FIRE"
drag, startPoint x: 931, startPoint y: 450, endPoint x: 965, endPoint y: 441, distance: 34.8
click at [931, 450] on div "141.00 - BLDG FIRE PROTECTION" at bounding box center [957, 456] width 122 height 44
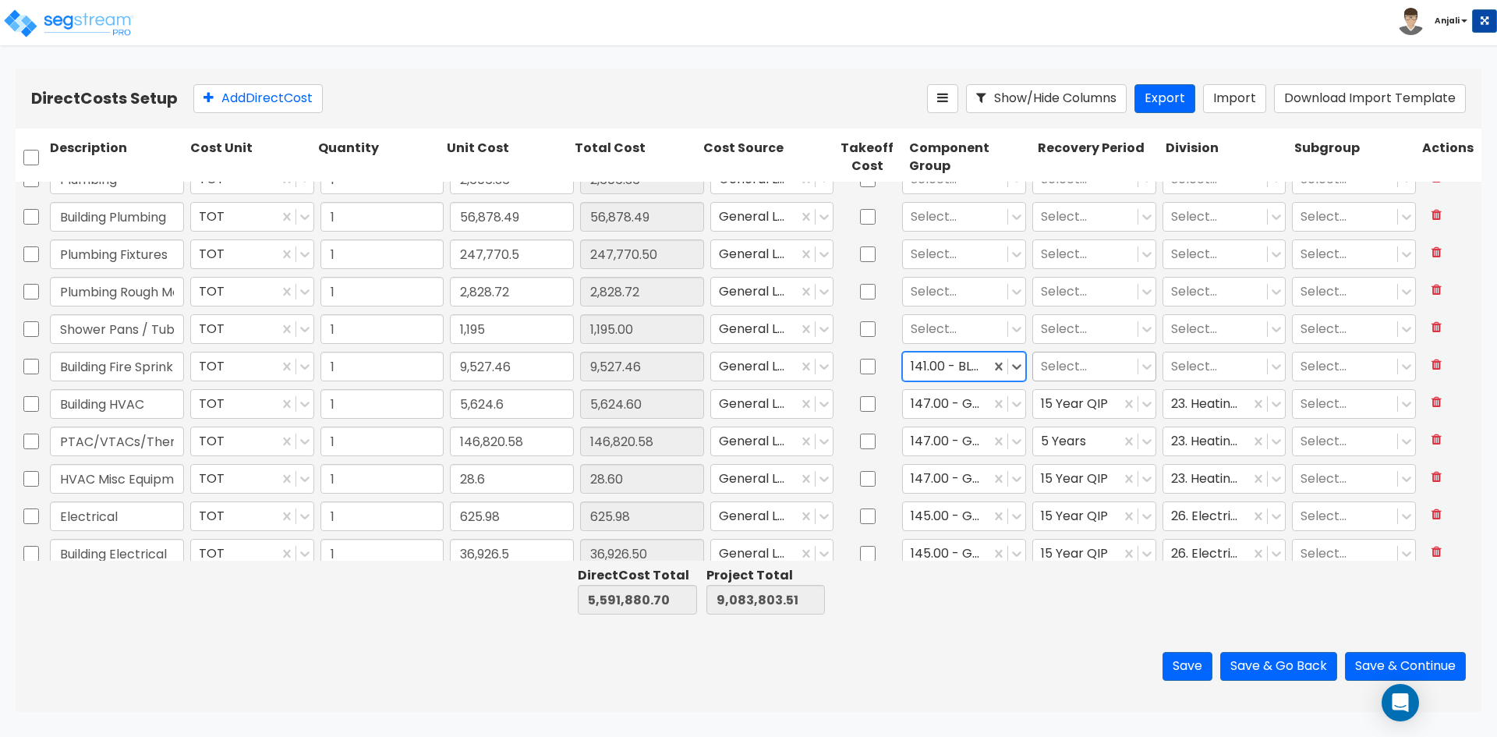
click at [1033, 372] on div "Select..." at bounding box center [1085, 366] width 104 height 27
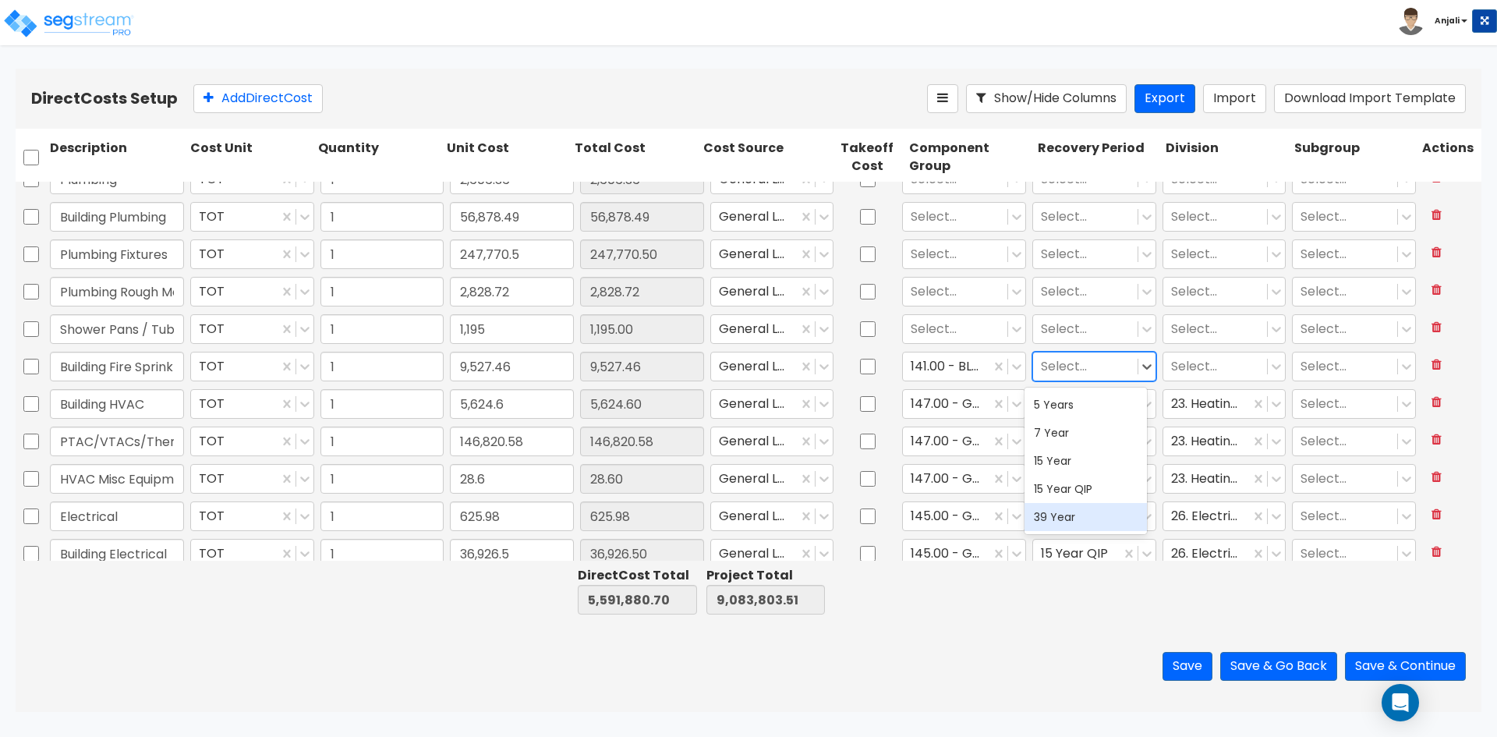
click at [1060, 513] on div "39 Year" at bounding box center [1086, 517] width 122 height 28
click at [1220, 359] on div at bounding box center [1215, 366] width 89 height 21
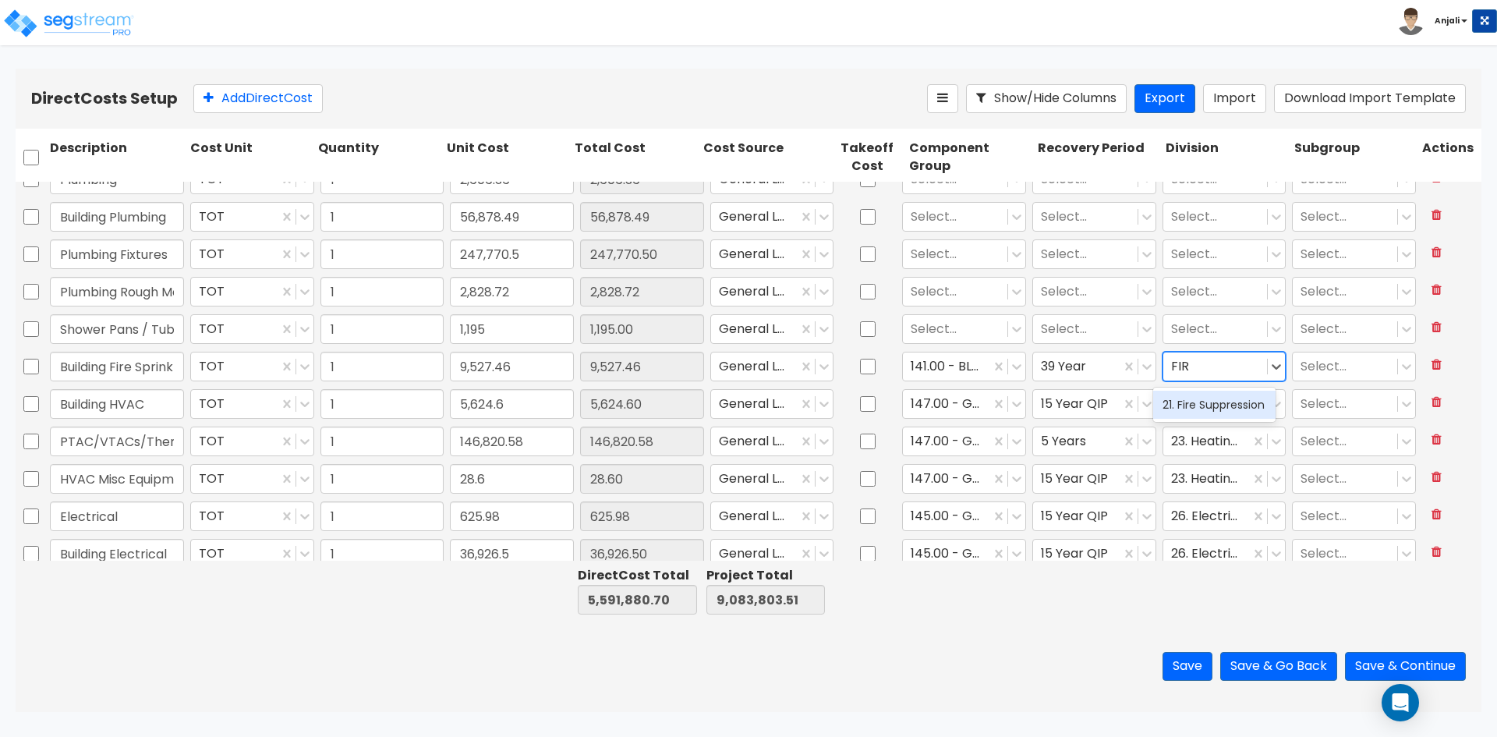
type input "FIRE"
click at [1212, 410] on div "21. Fire Suppression" at bounding box center [1214, 405] width 122 height 28
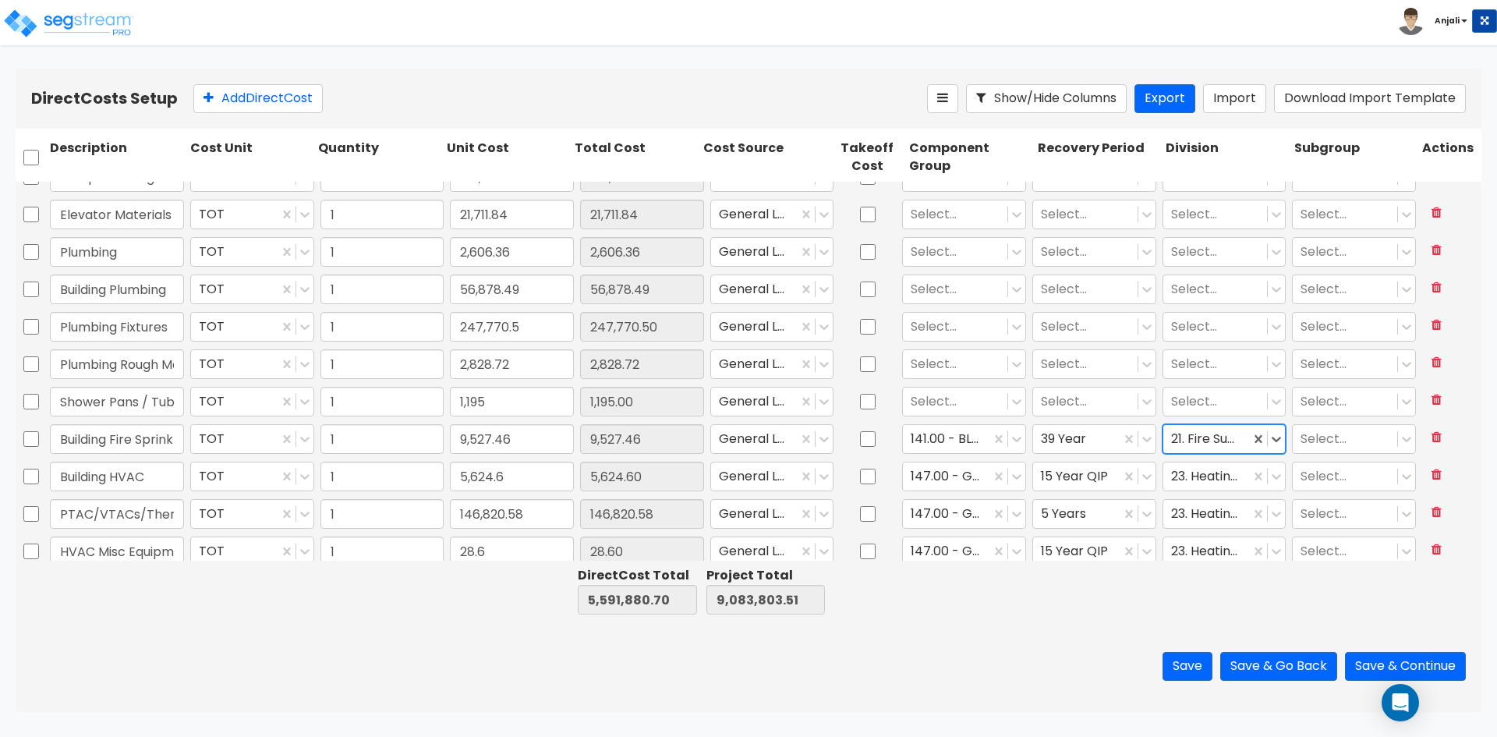
scroll to position [3348, 0]
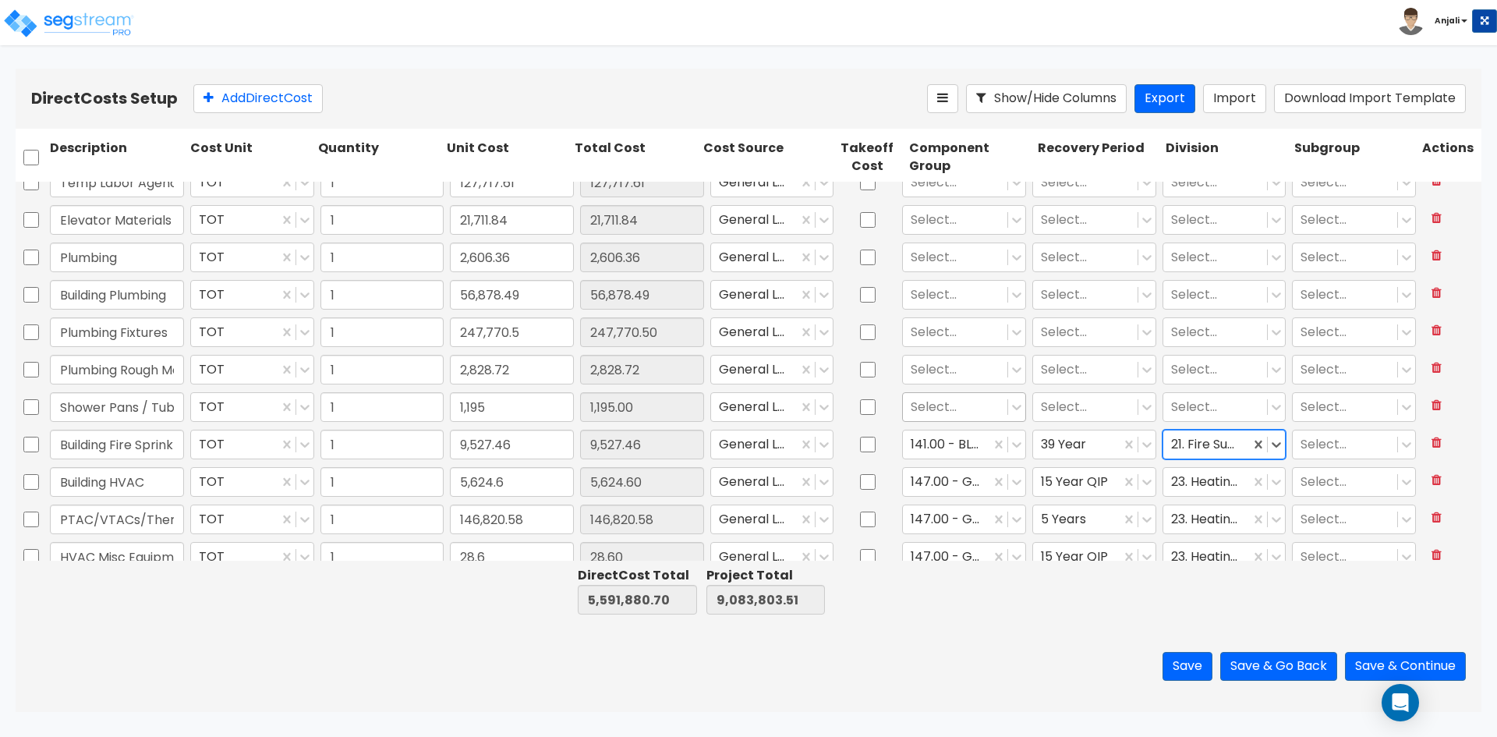
click at [928, 402] on div at bounding box center [955, 407] width 89 height 21
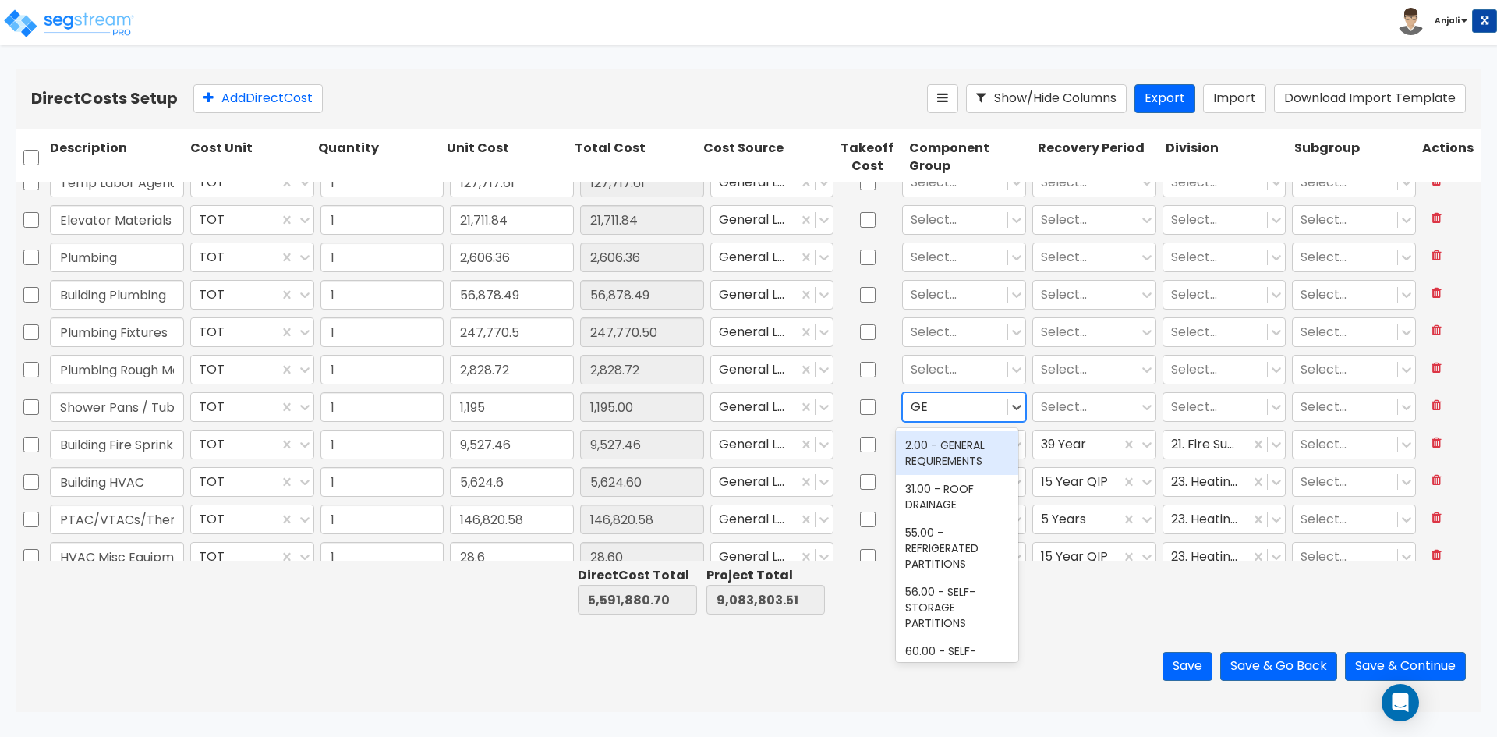
type input "GEN"
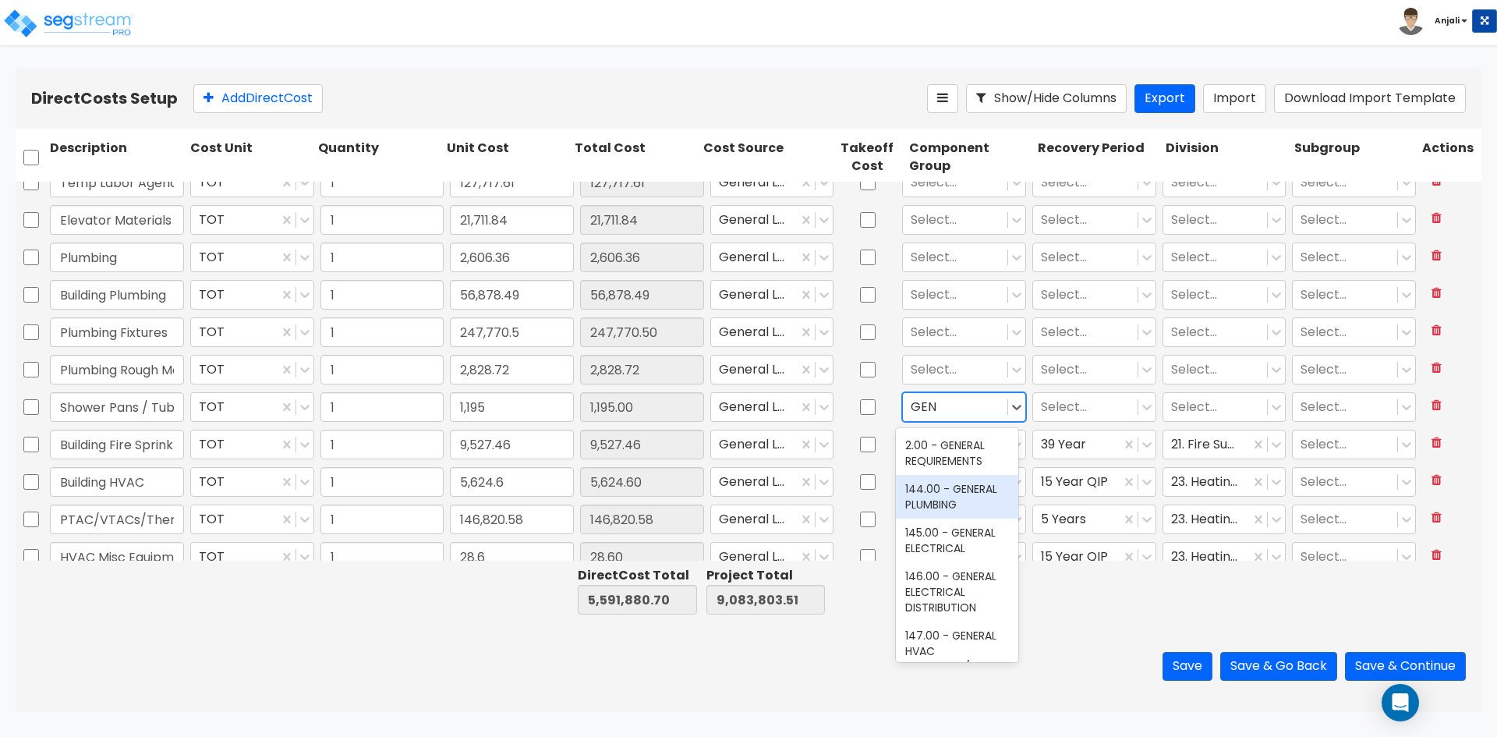
click at [957, 494] on div "144.00 - GENERAL PLUMBING" at bounding box center [957, 497] width 122 height 44
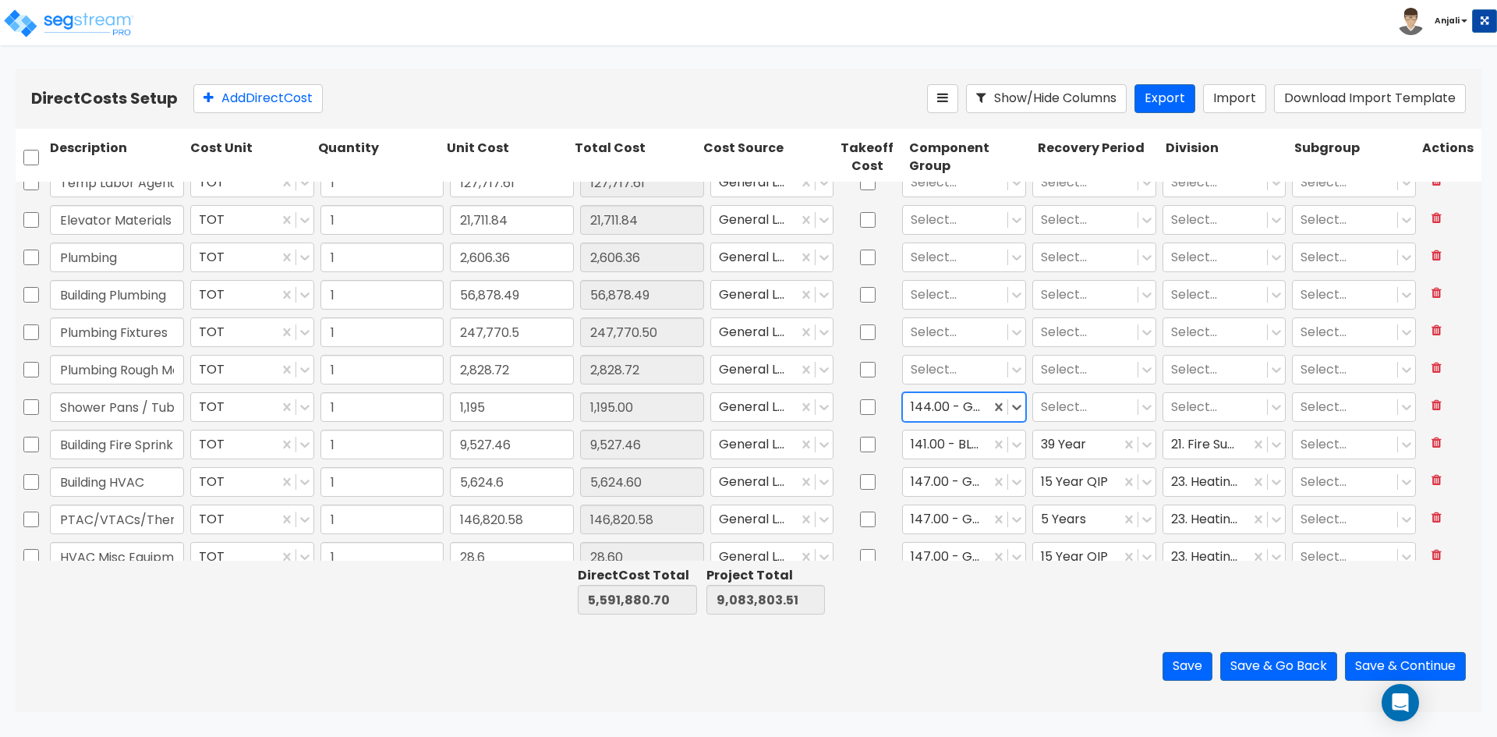
click at [1074, 422] on div "Select..." at bounding box center [1094, 407] width 130 height 36
click at [1075, 412] on div at bounding box center [1085, 407] width 89 height 21
click at [1106, 535] on div "15 Year QIP" at bounding box center [1086, 529] width 122 height 28
click at [1192, 409] on div at bounding box center [1215, 407] width 89 height 21
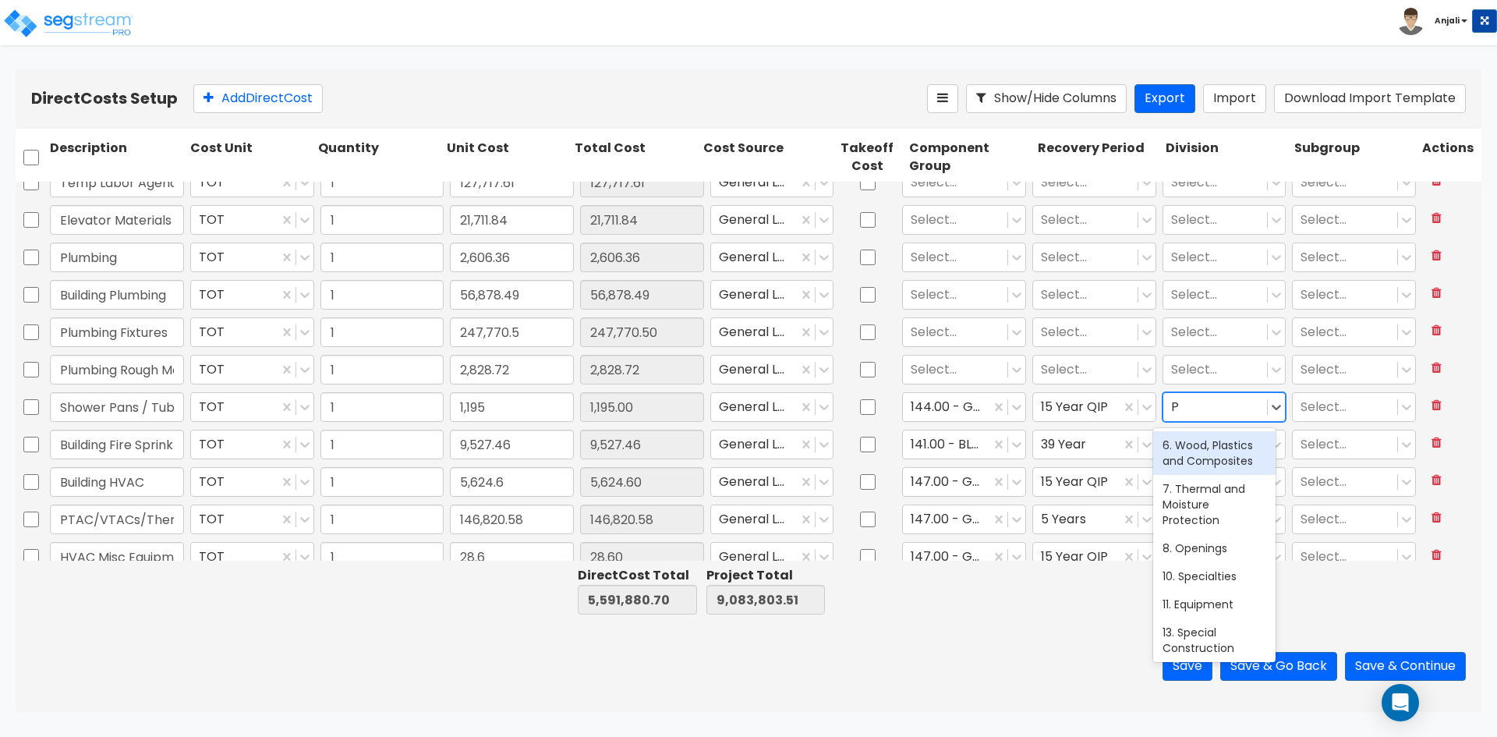
type input "PL"
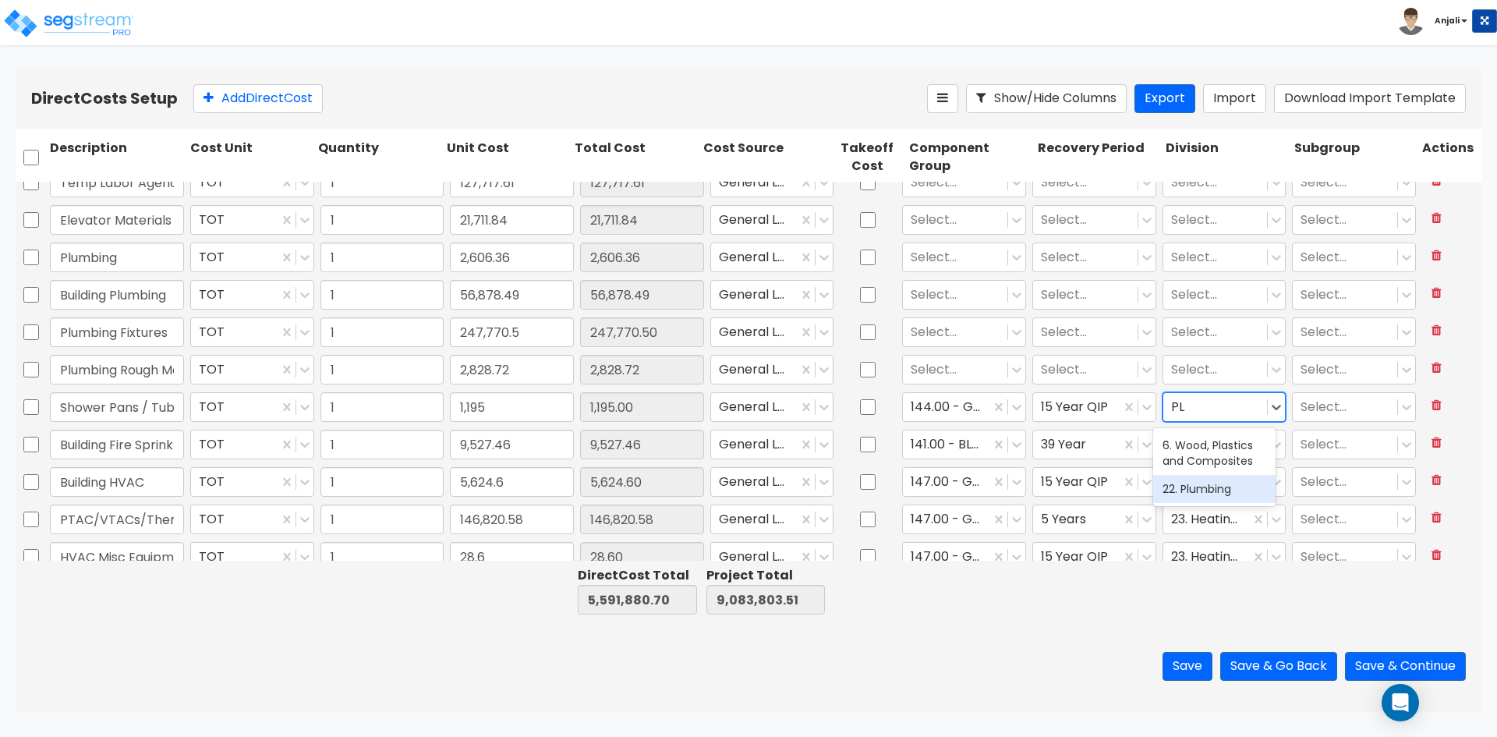
click at [1215, 497] on div "22. Plumbing" at bounding box center [1214, 489] width 122 height 28
click at [915, 362] on div at bounding box center [955, 369] width 89 height 21
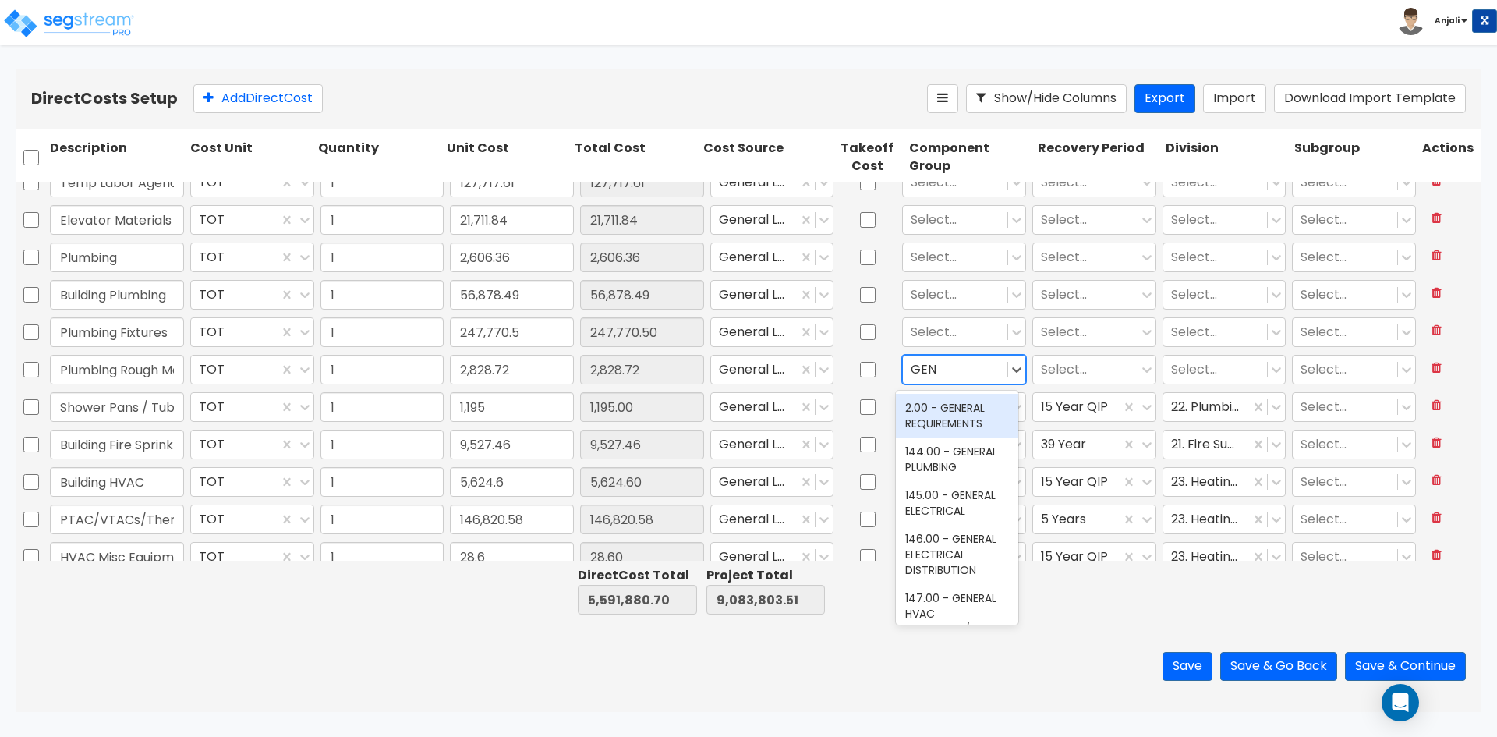
type input "GENE"
click at [958, 462] on div "144.00 - GENERAL PLUMBING" at bounding box center [957, 459] width 122 height 44
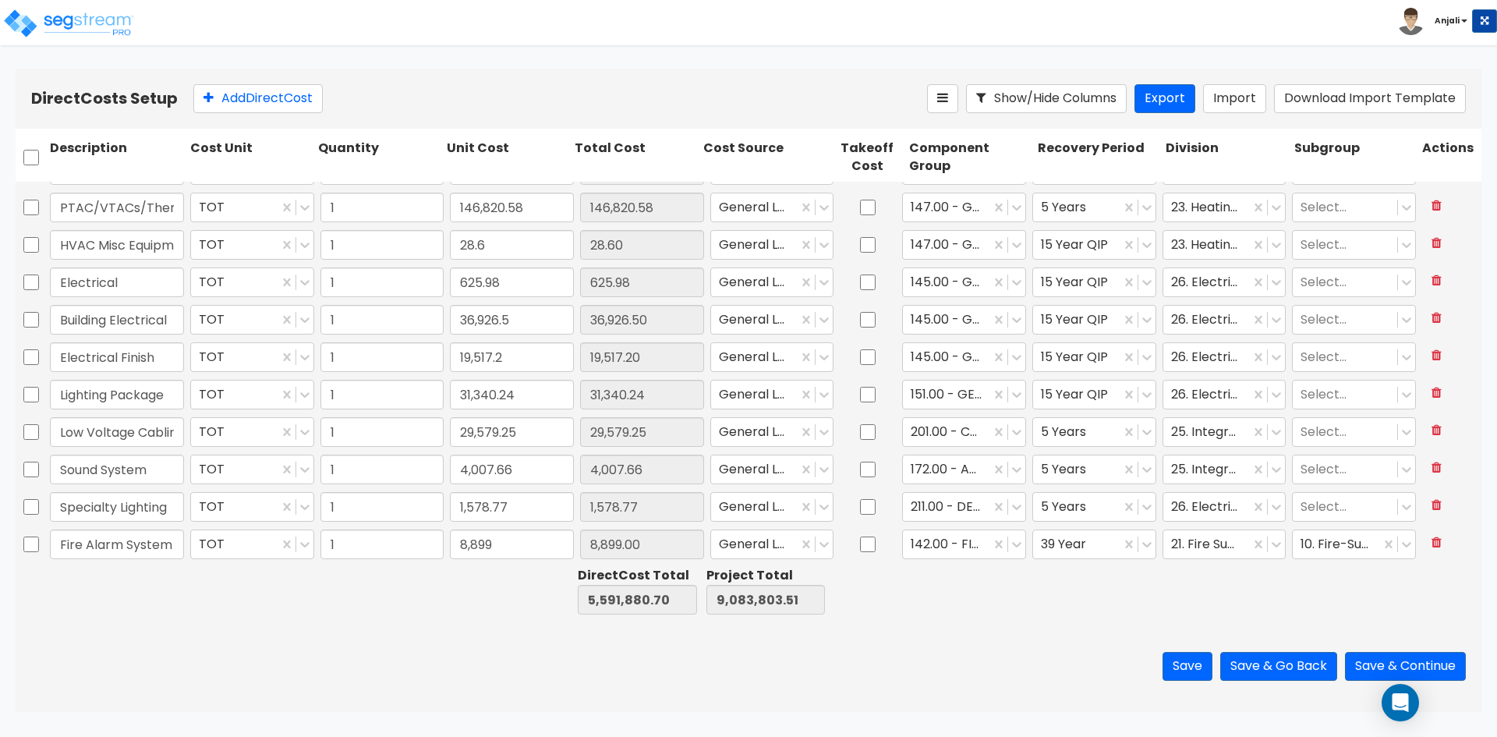
scroll to position [3738, 0]
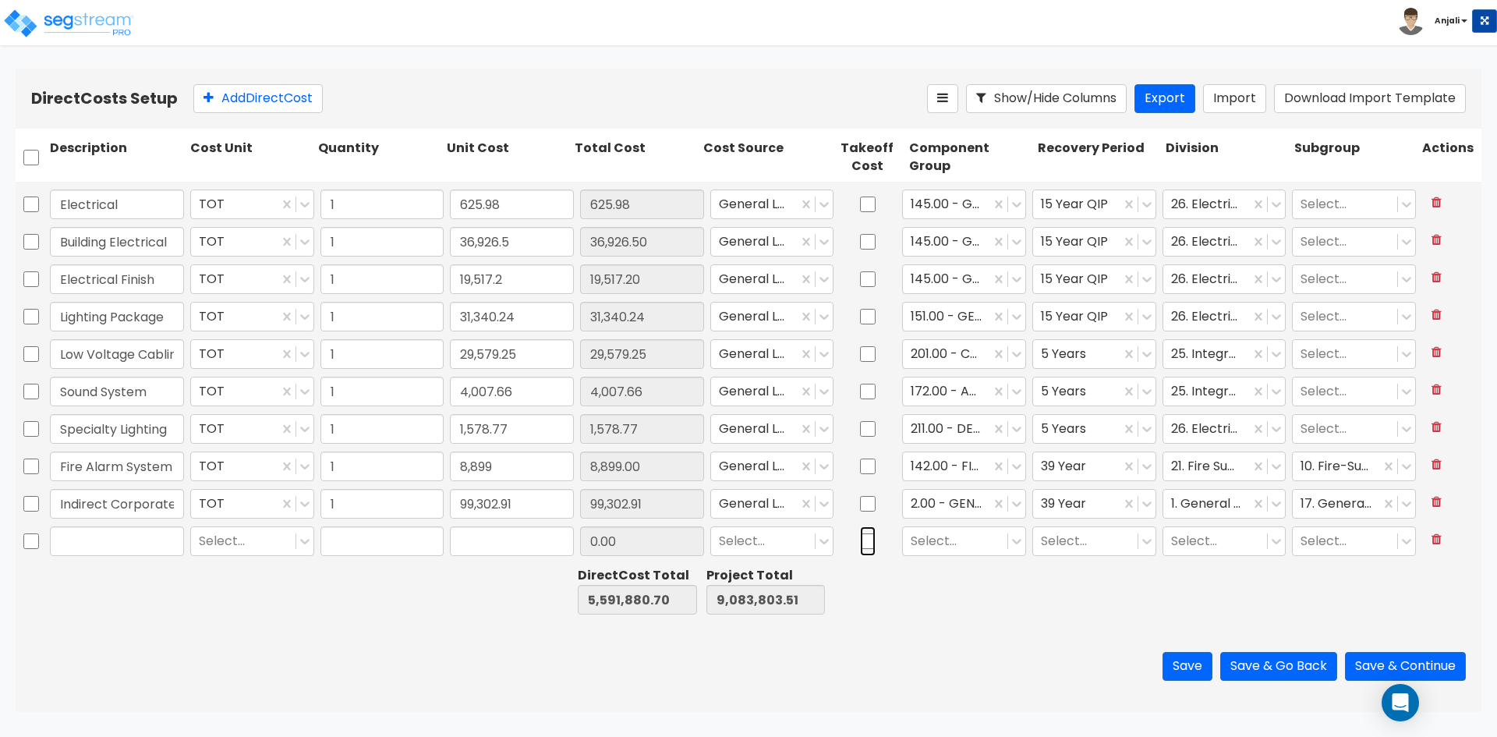
drag, startPoint x: 865, startPoint y: 540, endPoint x: 866, endPoint y: 514, distance: 26.5
click at [865, 540] on input "checkbox" at bounding box center [868, 541] width 16 height 30
click at [866, 501] on input "checkbox" at bounding box center [868, 504] width 16 height 30
click at [866, 469] on input "checkbox" at bounding box center [868, 466] width 16 height 30
click at [866, 430] on input "checkbox" at bounding box center [868, 429] width 16 height 30
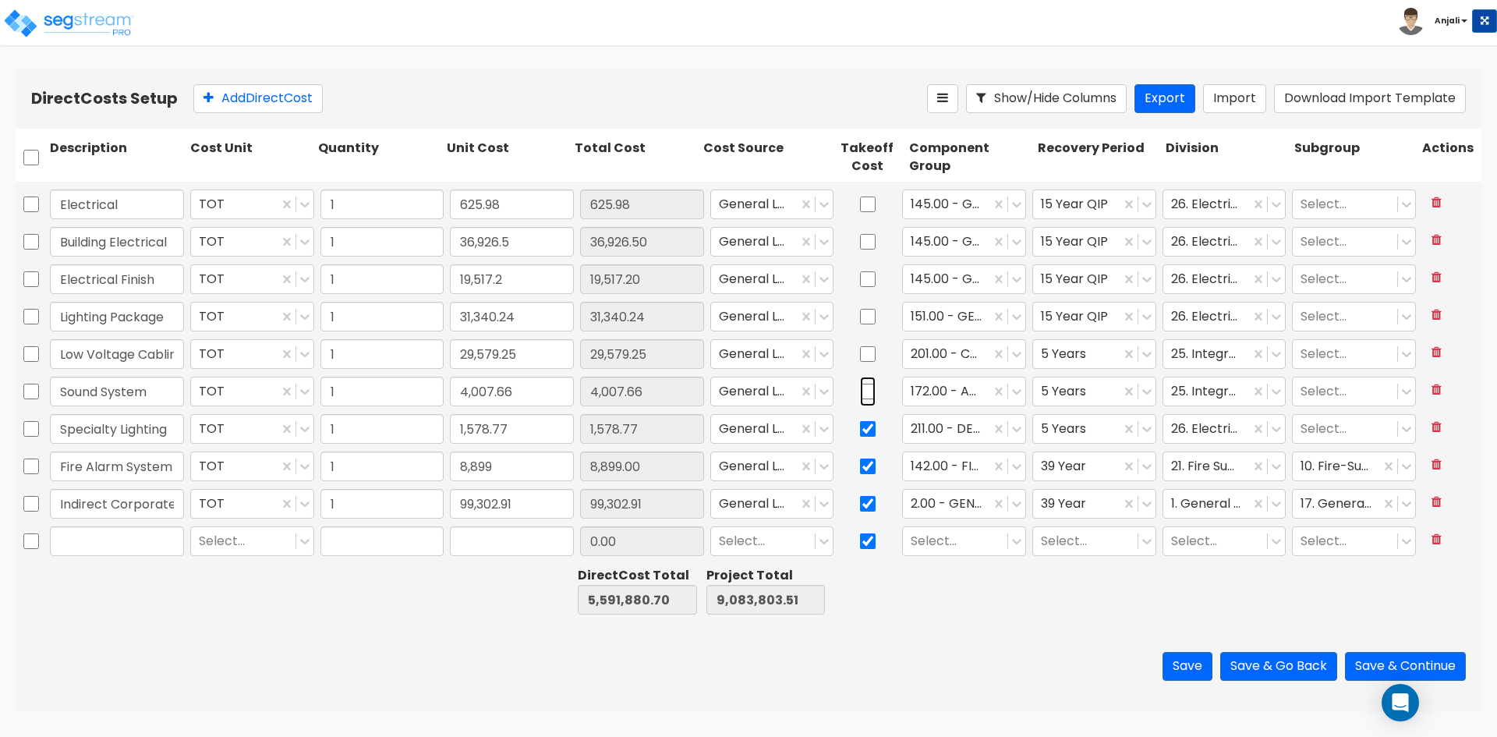
click at [867, 394] on input "checkbox" at bounding box center [868, 392] width 16 height 30
click at [866, 365] on input "checkbox" at bounding box center [868, 354] width 16 height 30
drag, startPoint x: 869, startPoint y: 316, endPoint x: 859, endPoint y: 287, distance: 30.8
click at [869, 313] on div at bounding box center [868, 317] width 62 height 36
click at [860, 278] on input "checkbox" at bounding box center [868, 279] width 16 height 30
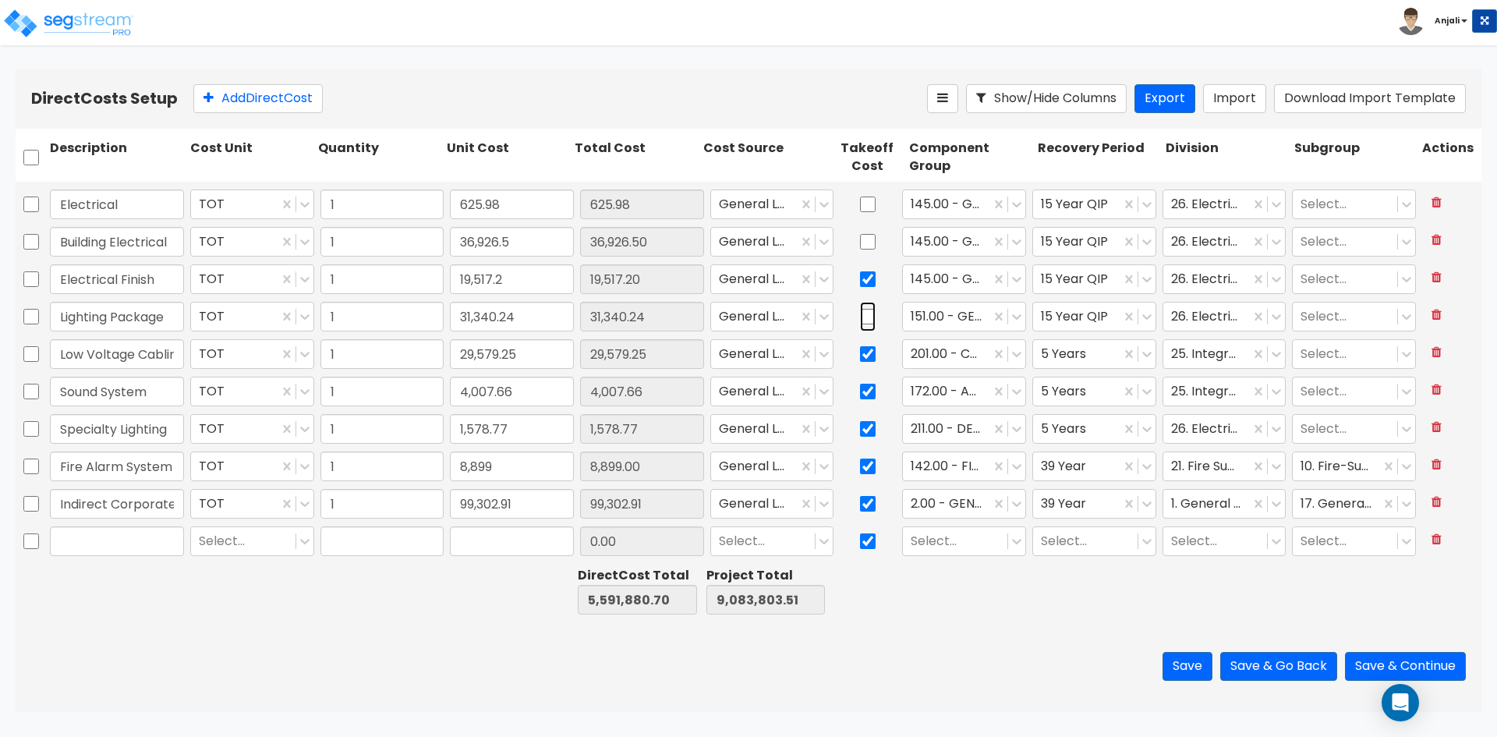
drag, startPoint x: 861, startPoint y: 303, endPoint x: 860, endPoint y: 281, distance: 21.8
click at [861, 301] on div at bounding box center [868, 317] width 62 height 36
drag, startPoint x: 859, startPoint y: 331, endPoint x: 863, endPoint y: 311, distance: 19.9
click at [861, 325] on input "checkbox" at bounding box center [868, 317] width 16 height 30
click at [863, 308] on input "checkbox" at bounding box center [868, 317] width 16 height 30
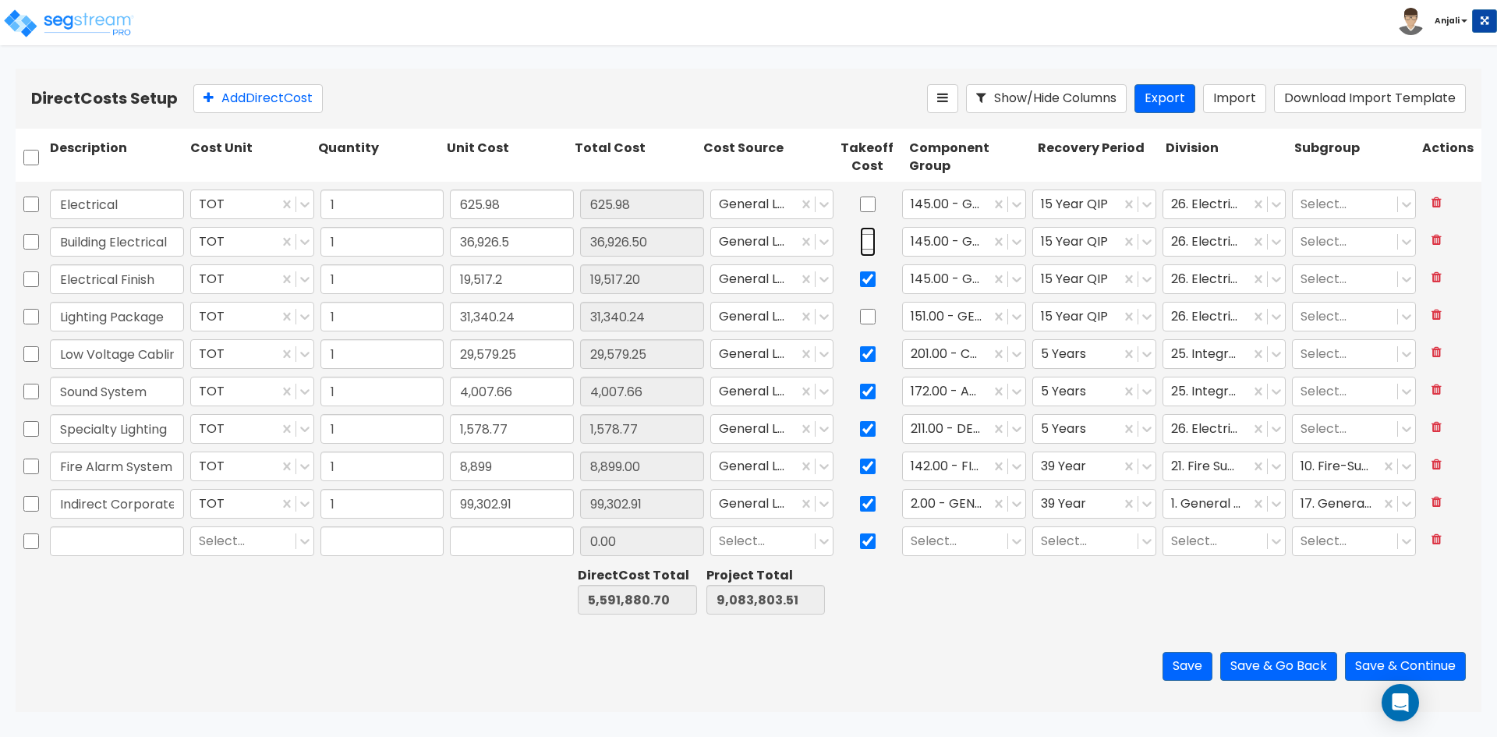
click at [863, 249] on input "checkbox" at bounding box center [868, 242] width 16 height 30
click at [865, 319] on input "checkbox" at bounding box center [868, 317] width 16 height 30
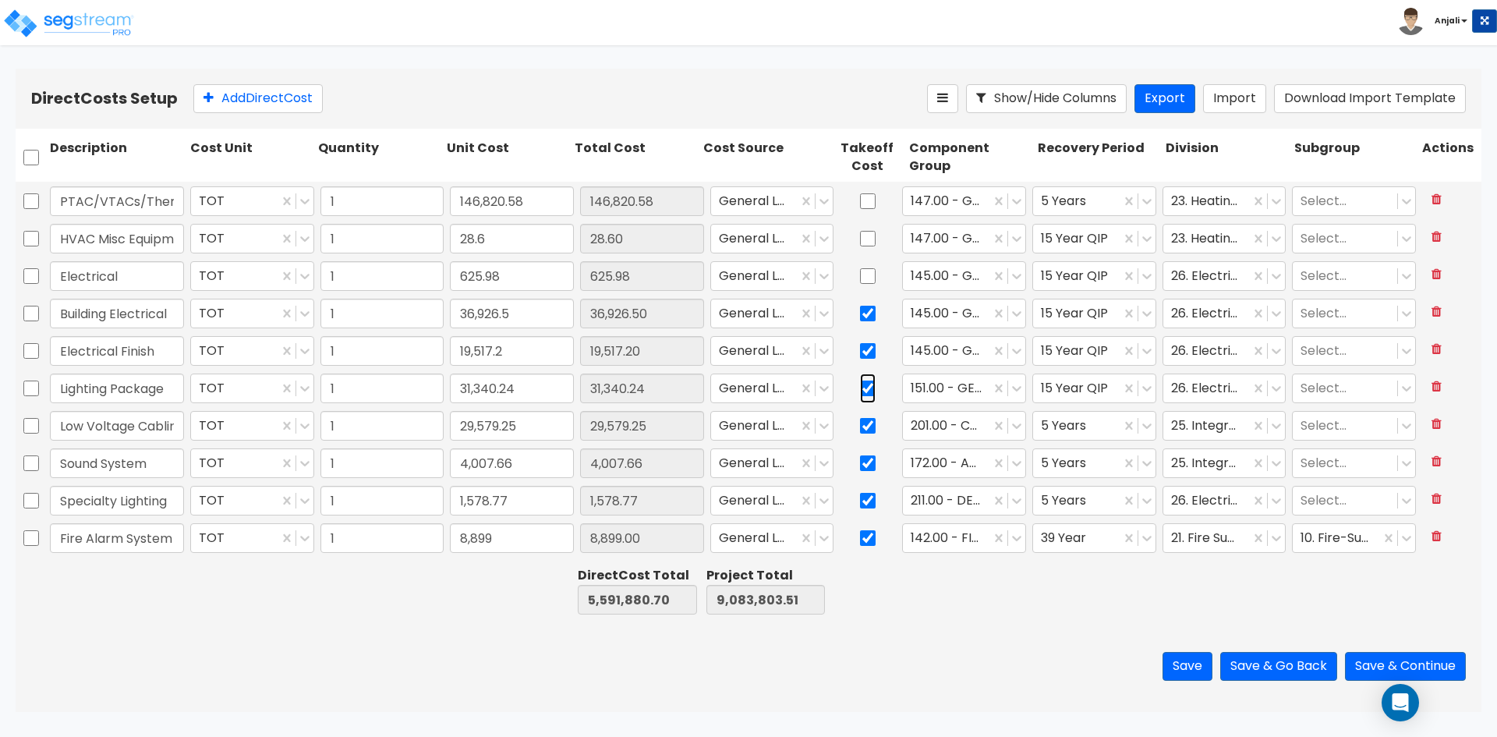
scroll to position [3504, 0]
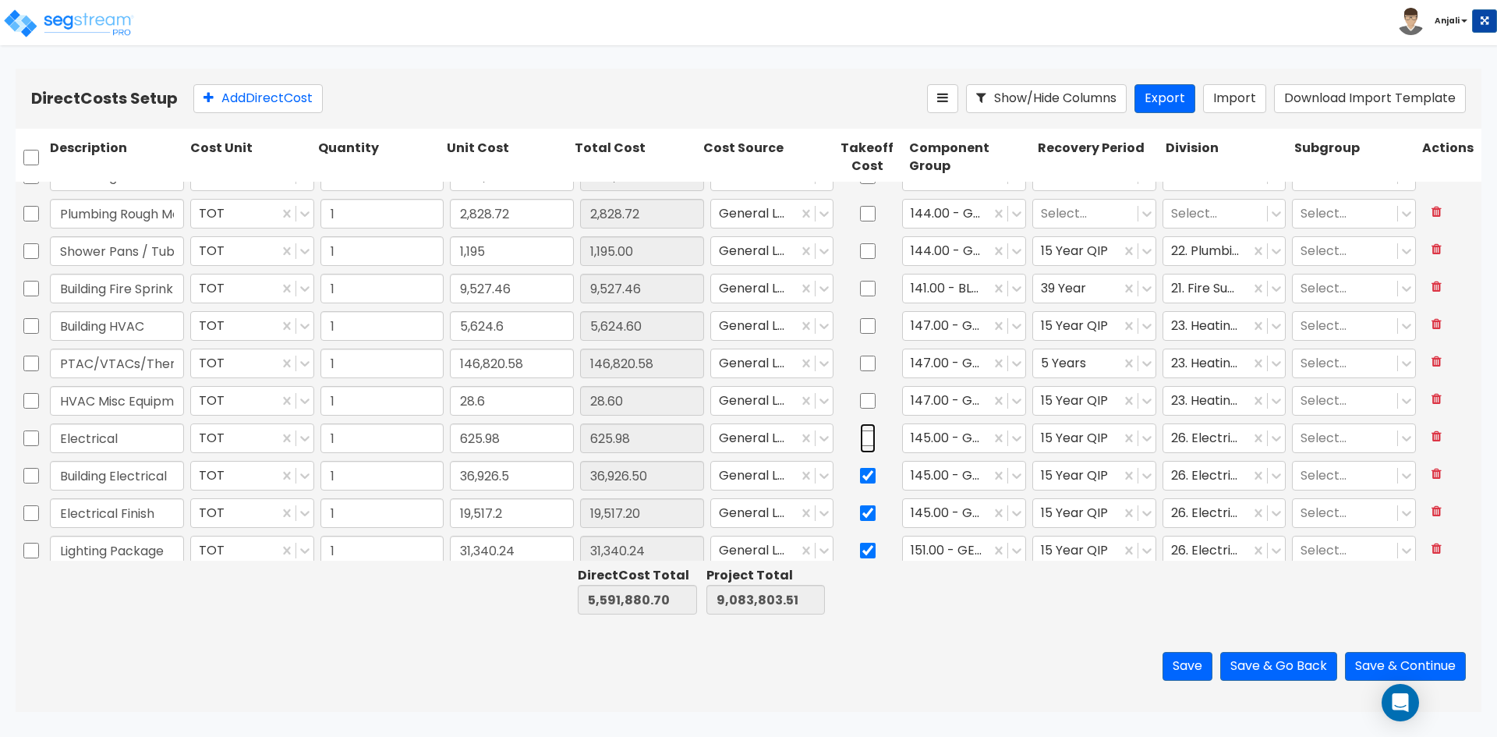
drag, startPoint x: 864, startPoint y: 442, endPoint x: 875, endPoint y: 395, distance: 48.8
click at [864, 440] on input "checkbox" at bounding box center [868, 438] width 16 height 30
drag, startPoint x: 865, startPoint y: 401, endPoint x: 866, endPoint y: 366, distance: 35.1
click at [865, 399] on input "checkbox" at bounding box center [868, 401] width 16 height 30
click at [866, 363] on input "checkbox" at bounding box center [868, 364] width 16 height 30
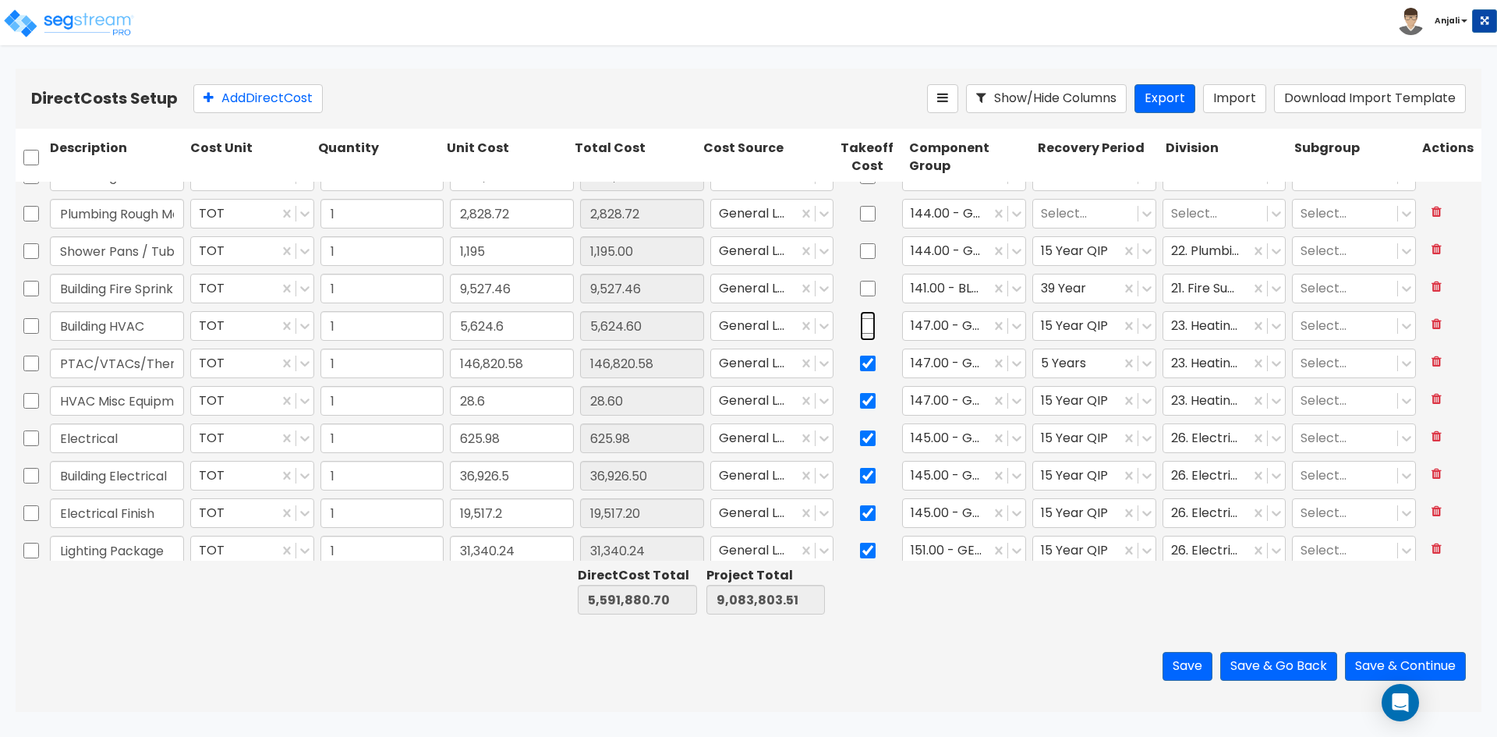
drag, startPoint x: 866, startPoint y: 331, endPoint x: 867, endPoint y: 299, distance: 32.8
click at [866, 331] on input "checkbox" at bounding box center [868, 326] width 16 height 30
click at [867, 299] on input "checkbox" at bounding box center [868, 289] width 16 height 30
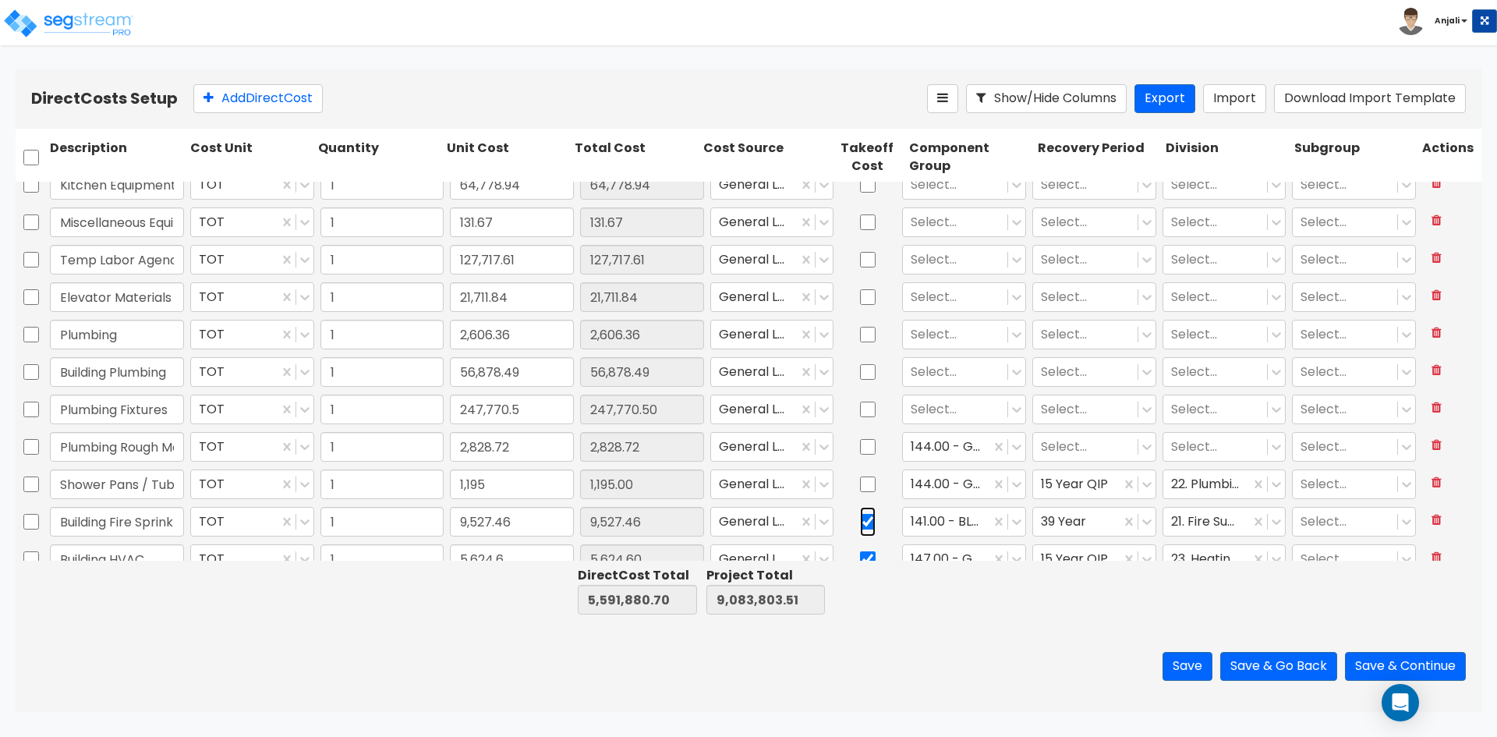
scroll to position [3270, 0]
click at [862, 481] on input "checkbox" at bounding box center [868, 485] width 16 height 30
click at [867, 444] on input "checkbox" at bounding box center [868, 448] width 16 height 30
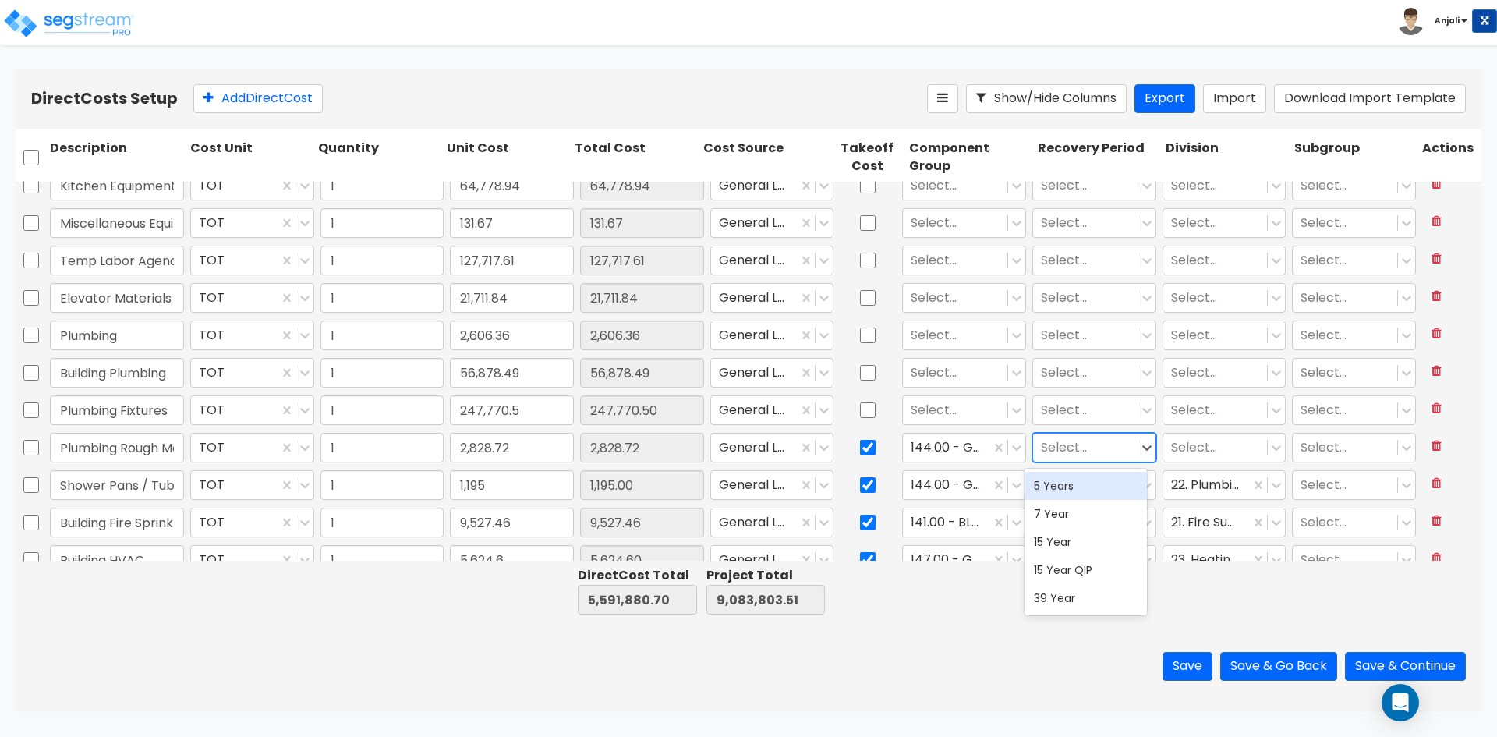
click at [1046, 444] on div at bounding box center [1085, 447] width 89 height 21
click at [1075, 567] on div "15 Year QIP" at bounding box center [1086, 570] width 122 height 28
click at [1180, 450] on div at bounding box center [1215, 447] width 89 height 21
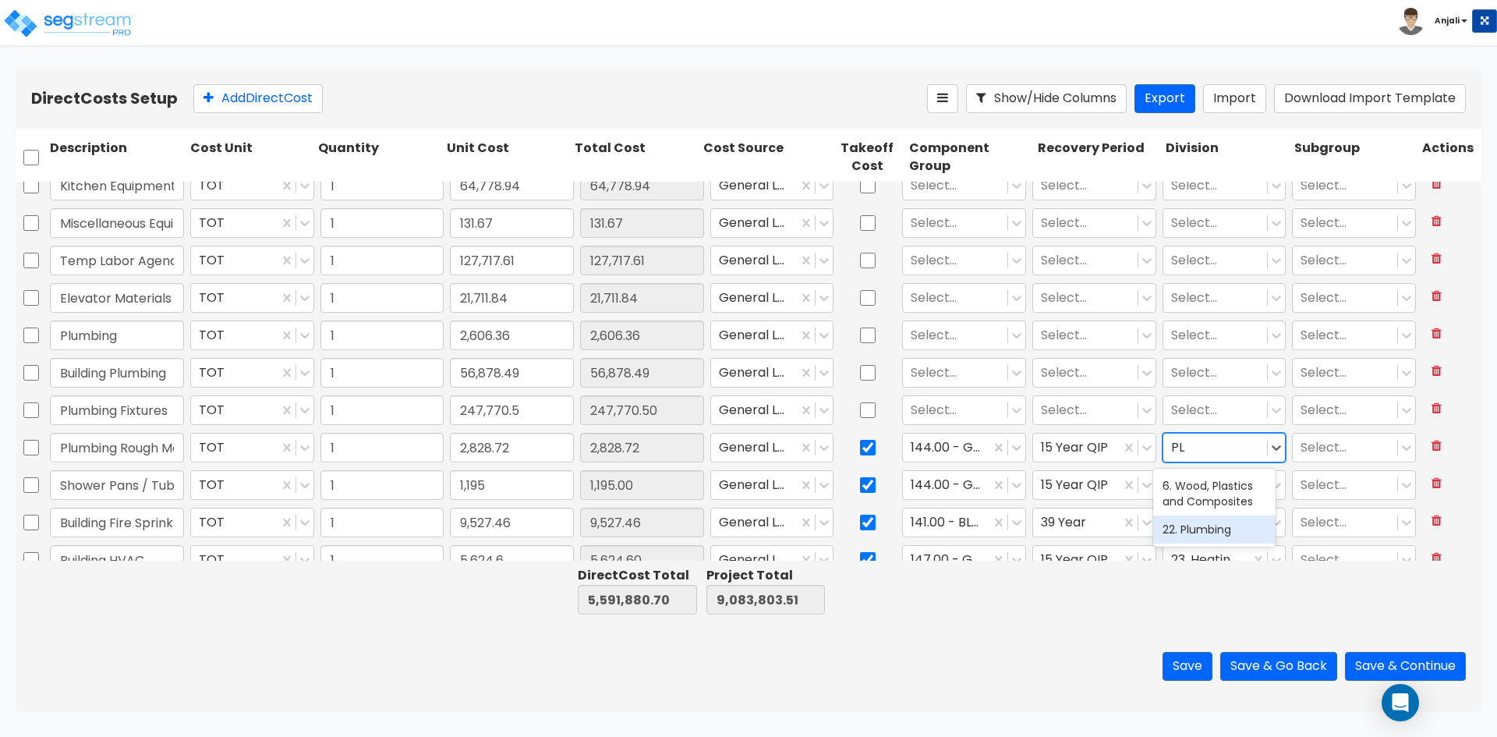
click at [1198, 533] on div "22. Plumbing" at bounding box center [1214, 529] width 122 height 28
click at [941, 402] on div at bounding box center [955, 410] width 89 height 21
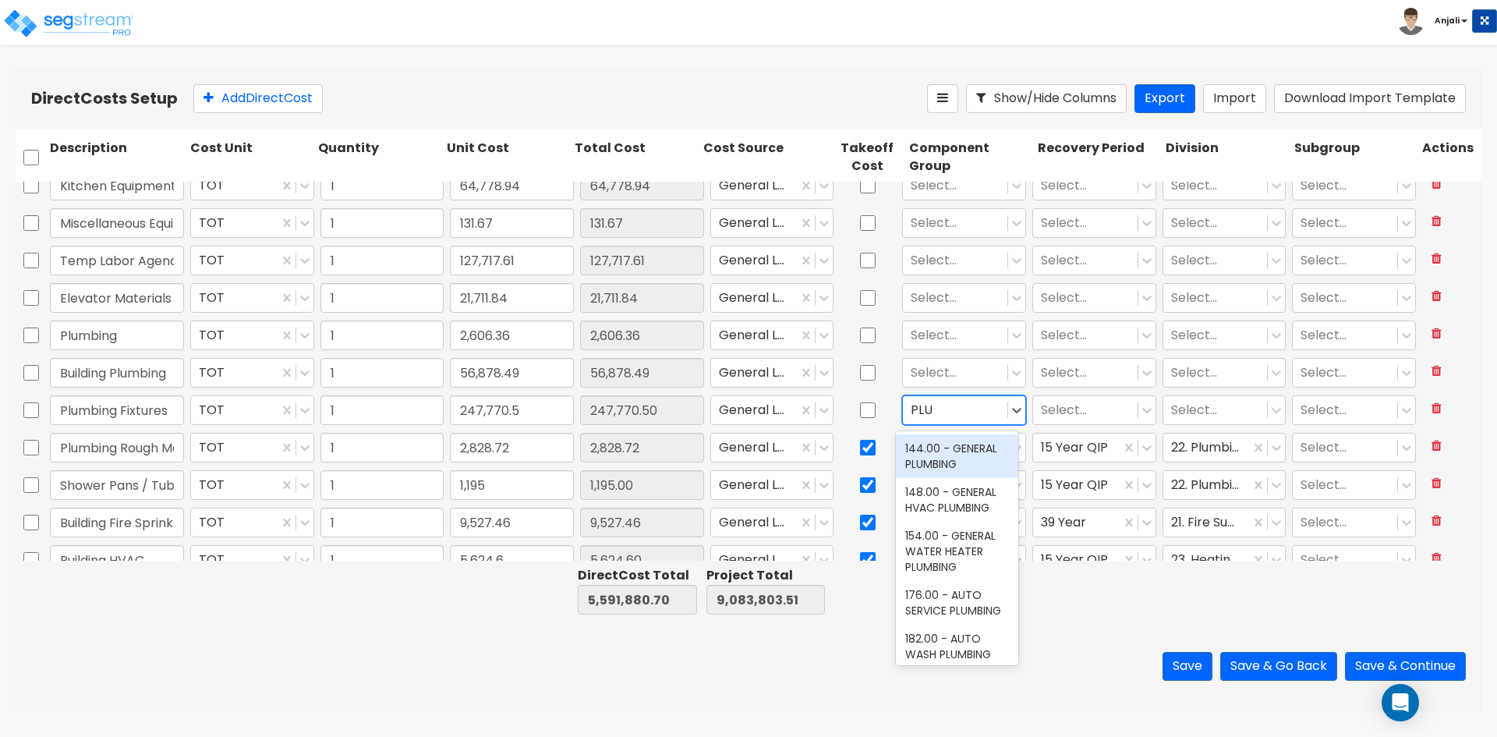
click at [975, 451] on div "144.00 - GENERAL PLUMBING" at bounding box center [957, 456] width 122 height 44
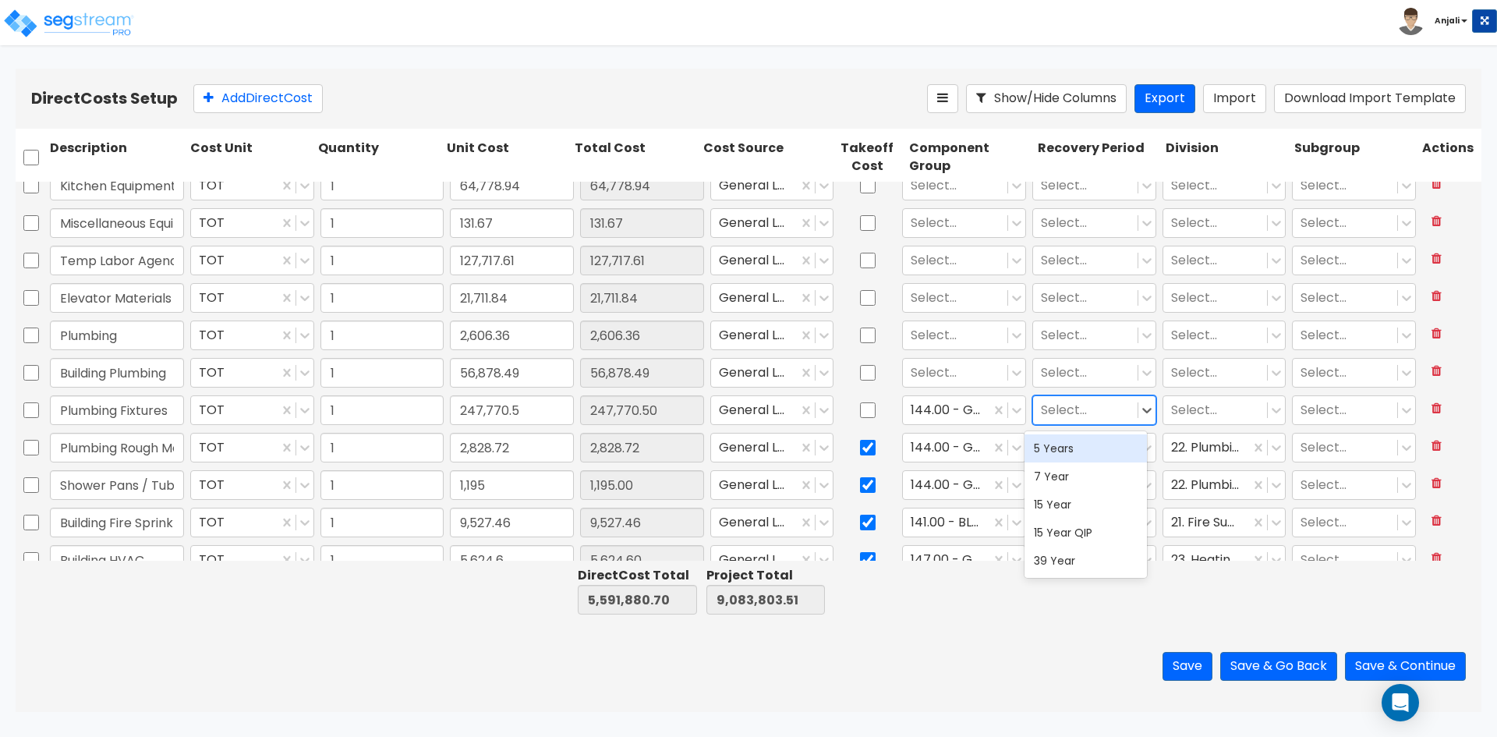
click at [1045, 424] on div "Select..." at bounding box center [1094, 410] width 124 height 30
drag, startPoint x: 1089, startPoint y: 532, endPoint x: 1096, endPoint y: 510, distance: 22.7
click at [1089, 531] on div "15 Year QIP" at bounding box center [1086, 533] width 122 height 28
click at [1203, 411] on div at bounding box center [1215, 410] width 89 height 21
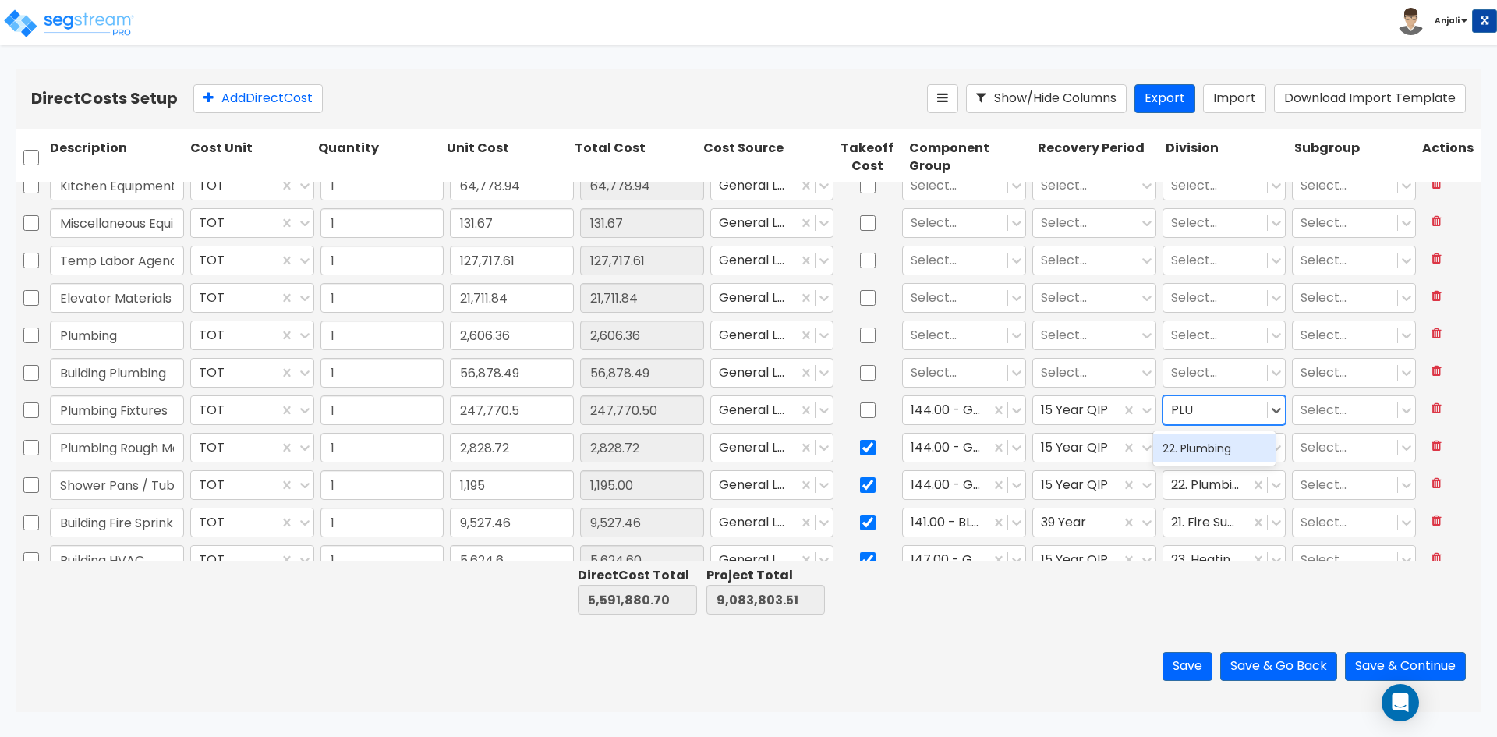
click at [1202, 443] on div "22. Plumbing" at bounding box center [1214, 448] width 122 height 28
click at [866, 401] on input "checkbox" at bounding box center [868, 410] width 16 height 30
click at [869, 374] on input "checkbox" at bounding box center [868, 373] width 16 height 30
drag, startPoint x: 872, startPoint y: 337, endPoint x: 864, endPoint y: 321, distance: 17.4
click at [872, 335] on div at bounding box center [868, 335] width 62 height 36
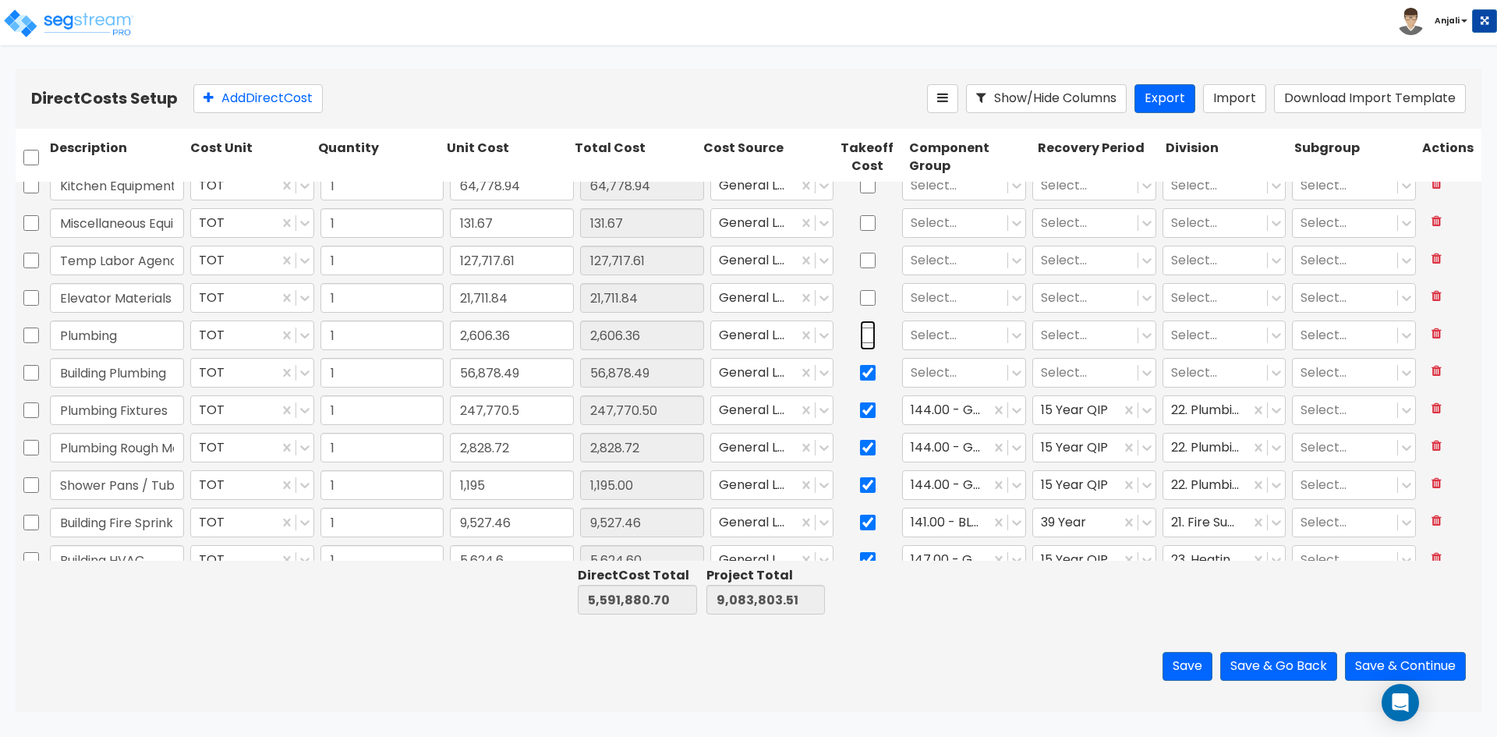
drag, startPoint x: 866, startPoint y: 337, endPoint x: 869, endPoint y: 322, distance: 15.0
click at [867, 330] on input "checkbox" at bounding box center [868, 335] width 16 height 30
click at [872, 296] on div at bounding box center [868, 298] width 62 height 36
drag, startPoint x: 862, startPoint y: 294, endPoint x: 862, endPoint y: 264, distance: 30.4
click at [862, 292] on input "checkbox" at bounding box center [868, 298] width 16 height 30
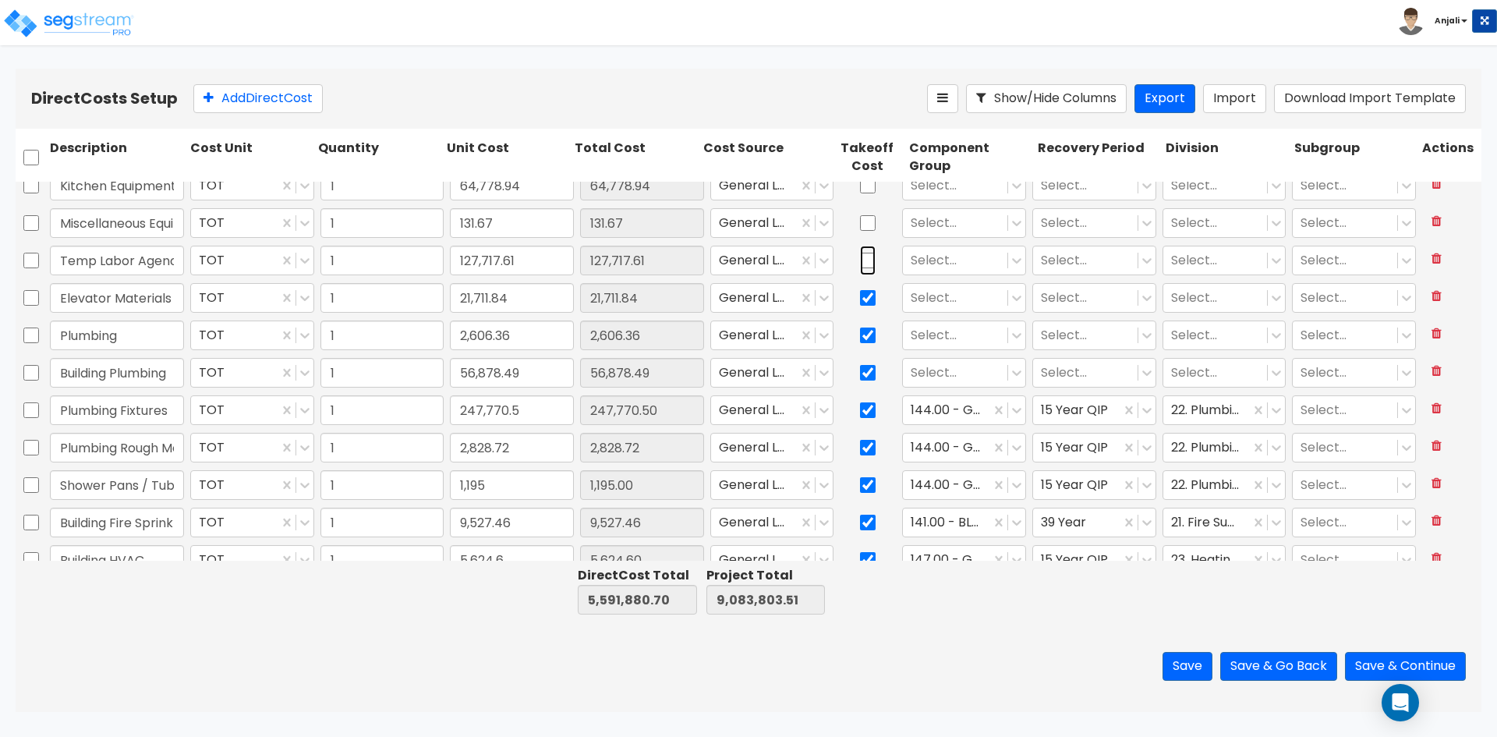
click at [862, 259] on input "checkbox" at bounding box center [868, 261] width 16 height 30
drag, startPoint x: 864, startPoint y: 216, endPoint x: 908, endPoint y: 329, distance: 121.2
click at [864, 217] on input "checkbox" at bounding box center [868, 223] width 16 height 30
click at [949, 373] on div at bounding box center [955, 373] width 89 height 21
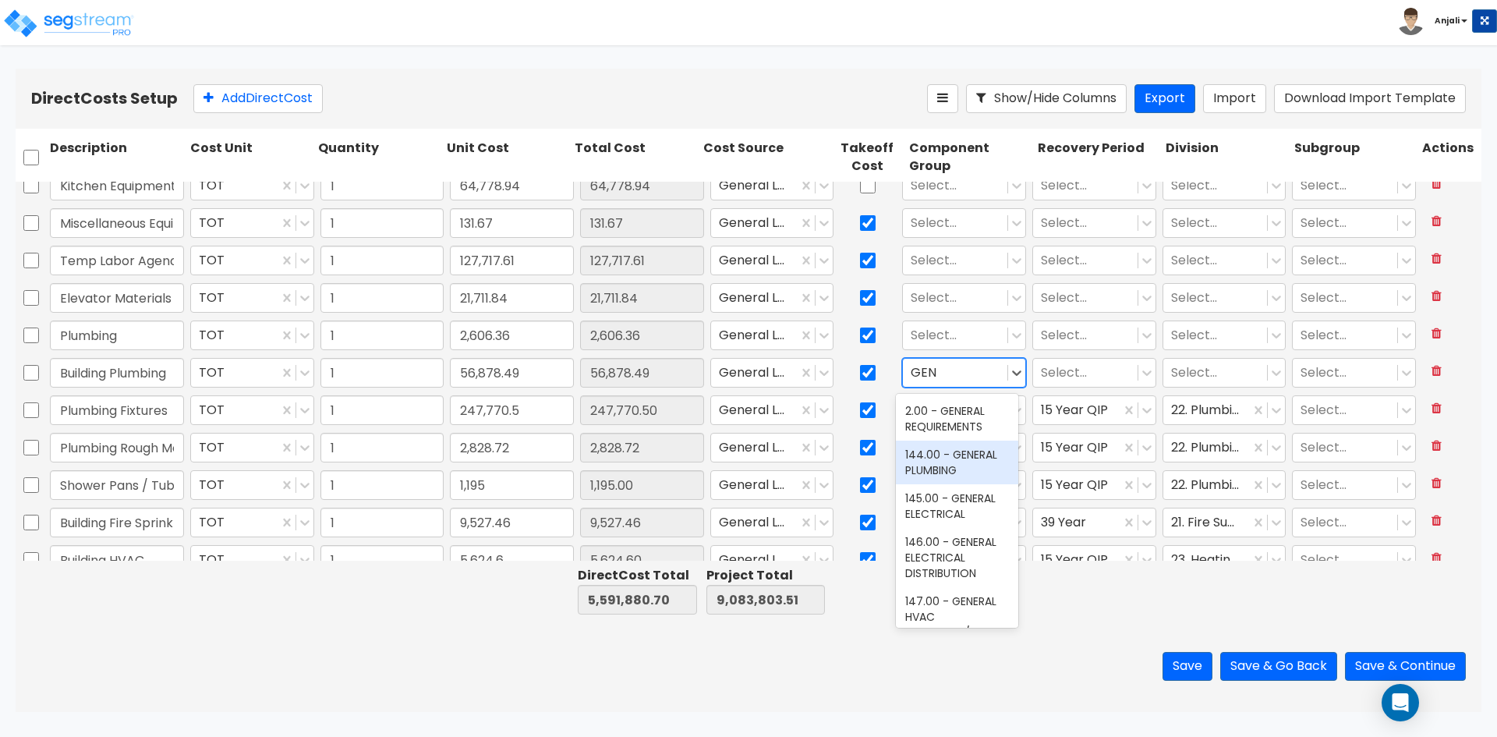
click at [961, 459] on div "144.00 - GENERAL PLUMBING" at bounding box center [957, 463] width 122 height 44
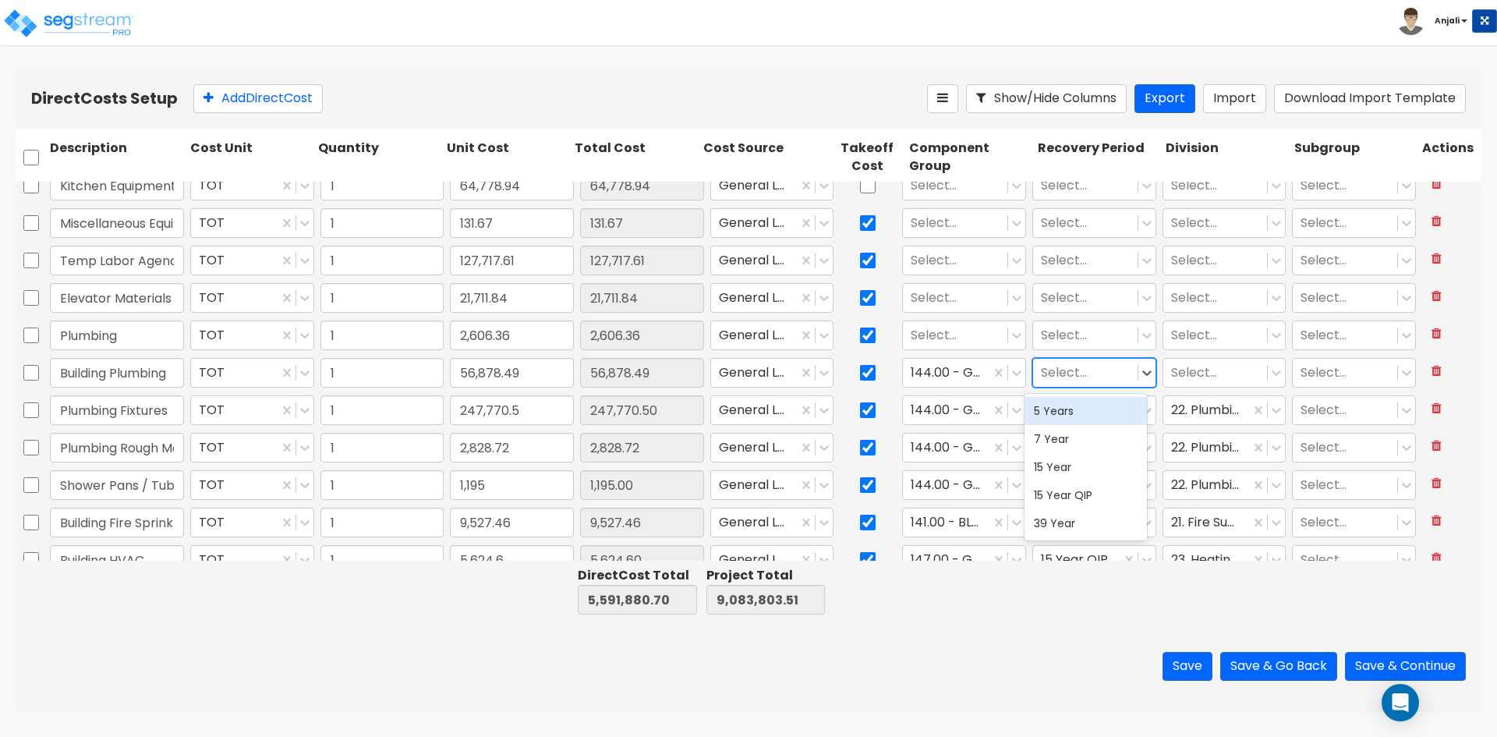
click at [1046, 380] on div at bounding box center [1085, 373] width 89 height 21
drag, startPoint x: 1055, startPoint y: 487, endPoint x: 1071, endPoint y: 450, distance: 40.9
click at [1055, 485] on div "15 Year QIP" at bounding box center [1086, 495] width 122 height 28
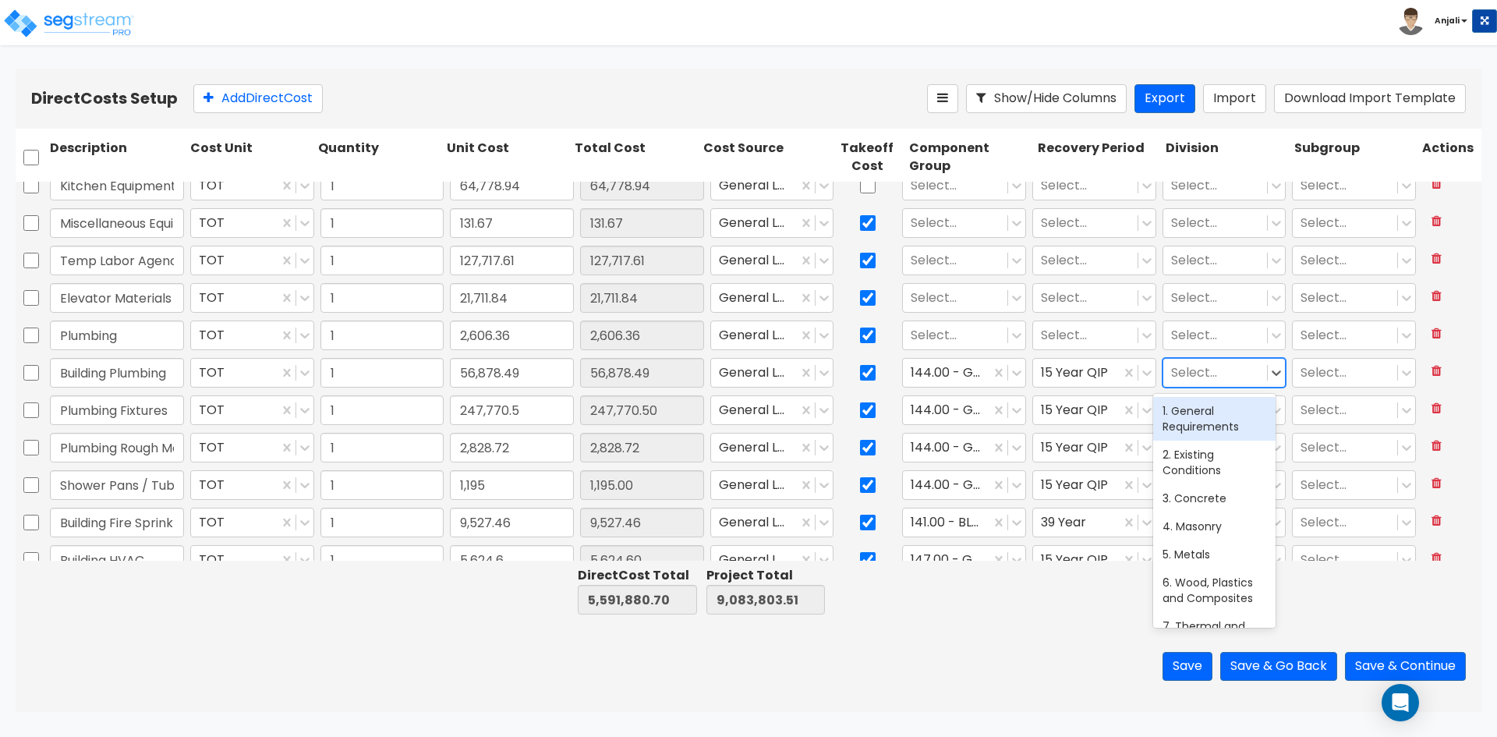
click at [1176, 372] on div at bounding box center [1215, 373] width 89 height 21
click at [1198, 405] on div "22. Plumbing" at bounding box center [1214, 411] width 122 height 28
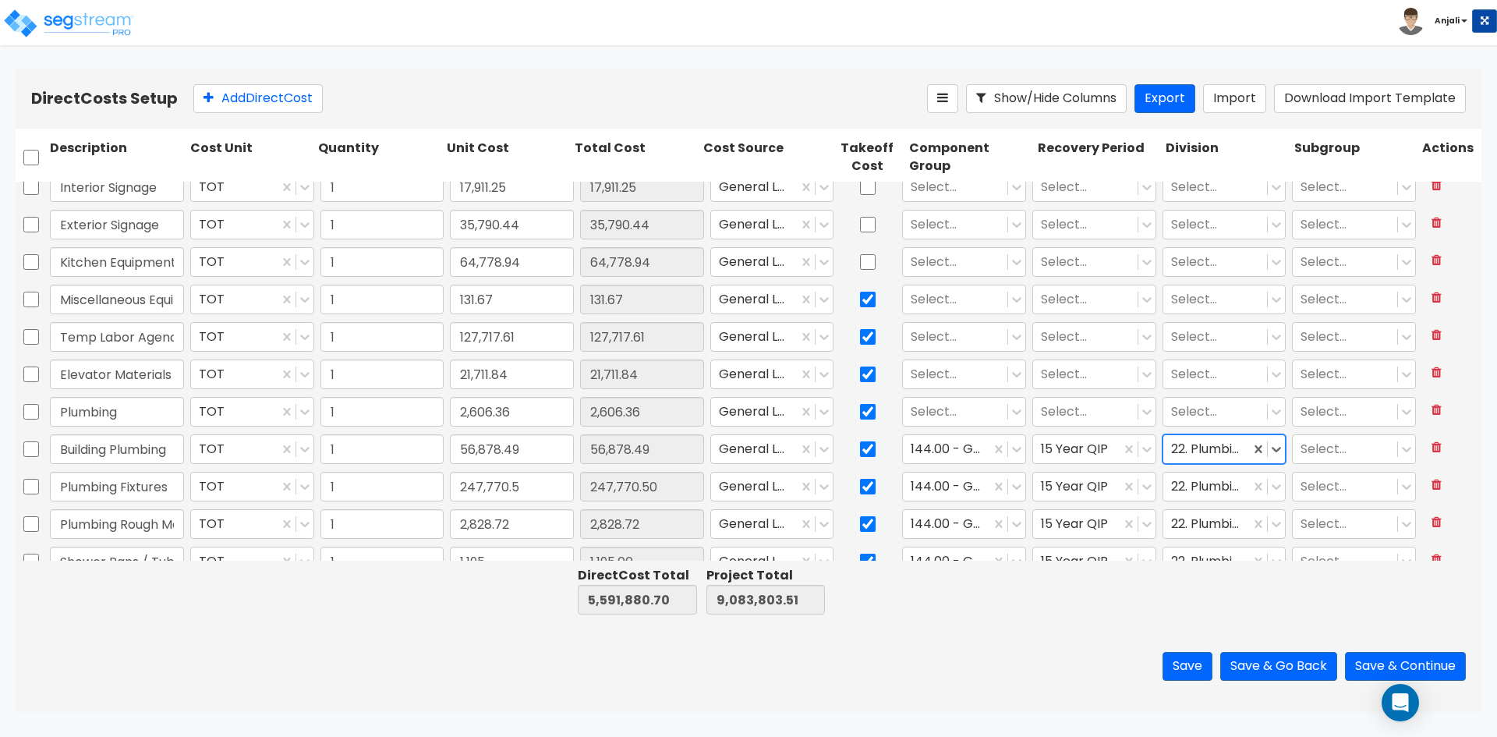
scroll to position [3192, 0]
click at [931, 408] on div at bounding box center [955, 413] width 89 height 21
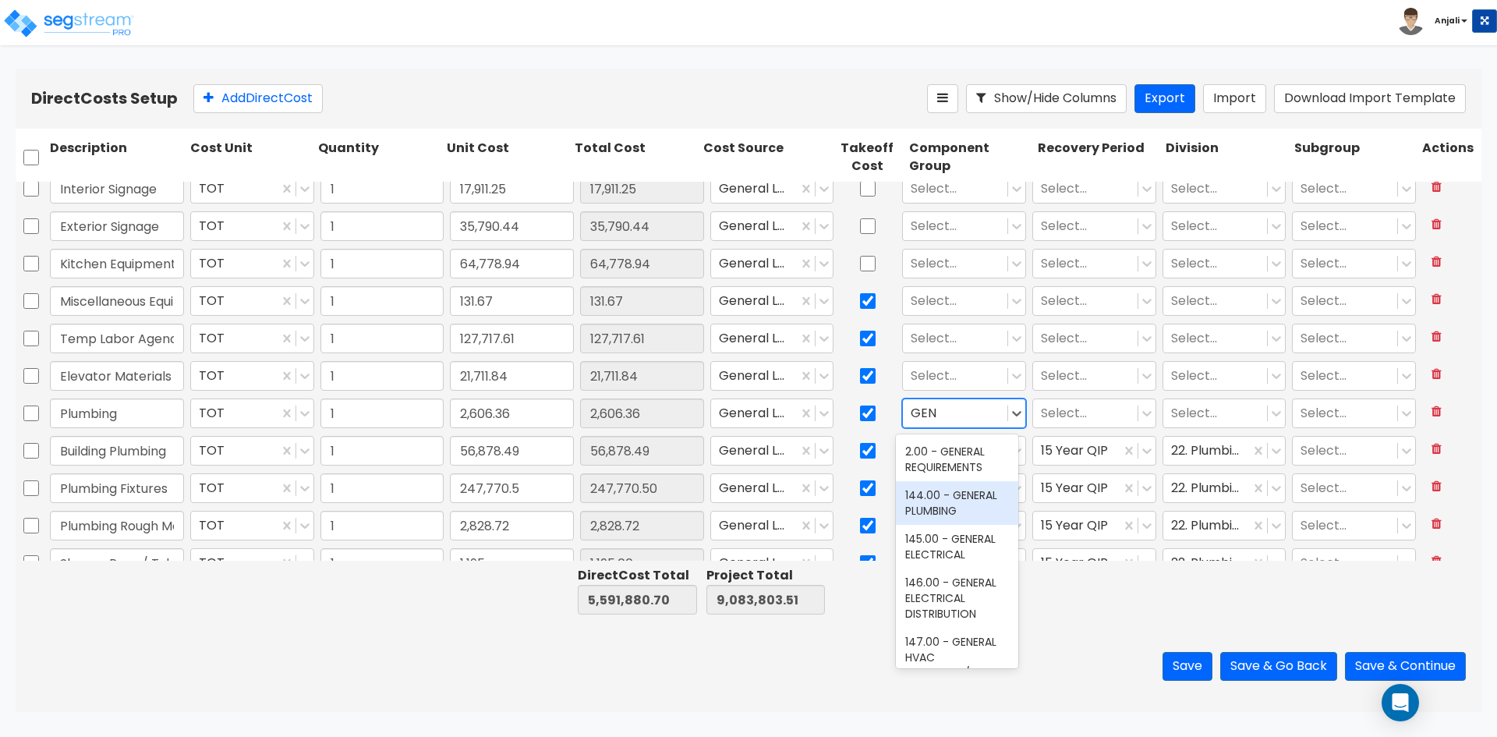
click at [951, 510] on div "144.00 - GENERAL PLUMBING" at bounding box center [957, 503] width 122 height 44
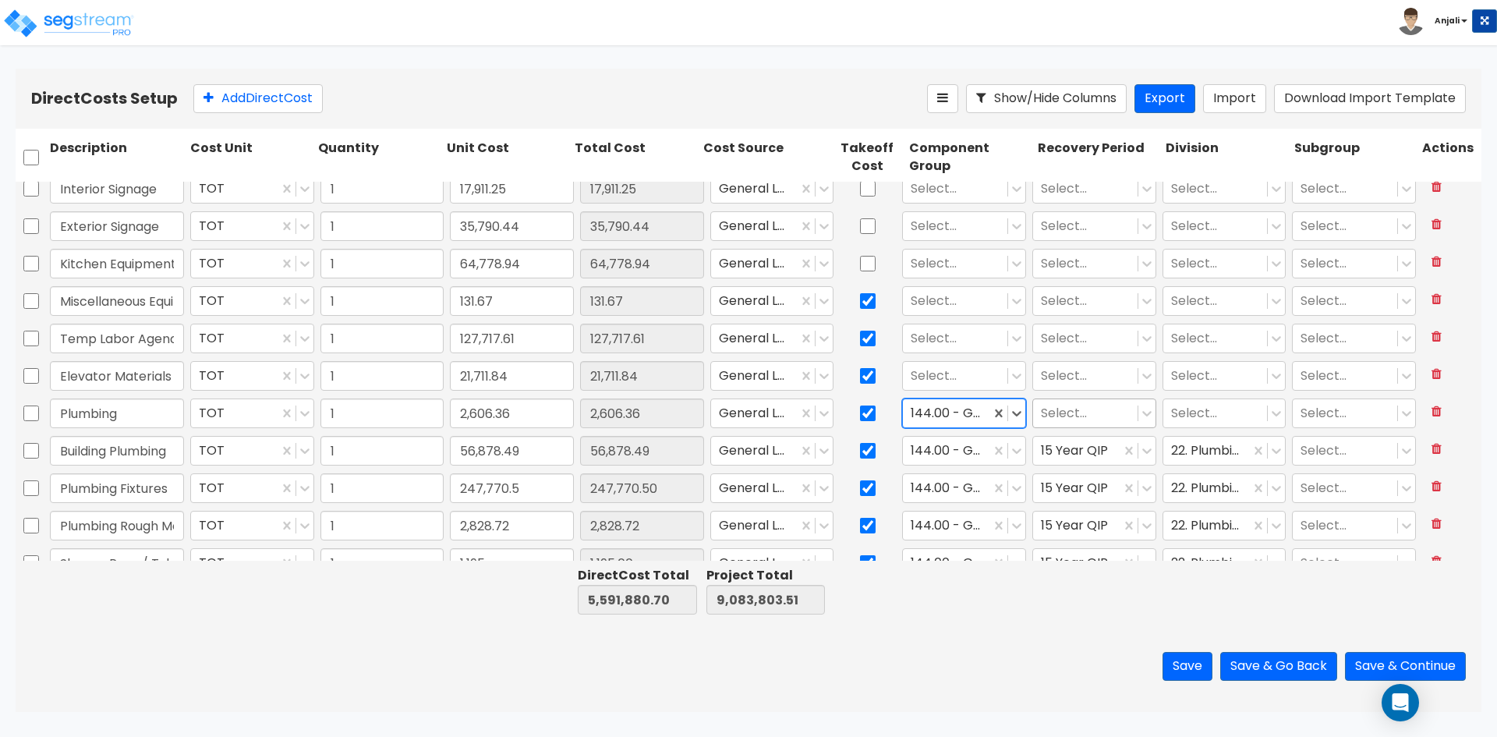
click at [1056, 417] on div at bounding box center [1085, 413] width 89 height 21
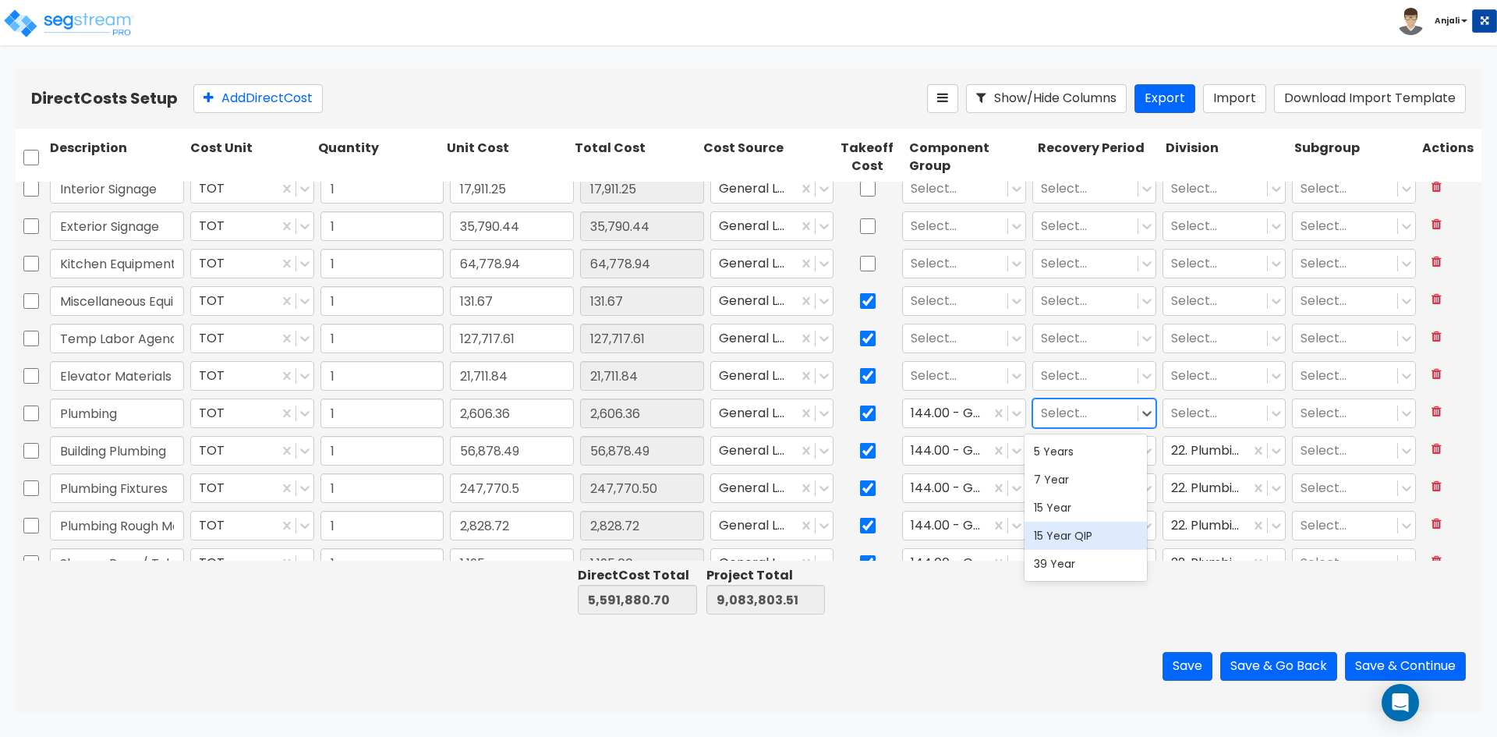
drag, startPoint x: 1055, startPoint y: 533, endPoint x: 1119, endPoint y: 443, distance: 110.8
click at [1062, 518] on div "5 Years 7 Year 15 Year 15 Year QIP 39 Year" at bounding box center [1086, 507] width 122 height 147
drag, startPoint x: 1085, startPoint y: 535, endPoint x: 1089, endPoint y: 522, distance: 13.3
click at [1085, 535] on div "15 Year QIP" at bounding box center [1086, 536] width 122 height 28
click at [1184, 412] on div at bounding box center [1215, 413] width 89 height 21
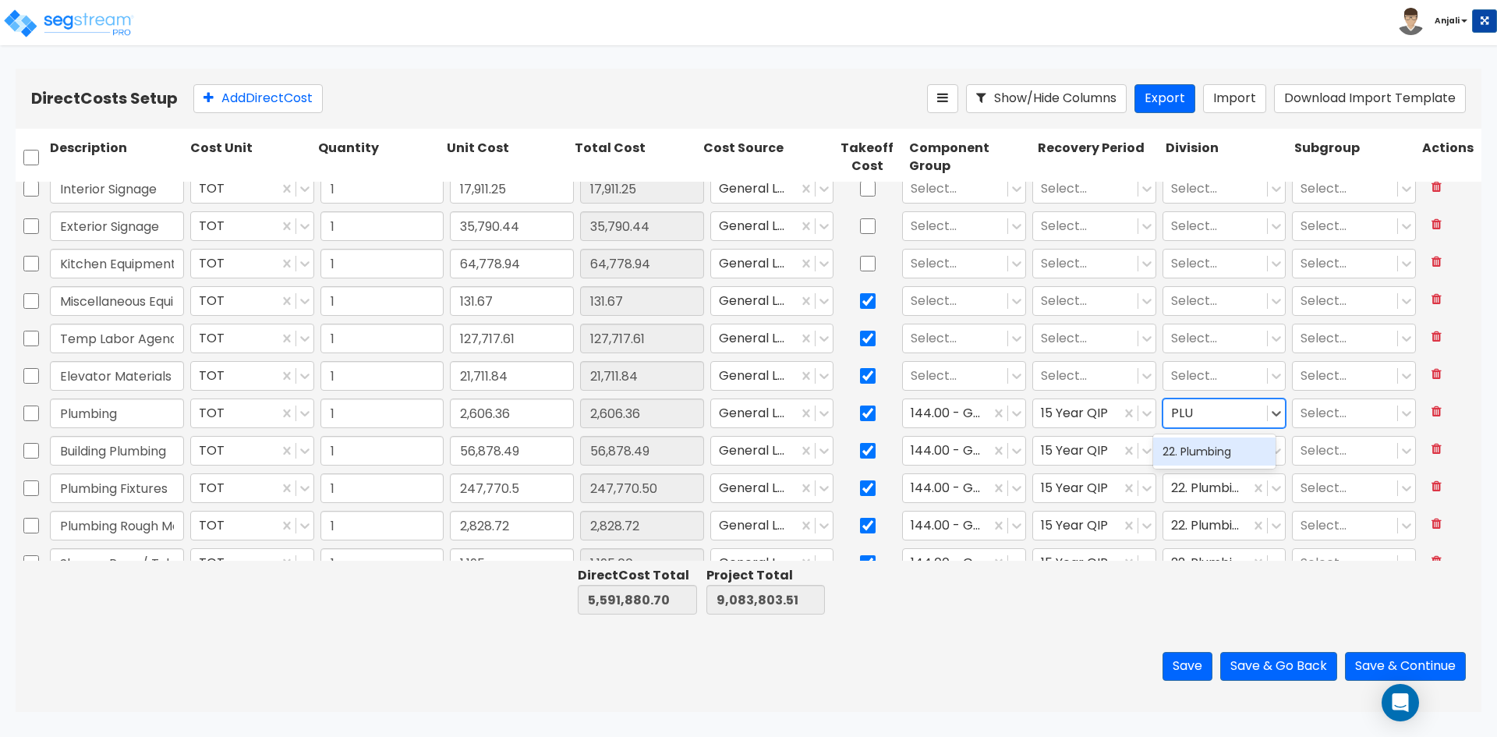
click at [1203, 444] on div "22. Plumbing" at bounding box center [1214, 451] width 122 height 28
click at [933, 375] on div at bounding box center [955, 376] width 89 height 21
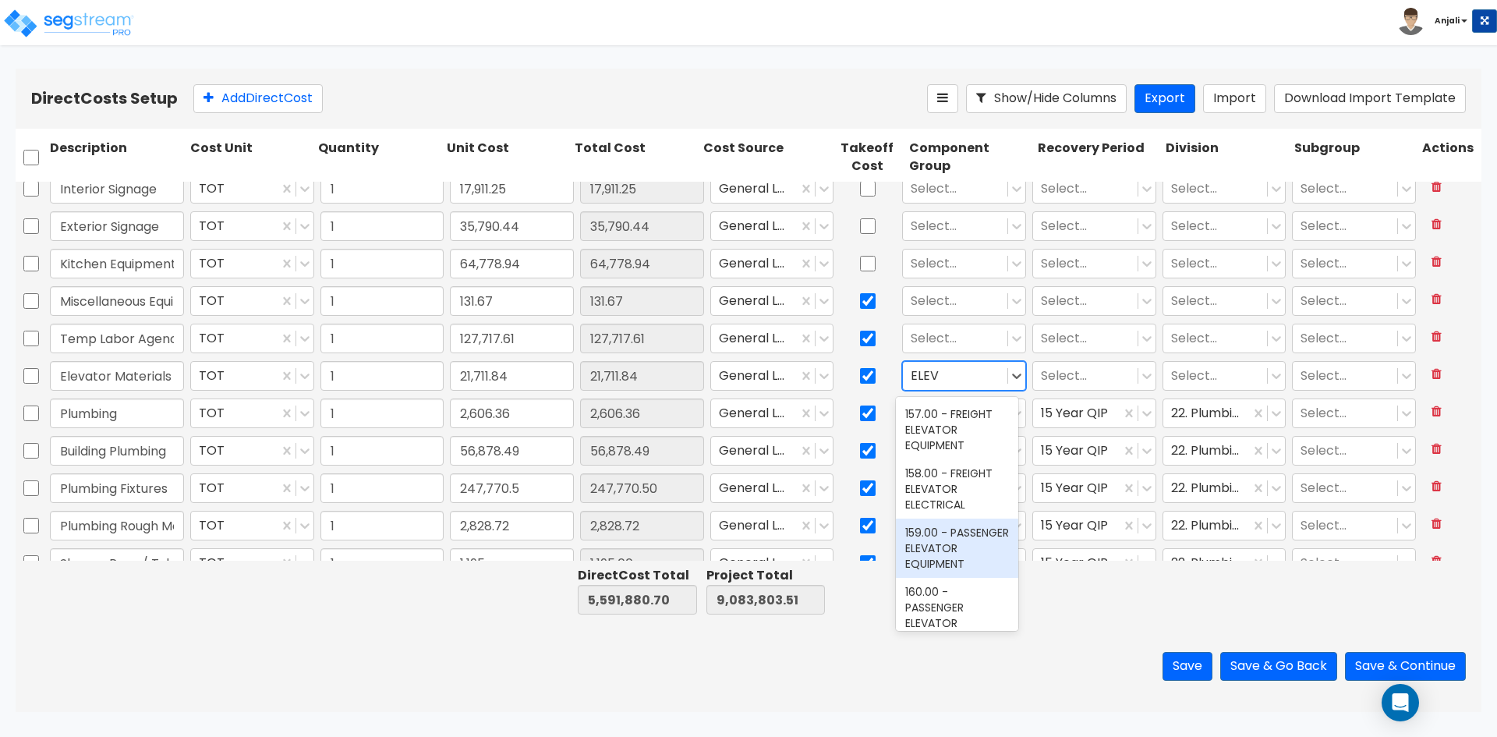
click at [944, 559] on div "159.00 - PASSENGER ELEVATOR EQUIPMENT" at bounding box center [957, 548] width 122 height 59
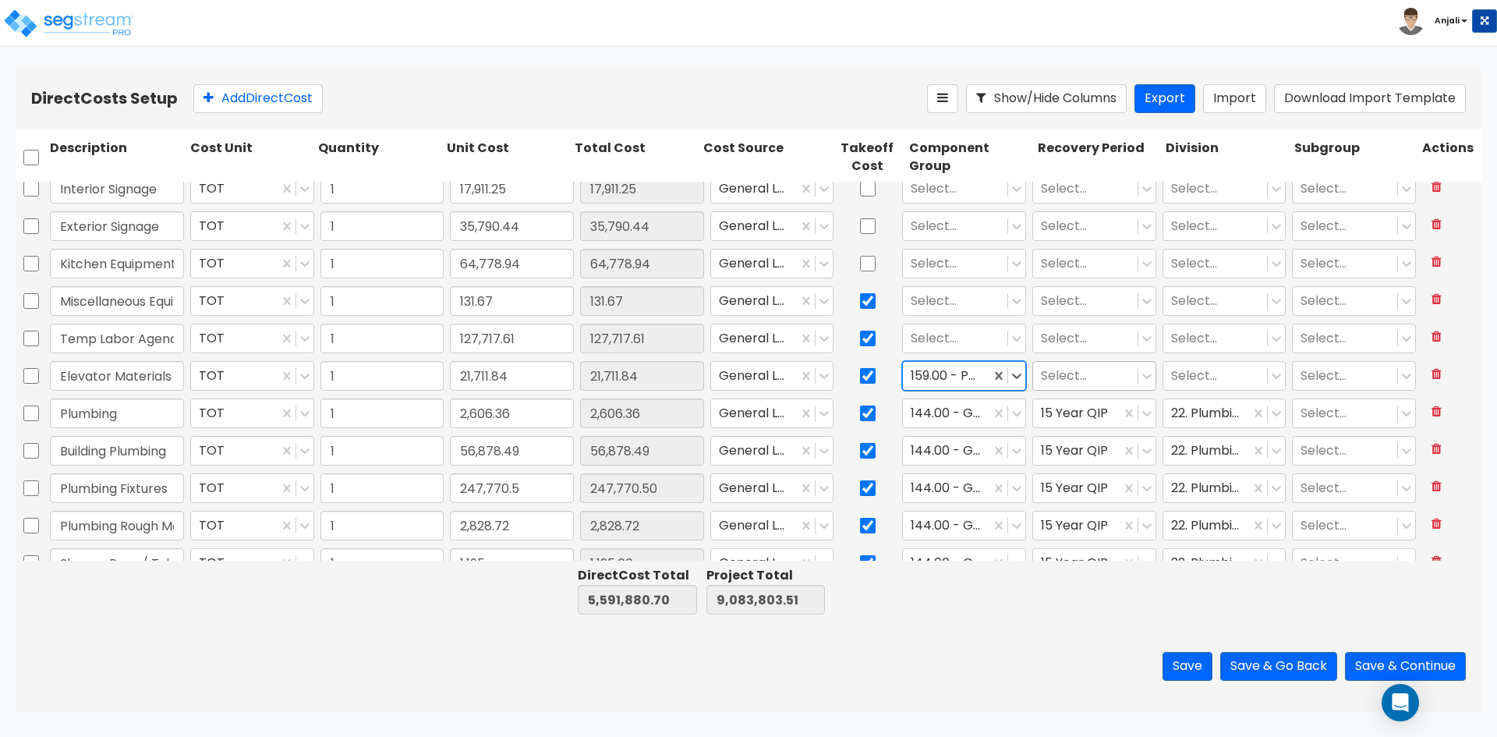
click at [1063, 367] on div at bounding box center [1085, 376] width 89 height 21
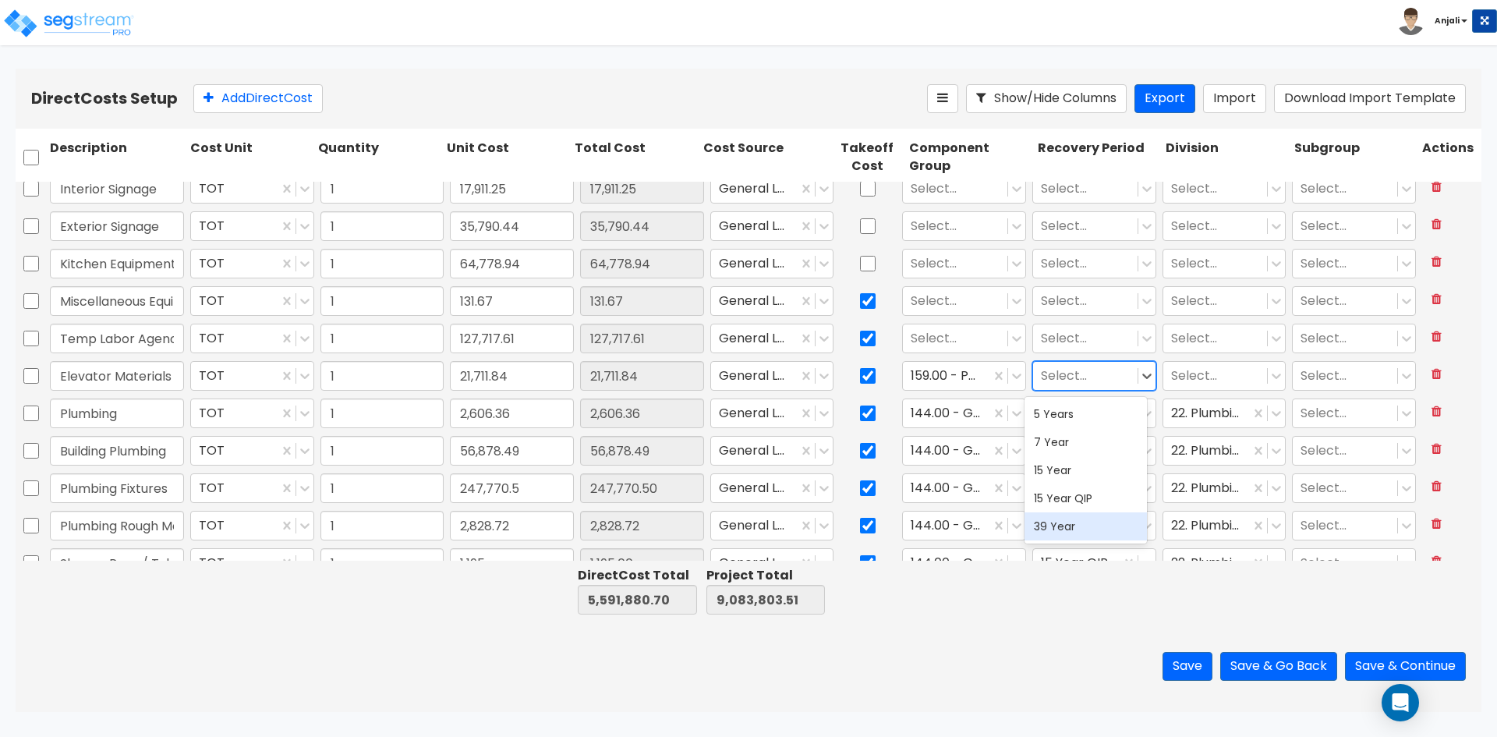
click at [1069, 534] on div "39 Year" at bounding box center [1086, 526] width 122 height 28
click at [1194, 371] on div at bounding box center [1215, 376] width 89 height 21
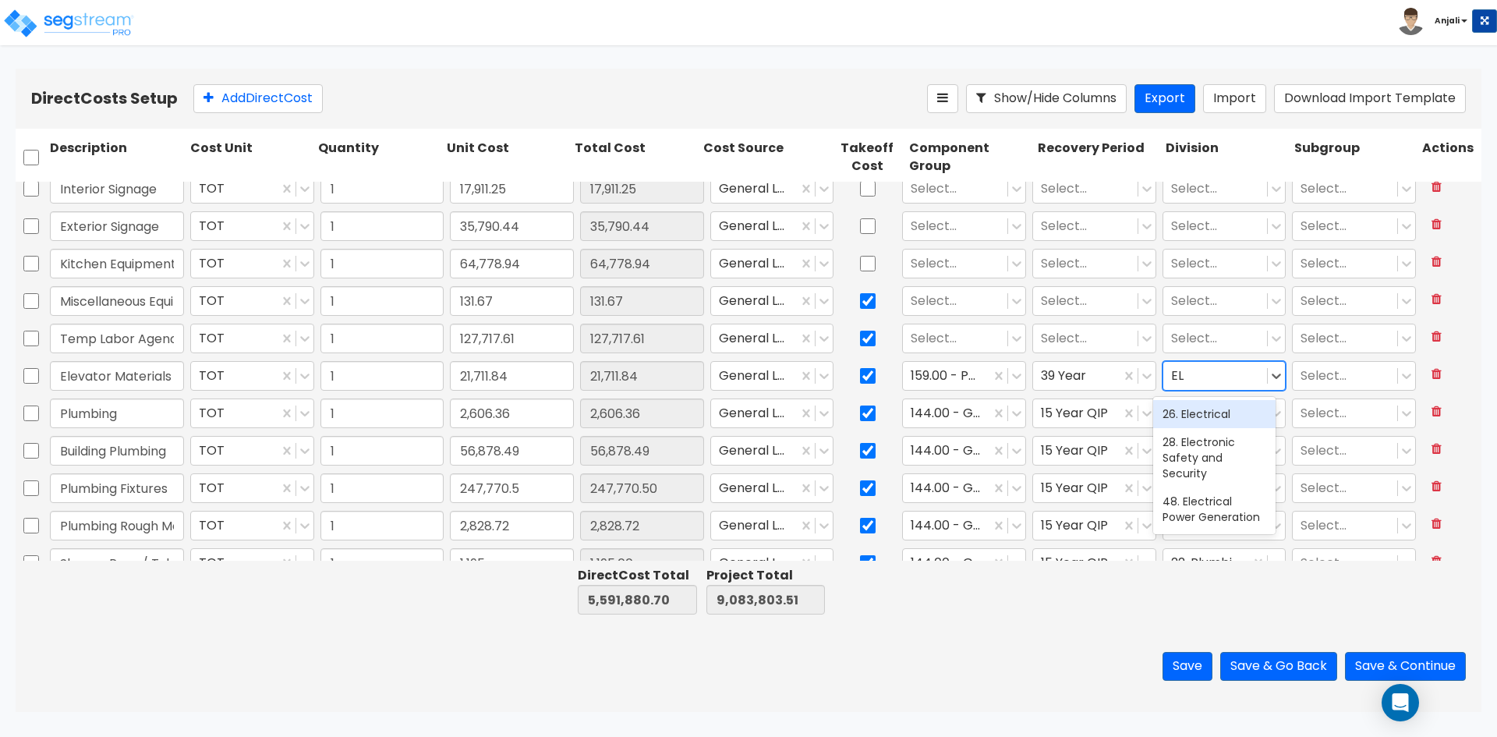
click at [1219, 419] on div "26. Electrical" at bounding box center [1214, 414] width 122 height 28
click at [919, 351] on div "Select..." at bounding box center [955, 338] width 104 height 27
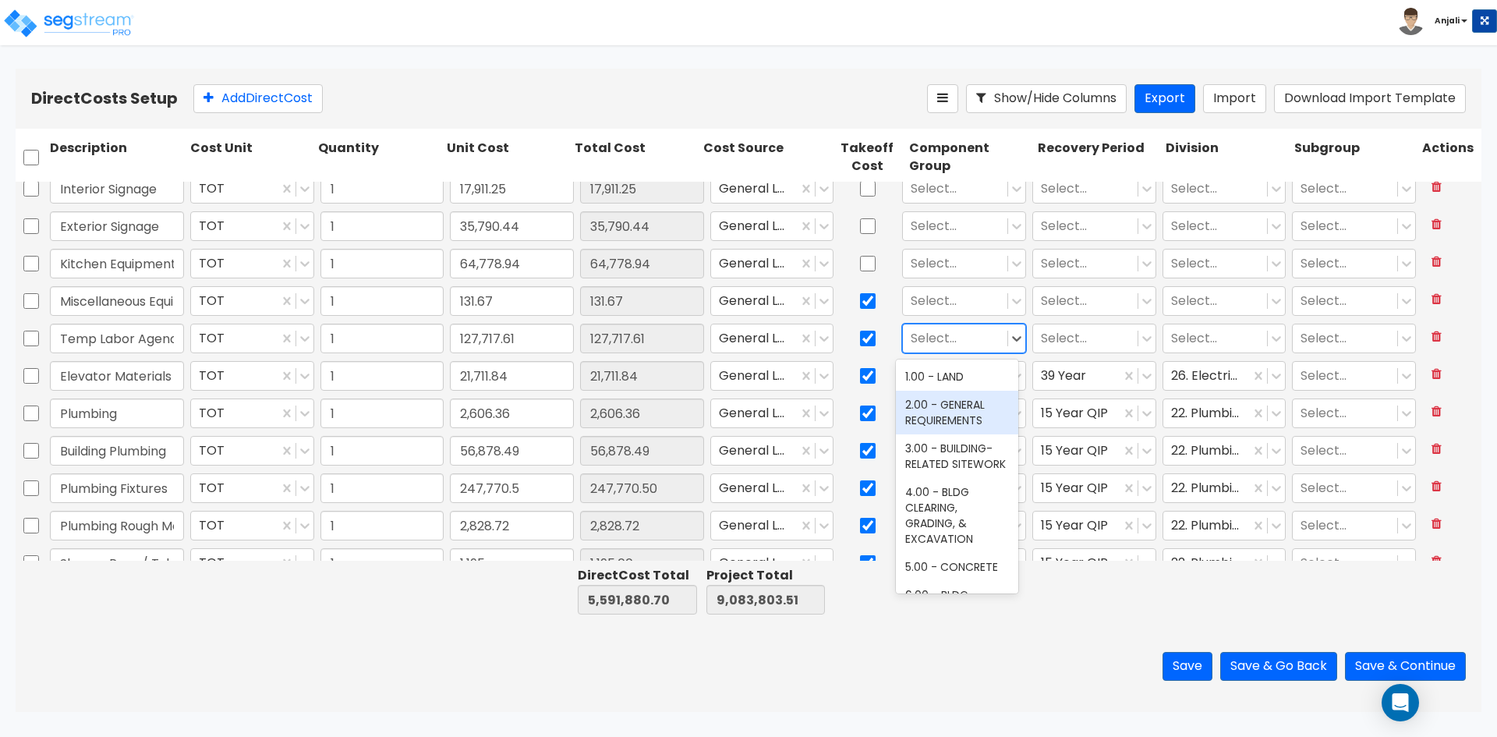
drag, startPoint x: 959, startPoint y: 409, endPoint x: 1051, endPoint y: 359, distance: 105.0
click at [968, 405] on div "2.00 - GENERAL REQUIREMENTS" at bounding box center [957, 413] width 122 height 44
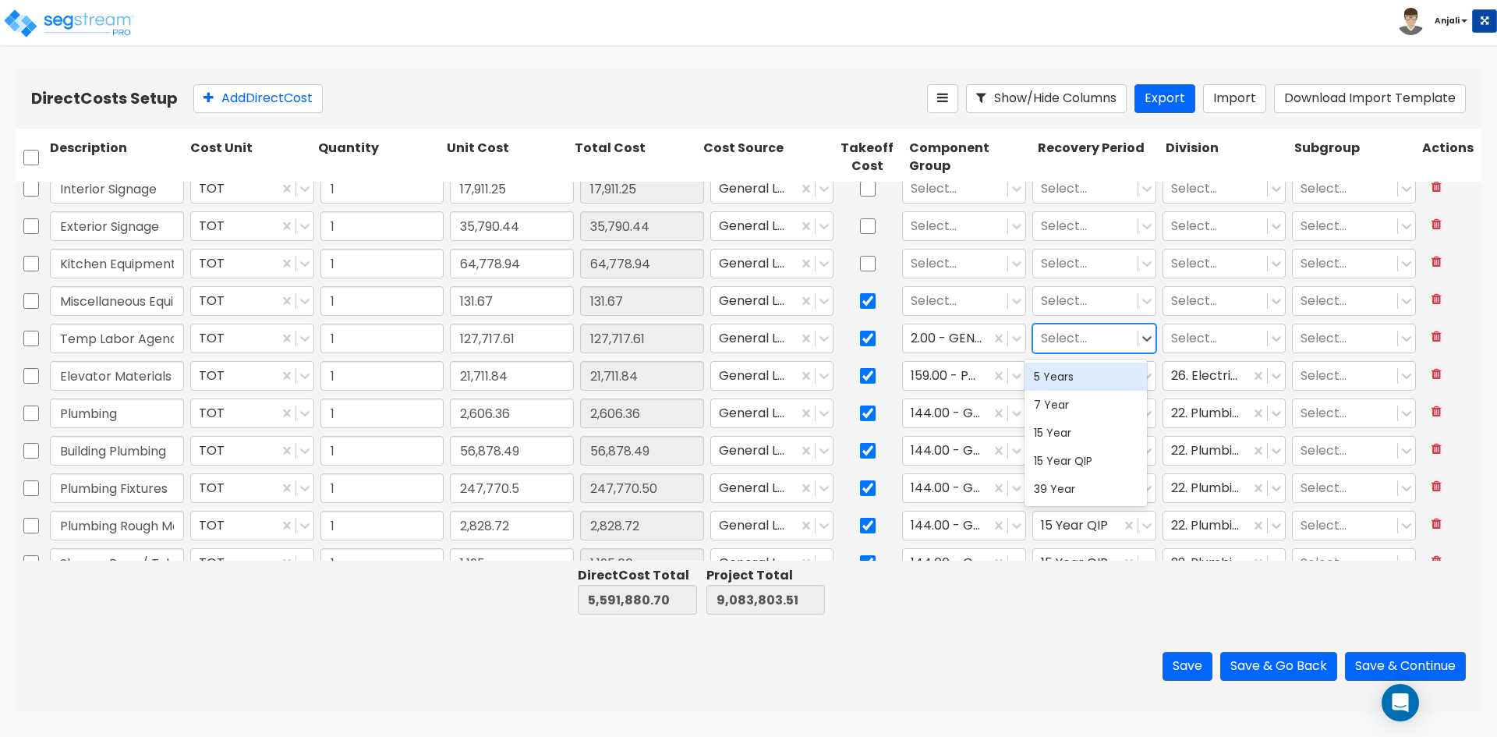
click at [1056, 339] on div at bounding box center [1085, 338] width 89 height 21
drag, startPoint x: 1062, startPoint y: 490, endPoint x: 1216, endPoint y: 341, distance: 214.0
click at [1062, 488] on div "39 Year" at bounding box center [1086, 489] width 122 height 28
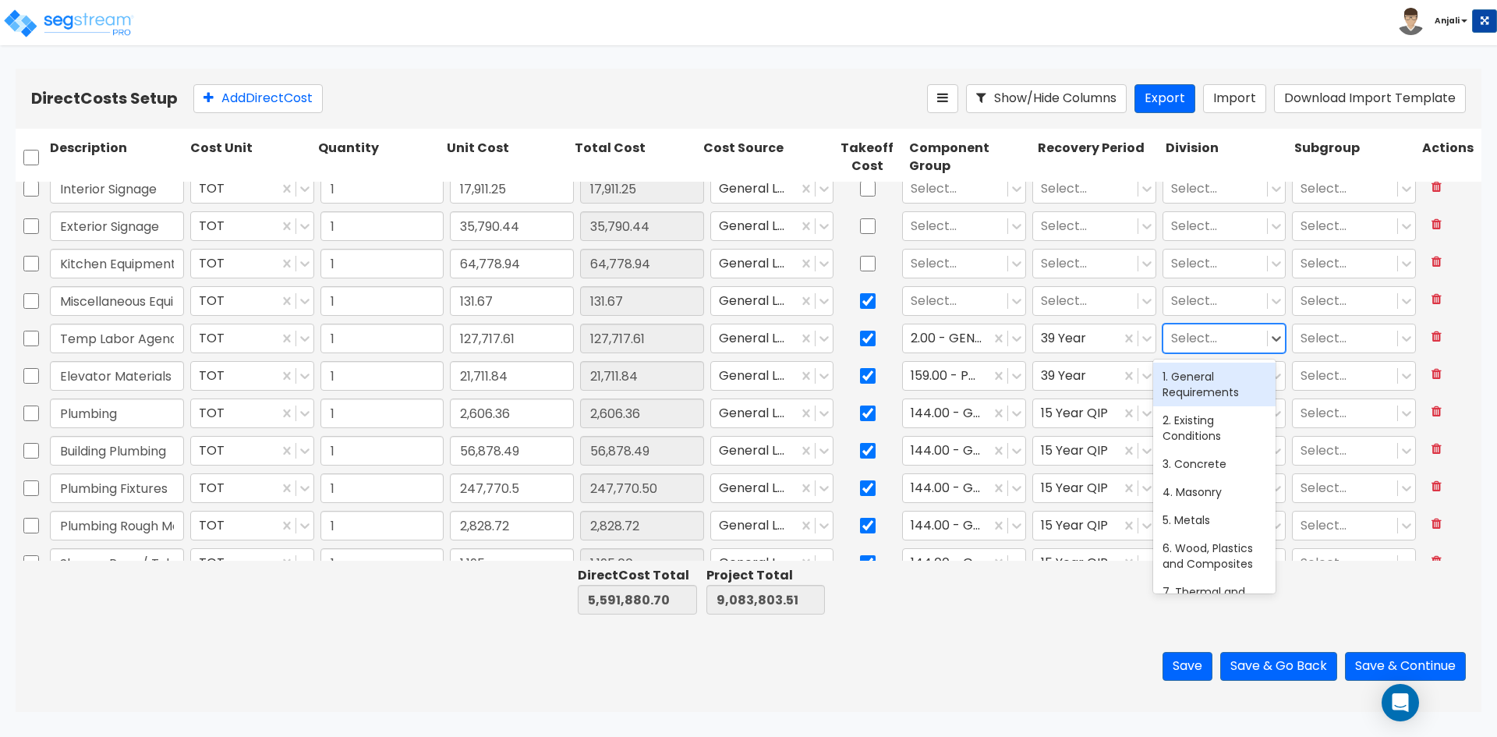
click at [1225, 332] on div at bounding box center [1215, 338] width 89 height 21
click at [1191, 388] on div "1. General Requirements" at bounding box center [1214, 385] width 122 height 44
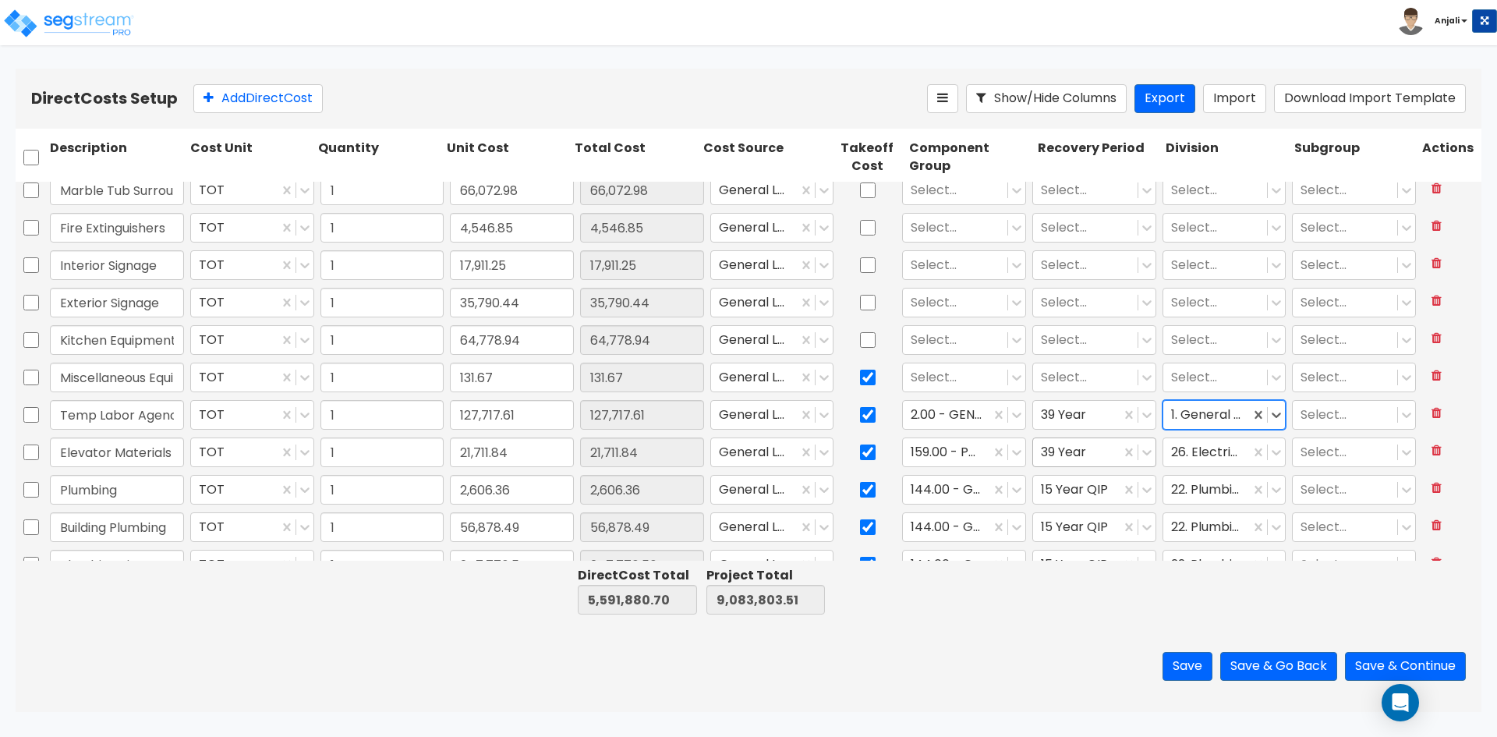
scroll to position [3114, 0]
click at [961, 379] on div at bounding box center [955, 379] width 89 height 21
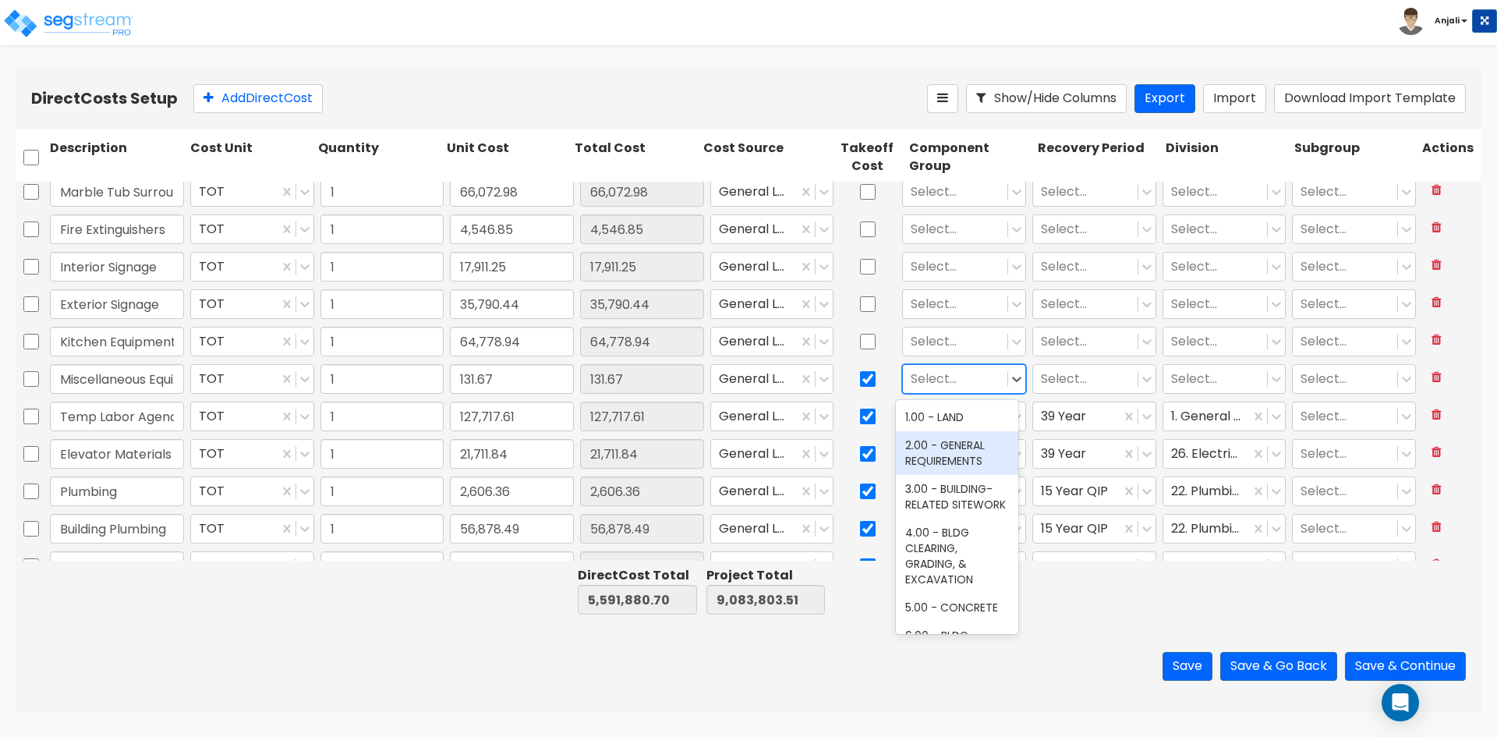
click at [968, 457] on div "2.00 - GENERAL REQUIREMENTS" at bounding box center [957, 453] width 122 height 44
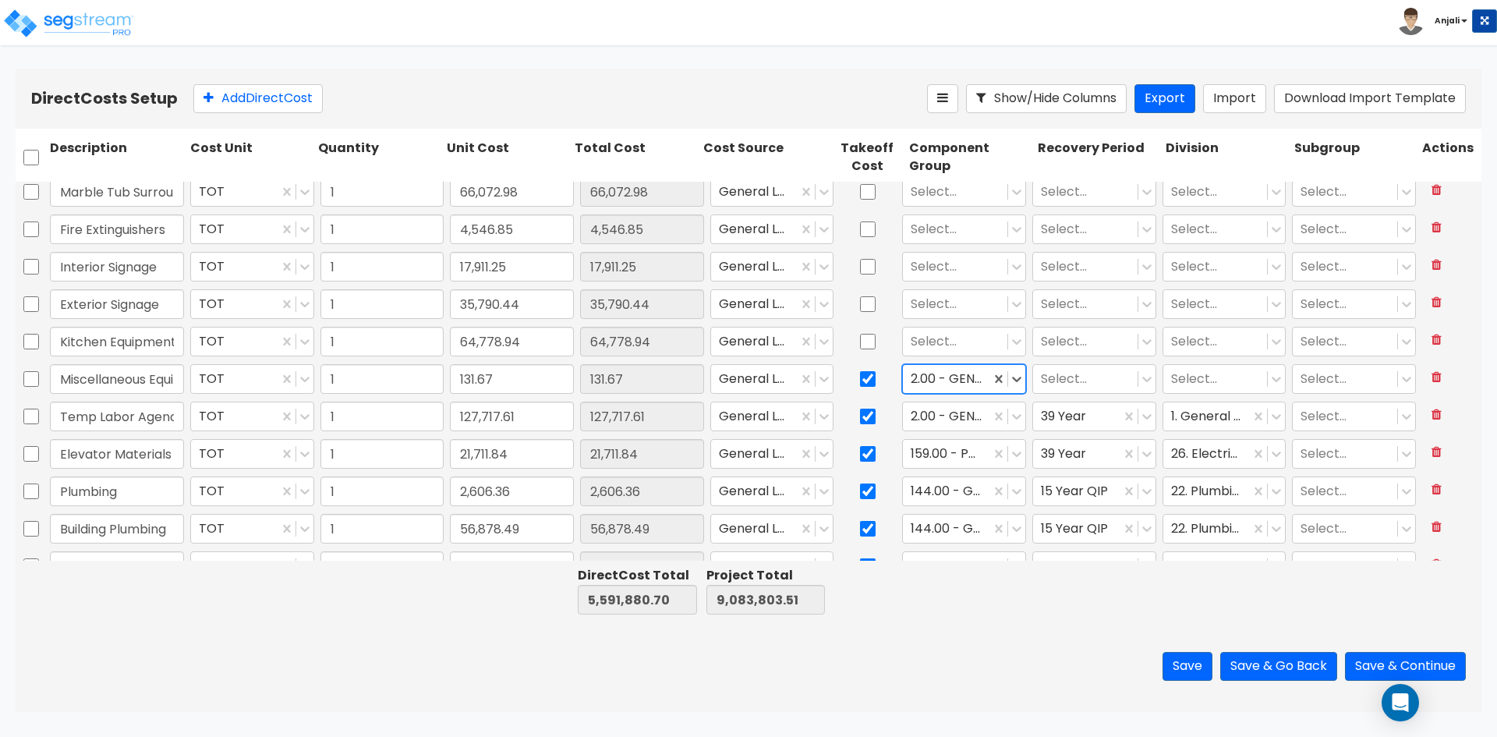
click at [1069, 394] on div "Select..." at bounding box center [1094, 379] width 130 height 36
click at [1071, 377] on div at bounding box center [1085, 379] width 89 height 21
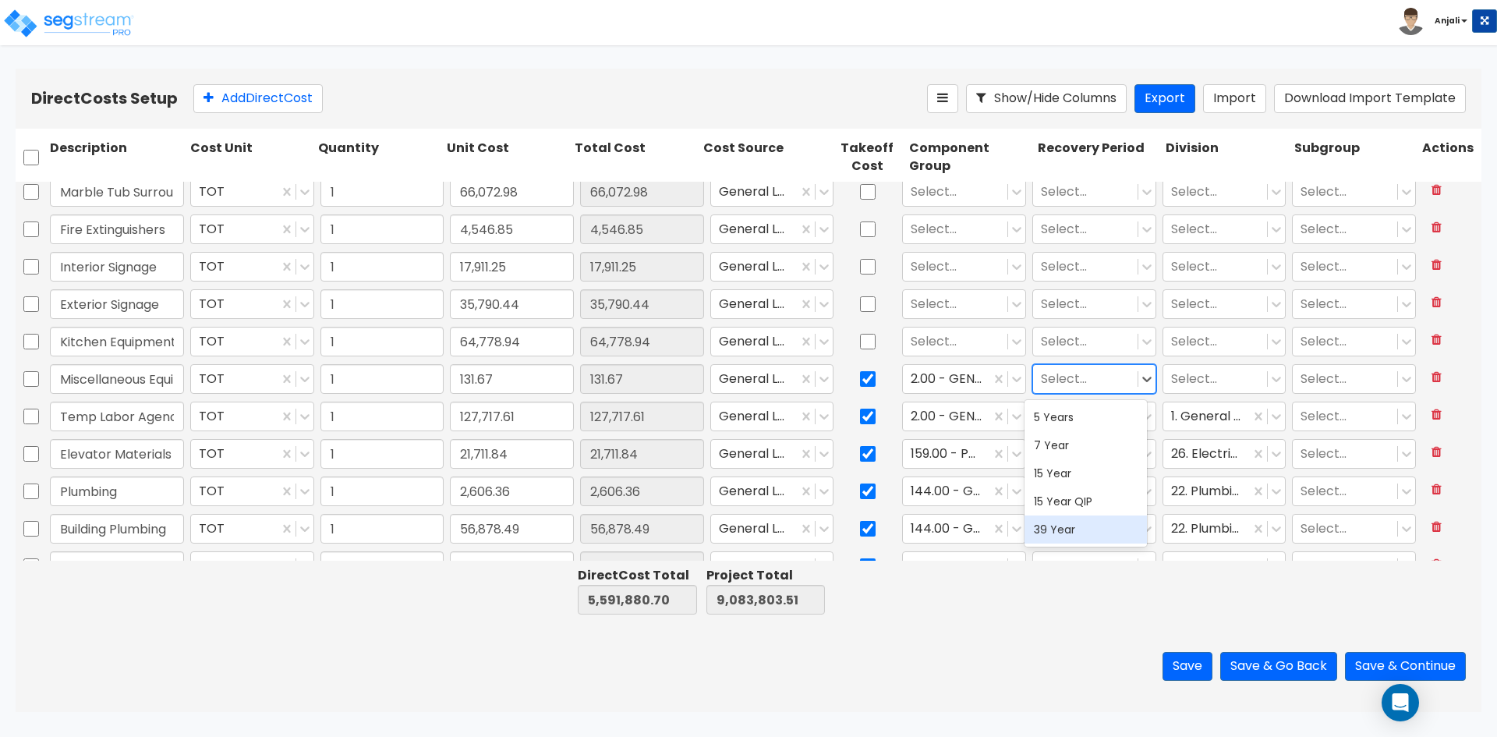
drag, startPoint x: 1063, startPoint y: 530, endPoint x: 1071, endPoint y: 521, distance: 12.7
click at [1064, 529] on div "39 Year" at bounding box center [1086, 529] width 122 height 28
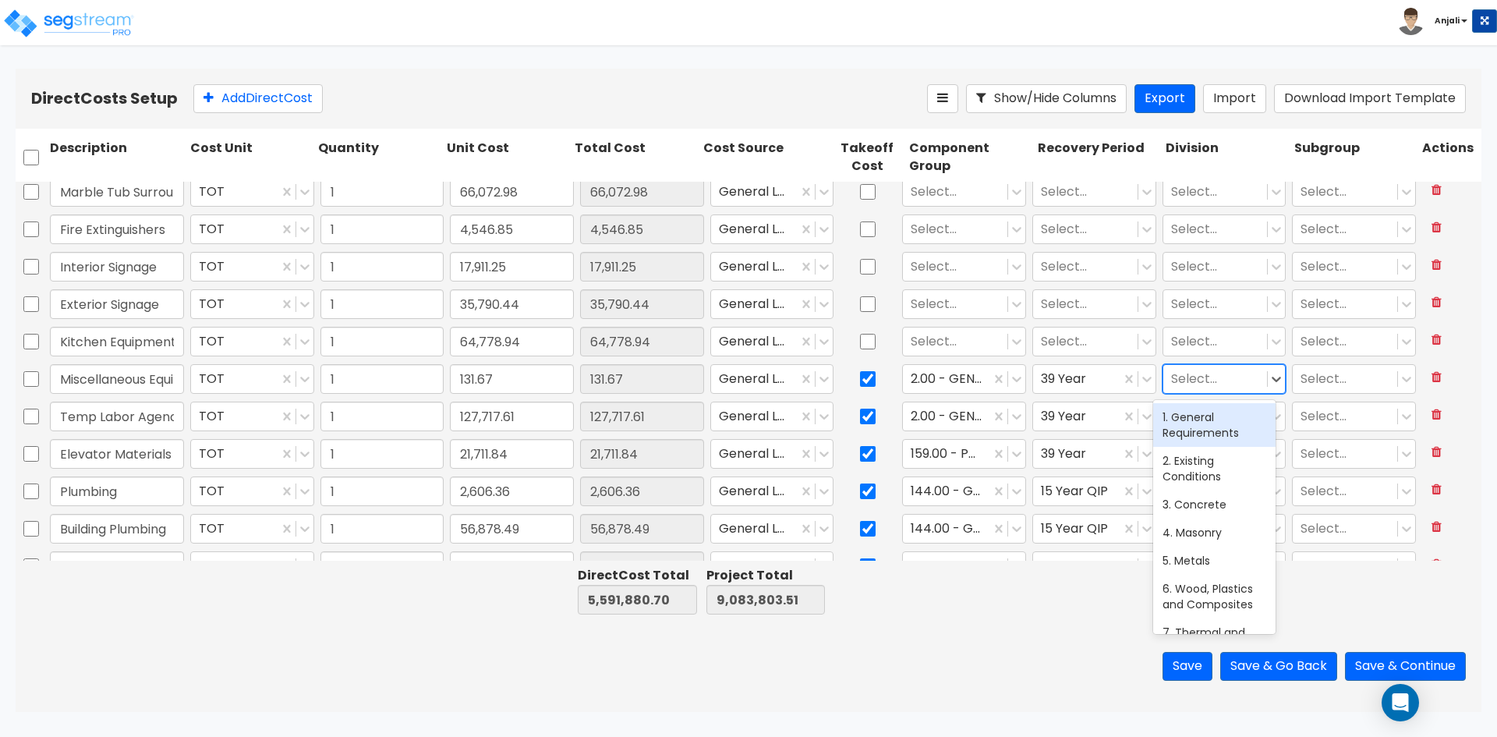
click at [1195, 378] on div at bounding box center [1215, 379] width 89 height 21
click at [1204, 420] on div "10. Specialties" at bounding box center [1214, 417] width 122 height 28
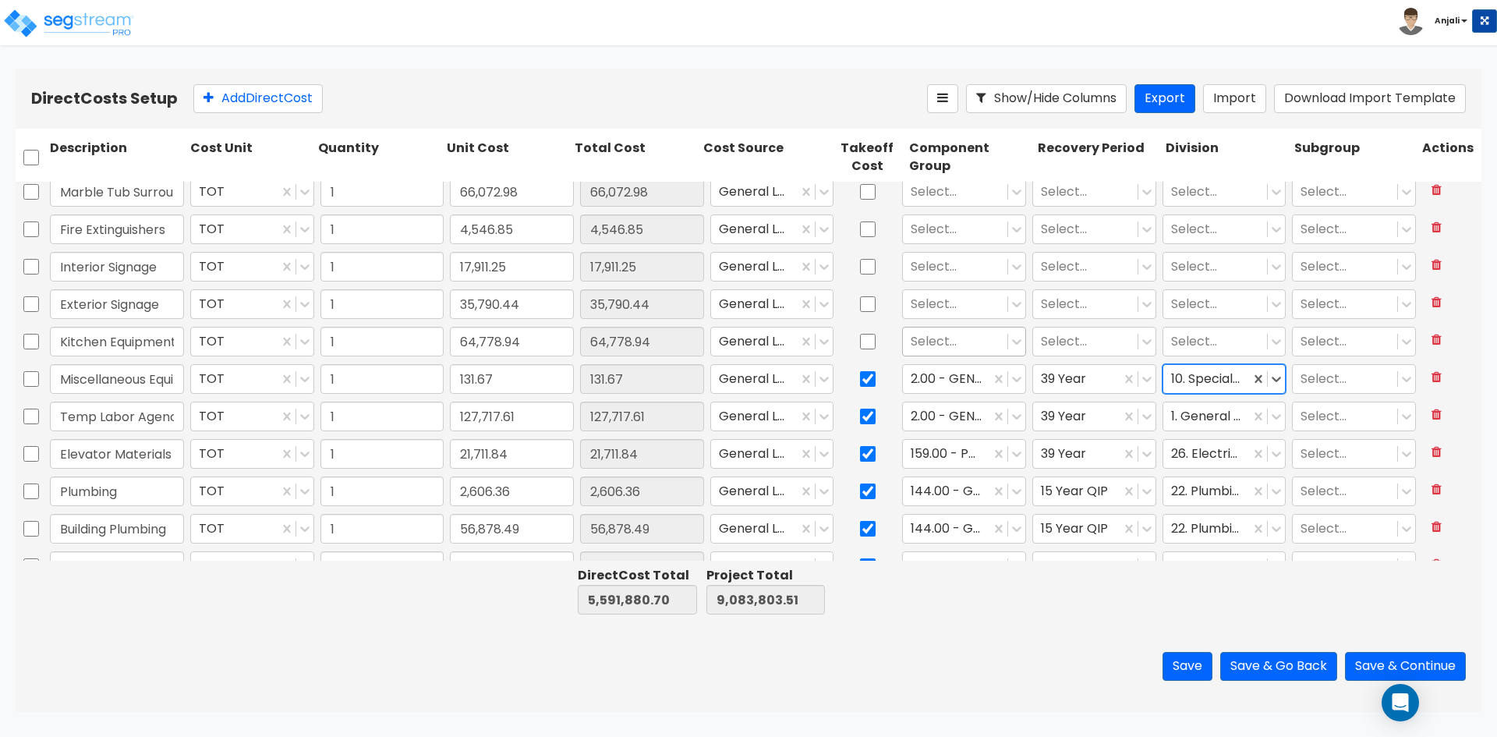
click at [944, 342] on div at bounding box center [955, 341] width 89 height 21
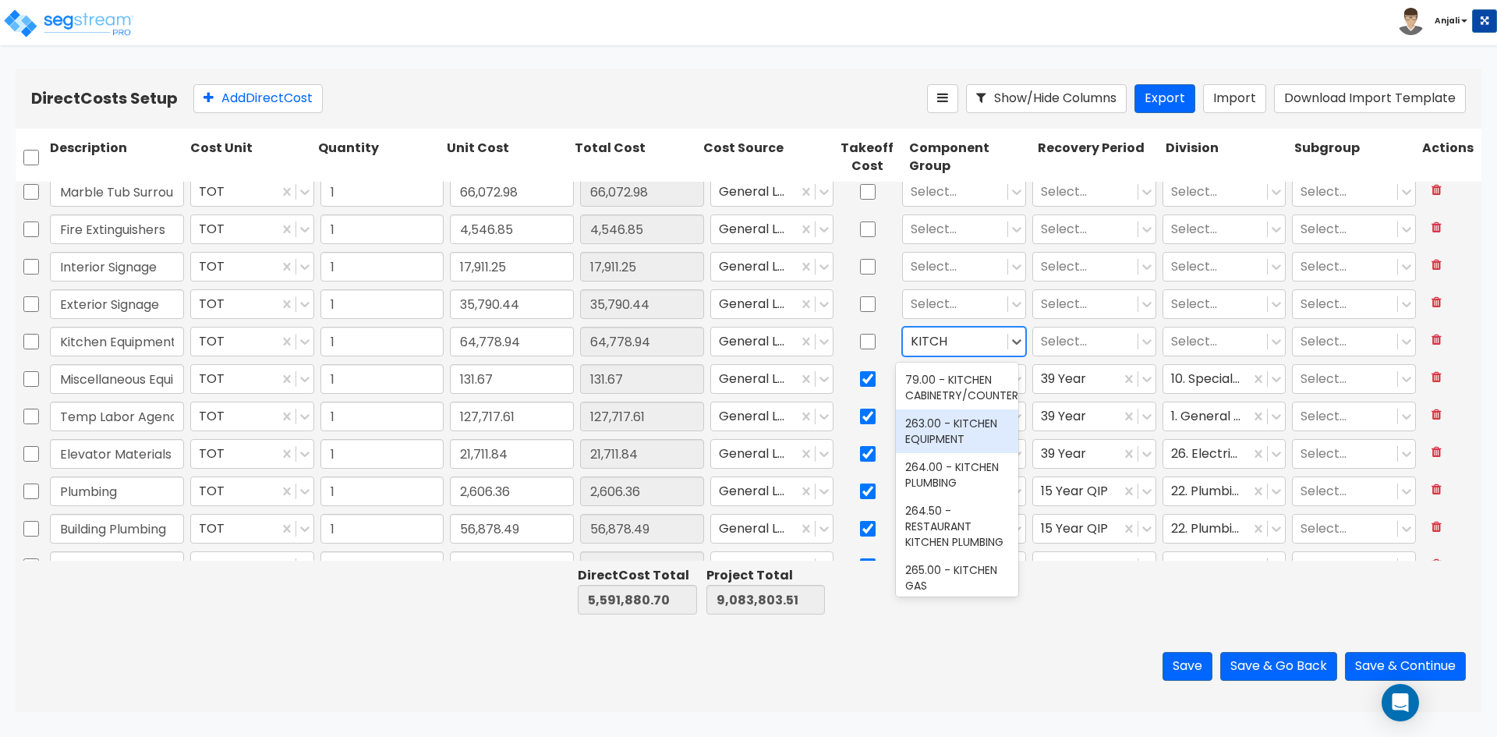
click at [957, 437] on div "263.00 - KITCHEN EQUIPMENT" at bounding box center [957, 431] width 122 height 44
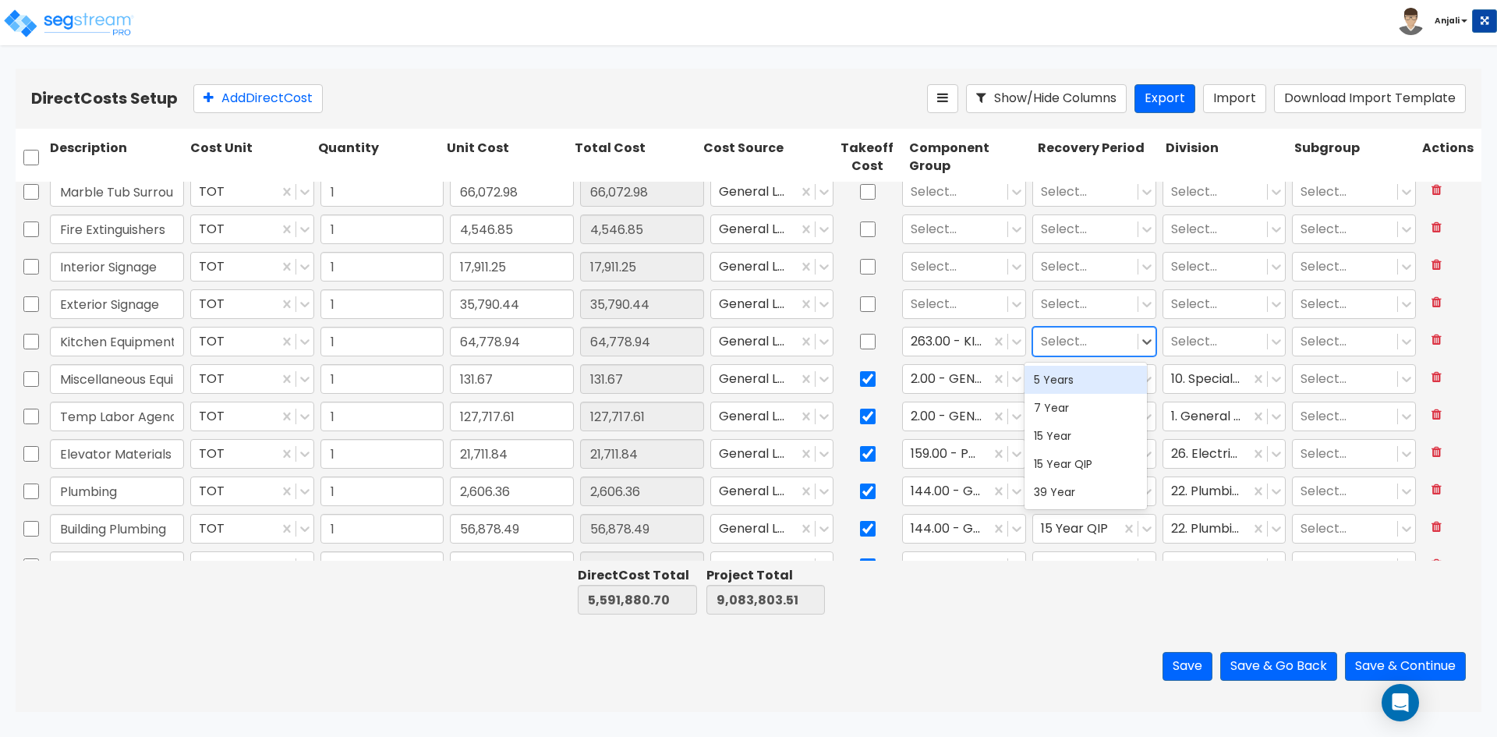
click at [1054, 331] on div at bounding box center [1085, 341] width 89 height 21
click at [1068, 372] on div "5 Years" at bounding box center [1086, 380] width 122 height 28
click at [1191, 342] on div at bounding box center [1215, 341] width 89 height 21
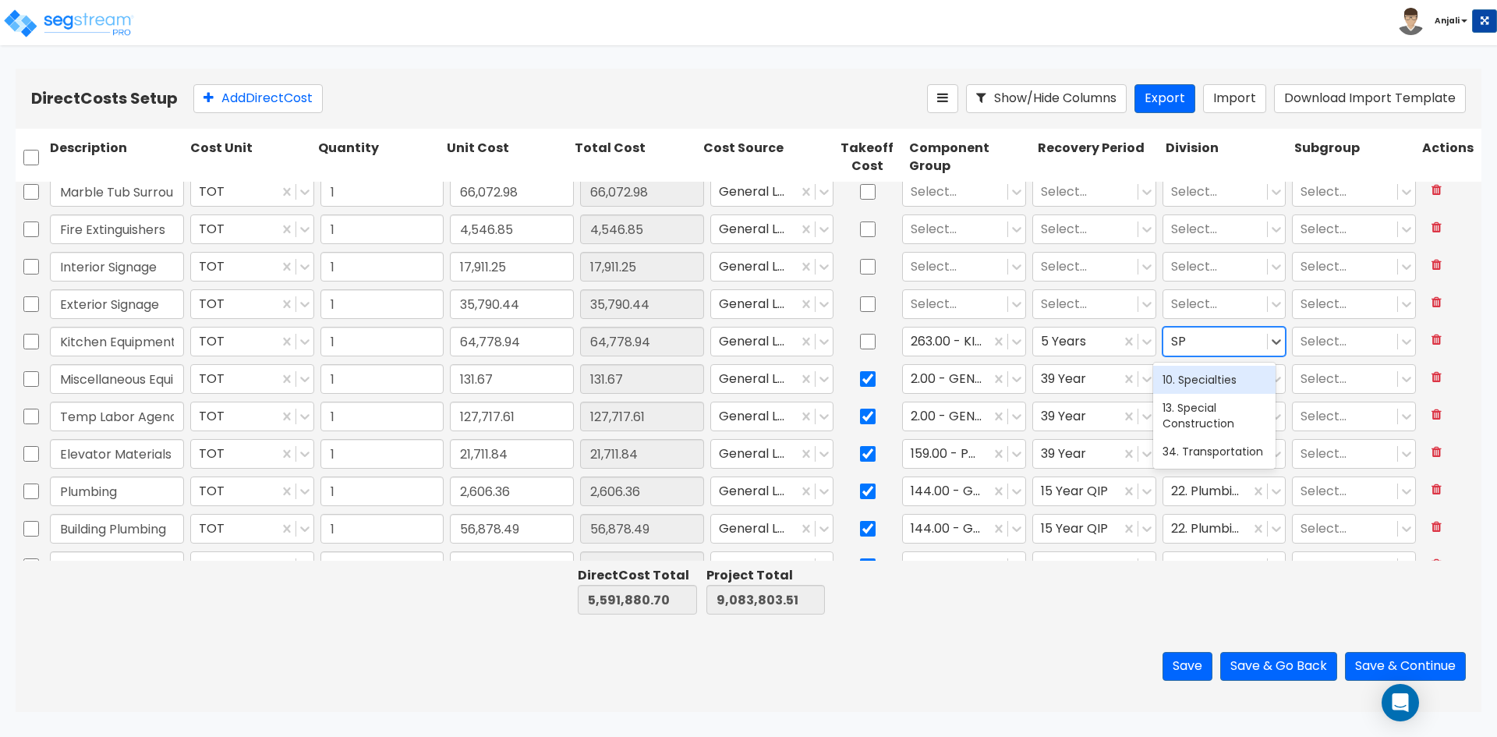
click at [1190, 377] on div "10. Specialties" at bounding box center [1214, 380] width 122 height 28
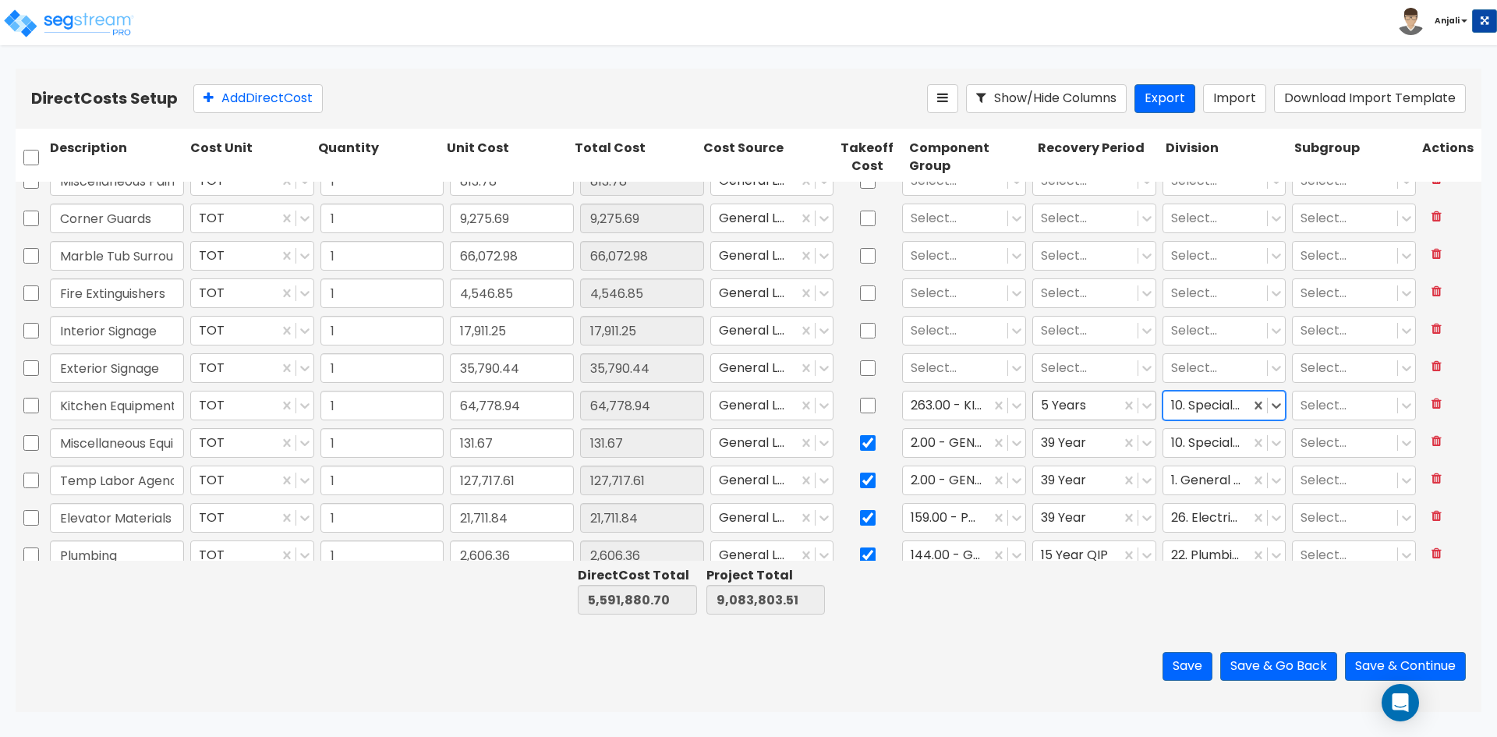
scroll to position [3036, 0]
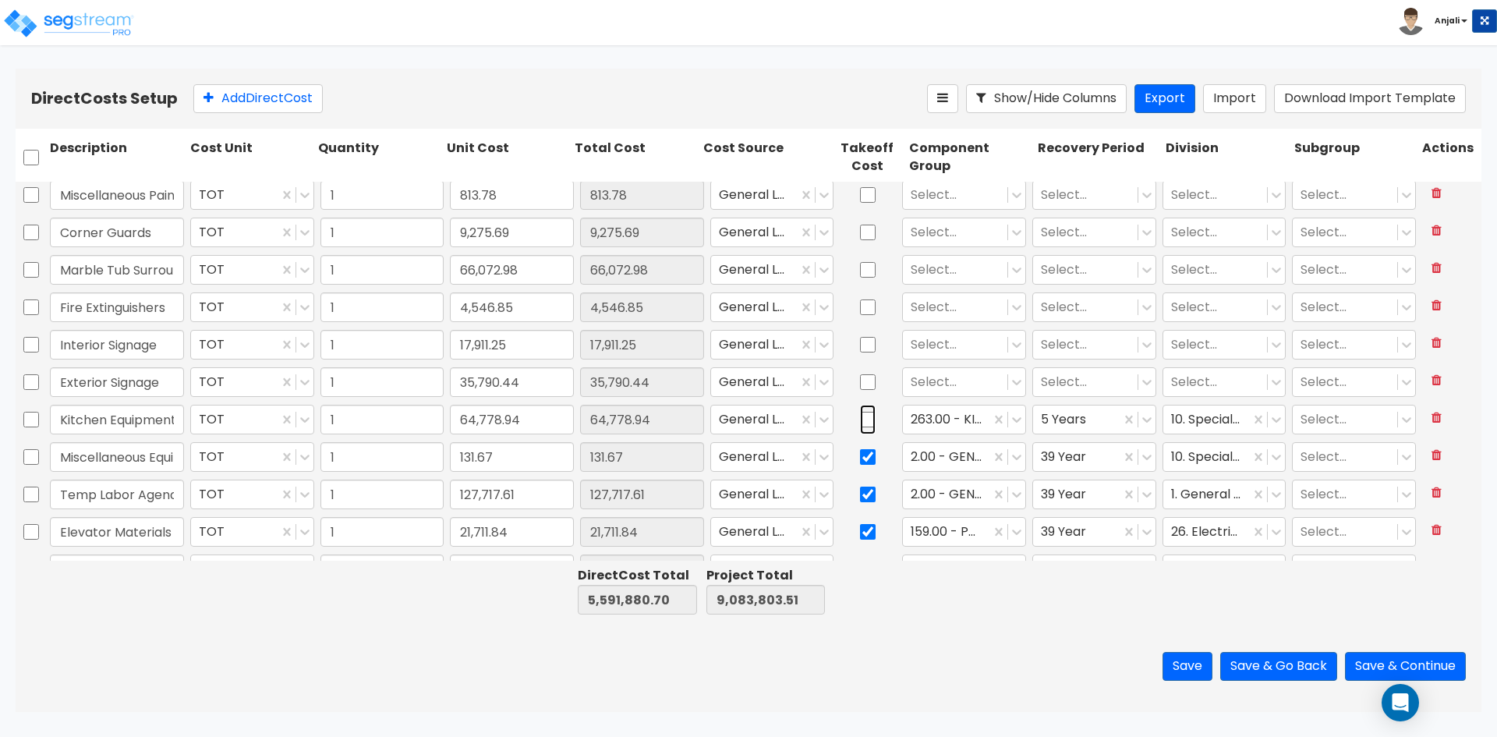
click at [865, 412] on input "checkbox" at bounding box center [868, 420] width 16 height 30
click at [860, 383] on input "checkbox" at bounding box center [868, 382] width 16 height 30
click at [860, 352] on input "checkbox" at bounding box center [868, 345] width 16 height 30
click at [865, 317] on input "checkbox" at bounding box center [868, 307] width 16 height 30
drag, startPoint x: 859, startPoint y: 267, endPoint x: 861, endPoint y: 235, distance: 32.0
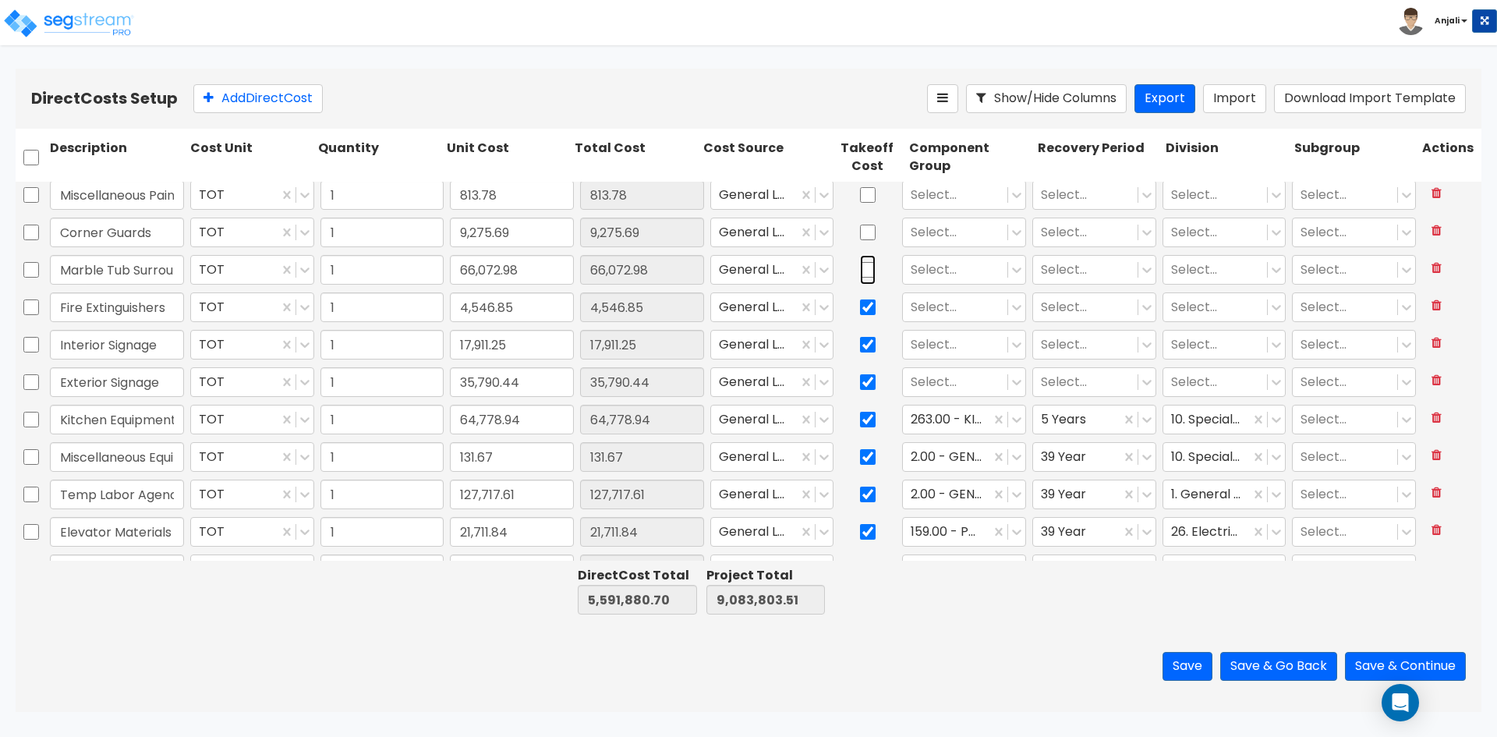
click at [860, 266] on input "checkbox" at bounding box center [868, 270] width 16 height 30
click at [862, 235] on input "checkbox" at bounding box center [868, 233] width 16 height 30
click at [862, 205] on input "checkbox" at bounding box center [868, 195] width 16 height 30
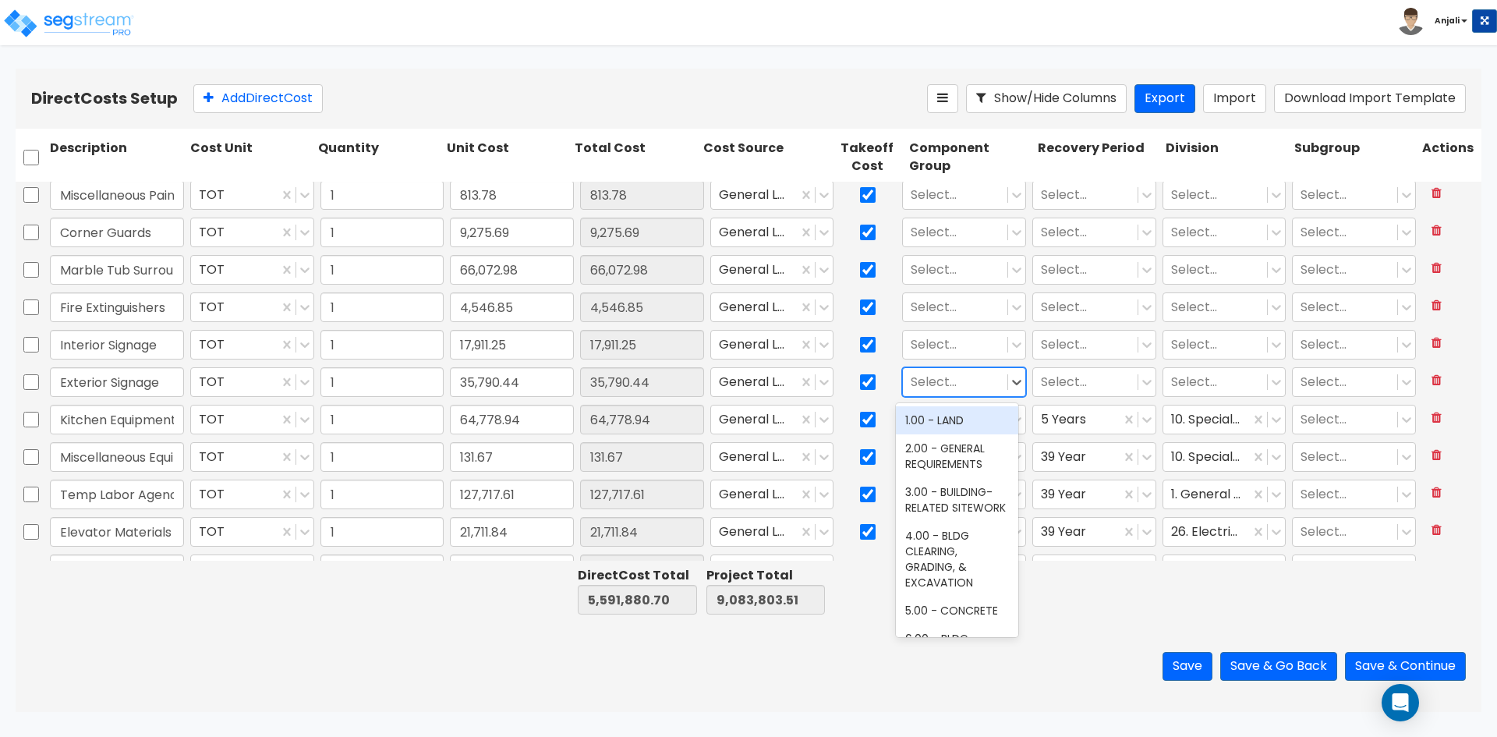
click at [919, 381] on div at bounding box center [955, 382] width 89 height 21
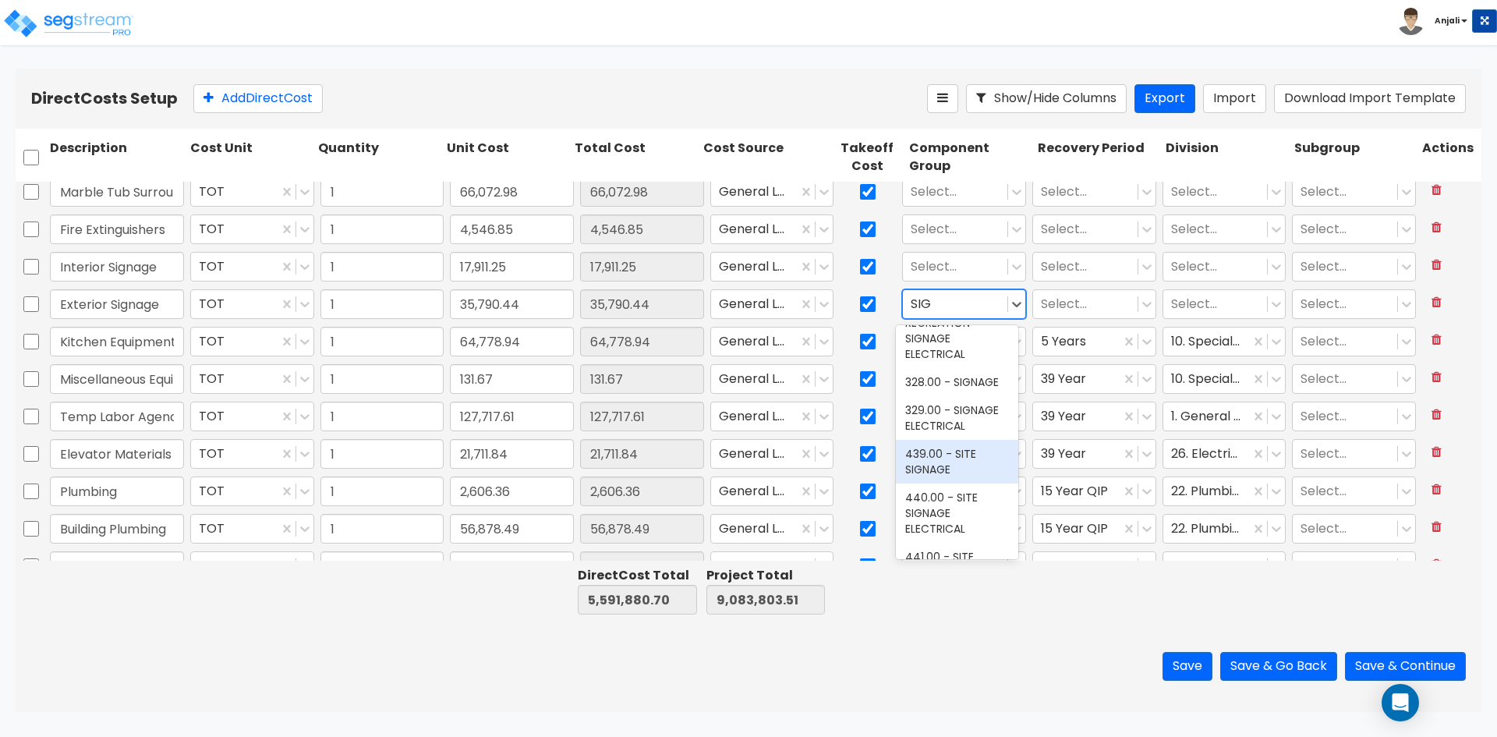
scroll to position [156, 0]
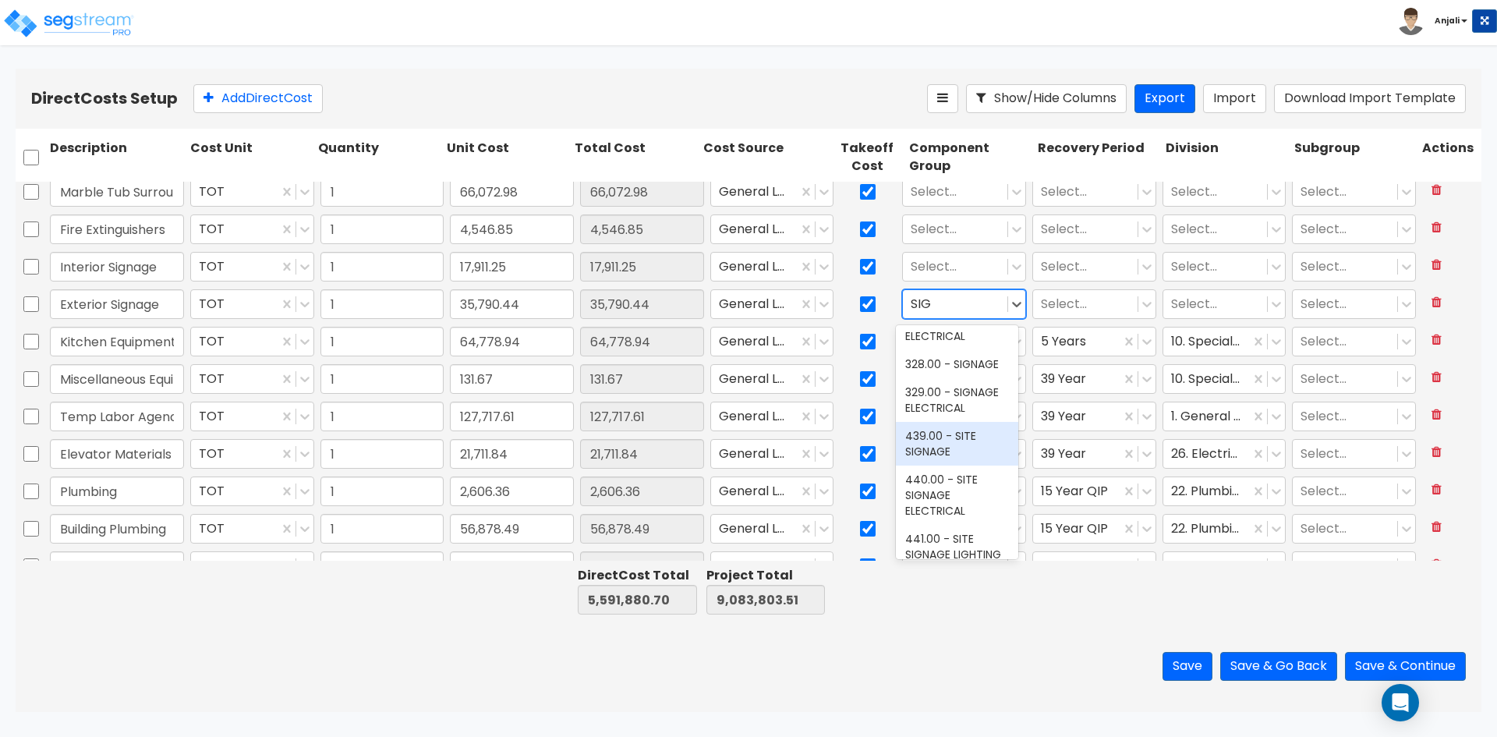
click at [944, 466] on div "439.00 - SITE SIGNAGE" at bounding box center [957, 444] width 122 height 44
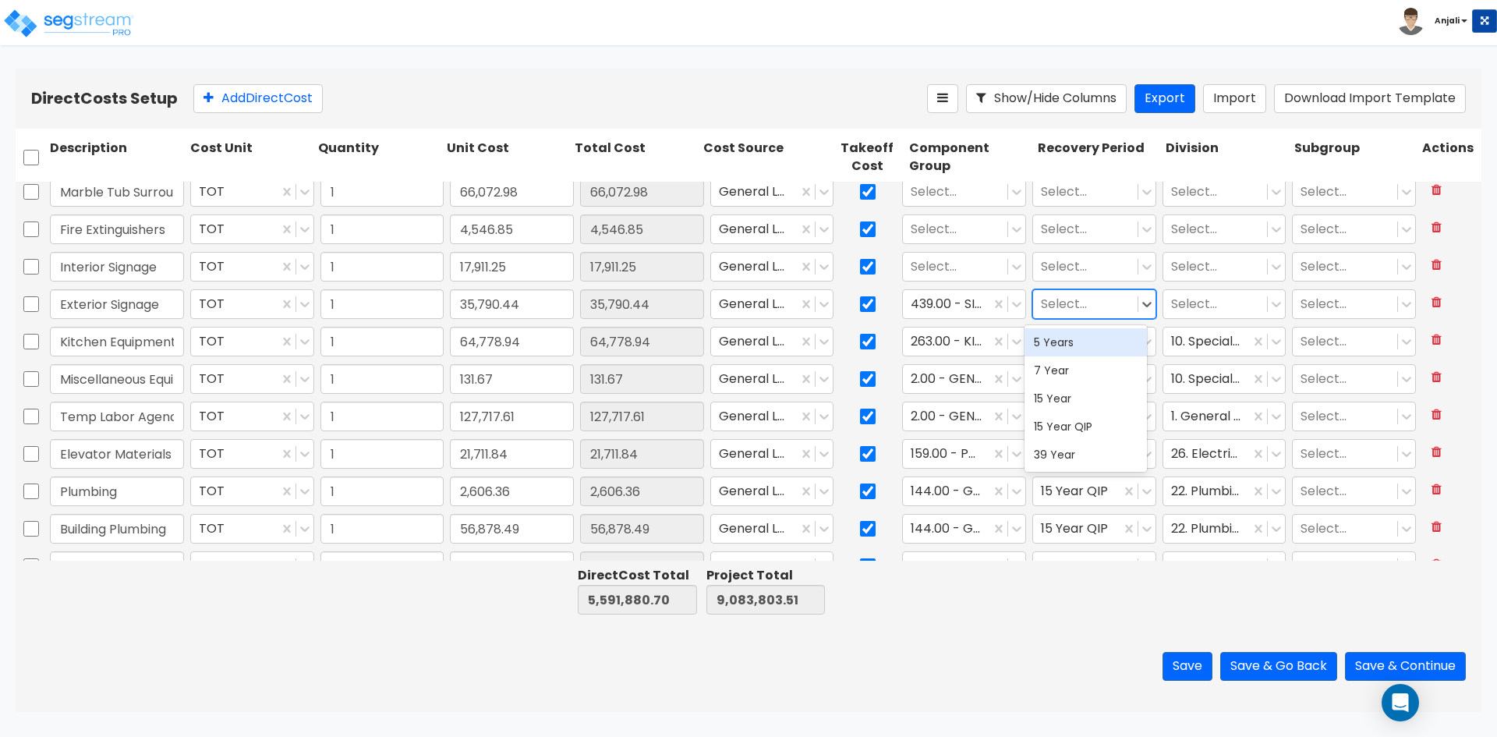
click at [1075, 306] on div at bounding box center [1085, 304] width 89 height 21
click at [1058, 394] on div "15 Year" at bounding box center [1086, 398] width 122 height 28
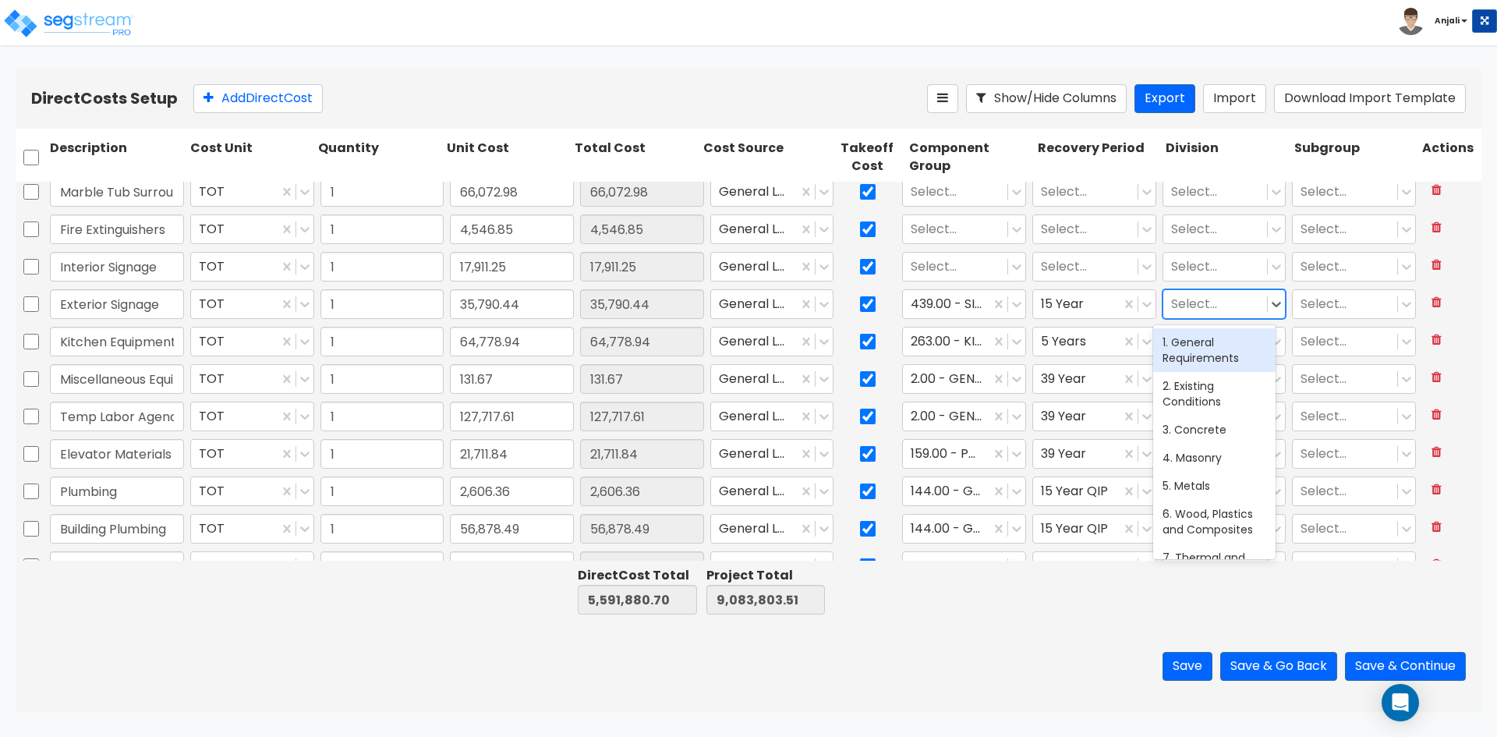
click at [1215, 303] on div at bounding box center [1215, 304] width 89 height 21
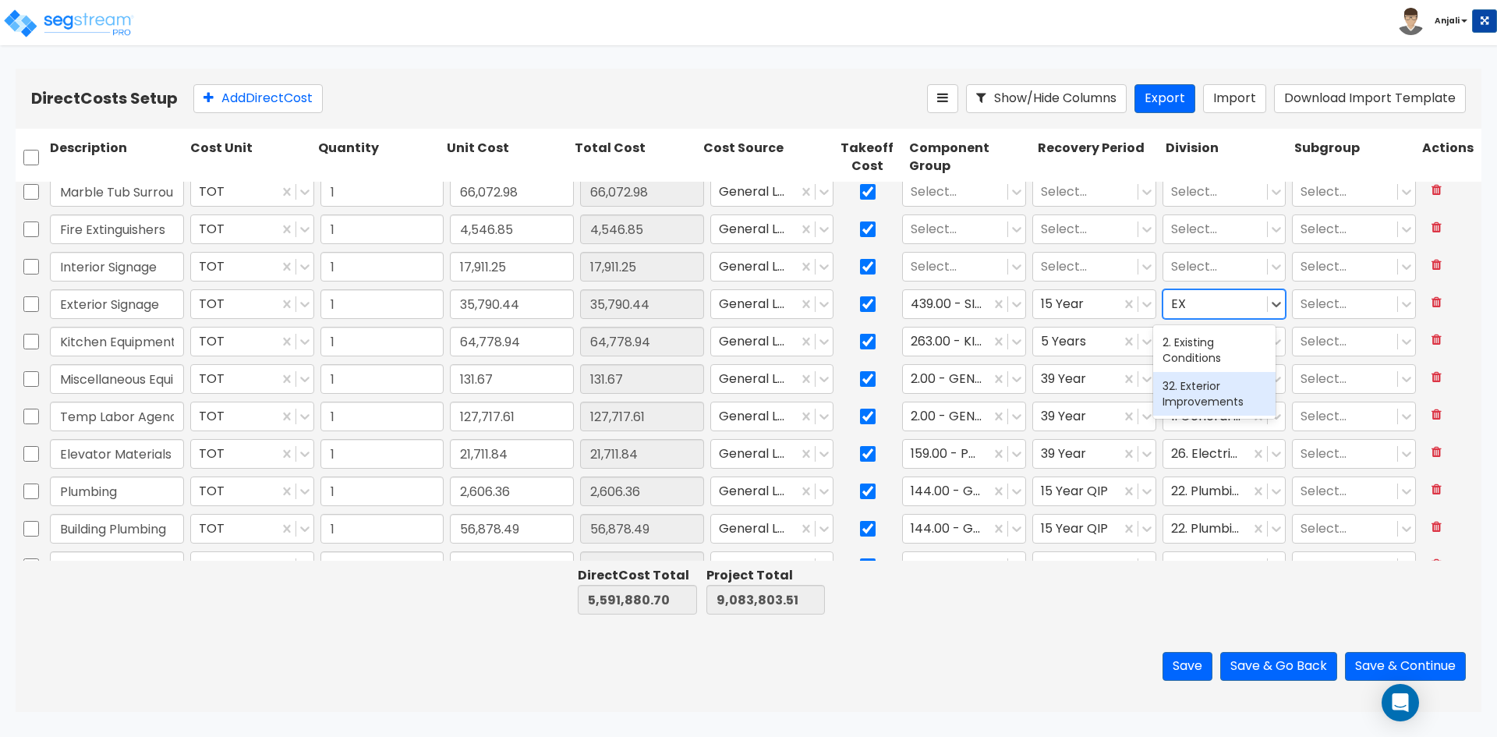
click at [1220, 383] on div "32. Exterior Improvements" at bounding box center [1214, 394] width 122 height 44
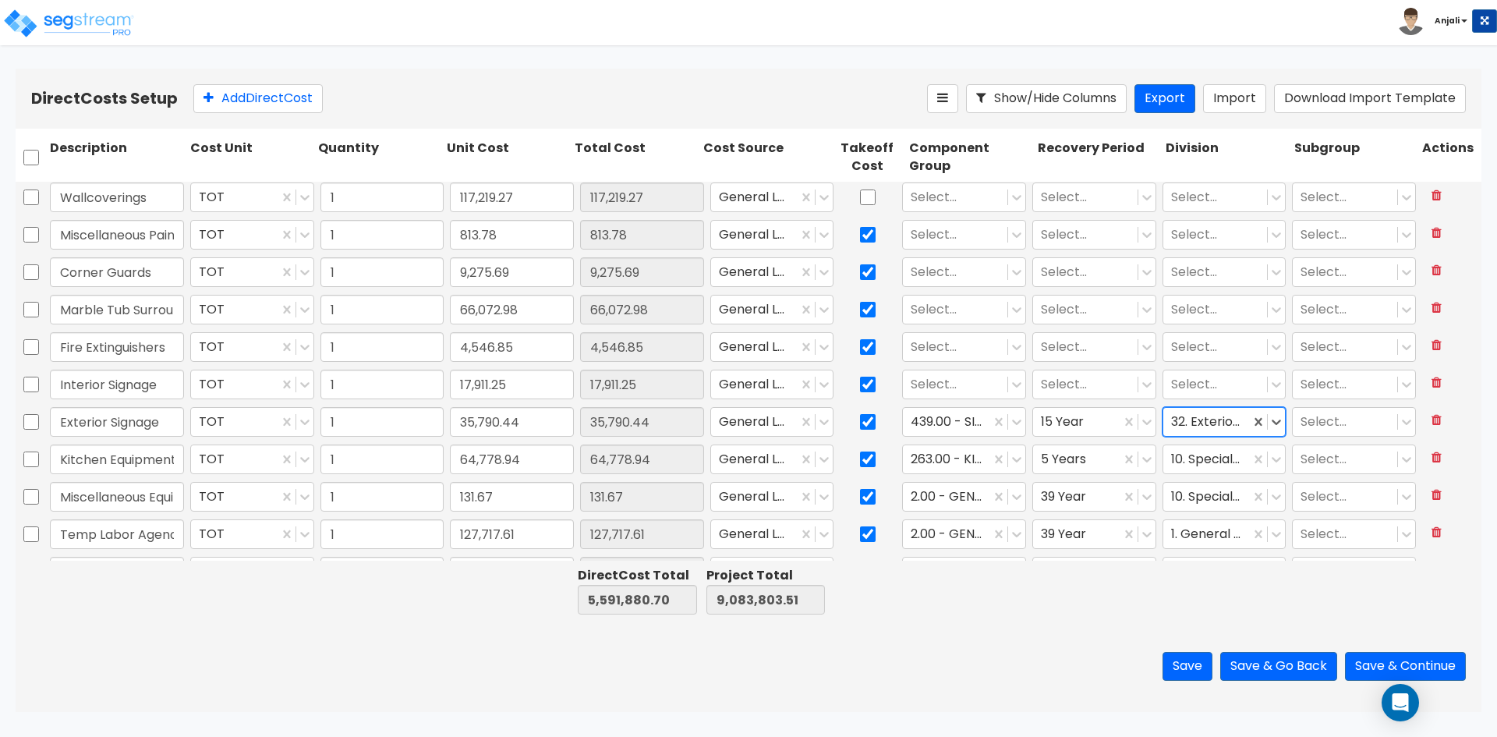
scroll to position [2958, 0]
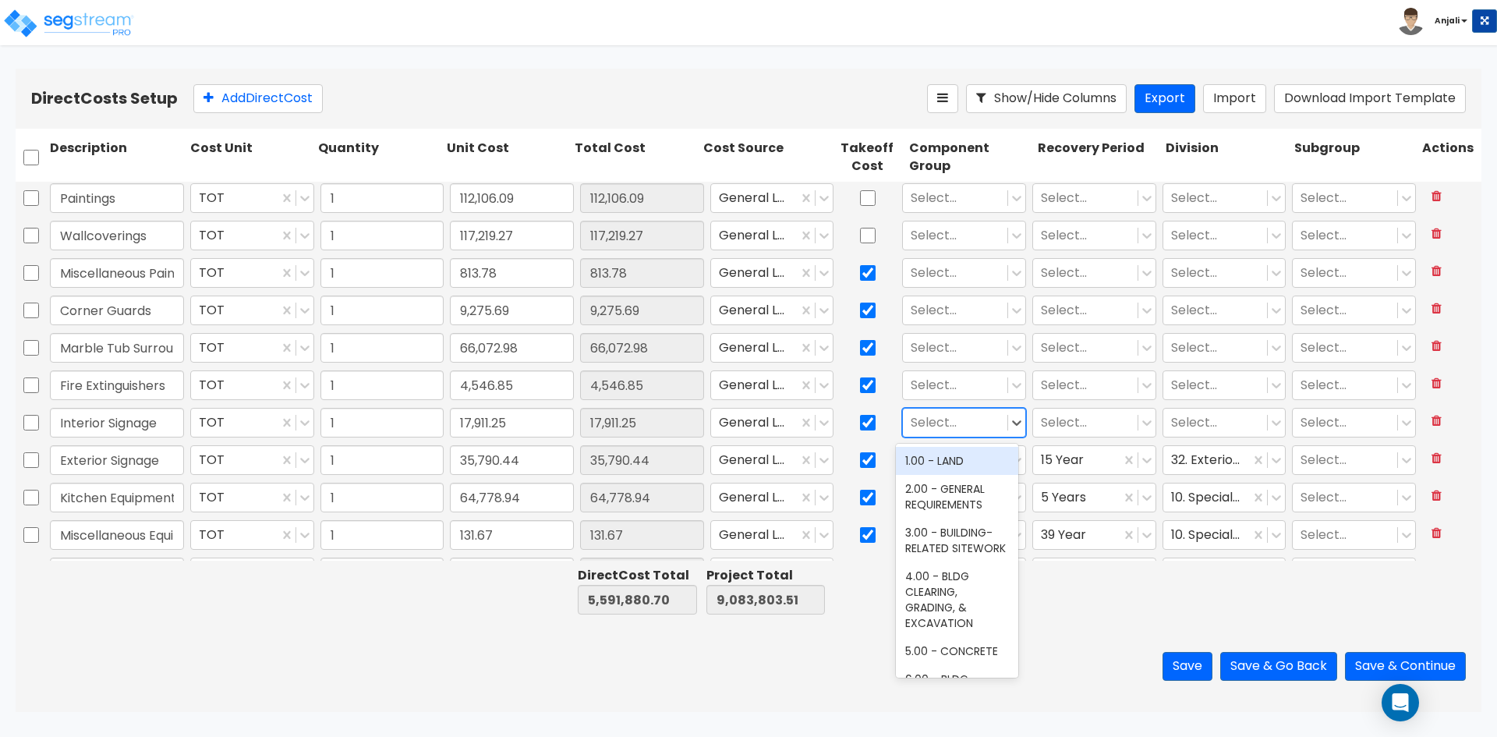
click at [960, 416] on div at bounding box center [955, 422] width 89 height 21
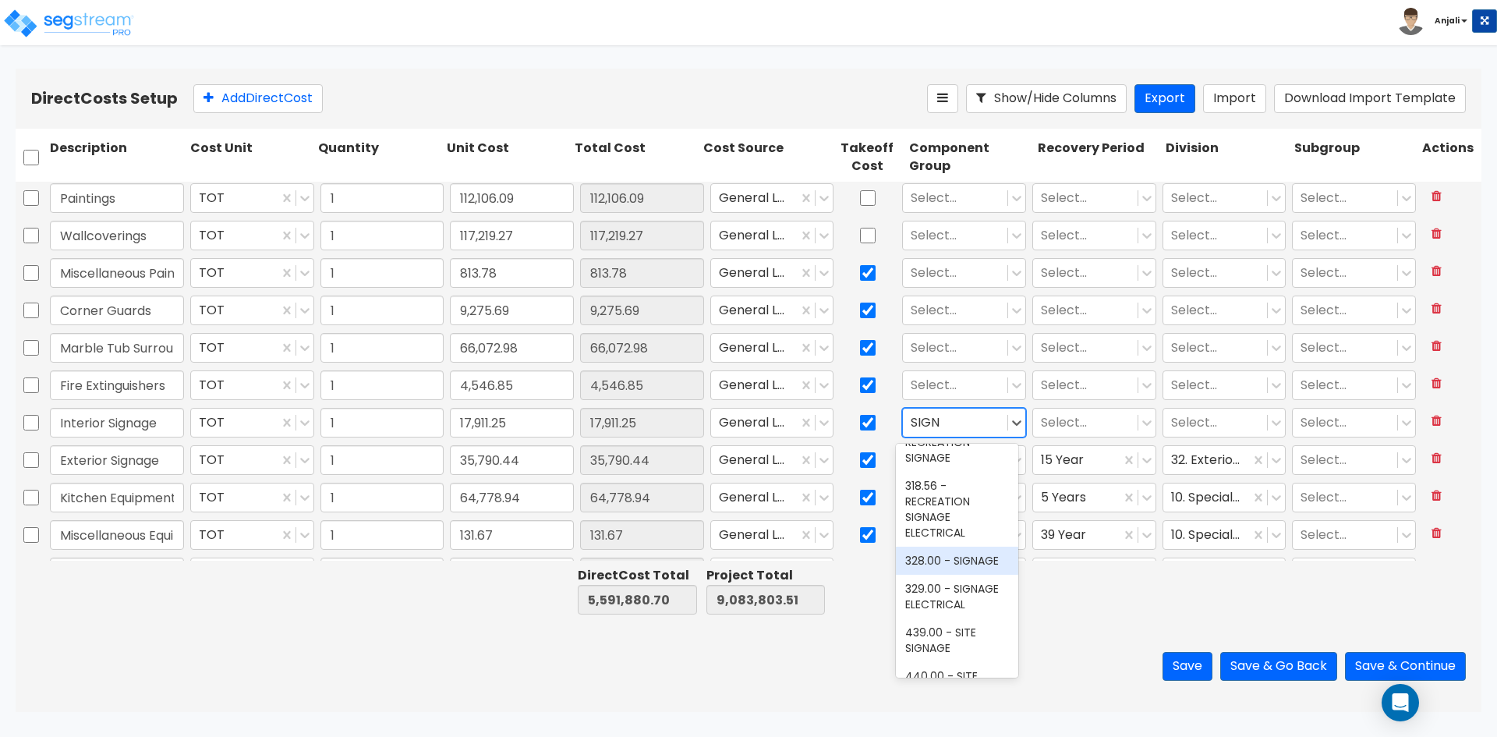
click at [968, 575] on div "328.00 - SIGNAGE" at bounding box center [957, 561] width 122 height 28
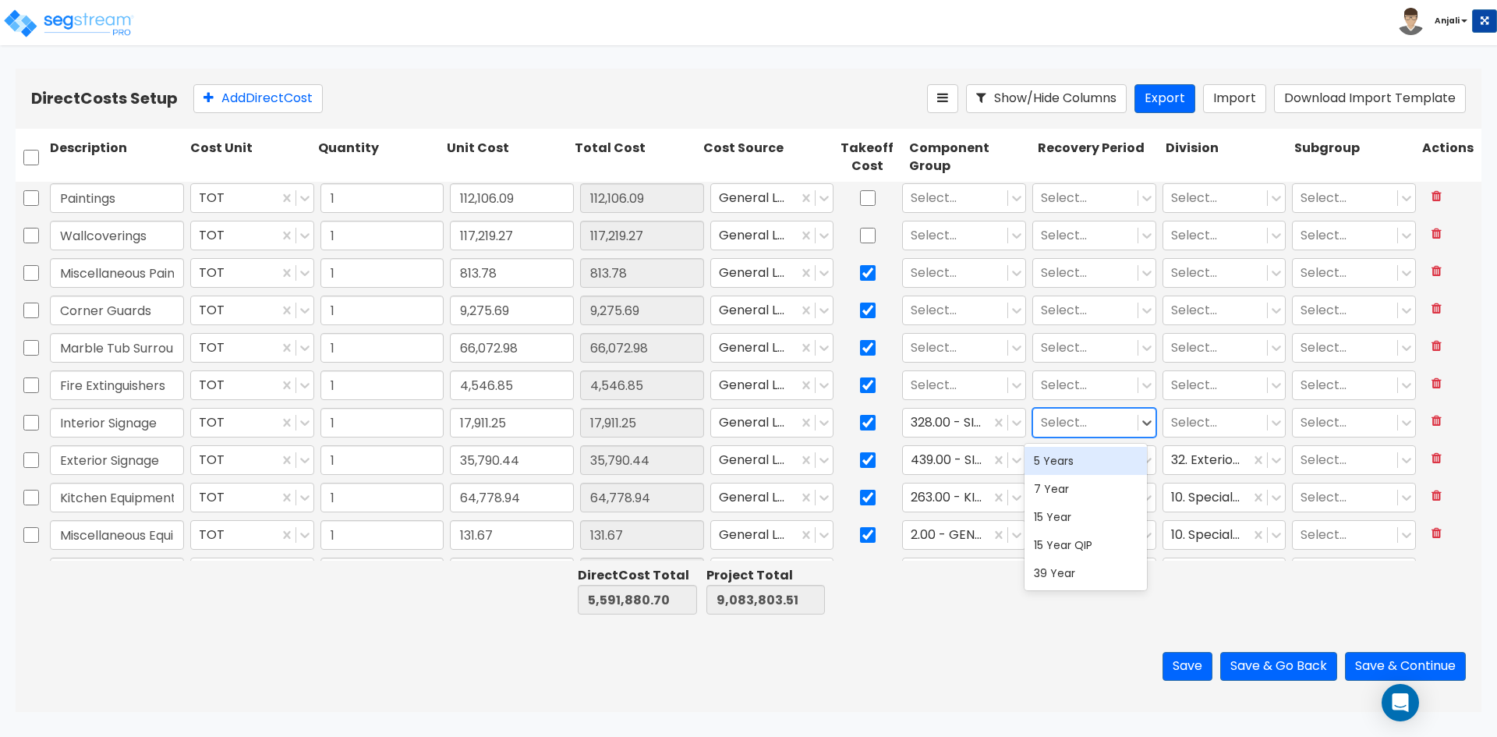
click at [1102, 416] on div at bounding box center [1085, 422] width 89 height 21
click at [1082, 470] on div "5 Years" at bounding box center [1086, 461] width 122 height 28
click at [1222, 418] on div at bounding box center [1215, 422] width 89 height 21
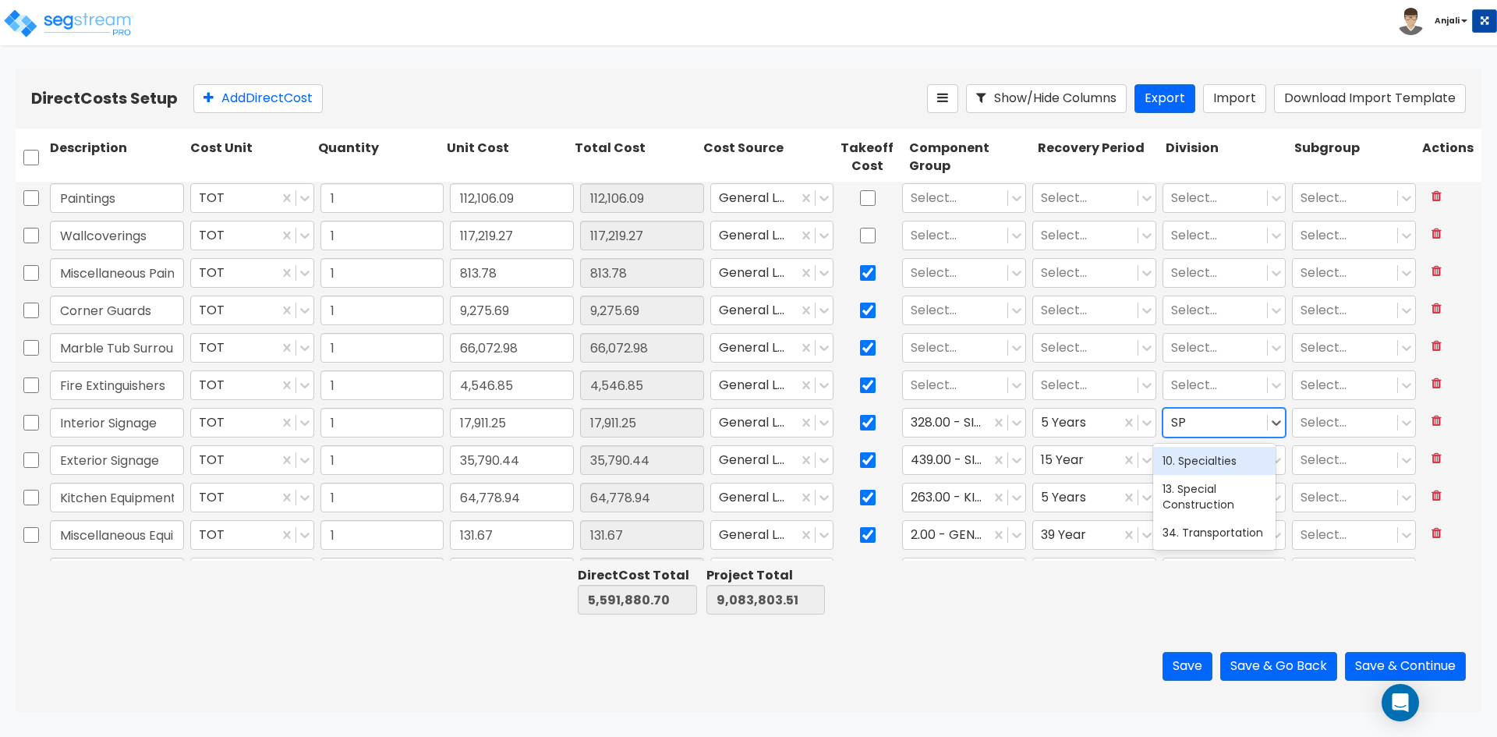
click at [1243, 473] on div "10. Specialties" at bounding box center [1214, 461] width 122 height 28
click at [938, 377] on div at bounding box center [955, 385] width 89 height 21
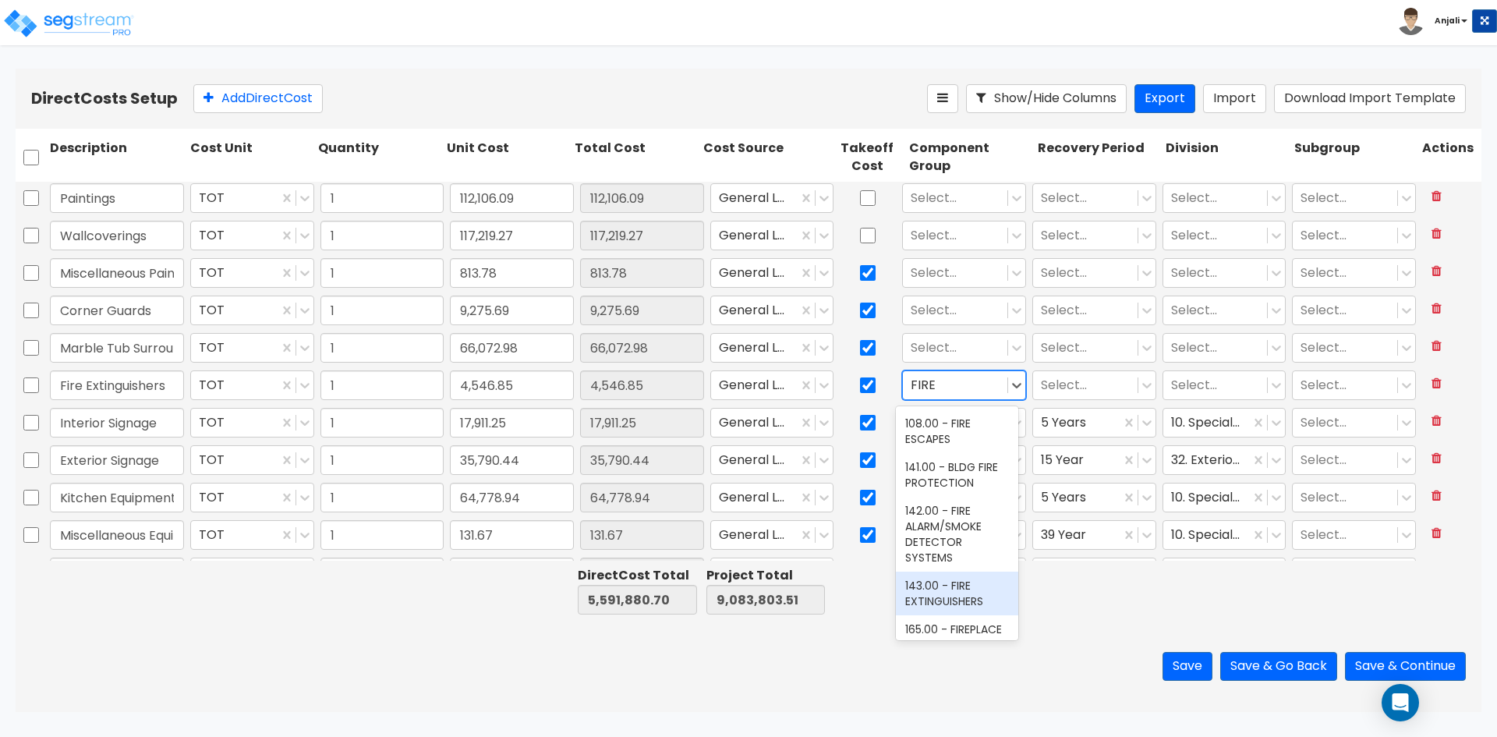
drag, startPoint x: 966, startPoint y: 580, endPoint x: 1101, endPoint y: 442, distance: 193.0
click at [967, 579] on div "143.00 - FIRE EXTINGUISHERS" at bounding box center [957, 594] width 122 height 44
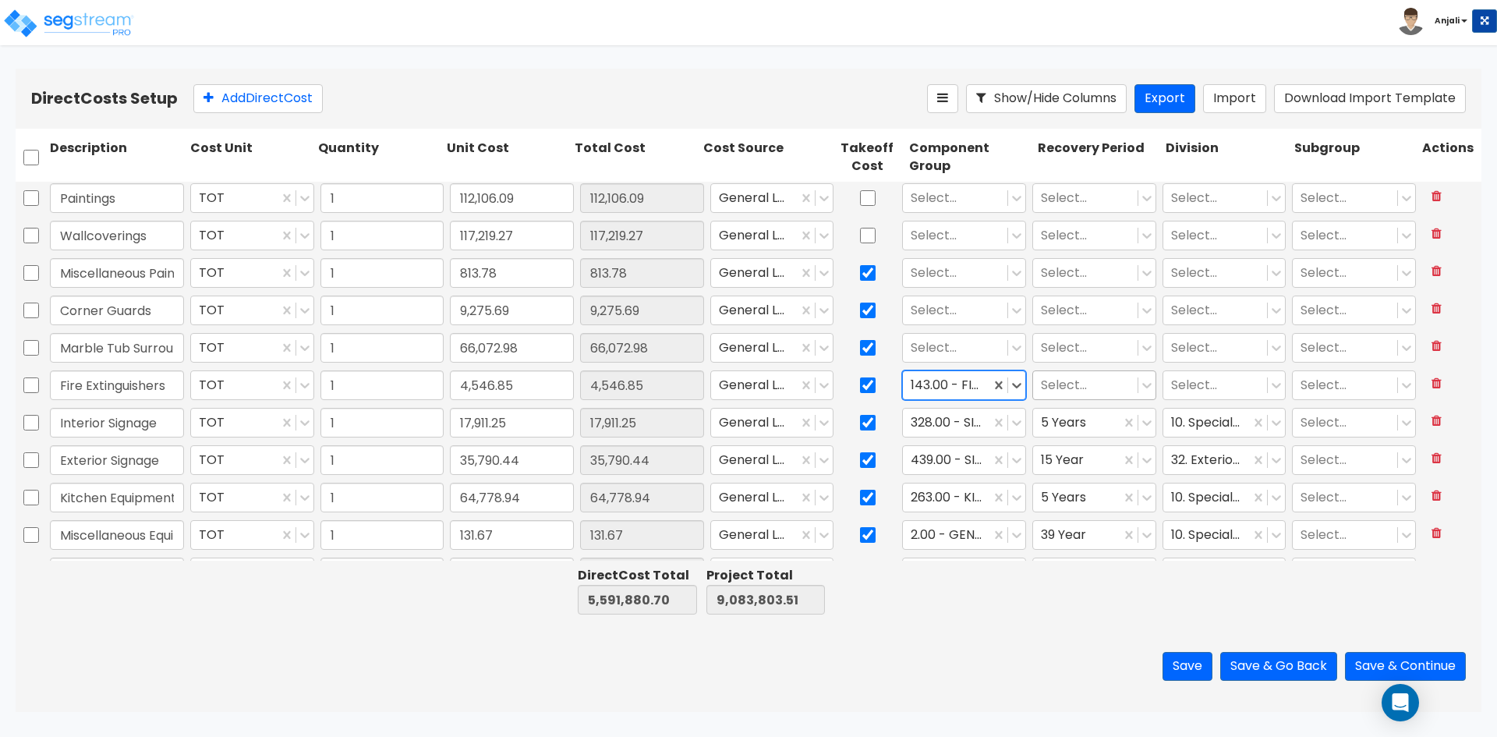
click at [1077, 384] on div at bounding box center [1085, 385] width 89 height 21
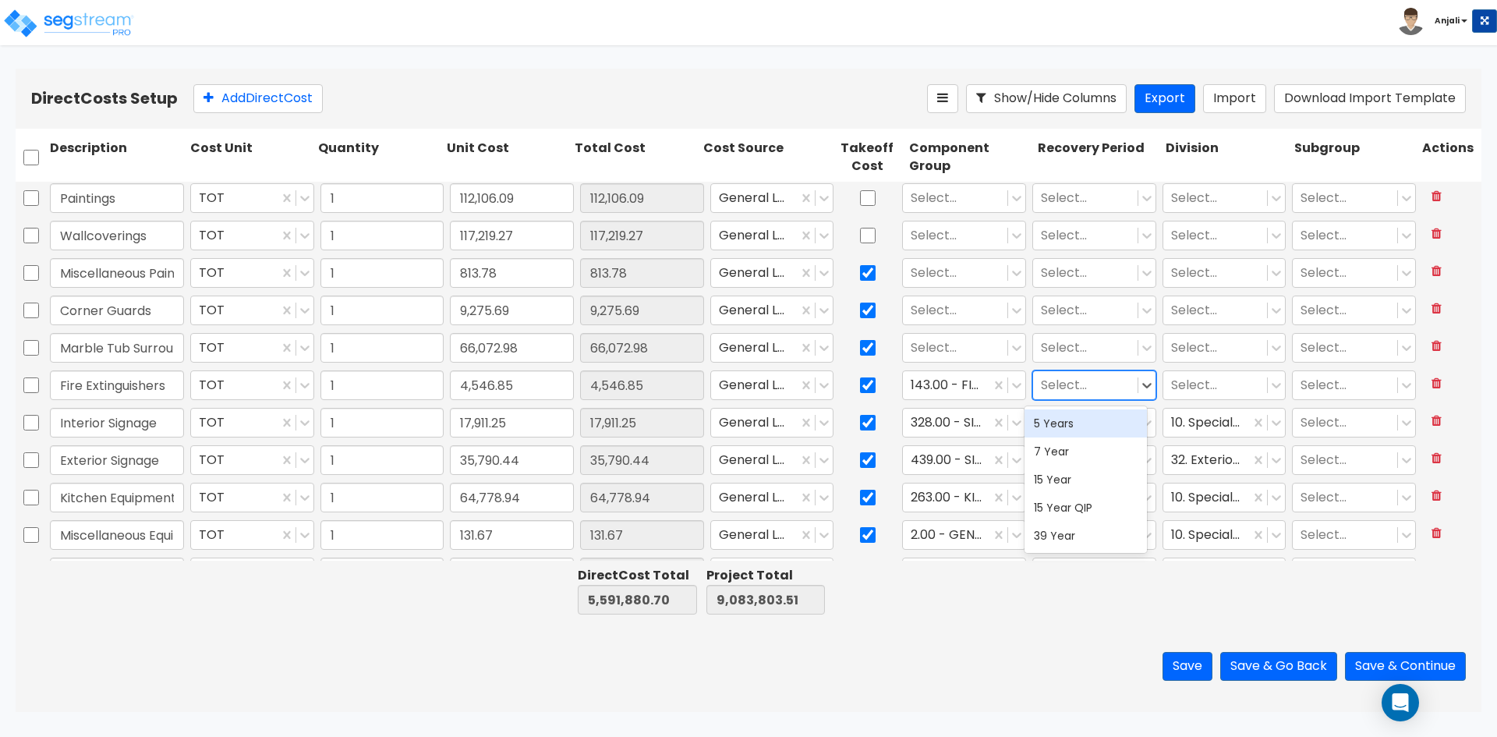
drag, startPoint x: 1075, startPoint y: 424, endPoint x: 1104, endPoint y: 412, distance: 31.1
click at [1075, 423] on div "5 Years" at bounding box center [1086, 423] width 122 height 28
click at [1193, 385] on div at bounding box center [1215, 385] width 89 height 21
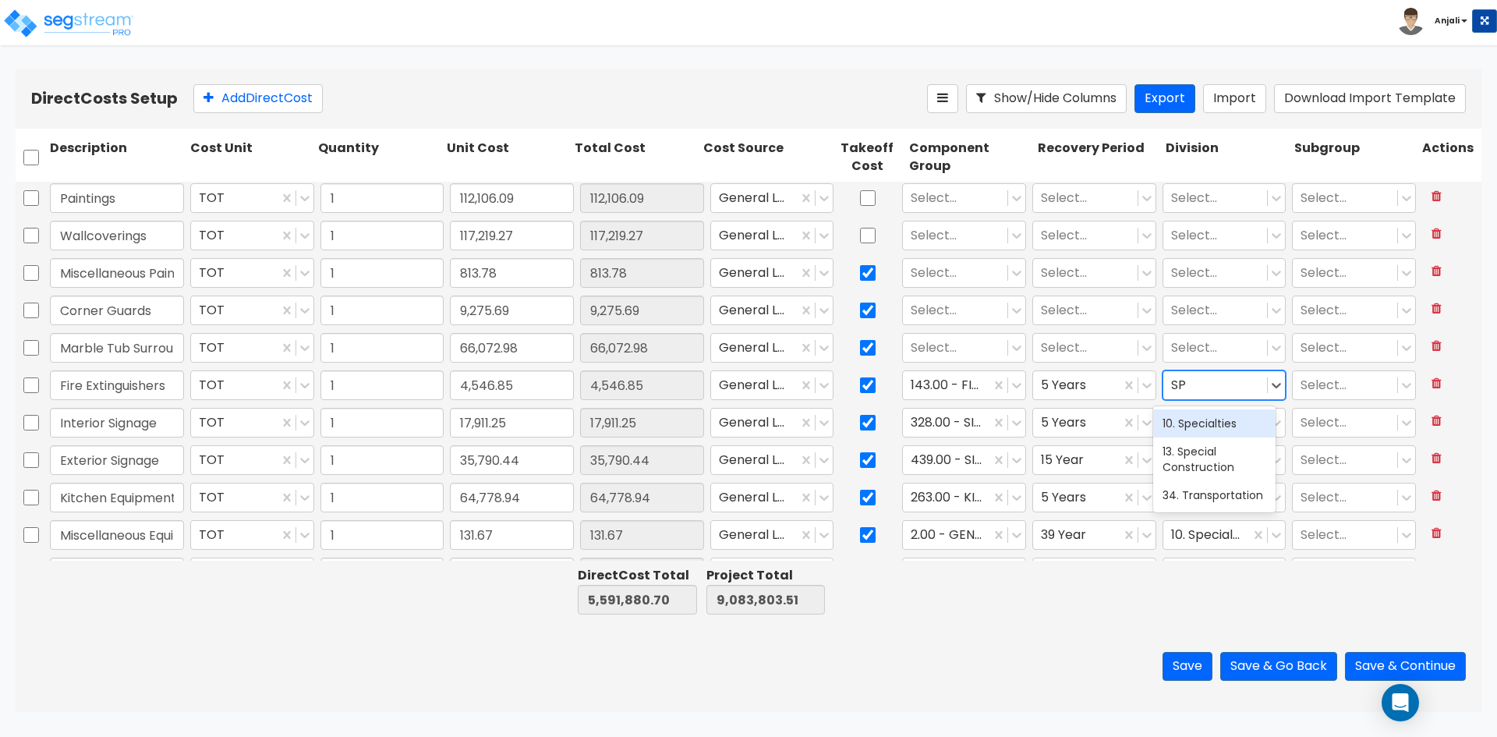
click at [1202, 422] on div "10. Specialties" at bounding box center [1214, 423] width 122 height 28
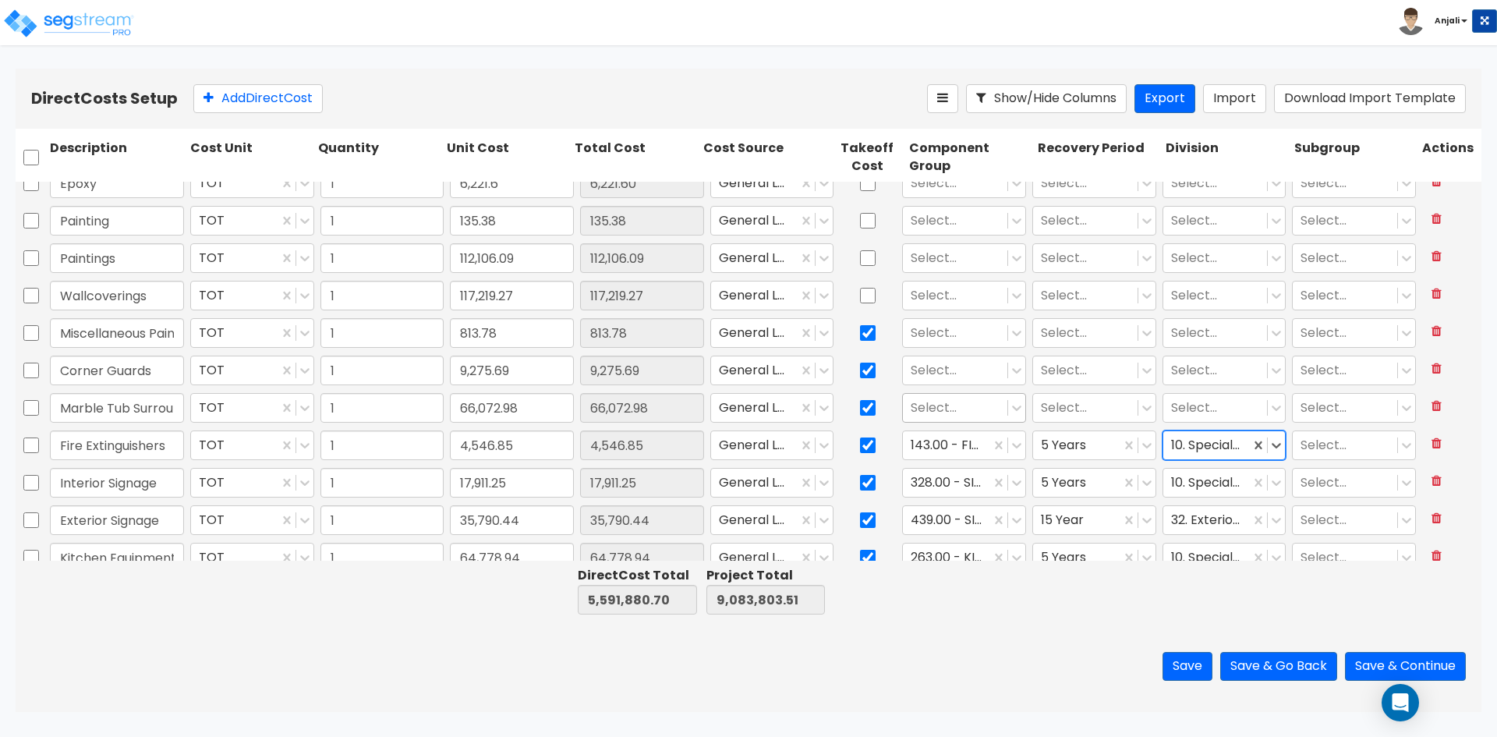
scroll to position [2880, 0]
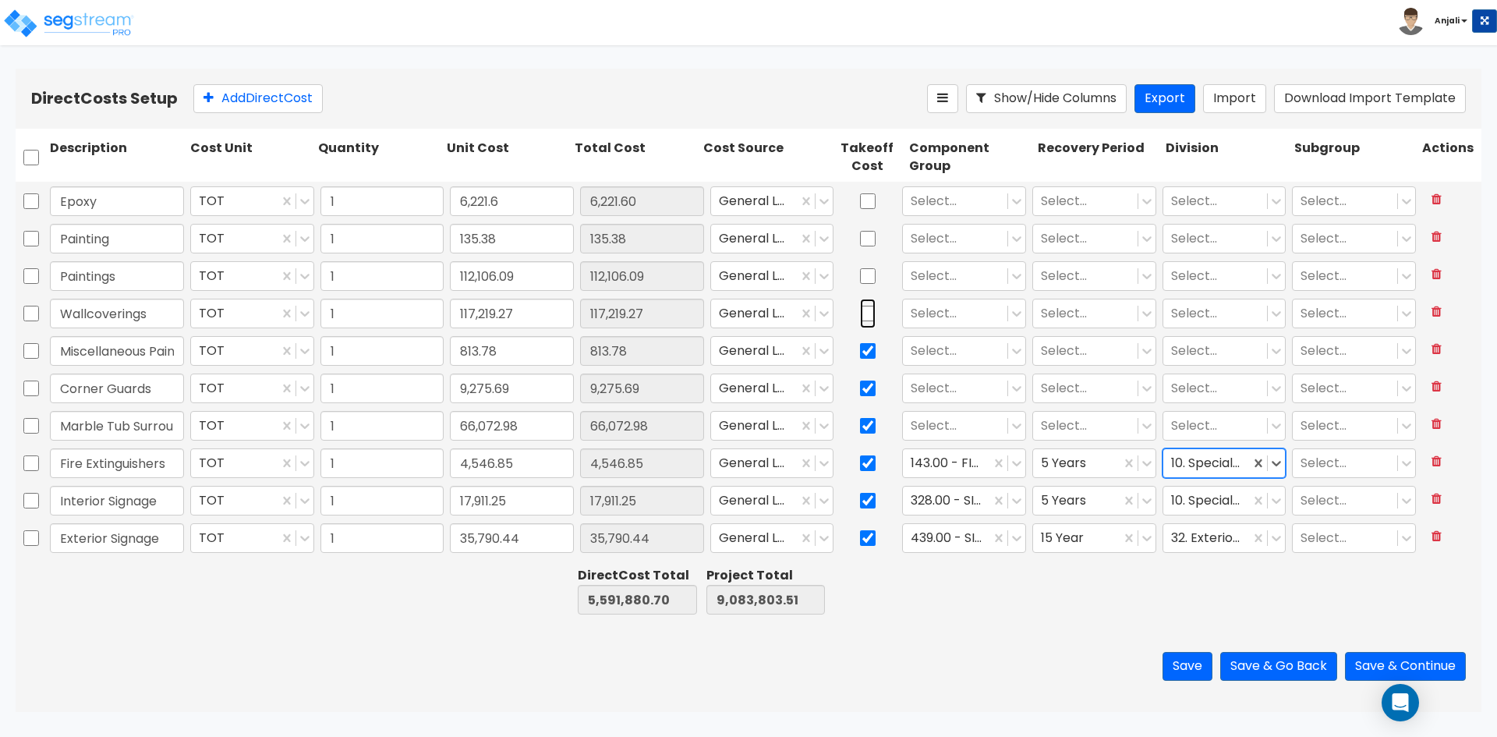
drag, startPoint x: 865, startPoint y: 317, endPoint x: 869, endPoint y: 269, distance: 47.7
click at [866, 311] on input "checkbox" at bounding box center [868, 314] width 16 height 30
drag, startPoint x: 857, startPoint y: 273, endPoint x: 866, endPoint y: 228, distance: 46.0
click at [860, 264] on input "checkbox" at bounding box center [868, 276] width 16 height 30
click at [866, 228] on input "checkbox" at bounding box center [868, 239] width 16 height 30
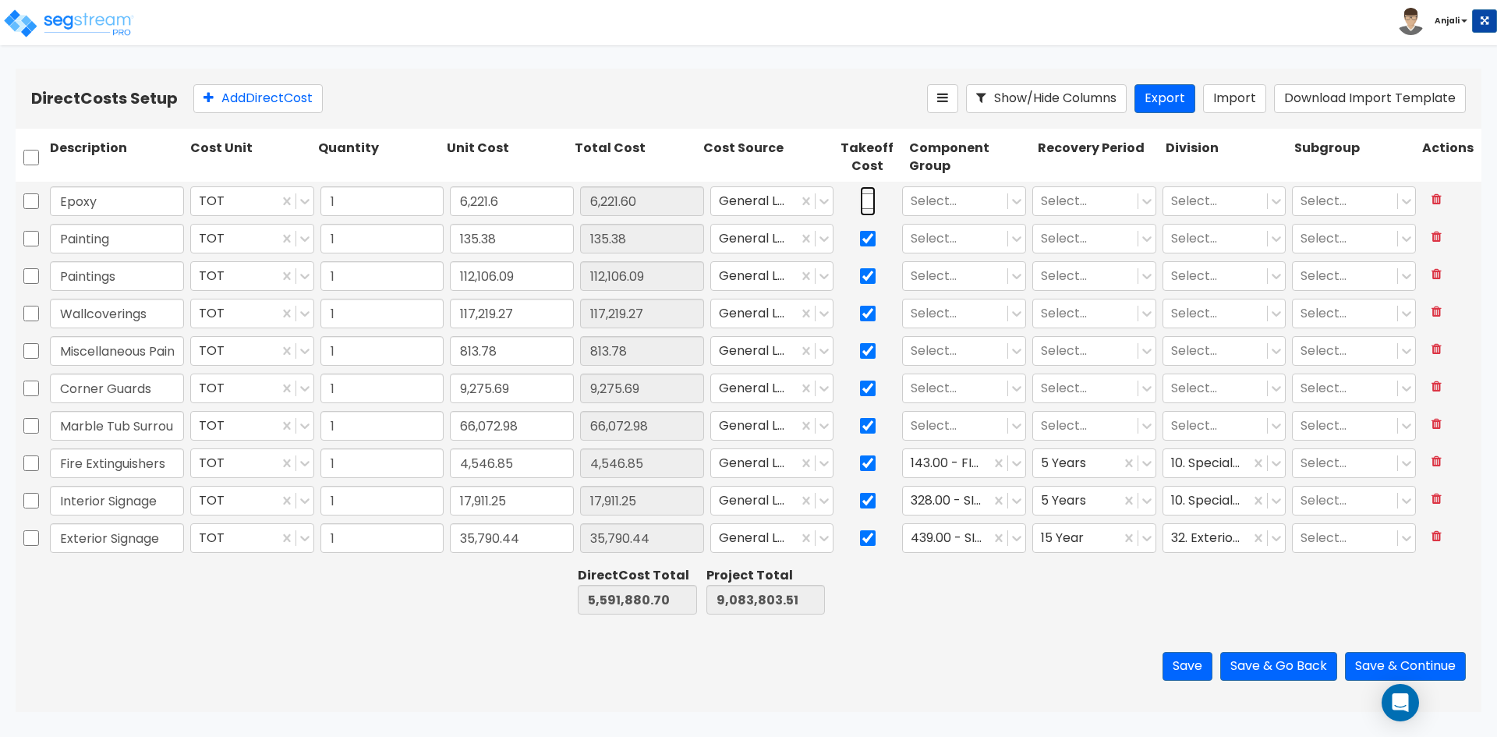
click at [866, 200] on input "checkbox" at bounding box center [868, 201] width 16 height 30
click at [98, 428] on input "Marble Tub Surrounds" at bounding box center [117, 426] width 134 height 30
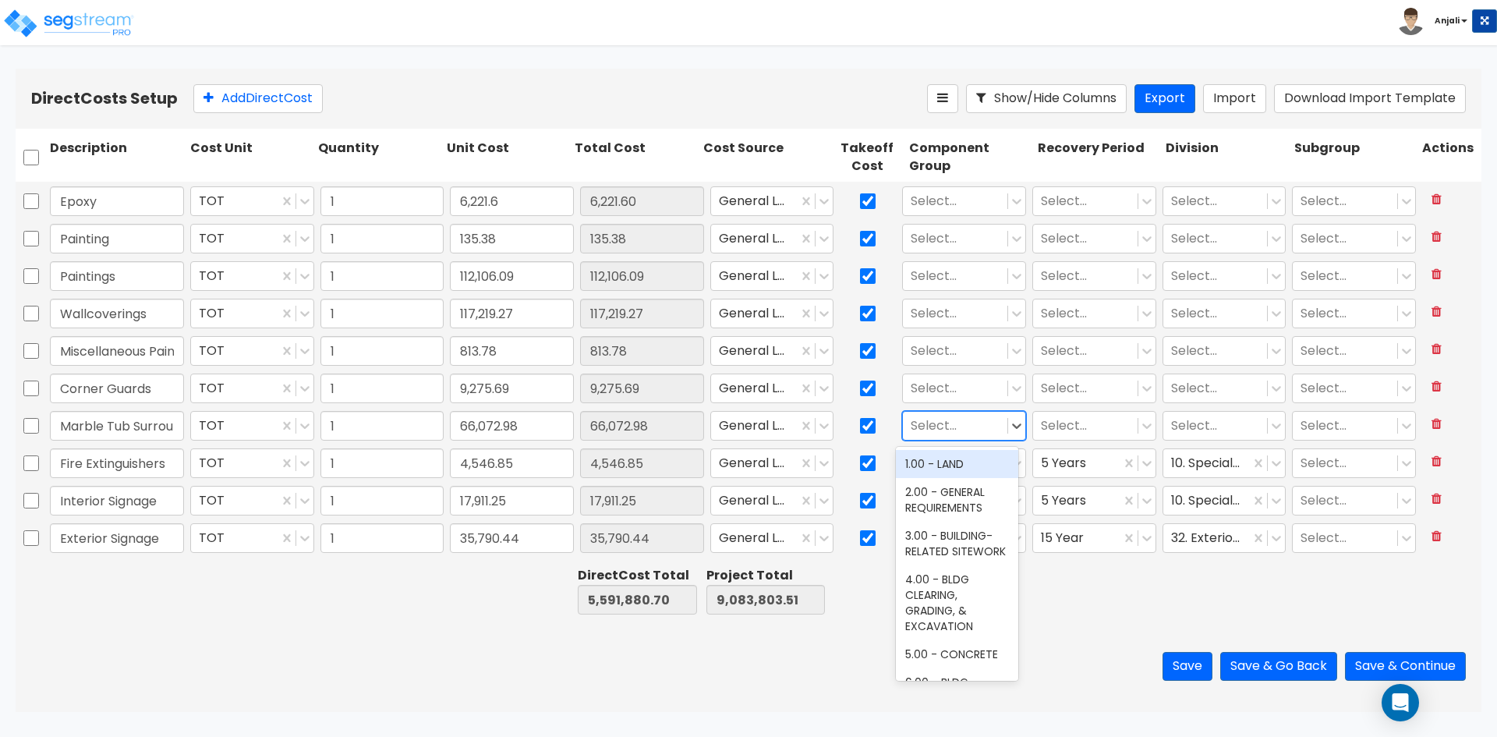
click at [939, 426] on div at bounding box center [955, 426] width 89 height 21
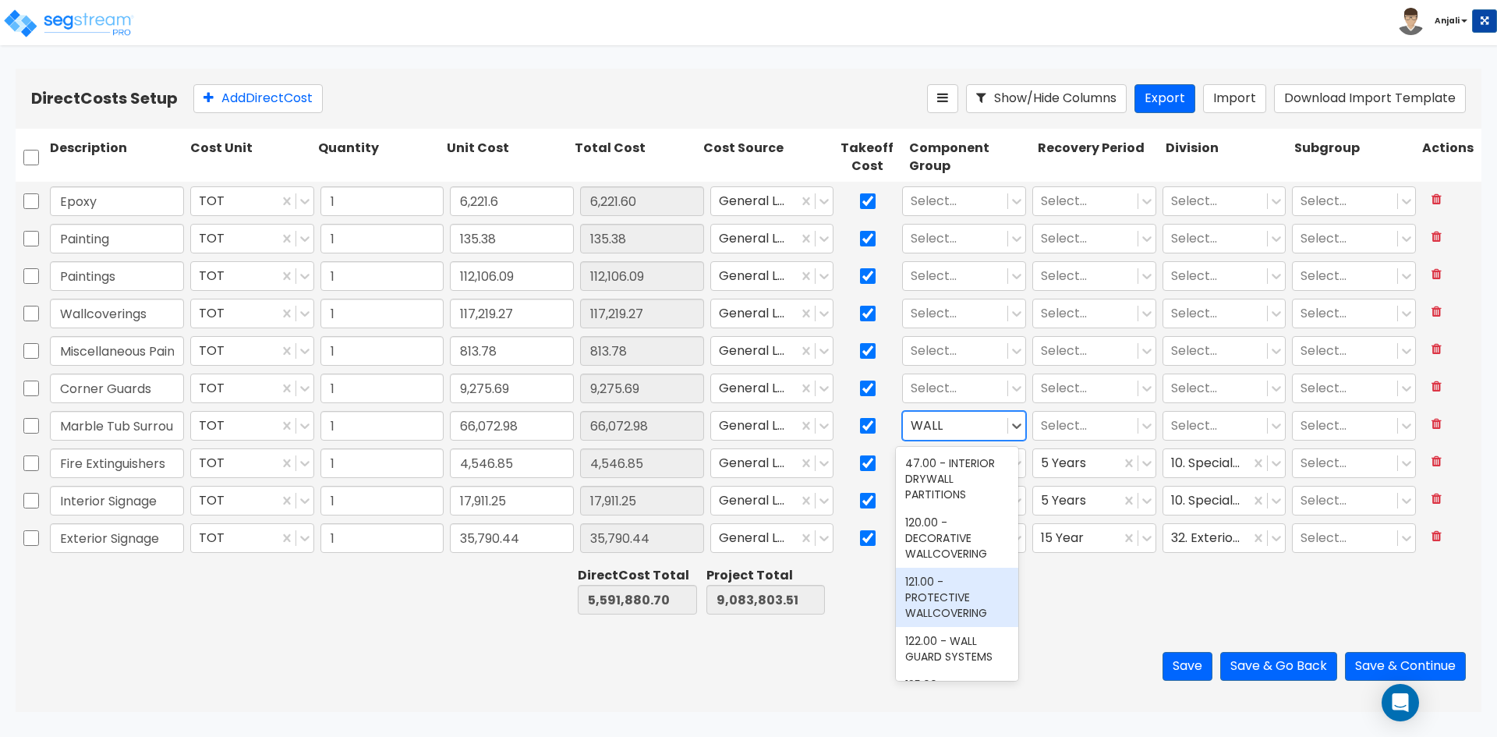
scroll to position [546, 0]
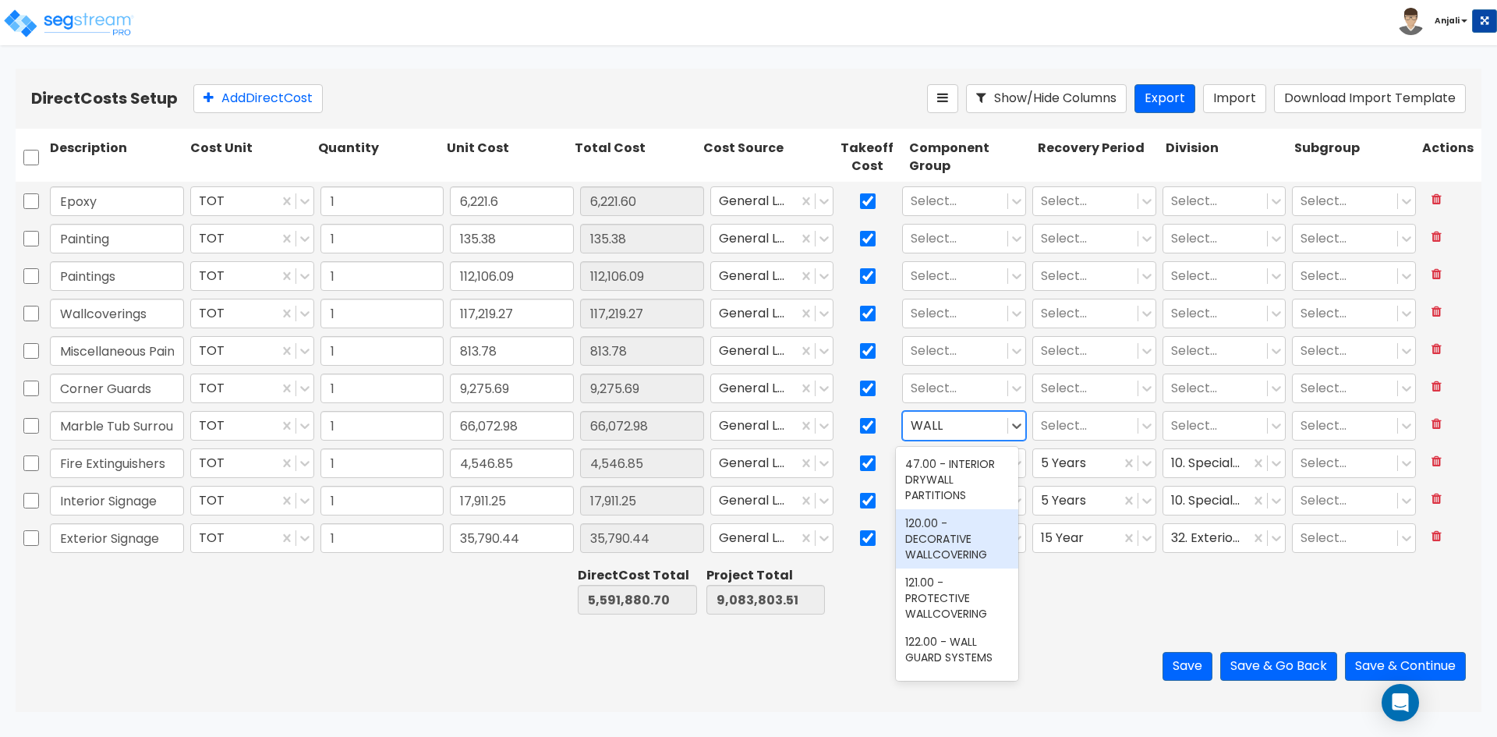
click at [958, 566] on div "120.00 - DECORATIVE WALLCOVERING" at bounding box center [957, 538] width 122 height 59
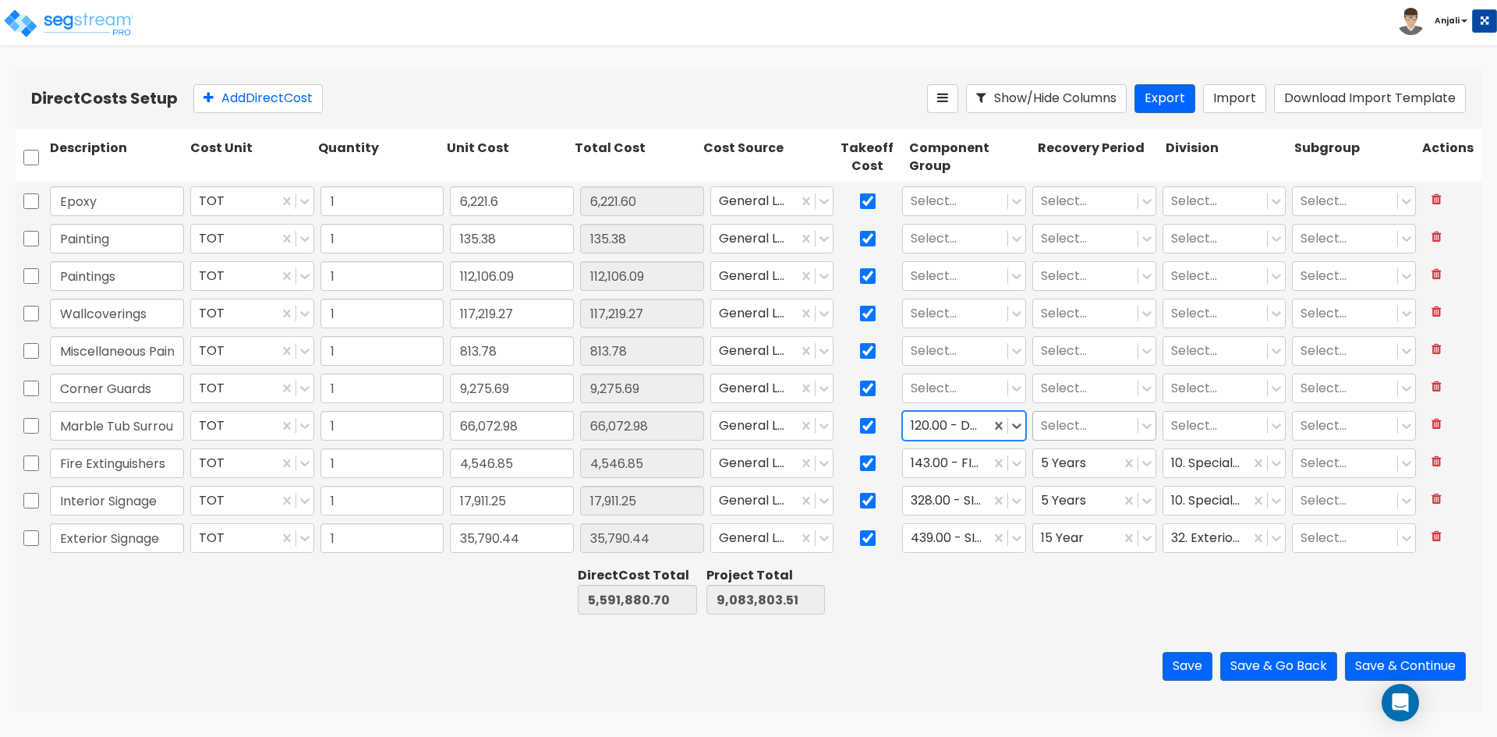
click at [1095, 438] on div "Select..." at bounding box center [1085, 425] width 104 height 27
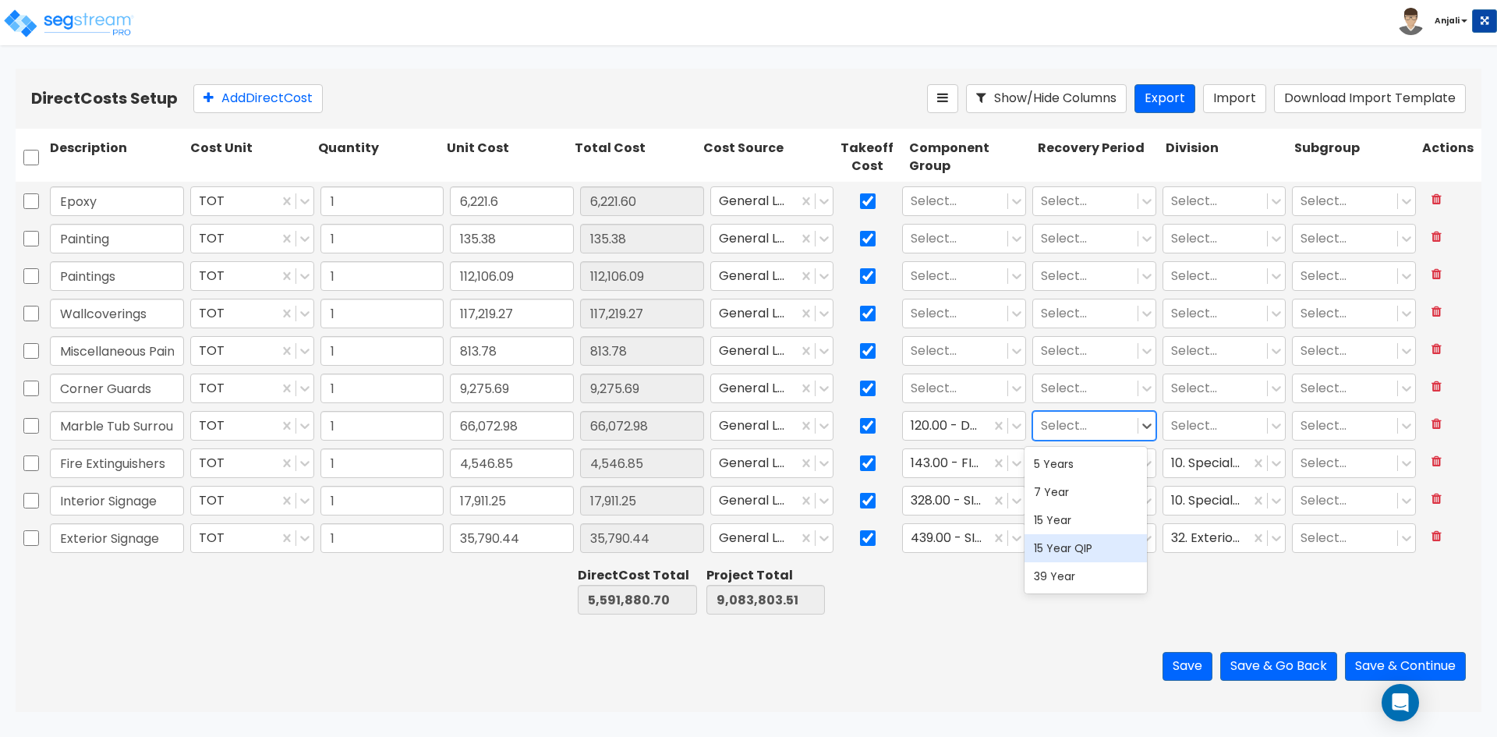
click at [1075, 536] on div "15 Year QIP" at bounding box center [1086, 548] width 122 height 28
click at [1234, 427] on div at bounding box center [1215, 426] width 89 height 21
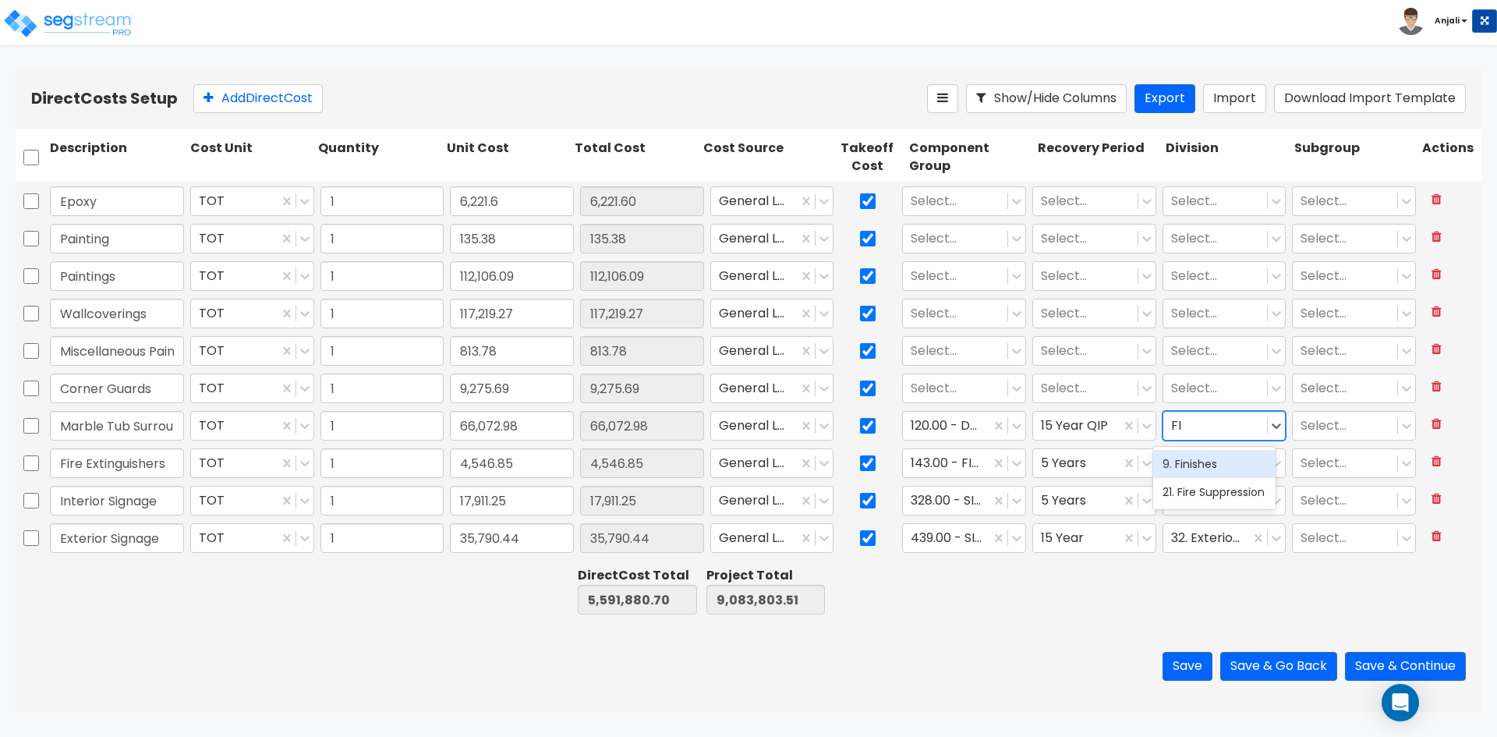
click at [1217, 462] on div "9. Finishes" at bounding box center [1214, 464] width 122 height 28
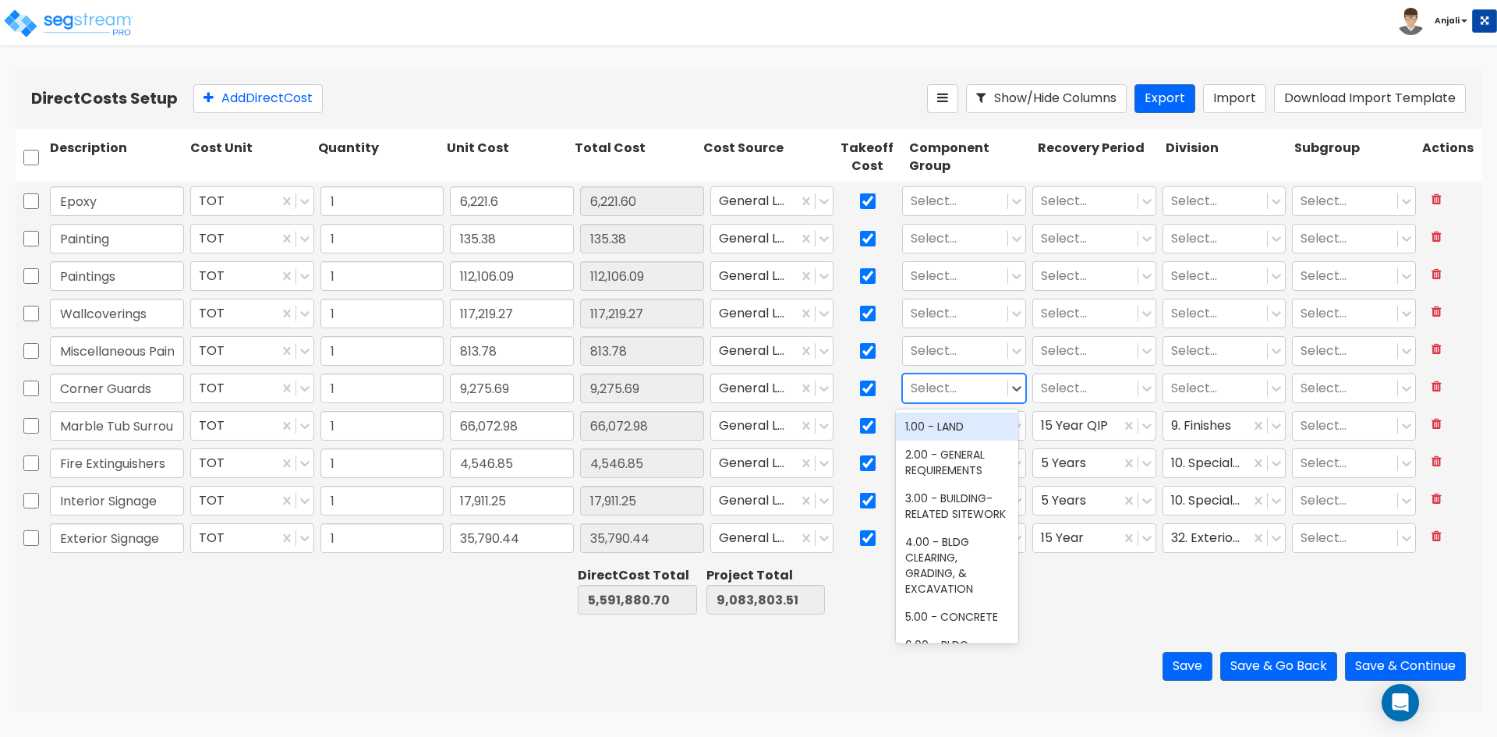
click at [947, 398] on div at bounding box center [955, 388] width 89 height 21
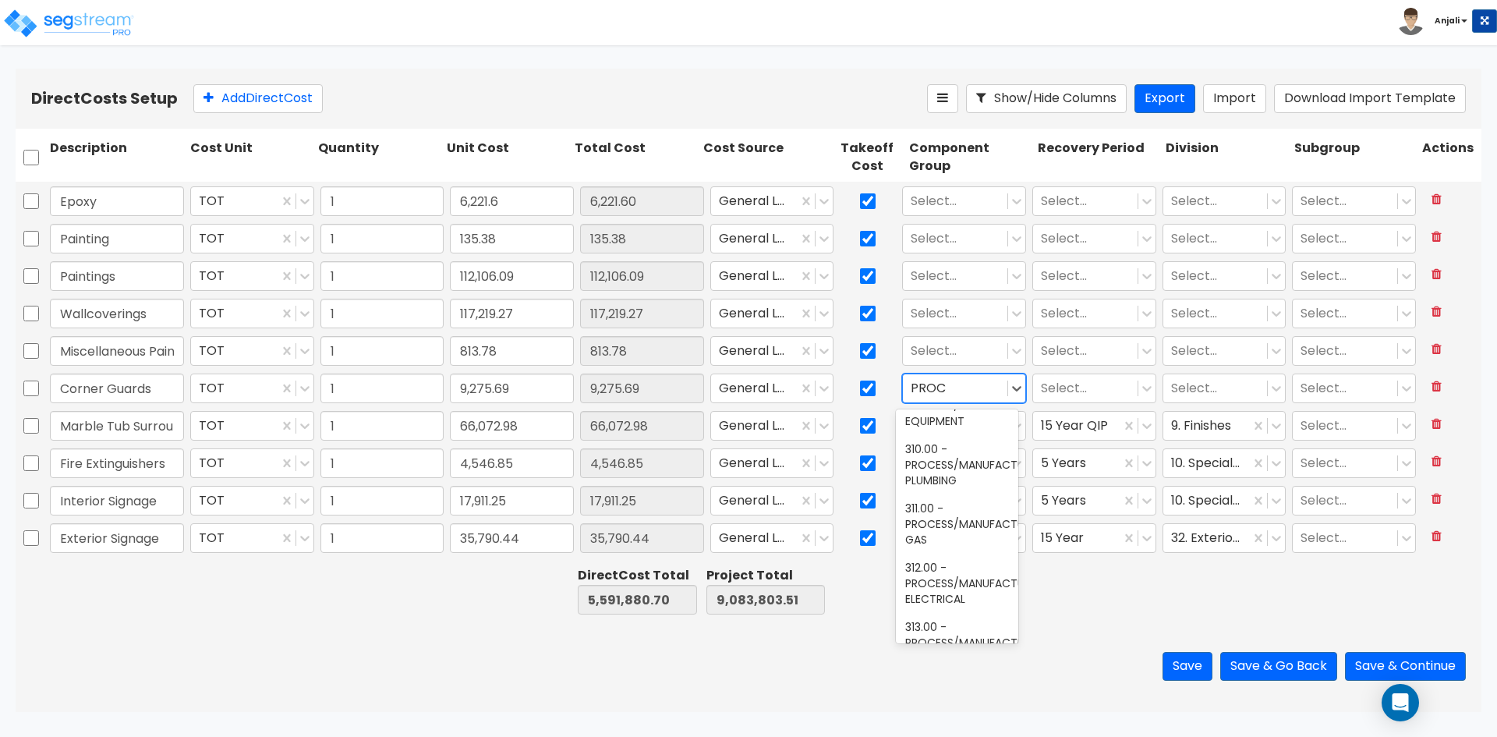
scroll to position [234, 0]
drag, startPoint x: 946, startPoint y: 387, endPoint x: 862, endPoint y: 389, distance: 83.5
click at [862, 389] on div "Corner Guards TOT 1 9,275.69 9,275.69 General Ledger Select... Select... Select…" at bounding box center [749, 388] width 1466 height 36
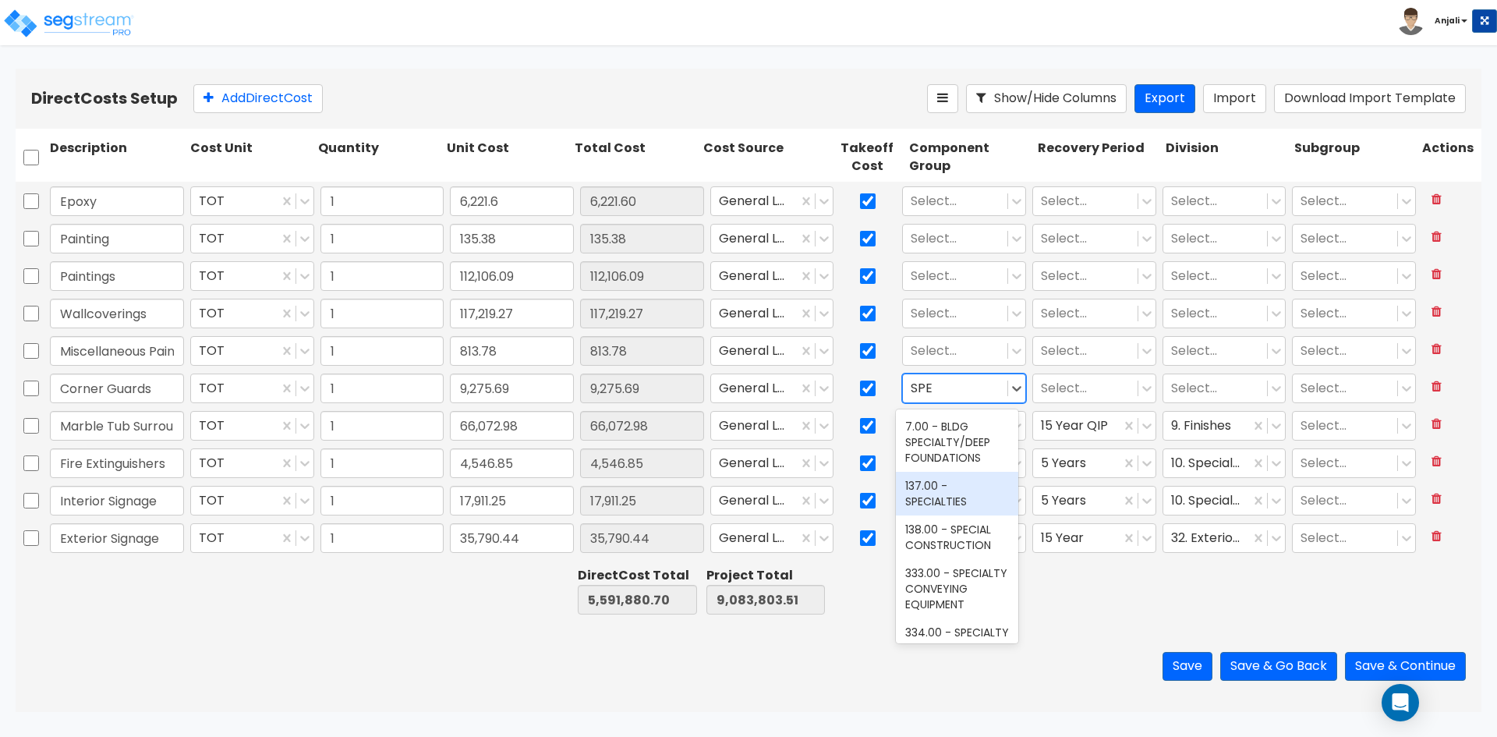
click at [948, 501] on div "137.00 - SPECIALTIES" at bounding box center [957, 494] width 122 height 44
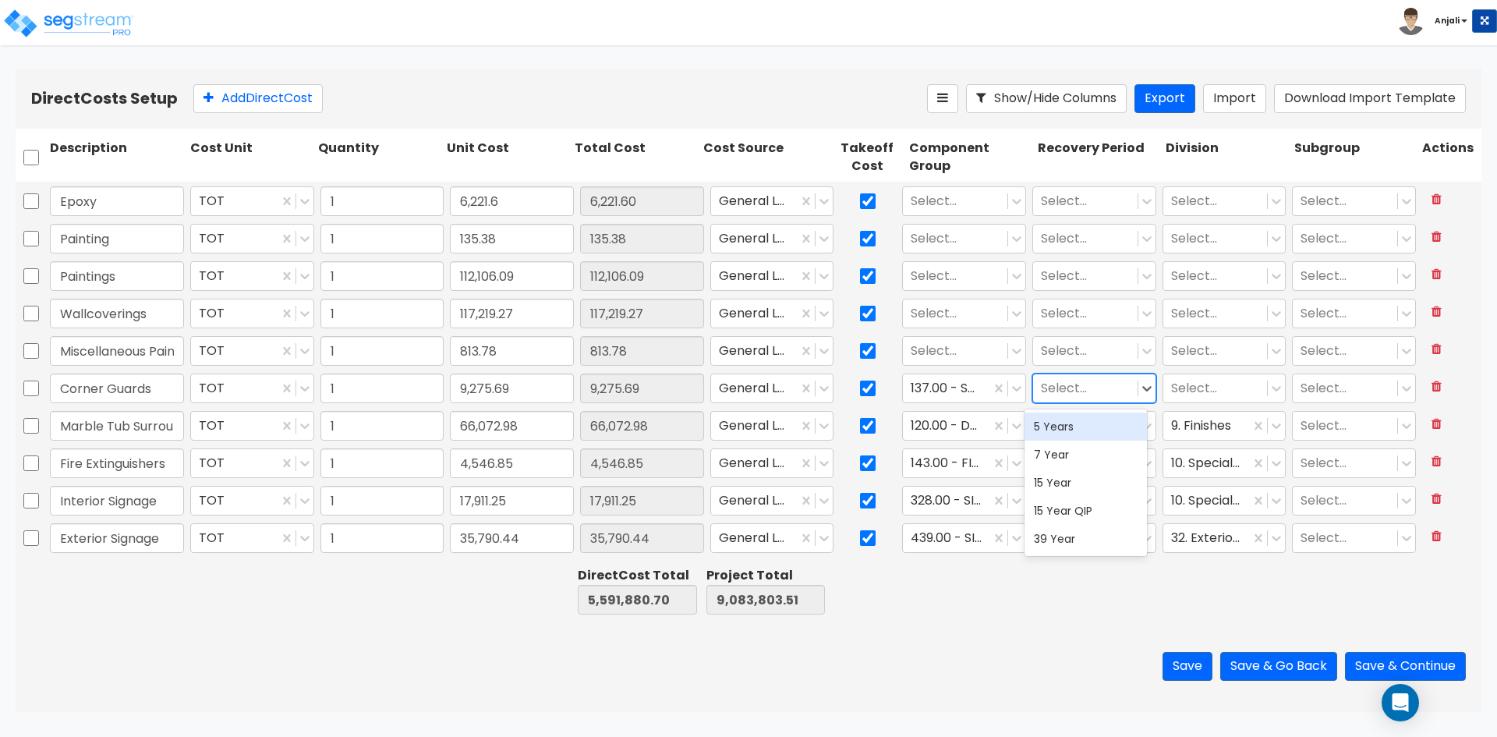
click at [1069, 383] on div at bounding box center [1085, 388] width 89 height 21
click at [1064, 423] on div "5 Years" at bounding box center [1086, 426] width 122 height 28
click at [1213, 396] on div at bounding box center [1215, 388] width 89 height 21
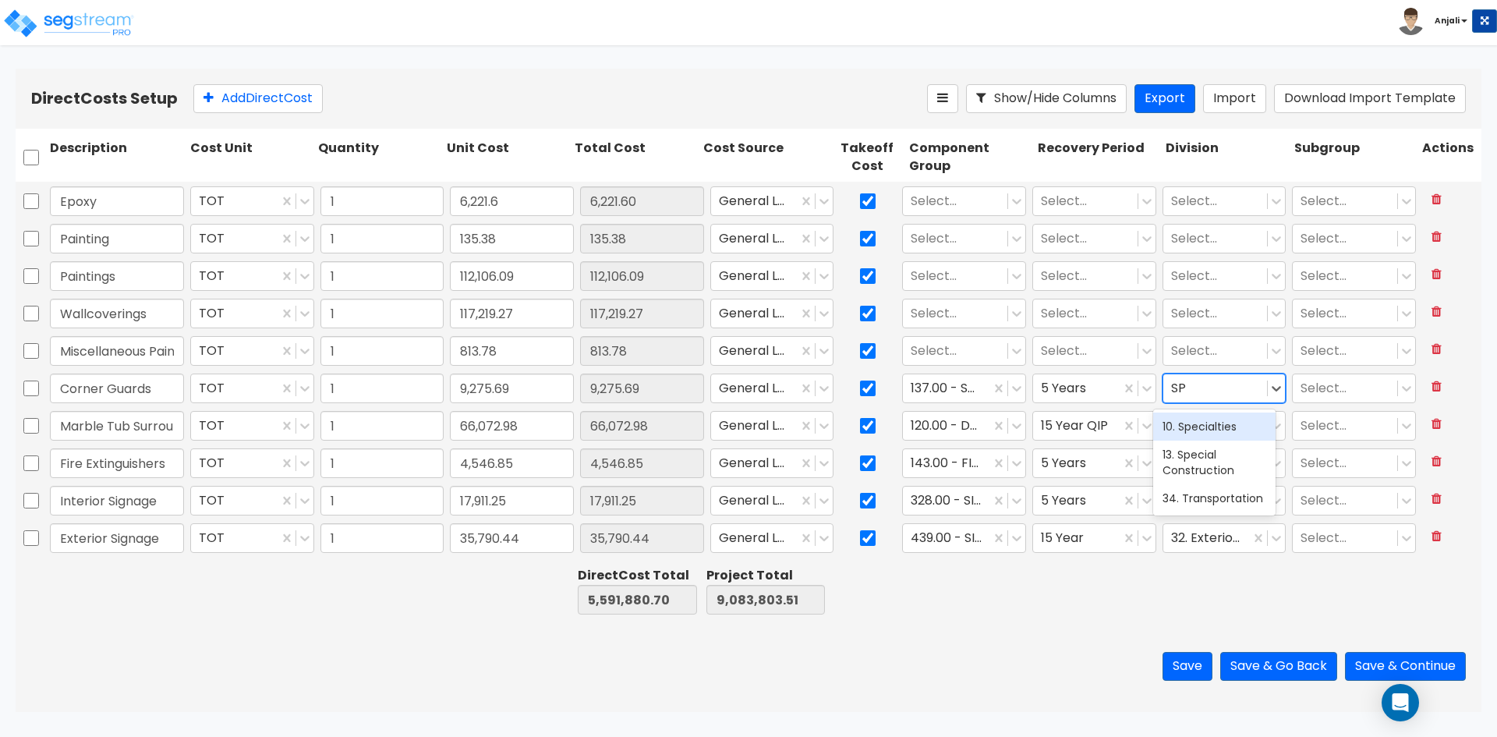
click at [1209, 422] on div "10. Specialties" at bounding box center [1214, 426] width 122 height 28
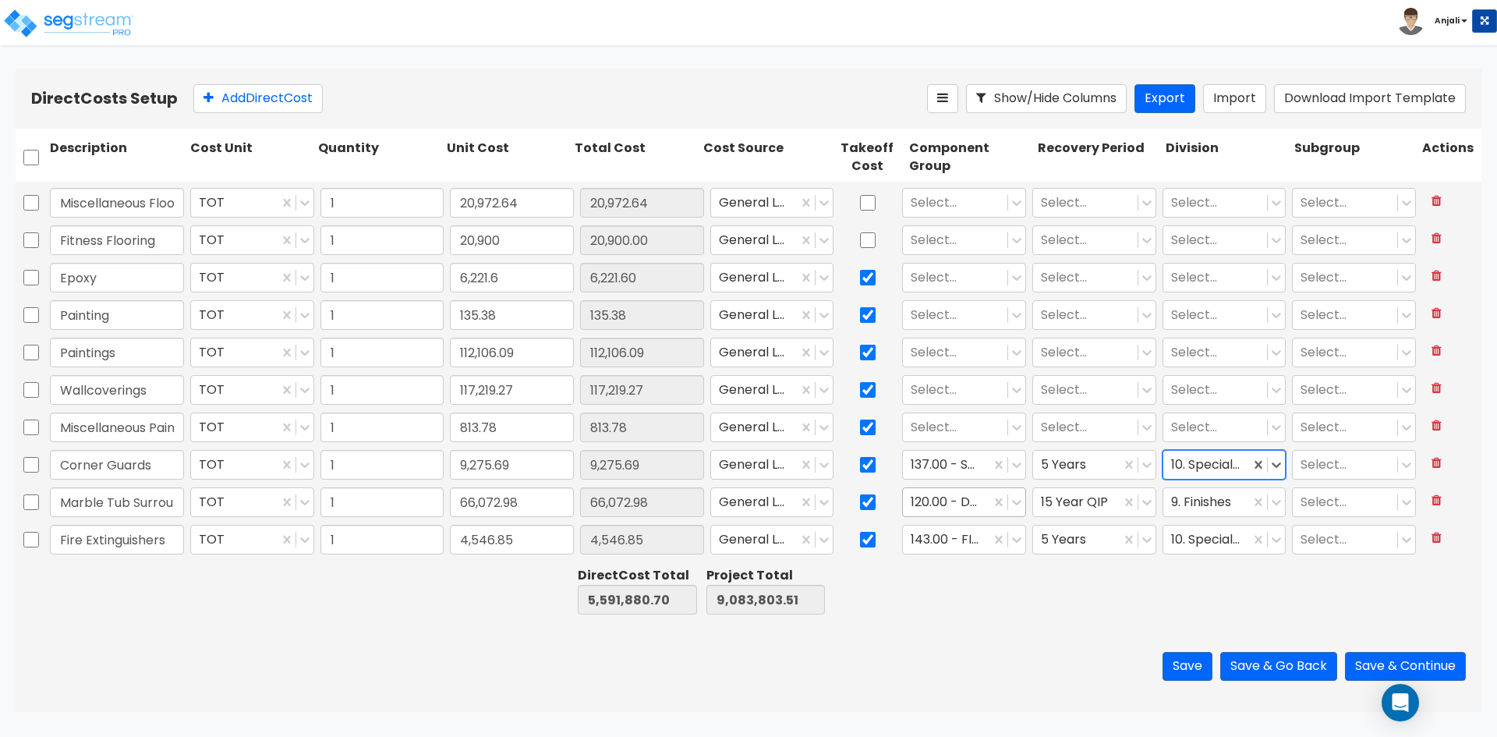
scroll to position [2802, 0]
click at [161, 422] on input "Miscellaneous Painting" at bounding box center [117, 429] width 134 height 30
click at [912, 427] on div at bounding box center [955, 429] width 89 height 21
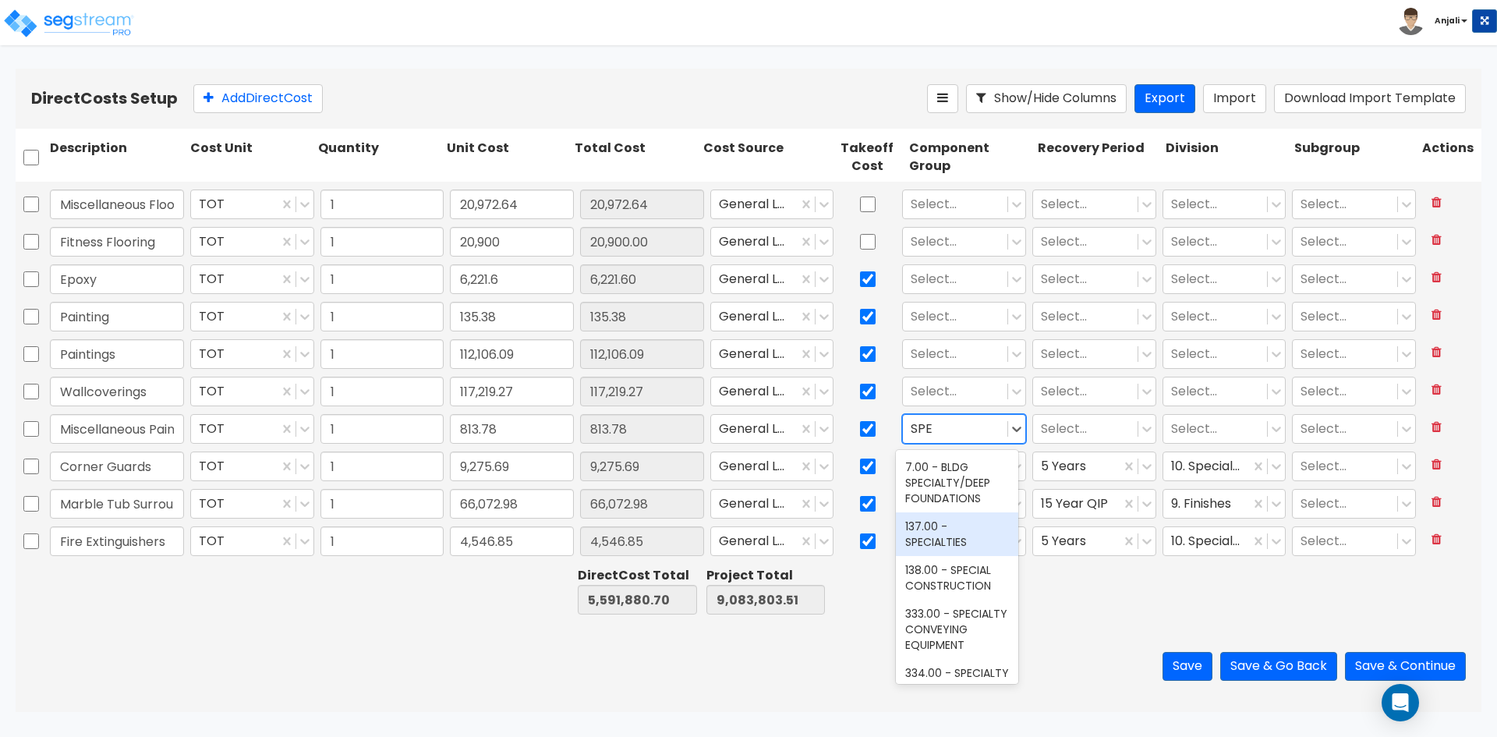
click at [961, 516] on div "137.00 - SPECIALTIES" at bounding box center [957, 534] width 122 height 44
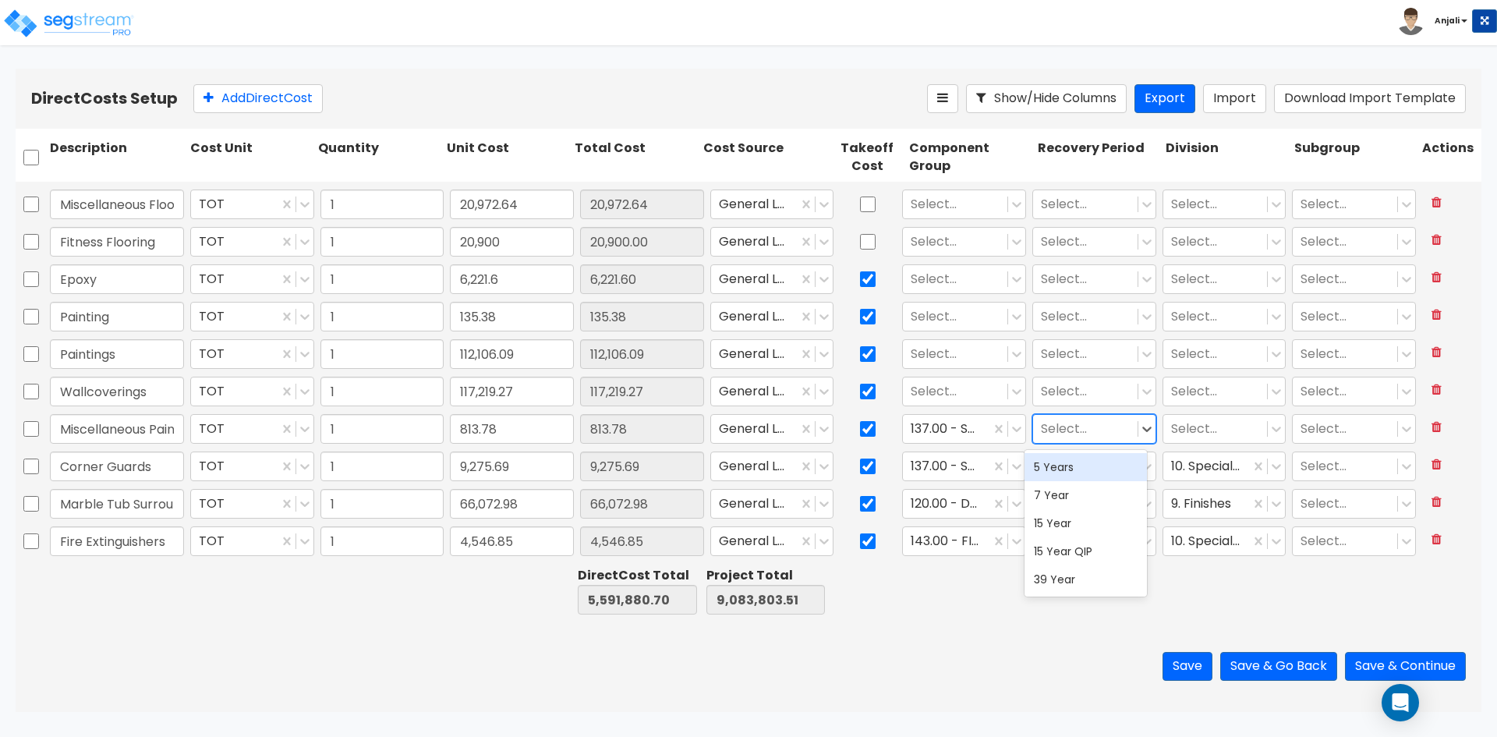
click at [1045, 416] on div "Select..." at bounding box center [1085, 429] width 104 height 27
click at [1050, 462] on div "5 Years" at bounding box center [1086, 467] width 122 height 28
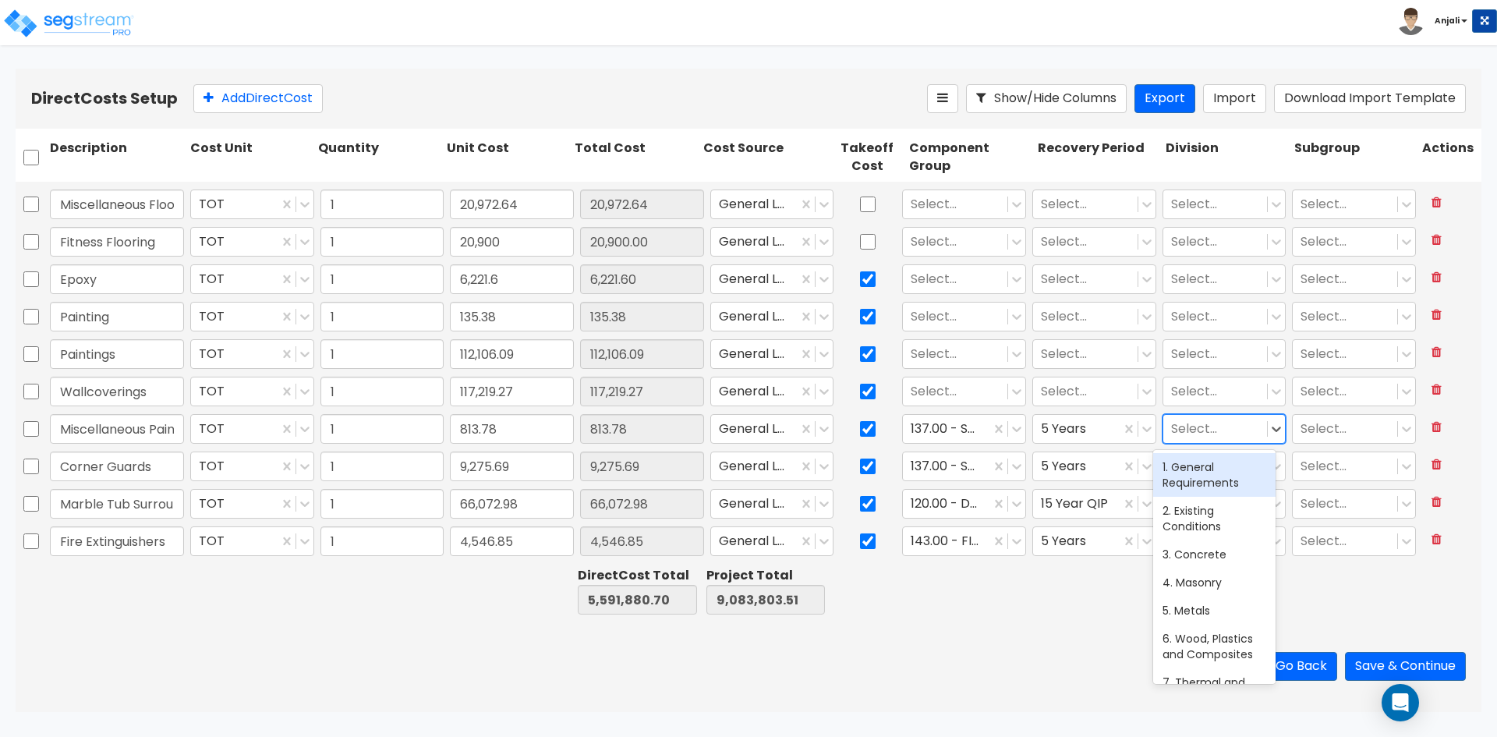
click at [1183, 434] on div at bounding box center [1215, 429] width 89 height 21
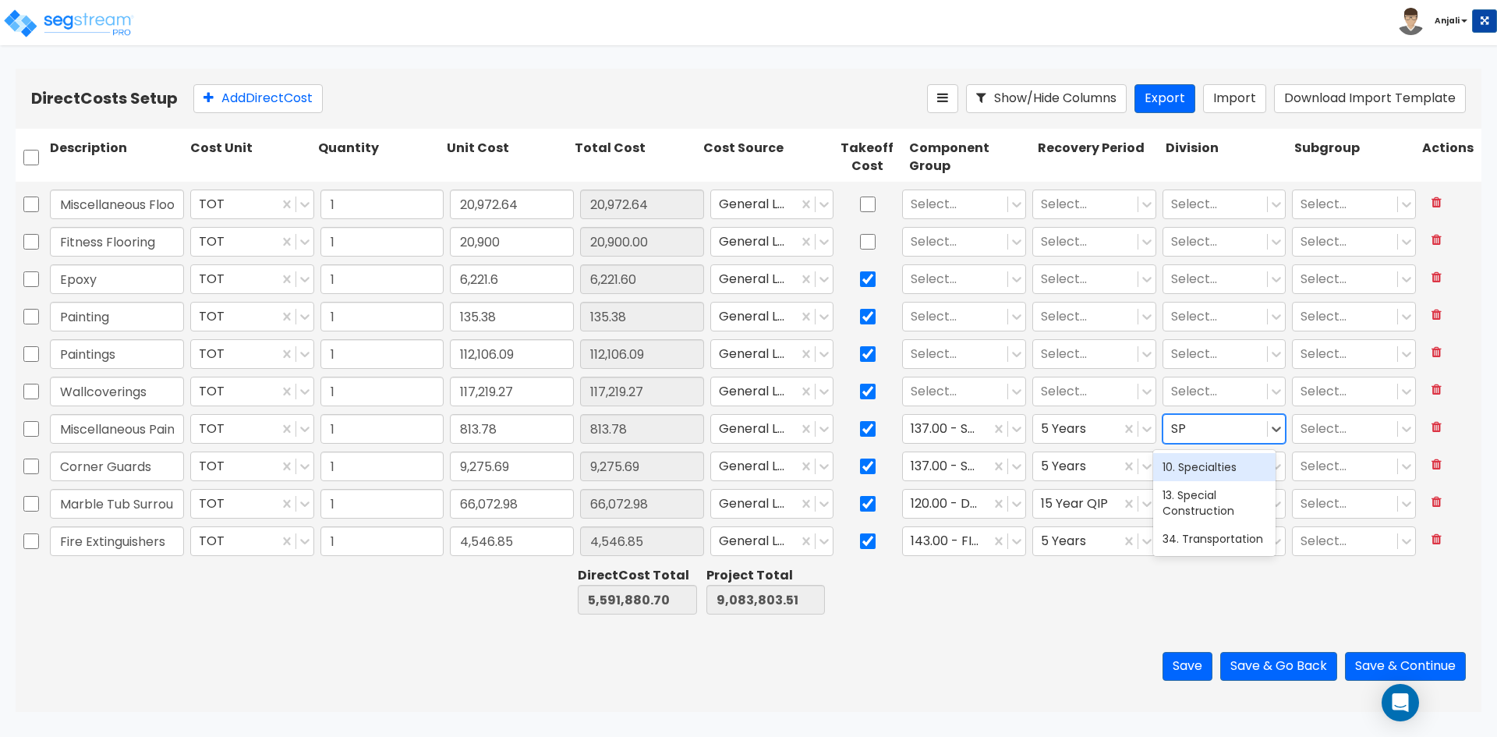
click at [1211, 472] on div "10. Specialties" at bounding box center [1214, 467] width 122 height 28
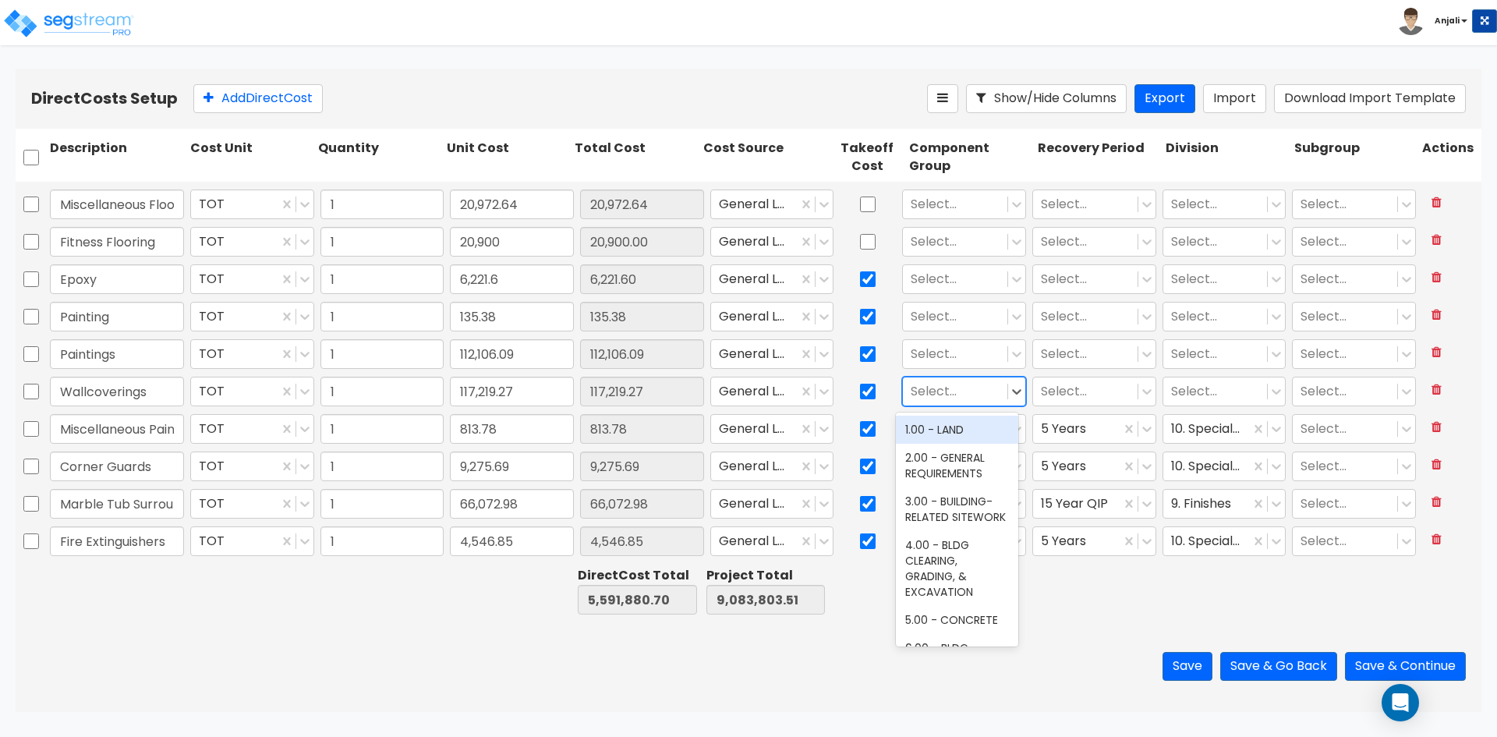
click at [962, 388] on div at bounding box center [955, 391] width 89 height 21
click at [953, 456] on div "120.00 - DECORATIVE WALLCOVERING" at bounding box center [957, 426] width 122 height 59
click at [1070, 387] on div at bounding box center [1085, 391] width 89 height 21
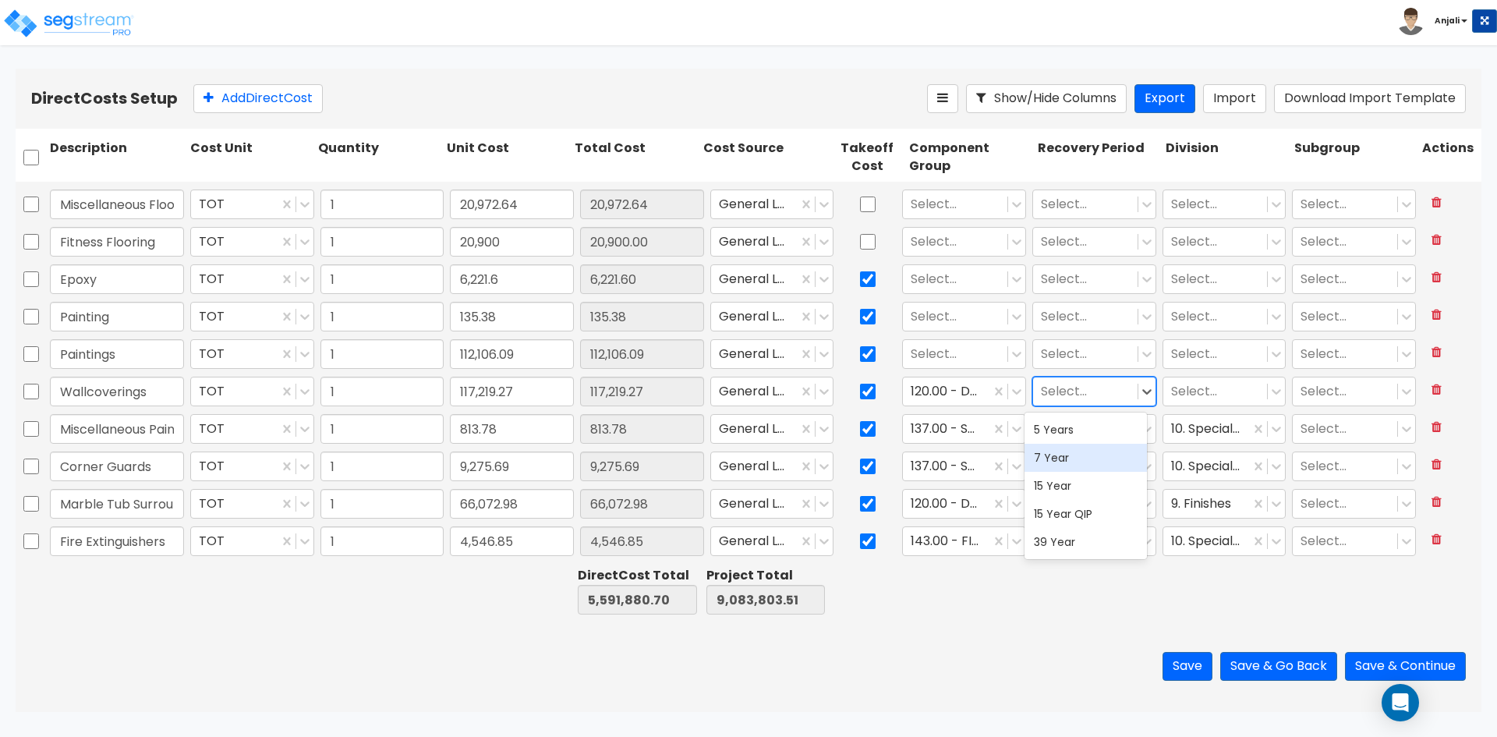
click at [1065, 444] on div "7 Year" at bounding box center [1086, 458] width 122 height 28
click at [1071, 400] on div at bounding box center [1077, 391] width 72 height 21
click at [1067, 441] on div "5 Years" at bounding box center [1086, 430] width 122 height 28
click at [1188, 390] on div at bounding box center [1215, 391] width 89 height 21
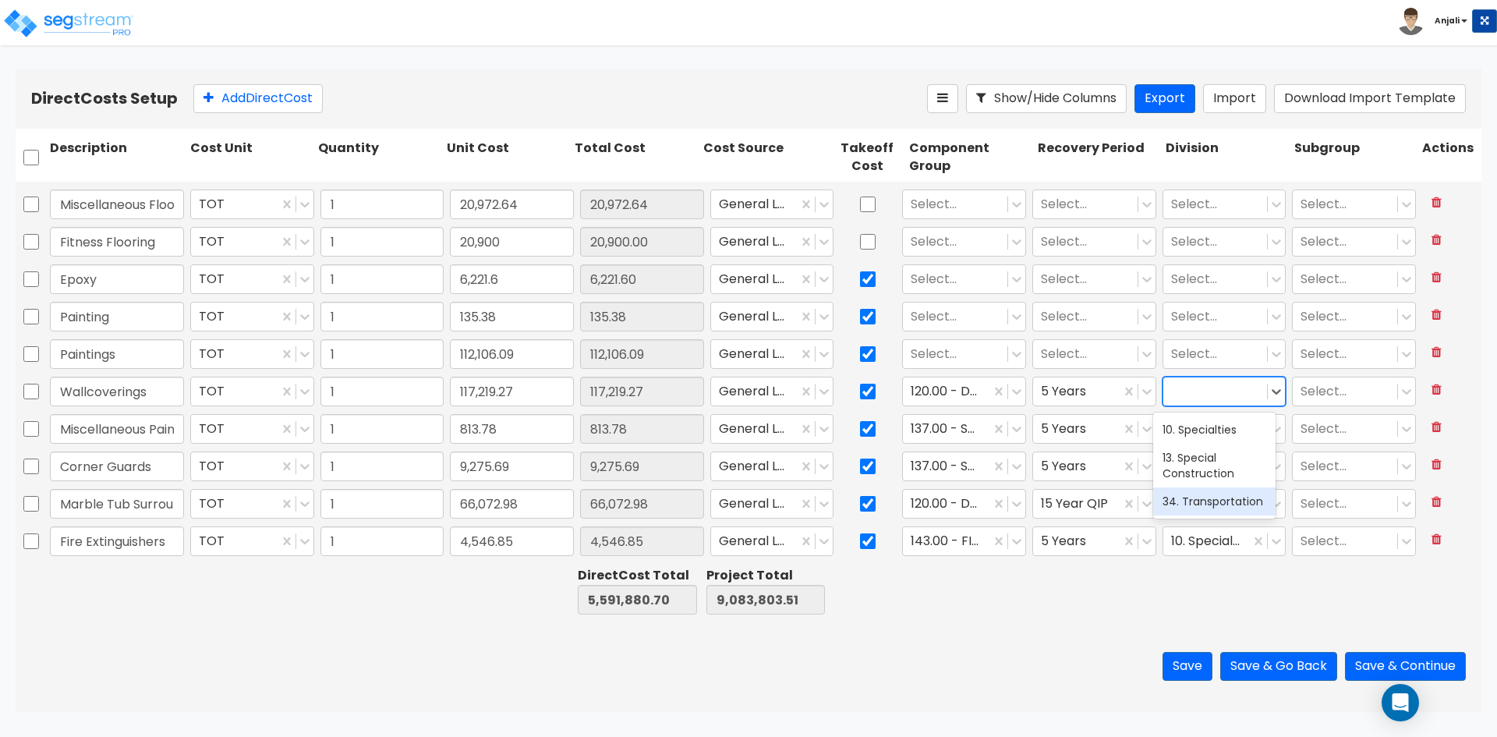
click at [1144, 594] on div at bounding box center [1099, 591] width 128 height 54
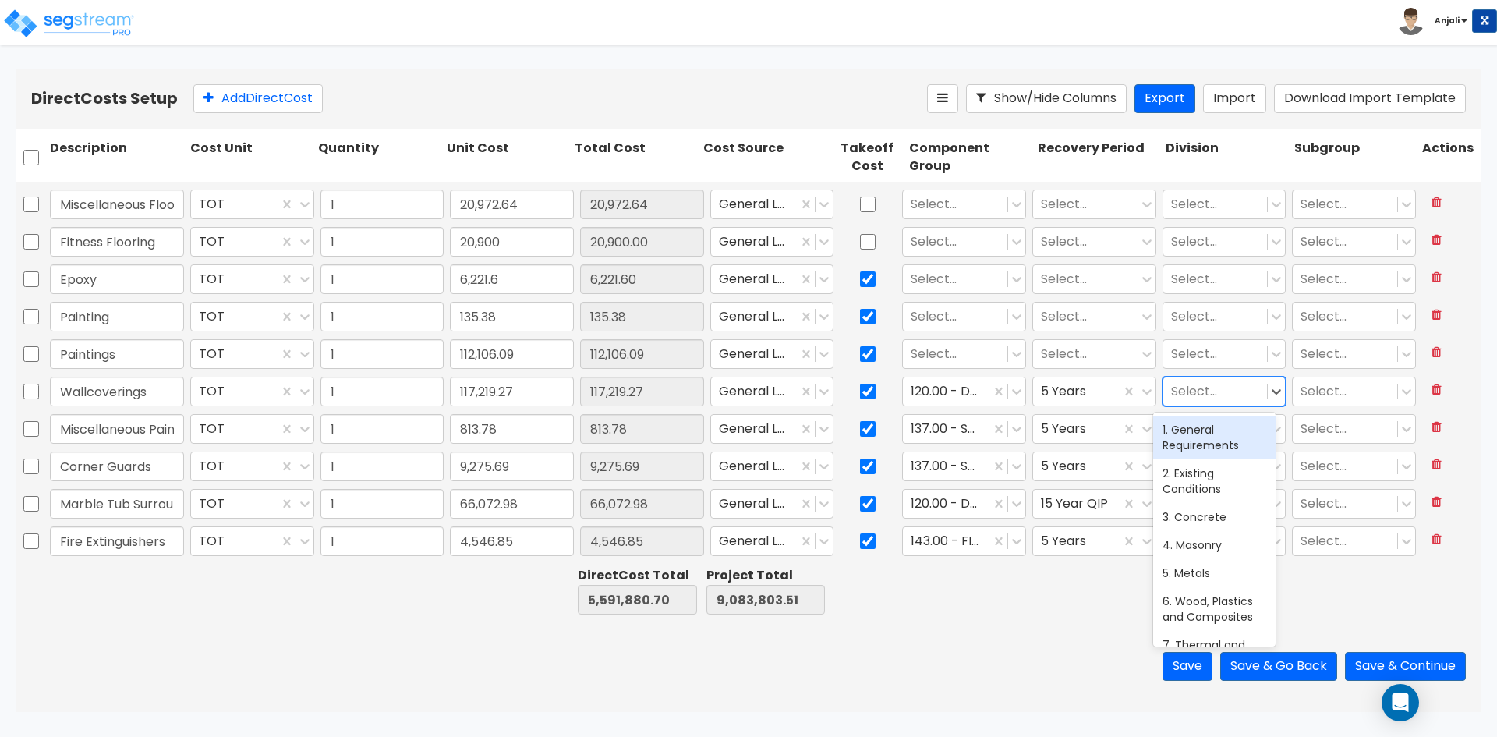
click at [1204, 383] on div at bounding box center [1215, 391] width 89 height 21
click at [1204, 431] on div "9. Finishes" at bounding box center [1214, 430] width 122 height 28
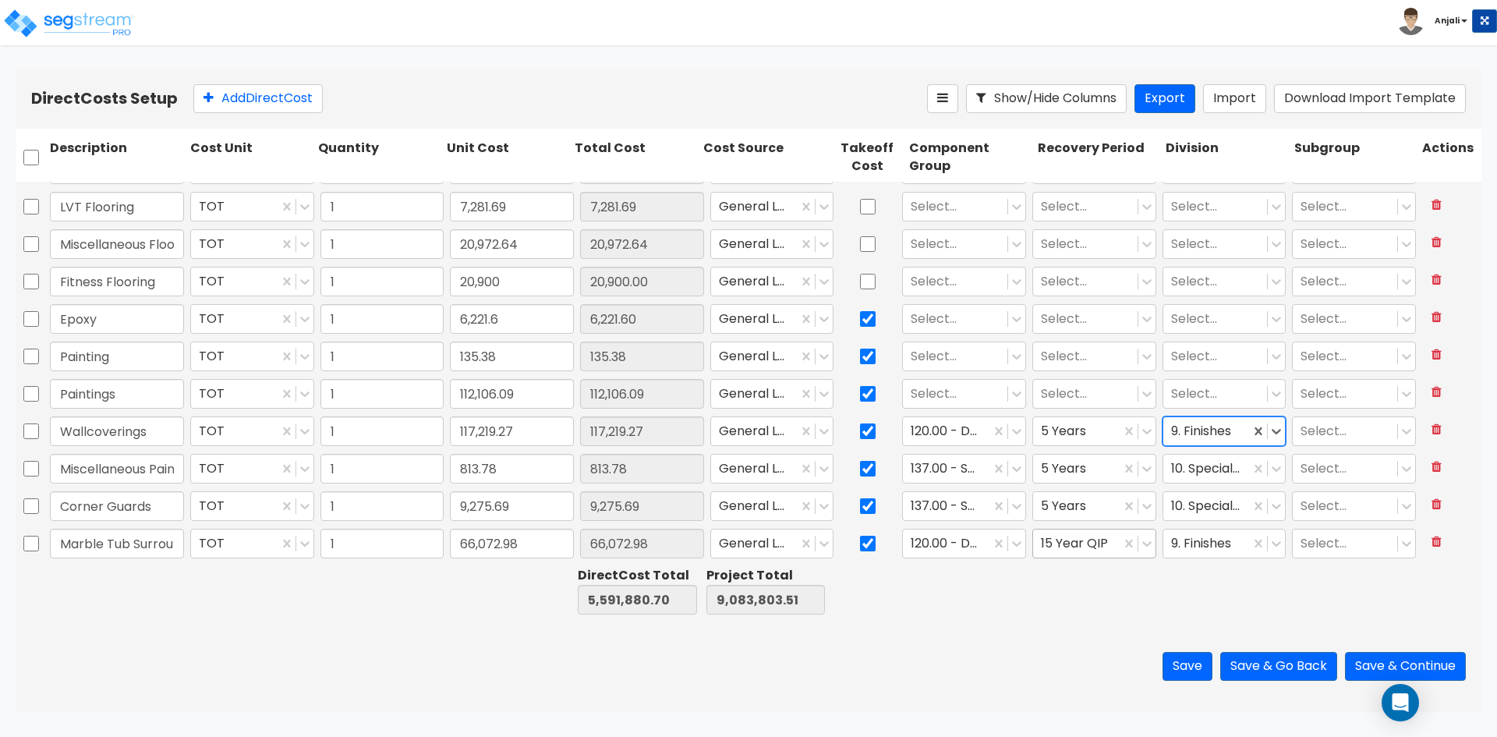
scroll to position [2724, 0]
click at [864, 317] on input "checkbox" at bounding box center [868, 320] width 16 height 30
click at [862, 281] on input "checkbox" at bounding box center [868, 282] width 16 height 30
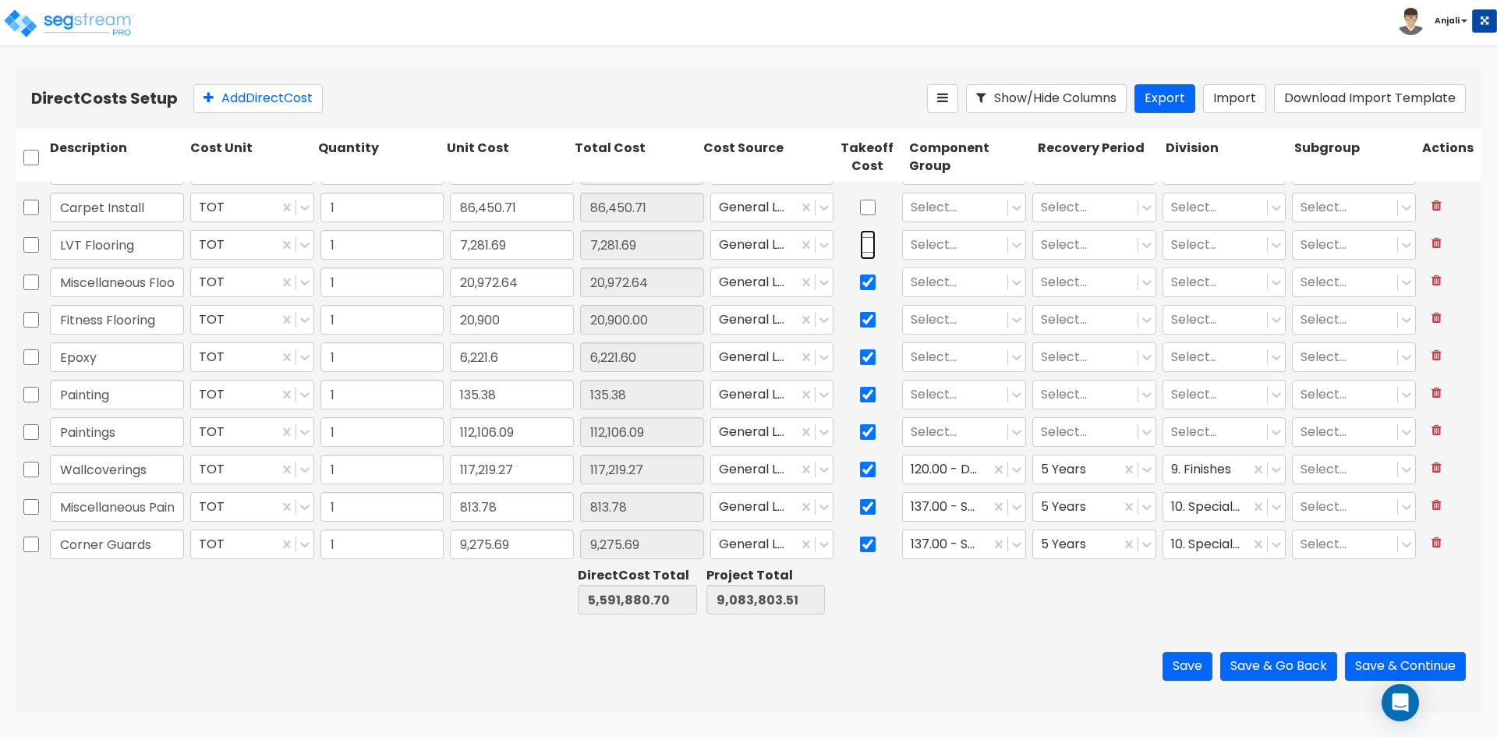
click at [866, 245] on input "checkbox" at bounding box center [868, 245] width 16 height 30
click at [865, 206] on input "checkbox" at bounding box center [868, 208] width 16 height 30
click at [957, 429] on div at bounding box center [955, 432] width 89 height 21
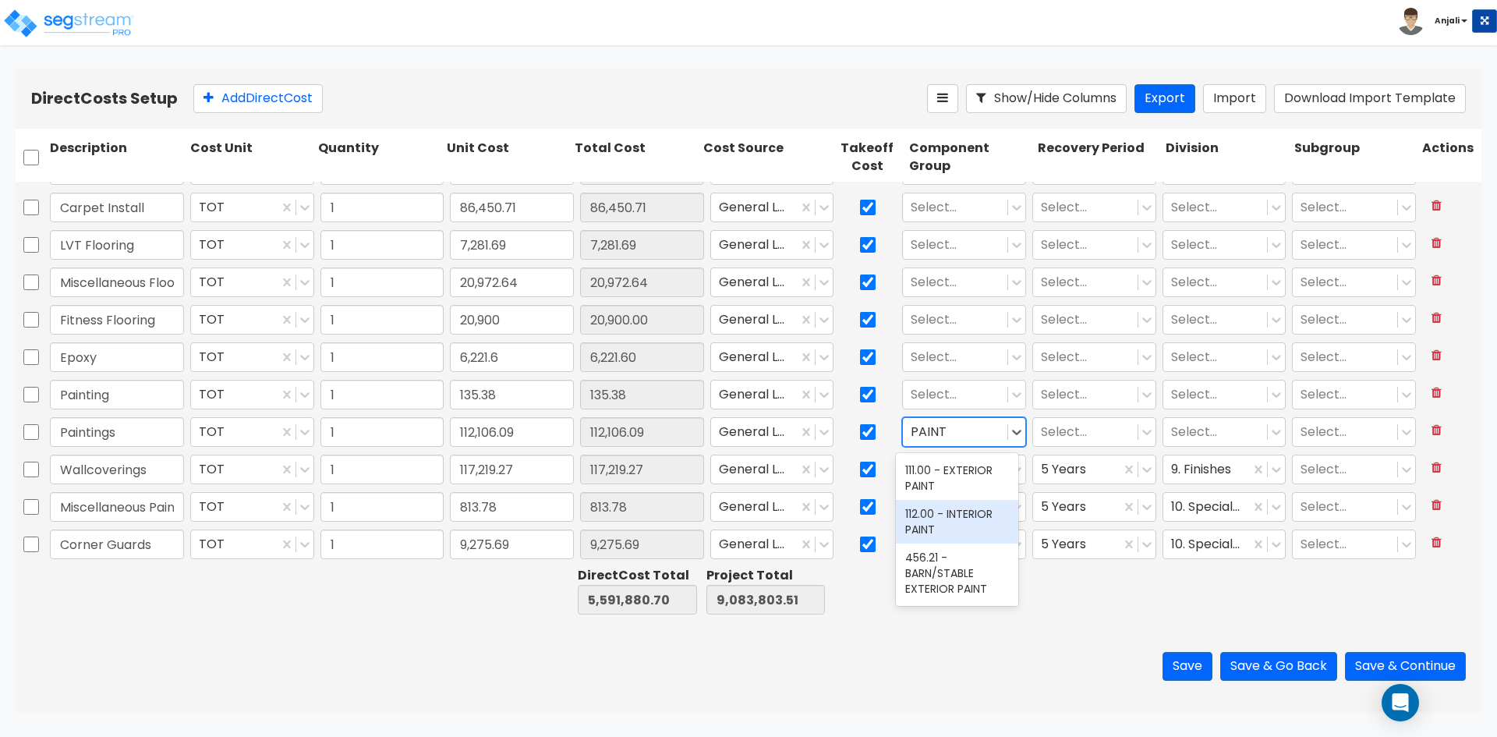
click at [959, 511] on div "112.00 - INTERIOR PAINT" at bounding box center [957, 522] width 122 height 44
click at [1074, 431] on div at bounding box center [1085, 432] width 89 height 21
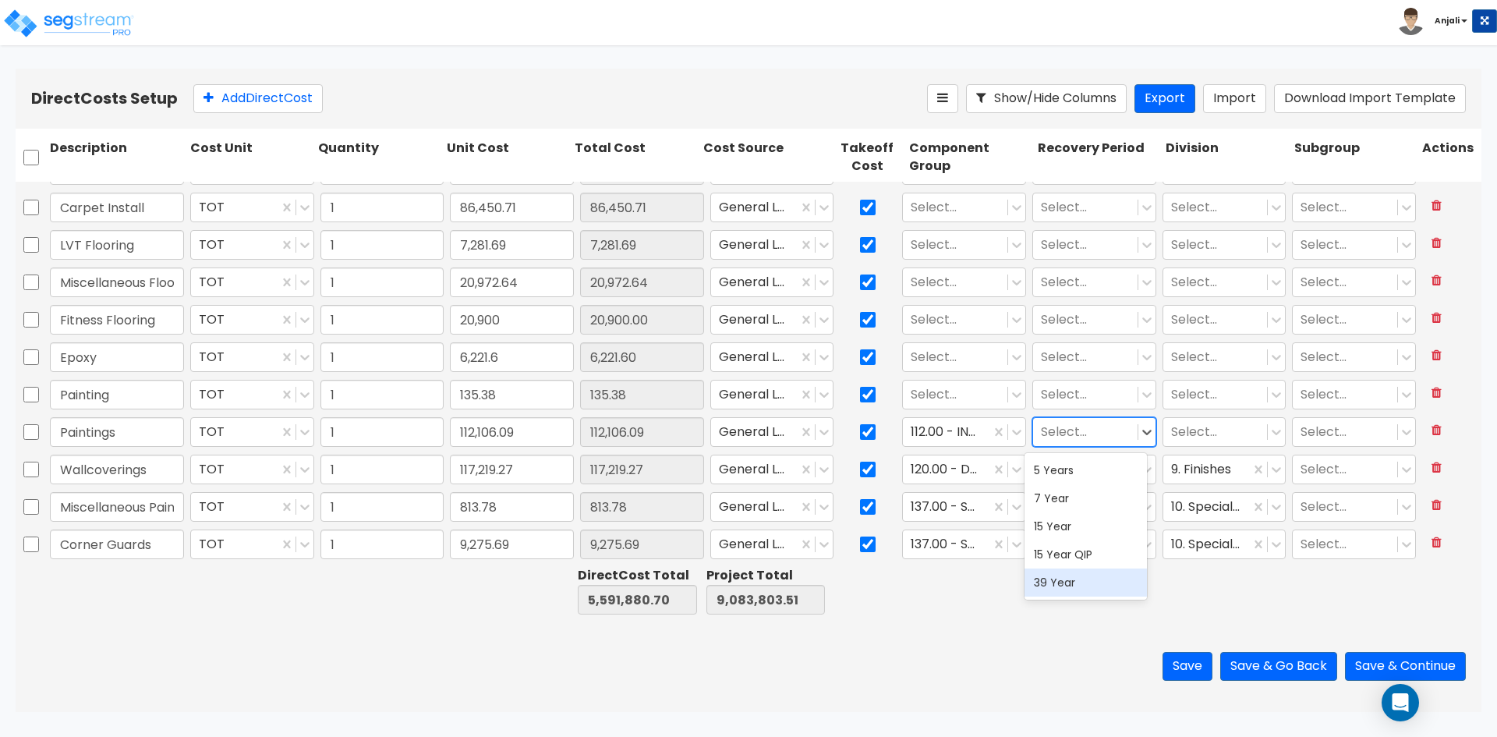
click at [1051, 580] on div "39 Year" at bounding box center [1086, 582] width 122 height 28
click at [1177, 423] on div at bounding box center [1215, 432] width 89 height 21
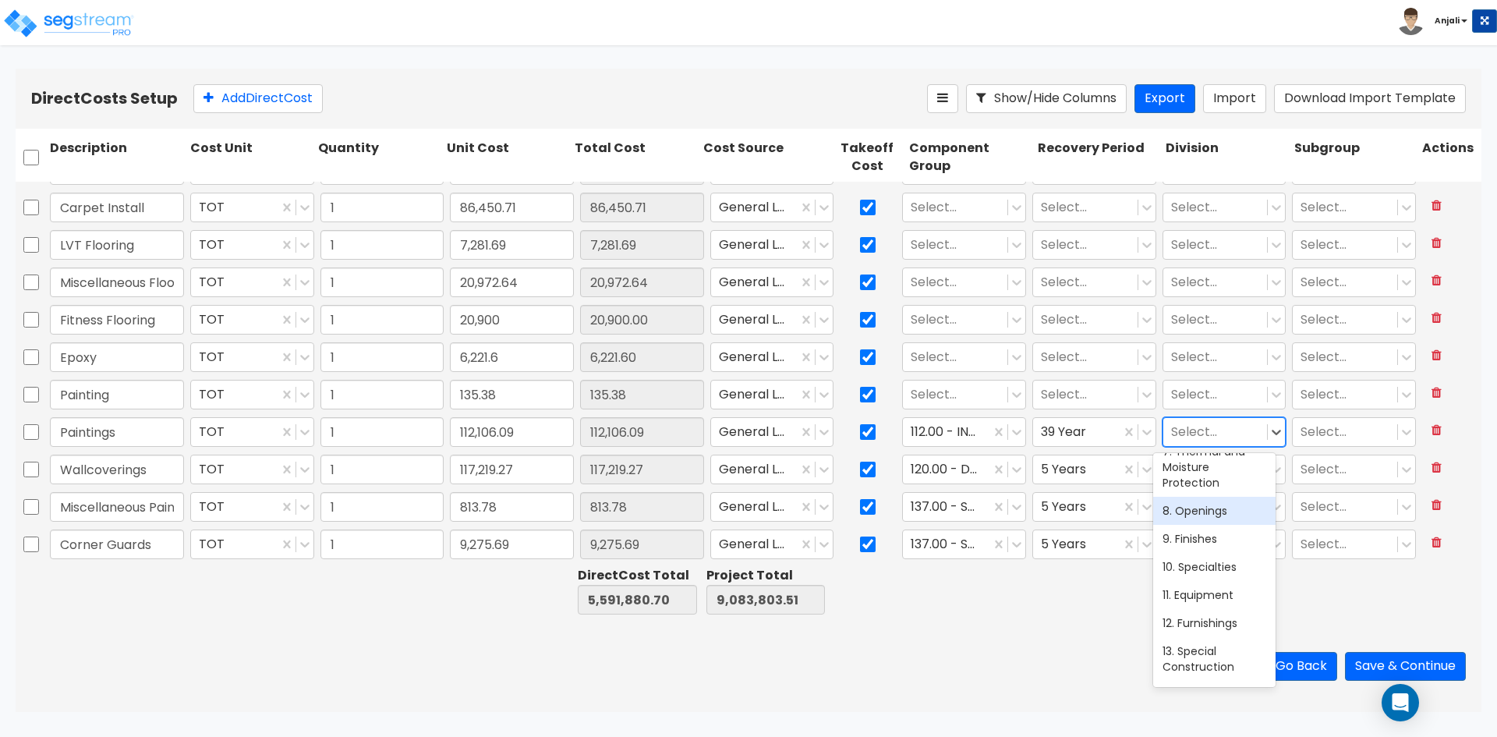
scroll to position [312, 0]
click at [1203, 489] on div "10. Specialties" at bounding box center [1214, 489] width 122 height 28
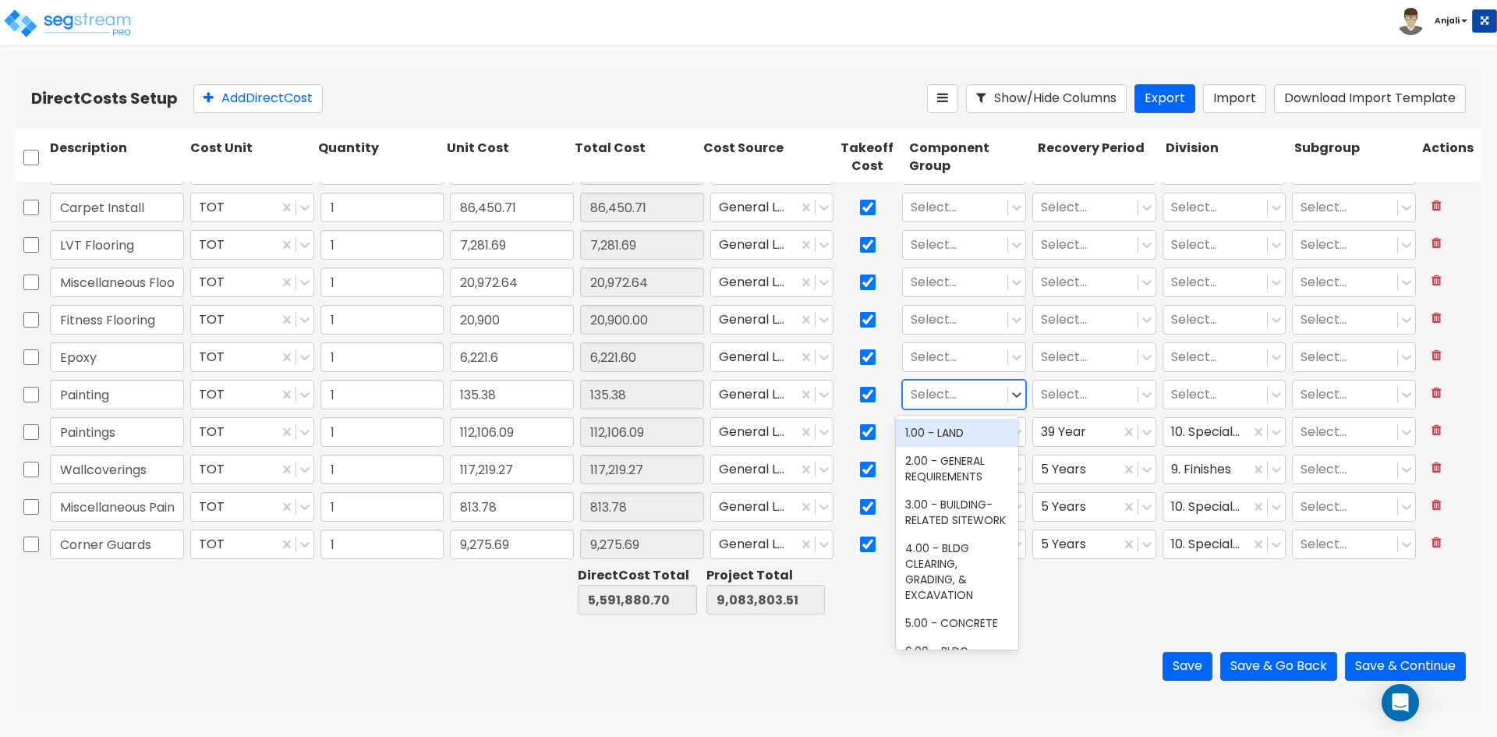
click at [978, 398] on div at bounding box center [955, 394] width 89 height 21
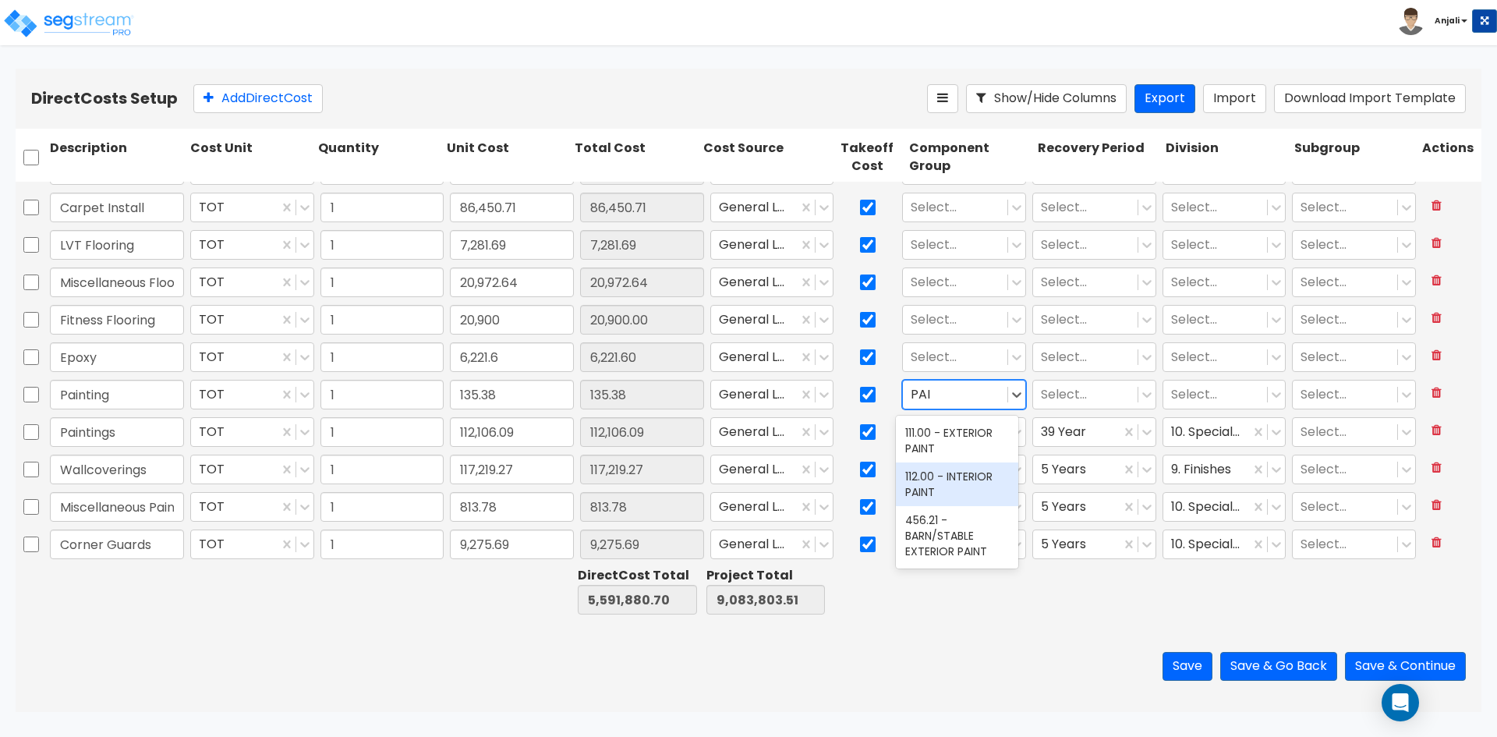
click at [964, 483] on div "112.00 - INTERIOR PAINT" at bounding box center [957, 484] width 122 height 44
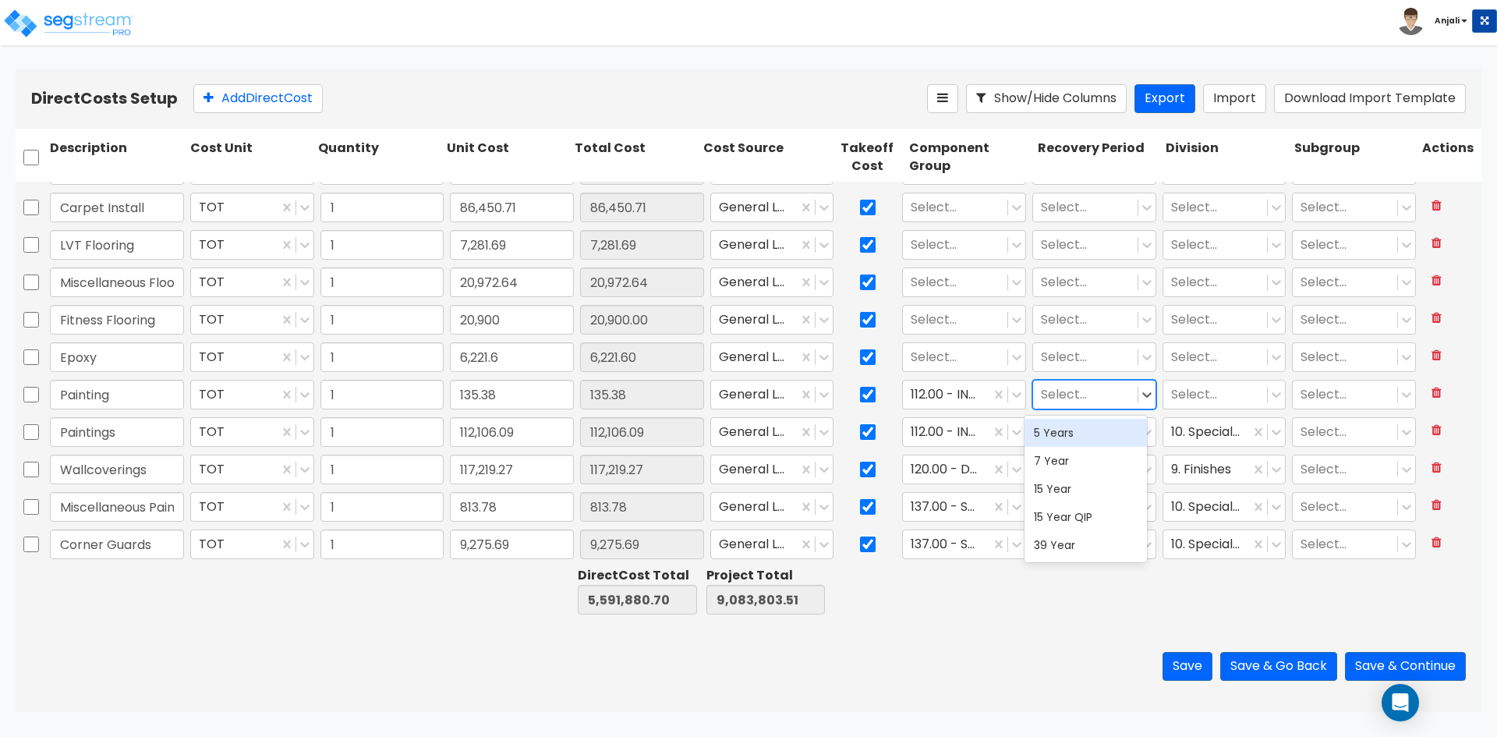
drag, startPoint x: 1057, startPoint y: 402, endPoint x: 1062, endPoint y: 412, distance: 11.2
click at [1057, 402] on div at bounding box center [1085, 394] width 89 height 21
click at [1066, 544] on div "39 Year" at bounding box center [1086, 545] width 122 height 28
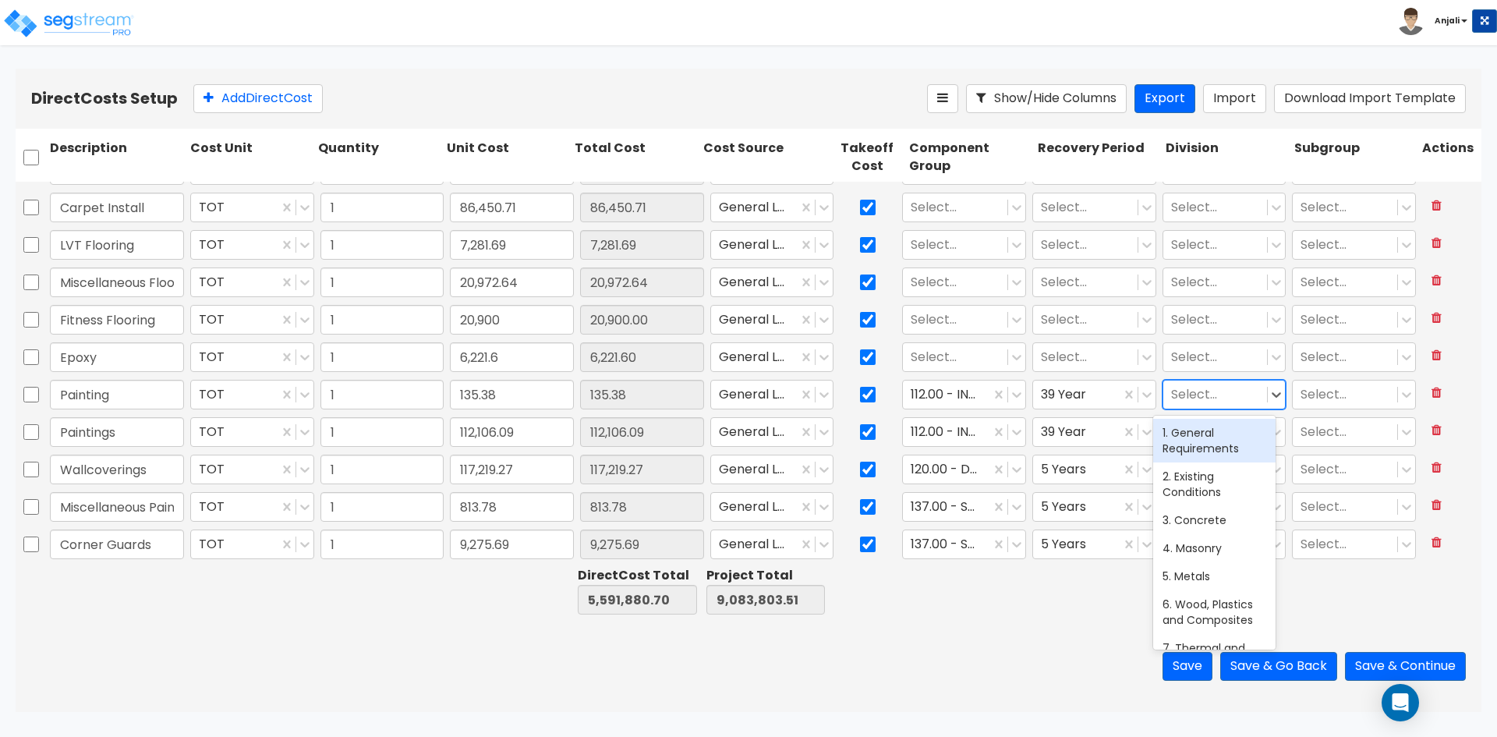
click at [1181, 395] on div at bounding box center [1215, 394] width 89 height 21
click at [1198, 443] on div "10. Specialties" at bounding box center [1214, 433] width 122 height 28
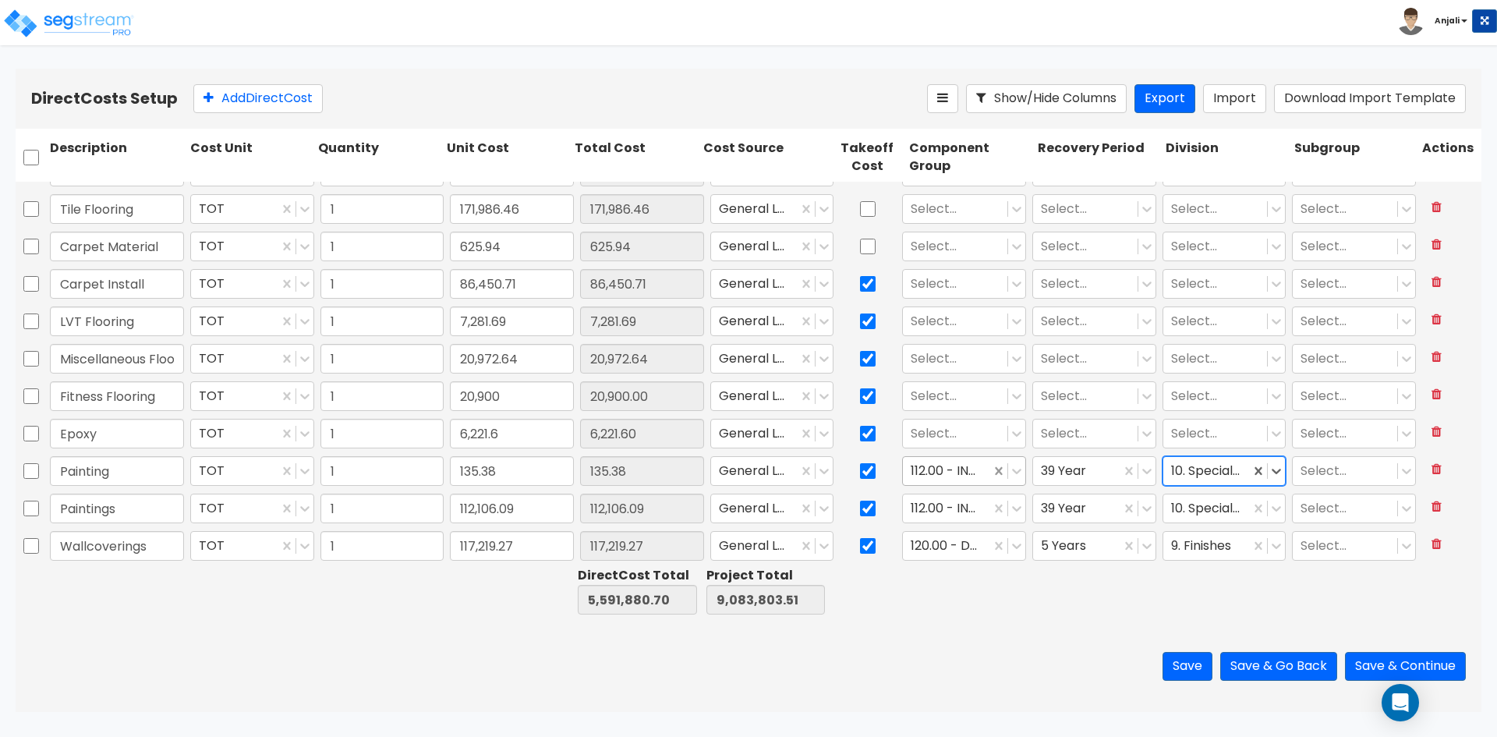
scroll to position [2647, 0]
click at [865, 242] on input "checkbox" at bounding box center [868, 248] width 16 height 30
click at [860, 211] on input "checkbox" at bounding box center [868, 211] width 16 height 30
click at [936, 426] on div at bounding box center [955, 435] width 89 height 21
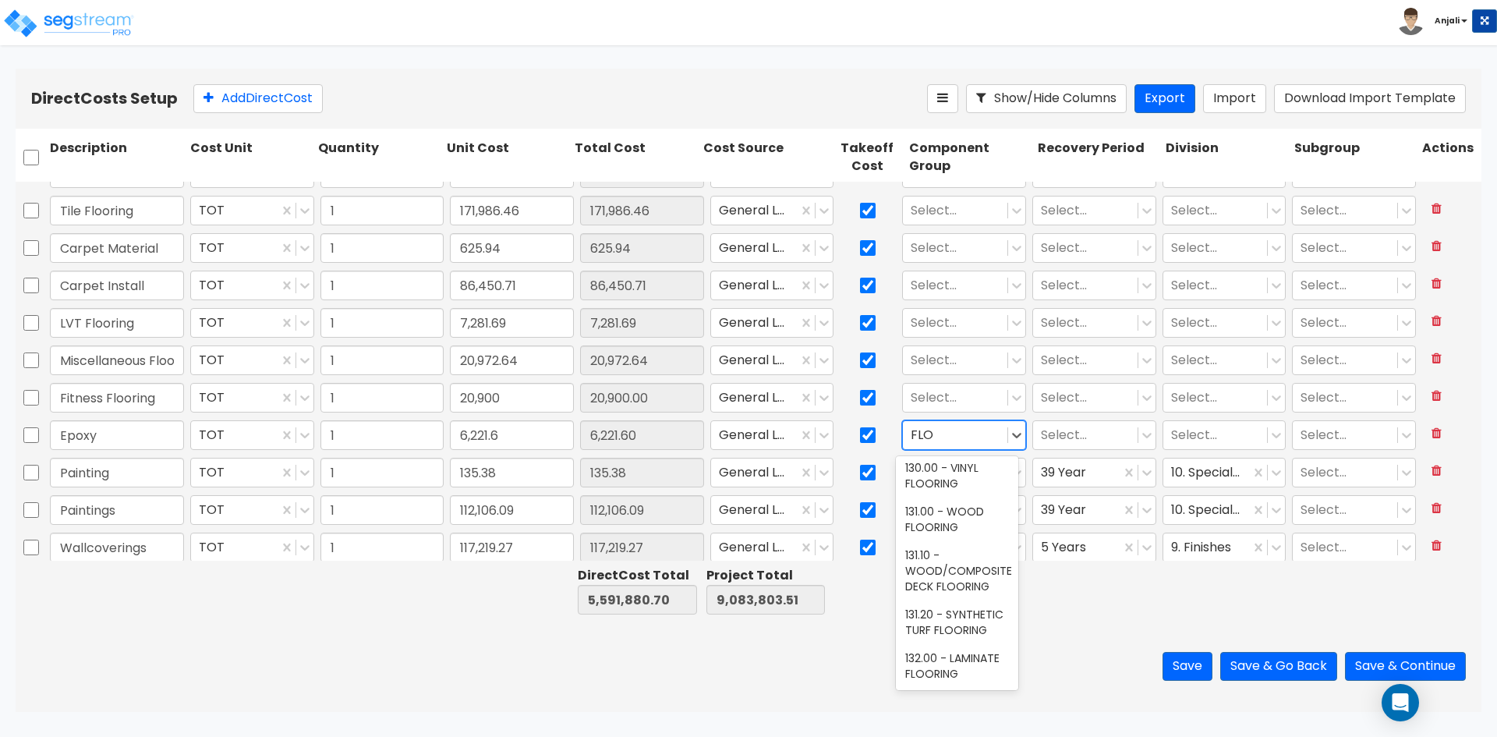
scroll to position [0, 0]
drag, startPoint x: 940, startPoint y: 433, endPoint x: 913, endPoint y: 434, distance: 27.3
click at [913, 434] on div at bounding box center [955, 435] width 89 height 21
click at [929, 435] on div at bounding box center [955, 435] width 89 height 21
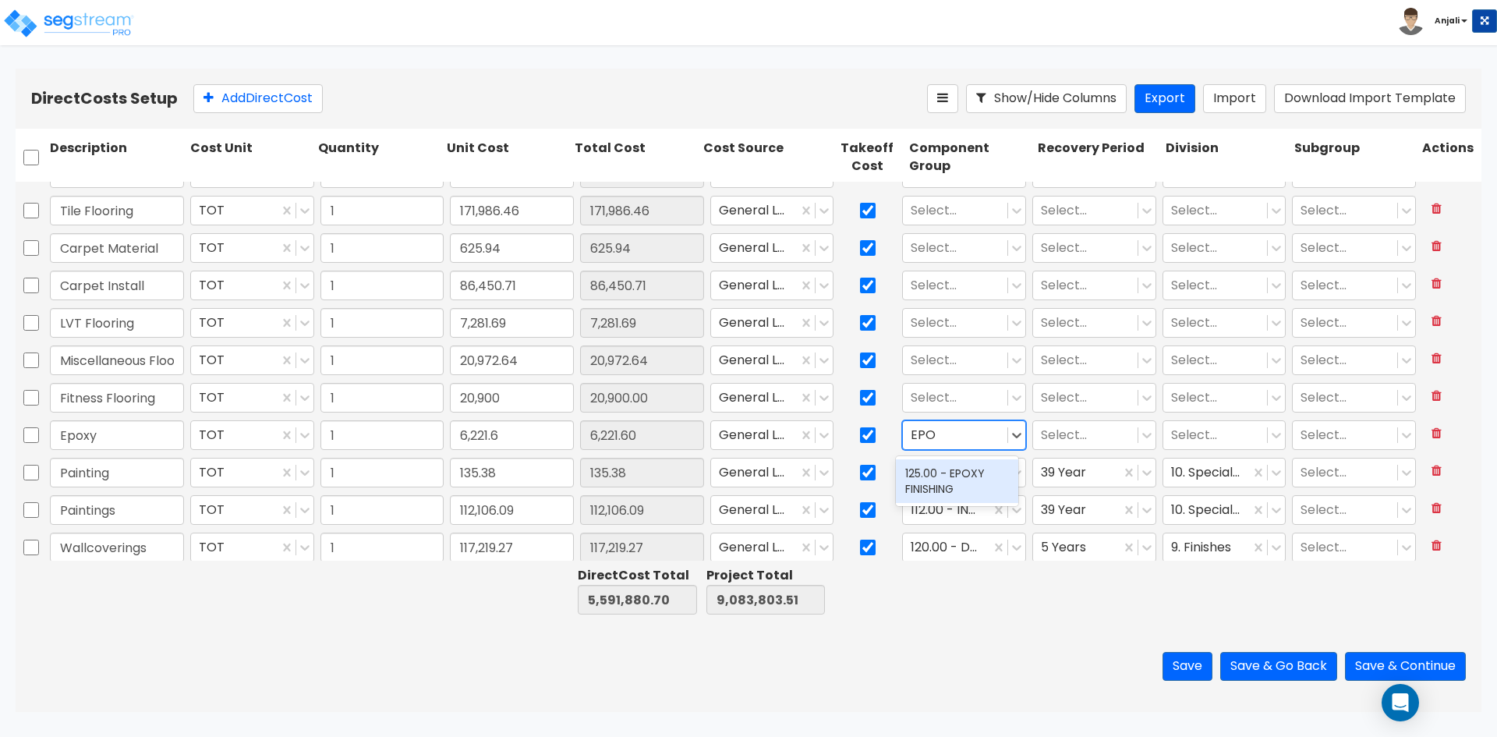
click at [933, 488] on div "125.00 - EPOXY FINISHING" at bounding box center [957, 481] width 122 height 44
click at [1044, 437] on div at bounding box center [1085, 435] width 89 height 21
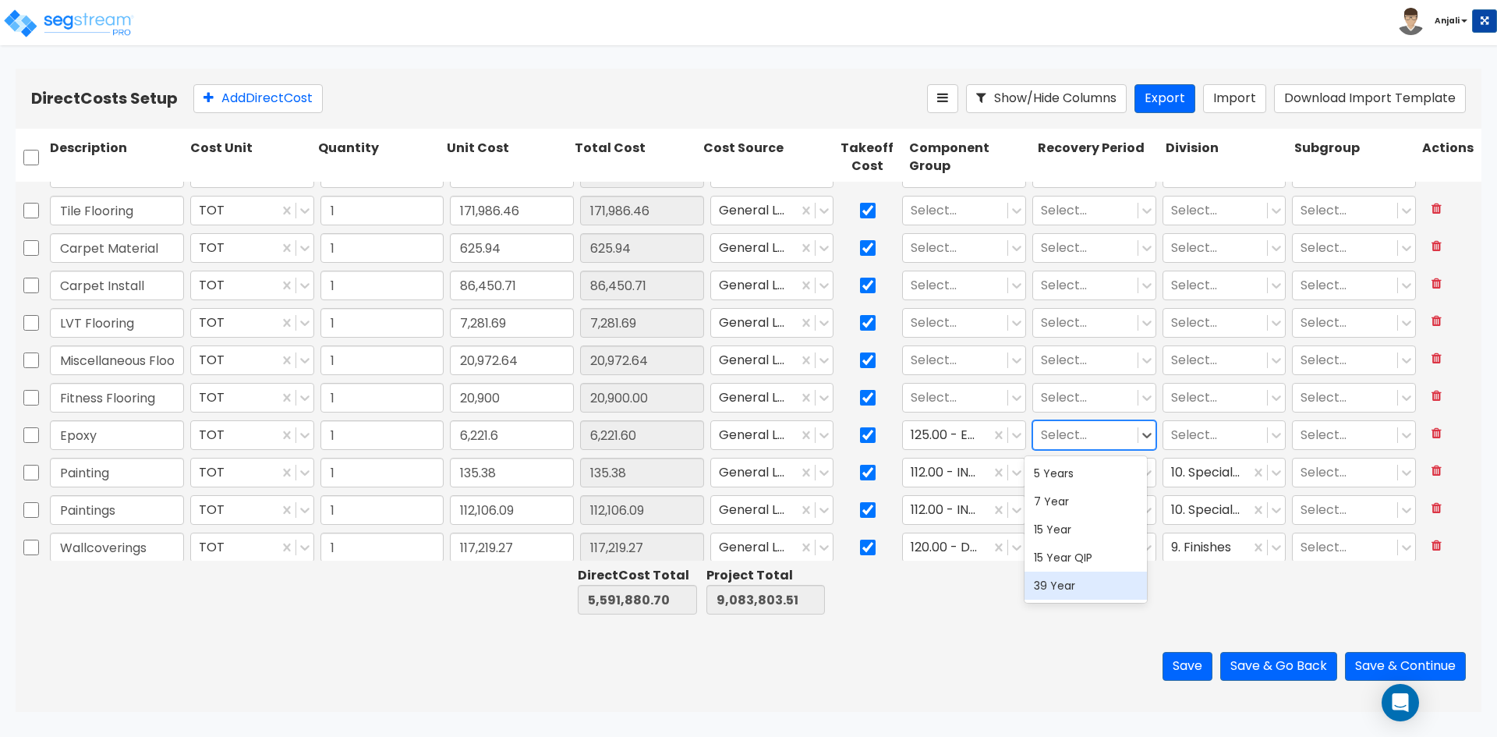
drag, startPoint x: 1071, startPoint y: 579, endPoint x: 1172, endPoint y: 488, distance: 135.8
click at [1073, 577] on div "39 Year" at bounding box center [1086, 586] width 122 height 28
click at [1195, 441] on div at bounding box center [1215, 435] width 89 height 21
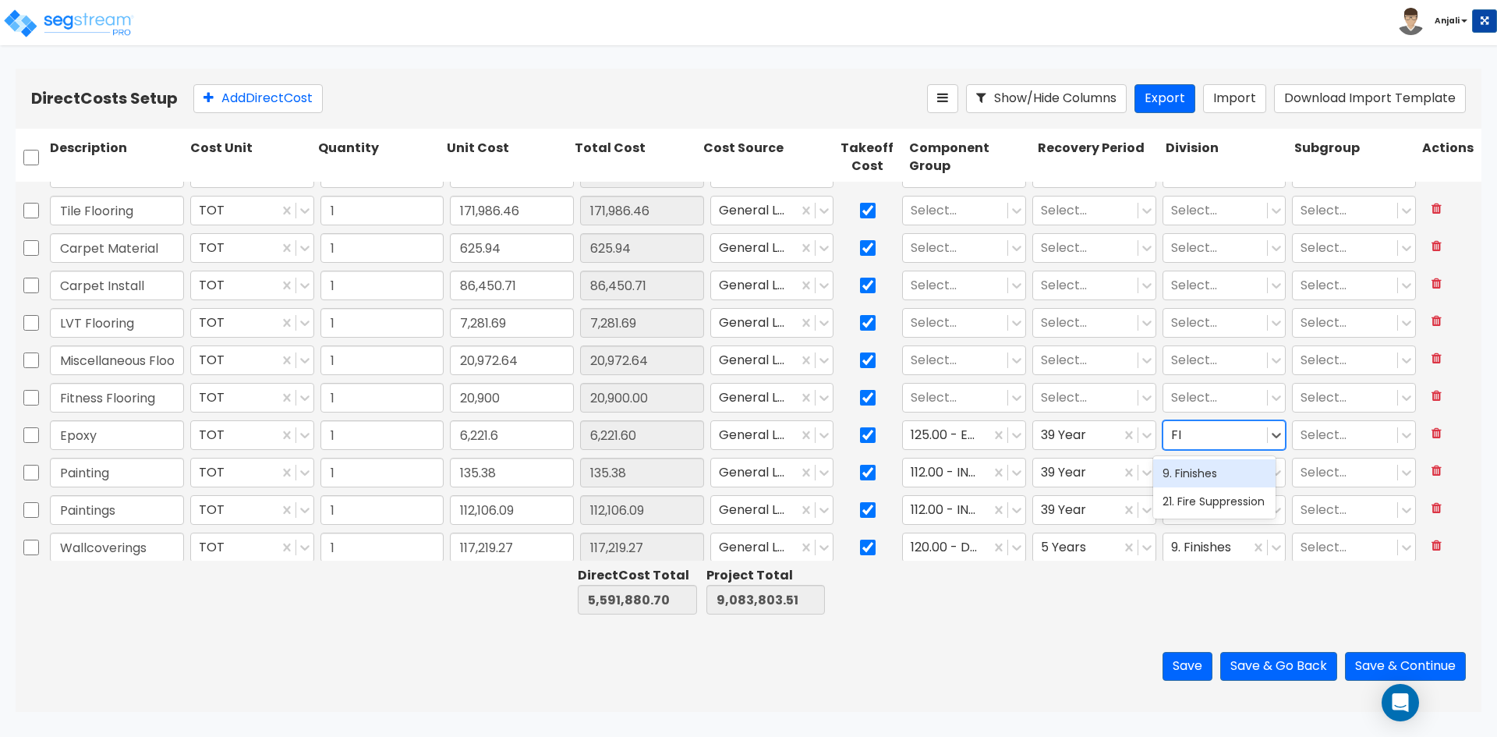
click at [1197, 481] on div "9. Finishes" at bounding box center [1214, 473] width 122 height 28
click at [958, 385] on div "Select..." at bounding box center [955, 397] width 104 height 27
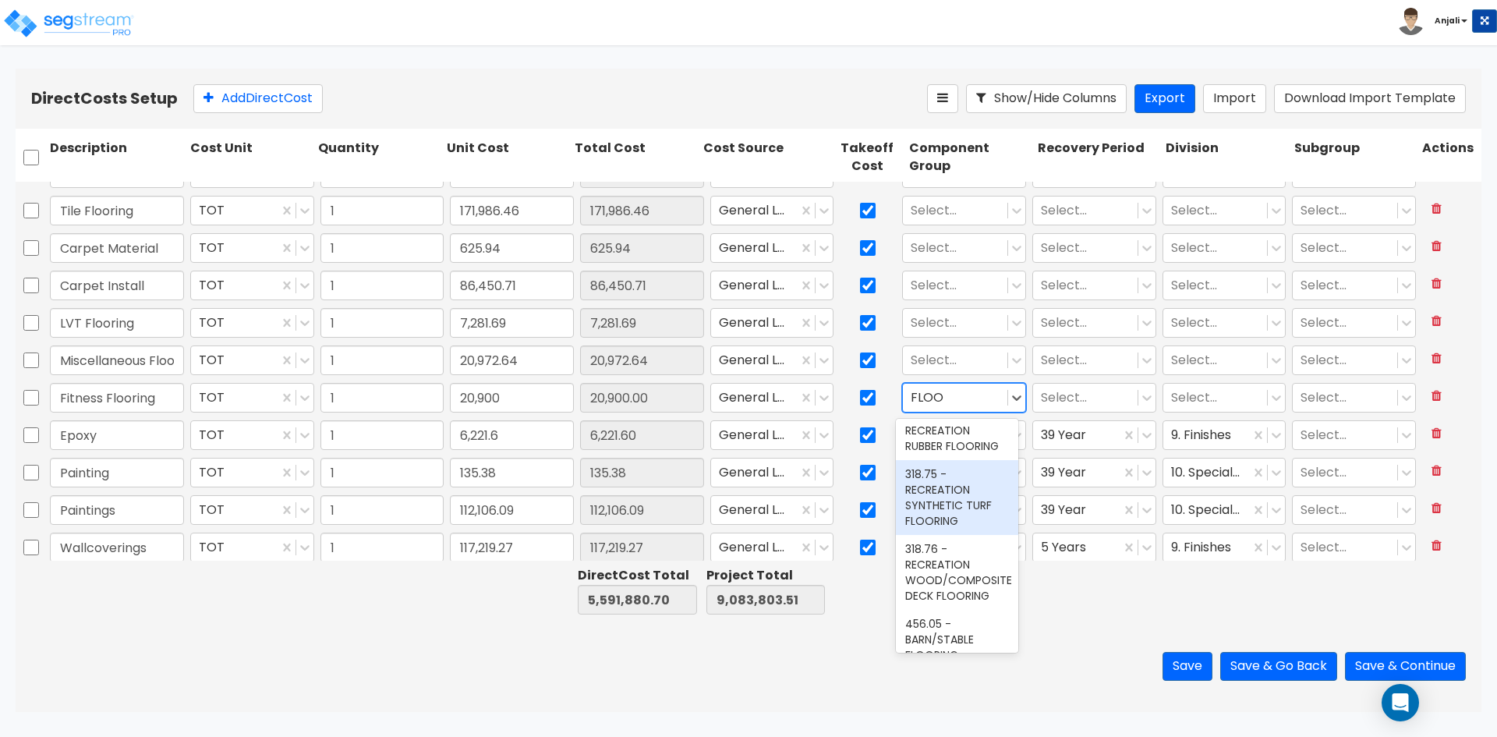
scroll to position [473, 0]
click at [968, 538] on div "318.74 - RECREATION RUBBER FLOORING" at bounding box center [957, 508] width 122 height 59
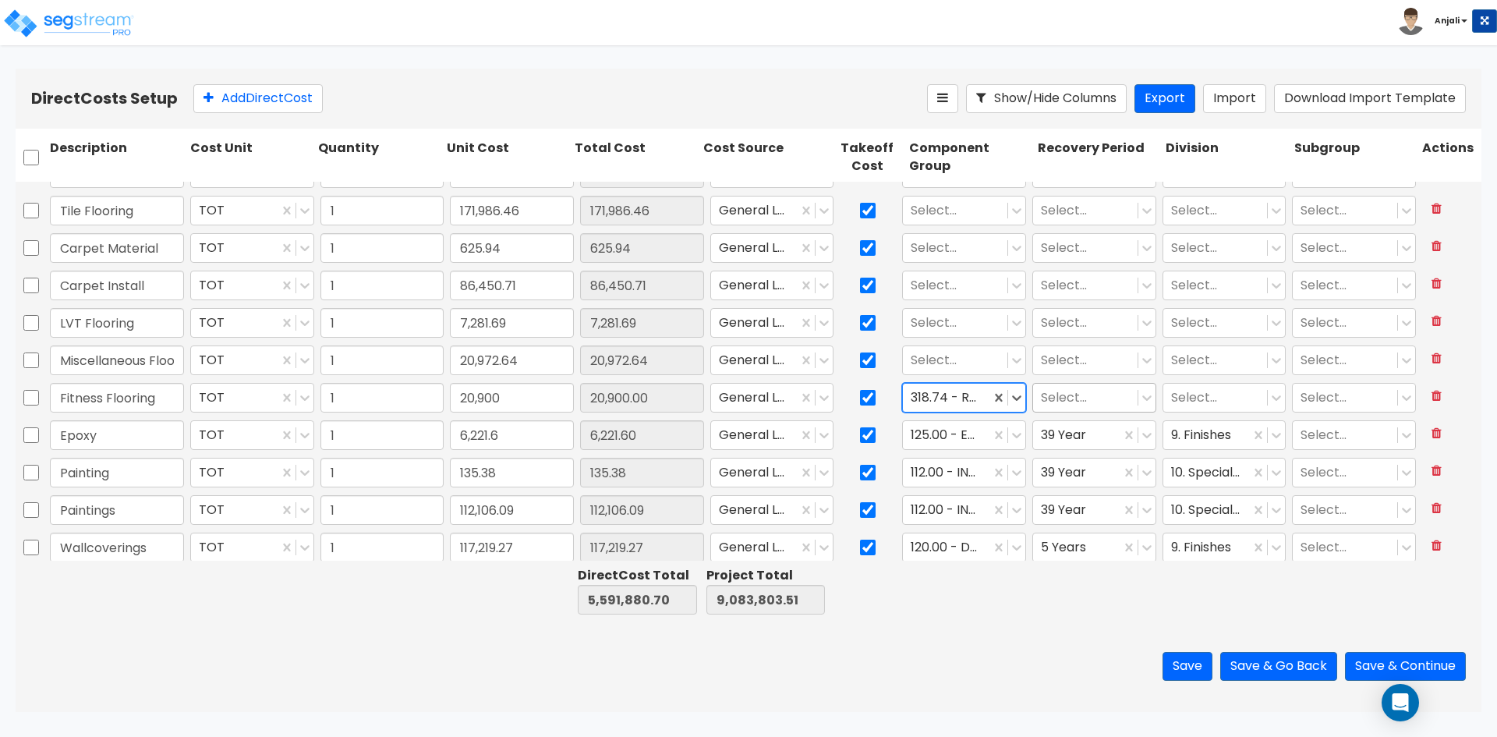
click at [1075, 397] on div at bounding box center [1085, 398] width 89 height 21
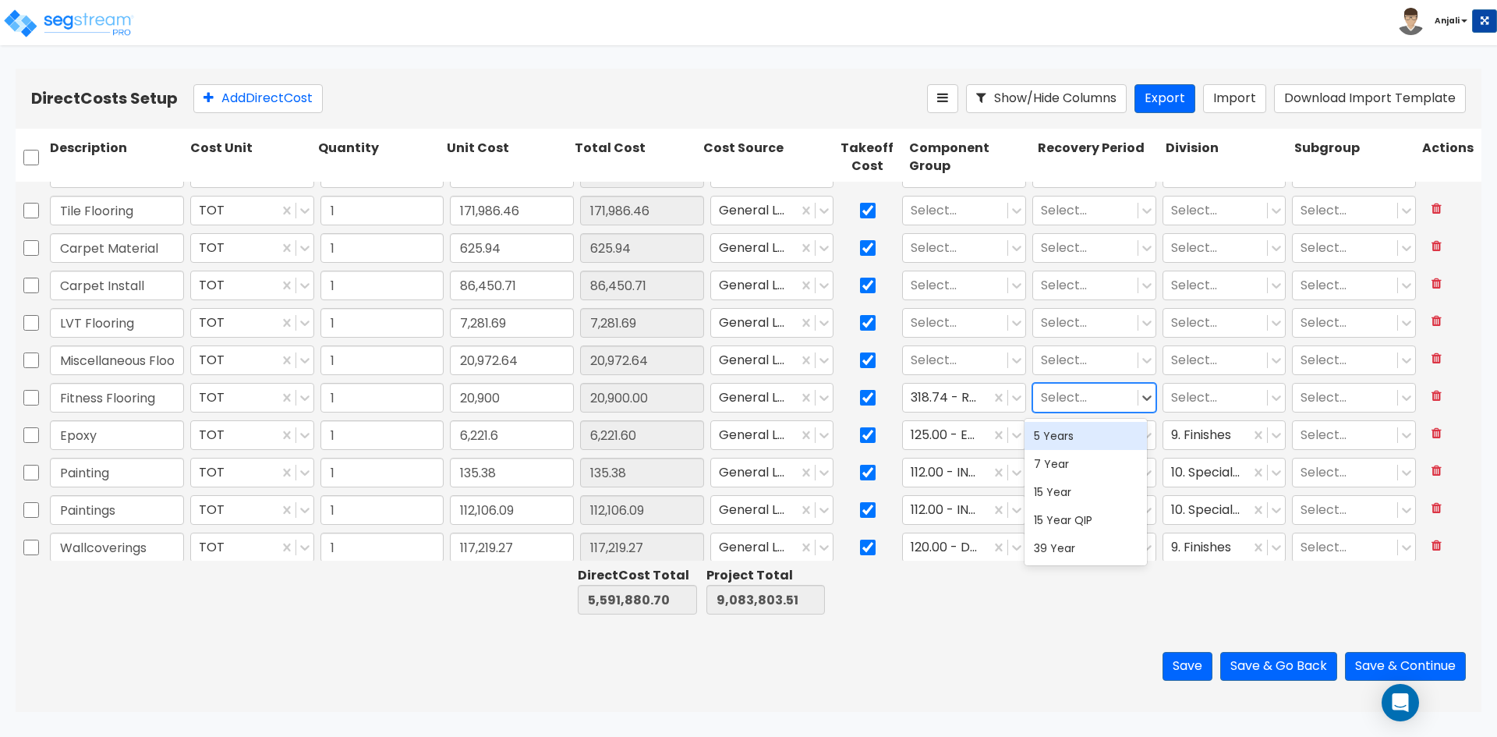
click at [1062, 437] on div "5 Years" at bounding box center [1086, 436] width 122 height 28
click at [1213, 400] on div at bounding box center [1215, 398] width 89 height 21
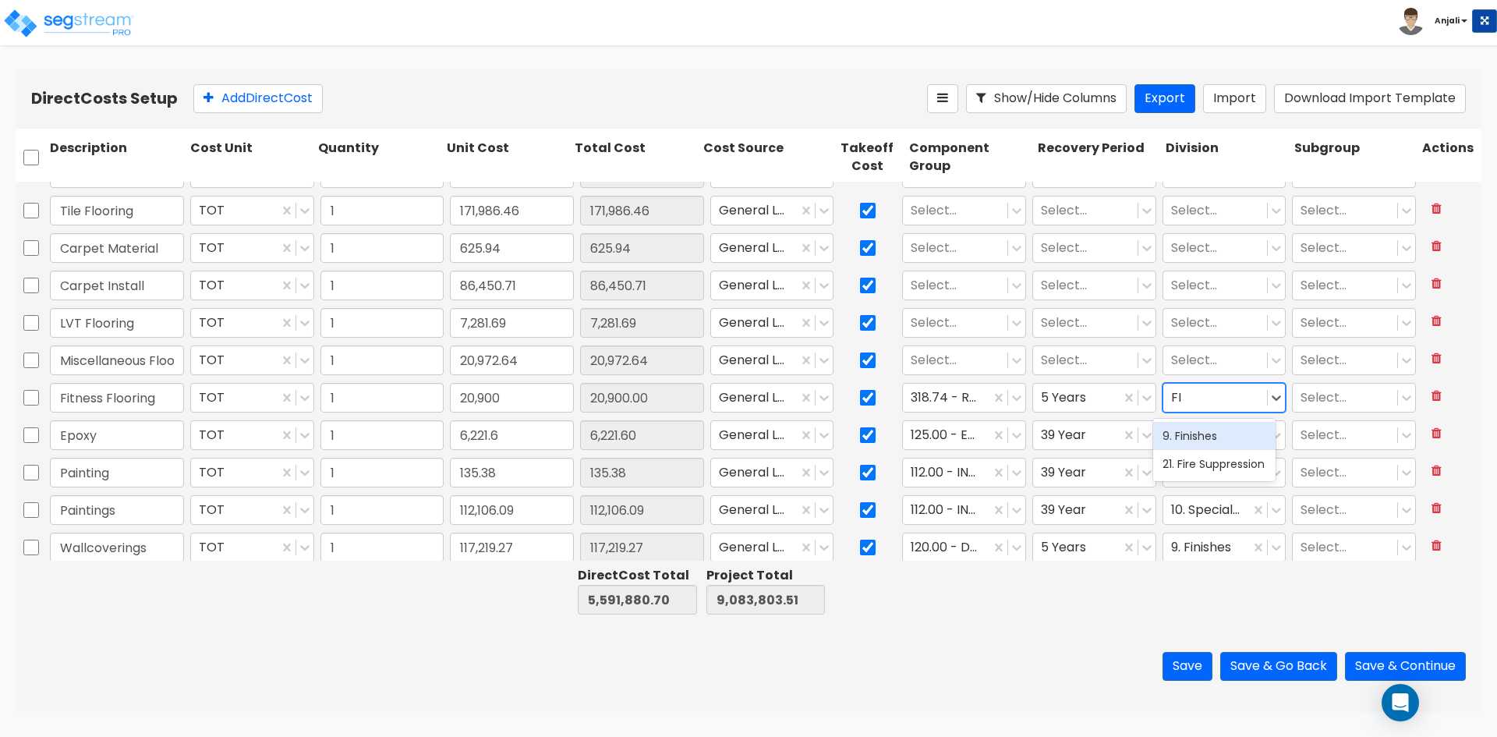
click at [1211, 431] on div "9. Finishes" at bounding box center [1214, 436] width 122 height 28
click at [132, 355] on input "Miscellaneous Flooring" at bounding box center [117, 360] width 134 height 30
click at [918, 363] on div at bounding box center [955, 360] width 89 height 21
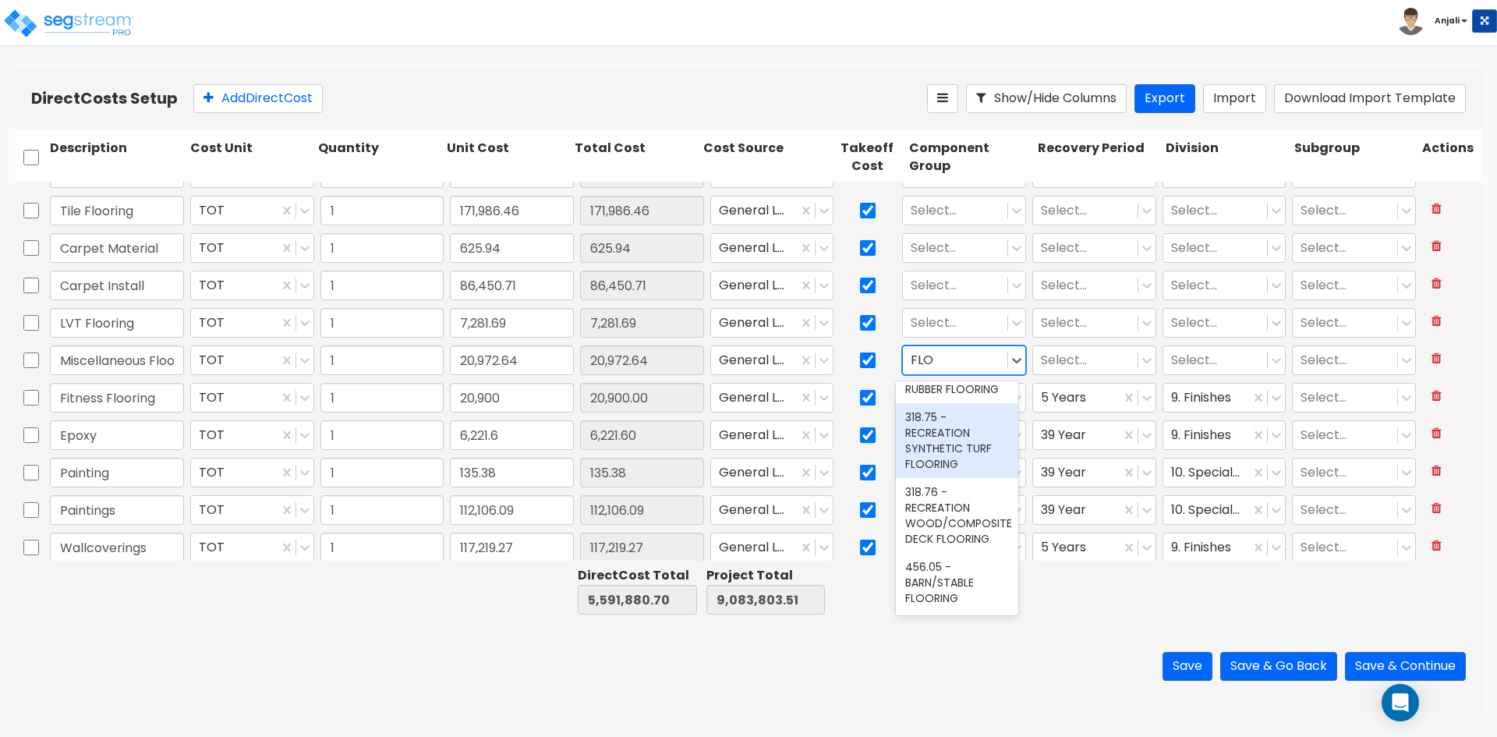
scroll to position [629, 0]
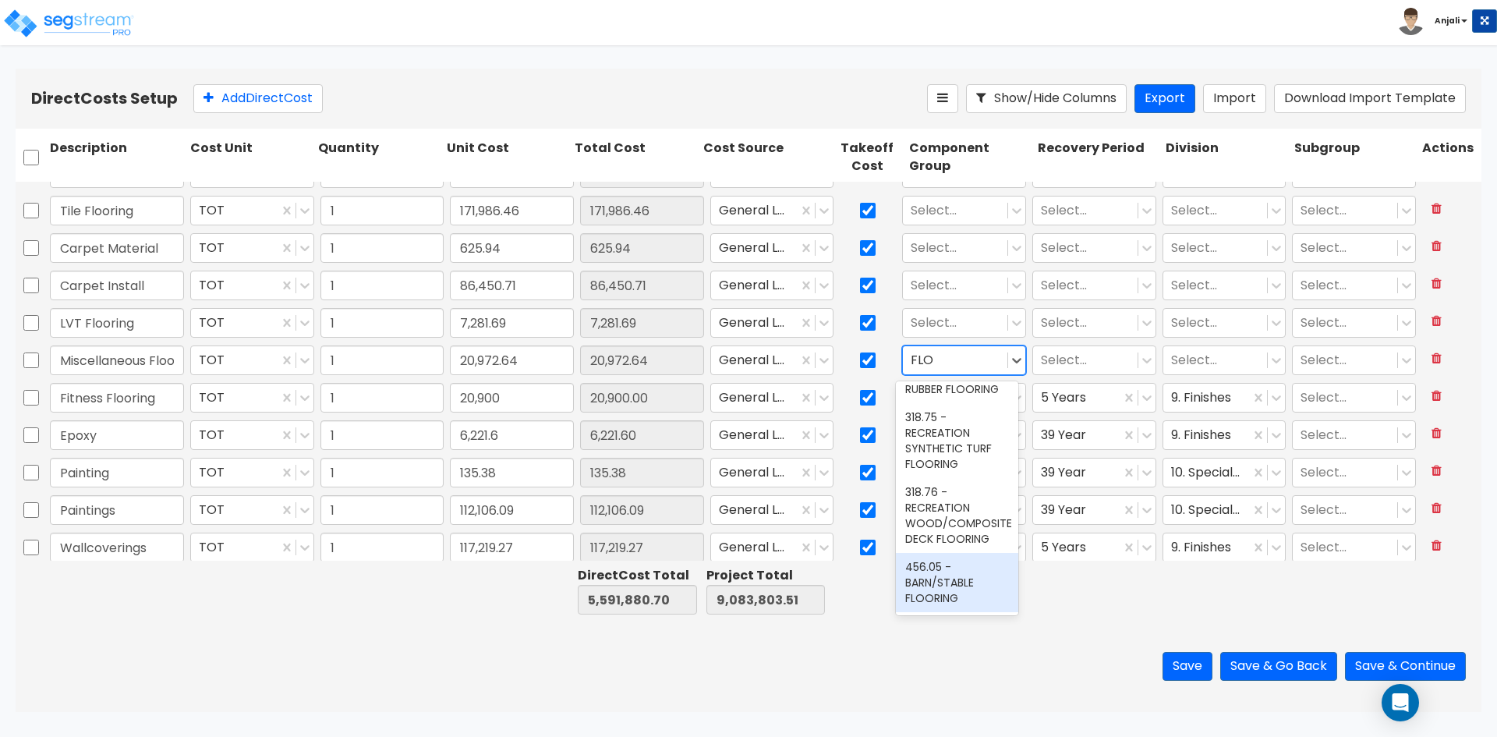
click at [931, 585] on div "456.05 - BARN/STABLE FLOORING" at bounding box center [957, 582] width 122 height 59
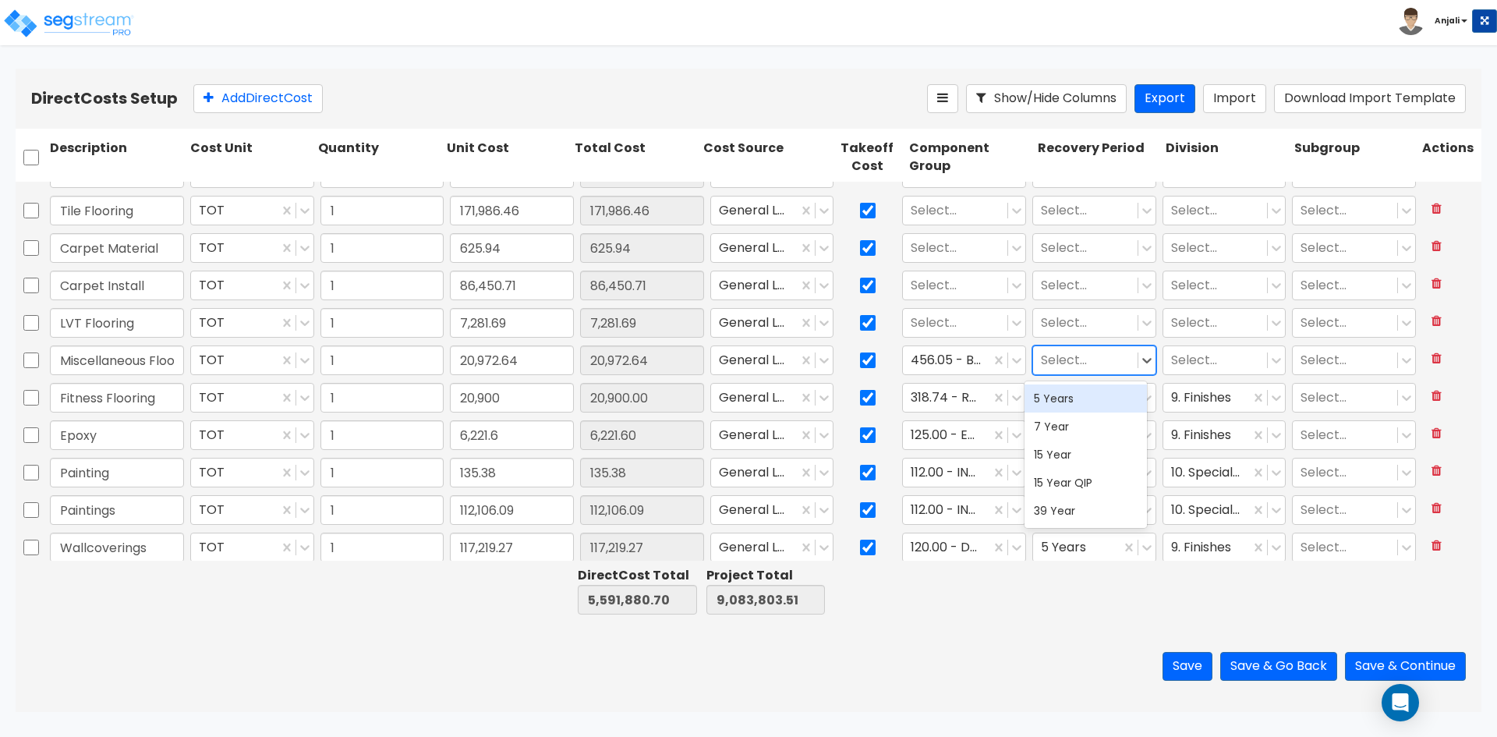
click at [1076, 365] on div at bounding box center [1085, 360] width 89 height 21
click at [1080, 511] on div "39 Year" at bounding box center [1086, 511] width 122 height 28
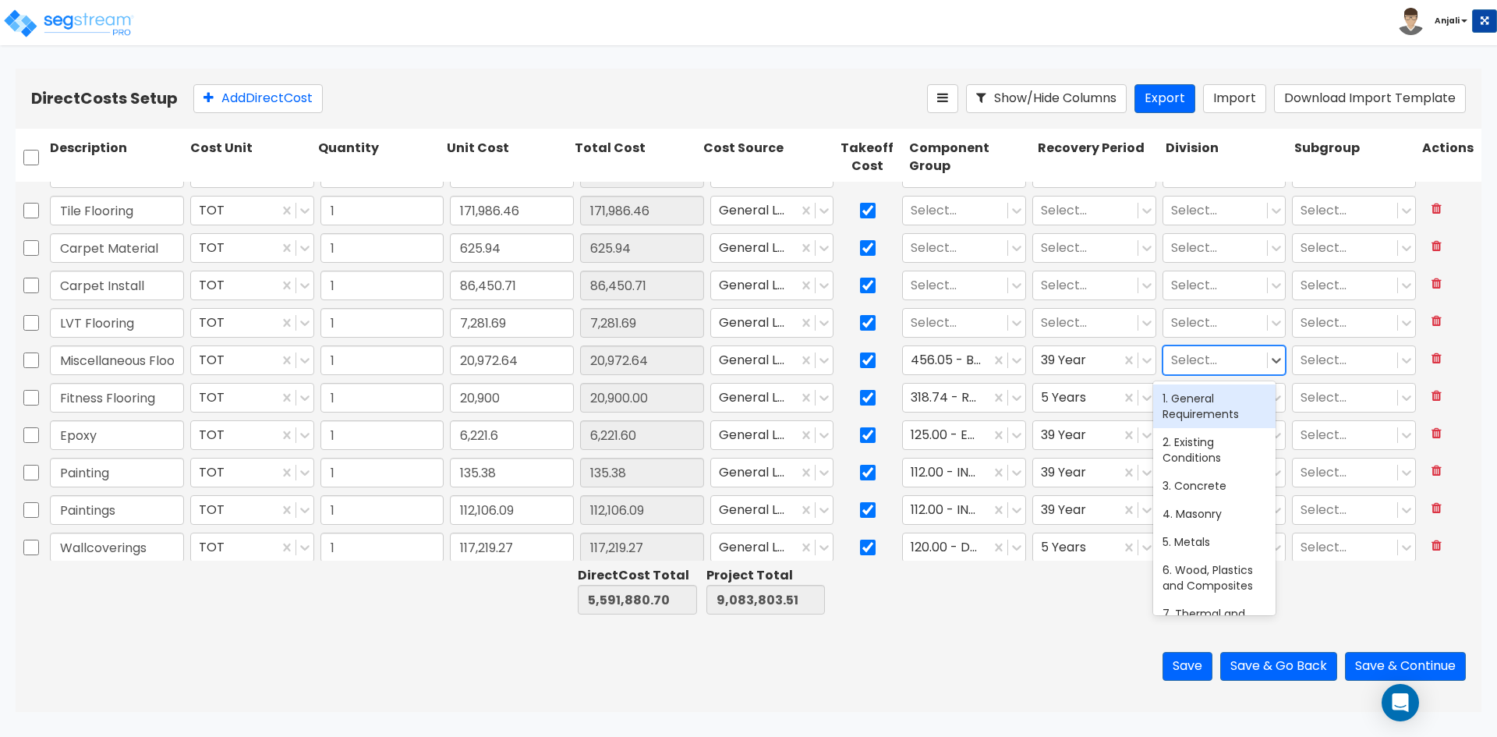
click at [1191, 357] on div at bounding box center [1215, 360] width 89 height 21
click at [1195, 394] on div "9. Finishes" at bounding box center [1214, 398] width 122 height 28
click at [928, 318] on div at bounding box center [955, 323] width 89 height 21
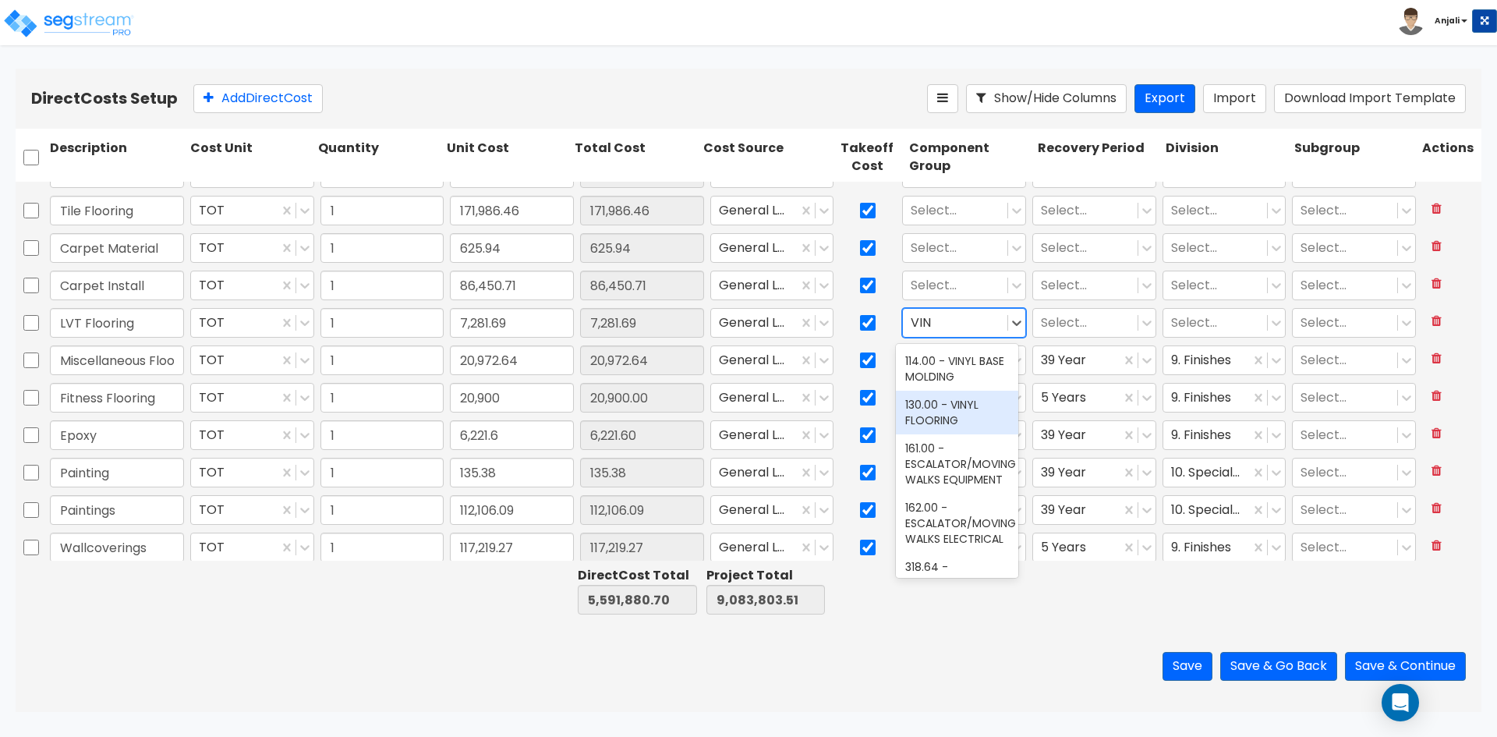
click at [977, 413] on div "130.00 - VINYL FLOORING" at bounding box center [957, 413] width 122 height 44
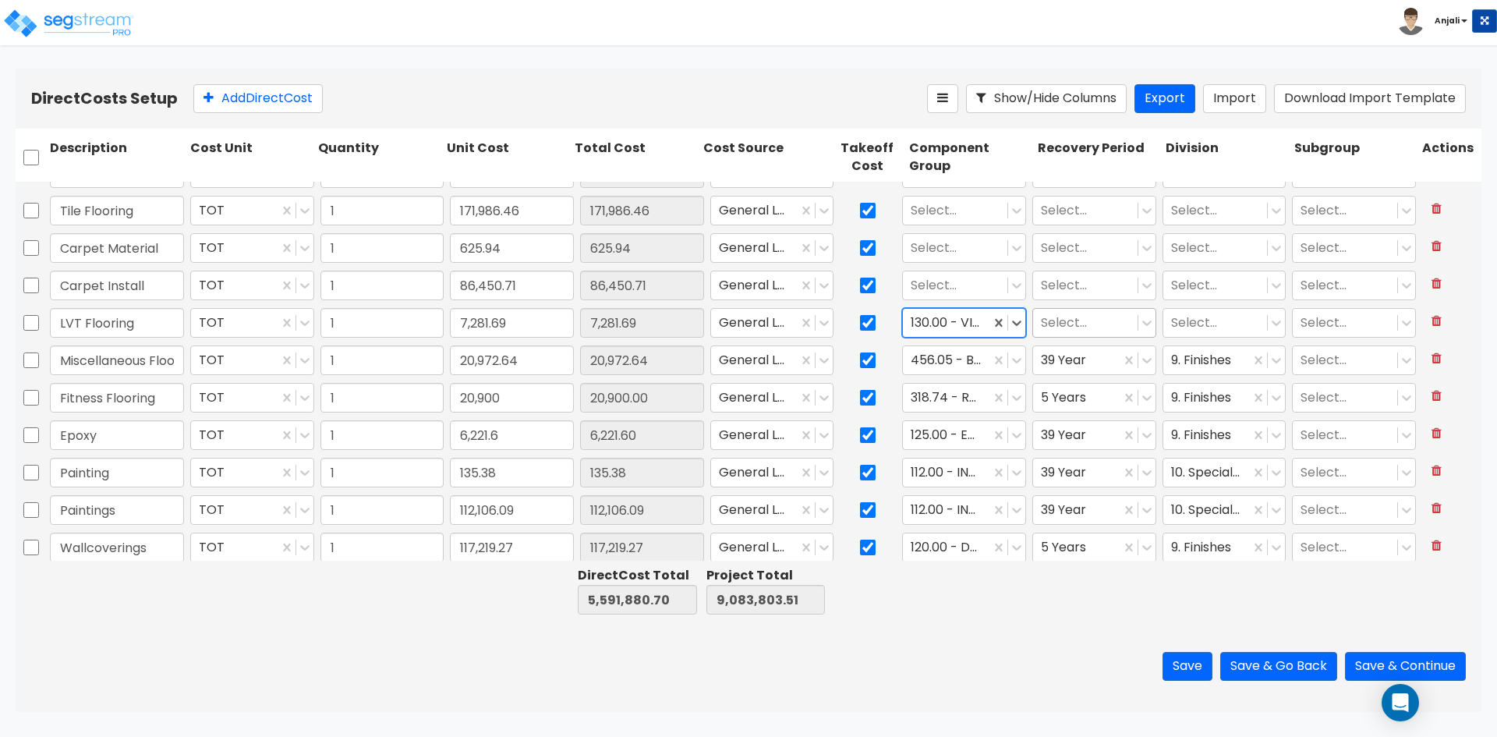
click at [1104, 320] on div at bounding box center [1085, 323] width 89 height 21
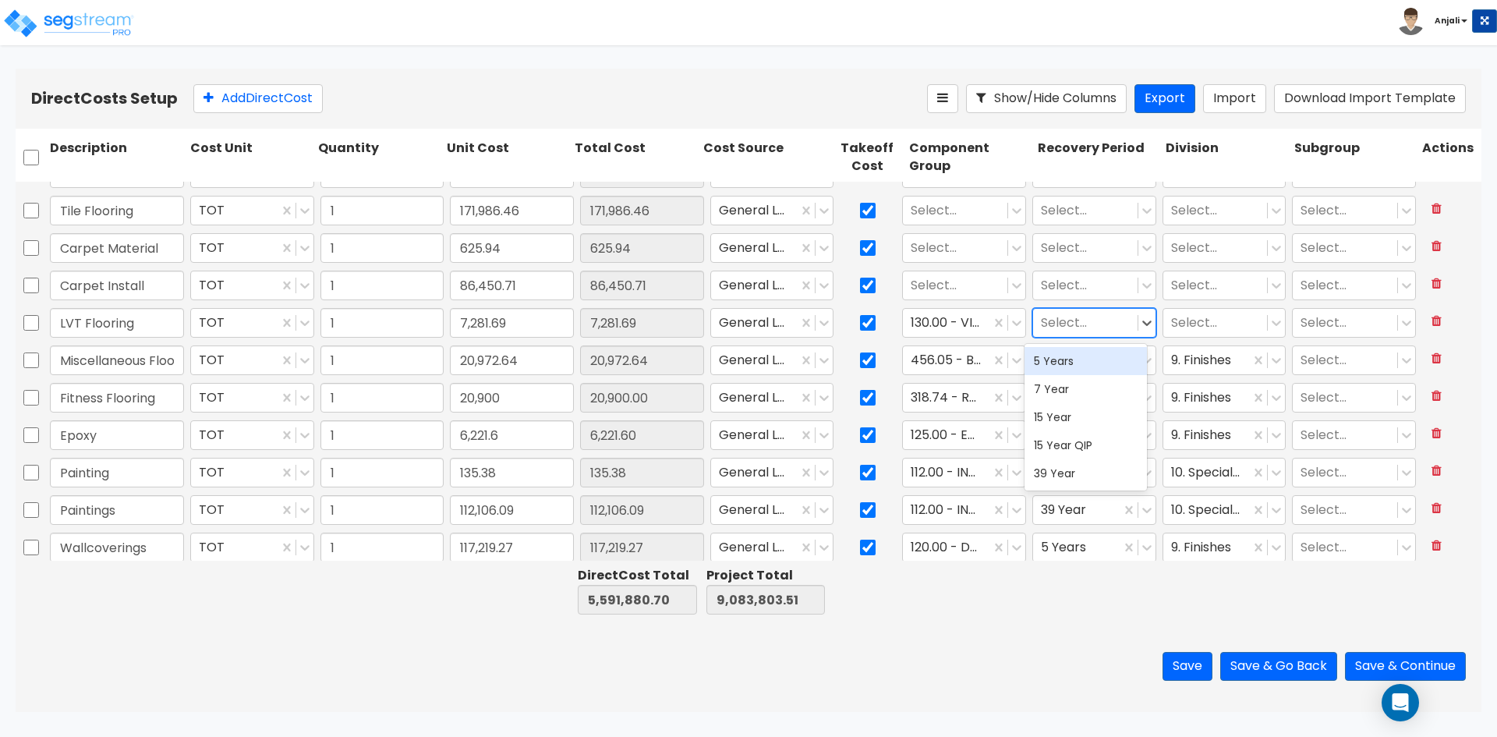
click at [1081, 363] on div "5 Years" at bounding box center [1086, 361] width 122 height 28
click at [1206, 324] on div at bounding box center [1215, 323] width 89 height 21
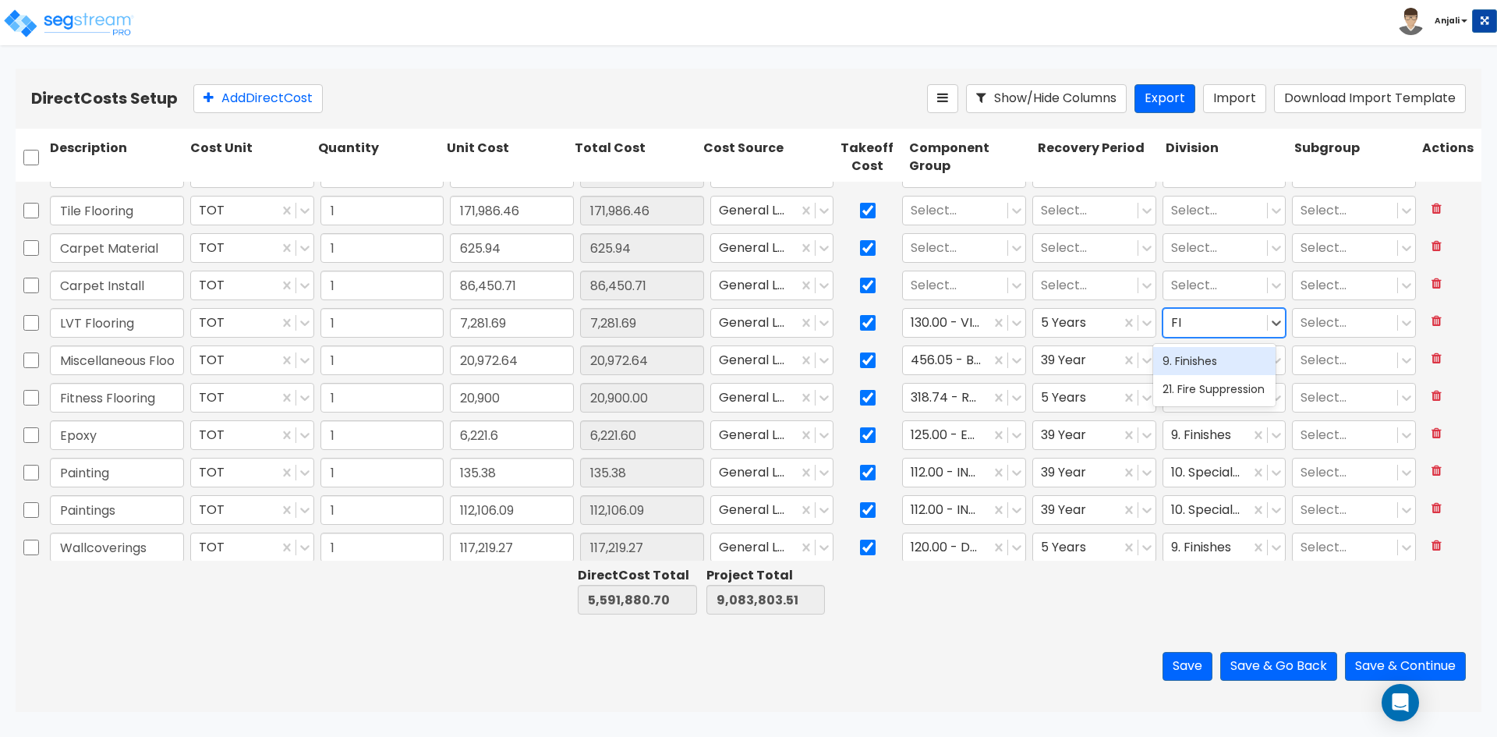
click at [1201, 368] on div "9. Finishes" at bounding box center [1214, 361] width 122 height 28
click at [949, 285] on div at bounding box center [955, 285] width 89 height 21
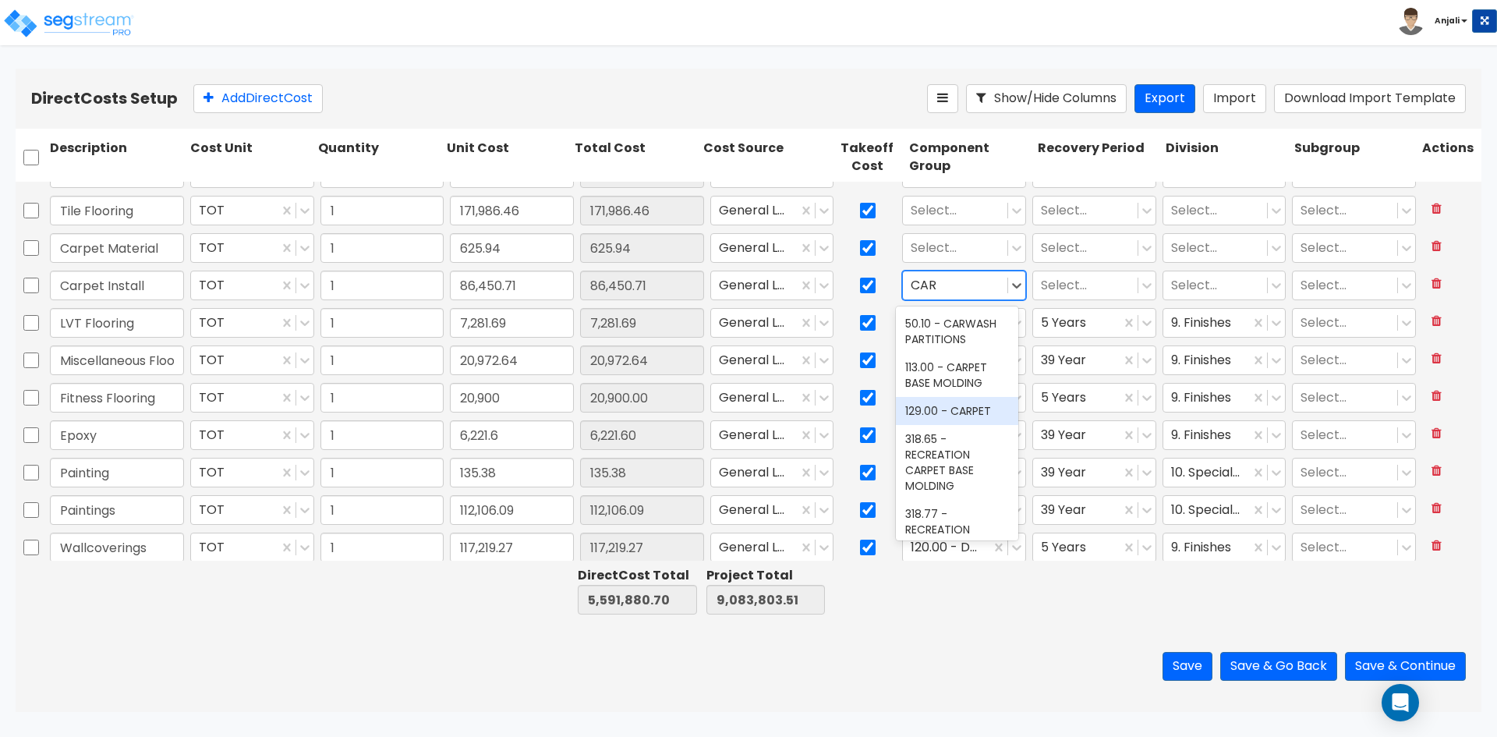
click at [957, 425] on div "129.00 - CARPET" at bounding box center [957, 411] width 122 height 28
click at [1065, 296] on div "Select..." at bounding box center [1085, 285] width 104 height 27
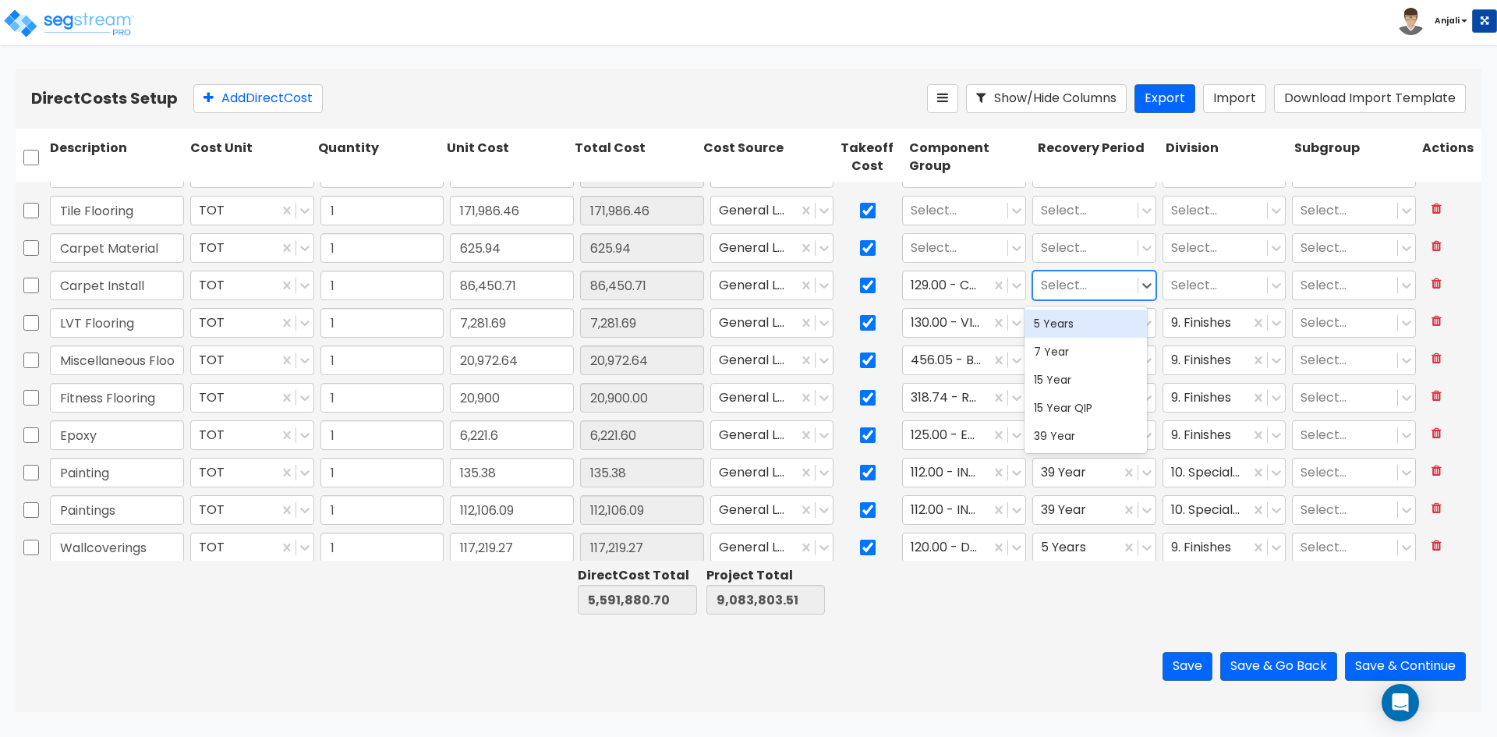
click at [1070, 315] on div "5 Years" at bounding box center [1086, 324] width 122 height 28
click at [1188, 284] on div at bounding box center [1215, 285] width 89 height 21
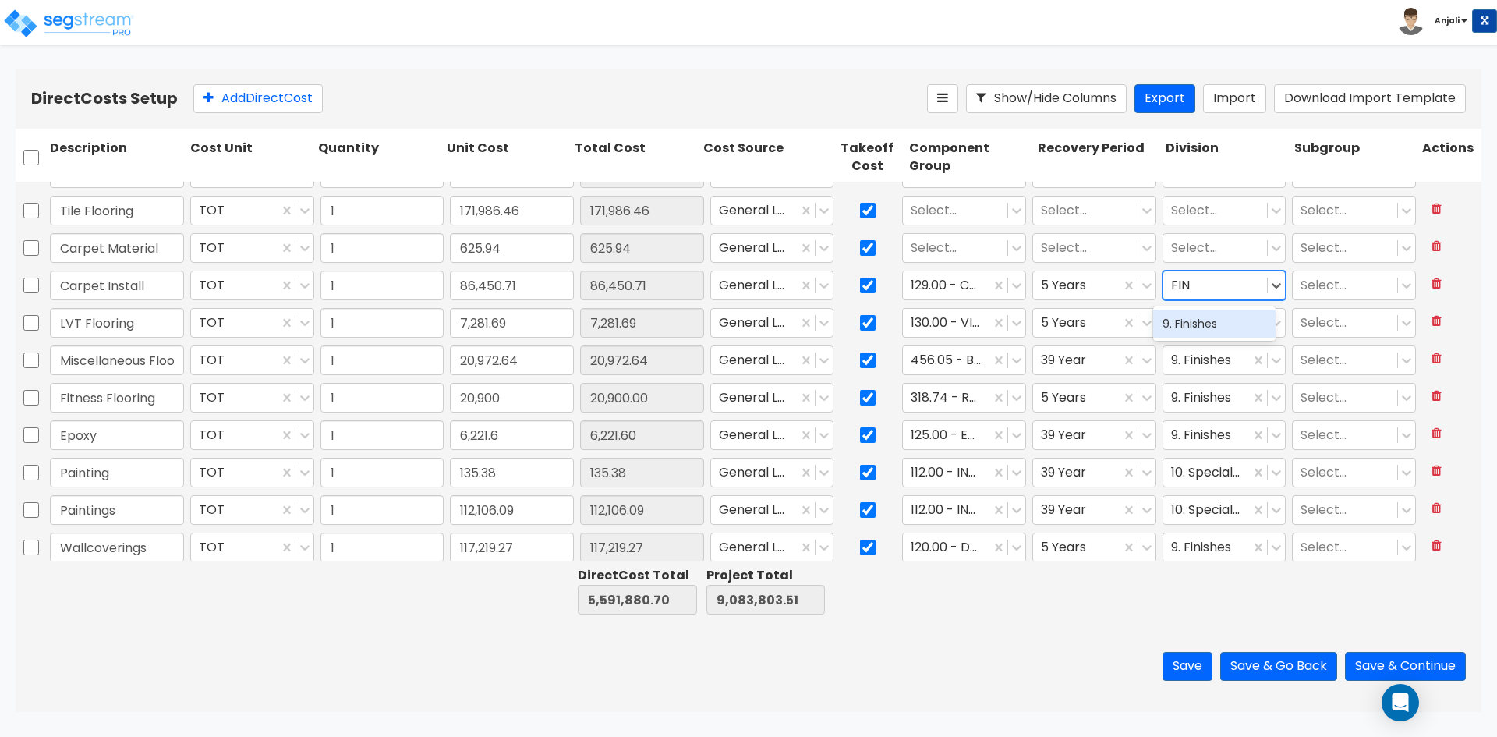
click at [1196, 318] on div "9. Finishes" at bounding box center [1214, 324] width 122 height 28
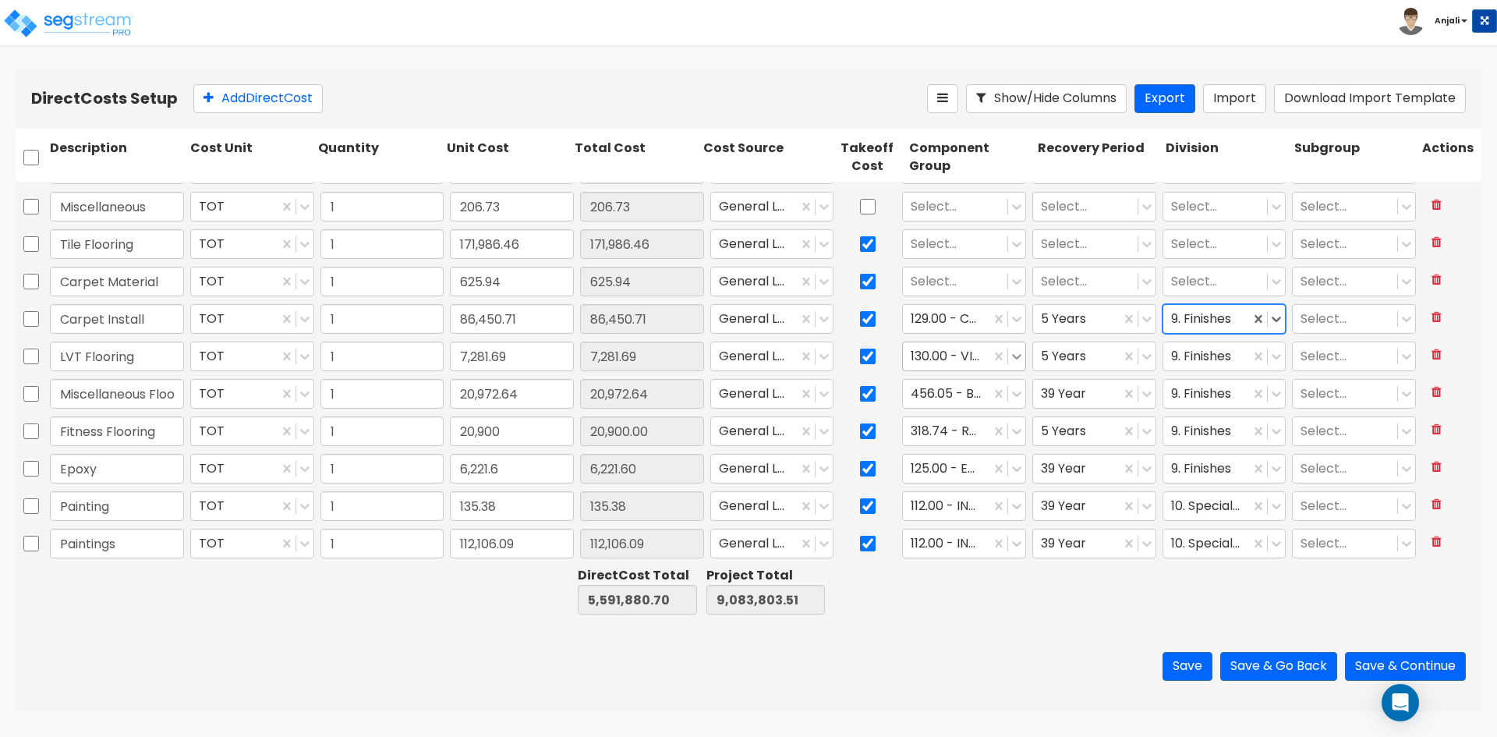
scroll to position [2569, 0]
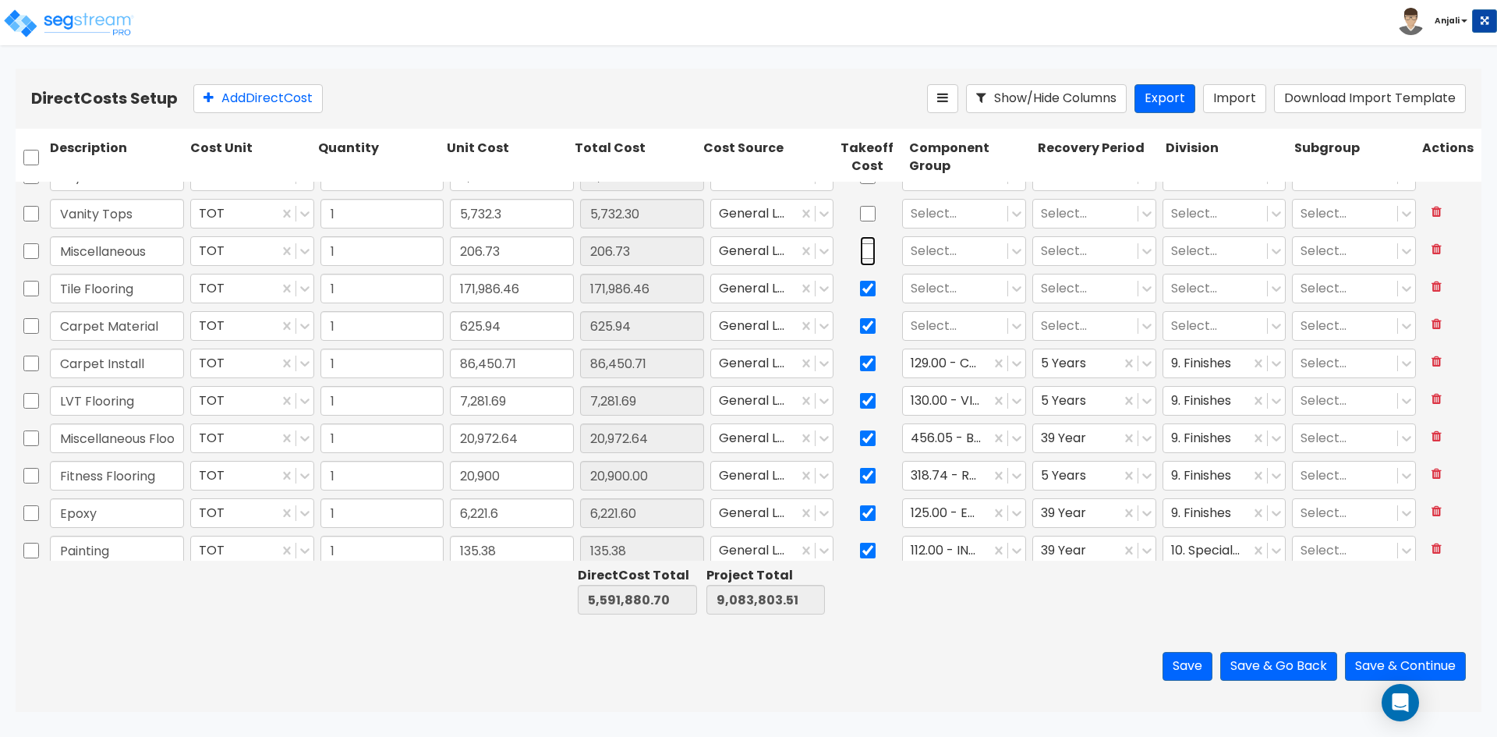
drag, startPoint x: 861, startPoint y: 246, endPoint x: 868, endPoint y: 217, distance: 30.5
click at [861, 246] on input "checkbox" at bounding box center [868, 251] width 16 height 30
click at [868, 217] on input "checkbox" at bounding box center [868, 214] width 16 height 30
click at [958, 317] on div at bounding box center [955, 326] width 89 height 21
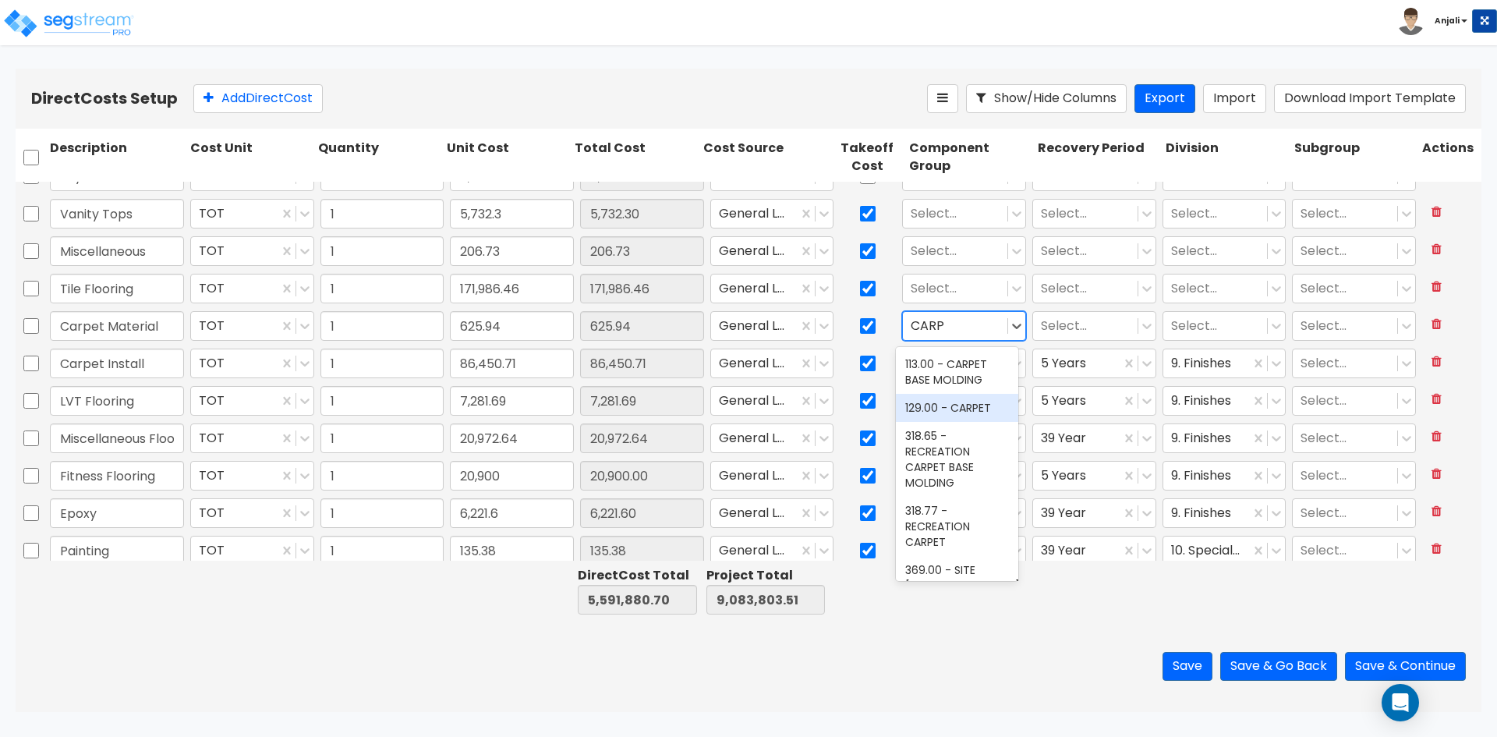
click at [972, 407] on div "129.00 - CARPET" at bounding box center [957, 408] width 122 height 28
click at [1064, 326] on div at bounding box center [1085, 326] width 89 height 21
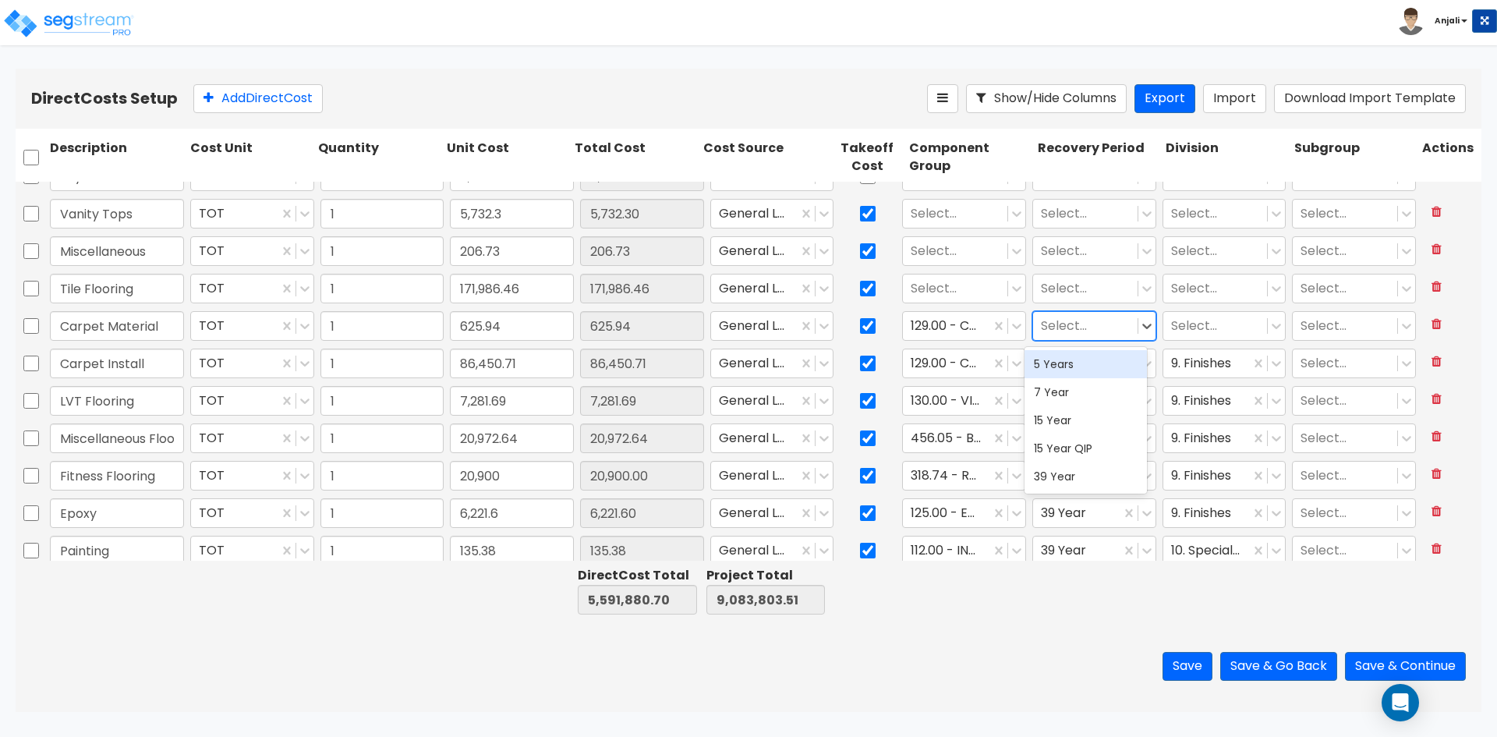
click at [1065, 355] on div "5 Years" at bounding box center [1086, 364] width 122 height 28
click at [1163, 334] on div "Select..." at bounding box center [1215, 326] width 104 height 27
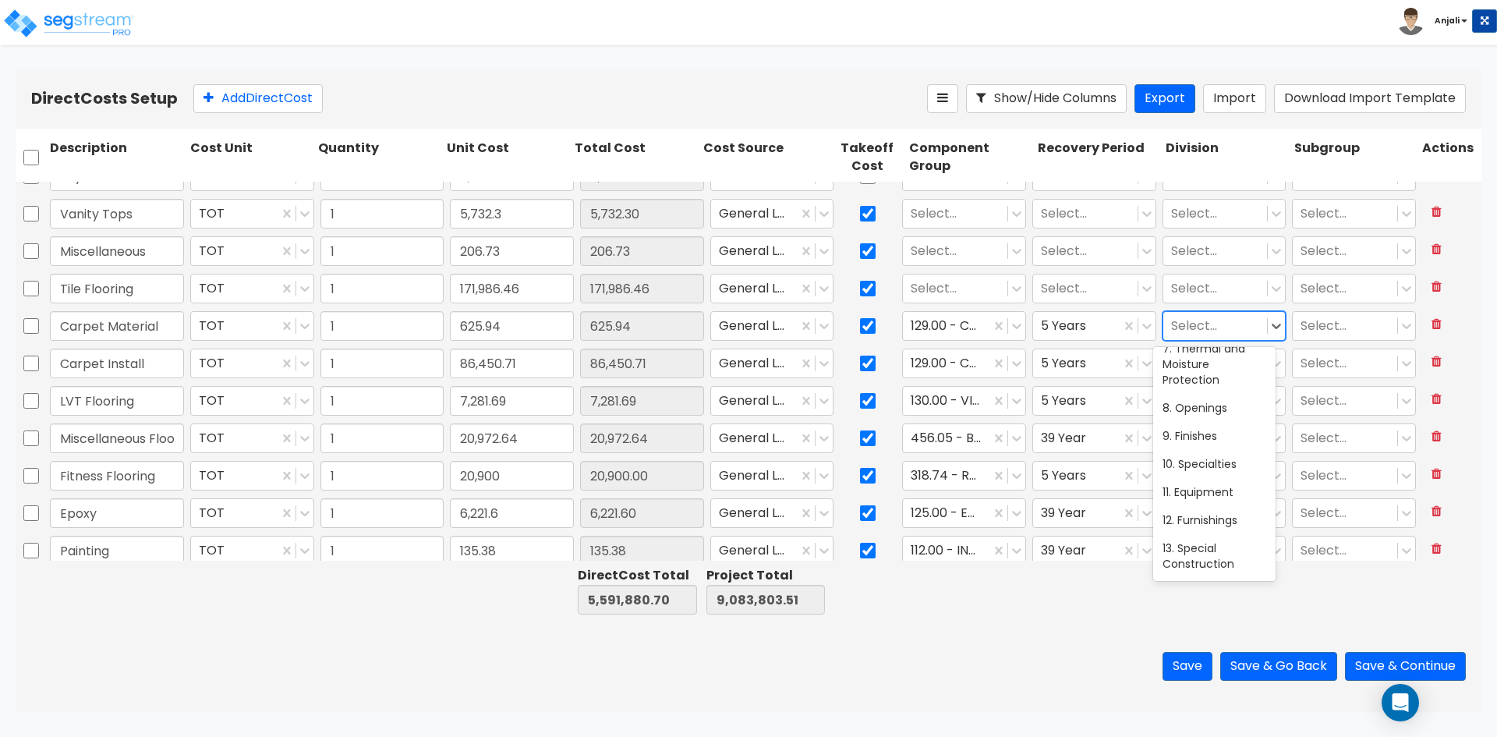
scroll to position [234, 0]
click at [1206, 439] on div "9. Finishes" at bounding box center [1214, 433] width 122 height 28
click at [922, 294] on div at bounding box center [955, 288] width 89 height 21
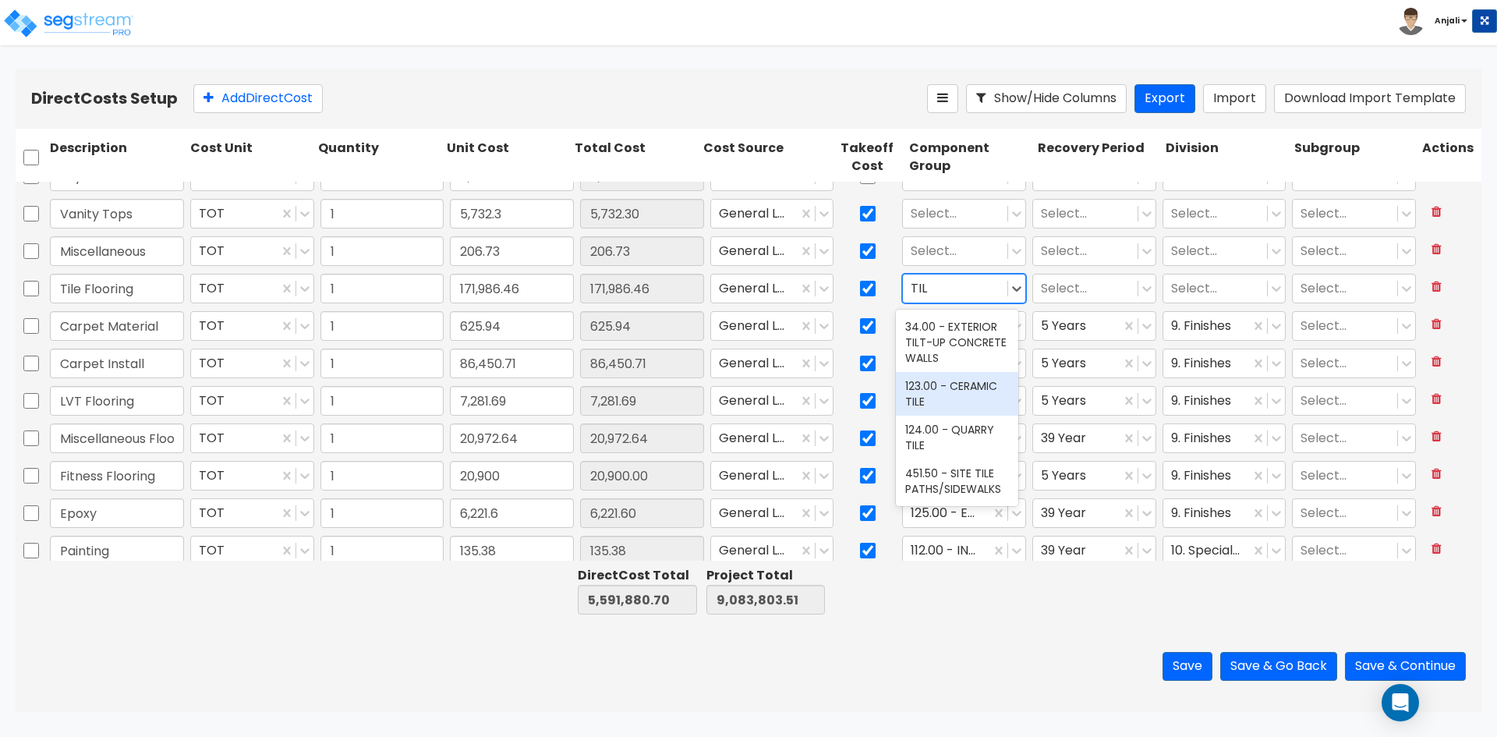
click at [953, 394] on div "123.00 - CERAMIC TILE" at bounding box center [957, 394] width 122 height 44
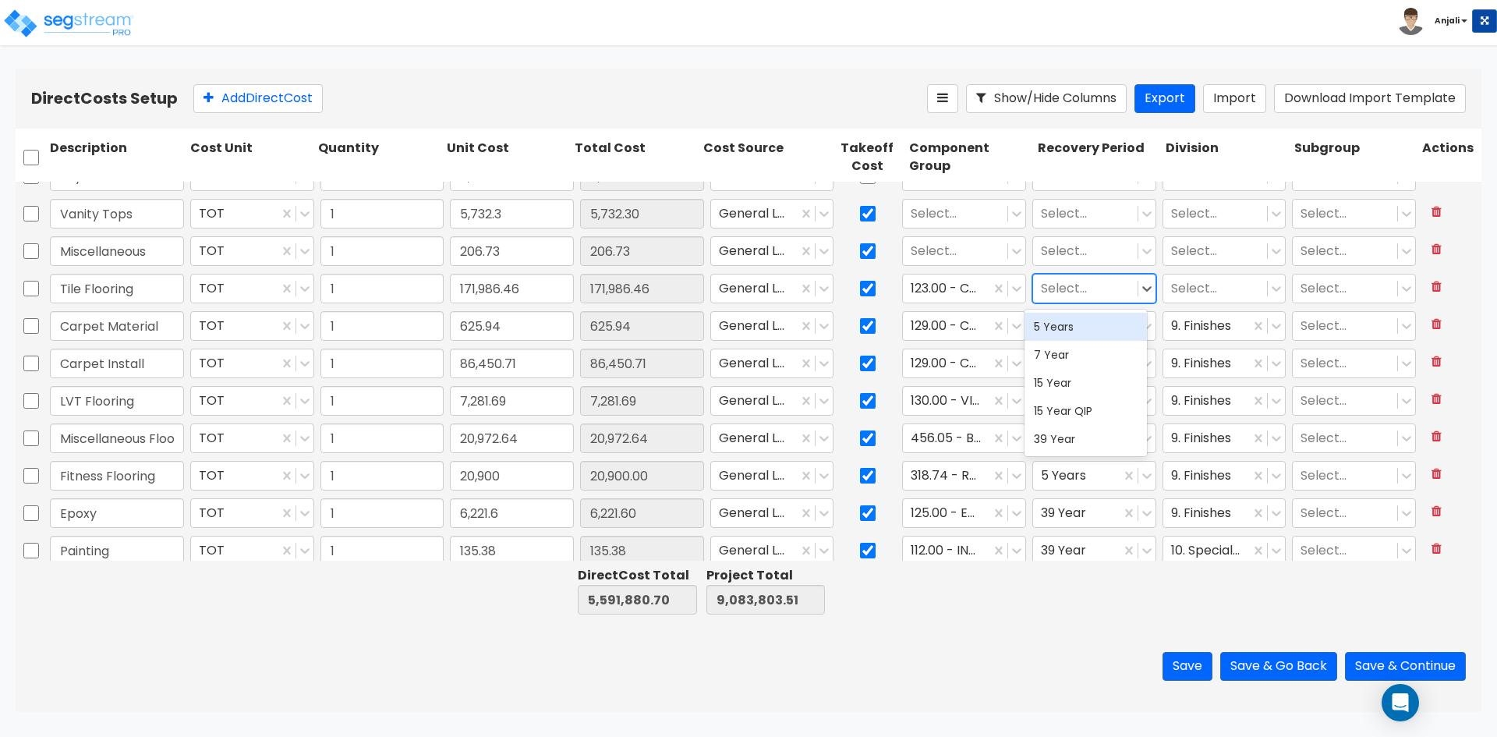
click at [1071, 281] on div at bounding box center [1085, 288] width 89 height 21
click at [1060, 411] on div "15 Year QIP" at bounding box center [1086, 411] width 122 height 28
click at [1185, 290] on div at bounding box center [1215, 288] width 89 height 21
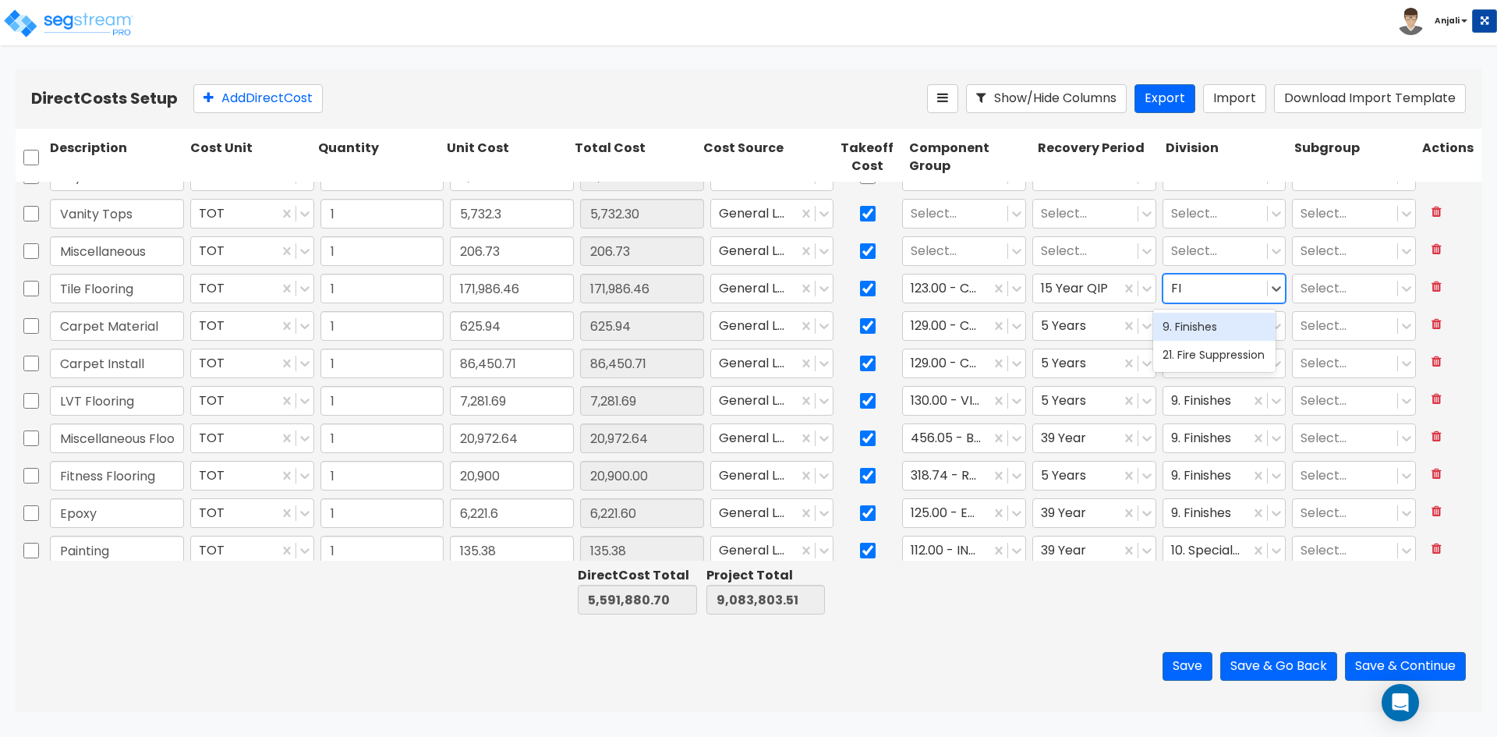
click at [1188, 324] on div "9. Finishes" at bounding box center [1214, 327] width 122 height 28
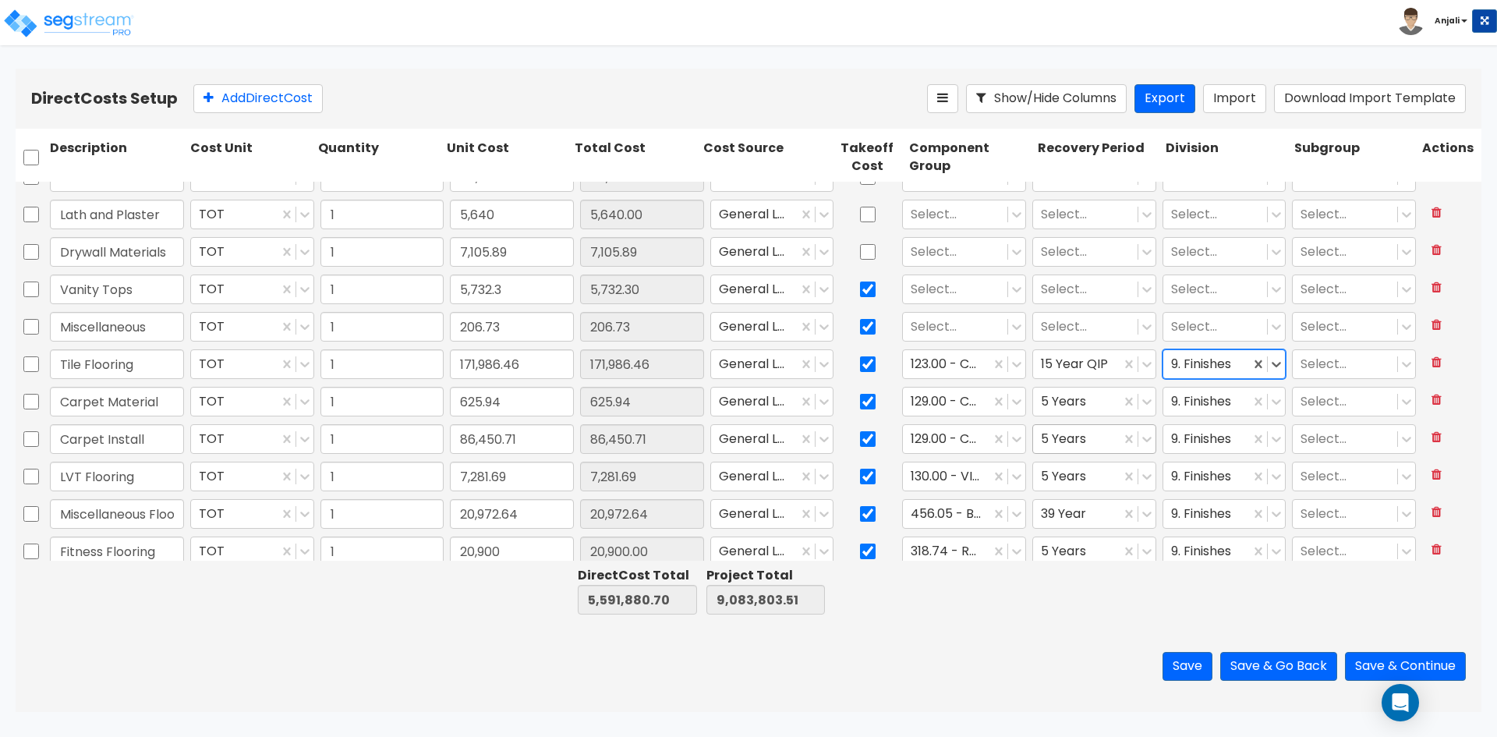
scroll to position [2491, 0]
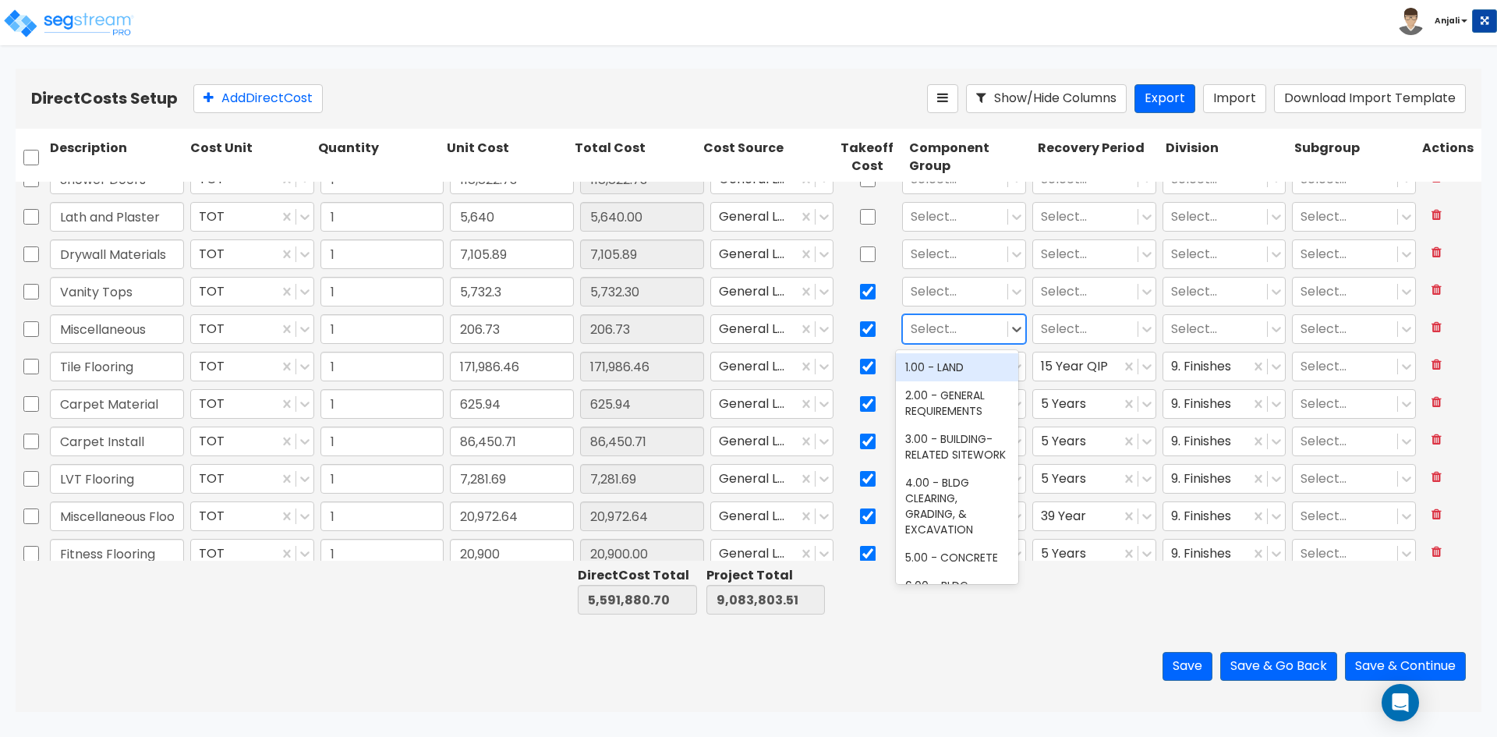
click at [937, 326] on div at bounding box center [955, 329] width 89 height 21
click at [969, 405] on div "2.00 - GENERAL REQUIREMENTS" at bounding box center [957, 403] width 122 height 44
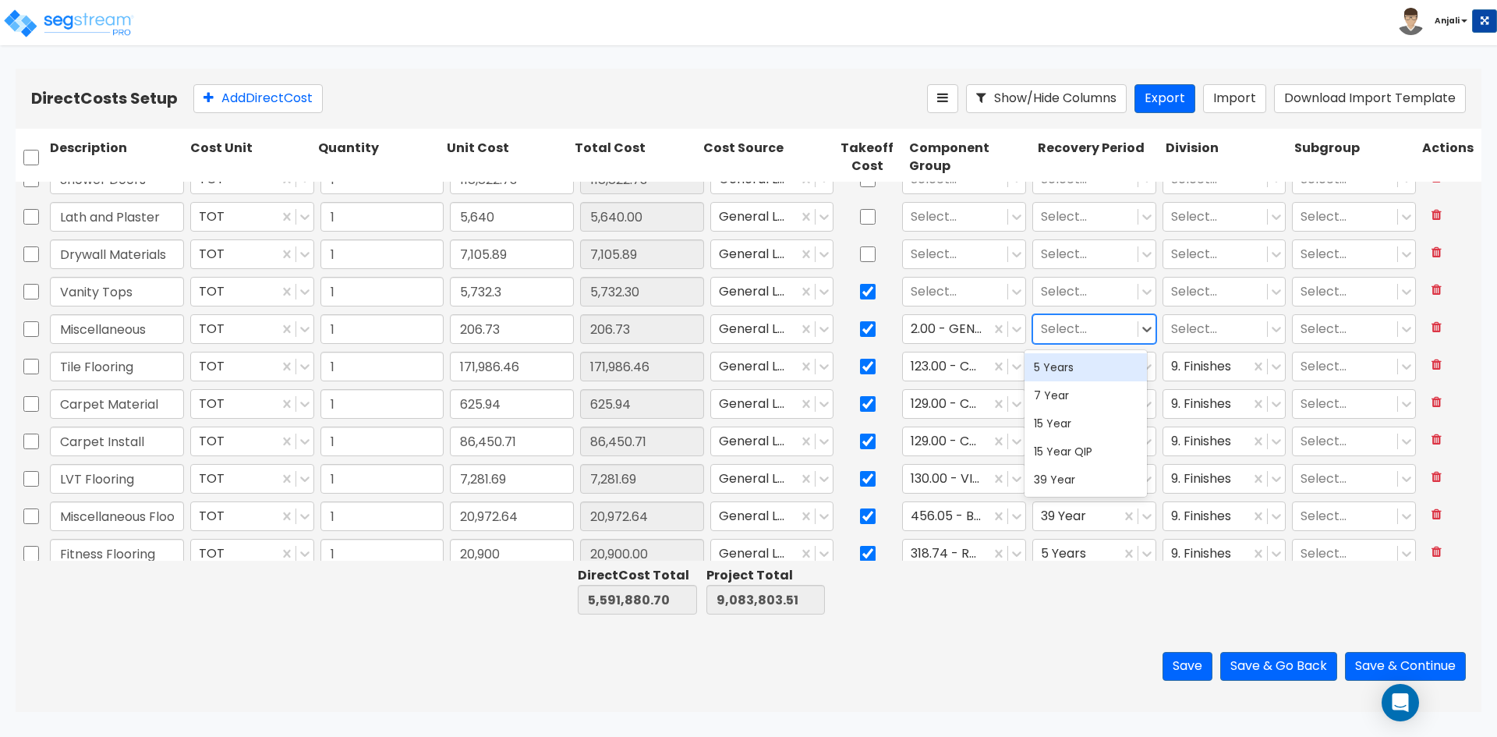
click at [1086, 316] on div "Select..." at bounding box center [1085, 329] width 104 height 27
drag, startPoint x: 1071, startPoint y: 488, endPoint x: 1079, endPoint y: 478, distance: 12.8
click at [1072, 486] on div "39 Year" at bounding box center [1086, 480] width 122 height 28
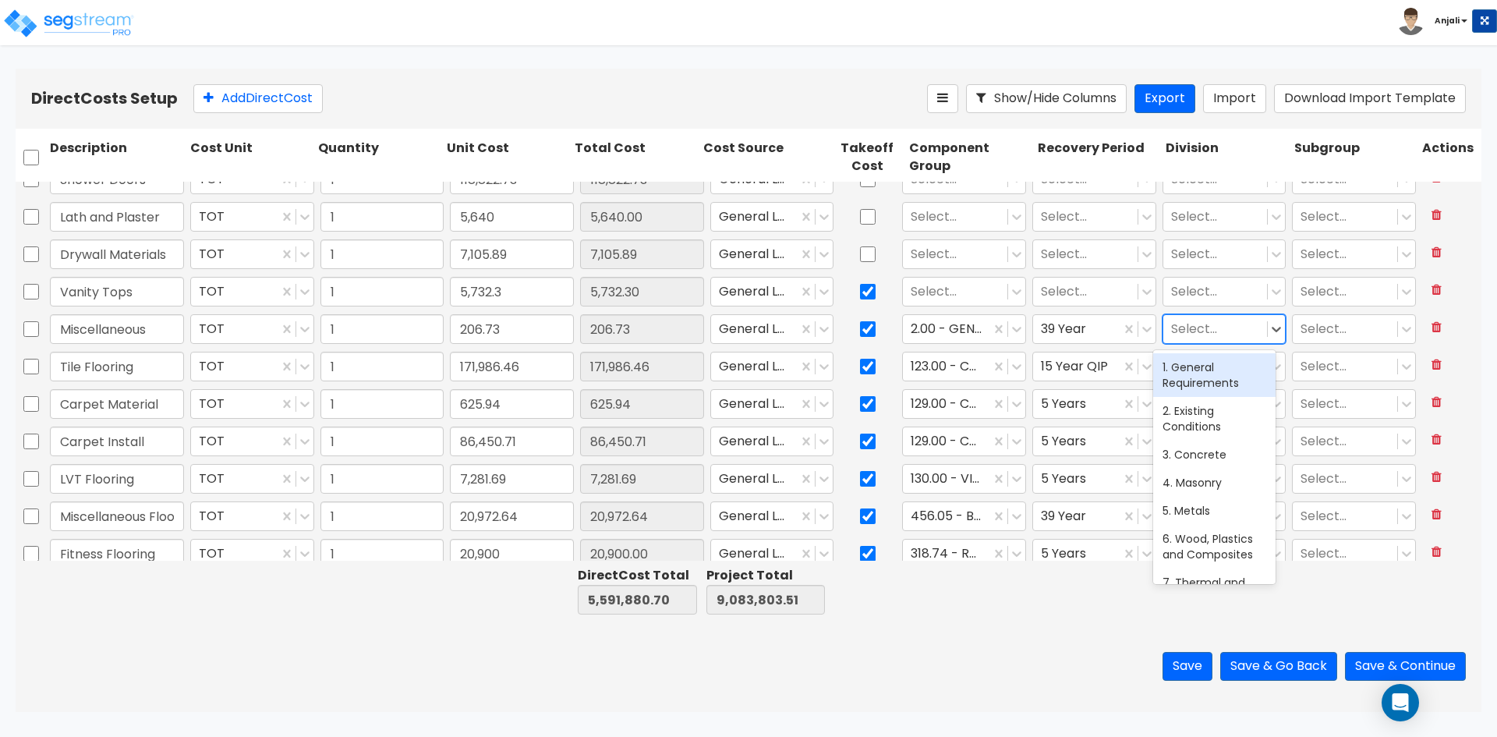
click at [1212, 338] on div at bounding box center [1215, 329] width 89 height 21
click at [1207, 383] on div "1. General Requirements" at bounding box center [1214, 375] width 122 height 44
click at [949, 289] on div at bounding box center [955, 291] width 89 height 21
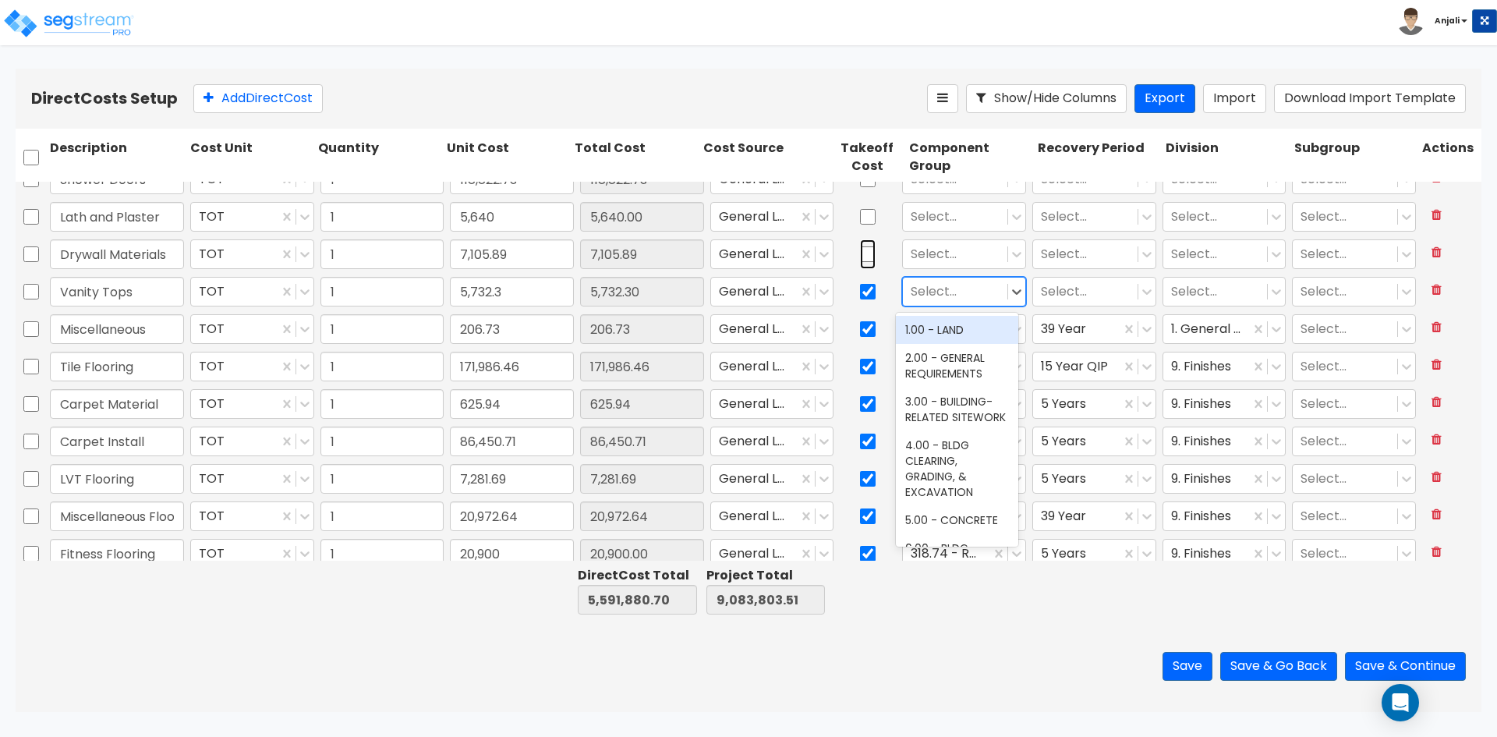
click at [860, 243] on input "checkbox" at bounding box center [868, 254] width 16 height 30
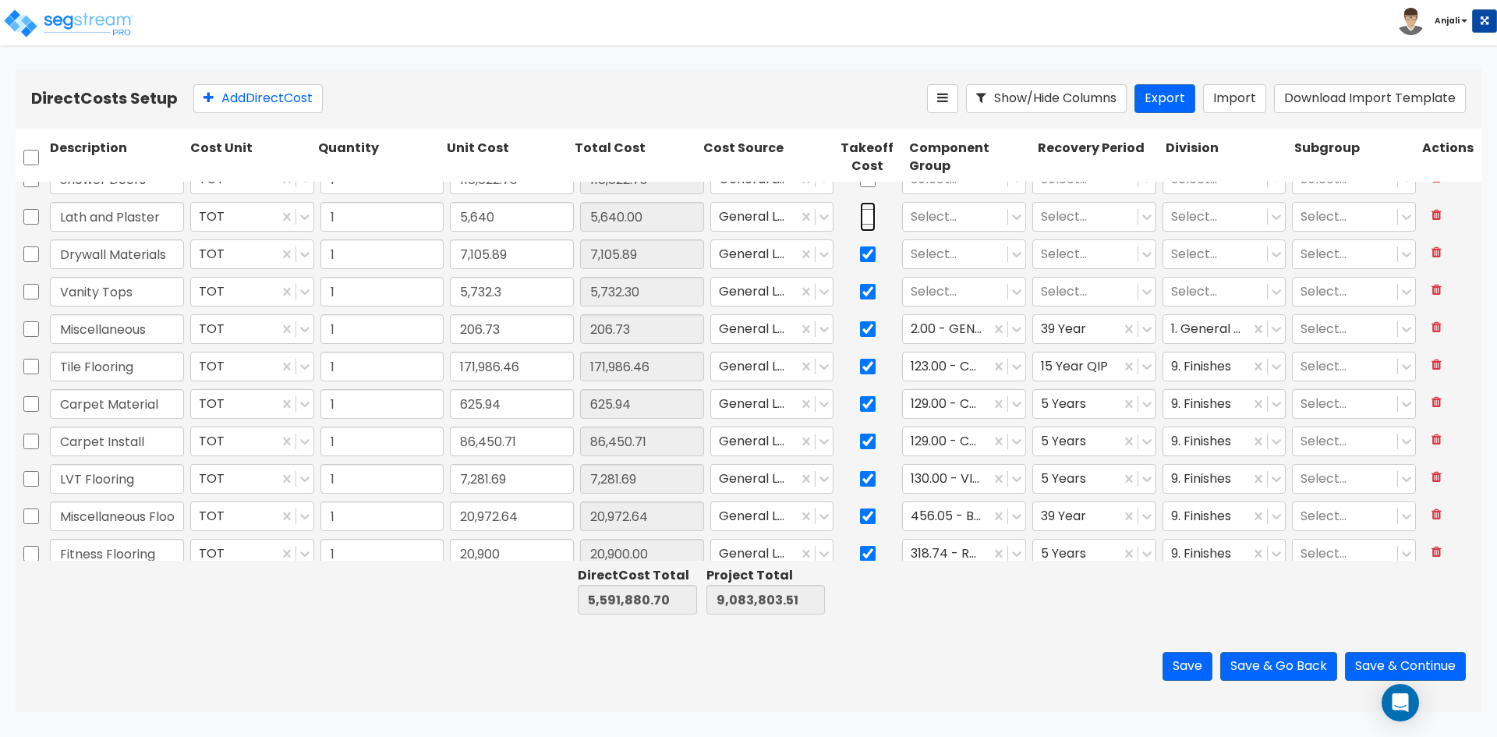
click at [862, 218] on input "checkbox" at bounding box center [868, 217] width 16 height 30
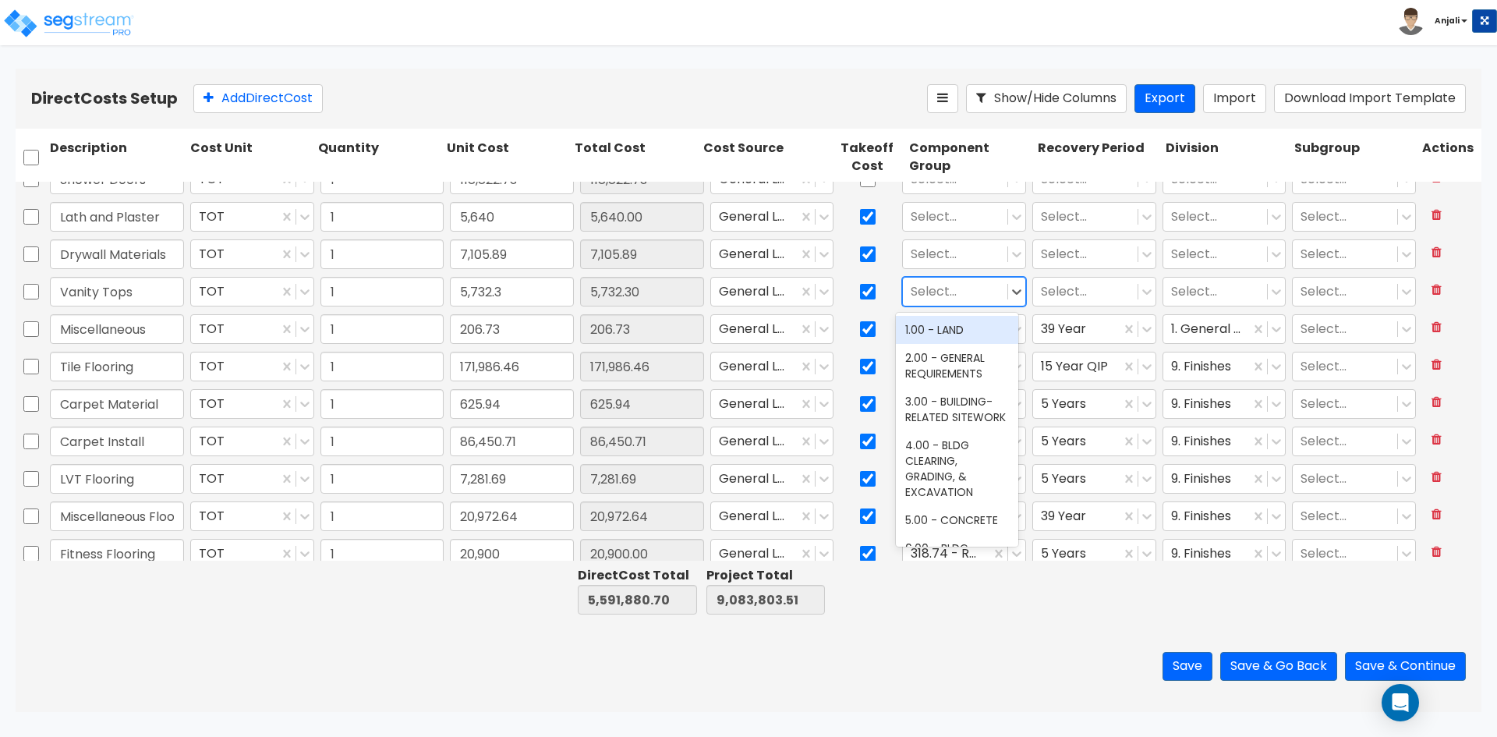
click at [958, 302] on div at bounding box center [955, 291] width 89 height 21
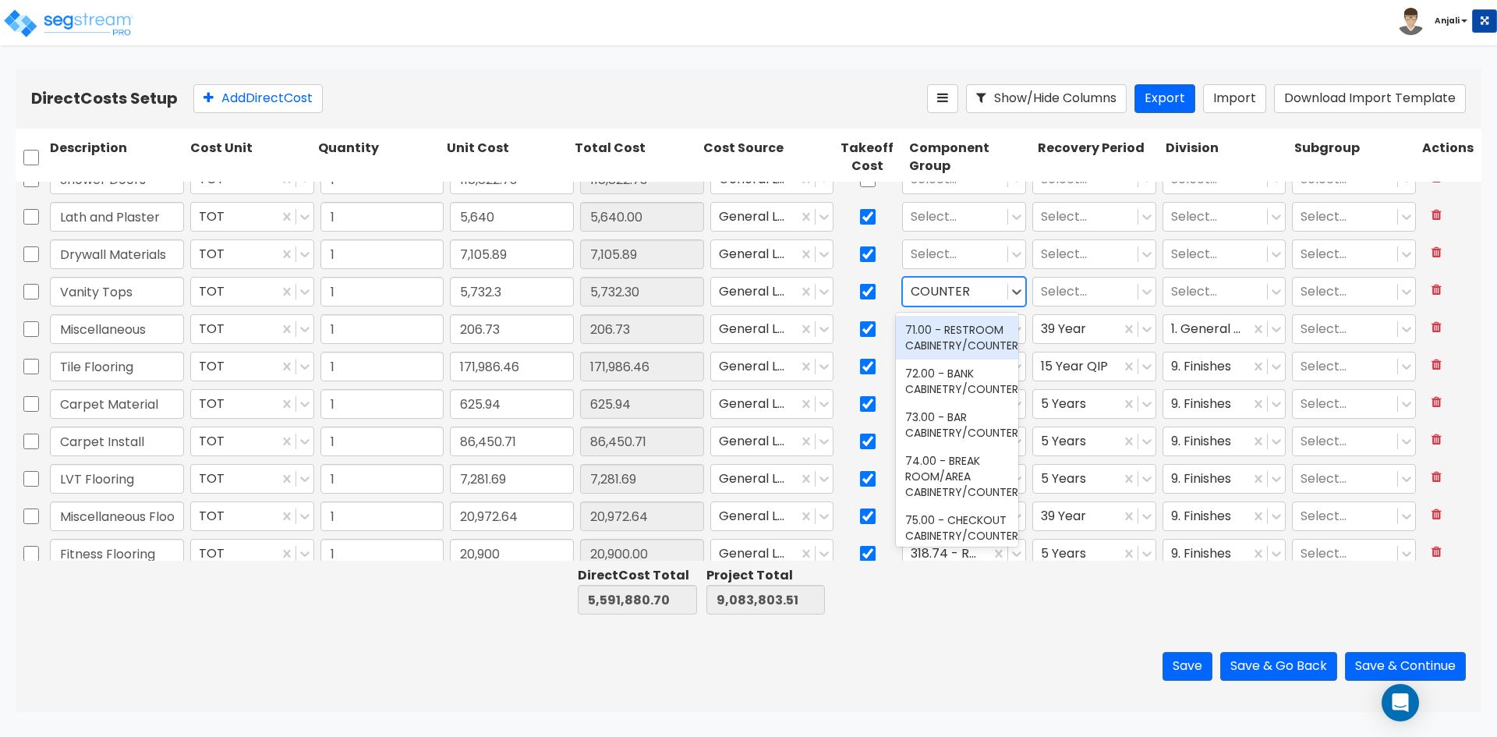
click at [954, 359] on div "71.00 - RESTROOM CABINETRY/COUNTERS" at bounding box center [957, 338] width 122 height 44
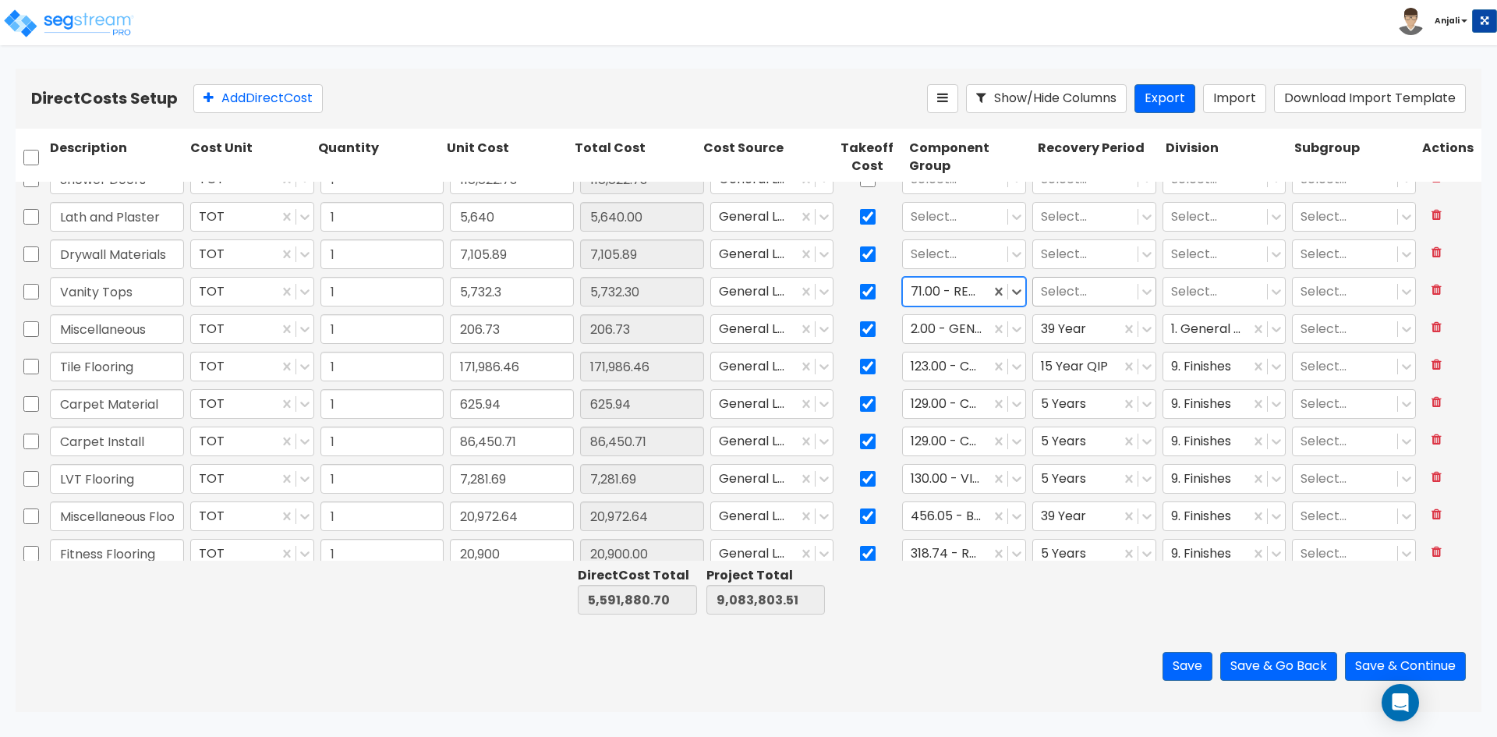
click at [1077, 296] on div at bounding box center [1085, 291] width 89 height 21
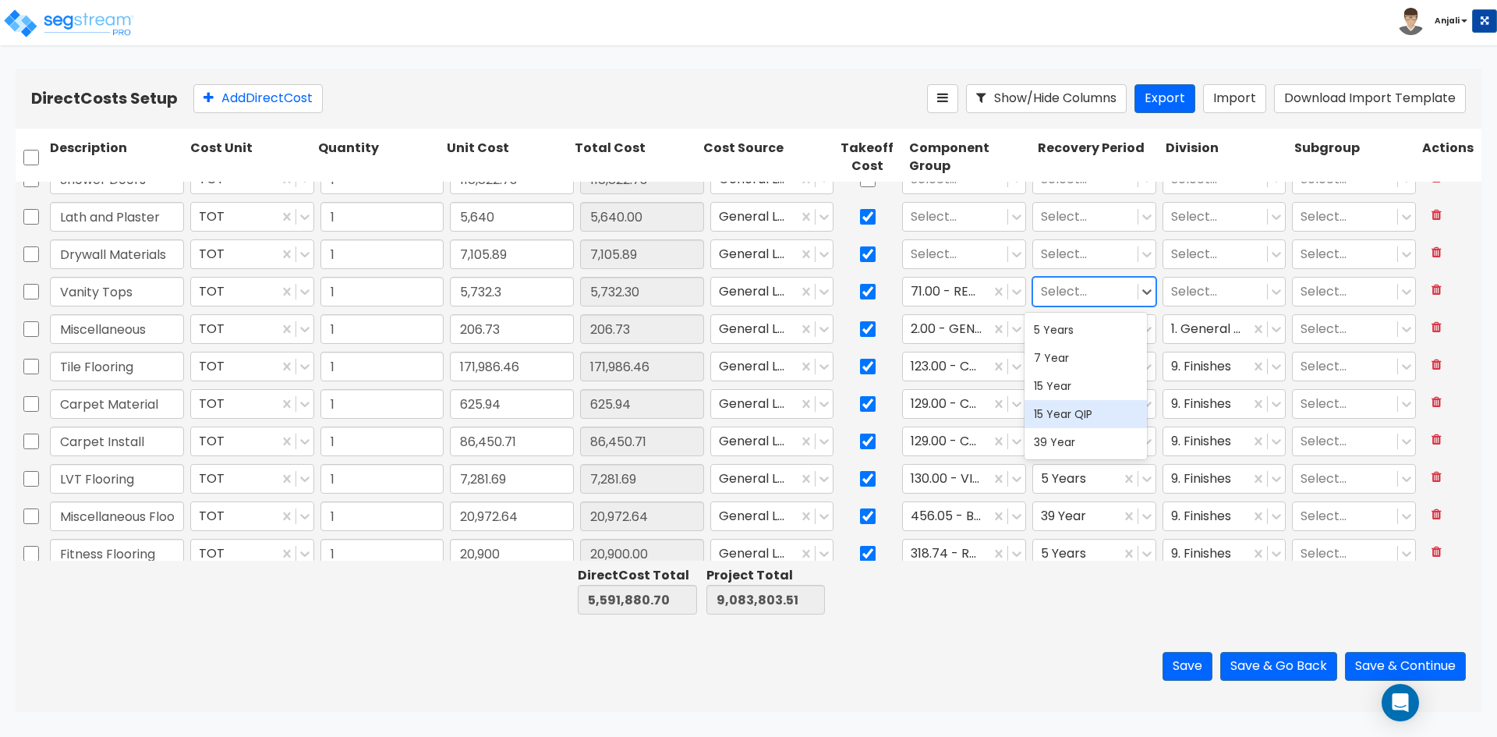
click at [1096, 405] on div "15 Year QIP" at bounding box center [1086, 414] width 122 height 28
click at [1205, 290] on div at bounding box center [1215, 291] width 89 height 21
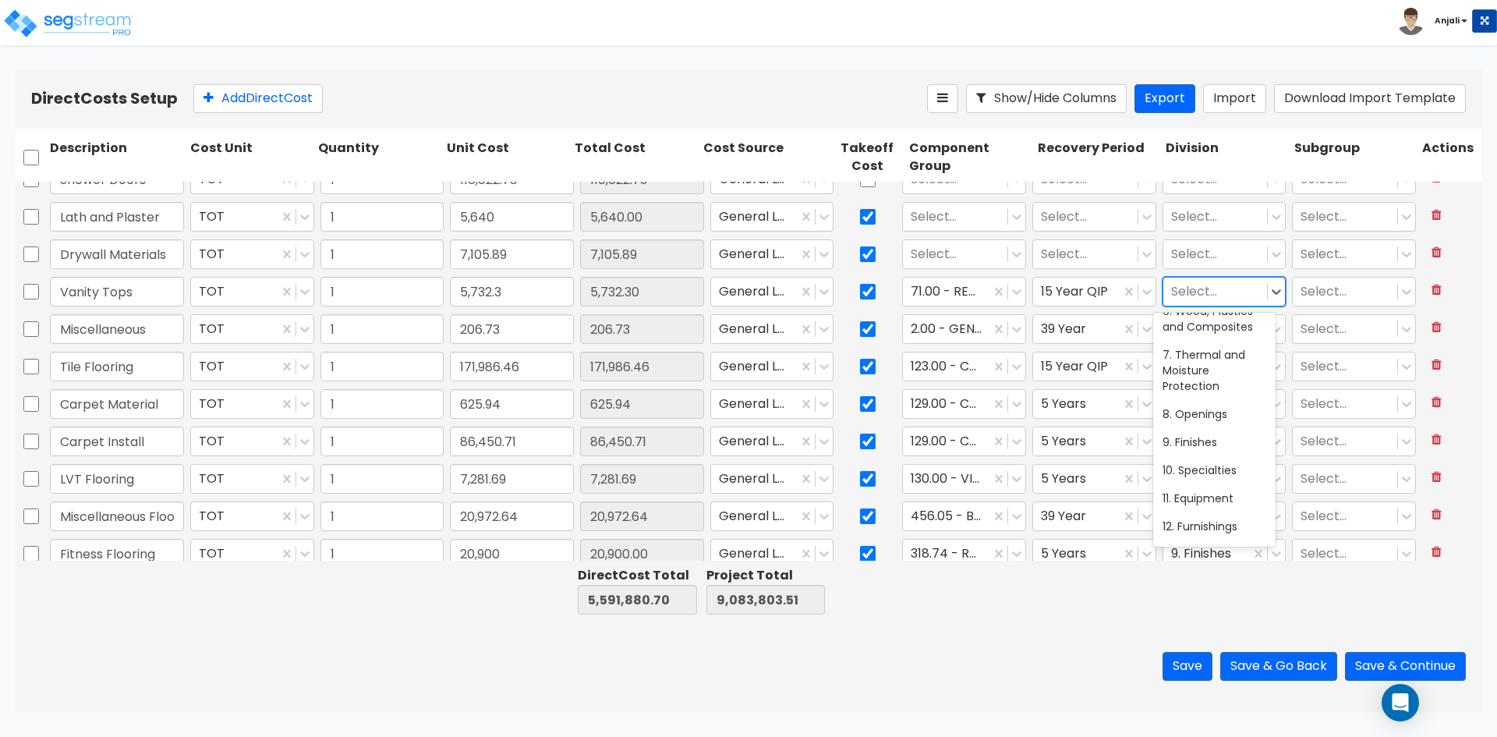
scroll to position [234, 0]
click at [1220, 389] on div "9. Finishes" at bounding box center [1214, 398] width 122 height 28
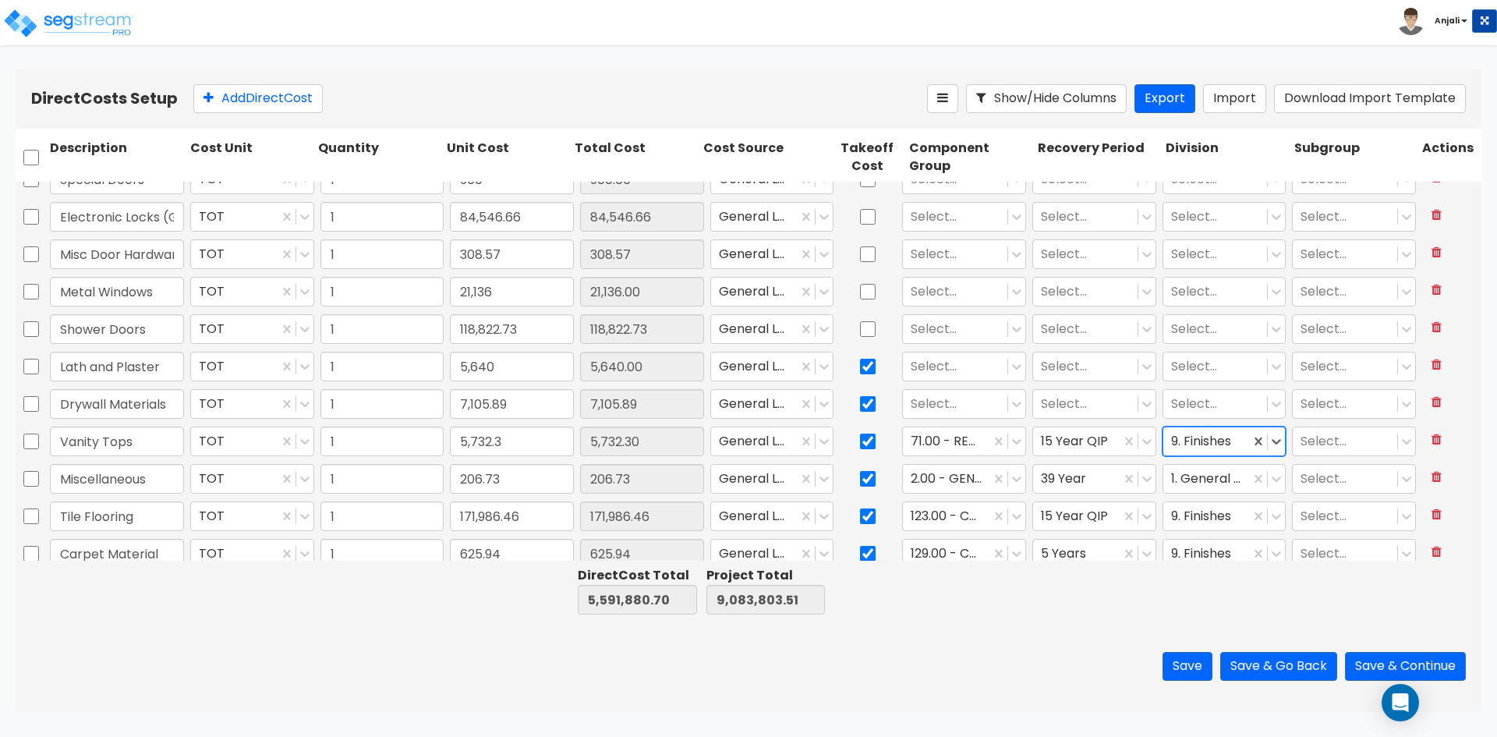
scroll to position [2335, 0]
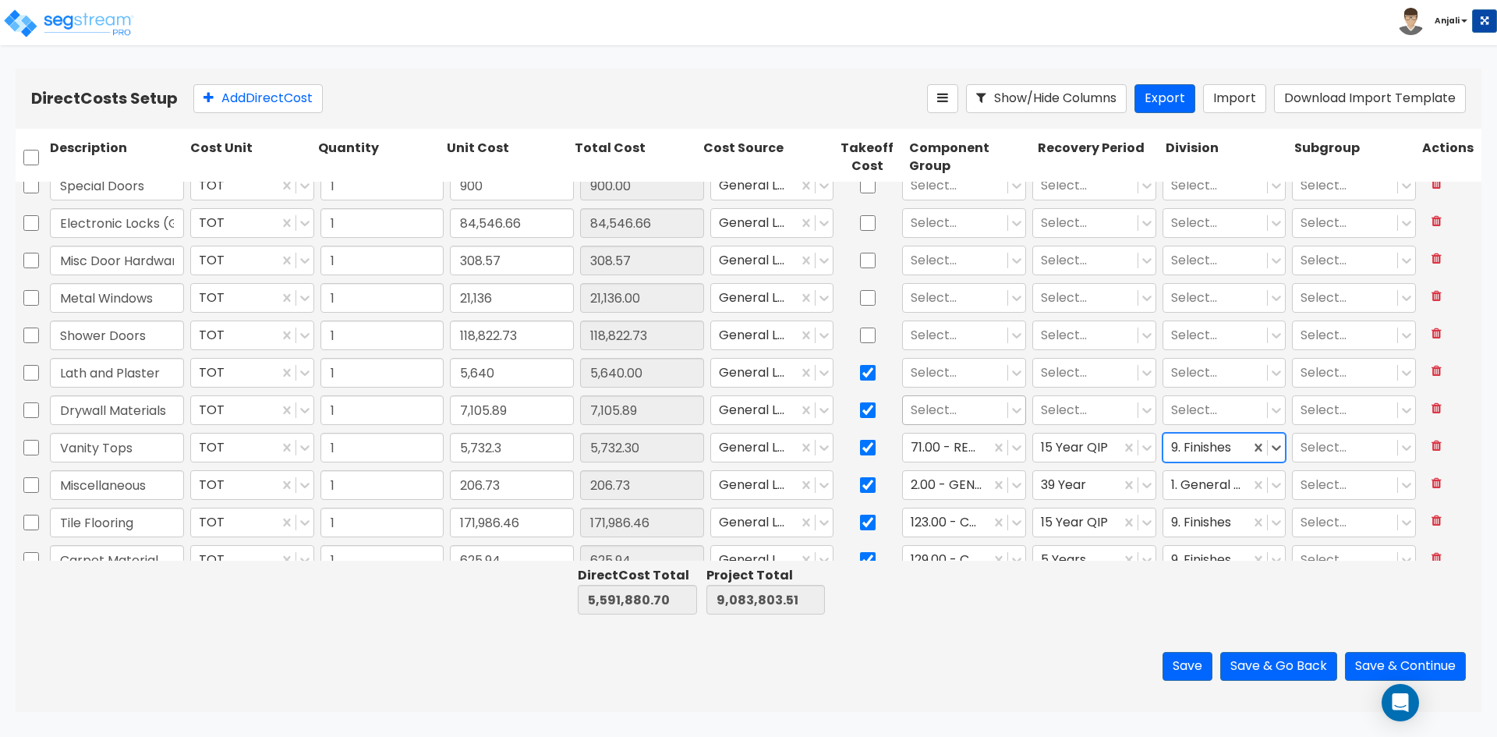
click at [952, 405] on div at bounding box center [955, 410] width 89 height 21
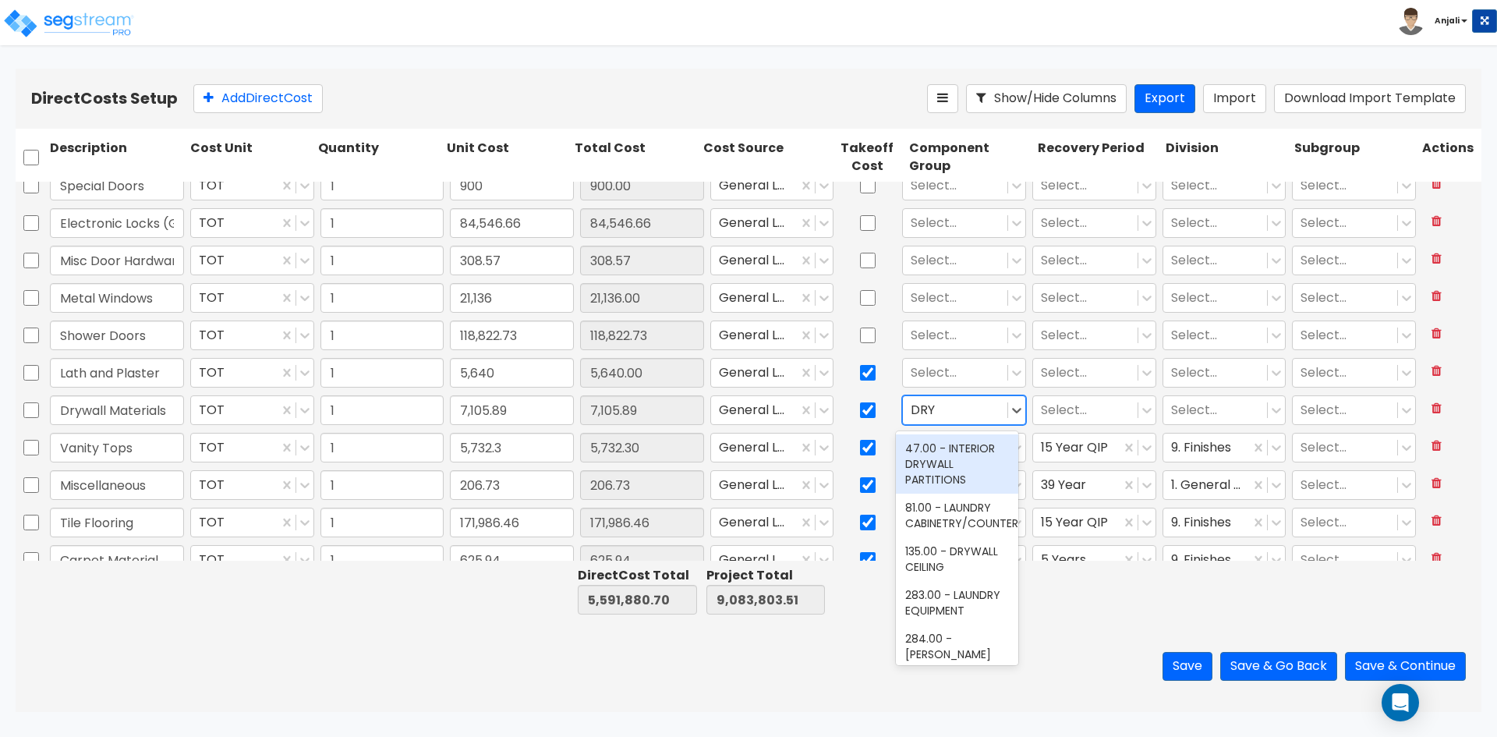
click at [964, 450] on div "47.00 - INTERIOR DRYWALL PARTITIONS" at bounding box center [957, 463] width 122 height 59
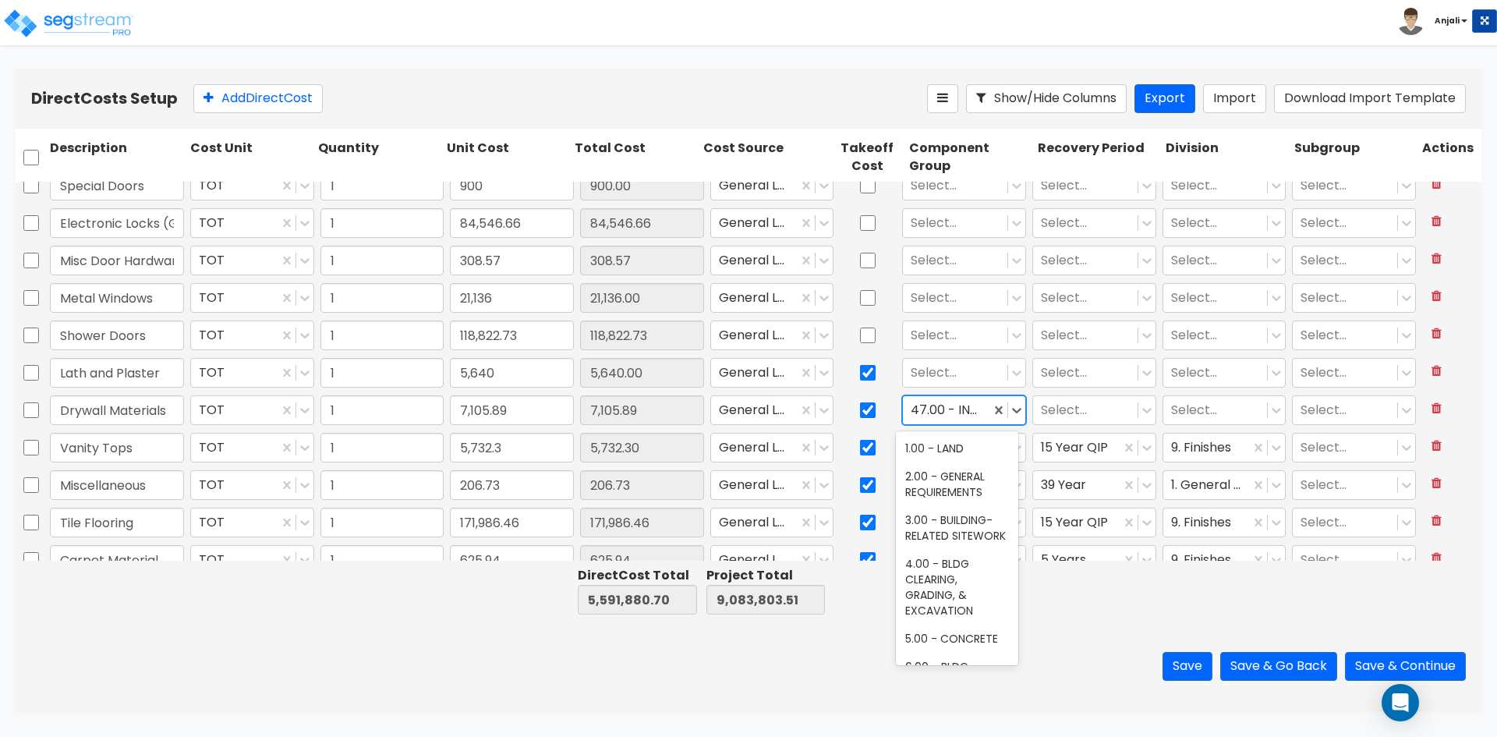
click at [982, 407] on div "47.00 - INTERIOR DRYWALL PARTITIONS" at bounding box center [946, 410] width 87 height 27
click at [929, 406] on div at bounding box center [955, 410] width 89 height 21
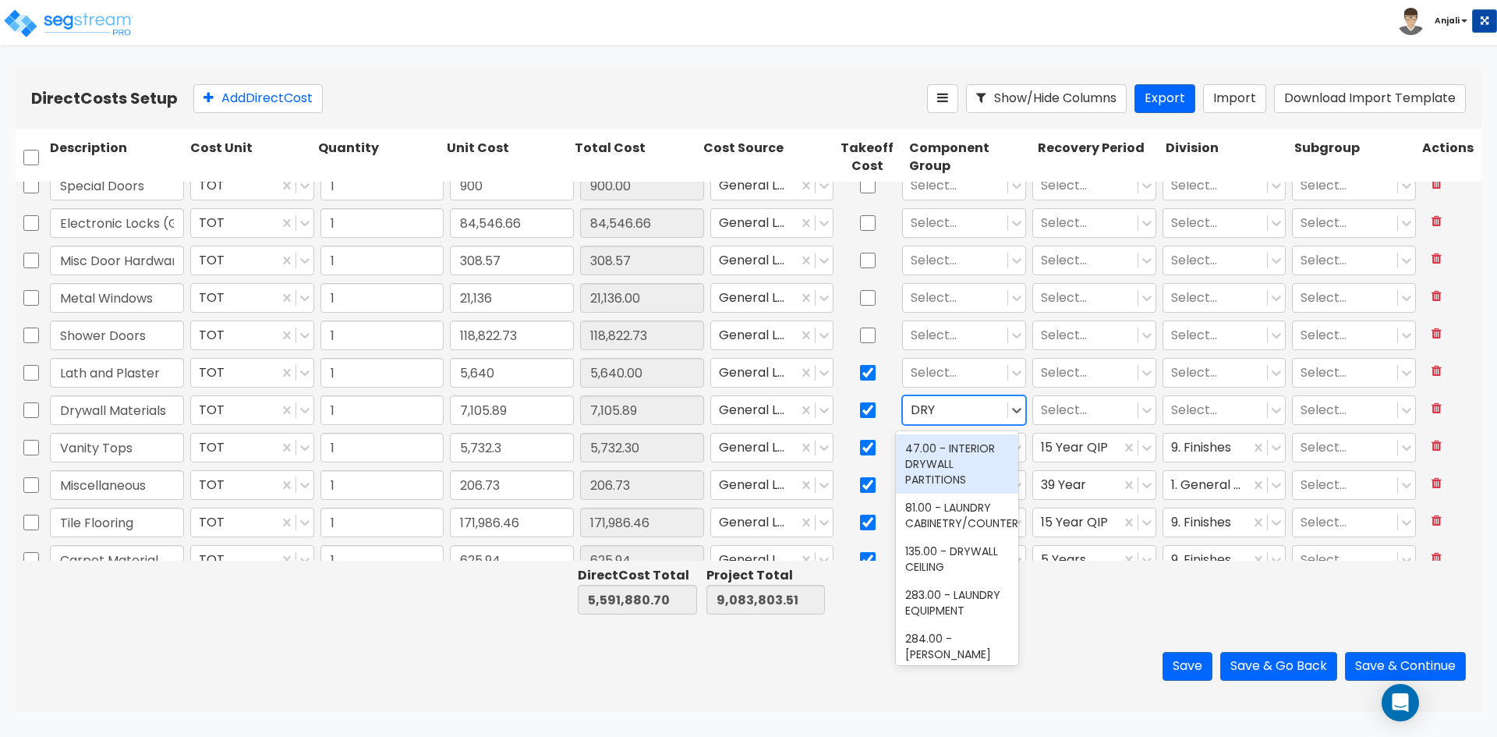
click at [952, 482] on div "47.00 - INTERIOR DRYWALL PARTITIONS" at bounding box center [957, 463] width 122 height 59
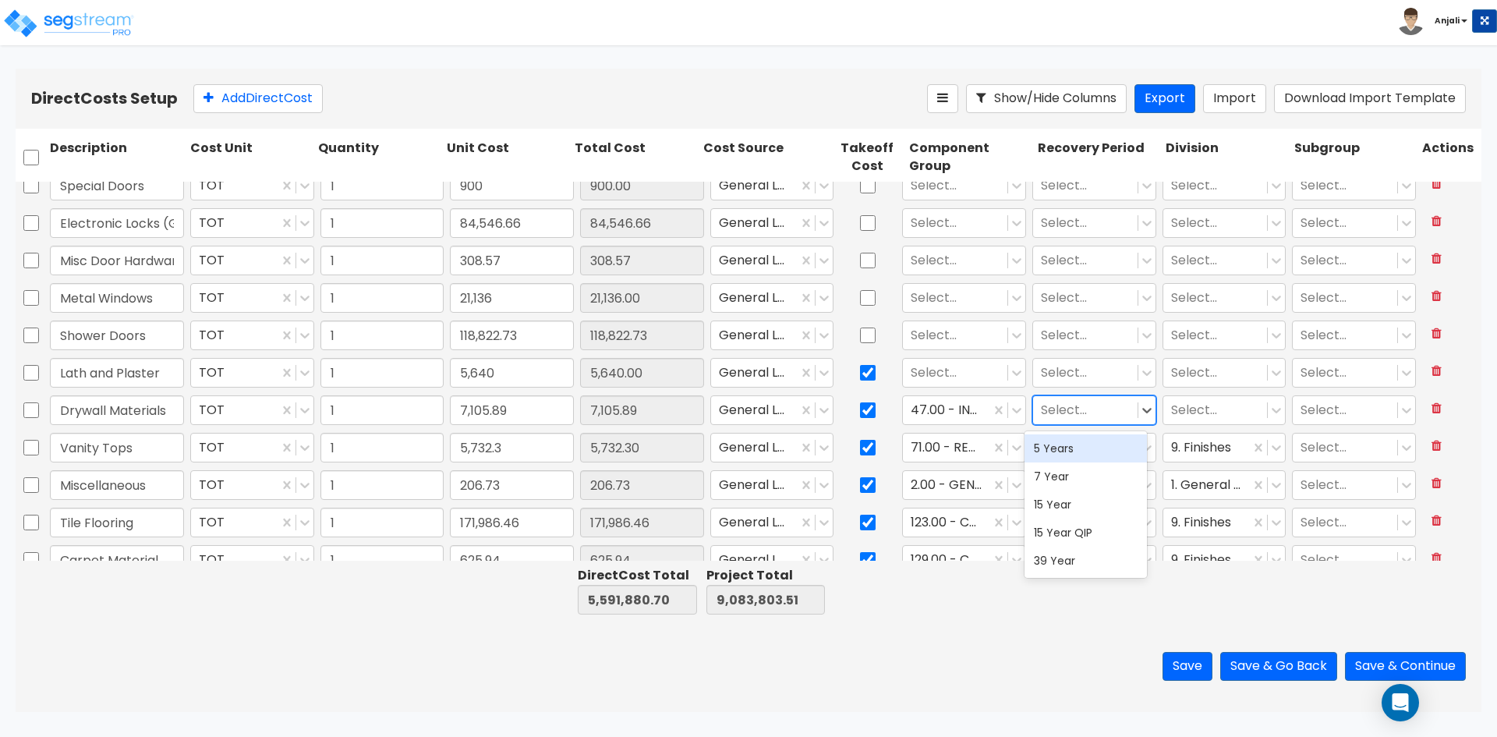
click at [1060, 413] on div at bounding box center [1085, 410] width 89 height 21
click at [1052, 561] on div "39 Year" at bounding box center [1086, 561] width 122 height 28
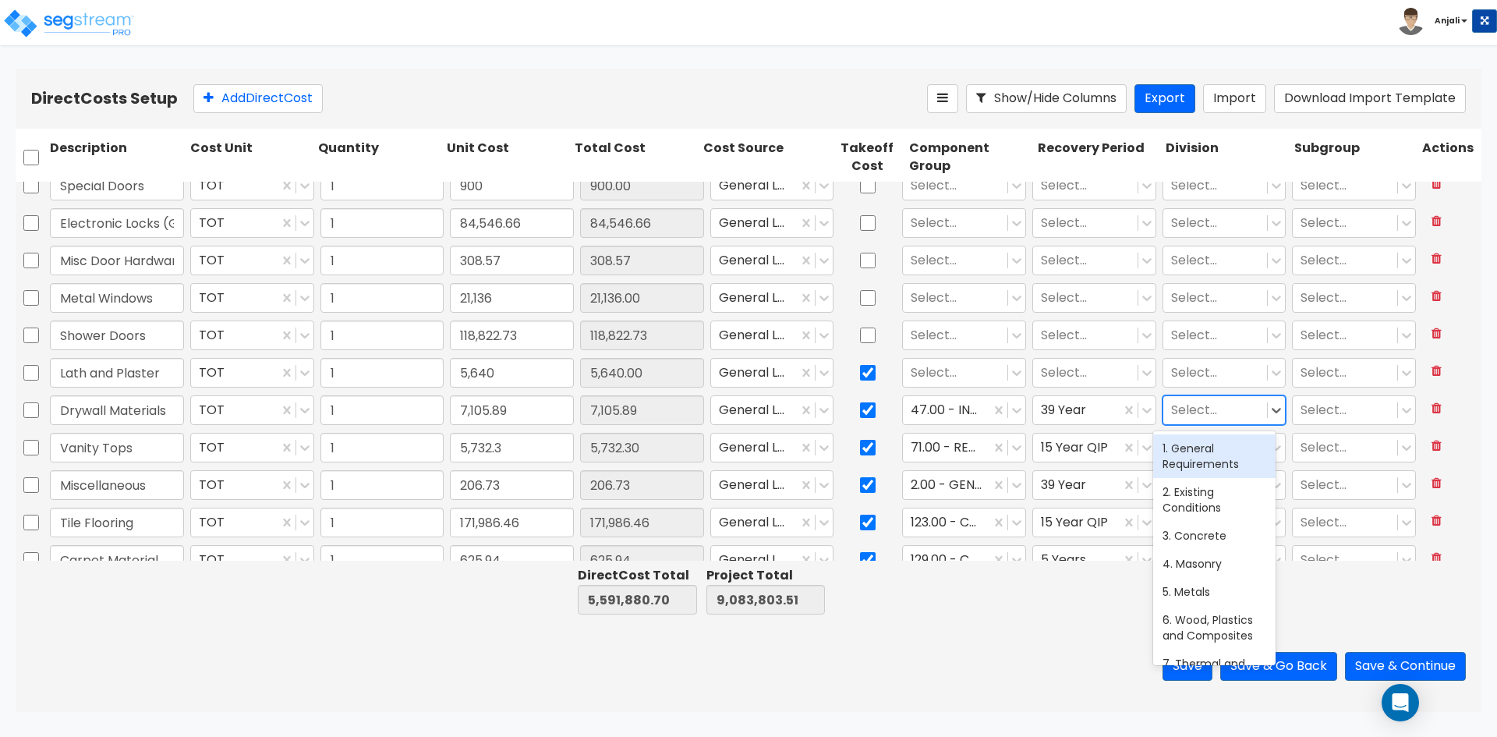
click at [1198, 400] on div at bounding box center [1215, 410] width 89 height 21
click at [1216, 464] on div "10. Specialties" at bounding box center [1214, 467] width 122 height 28
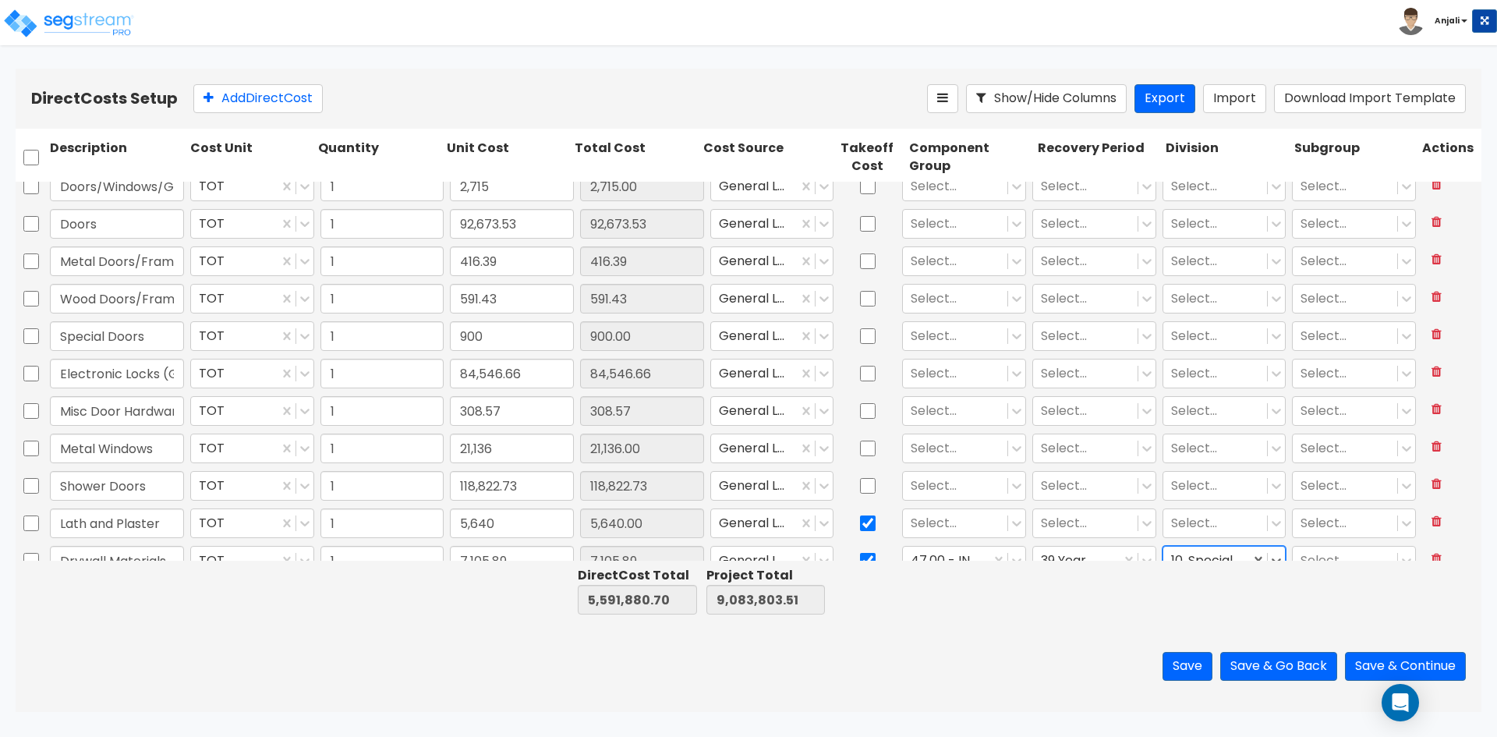
scroll to position [2179, 0]
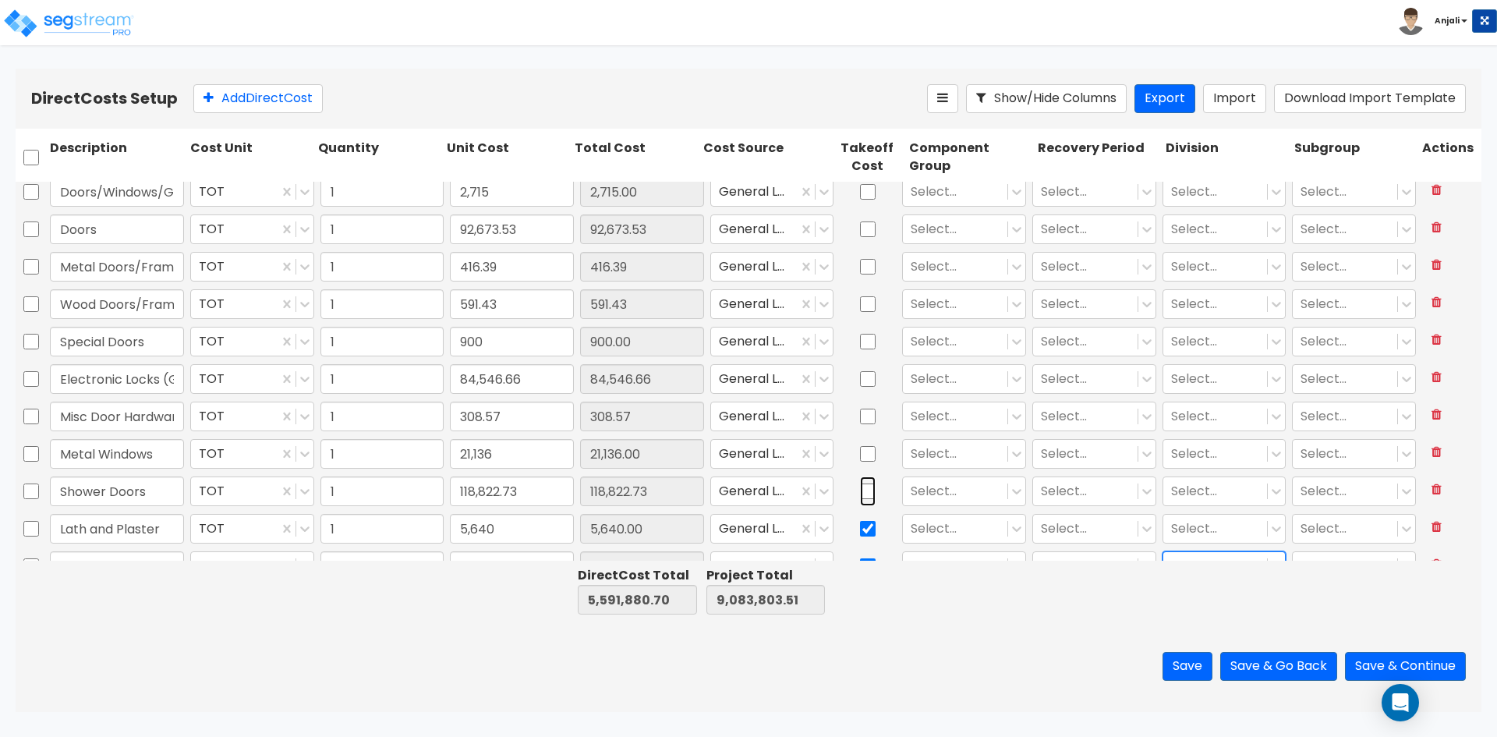
click at [860, 490] on input "checkbox" at bounding box center [868, 491] width 16 height 30
click at [863, 448] on input "checkbox" at bounding box center [868, 454] width 16 height 30
click at [860, 416] on input "checkbox" at bounding box center [868, 417] width 16 height 30
drag, startPoint x: 860, startPoint y: 374, endPoint x: 869, endPoint y: 352, distance: 24.5
click at [861, 374] on input "checkbox" at bounding box center [868, 379] width 16 height 30
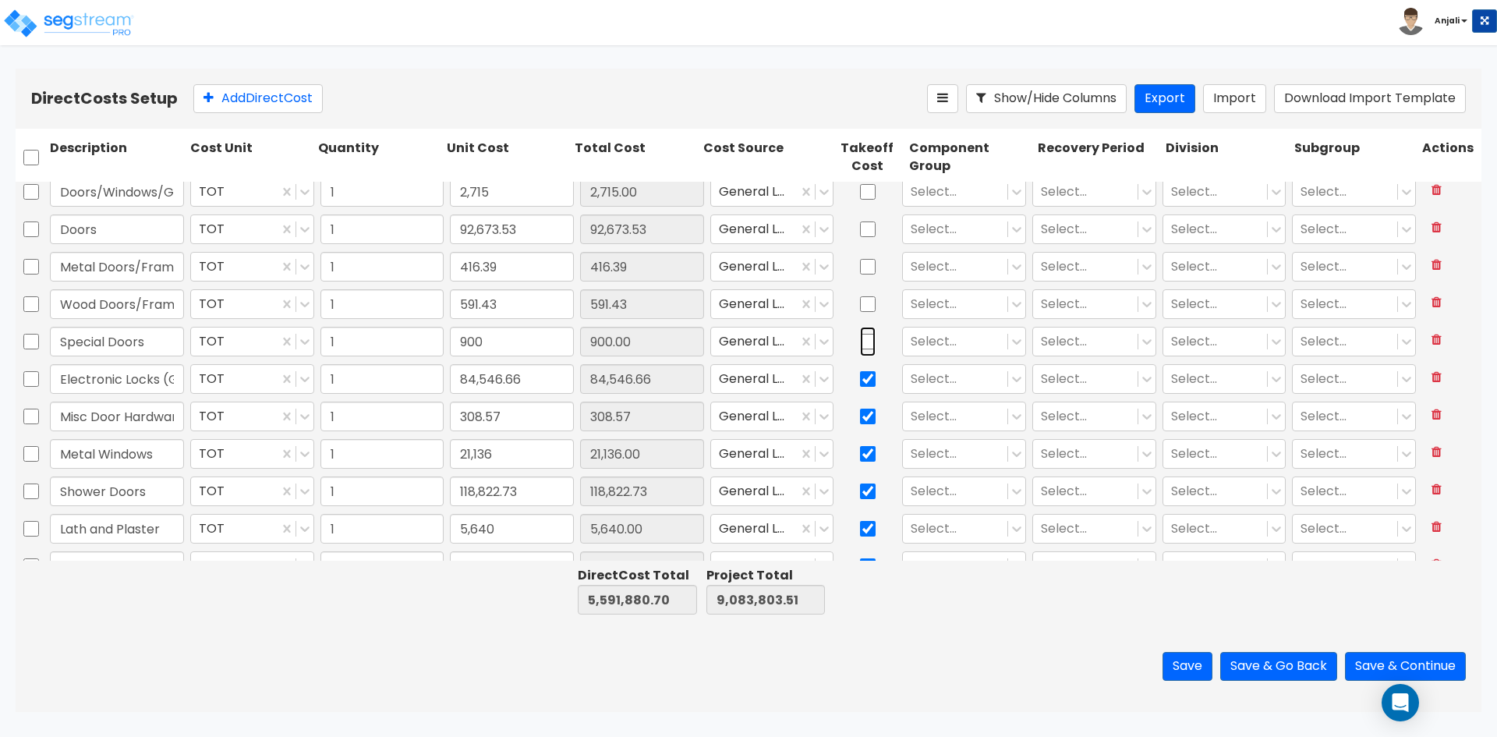
drag, startPoint x: 866, startPoint y: 340, endPoint x: 869, endPoint y: 323, distance: 17.3
click at [866, 339] on input "checkbox" at bounding box center [868, 342] width 16 height 30
drag, startPoint x: 869, startPoint y: 310, endPoint x: 869, endPoint y: 277, distance: 33.5
click at [869, 310] on input "checkbox" at bounding box center [868, 304] width 16 height 30
click at [866, 271] on input "checkbox" at bounding box center [868, 267] width 16 height 30
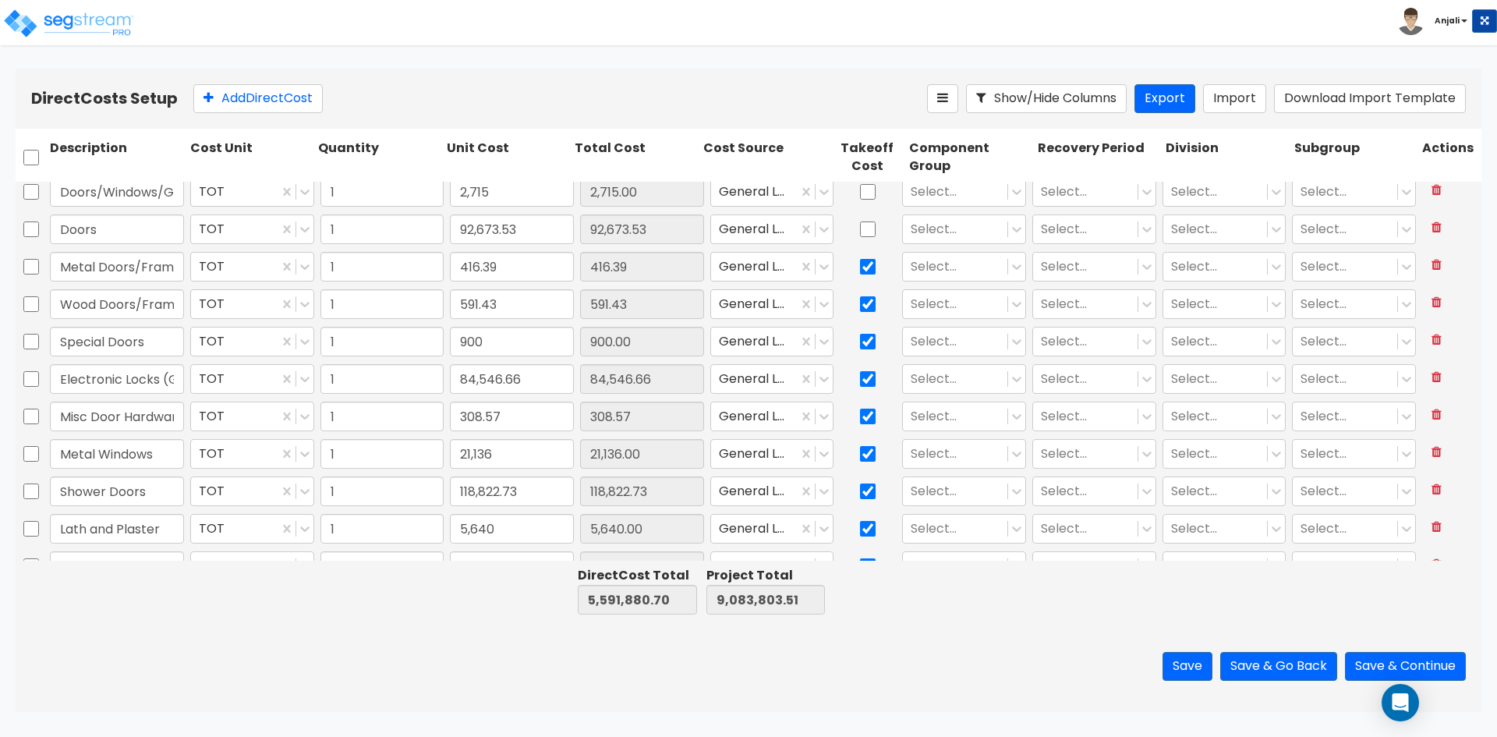
click at [861, 207] on div at bounding box center [868, 192] width 62 height 36
click at [862, 189] on input "checkbox" at bounding box center [868, 192] width 16 height 30
click at [864, 227] on input "checkbox" at bounding box center [868, 229] width 16 height 30
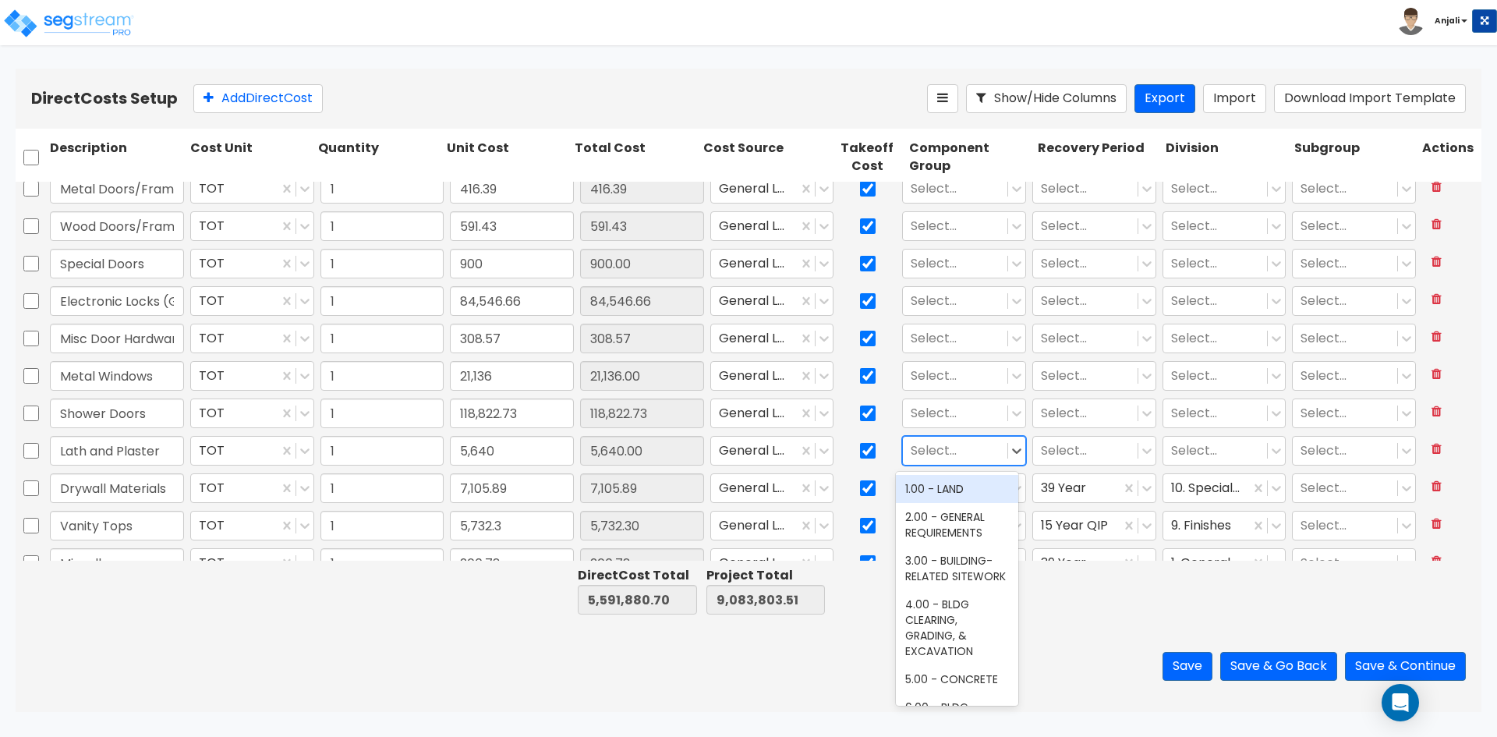
click at [948, 452] on div at bounding box center [955, 451] width 89 height 21
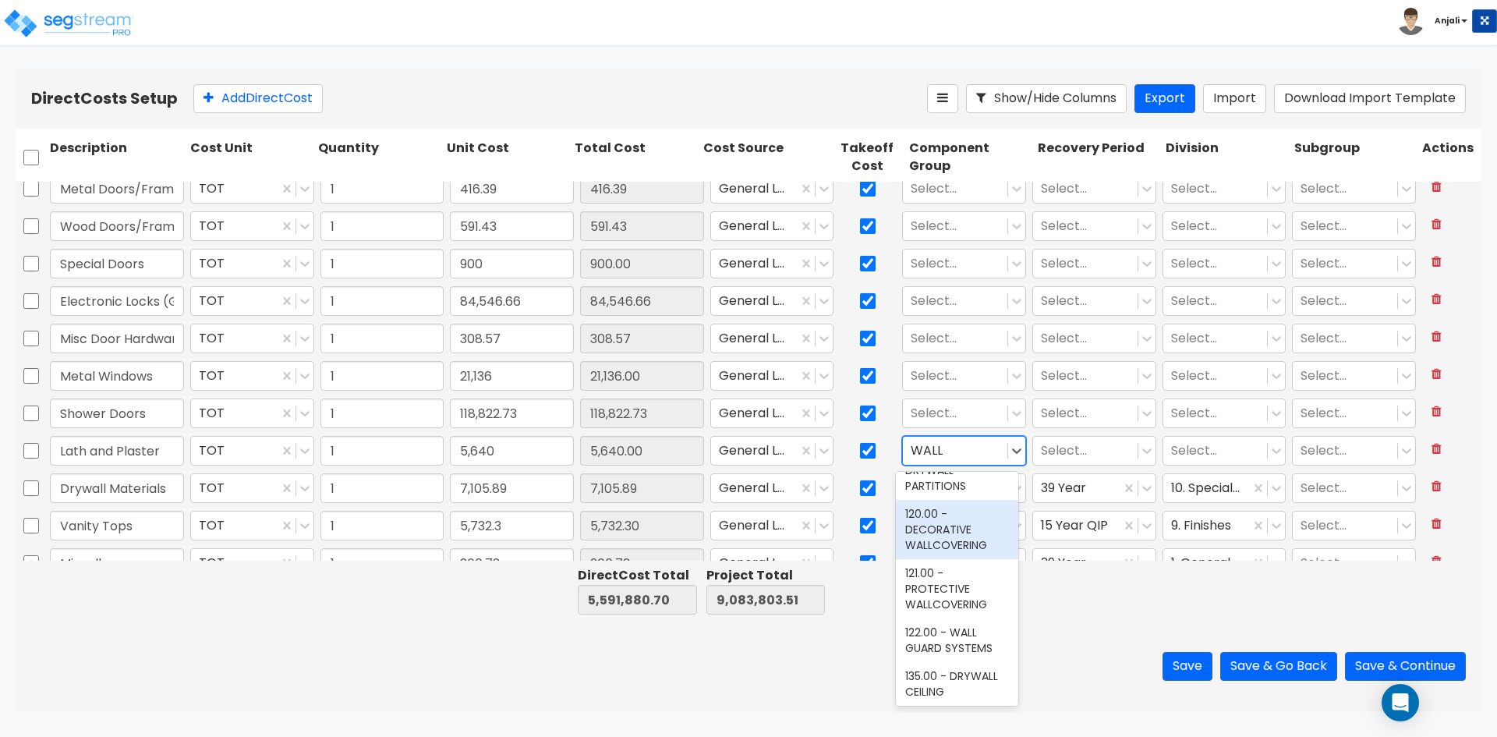
scroll to position [502, 0]
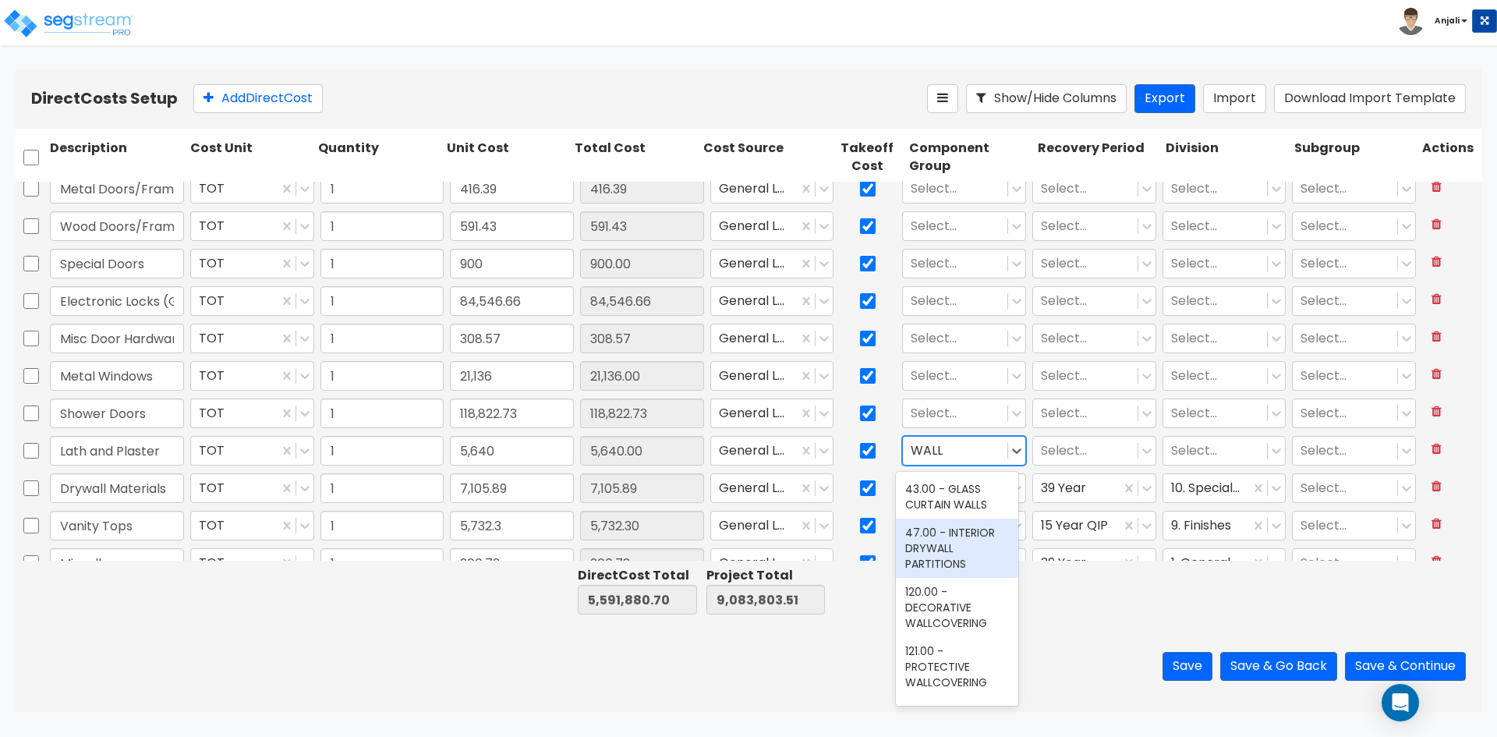
click at [963, 575] on div "47.00 - INTERIOR DRYWALL PARTITIONS" at bounding box center [957, 548] width 122 height 59
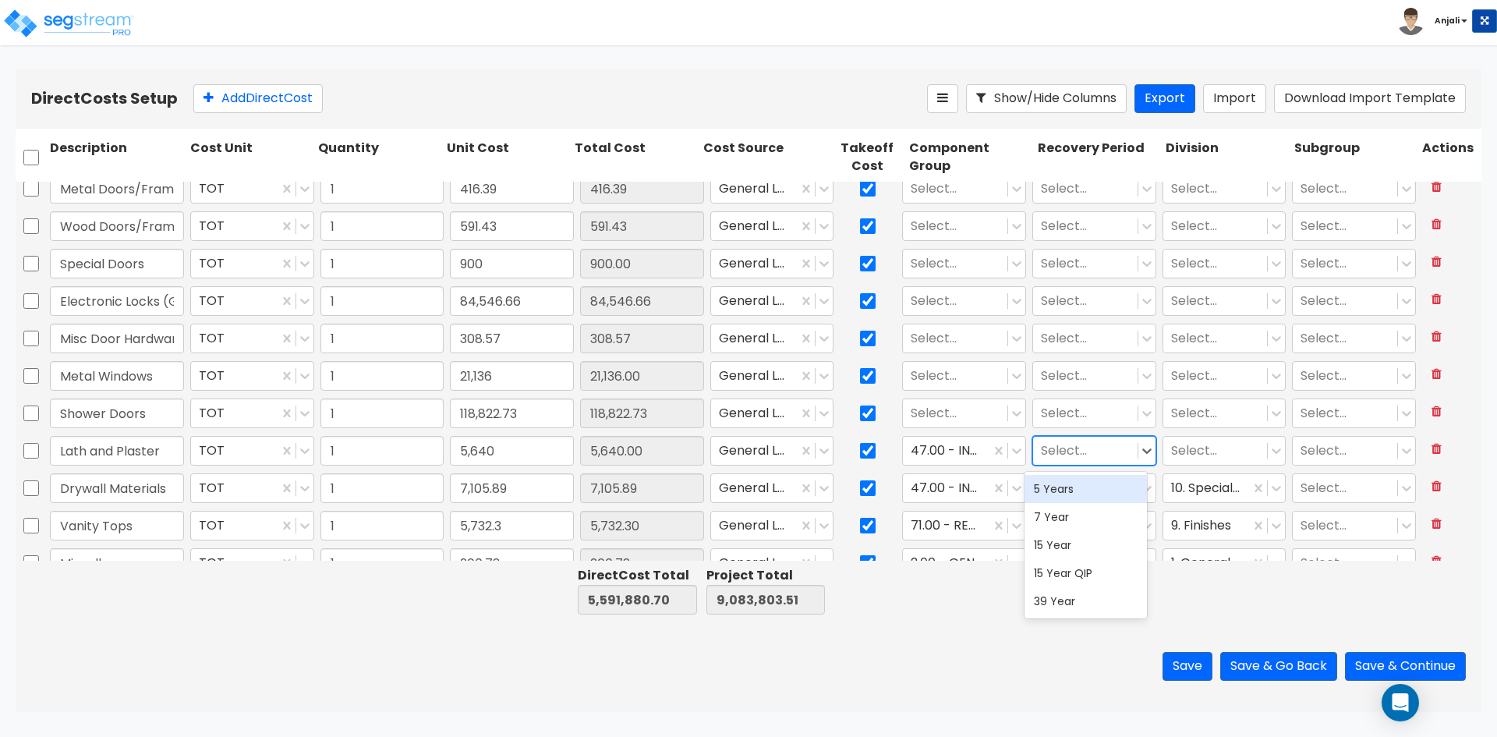
click at [1084, 437] on div "Select..." at bounding box center [1085, 450] width 104 height 27
drag, startPoint x: 1064, startPoint y: 602, endPoint x: 1152, endPoint y: 526, distance: 116.6
click at [1064, 600] on div "39 Year" at bounding box center [1086, 601] width 122 height 28
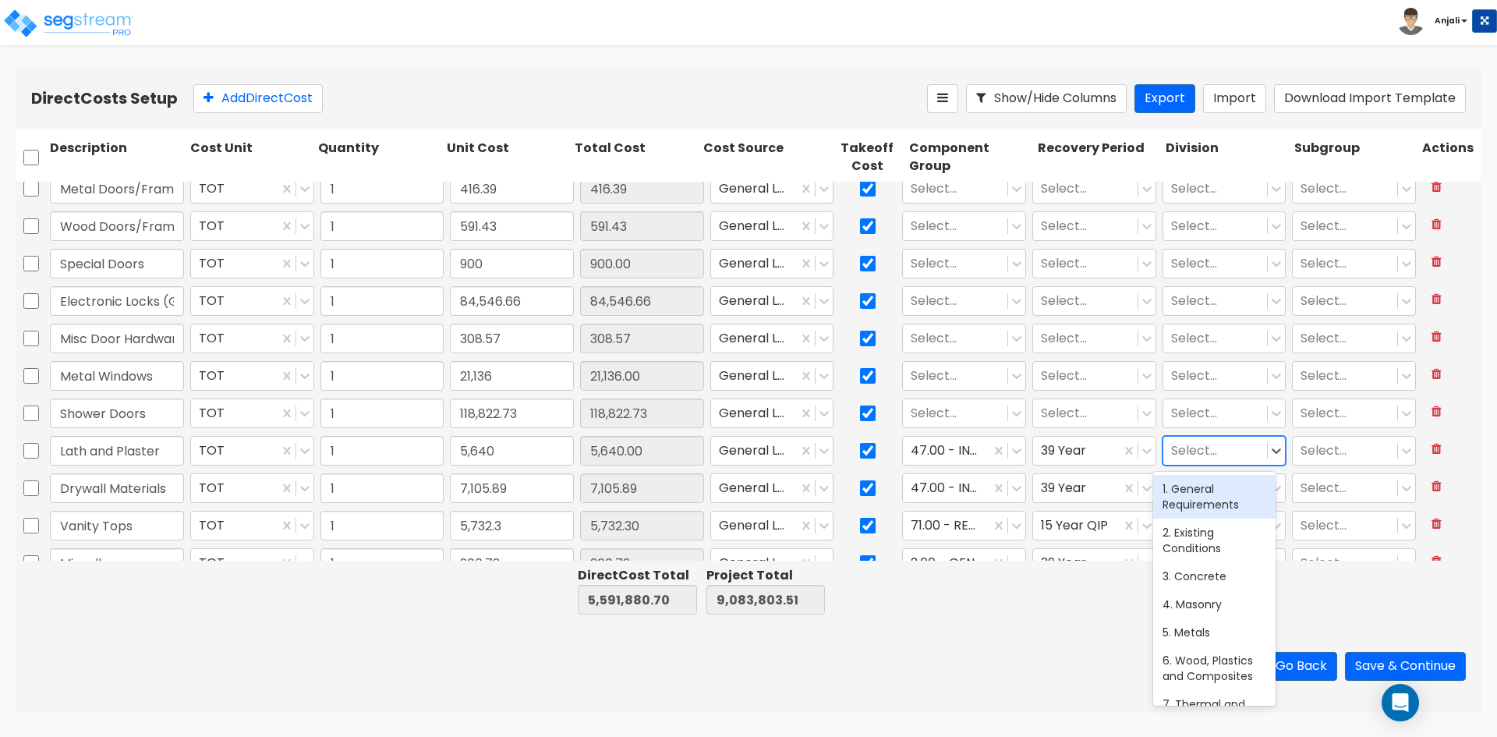
click at [1213, 459] on div at bounding box center [1215, 451] width 89 height 21
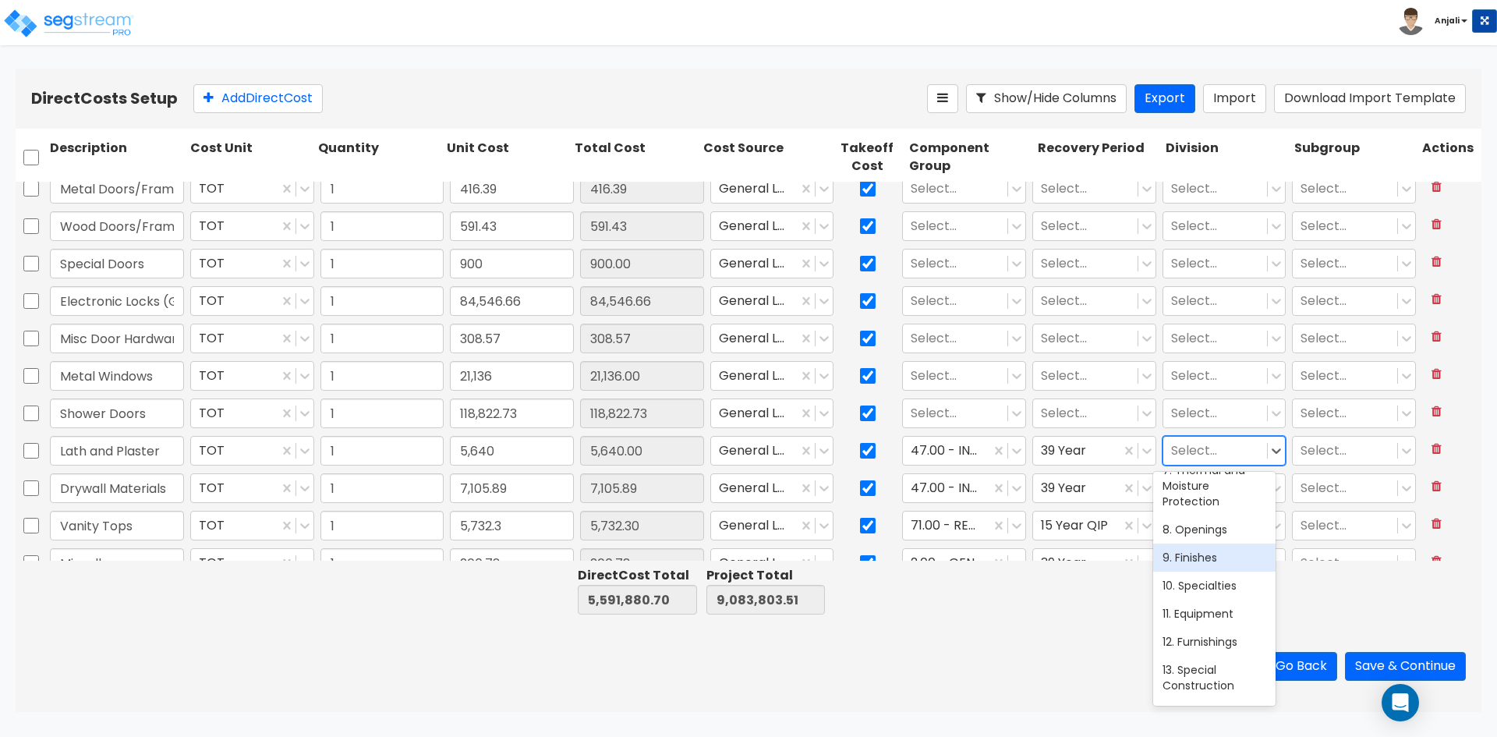
click at [1213, 560] on div "9. Finishes" at bounding box center [1214, 557] width 122 height 28
click at [911, 410] on input "text" at bounding box center [912, 414] width 3 height 18
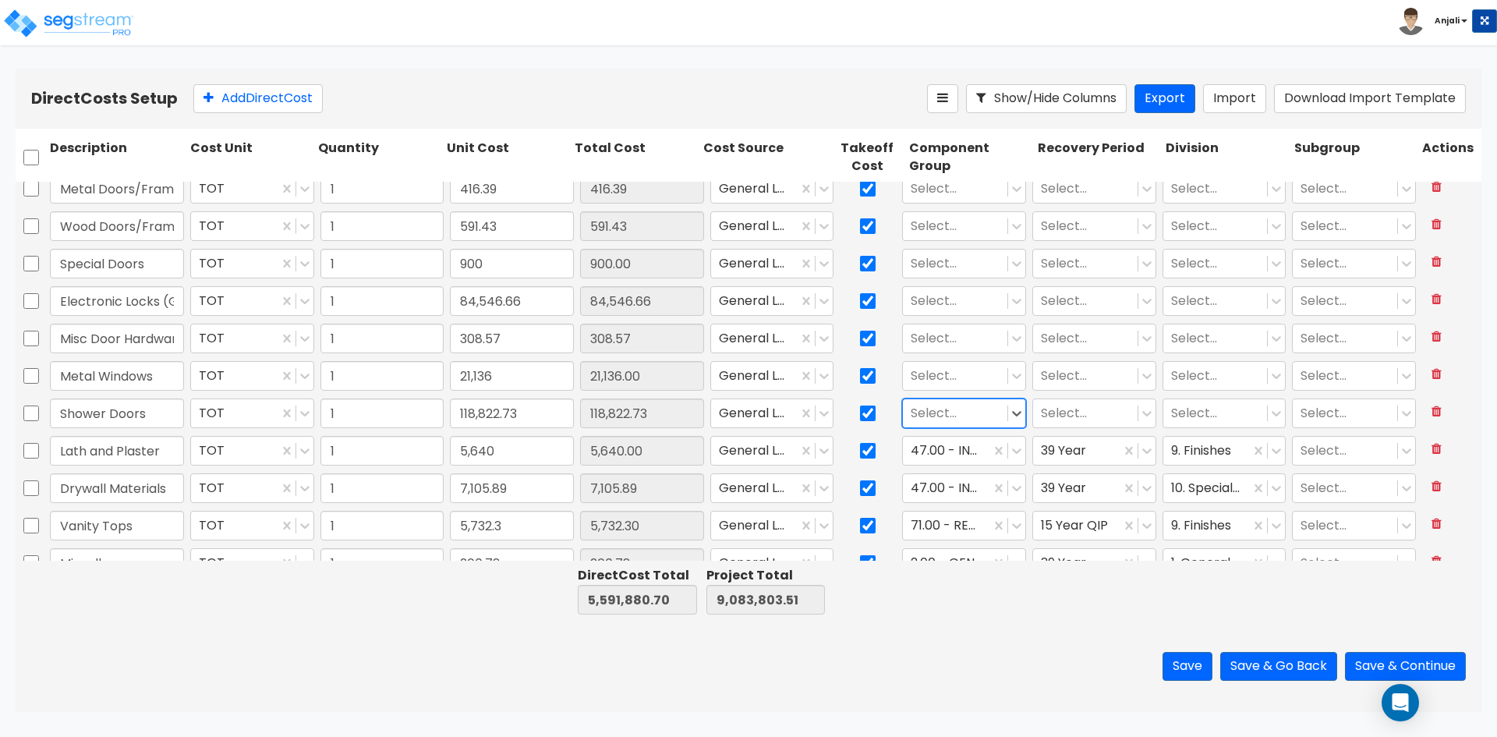
drag, startPoint x: 968, startPoint y: 410, endPoint x: 901, endPoint y: 409, distance: 67.1
click at [903, 409] on div "Select..." at bounding box center [955, 413] width 104 height 27
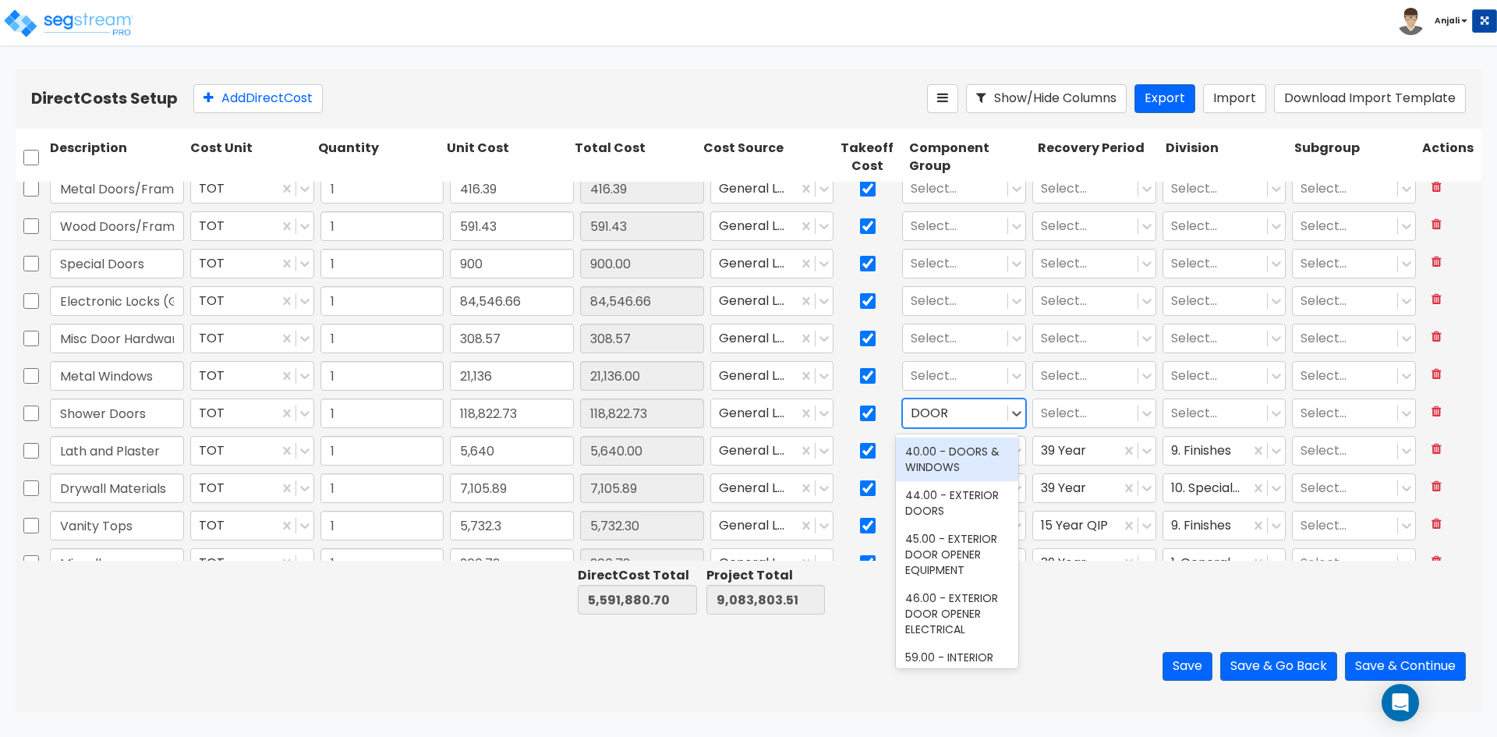
click at [958, 466] on div "40.00 - DOORS & WINDOWS" at bounding box center [957, 459] width 122 height 44
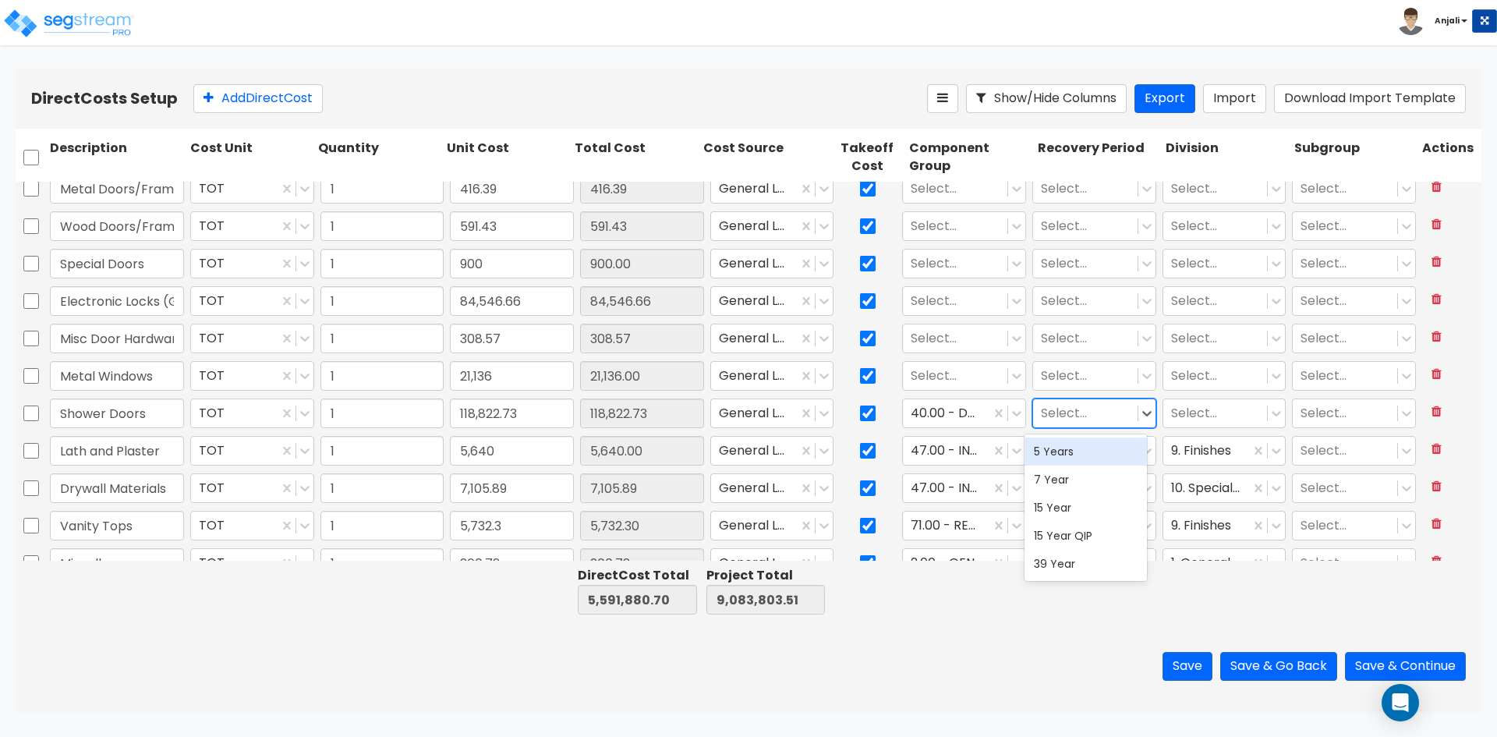
click at [1089, 419] on div at bounding box center [1085, 413] width 89 height 21
click at [1078, 561] on div "39 Year" at bounding box center [1086, 564] width 122 height 28
click at [1139, 412] on icon at bounding box center [1147, 413] width 16 height 16
click at [1092, 533] on div "15 Year QIP" at bounding box center [1086, 536] width 122 height 28
click at [1204, 412] on div at bounding box center [1215, 413] width 89 height 21
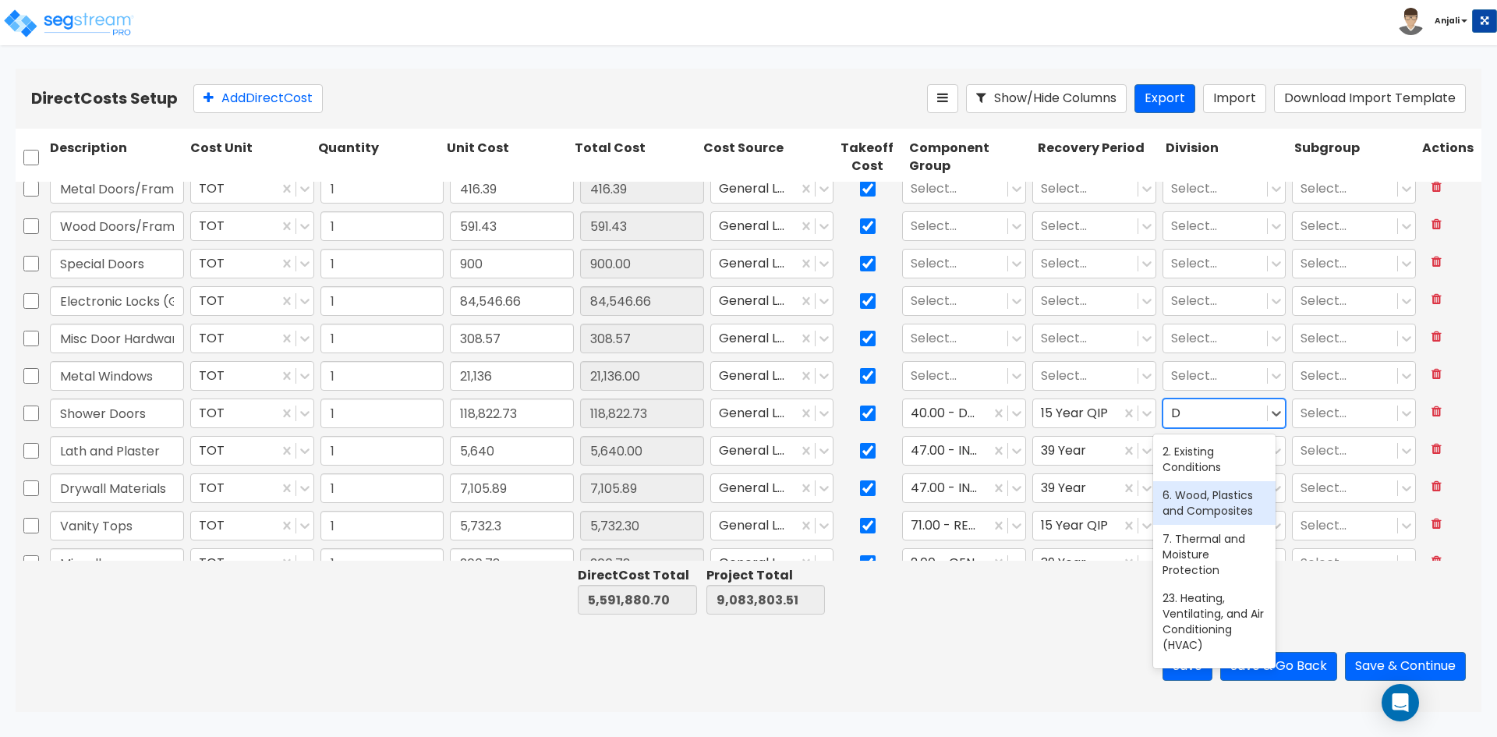
click at [1209, 494] on div "6. Wood, Plastics and Composites" at bounding box center [1214, 503] width 122 height 44
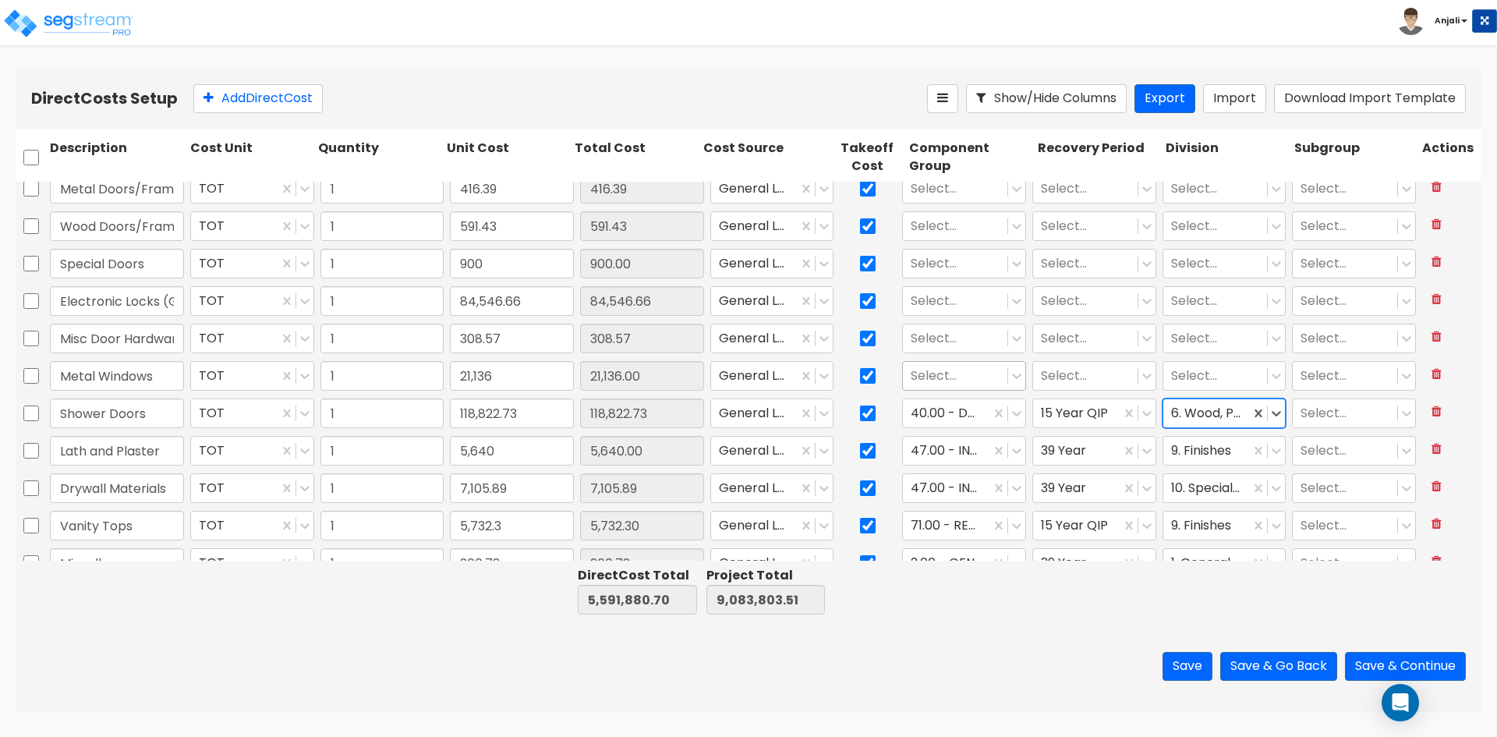
click at [935, 369] on div at bounding box center [955, 376] width 89 height 21
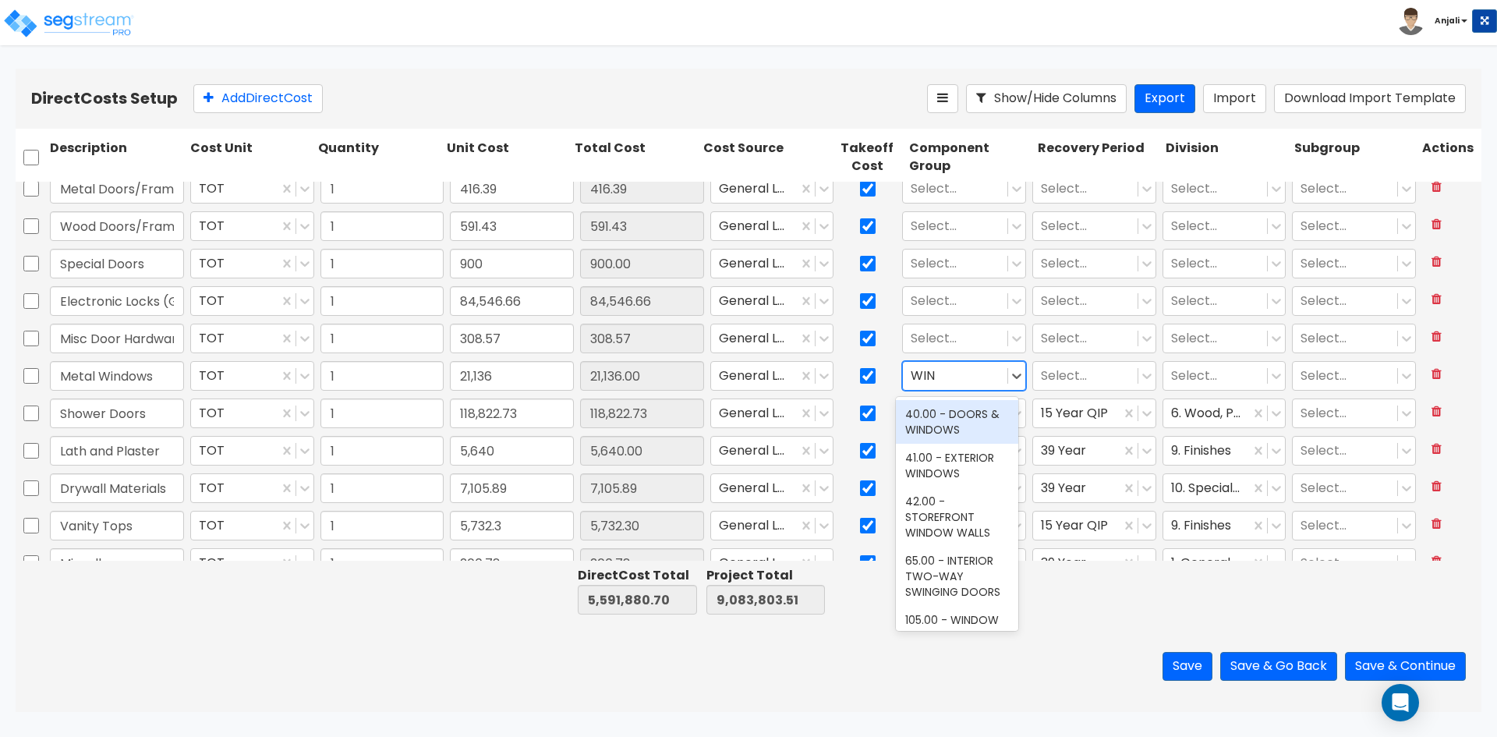
click at [948, 415] on div "40.00 - DOORS & WINDOWS" at bounding box center [957, 422] width 122 height 44
click at [1098, 382] on div at bounding box center [1085, 376] width 89 height 21
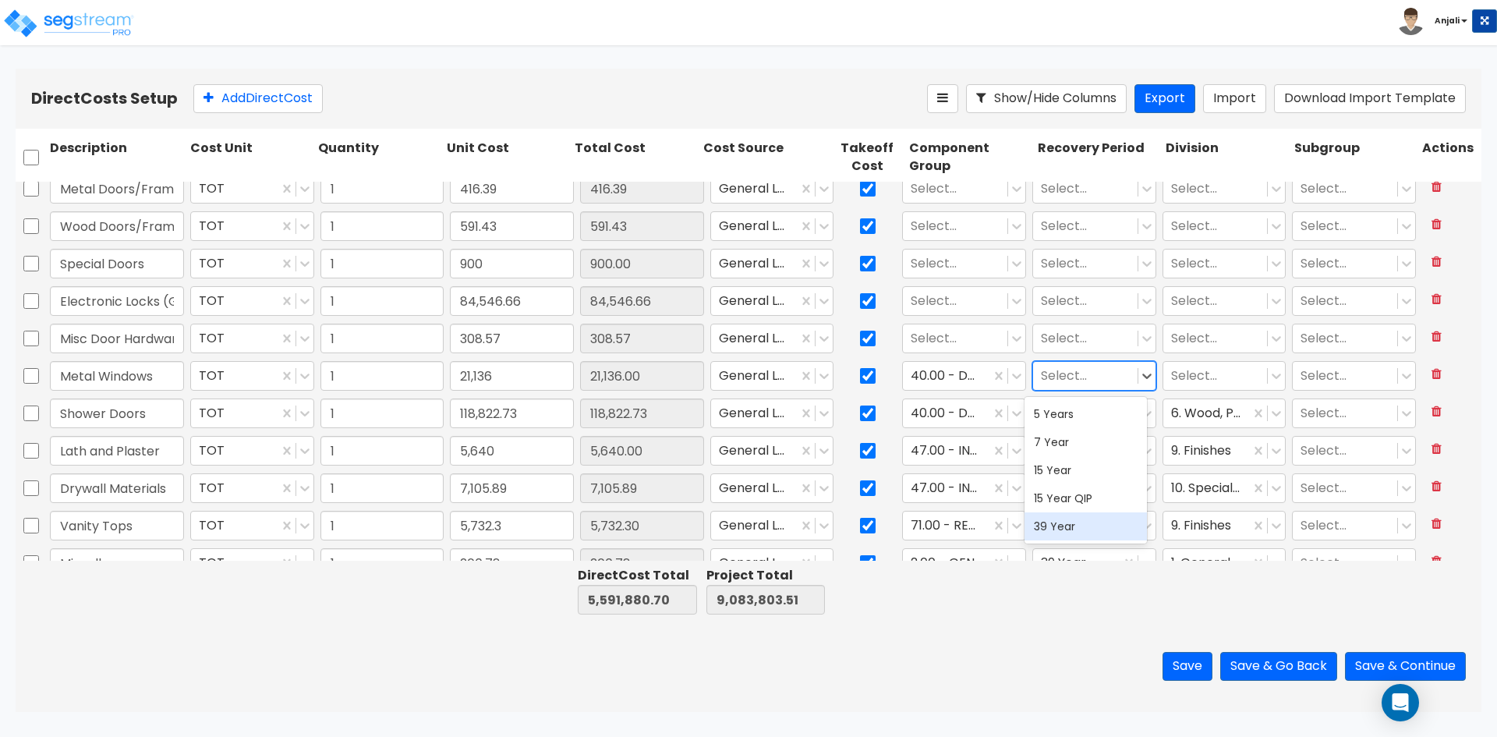
click at [1061, 519] on div "39 Year" at bounding box center [1086, 526] width 122 height 28
click at [1206, 376] on div at bounding box center [1215, 376] width 89 height 21
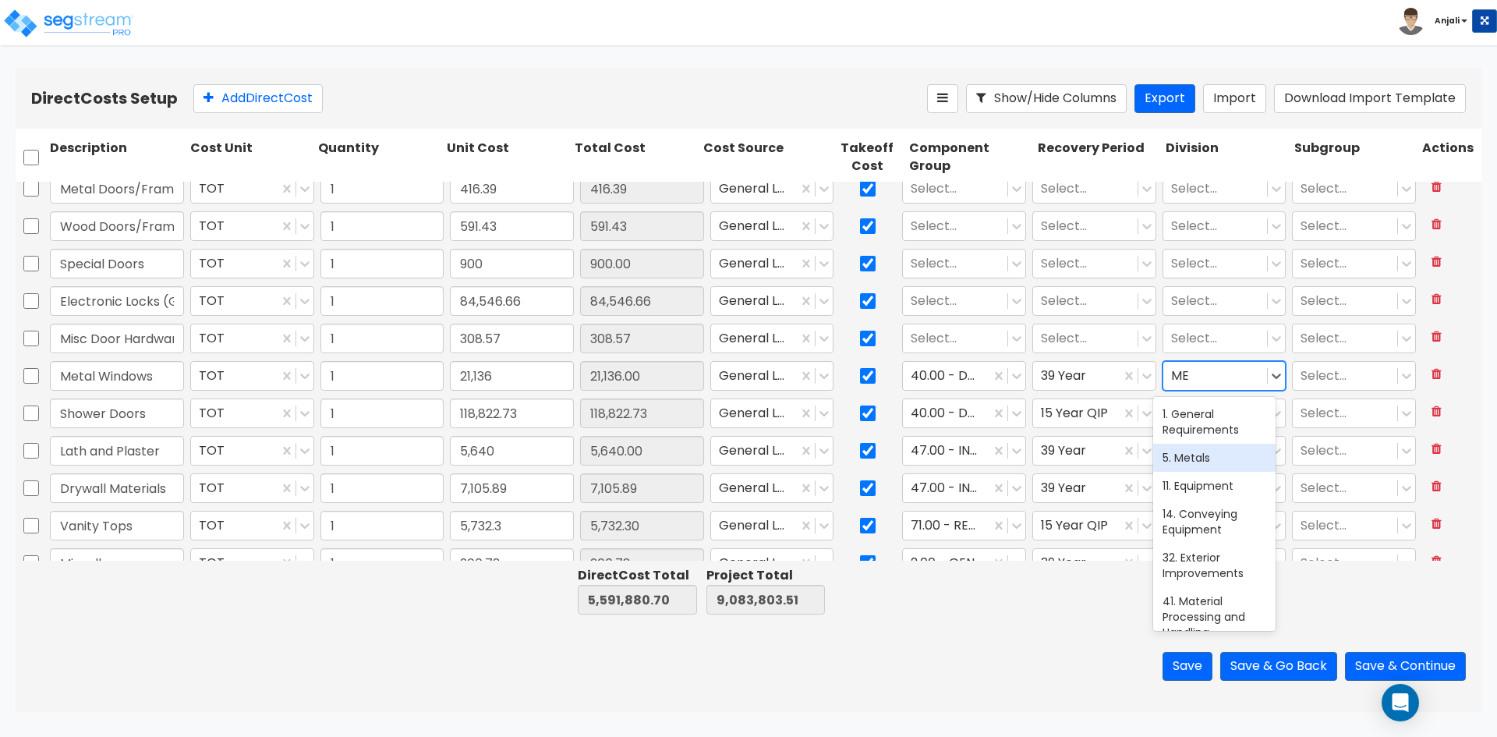
click at [1213, 444] on div "5. Metals" at bounding box center [1214, 458] width 122 height 28
click at [954, 334] on div at bounding box center [955, 338] width 89 height 21
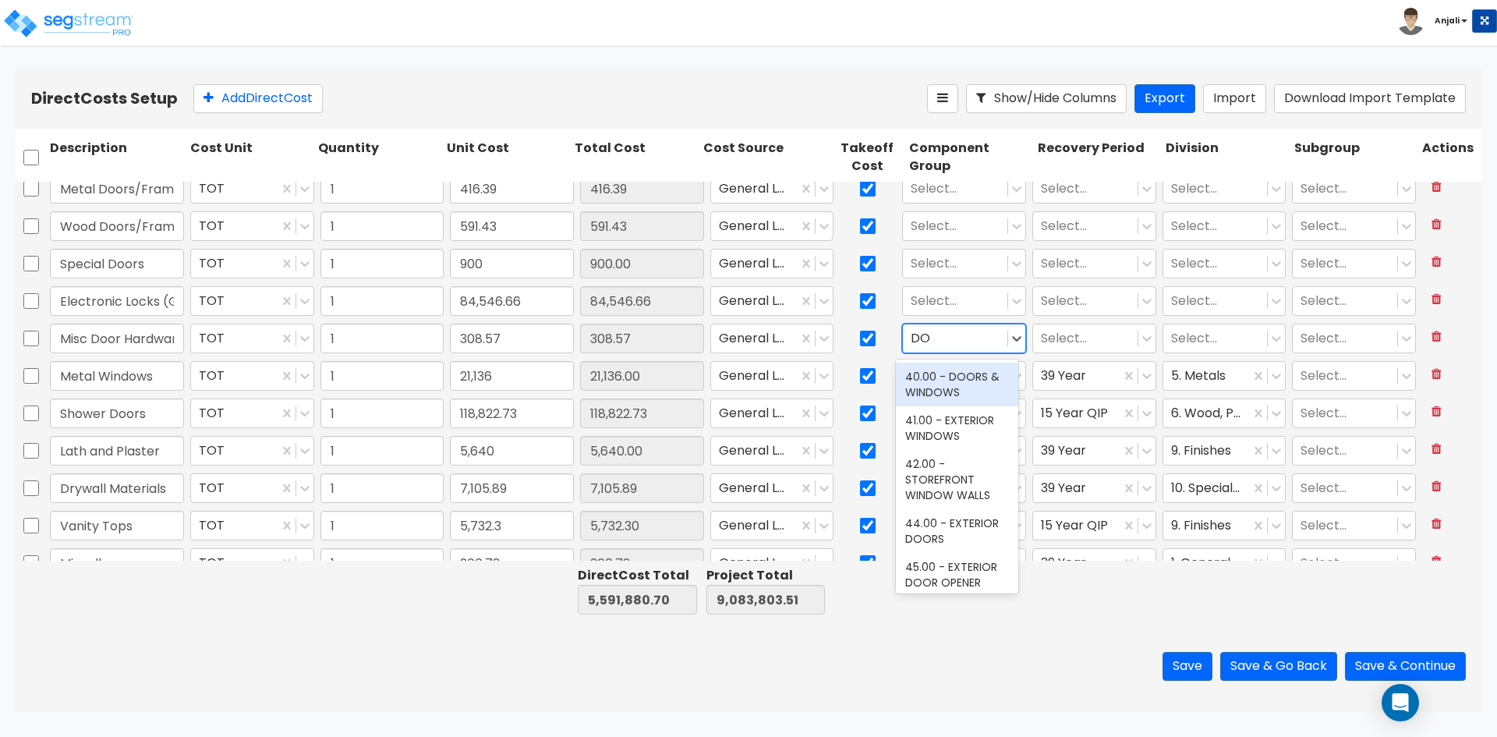
click at [972, 381] on div "40.00 - DOORS & WINDOWS" at bounding box center [957, 385] width 122 height 44
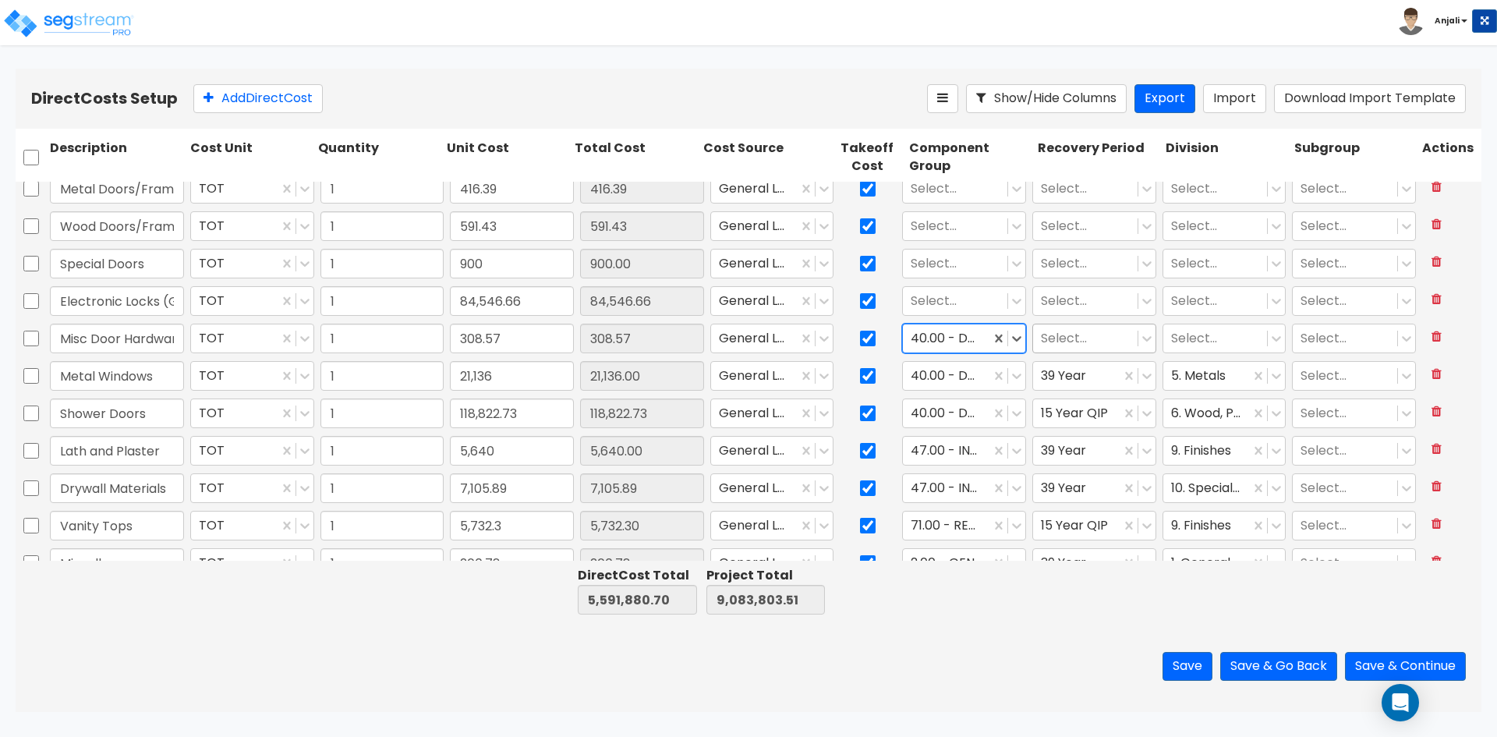
click at [1083, 351] on div "Select..." at bounding box center [1085, 338] width 104 height 27
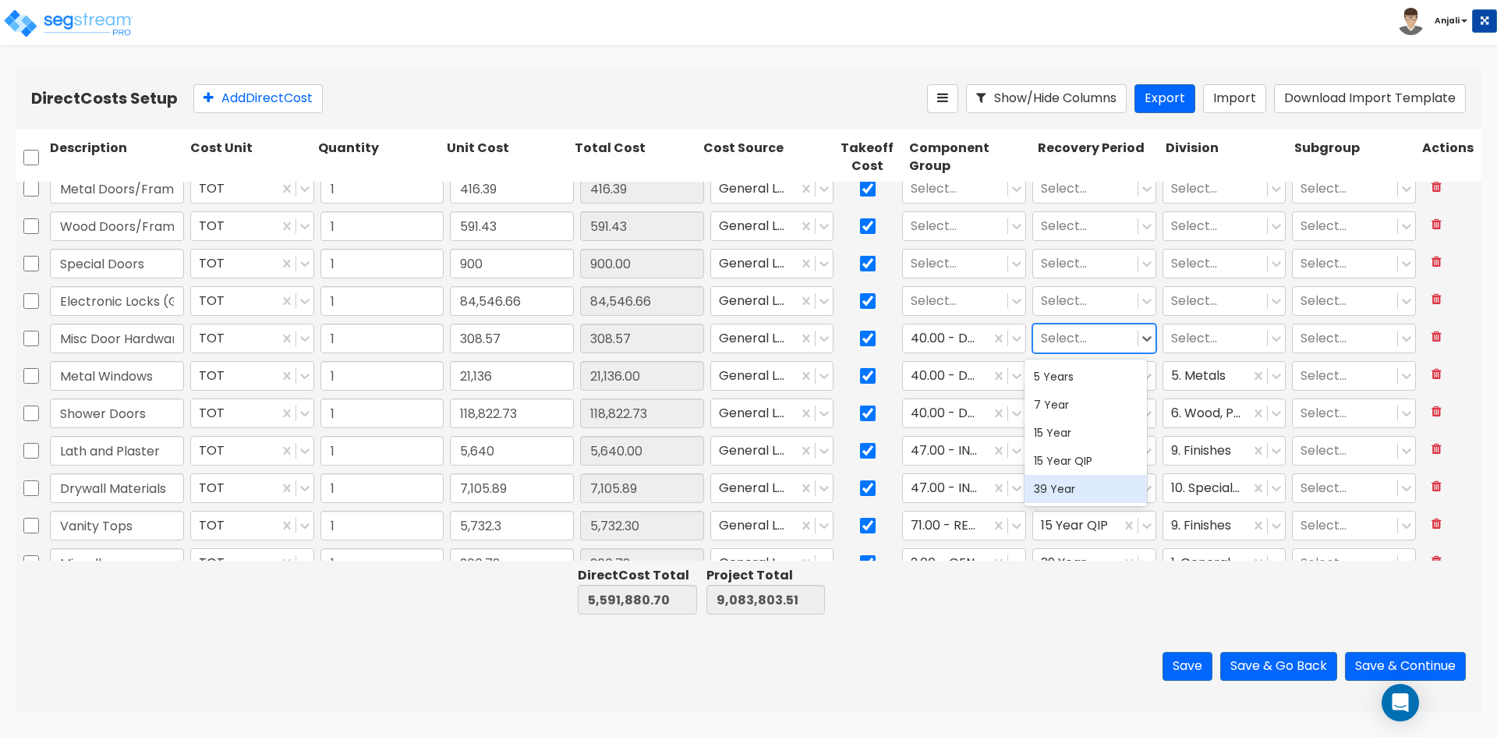
click at [1078, 489] on div "39 Year" at bounding box center [1086, 489] width 122 height 28
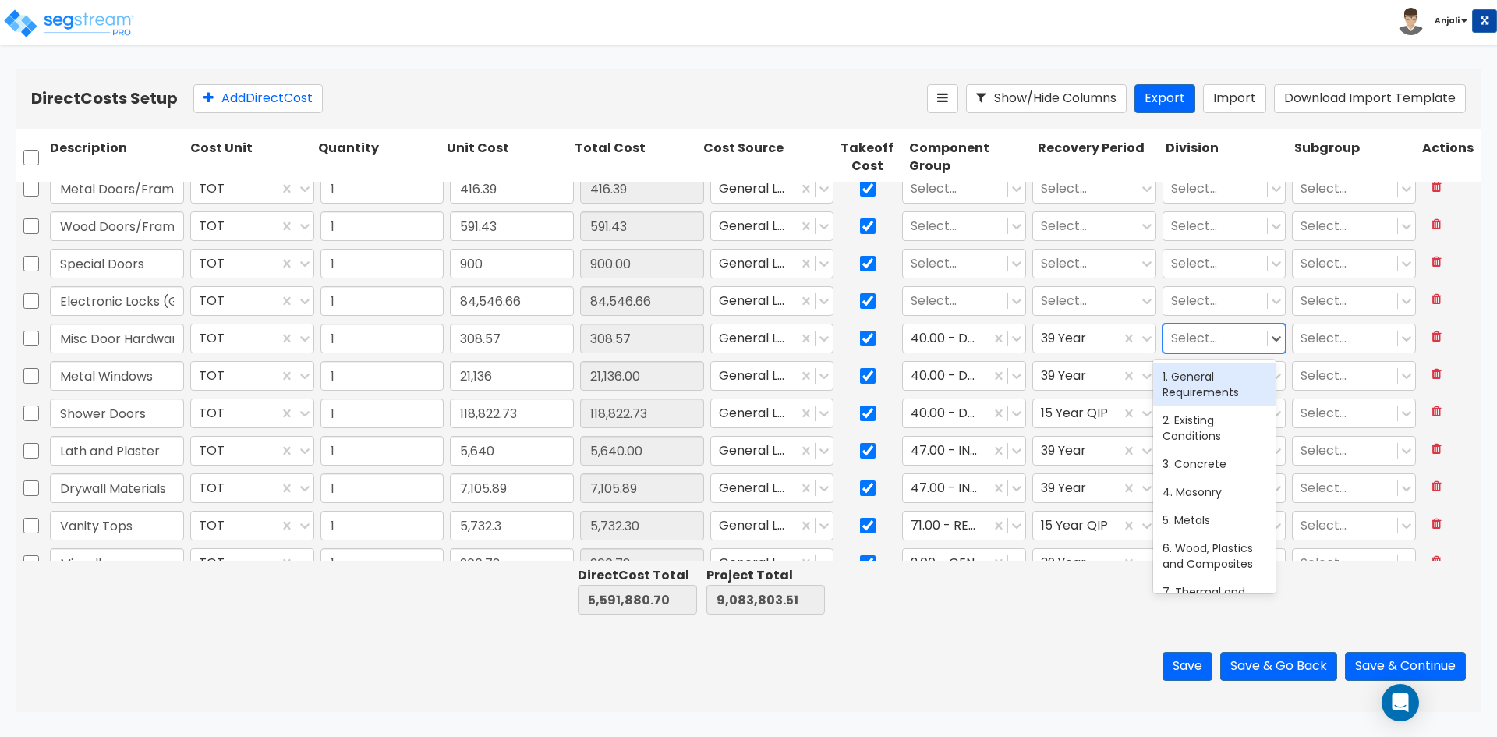
click at [1184, 338] on div at bounding box center [1215, 338] width 89 height 21
click at [1195, 560] on div "6. Wood, Plastics and Composites" at bounding box center [1214, 556] width 122 height 44
click at [962, 296] on div at bounding box center [955, 301] width 89 height 21
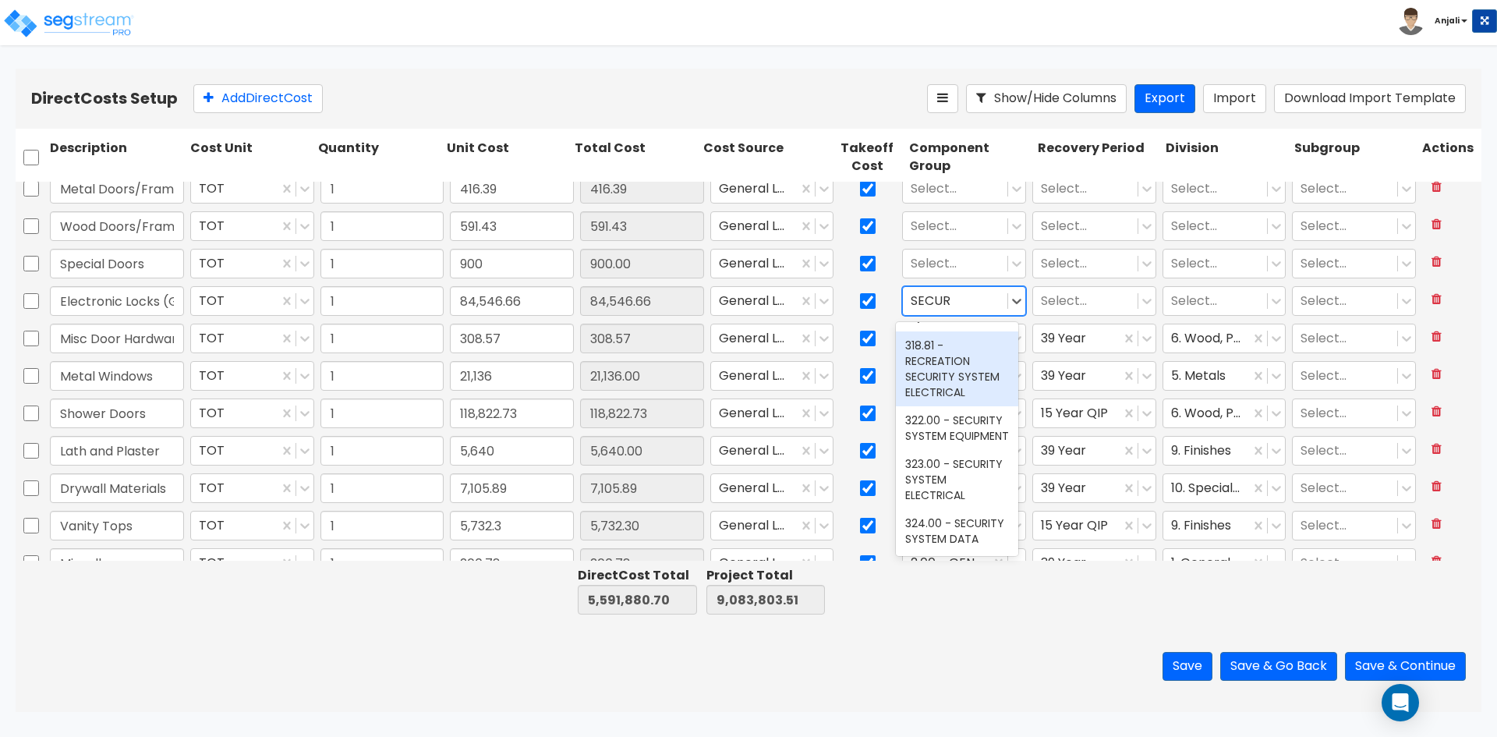
scroll to position [156, 0]
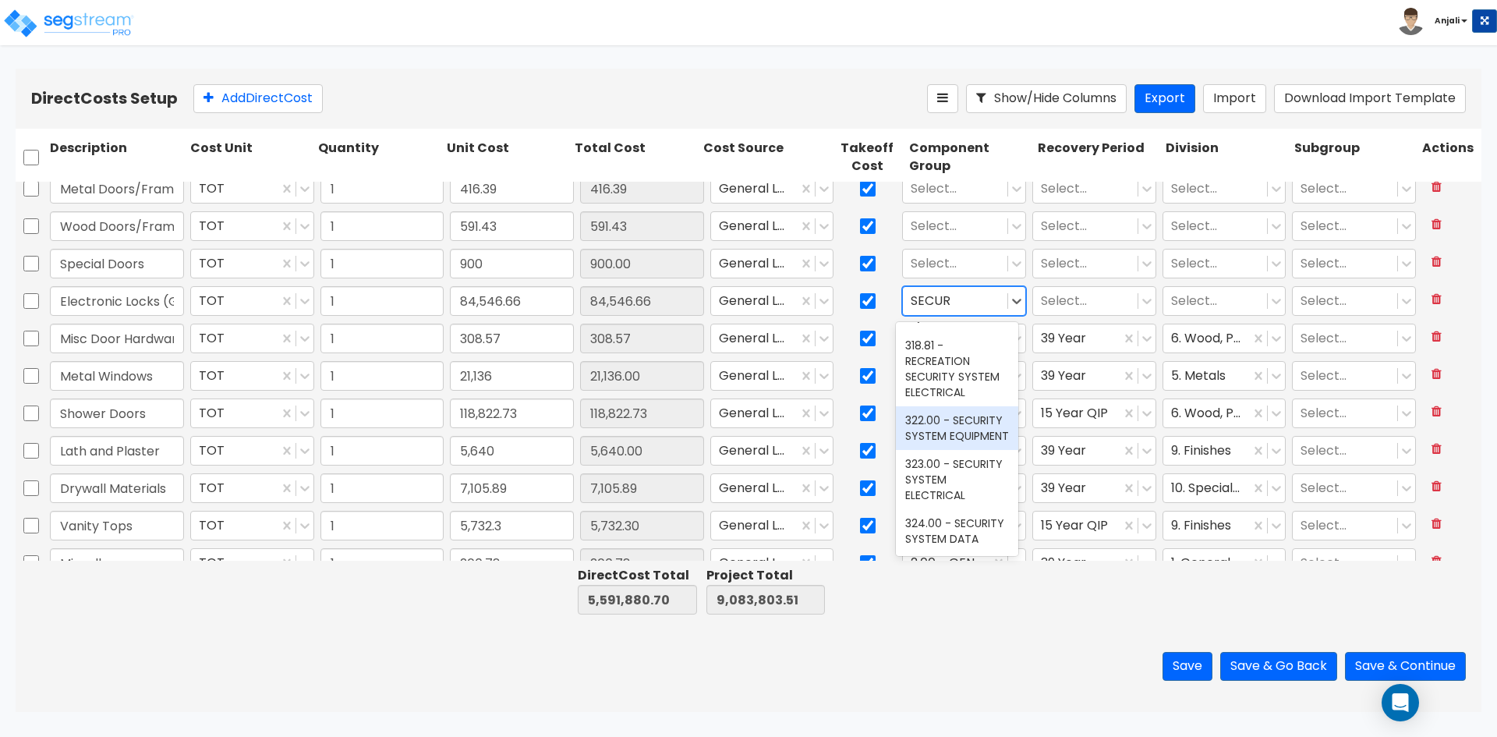
click at [983, 406] on div "322.00 - SECURITY SYSTEM EQUIPMENT" at bounding box center [957, 428] width 122 height 44
click at [1085, 296] on div at bounding box center [1085, 301] width 89 height 21
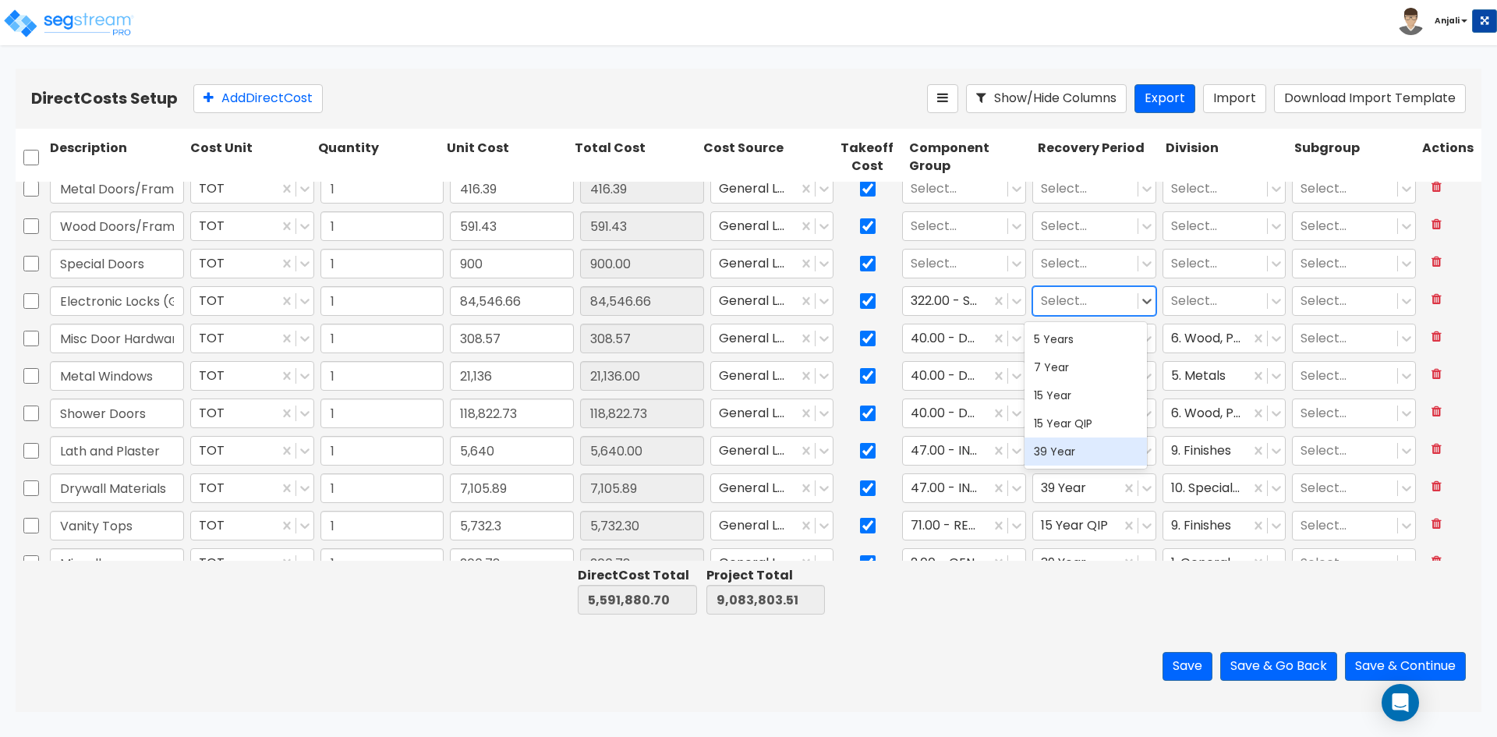
click at [1078, 448] on div "39 Year" at bounding box center [1086, 451] width 122 height 28
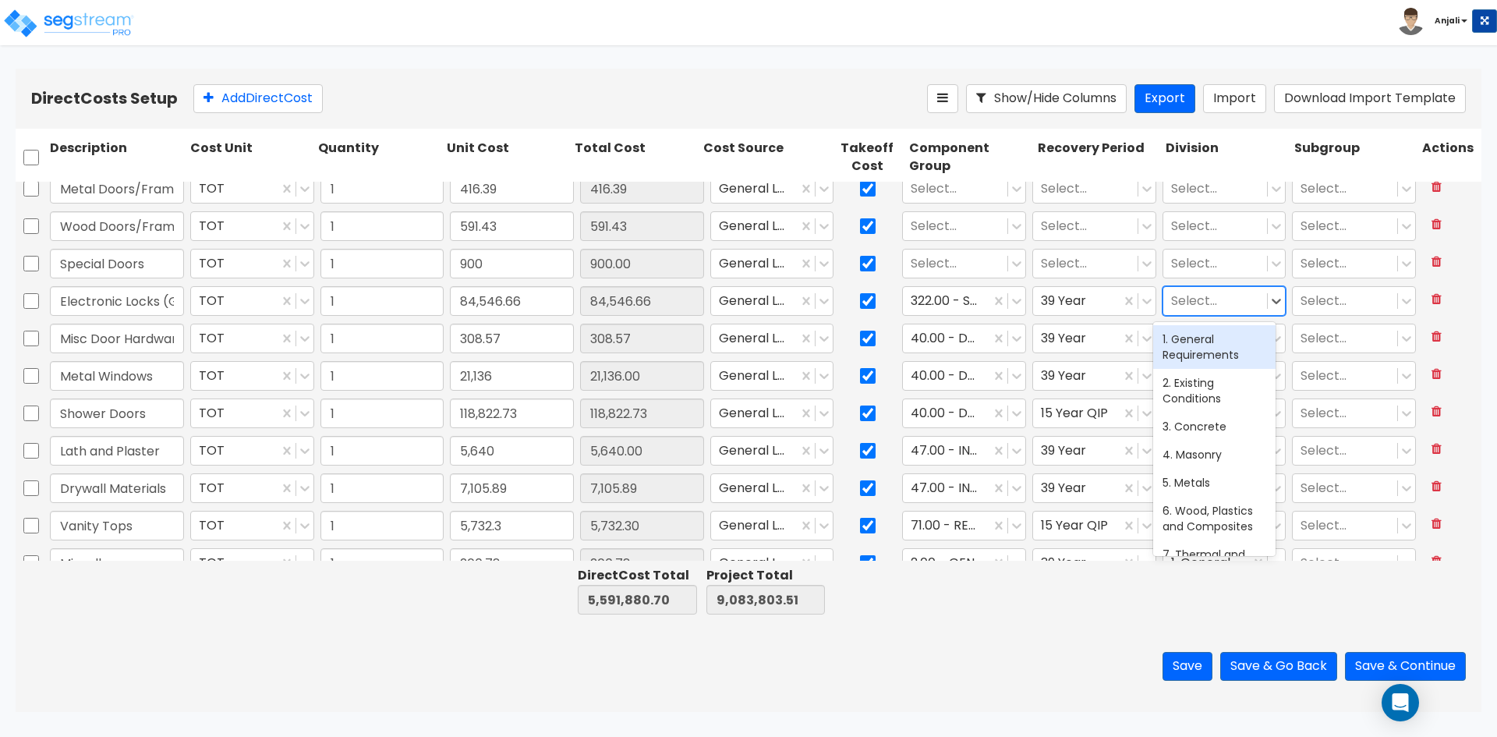
click at [1173, 304] on div at bounding box center [1215, 301] width 89 height 21
click at [1169, 349] on div "28. Electronic Safety and Security" at bounding box center [1214, 354] width 122 height 59
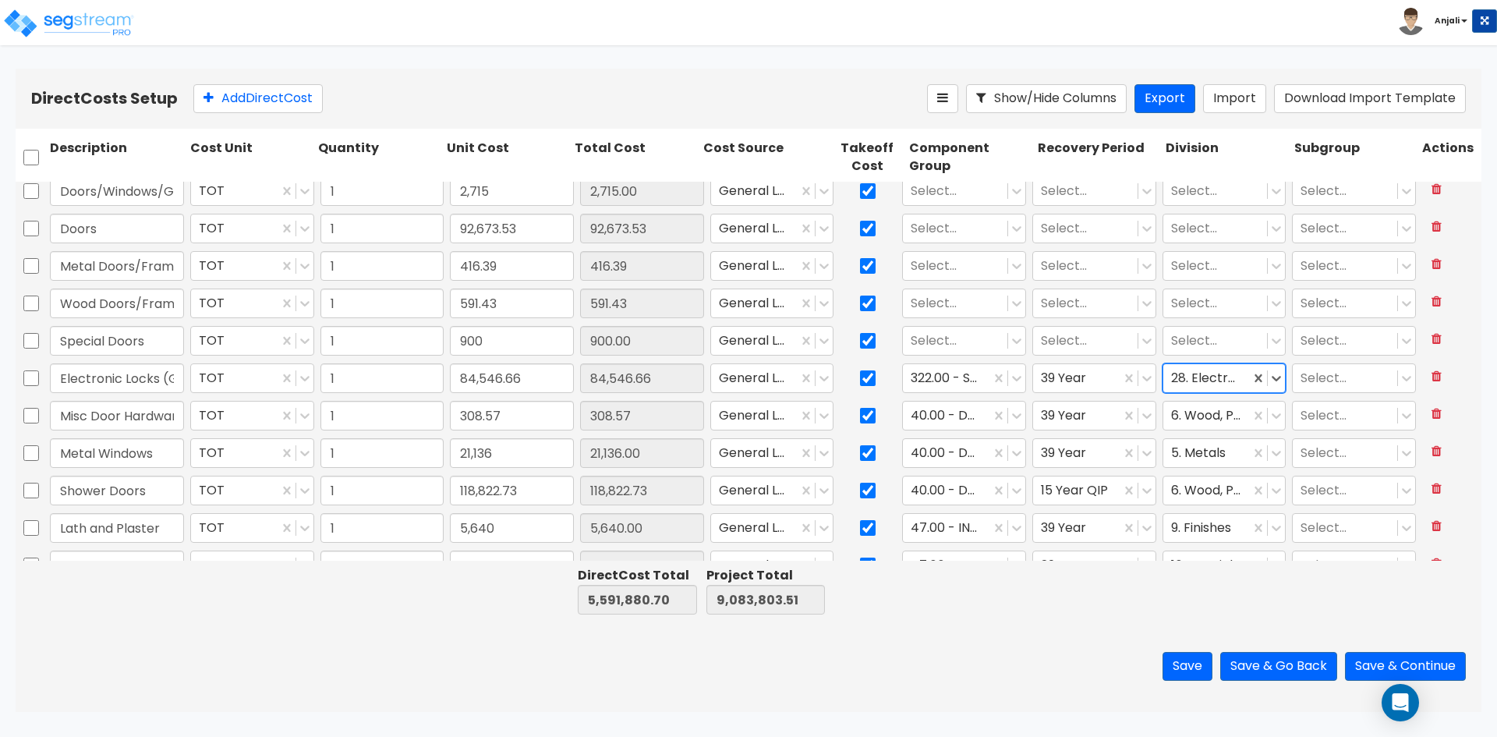
scroll to position [2179, 0]
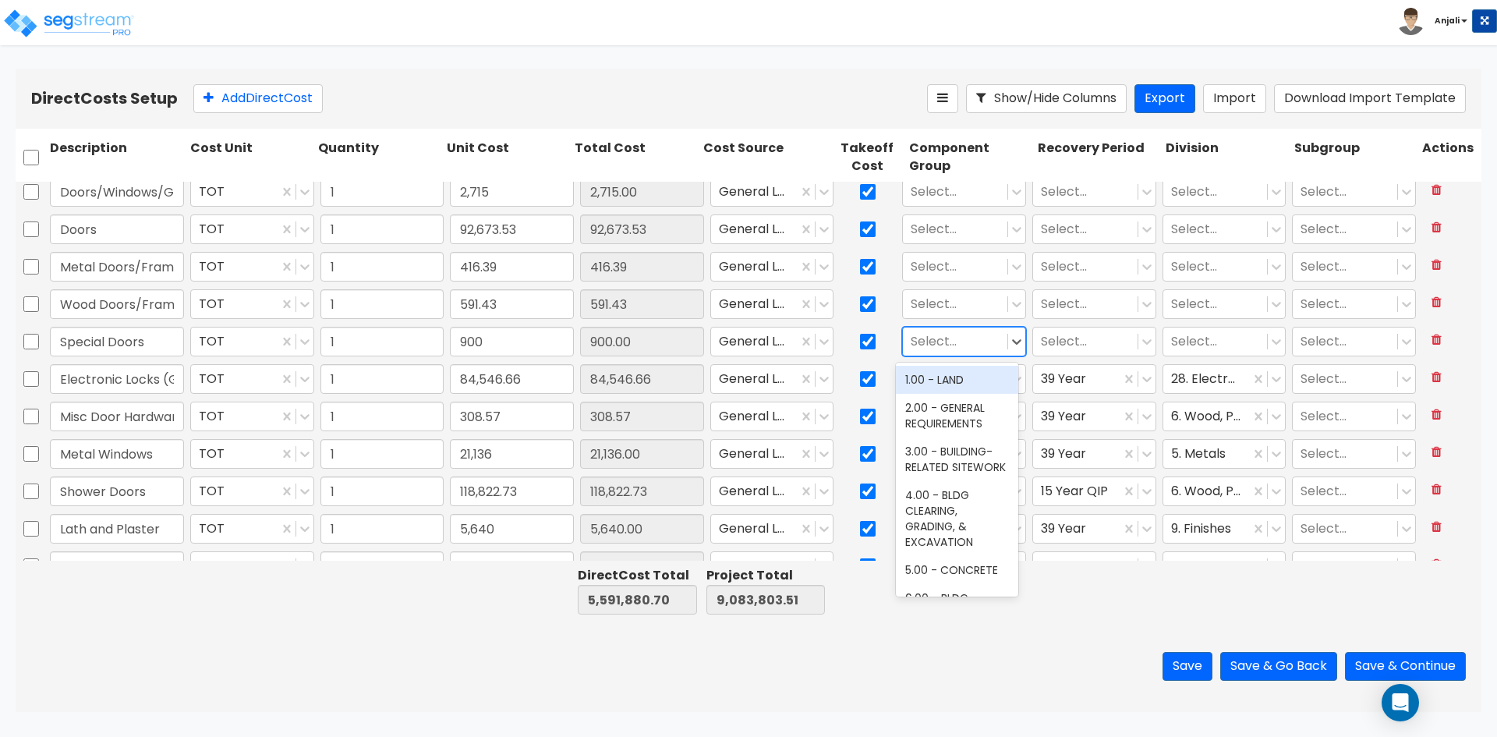
click at [958, 345] on div at bounding box center [955, 341] width 89 height 21
click at [968, 386] on div "40.00 - DOORS & WINDOWS" at bounding box center [957, 388] width 122 height 44
click at [1060, 340] on div at bounding box center [1085, 341] width 89 height 21
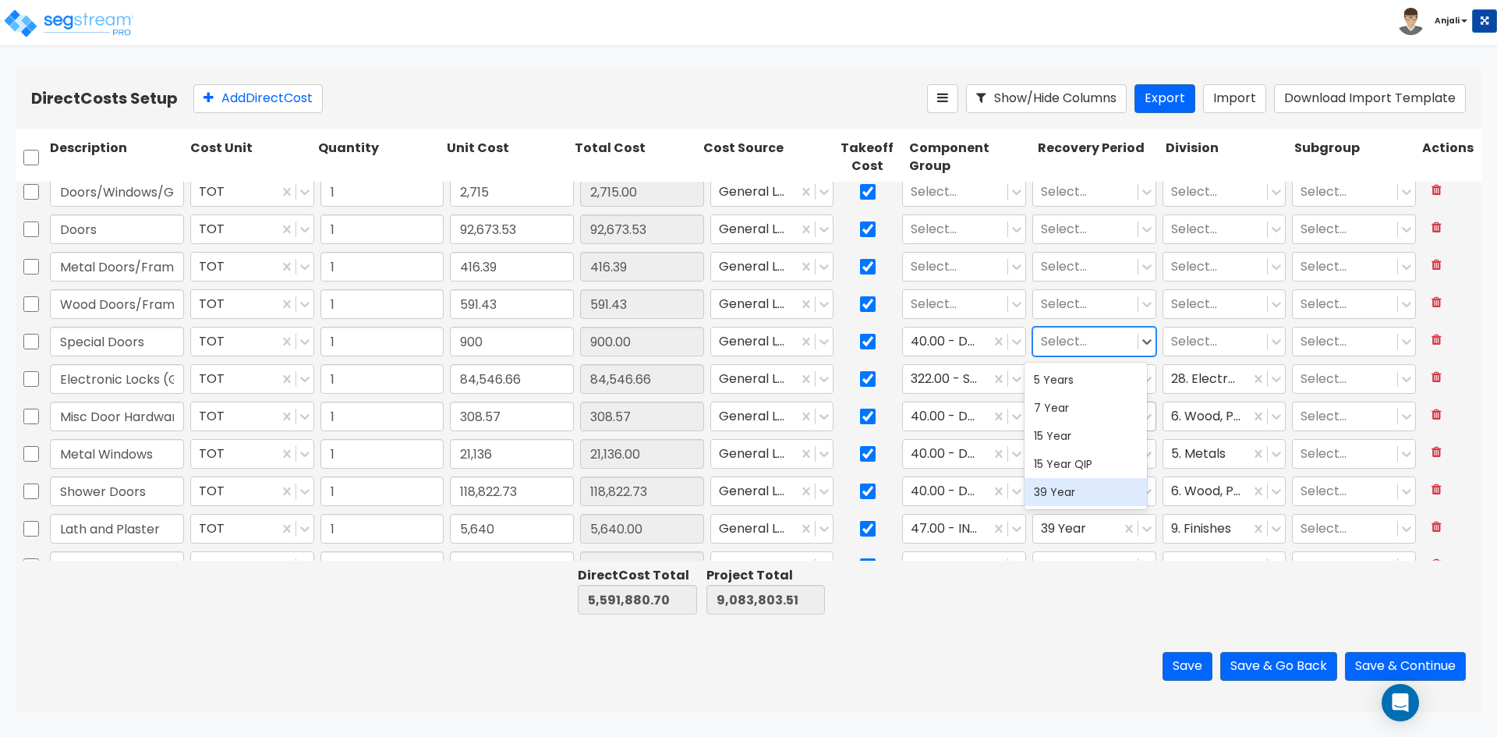
drag, startPoint x: 1064, startPoint y: 483, endPoint x: 1131, endPoint y: 430, distance: 85.5
click at [1067, 481] on div "39 Year" at bounding box center [1086, 492] width 122 height 28
click at [1192, 343] on div at bounding box center [1215, 341] width 89 height 21
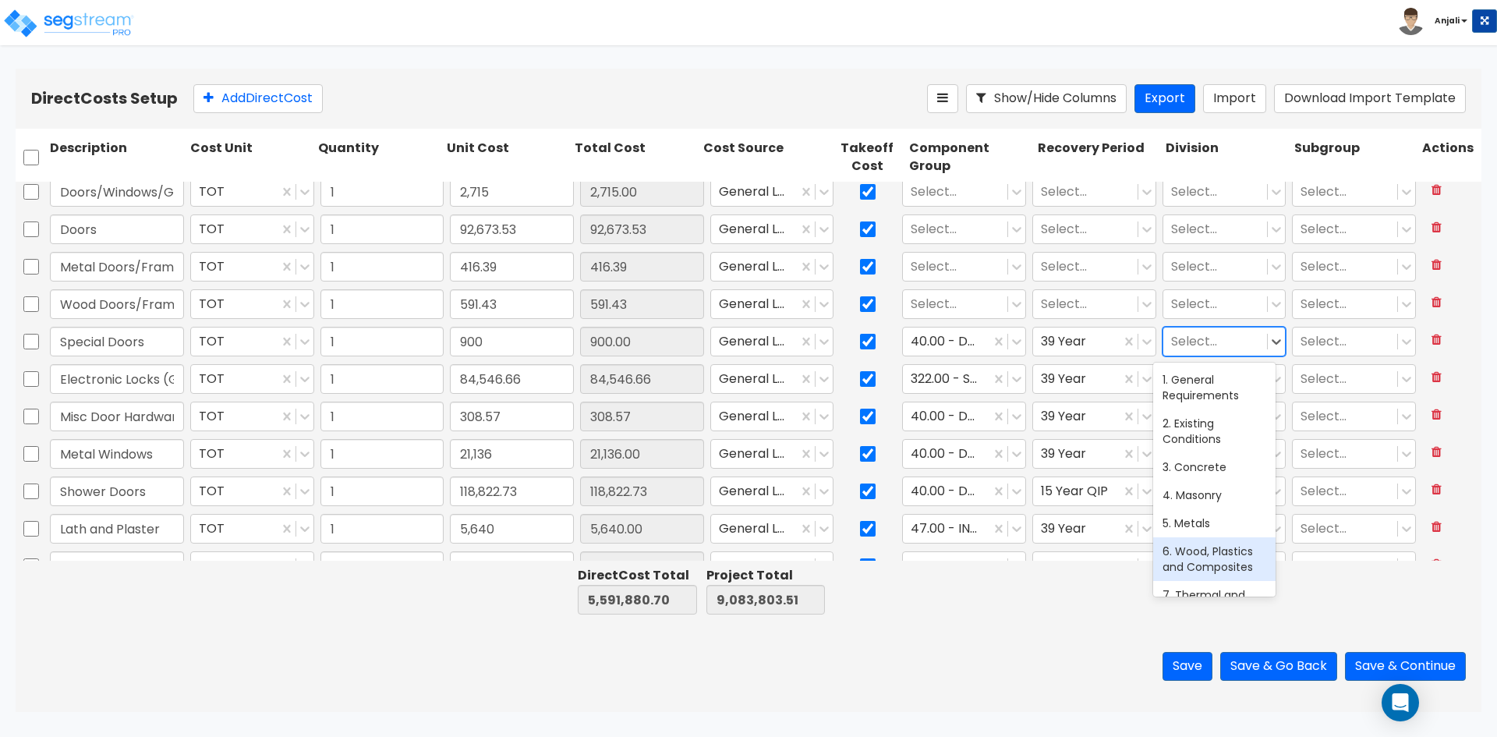
click at [1219, 551] on div "6. Wood, Plastics and Composites" at bounding box center [1214, 559] width 122 height 44
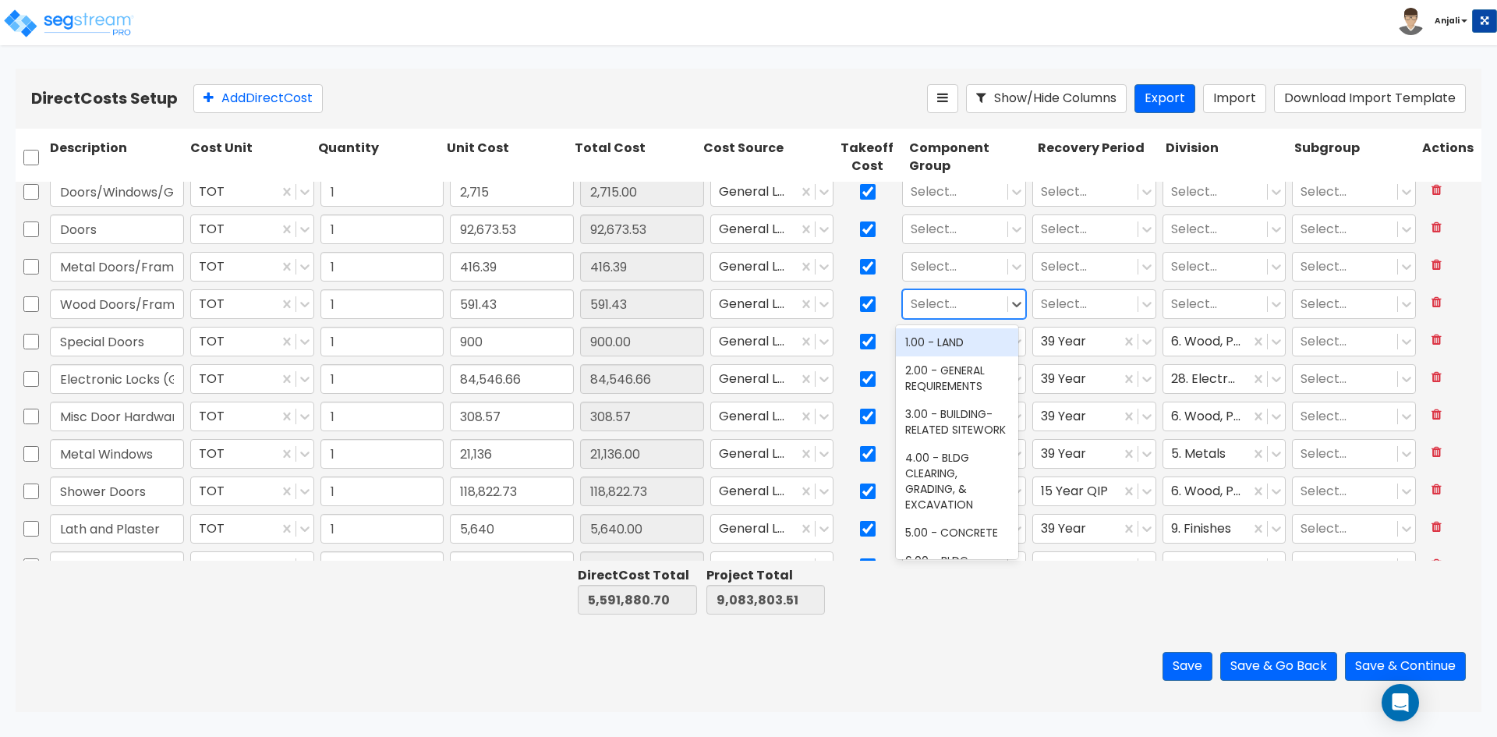
click at [944, 298] on div at bounding box center [955, 304] width 89 height 21
click at [952, 345] on div "40.00 - DOORS & WINDOWS" at bounding box center [957, 350] width 122 height 44
click at [1091, 299] on div at bounding box center [1085, 304] width 89 height 21
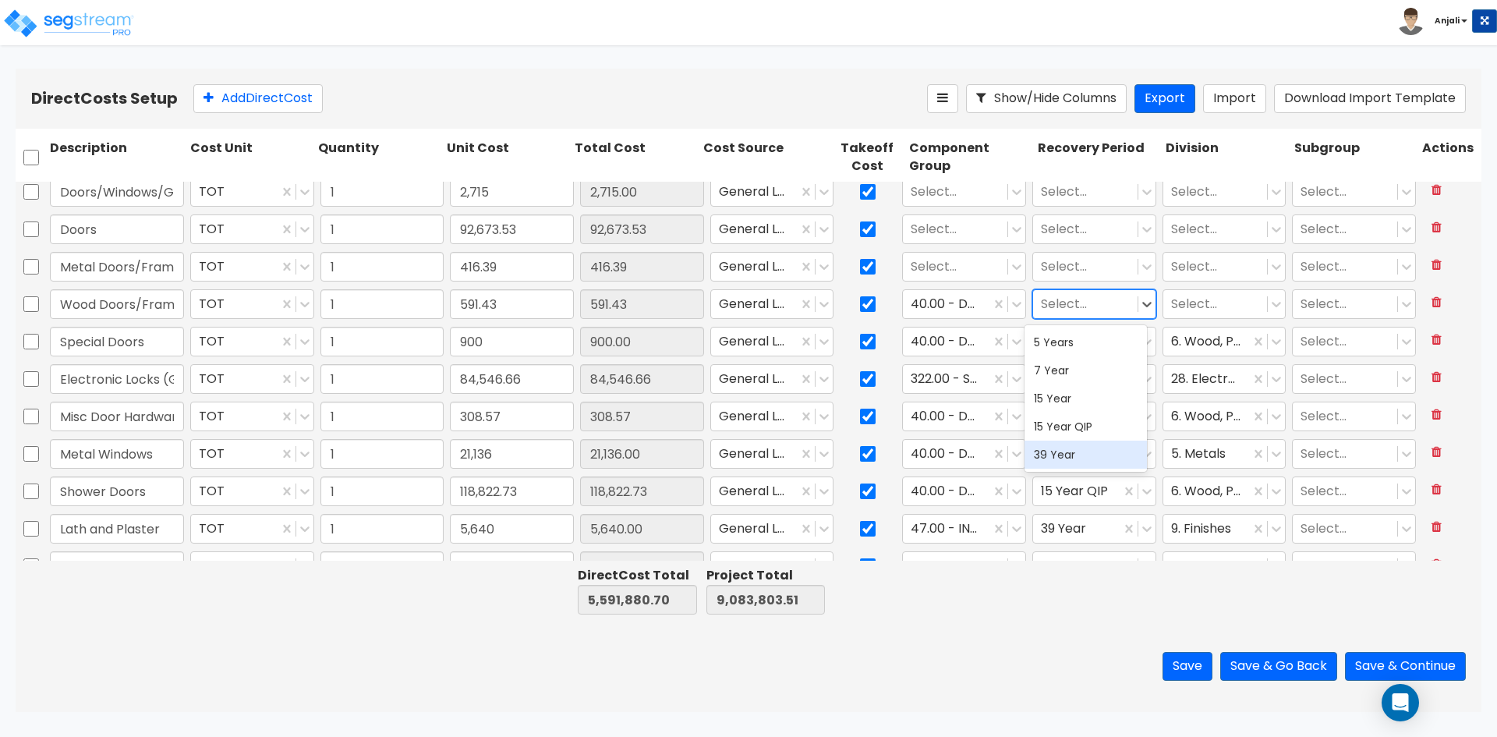
click at [1082, 453] on div "39 Year" at bounding box center [1086, 455] width 122 height 28
click at [1181, 299] on div at bounding box center [1215, 304] width 89 height 21
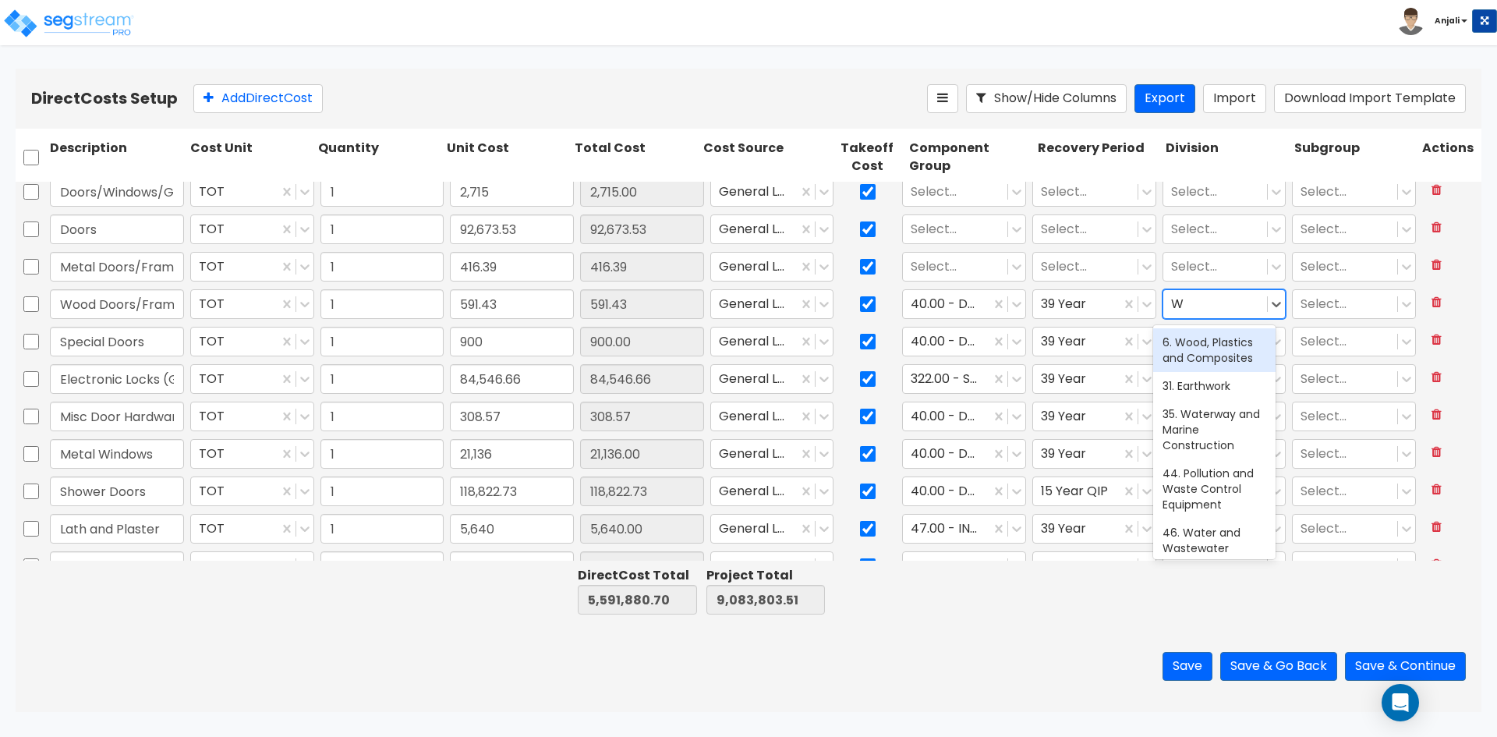
click at [1196, 352] on div "6. Wood, Plastics and Composites" at bounding box center [1214, 350] width 122 height 44
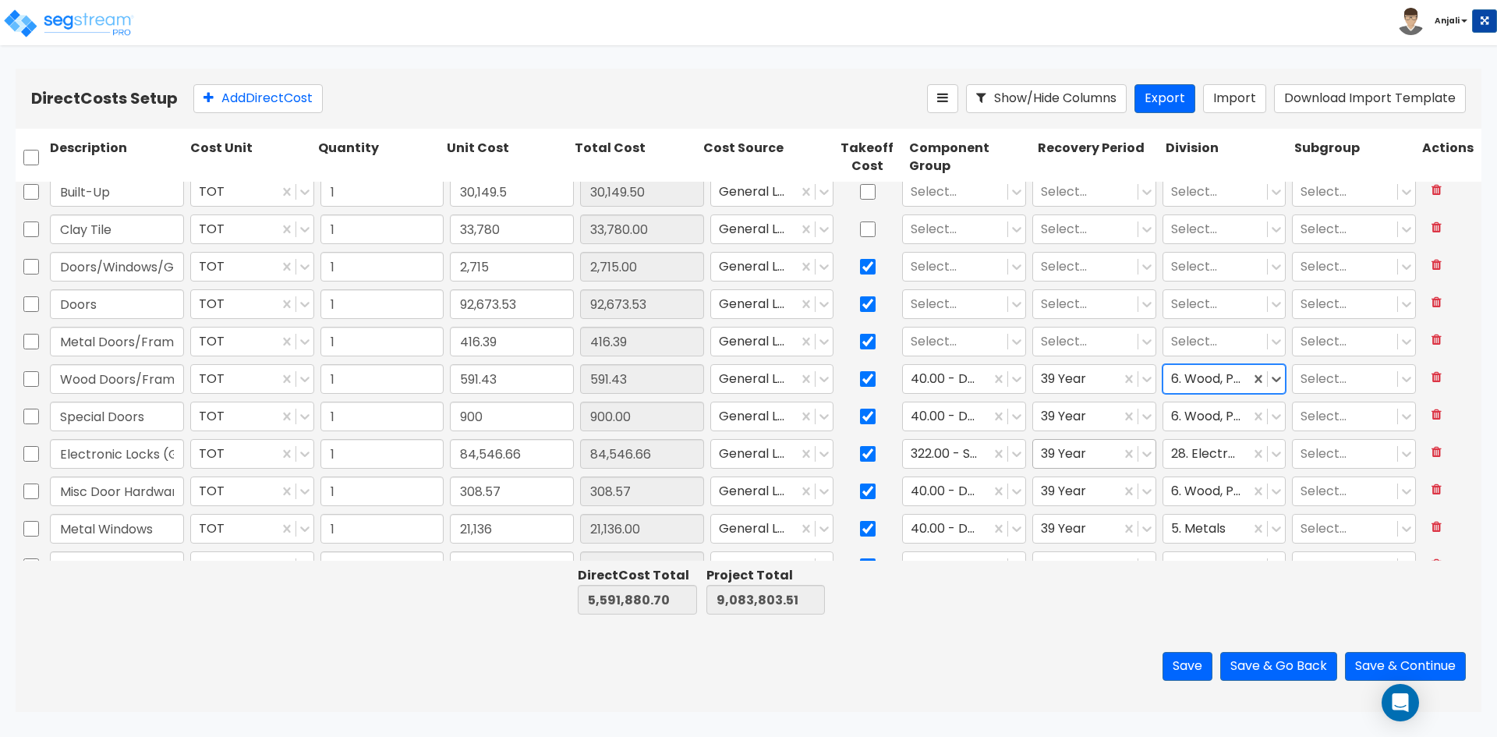
scroll to position [2101, 0]
click at [1200, 378] on div at bounding box center [1207, 382] width 72 height 21
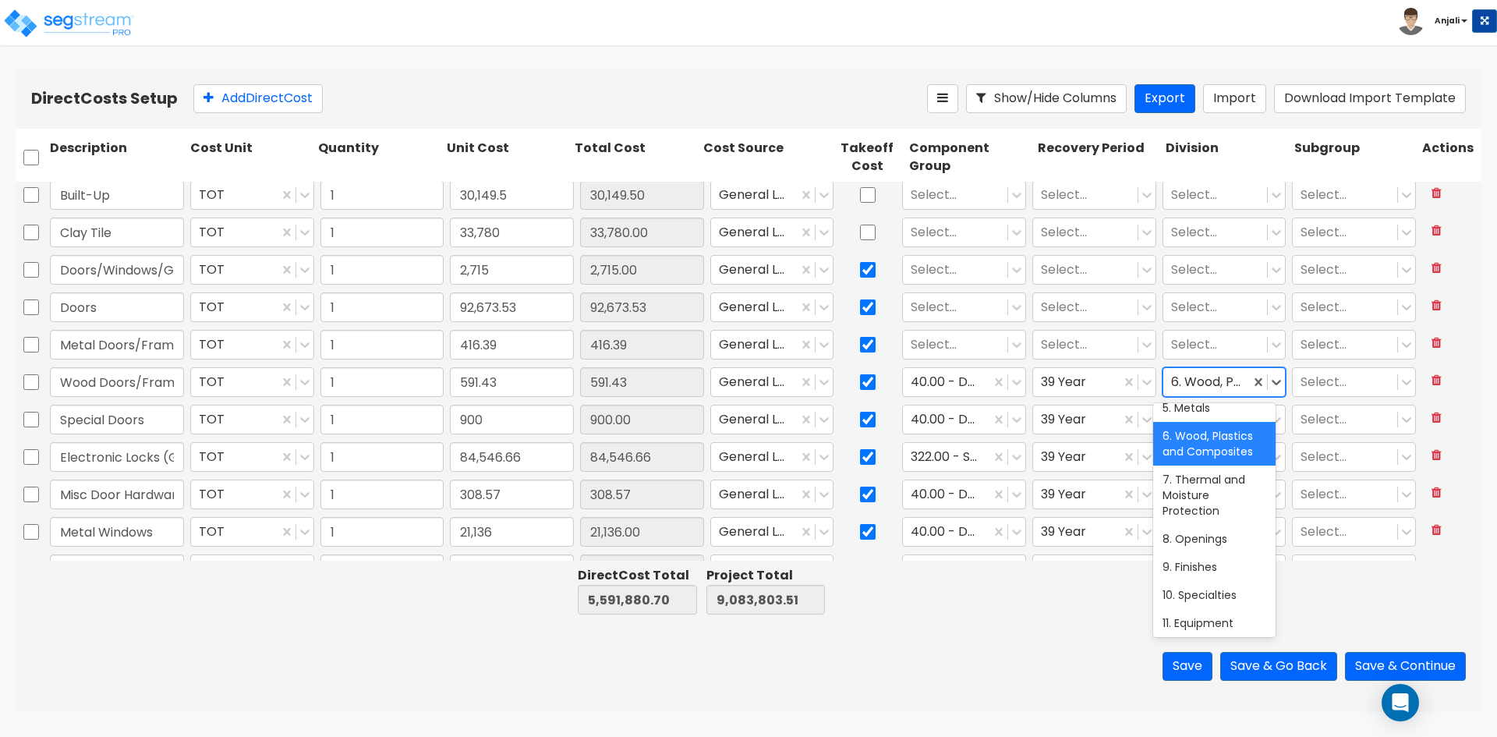
scroll to position [234, 0]
click at [1201, 460] on div "8. Openings" at bounding box center [1214, 461] width 122 height 28
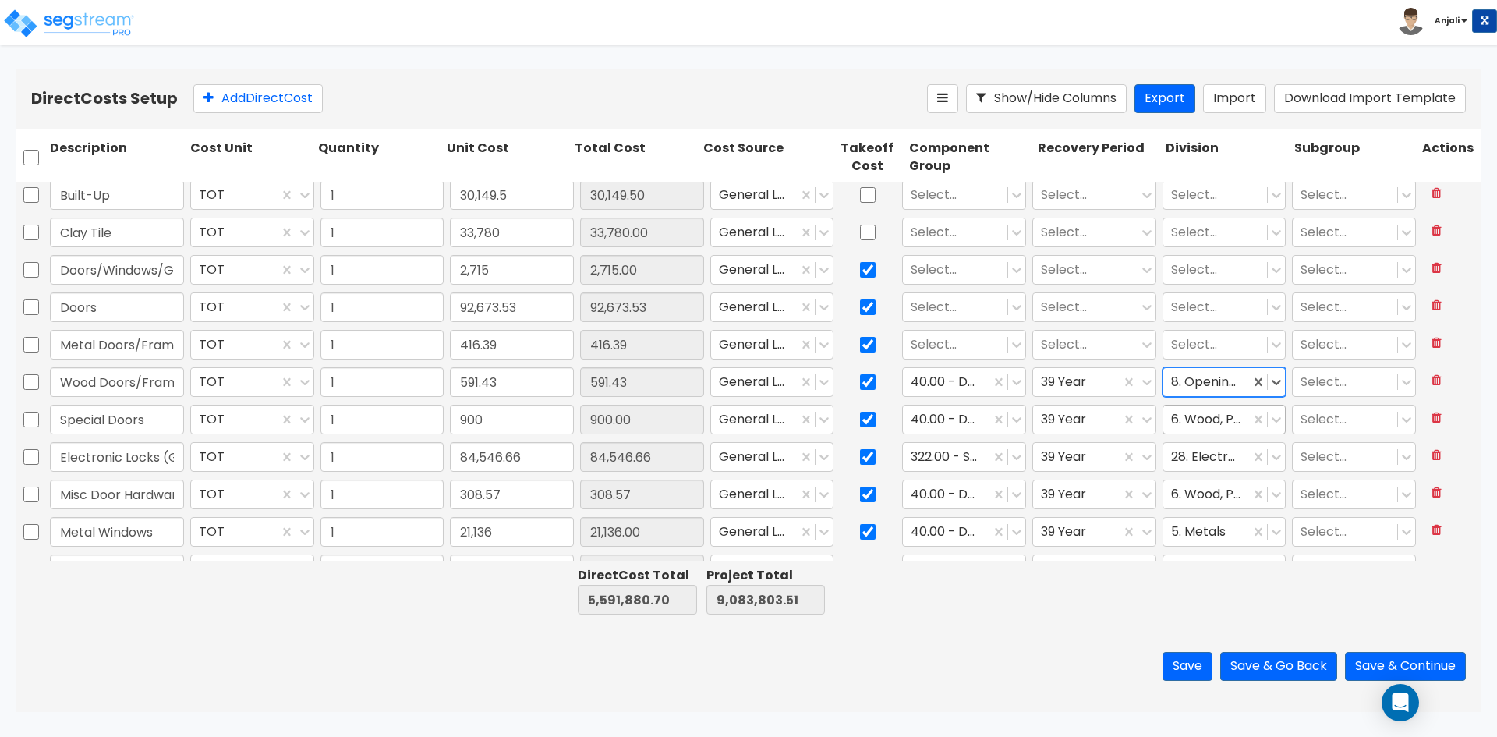
click at [1213, 418] on div at bounding box center [1207, 419] width 72 height 21
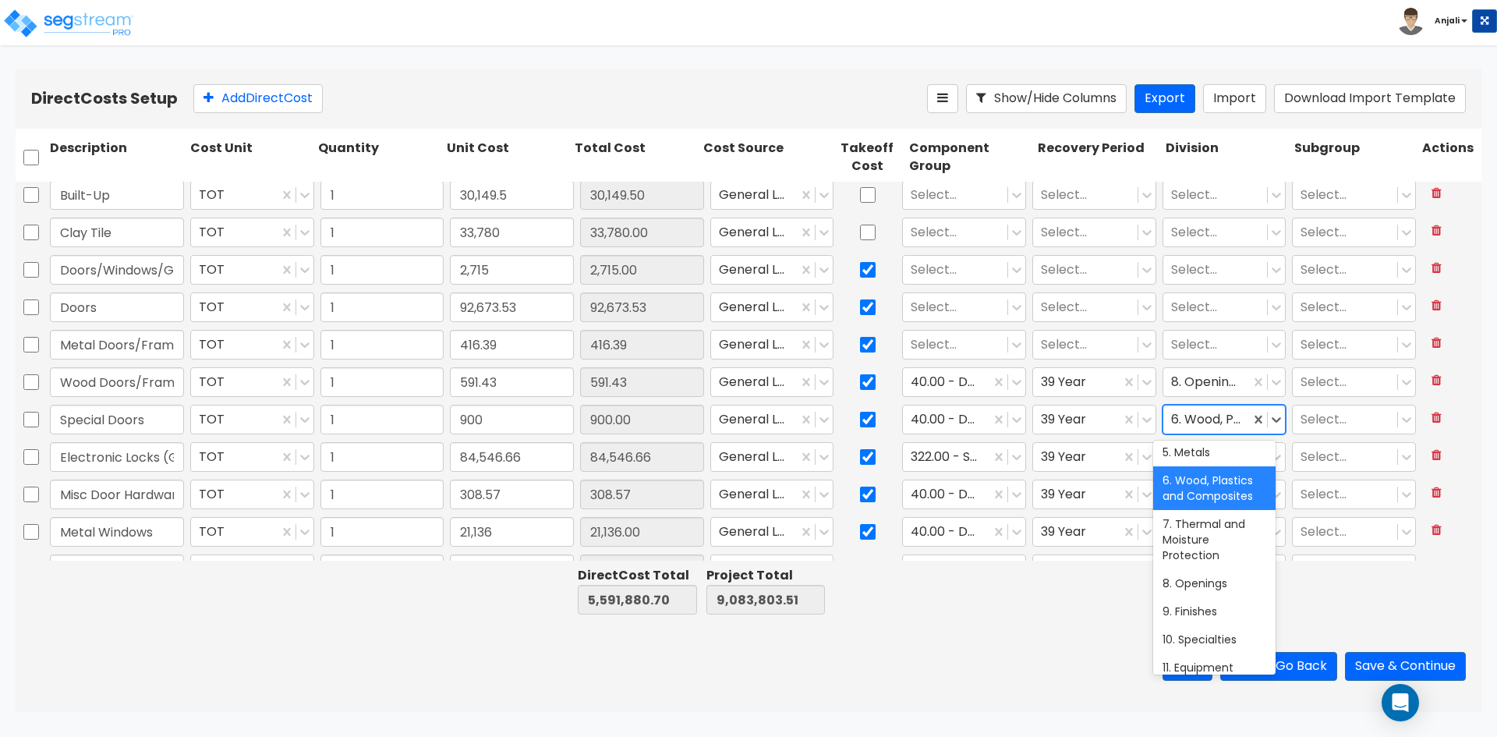
scroll to position [156, 0]
drag, startPoint x: 1204, startPoint y: 571, endPoint x: 1222, endPoint y: 473, distance: 99.1
click at [1205, 564] on div "8. Openings" at bounding box center [1214, 576] width 122 height 28
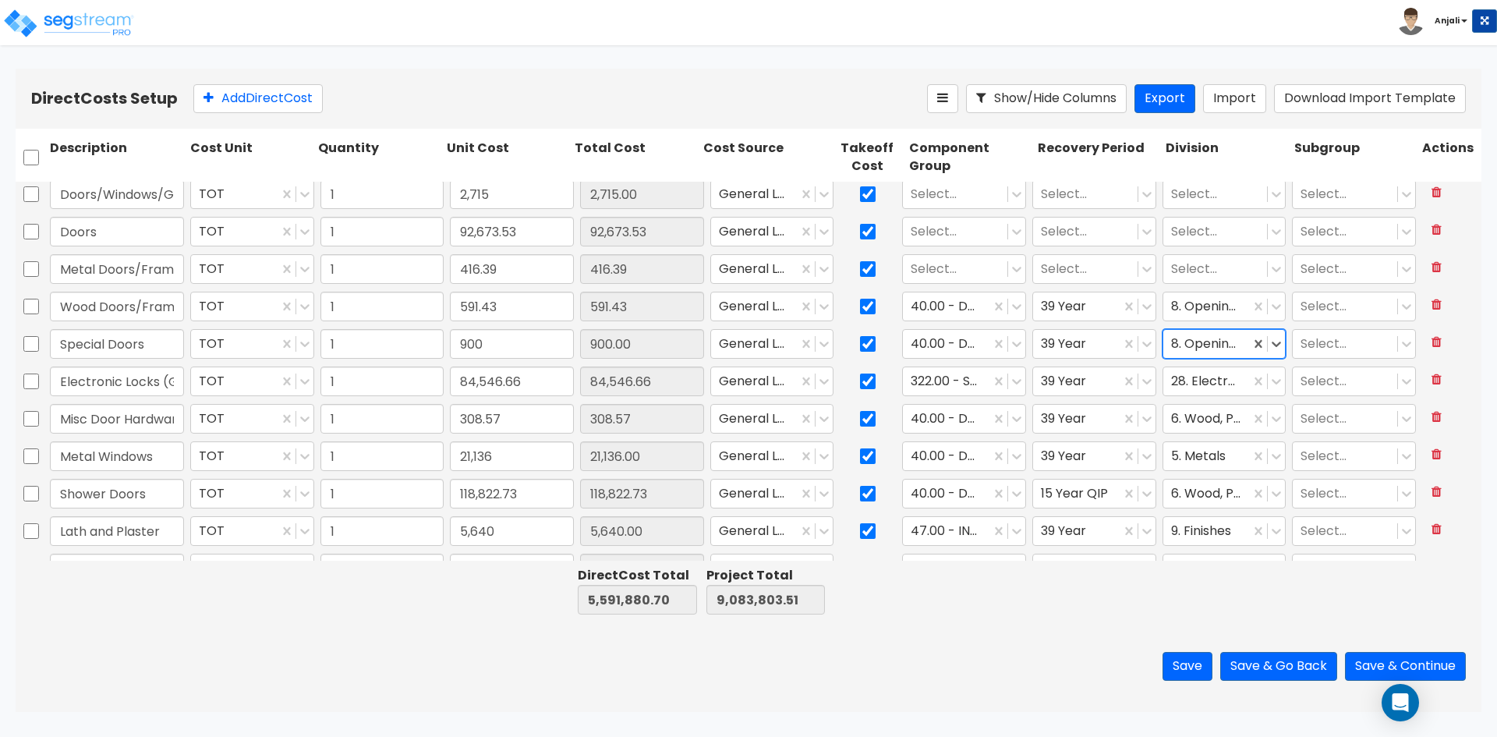
scroll to position [2179, 0]
click at [1221, 384] on div at bounding box center [1207, 379] width 72 height 21
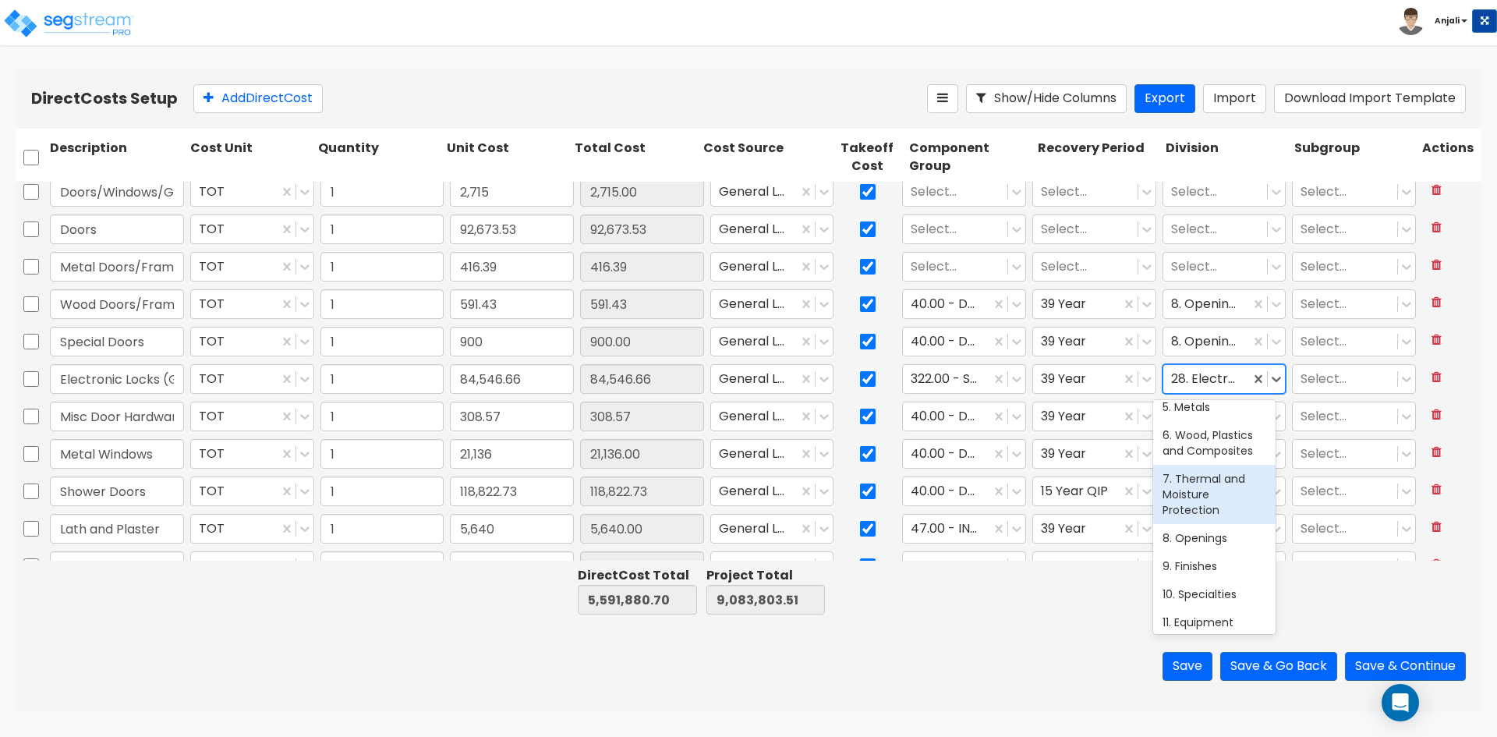
scroll to position [156, 0]
click at [1204, 270] on div at bounding box center [1215, 267] width 89 height 21
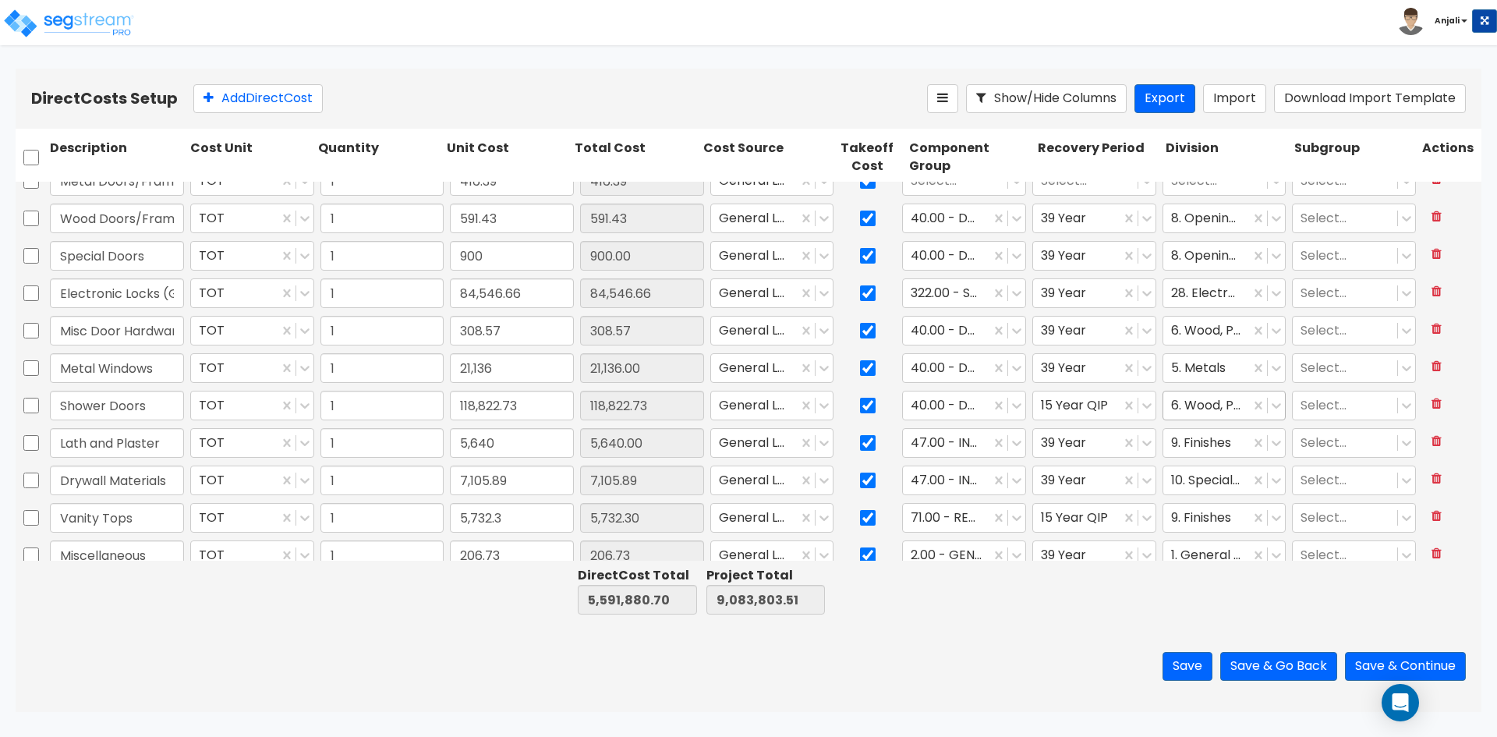
scroll to position [2257, 0]
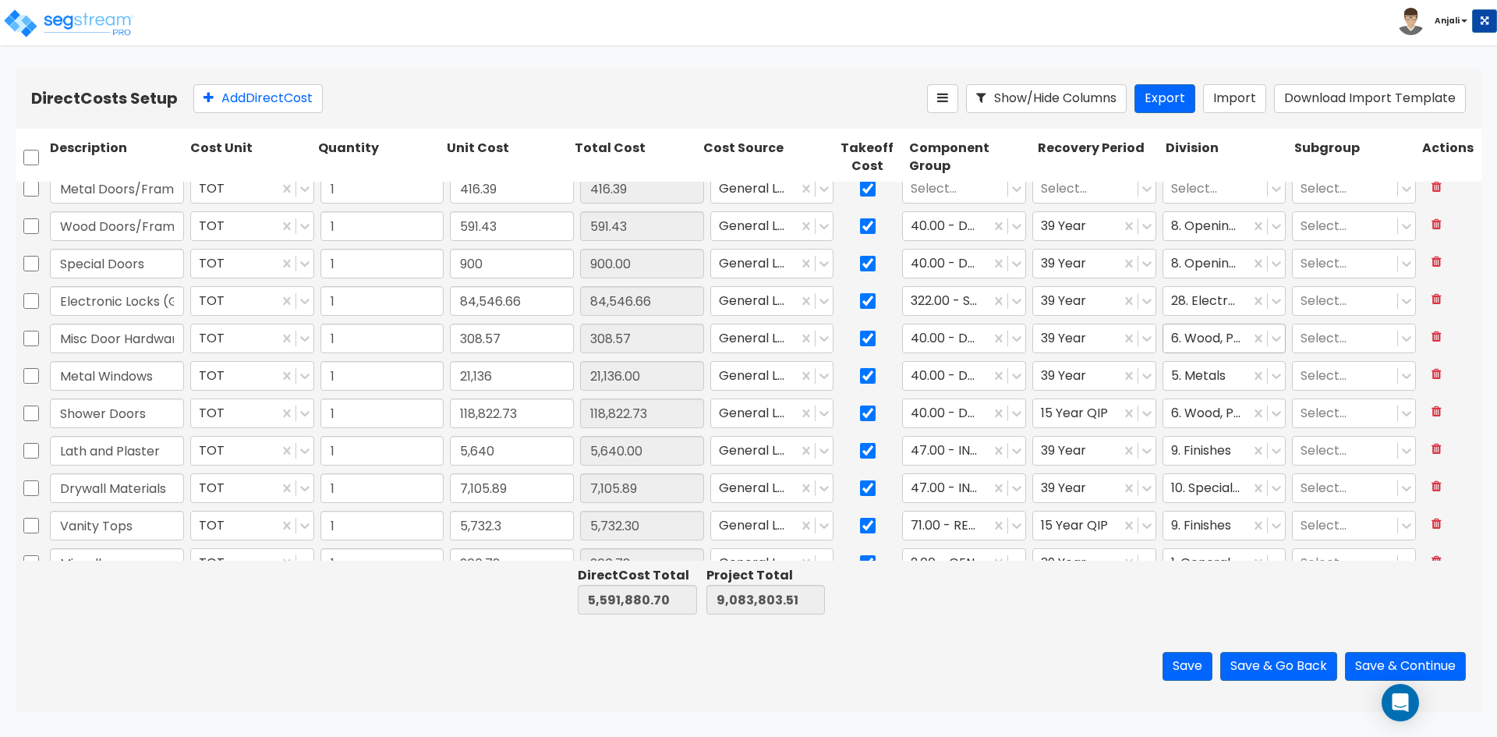
click at [1204, 326] on div "6. Wood, Plastics and Composites" at bounding box center [1206, 338] width 87 height 27
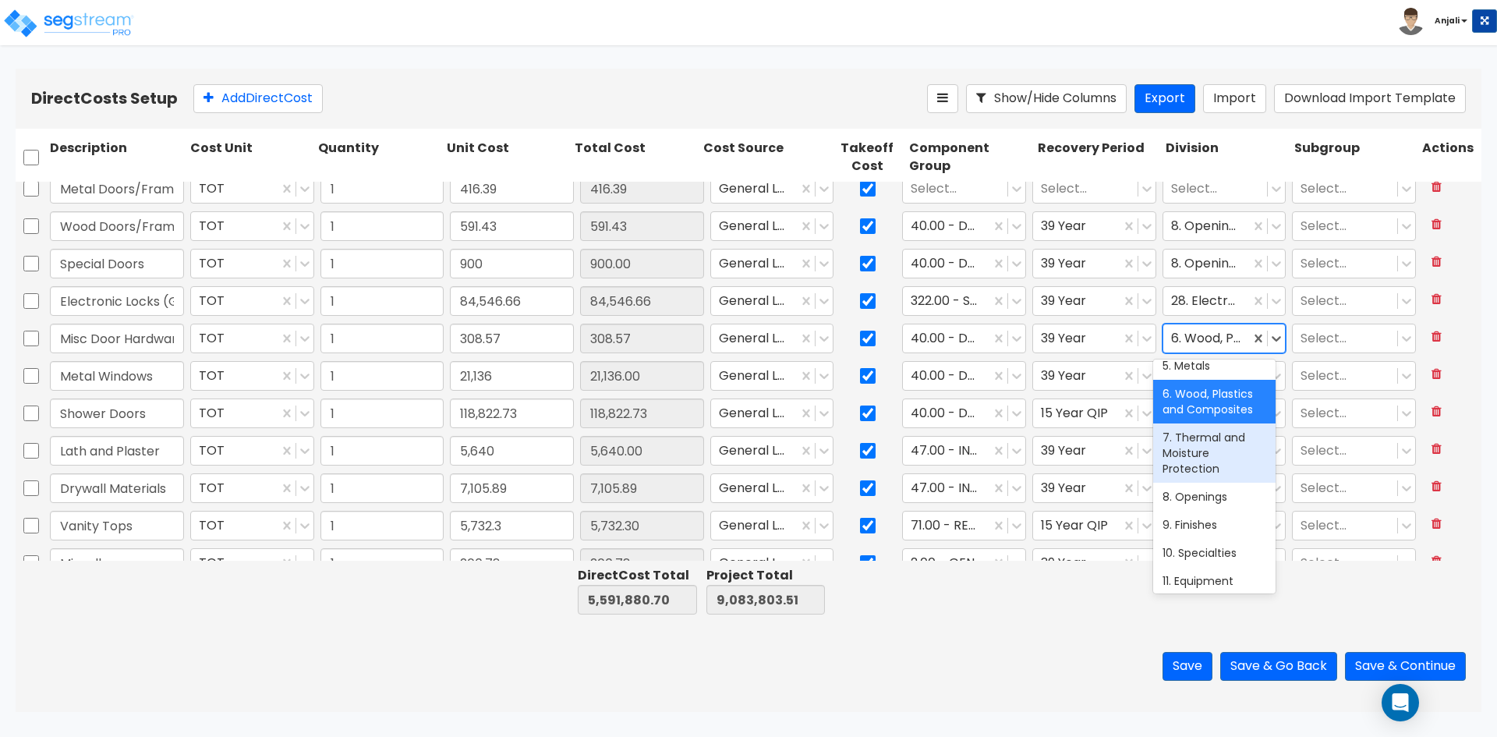
scroll to position [156, 0]
click at [1211, 504] on div "8. Openings" at bounding box center [1214, 495] width 122 height 28
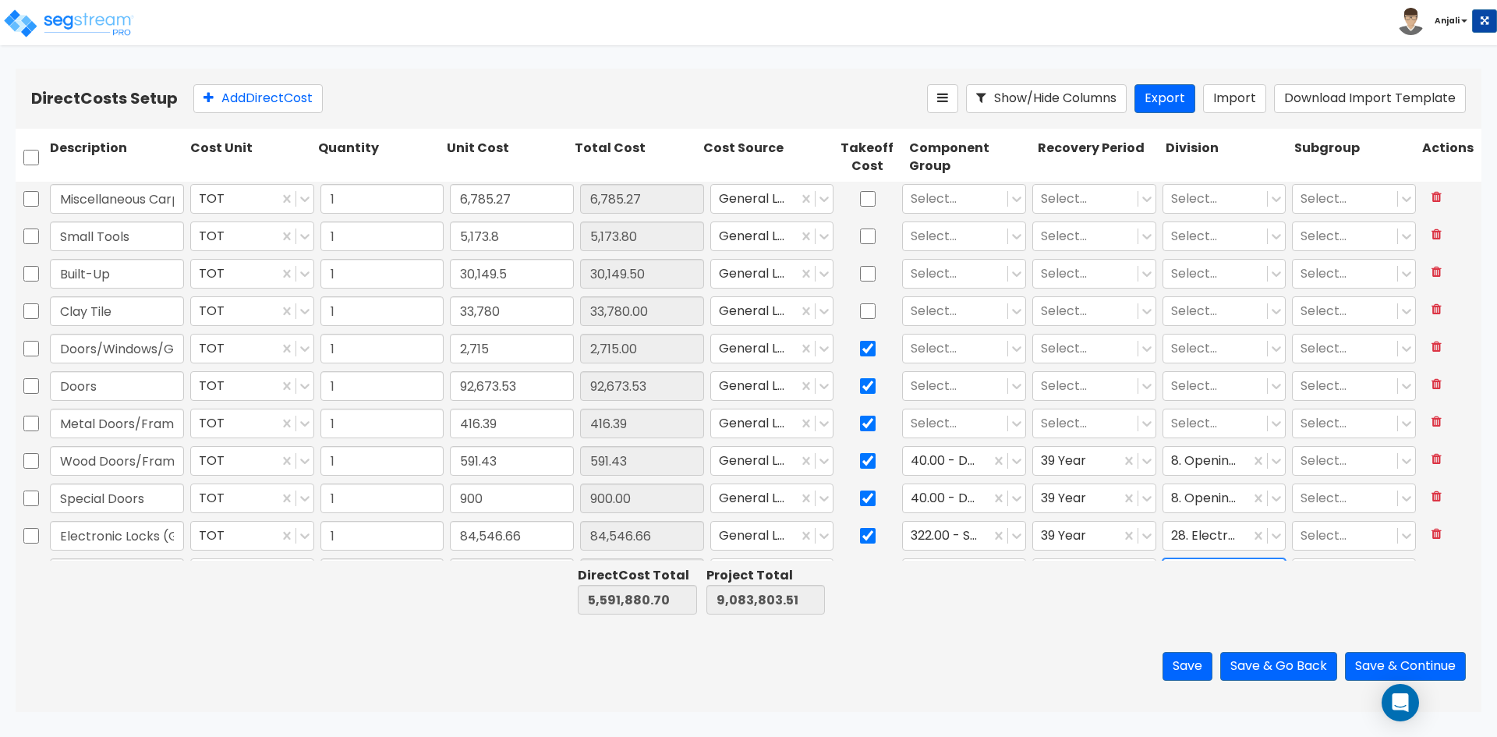
scroll to position [2023, 0]
click at [869, 307] on div at bounding box center [868, 310] width 62 height 36
click at [869, 277] on input "checkbox" at bounding box center [868, 273] width 16 height 30
click at [862, 307] on input "checkbox" at bounding box center [868, 311] width 16 height 30
drag, startPoint x: 857, startPoint y: 231, endPoint x: 871, endPoint y: 204, distance: 30.7
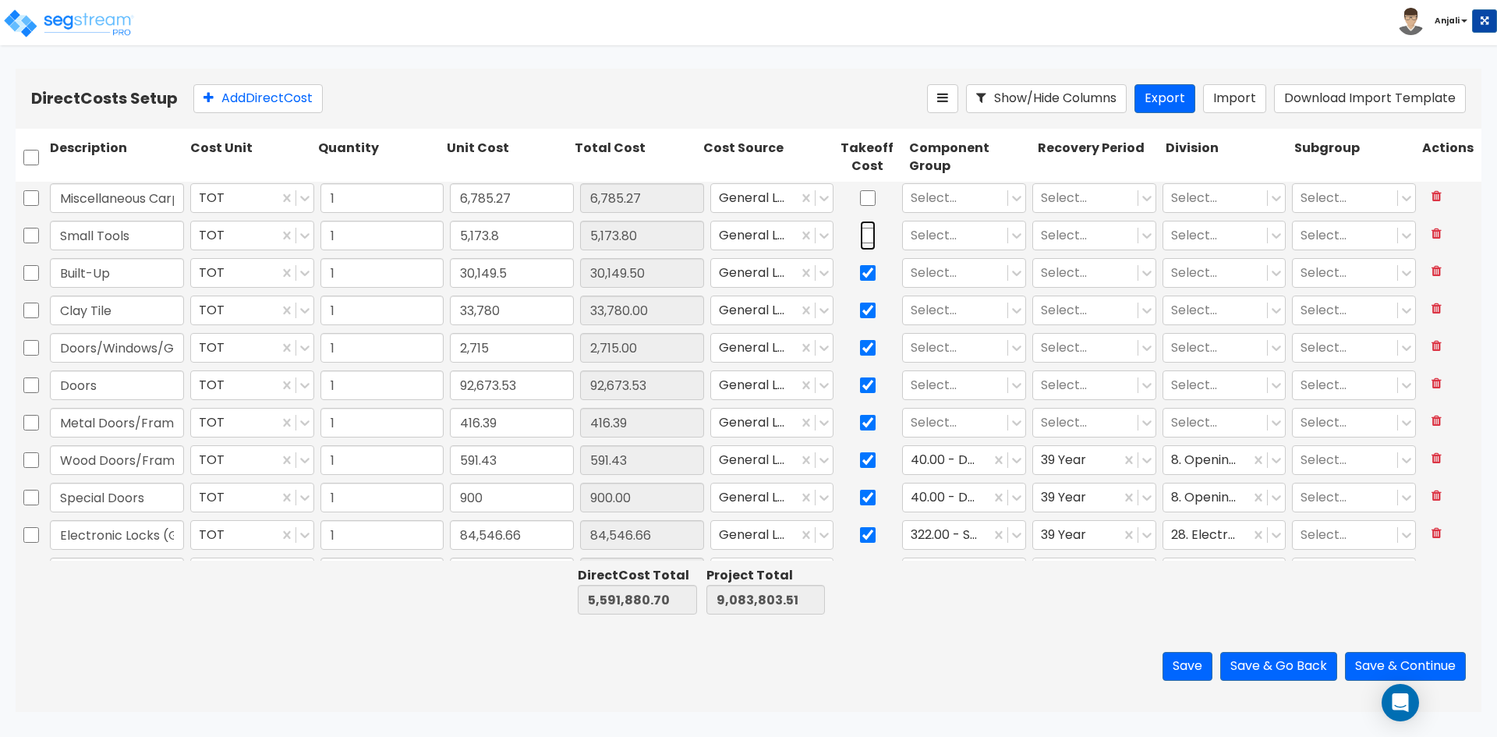
click at [860, 229] on input "checkbox" at bounding box center [868, 236] width 16 height 30
click at [860, 192] on input "checkbox" at bounding box center [868, 198] width 16 height 30
click at [952, 425] on div at bounding box center [955, 422] width 89 height 21
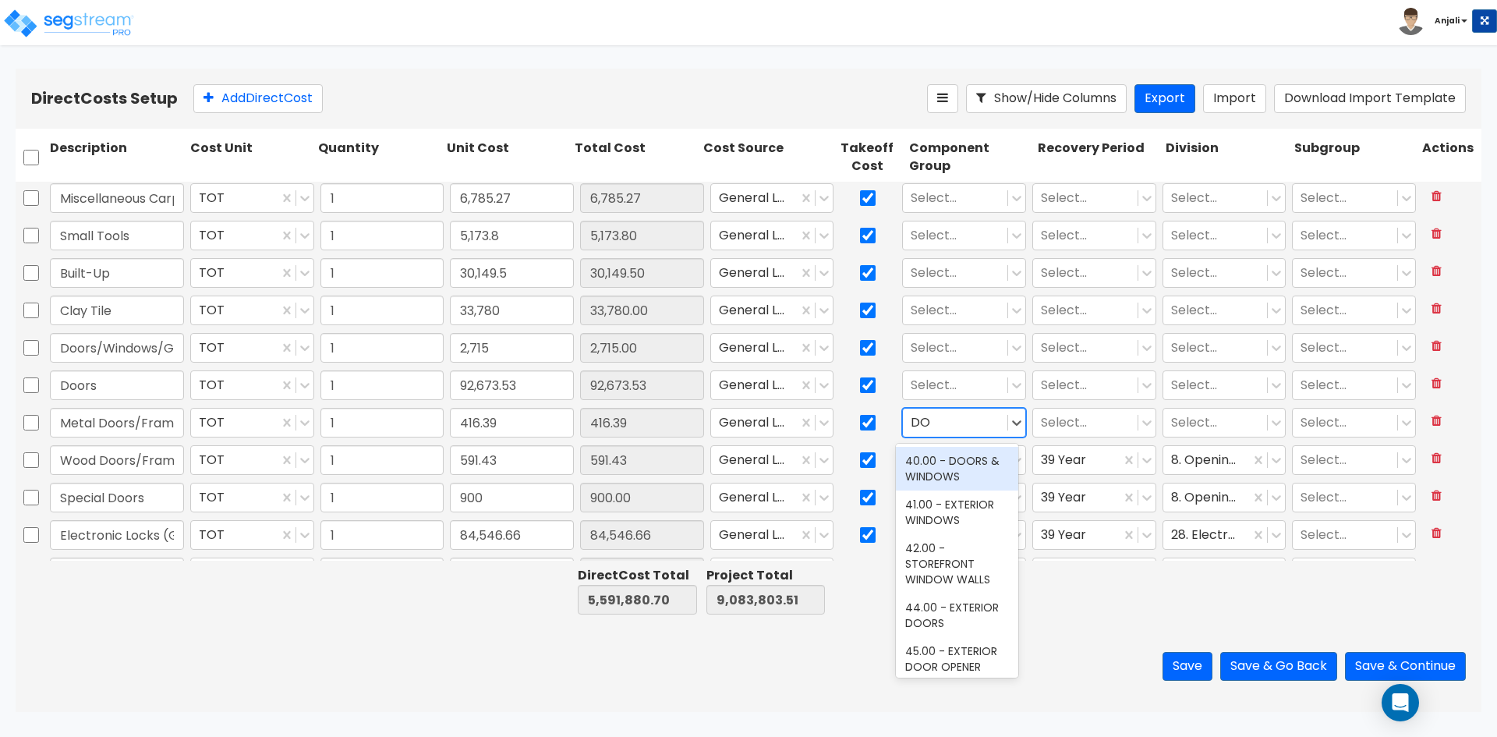
click at [966, 470] on div "40.00 - DOORS & WINDOWS" at bounding box center [957, 469] width 122 height 44
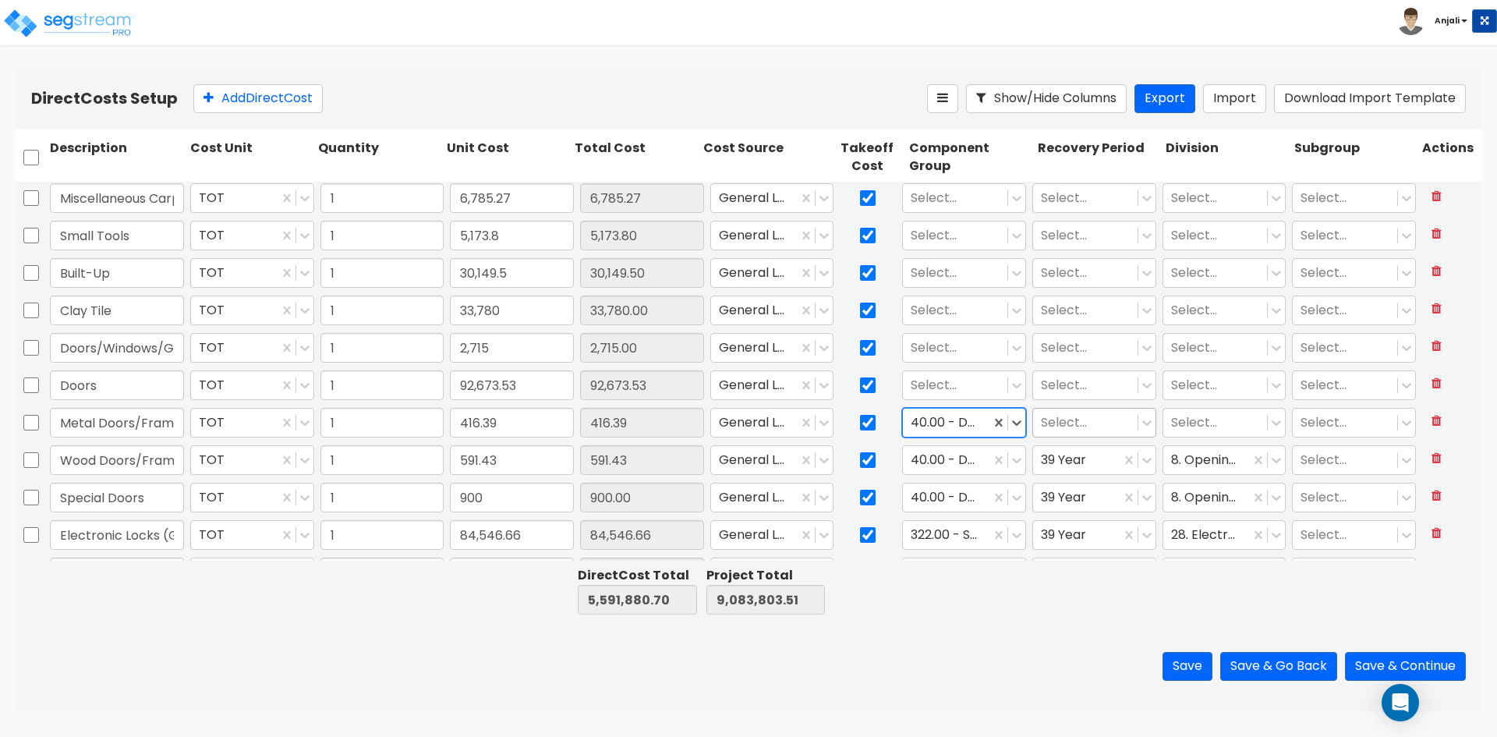
click at [1078, 424] on div at bounding box center [1085, 422] width 89 height 21
click at [1070, 579] on div "39 Year" at bounding box center [1086, 573] width 122 height 28
click at [1183, 437] on div "Select..." at bounding box center [1225, 423] width 130 height 36
click at [1193, 418] on div at bounding box center [1215, 422] width 89 height 21
click at [1189, 453] on div "8. Openings" at bounding box center [1214, 461] width 122 height 28
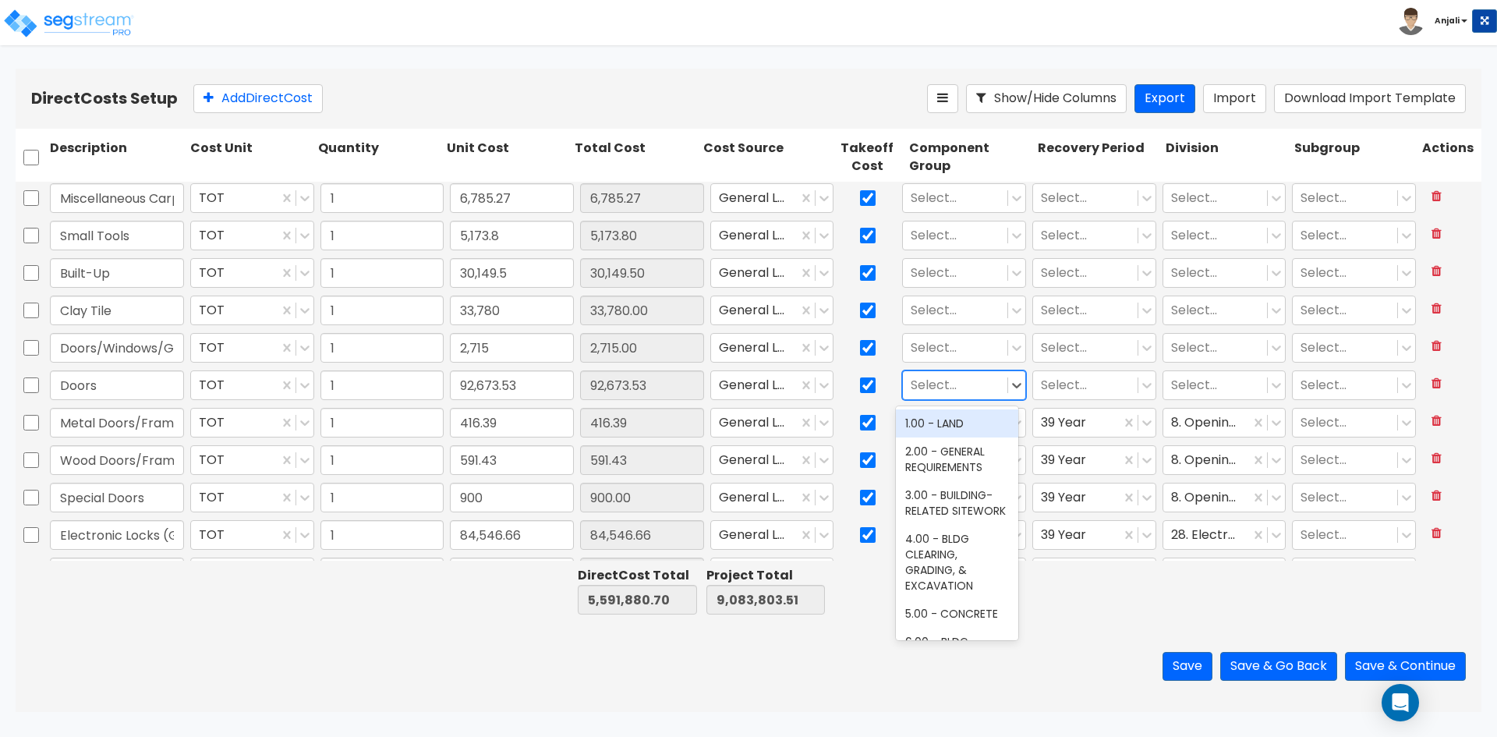
click at [947, 374] on div "Select..." at bounding box center [955, 385] width 104 height 27
click at [955, 427] on div "40.00 - DOORS & WINDOWS" at bounding box center [957, 431] width 122 height 44
click at [1056, 389] on div at bounding box center [1085, 385] width 89 height 21
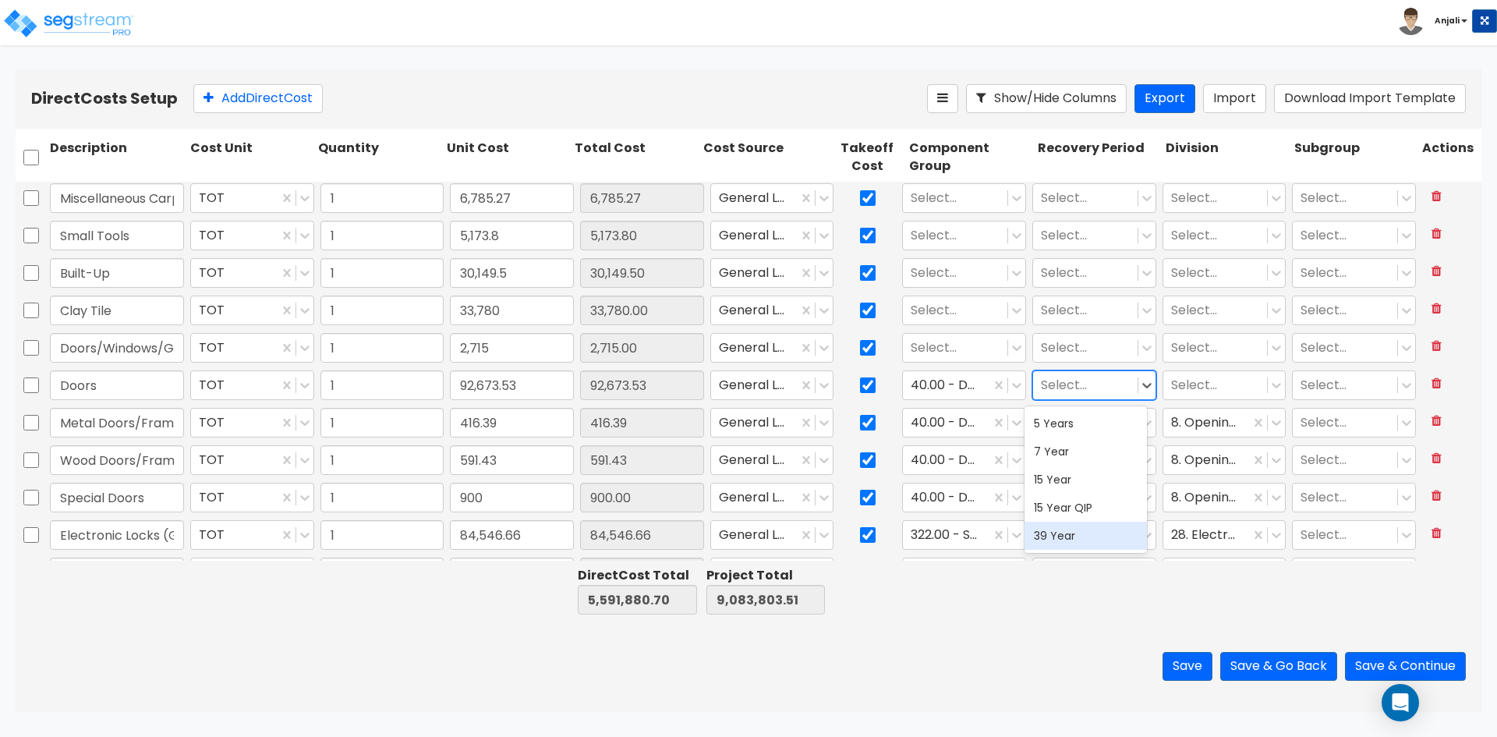
click at [1067, 529] on div "39 Year" at bounding box center [1086, 536] width 122 height 28
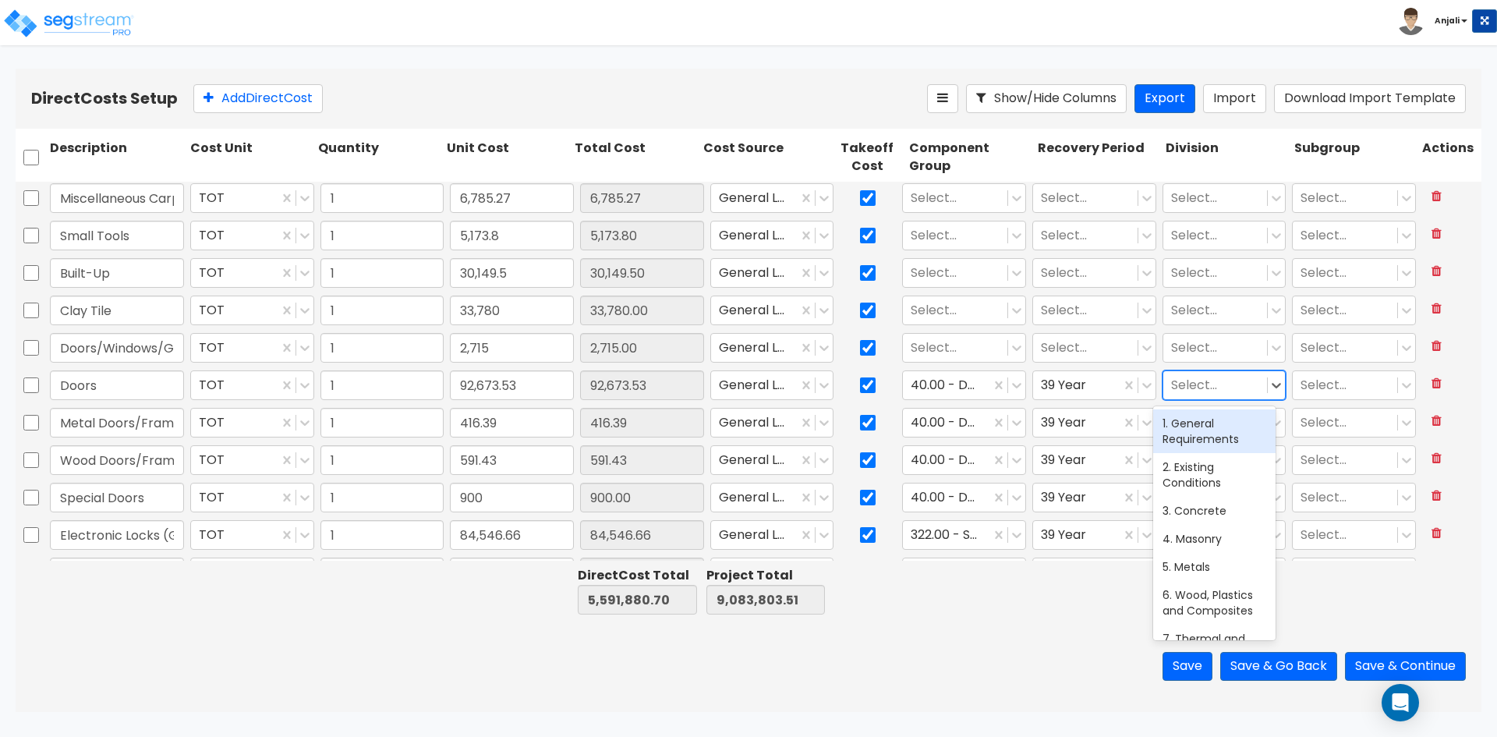
click at [1181, 398] on div "Select..." at bounding box center [1215, 385] width 104 height 27
click at [1206, 420] on div "8. Openings" at bounding box center [1214, 423] width 122 height 28
click at [956, 342] on div at bounding box center [955, 348] width 89 height 21
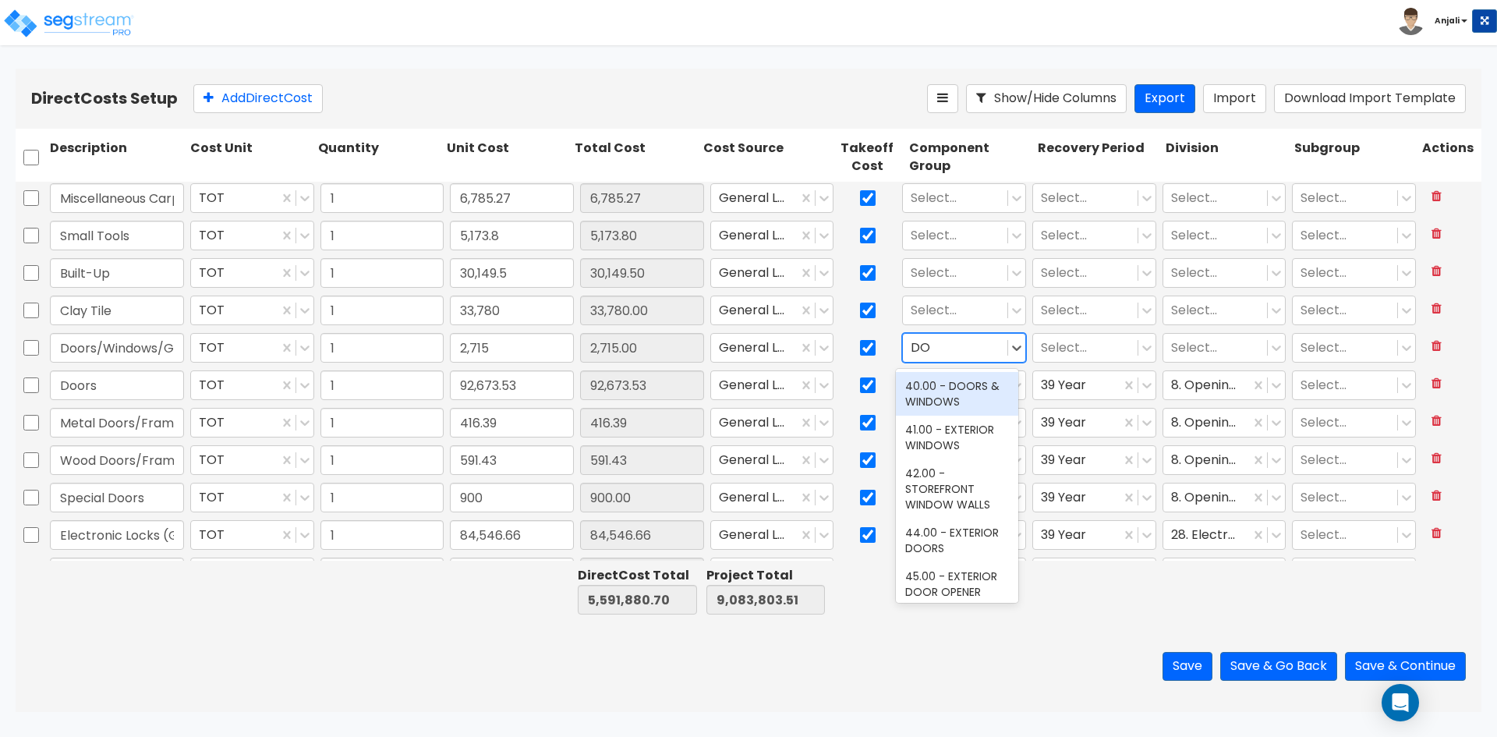
click at [965, 385] on div "40.00 - DOORS & WINDOWS" at bounding box center [957, 394] width 122 height 44
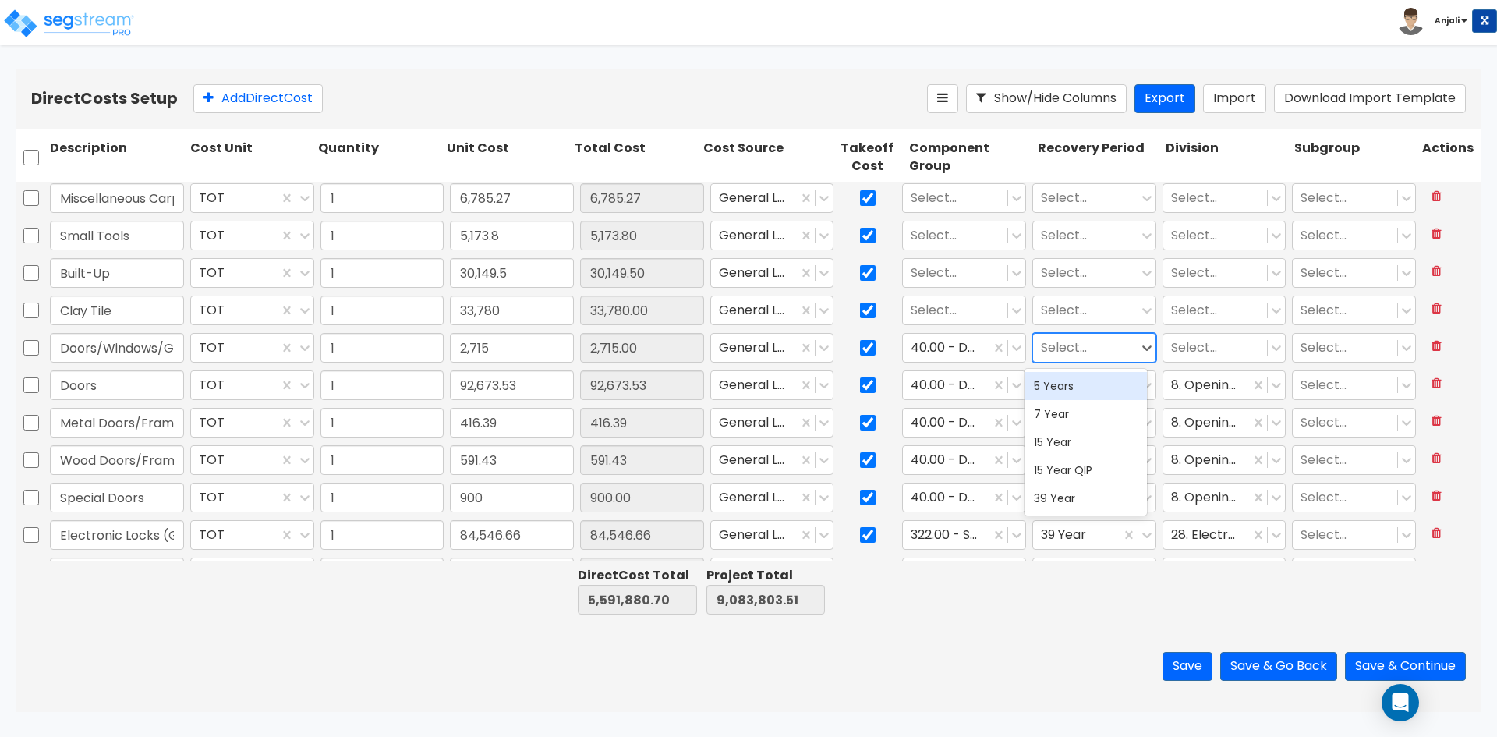
click at [1049, 338] on div at bounding box center [1085, 348] width 89 height 21
drag, startPoint x: 1052, startPoint y: 493, endPoint x: 1146, endPoint y: 406, distance: 128.0
click at [1053, 493] on div "39 Year" at bounding box center [1086, 498] width 122 height 28
click at [1184, 349] on div at bounding box center [1215, 348] width 89 height 21
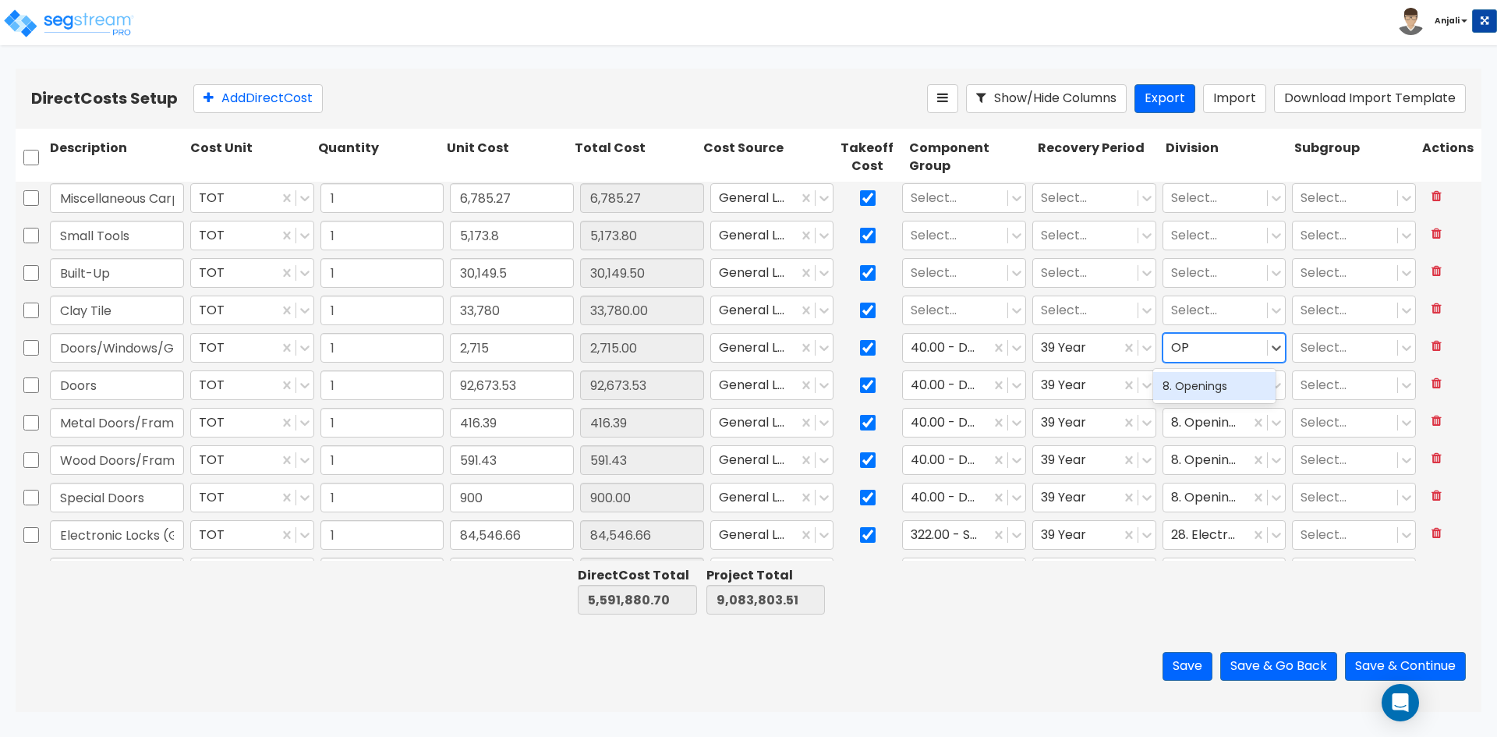
click at [1208, 388] on div "8. Openings" at bounding box center [1214, 386] width 122 height 28
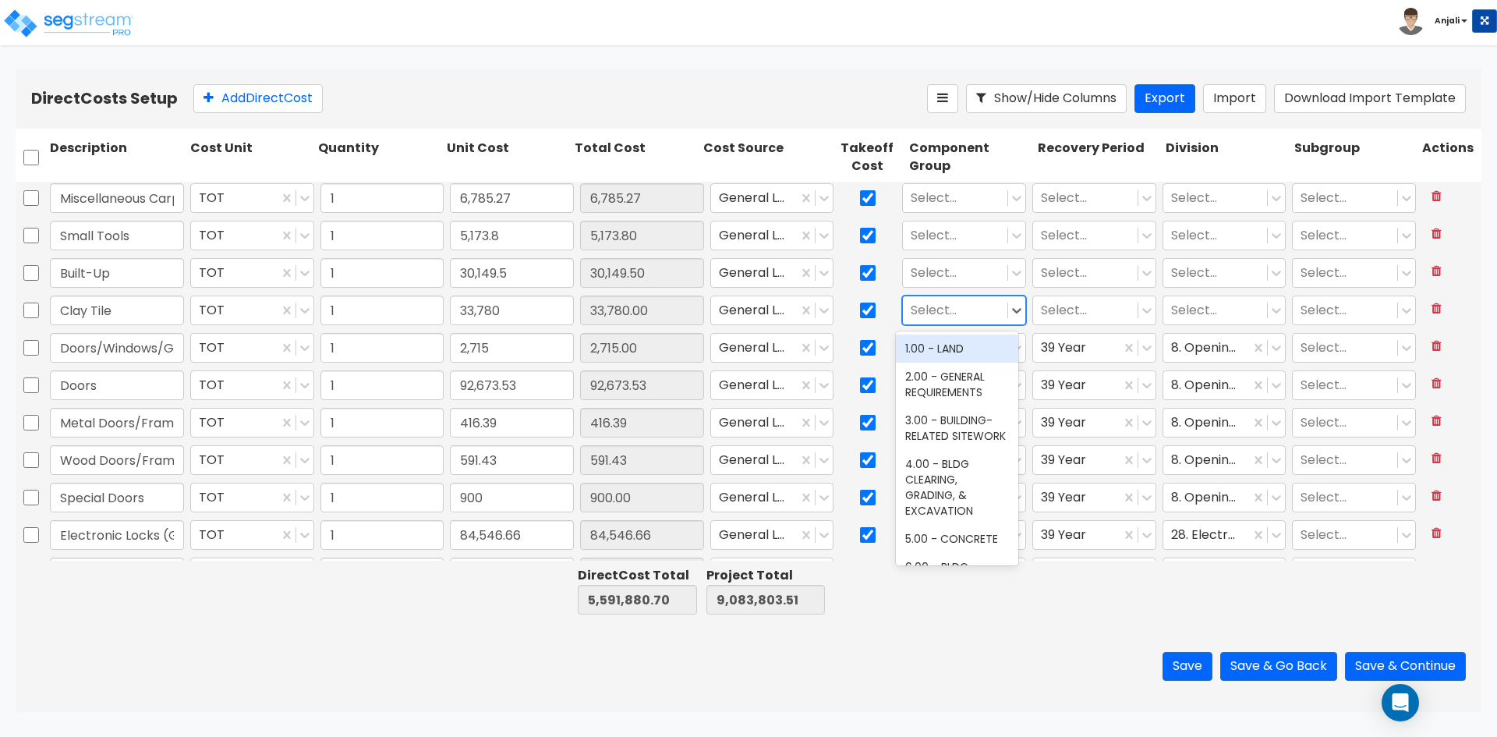
click at [933, 313] on div at bounding box center [955, 310] width 89 height 21
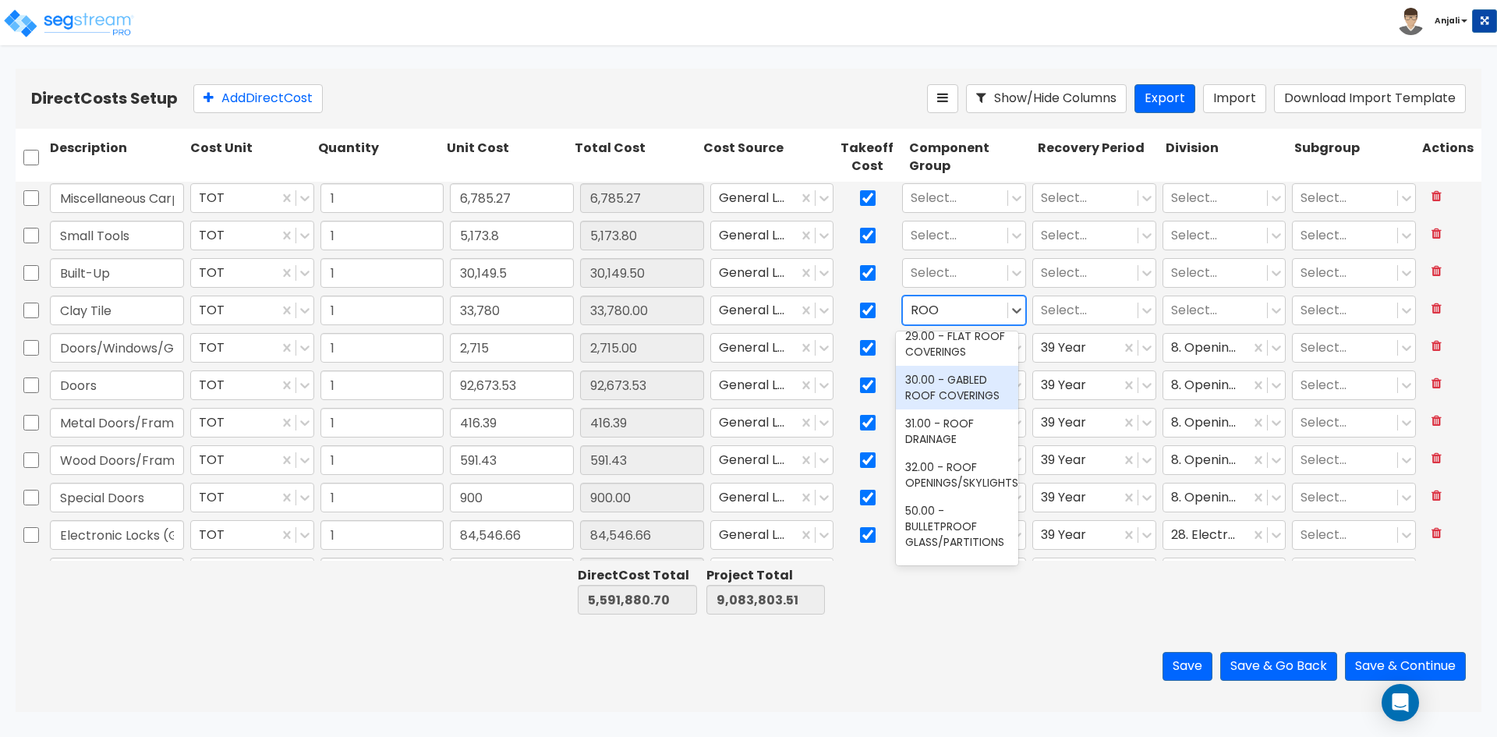
click at [954, 409] on div "30.00 - GABLED ROOF COVERINGS" at bounding box center [957, 388] width 122 height 44
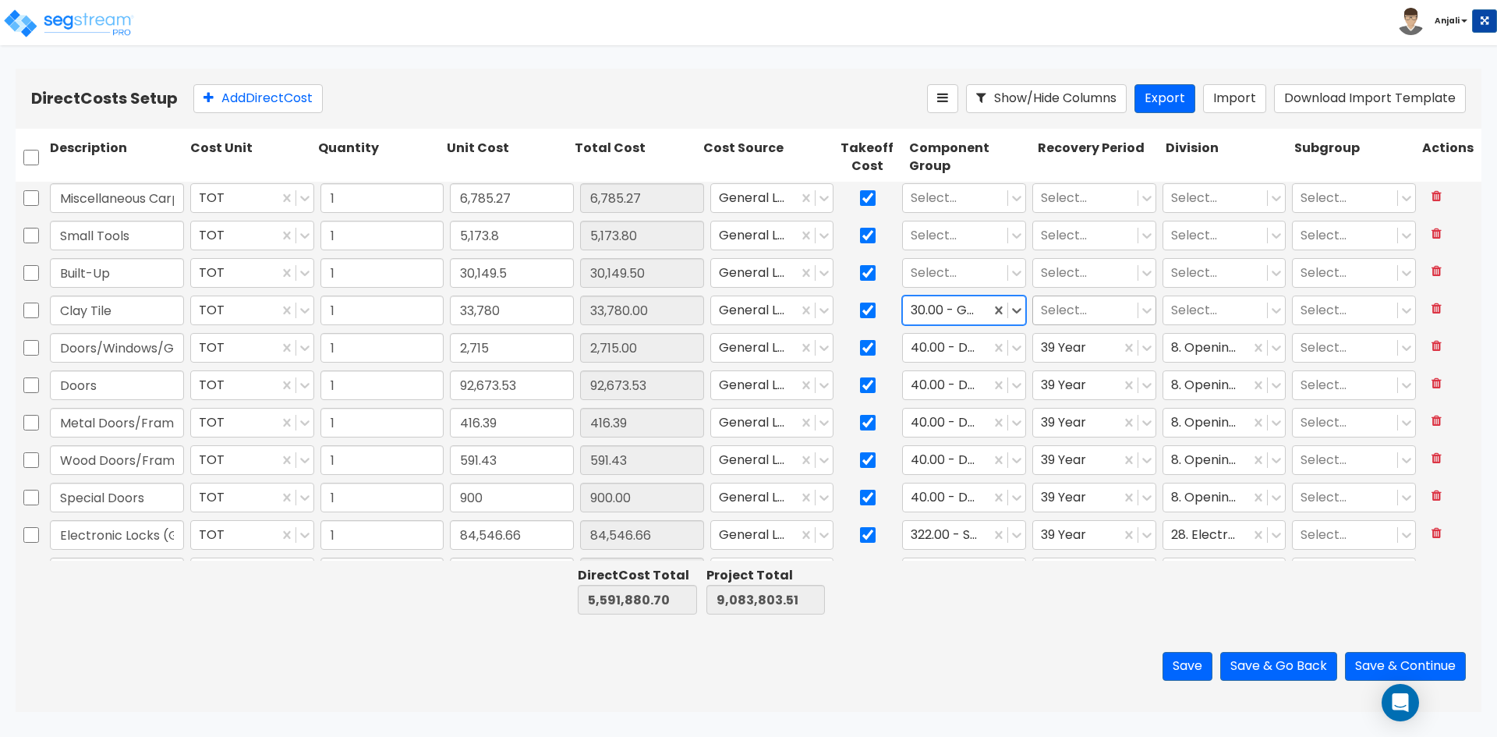
click at [1061, 308] on div at bounding box center [1085, 310] width 89 height 21
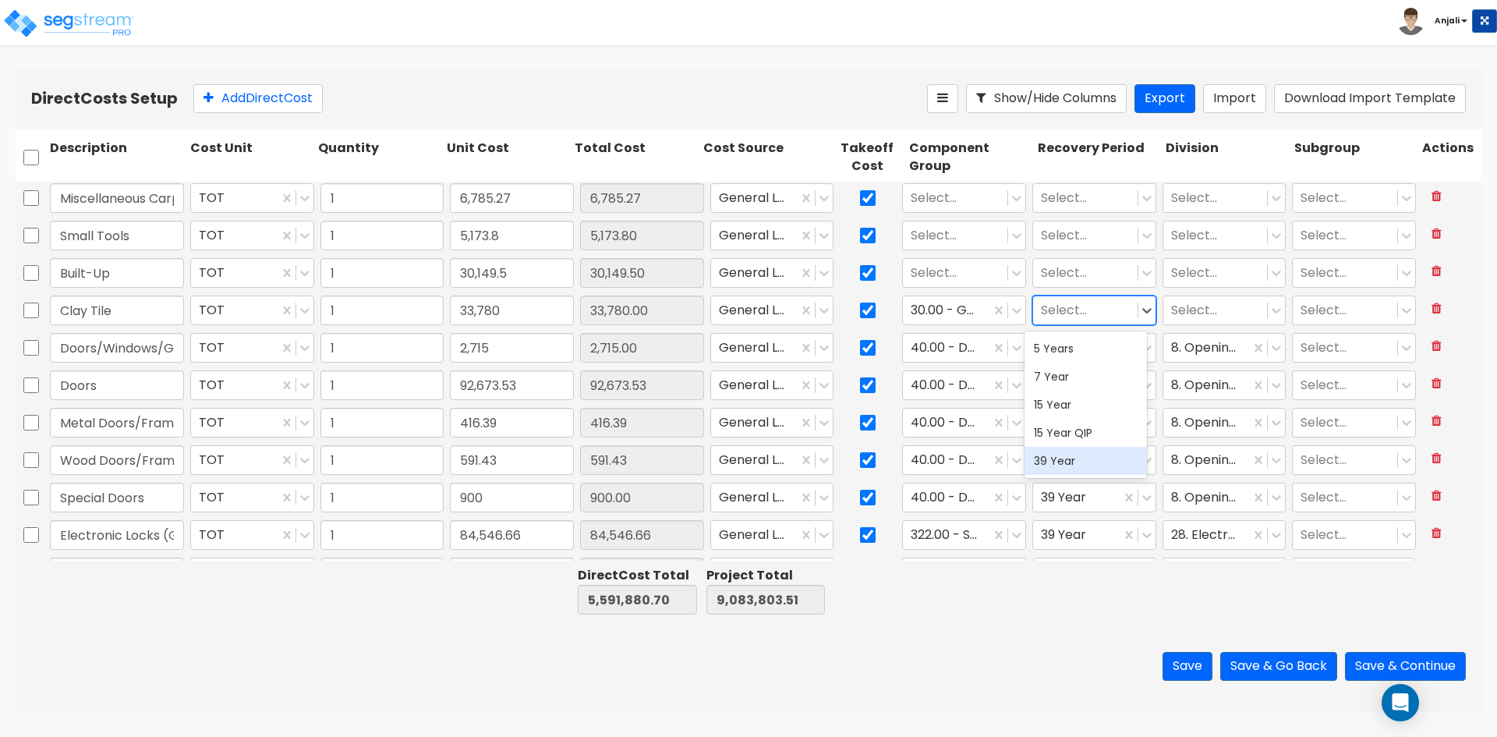
click at [1057, 459] on div "39 Year" at bounding box center [1086, 461] width 122 height 28
click at [1187, 310] on div at bounding box center [1215, 310] width 89 height 21
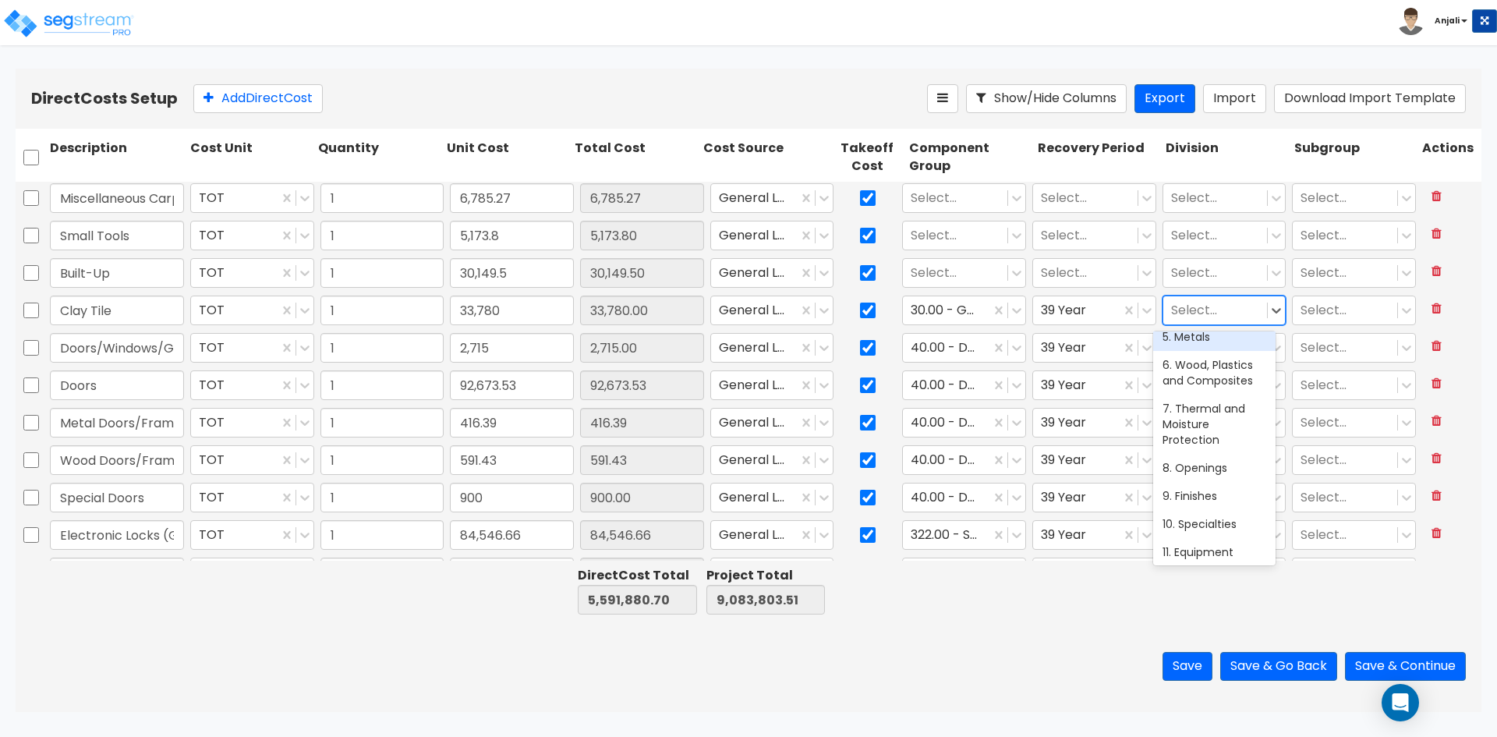
scroll to position [156, 0]
click at [1196, 498] on div "9. Finishes" at bounding box center [1214, 495] width 122 height 28
click at [951, 272] on div at bounding box center [955, 273] width 89 height 21
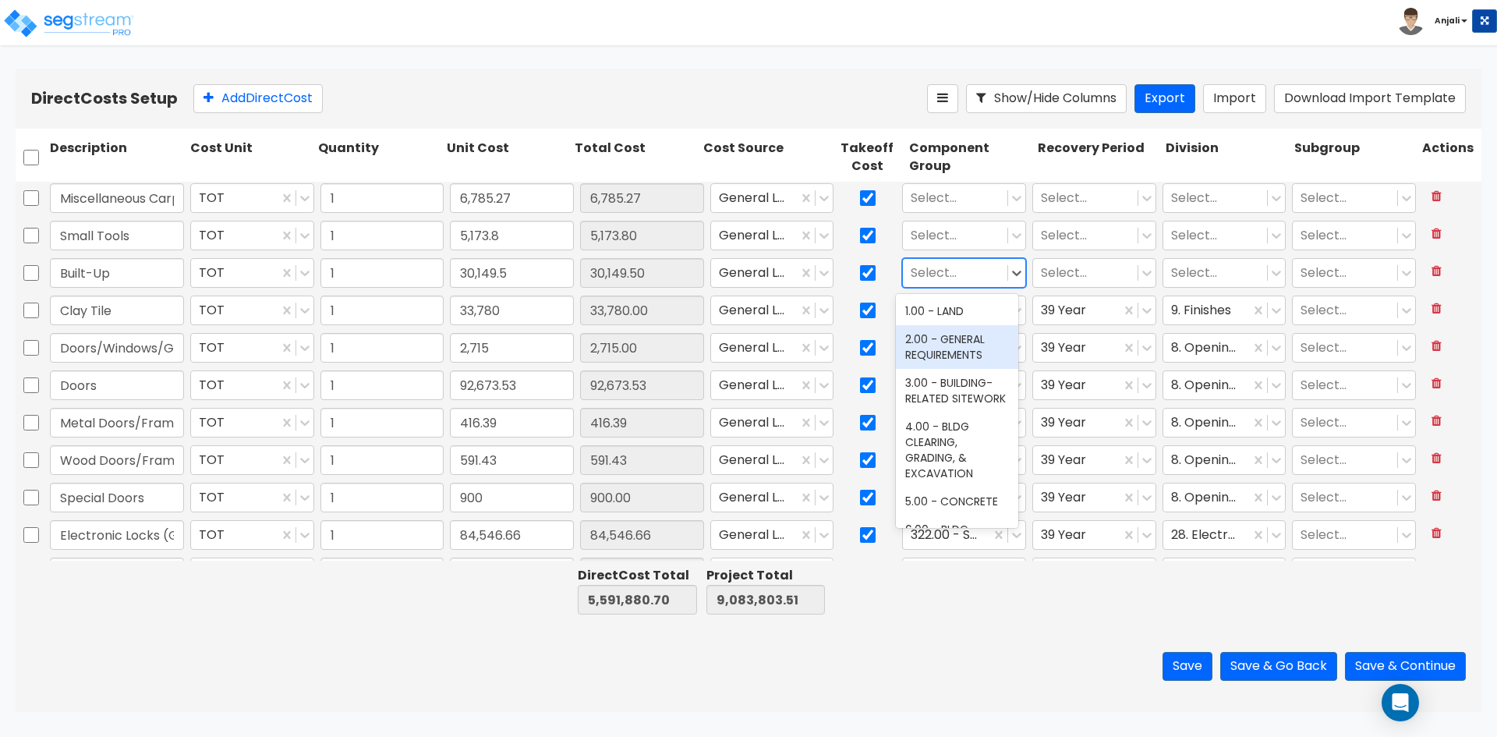
click at [956, 356] on div "2.00 - GENERAL REQUIREMENTS" at bounding box center [957, 347] width 122 height 44
click at [1054, 271] on div at bounding box center [1085, 273] width 89 height 21
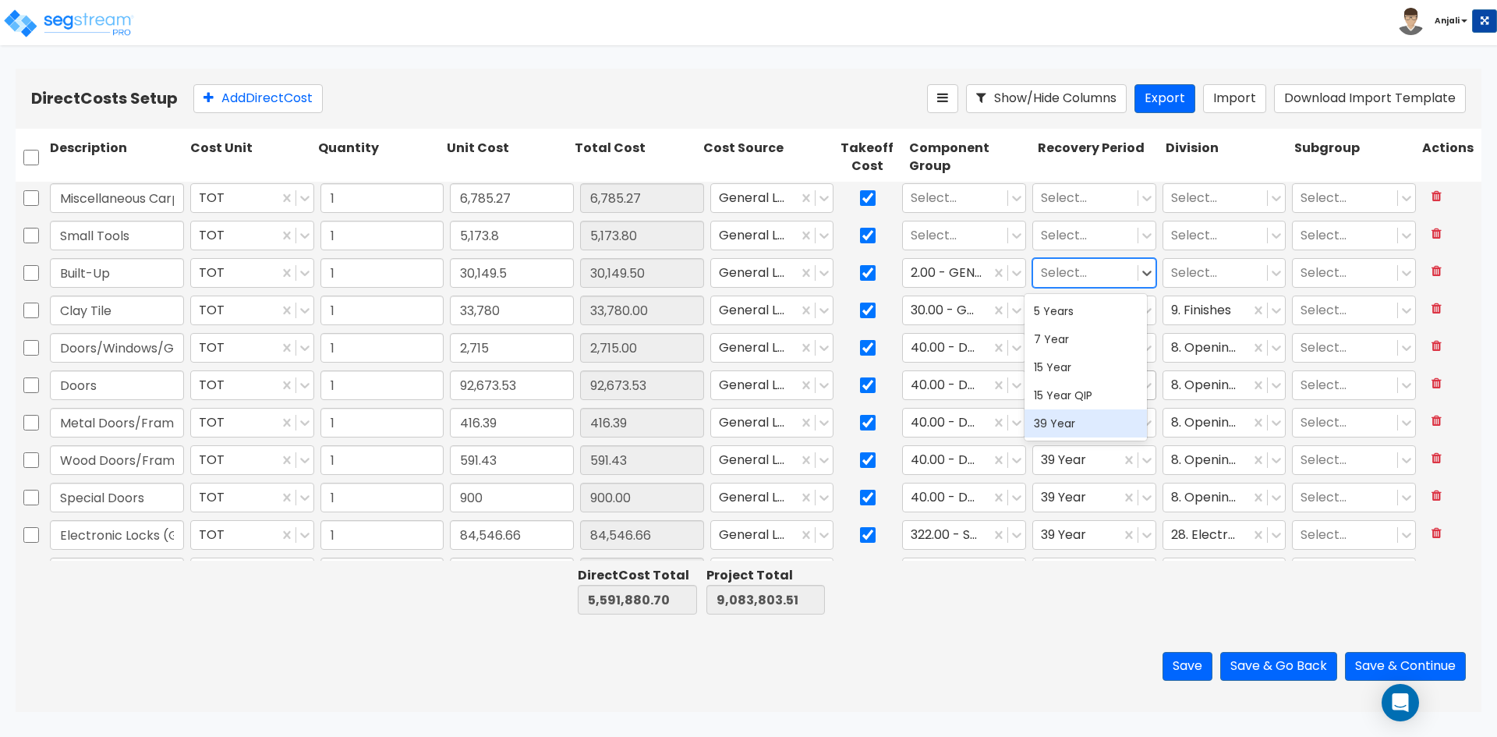
drag, startPoint x: 1075, startPoint y: 427, endPoint x: 1120, endPoint y: 370, distance: 72.2
click at [1075, 427] on div "39 Year" at bounding box center [1086, 423] width 122 height 28
click at [1220, 281] on div at bounding box center [1215, 273] width 89 height 21
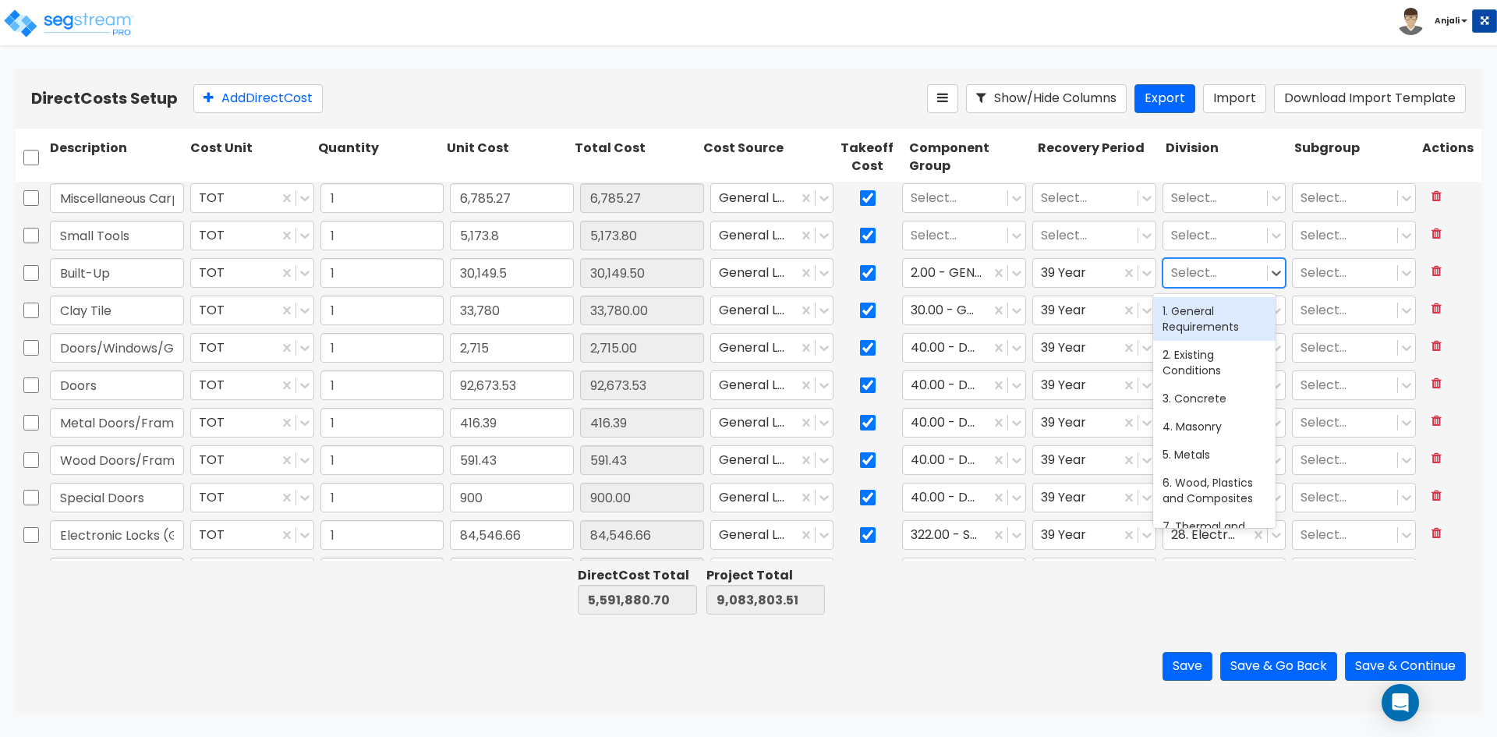
click at [1223, 338] on div "1. General Requirements" at bounding box center [1214, 319] width 122 height 44
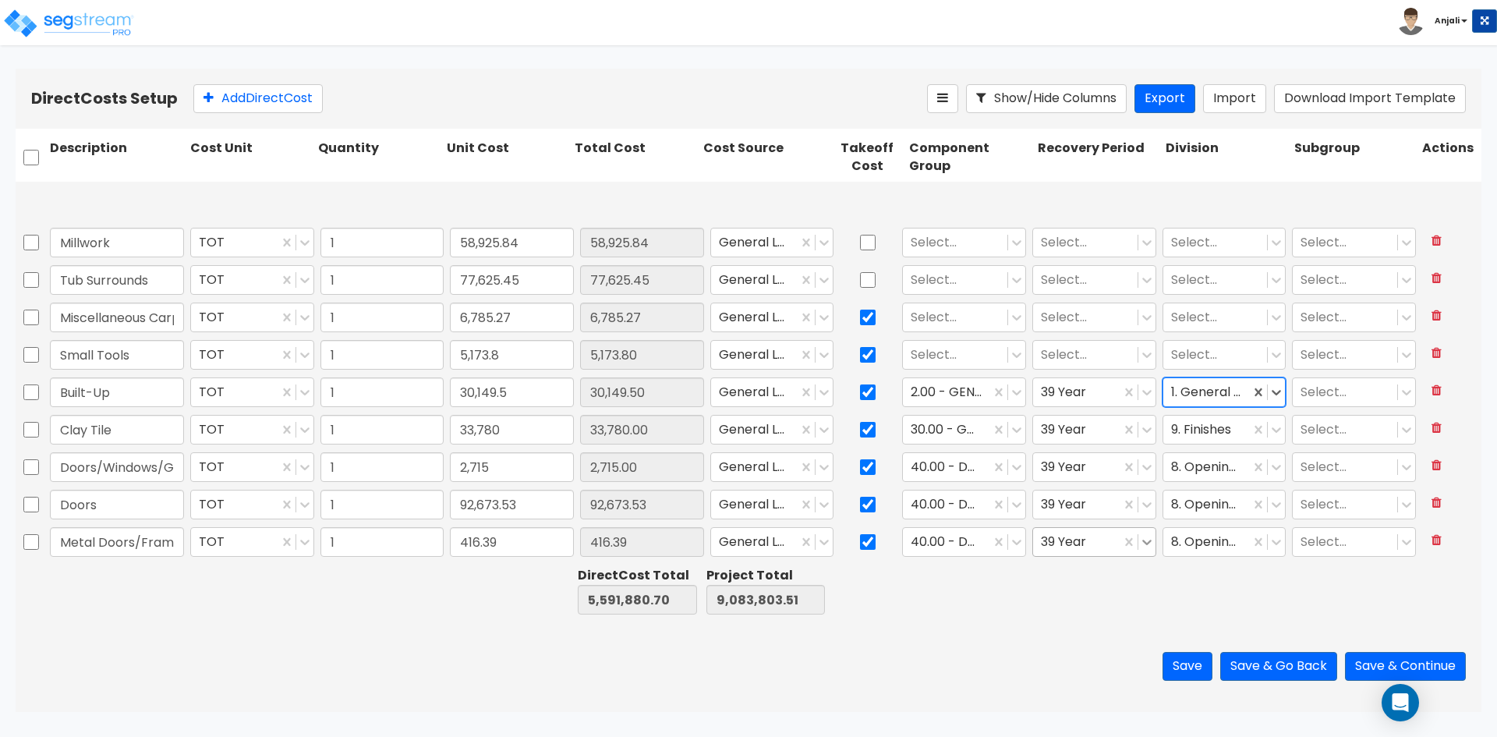
scroll to position [1867, 0]
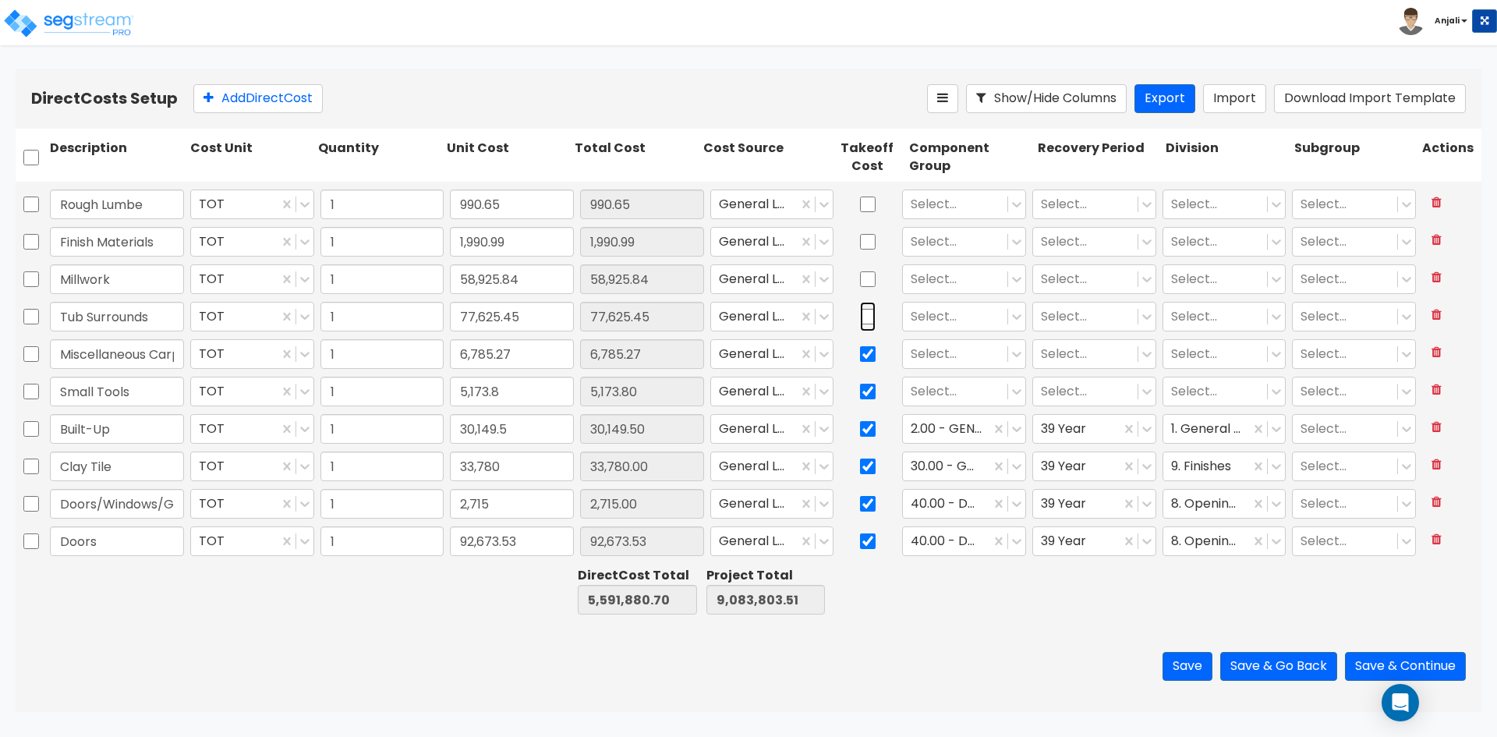
drag, startPoint x: 861, startPoint y: 315, endPoint x: 854, endPoint y: 271, distance: 45.0
click at [861, 315] on input "checkbox" at bounding box center [868, 317] width 16 height 30
click at [863, 274] on input "checkbox" at bounding box center [868, 279] width 16 height 30
click at [864, 240] on input "checkbox" at bounding box center [868, 242] width 16 height 30
click at [863, 206] on input "checkbox" at bounding box center [868, 204] width 16 height 30
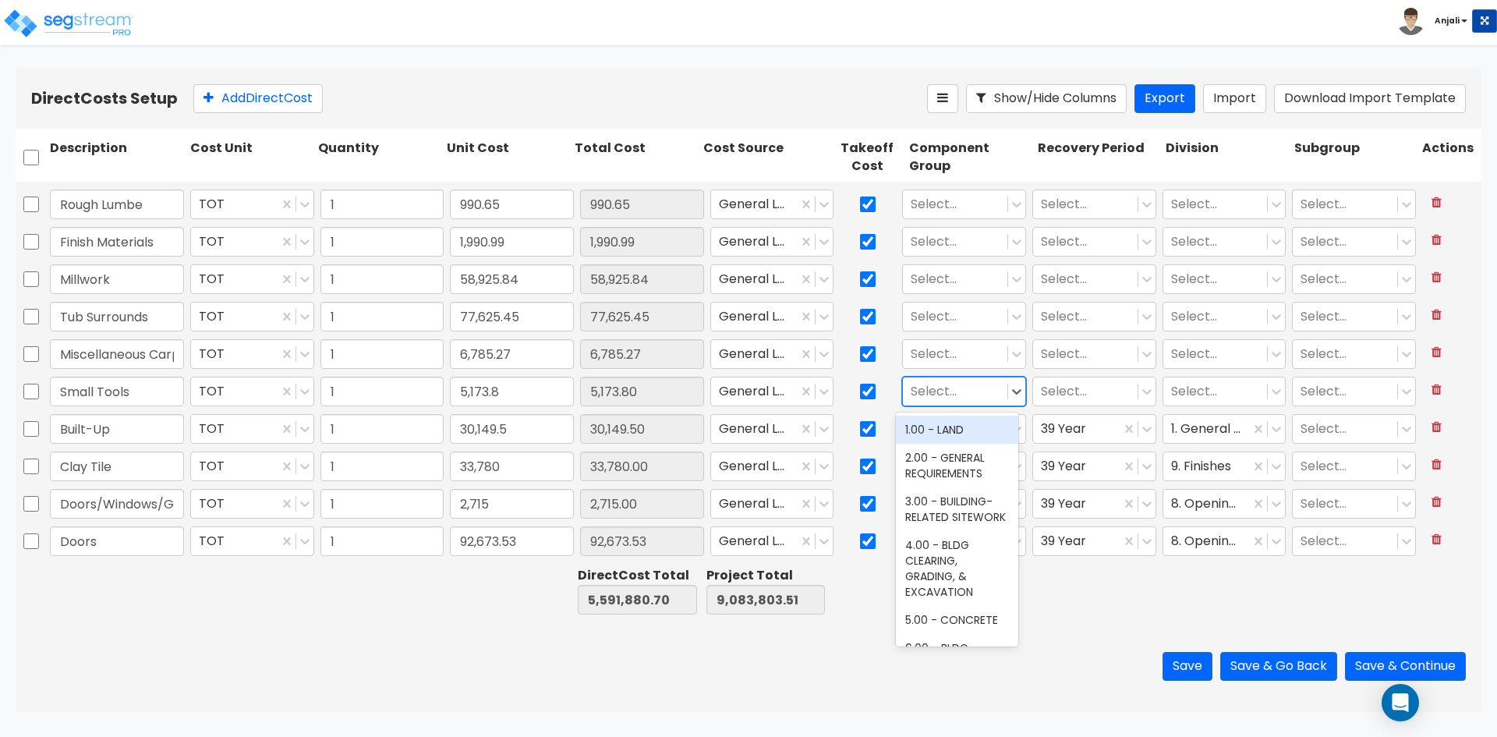
click at [946, 389] on div at bounding box center [955, 391] width 89 height 21
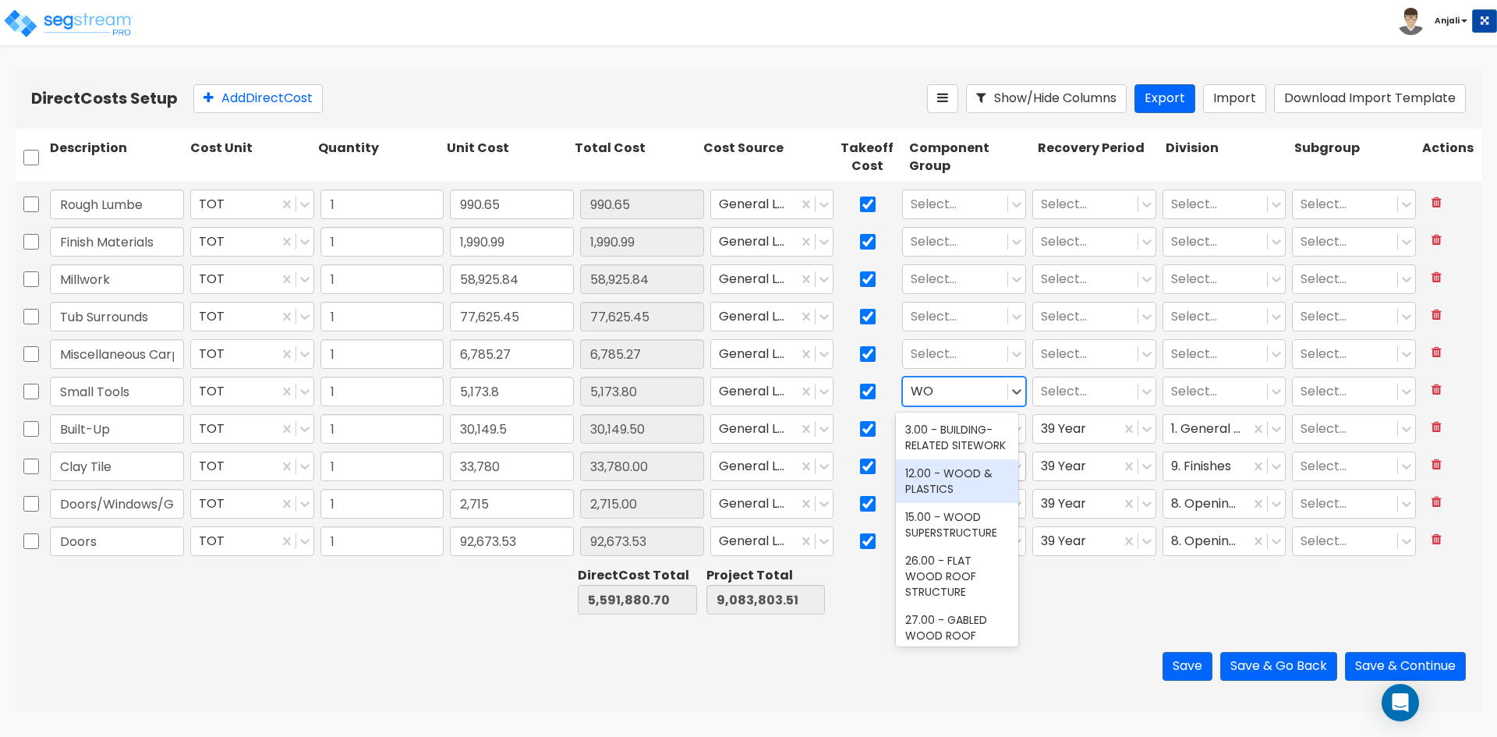
drag, startPoint x: 948, startPoint y: 489, endPoint x: 955, endPoint y: 480, distance: 11.7
click at [948, 488] on div "12.00 - WOOD & PLASTICS" at bounding box center [957, 481] width 122 height 44
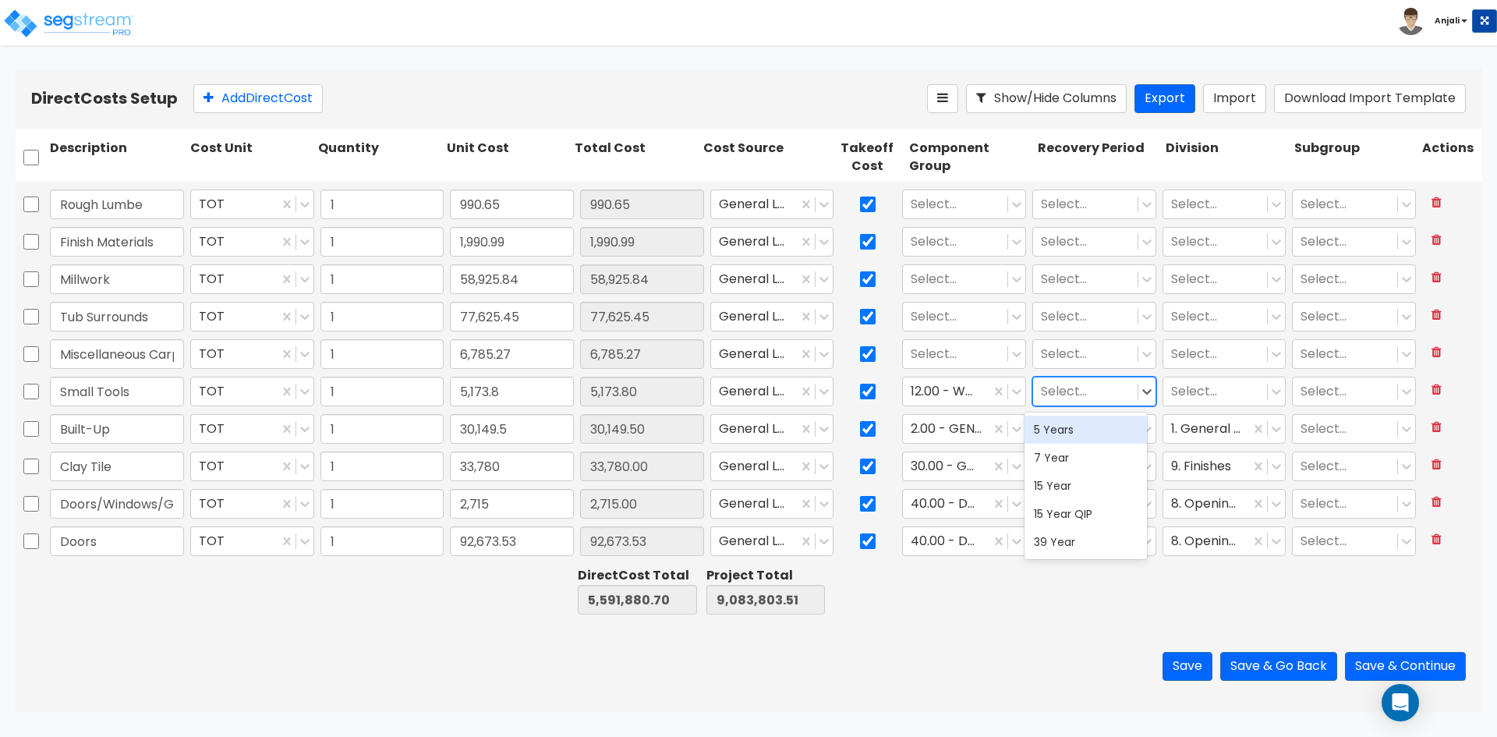
click at [1047, 402] on div "Select..." at bounding box center [1085, 391] width 104 height 27
drag, startPoint x: 1044, startPoint y: 538, endPoint x: 1057, endPoint y: 527, distance: 16.6
click at [1047, 536] on div "39 Year" at bounding box center [1086, 542] width 122 height 28
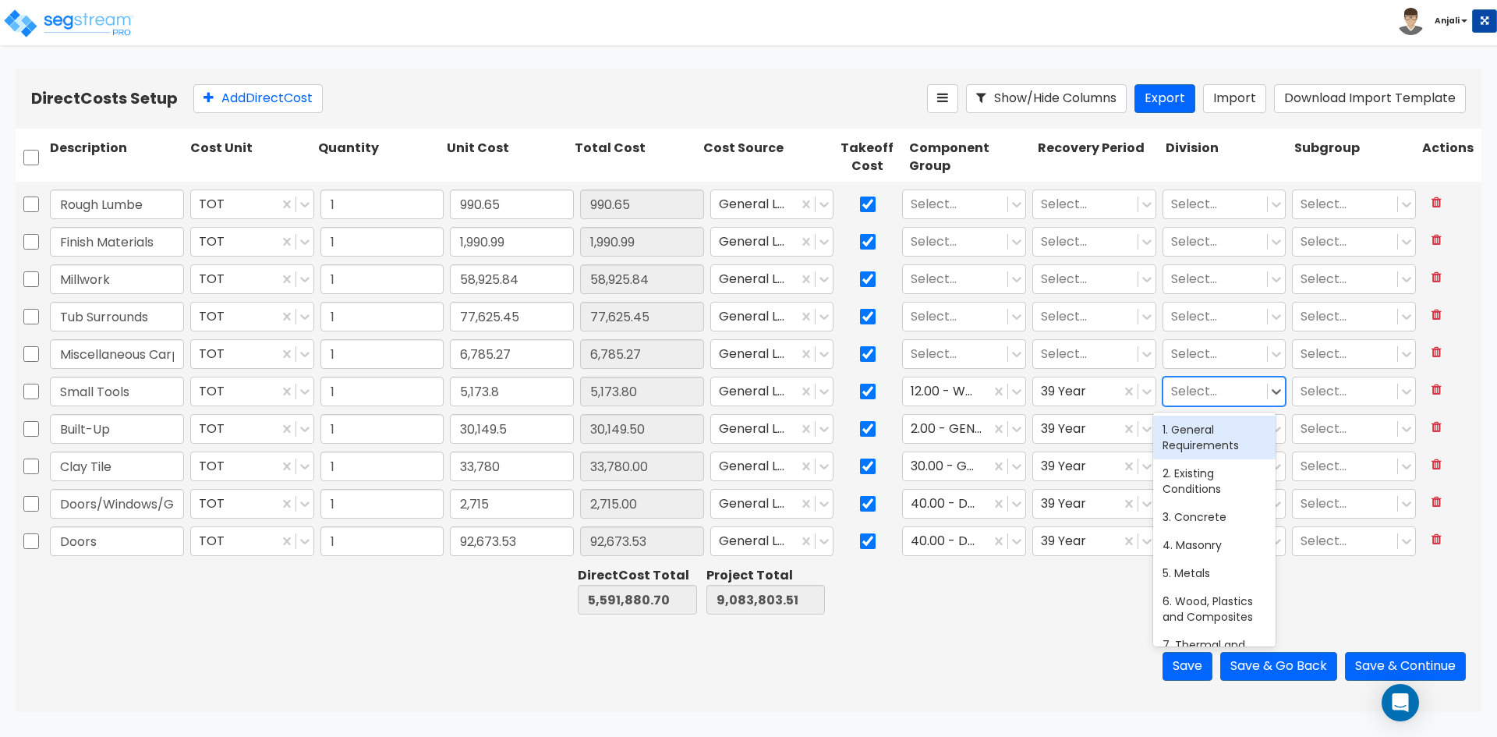
click at [1175, 398] on div at bounding box center [1215, 391] width 89 height 21
click at [1181, 441] on div "6. Wood, Plastics and Composites" at bounding box center [1214, 438] width 122 height 44
click at [948, 356] on div at bounding box center [955, 354] width 89 height 21
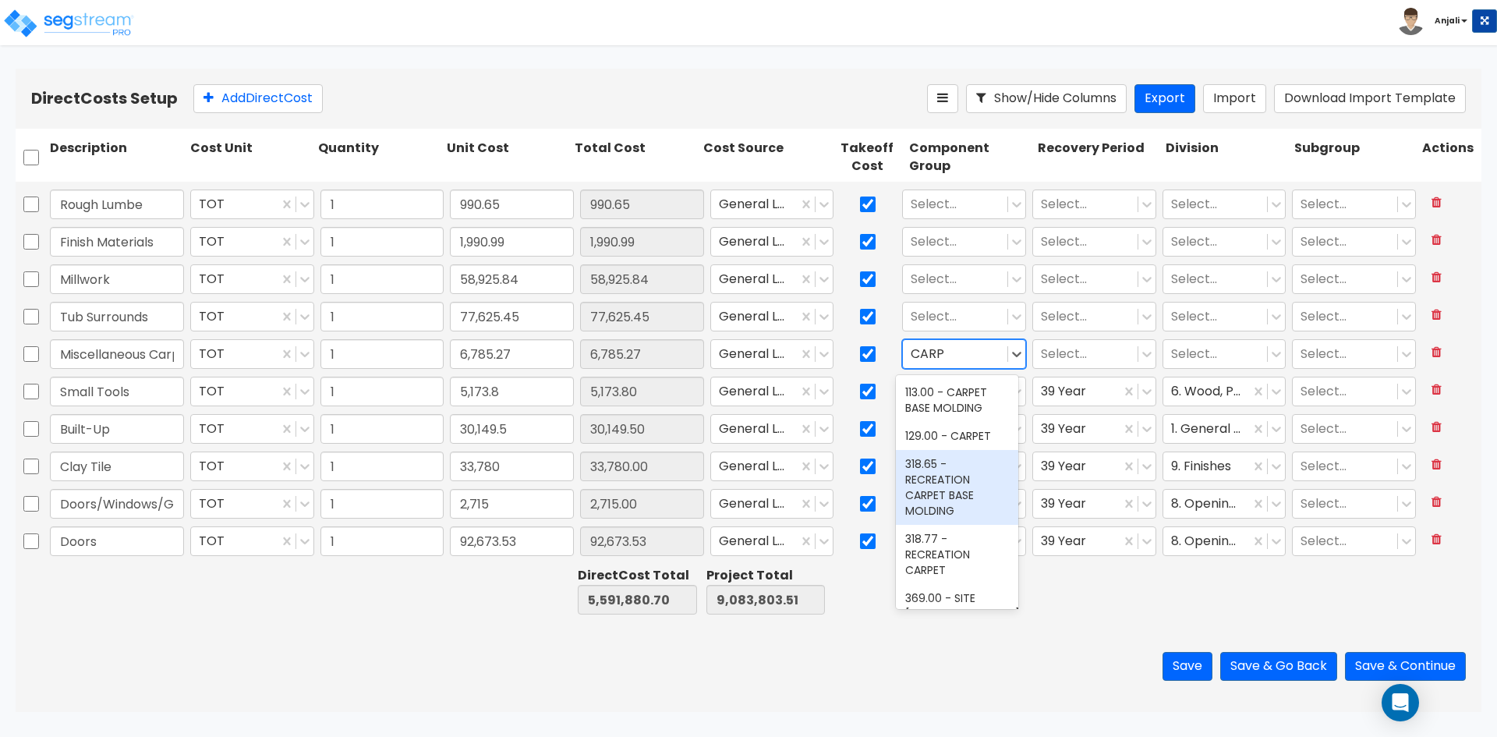
scroll to position [93, 0]
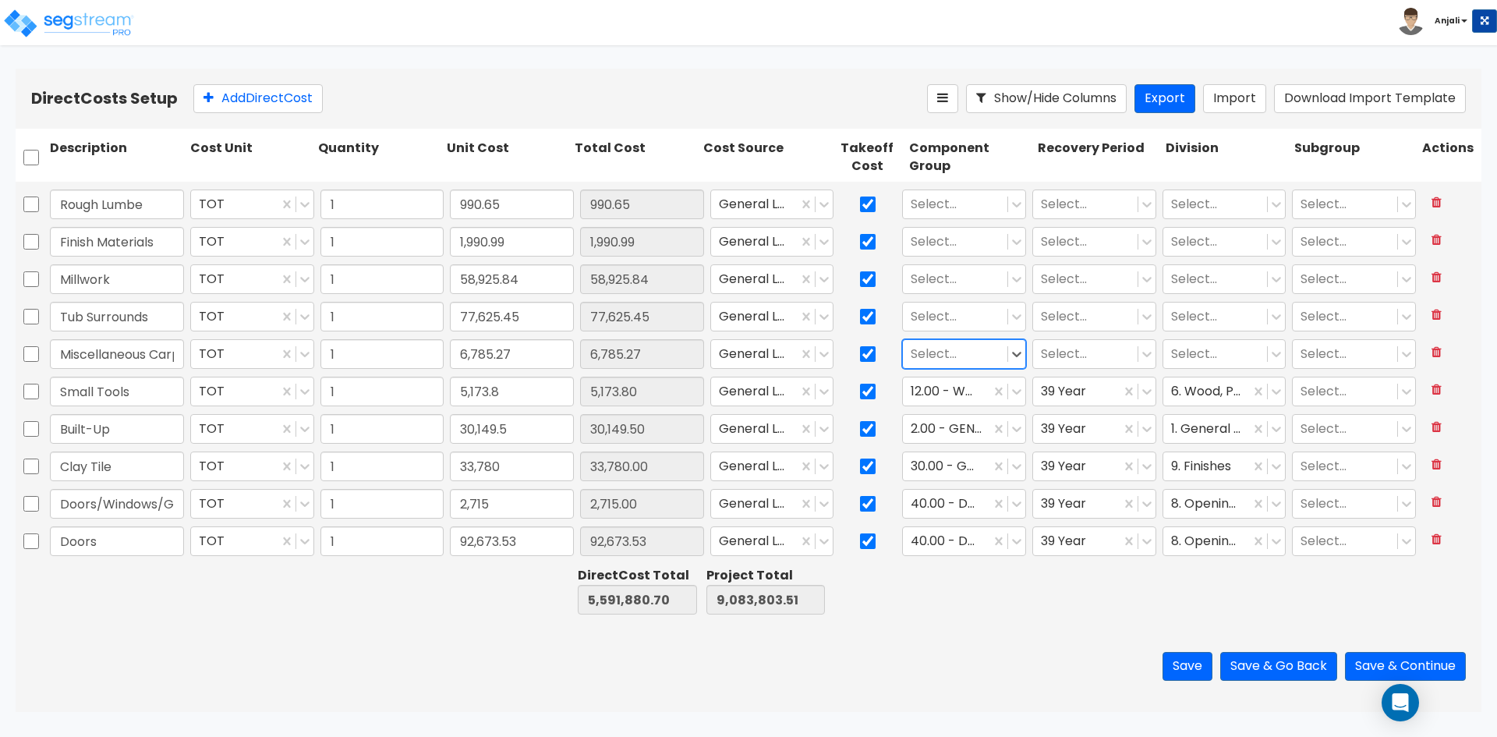
drag, startPoint x: 948, startPoint y: 345, endPoint x: 904, endPoint y: 350, distance: 44.7
click at [904, 350] on div "Select..." at bounding box center [955, 354] width 104 height 27
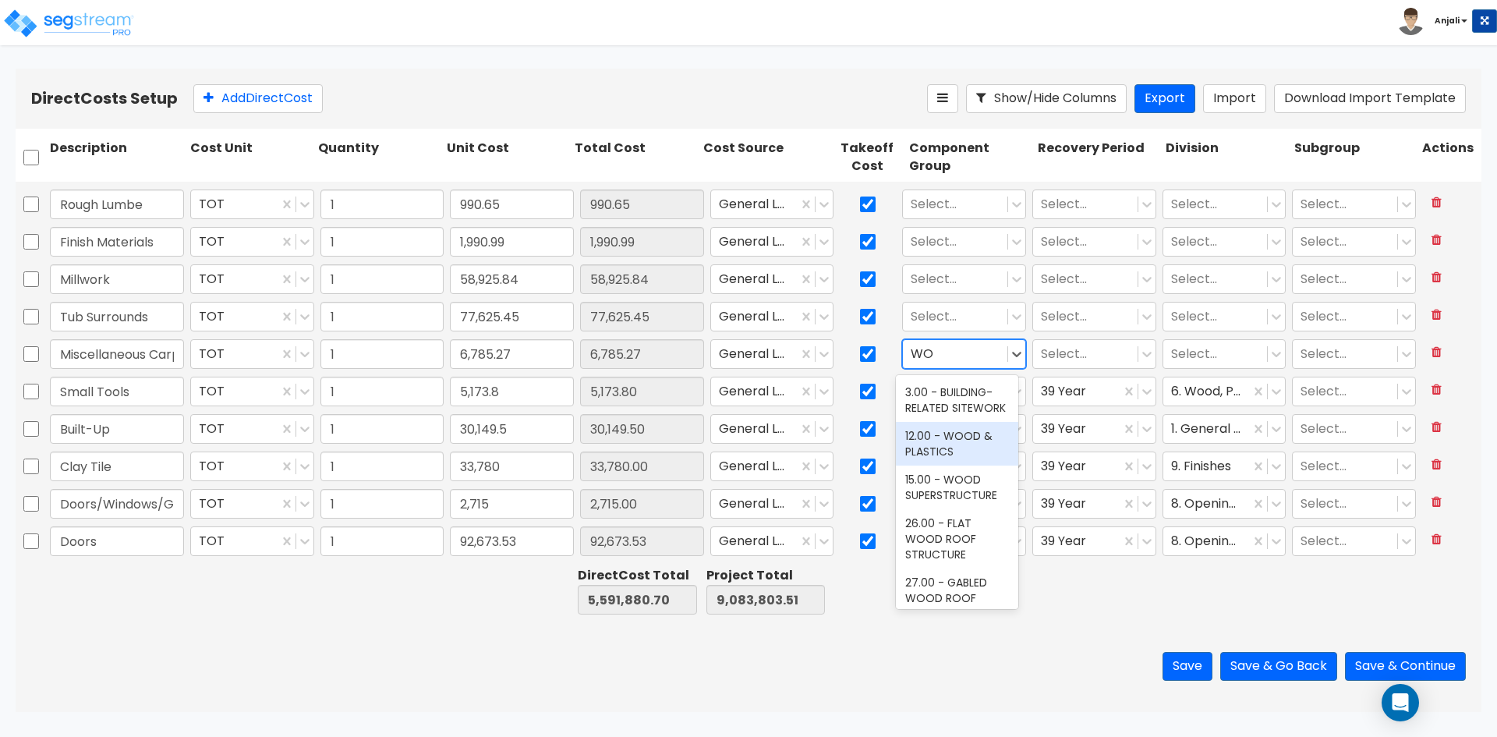
click at [972, 460] on div "12.00 - WOOD & PLASTICS" at bounding box center [957, 444] width 122 height 44
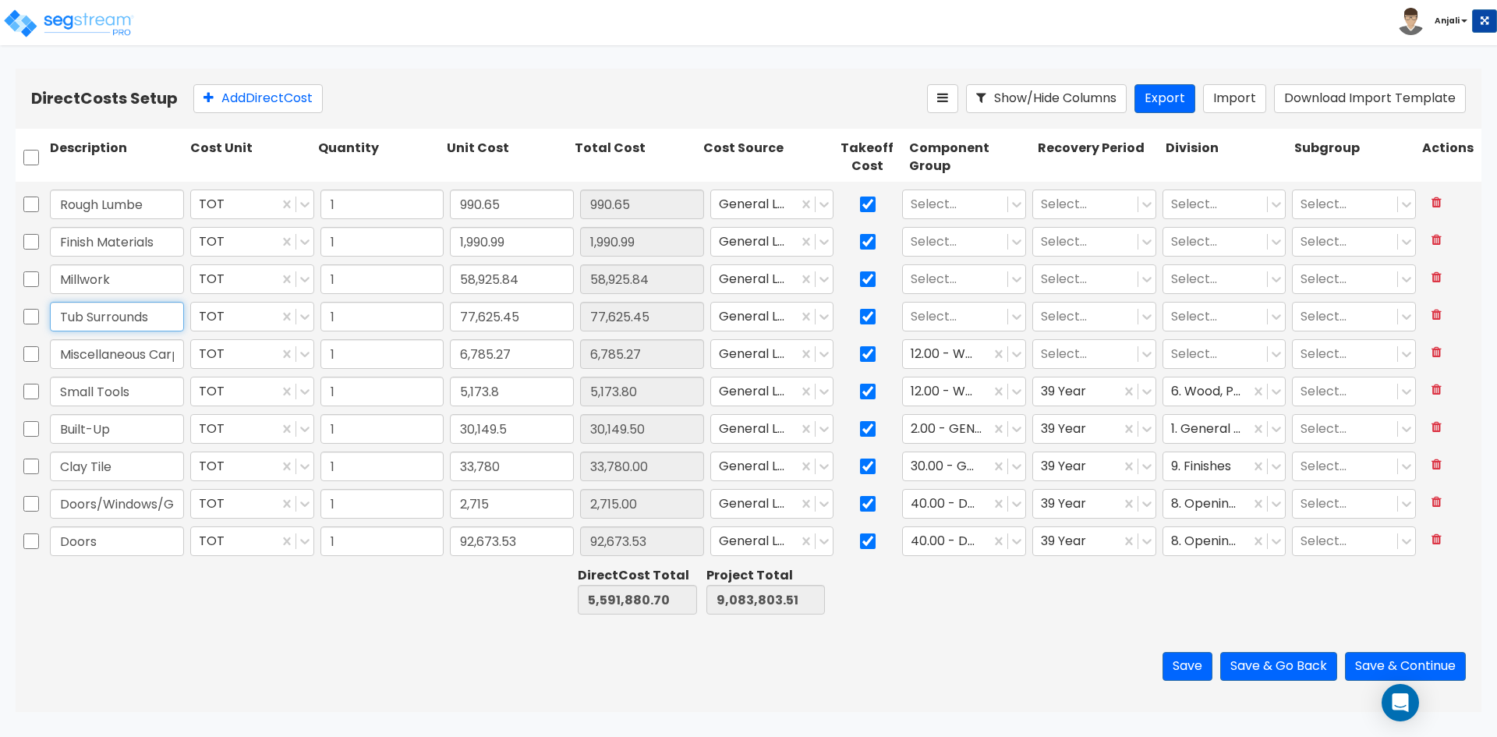
click at [119, 317] on input "Tub Surrounds" at bounding box center [117, 317] width 134 height 30
click at [1057, 352] on div at bounding box center [1085, 354] width 89 height 21
click at [1093, 503] on div "39 Year" at bounding box center [1086, 504] width 122 height 28
click at [1191, 346] on div at bounding box center [1215, 354] width 89 height 21
click at [1206, 394] on div "6. Wood, Plastics and Composites" at bounding box center [1214, 400] width 122 height 44
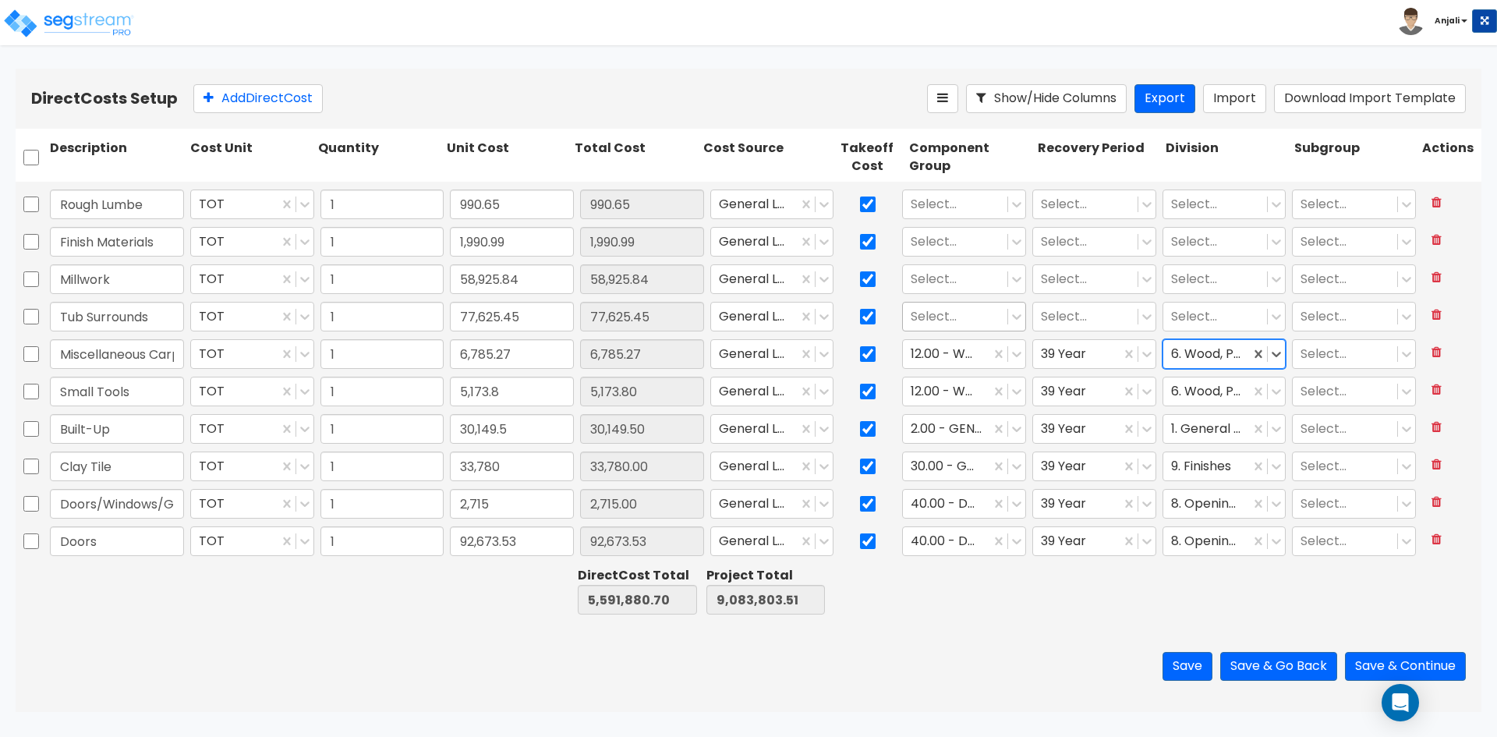
click at [925, 319] on div at bounding box center [955, 316] width 89 height 21
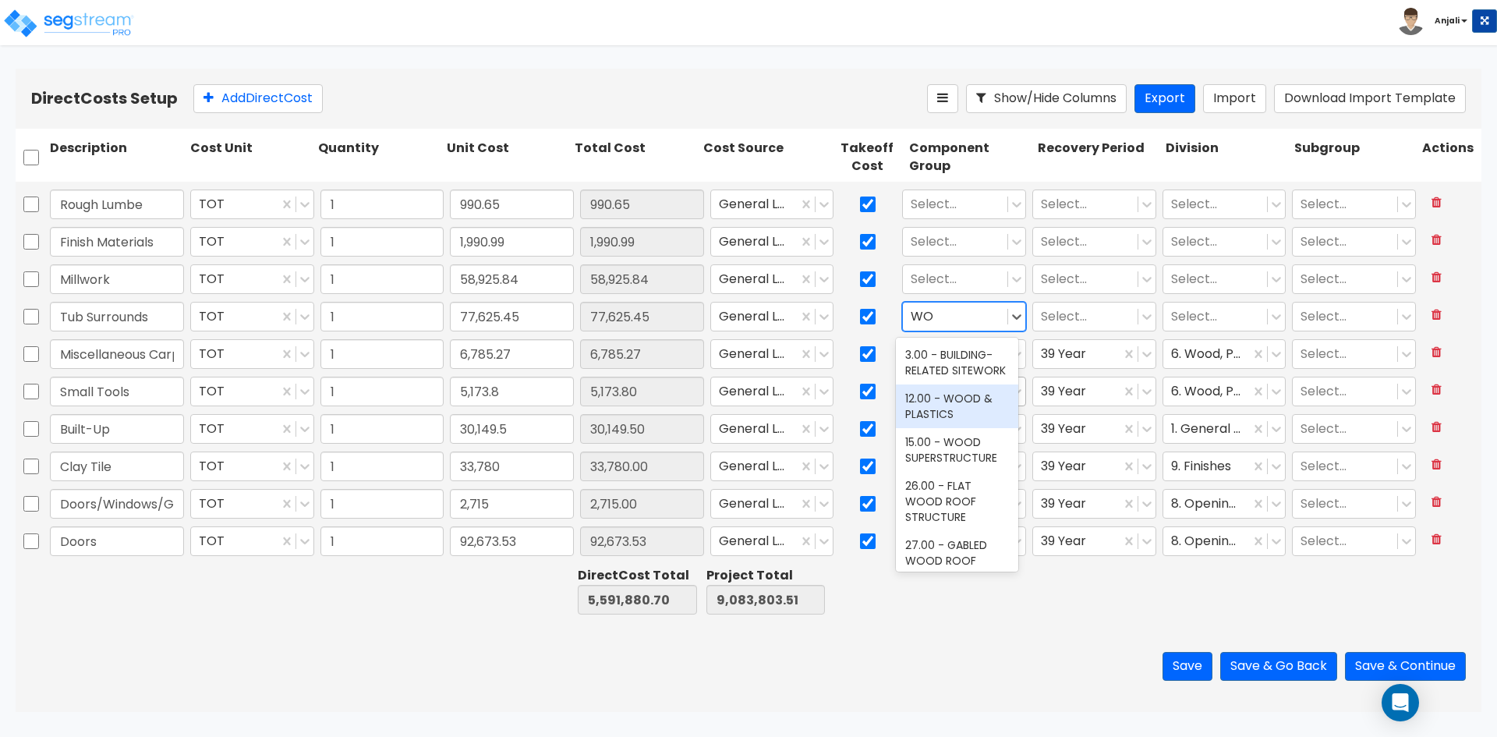
drag, startPoint x: 965, startPoint y: 415, endPoint x: 991, endPoint y: 403, distance: 29.0
click at [965, 416] on div "12.00 - WOOD & PLASTICS" at bounding box center [957, 406] width 122 height 44
click at [1066, 325] on div at bounding box center [1085, 316] width 89 height 21
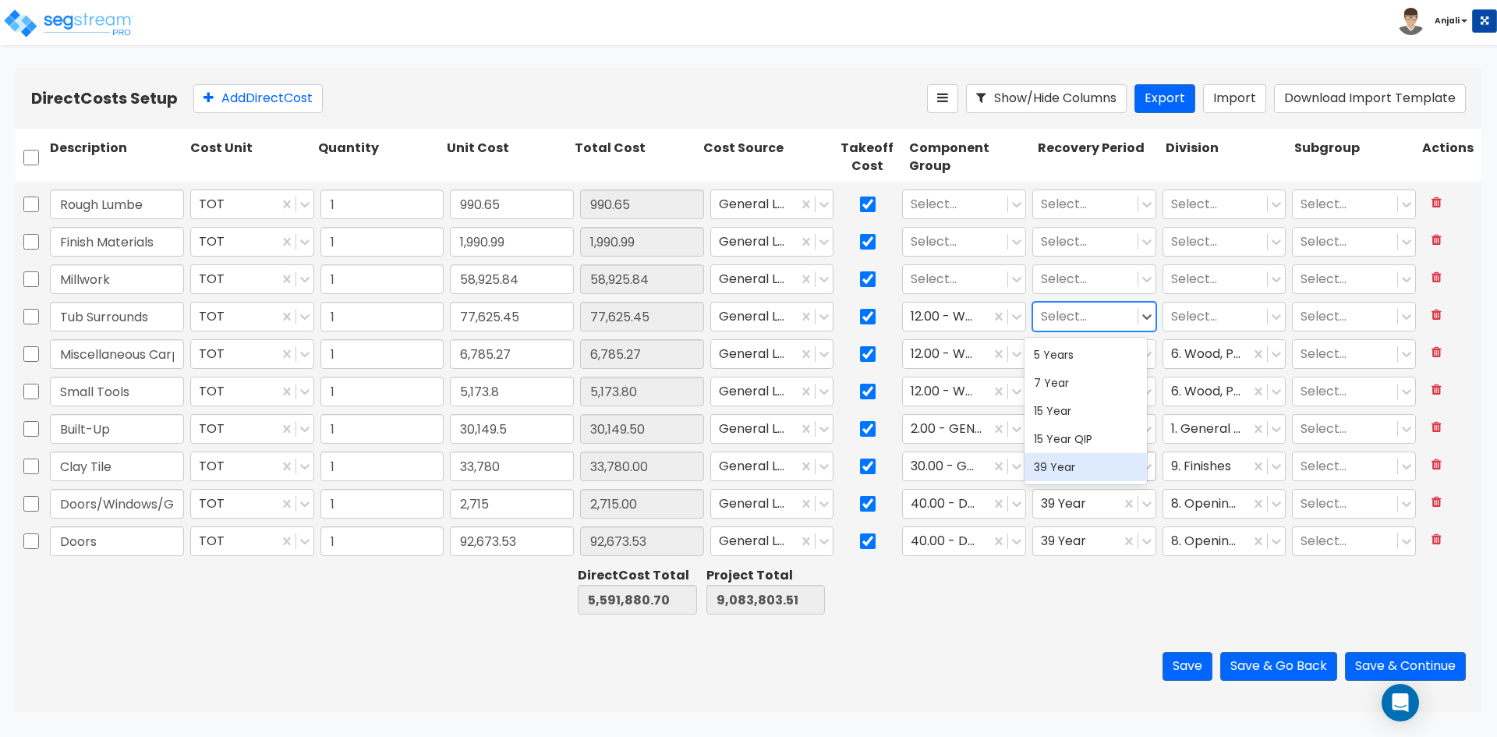
drag, startPoint x: 1063, startPoint y: 471, endPoint x: 1106, endPoint y: 451, distance: 47.1
click at [1071, 469] on div "39 Year" at bounding box center [1086, 467] width 122 height 28
click at [1203, 317] on div at bounding box center [1215, 316] width 89 height 21
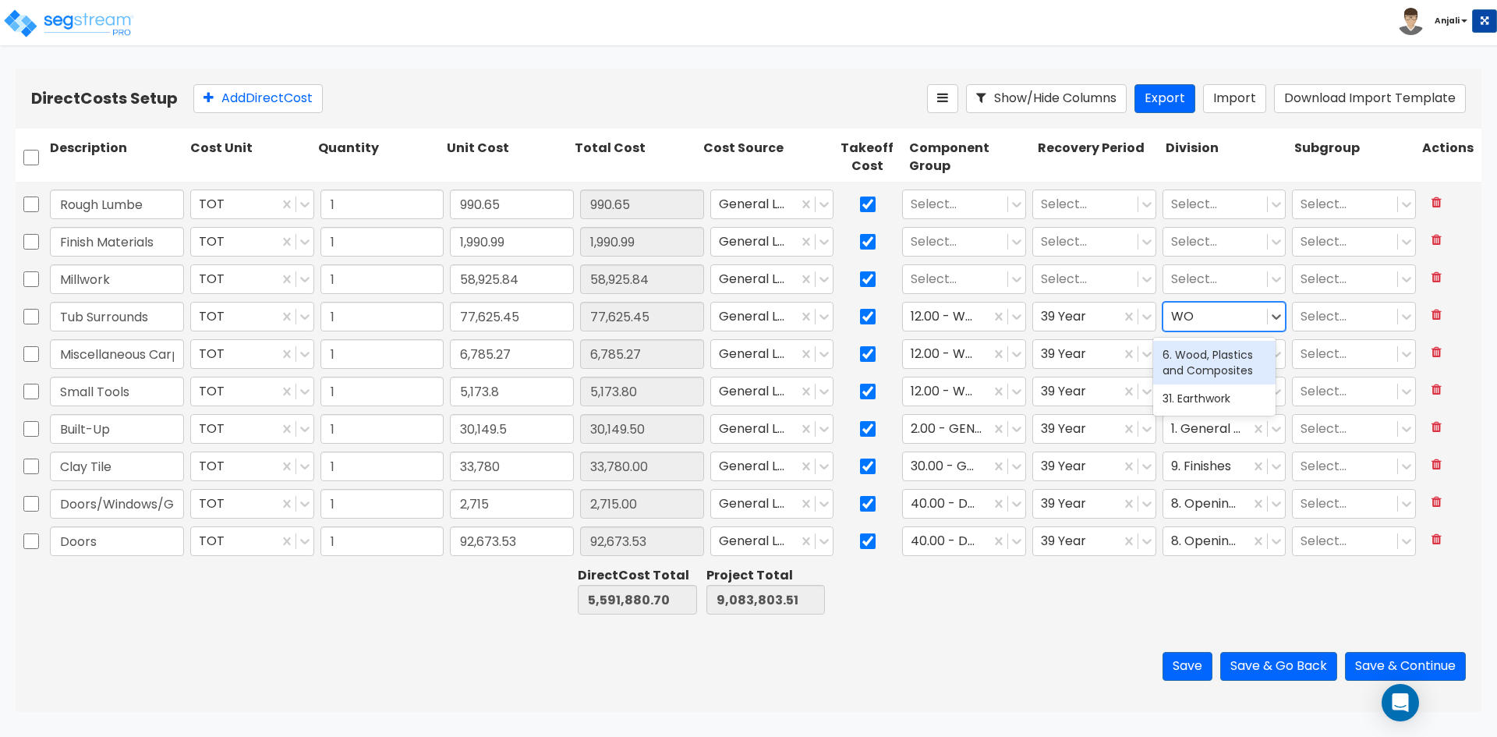
click at [1194, 373] on div "6. Wood, Plastics and Composites" at bounding box center [1214, 363] width 122 height 44
click at [948, 274] on div at bounding box center [955, 279] width 89 height 21
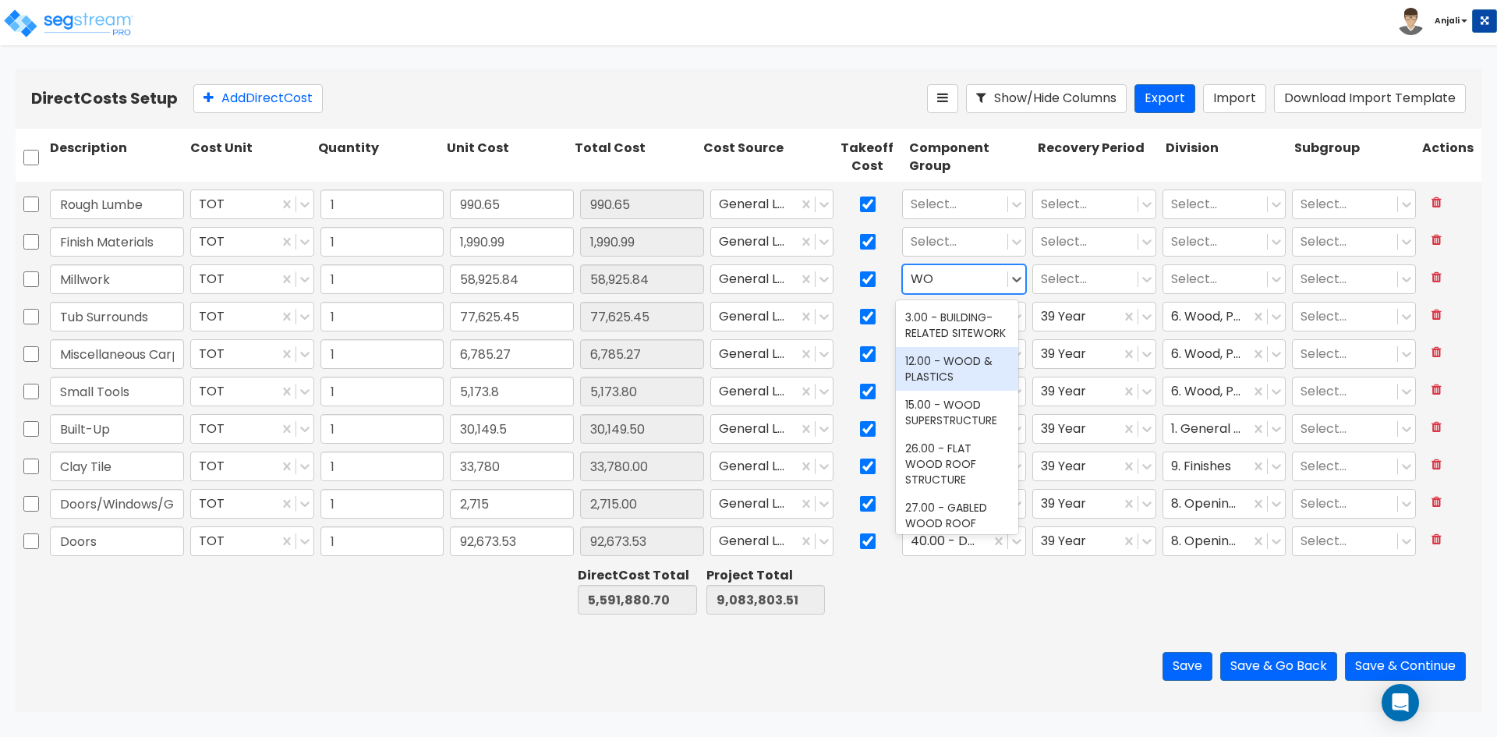
click at [972, 381] on div "12.00 - WOOD & PLASTICS" at bounding box center [957, 369] width 122 height 44
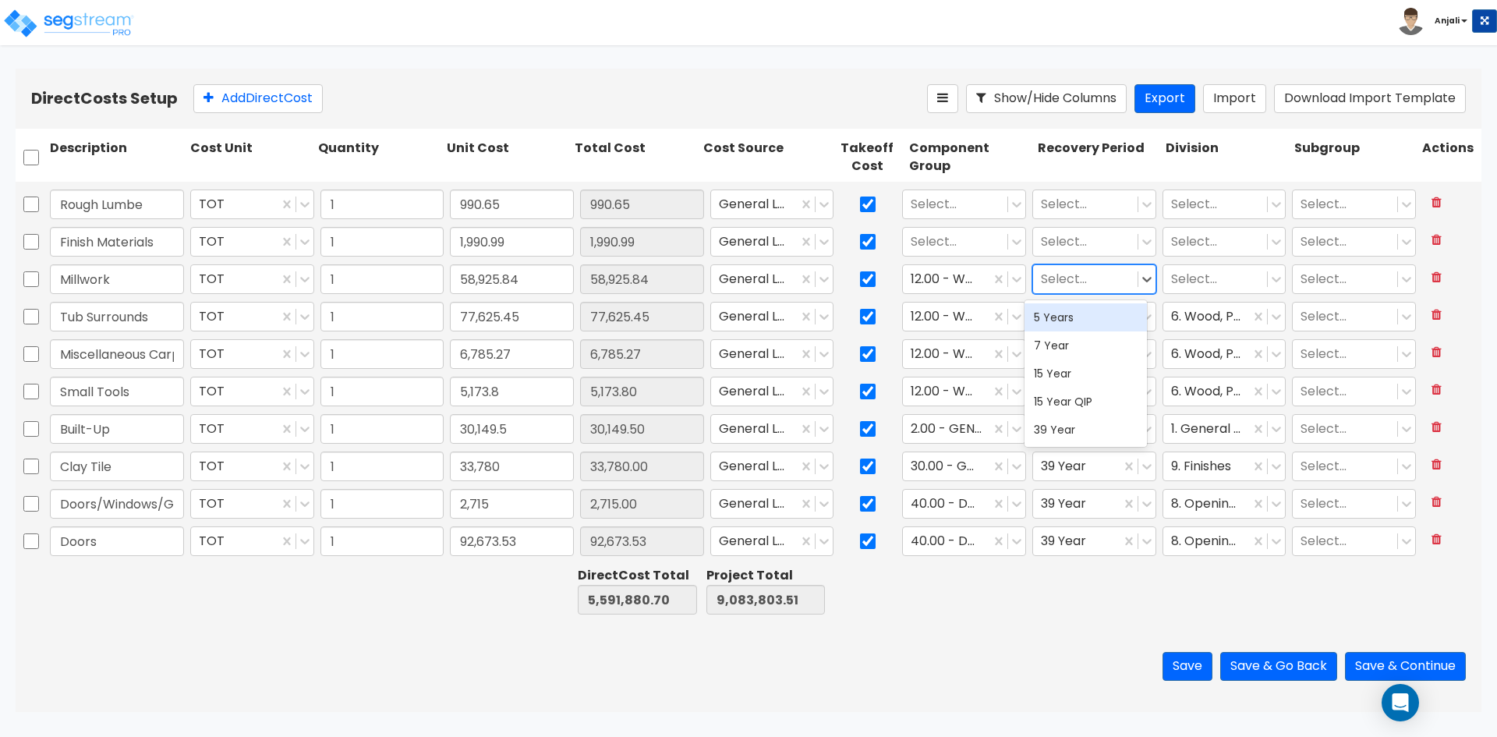
click at [1100, 278] on div at bounding box center [1085, 279] width 89 height 21
click at [1092, 430] on div "39 Year" at bounding box center [1086, 430] width 122 height 28
click at [1204, 275] on div at bounding box center [1215, 279] width 89 height 21
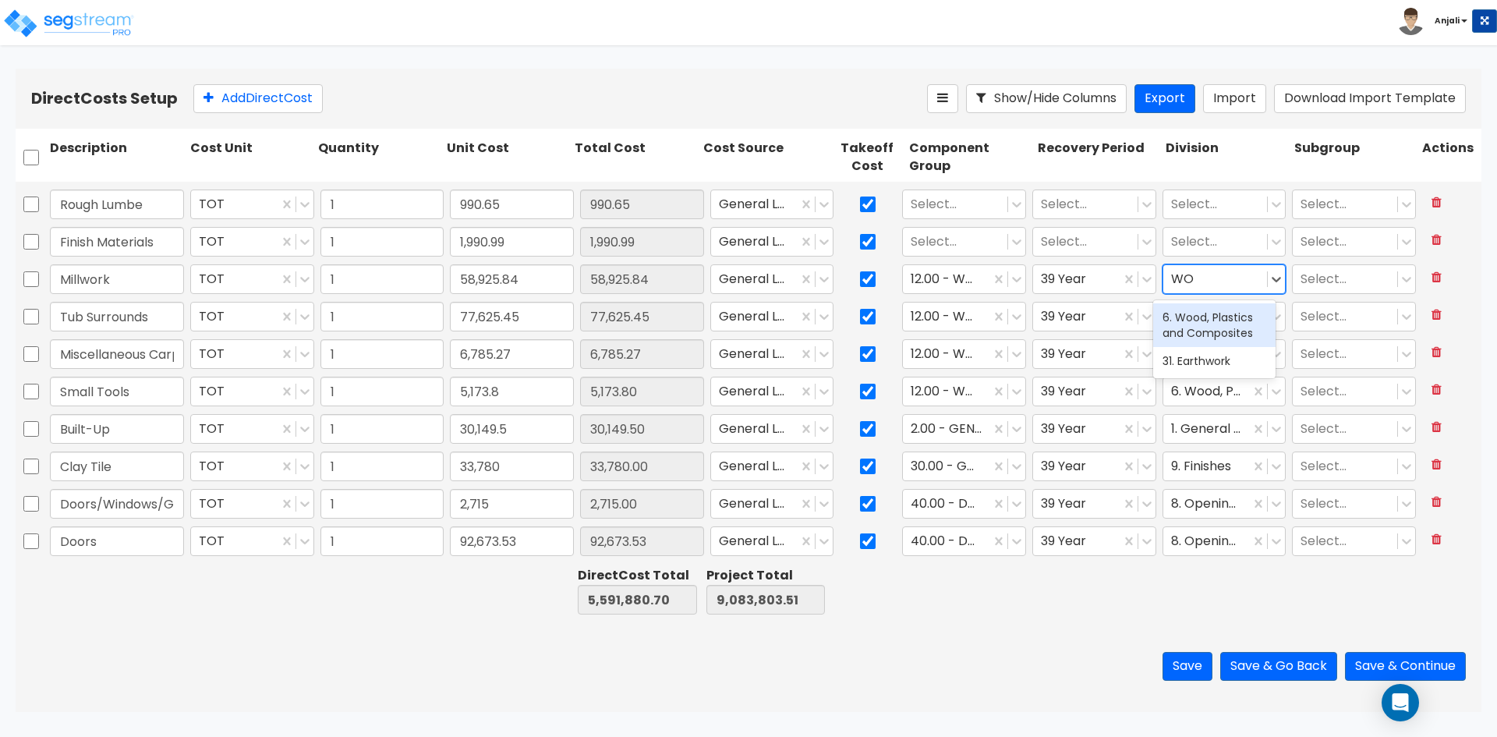
click at [1205, 314] on div "6. Wood, Plastics and Composites" at bounding box center [1214, 325] width 122 height 44
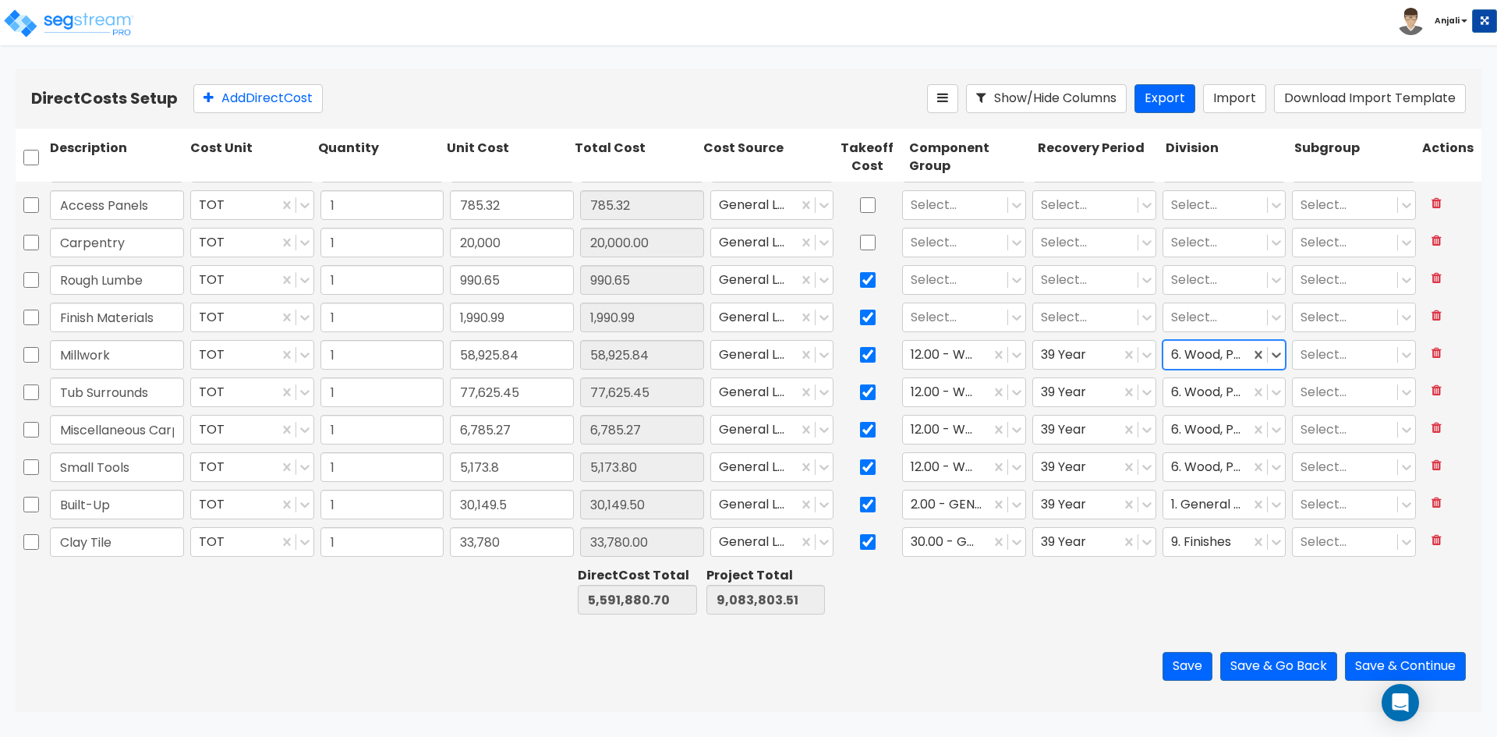
scroll to position [1789, 0]
click at [864, 239] on input "checkbox" at bounding box center [868, 245] width 16 height 30
click at [862, 199] on input "checkbox" at bounding box center [868, 208] width 16 height 30
click at [927, 313] on div at bounding box center [955, 320] width 89 height 21
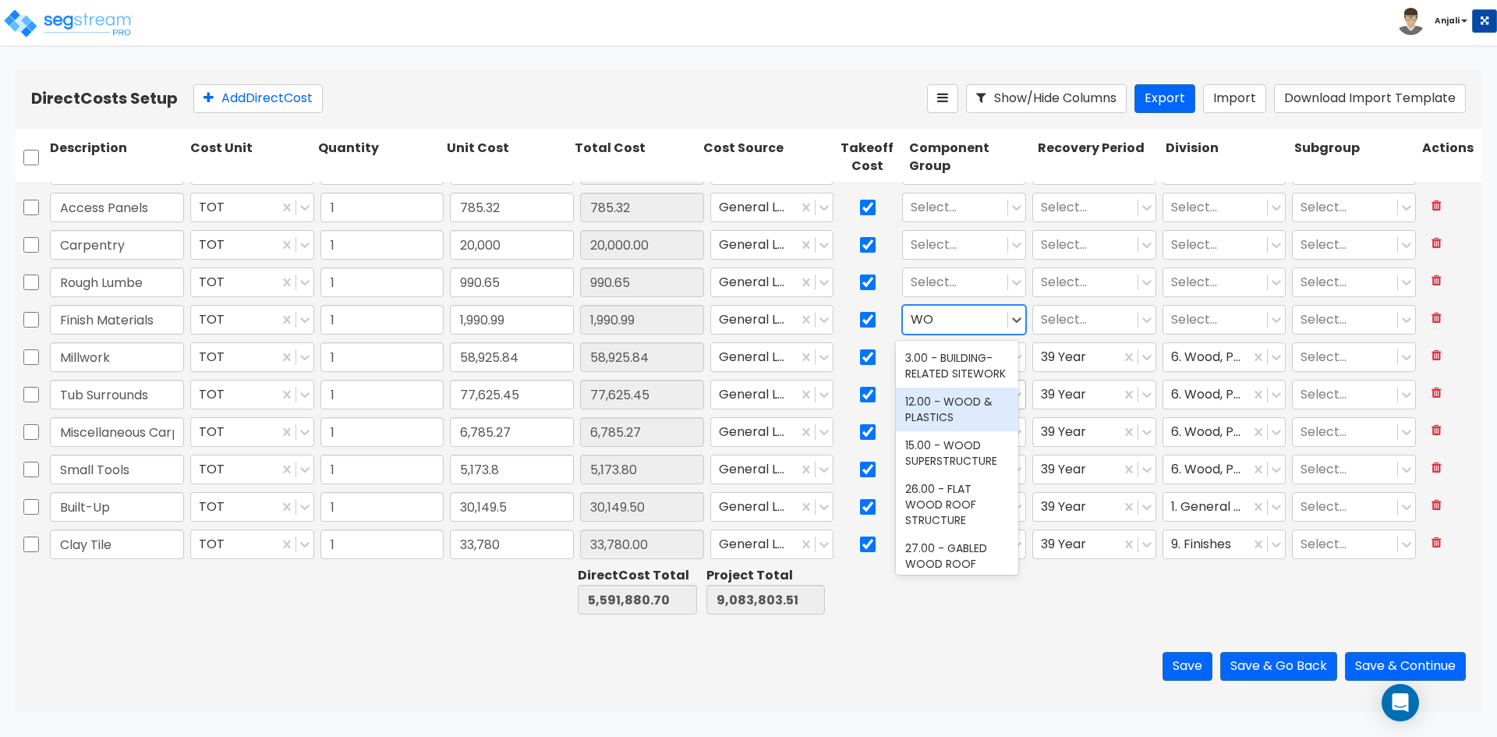
drag, startPoint x: 961, startPoint y: 412, endPoint x: 968, endPoint y: 407, distance: 9.5
click at [963, 412] on div "12.00 - WOOD & PLASTICS" at bounding box center [957, 410] width 122 height 44
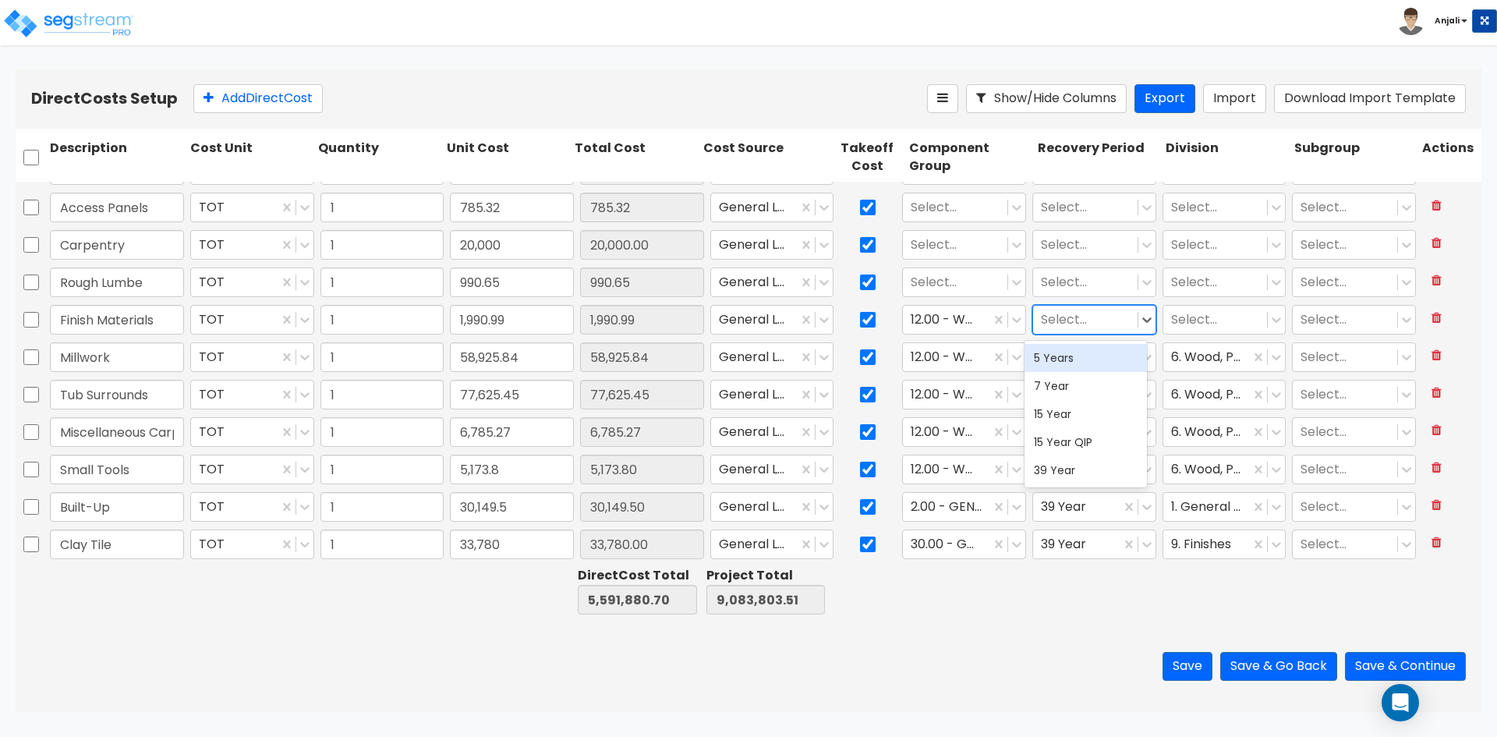
click at [1037, 332] on div "Select..." at bounding box center [1085, 319] width 104 height 27
drag, startPoint x: 1085, startPoint y: 473, endPoint x: 1096, endPoint y: 450, distance: 26.2
click at [1085, 470] on div "39 Year" at bounding box center [1086, 470] width 122 height 28
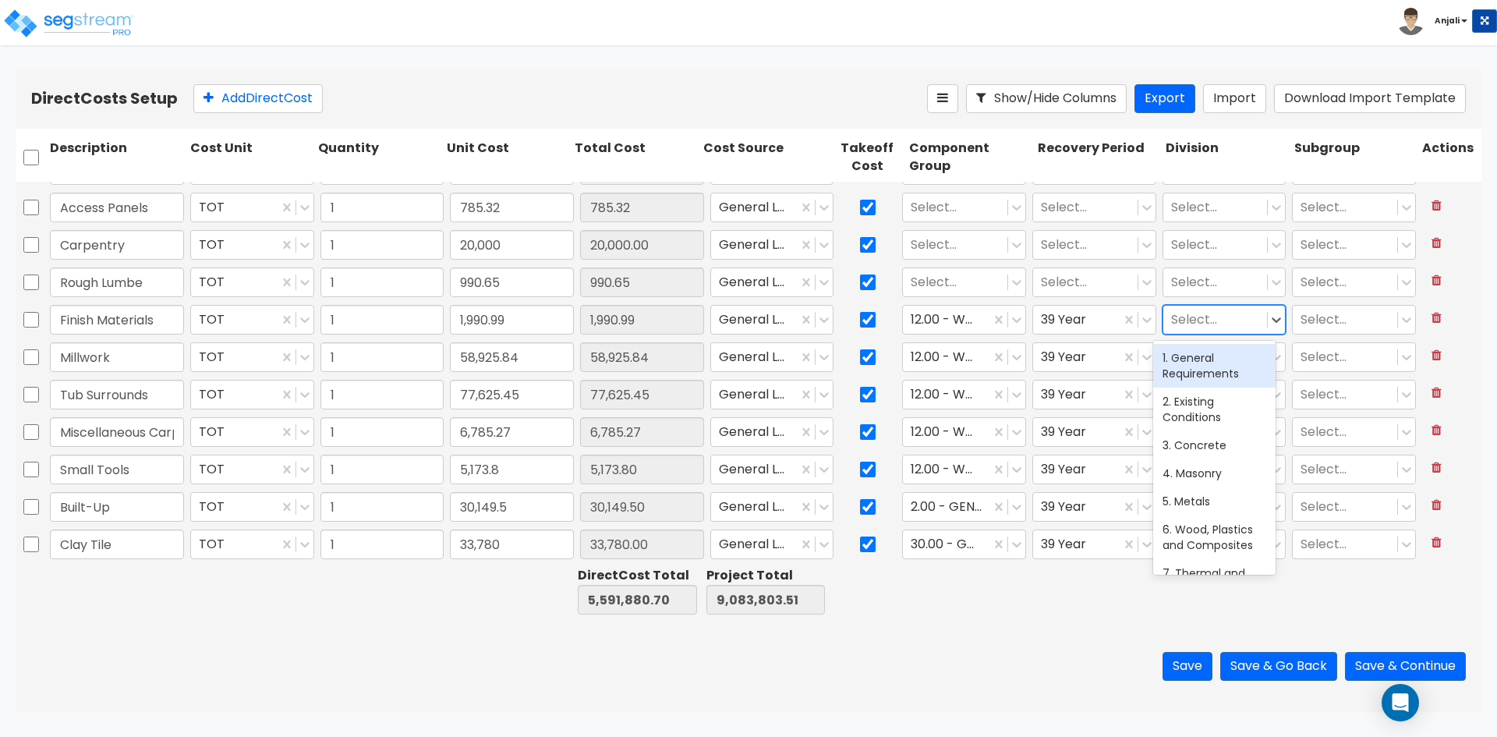
click at [1190, 320] on div at bounding box center [1215, 320] width 89 height 21
click at [1191, 369] on div "6. Wood, Plastics and Composites" at bounding box center [1214, 366] width 122 height 44
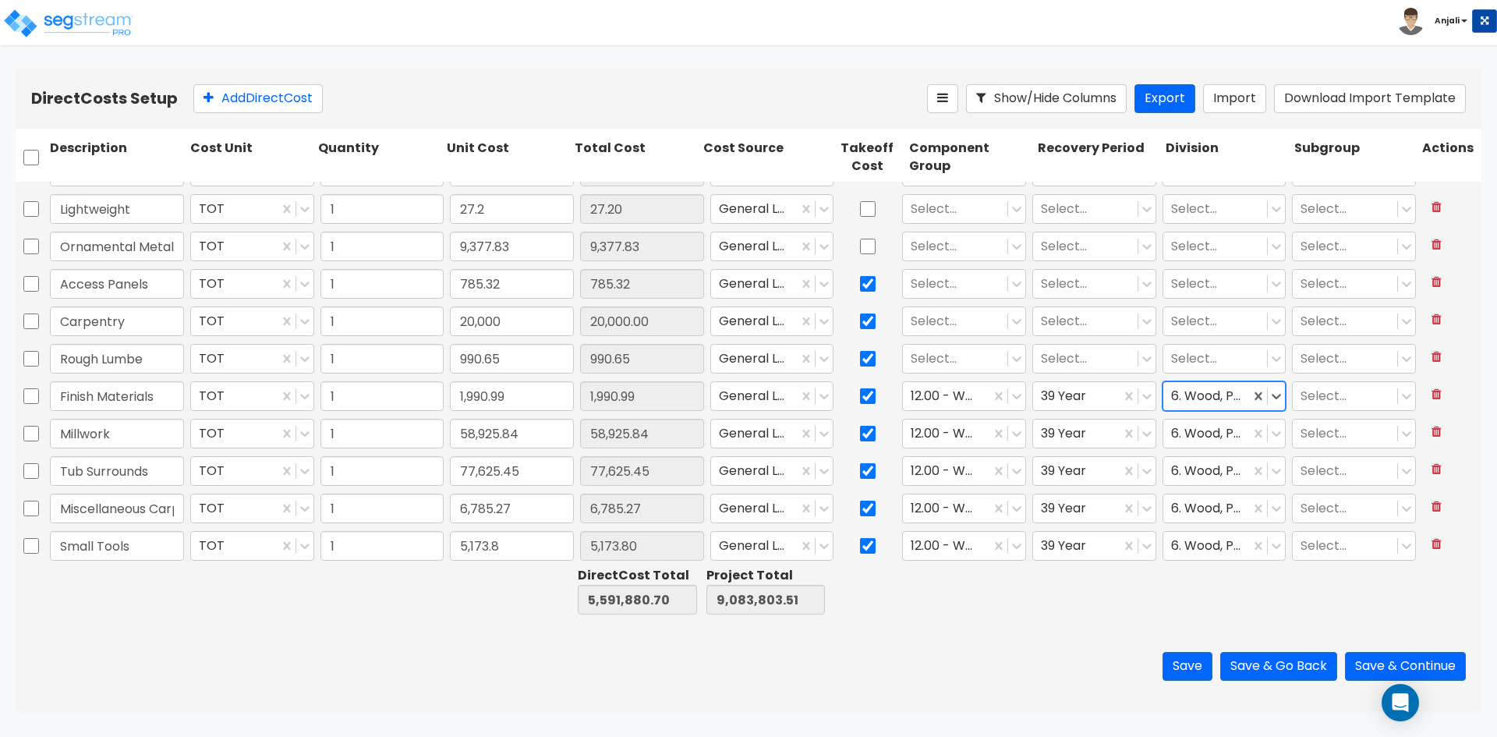
scroll to position [1711, 0]
click at [944, 352] on div at bounding box center [955, 360] width 89 height 21
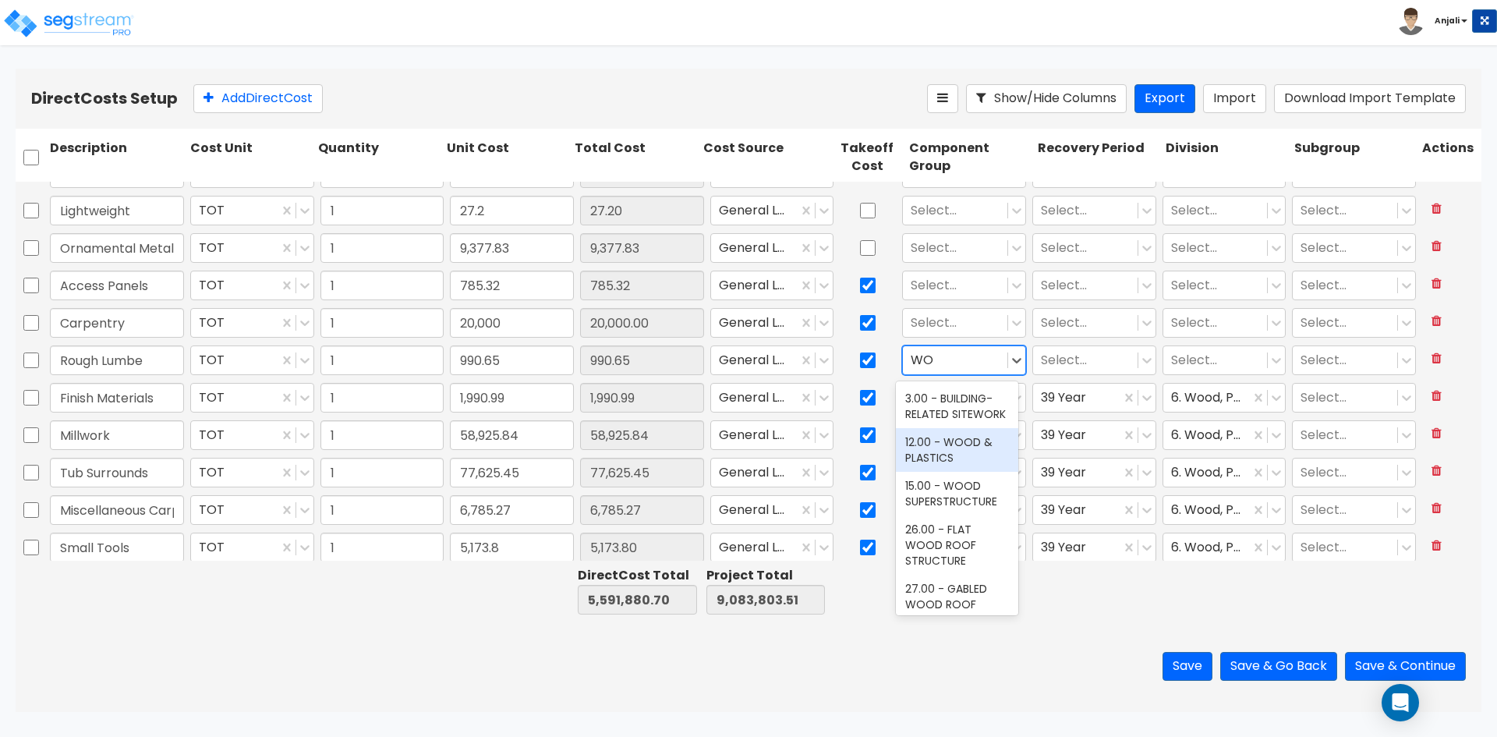
click at [959, 455] on div "12.00 - WOOD & PLASTICS" at bounding box center [957, 450] width 122 height 44
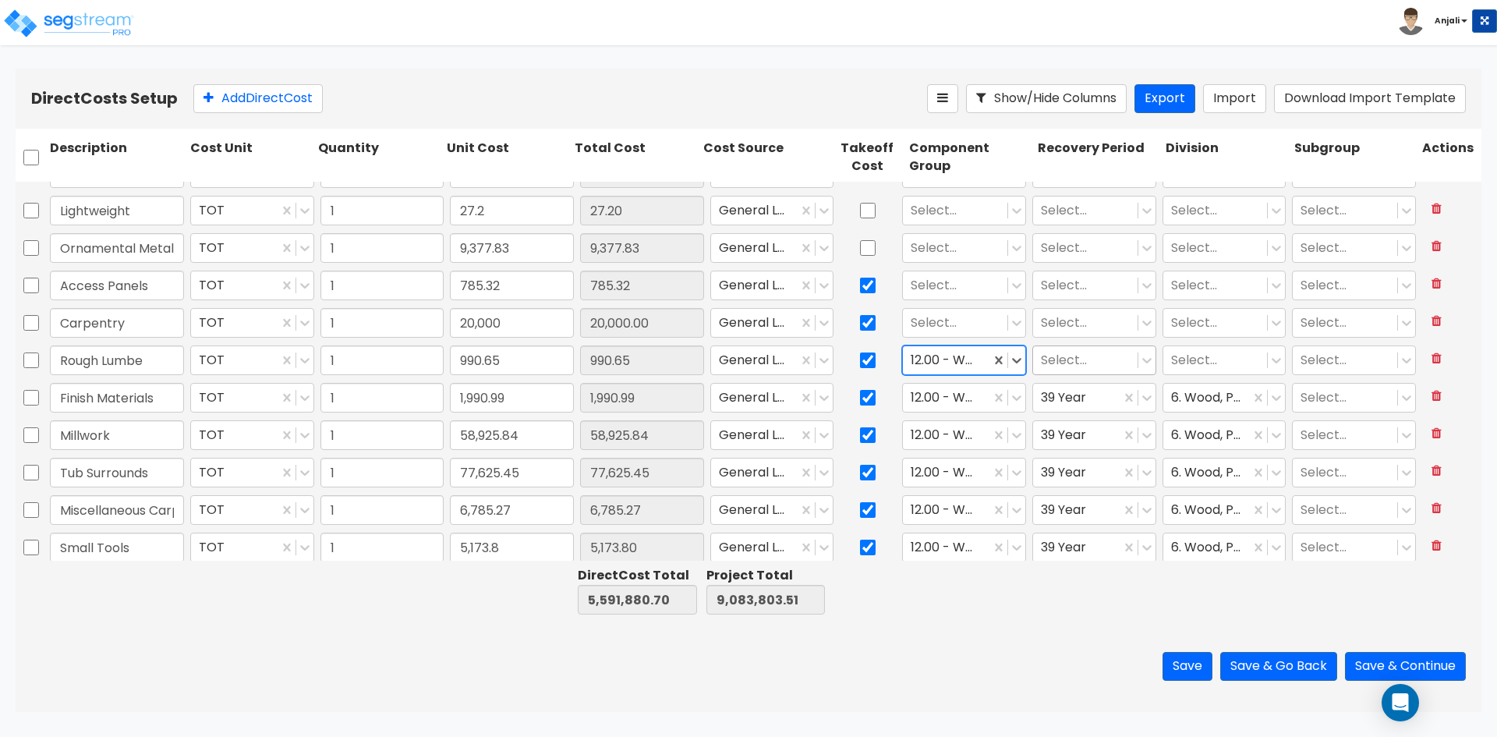
click at [1070, 358] on div at bounding box center [1085, 360] width 89 height 21
click at [1067, 513] on div "39 Year" at bounding box center [1086, 511] width 122 height 28
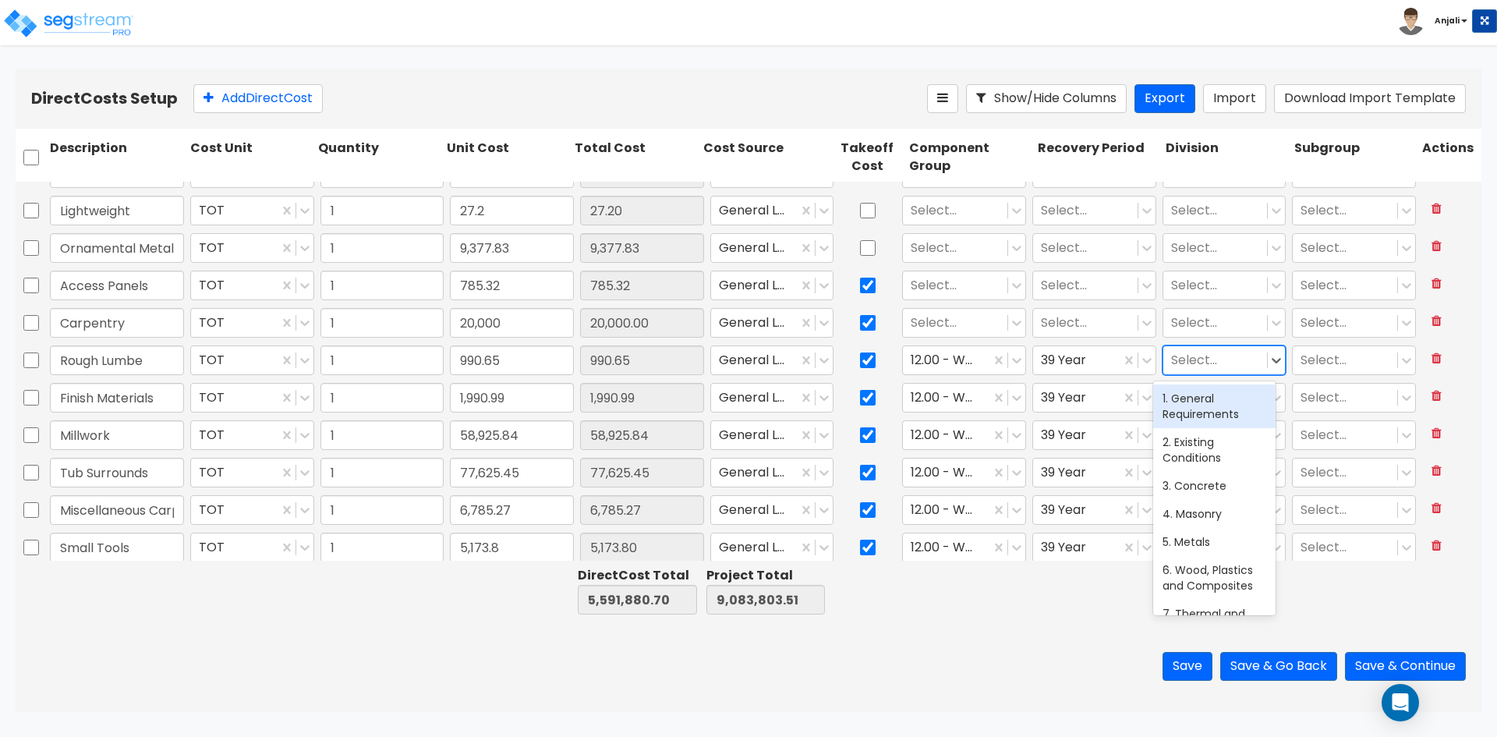
click at [1183, 362] on div at bounding box center [1215, 360] width 89 height 21
click at [1192, 412] on div "6. Wood, Plastics and Composites" at bounding box center [1214, 406] width 122 height 44
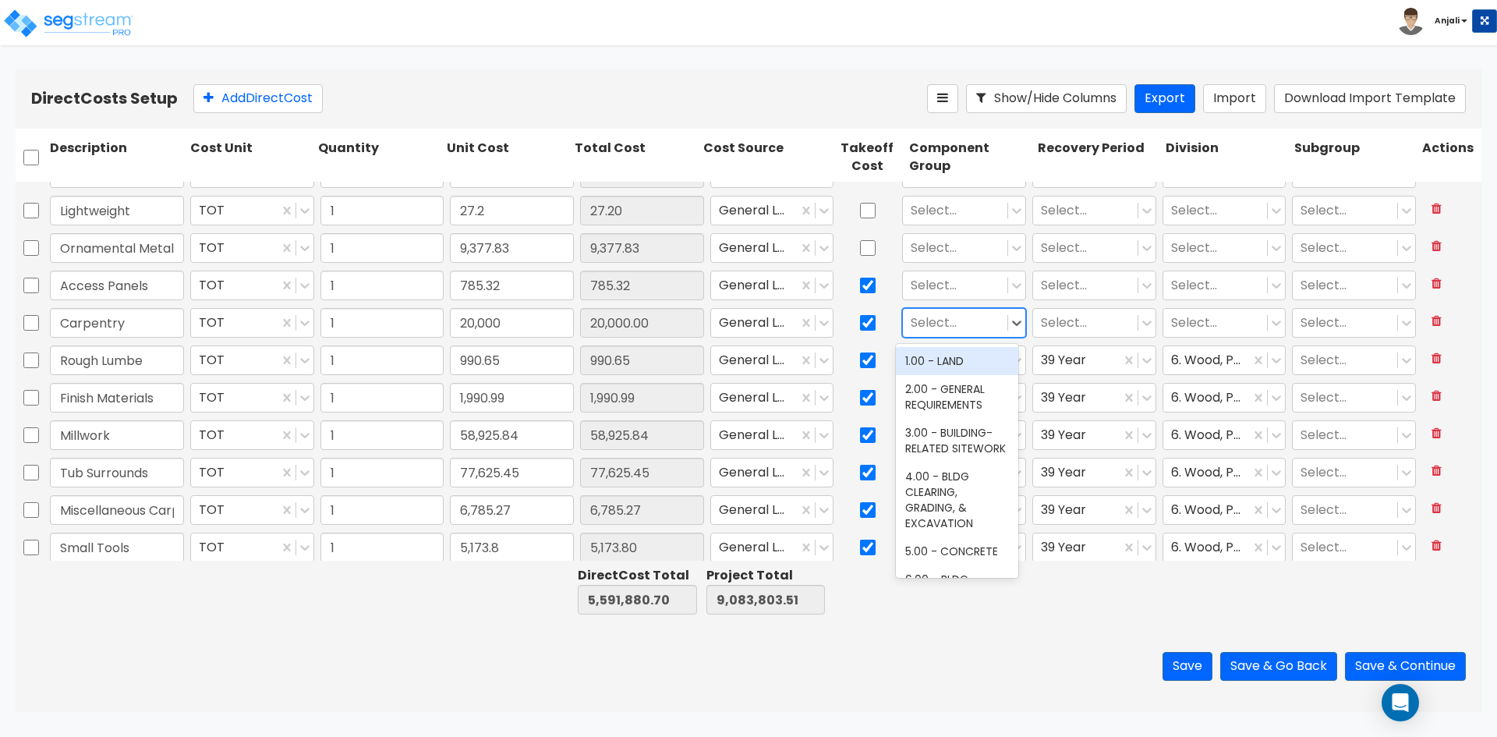
click at [954, 333] on div at bounding box center [955, 323] width 89 height 21
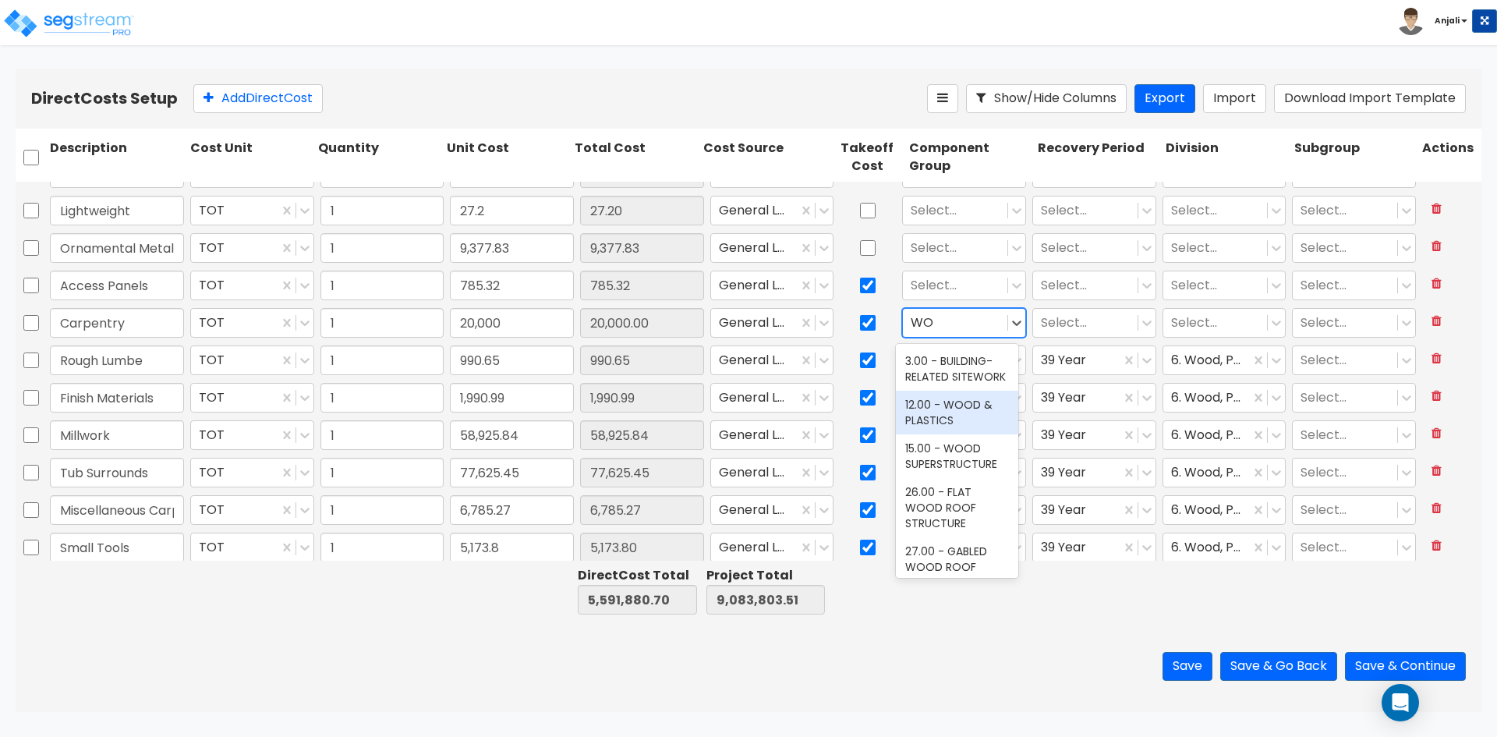
click at [979, 426] on div "12.00 - WOOD & PLASTICS" at bounding box center [957, 413] width 122 height 44
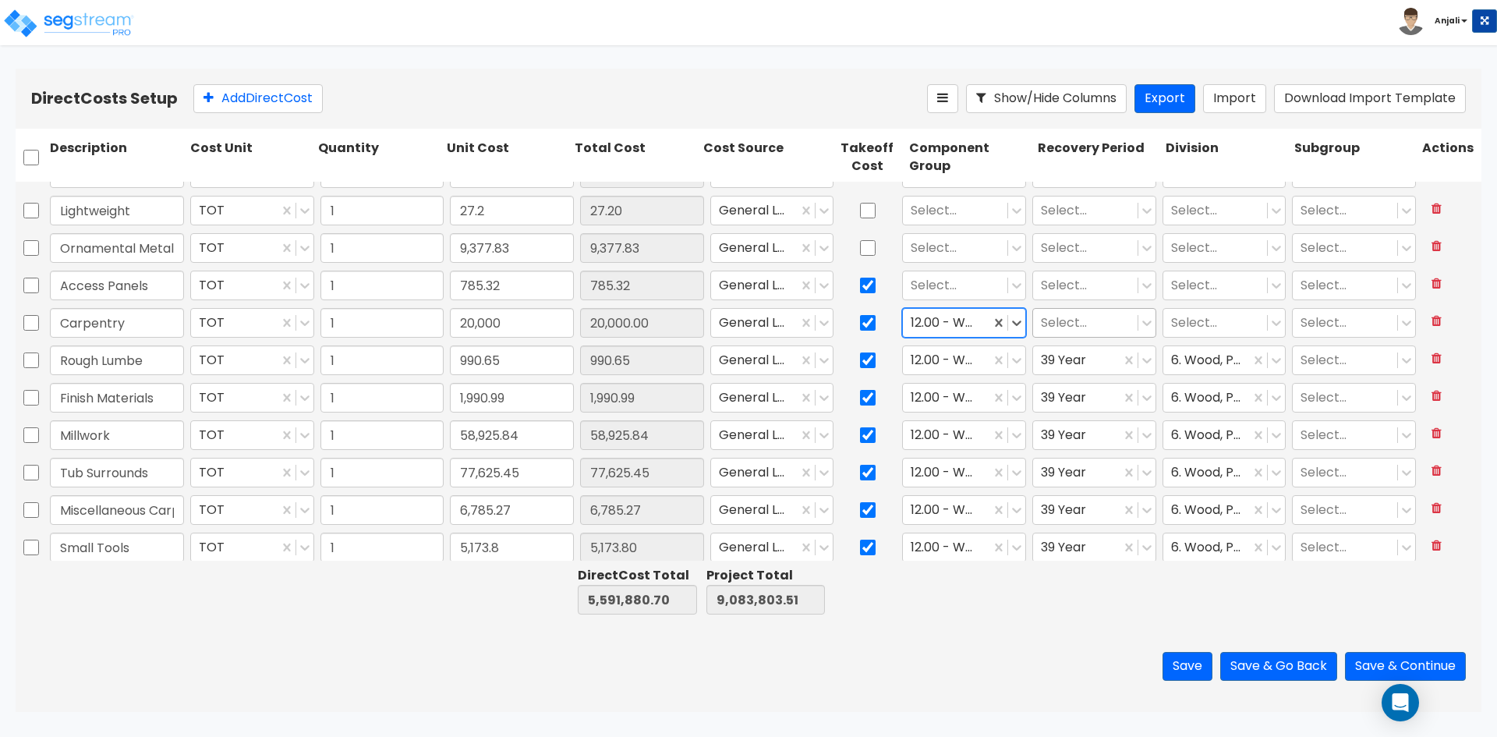
click at [1067, 324] on div at bounding box center [1085, 323] width 89 height 21
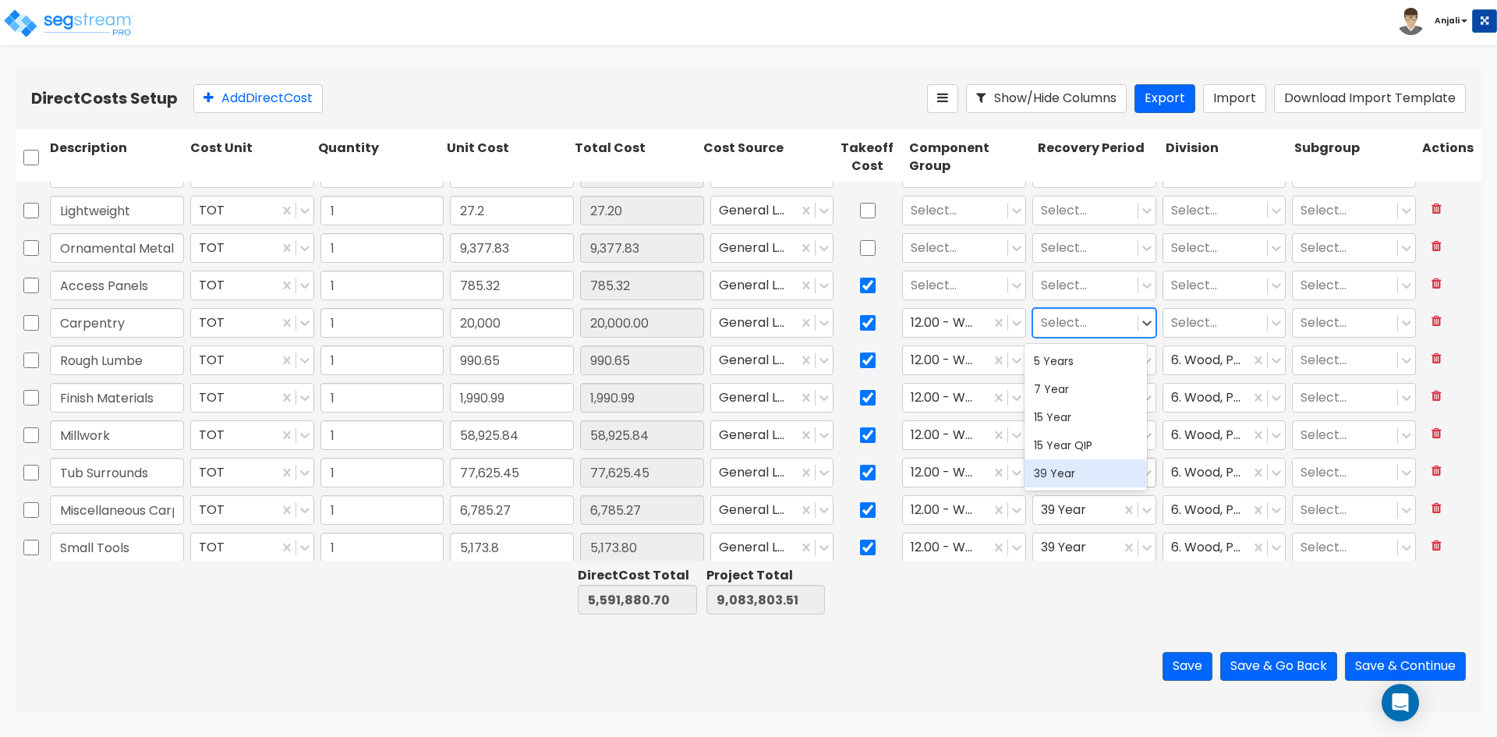
drag, startPoint x: 1072, startPoint y: 466, endPoint x: 1086, endPoint y: 463, distance: 14.4
click at [1074, 465] on div "39 Year" at bounding box center [1086, 473] width 122 height 28
click at [1209, 304] on div "Access Panels TOT 1 785.32 785.32 General Ledger Select... Select... Select... …" at bounding box center [749, 285] width 1466 height 37
click at [1194, 323] on div at bounding box center [1215, 323] width 89 height 21
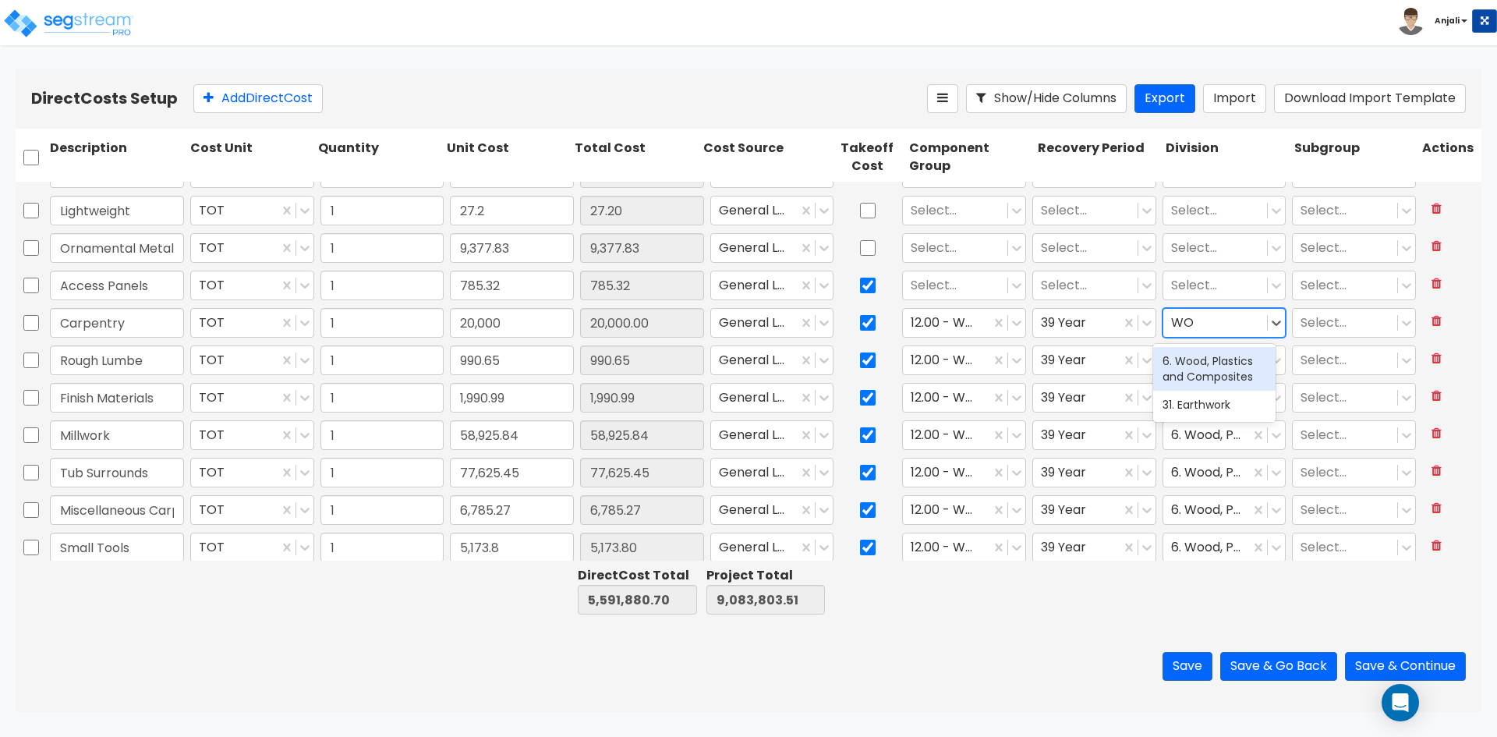
click at [1194, 364] on div "6. Wood, Plastics and Composites" at bounding box center [1214, 369] width 122 height 44
click at [860, 247] on input "checkbox" at bounding box center [868, 248] width 16 height 30
click at [866, 201] on input "checkbox" at bounding box center [868, 211] width 16 height 30
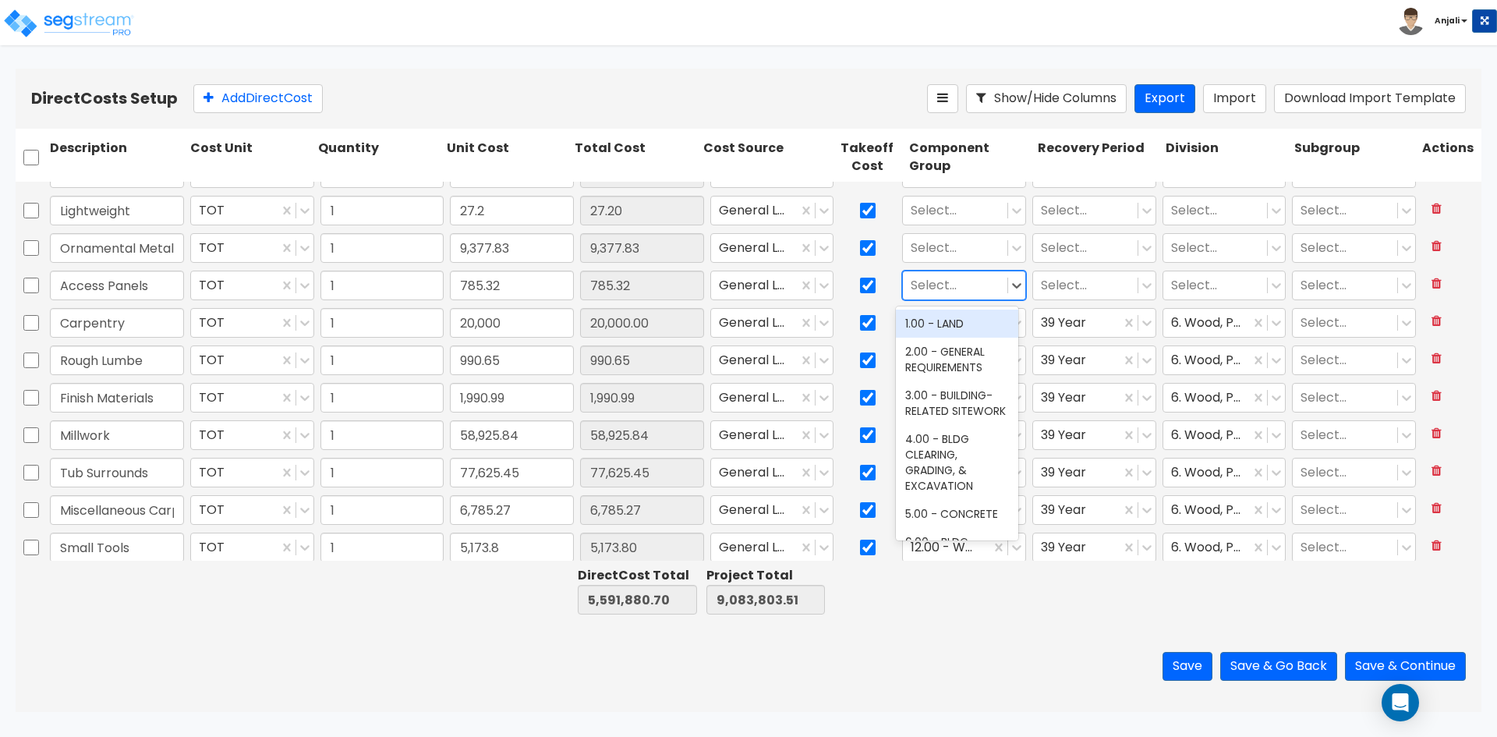
click at [947, 288] on div at bounding box center [955, 285] width 89 height 21
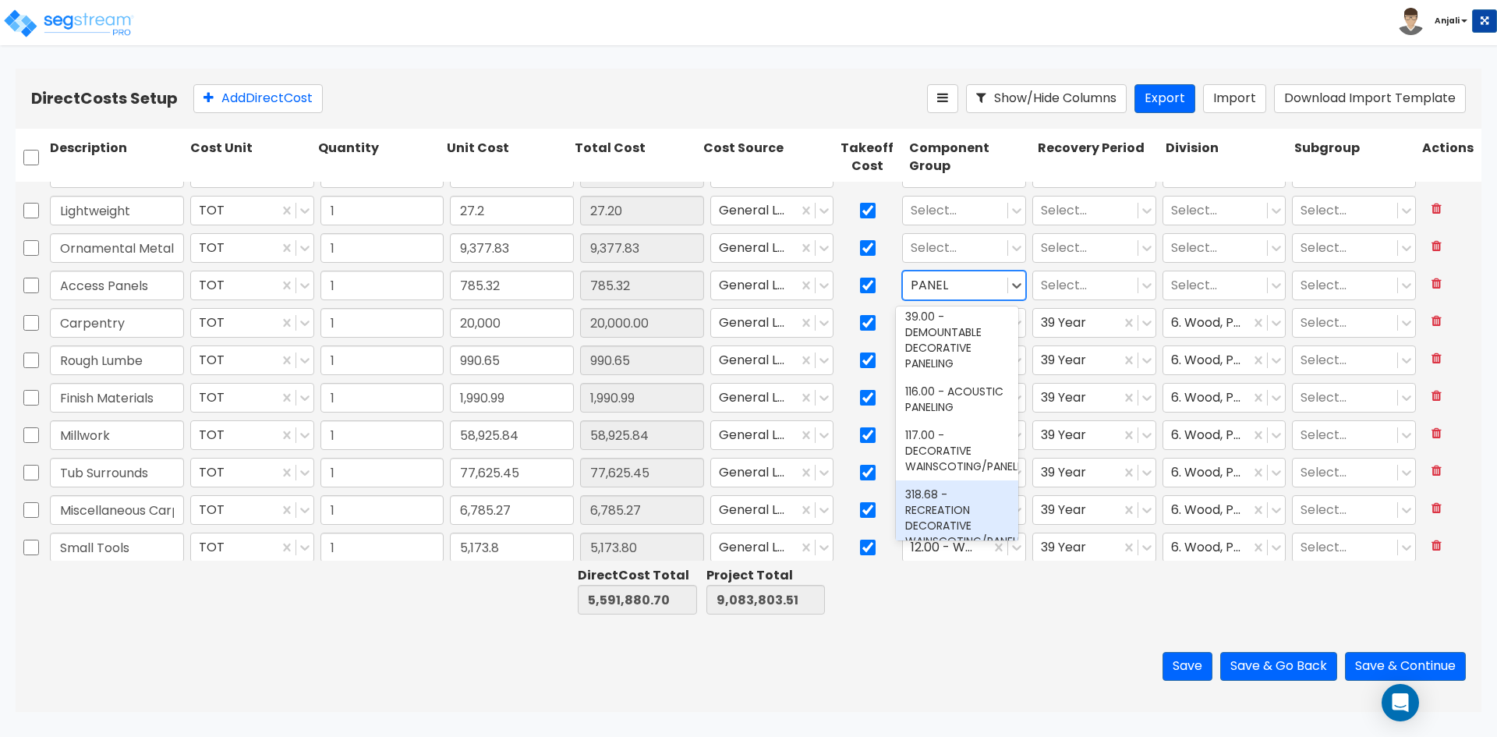
scroll to position [0, 0]
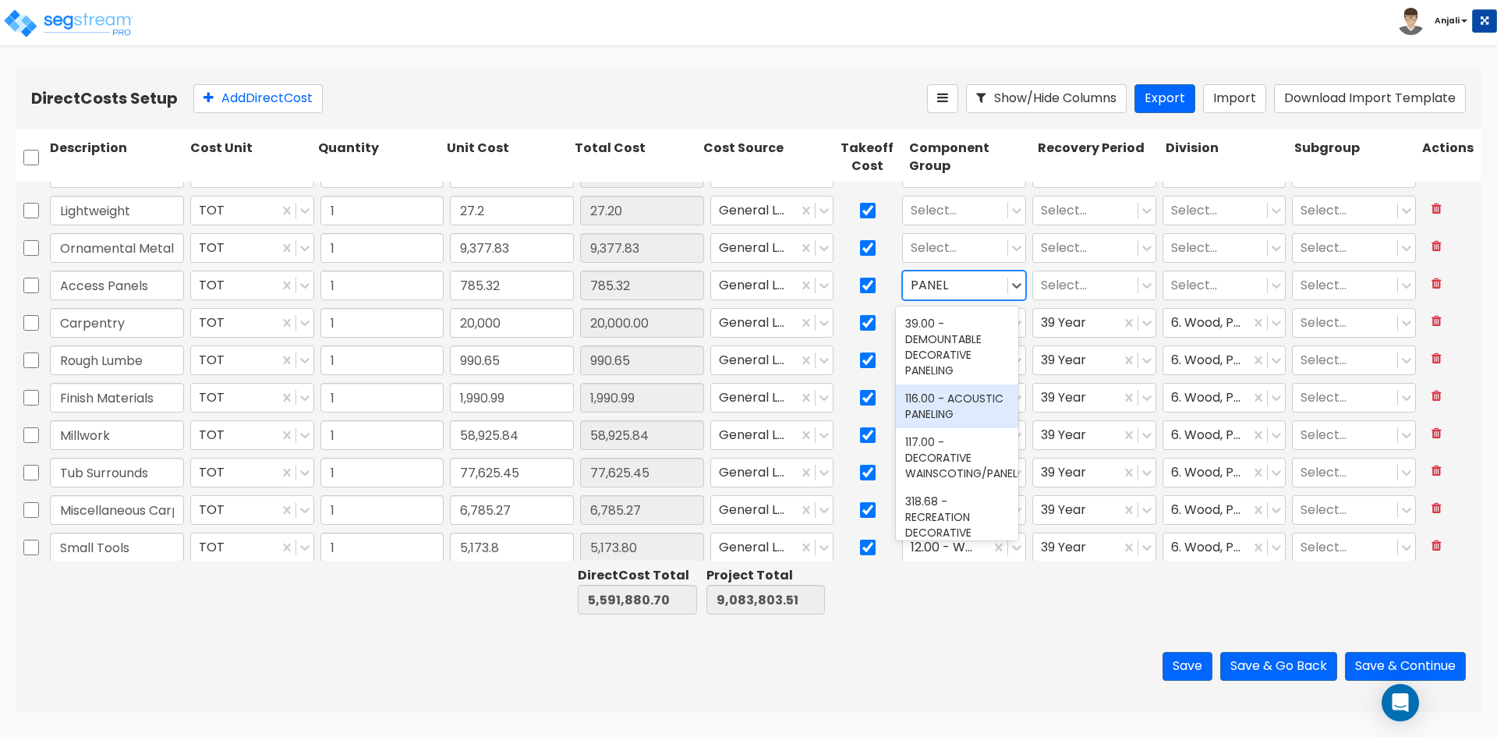
click at [963, 413] on div "116.00 - ACOUSTIC PANELING" at bounding box center [957, 406] width 122 height 44
click at [1073, 287] on div at bounding box center [1085, 285] width 89 height 21
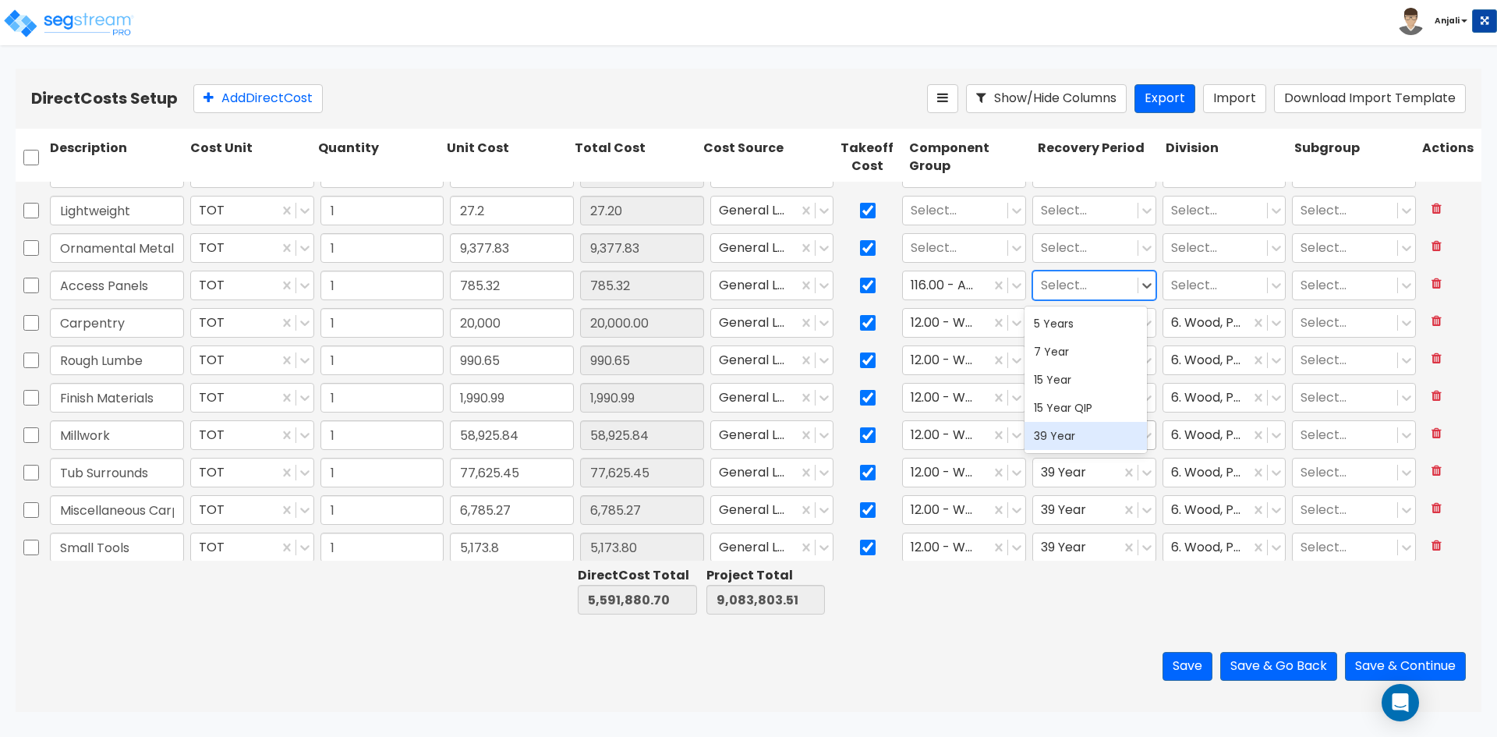
drag, startPoint x: 1048, startPoint y: 433, endPoint x: 1088, endPoint y: 425, distance: 40.5
click at [1056, 431] on div "39 Year" at bounding box center [1086, 436] width 122 height 28
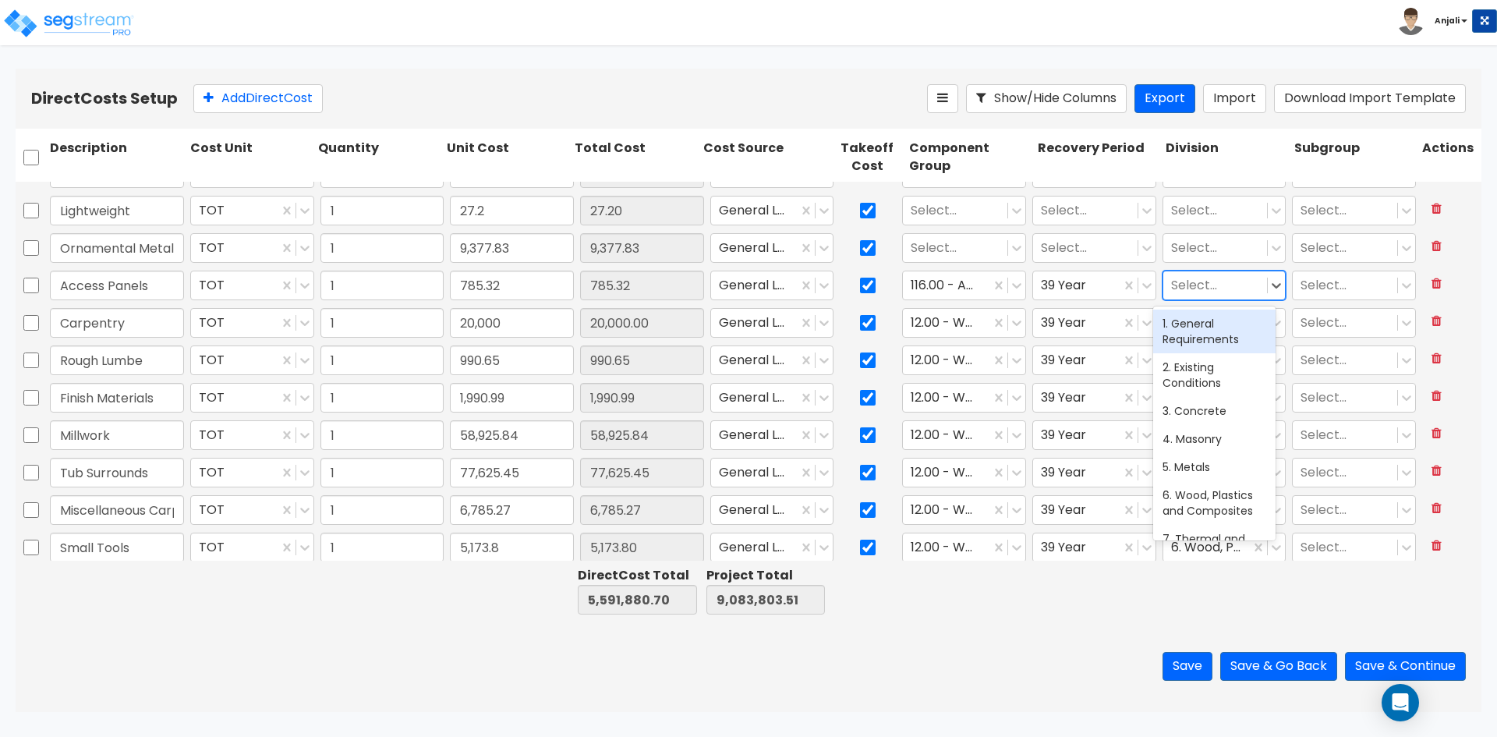
click at [1181, 287] on div at bounding box center [1215, 285] width 89 height 21
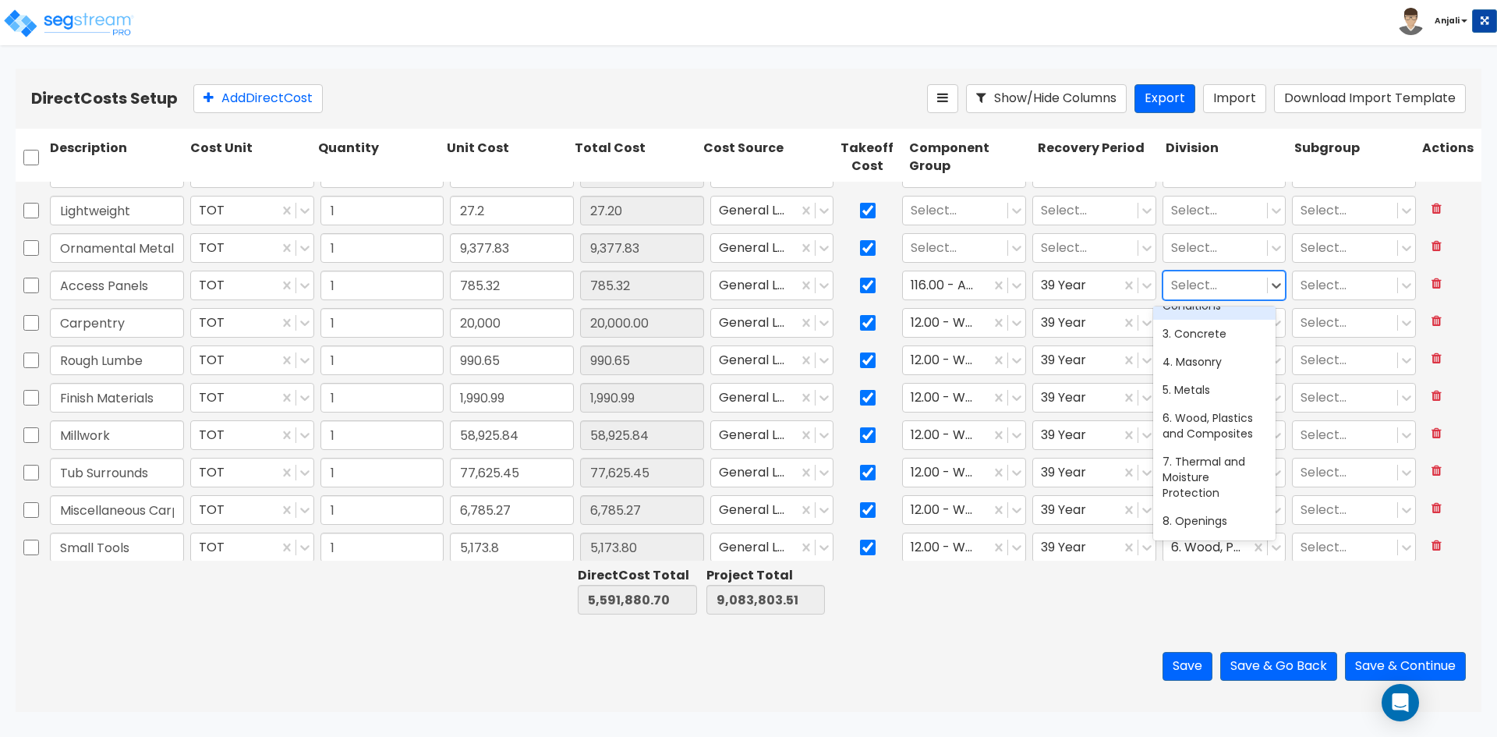
scroll to position [78, 0]
click at [1204, 386] on div "5. Metals" at bounding box center [1214, 389] width 122 height 28
click at [928, 224] on div "Select..." at bounding box center [955, 210] width 104 height 27
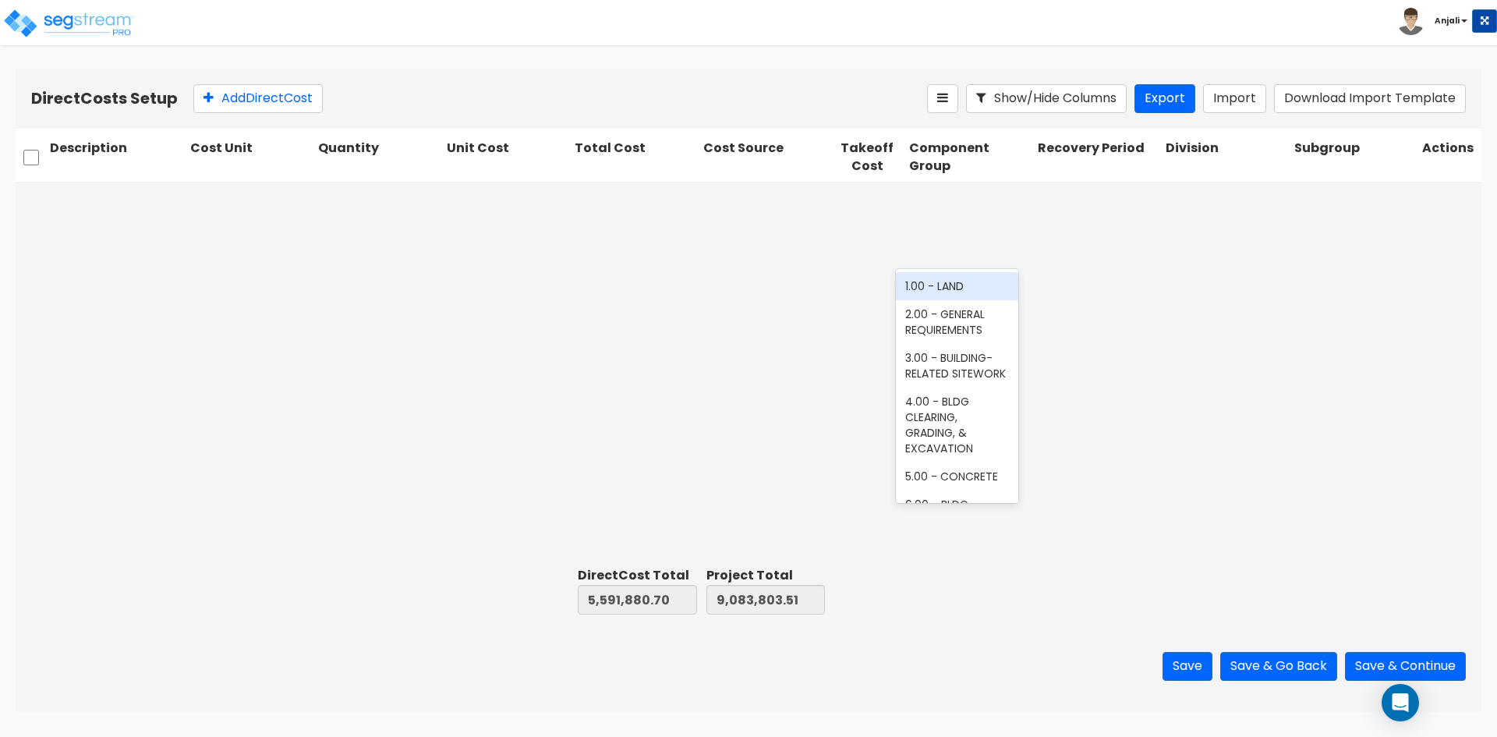
scroll to position [1711, 0]
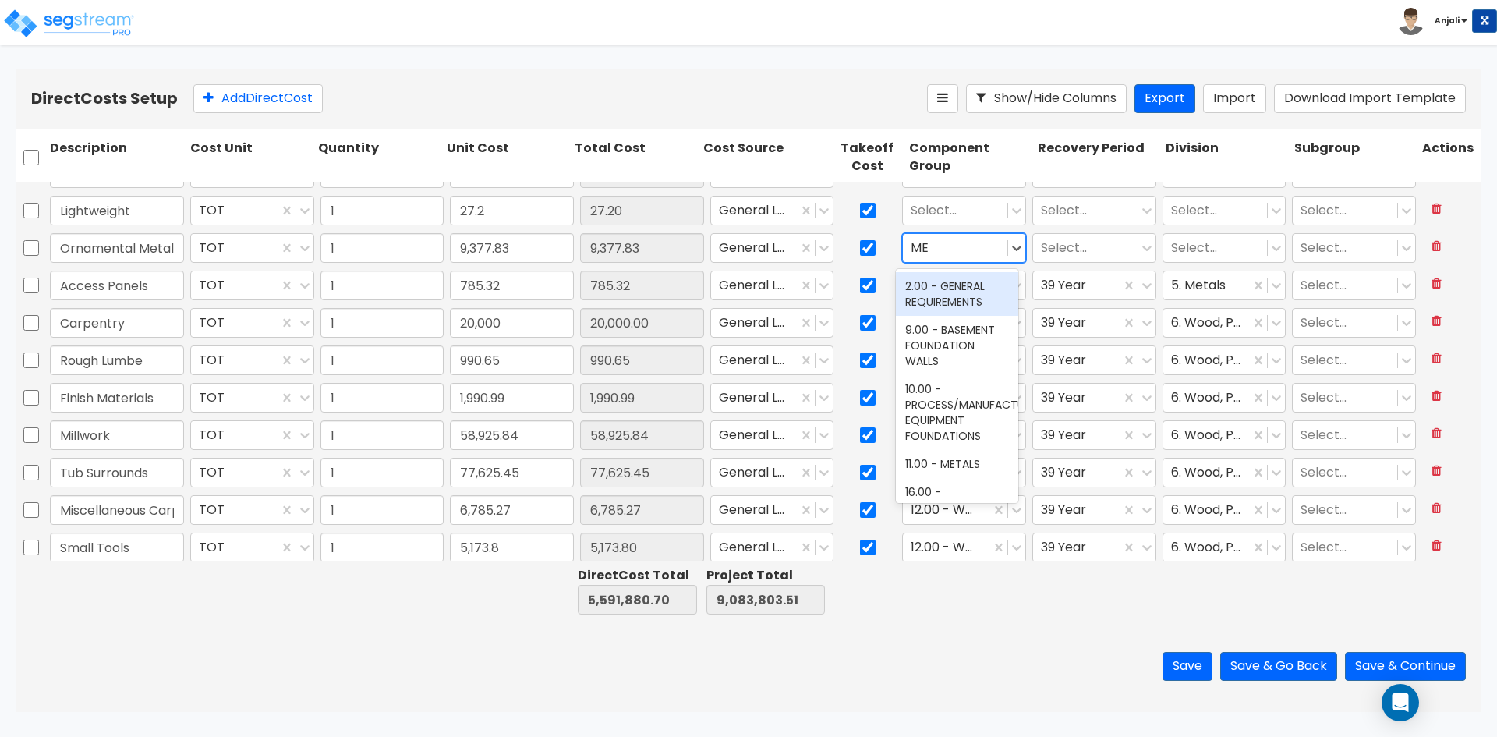
type input "MET"
click at [972, 284] on div "11.00 - METALS" at bounding box center [957, 286] width 122 height 28
drag, startPoint x: 1048, startPoint y: 244, endPoint x: 1060, endPoint y: 255, distance: 16.6
click at [1049, 244] on div at bounding box center [1085, 248] width 89 height 21
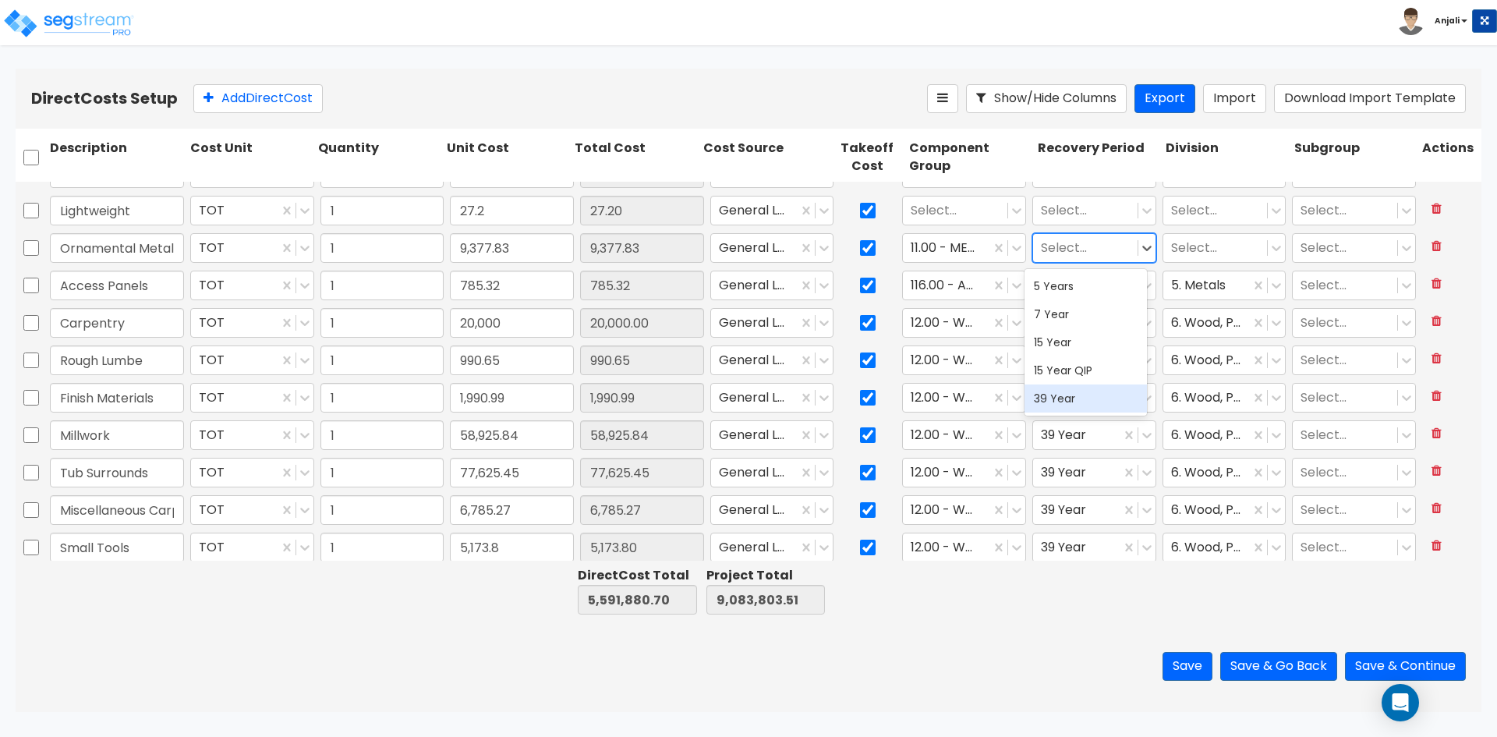
drag, startPoint x: 1082, startPoint y: 398, endPoint x: 1147, endPoint y: 326, distance: 97.7
click at [1085, 395] on div "39 Year" at bounding box center [1086, 398] width 122 height 28
click at [1192, 250] on div at bounding box center [1215, 248] width 89 height 21
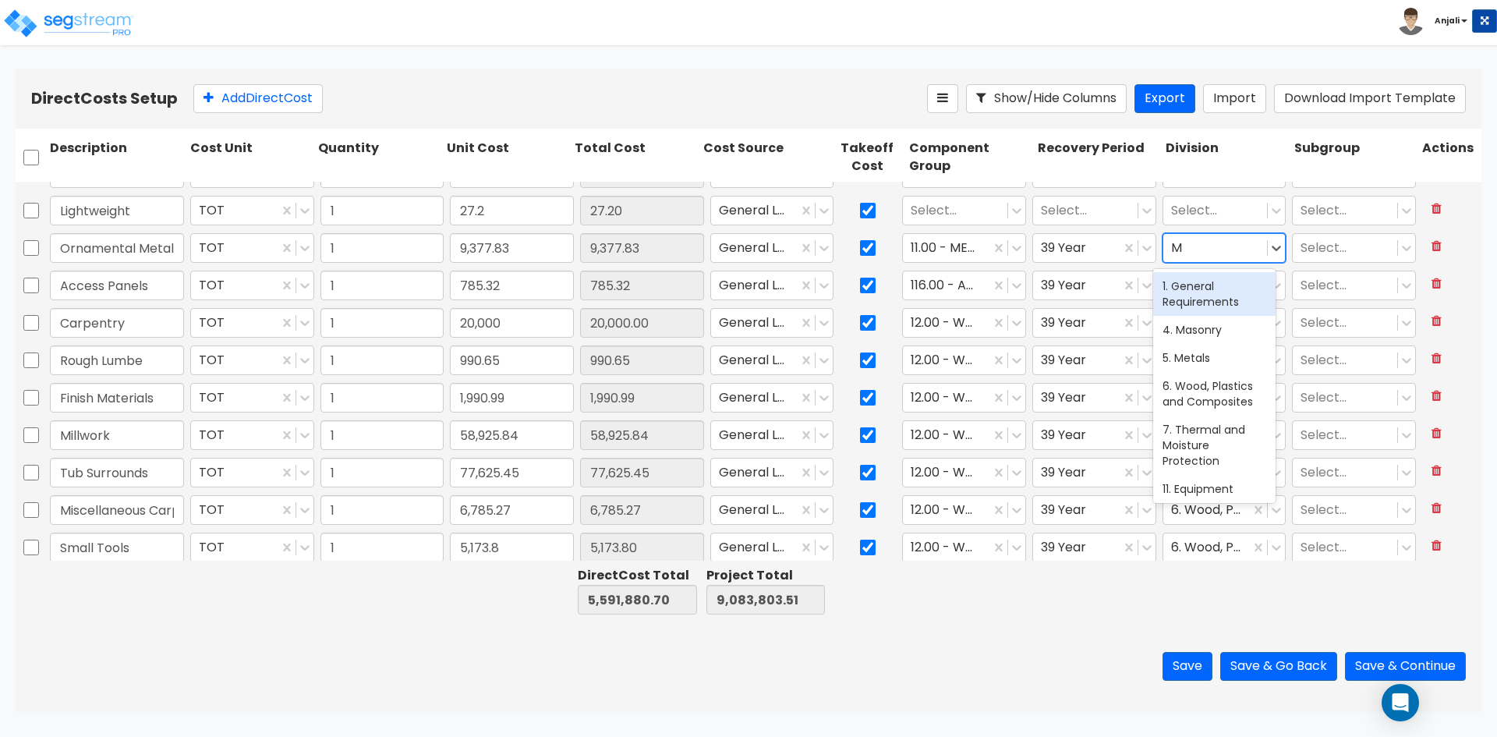
type input "ME"
click at [1204, 322] on div "5. Metals" at bounding box center [1214, 330] width 122 height 28
click at [938, 214] on div at bounding box center [955, 210] width 89 height 21
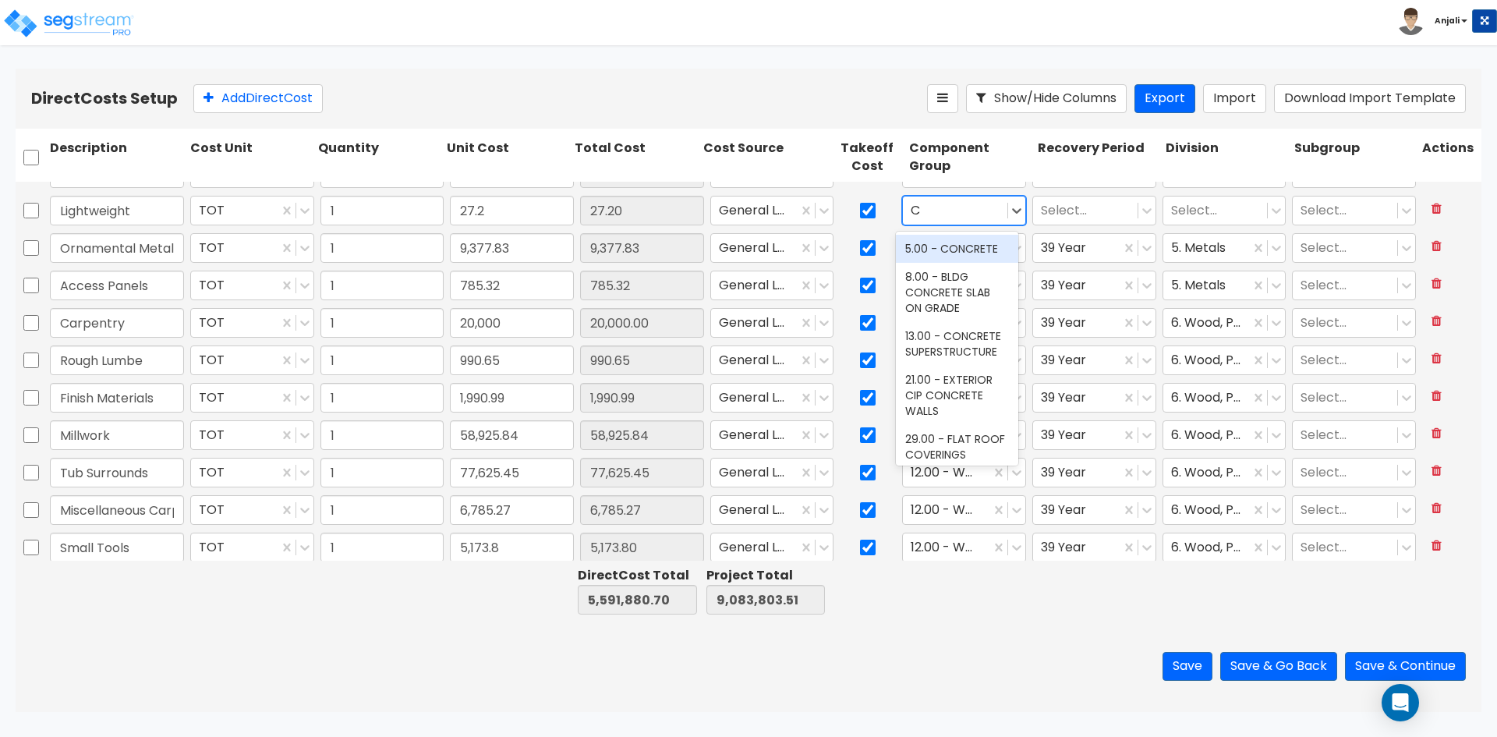
type input "CO"
click at [965, 253] on div "5.00 - CONCRETE" at bounding box center [957, 249] width 122 height 28
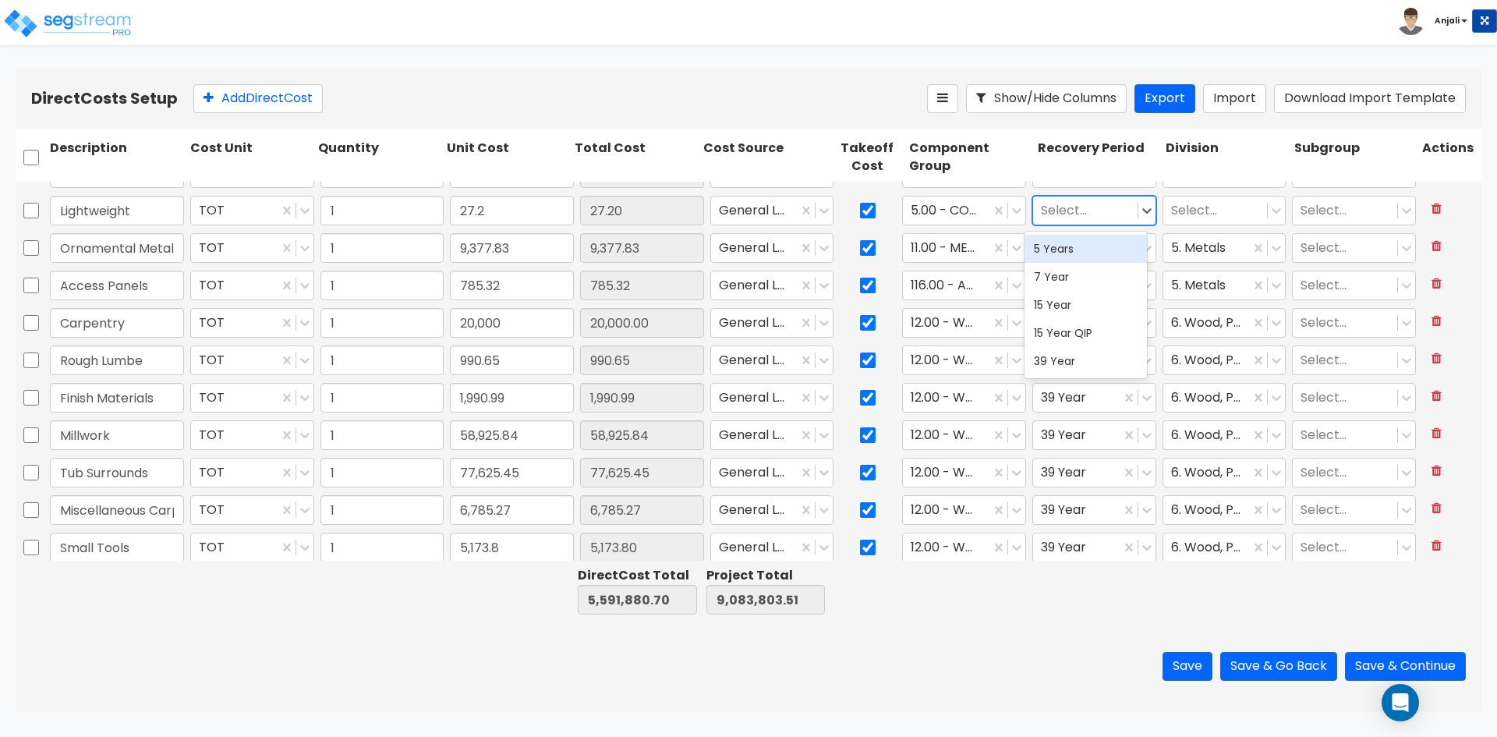
click at [1053, 215] on div at bounding box center [1085, 210] width 89 height 21
drag, startPoint x: 1051, startPoint y: 352, endPoint x: 1156, endPoint y: 275, distance: 129.5
click at [1053, 352] on div "39 Year" at bounding box center [1086, 361] width 122 height 28
click at [1188, 199] on div "Select..." at bounding box center [1215, 210] width 104 height 27
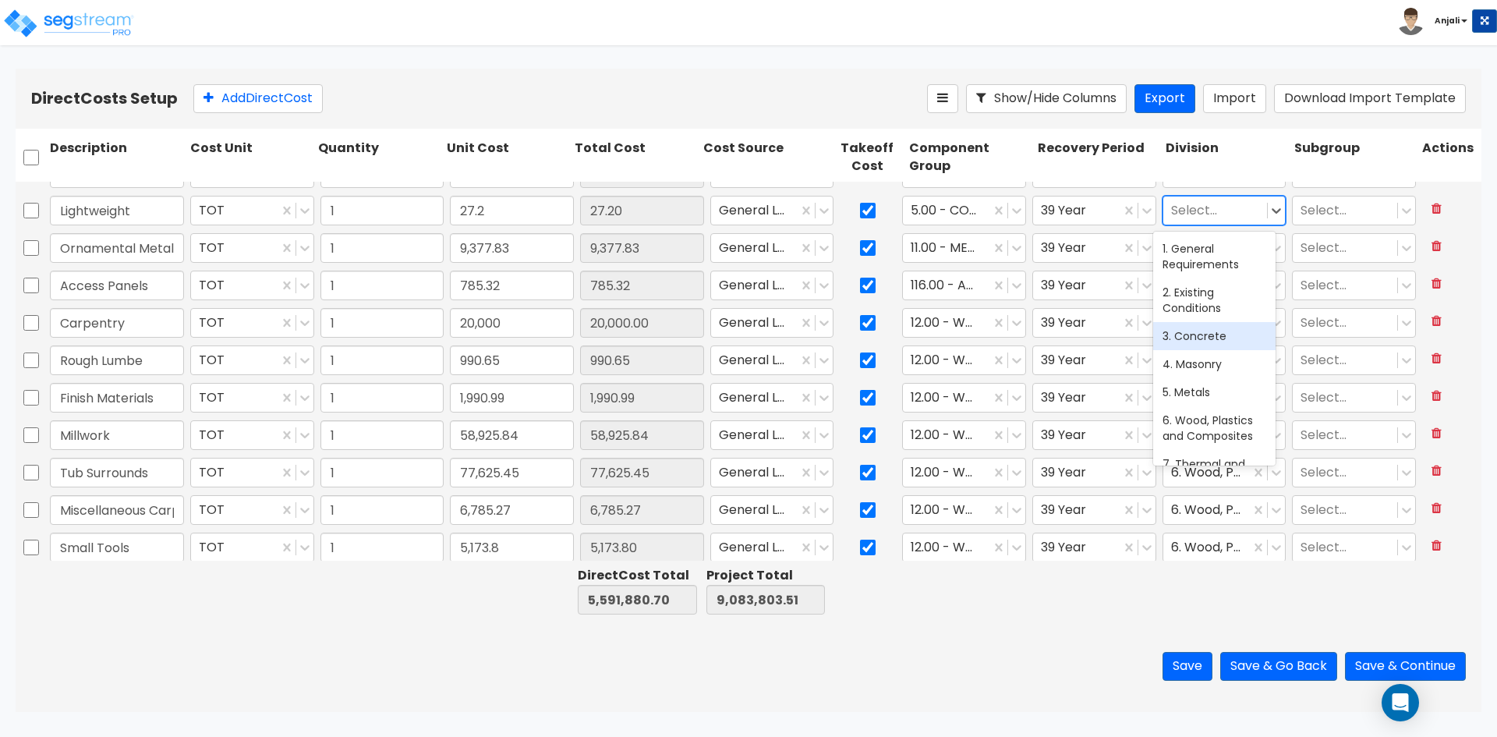
click at [1188, 338] on div "3. Concrete" at bounding box center [1214, 336] width 122 height 28
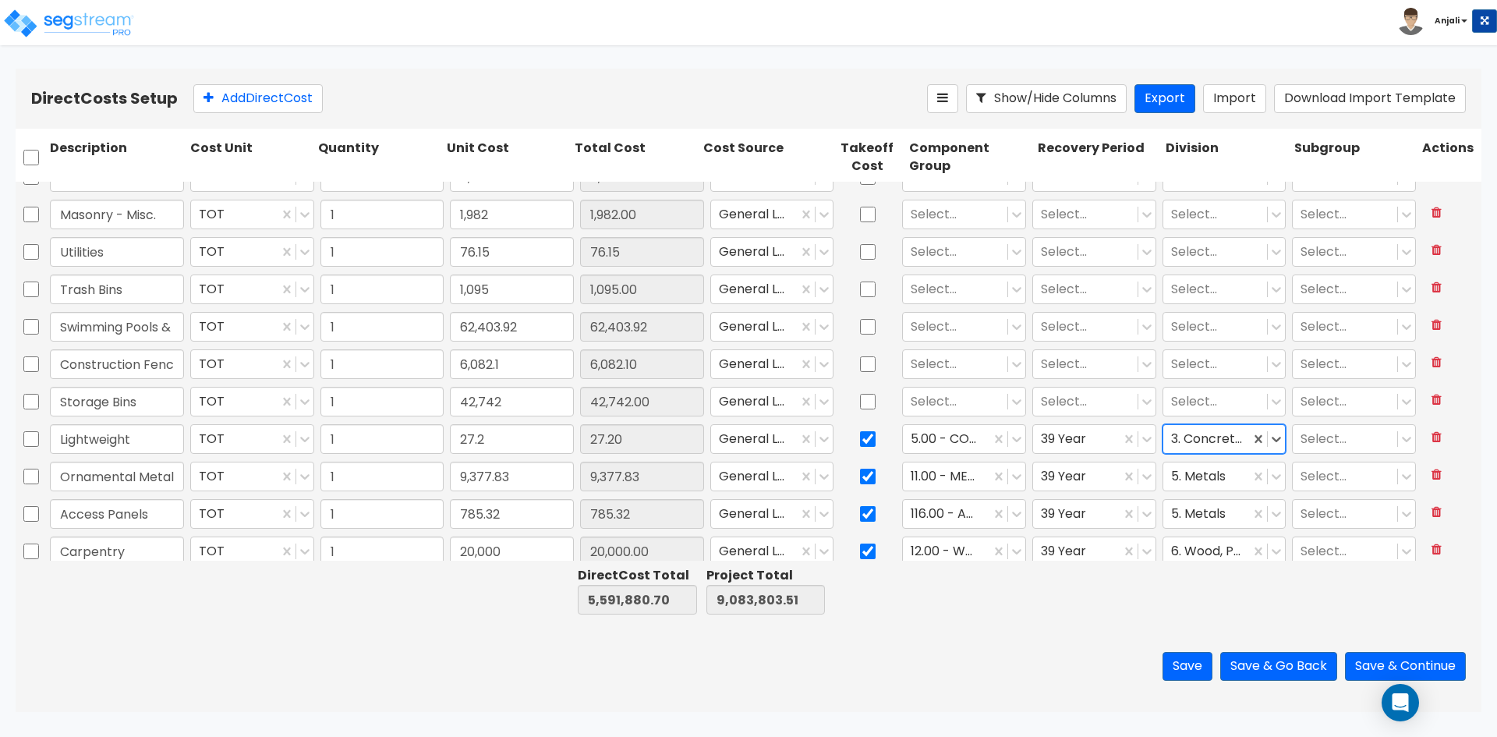
scroll to position [1477, 0]
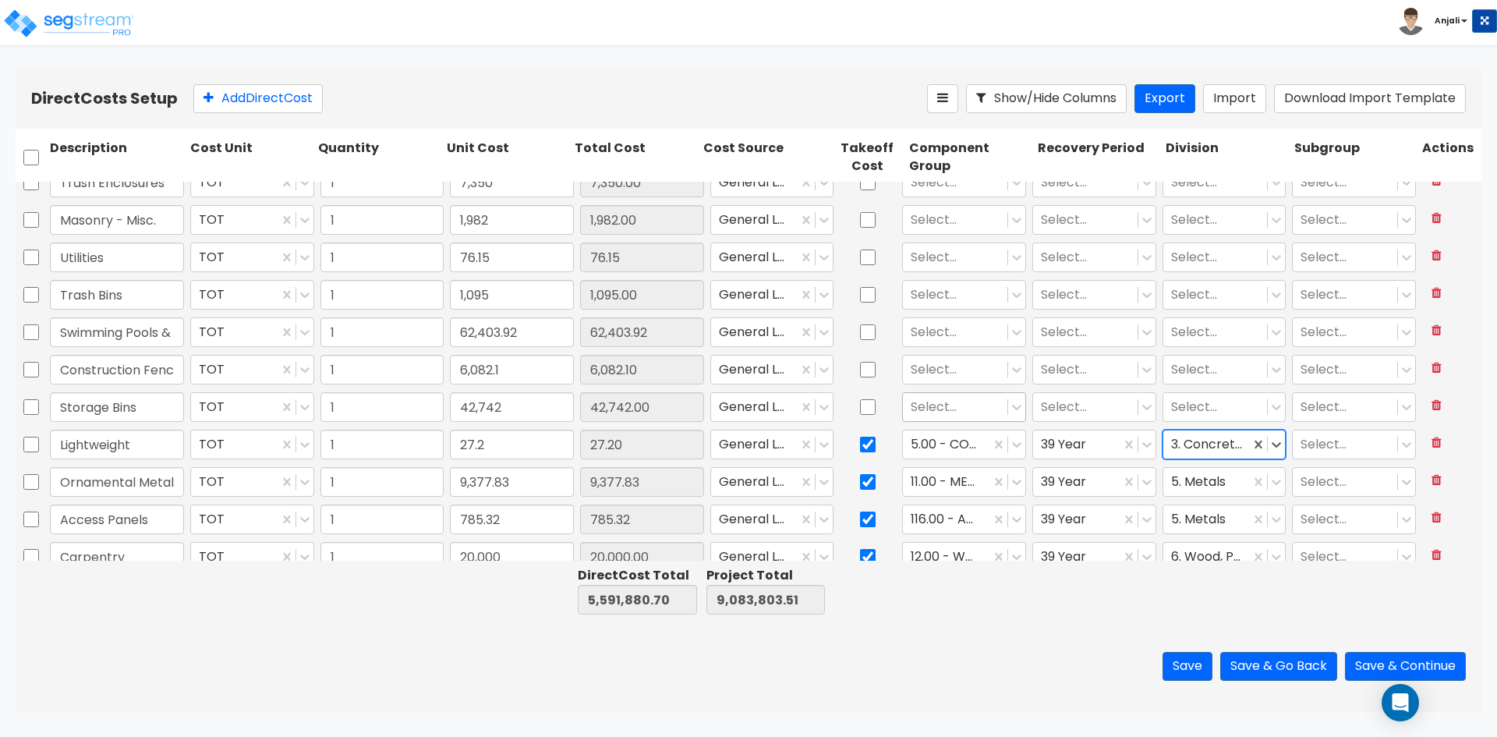
click at [945, 412] on div at bounding box center [955, 407] width 89 height 21
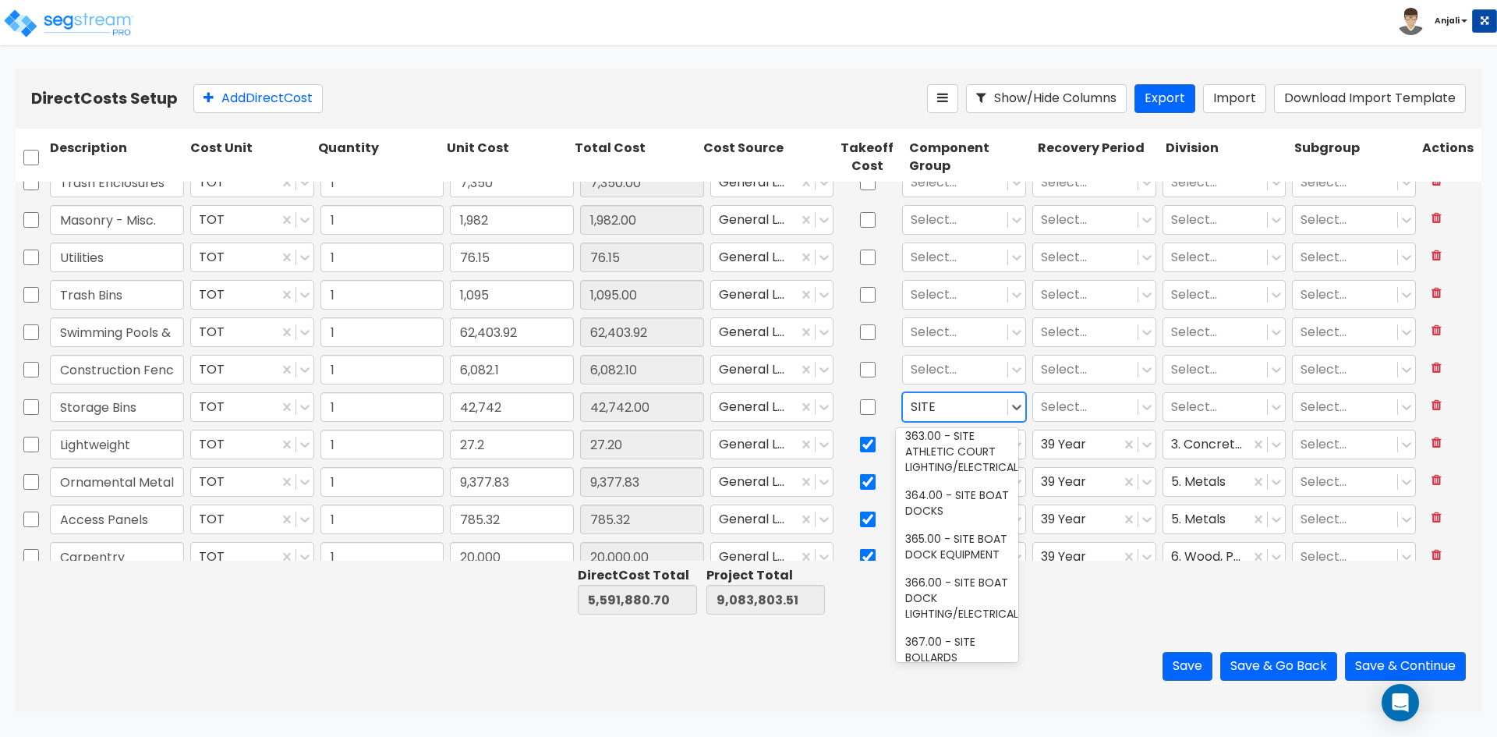
scroll to position [858, 0]
type input "SITE"
click at [1063, 398] on div at bounding box center [1085, 407] width 89 height 21
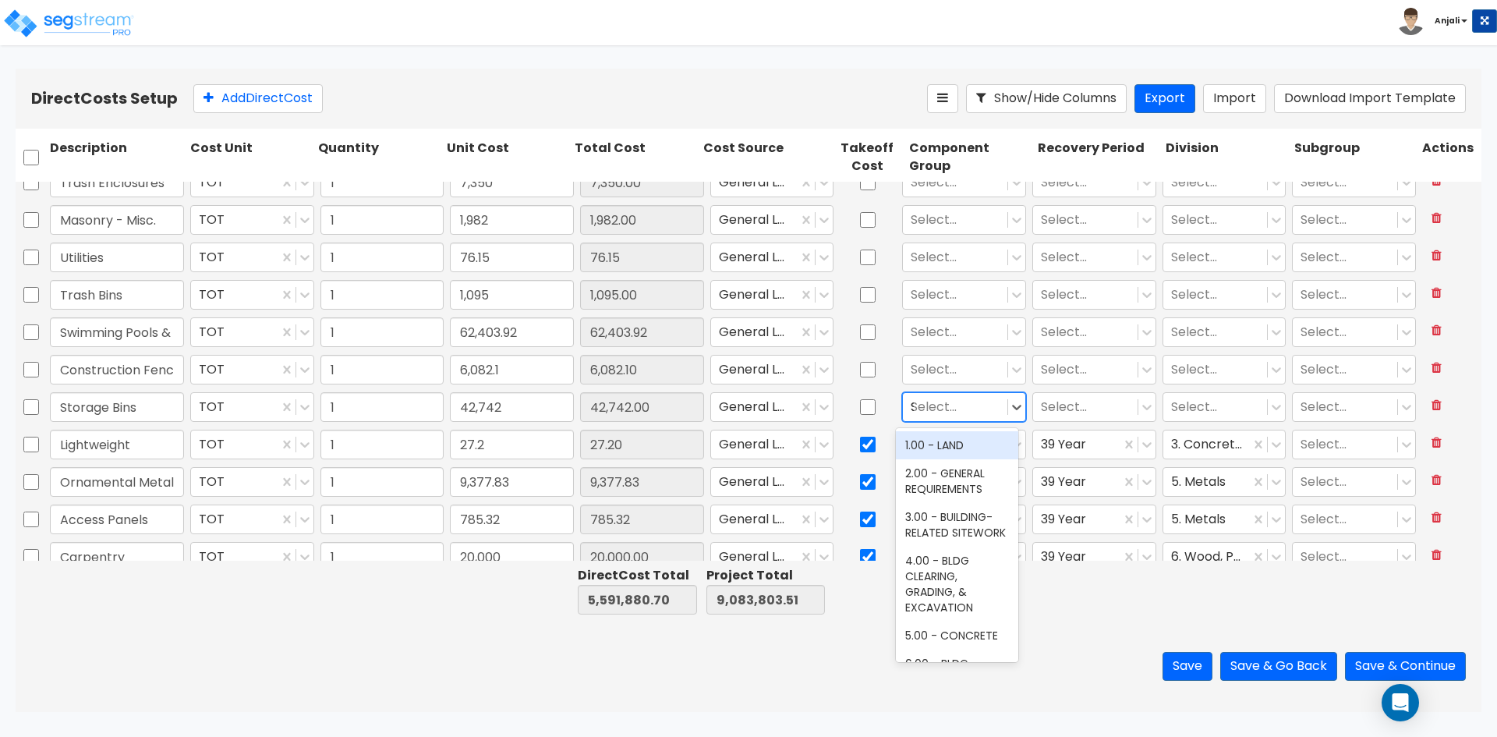
click at [945, 411] on div "SITE" at bounding box center [955, 407] width 89 height 21
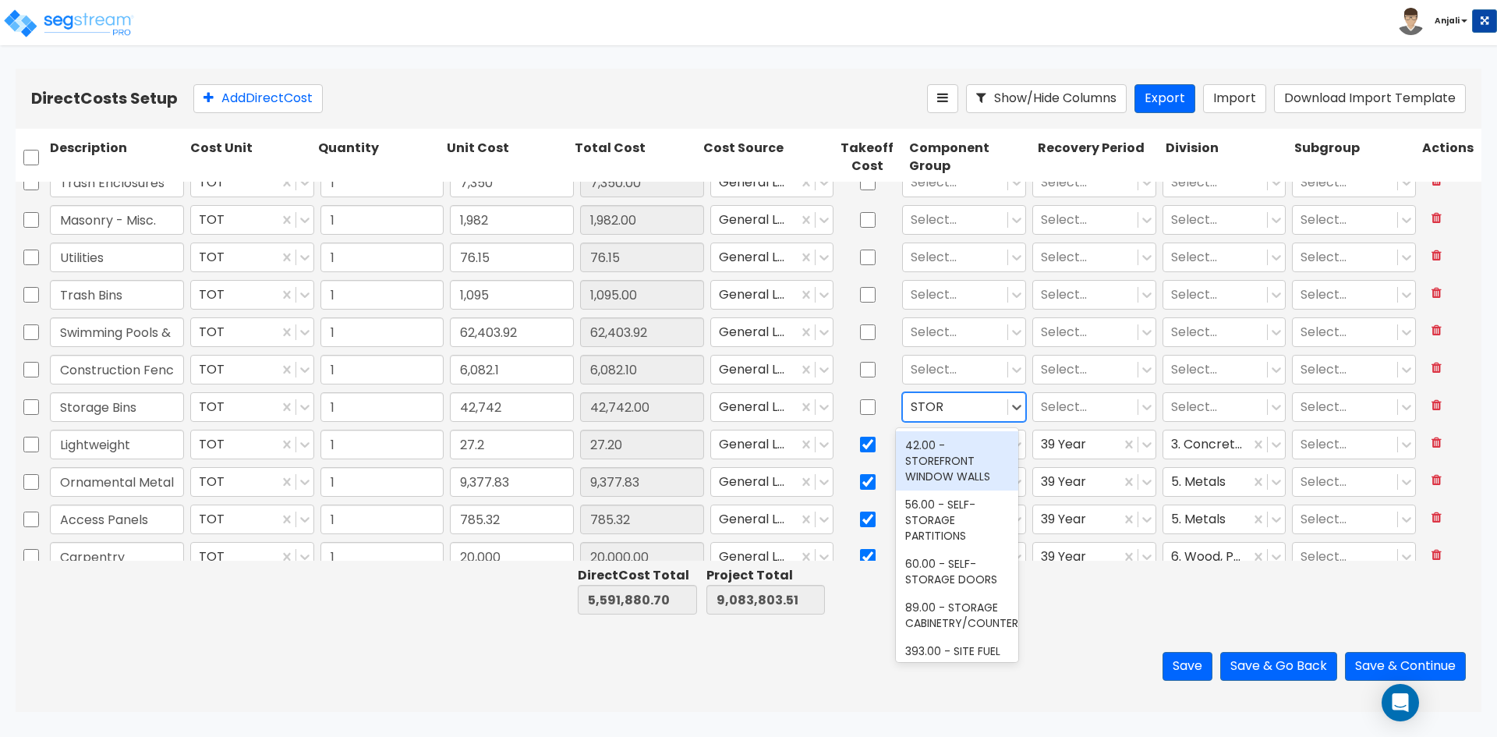
type input "STORA"
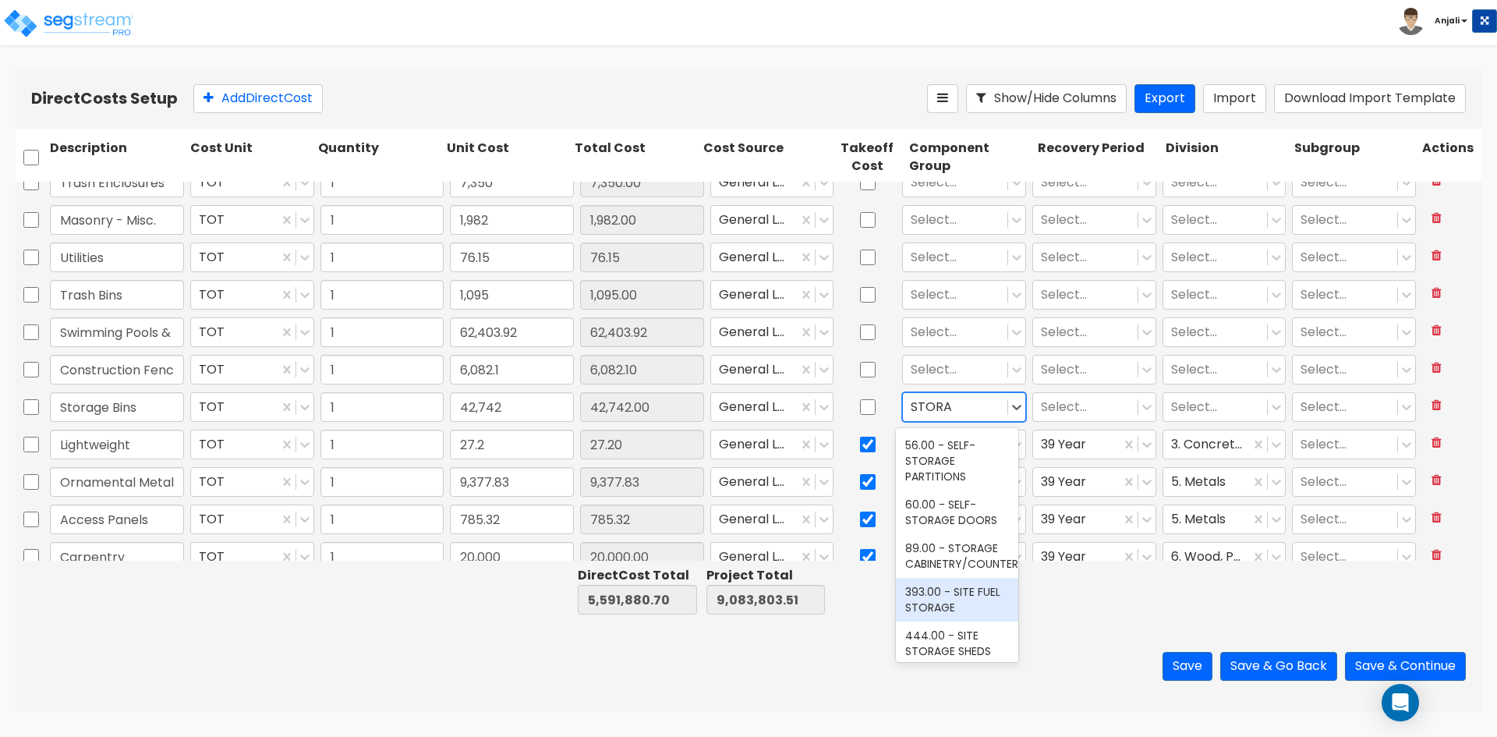
scroll to position [62, 0]
click at [970, 586] on div "444.00 - SITE STORAGE SHEDS" at bounding box center [957, 594] width 122 height 44
click at [1079, 395] on div "Select..." at bounding box center [1085, 407] width 104 height 27
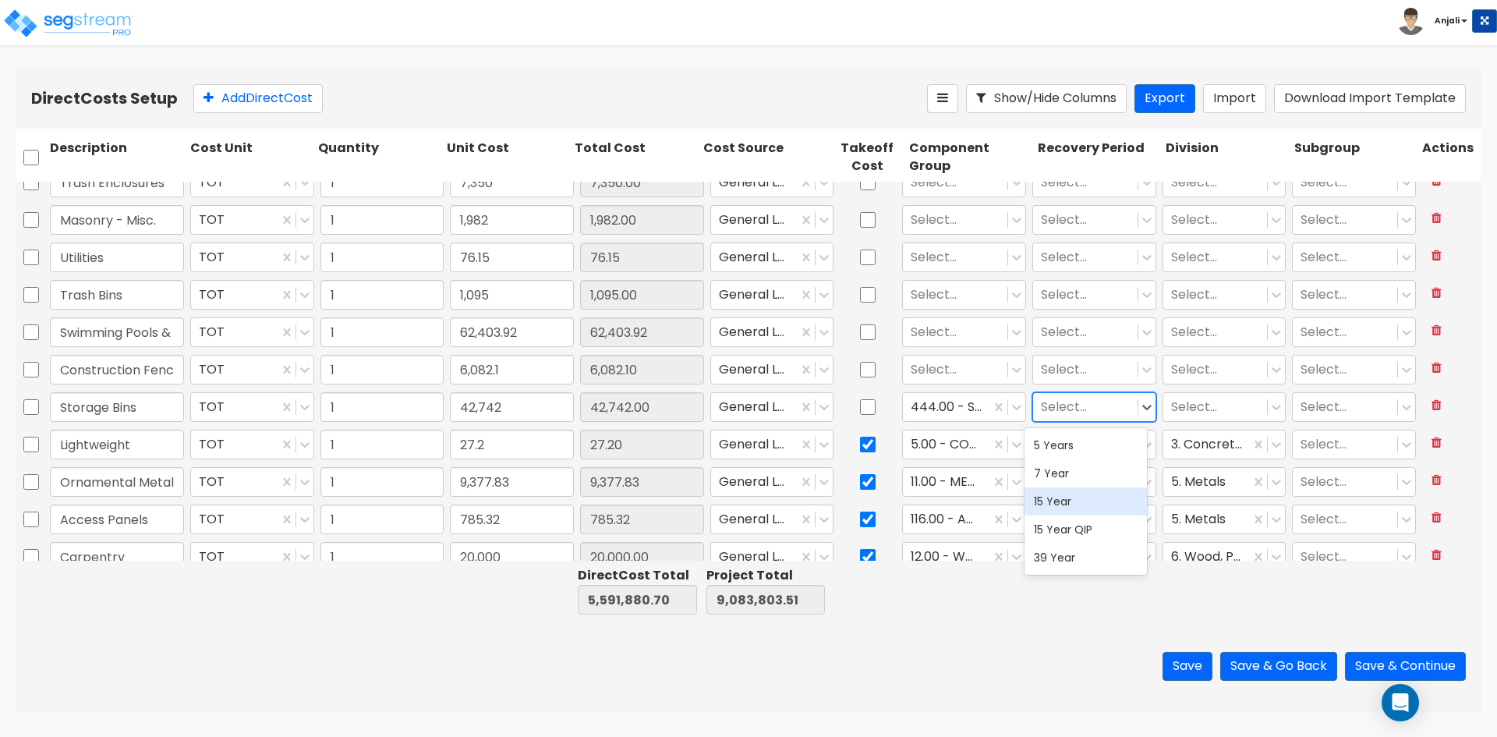
click at [1059, 502] on div "15 Year" at bounding box center [1086, 501] width 122 height 28
click at [1186, 405] on div at bounding box center [1215, 407] width 89 height 21
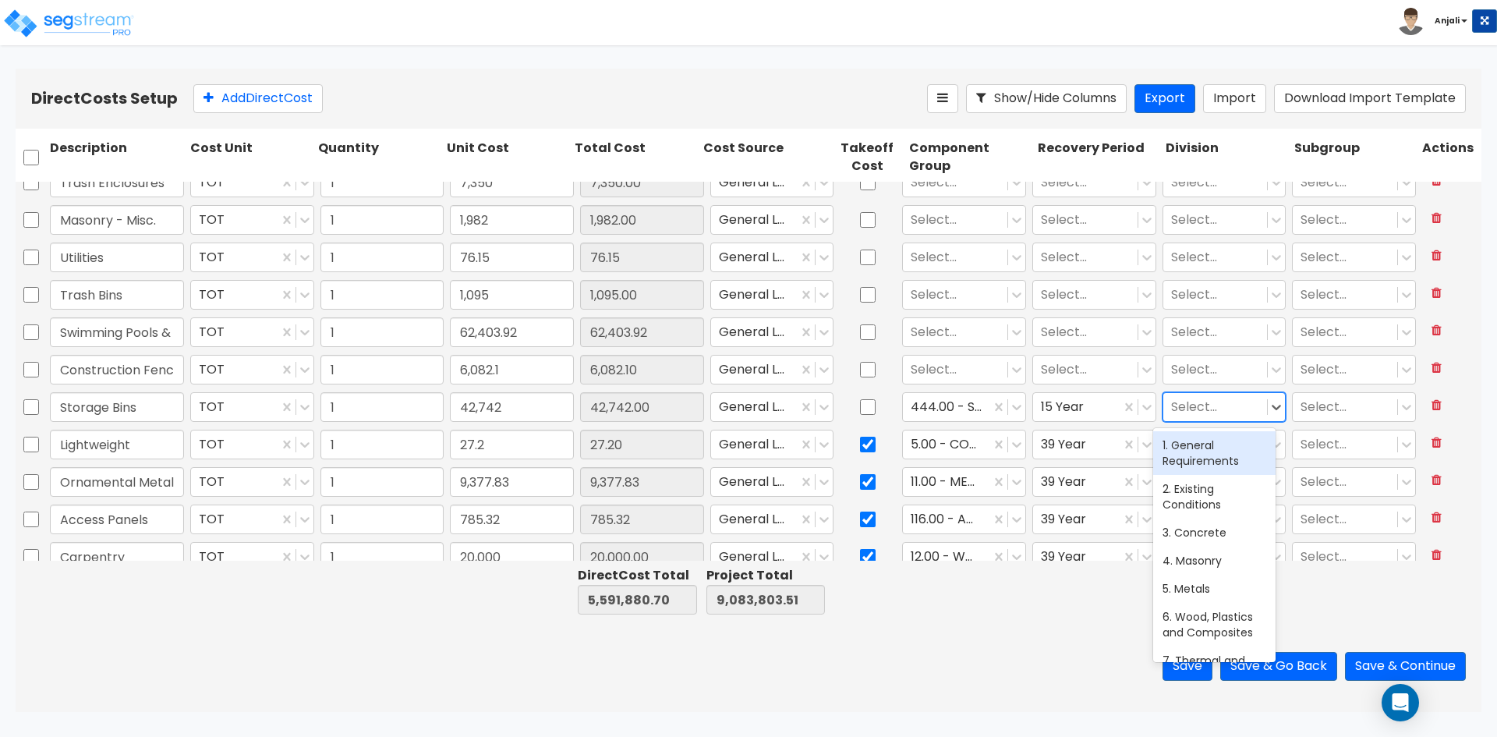
type input "S"
type input "EXT"
click at [1211, 441] on div "32. Exterior Improvements" at bounding box center [1214, 453] width 122 height 44
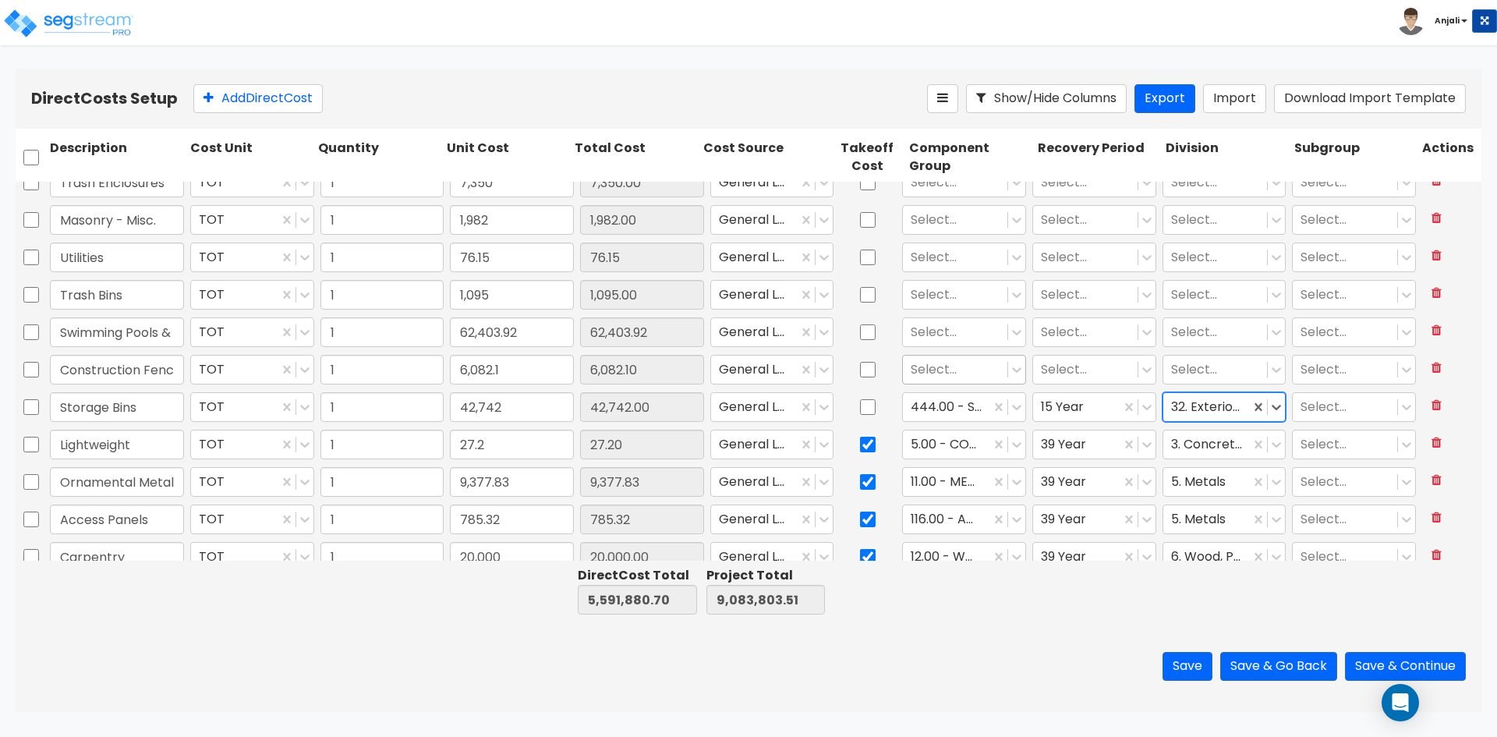
click at [949, 369] on div at bounding box center [955, 369] width 89 height 21
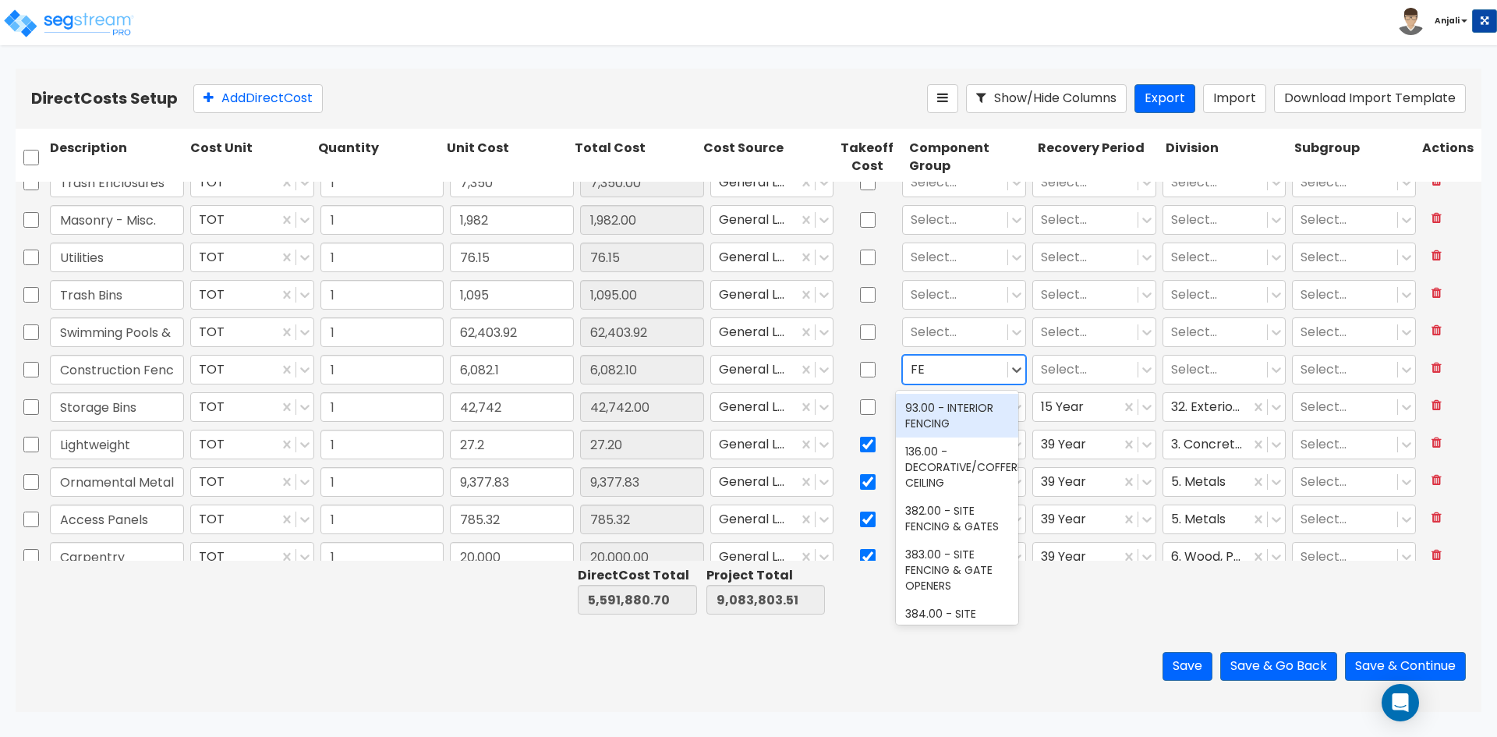
type input "FEN"
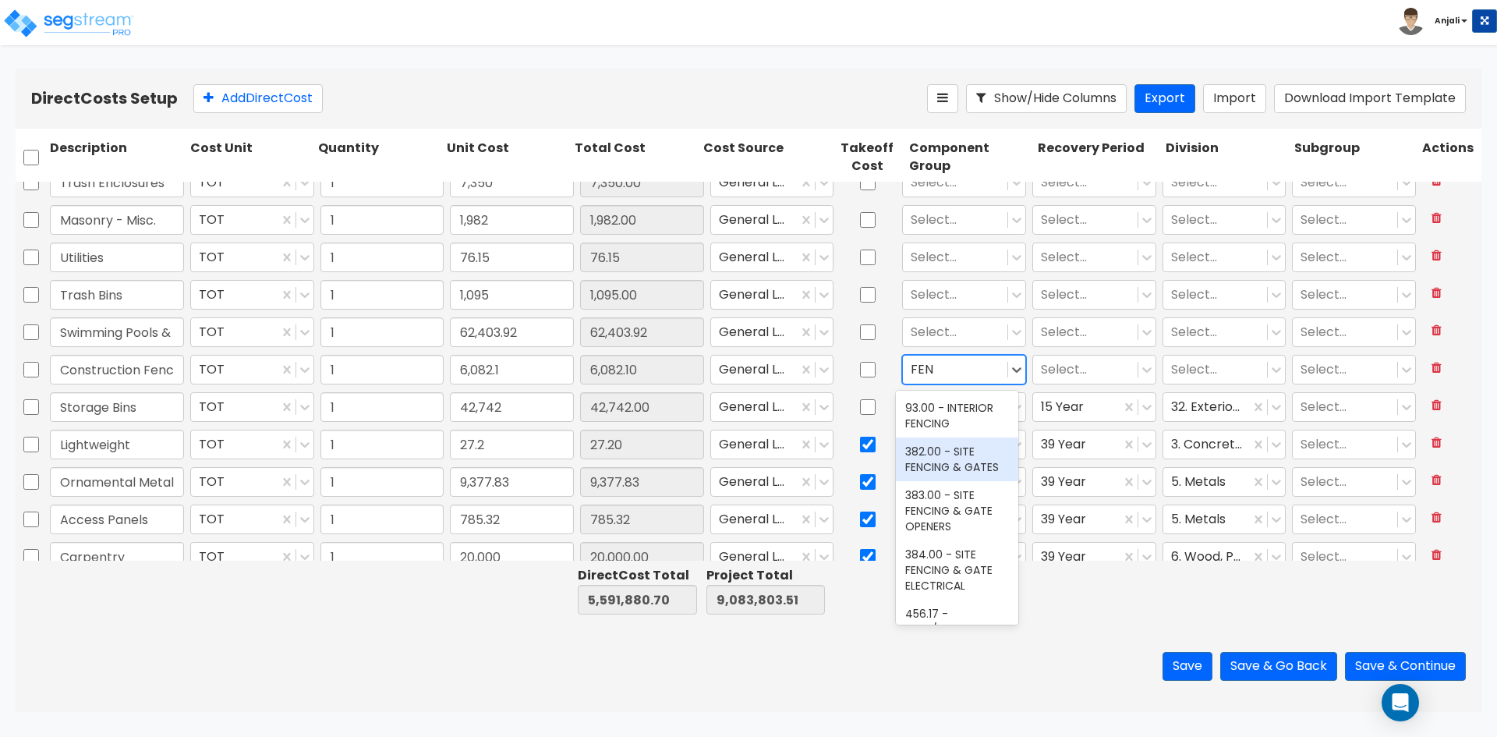
click at [964, 466] on div "382.00 - SITE FENCING & GATES" at bounding box center [957, 459] width 122 height 44
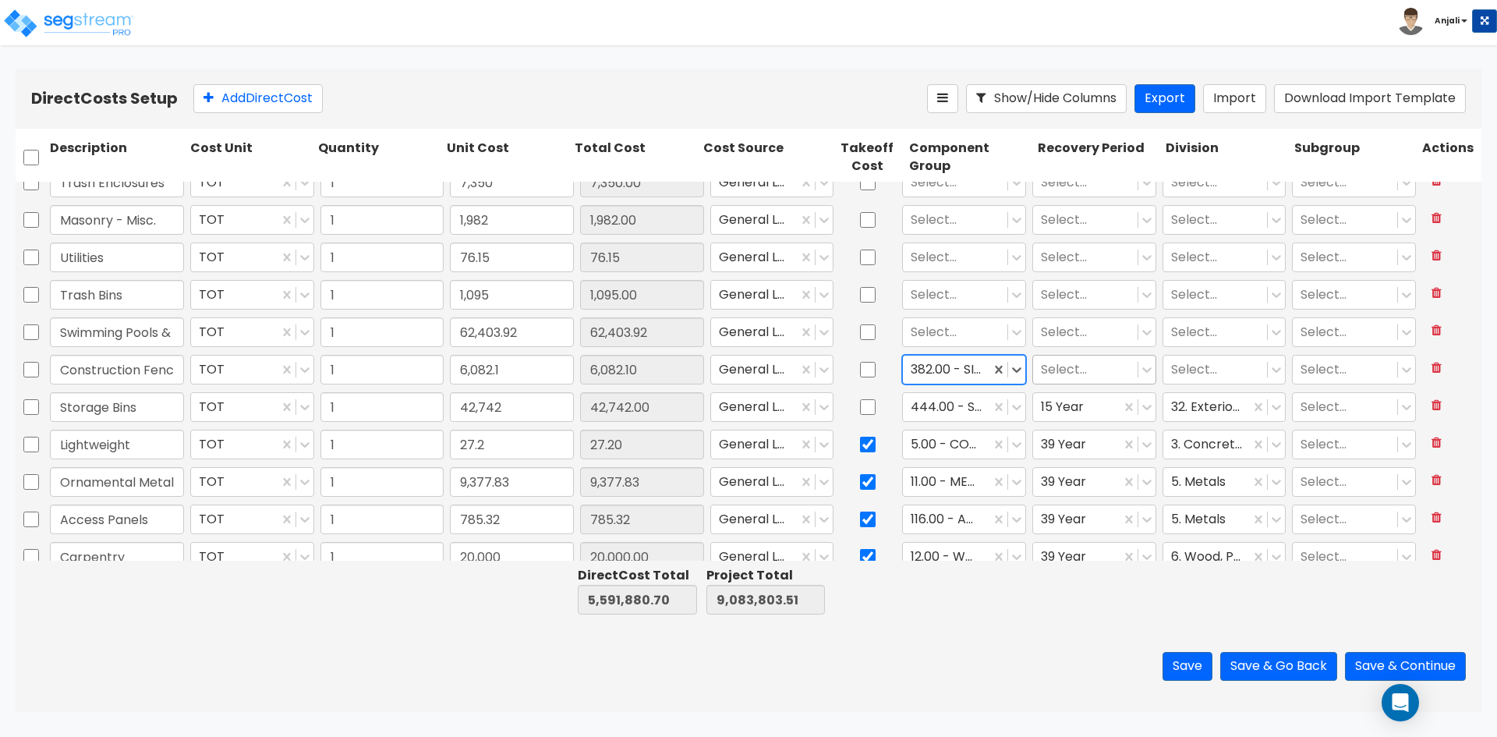
click at [1081, 363] on div at bounding box center [1085, 369] width 89 height 21
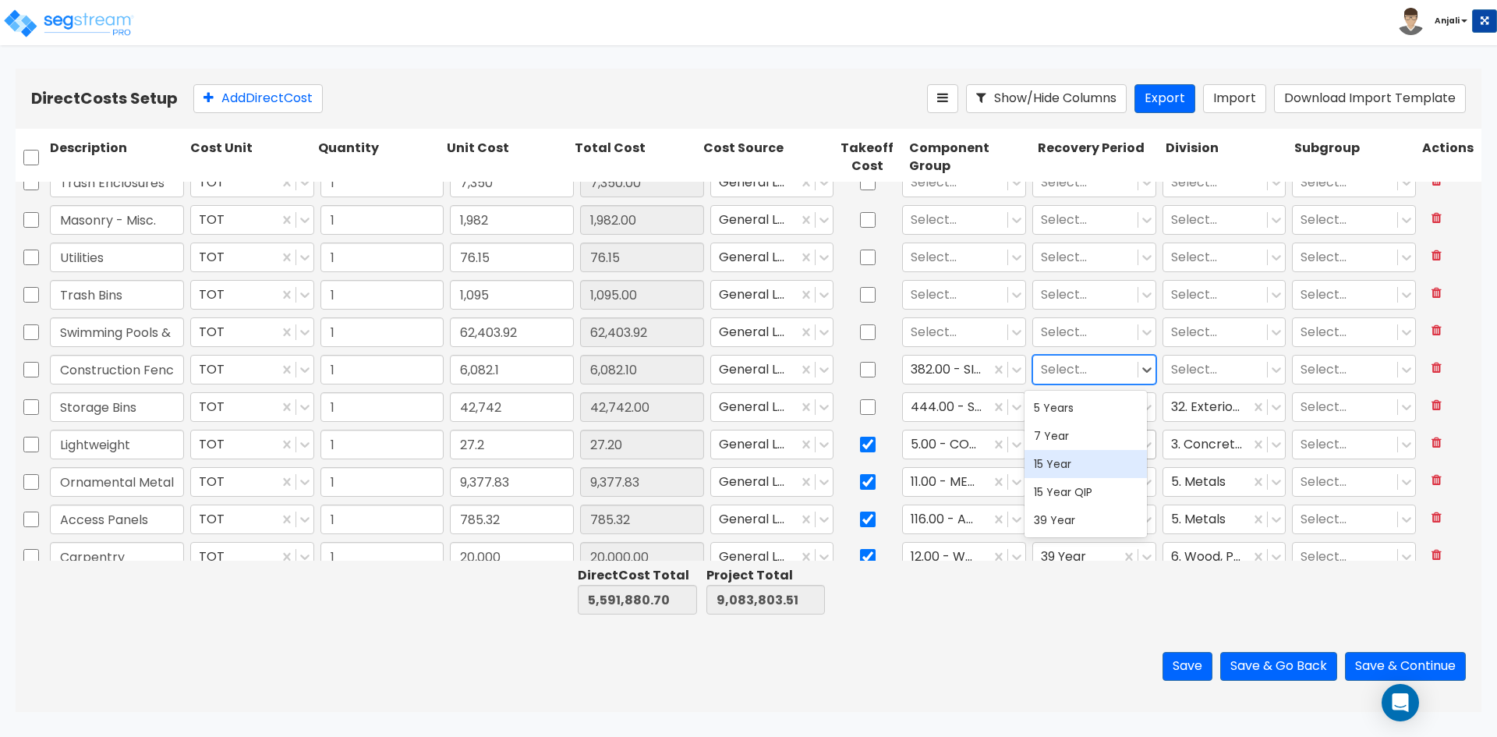
drag, startPoint x: 1060, startPoint y: 457, endPoint x: 1079, endPoint y: 456, distance: 19.5
click at [1064, 457] on div "15 Year" at bounding box center [1086, 464] width 122 height 28
click at [1202, 381] on div "Select..." at bounding box center [1215, 369] width 104 height 27
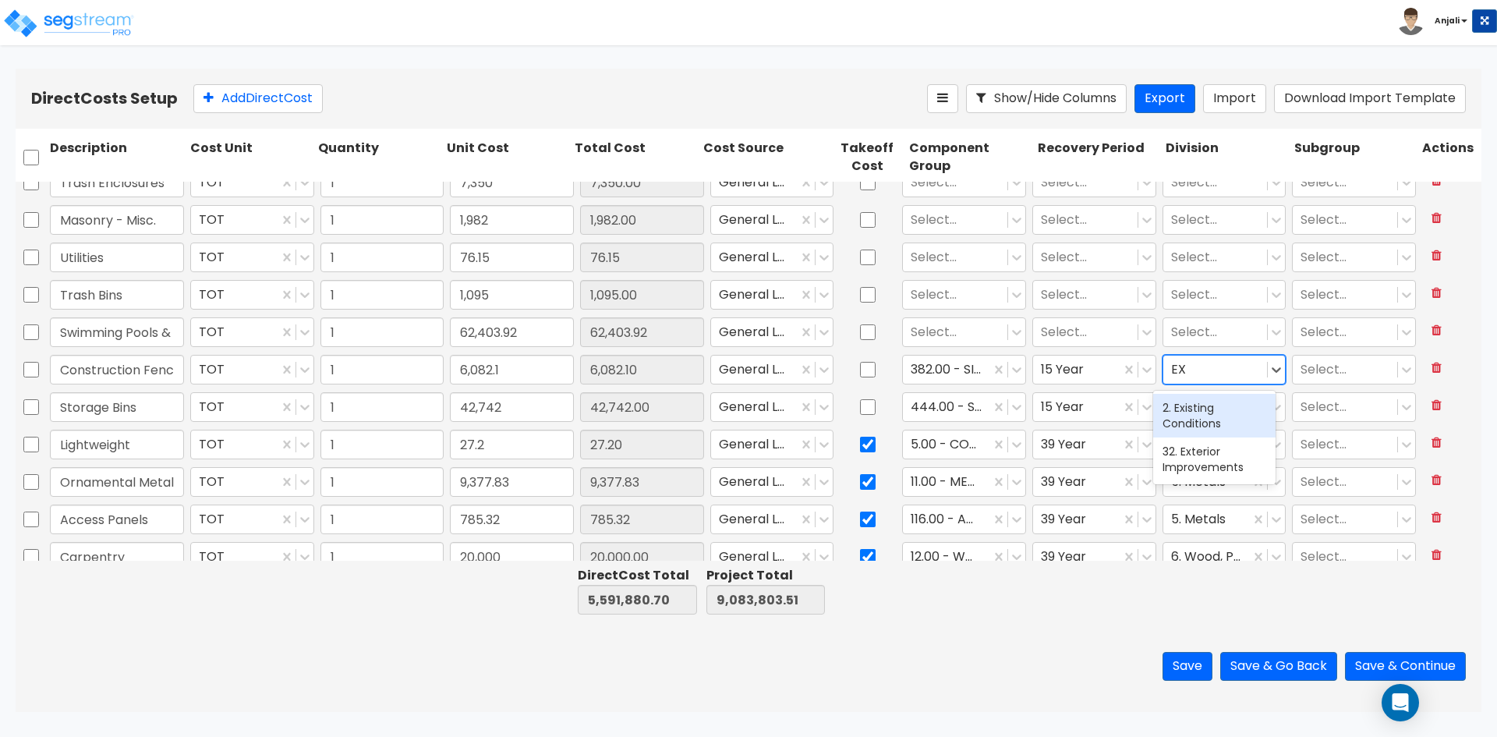
type input "EXT"
click at [1202, 408] on div "32. Exterior Improvements" at bounding box center [1214, 416] width 122 height 44
click at [862, 405] on input "checkbox" at bounding box center [868, 407] width 16 height 30
checkbox input "true"
click at [868, 375] on input "checkbox" at bounding box center [868, 370] width 16 height 30
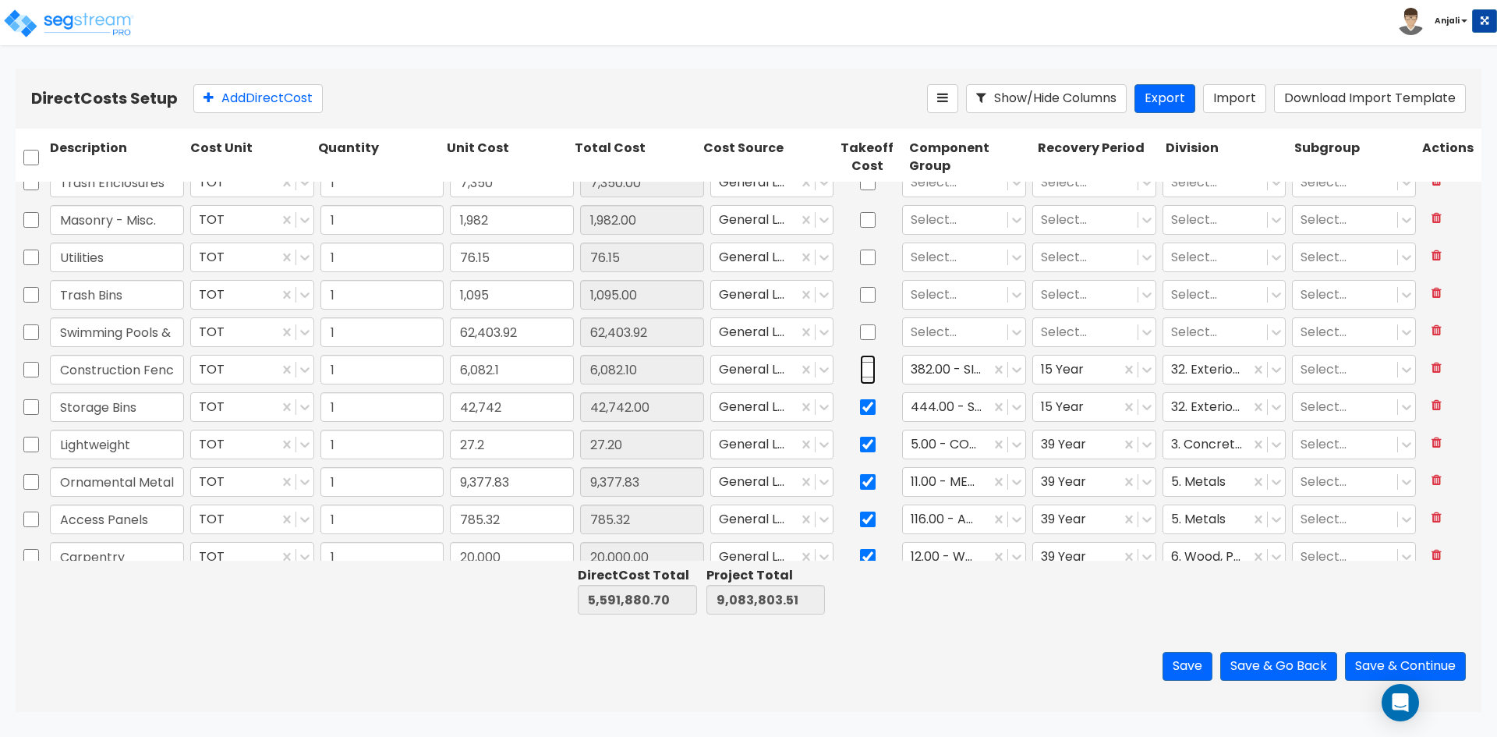
checkbox input "true"
click at [865, 328] on input "checkbox" at bounding box center [868, 332] width 16 height 30
checkbox input "true"
drag, startPoint x: 861, startPoint y: 298, endPoint x: 862, endPoint y: 289, distance: 8.6
click at [861, 298] on input "checkbox" at bounding box center [868, 295] width 16 height 30
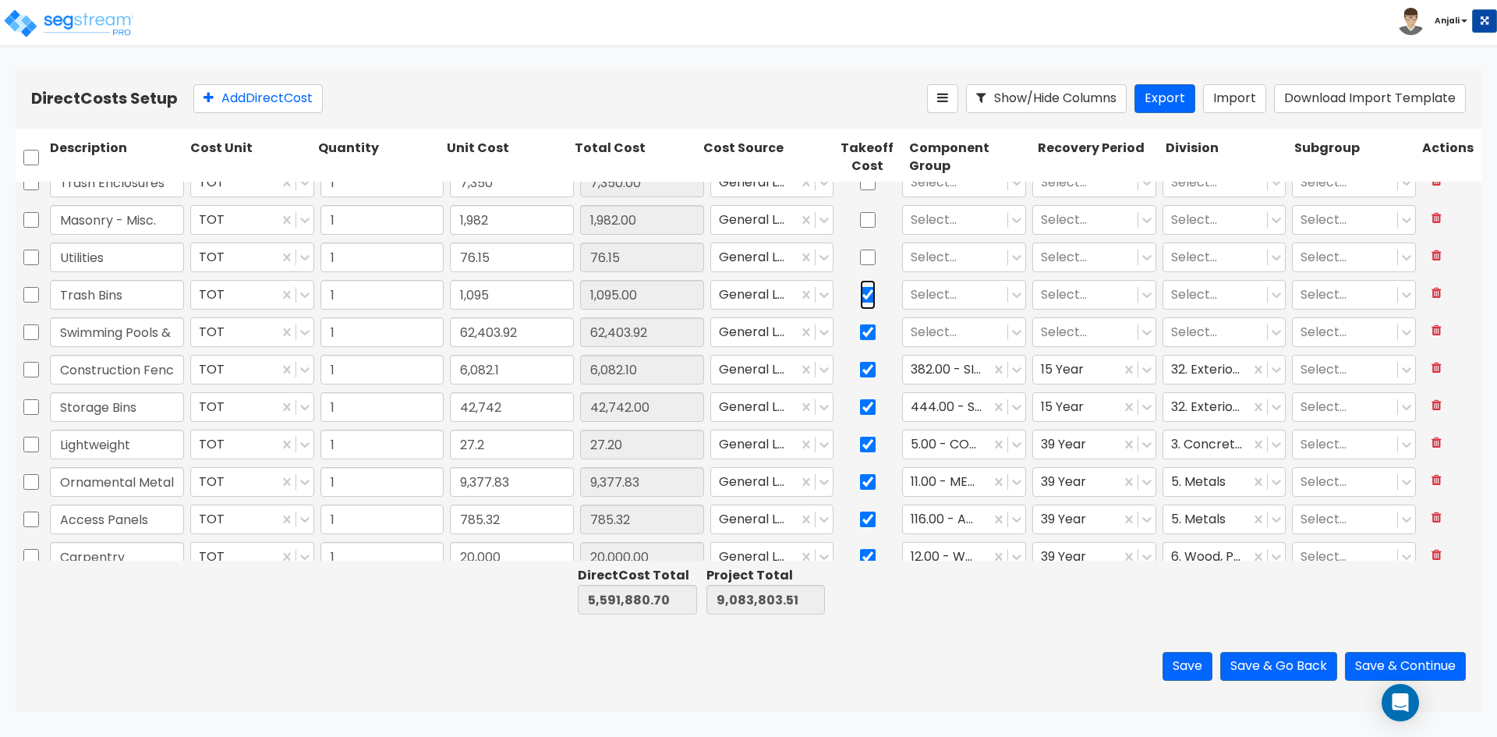
checkbox input "true"
click at [862, 249] on input "checkbox" at bounding box center [868, 258] width 16 height 30
checkbox input "true"
click at [867, 215] on input "checkbox" at bounding box center [868, 220] width 16 height 30
checkbox input "true"
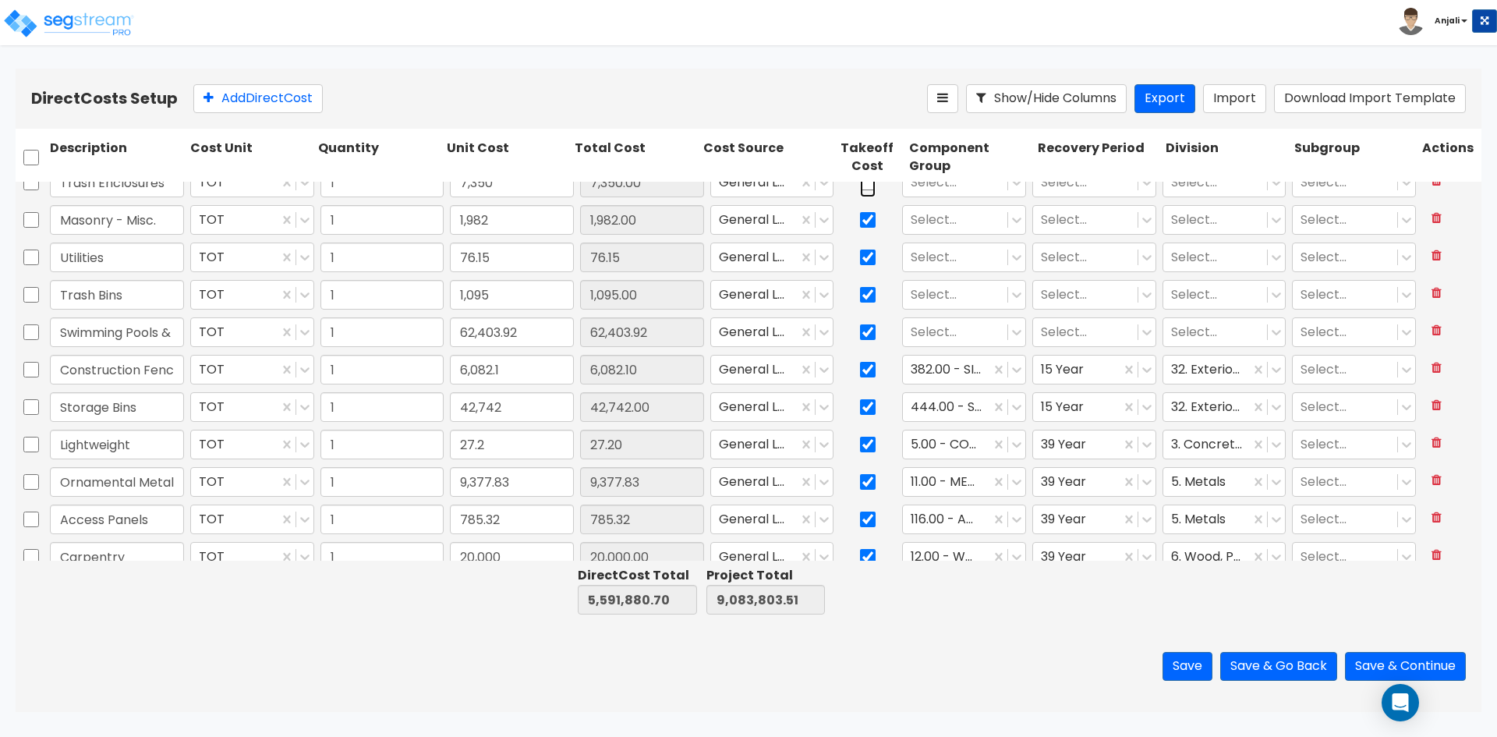
click at [865, 193] on input "checkbox" at bounding box center [868, 183] width 16 height 30
checkbox input "true"
click at [951, 329] on div at bounding box center [955, 332] width 89 height 21
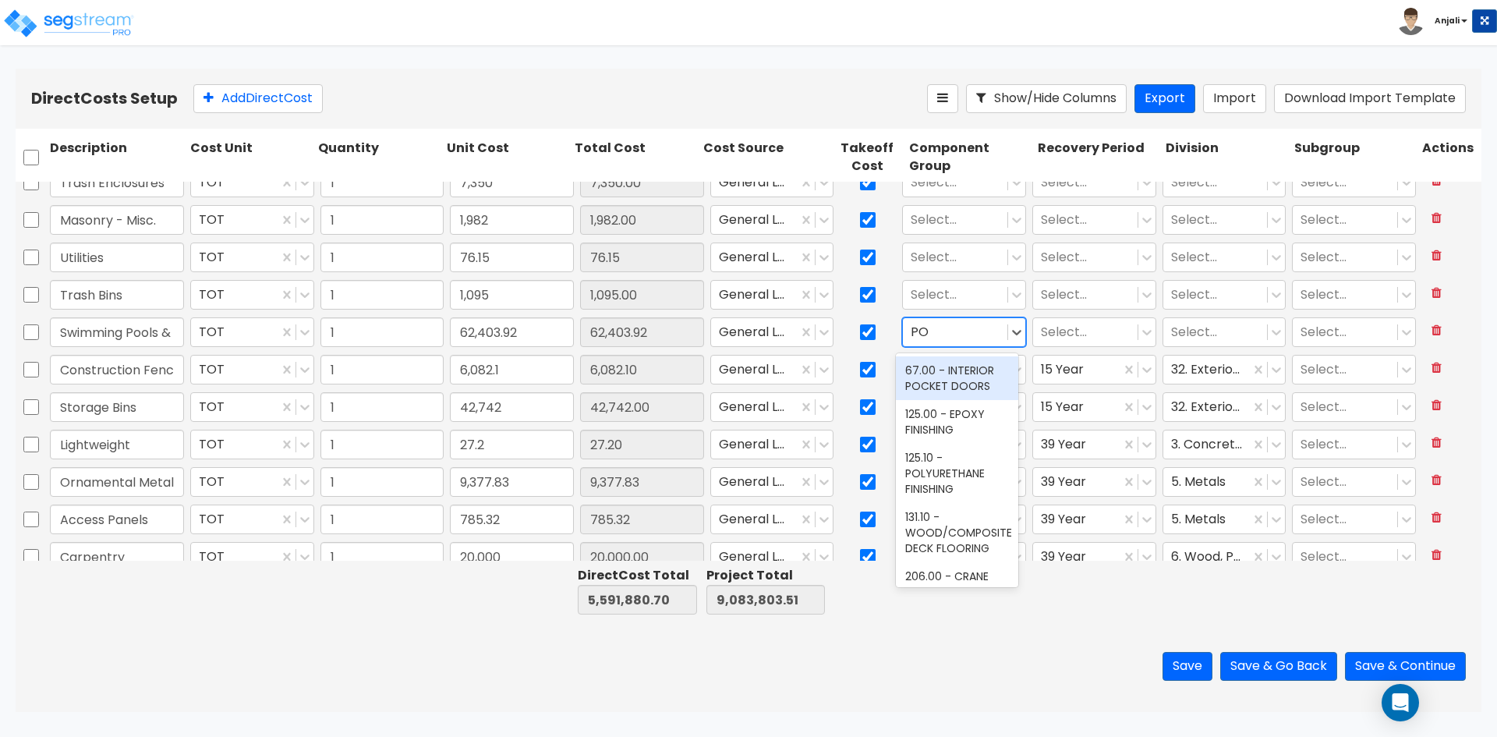
type input "POO"
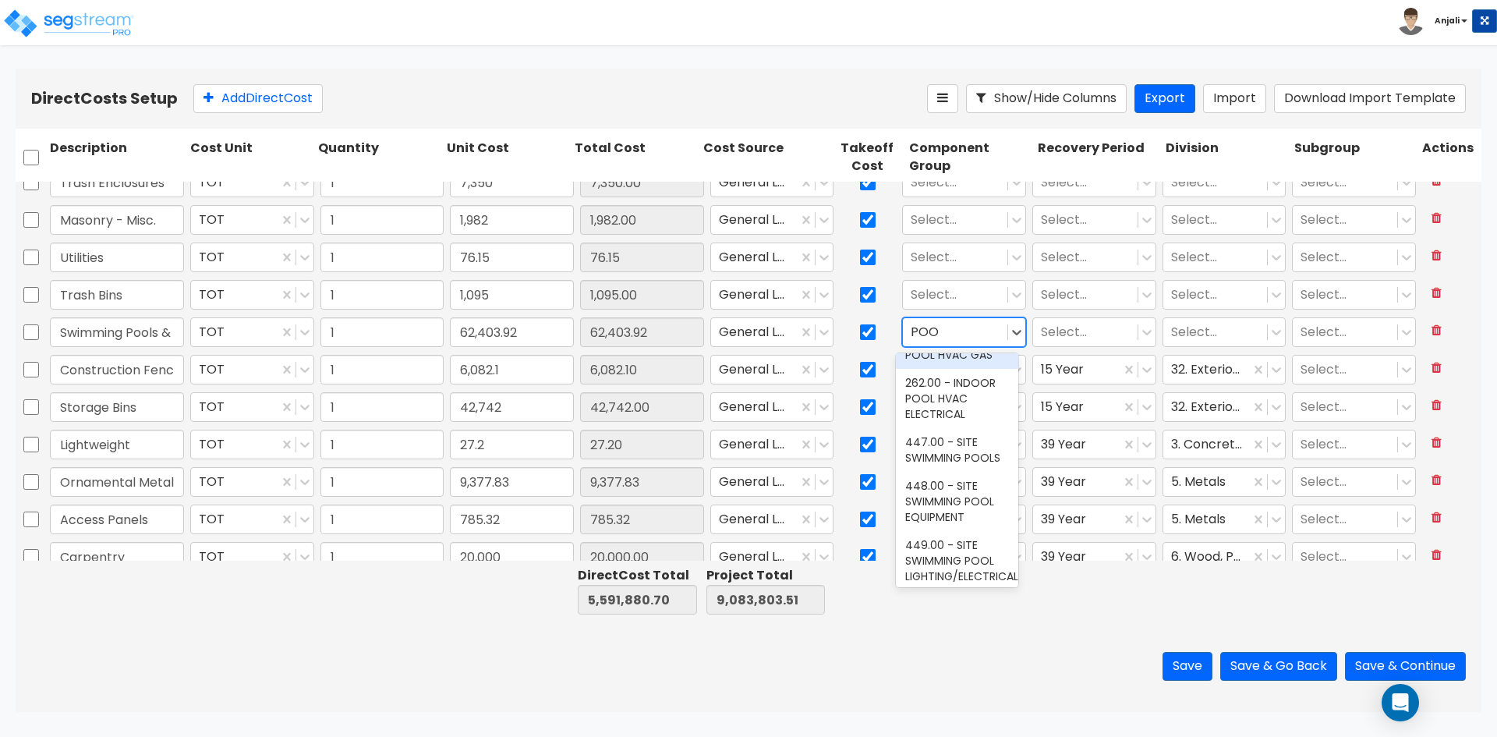
scroll to position [312, 0]
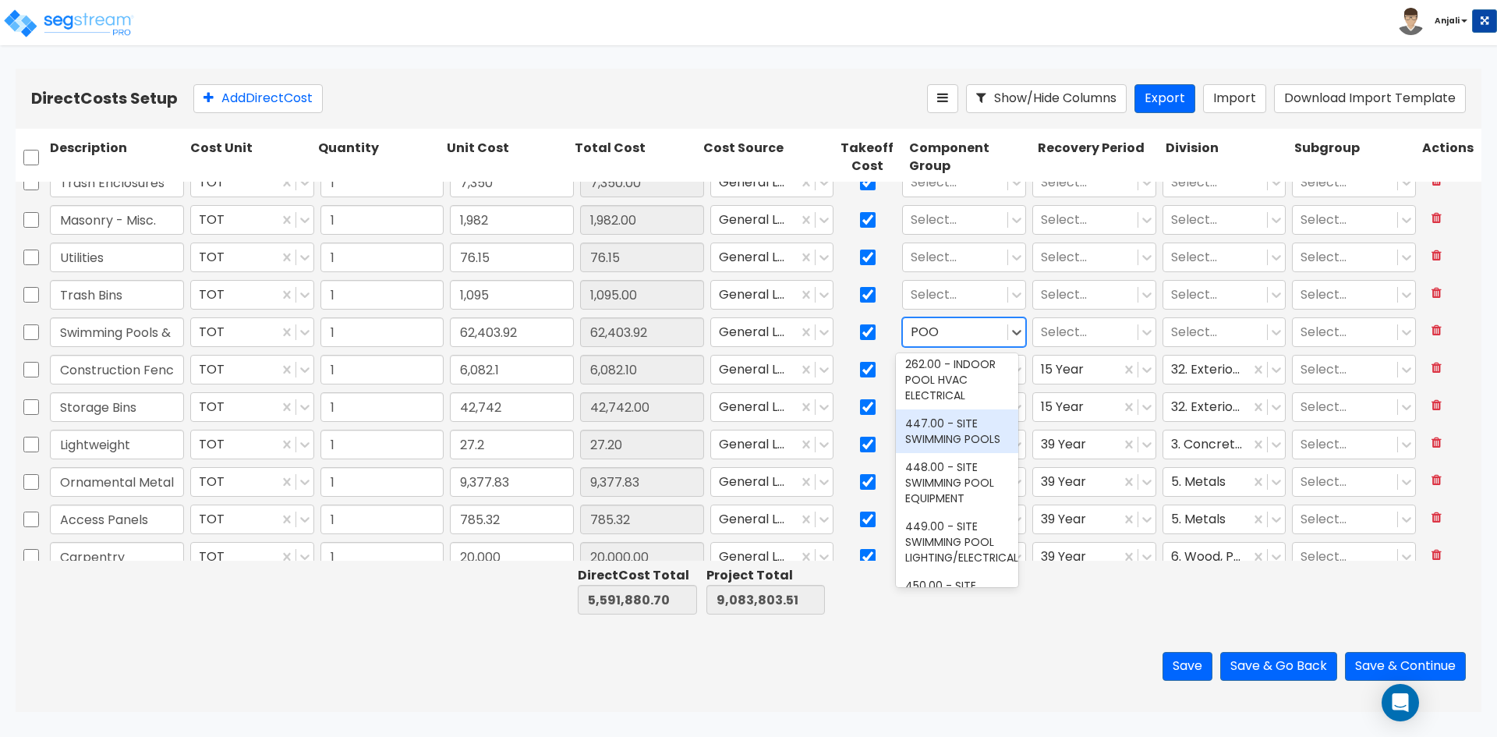
click at [947, 453] on div "447.00 - SITE SWIMMING POOLS" at bounding box center [957, 431] width 122 height 44
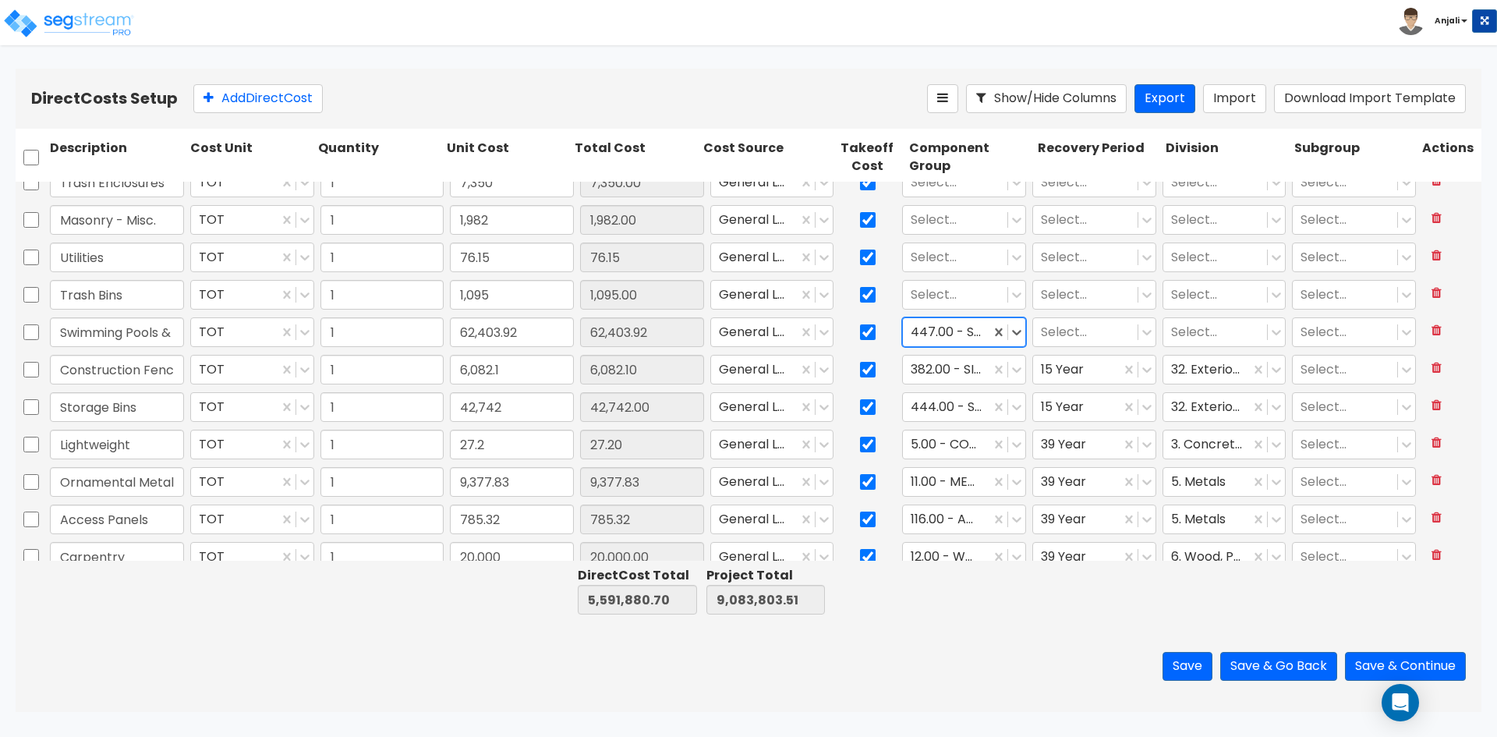
click at [1094, 348] on div "Select..." at bounding box center [1094, 332] width 130 height 36
click at [1090, 338] on div at bounding box center [1085, 332] width 89 height 21
click at [1075, 431] on div "15 Year" at bounding box center [1086, 426] width 122 height 28
click at [1206, 340] on div at bounding box center [1215, 332] width 89 height 21
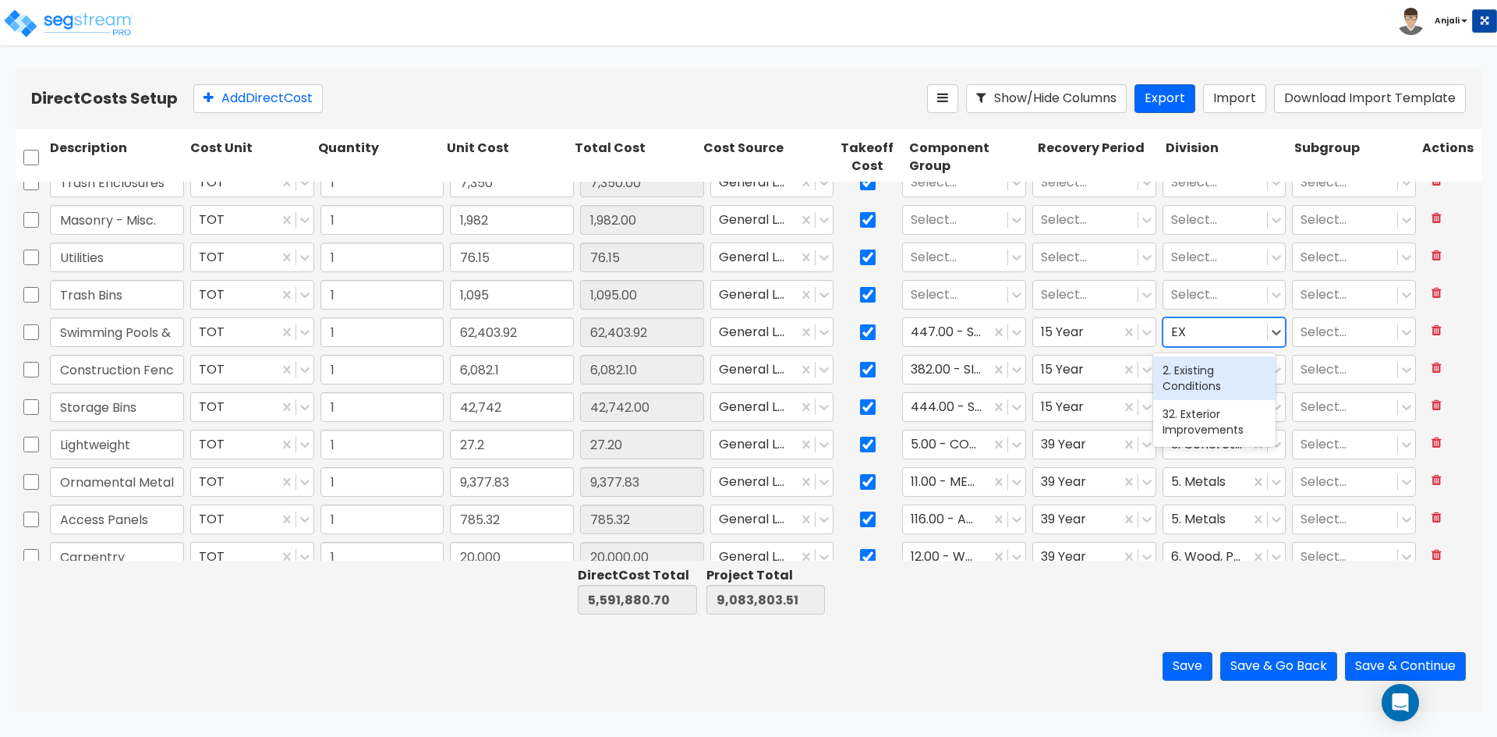
type input "EXT"
click at [1210, 366] on div "32. Exterior Improvements" at bounding box center [1214, 378] width 122 height 44
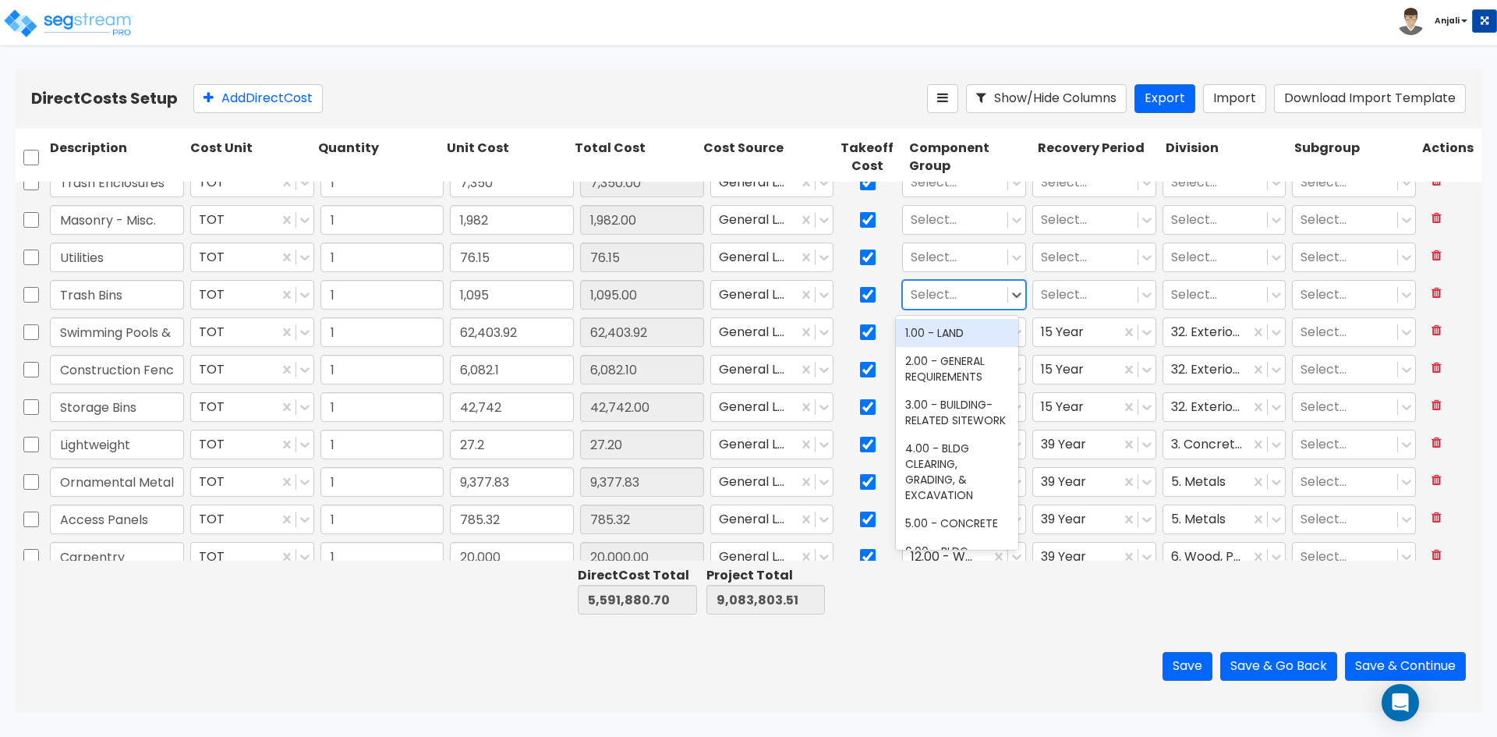
click at [957, 289] on div at bounding box center [955, 295] width 89 height 21
type input "TRAS"
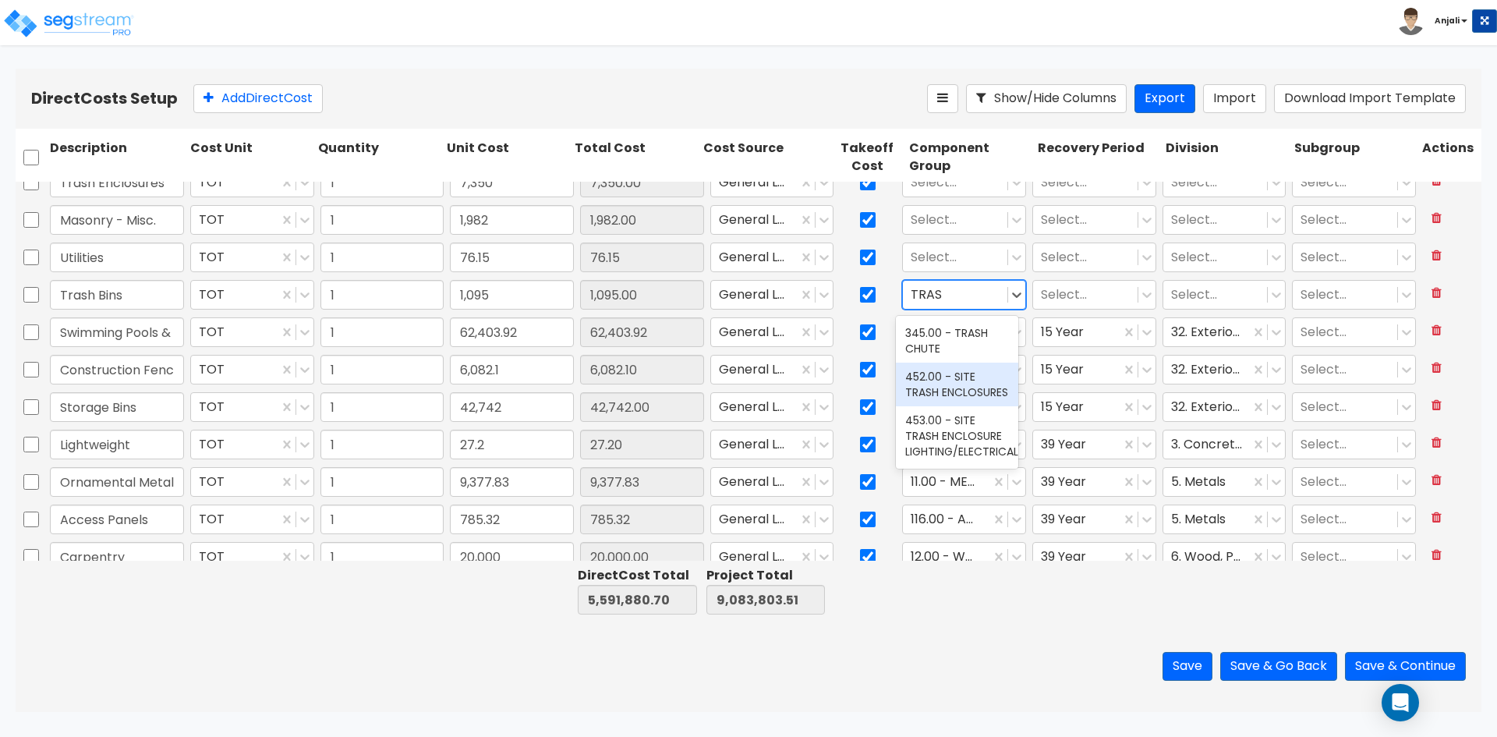
click at [963, 377] on div "452.00 - SITE TRASH ENCLOSURES" at bounding box center [957, 385] width 122 height 44
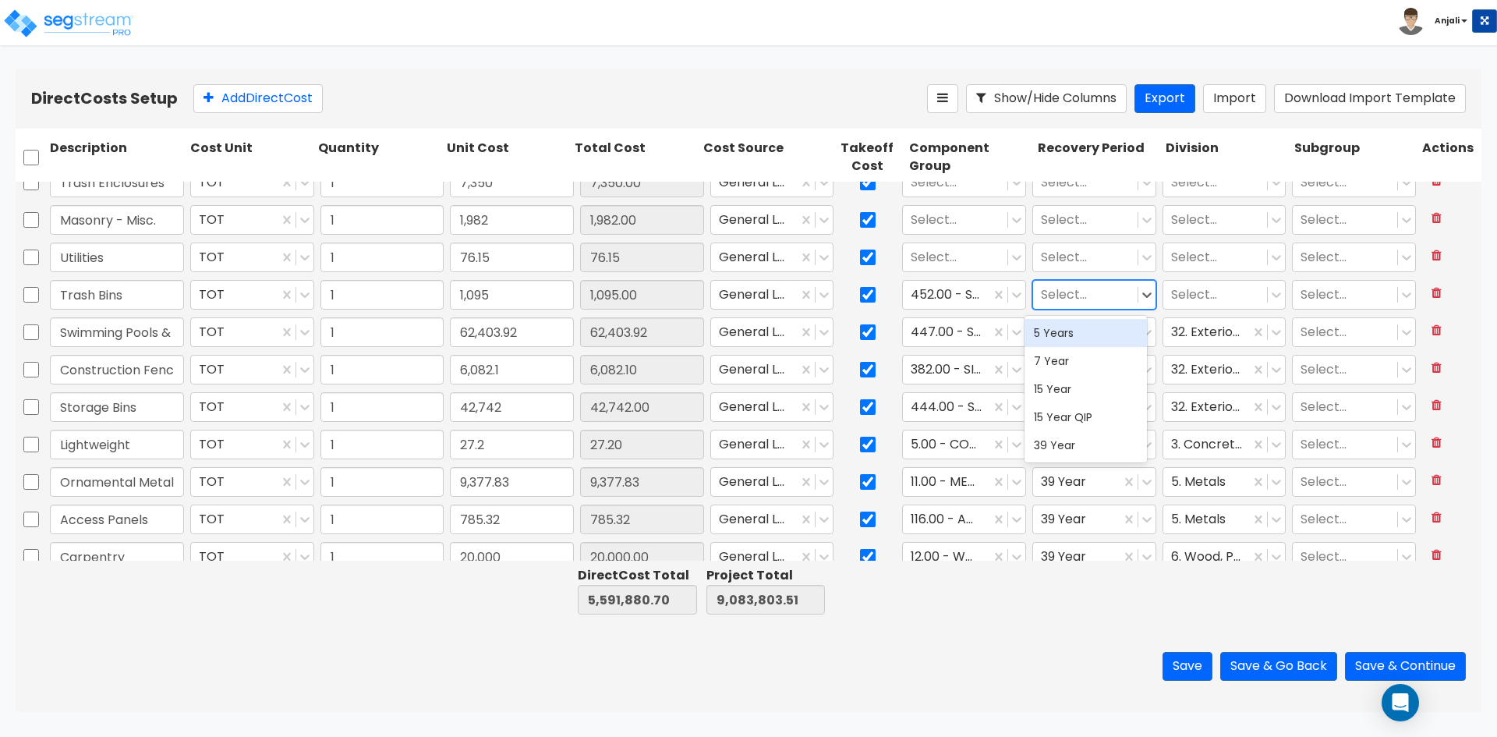
click at [1090, 289] on div at bounding box center [1085, 295] width 89 height 21
click at [1054, 398] on div "15 Year" at bounding box center [1086, 389] width 122 height 28
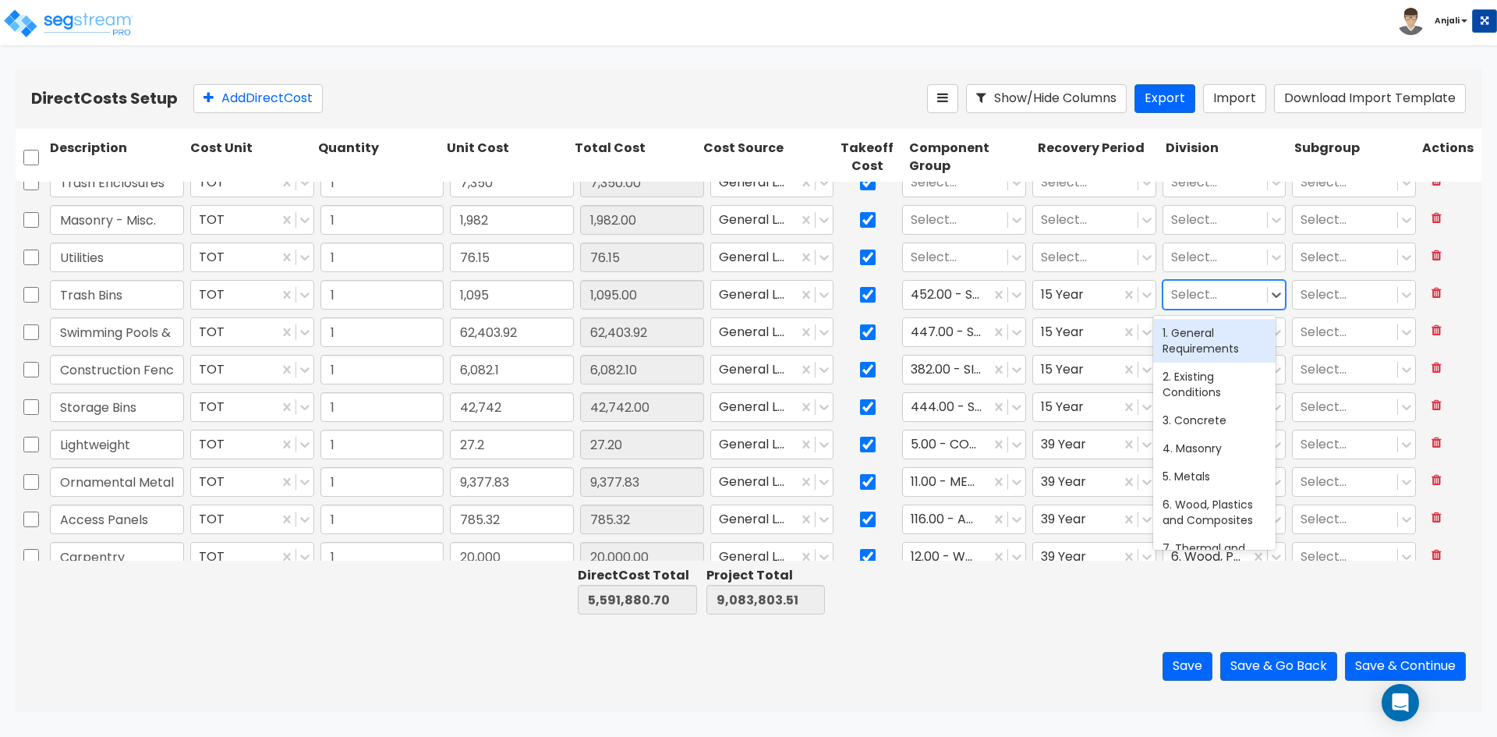
click at [1188, 296] on div at bounding box center [1215, 295] width 89 height 21
type input "EX"
click at [1191, 329] on div "2. Existing Conditions" at bounding box center [1214, 341] width 122 height 44
click at [1269, 294] on icon at bounding box center [1277, 295] width 16 height 16
click at [1222, 290] on div at bounding box center [1207, 295] width 72 height 21
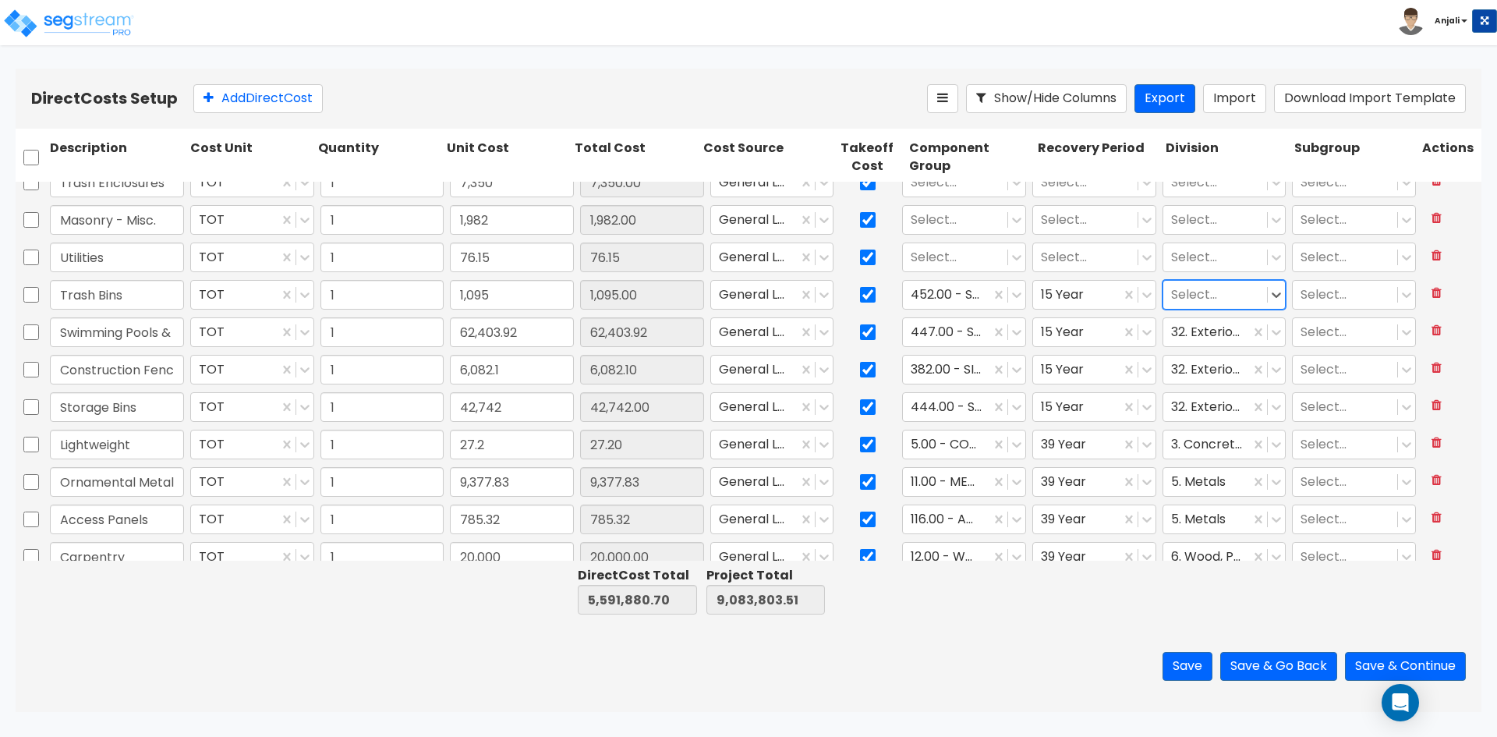
click at [1196, 292] on div at bounding box center [1215, 295] width 89 height 21
type input "EX"
click at [1216, 382] on div "32. Exterior Improvements" at bounding box center [1214, 385] width 122 height 44
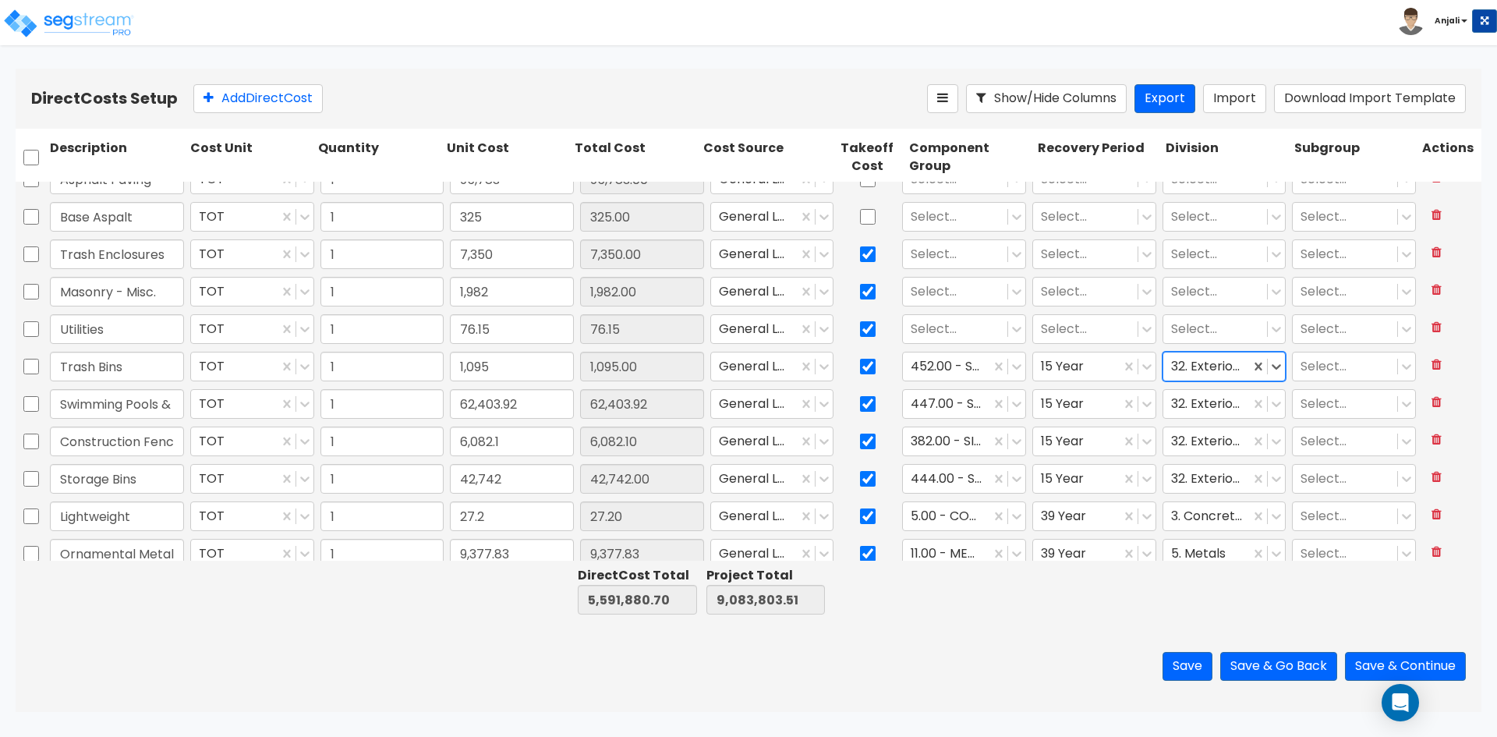
scroll to position [1399, 0]
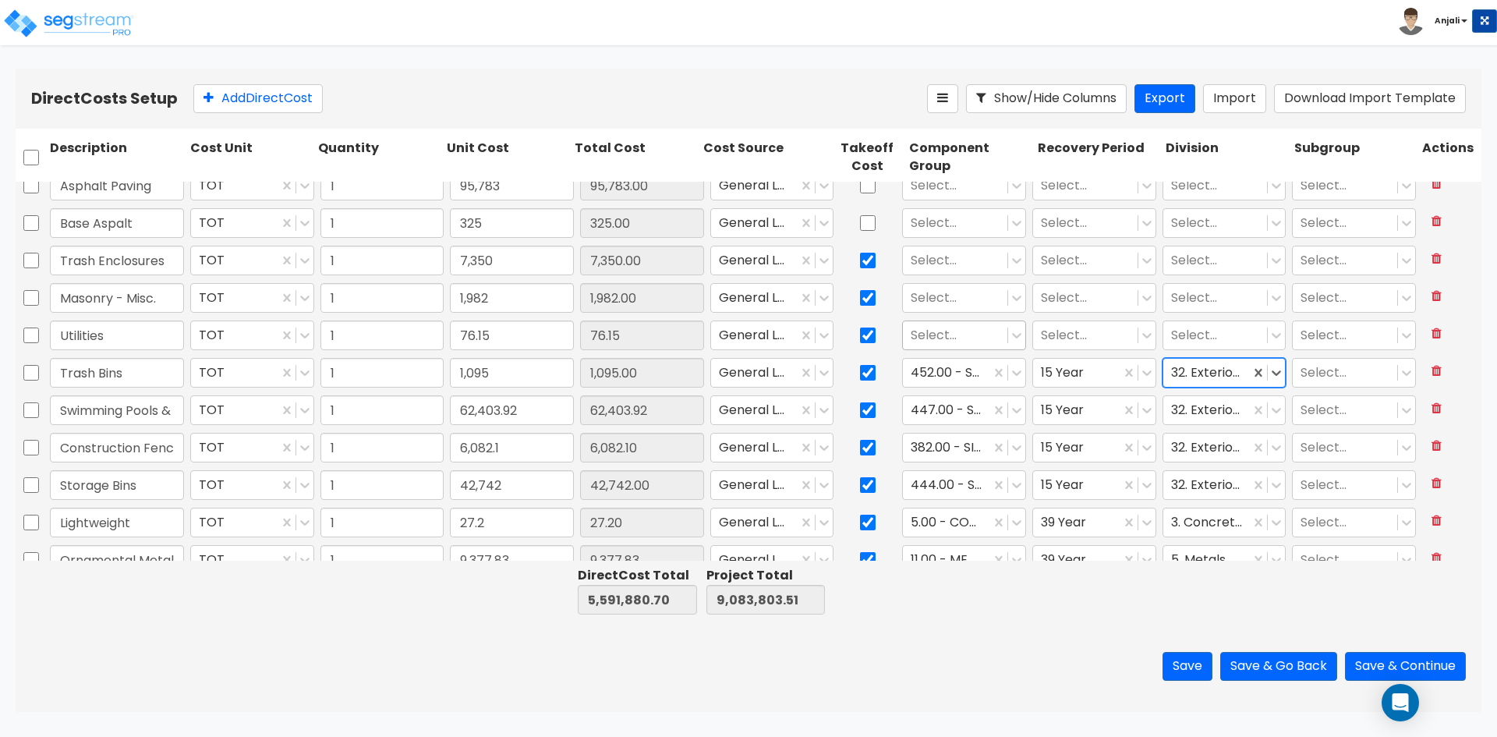
click at [951, 337] on div at bounding box center [955, 335] width 89 height 21
type input "UTI"
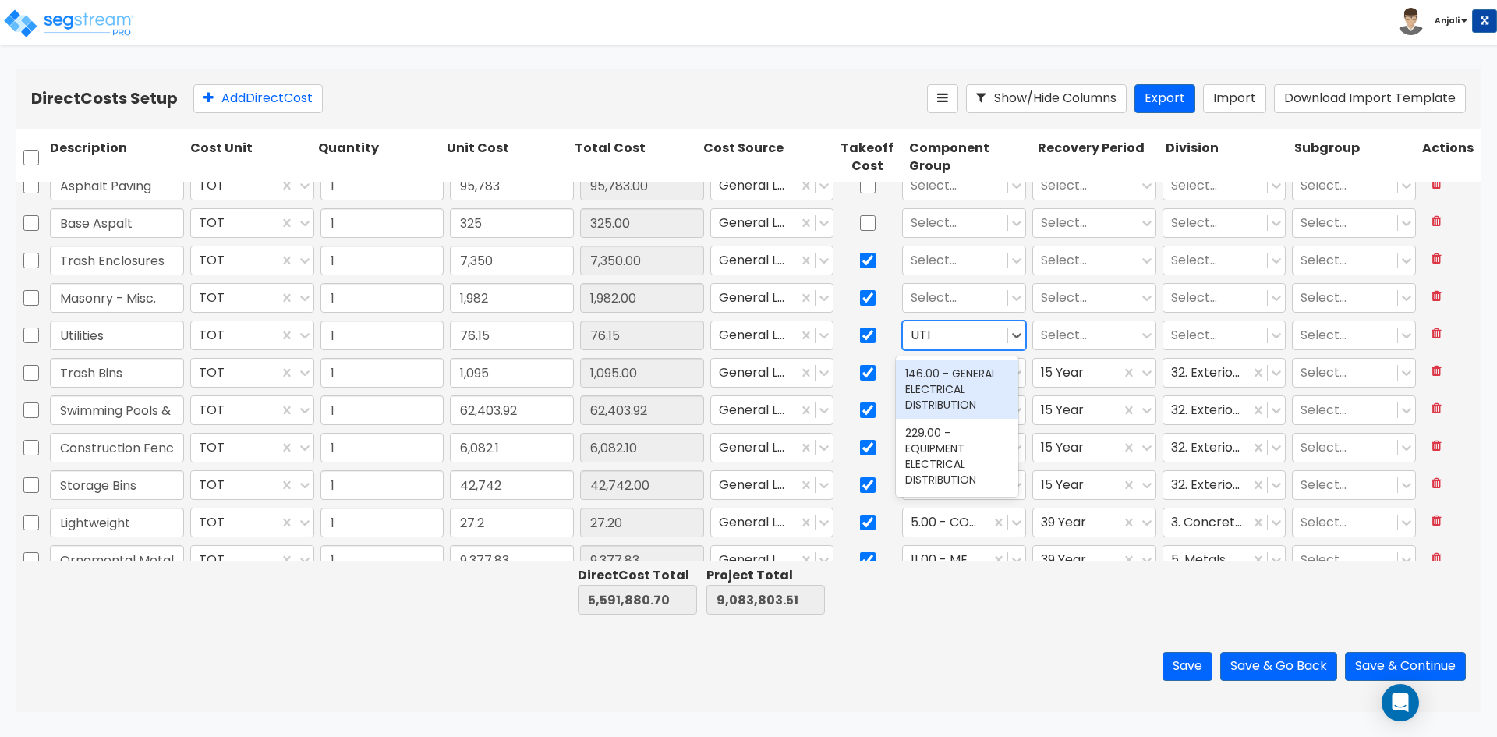
click at [975, 394] on div "146.00 - GENERAL ELECTRICAL DISTRIBUTION" at bounding box center [957, 388] width 122 height 59
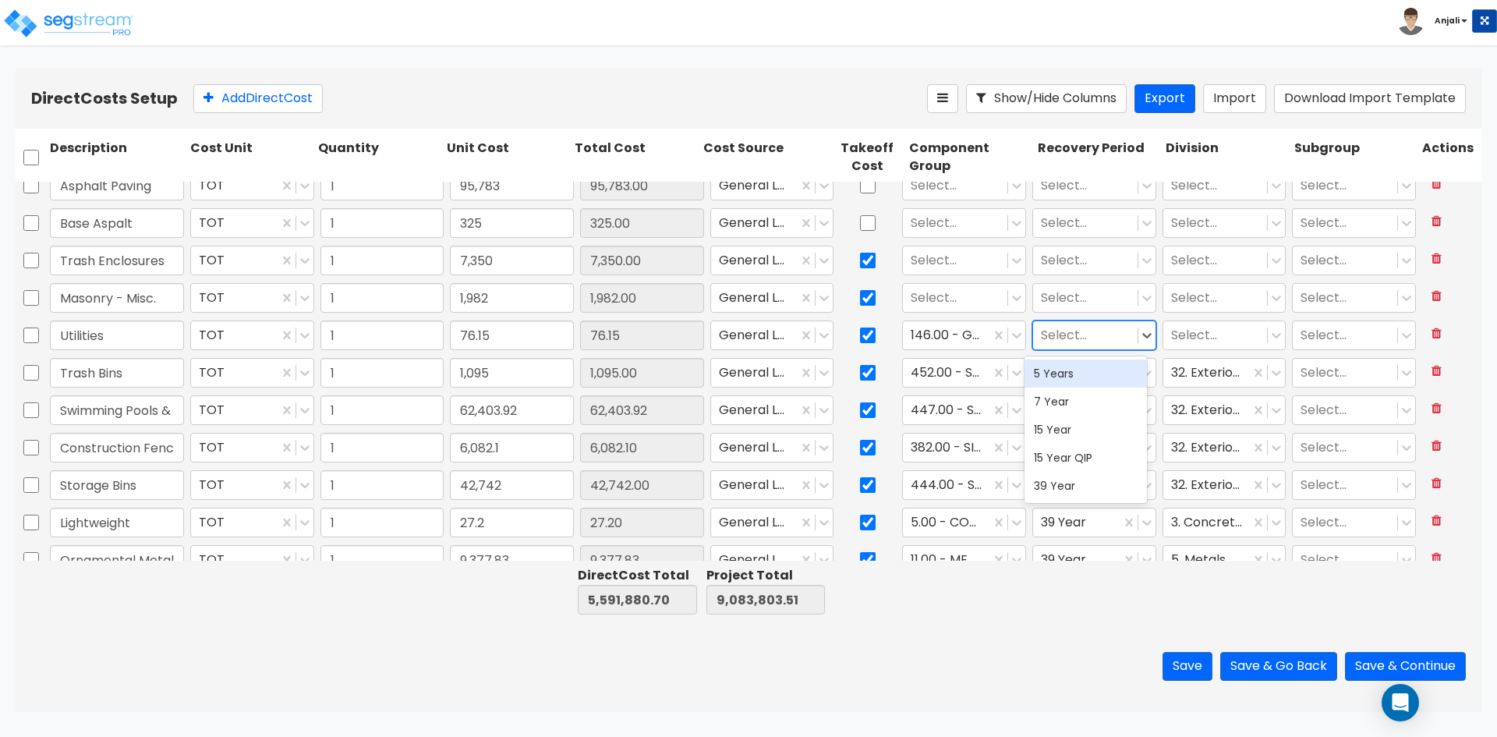
click at [1085, 334] on div at bounding box center [1085, 335] width 89 height 21
drag, startPoint x: 1073, startPoint y: 428, endPoint x: 1175, endPoint y: 366, distance: 119.7
click at [1074, 427] on div "15 Year" at bounding box center [1086, 430] width 122 height 28
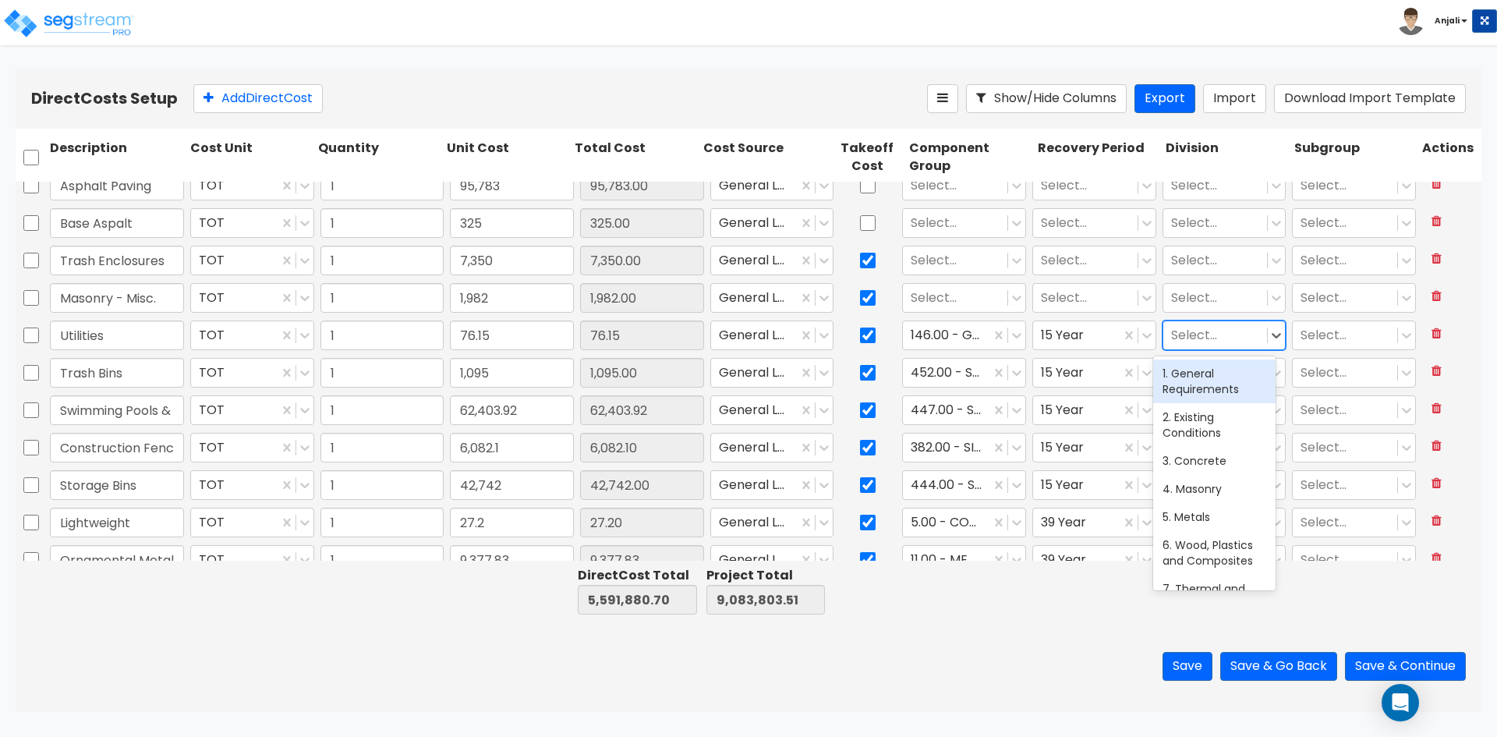
click at [1194, 332] on div at bounding box center [1215, 335] width 89 height 21
type input "UT"
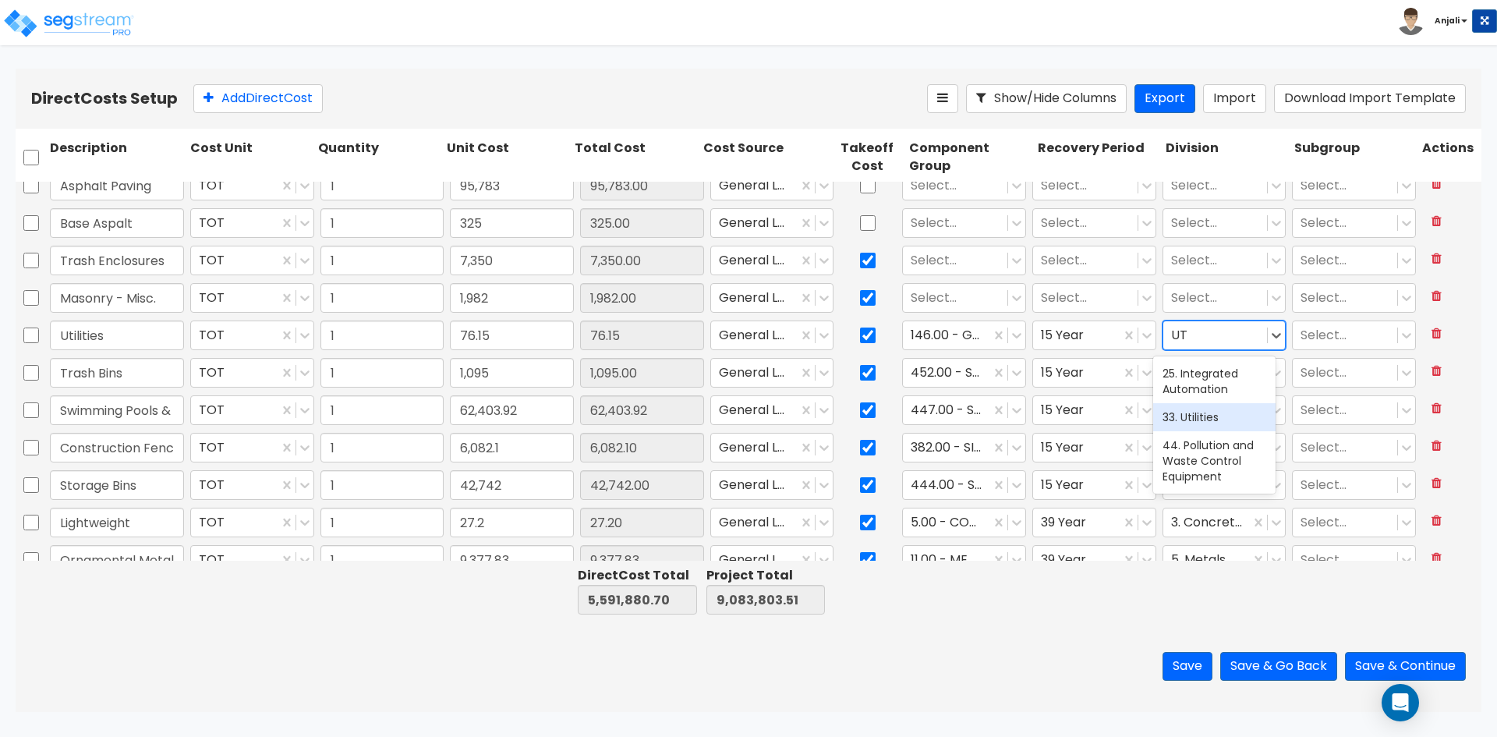
click at [1199, 416] on div "33. Utilities" at bounding box center [1214, 417] width 122 height 28
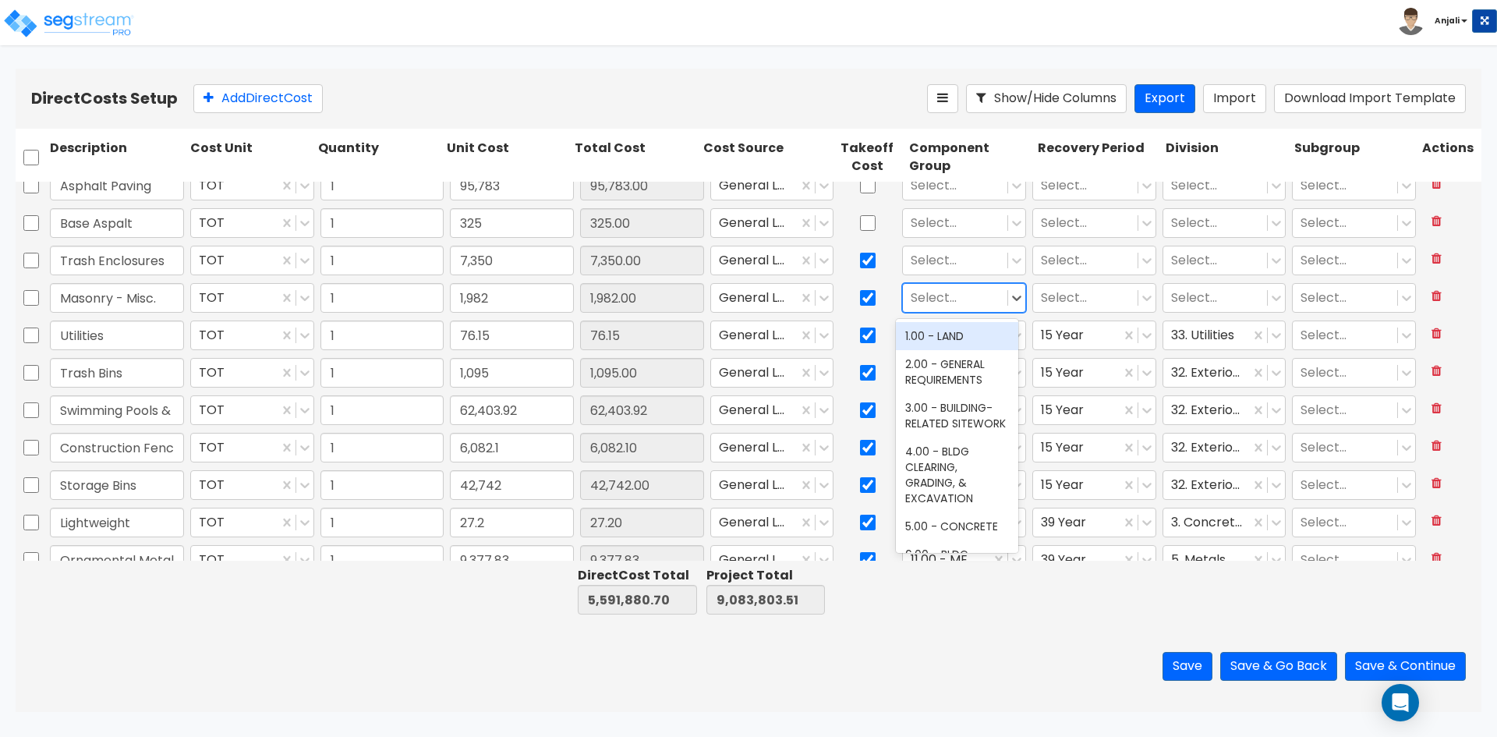
click at [968, 309] on div "Select..." at bounding box center [955, 298] width 104 height 27
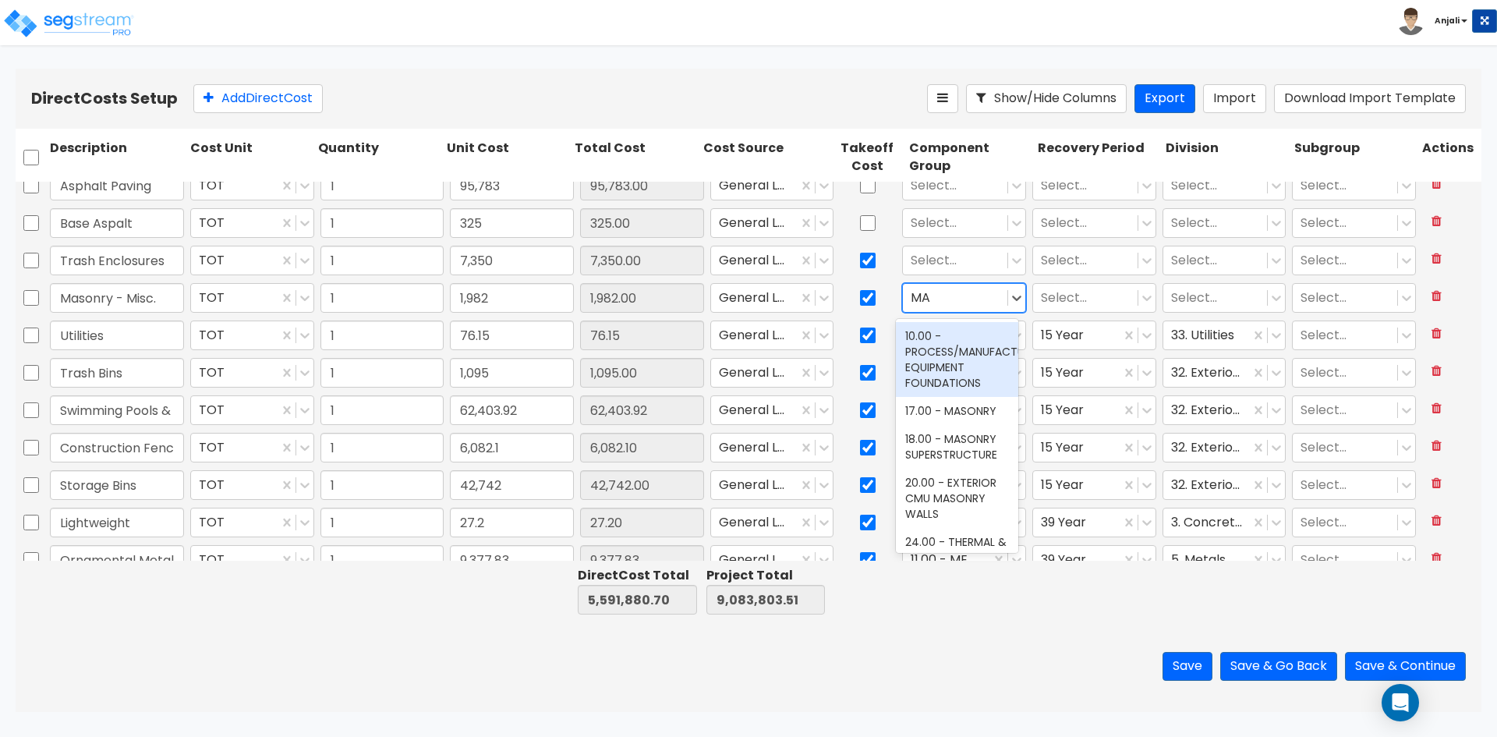
type input "MAS"
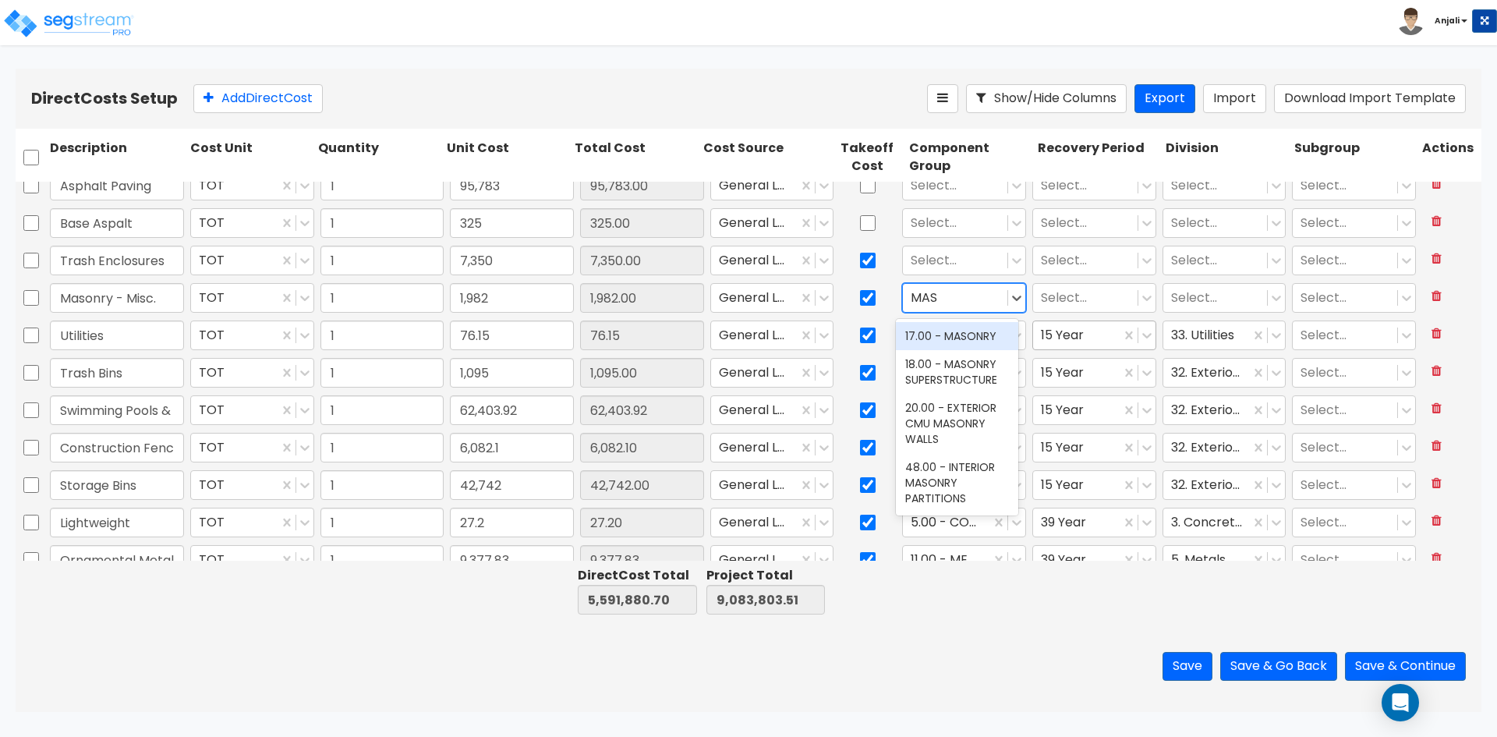
drag, startPoint x: 984, startPoint y: 336, endPoint x: 1038, endPoint y: 324, distance: 55.2
click at [984, 336] on div "17.00 - MASONRY" at bounding box center [957, 336] width 122 height 28
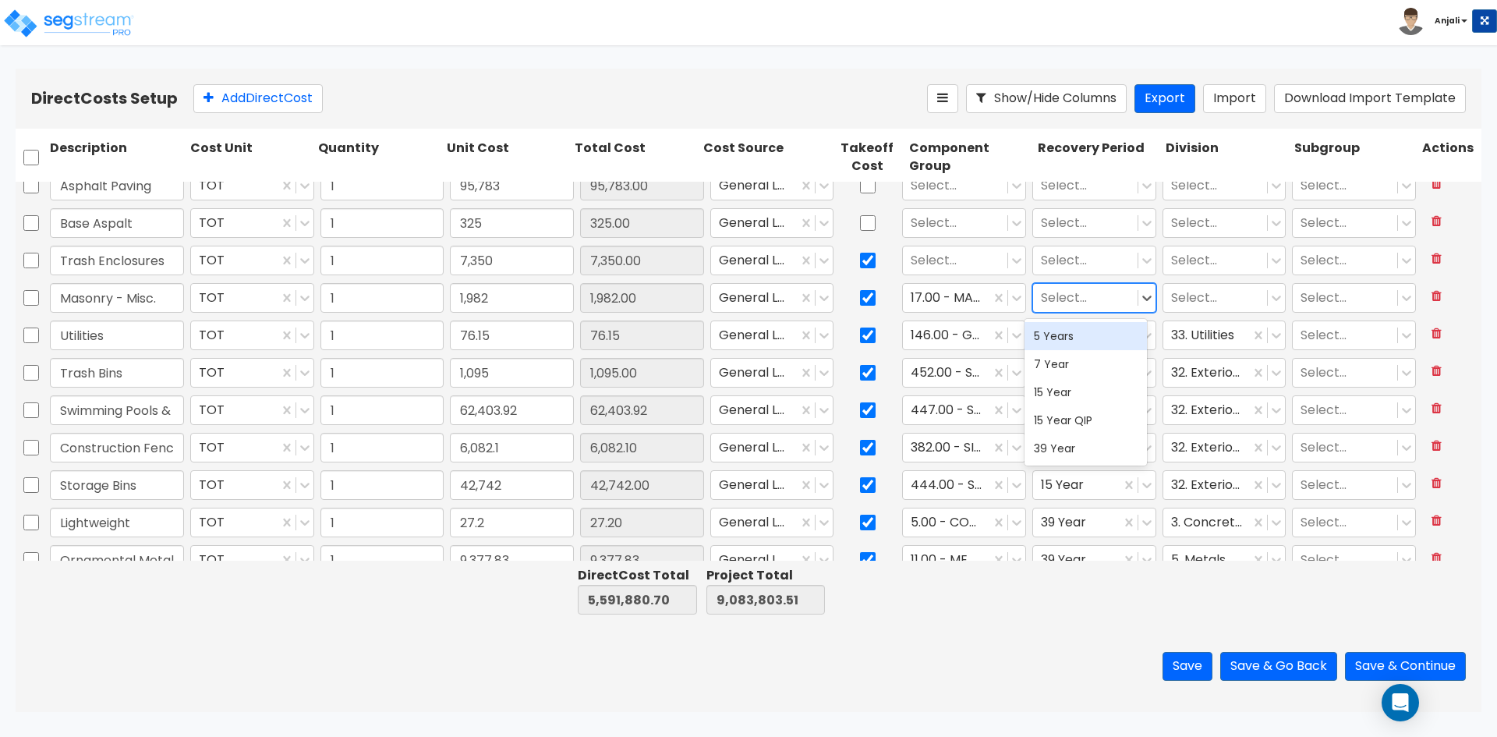
click at [1067, 292] on div at bounding box center [1085, 298] width 89 height 21
drag, startPoint x: 1056, startPoint y: 390, endPoint x: 1160, endPoint y: 333, distance: 119.0
click at [1057, 390] on div "15 Year" at bounding box center [1086, 392] width 122 height 28
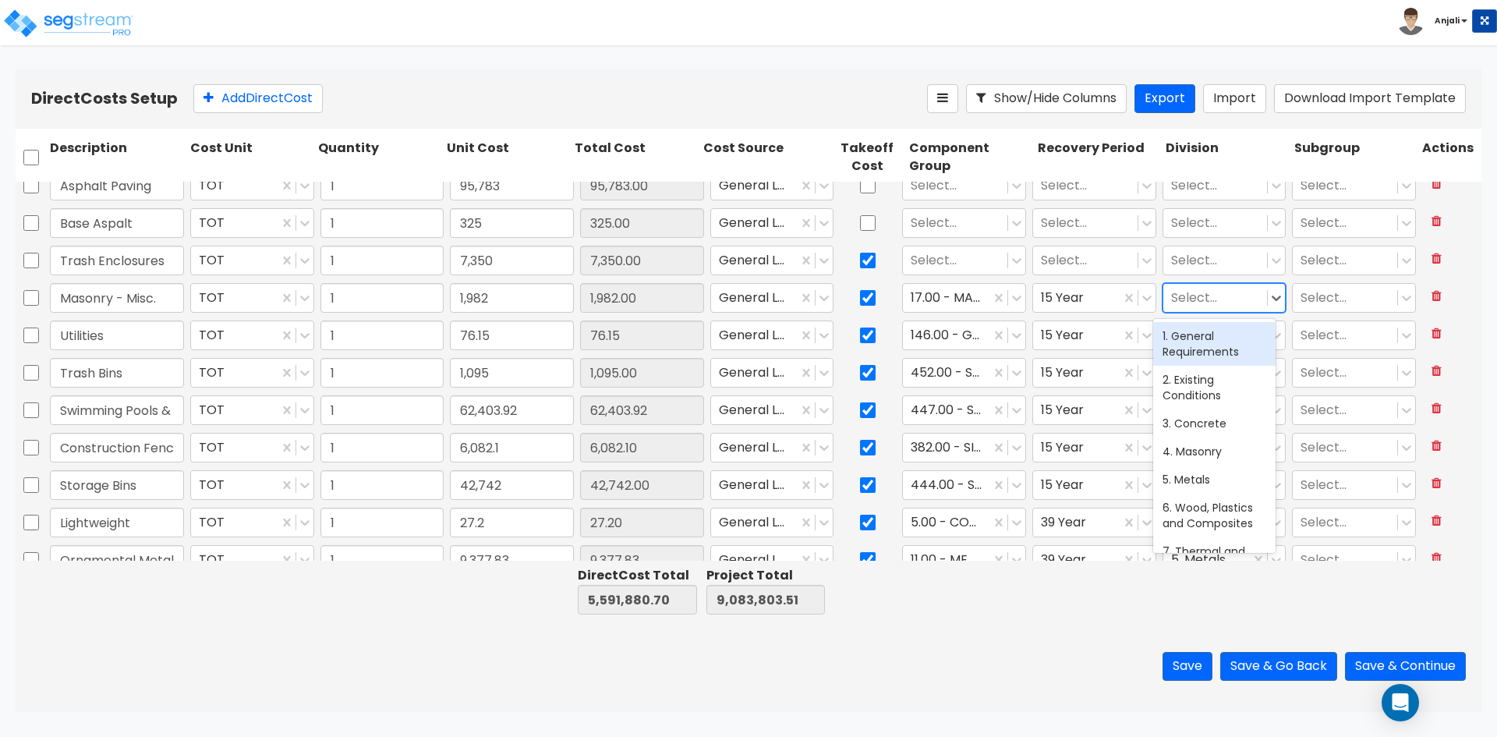
click at [1196, 296] on div at bounding box center [1215, 298] width 89 height 21
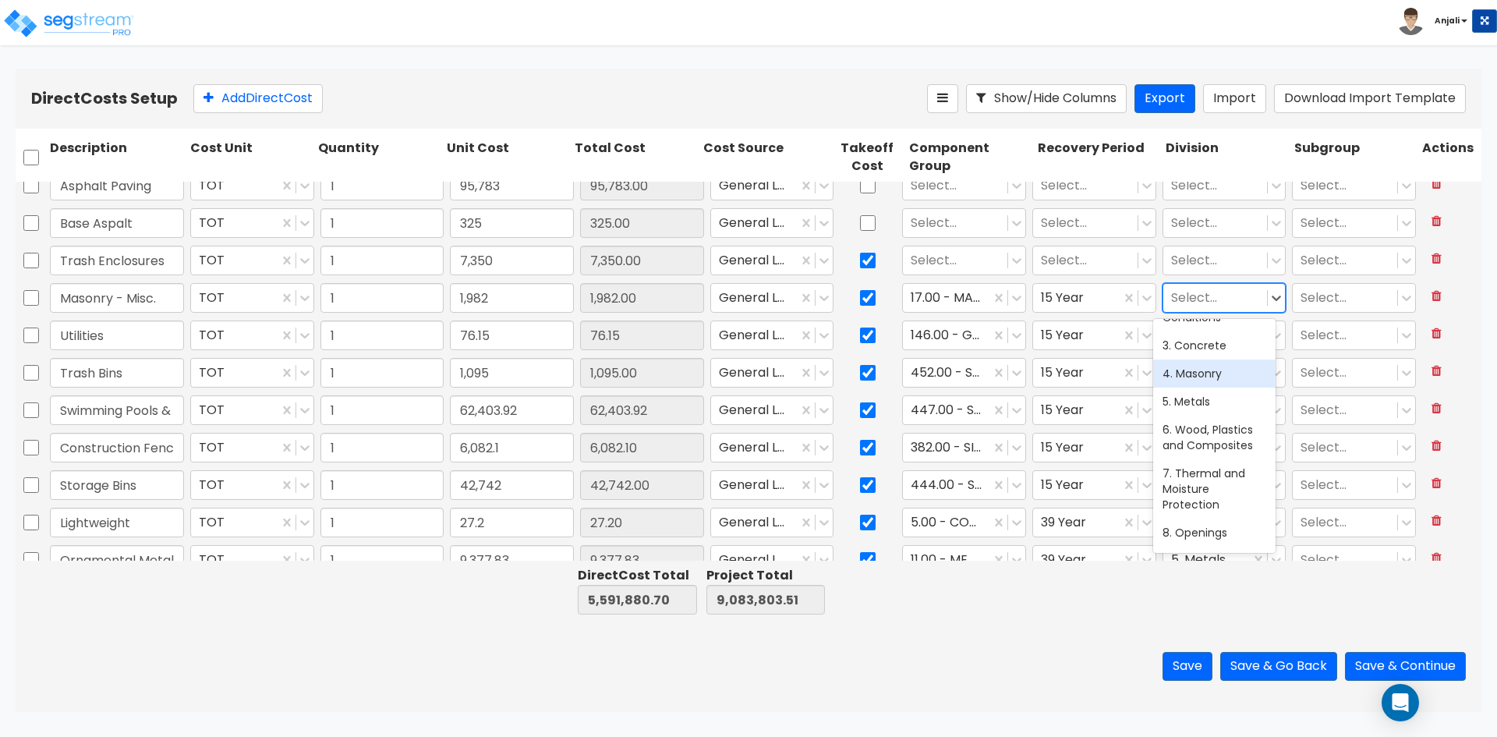
click at [1206, 376] on div "4. Masonry" at bounding box center [1214, 373] width 122 height 28
click at [869, 226] on input "checkbox" at bounding box center [868, 223] width 16 height 30
checkbox input "true"
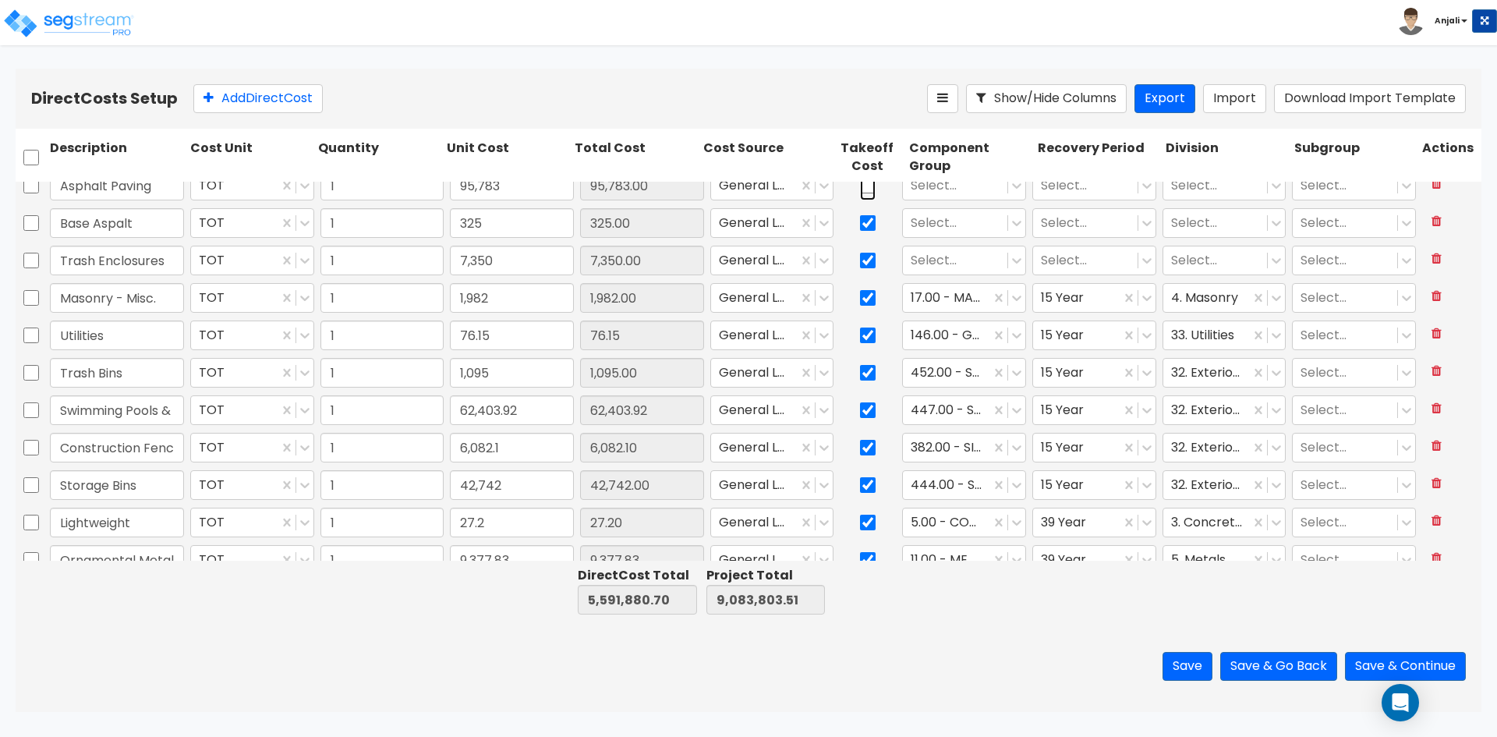
click at [860, 198] on input "checkbox" at bounding box center [868, 186] width 16 height 30
checkbox input "true"
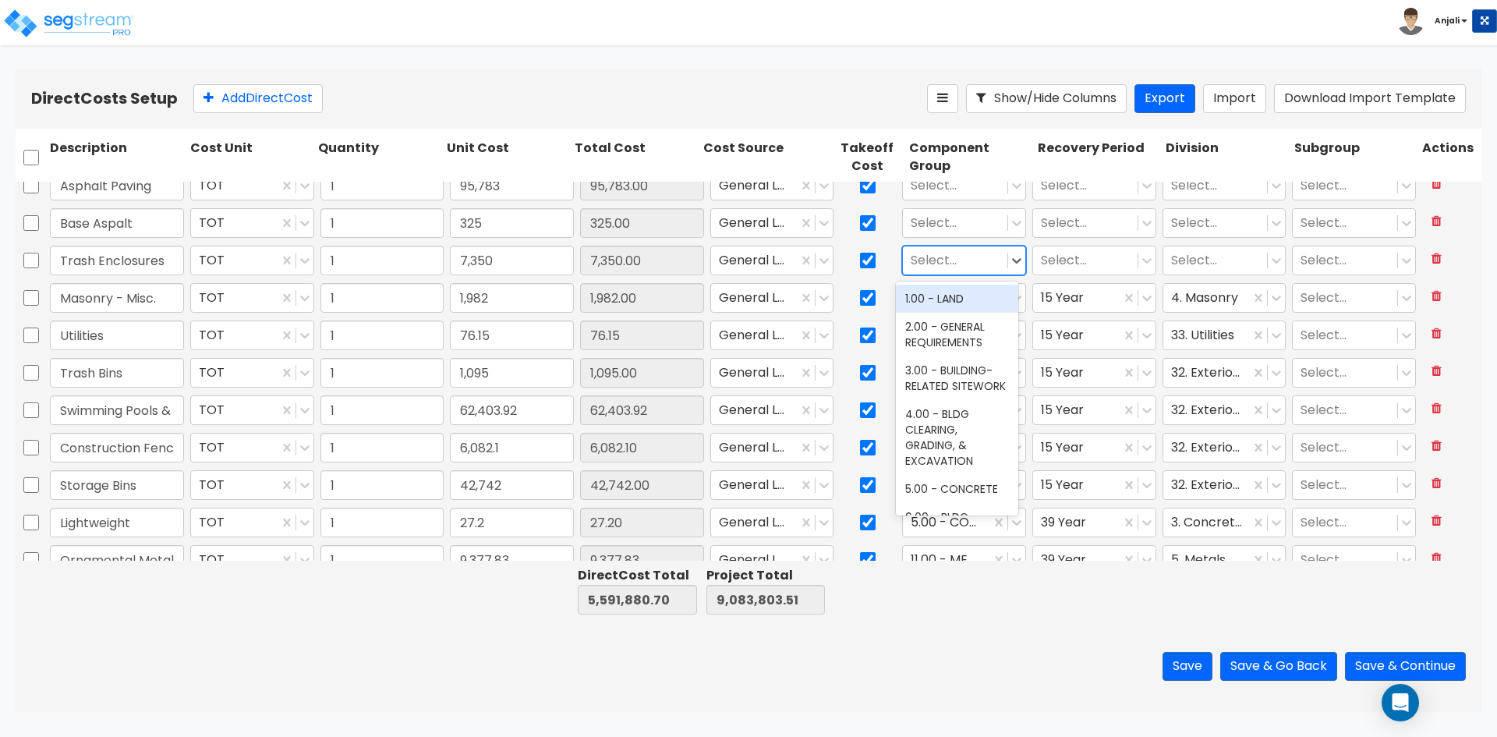
click at [947, 255] on div at bounding box center [955, 260] width 89 height 21
type input "TRASH"
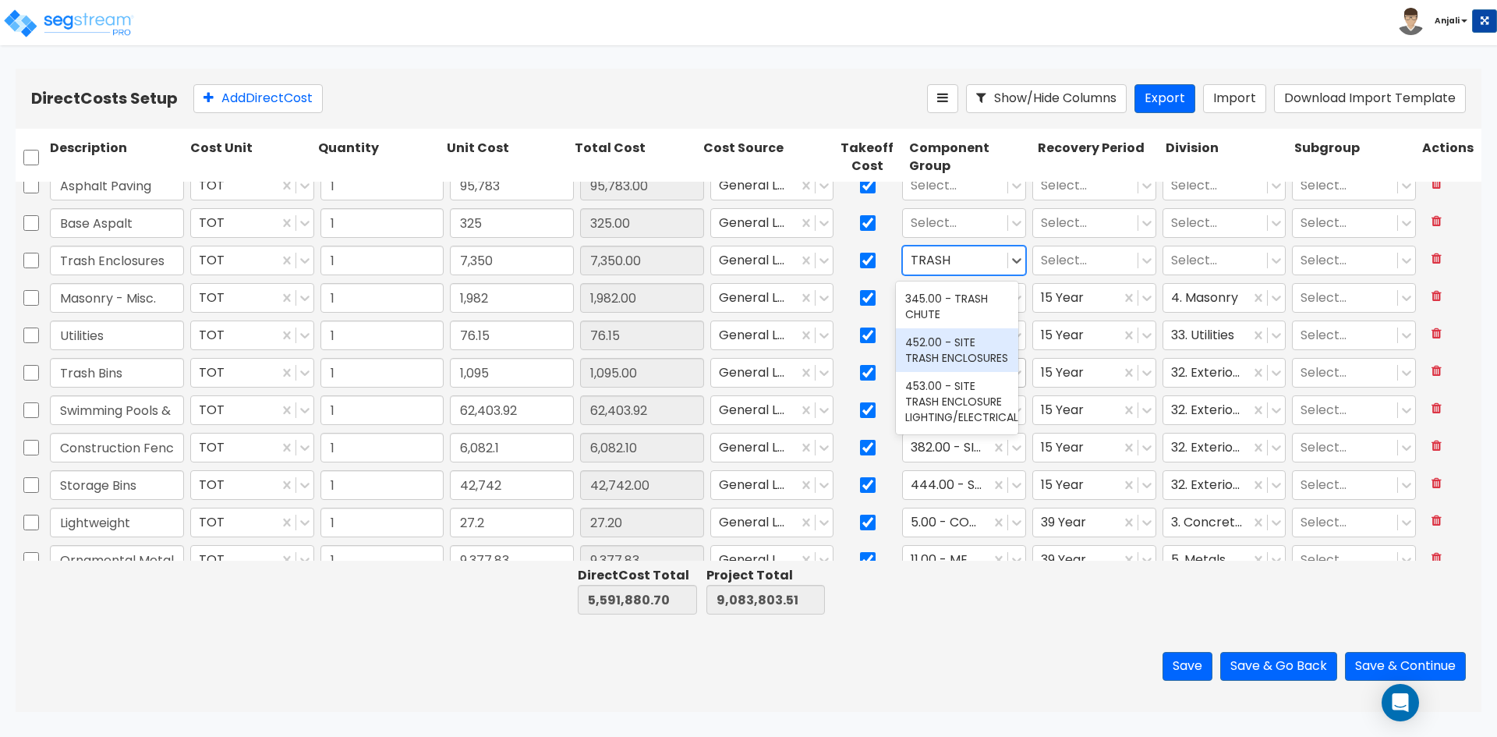
drag, startPoint x: 961, startPoint y: 374, endPoint x: 979, endPoint y: 359, distance: 23.3
click at [961, 372] on div "452.00 - SITE TRASH ENCLOSURES" at bounding box center [957, 350] width 122 height 44
click at [1065, 261] on div at bounding box center [1085, 260] width 89 height 21
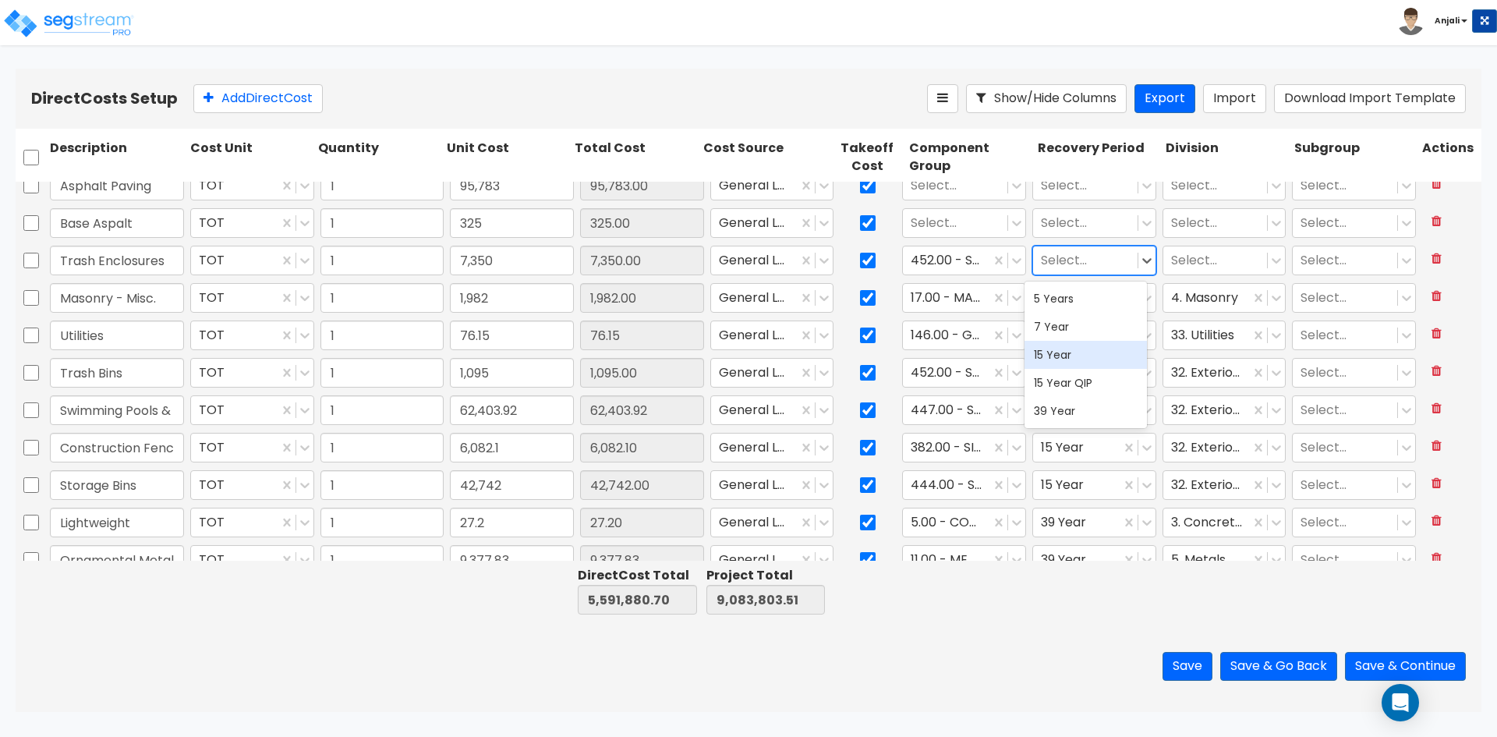
click at [1066, 342] on div "15 Year" at bounding box center [1086, 355] width 122 height 28
click at [1191, 247] on div "Select..." at bounding box center [1215, 260] width 104 height 27
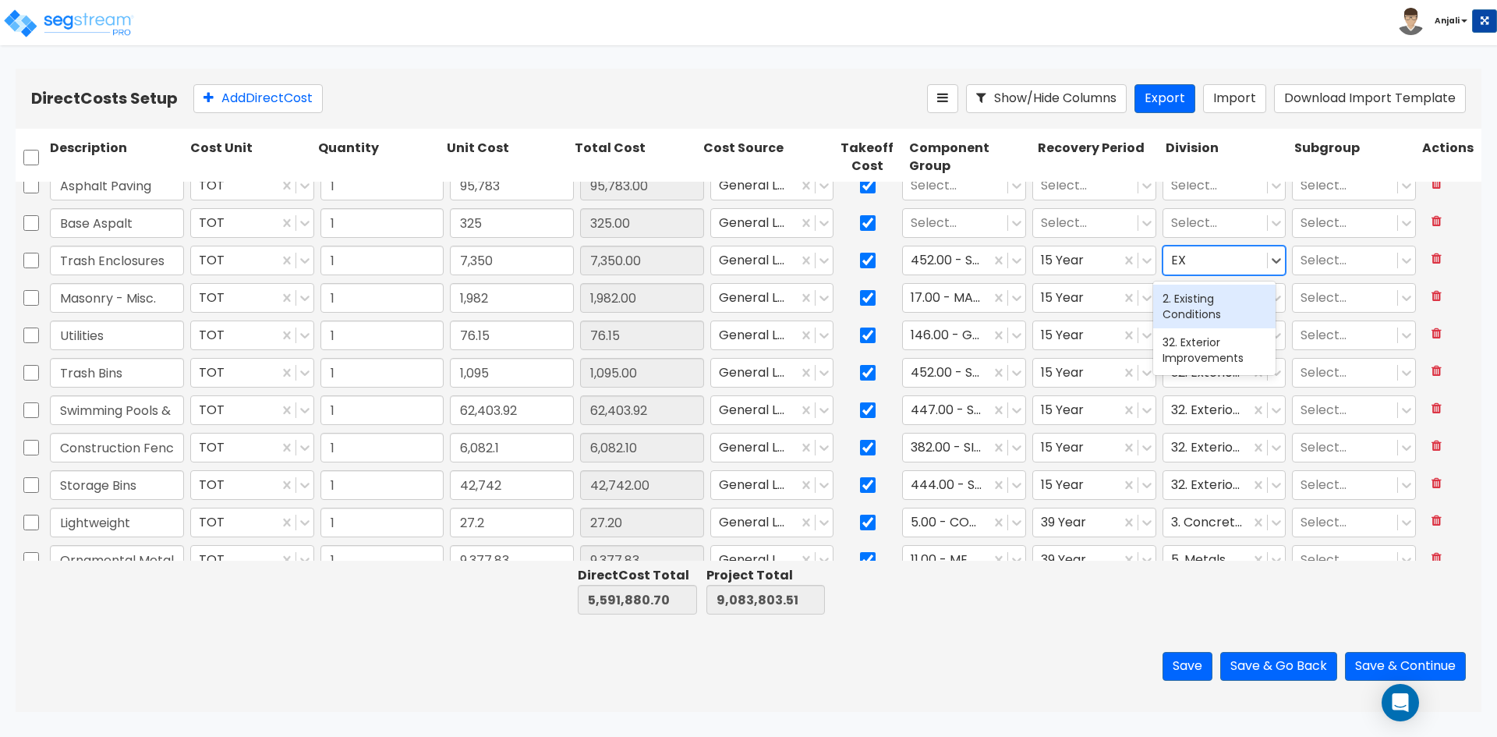
type input "EXT"
click at [1195, 302] on div "32. Exterior Improvements" at bounding box center [1214, 307] width 122 height 44
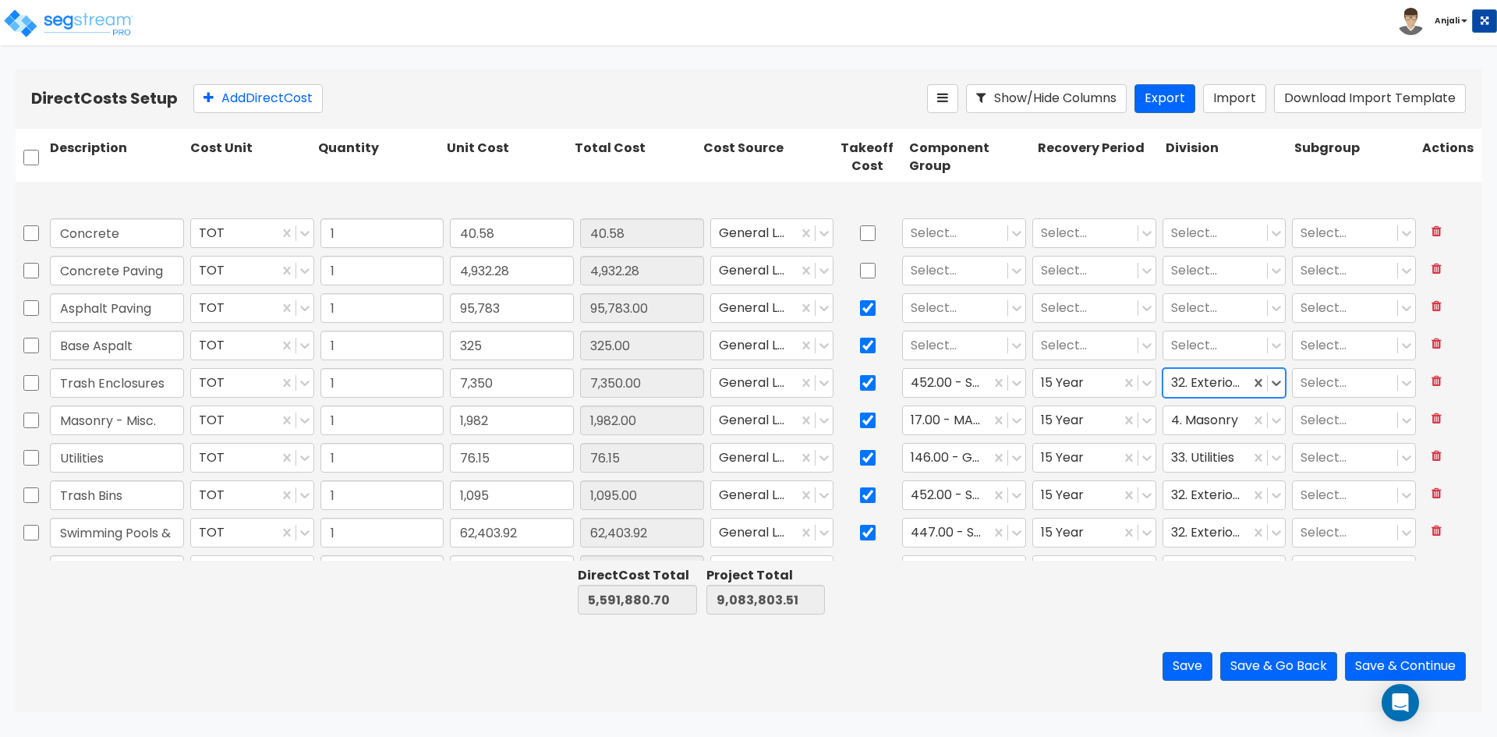
scroll to position [1243, 0]
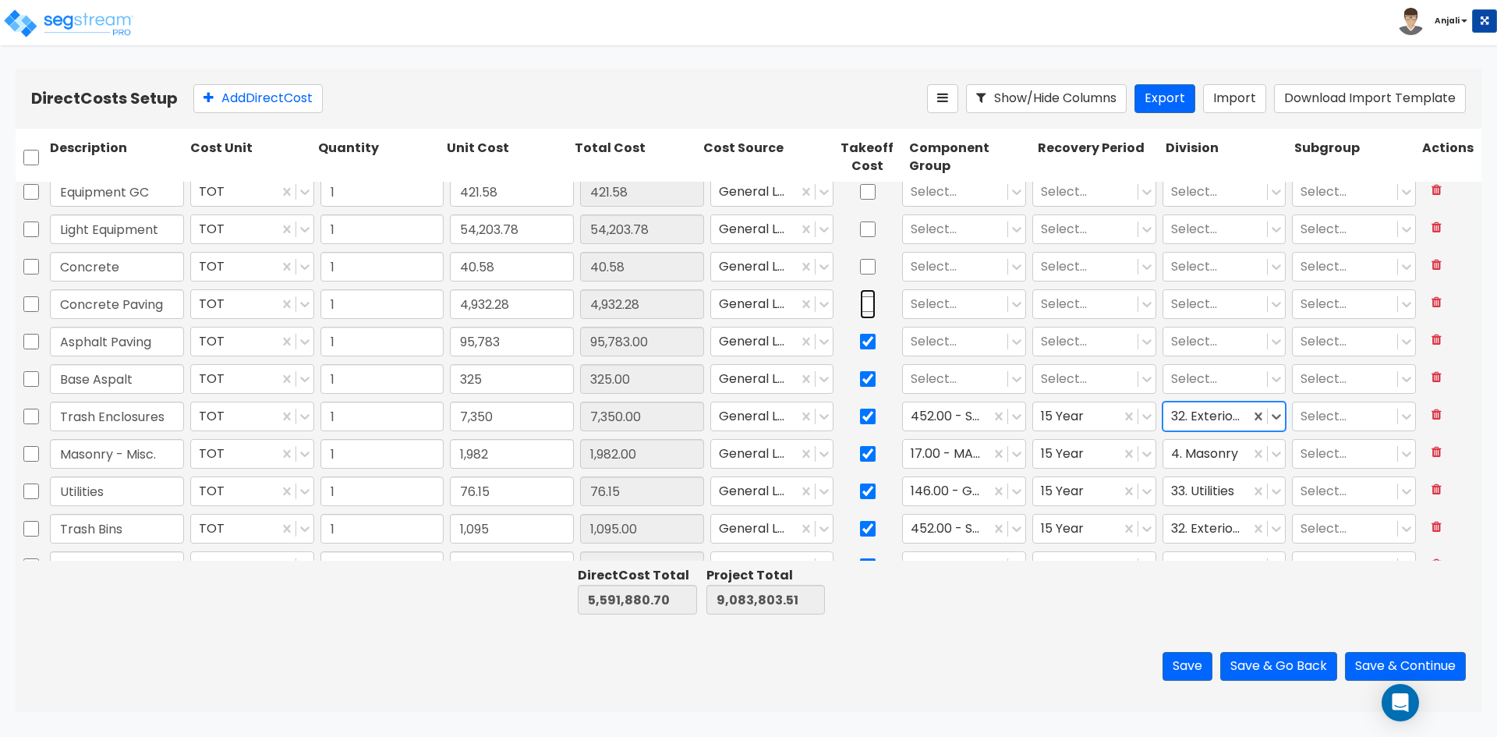
drag, startPoint x: 862, startPoint y: 299, endPoint x: 868, endPoint y: 266, distance: 34.1
click at [862, 297] on input "checkbox" at bounding box center [868, 304] width 16 height 30
checkbox input "true"
type input "Construction - Temp Agency"
click at [869, 257] on div at bounding box center [868, 267] width 62 height 36
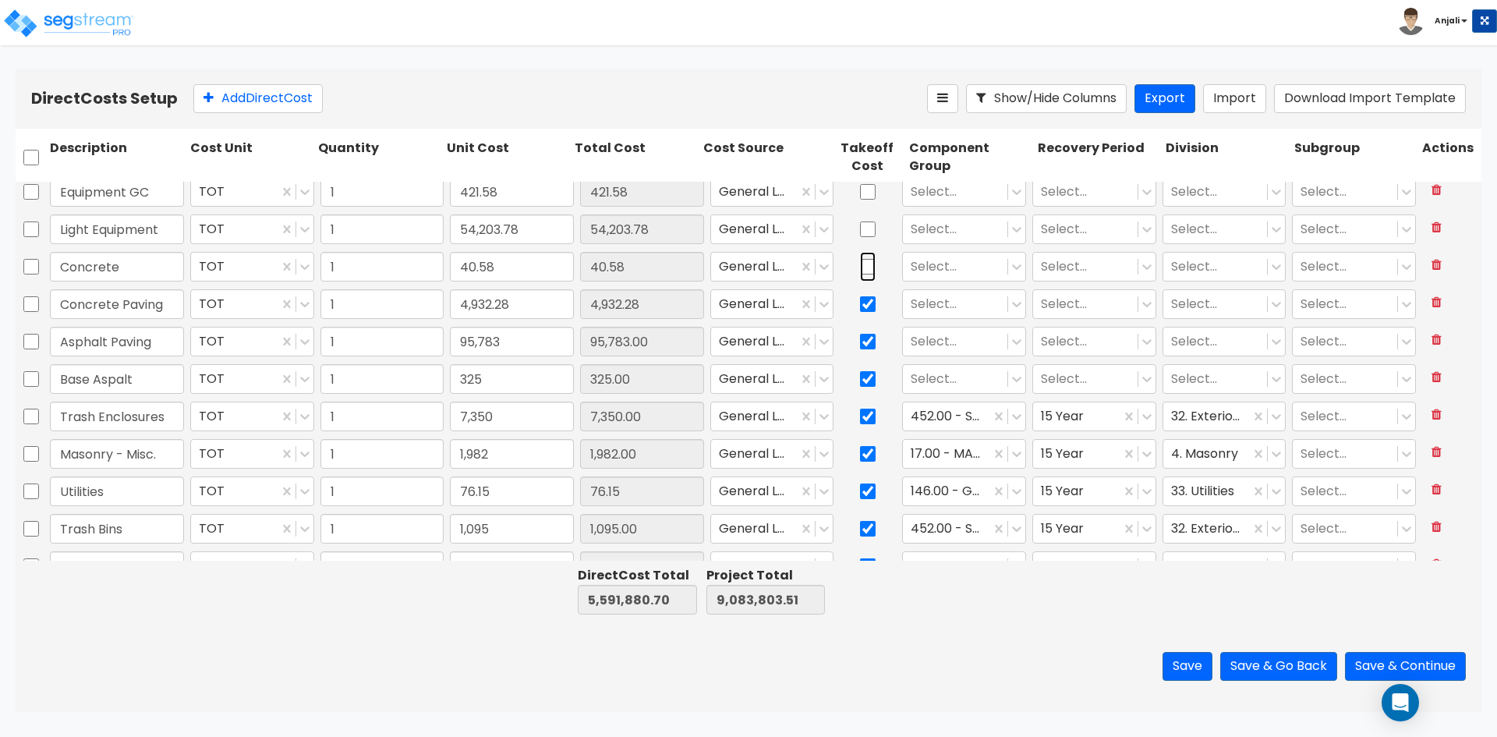
click at [866, 260] on input "checkbox" at bounding box center [868, 267] width 16 height 30
checkbox input "true"
type input "Construction - Temp Agency"
click at [866, 232] on input "checkbox" at bounding box center [868, 229] width 16 height 30
checkbox input "true"
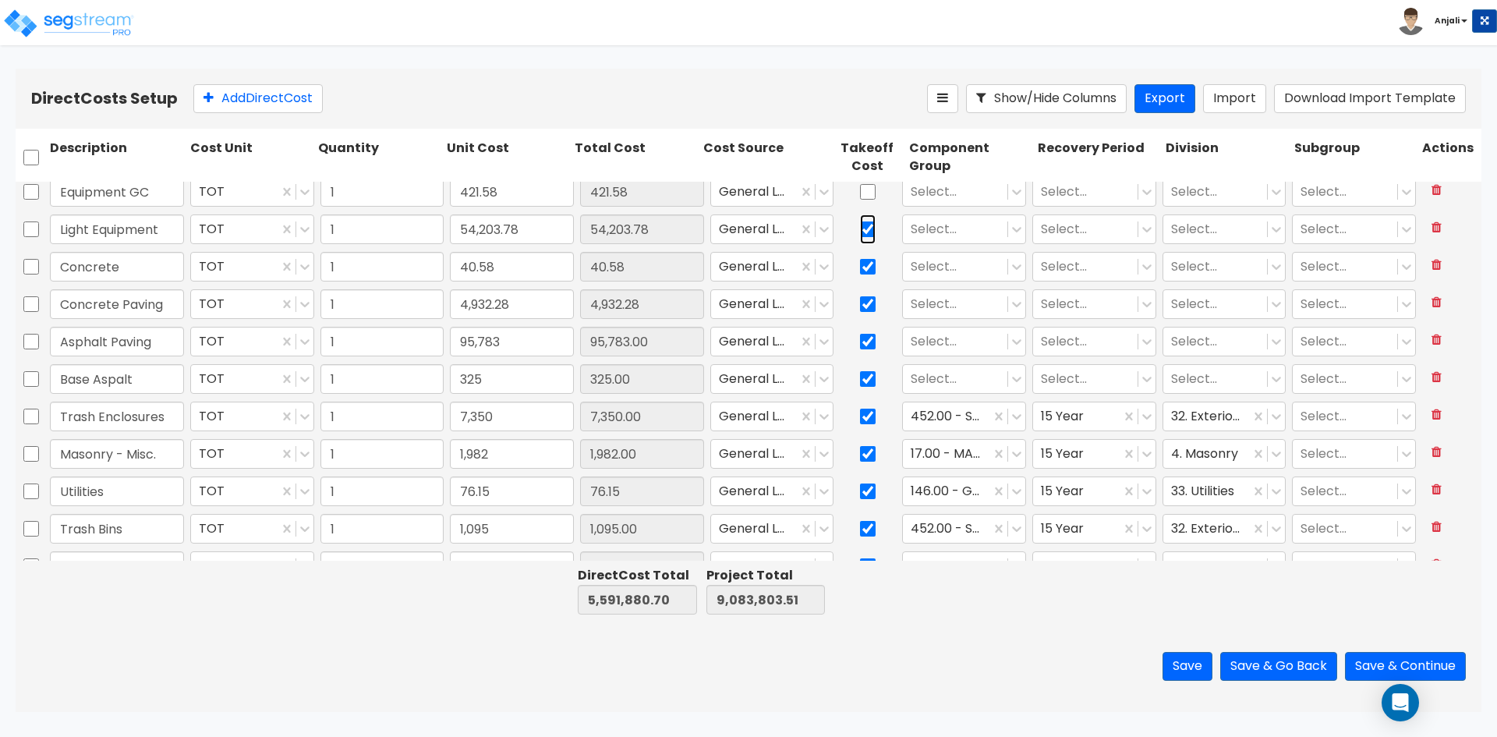
type input "Construction - Temp Agency"
click at [862, 182] on input "checkbox" at bounding box center [868, 192] width 16 height 30
checkbox input "true"
type input "Construction - Temp Agency"
click at [948, 370] on div at bounding box center [955, 379] width 89 height 21
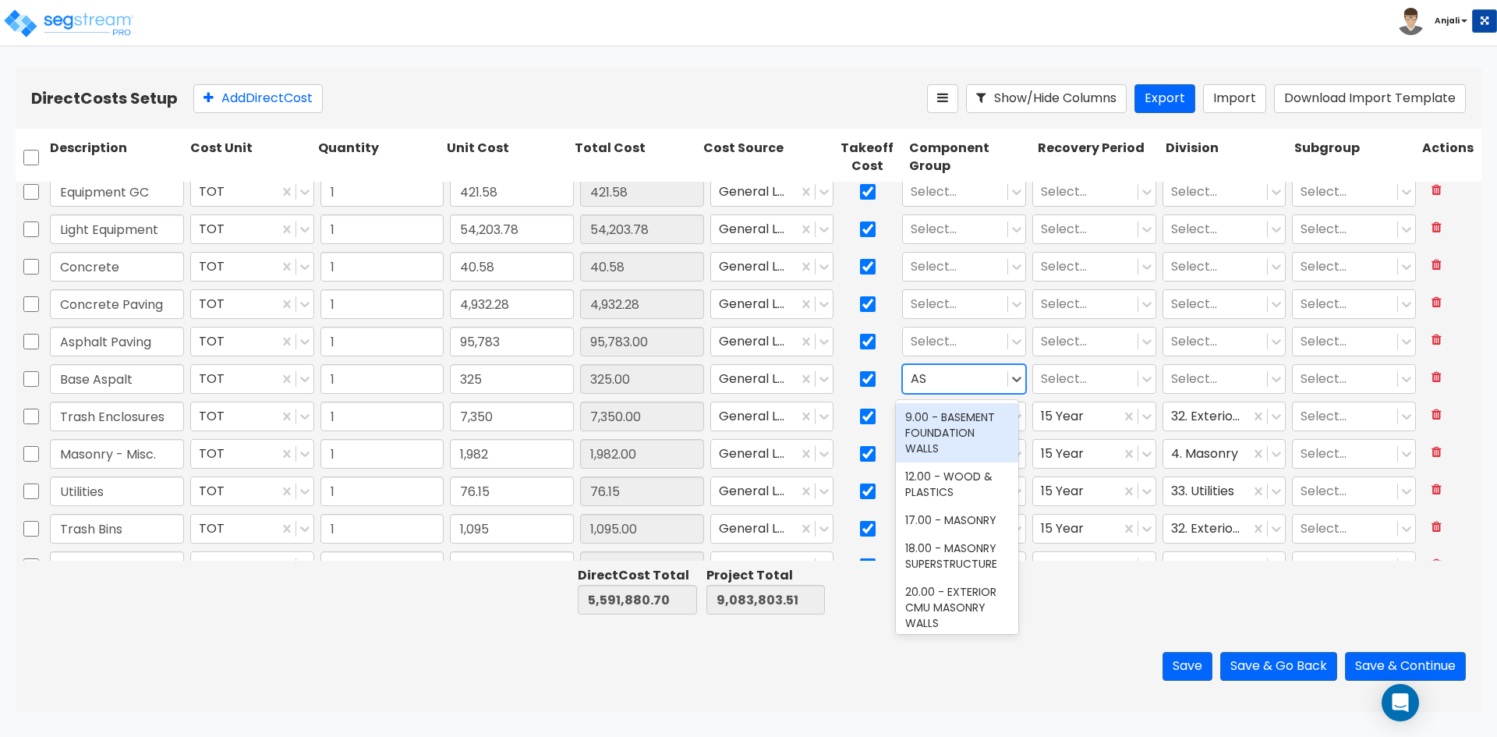
type input "ASP"
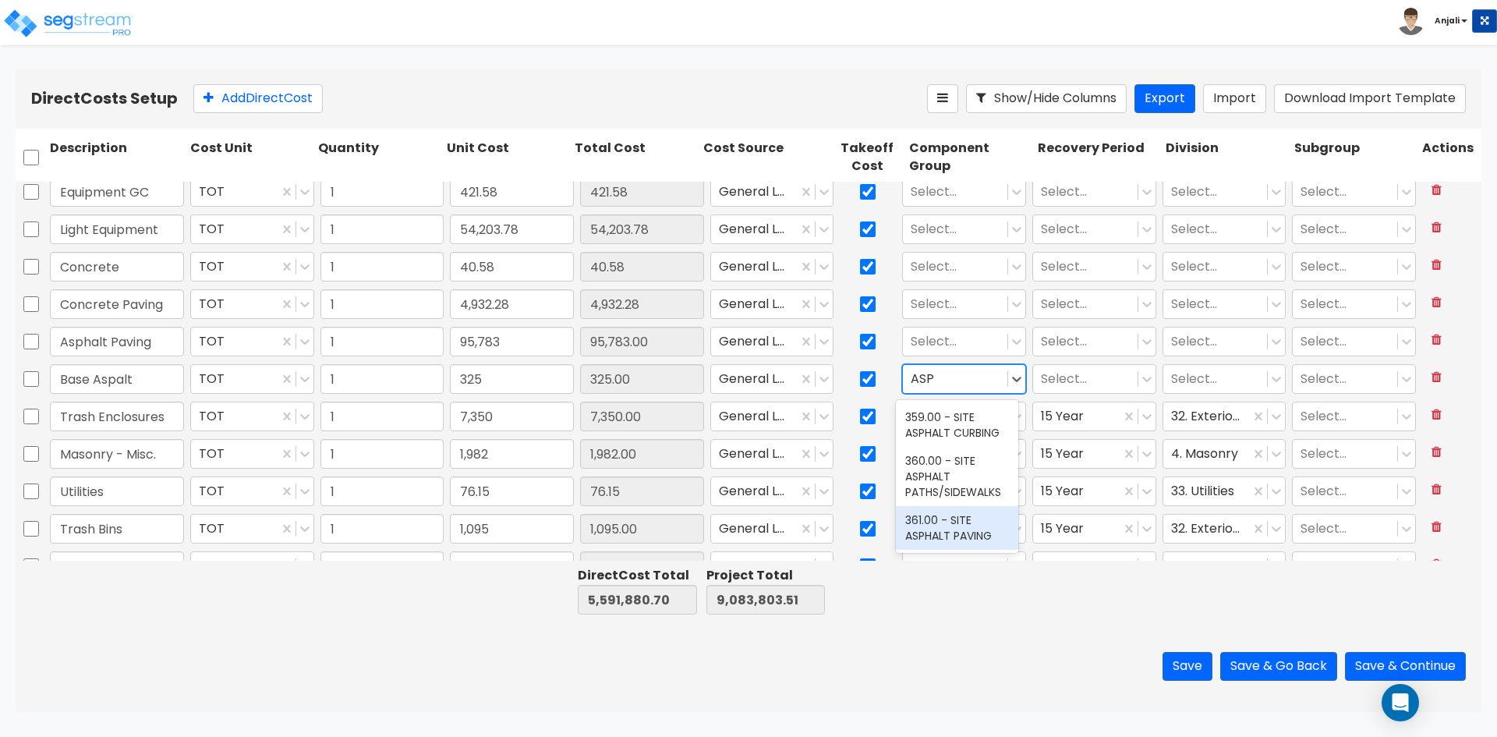
click at [977, 532] on div "361.00 - SITE ASPHALT PAVING" at bounding box center [957, 528] width 122 height 44
click at [1041, 381] on div at bounding box center [1085, 379] width 89 height 21
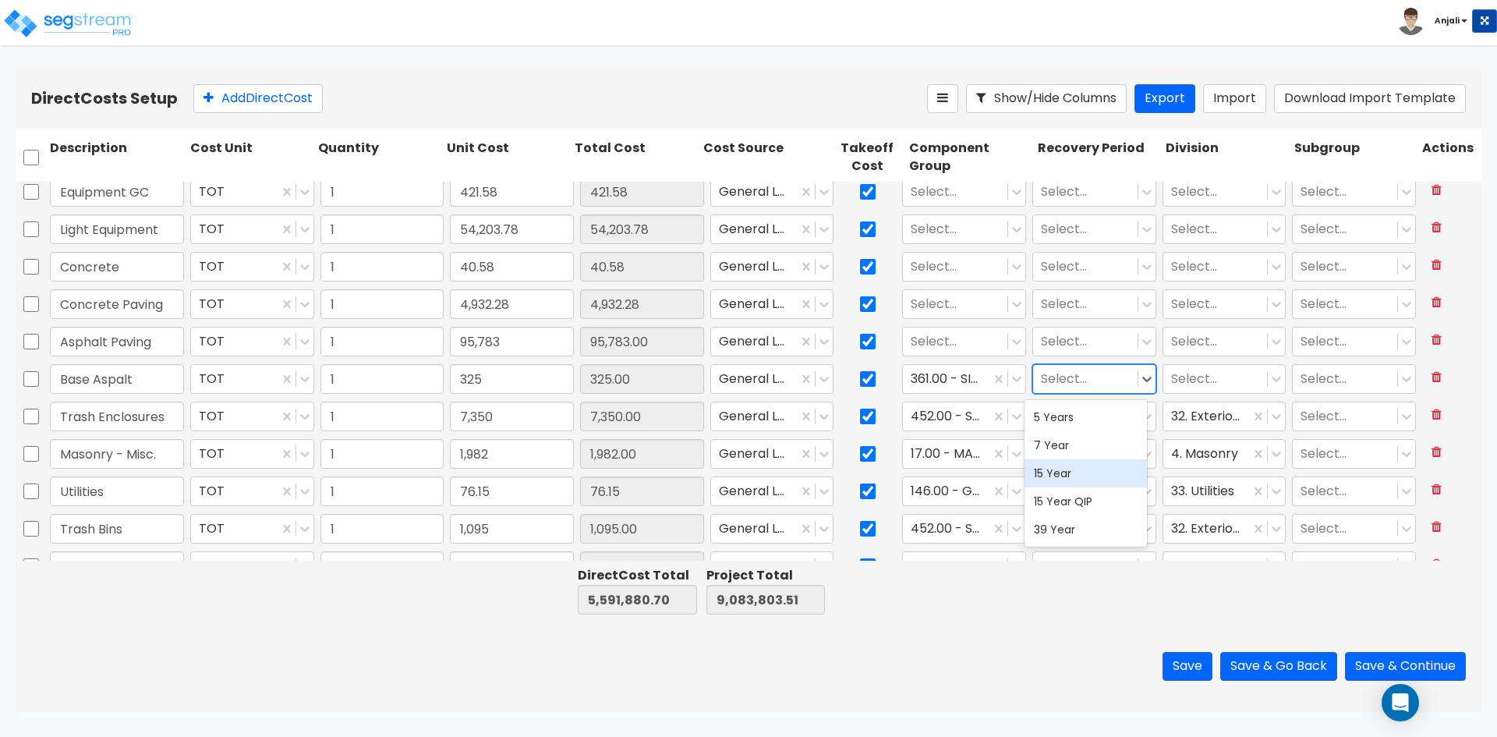
drag, startPoint x: 1049, startPoint y: 474, endPoint x: 1102, endPoint y: 413, distance: 80.7
click at [1050, 473] on div "15 Year" at bounding box center [1086, 473] width 122 height 28
type input "Construction - Temp Agency"
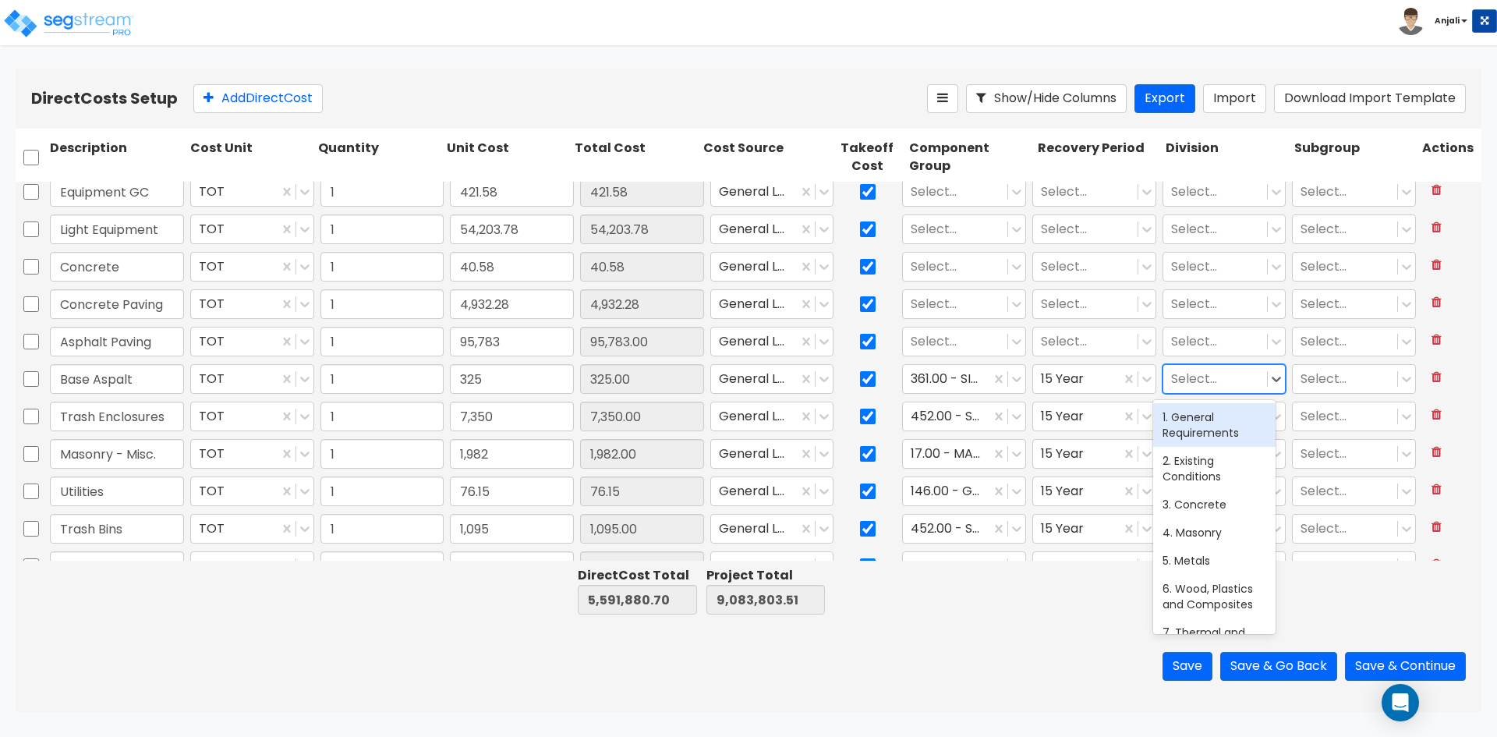
click at [1174, 374] on div at bounding box center [1215, 379] width 89 height 21
type input "EXT"
click at [1180, 412] on div "32. Exterior Improvements" at bounding box center [1214, 425] width 122 height 44
type input "Construction - Temp Agency"
click at [967, 345] on div at bounding box center [955, 341] width 89 height 21
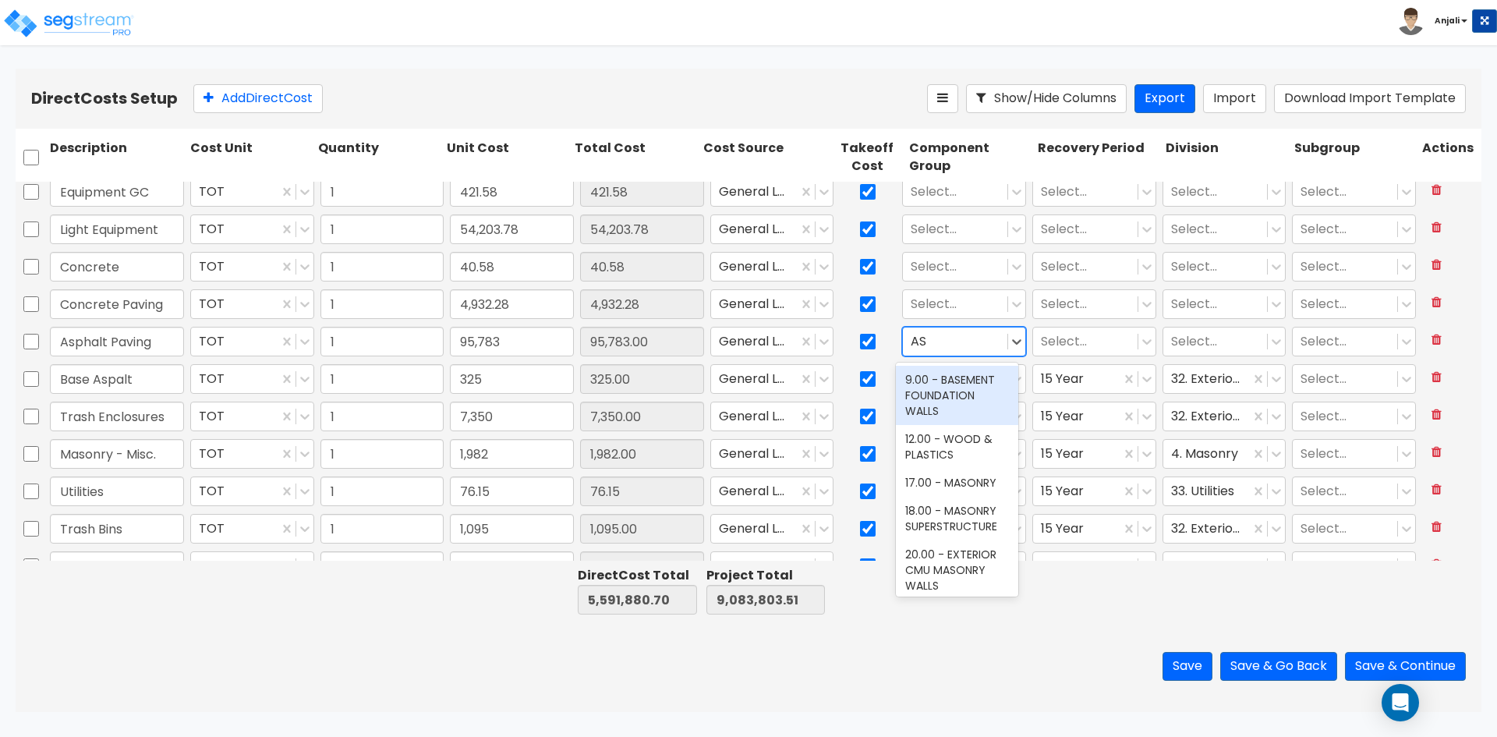
type input "ASP"
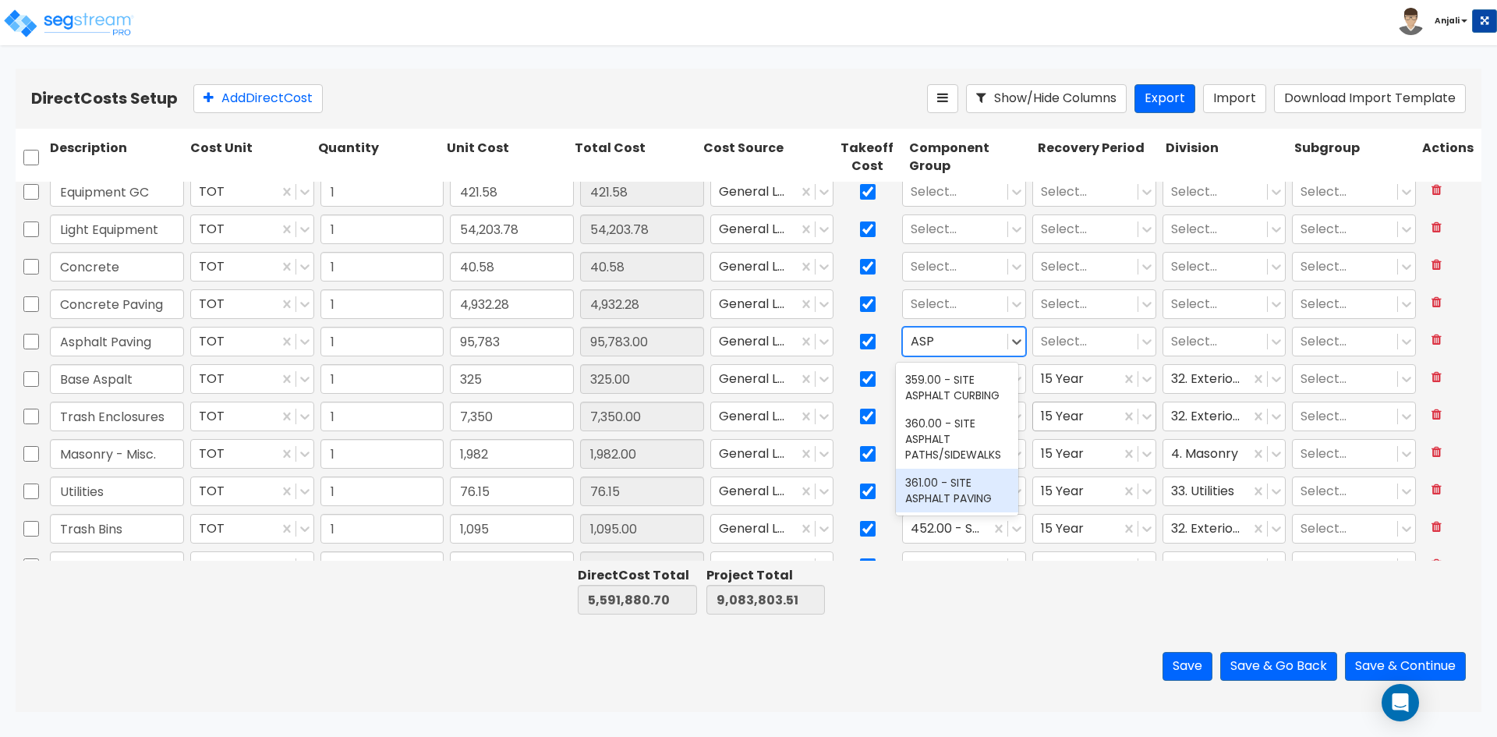
drag, startPoint x: 981, startPoint y: 483, endPoint x: 1037, endPoint y: 427, distance: 79.4
click at [983, 481] on div "361.00 - SITE ASPHALT PAVING" at bounding box center [957, 491] width 122 height 44
click at [1075, 346] on div at bounding box center [1085, 341] width 89 height 21
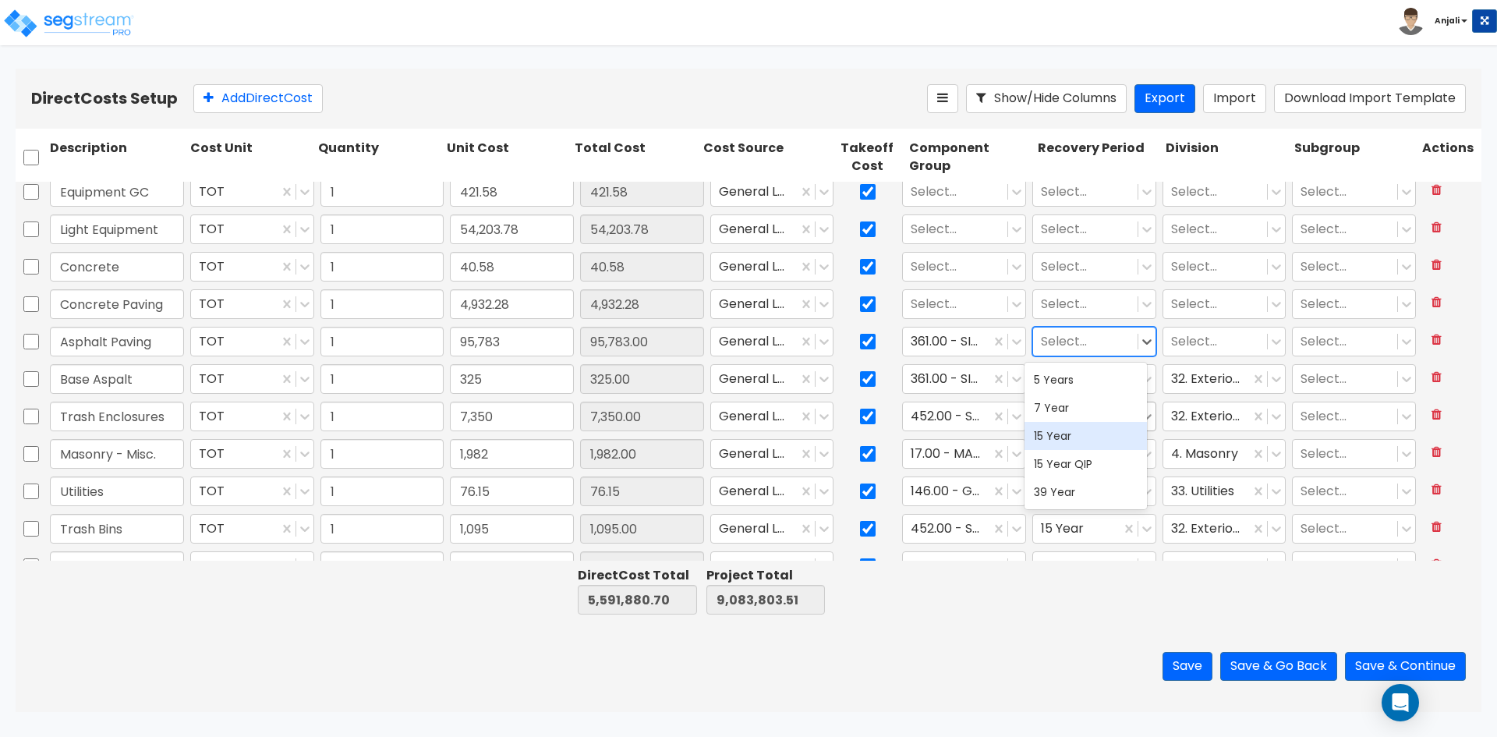
drag, startPoint x: 1067, startPoint y: 440, endPoint x: 1139, endPoint y: 414, distance: 76.2
click at [1069, 439] on div "15 Year" at bounding box center [1086, 436] width 122 height 28
type input "Construction - Temp Agency"
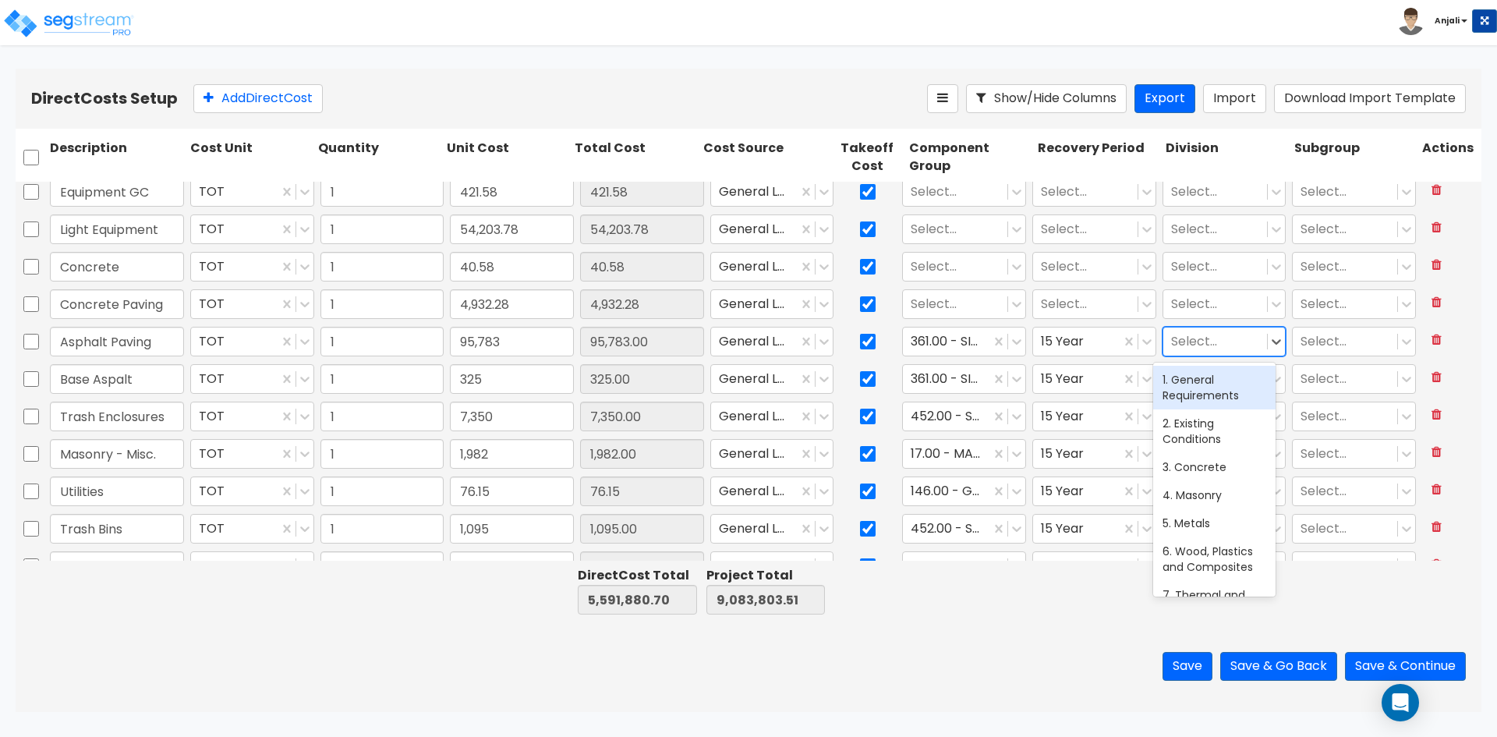
click at [1213, 352] on div at bounding box center [1215, 341] width 89 height 21
type input "EXT"
click at [1205, 381] on div "32. Exterior Improvements" at bounding box center [1214, 388] width 122 height 44
type input "Construction - Temp Agency"
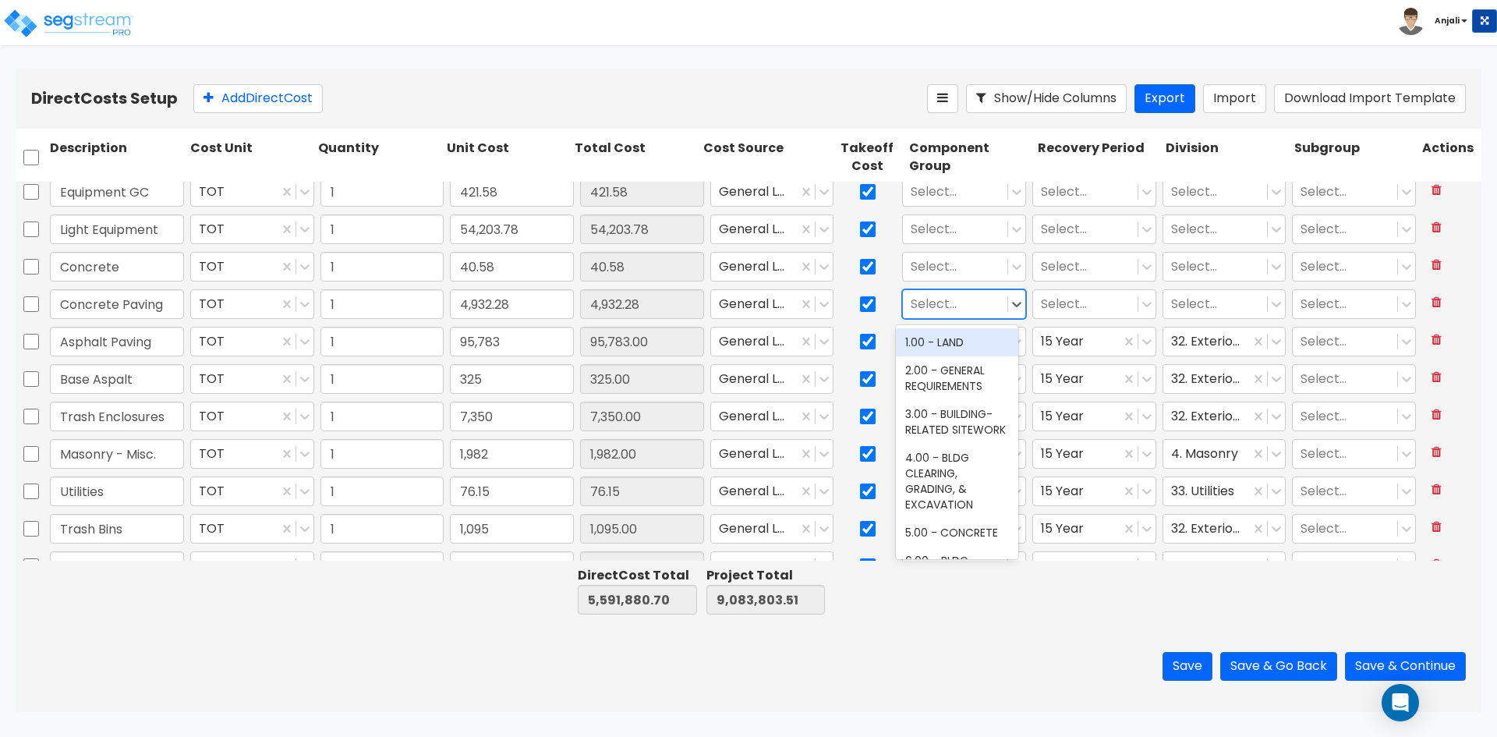
click at [947, 313] on div at bounding box center [955, 304] width 89 height 21
type input "CON"
click at [958, 331] on div "5.00 - CONCRETE" at bounding box center [957, 342] width 122 height 28
click at [1066, 306] on div at bounding box center [1085, 304] width 89 height 21
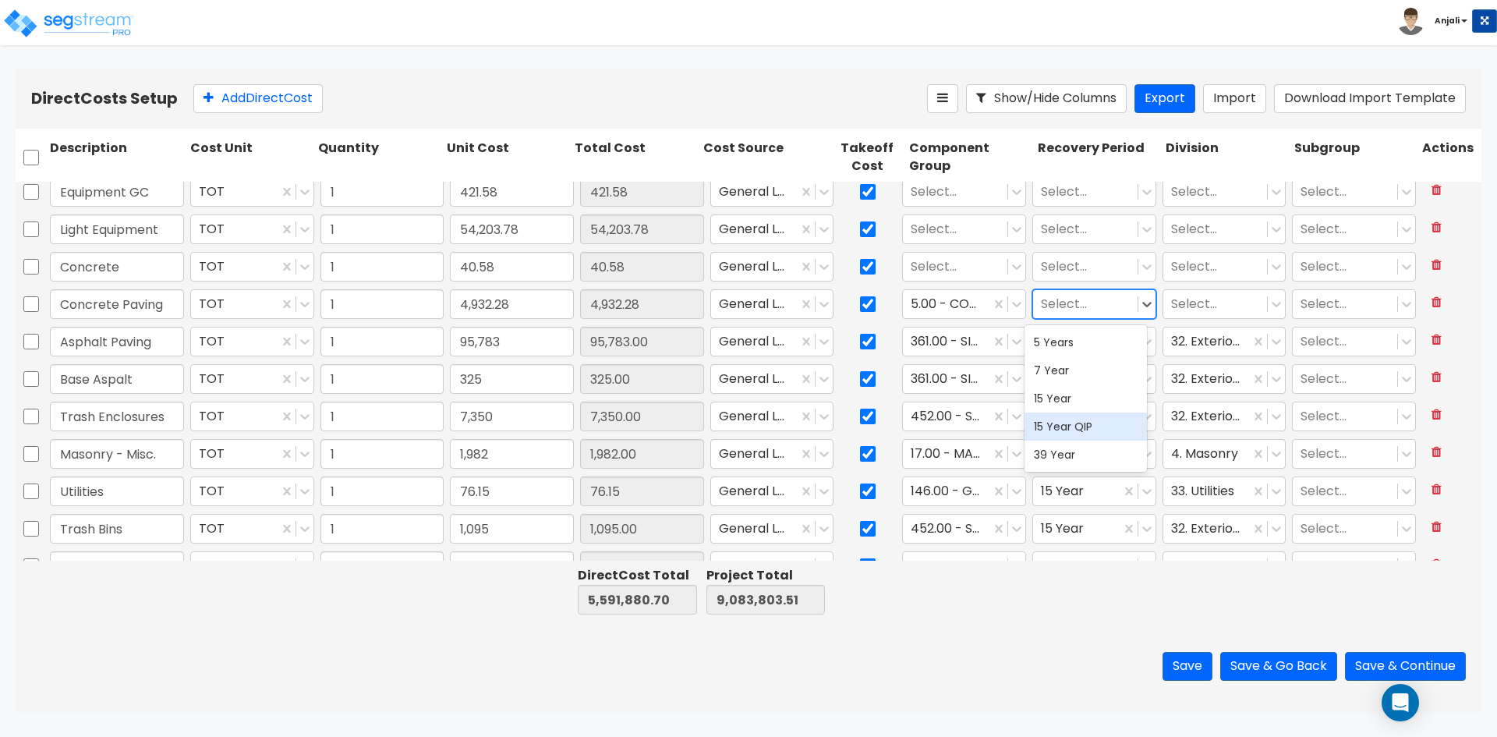
click at [1076, 407] on div "15 Year" at bounding box center [1086, 398] width 122 height 28
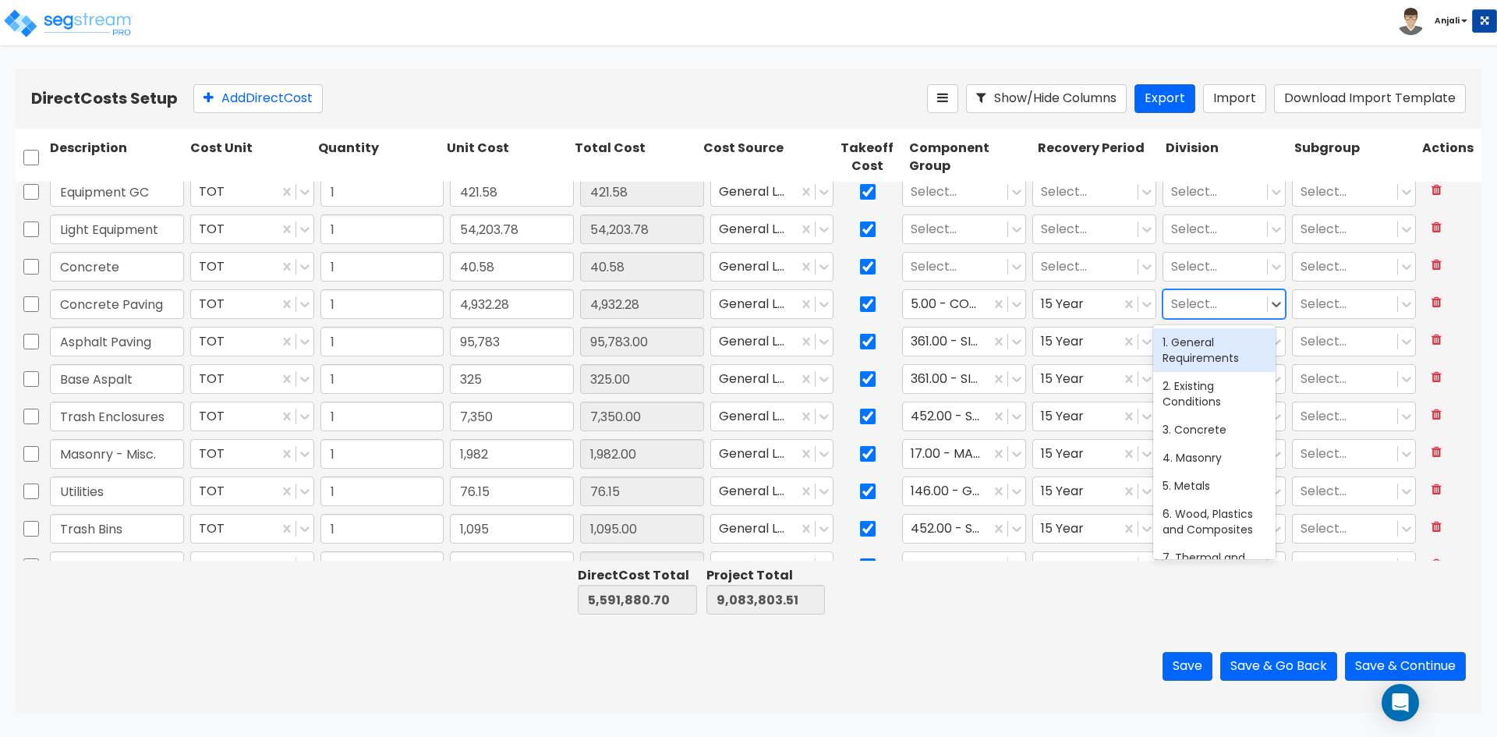
click at [1203, 318] on div "Select..." at bounding box center [1225, 304] width 124 height 30
click at [1192, 418] on div "3. Concrete" at bounding box center [1214, 430] width 122 height 28
type input "Construction - Temp Agency"
click at [958, 275] on div at bounding box center [955, 267] width 89 height 21
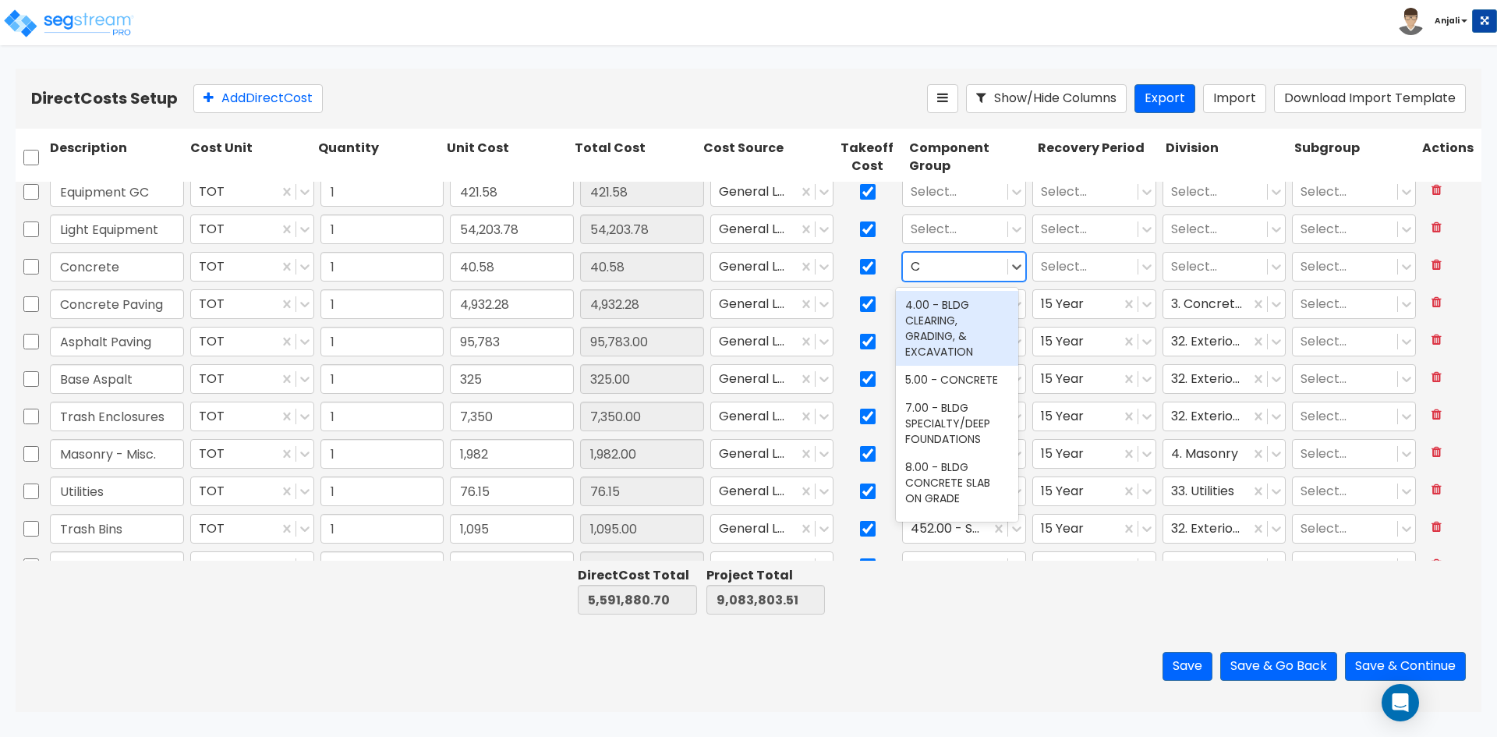
type input "CO"
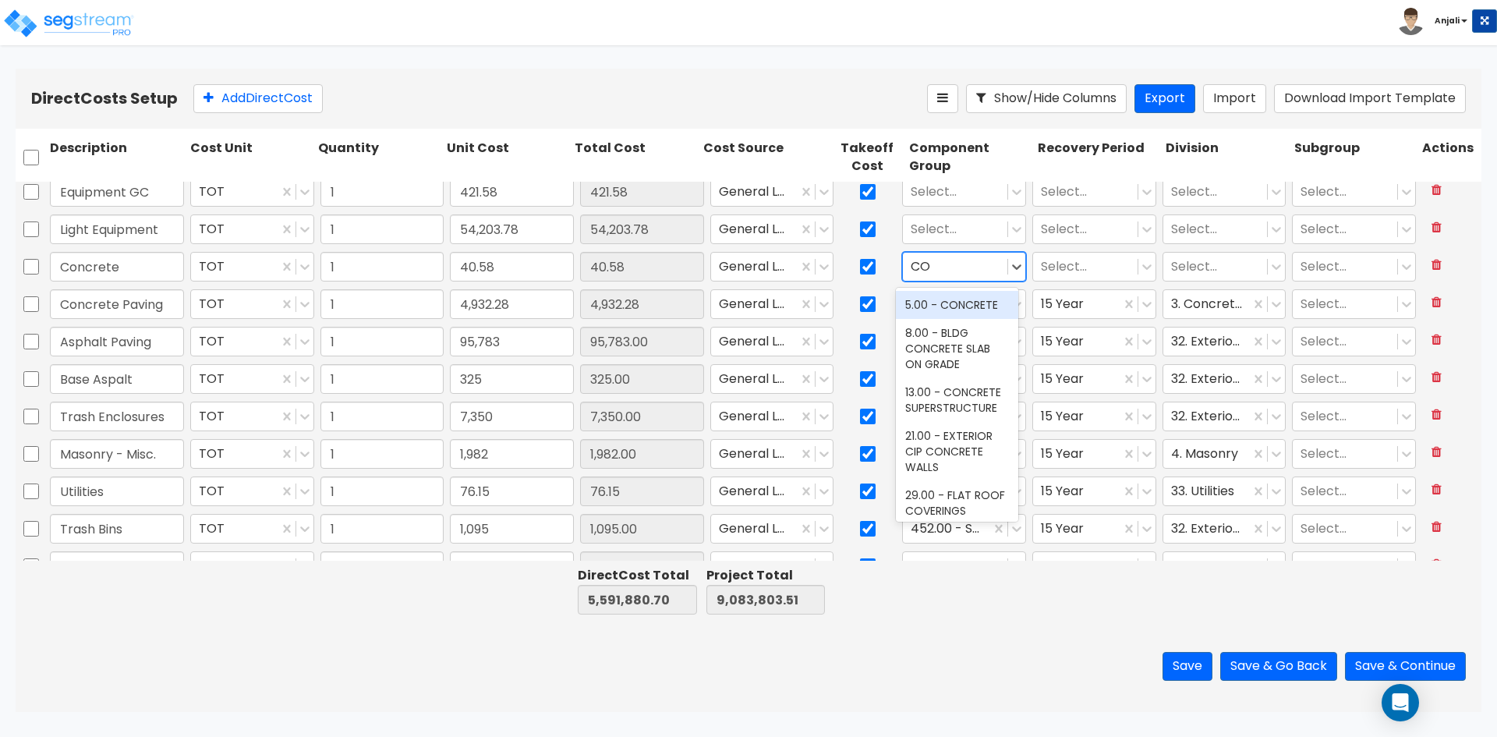
click at [954, 311] on div "5.00 - CONCRETE" at bounding box center [957, 305] width 122 height 28
click at [1076, 274] on div at bounding box center [1085, 267] width 89 height 21
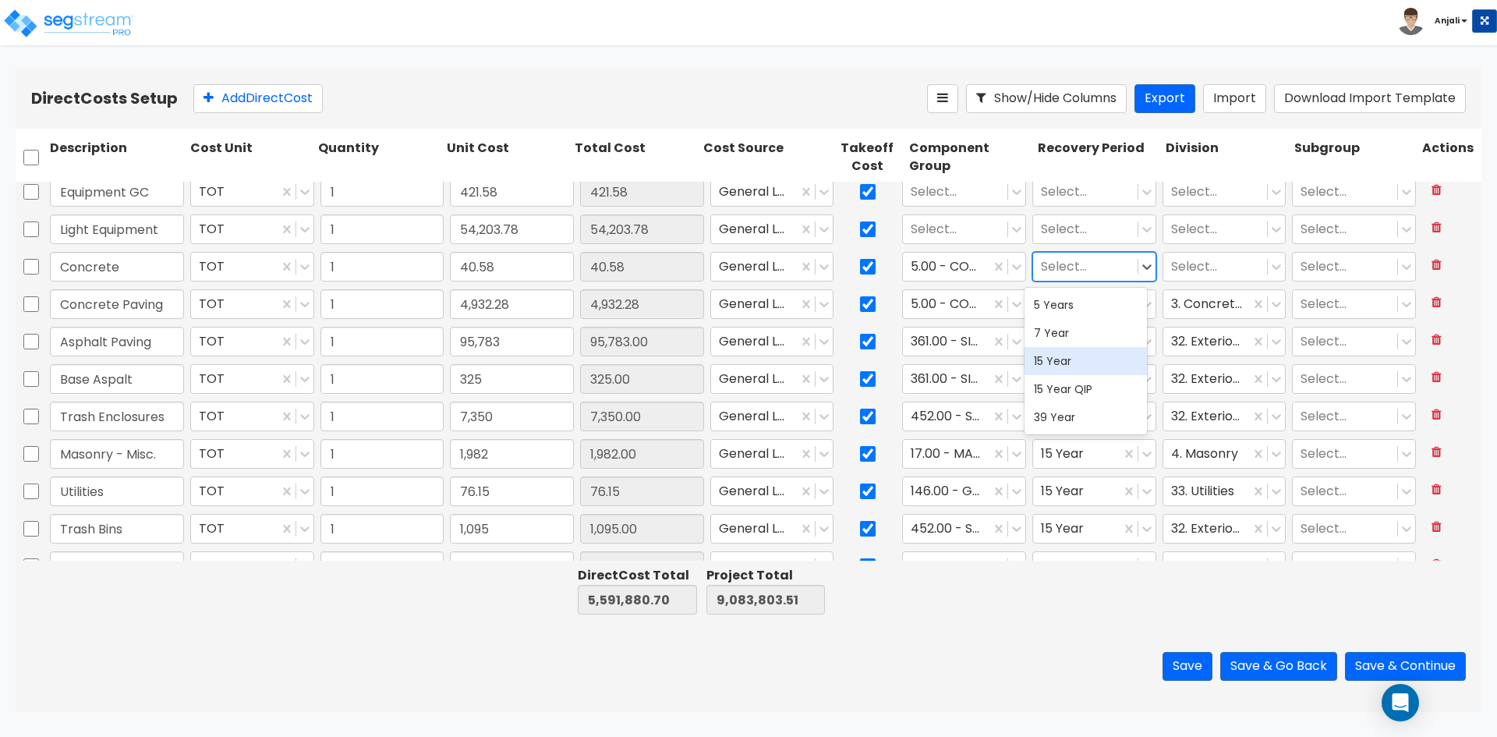
drag, startPoint x: 1077, startPoint y: 353, endPoint x: 1170, endPoint y: 285, distance: 116.0
click at [1085, 348] on div "15 Year" at bounding box center [1086, 361] width 122 height 28
type input "Construction - Temp Agency"
click at [1188, 246] on div "Select..." at bounding box center [1225, 229] width 130 height 36
click at [1185, 270] on div at bounding box center [1215, 267] width 89 height 21
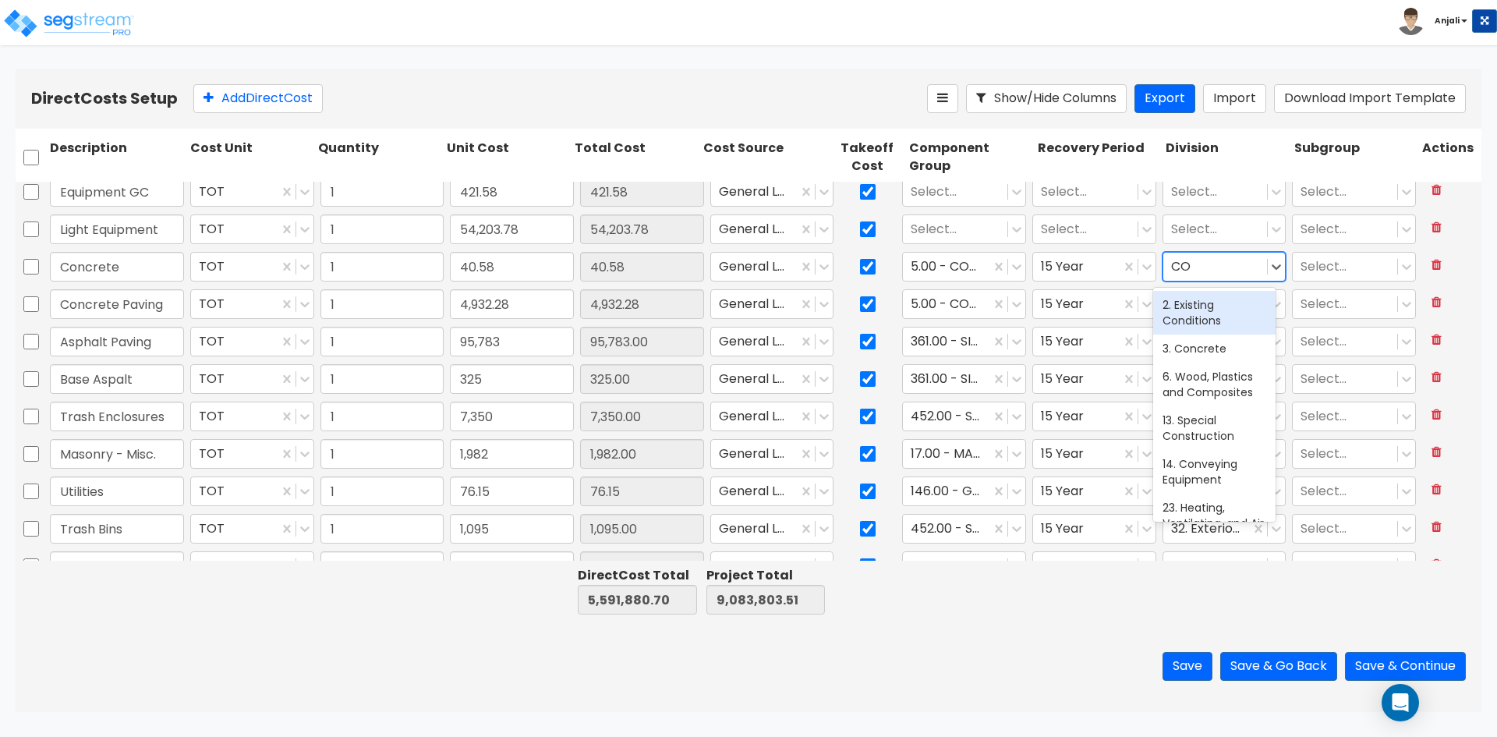
type input "CON"
click at [1202, 347] on div "3. Concrete" at bounding box center [1214, 349] width 122 height 28
type input "Construction - Temp Agency"
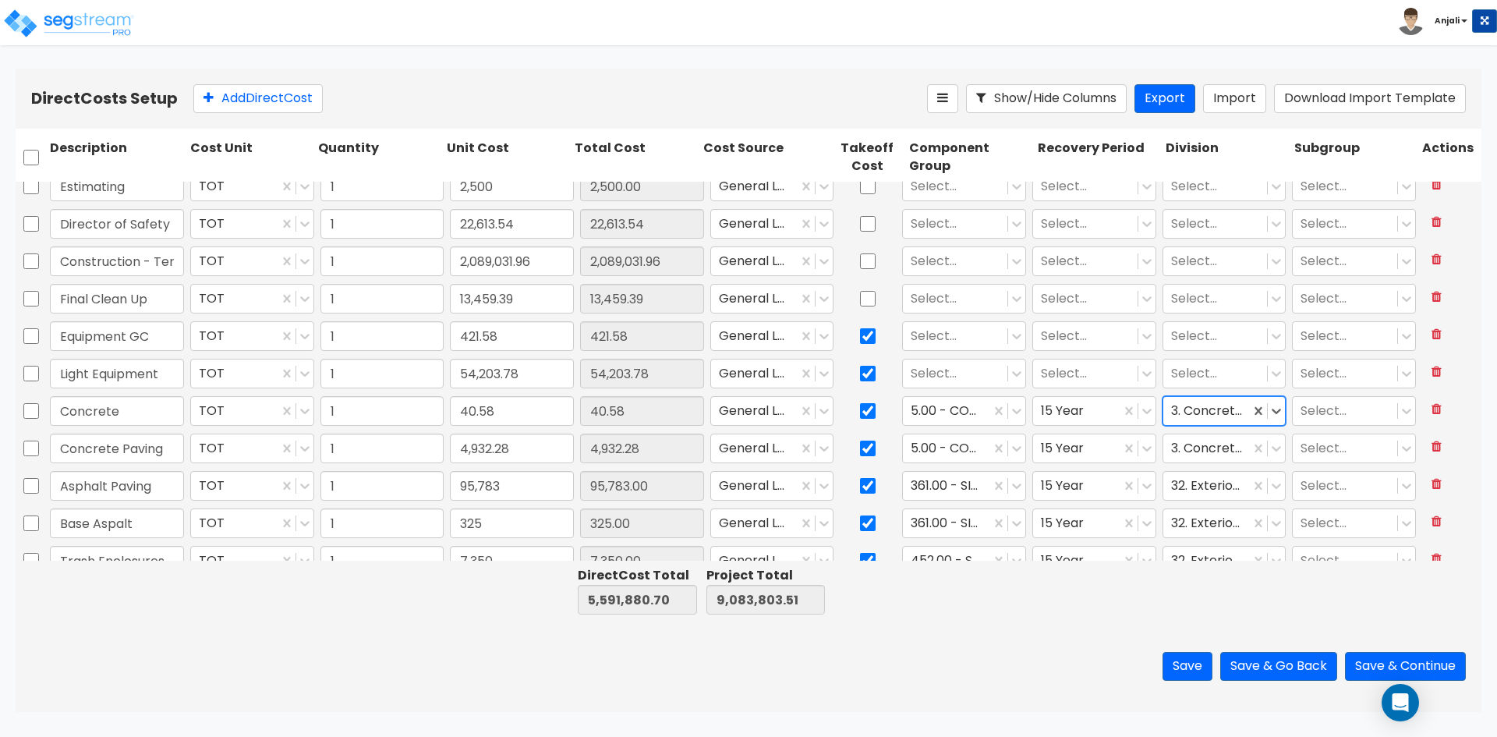
scroll to position [1087, 0]
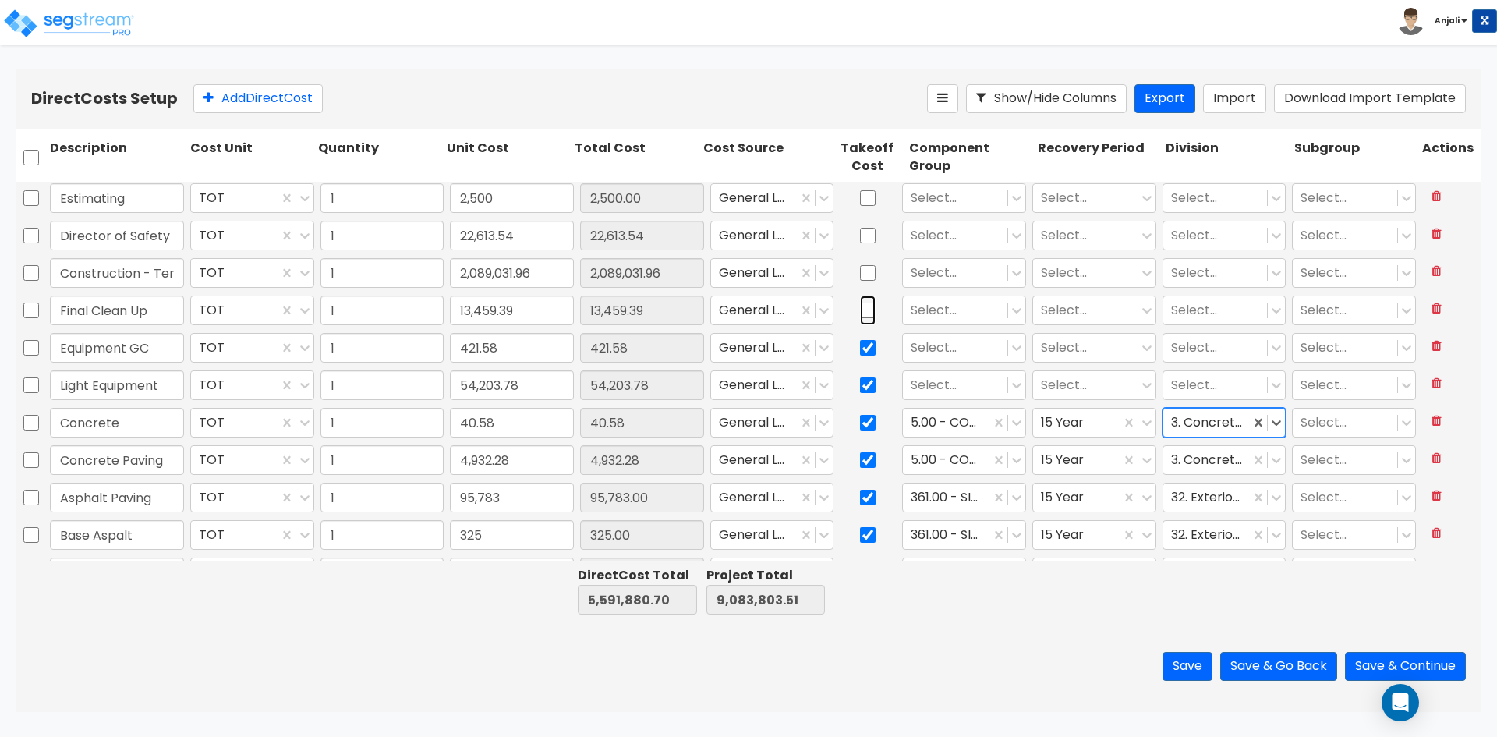
click at [864, 310] on input "checkbox" at bounding box center [868, 311] width 16 height 30
checkbox input "true"
type input "Construction - Temp Agency"
click at [866, 280] on input "checkbox" at bounding box center [868, 273] width 16 height 30
checkbox input "true"
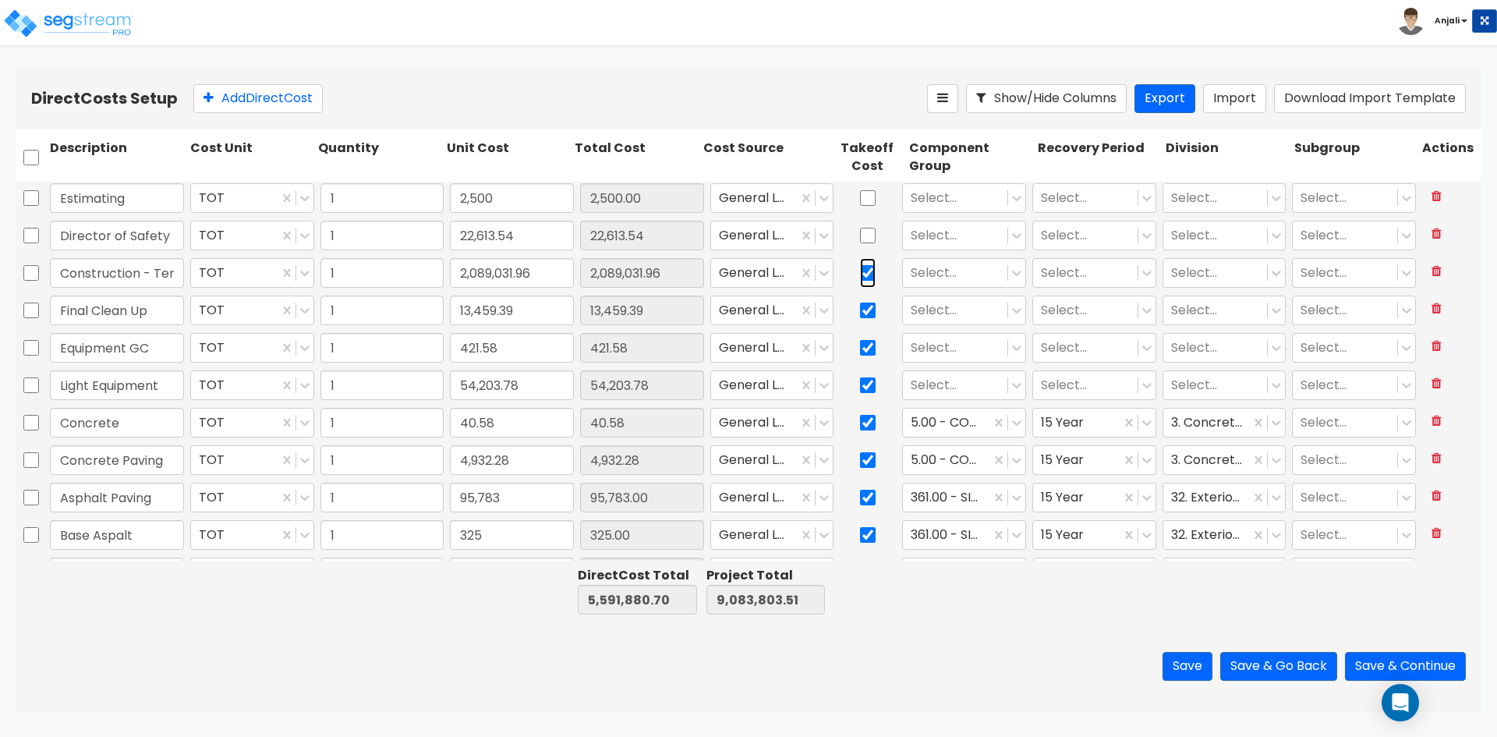
type input "Construction - Temp Agency"
click at [862, 244] on input "checkbox" at bounding box center [868, 236] width 16 height 30
checkbox input "true"
type input "Construction - Temp Agency"
click at [862, 200] on input "checkbox" at bounding box center [868, 198] width 16 height 30
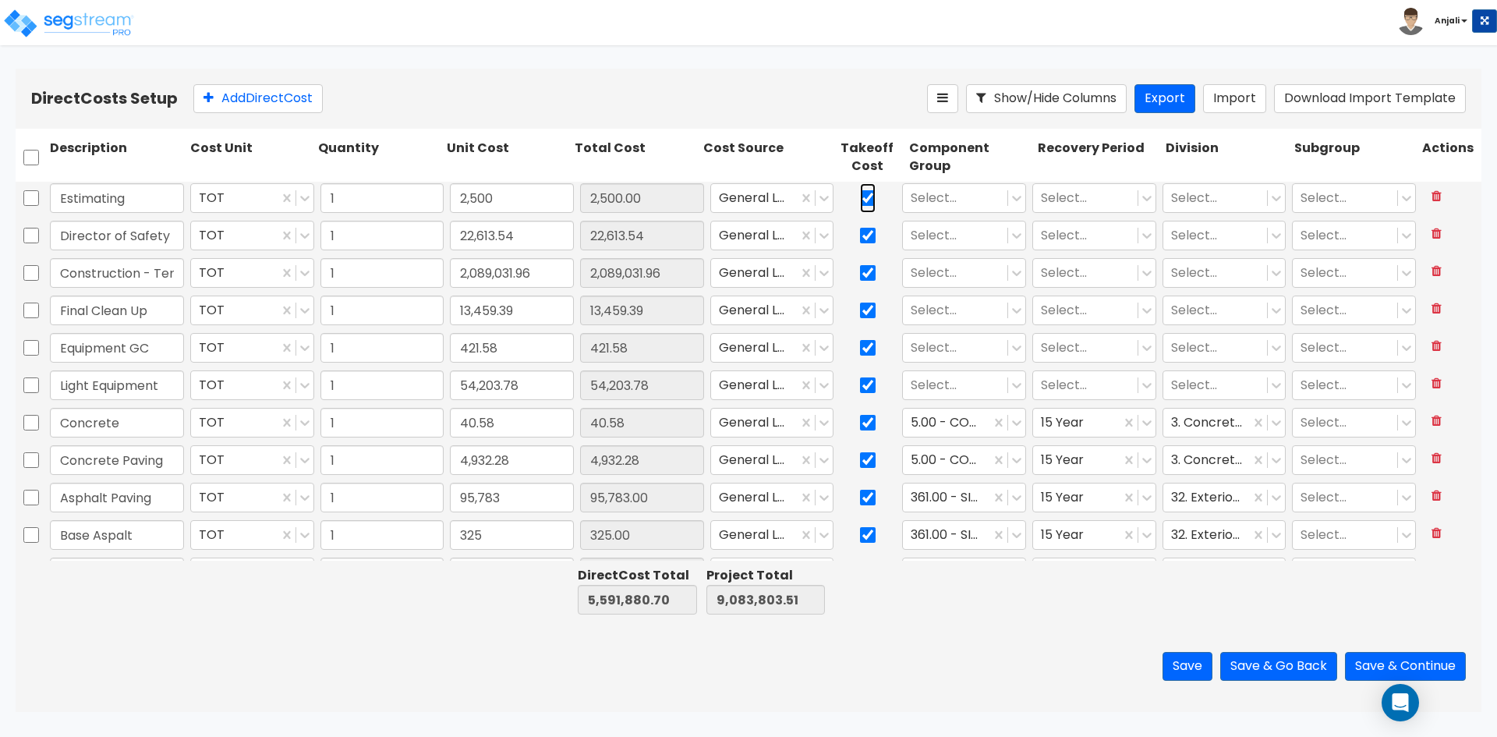
checkbox input "true"
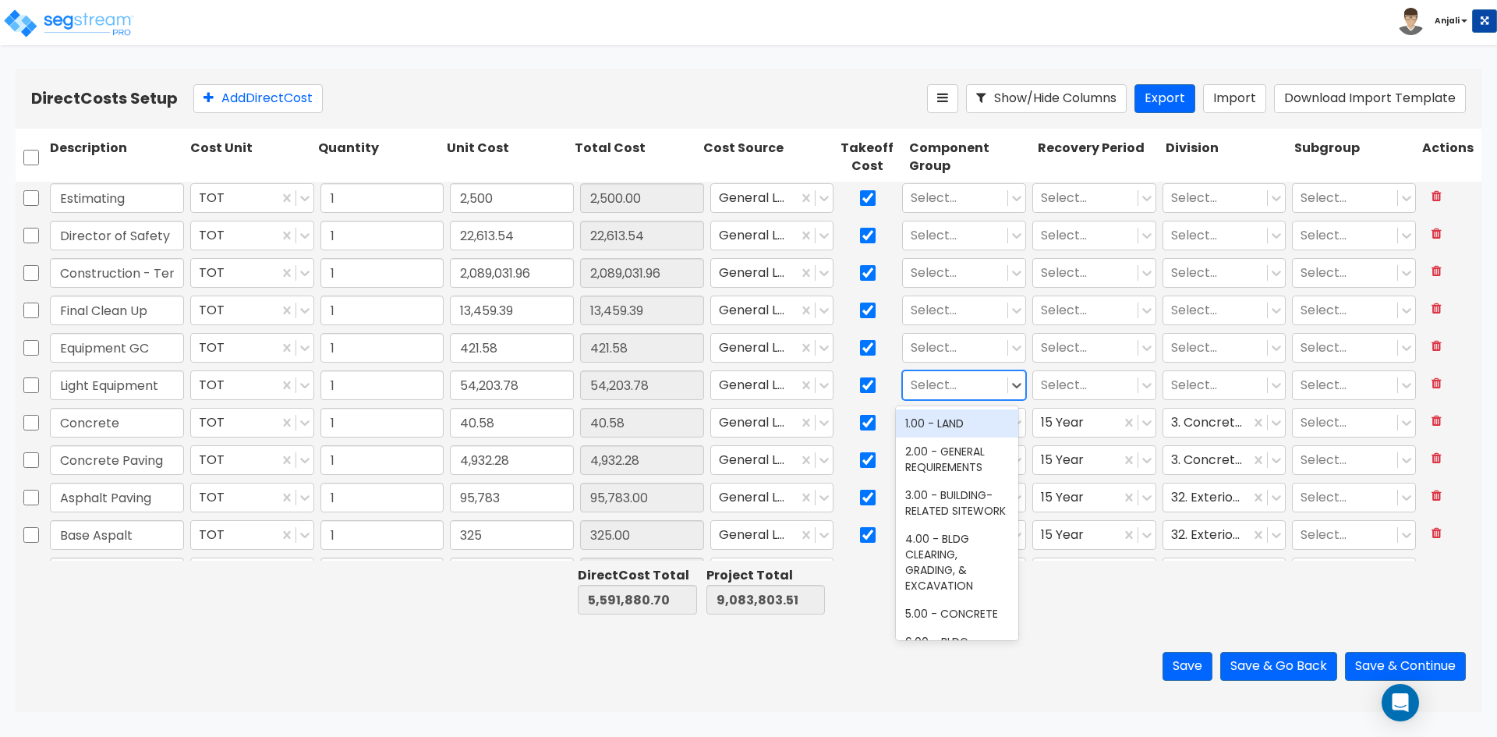
click at [956, 379] on div at bounding box center [955, 385] width 89 height 21
click at [933, 452] on div "2.00 - GENERAL REQUIREMENTS" at bounding box center [957, 459] width 122 height 44
click at [1059, 384] on div at bounding box center [1085, 385] width 89 height 21
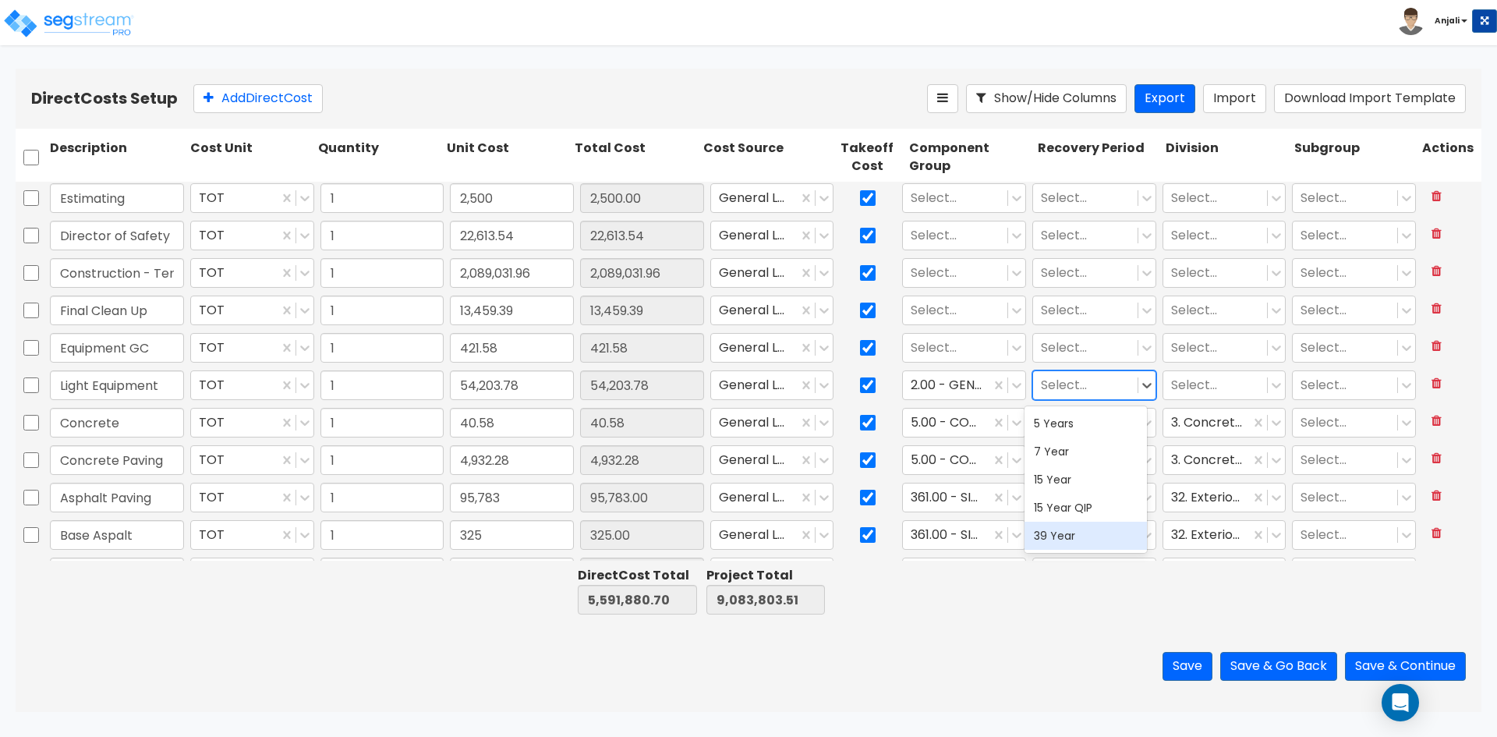
drag, startPoint x: 1071, startPoint y: 532, endPoint x: 1103, endPoint y: 514, distance: 37.3
click at [1074, 529] on div "39 Year" at bounding box center [1086, 536] width 122 height 28
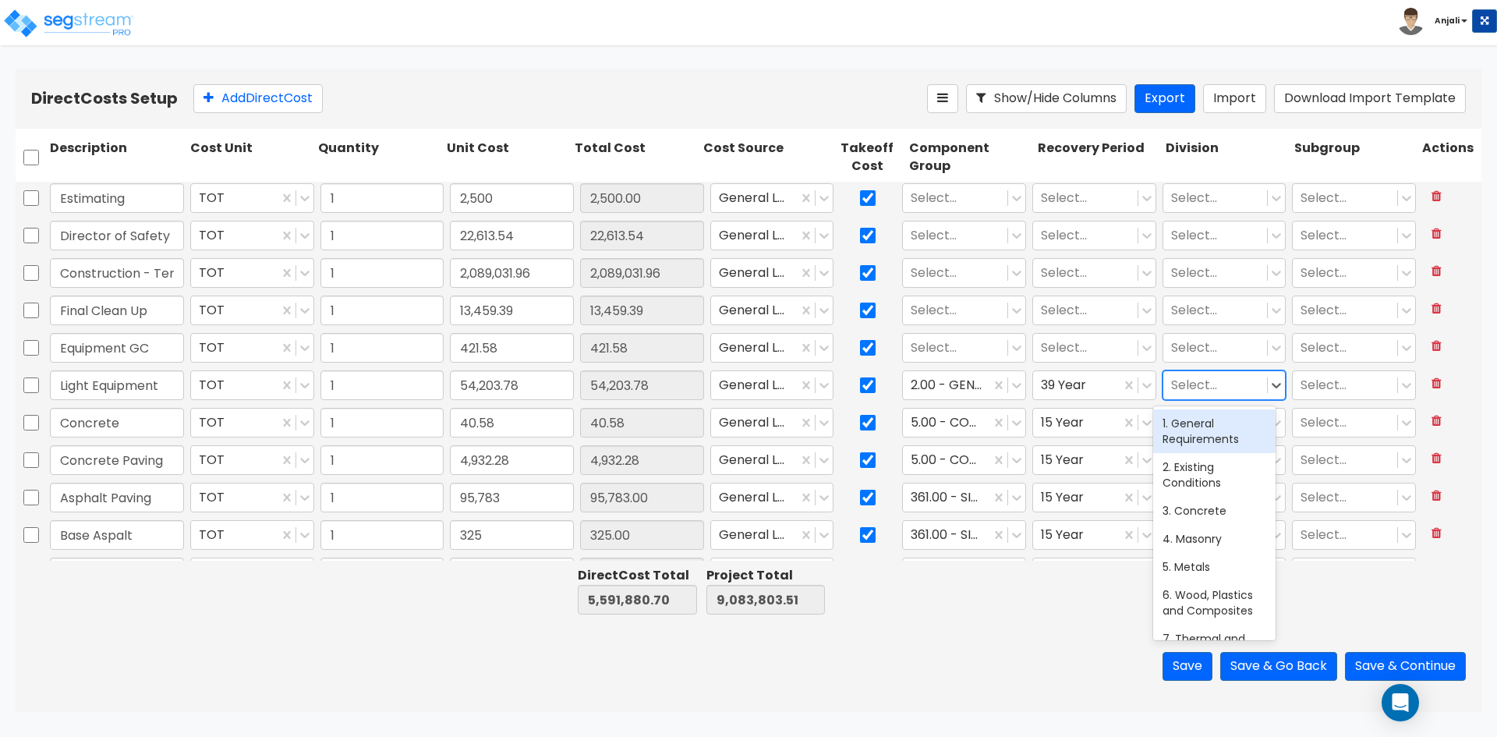
click at [1197, 381] on div at bounding box center [1215, 385] width 89 height 21
click at [1209, 427] on div "1. General Requirements" at bounding box center [1214, 431] width 122 height 44
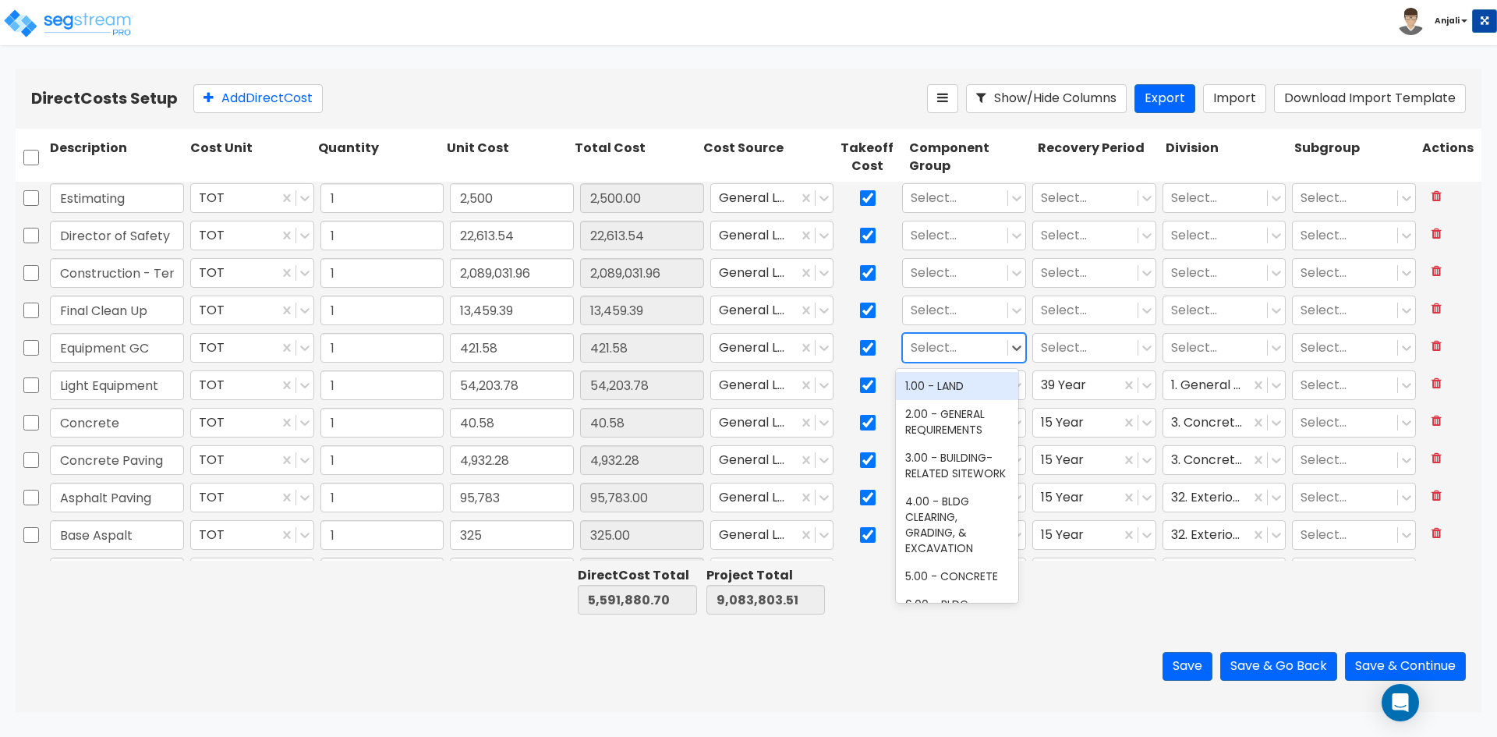
click at [943, 349] on div at bounding box center [955, 348] width 89 height 21
drag, startPoint x: 954, startPoint y: 417, endPoint x: 1027, endPoint y: 359, distance: 92.7
click at [957, 414] on div "2.00 - GENERAL REQUIREMENTS" at bounding box center [957, 422] width 122 height 44
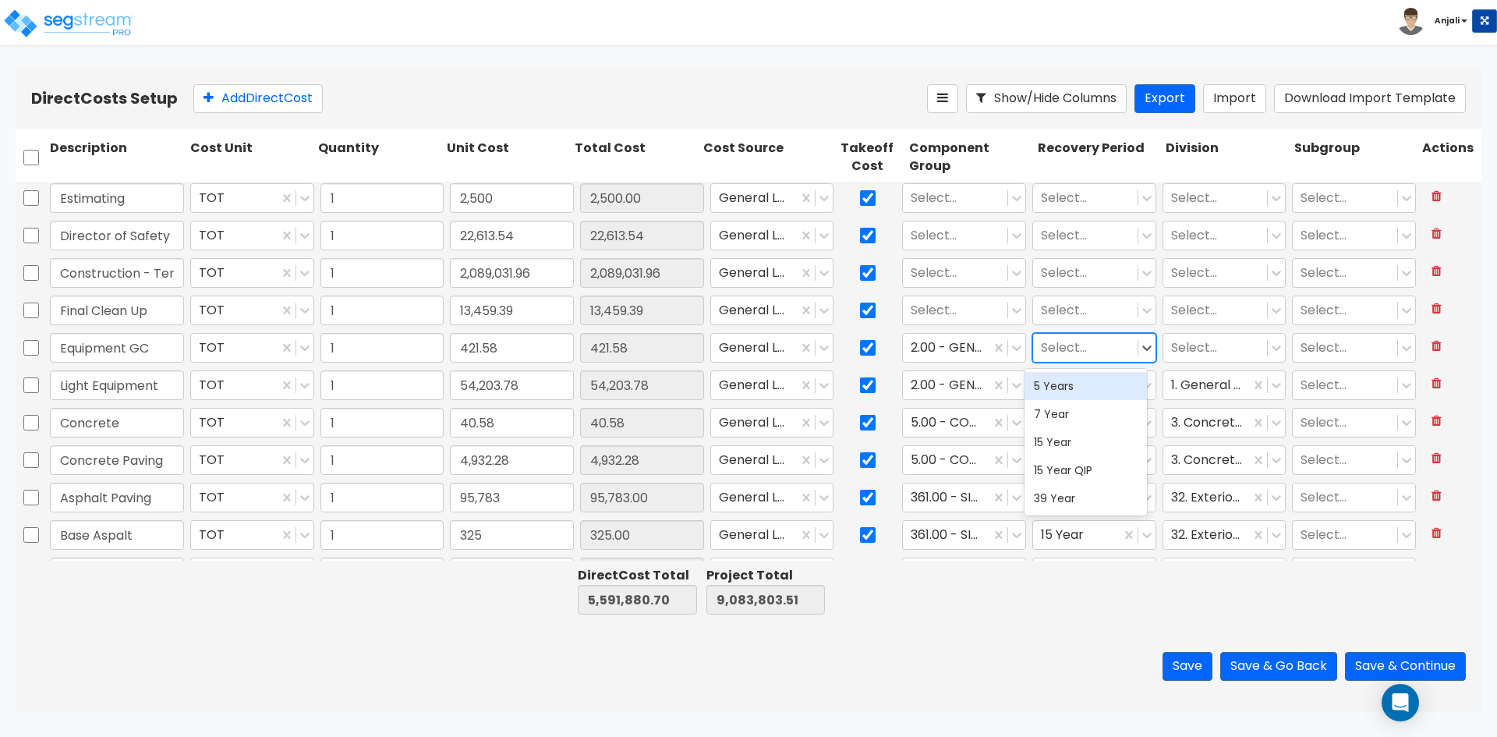
click at [1041, 357] on div at bounding box center [1085, 348] width 89 height 21
drag, startPoint x: 1060, startPoint y: 489, endPoint x: 1146, endPoint y: 399, distance: 124.1
click at [1062, 485] on div "39 Year" at bounding box center [1086, 498] width 122 height 28
click at [1182, 350] on div at bounding box center [1215, 348] width 89 height 21
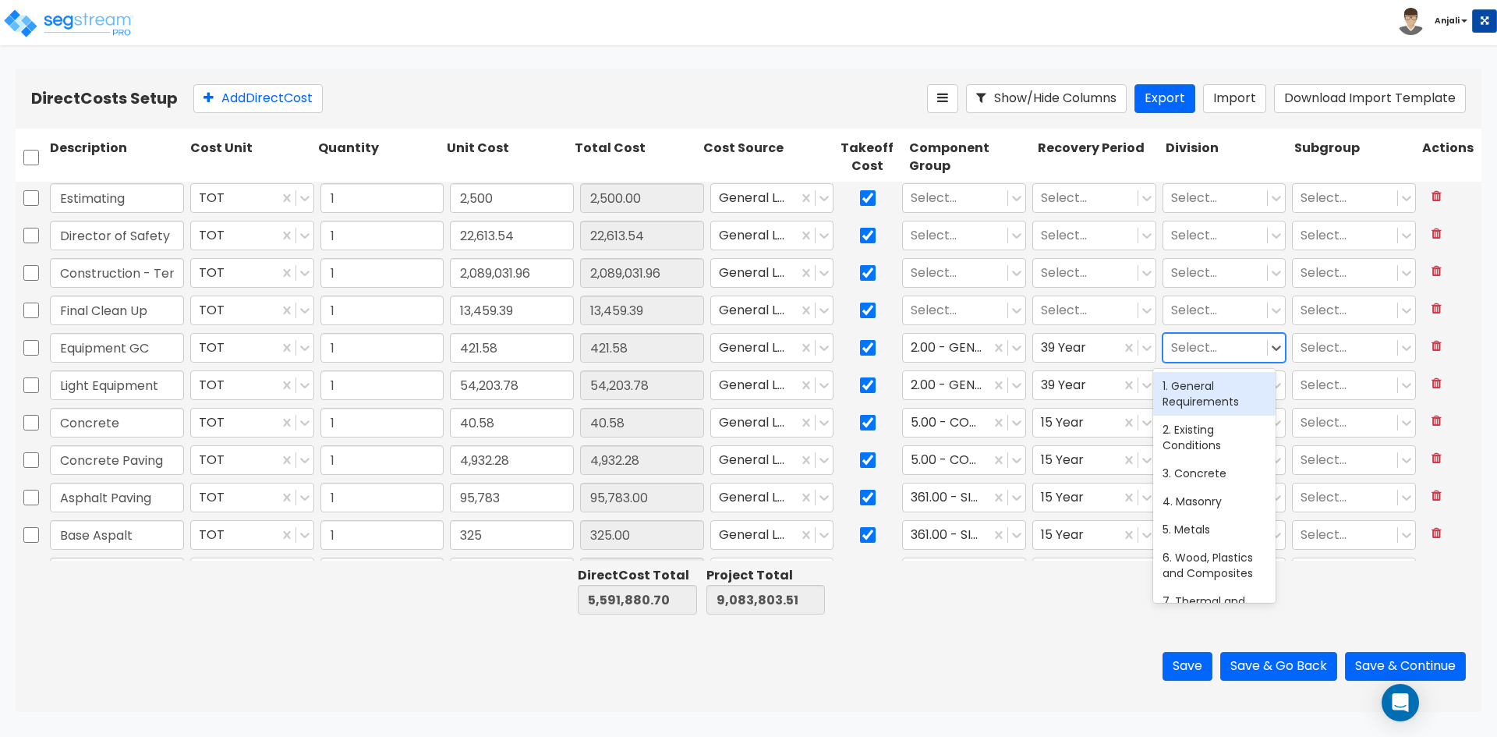
click at [1189, 391] on div "1. General Requirements" at bounding box center [1214, 394] width 122 height 44
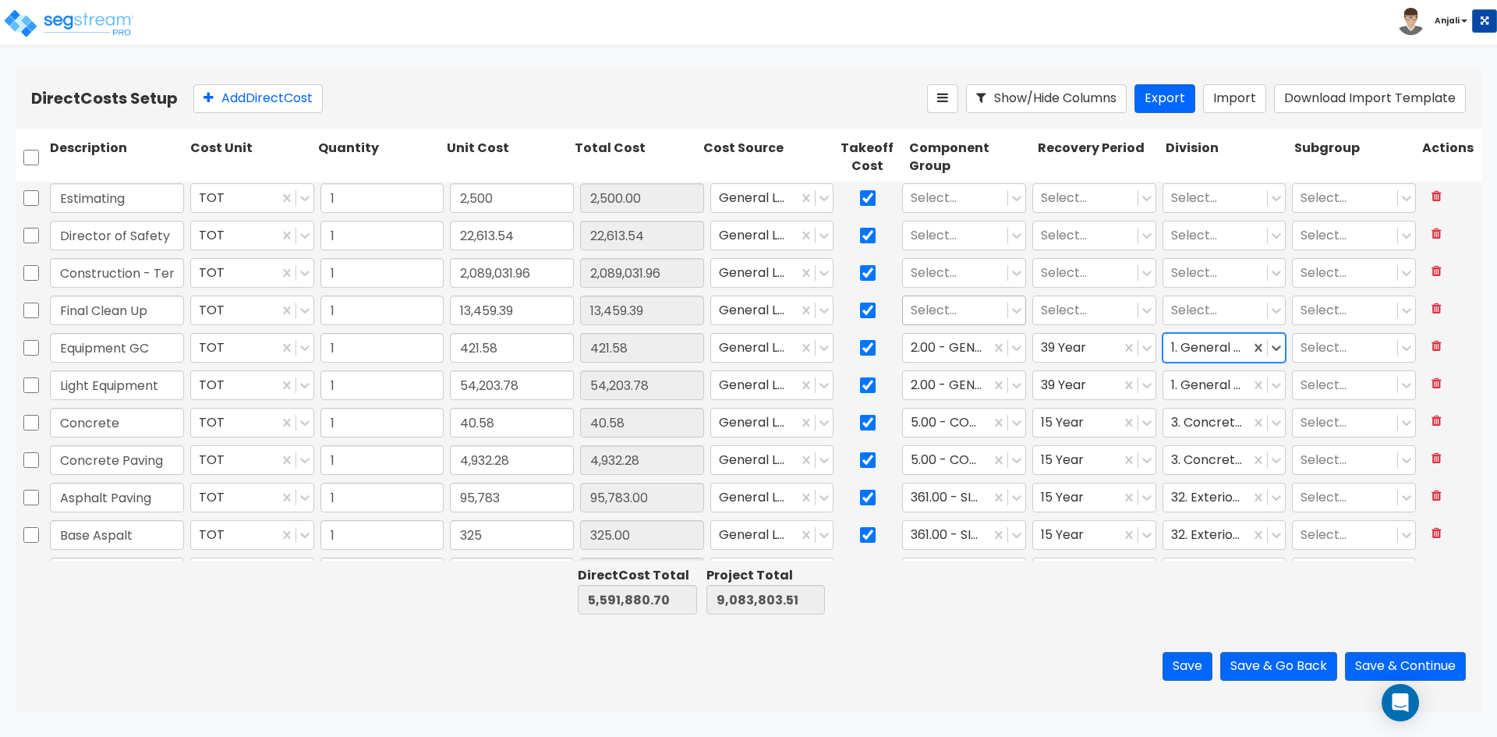
click at [960, 320] on div at bounding box center [955, 310] width 89 height 21
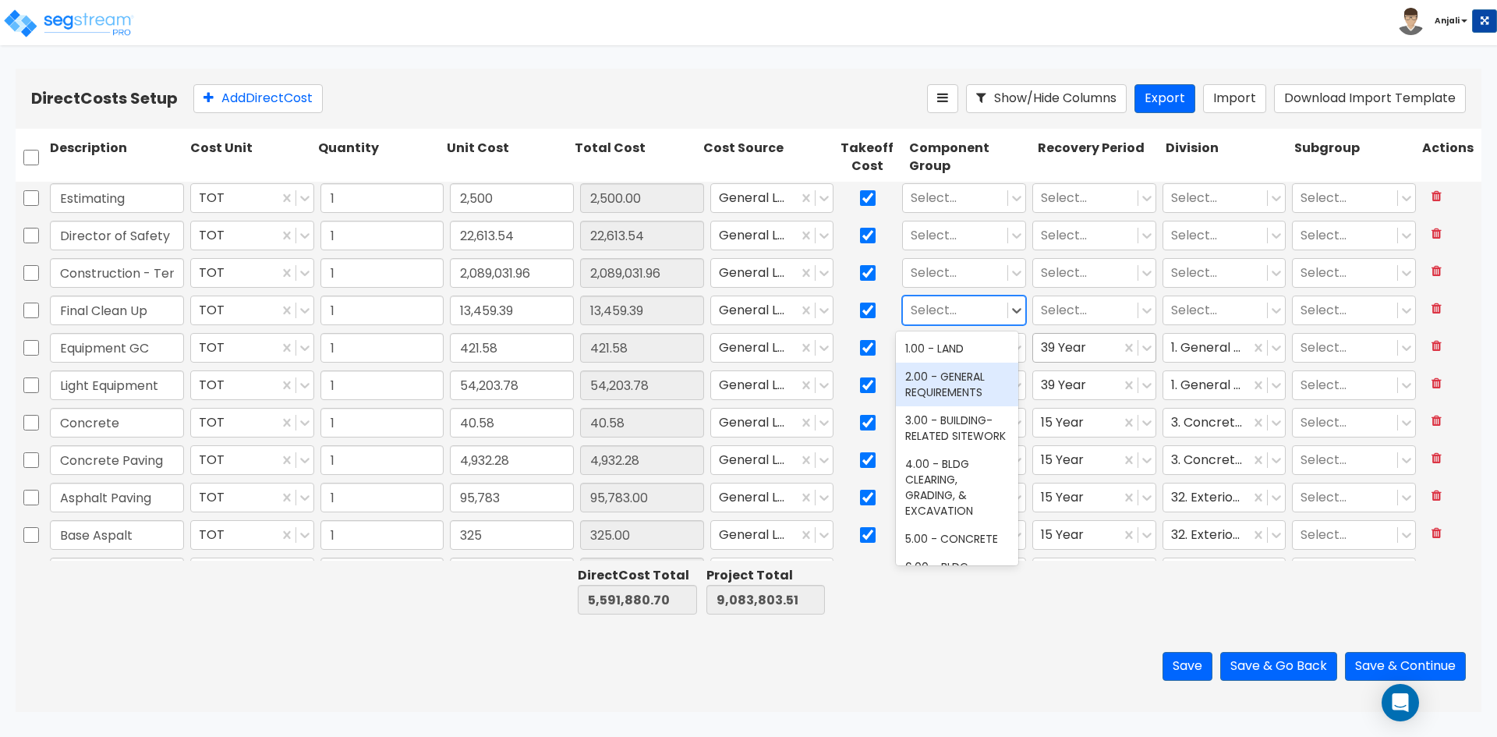
drag, startPoint x: 958, startPoint y: 383, endPoint x: 1040, endPoint y: 342, distance: 92.4
click at [959, 381] on div "2.00 - GENERAL REQUIREMENTS" at bounding box center [957, 385] width 122 height 44
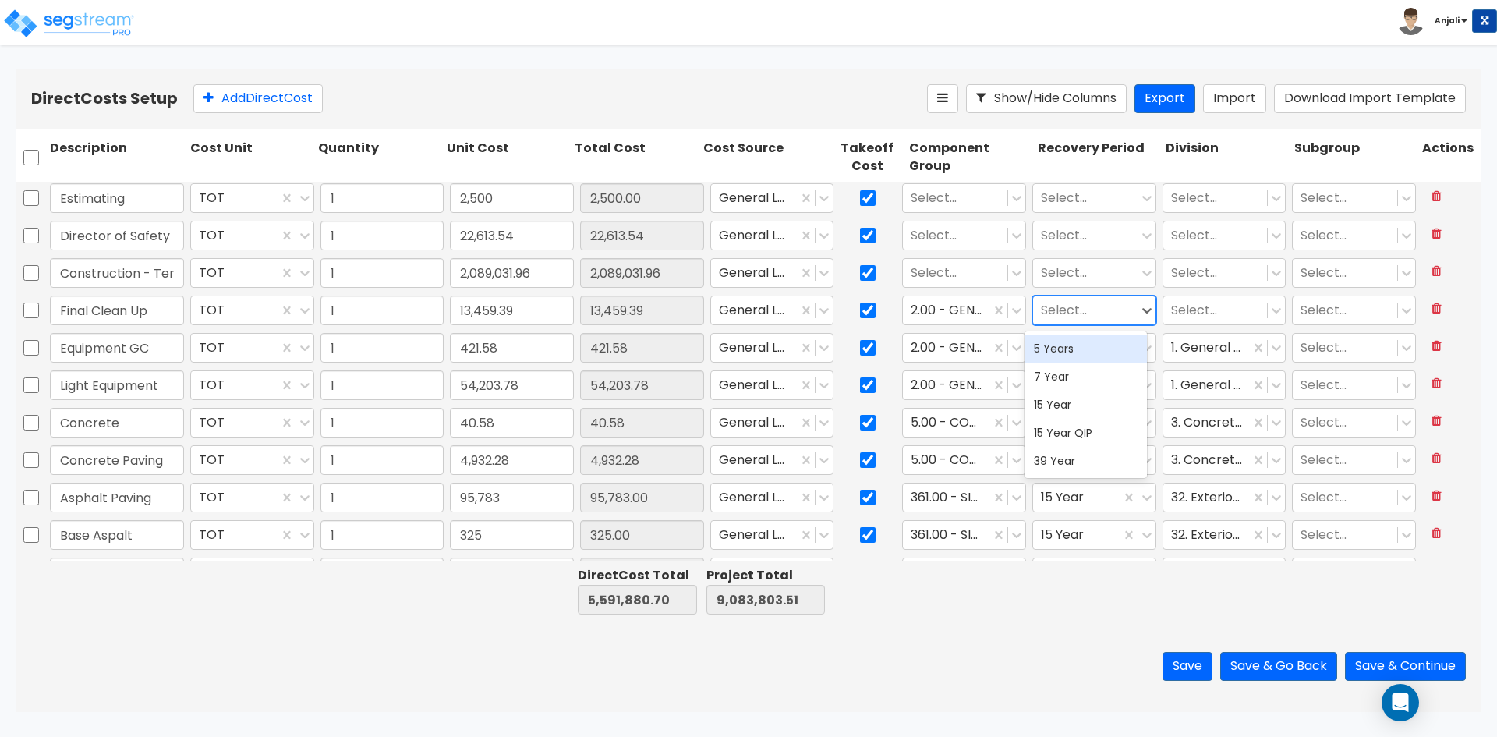
click at [1071, 317] on div at bounding box center [1085, 310] width 89 height 21
drag, startPoint x: 1050, startPoint y: 452, endPoint x: 1101, endPoint y: 337, distance: 126.0
click at [1053, 432] on div "5 Years 7 Year 15 Year 15 Year QIP 39 Year" at bounding box center [1086, 404] width 122 height 147
drag, startPoint x: 1067, startPoint y: 452, endPoint x: 1155, endPoint y: 387, distance: 109.8
click at [1067, 448] on div "39 Year" at bounding box center [1086, 461] width 122 height 28
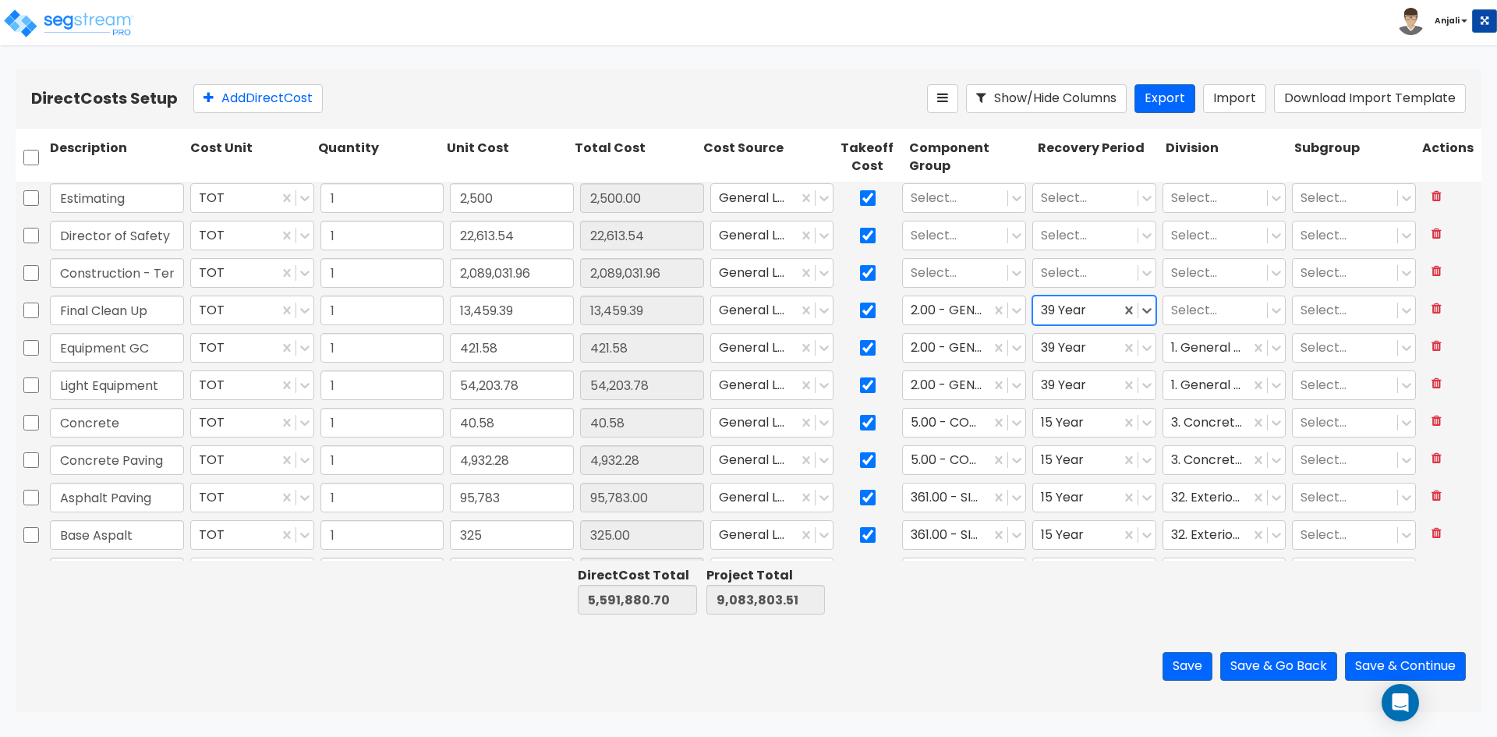
click at [1203, 325] on div "Select..." at bounding box center [1225, 310] width 130 height 36
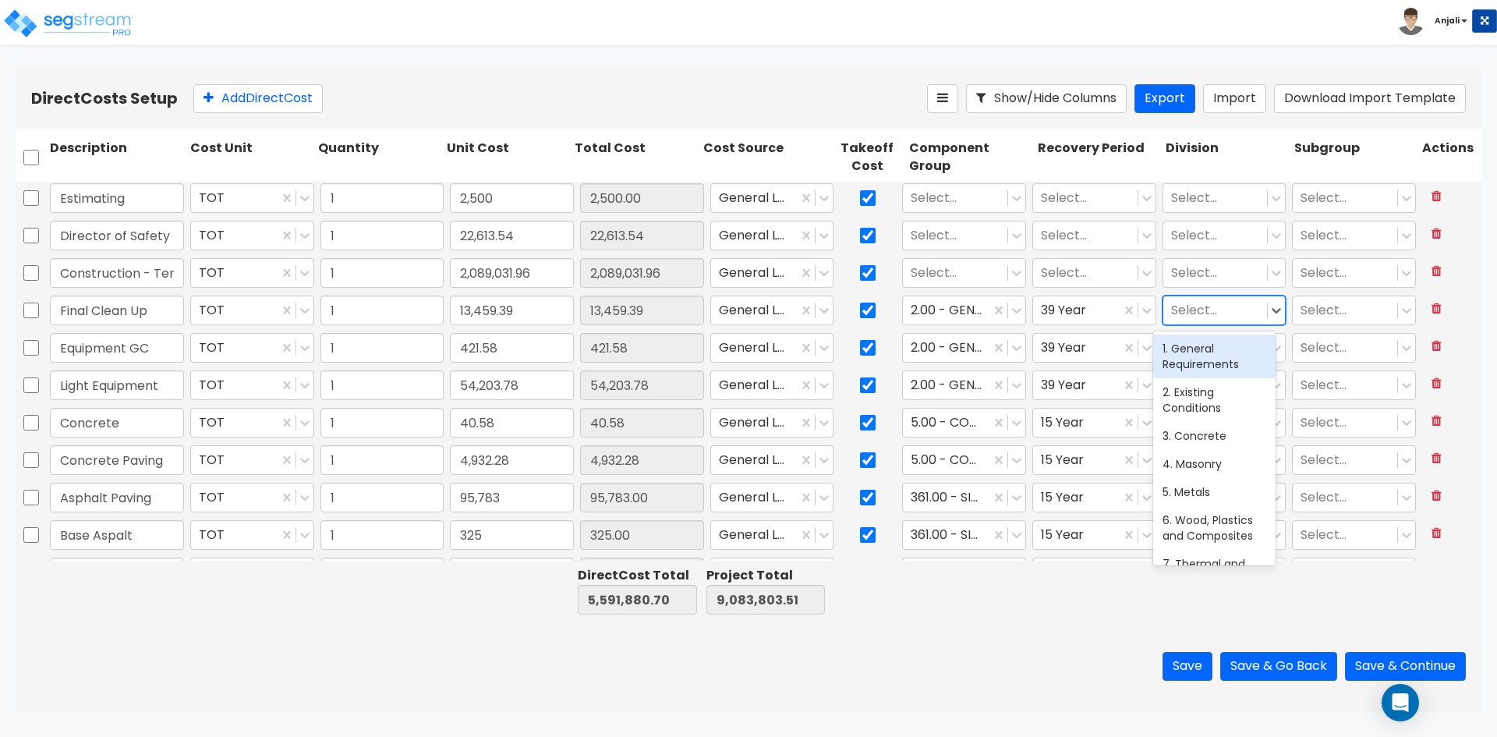
click at [1187, 301] on div at bounding box center [1215, 310] width 89 height 21
click at [1203, 348] on div "1. General Requirements" at bounding box center [1214, 357] width 122 height 44
type input "Construction - Temp Agency"
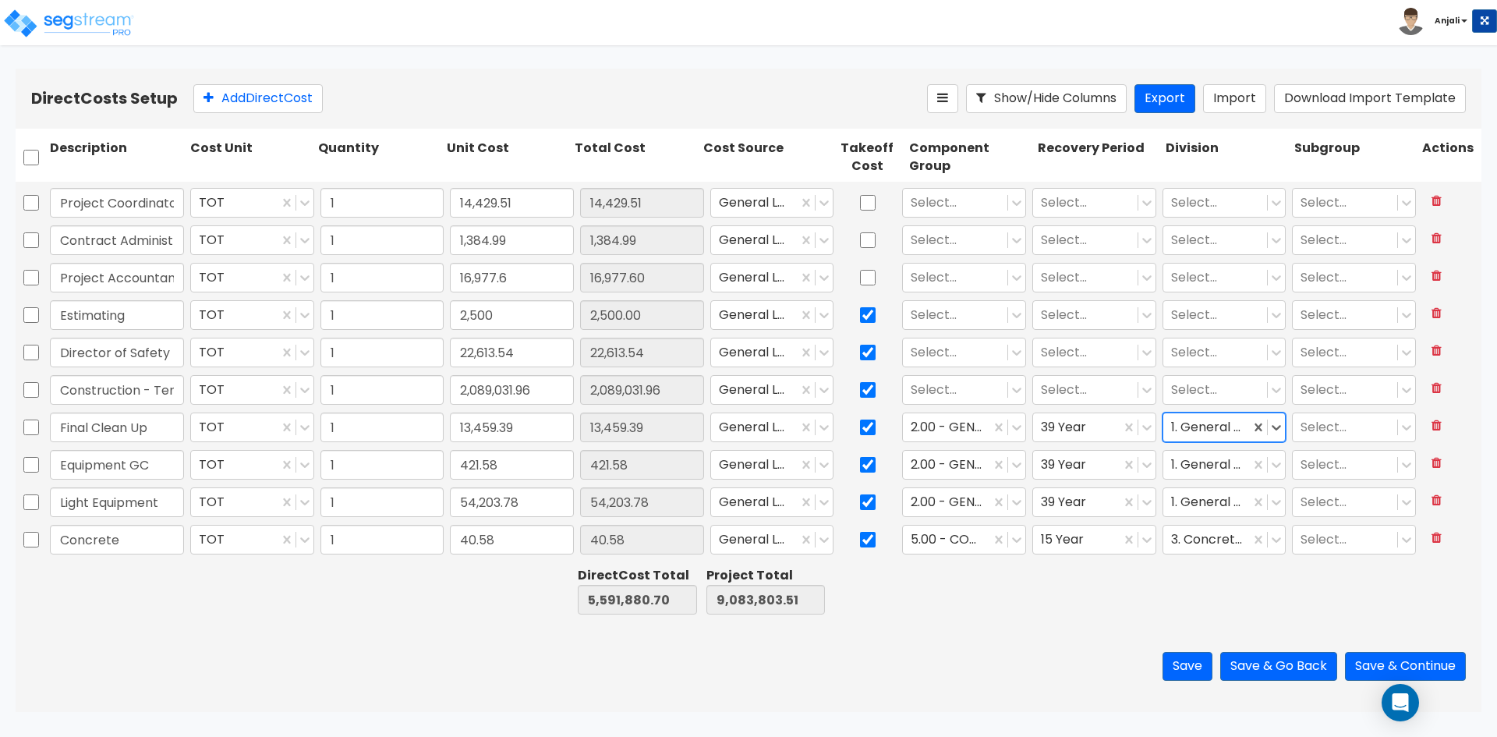
scroll to position [931, 0]
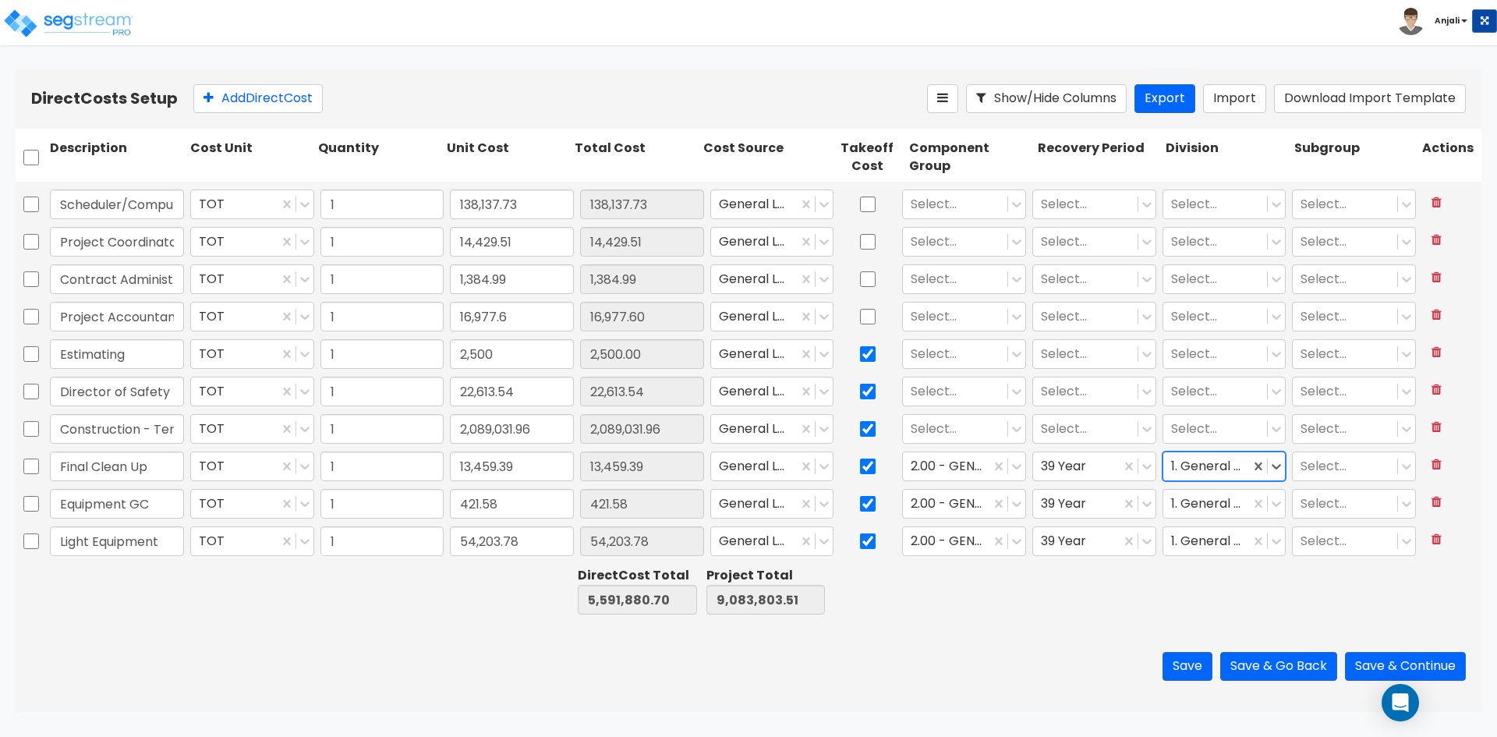
type input "1"
type input "1,982"
click at [866, 314] on input "checkbox" at bounding box center [868, 317] width 16 height 30
checkbox input "true"
type input "Construction - Temp Agency"
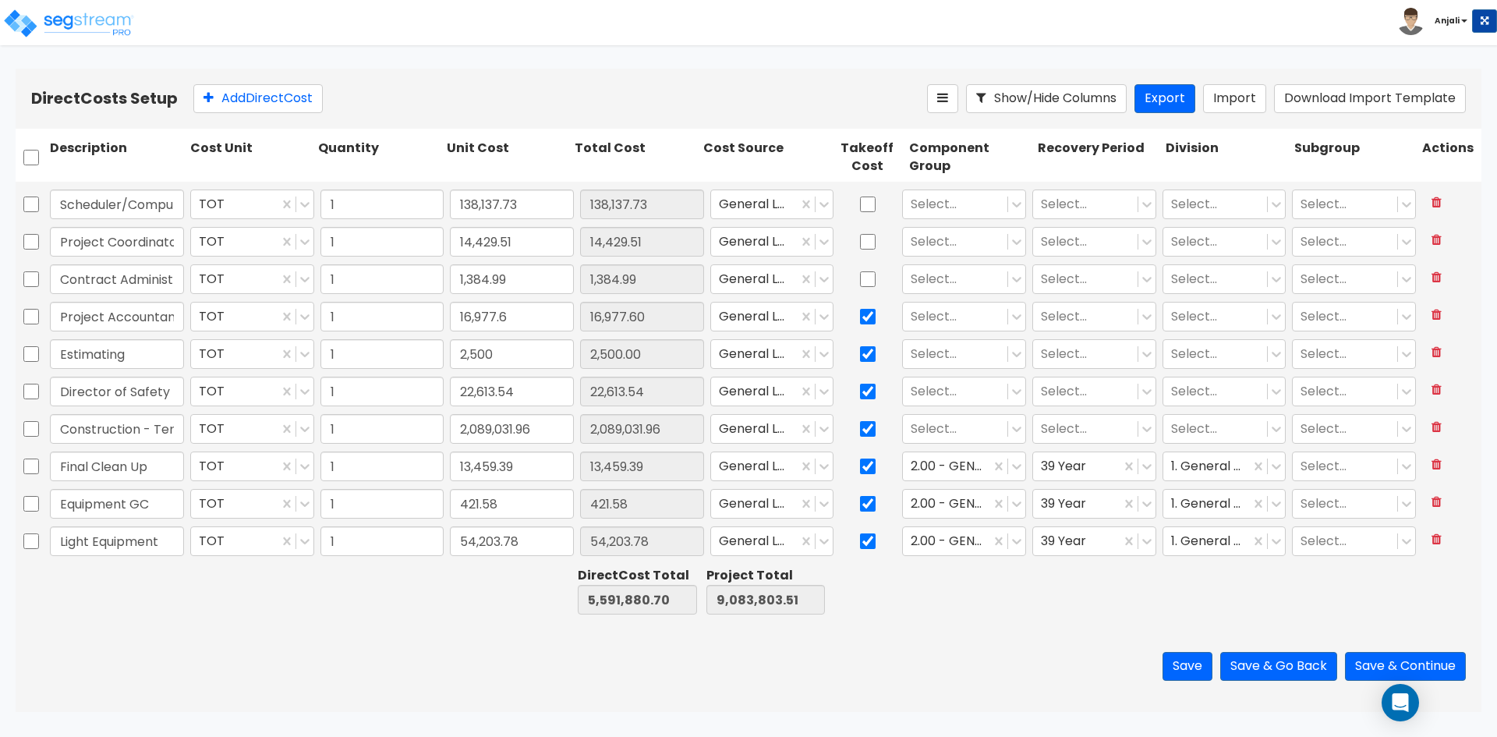
click at [869, 279] on div at bounding box center [868, 279] width 62 height 36
drag, startPoint x: 862, startPoint y: 245, endPoint x: 868, endPoint y: 271, distance: 26.3
click at [863, 248] on input "checkbox" at bounding box center [868, 242] width 16 height 30
checkbox input "true"
type input "Construction - Temp Agency"
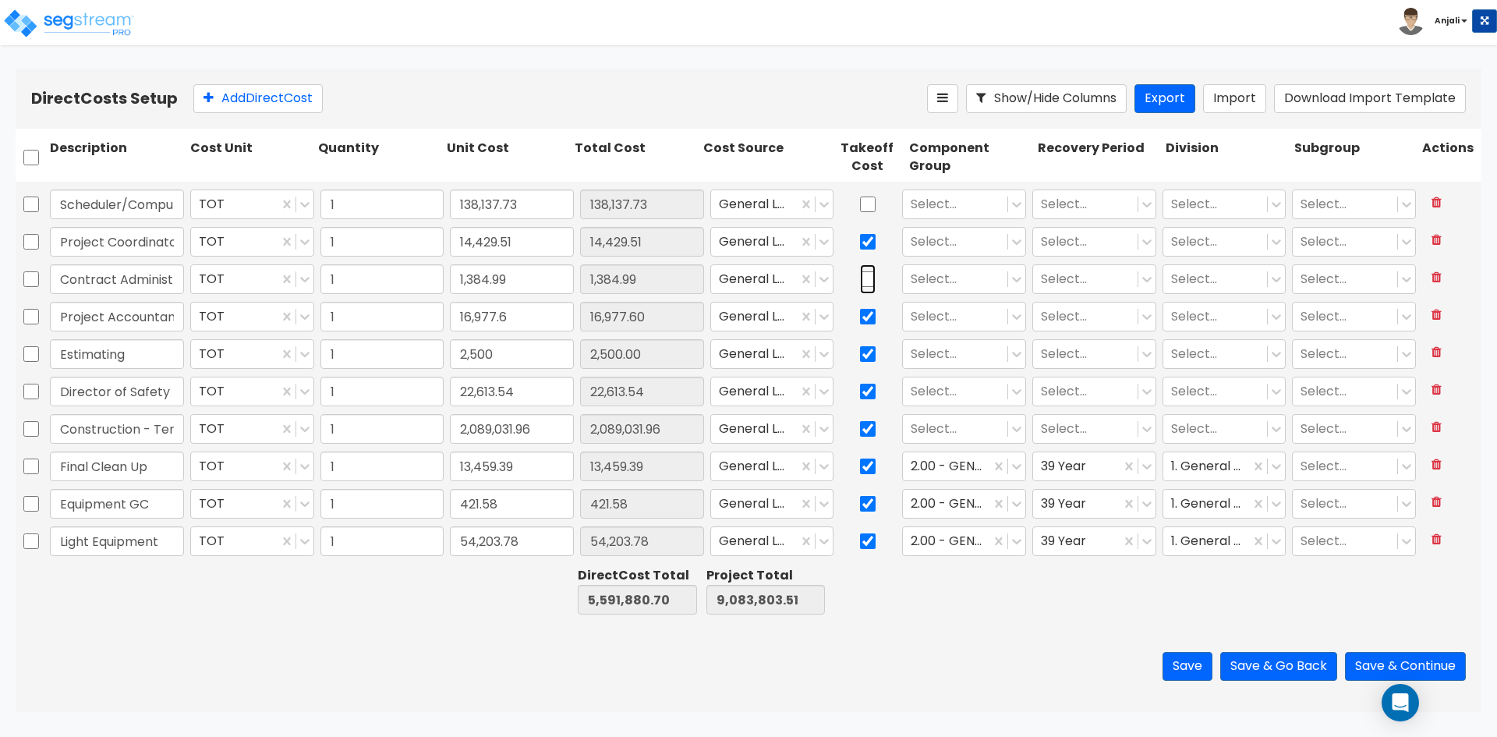
click at [868, 271] on input "checkbox" at bounding box center [868, 279] width 16 height 30
checkbox input "true"
type input "Construction - Temp Agency"
click at [866, 200] on input "checkbox" at bounding box center [868, 204] width 16 height 30
checkbox input "true"
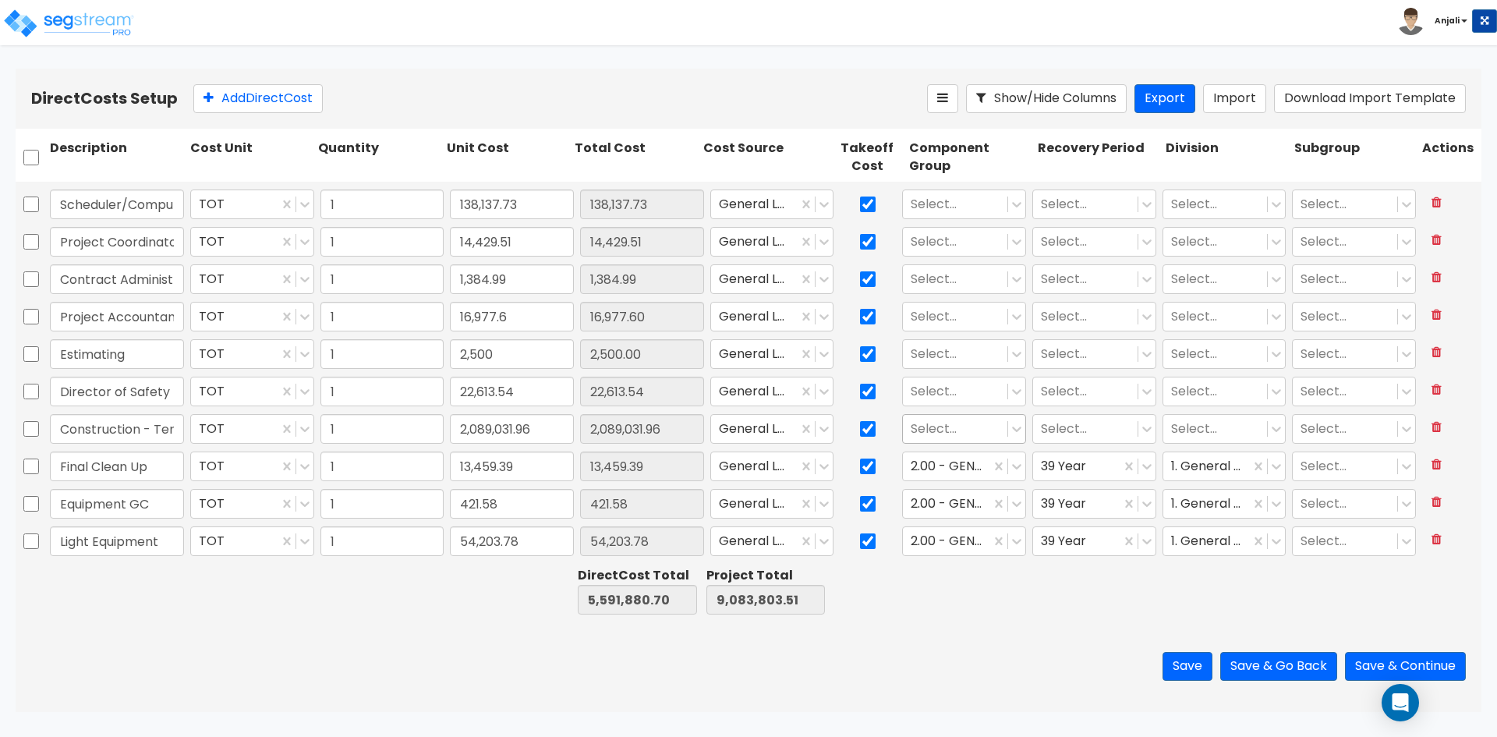
click at [968, 436] on div at bounding box center [955, 429] width 89 height 21
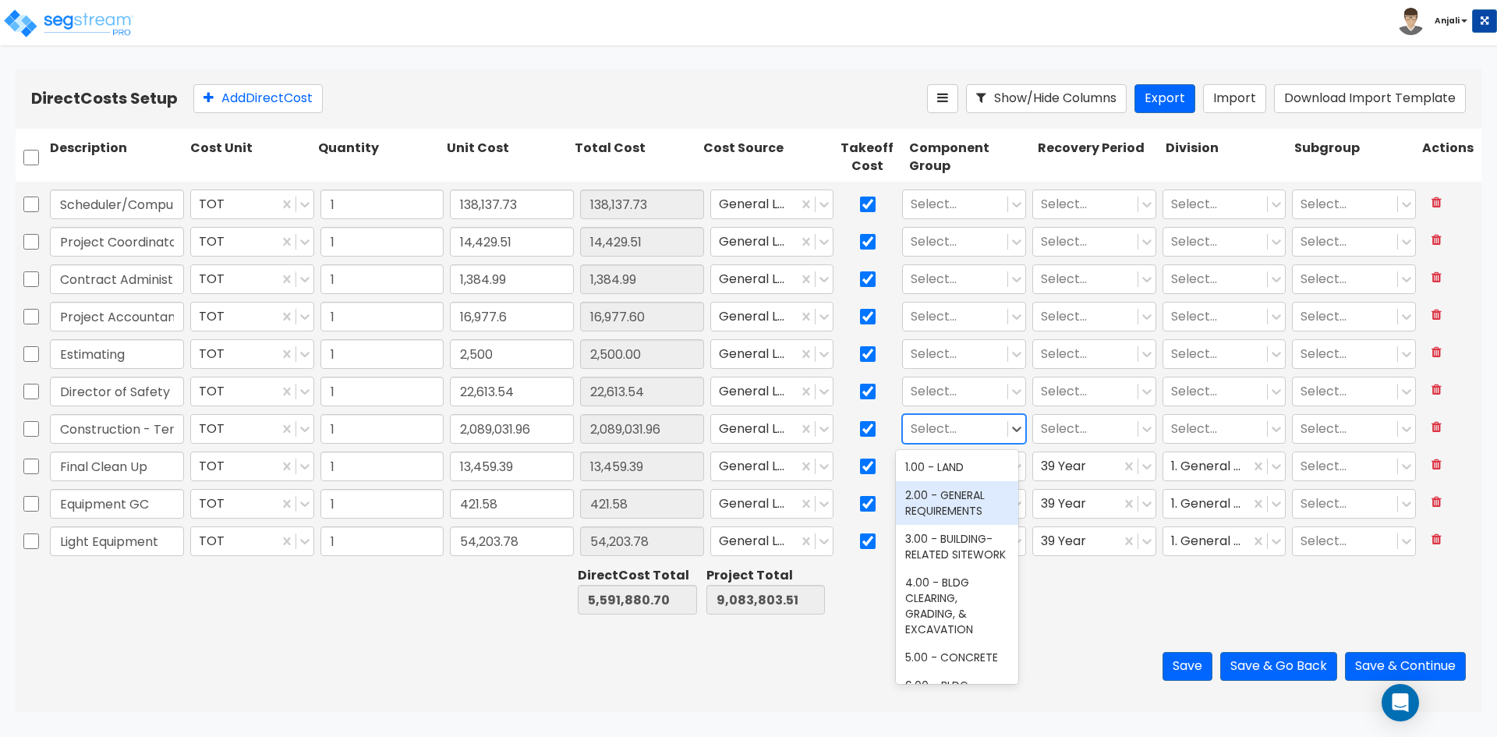
click at [950, 501] on div "2.00 - GENERAL REQUIREMENTS" at bounding box center [957, 503] width 122 height 44
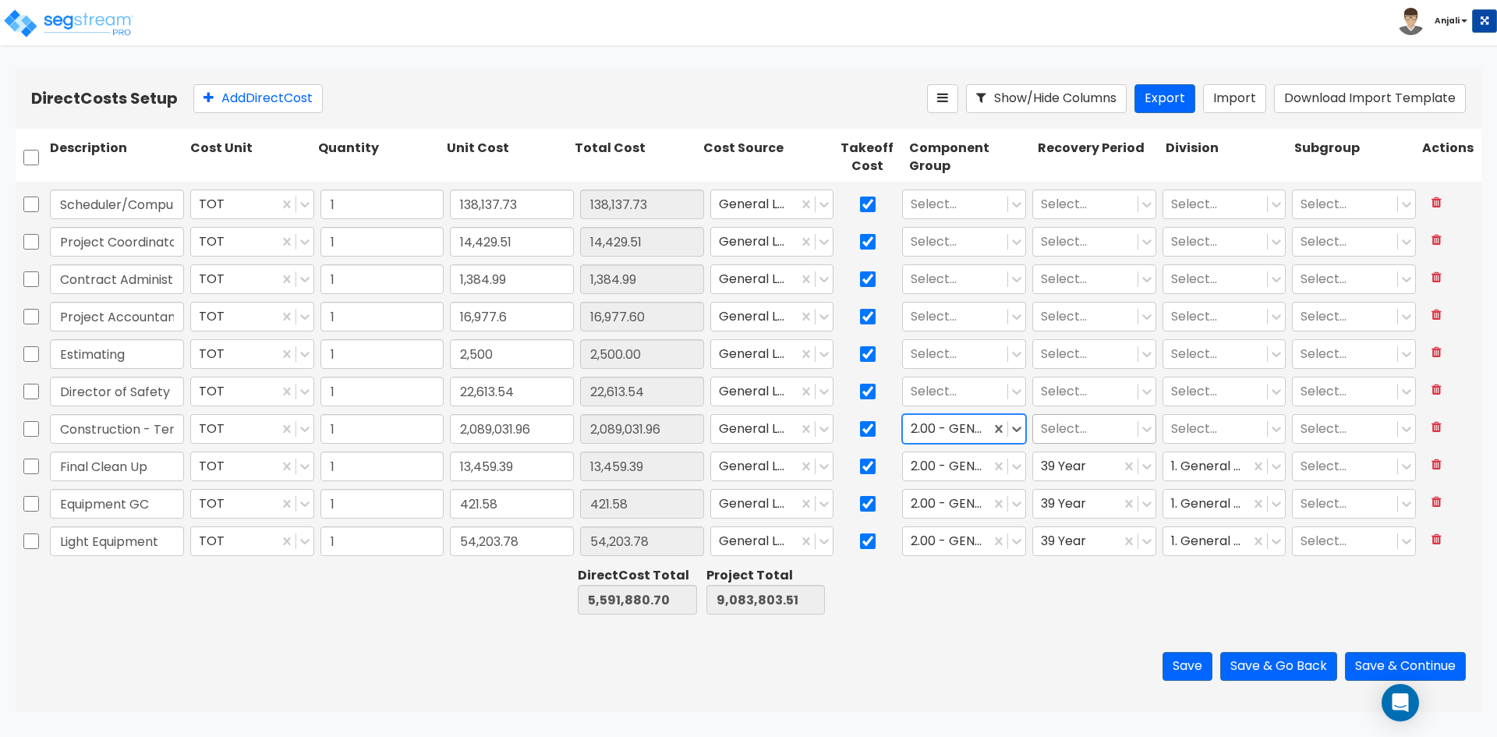
click at [1047, 429] on div at bounding box center [1085, 429] width 89 height 21
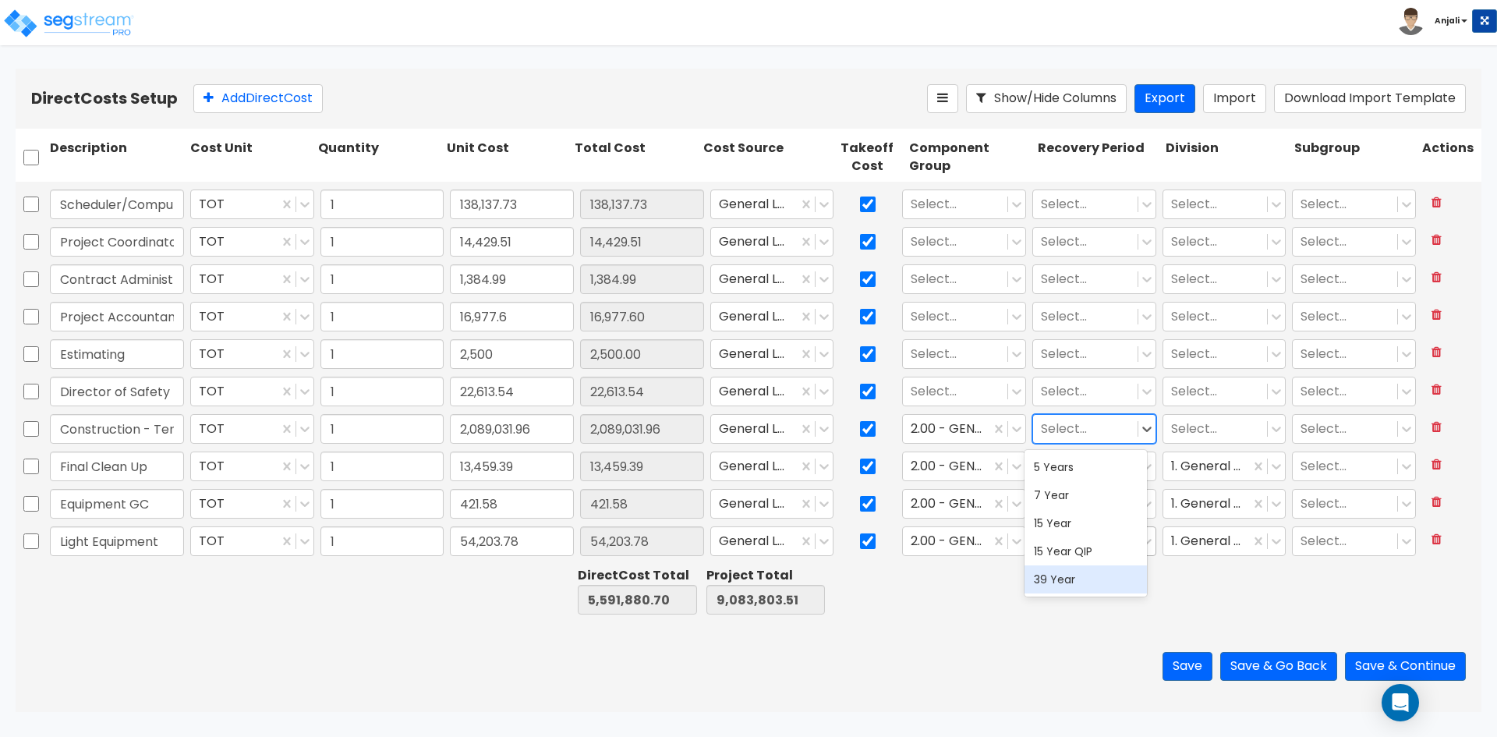
drag, startPoint x: 1052, startPoint y: 574, endPoint x: 1080, endPoint y: 529, distance: 52.6
click at [1051, 573] on div "39 Year" at bounding box center [1086, 579] width 122 height 28
click at [1177, 443] on div "Select..." at bounding box center [1225, 429] width 124 height 30
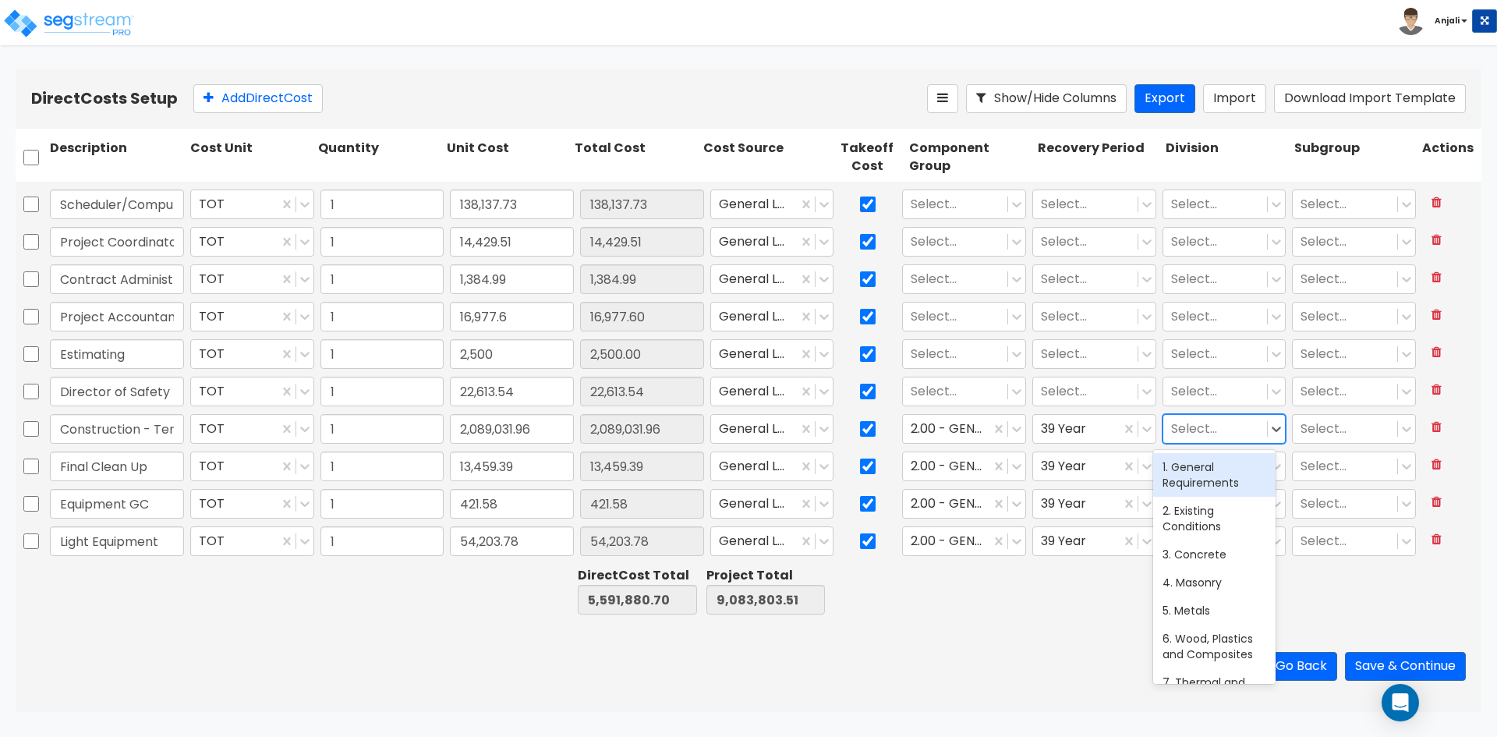
click at [1195, 471] on div "1. General Requirements" at bounding box center [1214, 475] width 122 height 44
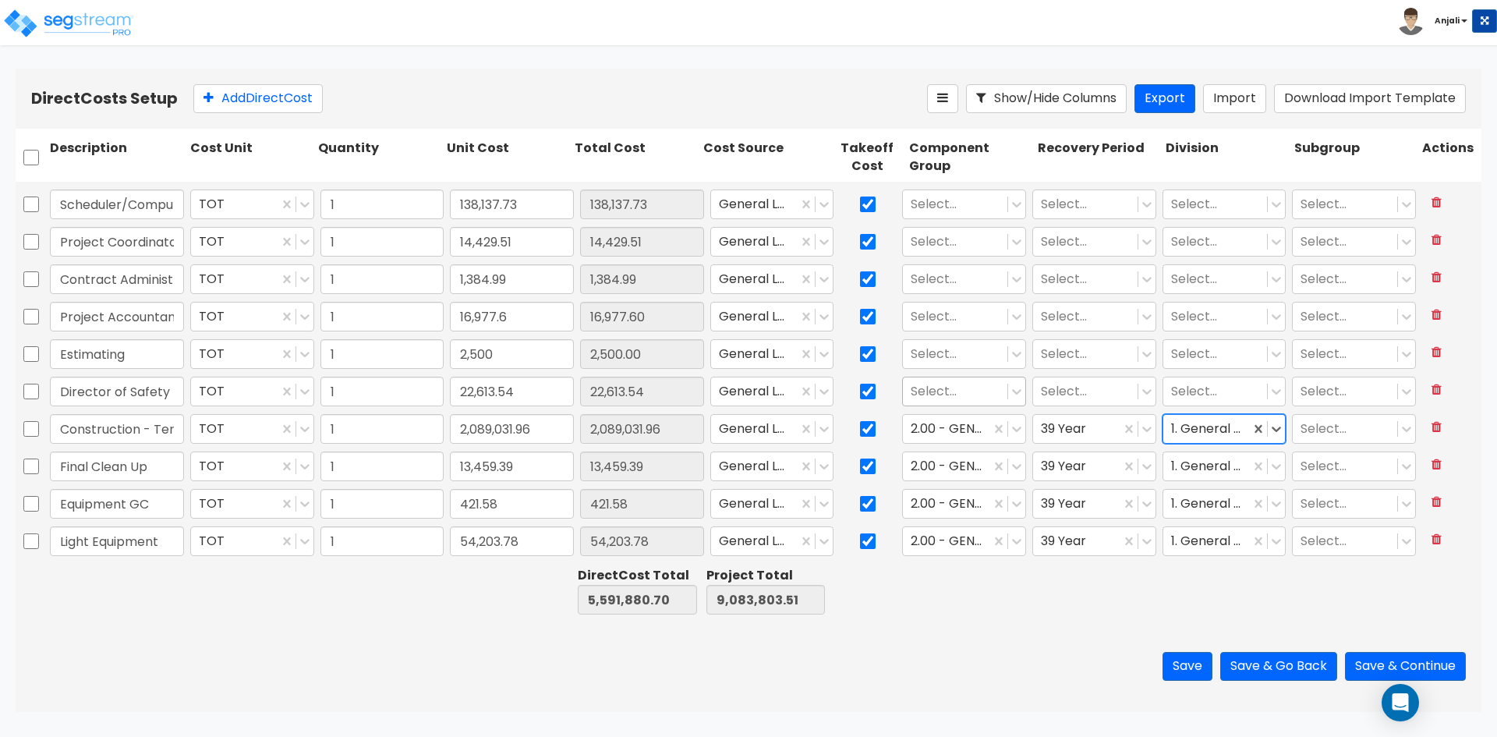
drag, startPoint x: 949, startPoint y: 394, endPoint x: 955, endPoint y: 401, distance: 9.4
click at [951, 395] on div at bounding box center [955, 391] width 89 height 21
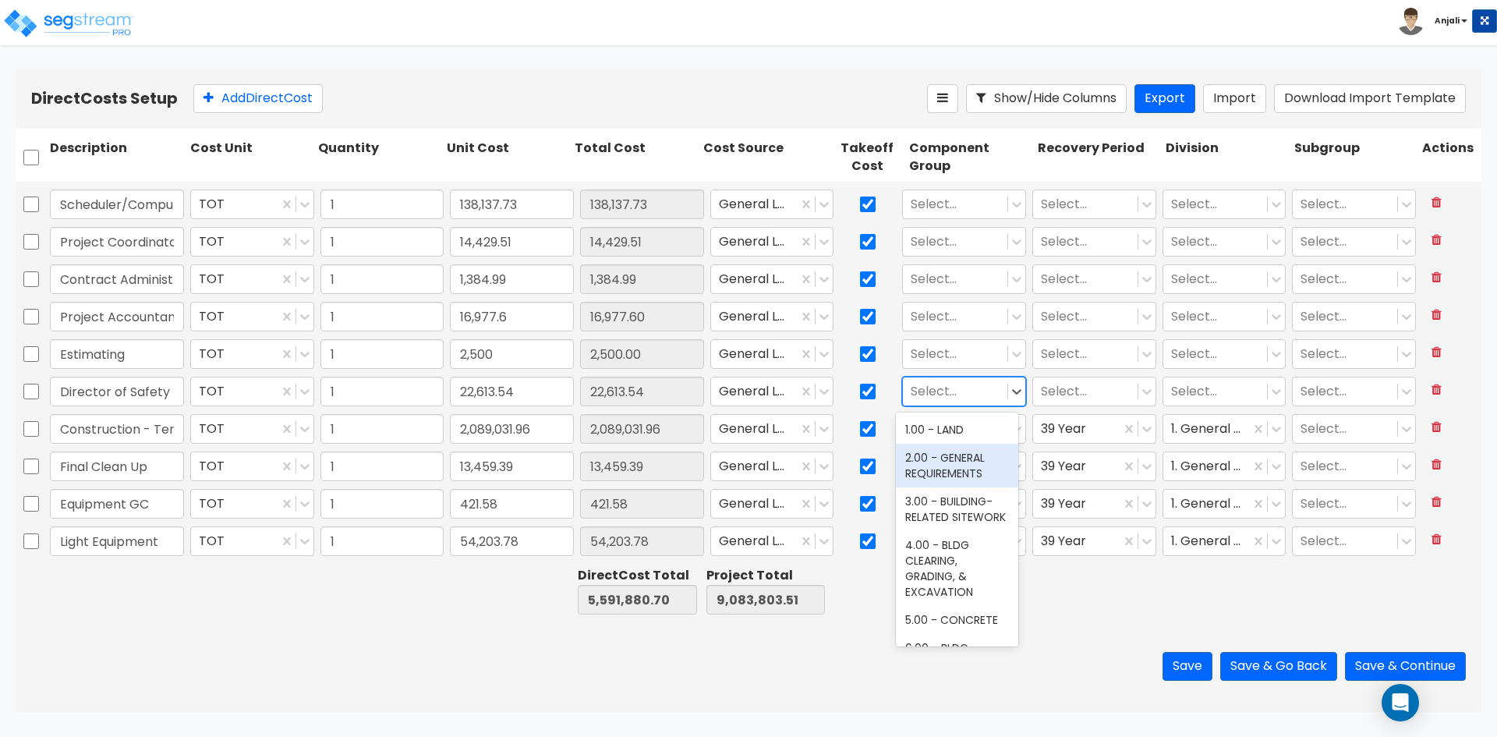
click at [961, 469] on div "2.00 - GENERAL REQUIREMENTS" at bounding box center [957, 466] width 122 height 44
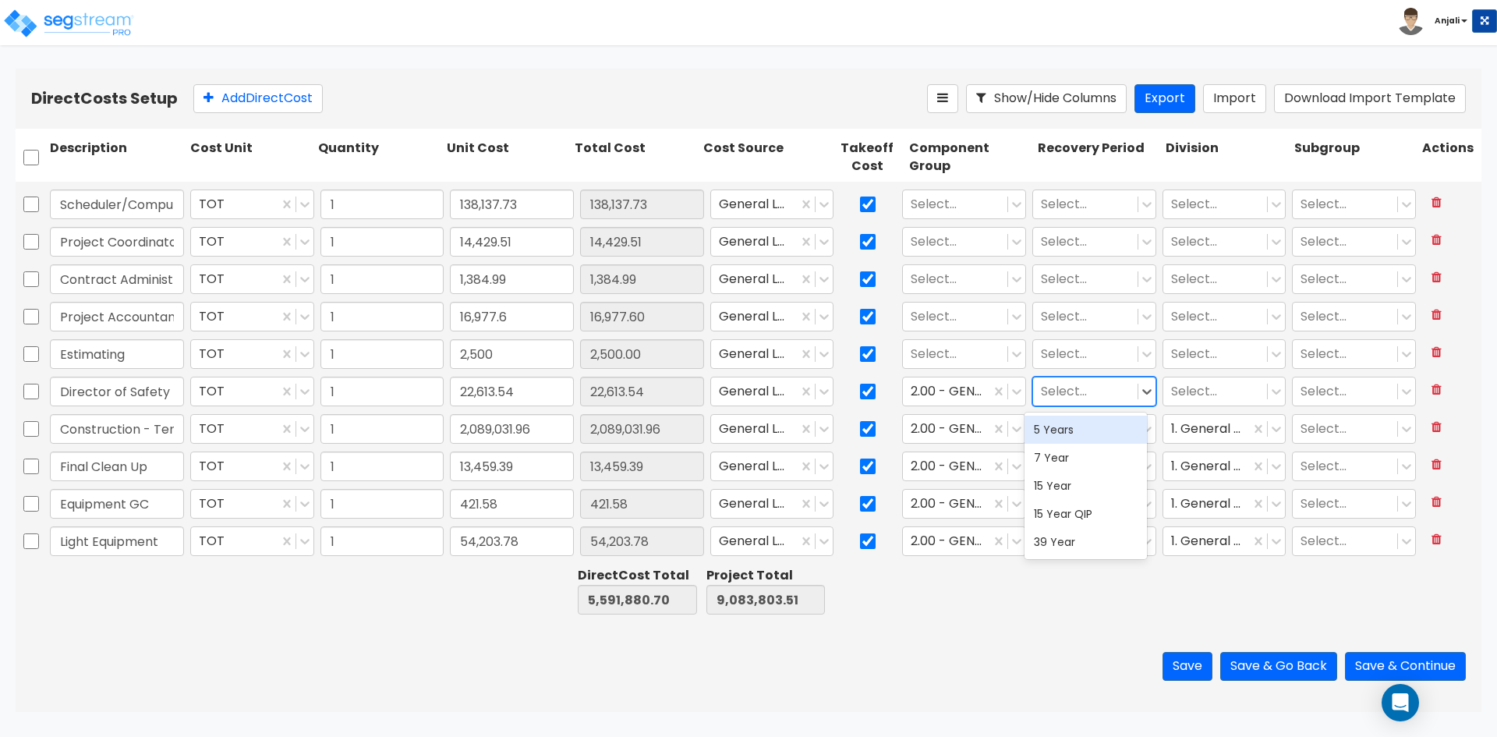
click at [1070, 390] on div at bounding box center [1085, 391] width 89 height 21
drag, startPoint x: 1057, startPoint y: 546, endPoint x: 1101, endPoint y: 505, distance: 60.2
click at [1057, 545] on div "39 Year" at bounding box center [1086, 542] width 122 height 28
click at [1171, 401] on div at bounding box center [1215, 391] width 89 height 21
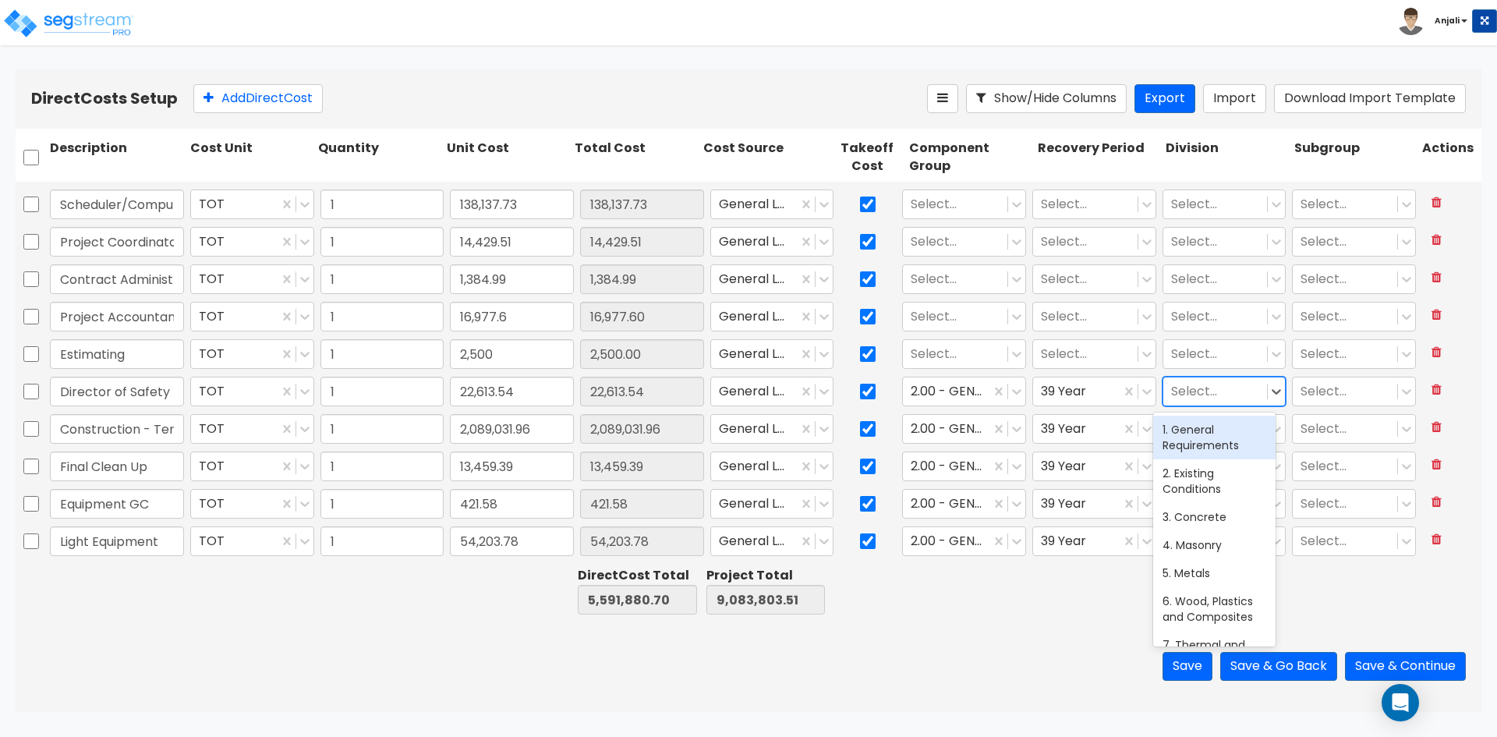
click at [1183, 437] on div "1. General Requirements" at bounding box center [1214, 438] width 122 height 44
click at [972, 359] on div at bounding box center [955, 354] width 89 height 21
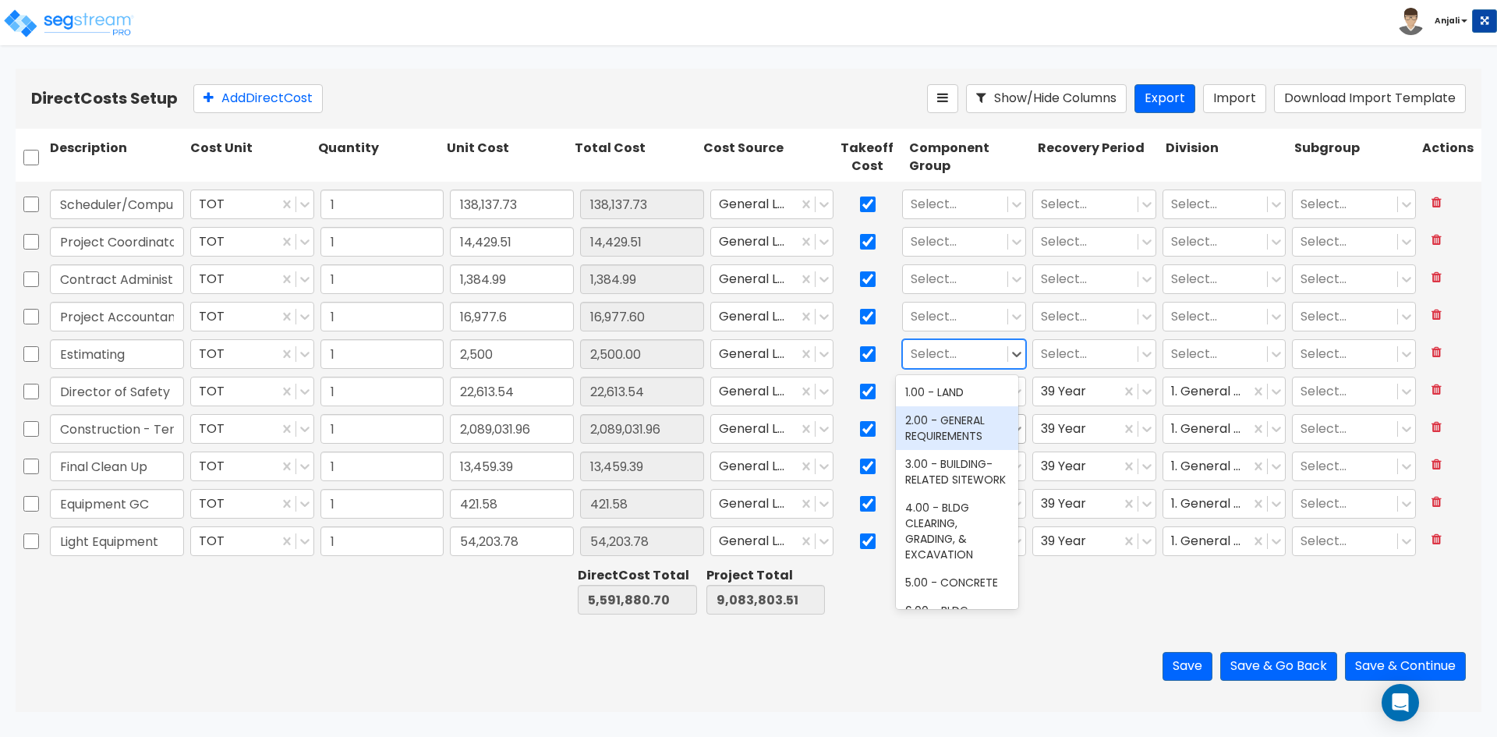
drag, startPoint x: 971, startPoint y: 434, endPoint x: 1004, endPoint y: 420, distance: 35.3
click at [972, 434] on div "2.00 - GENERAL REQUIREMENTS" at bounding box center [957, 428] width 122 height 44
click at [1081, 346] on div at bounding box center [1085, 354] width 89 height 21
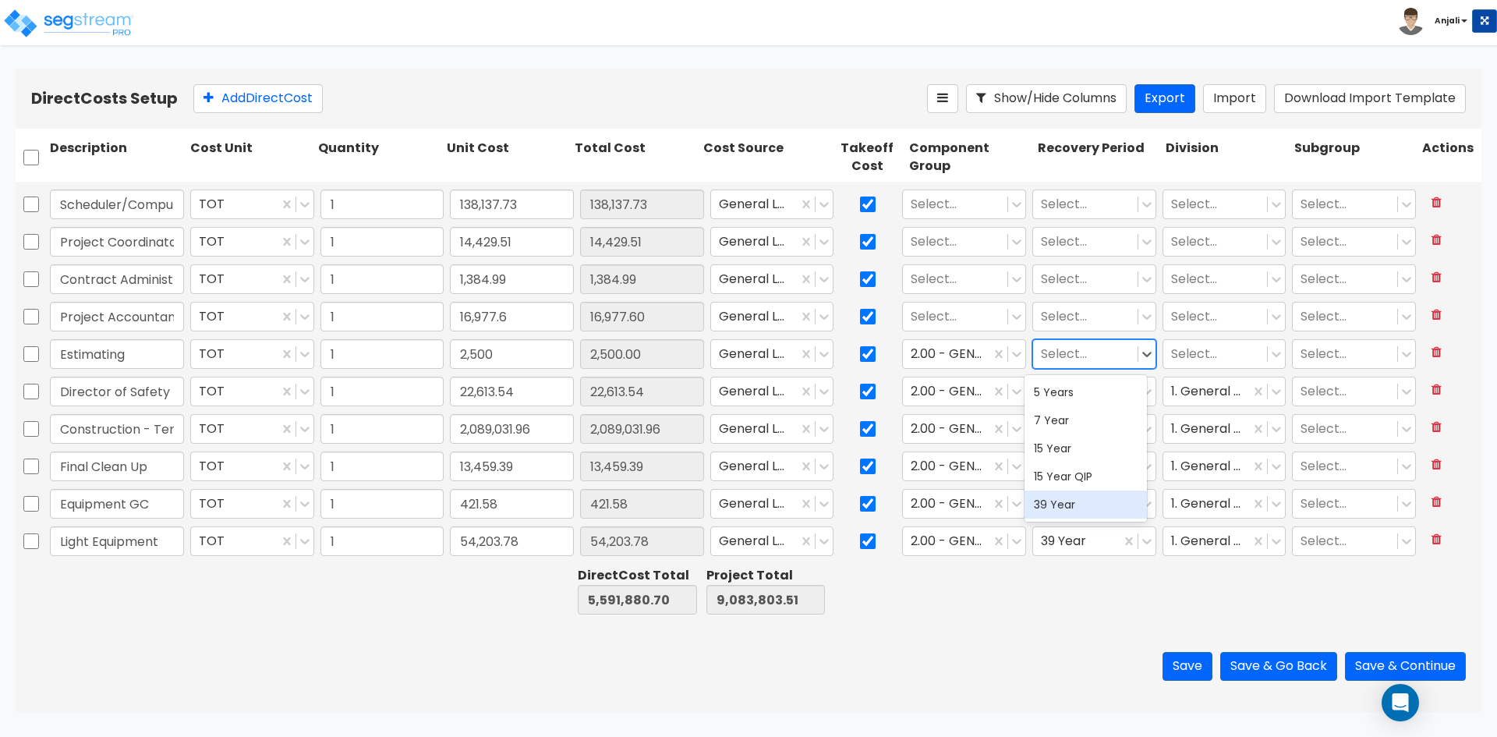
click at [1066, 501] on div "39 Year" at bounding box center [1086, 504] width 122 height 28
click at [1171, 348] on input "text" at bounding box center [1172, 354] width 3 height 18
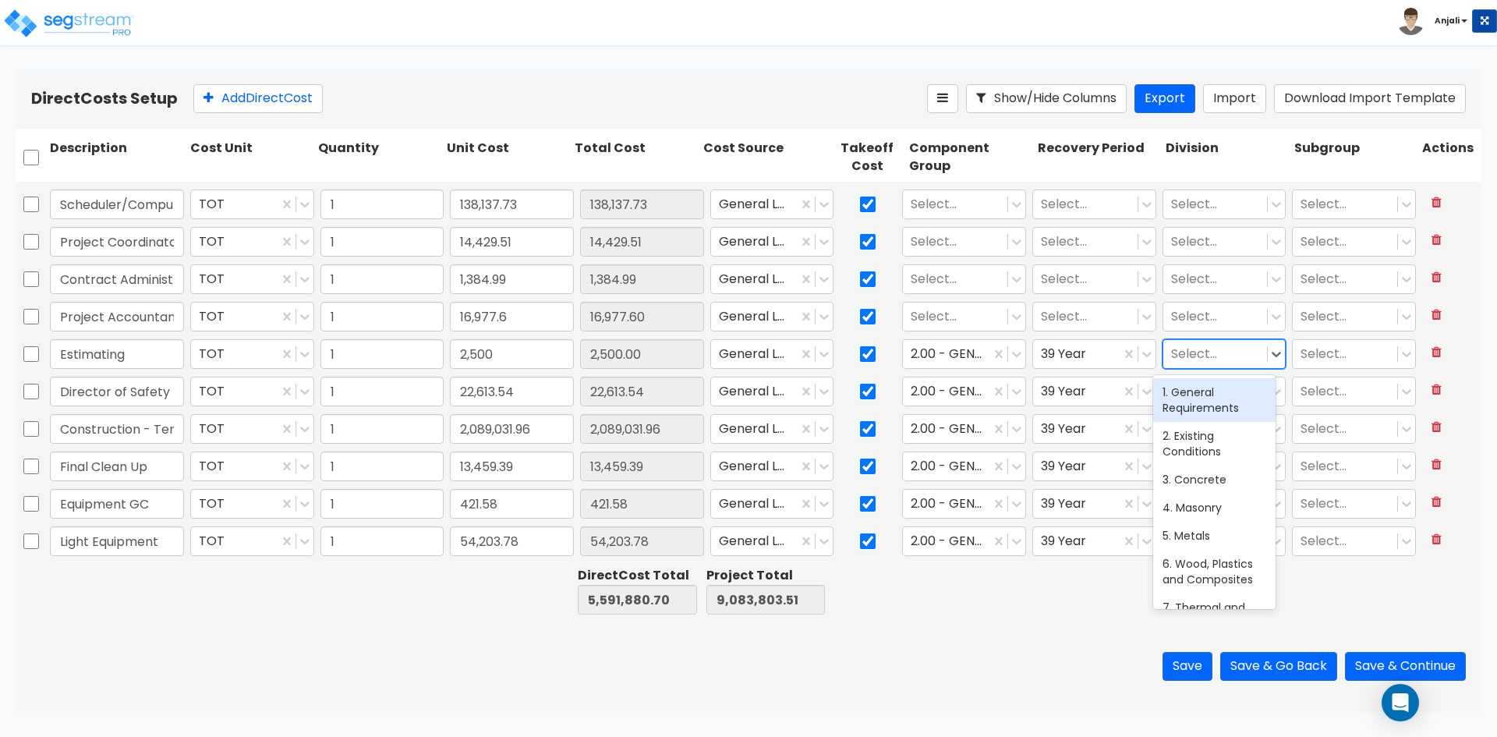
click at [1192, 409] on div "1. General Requirements" at bounding box center [1214, 400] width 122 height 44
click at [919, 309] on div at bounding box center [955, 316] width 89 height 21
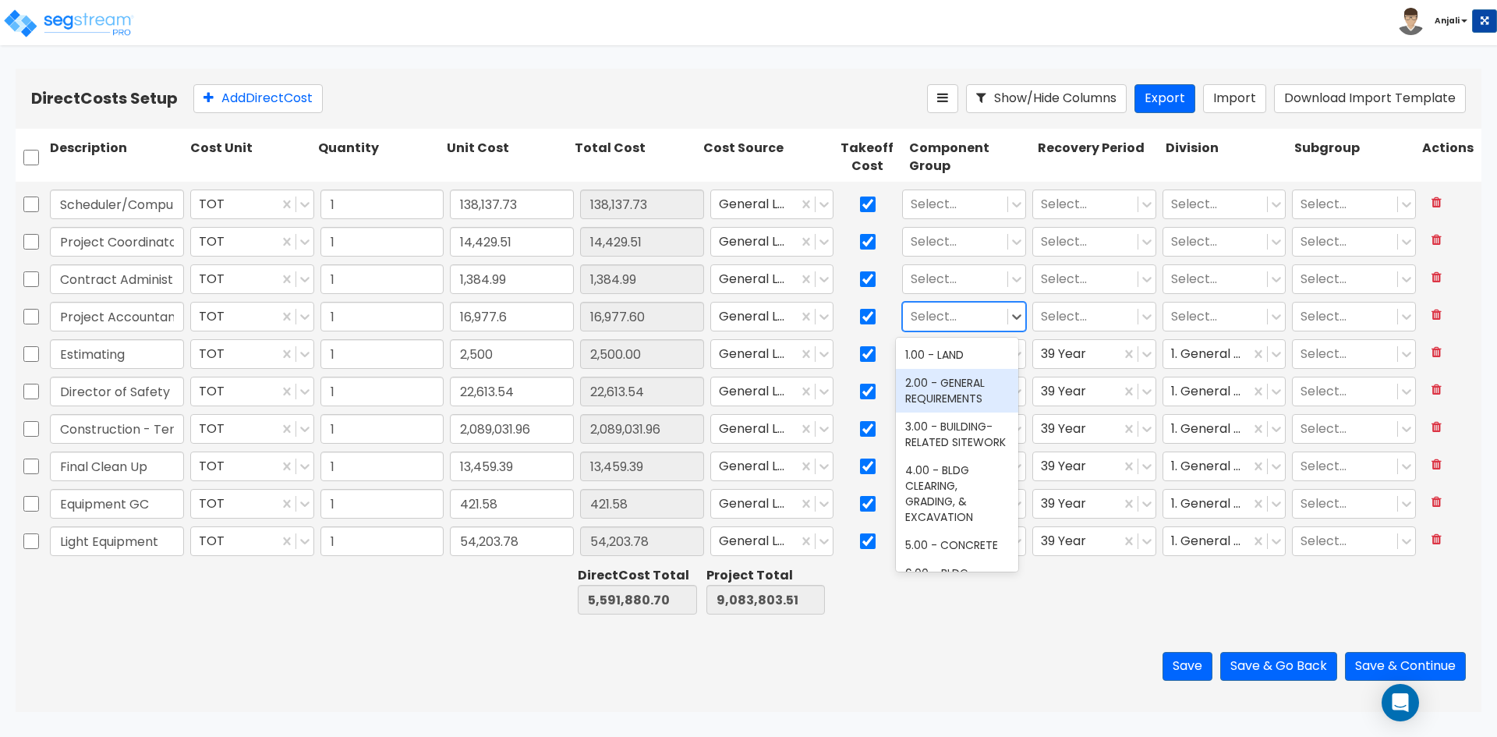
click at [964, 393] on div "2.00 - GENERAL REQUIREMENTS" at bounding box center [957, 391] width 122 height 44
click at [1057, 330] on div "Select..." at bounding box center [1085, 316] width 104 height 27
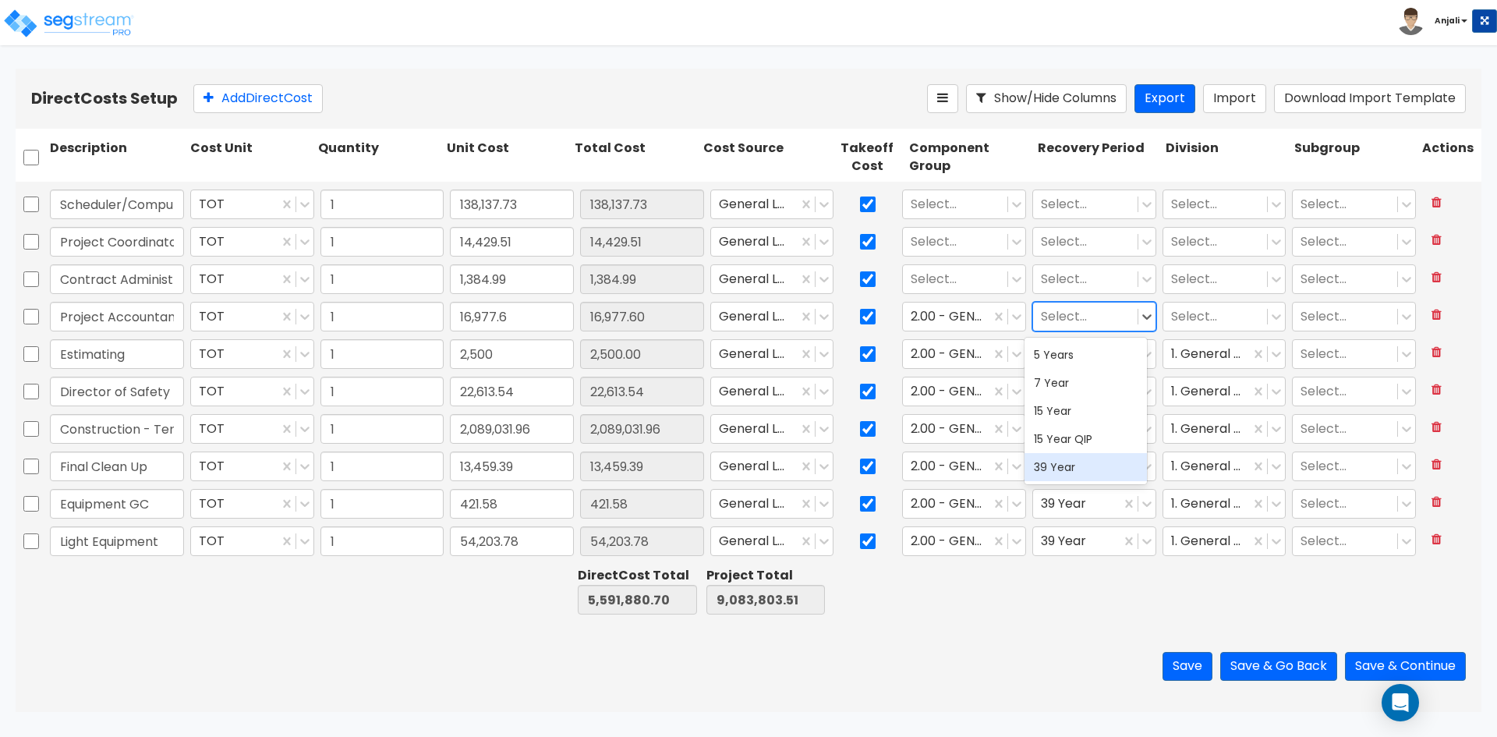
click at [1065, 457] on div "39 Year" at bounding box center [1086, 467] width 122 height 28
click at [1187, 318] on div at bounding box center [1215, 316] width 89 height 21
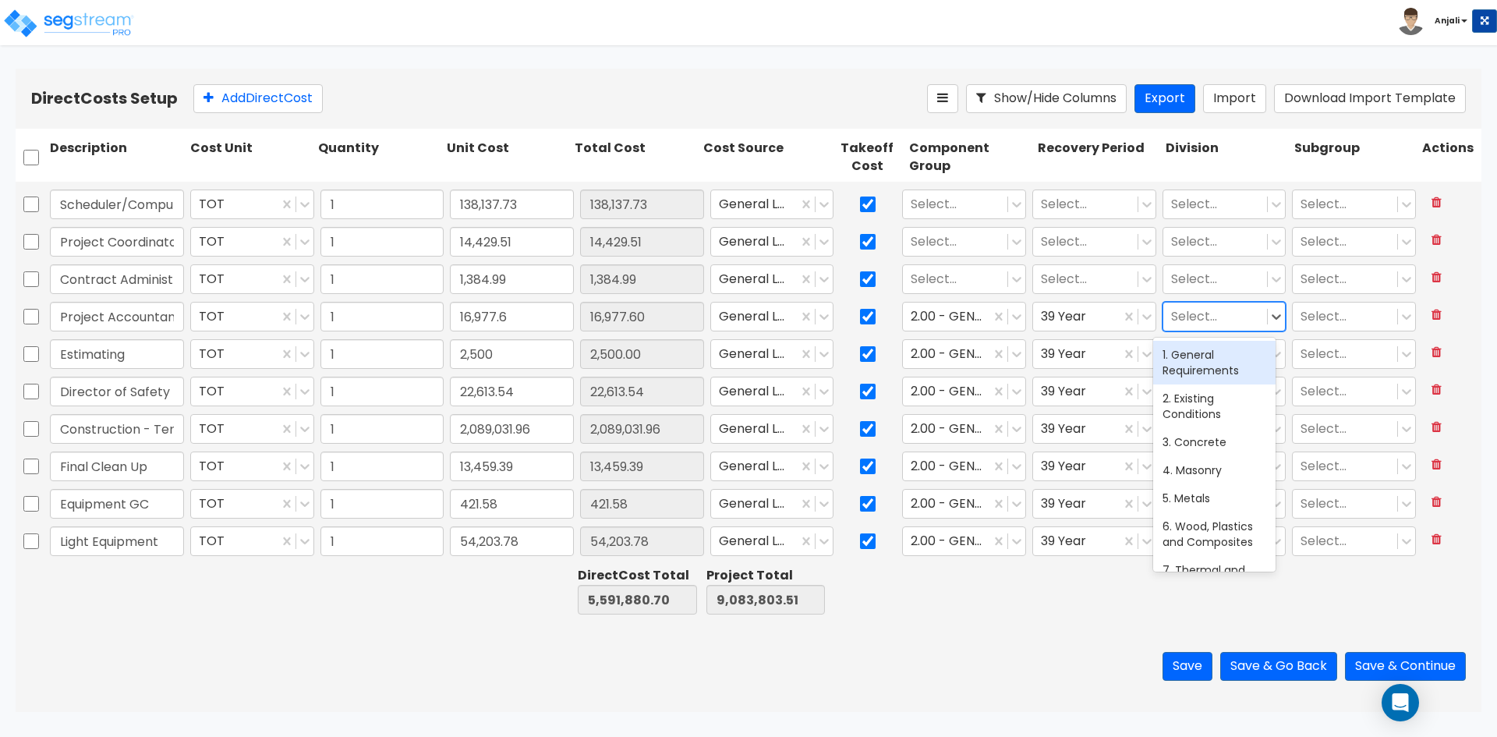
click at [1193, 369] on div "1. General Requirements" at bounding box center [1214, 363] width 122 height 44
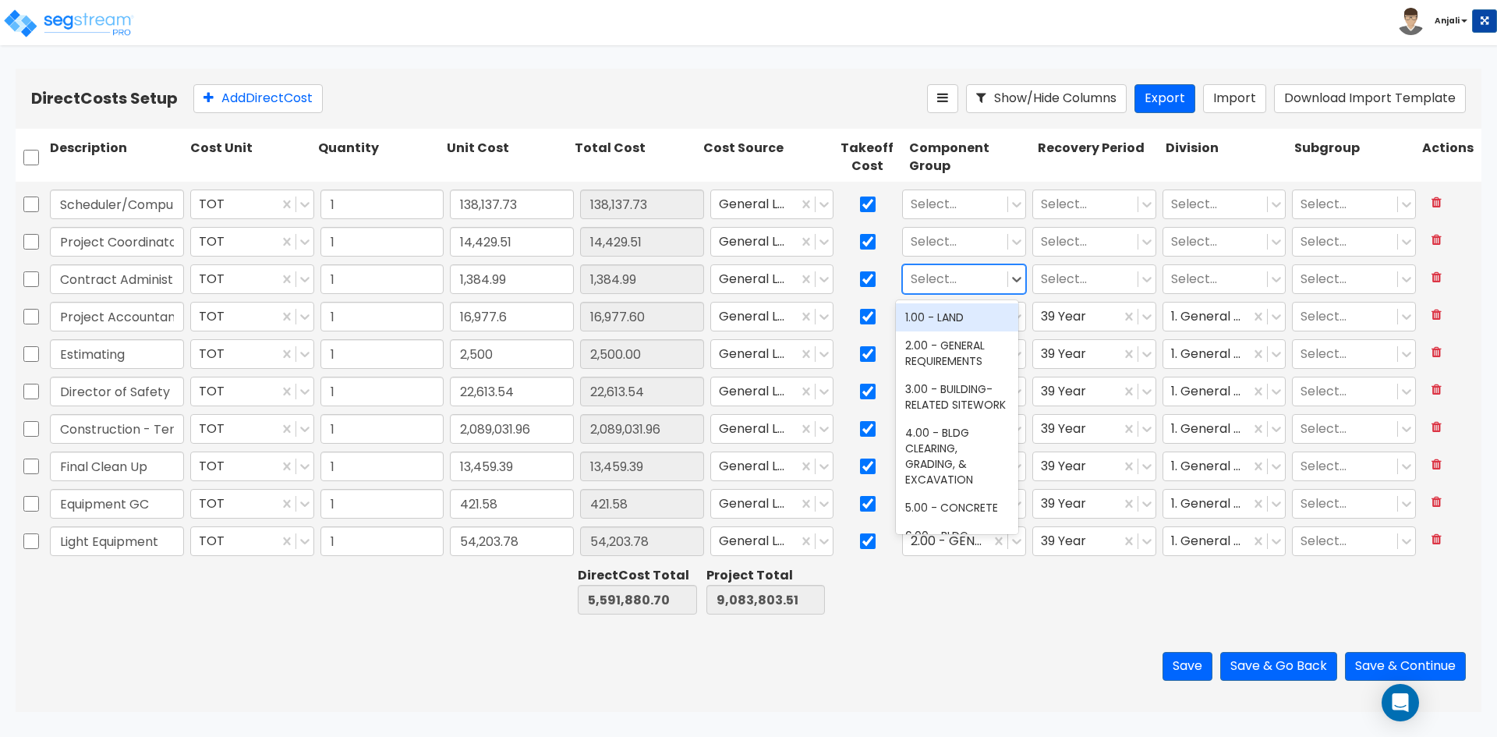
click at [979, 283] on div at bounding box center [955, 279] width 89 height 21
drag, startPoint x: 968, startPoint y: 348, endPoint x: 1039, endPoint y: 317, distance: 77.9
click at [969, 348] on div "2.00 - GENERAL REQUIREMENTS" at bounding box center [957, 353] width 122 height 44
click at [1085, 272] on div at bounding box center [1085, 279] width 89 height 21
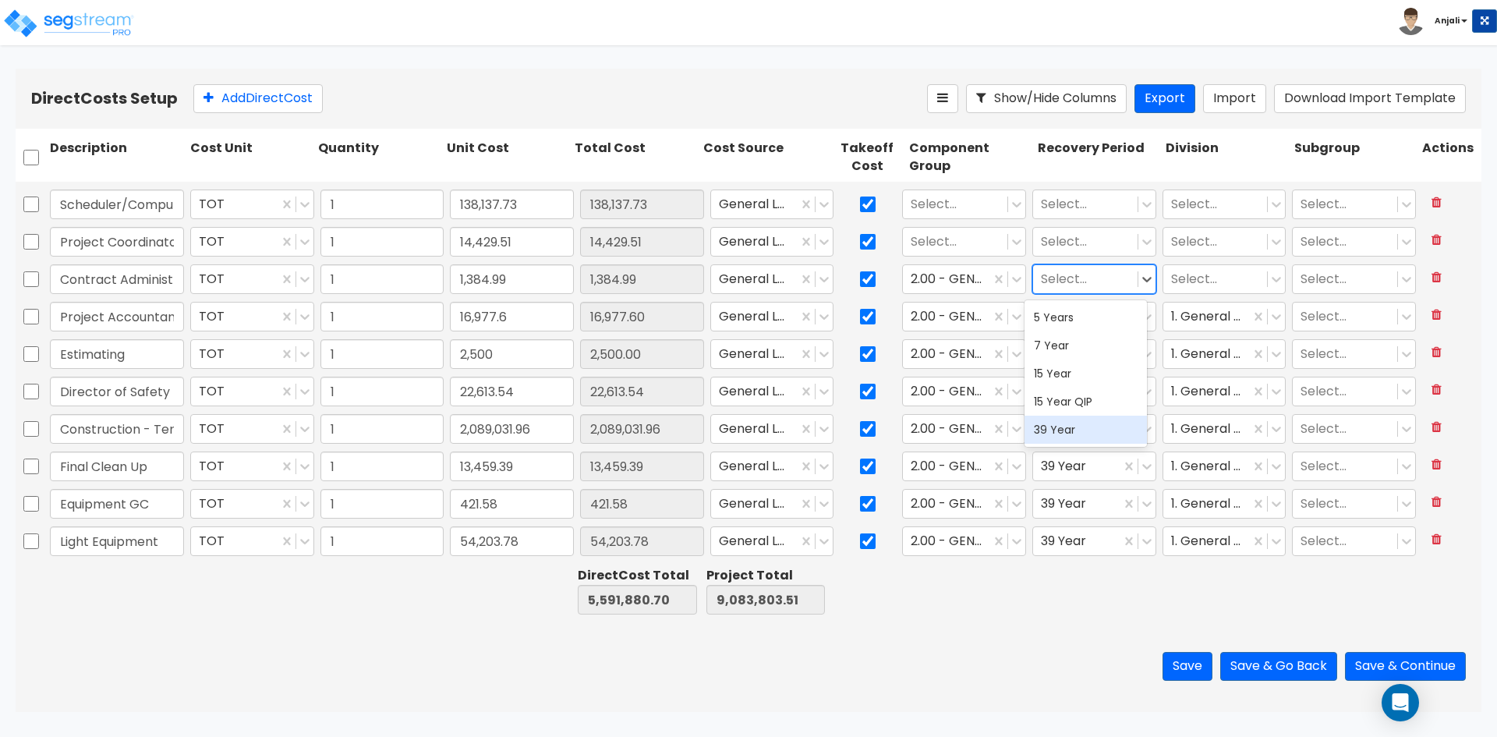
click at [1076, 441] on div "39 Year" at bounding box center [1086, 430] width 122 height 28
click at [1179, 296] on div "Select..." at bounding box center [1225, 279] width 130 height 36
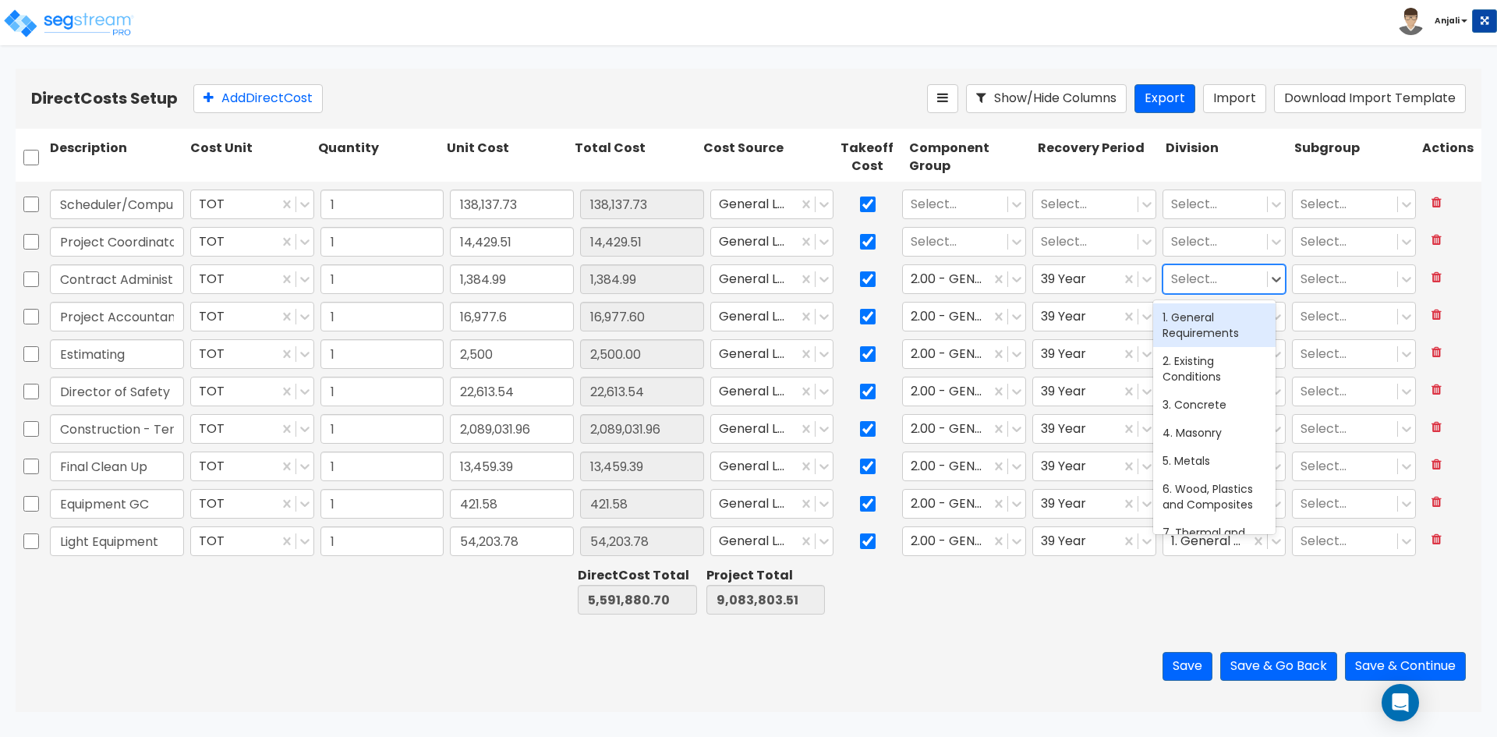
click at [1184, 278] on div at bounding box center [1215, 279] width 89 height 21
click at [1188, 336] on div "1. General Requirements" at bounding box center [1214, 325] width 122 height 44
type input "Construction - Temp Agency"
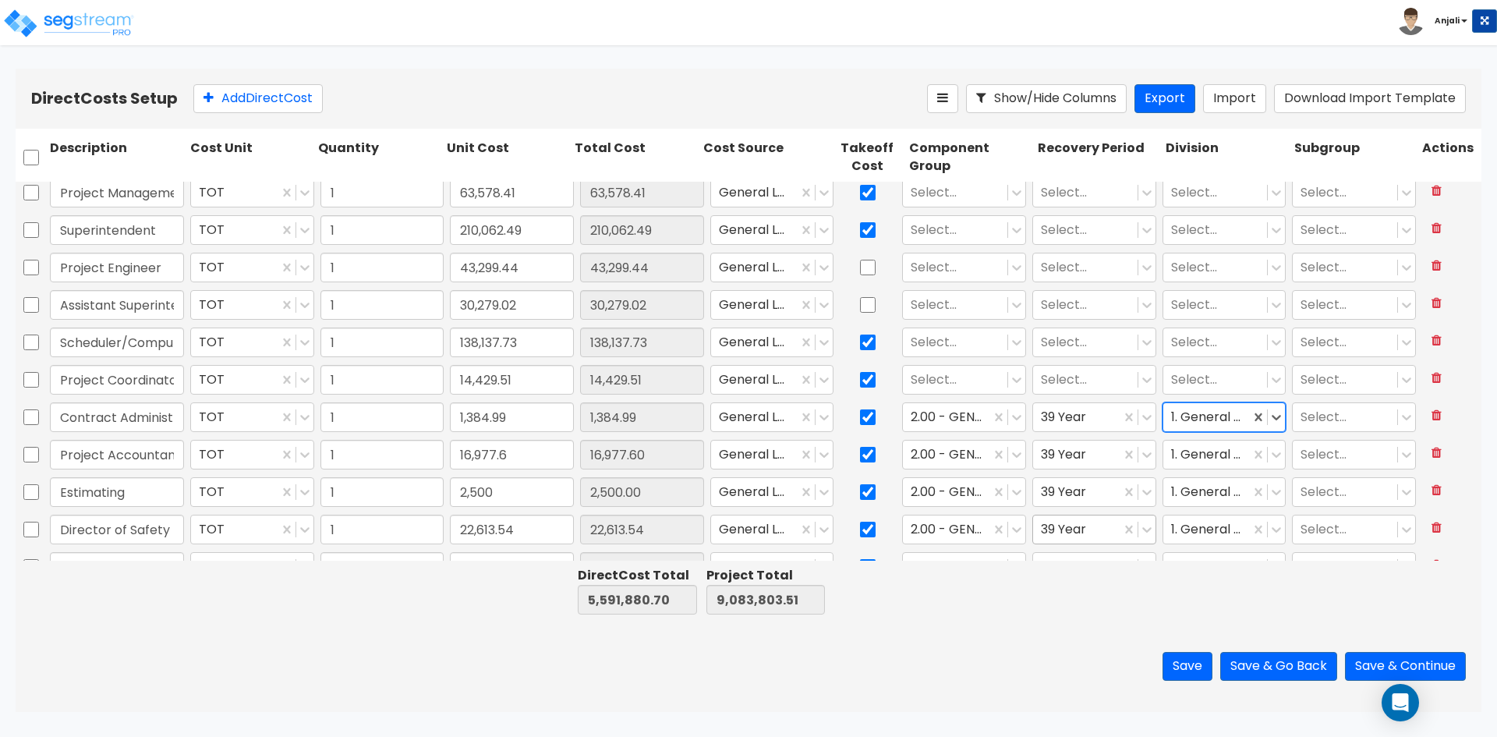
scroll to position [775, 0]
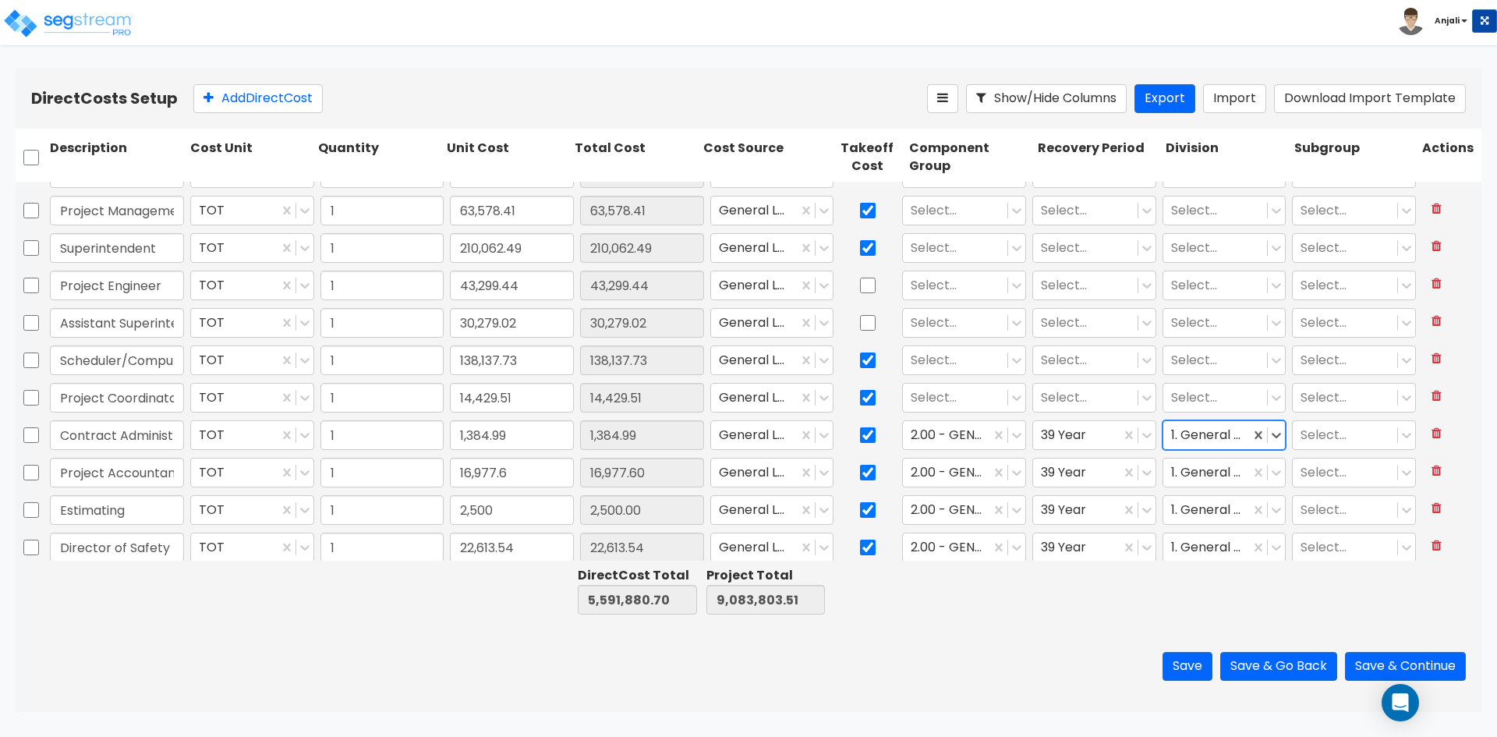
drag, startPoint x: 931, startPoint y: 372, endPoint x: 939, endPoint y: 379, distance: 10.5
click at [933, 374] on div "Select..." at bounding box center [955, 360] width 104 height 27
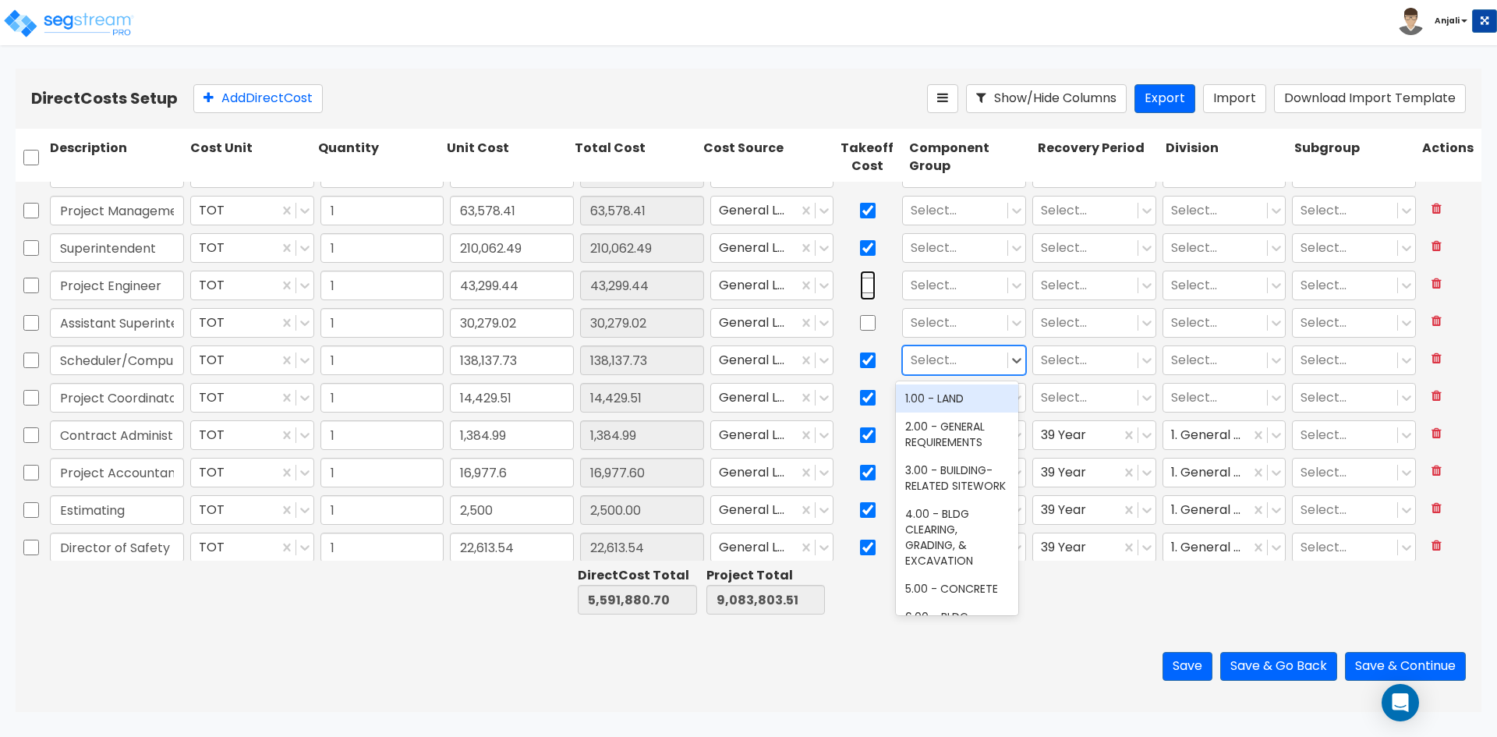
drag, startPoint x: 867, startPoint y: 289, endPoint x: 879, endPoint y: 322, distance: 34.8
click at [870, 291] on div at bounding box center [868, 285] width 62 height 36
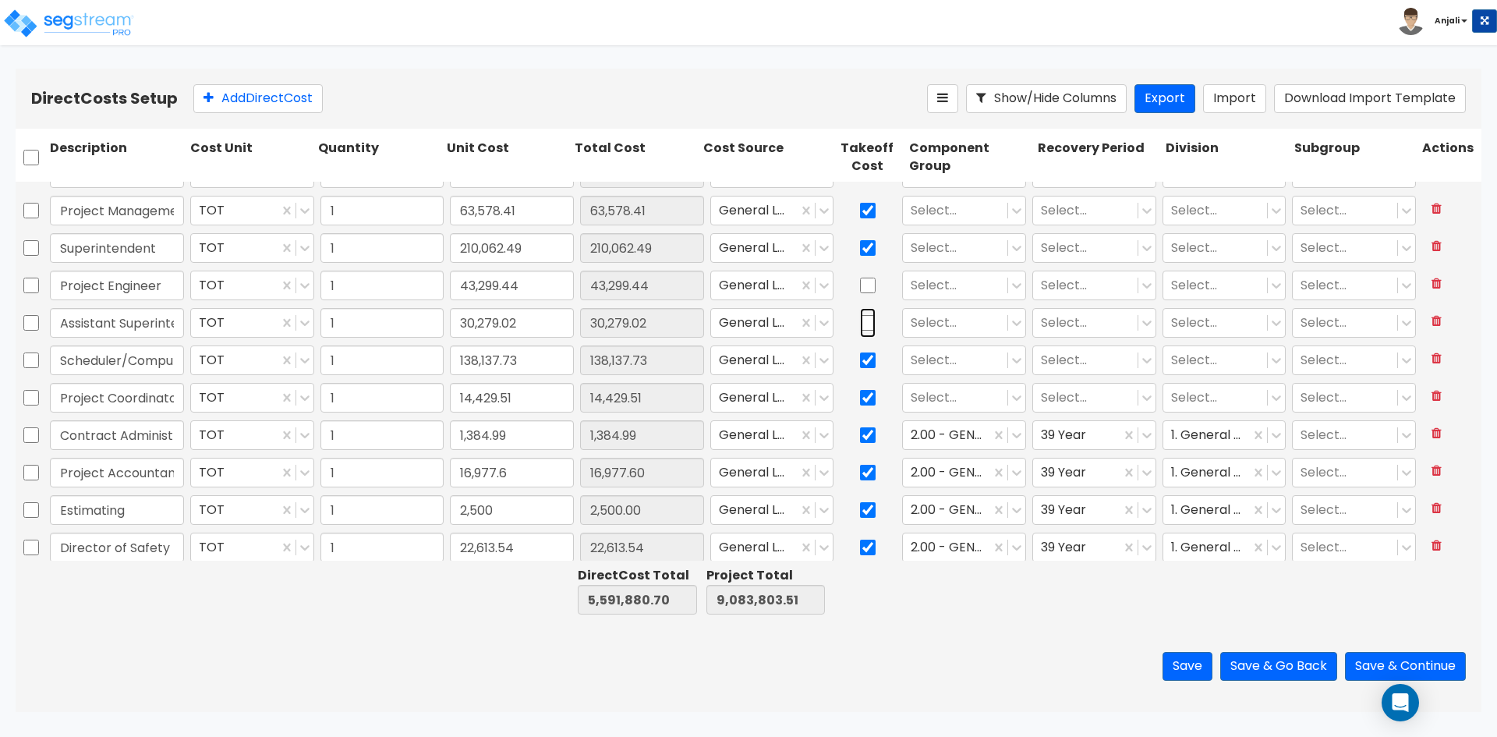
drag, startPoint x: 862, startPoint y: 321, endPoint x: 866, endPoint y: 300, distance: 21.3
click at [862, 320] on input "checkbox" at bounding box center [868, 323] width 16 height 30
checkbox input "true"
type input "Construction - Temp Agency"
click at [863, 284] on input "checkbox" at bounding box center [868, 286] width 16 height 30
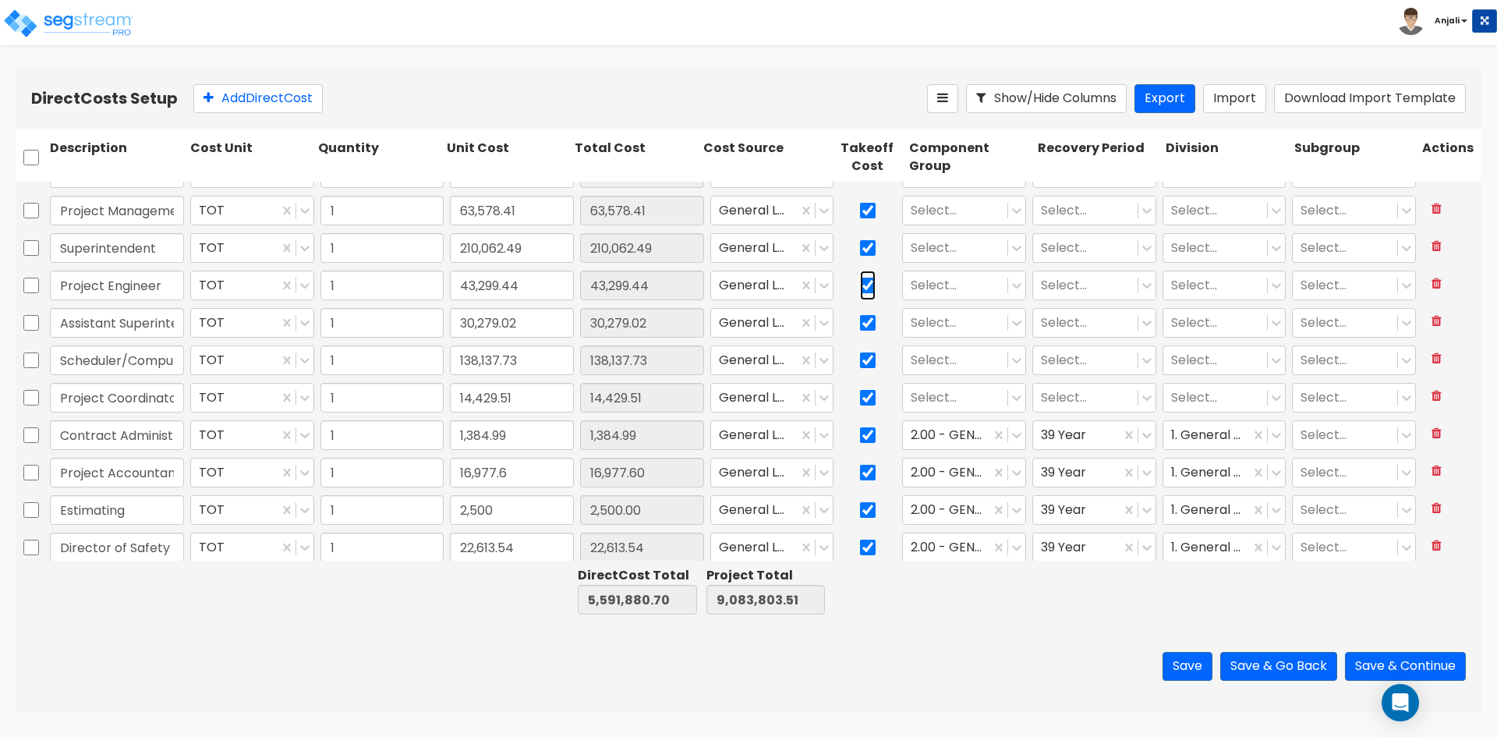
checkbox input "true"
click at [950, 386] on div "Select..." at bounding box center [955, 397] width 104 height 27
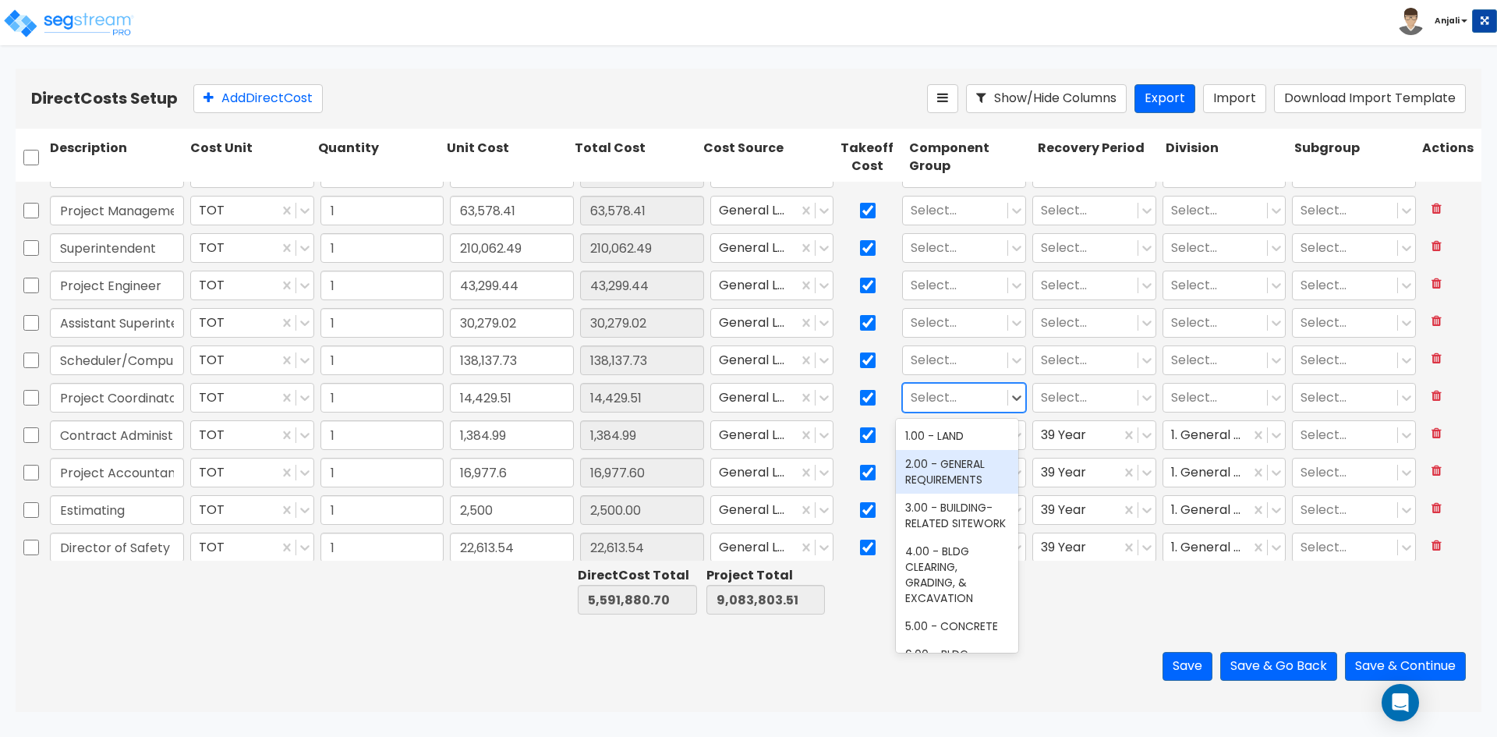
click at [969, 483] on div "2.00 - GENERAL REQUIREMENTS" at bounding box center [957, 472] width 122 height 44
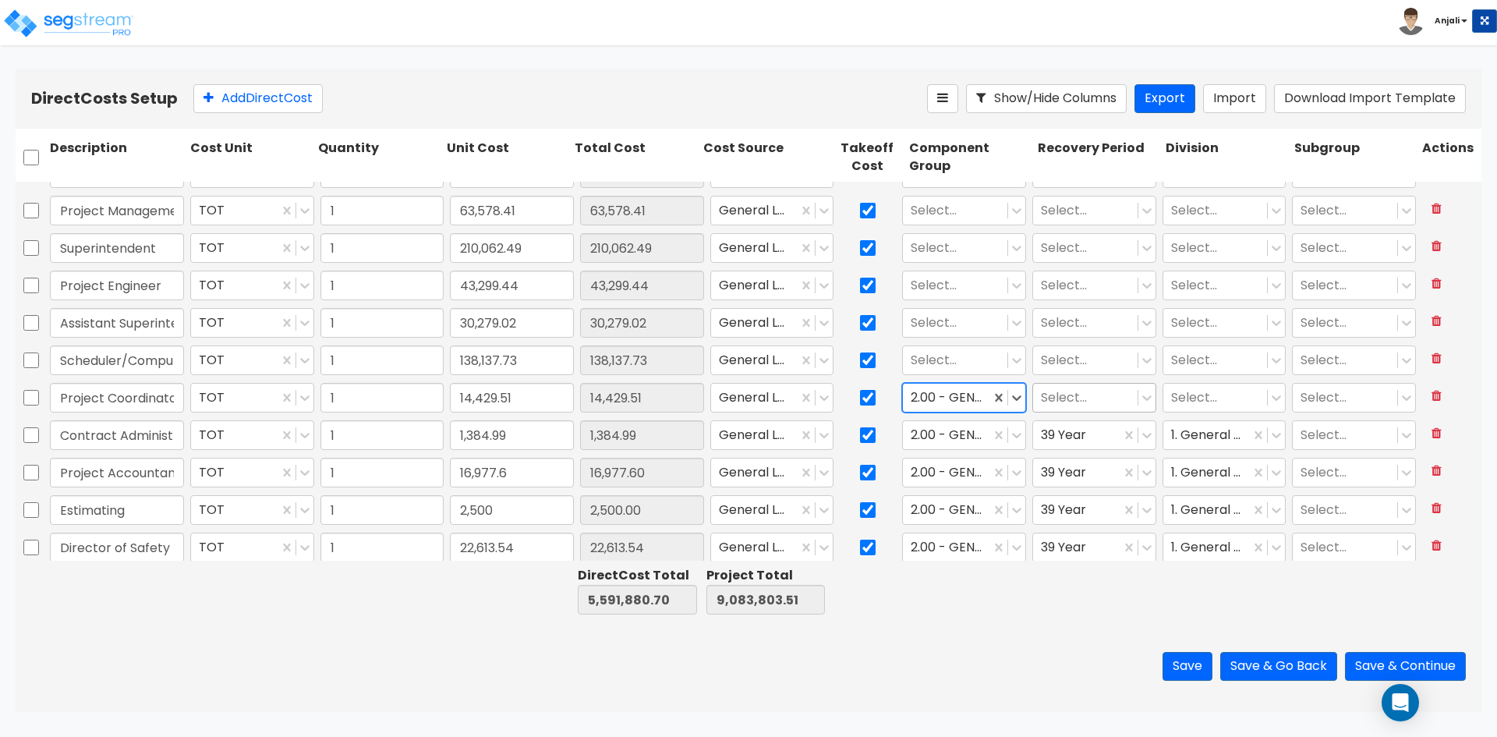
click at [1043, 406] on div at bounding box center [1085, 398] width 89 height 21
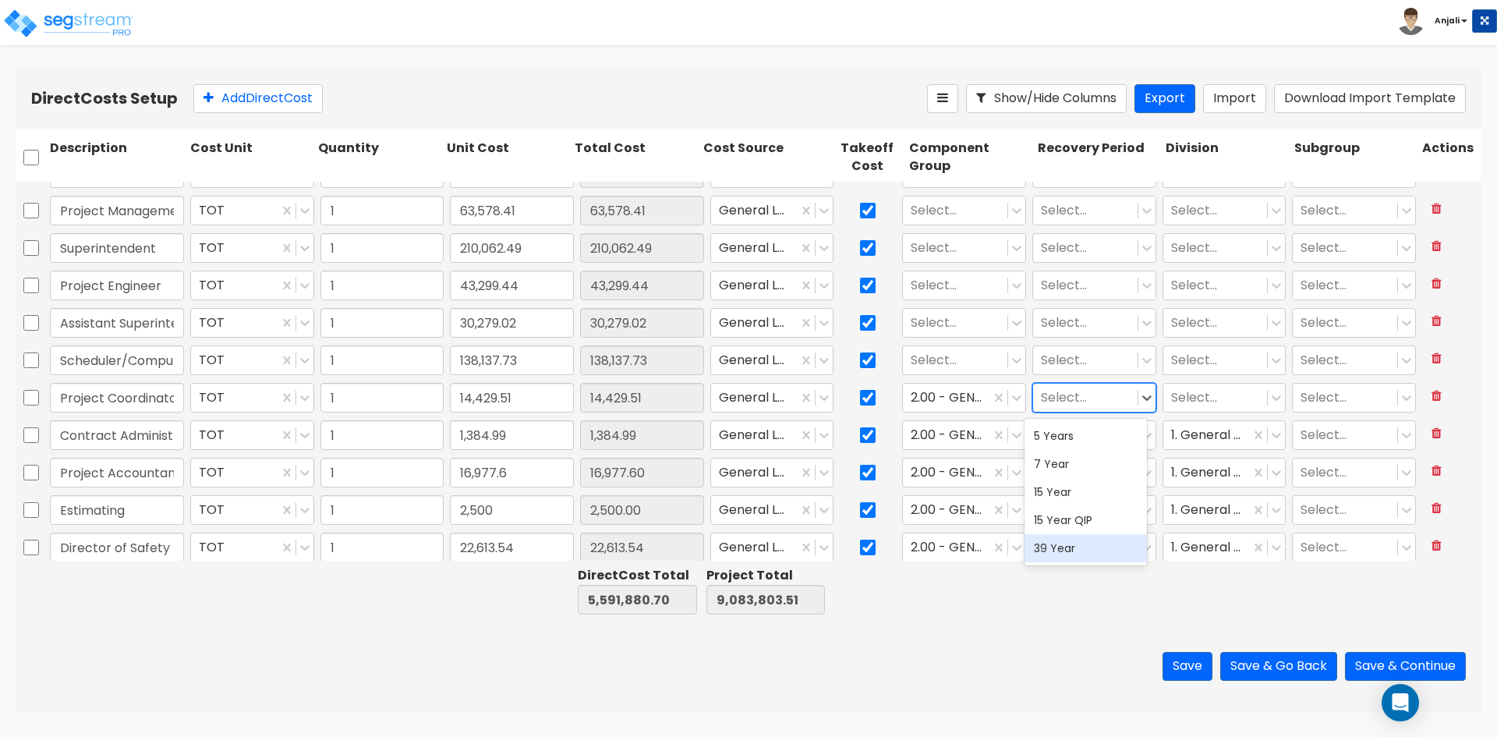
click at [1047, 545] on div "39 Year" at bounding box center [1086, 548] width 122 height 28
click at [1171, 391] on div at bounding box center [1215, 398] width 89 height 21
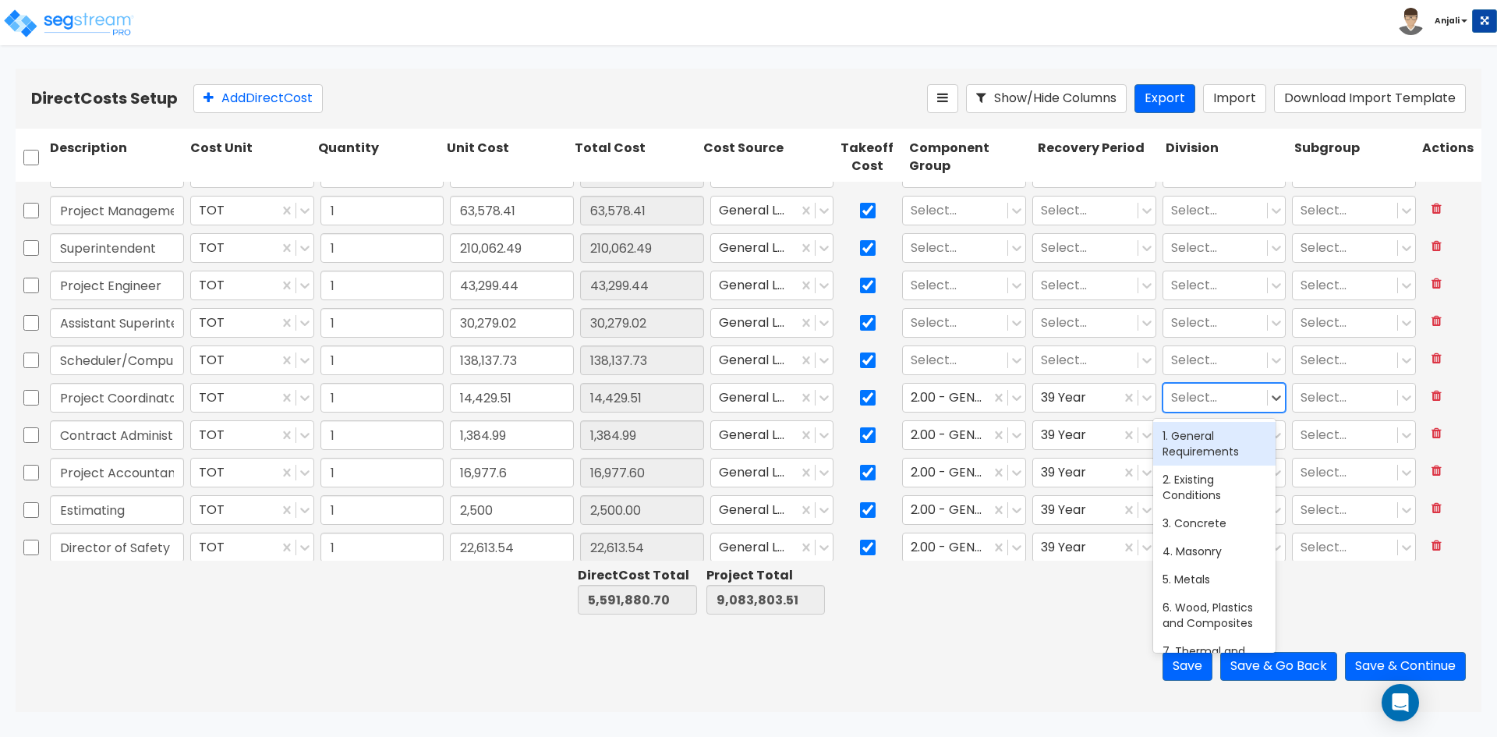
click at [1202, 432] on div "1. General Requirements" at bounding box center [1214, 444] width 122 height 44
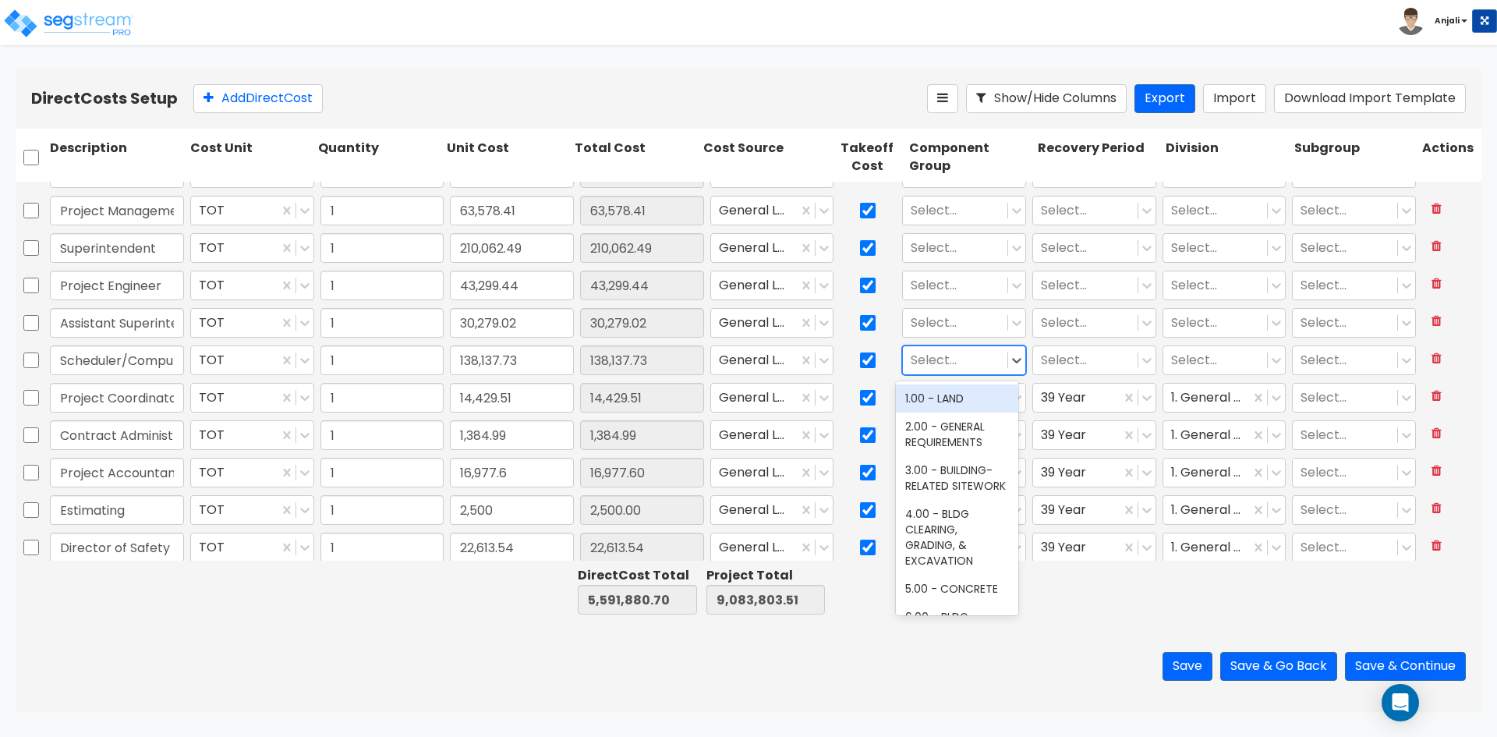
drag, startPoint x: 940, startPoint y: 362, endPoint x: 945, endPoint y: 373, distance: 12.2
click at [941, 362] on div at bounding box center [955, 360] width 89 height 21
drag, startPoint x: 951, startPoint y: 425, endPoint x: 1026, endPoint y: 372, distance: 92.4
click at [954, 422] on div "2.00 - GENERAL REQUIREMENTS" at bounding box center [957, 434] width 122 height 44
click at [1069, 364] on div at bounding box center [1085, 360] width 89 height 21
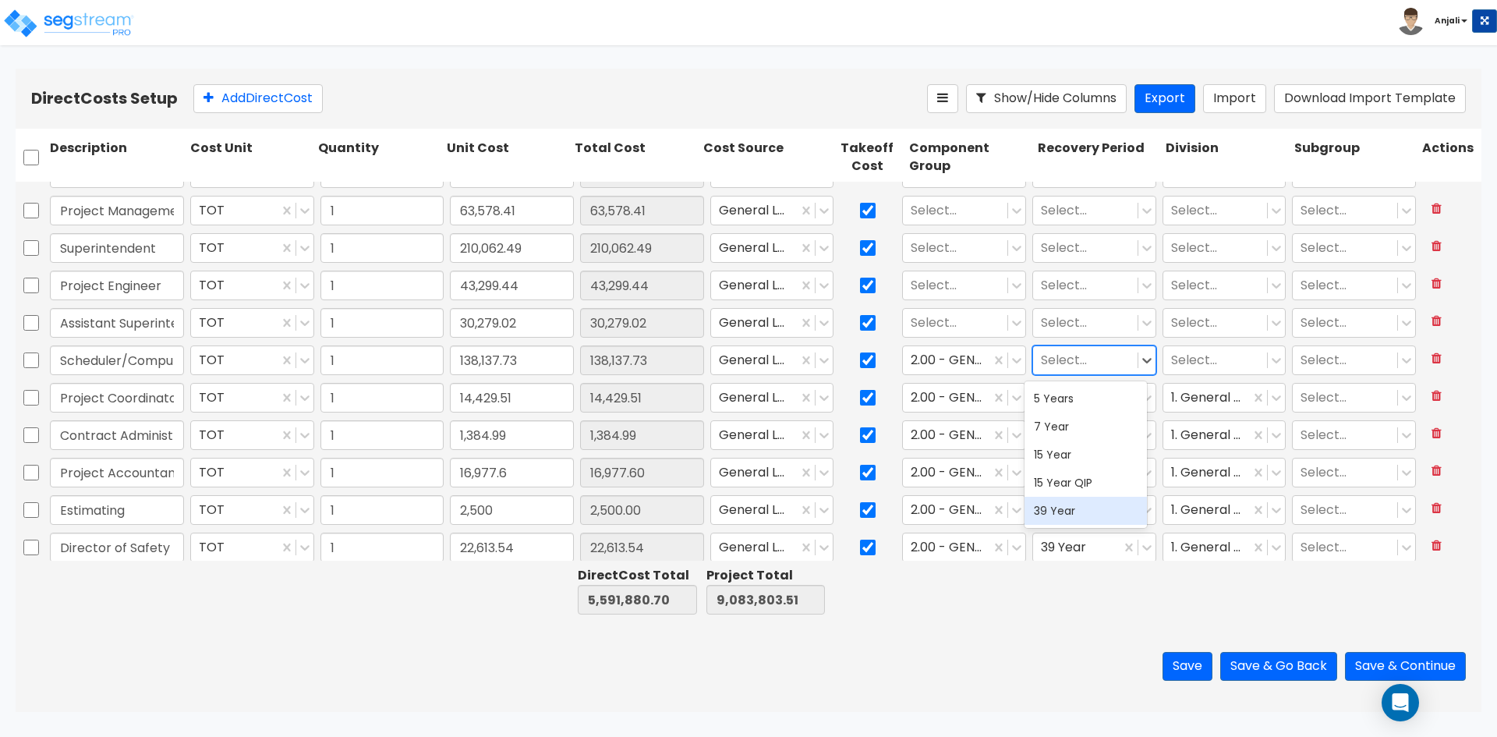
click at [1056, 503] on div "39 Year" at bounding box center [1086, 511] width 122 height 28
click at [1183, 364] on div at bounding box center [1215, 360] width 89 height 21
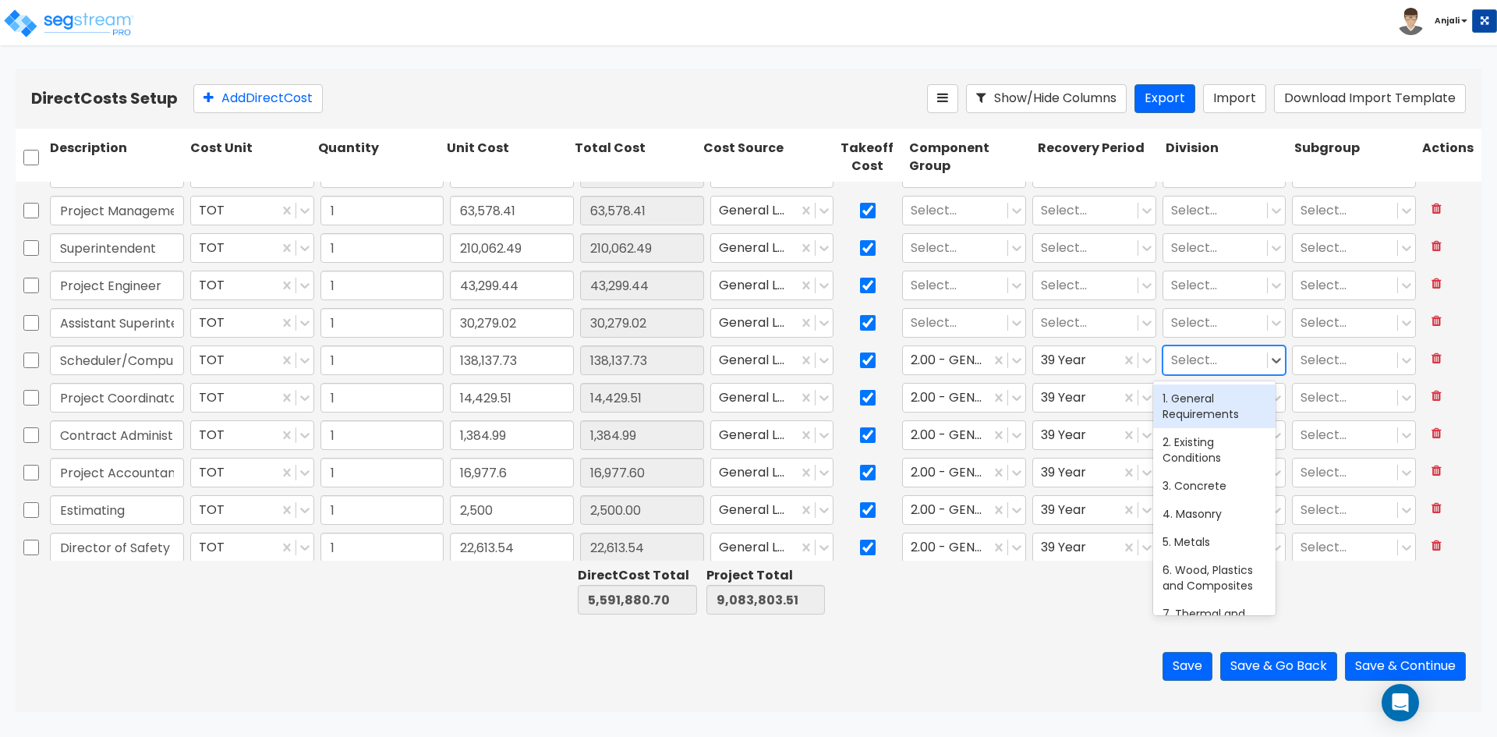
click at [1208, 397] on div "1. General Requirements" at bounding box center [1214, 406] width 122 height 44
drag, startPoint x: 926, startPoint y: 310, endPoint x: 938, endPoint y: 315, distance: 13.6
click at [926, 310] on div "Select..." at bounding box center [955, 323] width 104 height 27
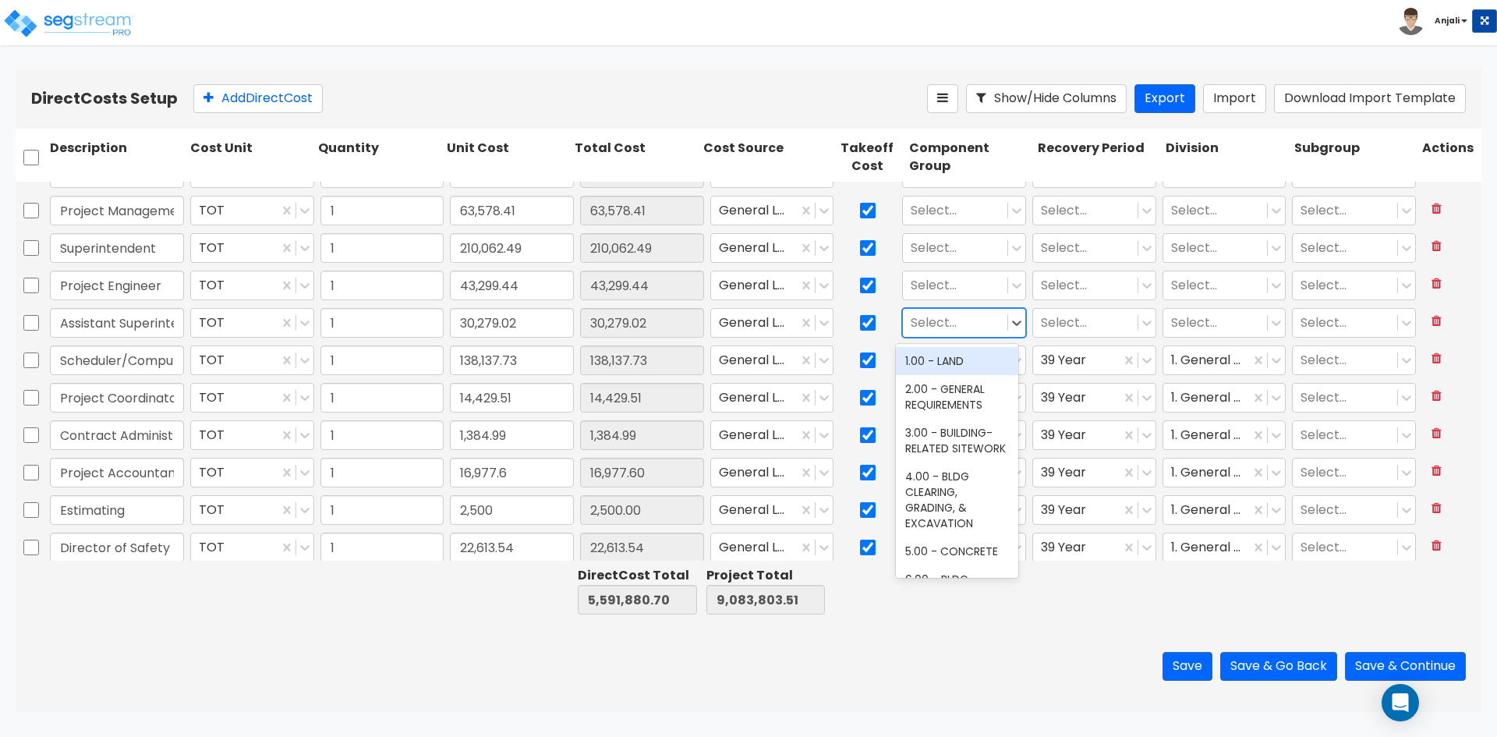
click at [954, 323] on div at bounding box center [955, 323] width 89 height 21
drag, startPoint x: 948, startPoint y: 328, endPoint x: 960, endPoint y: 342, distance: 18.3
click at [950, 328] on div at bounding box center [955, 323] width 89 height 21
click at [958, 395] on div "2.00 - GENERAL REQUIREMENTS" at bounding box center [957, 397] width 122 height 44
click at [1072, 332] on div at bounding box center [1085, 323] width 89 height 21
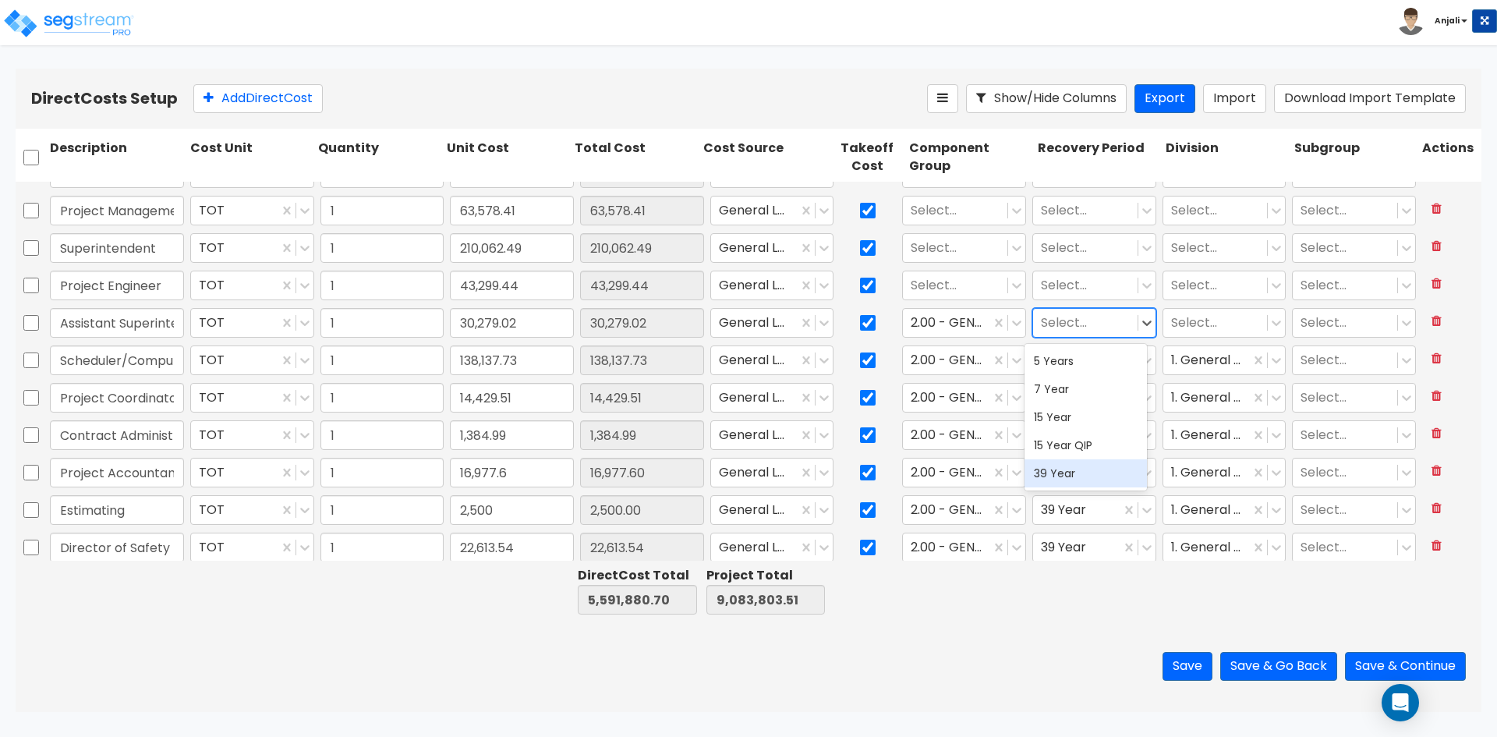
click at [1086, 475] on div "39 Year" at bounding box center [1086, 473] width 122 height 28
click at [1195, 321] on div at bounding box center [1215, 323] width 89 height 21
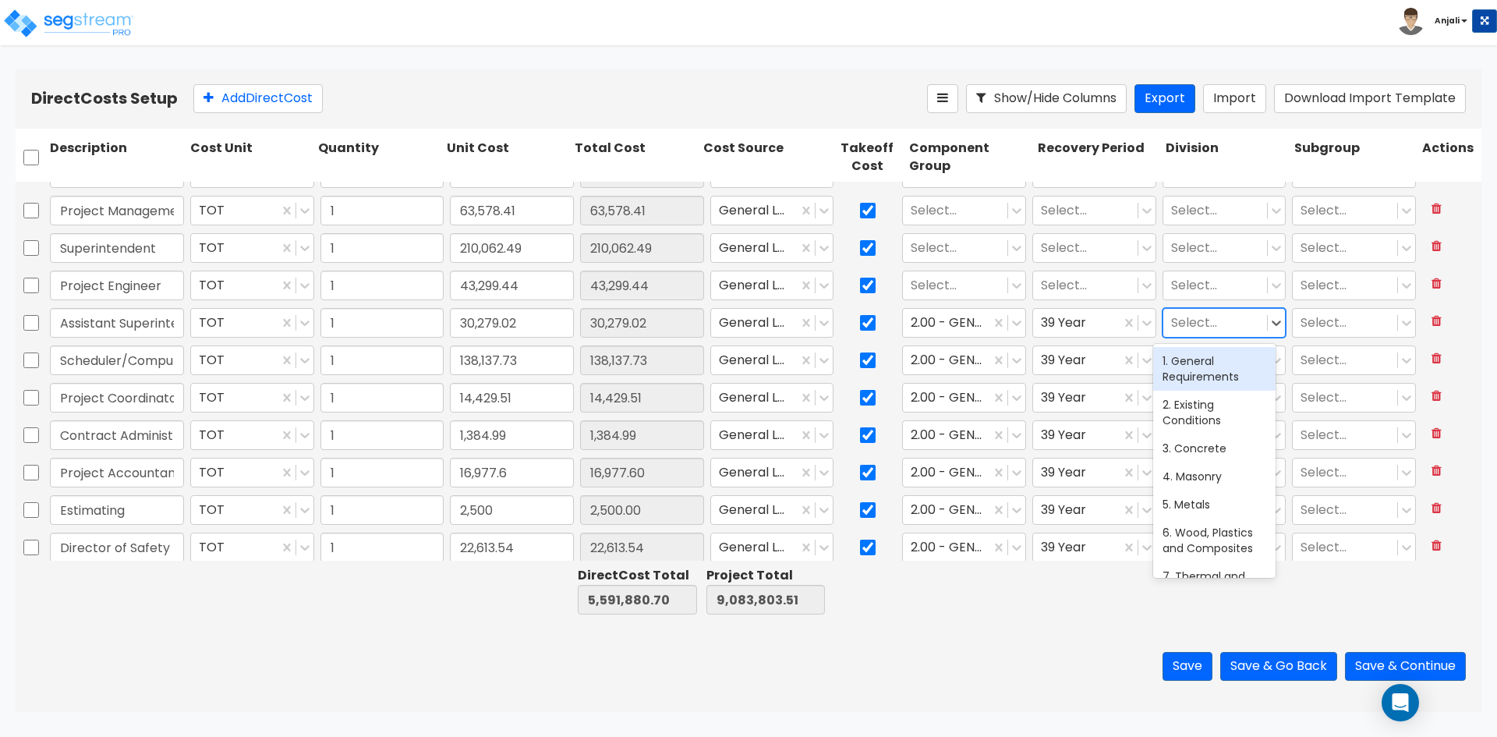
click at [1191, 384] on div "1. General Requirements" at bounding box center [1214, 369] width 122 height 44
drag, startPoint x: 936, startPoint y: 277, endPoint x: 947, endPoint y: 289, distance: 17.1
click at [936, 277] on div at bounding box center [955, 285] width 89 height 21
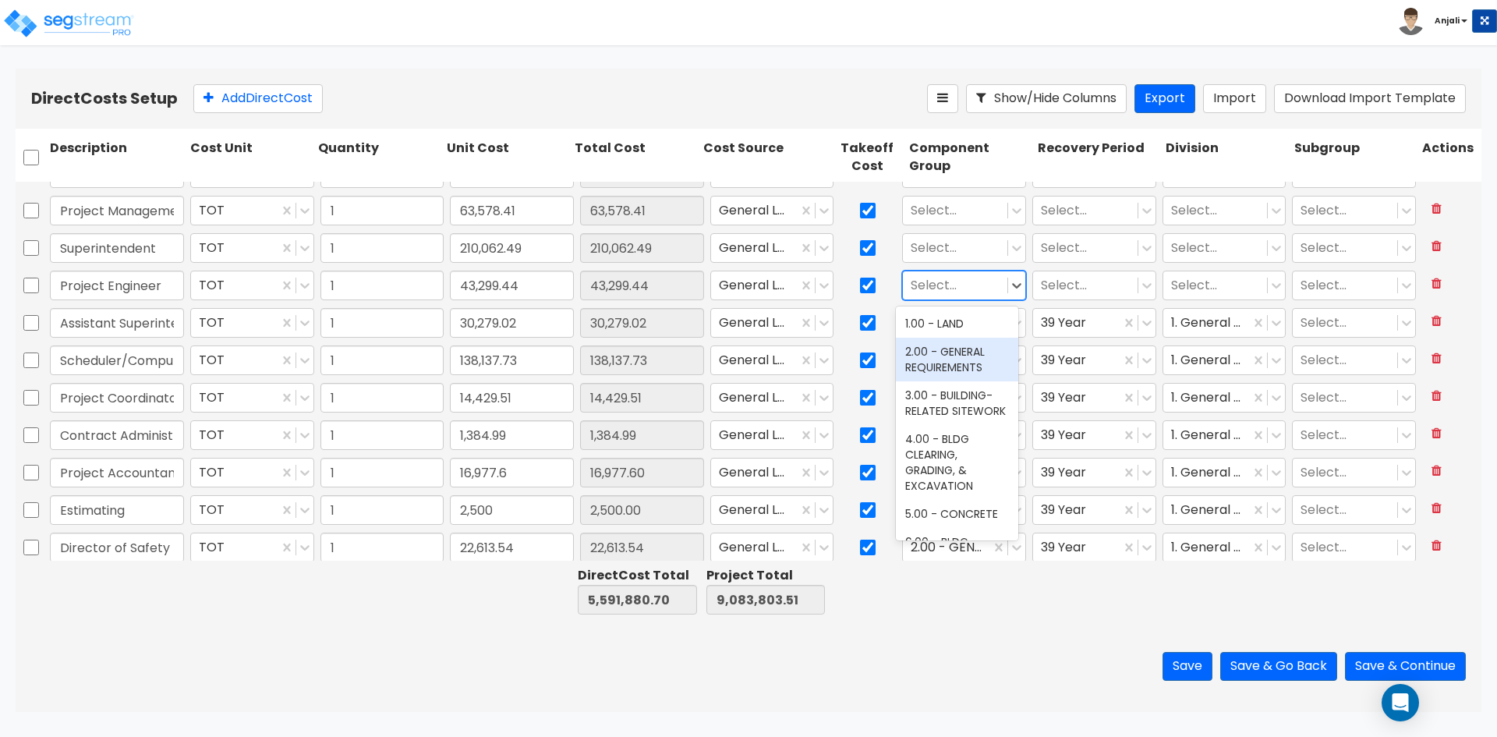
drag, startPoint x: 956, startPoint y: 361, endPoint x: 1020, endPoint y: 325, distance: 73.3
click at [957, 361] on div "2.00 - GENERAL REQUIREMENTS" at bounding box center [957, 360] width 122 height 44
click at [1059, 287] on div at bounding box center [1085, 285] width 89 height 21
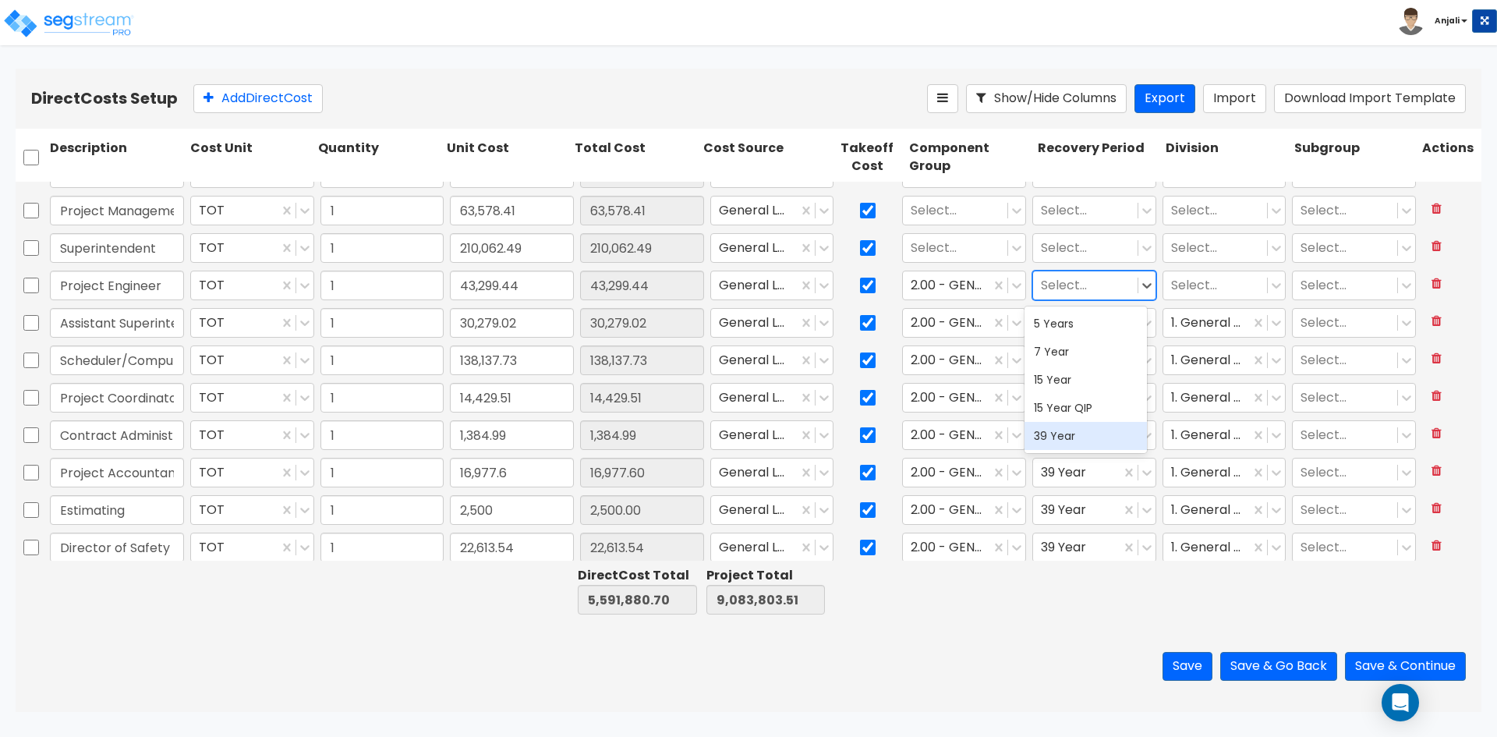
drag, startPoint x: 1057, startPoint y: 430, endPoint x: 1065, endPoint y: 417, distance: 15.8
click at [1057, 430] on div "39 Year" at bounding box center [1086, 436] width 122 height 28
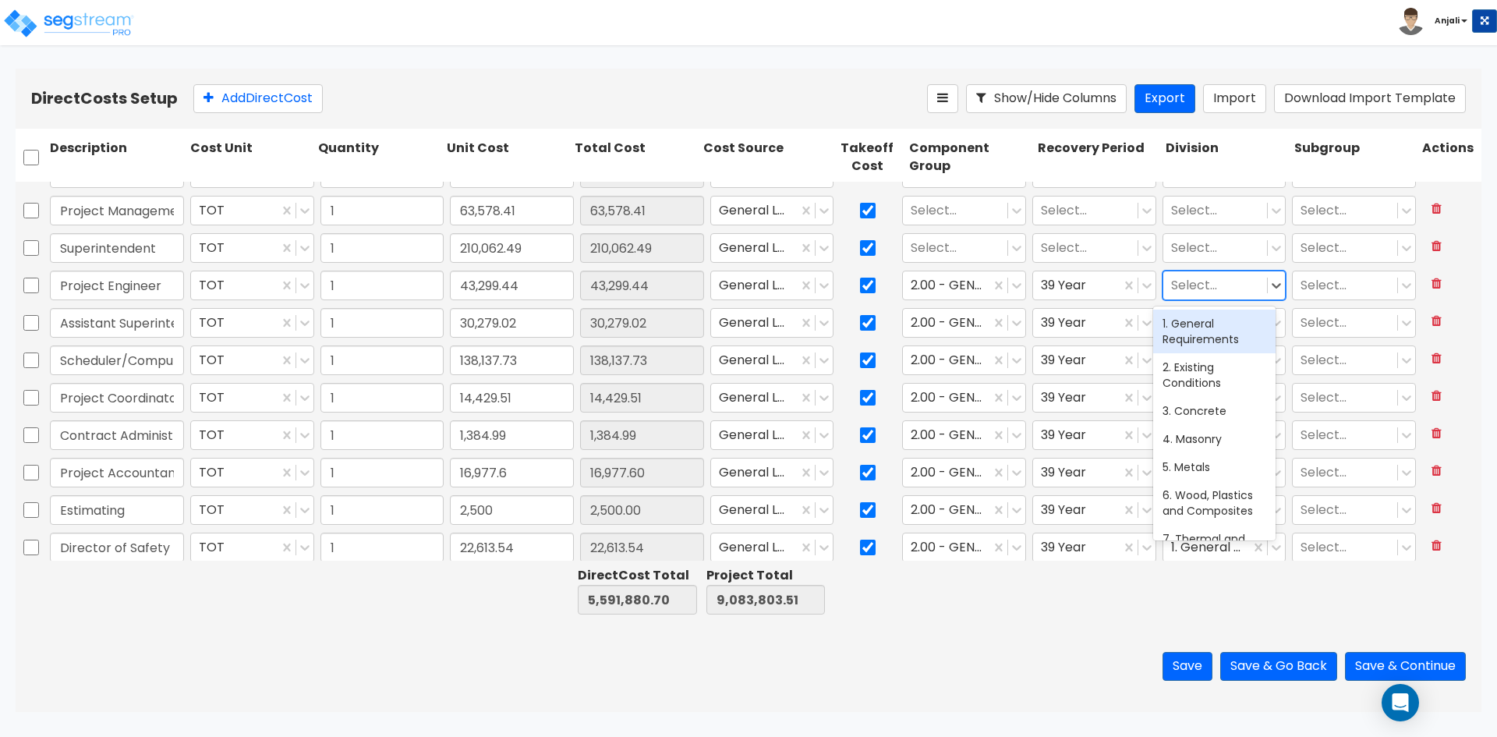
click at [1178, 289] on div at bounding box center [1215, 285] width 89 height 21
click at [1196, 328] on div "1. General Requirements" at bounding box center [1214, 332] width 122 height 44
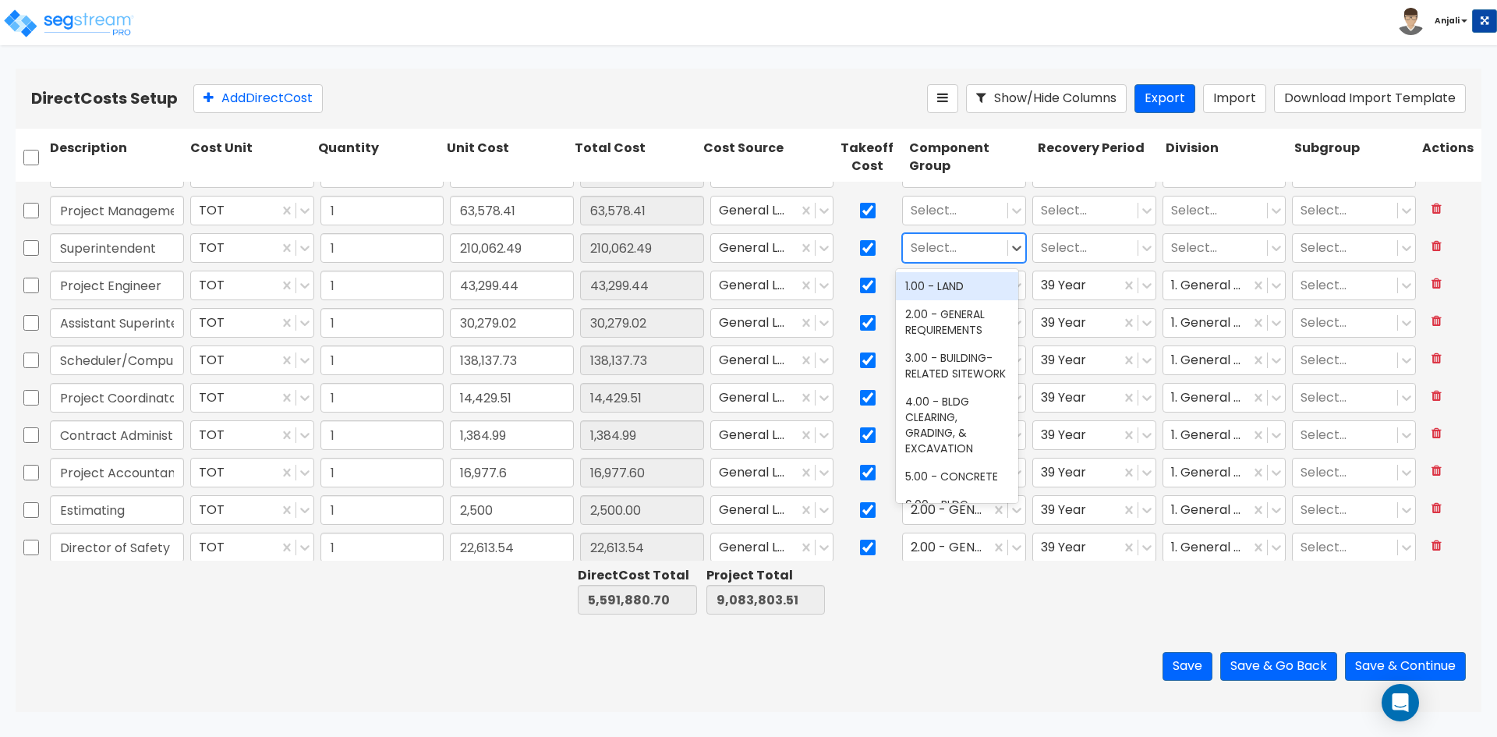
click at [942, 252] on div at bounding box center [955, 248] width 89 height 21
click at [979, 323] on div "2.00 - GENERAL REQUIREMENTS" at bounding box center [957, 322] width 122 height 44
click at [1101, 245] on div at bounding box center [1085, 248] width 89 height 21
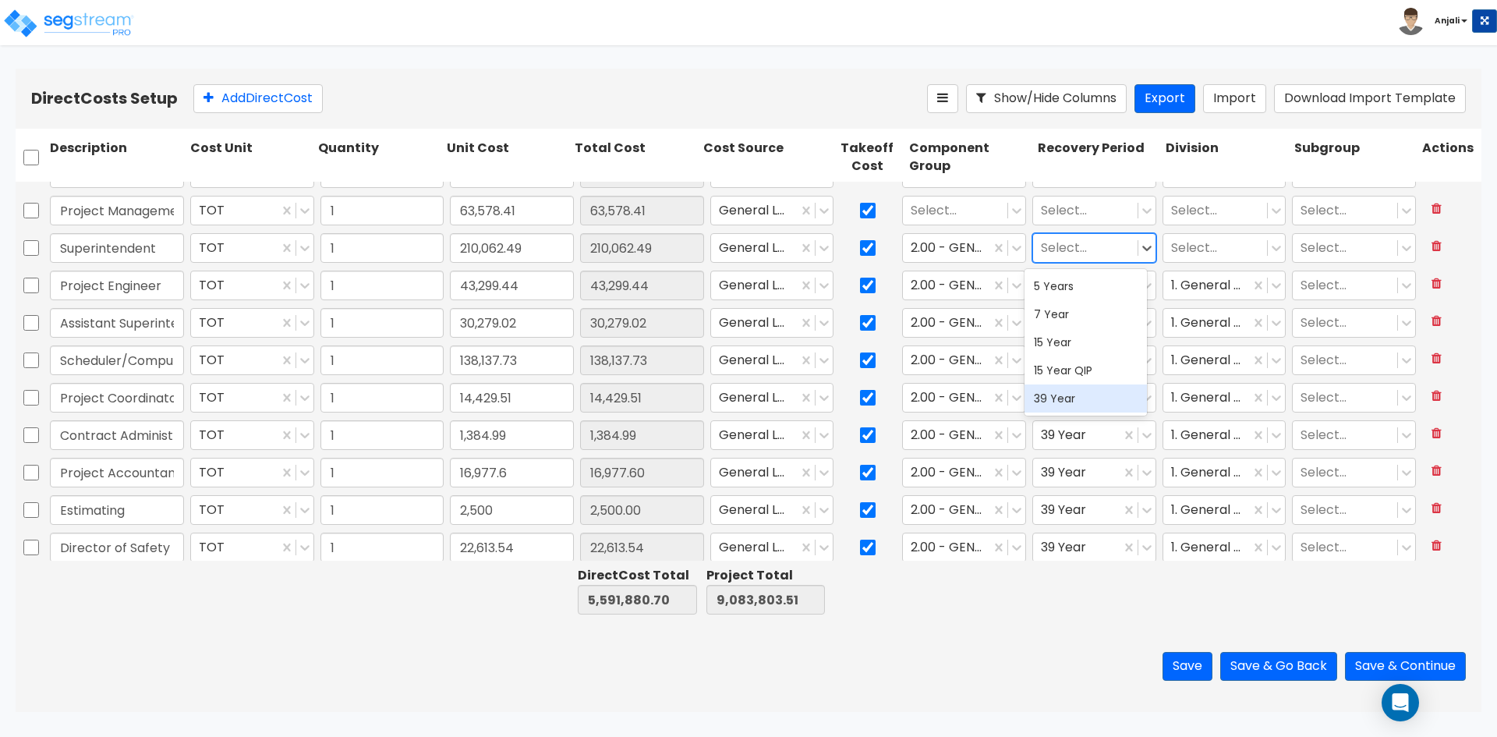
drag, startPoint x: 1090, startPoint y: 395, endPoint x: 1149, endPoint y: 329, distance: 88.4
click at [1090, 395] on div "39 Year" at bounding box center [1086, 398] width 122 height 28
click at [1197, 246] on div at bounding box center [1215, 248] width 89 height 21
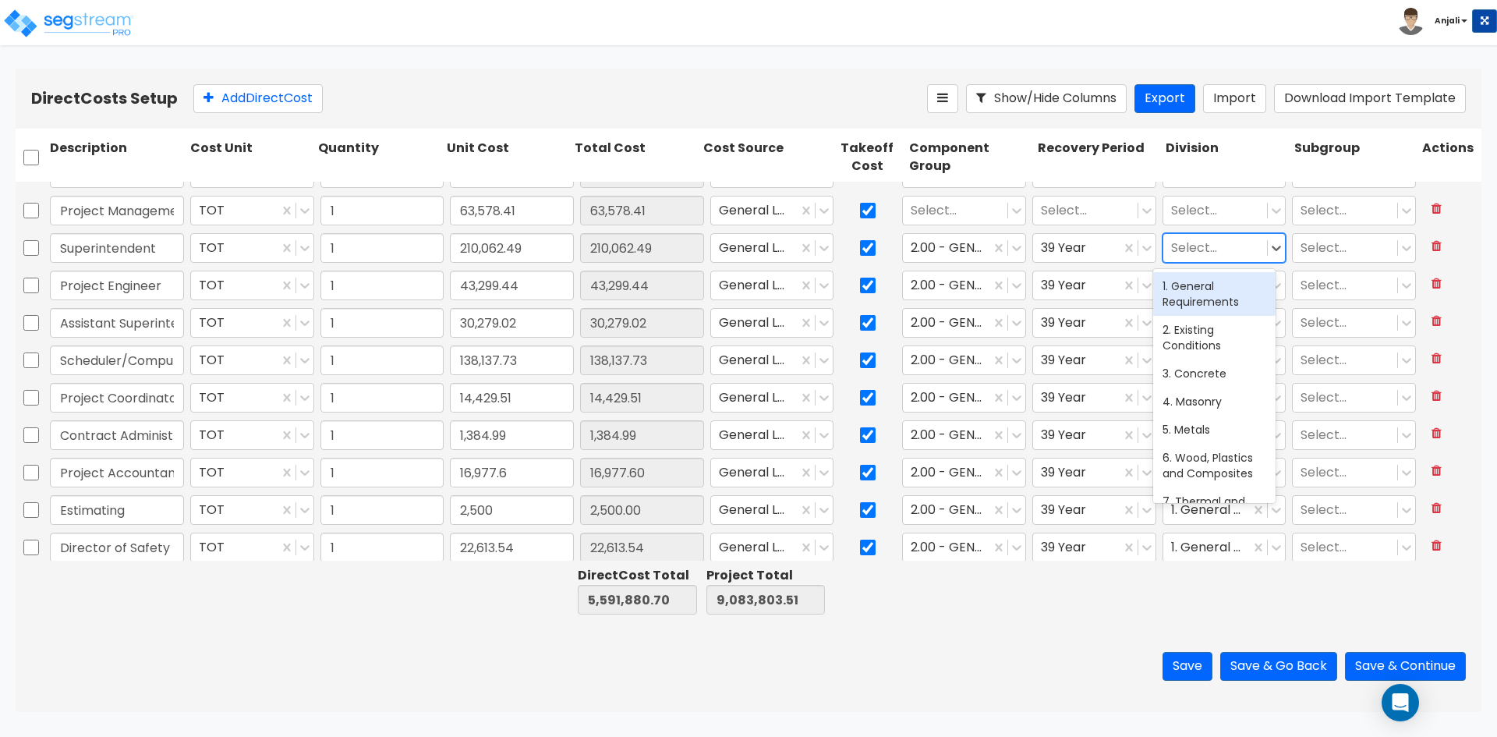
click at [1210, 299] on div "1. General Requirements" at bounding box center [1214, 294] width 122 height 44
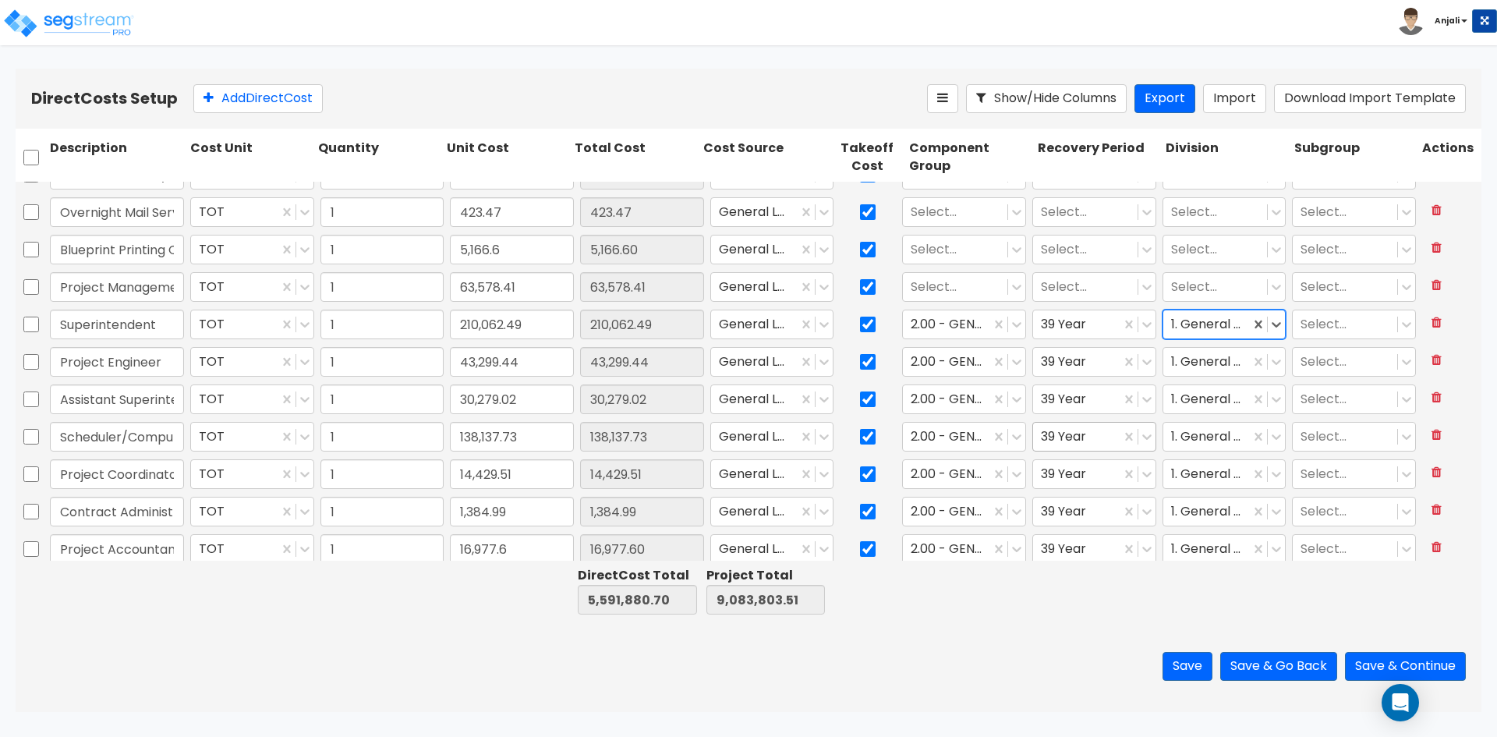
scroll to position [697, 0]
click at [951, 285] on div at bounding box center [955, 288] width 89 height 21
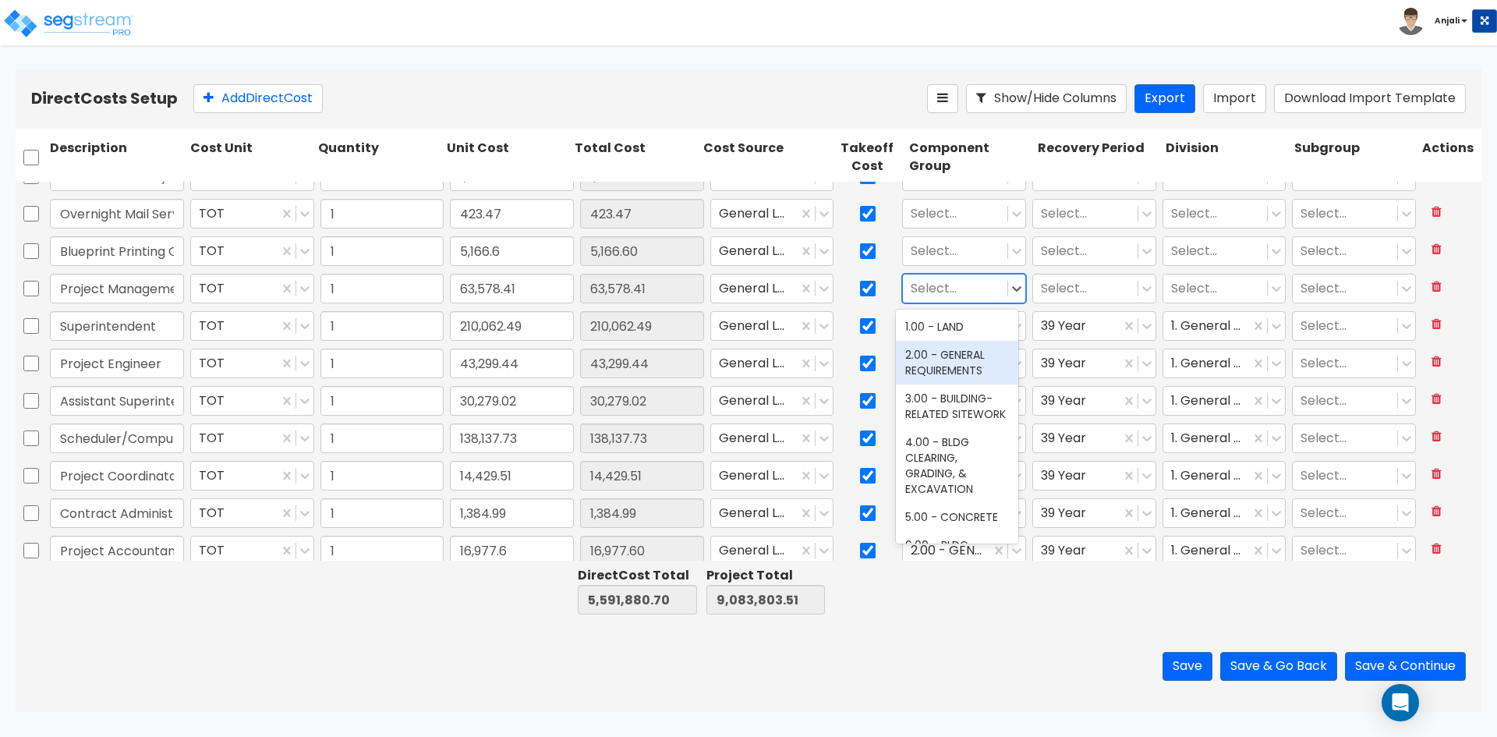
click at [964, 356] on div "2.00 - GENERAL REQUIREMENTS" at bounding box center [957, 363] width 122 height 44
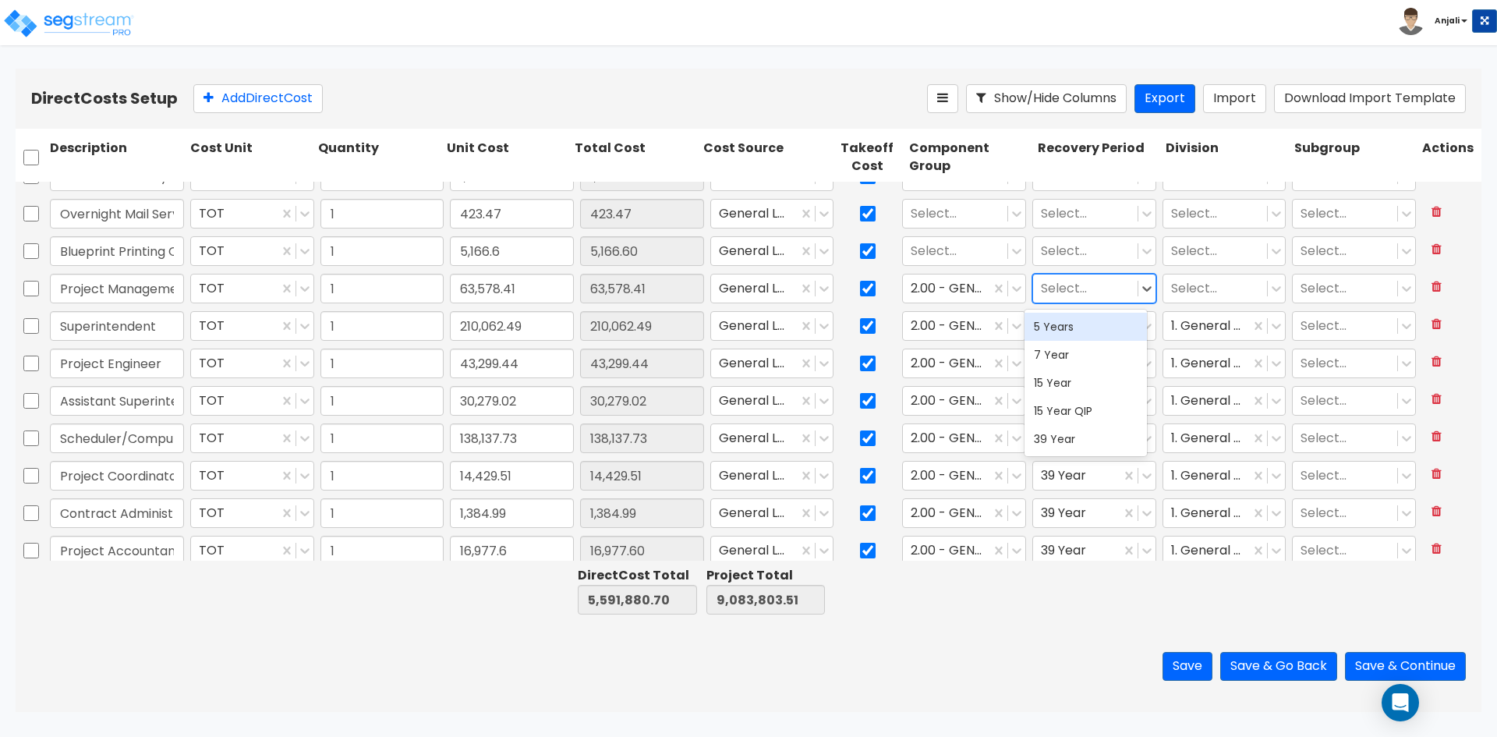
drag, startPoint x: 1050, startPoint y: 279, endPoint x: 1057, endPoint y: 345, distance: 65.8
click at [1051, 281] on div at bounding box center [1085, 288] width 89 height 21
click at [1068, 435] on div "39 Year" at bounding box center [1086, 439] width 122 height 28
click at [1188, 289] on div at bounding box center [1215, 288] width 89 height 21
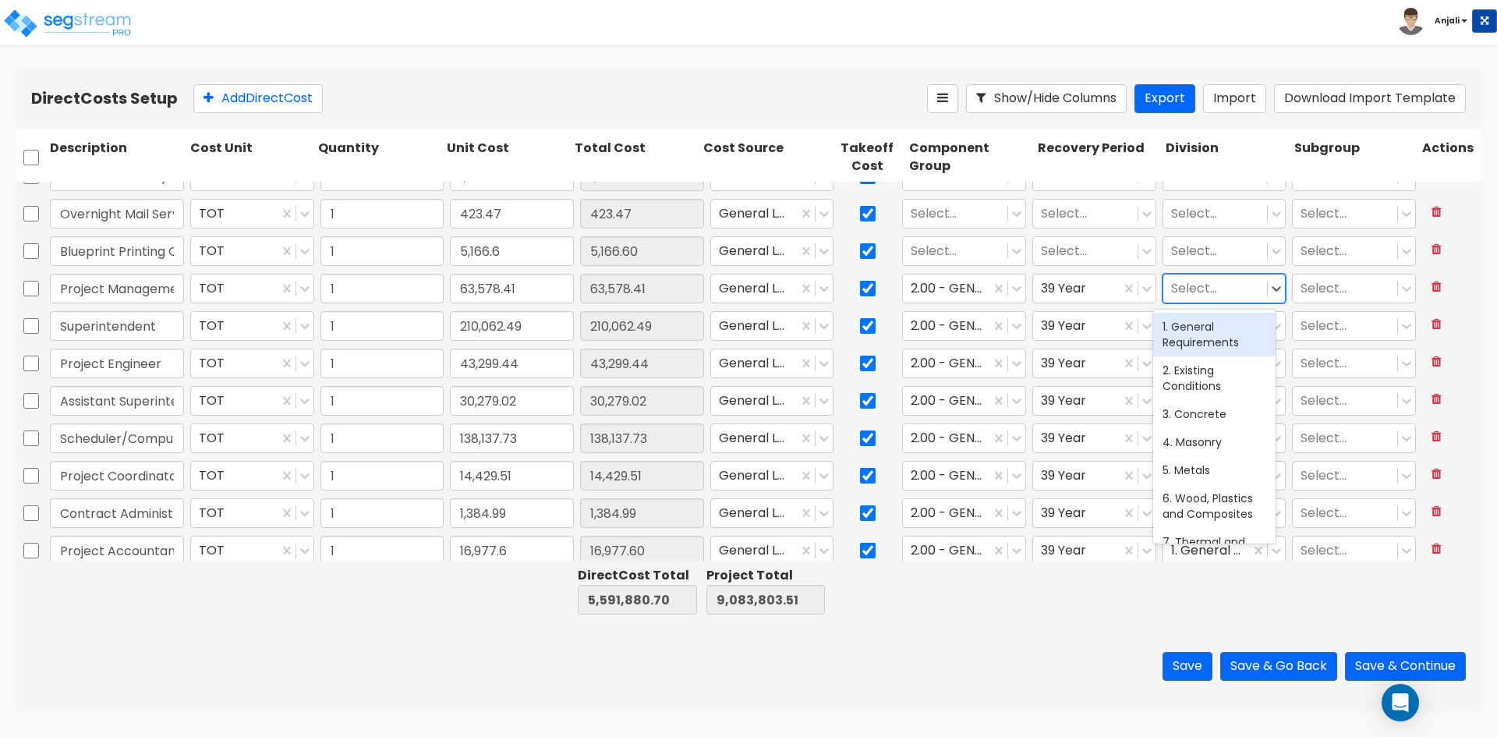
click at [1193, 337] on div "1. General Requirements" at bounding box center [1214, 335] width 122 height 44
type input "Construction - Temp Agency"
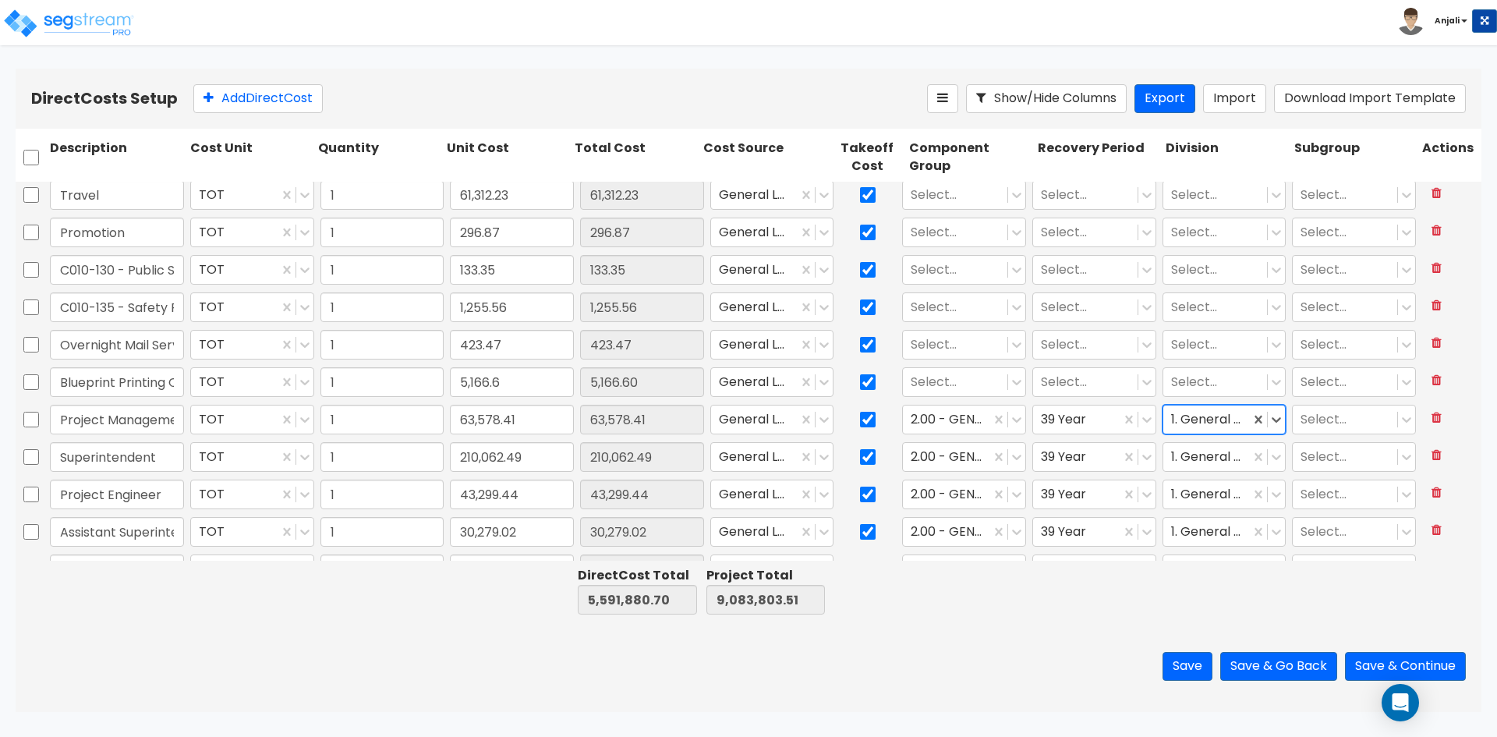
scroll to position [541, 0]
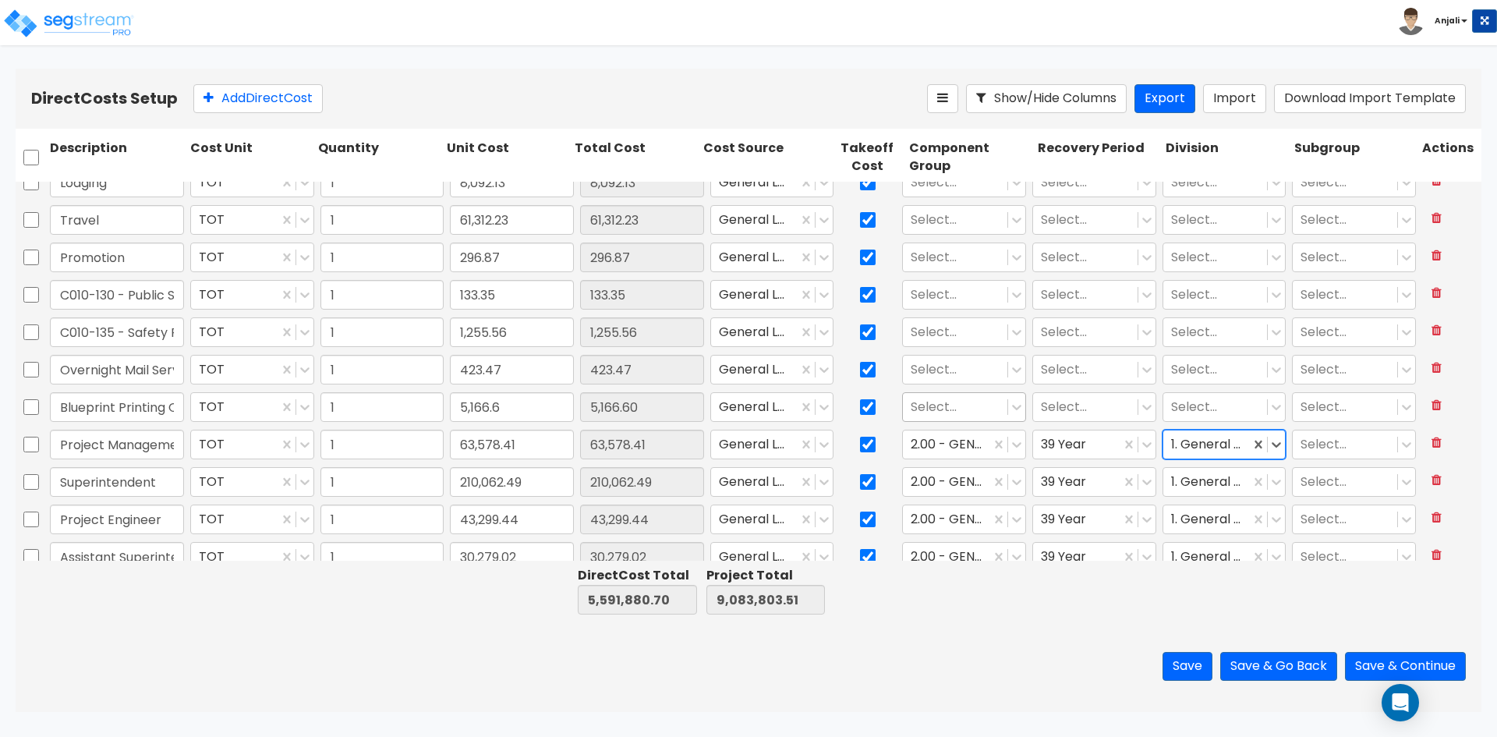
click at [952, 401] on div at bounding box center [955, 407] width 89 height 21
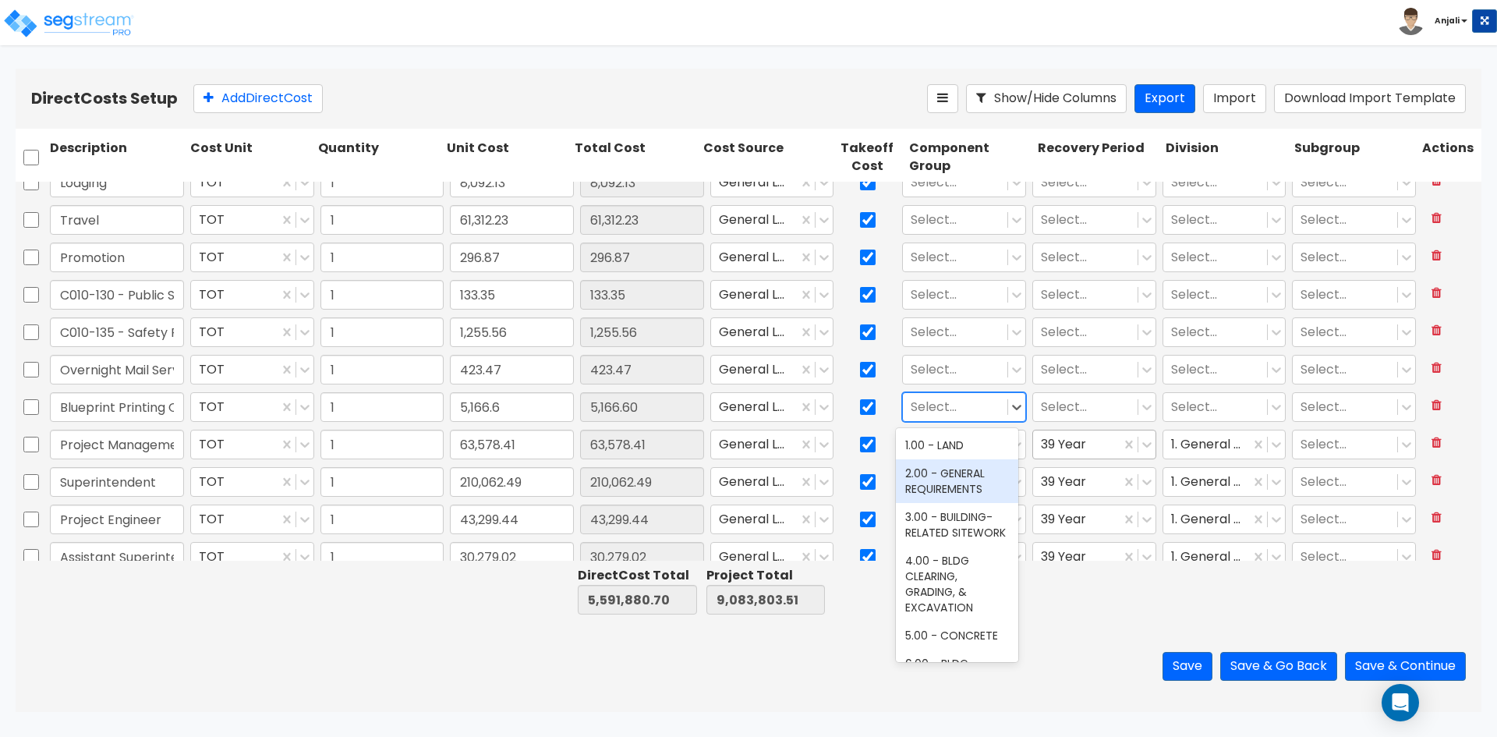
drag, startPoint x: 953, startPoint y: 469, endPoint x: 1027, endPoint y: 430, distance: 83.7
click at [954, 468] on div "2.00 - GENERAL REQUIREMENTS" at bounding box center [957, 481] width 122 height 44
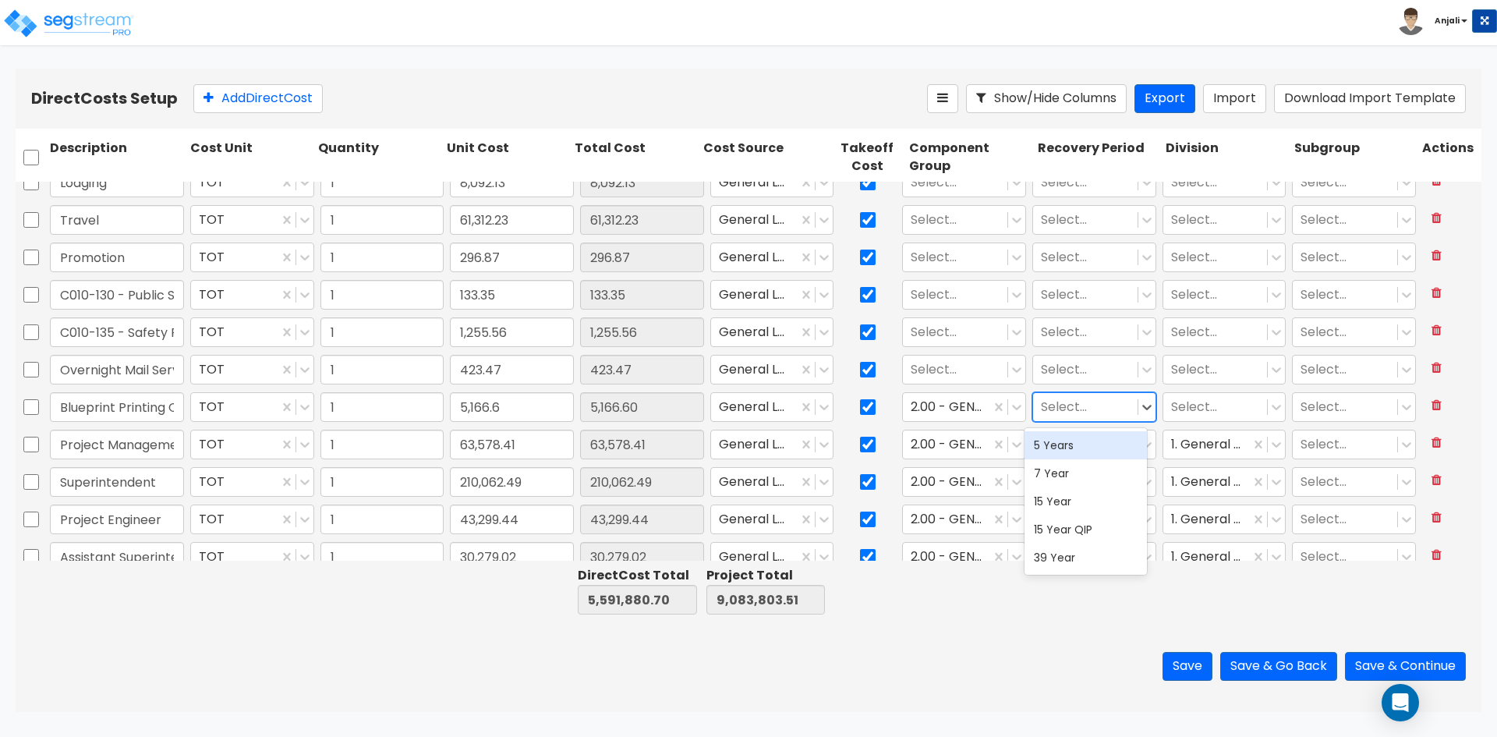
click at [1062, 412] on div at bounding box center [1085, 407] width 89 height 21
click at [1053, 560] on div "39 Year" at bounding box center [1086, 557] width 122 height 28
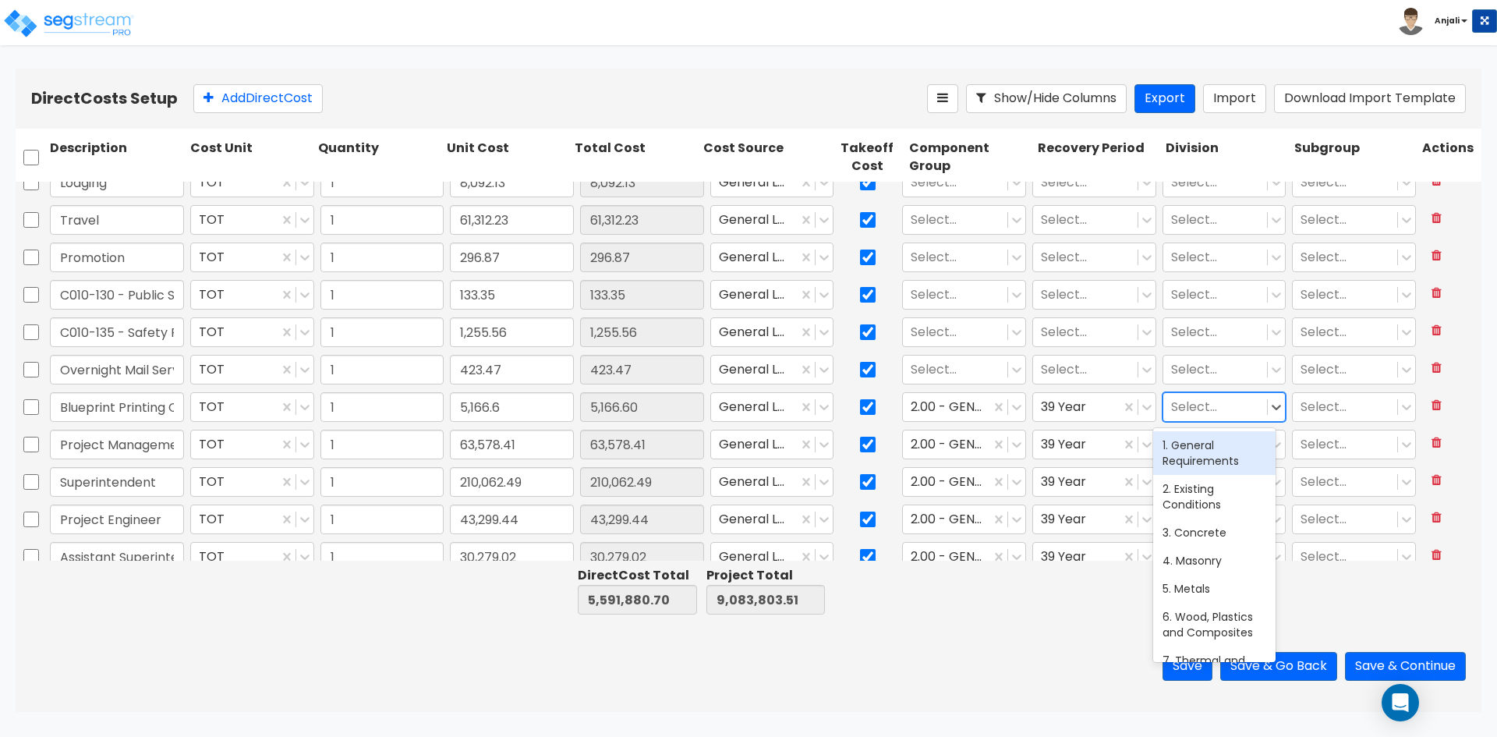
click at [1196, 414] on div at bounding box center [1215, 407] width 89 height 21
click at [1211, 448] on div "1. General Requirements" at bounding box center [1214, 453] width 122 height 44
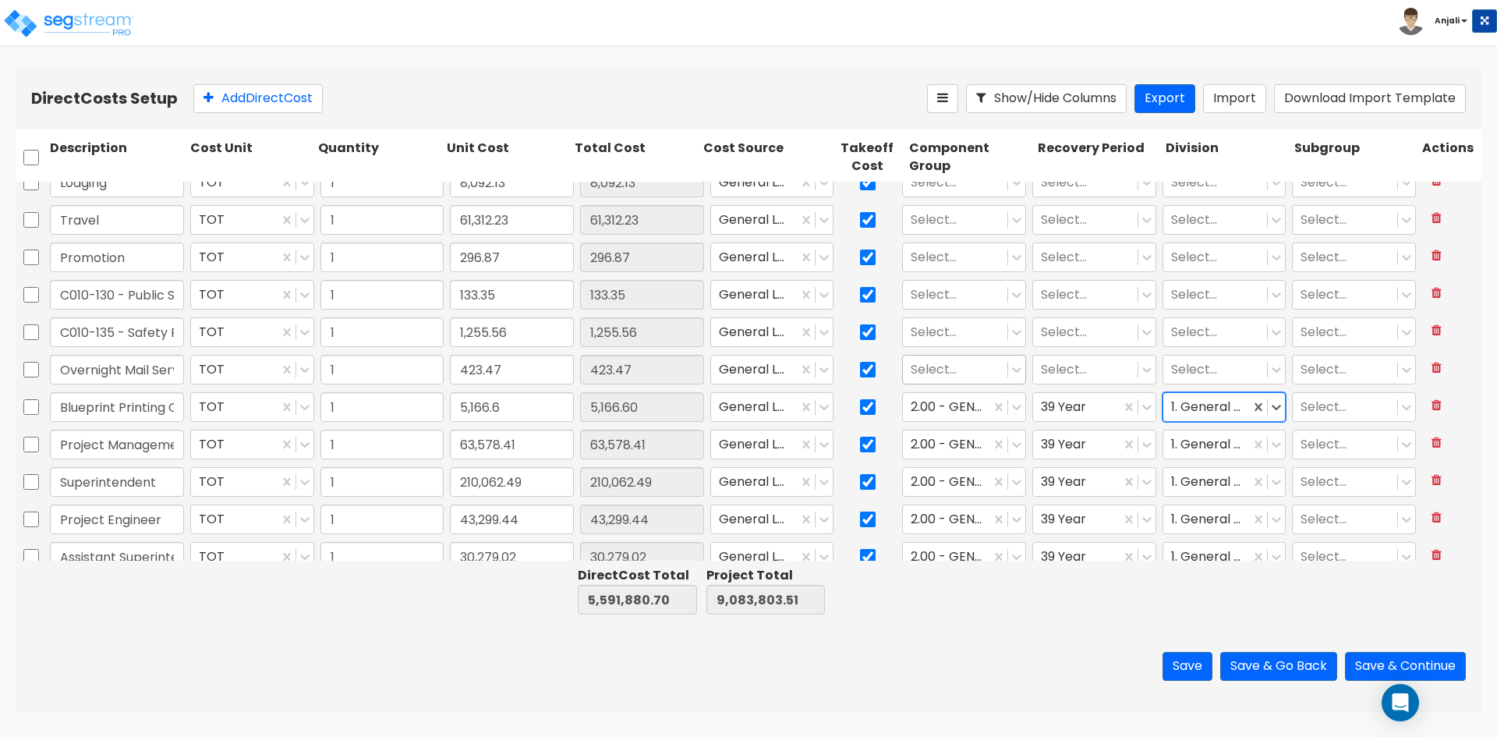
click at [965, 372] on div at bounding box center [955, 369] width 89 height 21
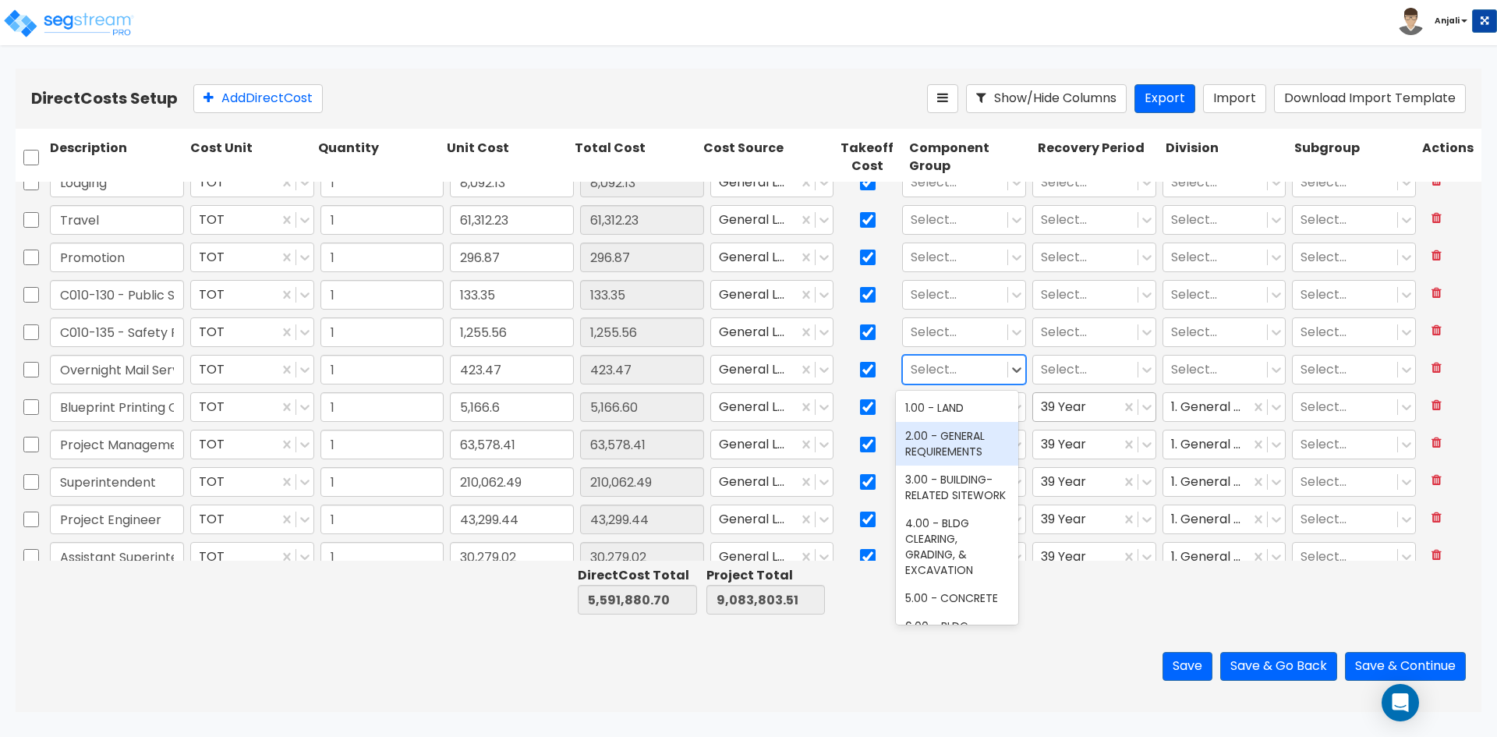
drag, startPoint x: 984, startPoint y: 445, endPoint x: 1063, endPoint y: 412, distance: 85.6
click at [986, 444] on div "2.00 - GENERAL REQUIREMENTS" at bounding box center [957, 444] width 122 height 44
drag, startPoint x: 1057, startPoint y: 366, endPoint x: 1070, endPoint y: 384, distance: 22.3
click at [1058, 366] on div at bounding box center [1085, 369] width 89 height 21
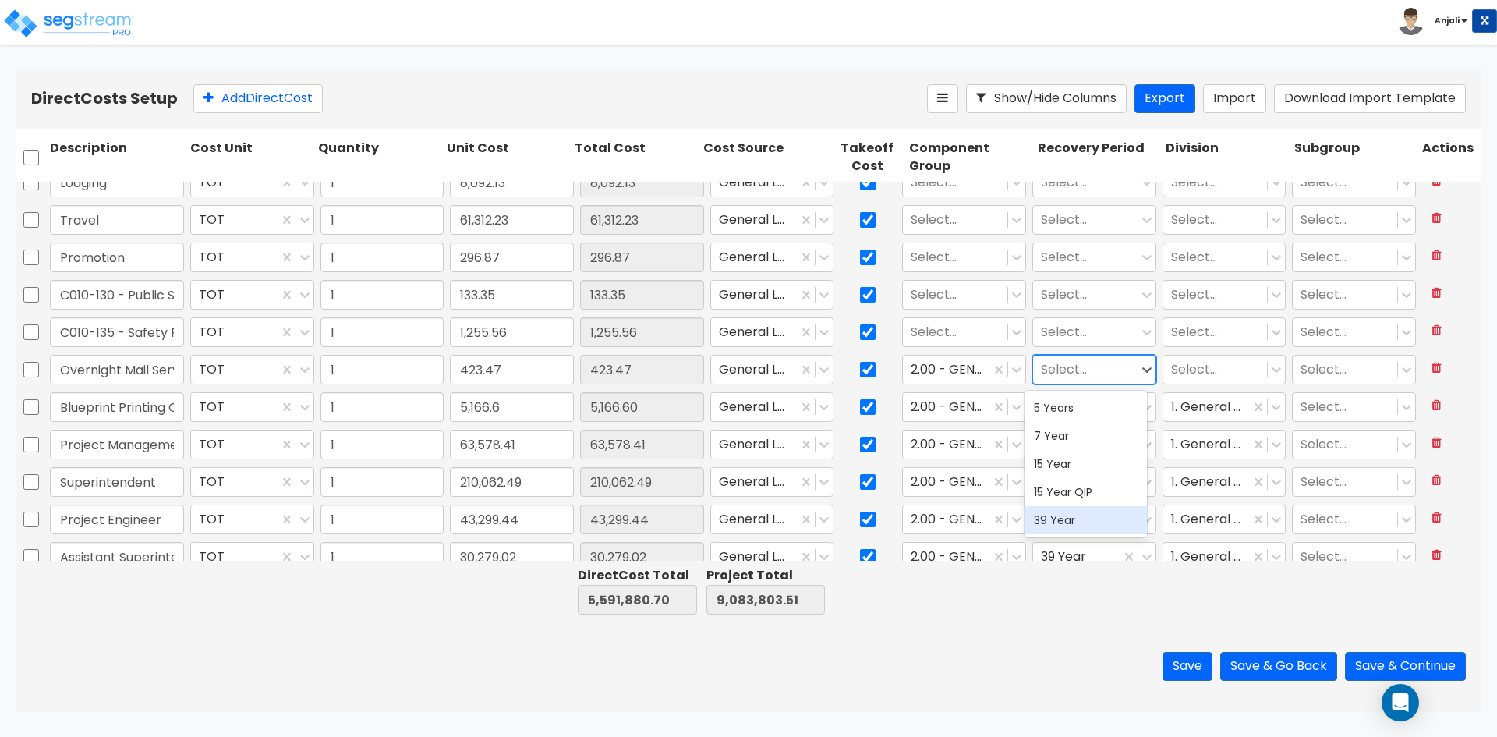
click at [1067, 526] on div "39 Year" at bounding box center [1086, 520] width 122 height 28
click at [1191, 372] on div at bounding box center [1215, 369] width 89 height 21
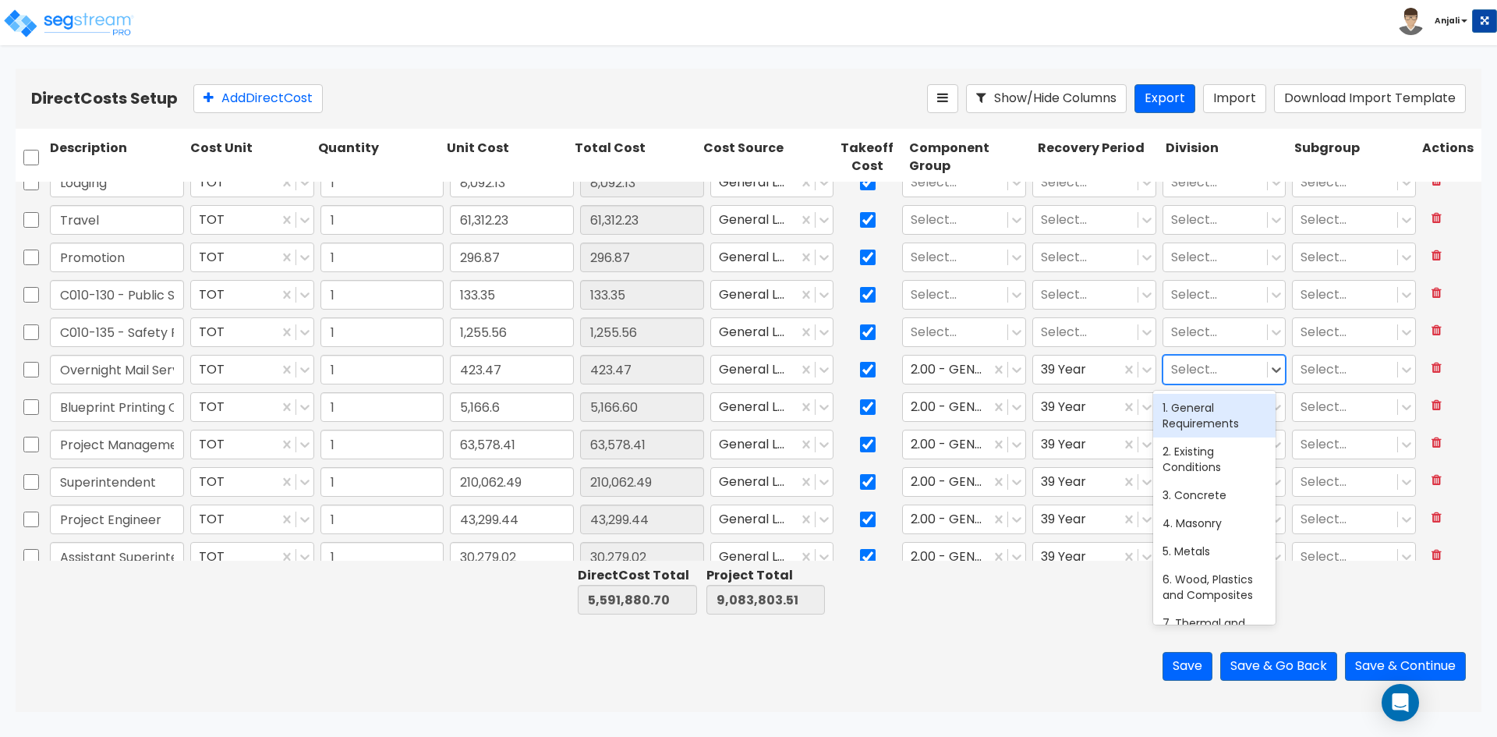
click at [1200, 428] on div "1. General Requirements" at bounding box center [1214, 416] width 122 height 44
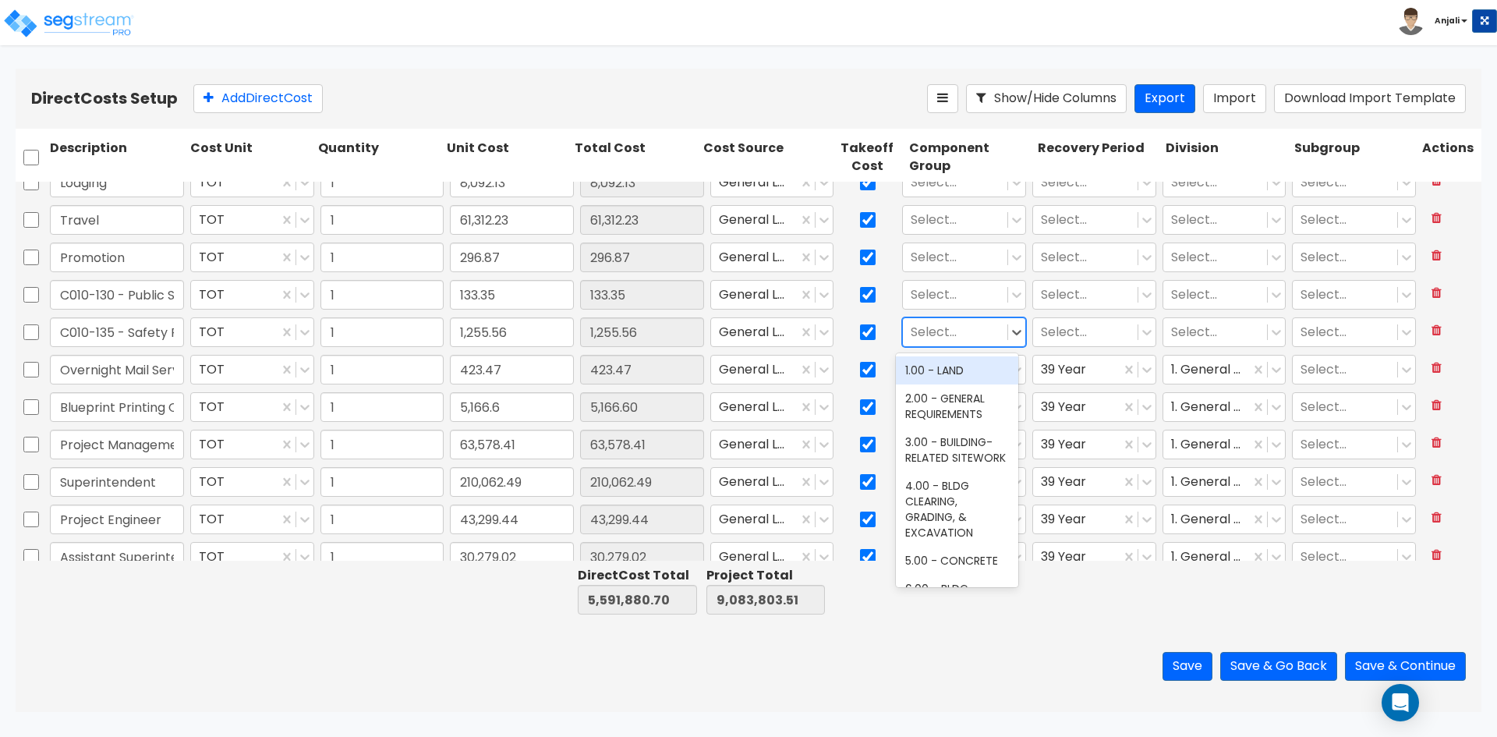
click at [911, 331] on input "text" at bounding box center [912, 333] width 3 height 18
click at [937, 391] on div "2.00 - GENERAL REQUIREMENTS" at bounding box center [957, 406] width 122 height 44
click at [1043, 331] on div at bounding box center [1085, 332] width 89 height 21
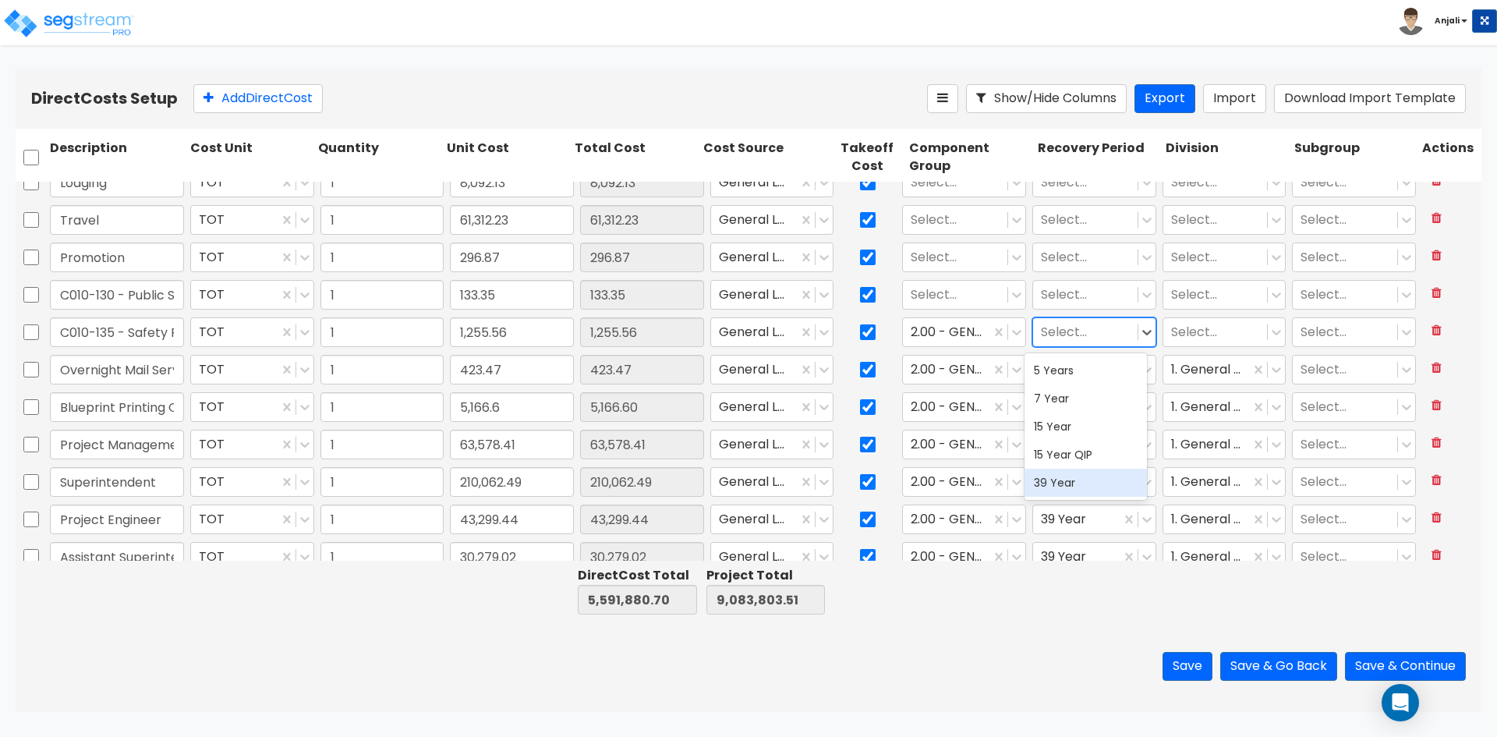
click at [1071, 483] on div "39 Year" at bounding box center [1086, 483] width 122 height 28
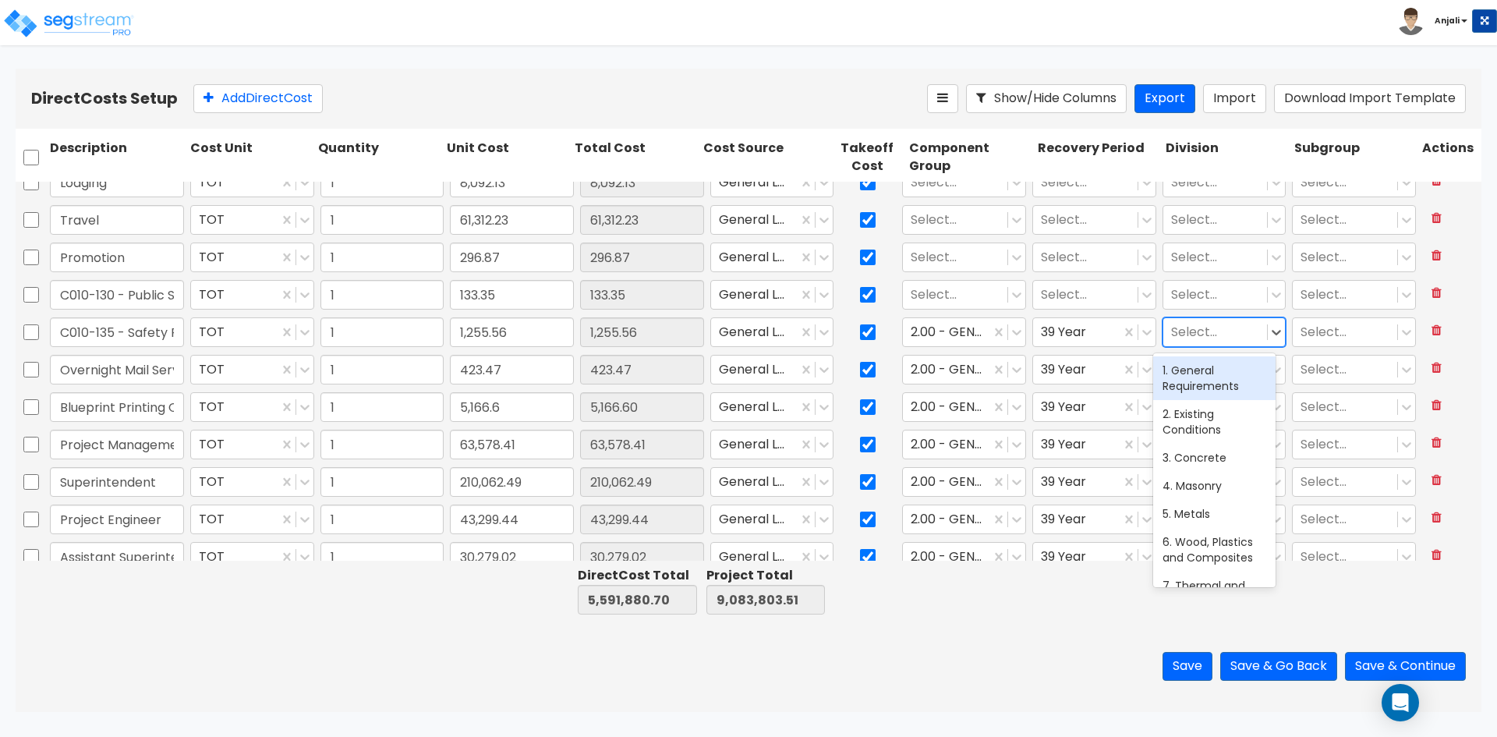
click at [1191, 335] on div at bounding box center [1215, 332] width 89 height 21
click at [1195, 390] on div "1. General Requirements" at bounding box center [1214, 378] width 122 height 44
click at [945, 292] on div at bounding box center [955, 295] width 89 height 21
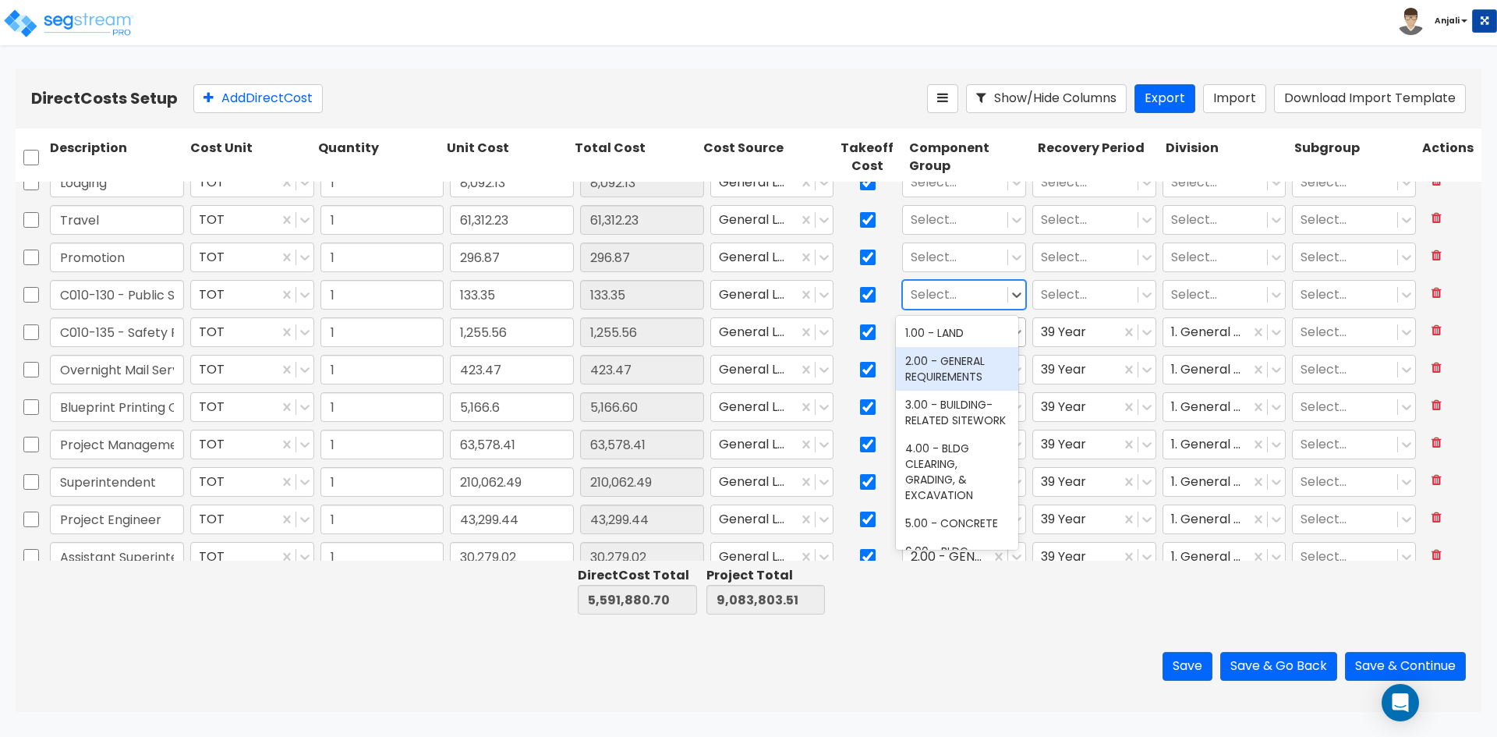
drag, startPoint x: 958, startPoint y: 363, endPoint x: 1006, endPoint y: 328, distance: 59.7
click at [958, 360] on div "2.00 - GENERAL REQUIREMENTS" at bounding box center [957, 369] width 122 height 44
click at [1041, 303] on input "text" at bounding box center [1042, 295] width 3 height 18
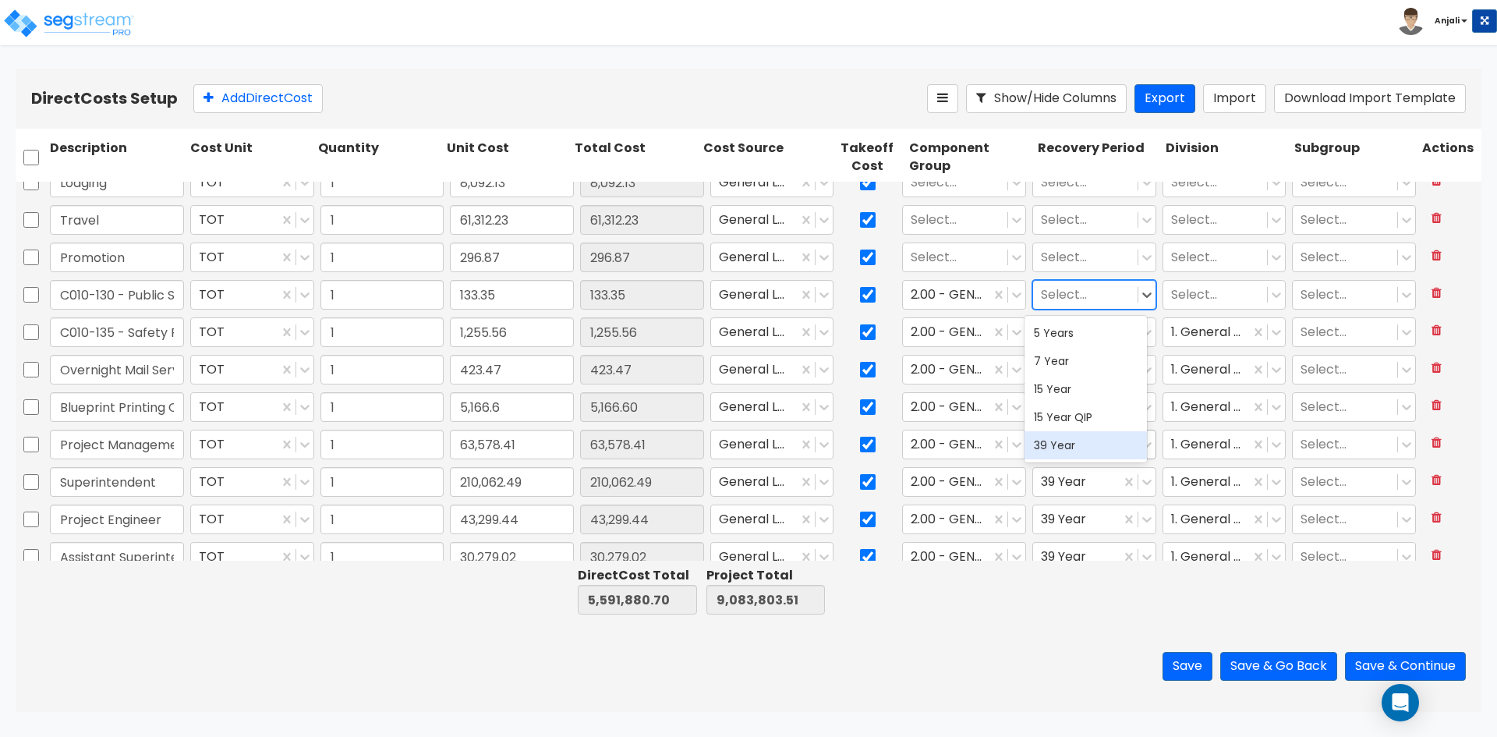
click at [1075, 444] on div "39 Year" at bounding box center [1086, 445] width 122 height 28
click at [1171, 296] on div at bounding box center [1215, 295] width 89 height 21
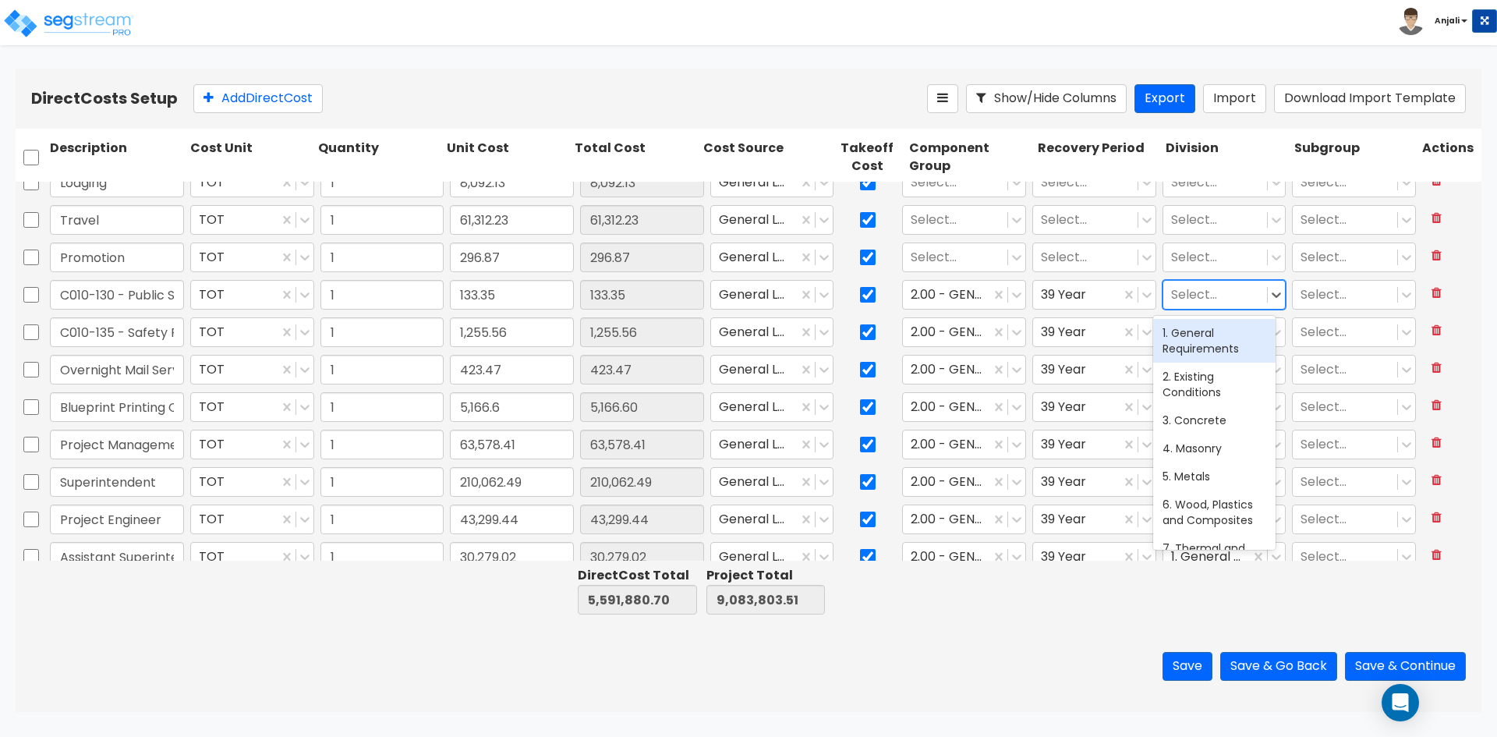
click at [1189, 344] on div "1. General Requirements" at bounding box center [1214, 341] width 122 height 44
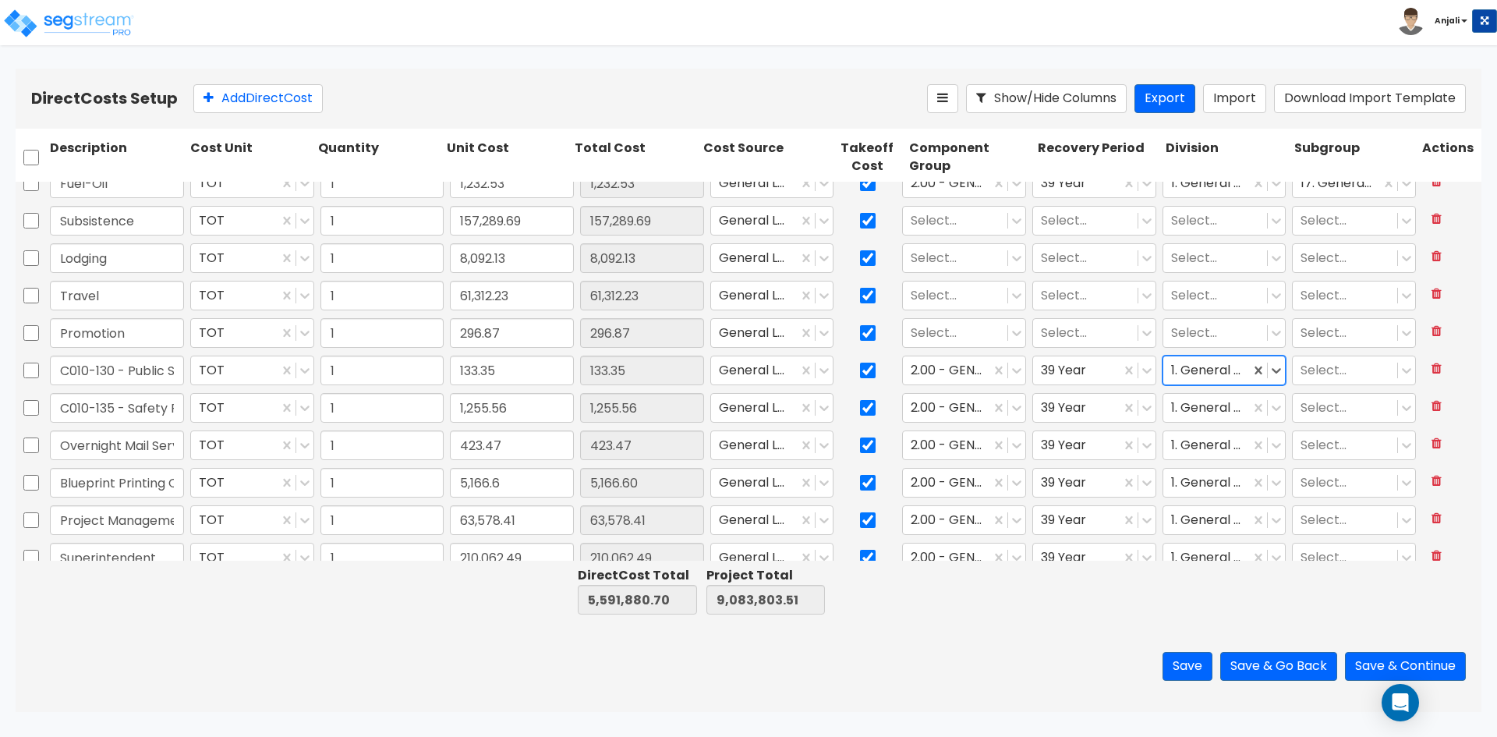
scroll to position [385, 0]
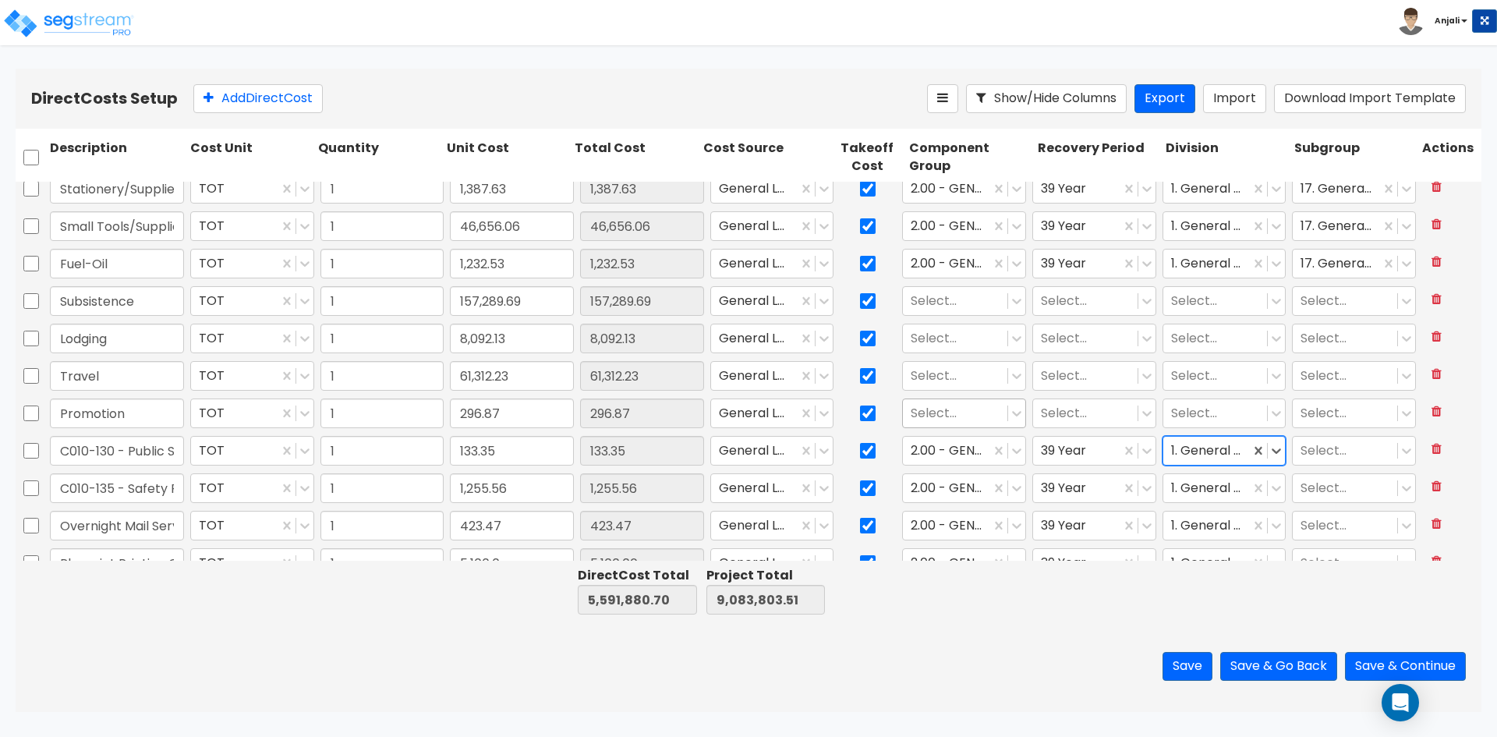
click at [944, 423] on div at bounding box center [955, 413] width 89 height 21
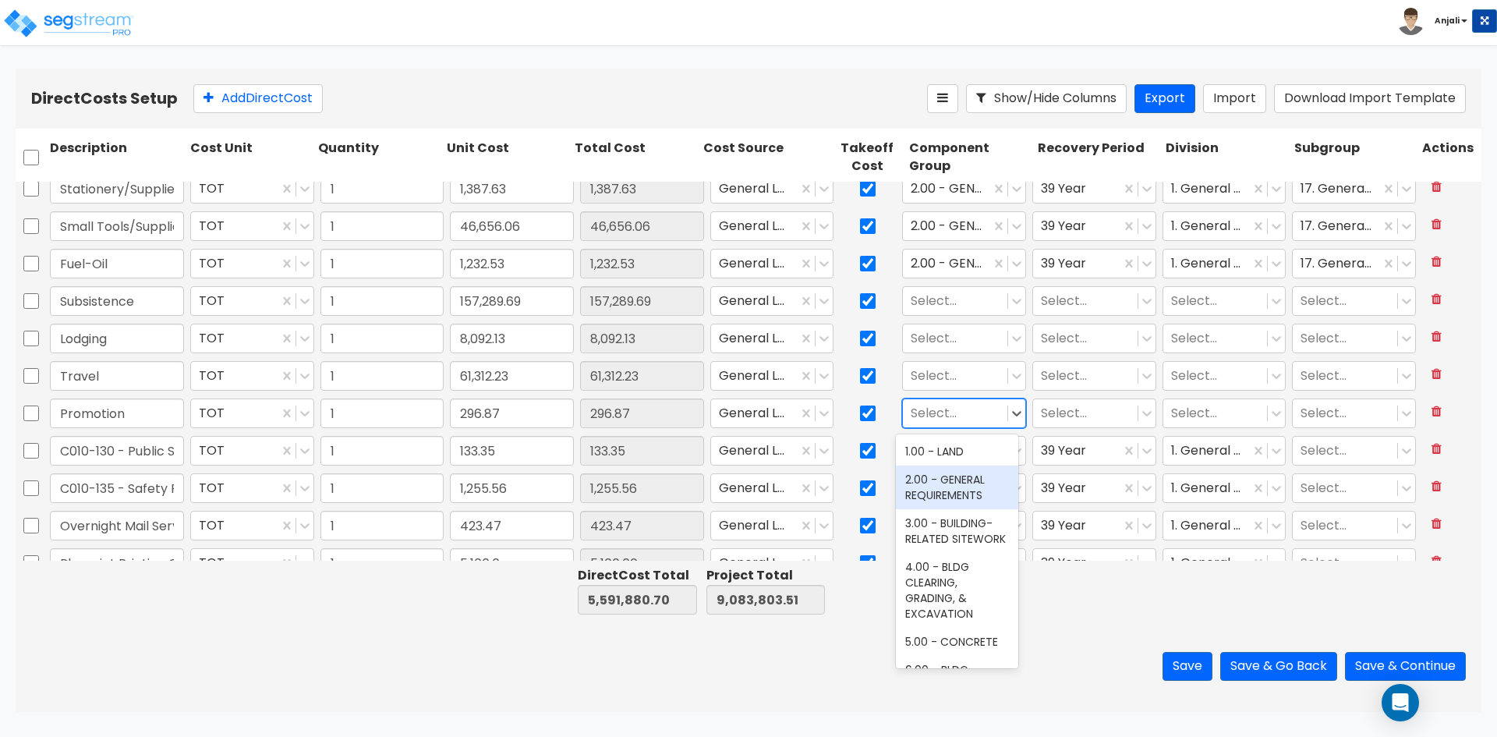
click at [955, 471] on div "2.00 - GENERAL REQUIREMENTS" at bounding box center [957, 488] width 122 height 44
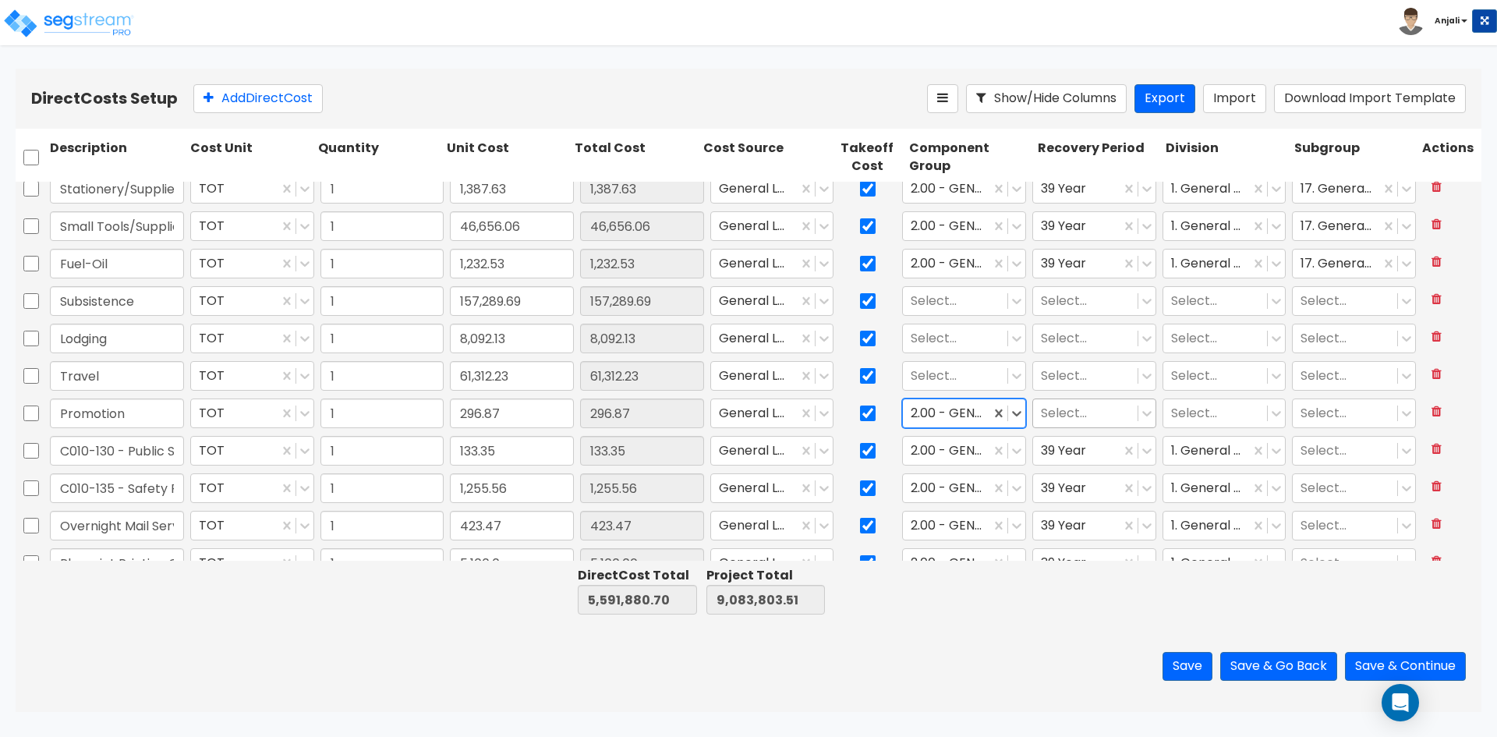
click at [1071, 426] on div "Select..." at bounding box center [1085, 413] width 104 height 27
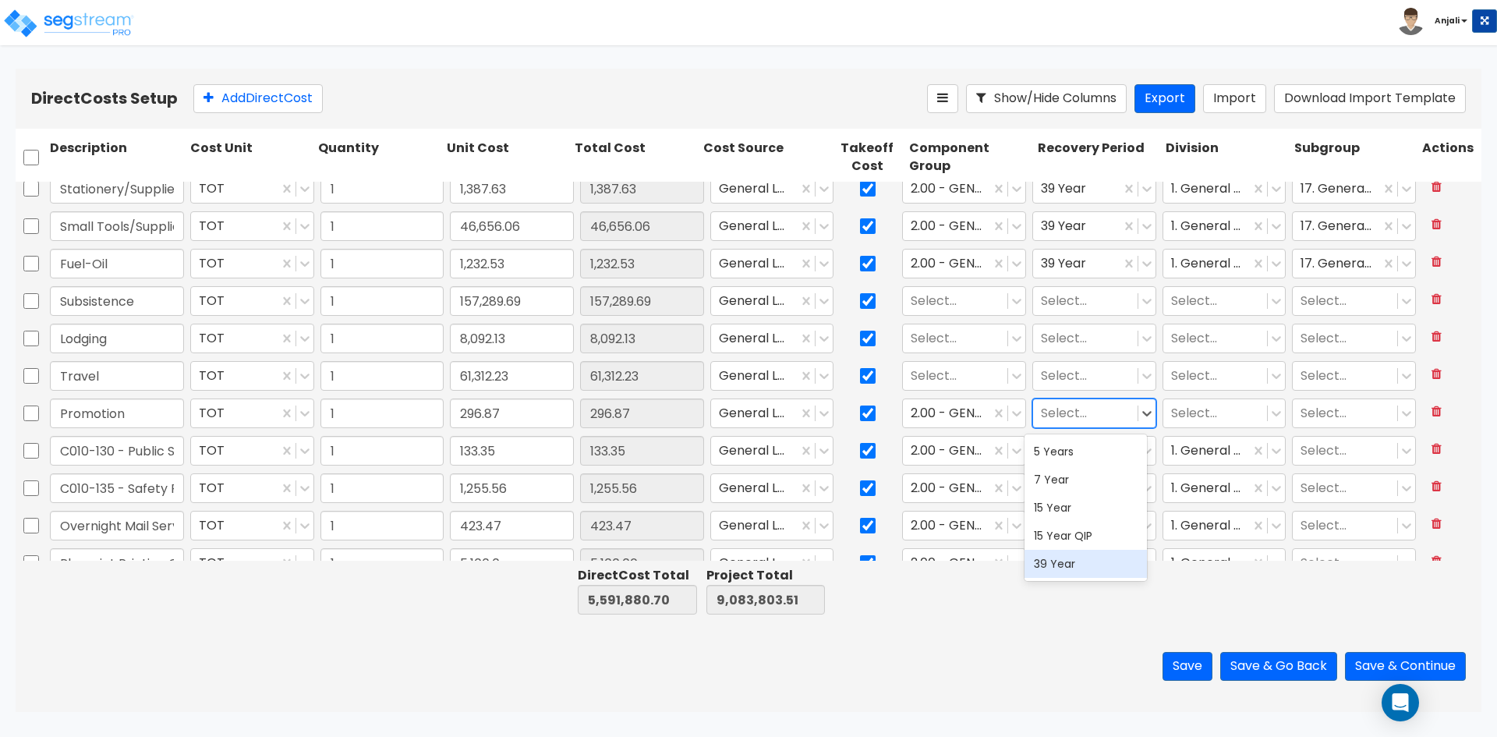
click at [1075, 565] on div "39 Year" at bounding box center [1086, 564] width 122 height 28
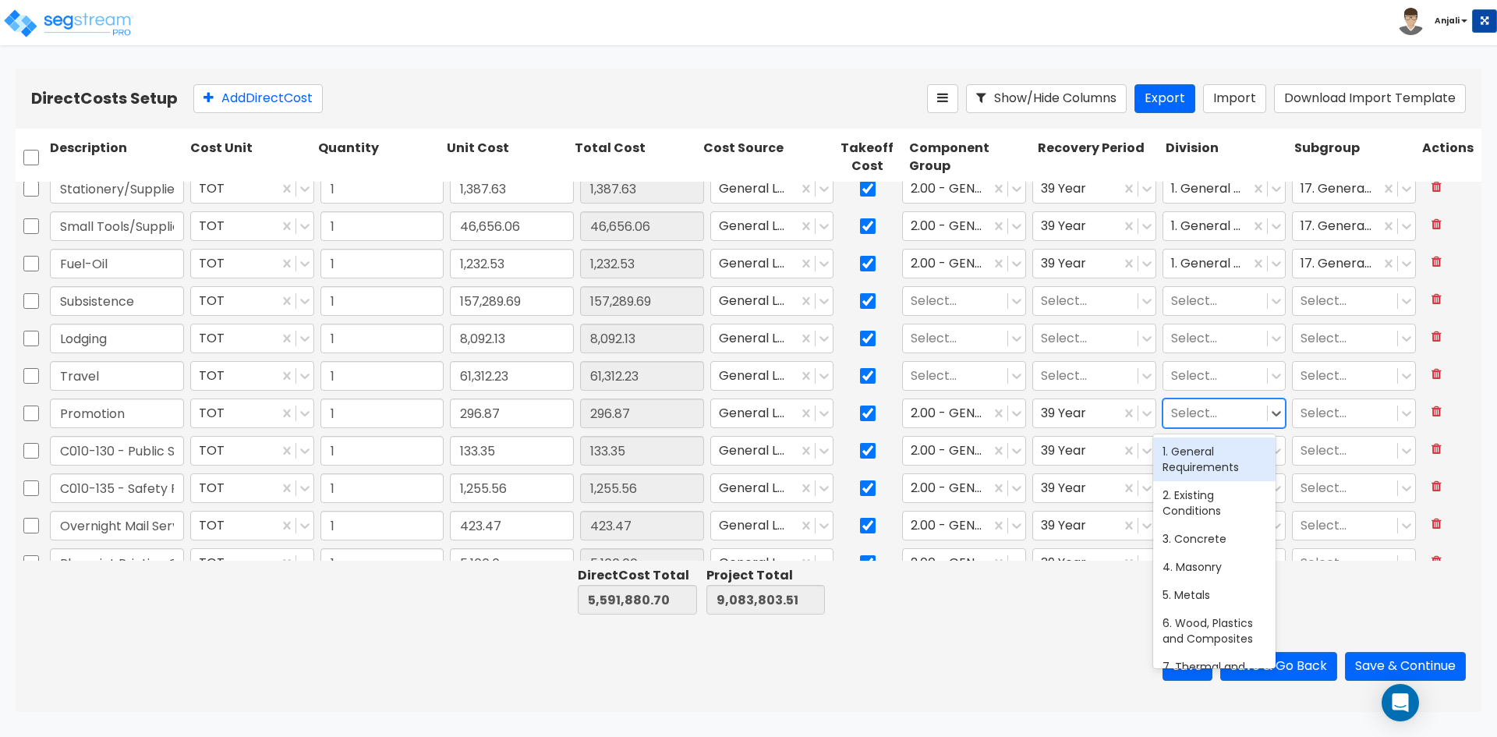
click at [1216, 405] on div at bounding box center [1215, 413] width 89 height 21
click at [1206, 449] on div "1. General Requirements" at bounding box center [1214, 459] width 122 height 44
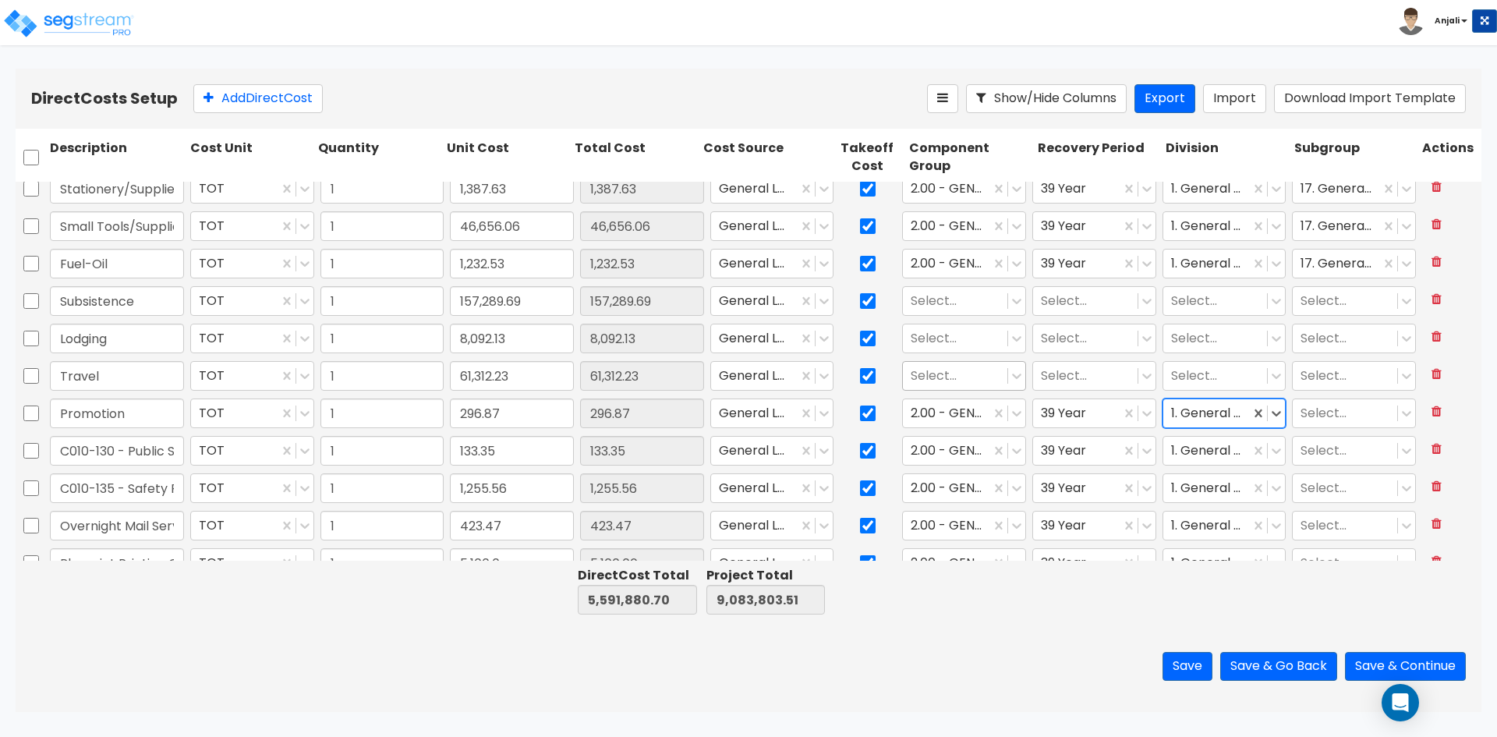
click at [919, 376] on div at bounding box center [955, 376] width 89 height 21
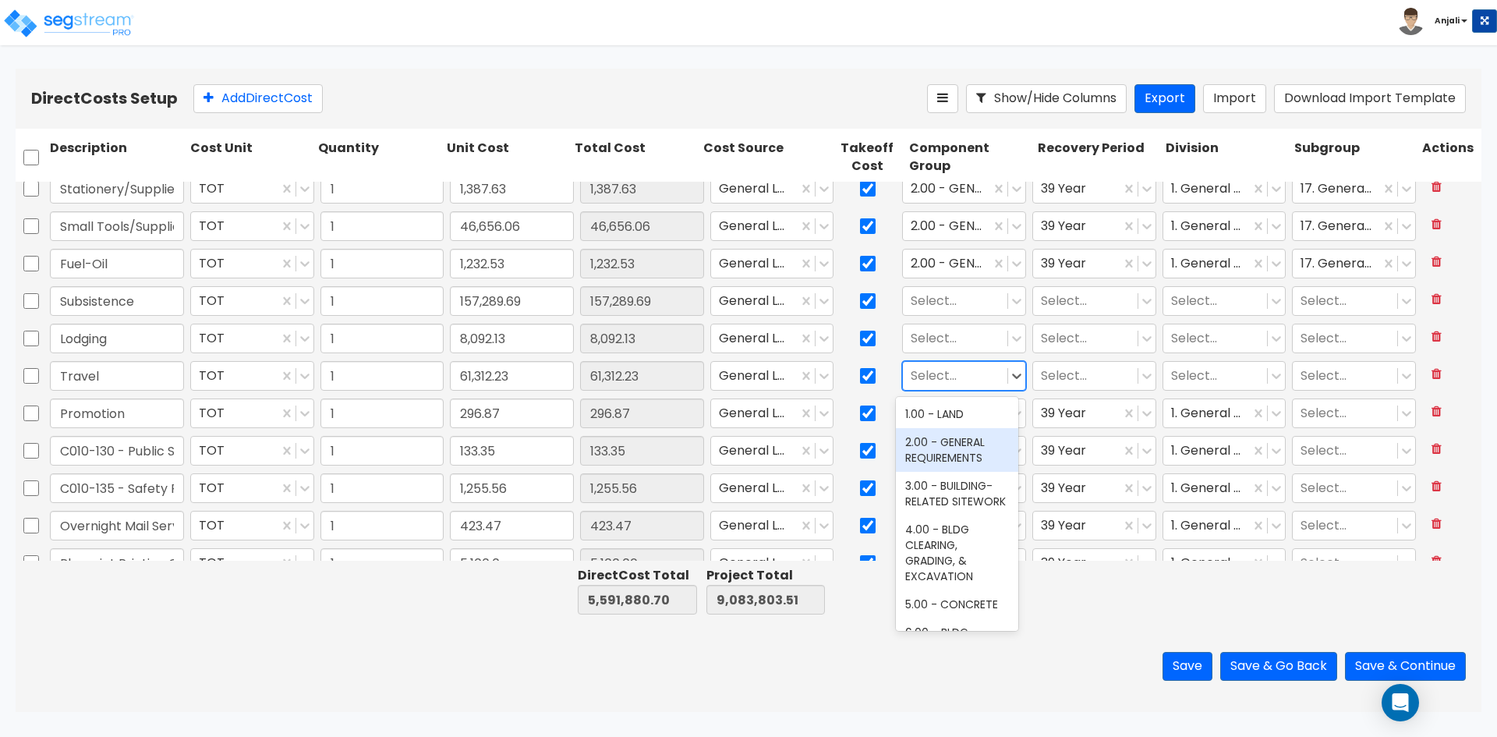
click at [967, 452] on div "2.00 - GENERAL REQUIREMENTS" at bounding box center [957, 450] width 122 height 44
click at [1091, 369] on div at bounding box center [1085, 376] width 89 height 21
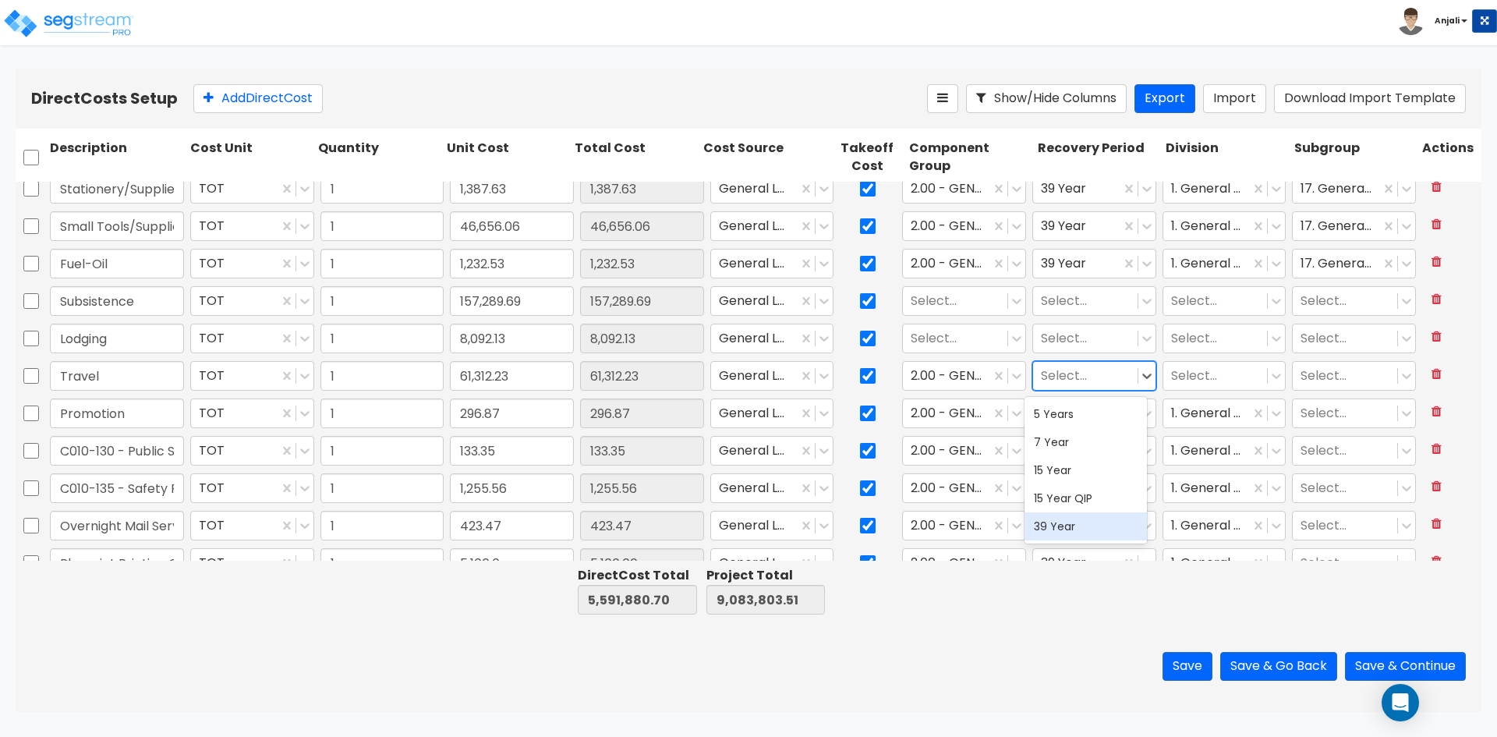
click at [1060, 533] on div "39 Year" at bounding box center [1086, 526] width 122 height 28
click at [1191, 381] on div at bounding box center [1215, 376] width 89 height 21
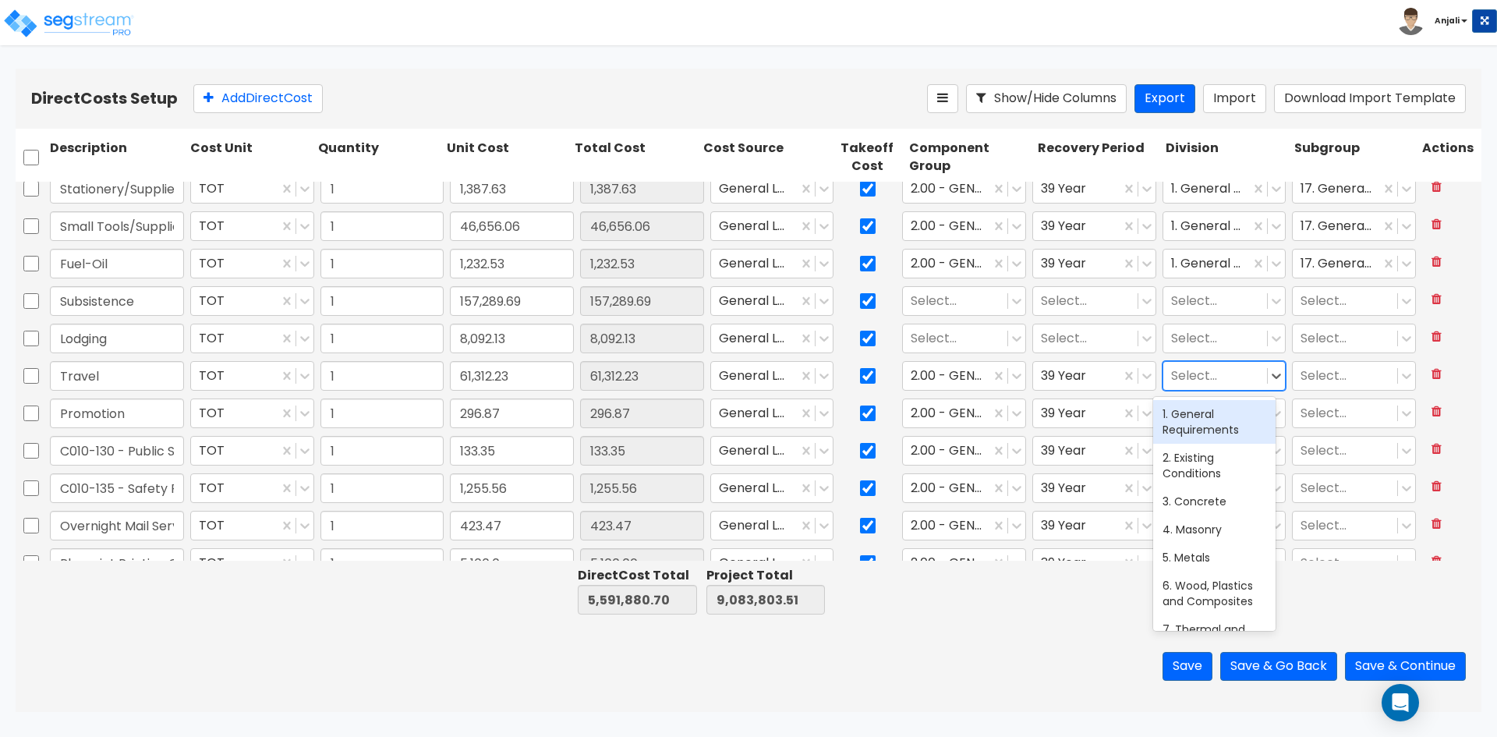
click at [1198, 432] on div "1. General Requirements" at bounding box center [1214, 422] width 122 height 44
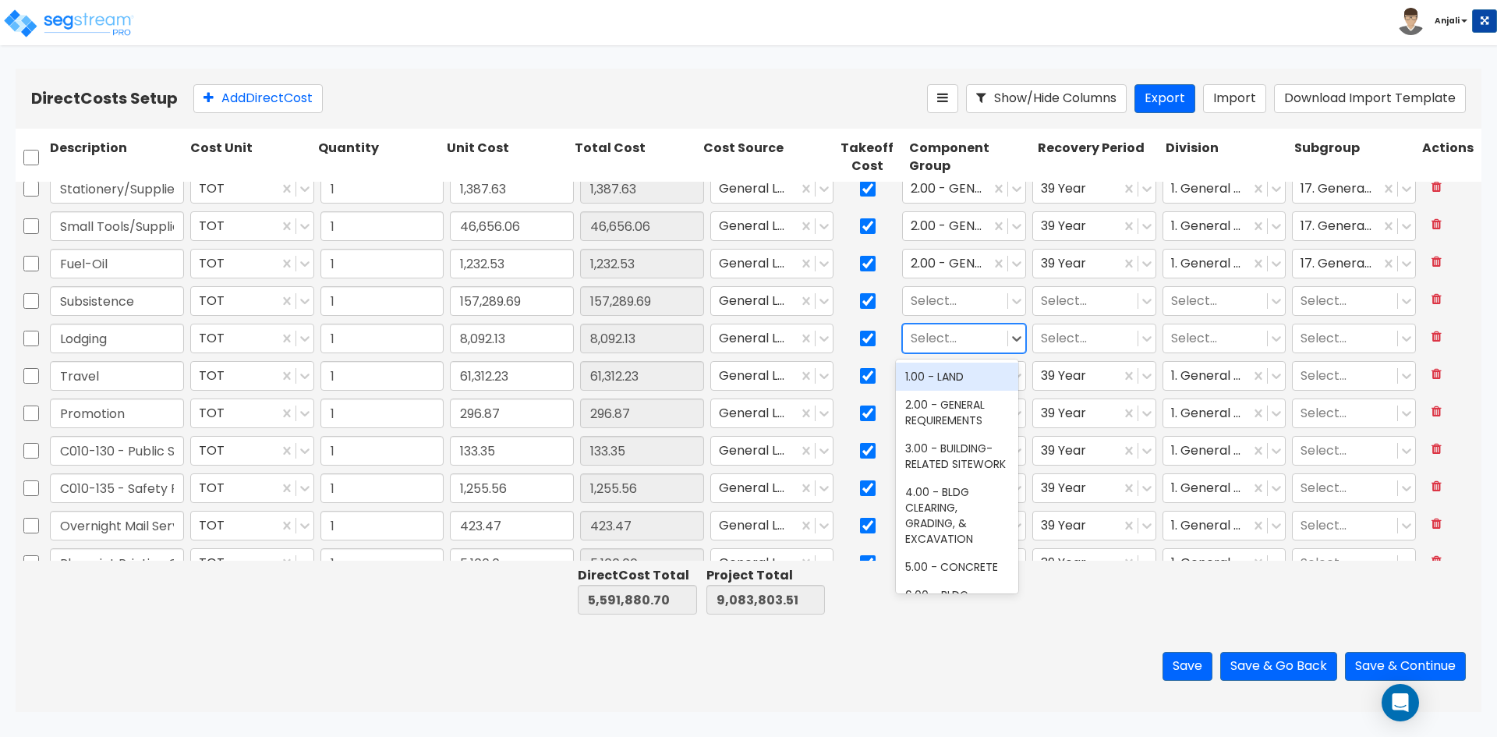
click at [949, 343] on div at bounding box center [955, 338] width 89 height 21
click at [945, 421] on div "2.00 - GENERAL REQUIREMENTS" at bounding box center [957, 413] width 122 height 44
click at [1048, 344] on div at bounding box center [1085, 338] width 89 height 21
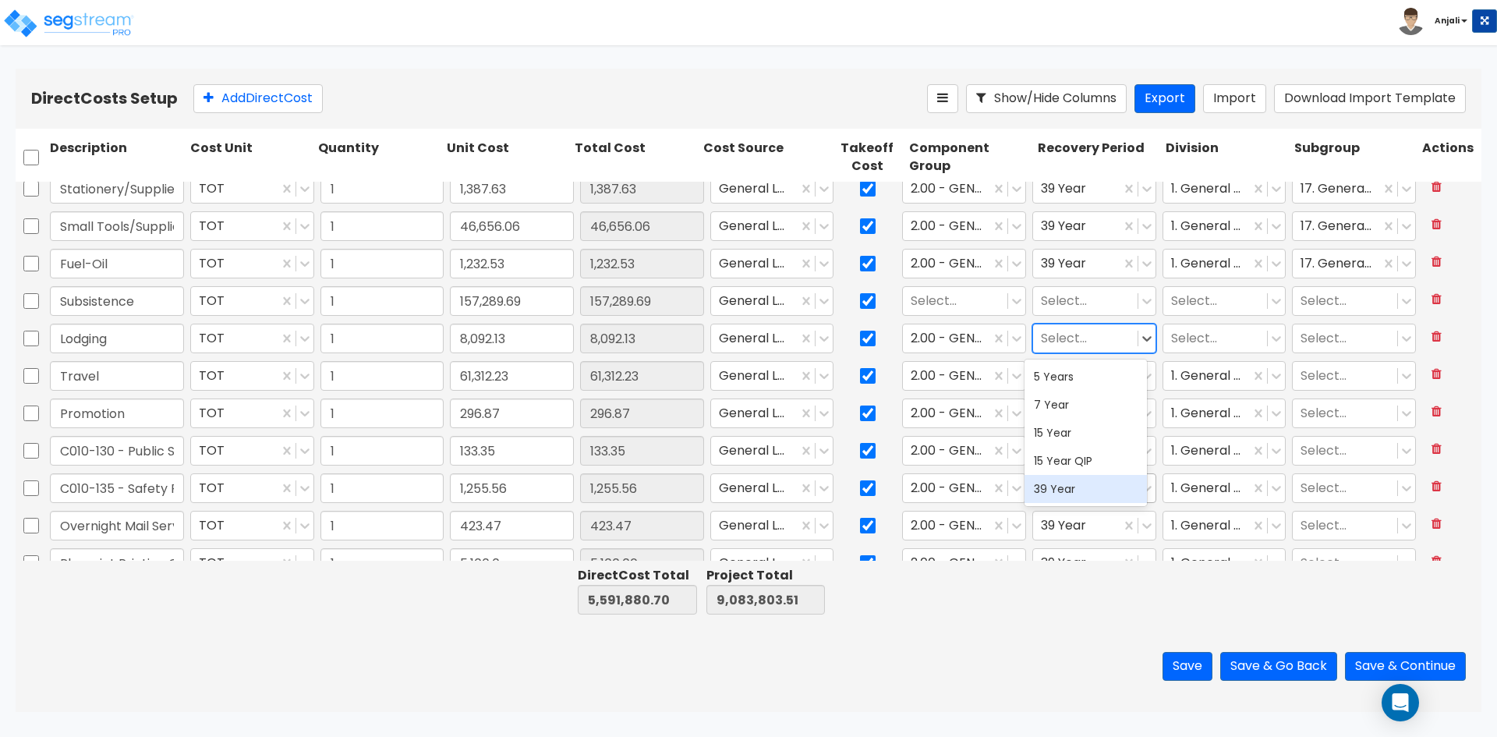
click at [1049, 487] on div "39 Year" at bounding box center [1086, 489] width 122 height 28
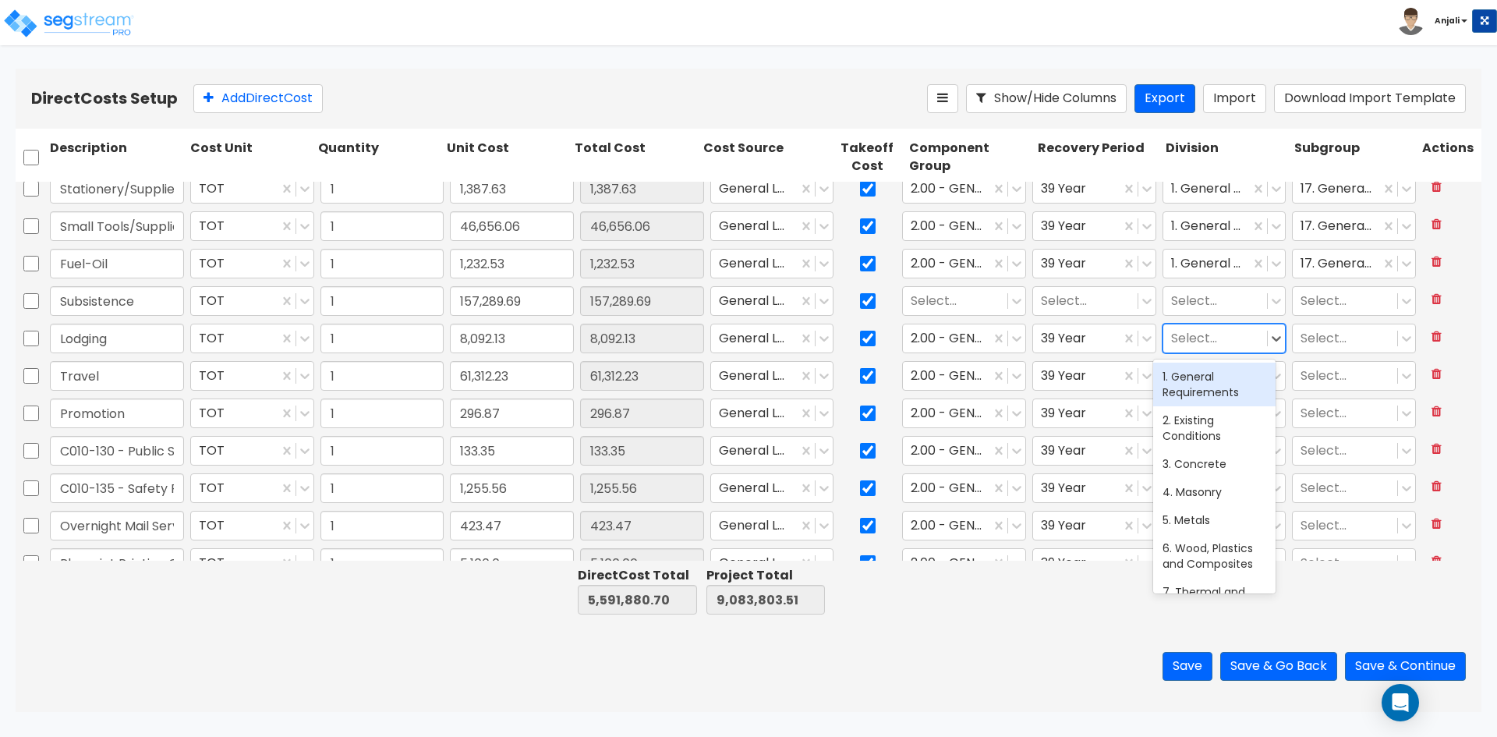
click at [1183, 339] on div at bounding box center [1215, 338] width 89 height 21
click at [1186, 380] on div "1. General Requirements" at bounding box center [1214, 385] width 122 height 44
click at [946, 299] on div at bounding box center [955, 301] width 89 height 21
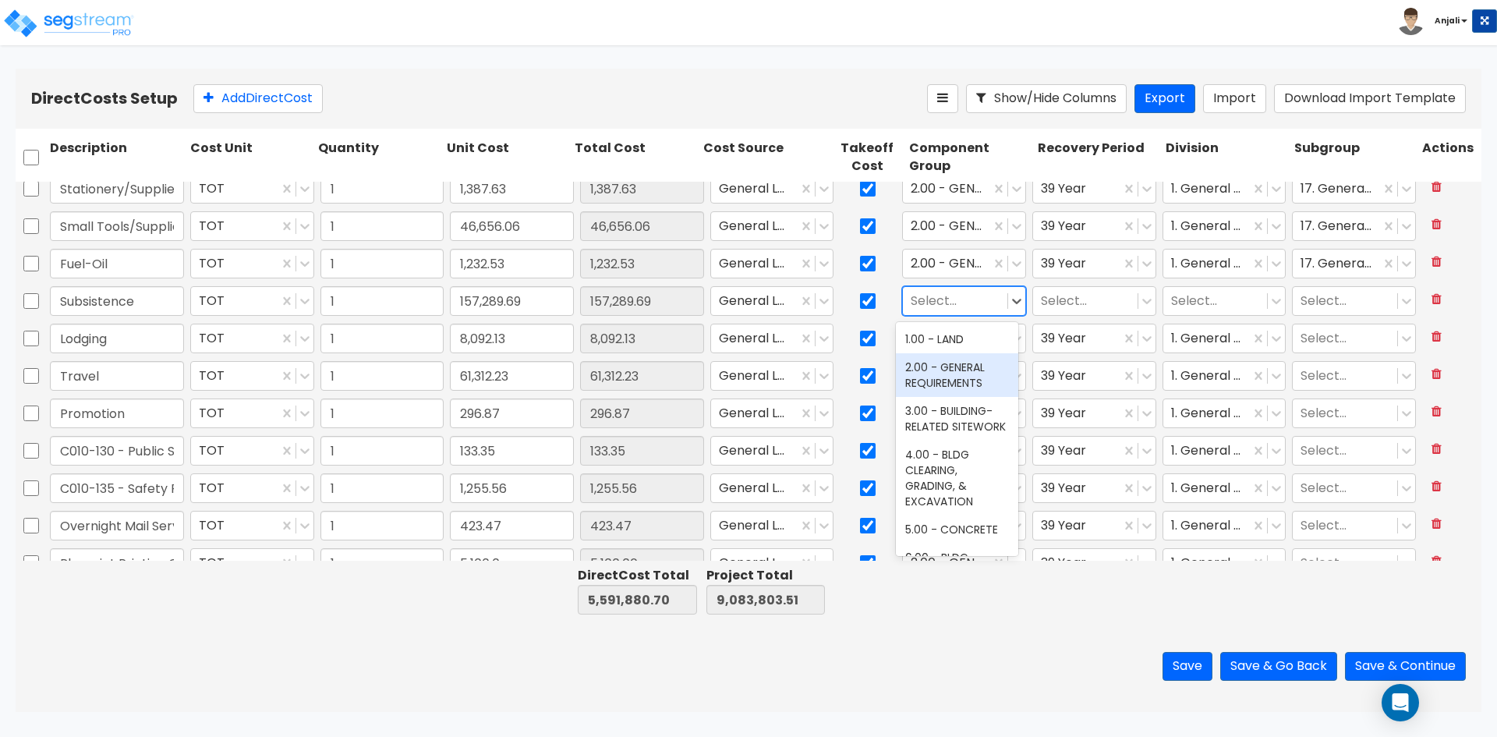
click at [958, 370] on div "2.00 - GENERAL REQUIREMENTS" at bounding box center [957, 375] width 122 height 44
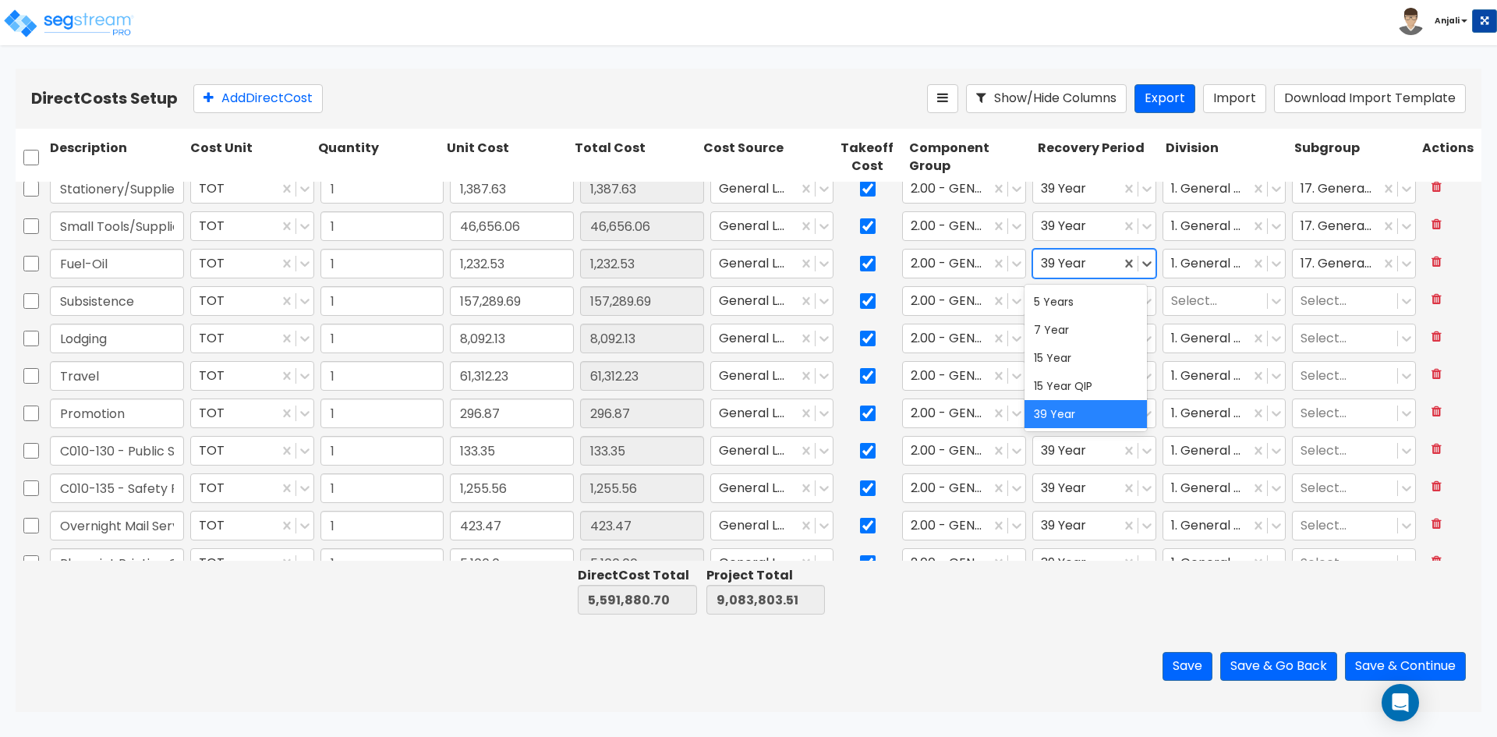
drag, startPoint x: 1075, startPoint y: 271, endPoint x: 1076, endPoint y: 291, distance: 19.5
click at [1075, 274] on div at bounding box center [1077, 263] width 72 height 21
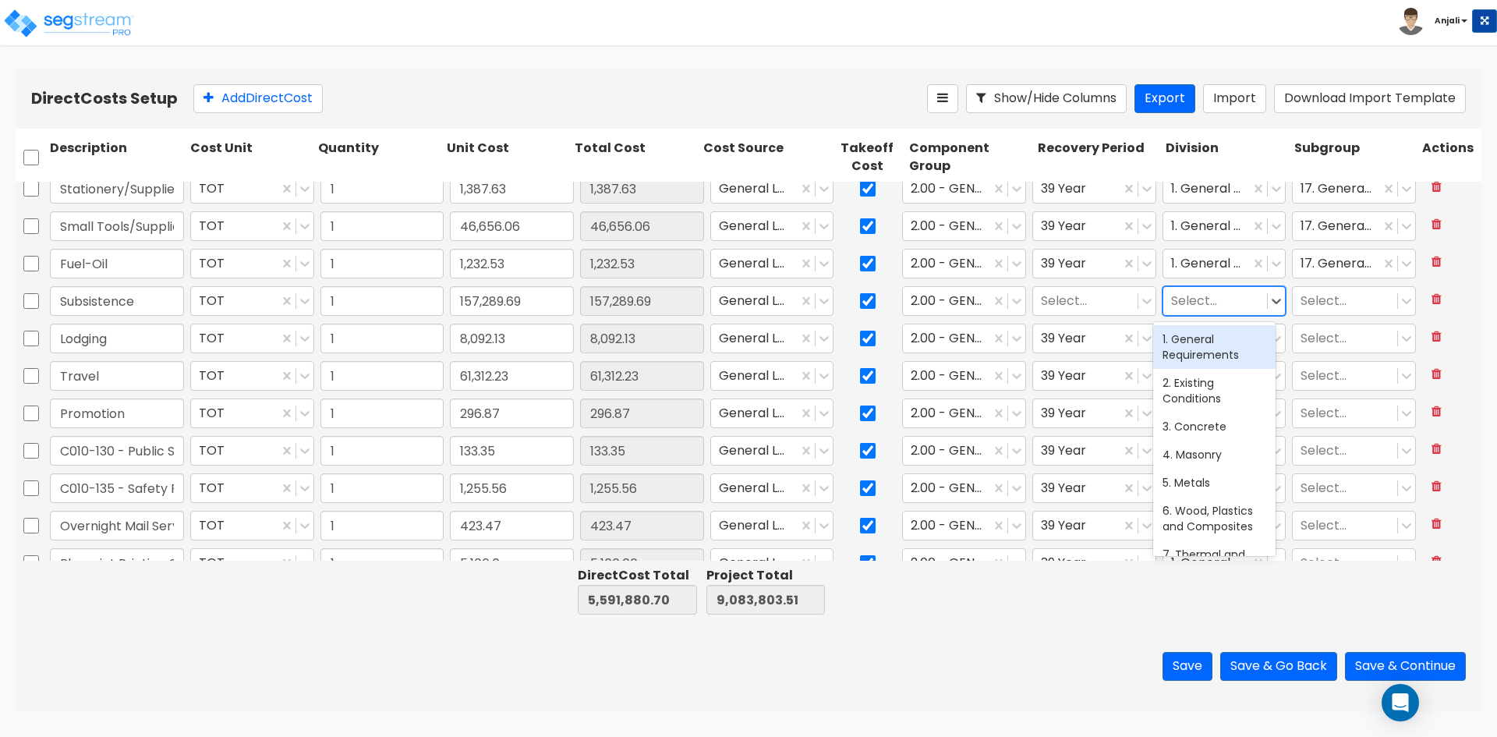
click at [1171, 299] on input "text" at bounding box center [1172, 301] width 3 height 18
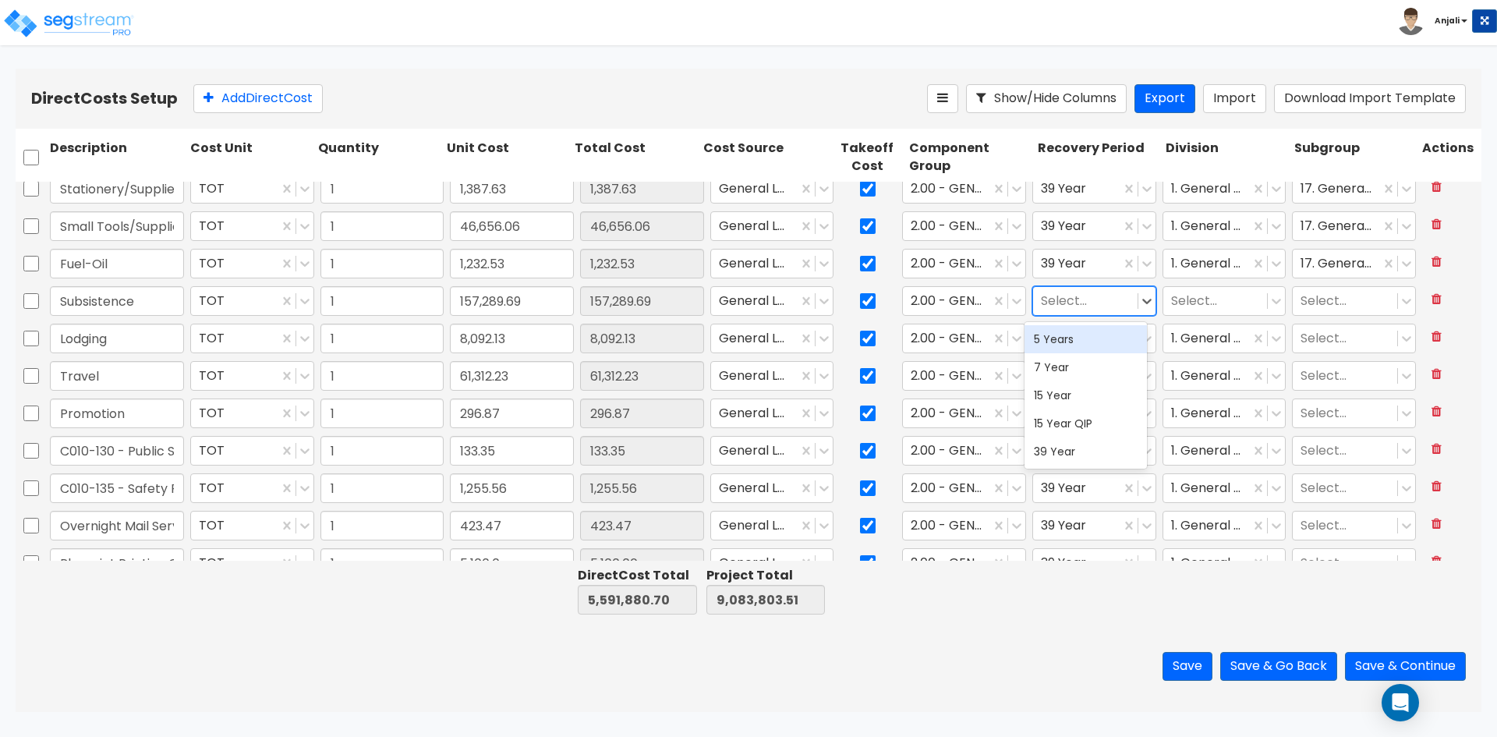
click at [1088, 298] on div at bounding box center [1085, 301] width 89 height 21
click at [1067, 457] on div "39 Year" at bounding box center [1086, 451] width 122 height 28
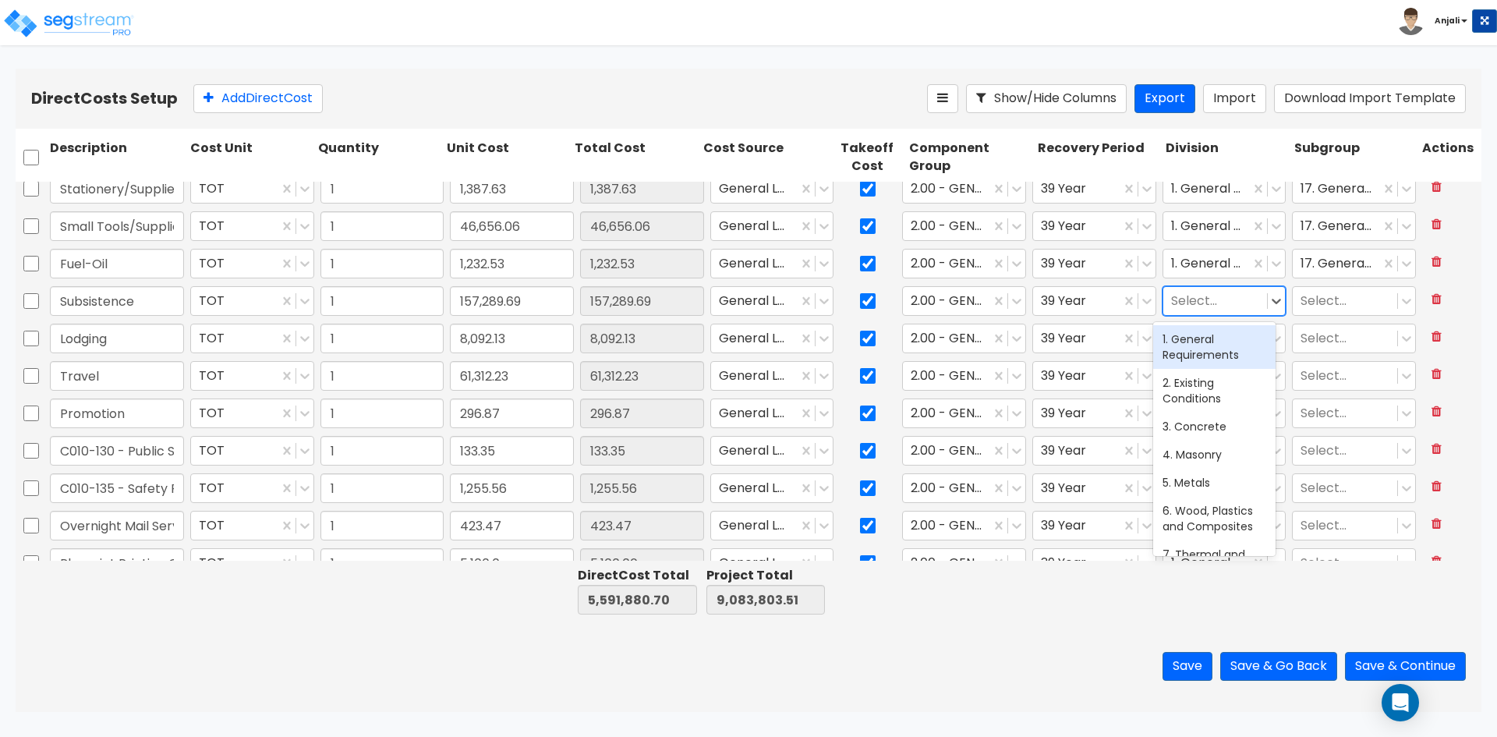
click at [1195, 299] on div at bounding box center [1215, 301] width 89 height 21
click at [1199, 331] on div "1. General Requirements" at bounding box center [1214, 347] width 122 height 44
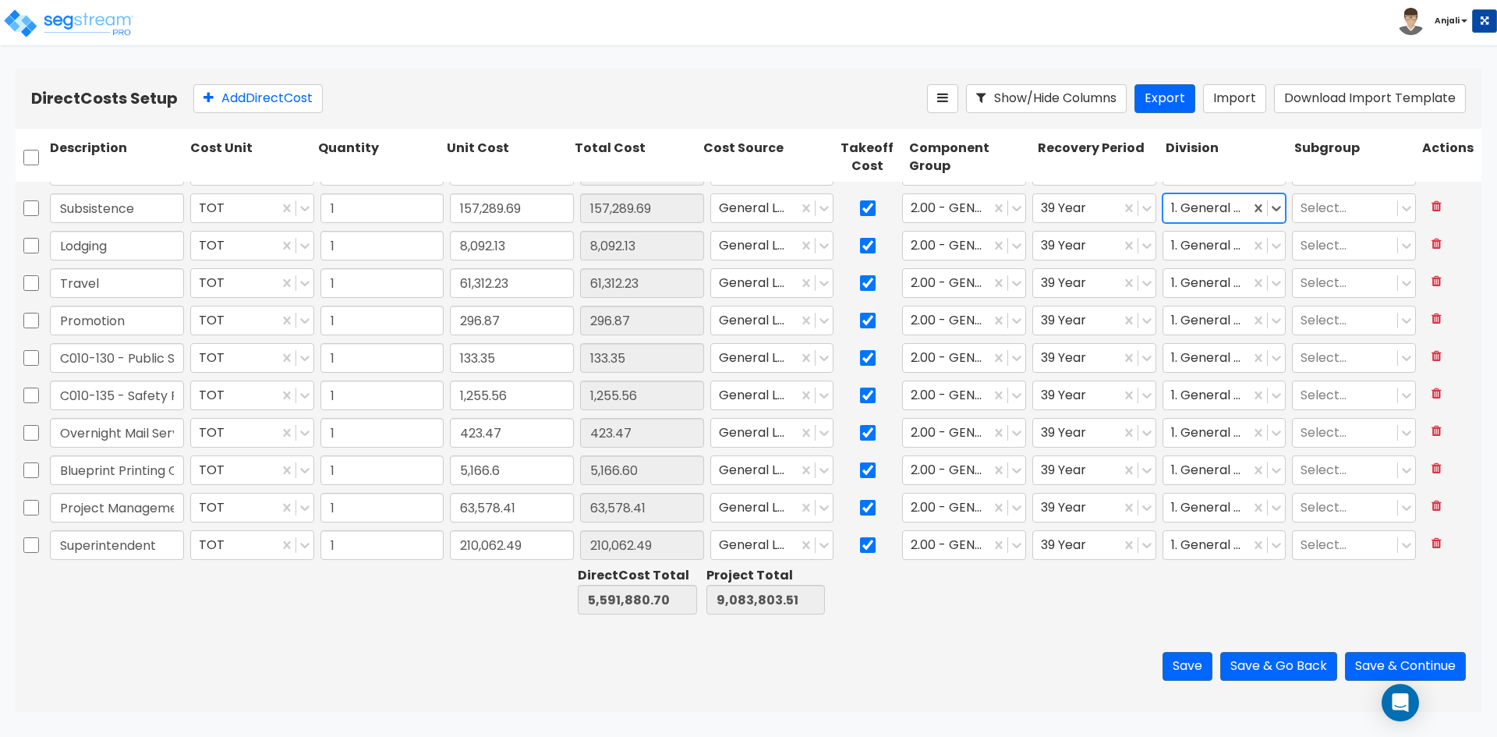
type input "1"
type input "2,500"
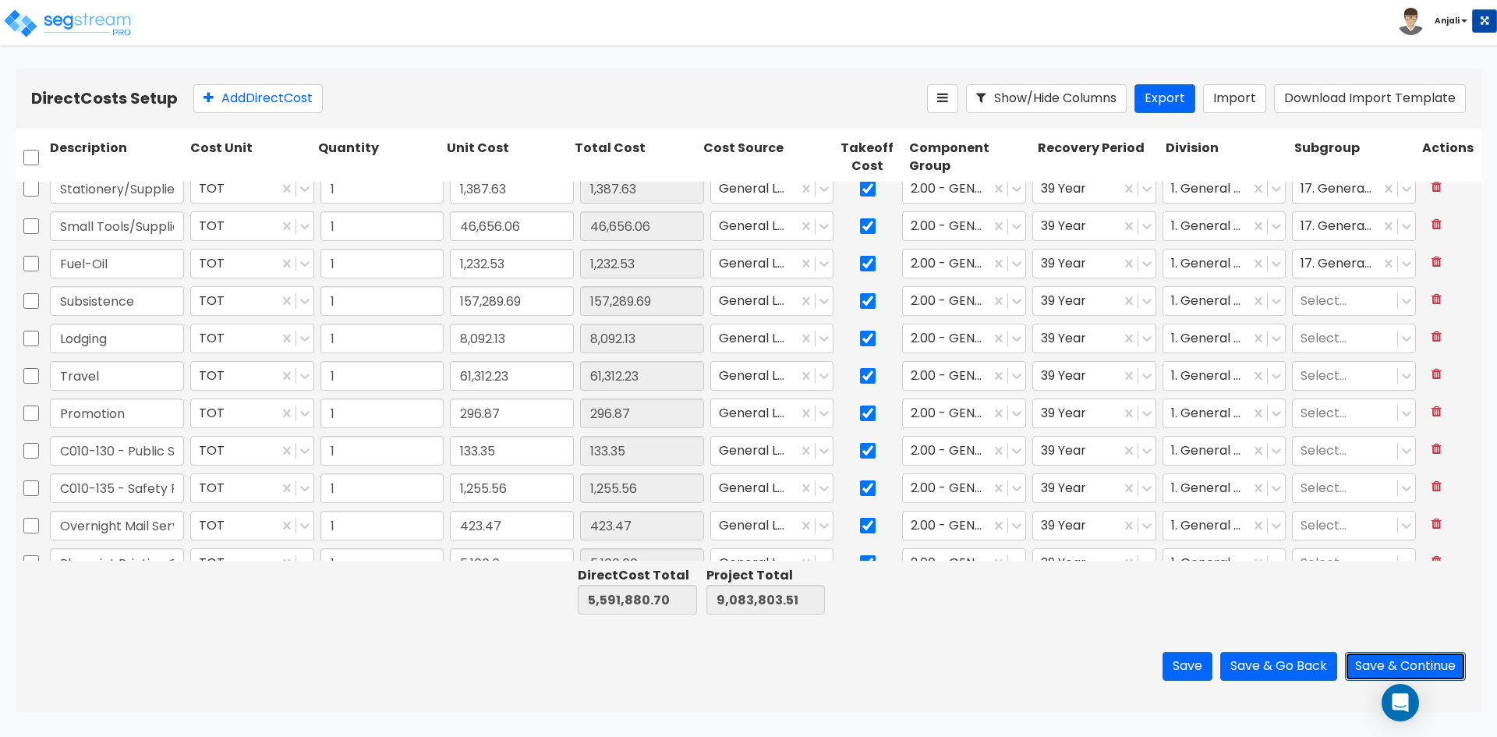
click at [1384, 667] on button "Save & Continue" at bounding box center [1405, 666] width 121 height 29
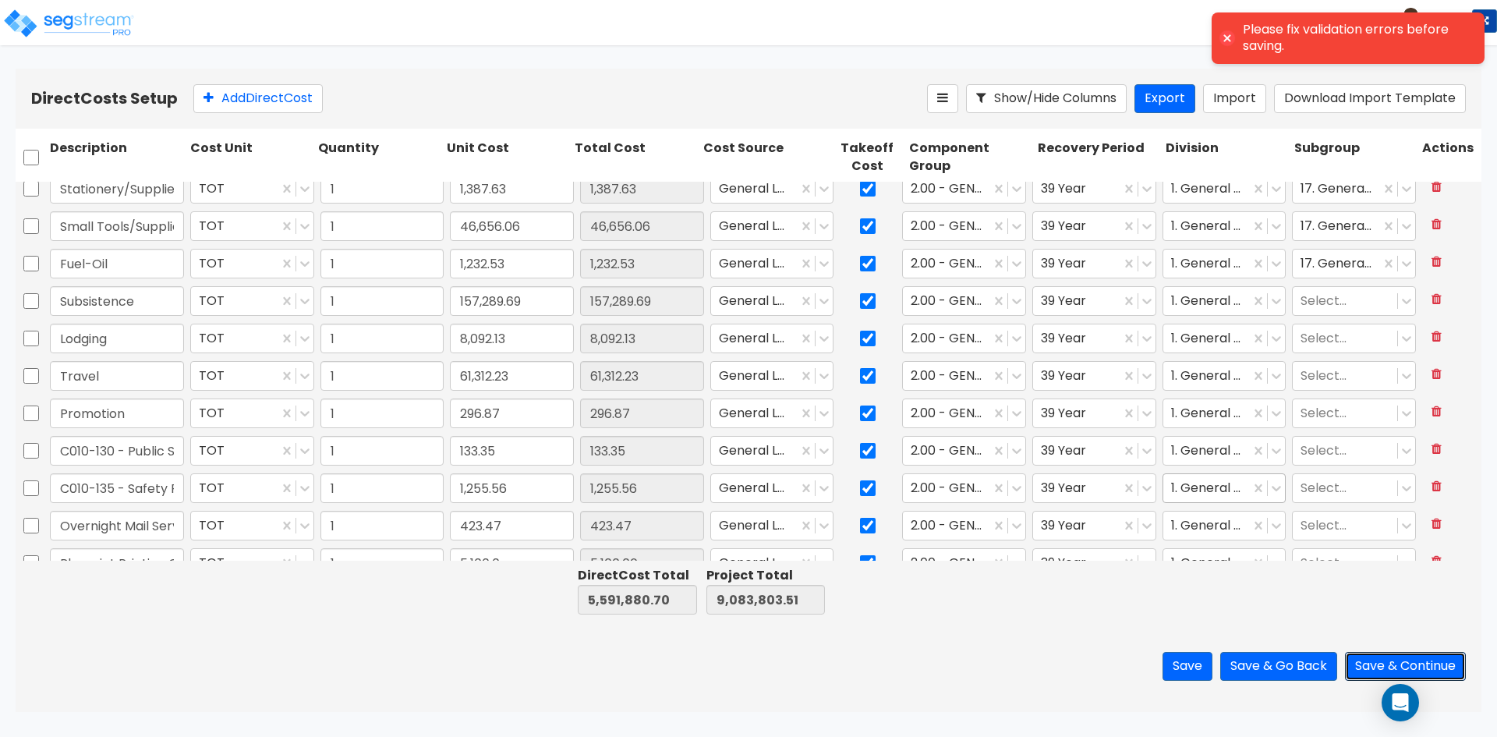
type input "1"
type input "136.76"
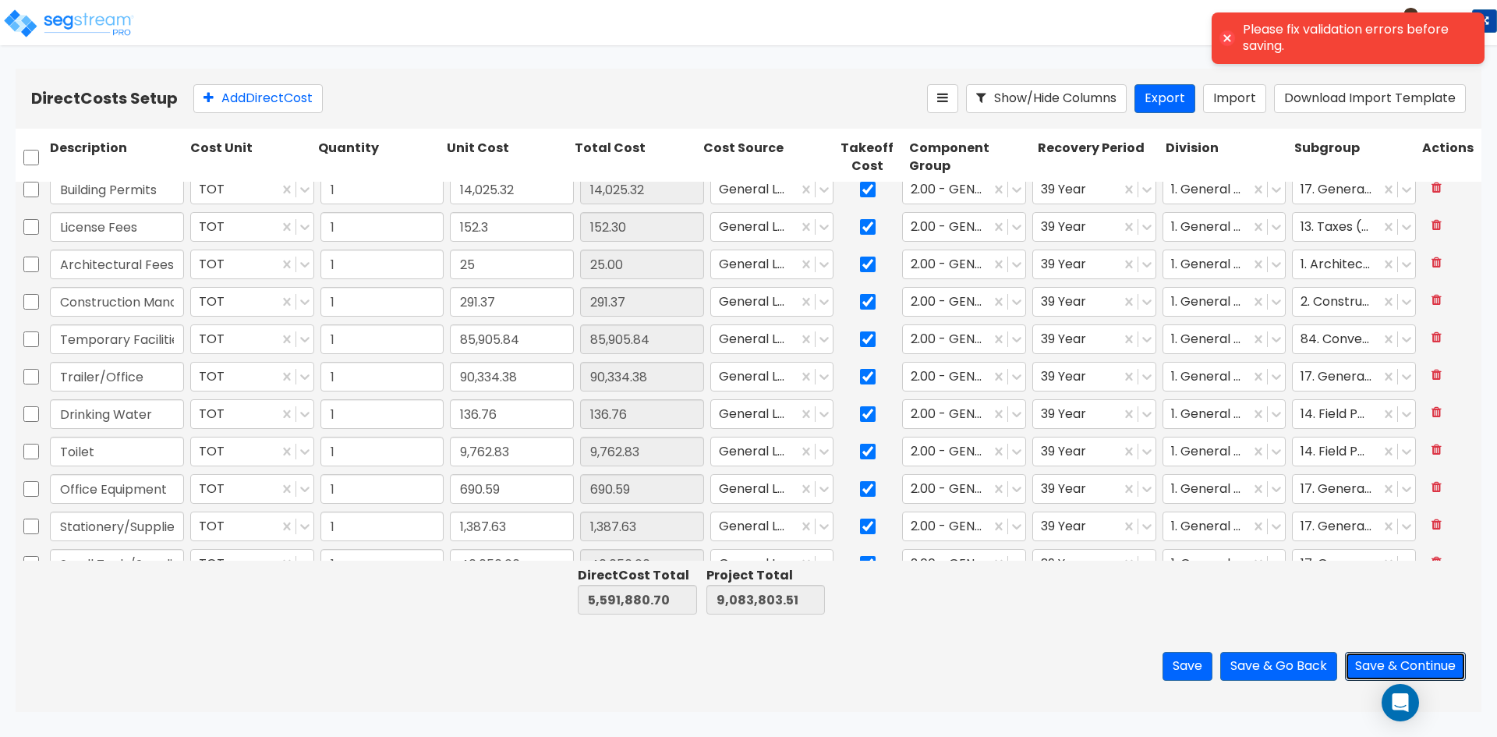
scroll to position [0, 0]
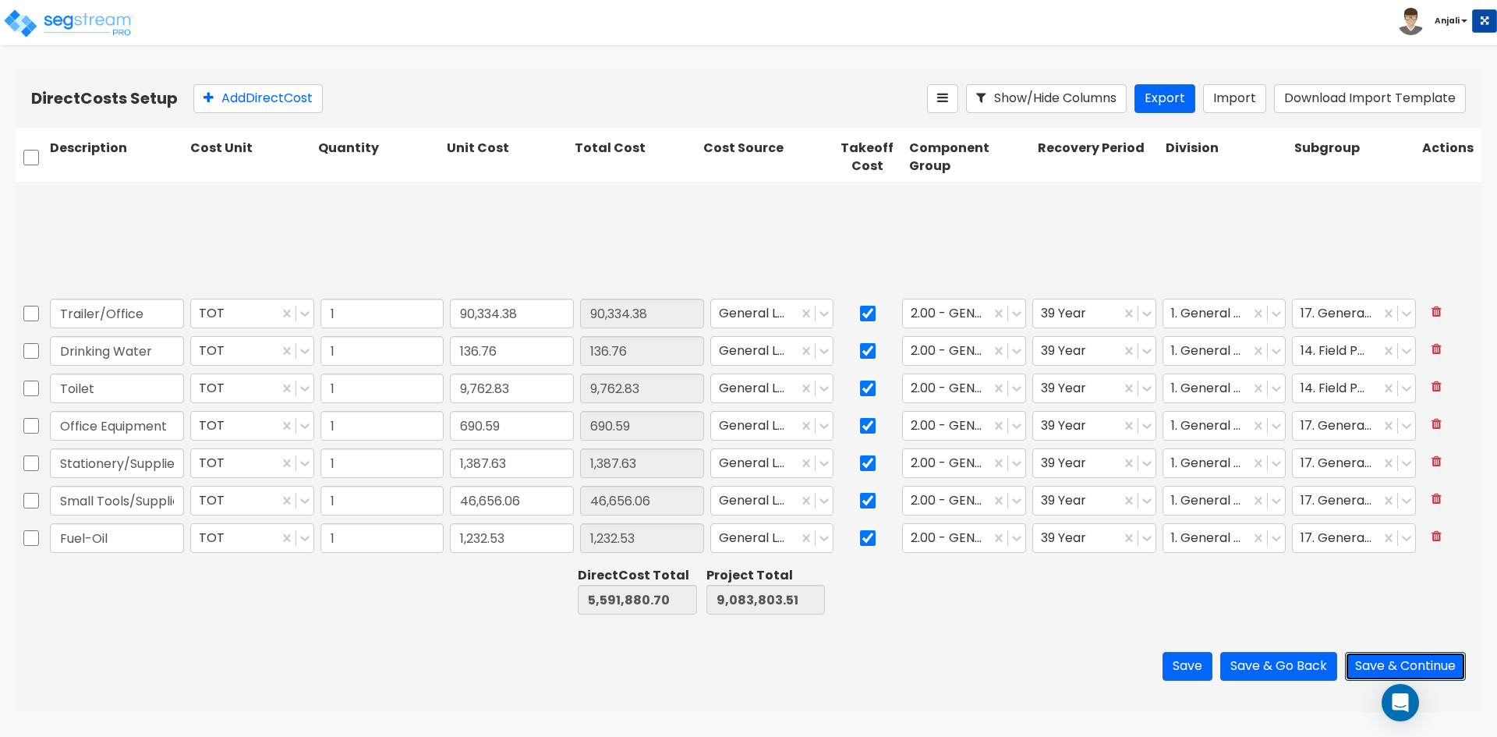
type input "1"
type input "210,062.49"
type input "1"
type input "43,299.44"
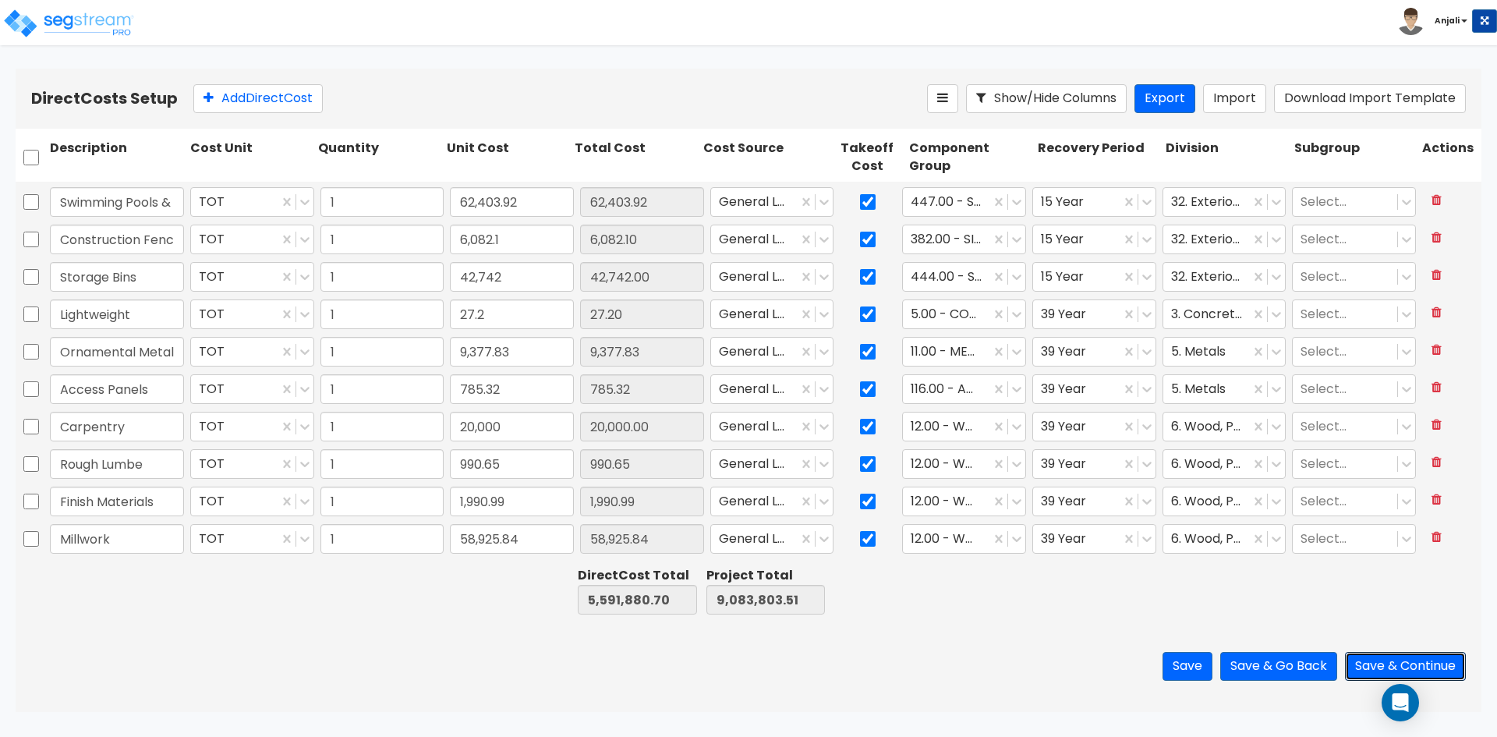
type input "1"
type input "30,149.5"
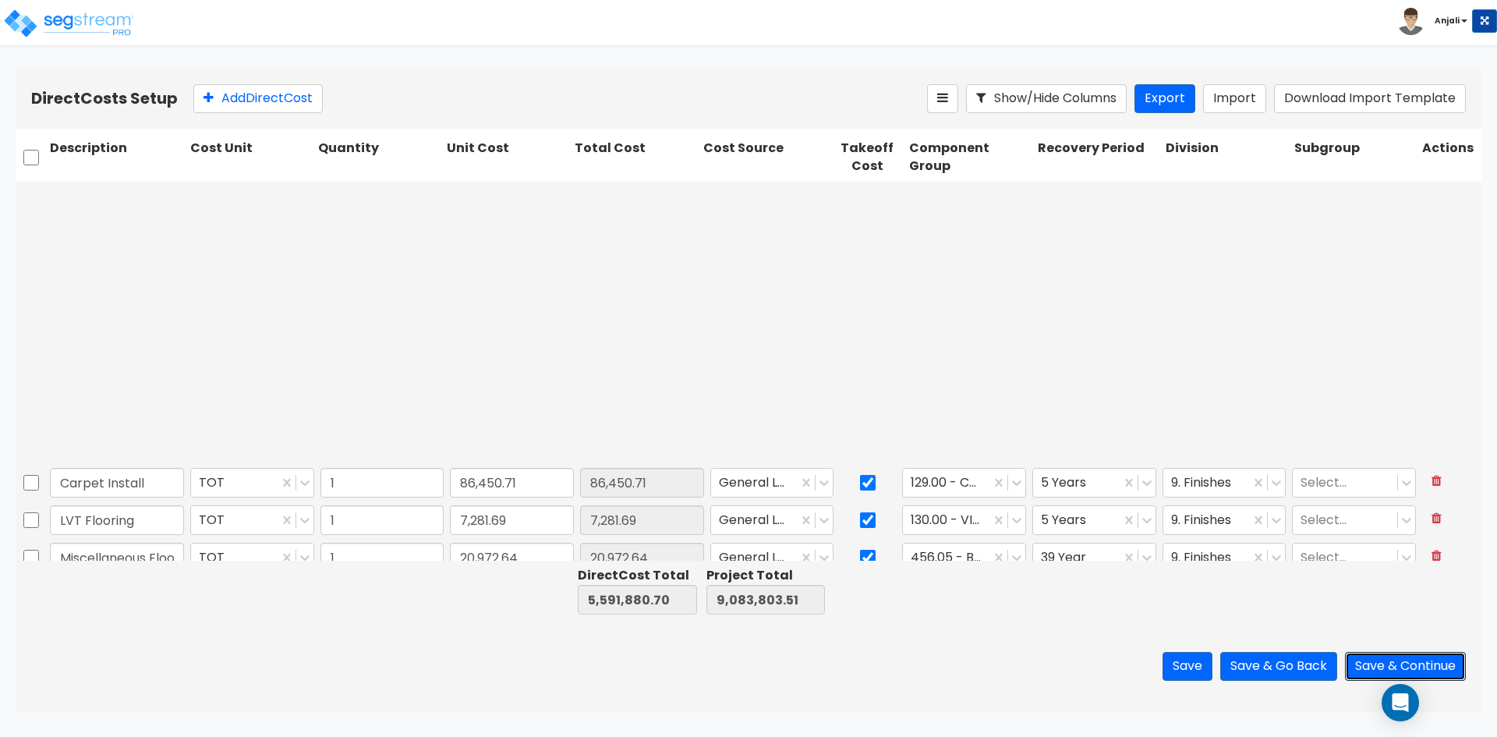
type input "1"
type input "127,717.61"
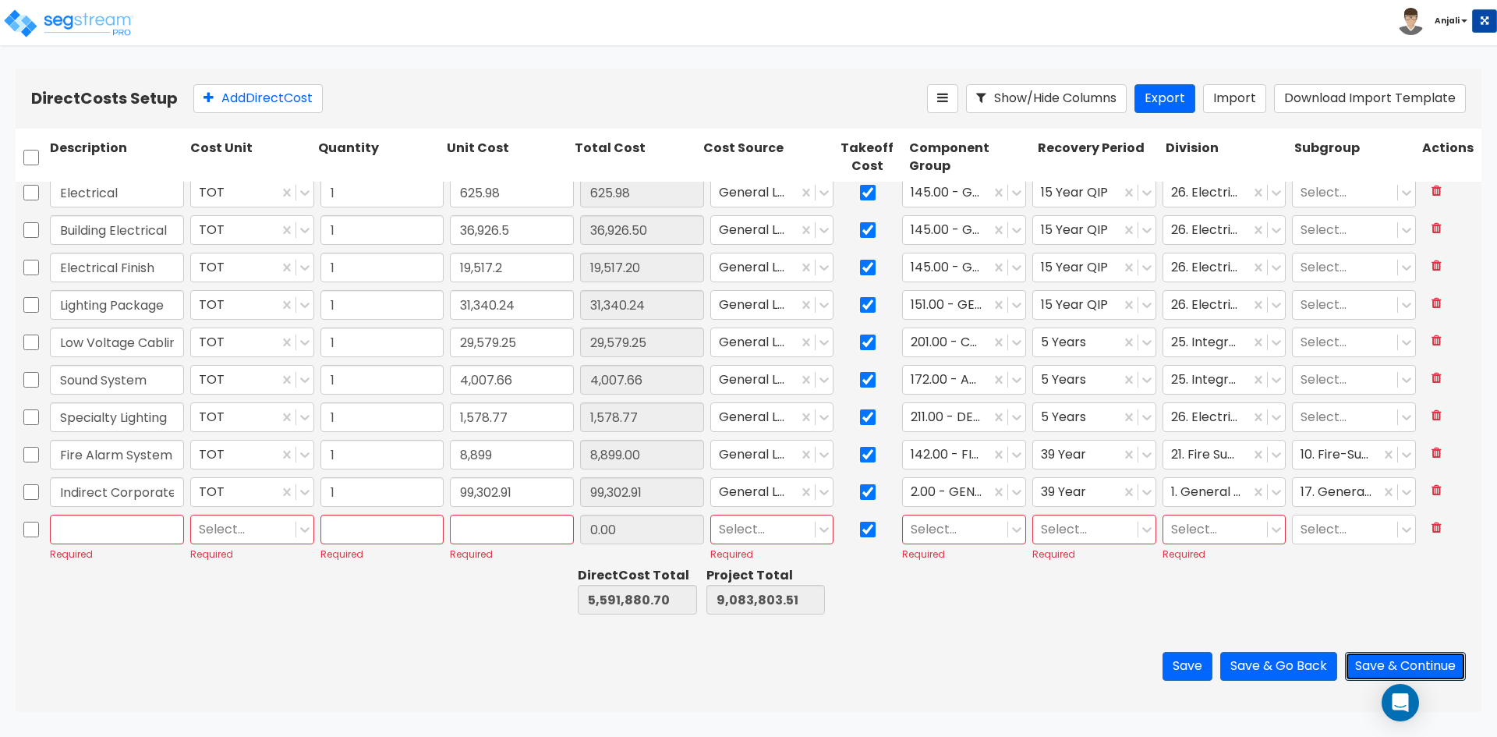
scroll to position [3754, 0]
click at [1434, 520] on button at bounding box center [1436, 524] width 29 height 27
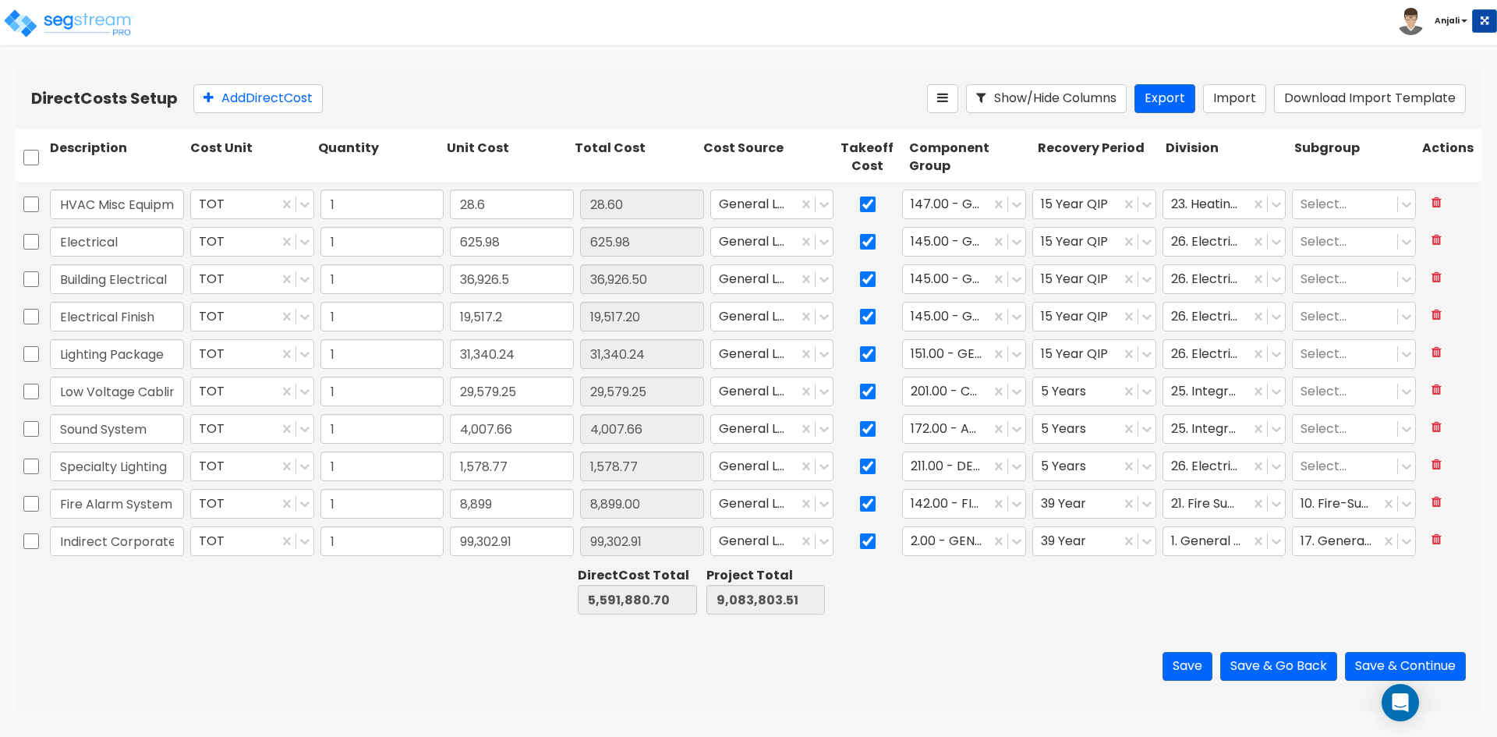
scroll to position [3701, 0]
click at [1444, 667] on button "Save & Continue" at bounding box center [1405, 666] width 121 height 29
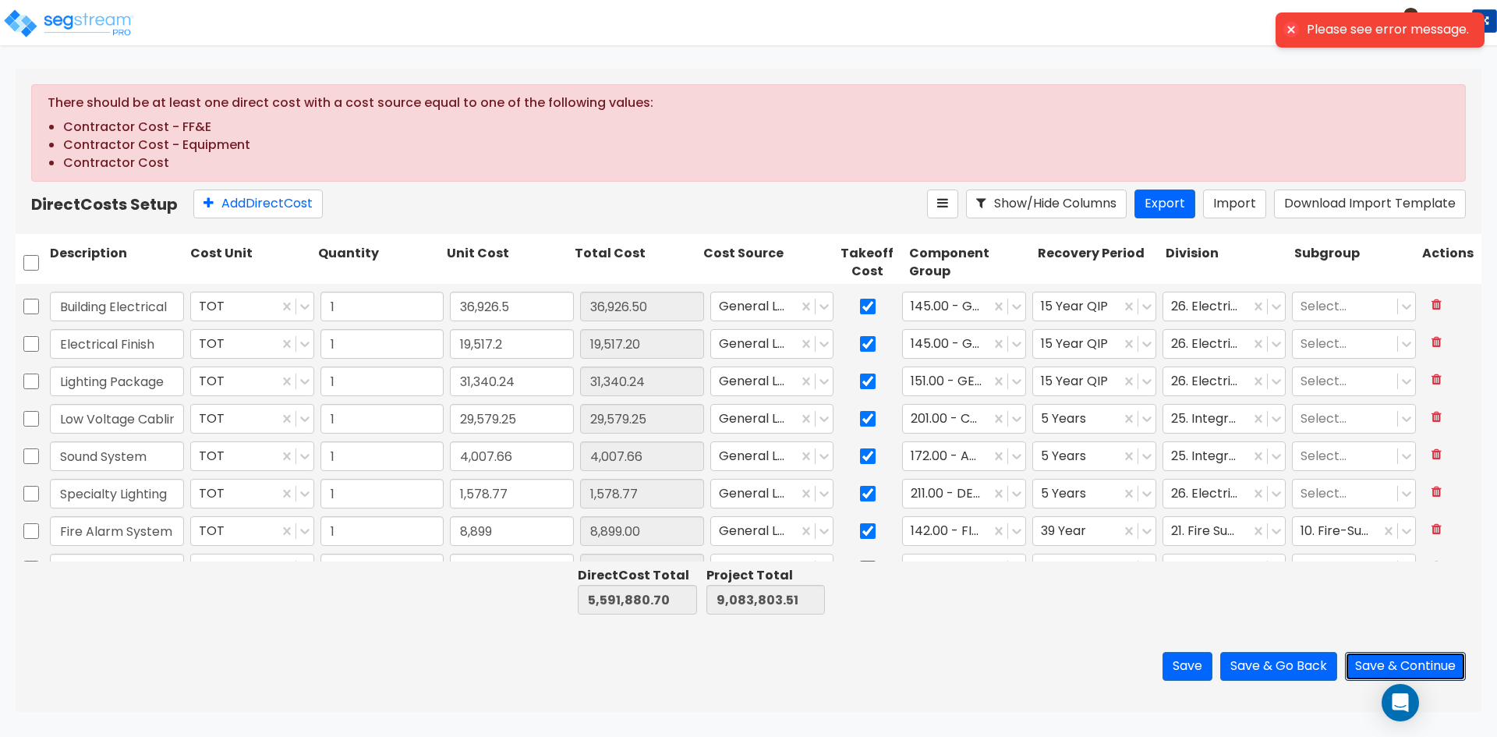
scroll to position [3802, 0]
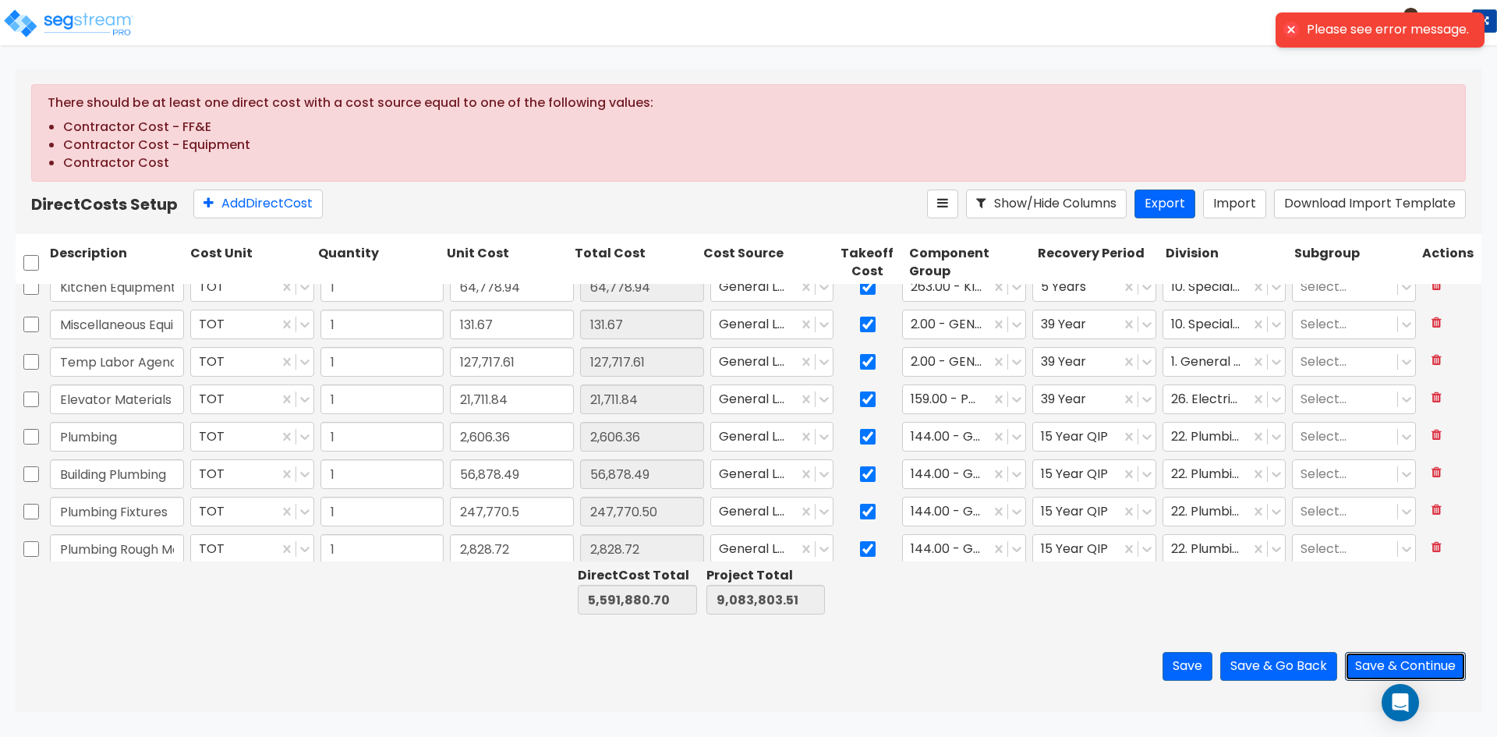
type input "1"
type input "17,911.25"
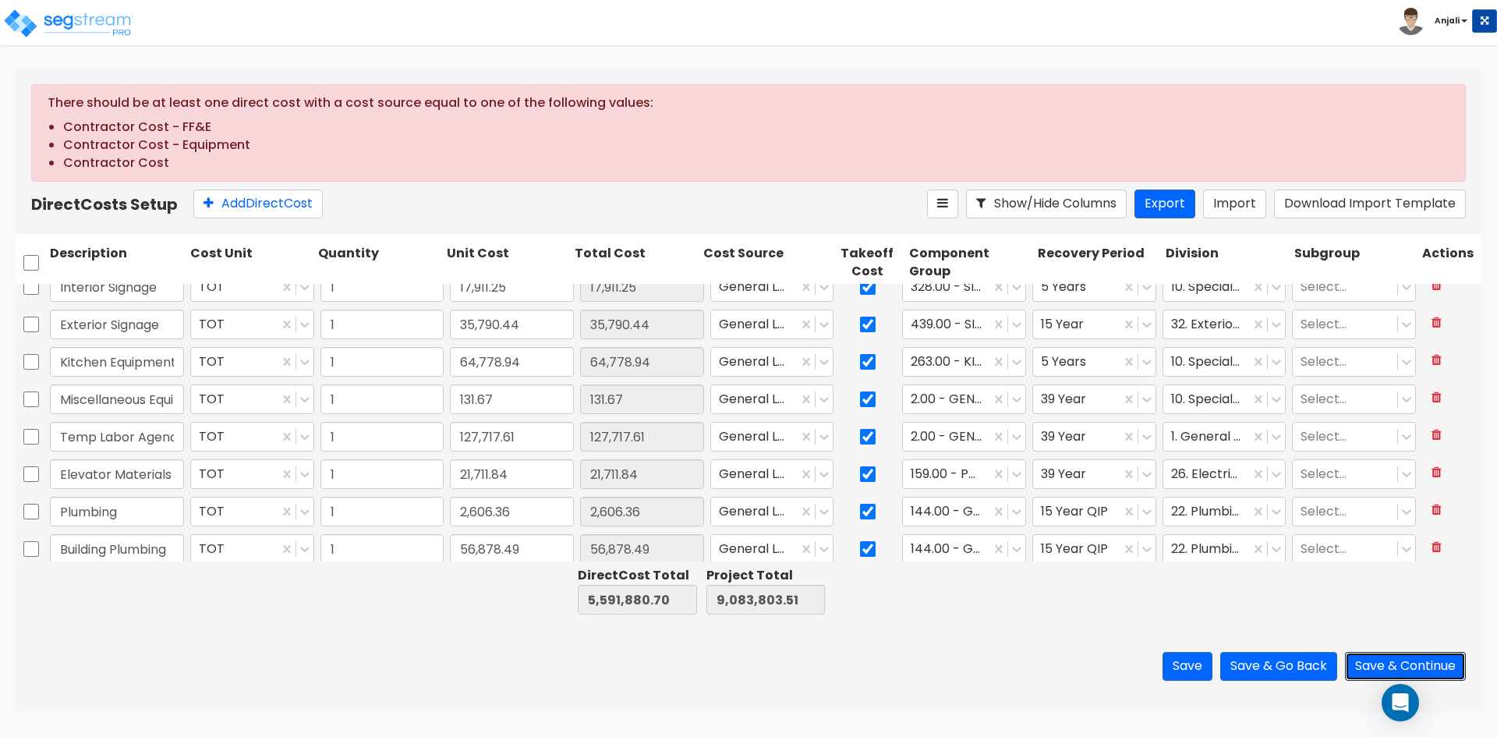
type input "1"
type input "66,072.98"
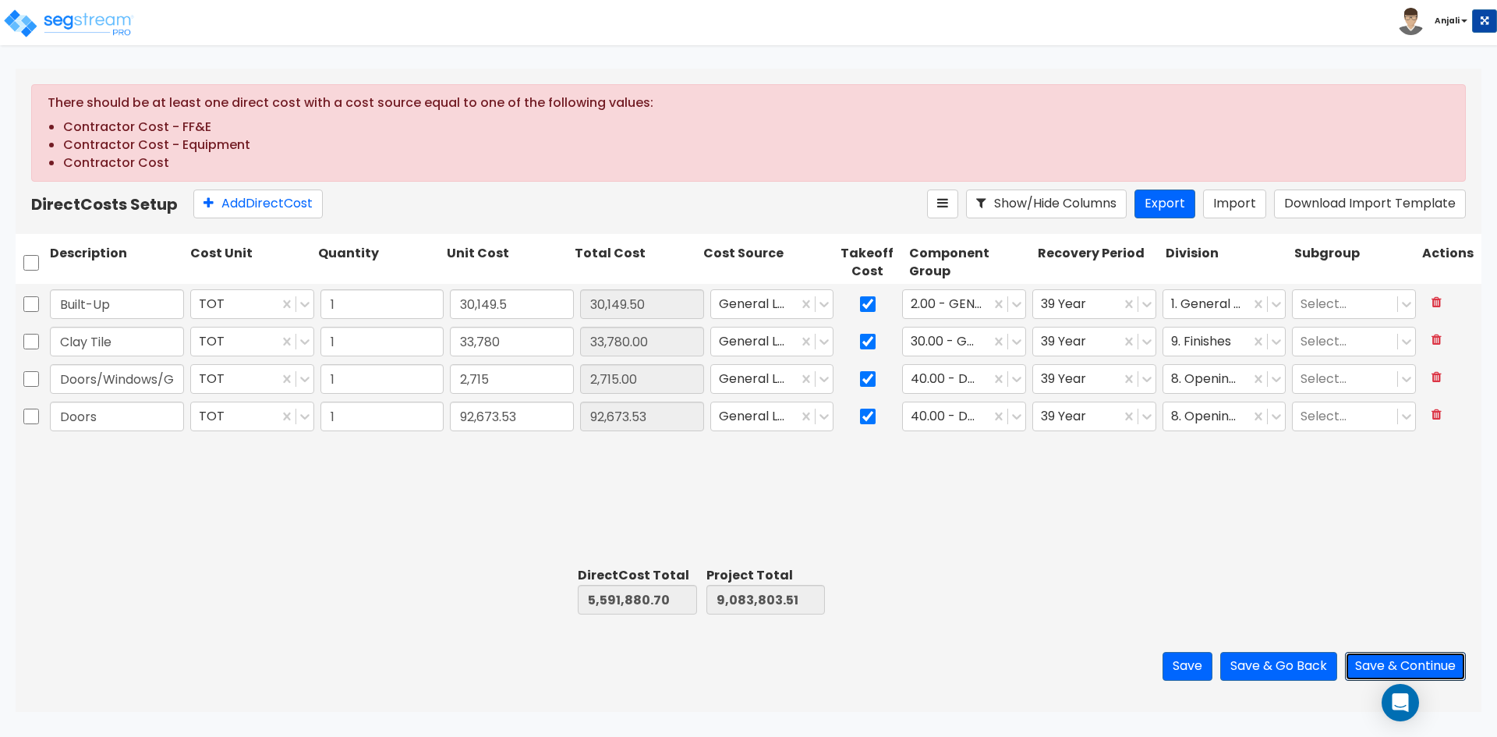
type input "1"
type input "42,742"
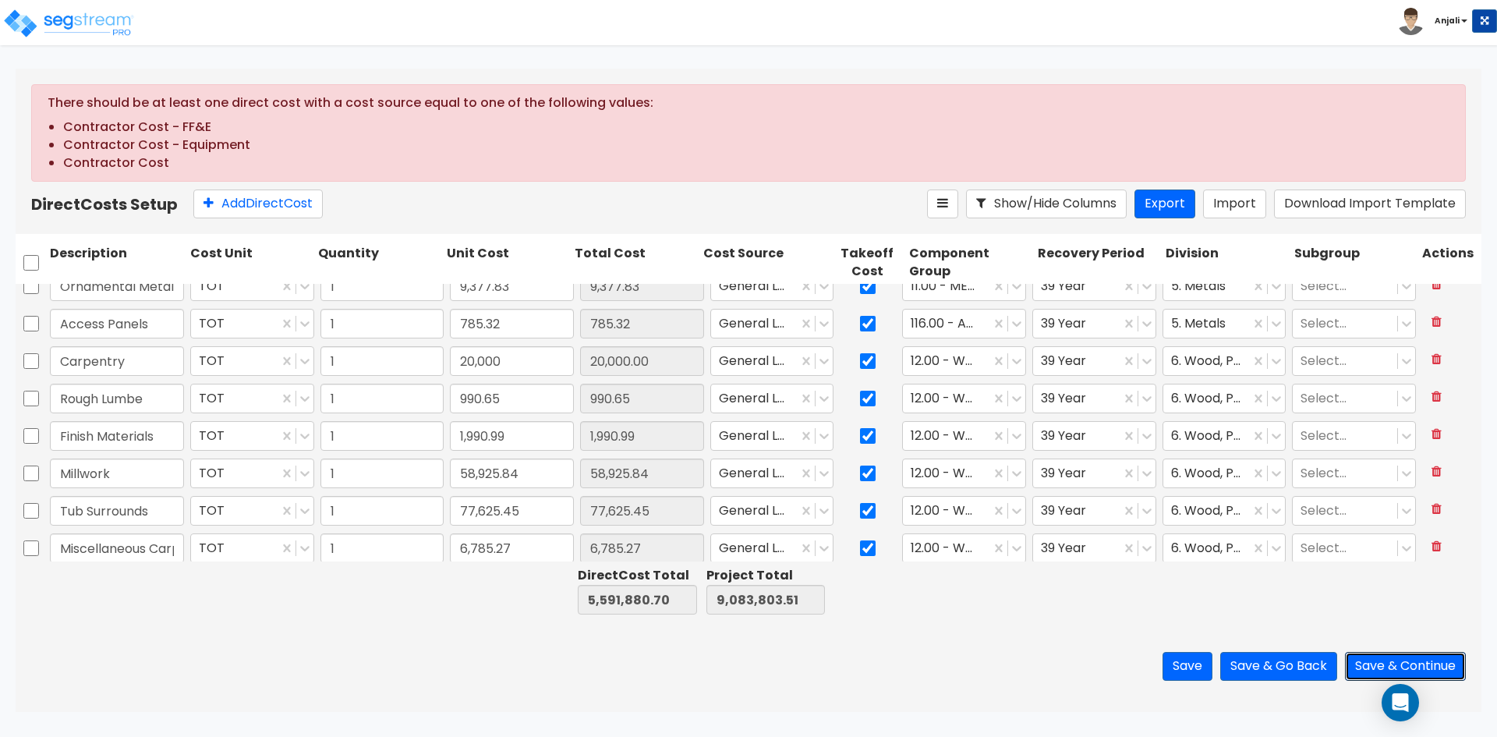
type input "1"
type input "62,403.92"
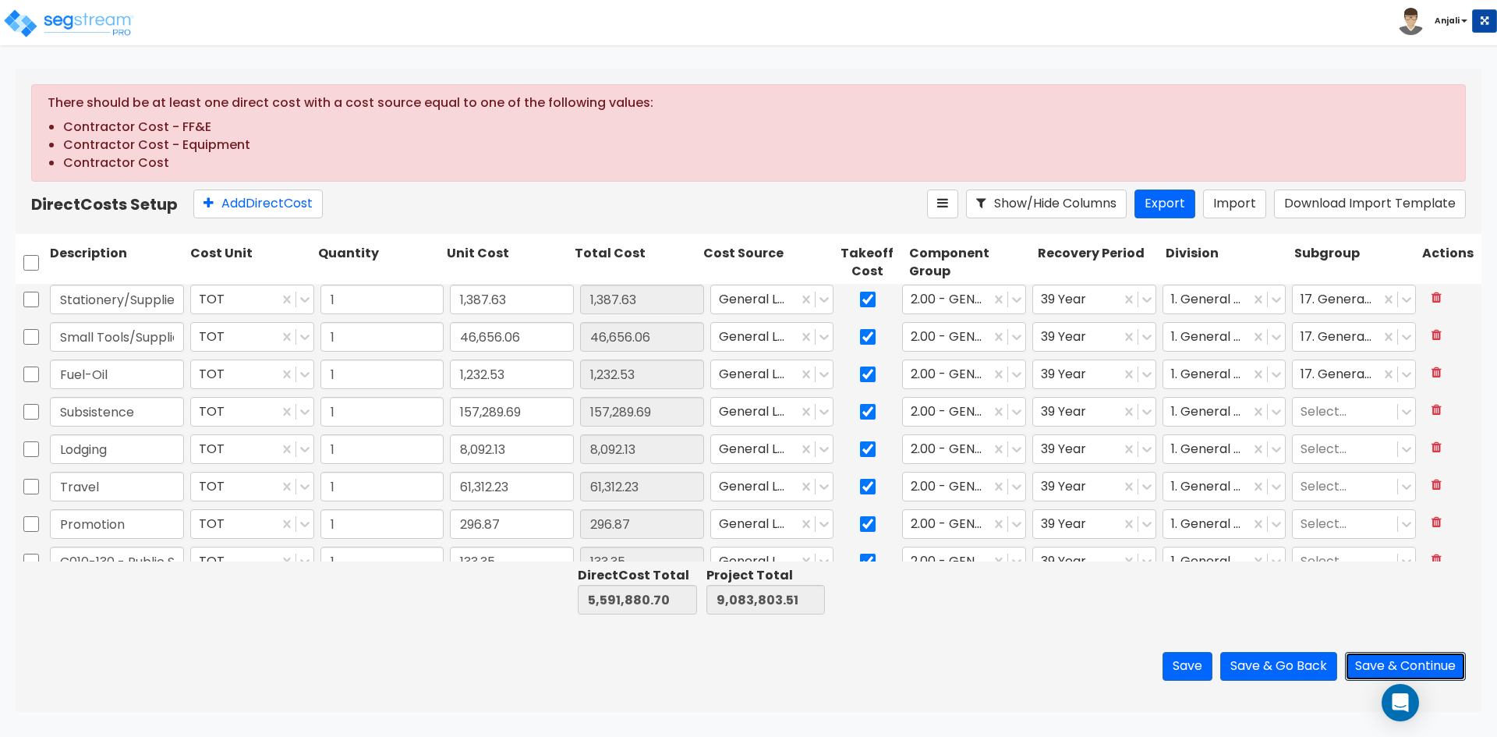
type input "1"
type input "9,762.83"
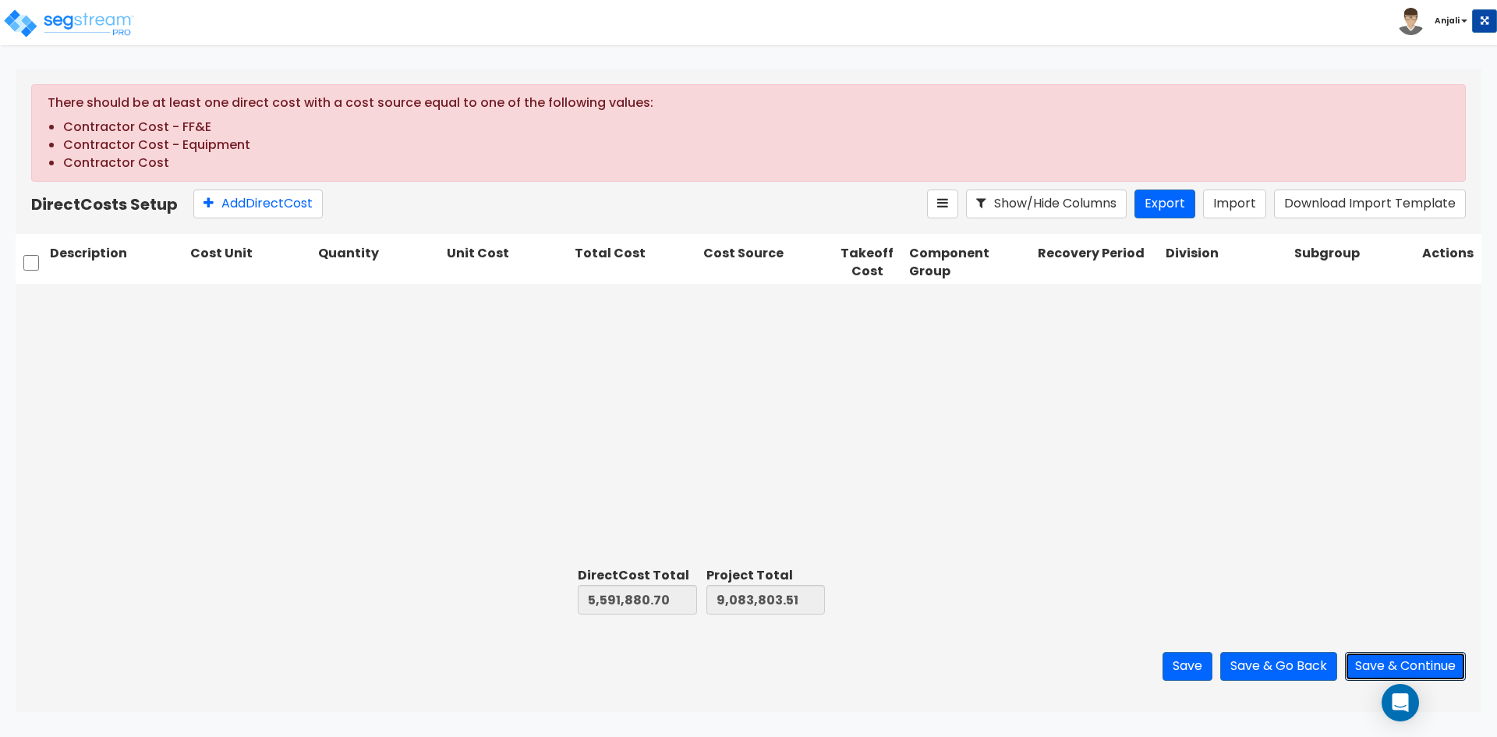
scroll to position [0, 0]
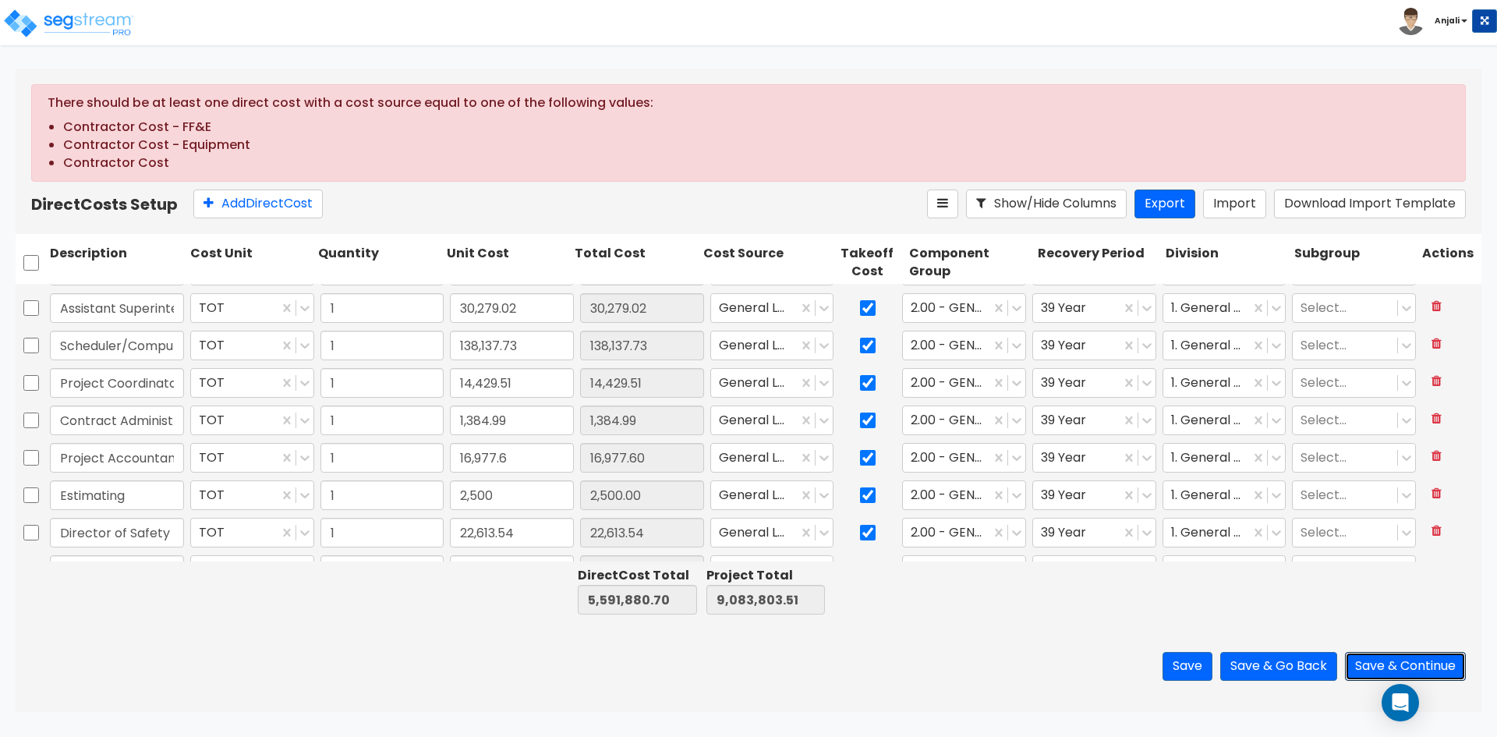
type input "1"
type input "40.58"
type input "1"
type input "4,932.28"
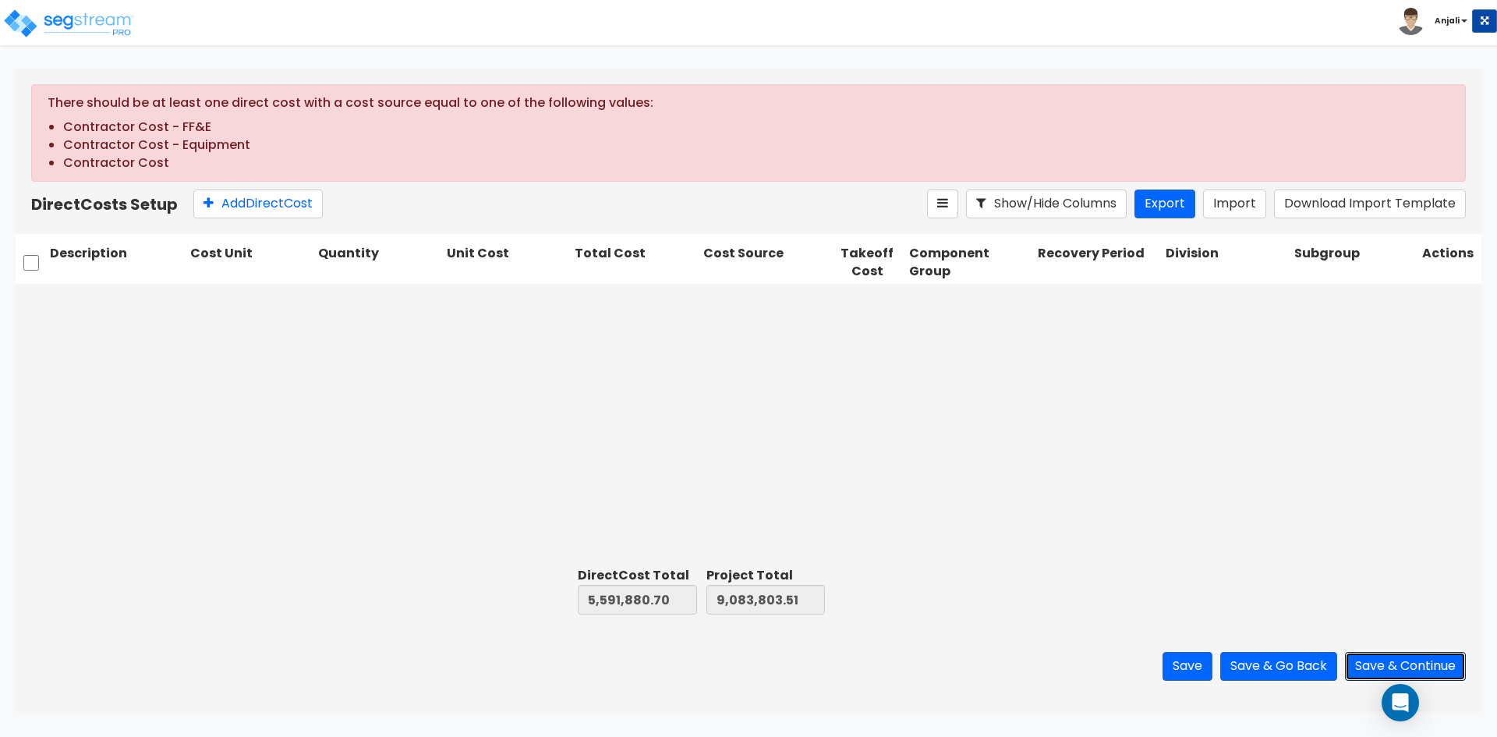
type input "1"
type input "20,972.64"
type input "1"
type input "20,900"
type input "1"
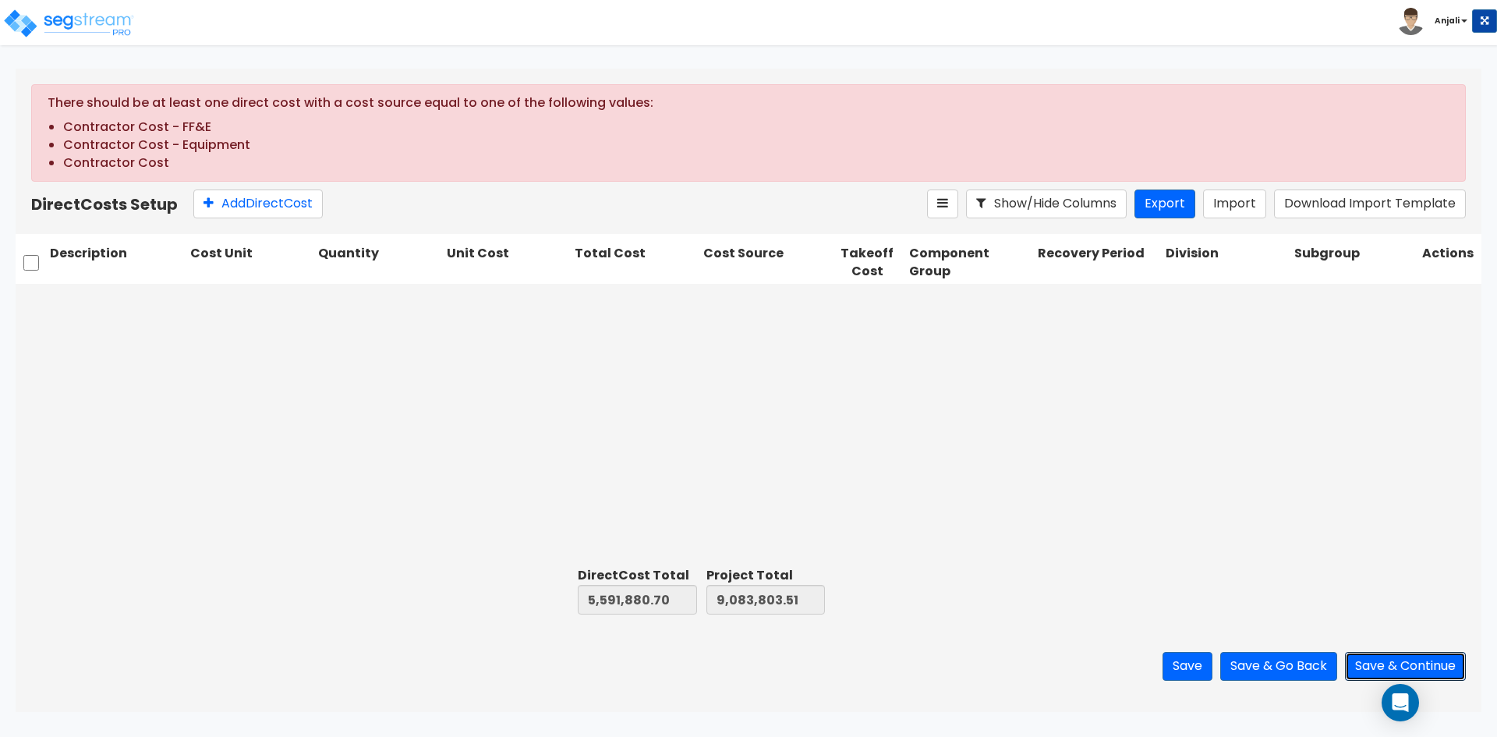
type input "6,221.6"
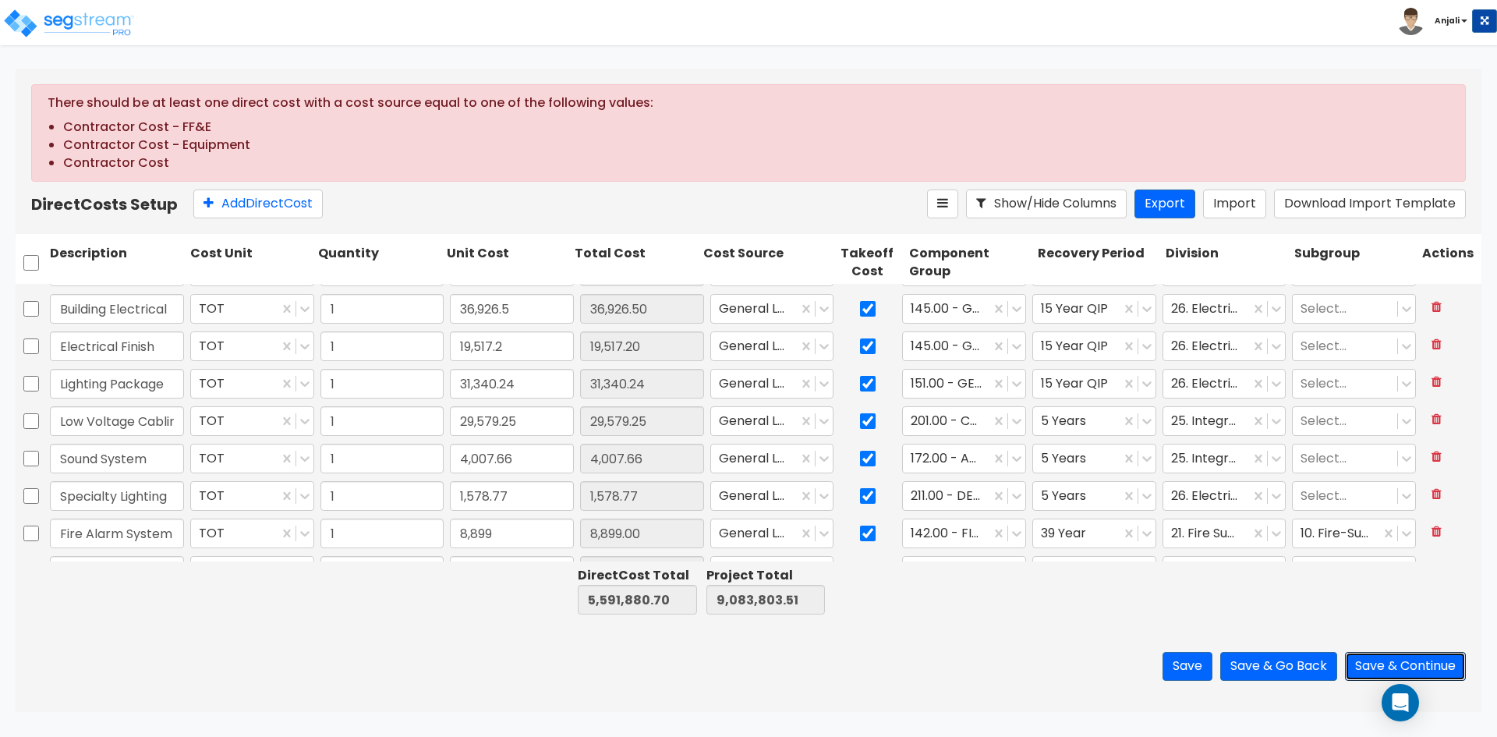
scroll to position [3802, 0]
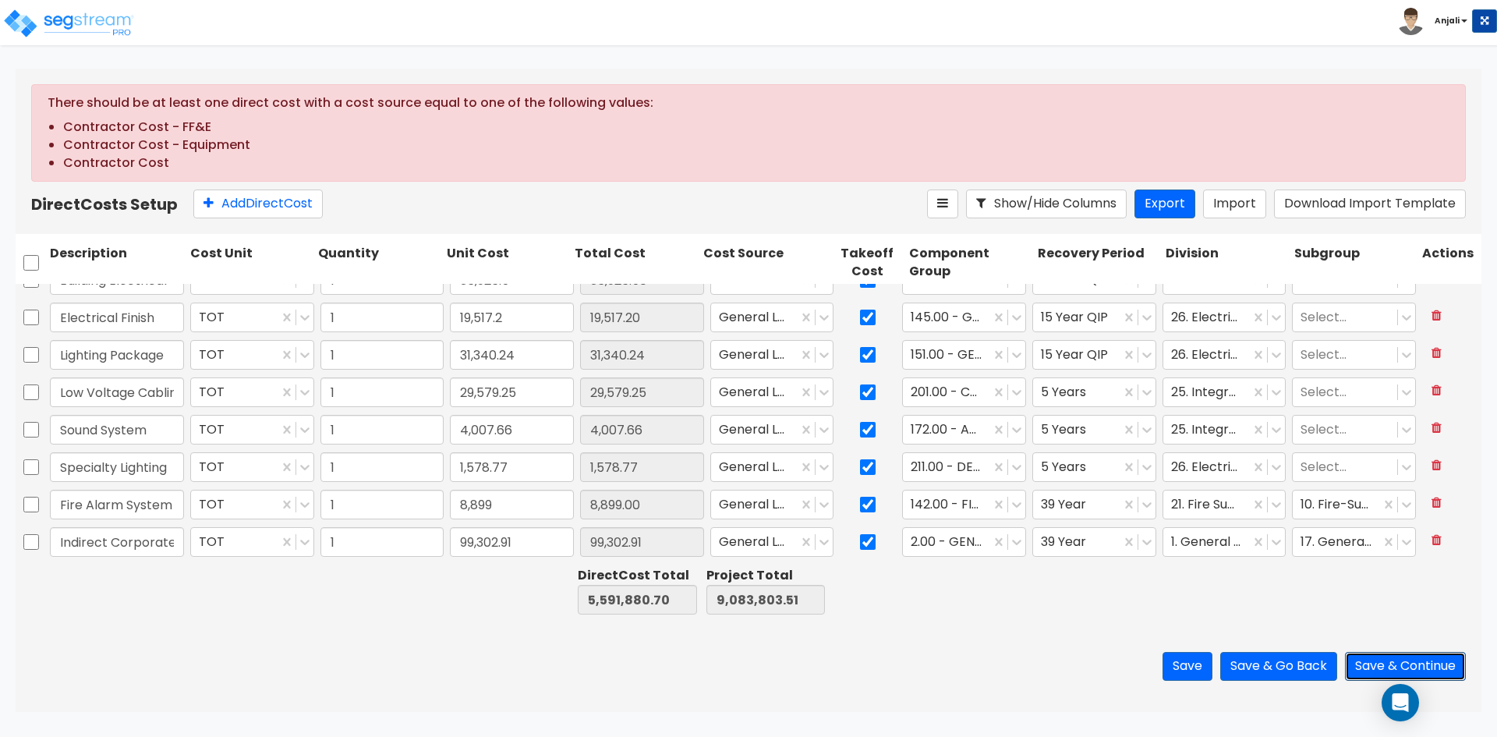
click at [1388, 668] on button "Save & Continue" at bounding box center [1405, 666] width 121 height 29
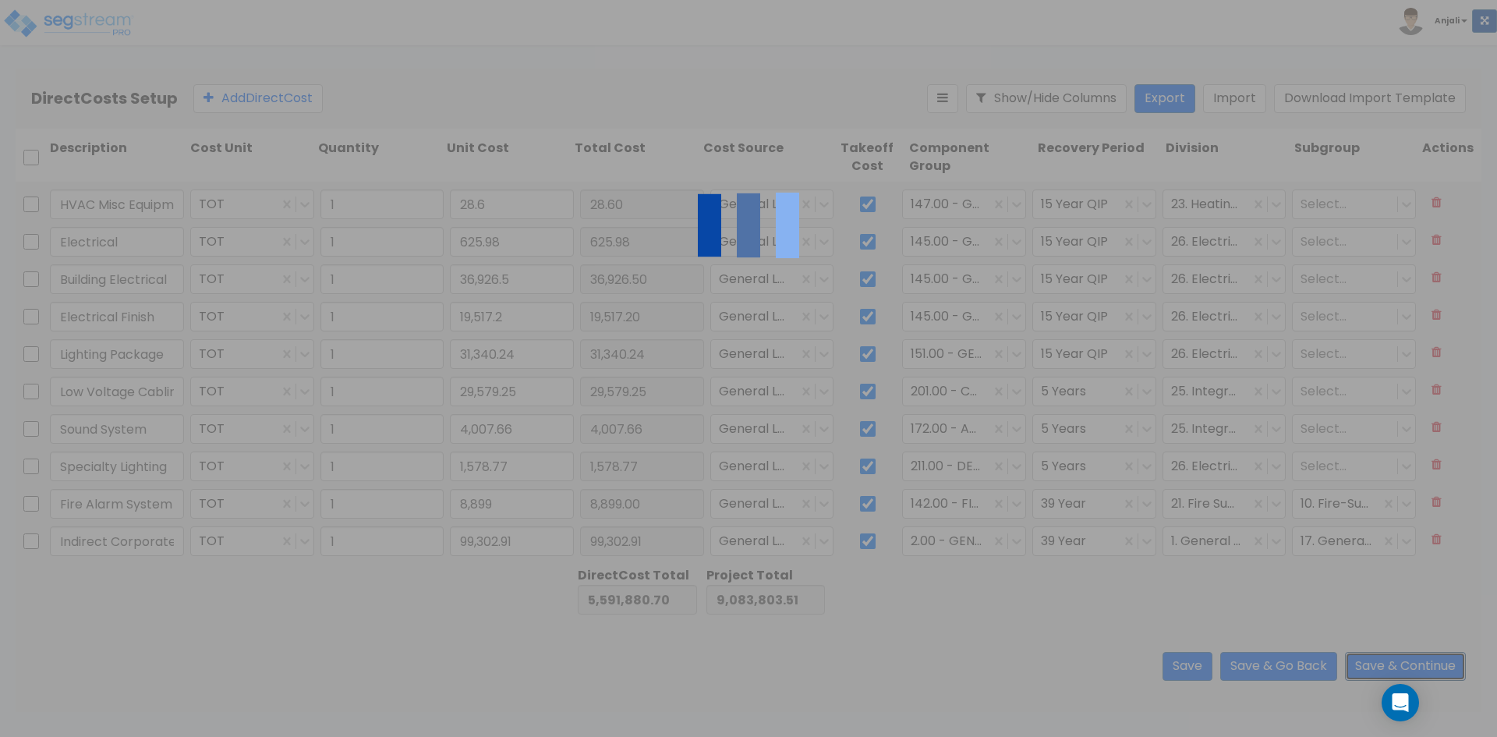
scroll to position [3701, 0]
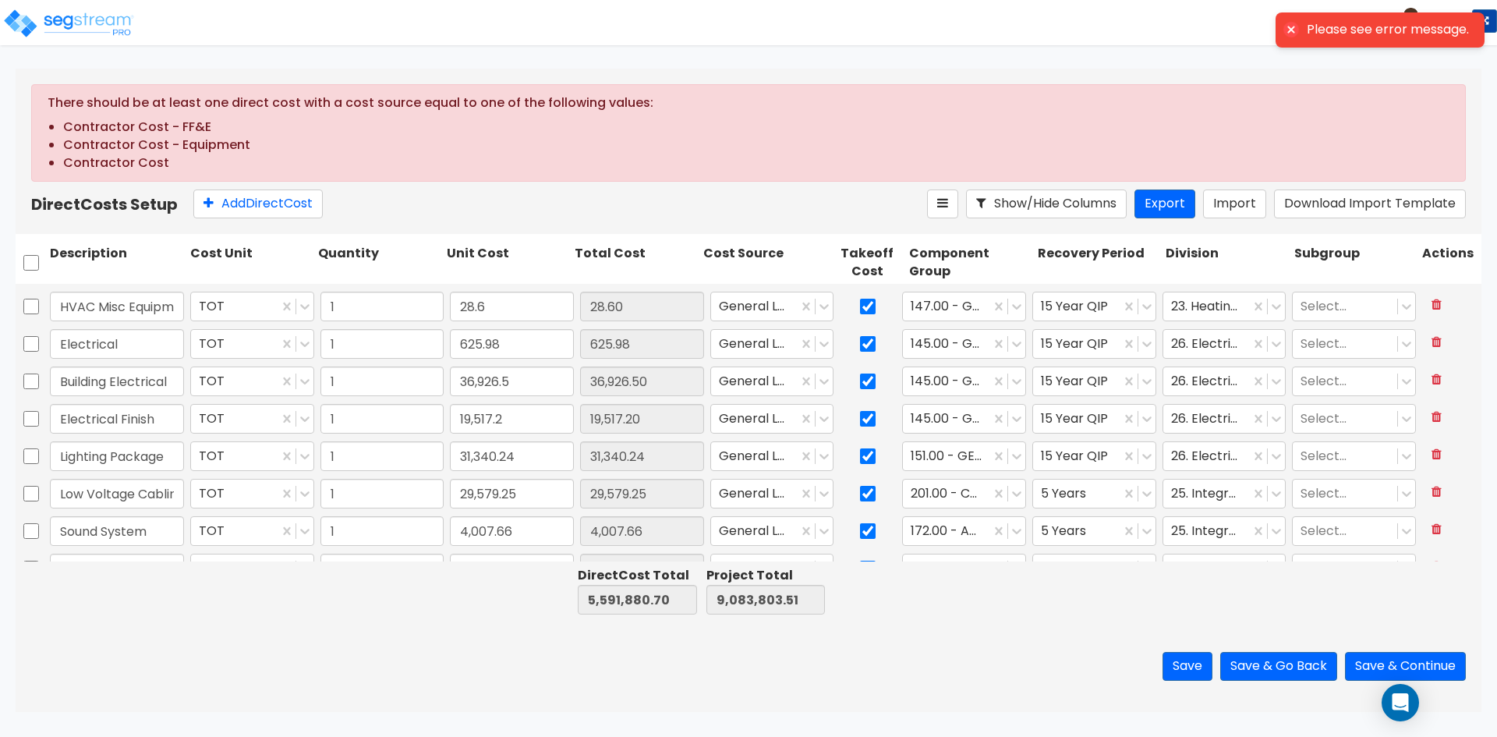
click at [1322, 27] on div "Please see error message." at bounding box center [1388, 30] width 162 height 16
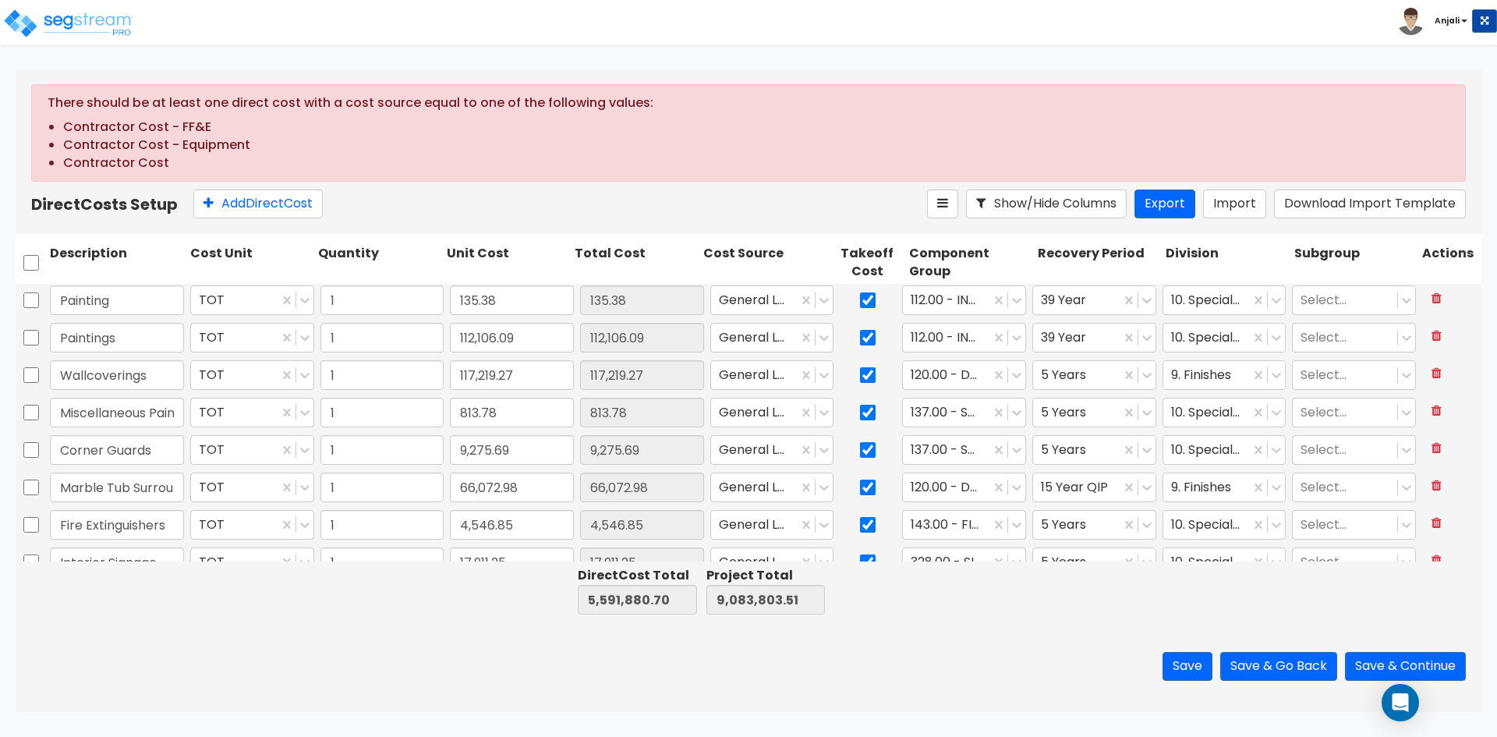
type input "1"
type input "20,972.64"
type input "1"
type input "5,173.8"
type input "1"
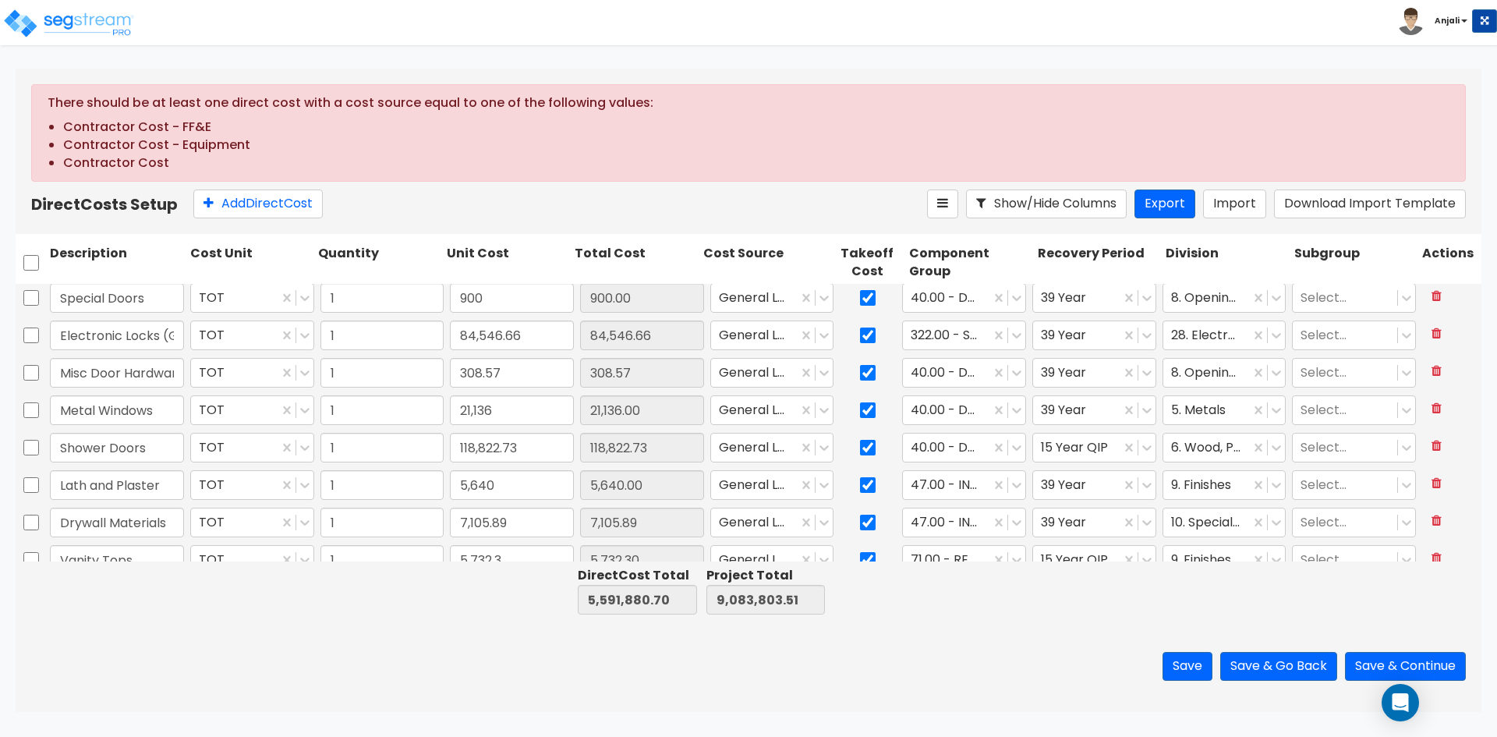
type input "30,149.5"
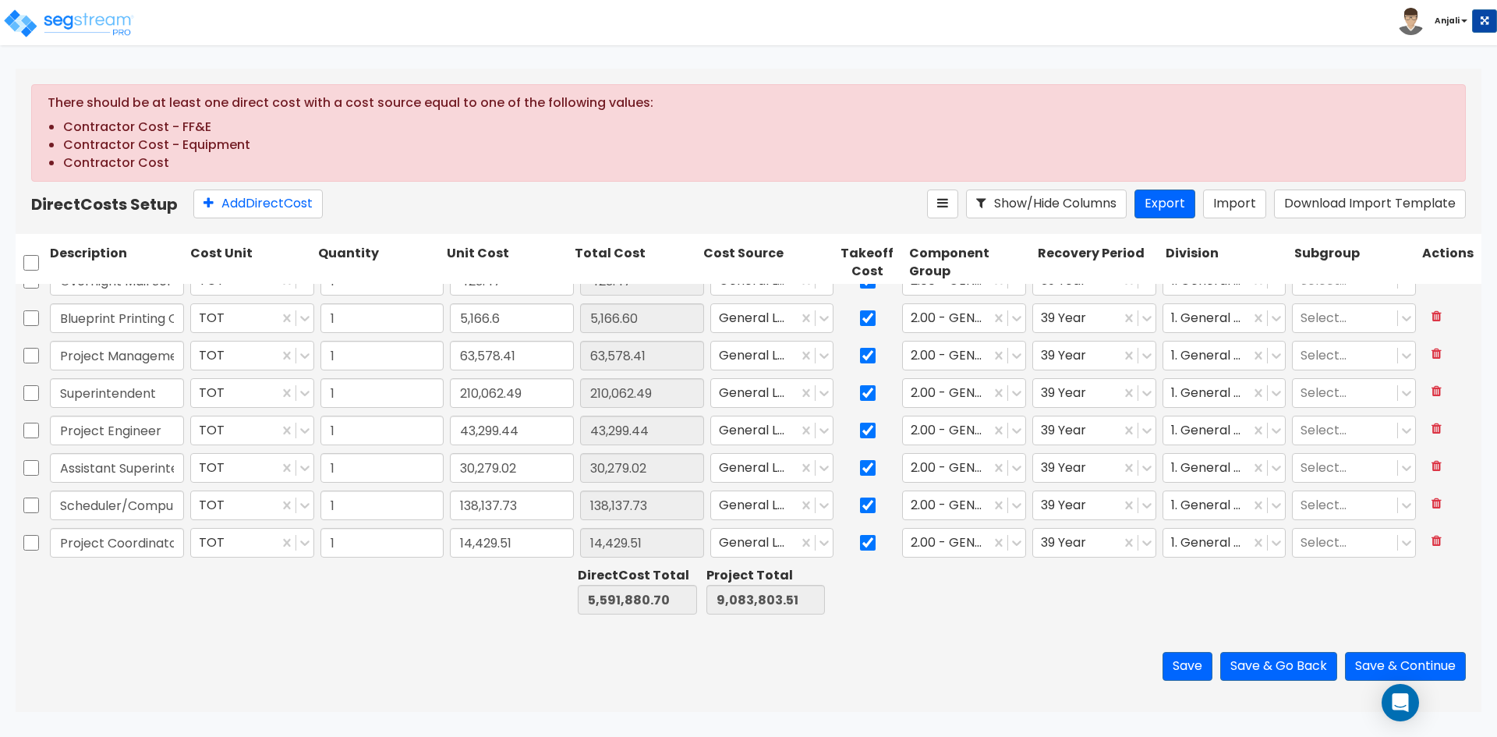
type input "1"
type input "61,312.23"
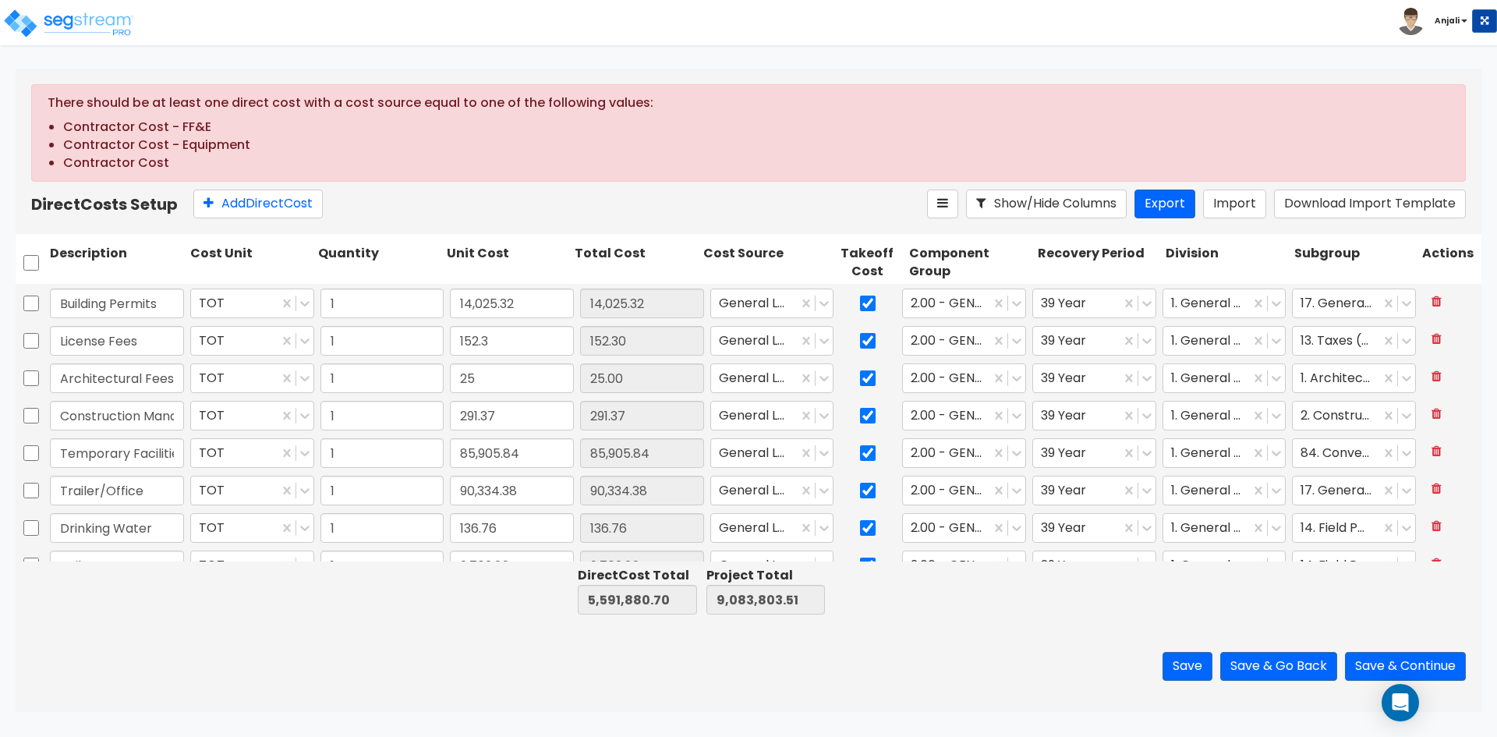
scroll to position [0, 0]
click at [1020, 306] on div "2.00 - GENERAL REQUIREMENTS" at bounding box center [964, 302] width 130 height 36
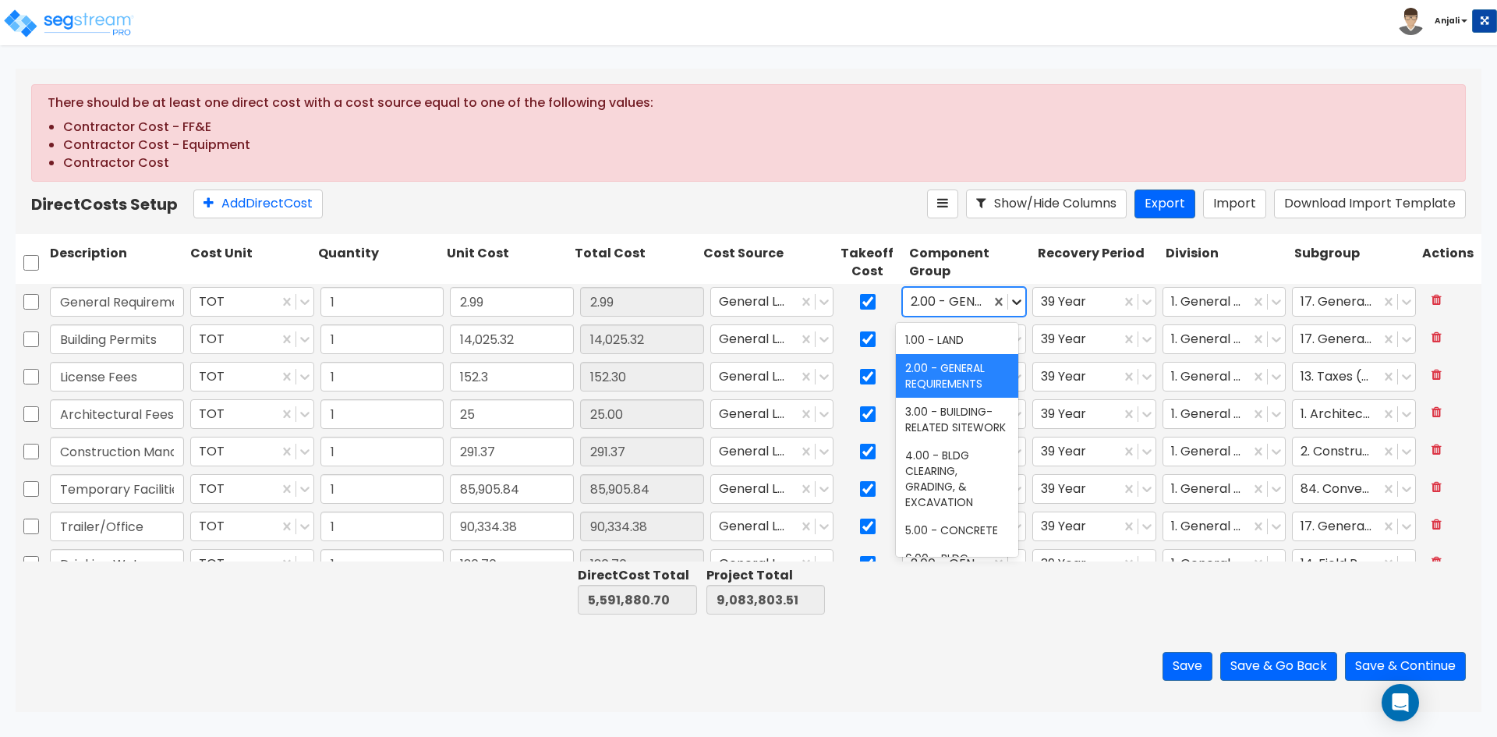
click at [1014, 305] on icon at bounding box center [1017, 302] width 16 height 16
click at [816, 299] on icon at bounding box center [824, 302] width 16 height 16
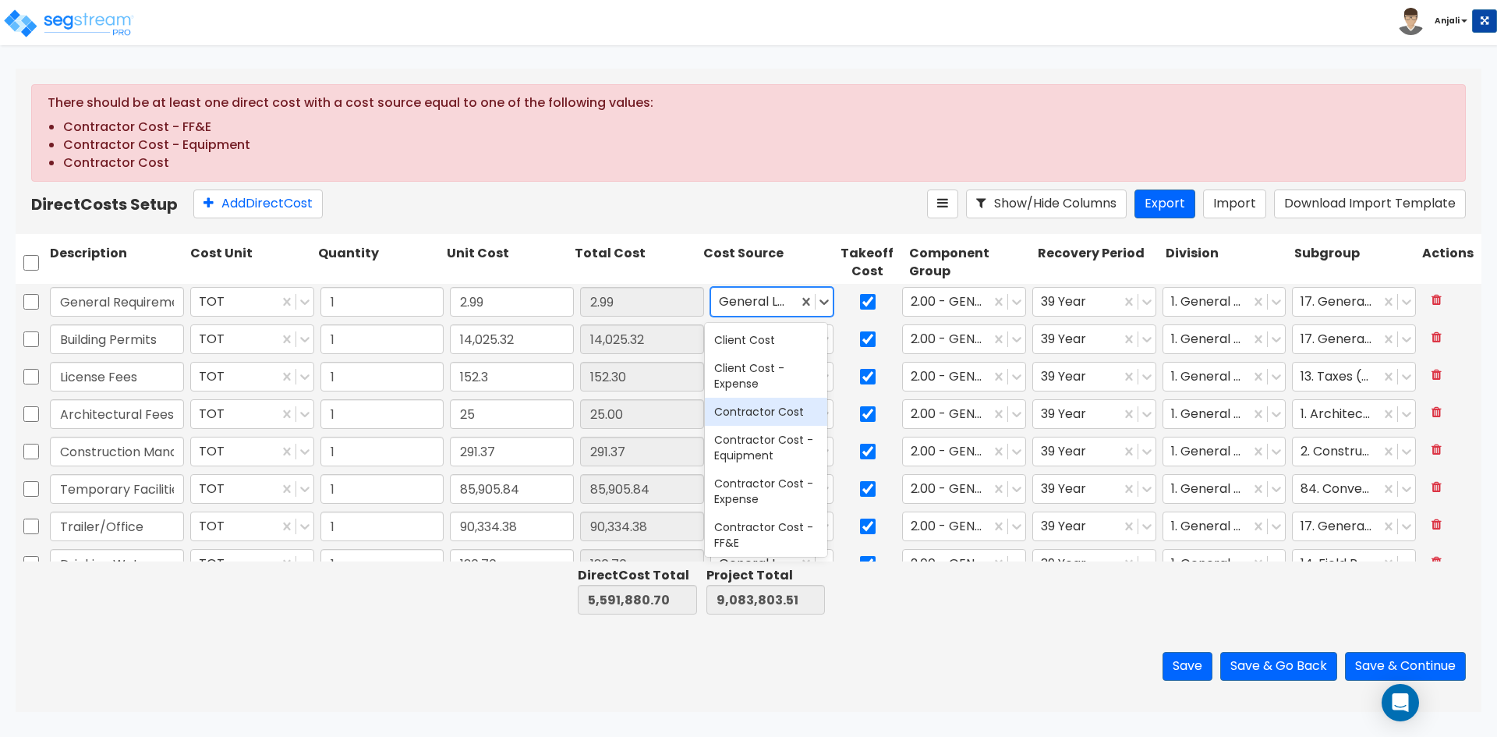
click at [795, 410] on div "Contractor Cost" at bounding box center [766, 412] width 122 height 28
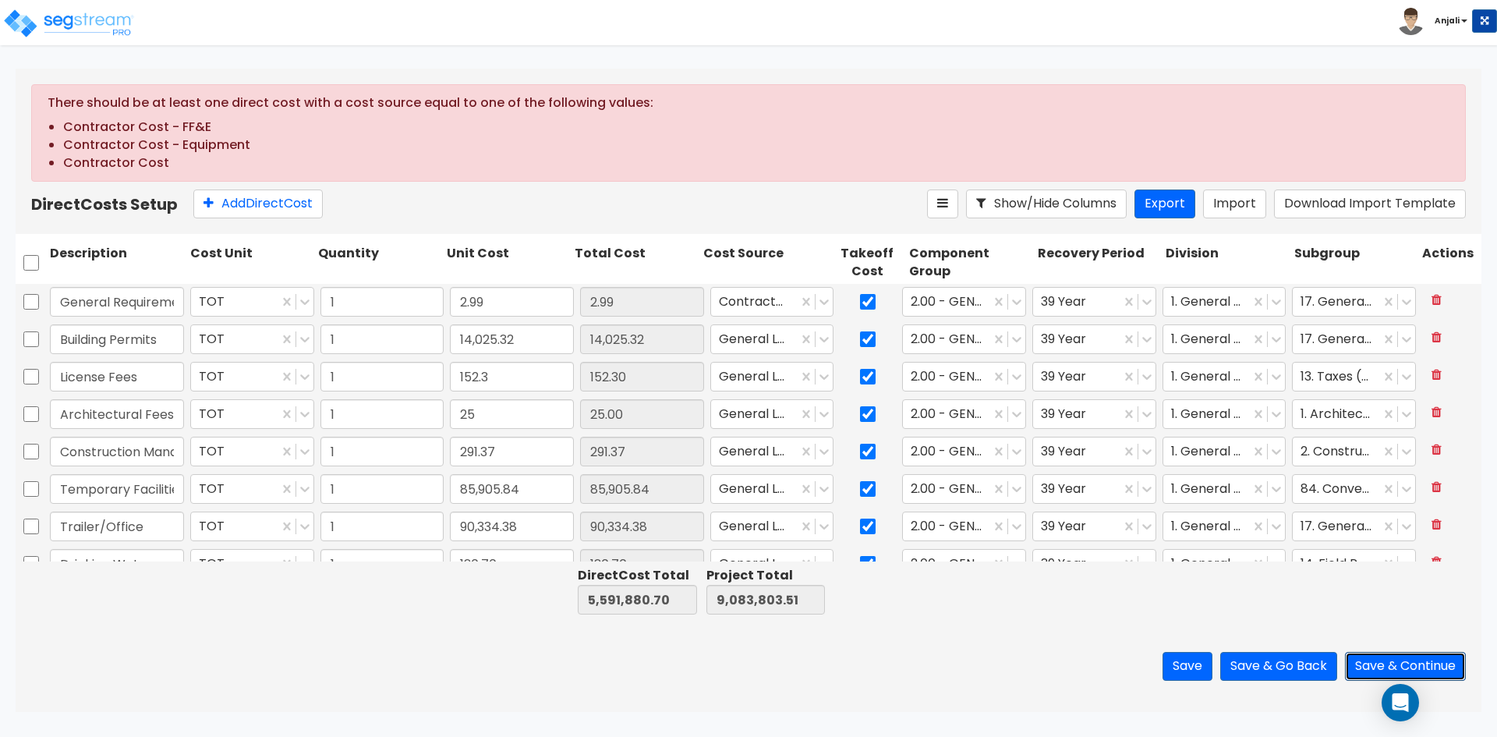
click at [1444, 677] on button "Save & Continue" at bounding box center [1405, 666] width 121 height 29
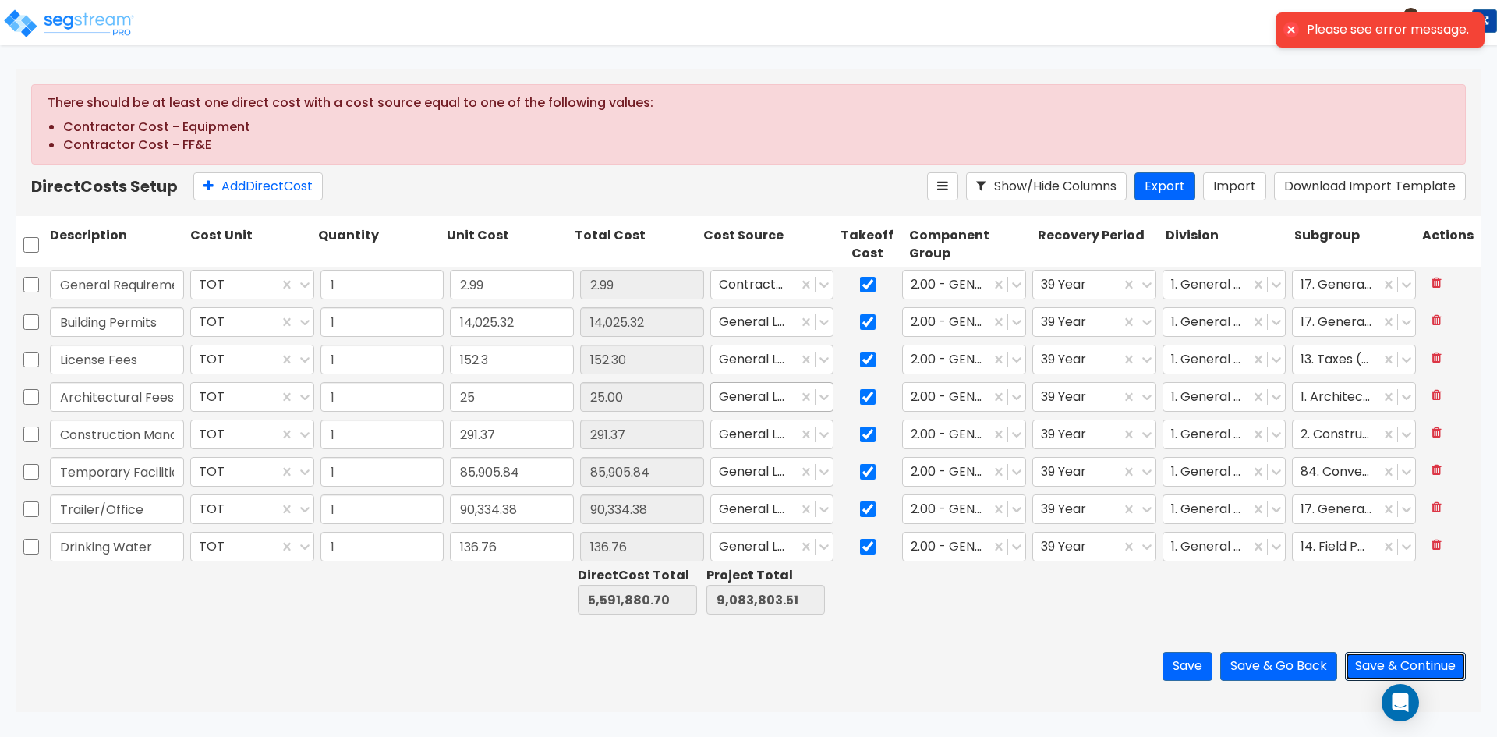
type input "1"
type input "157,289.69"
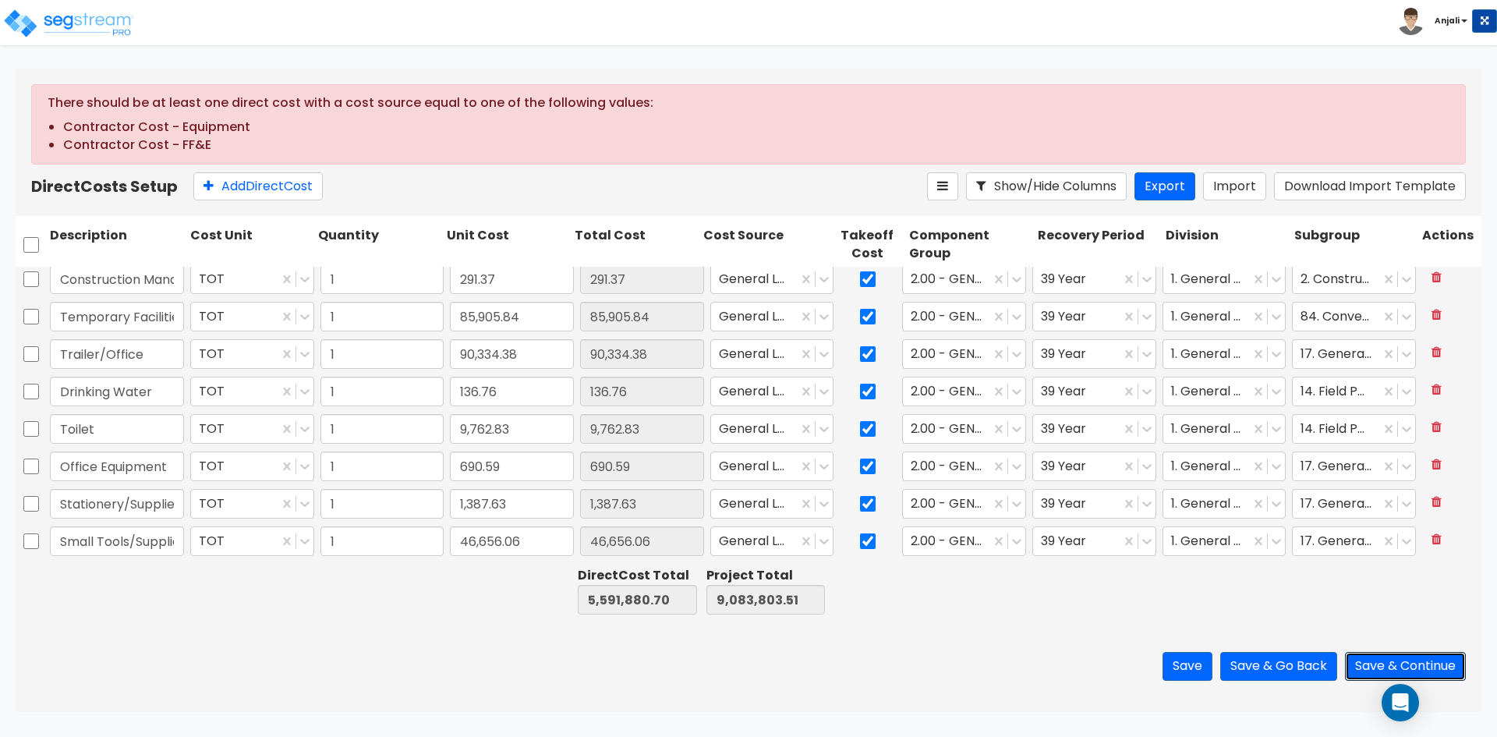
scroll to position [156, 0]
click at [811, 456] on div at bounding box center [815, 465] width 35 height 28
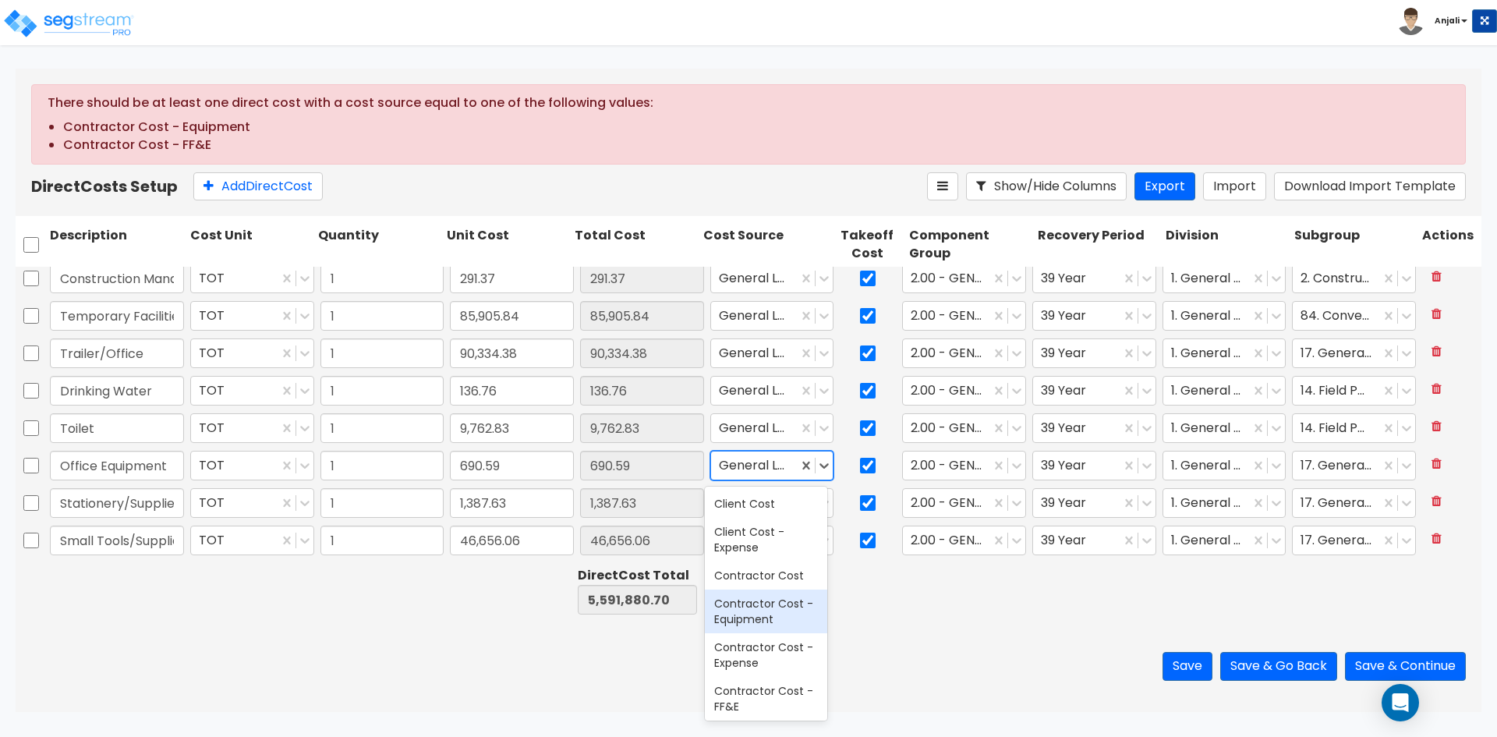
click at [796, 618] on div "Contractor Cost - Equipment" at bounding box center [766, 612] width 122 height 44
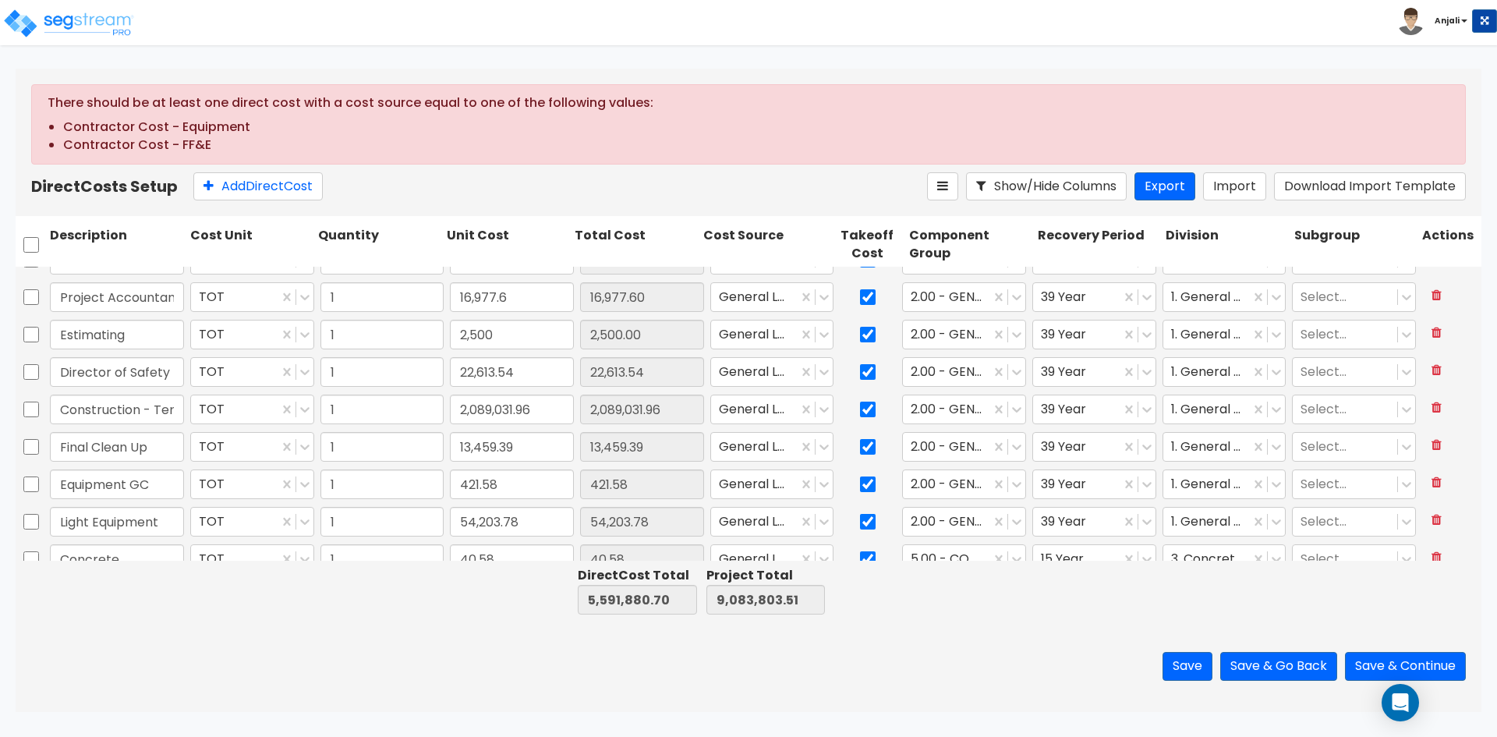
type input "1"
type input "76.15"
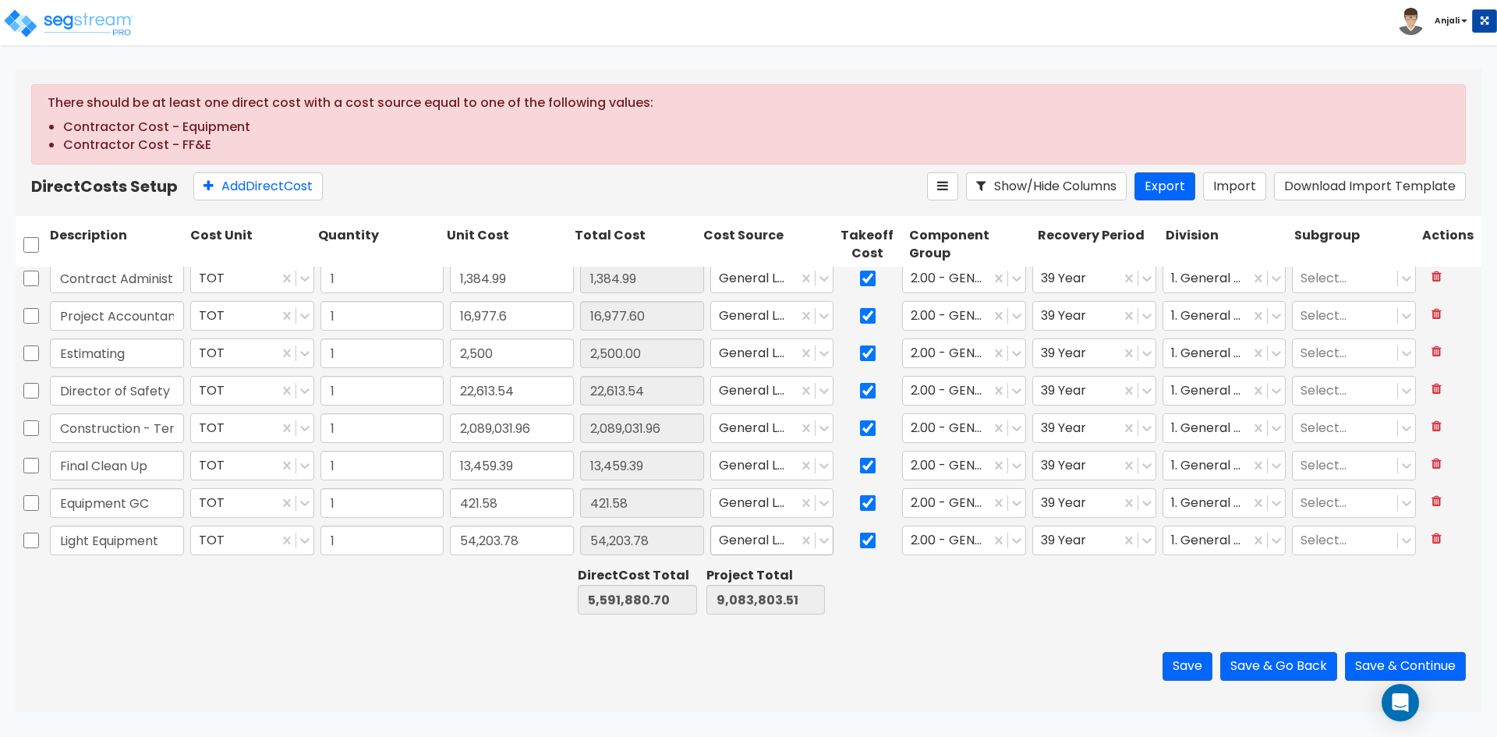
scroll to position [1014, 0]
click at [816, 505] on icon at bounding box center [824, 506] width 16 height 16
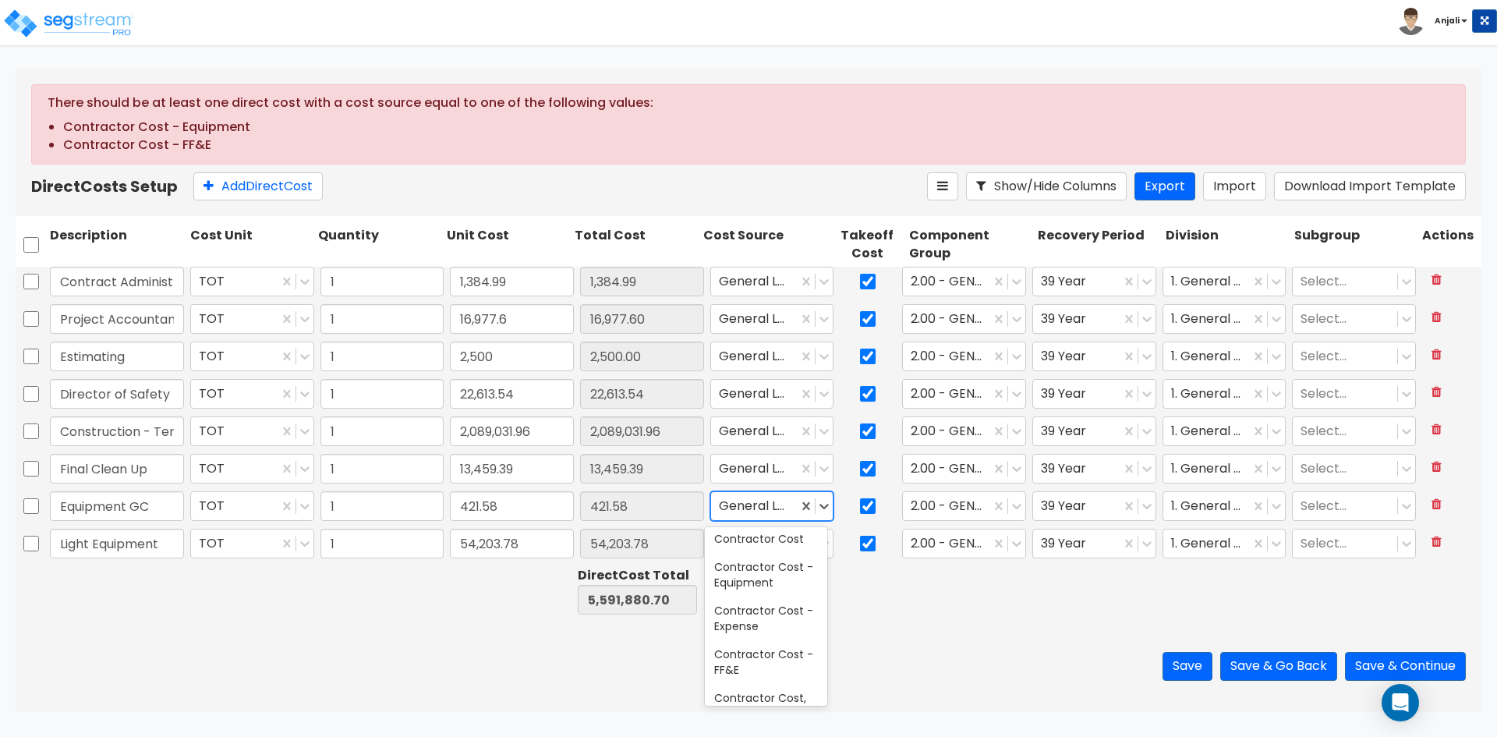
scroll to position [78, 0]
click at [756, 655] on div "Contractor Cost - FF&E" at bounding box center [766, 661] width 122 height 44
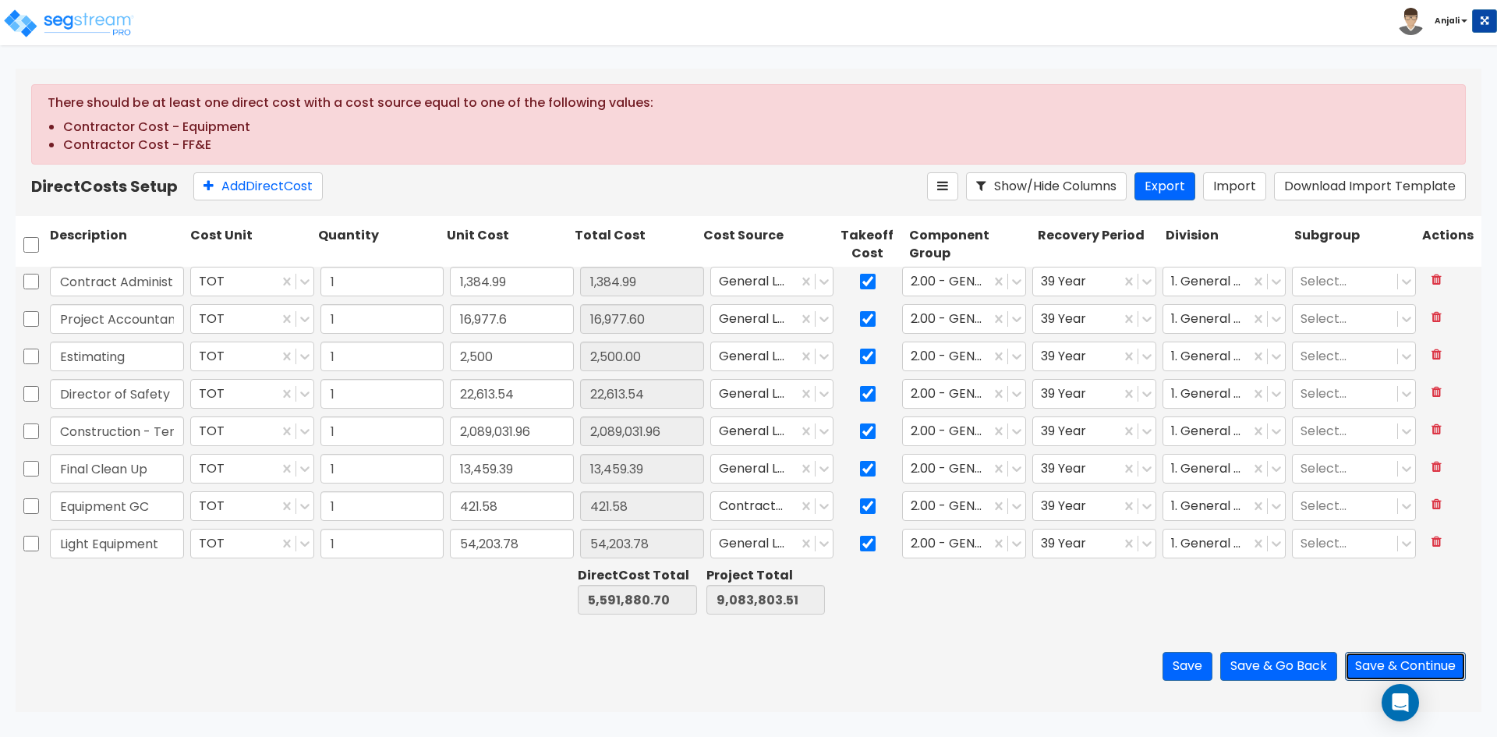
click at [1383, 666] on button "Save & Continue" at bounding box center [1405, 666] width 121 height 29
type input "Construction - Temp Agency"
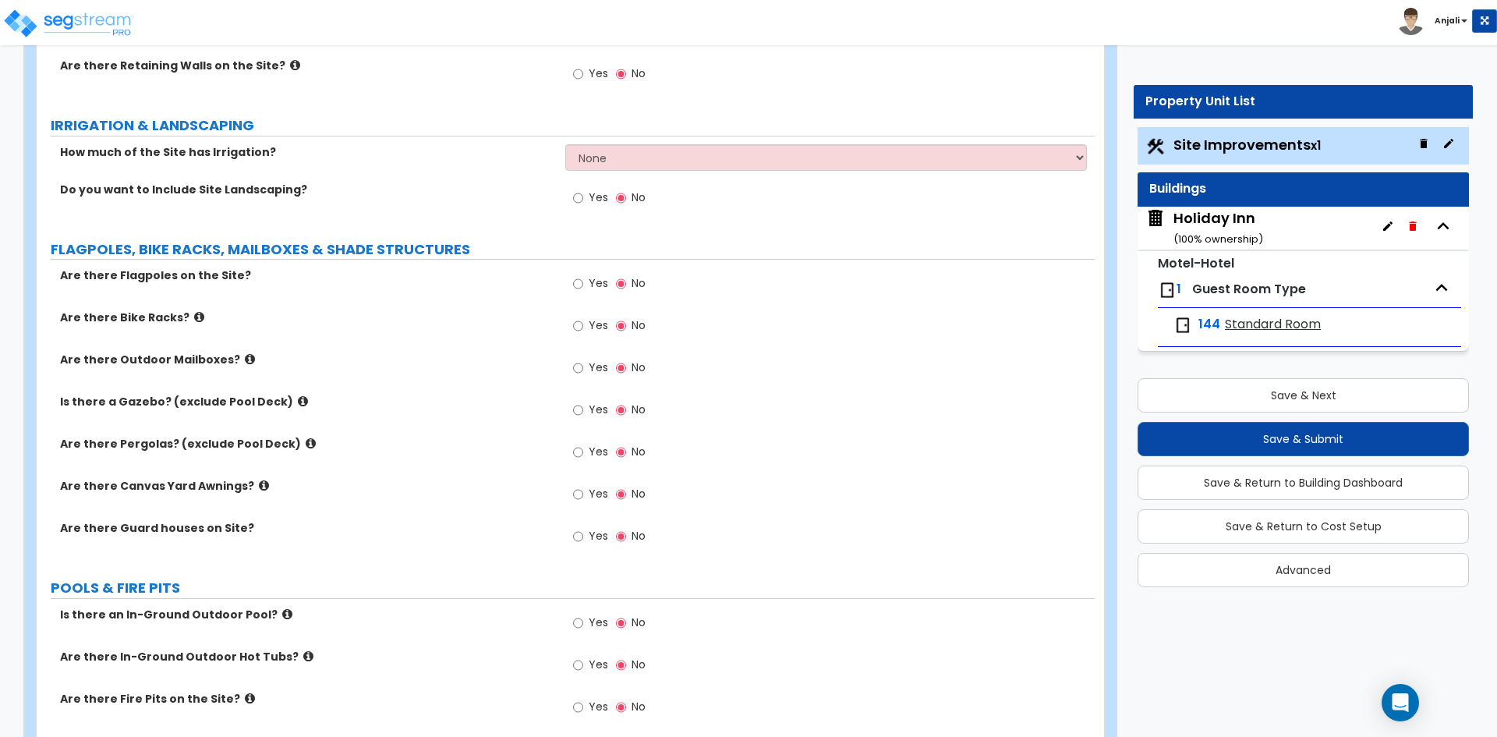
scroll to position [1059, 0]
